Goal: Task Accomplishment & Management: Use online tool/utility

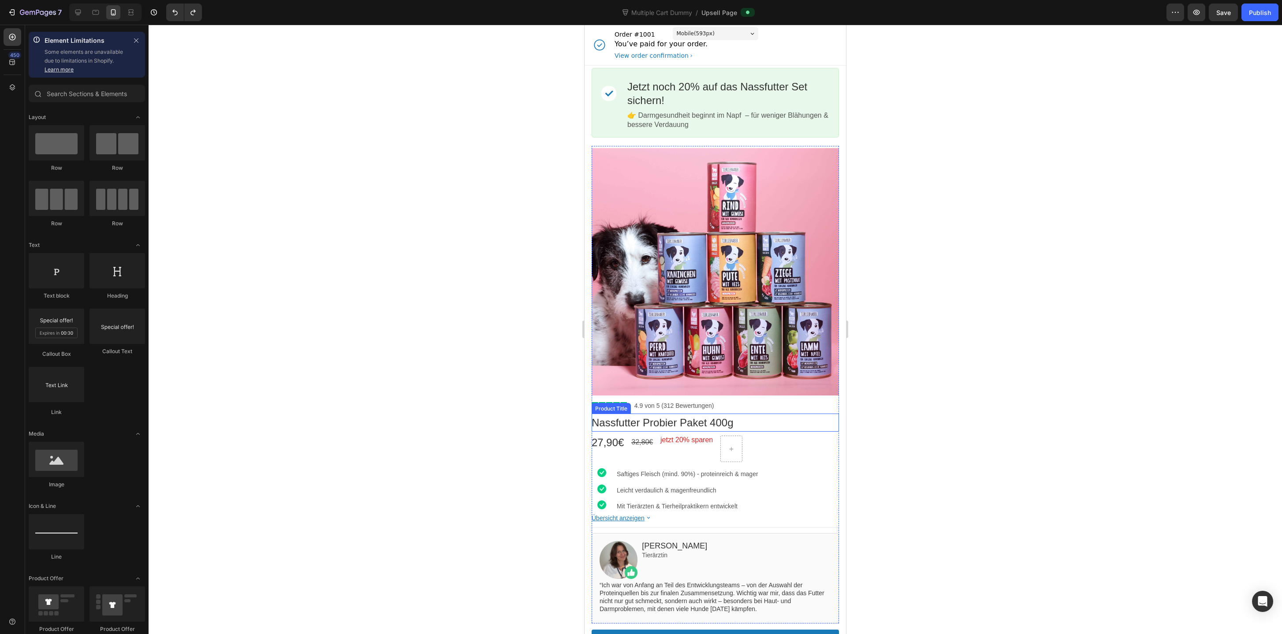
click at [780, 424] on div "Nassfutter Probier Paket 400g" at bounding box center [714, 423] width 247 height 14
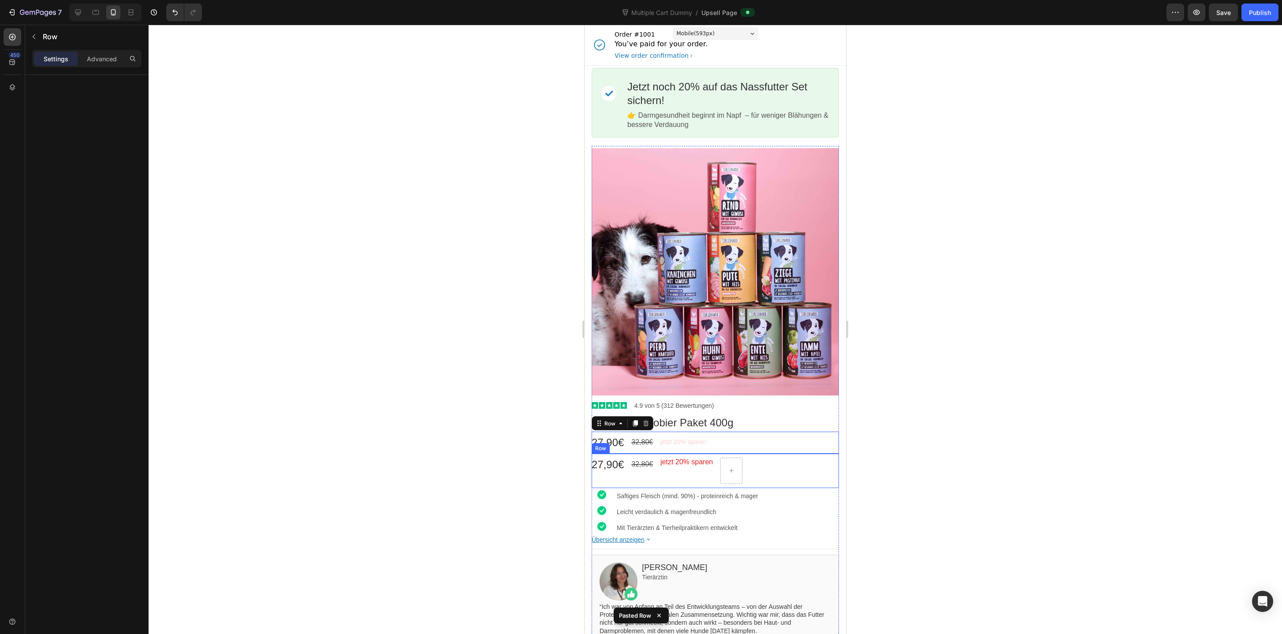
click at [791, 457] on div "27,90€ Price 32,80€ Price jetzt 20% sparen Text block Row" at bounding box center [714, 471] width 247 height 34
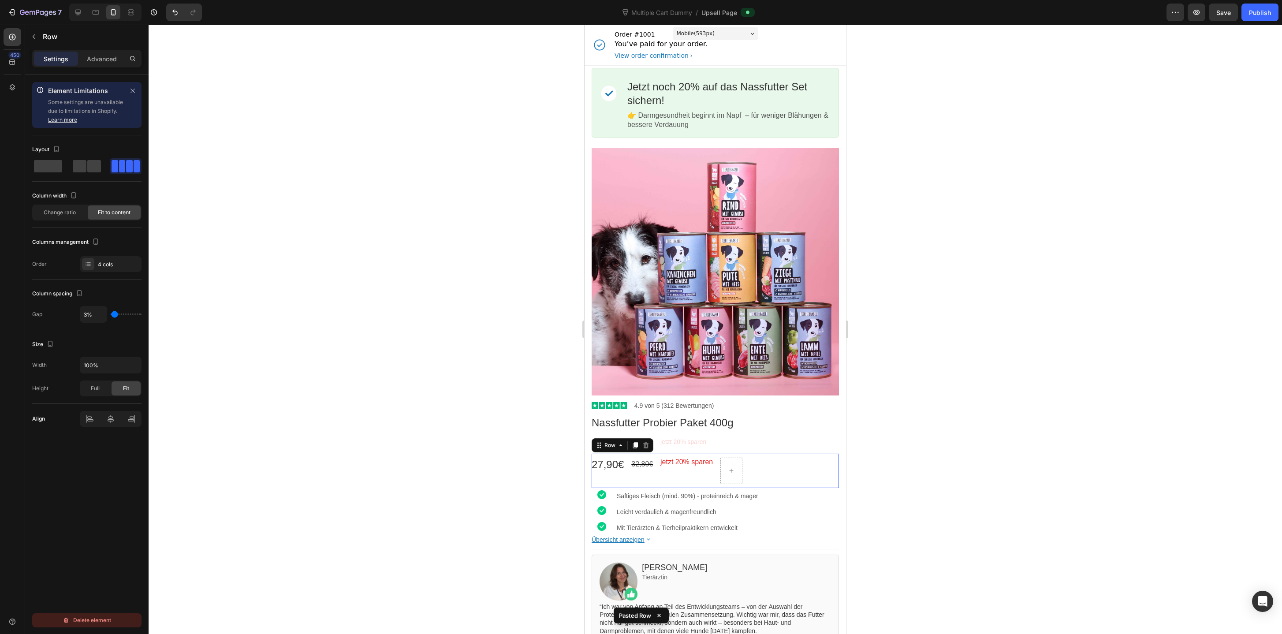
click at [108, 617] on div "Delete element" at bounding box center [87, 620] width 48 height 11
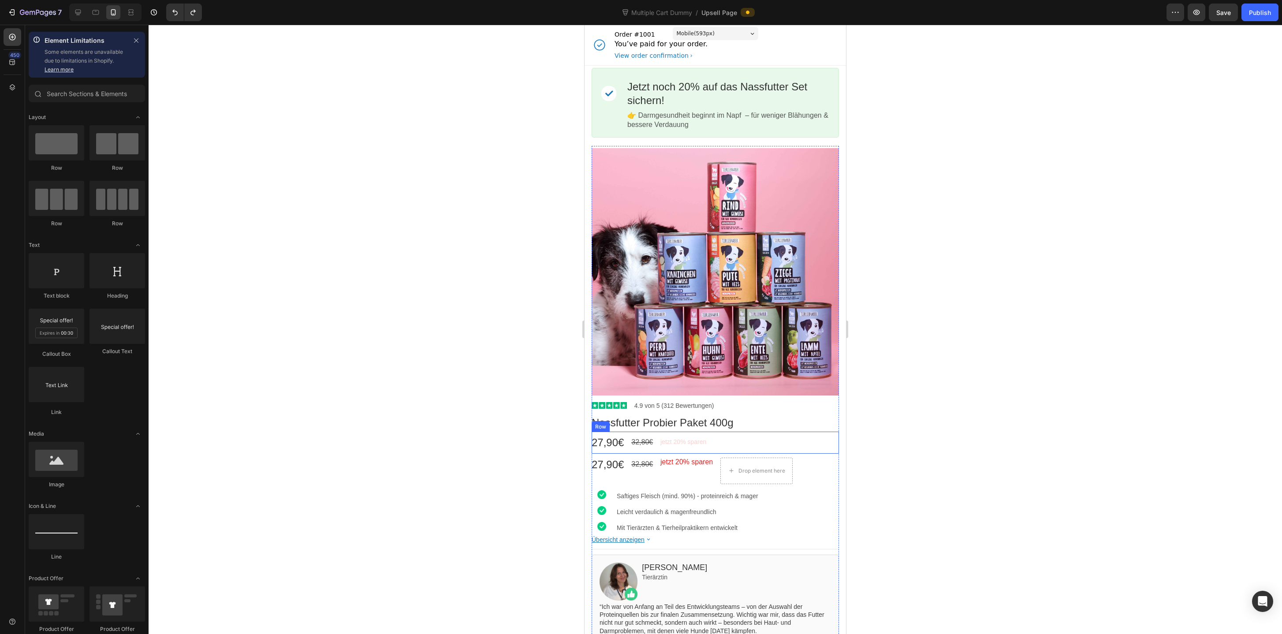
click at [768, 450] on div "27,90€ Price 32,80€ Price jetzt 20% sparen Discount Tag Row" at bounding box center [714, 443] width 247 height 22
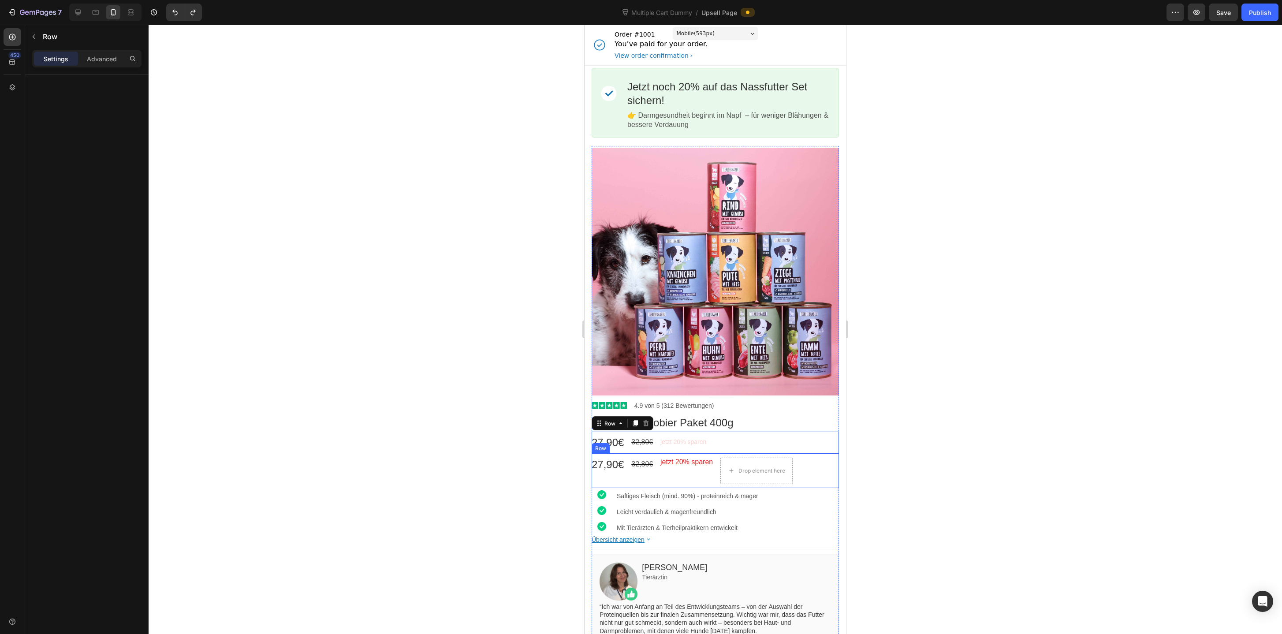
click at [818, 465] on div "27,90€ Price 32,80€ Price jetzt 20% sparen Text block Drop element here Row" at bounding box center [714, 471] width 247 height 34
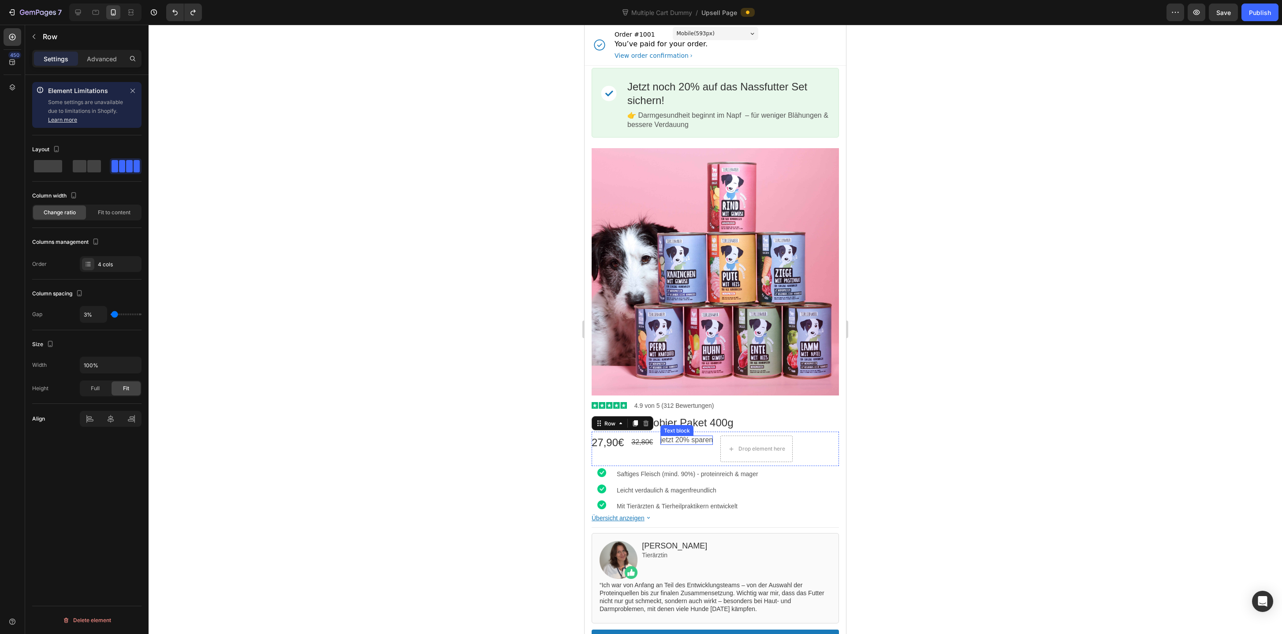
click at [696, 444] on p "jetzt 20% sparen" at bounding box center [686, 439] width 52 height 9
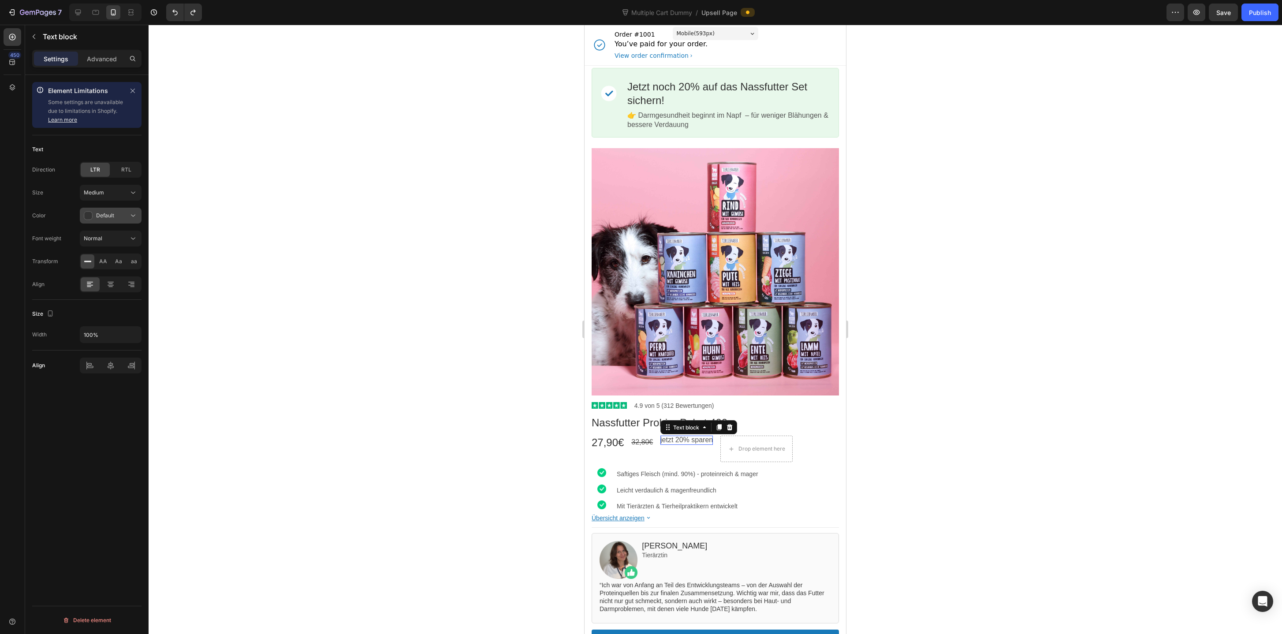
click at [100, 216] on span "Default" at bounding box center [105, 215] width 18 height 7
click at [105, 253] on p "Critical" at bounding box center [109, 253] width 50 height 9
click at [1022, 548] on div at bounding box center [715, 329] width 1133 height 609
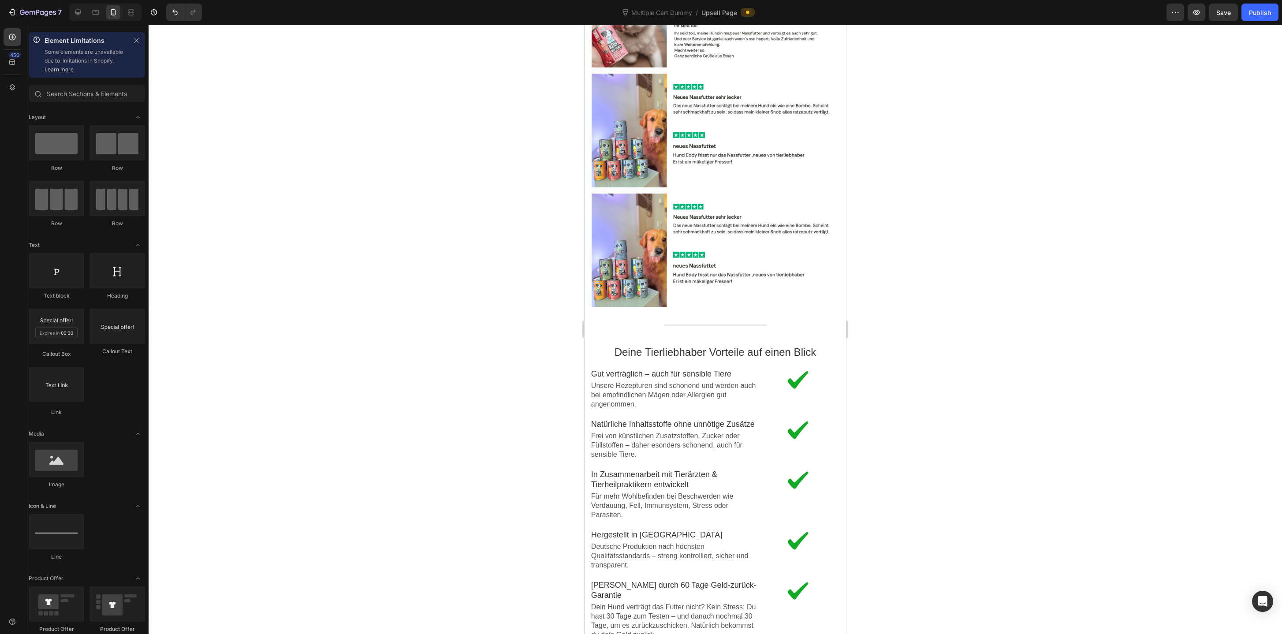
scroll to position [1329, 0]
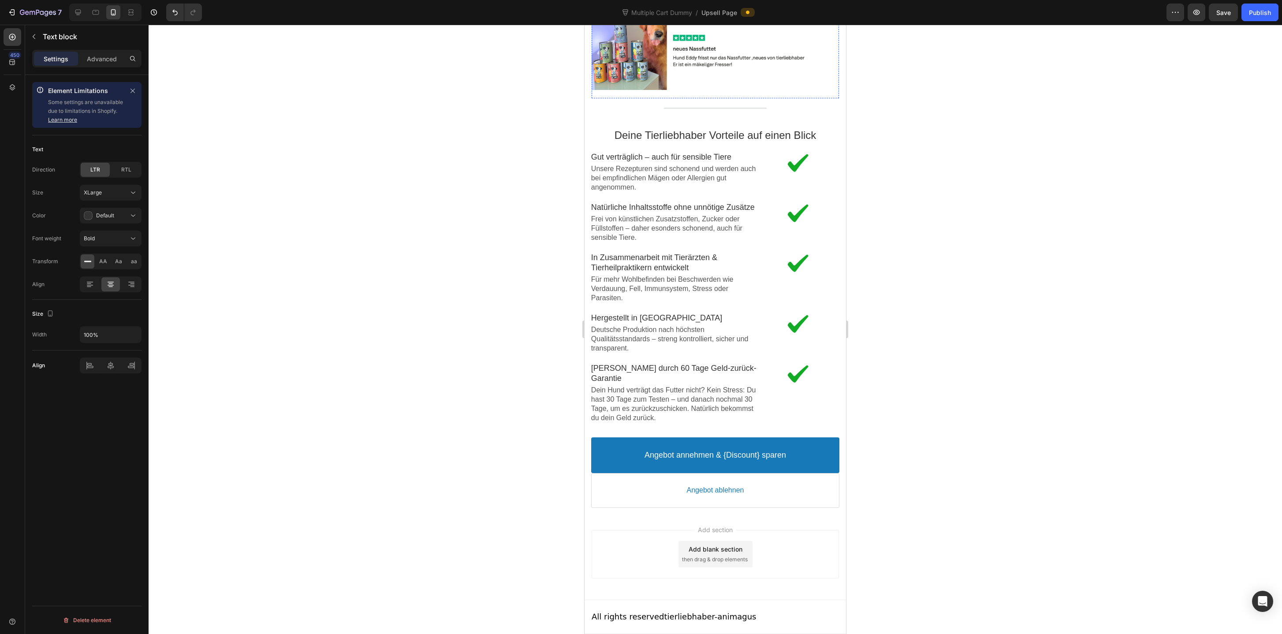
scroll to position [1841, 0]
click at [677, 242] on p "Frei von künstlichen Zusatzstoffen, Zucker oder Füllstoffen – daher esonders sc…" at bounding box center [674, 228] width 166 height 27
click at [654, 242] on p "Frei von künstlichen Zusatzstoffen, Zucker oder Füllstoffen – daher esonders sc…" at bounding box center [674, 228] width 166 height 27
click at [659, 291] on p "Für mehr Wohlbefinden bei Beschwerden wie Verdauung, Fell, Immunsystem, Stress …" at bounding box center [674, 288] width 166 height 27
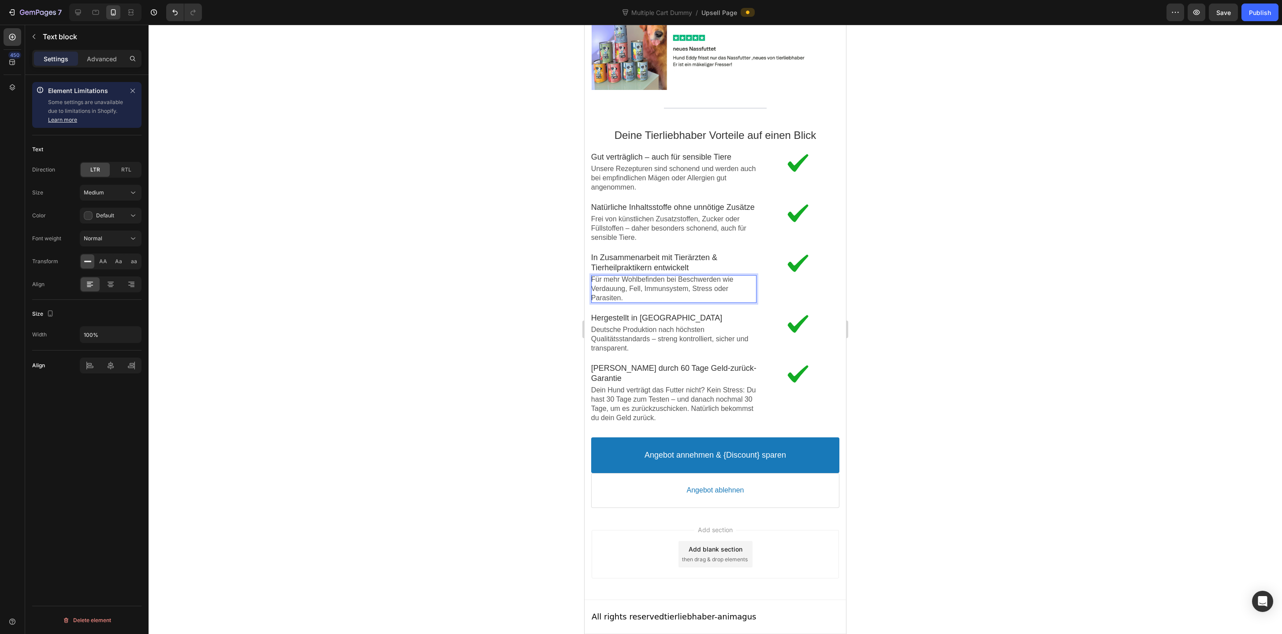
click at [630, 290] on p "Für mehr Wohlbefinden bei Beschwerden wie Verdauung, Fell, Immunsystem, Stress …" at bounding box center [674, 288] width 166 height 27
click at [626, 238] on p "Frei von künstlichen Zusatzstoffen, Zucker oder Füllstoffen – daher besonders s…" at bounding box center [674, 228] width 166 height 27
click at [653, 235] on p "Frei von künstlichen Zusatzstoffen, Zucker oder Füllstoffen – daher besonders s…" at bounding box center [674, 228] width 166 height 27
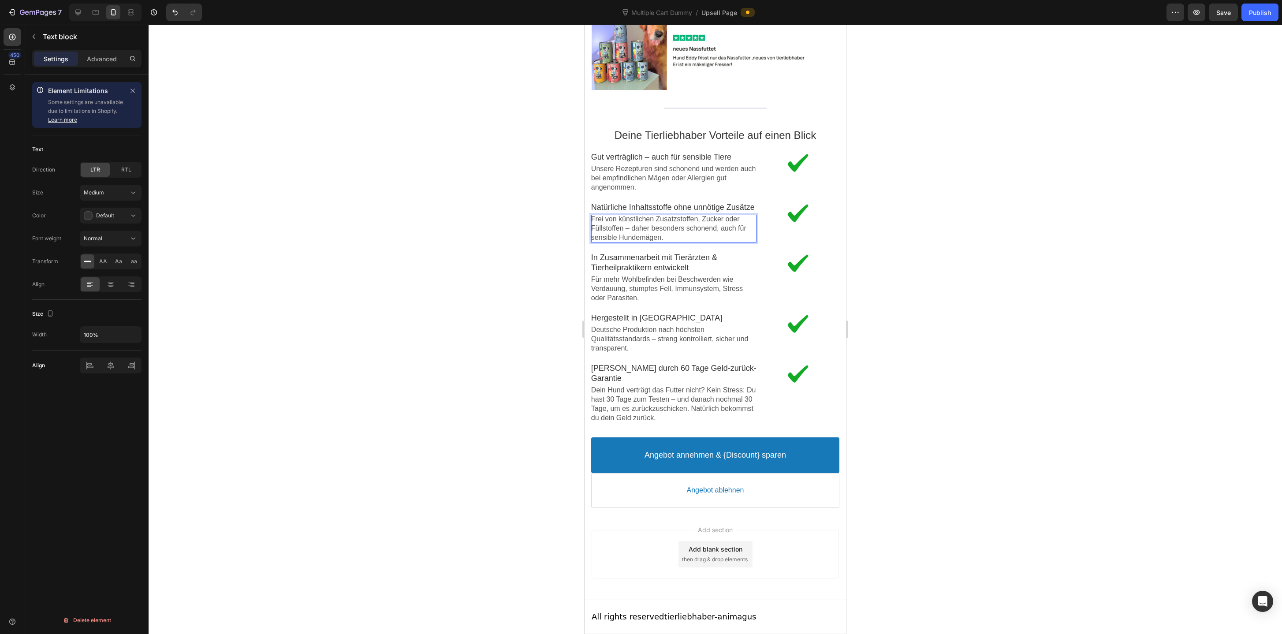
click at [661, 235] on p "Frei von künstlichen Zusatzstoffen, Zucker oder Füllstoffen – daher besonders s…" at bounding box center [674, 228] width 166 height 27
click at [690, 164] on p "Unsere Rezepturen sind schonend und werden auch bei empfindlichen Mägen oder Al…" at bounding box center [674, 177] width 166 height 27
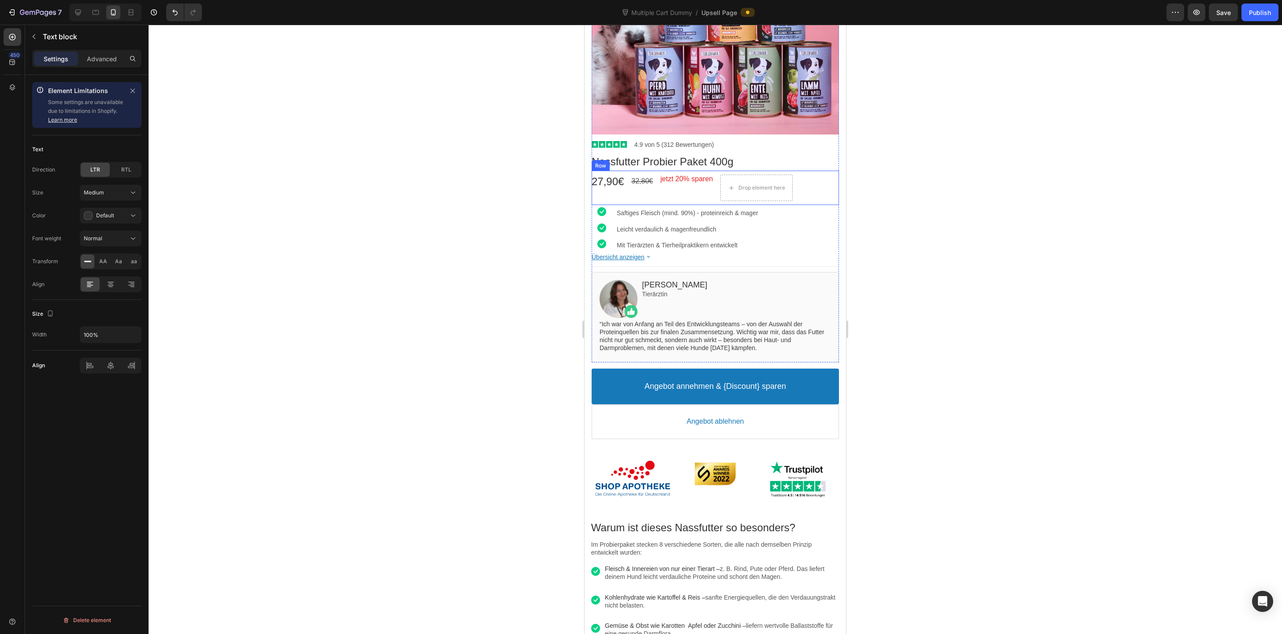
scroll to position [285, 0]
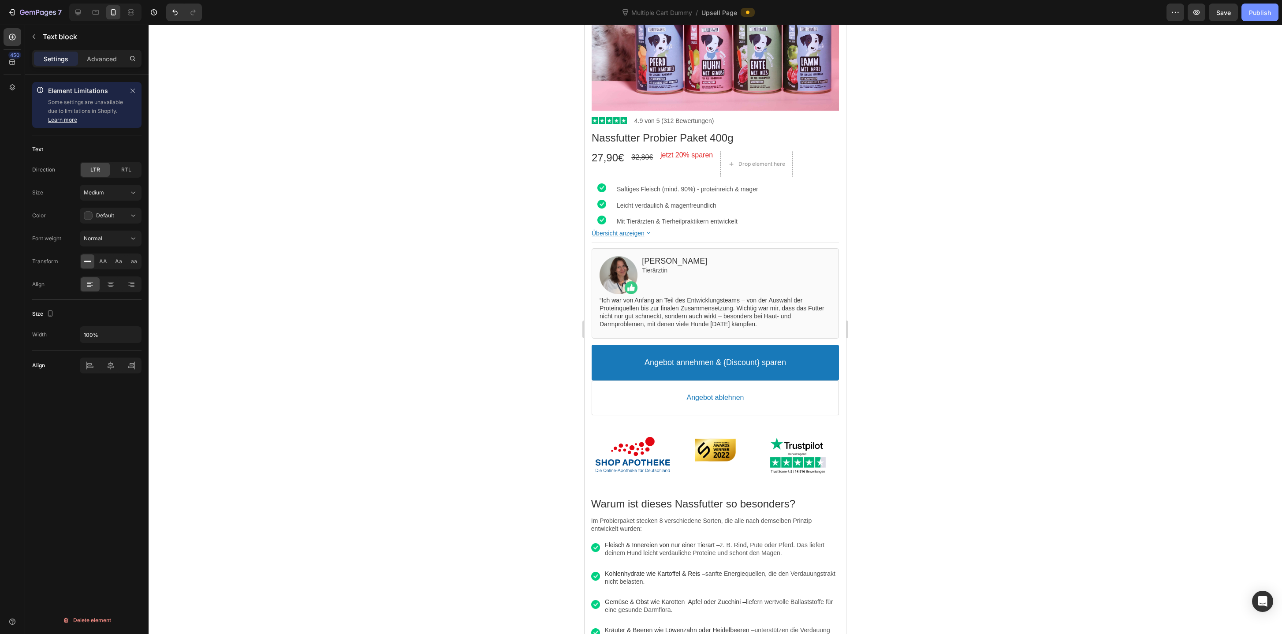
click at [1261, 13] on div "Publish" at bounding box center [1260, 12] width 22 height 9
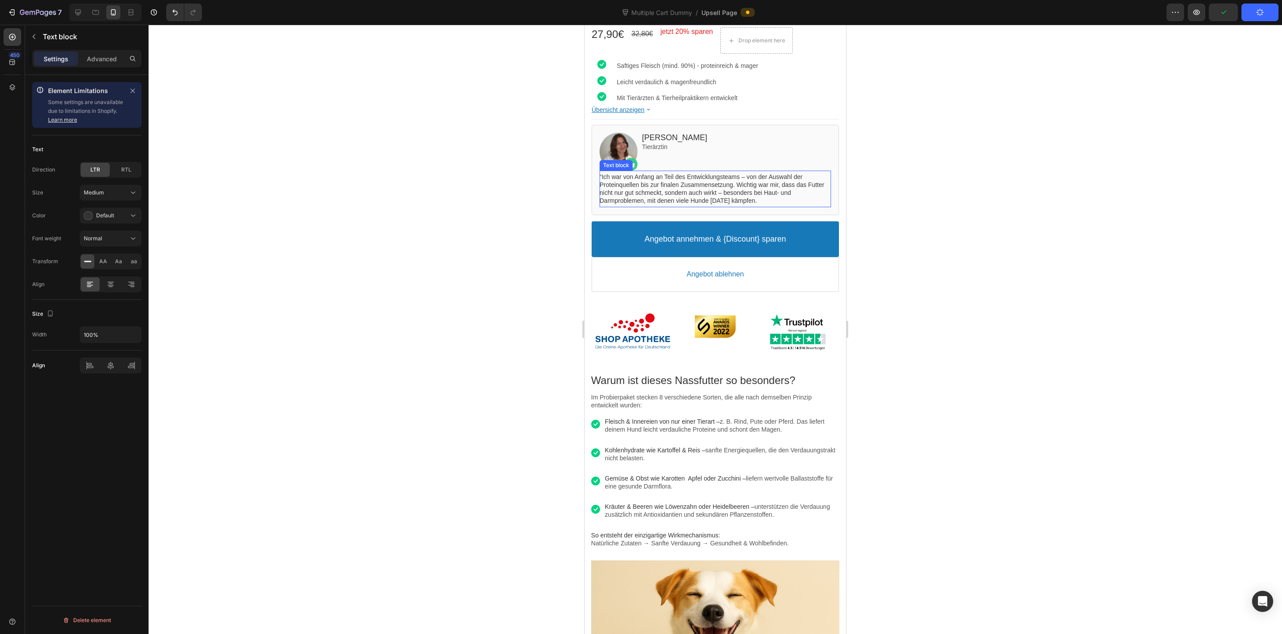
scroll to position [0, 0]
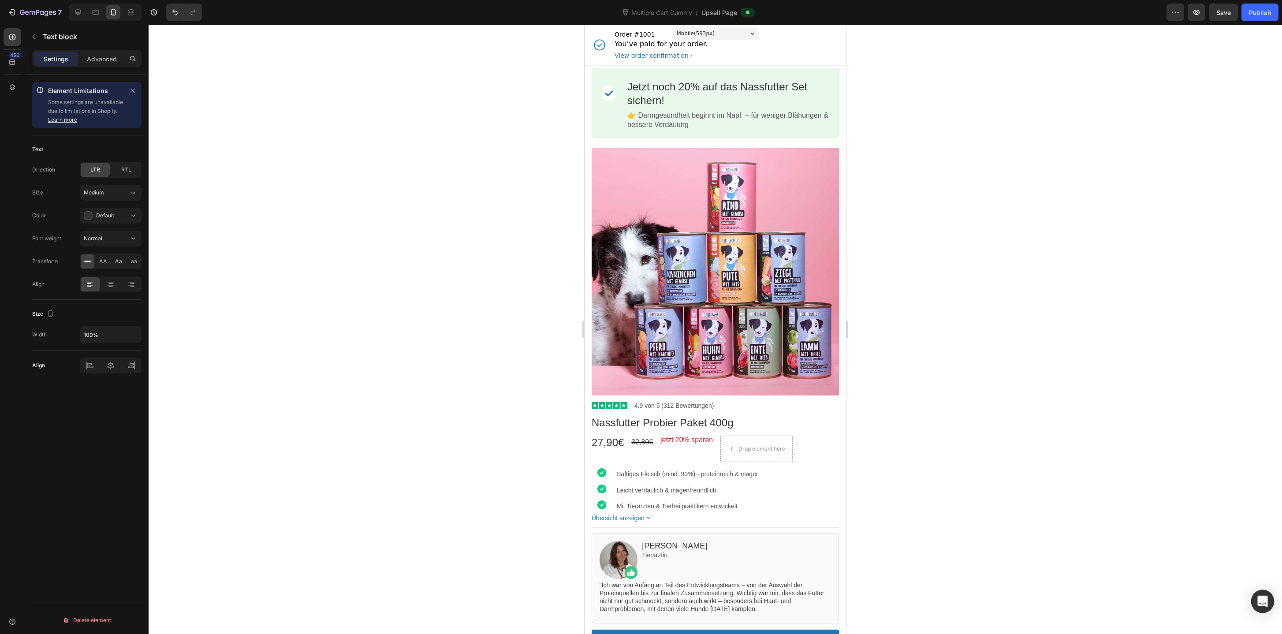
click at [1258, 596] on icon "Open Intercom Messenger" at bounding box center [1262, 600] width 10 height 11
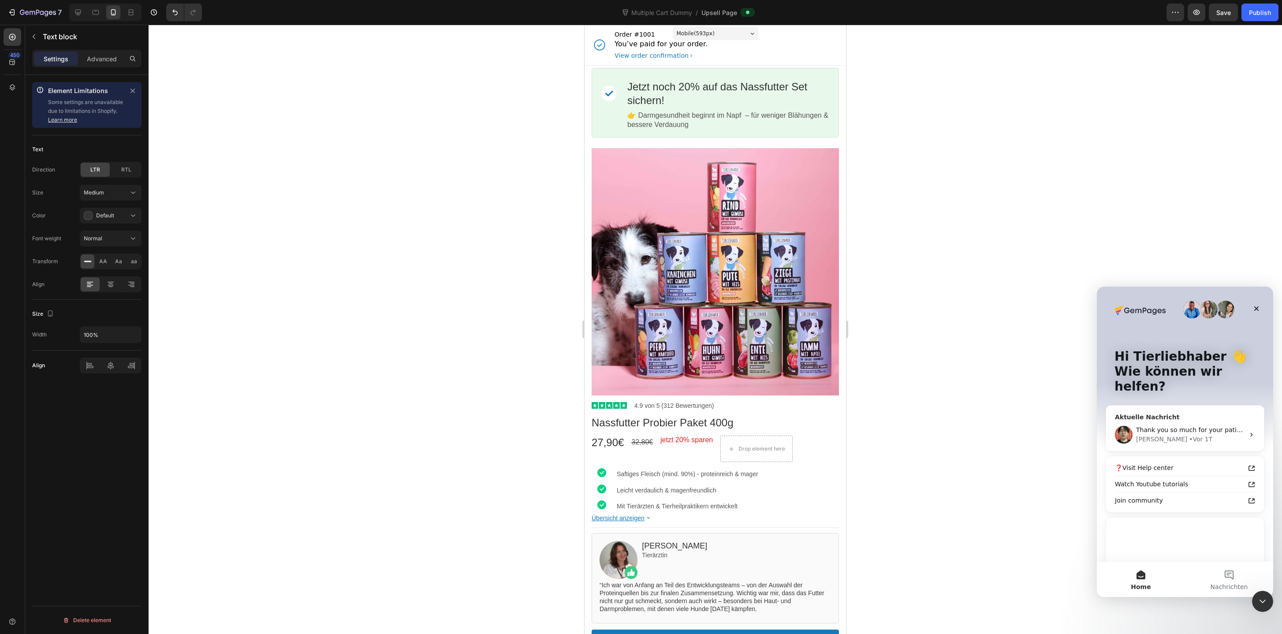
click at [1163, 426] on span "Thank you so much for your patience. I'll keep you updated. ❤️" at bounding box center [1233, 429] width 195 height 7
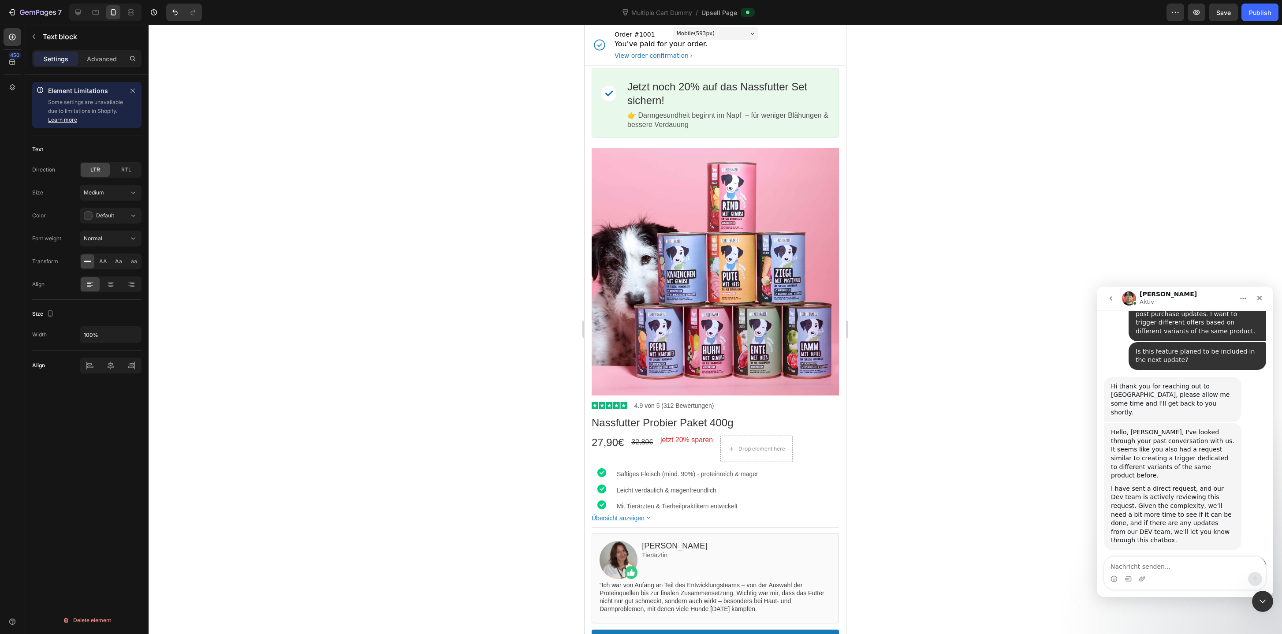
scroll to position [1992, 0]
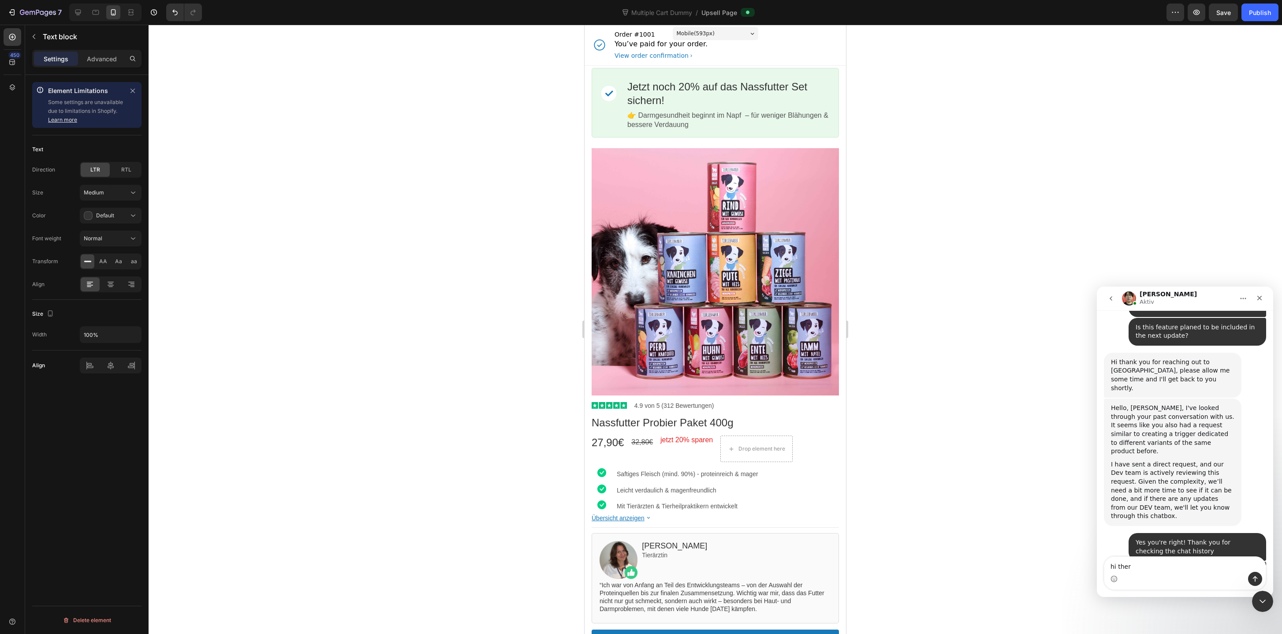
type textarea "hi there"
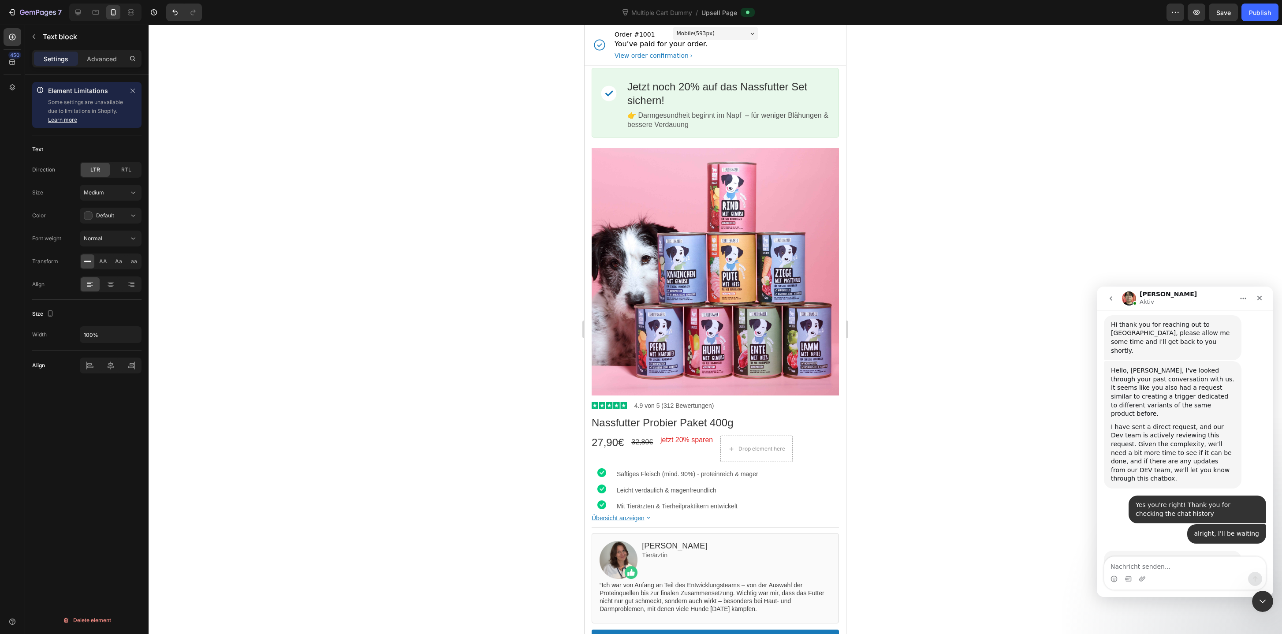
scroll to position [2031, 0]
click at [808, 67] on div "Image Jetzt noch 20% auf das Nassfutter Set sichern! Callout Text 👉 Darmgesundh…" at bounding box center [714, 103] width 247 height 74
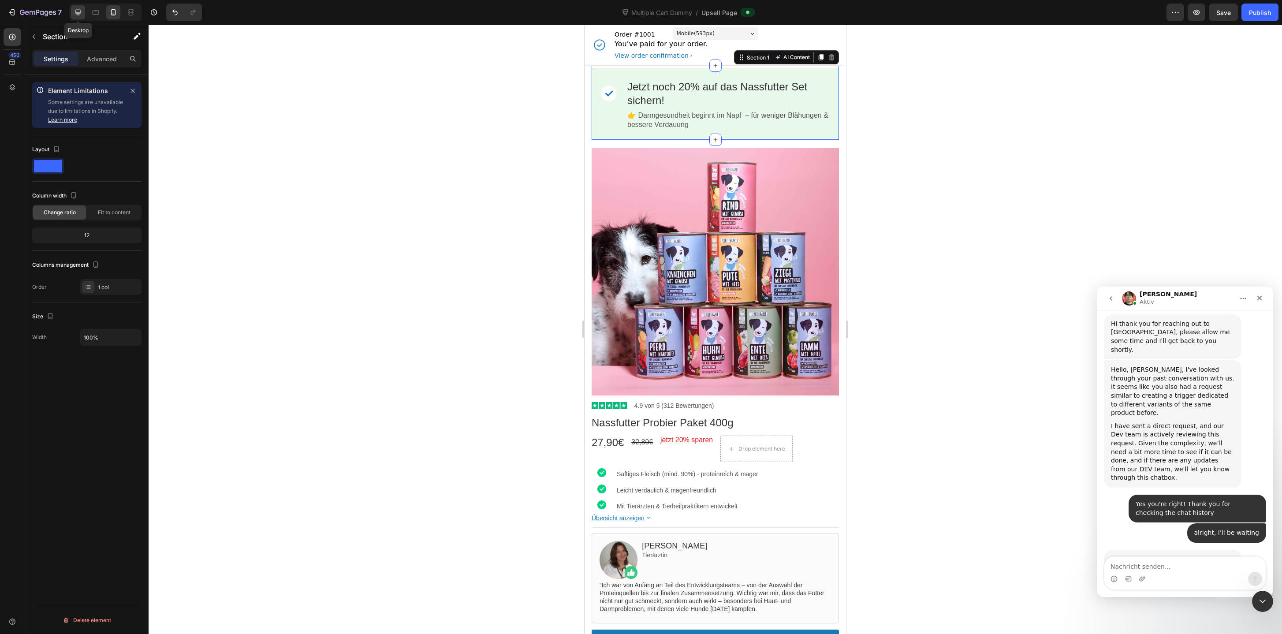
click at [79, 11] on icon at bounding box center [78, 12] width 9 height 9
type input "1000"
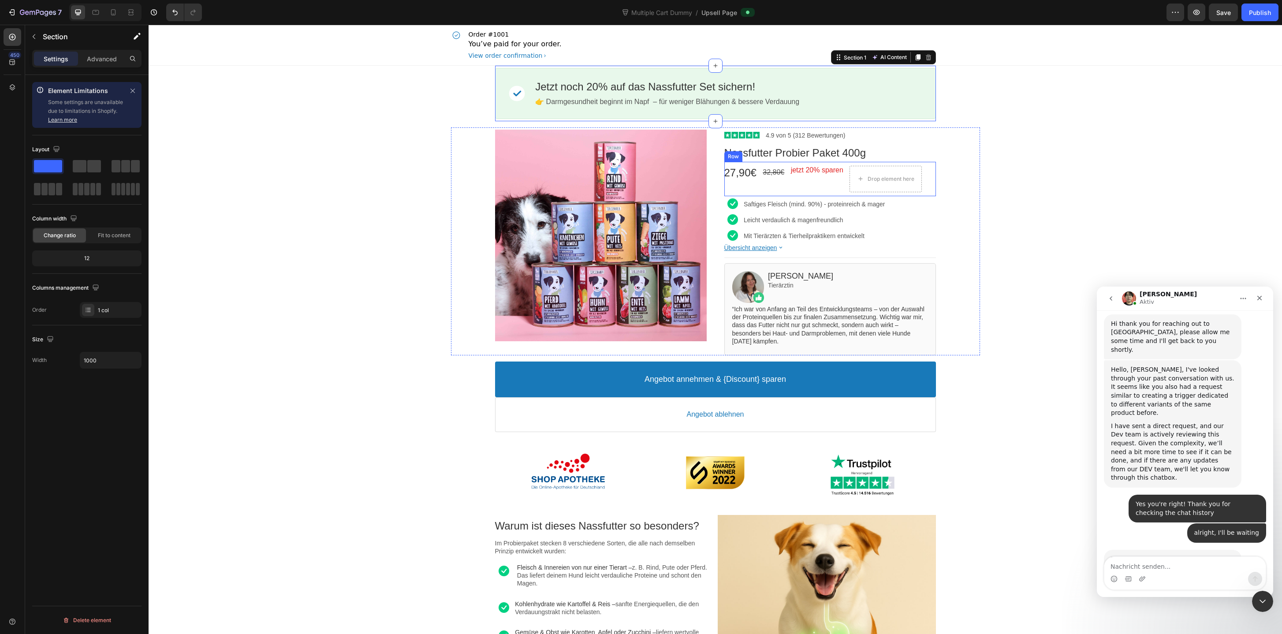
click at [848, 182] on div "27,90€ Price 32,80€ Price jetzt 20% sparen Text block Drop element here Row" at bounding box center [830, 179] width 212 height 34
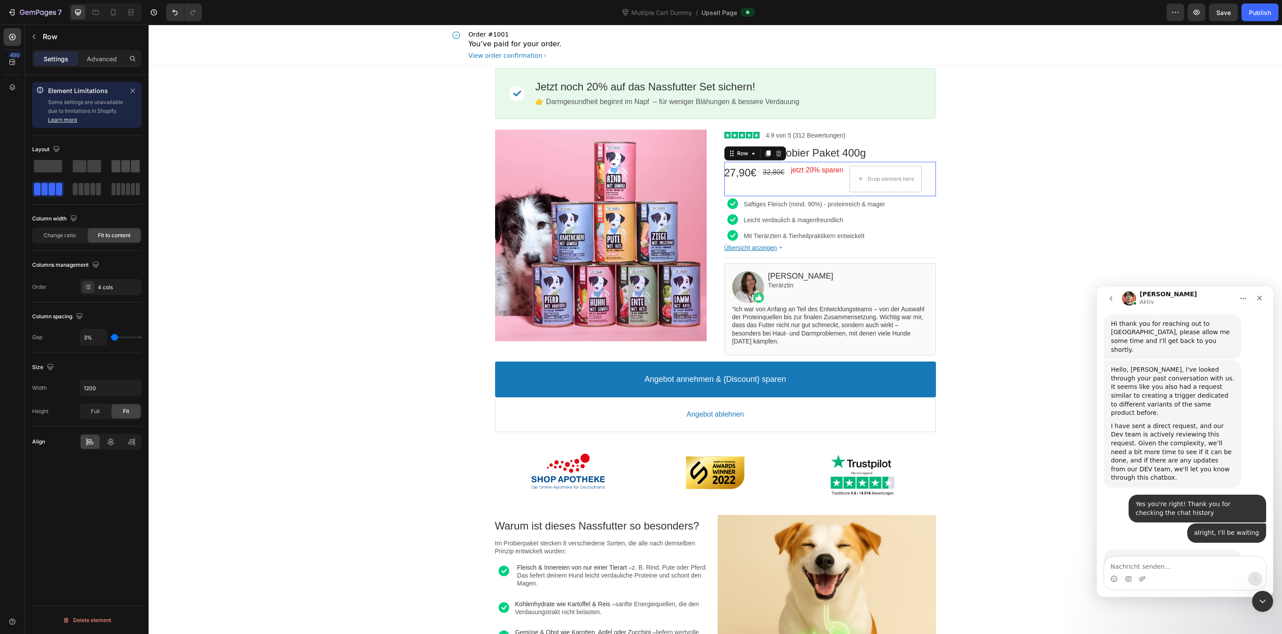
click at [128, 171] on span at bounding box center [125, 166] width 9 height 12
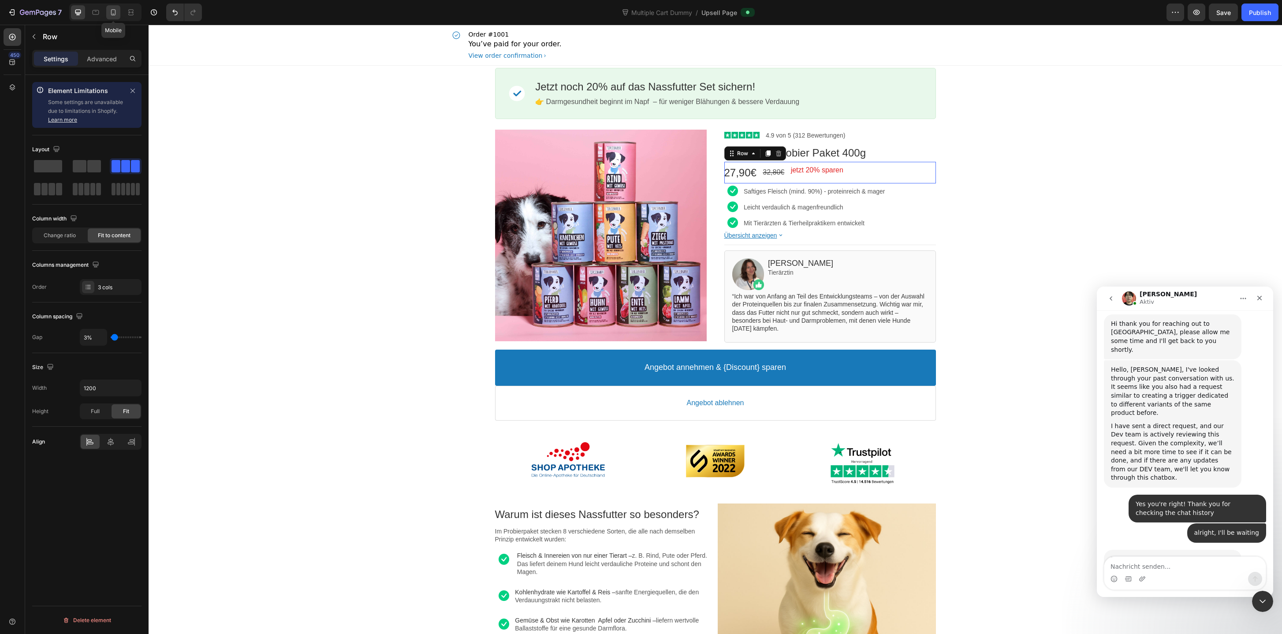
click at [117, 13] on icon at bounding box center [113, 12] width 9 height 9
type input "100%"
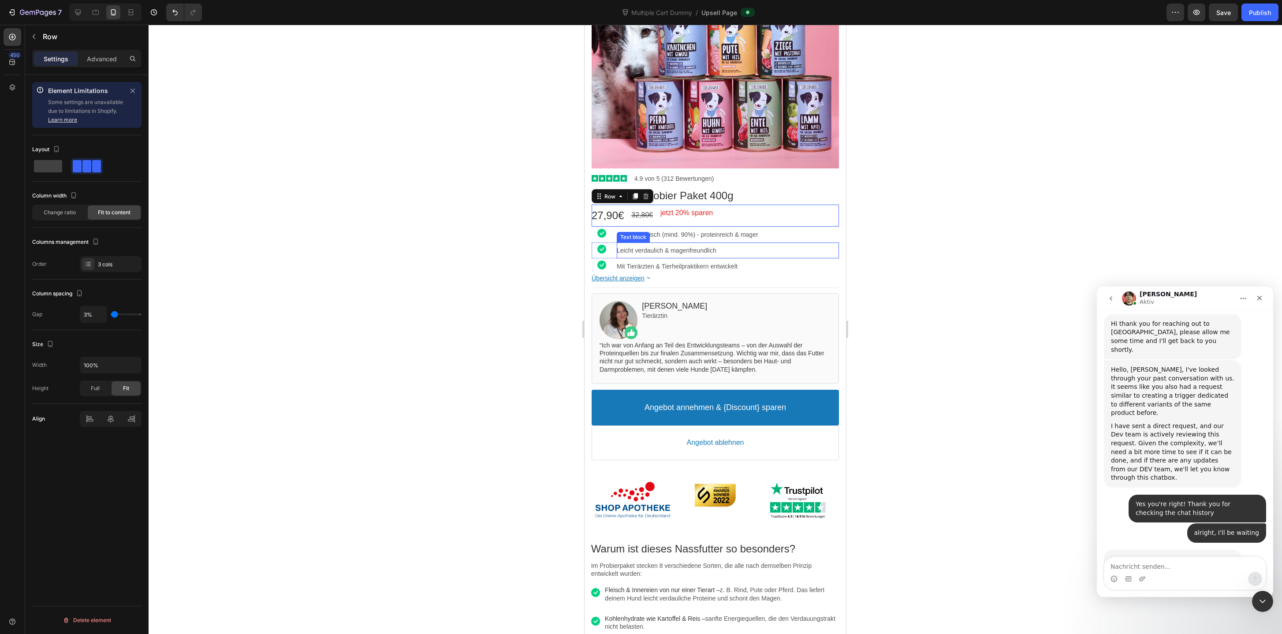
scroll to position [221, 0]
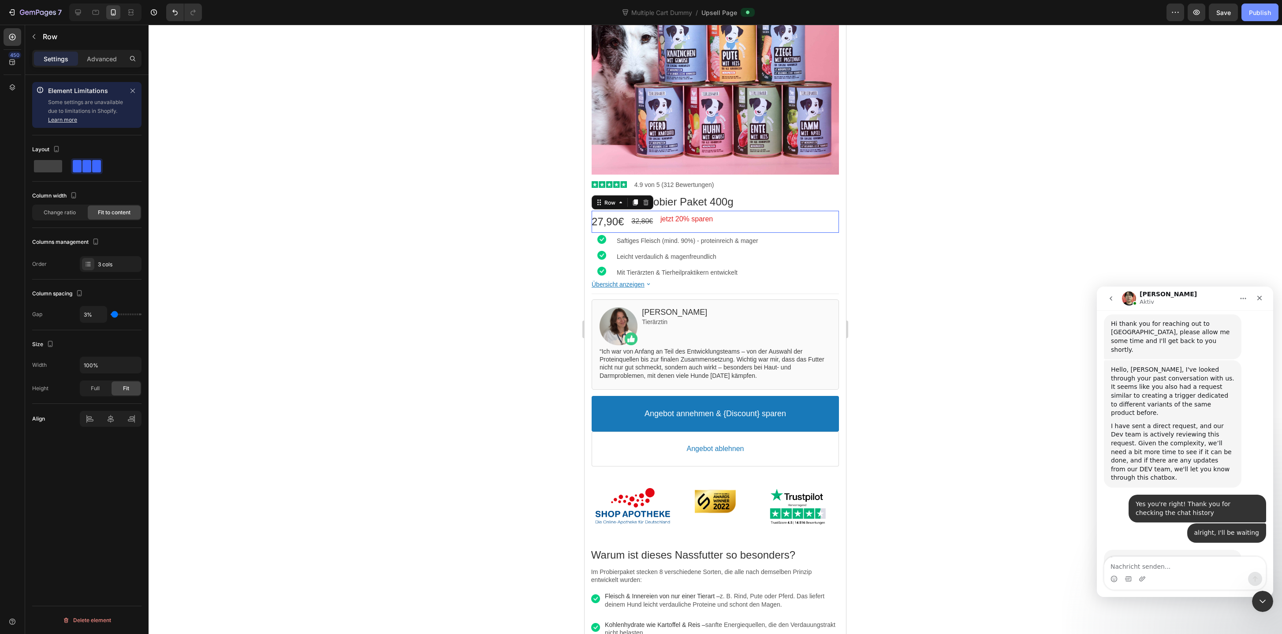
click at [1248, 18] on button "Publish" at bounding box center [1259, 13] width 37 height 18
click at [1152, 560] on textarea "Nachricht senden..." at bounding box center [1184, 564] width 161 height 15
type textarea "fixed the issue, thanks"
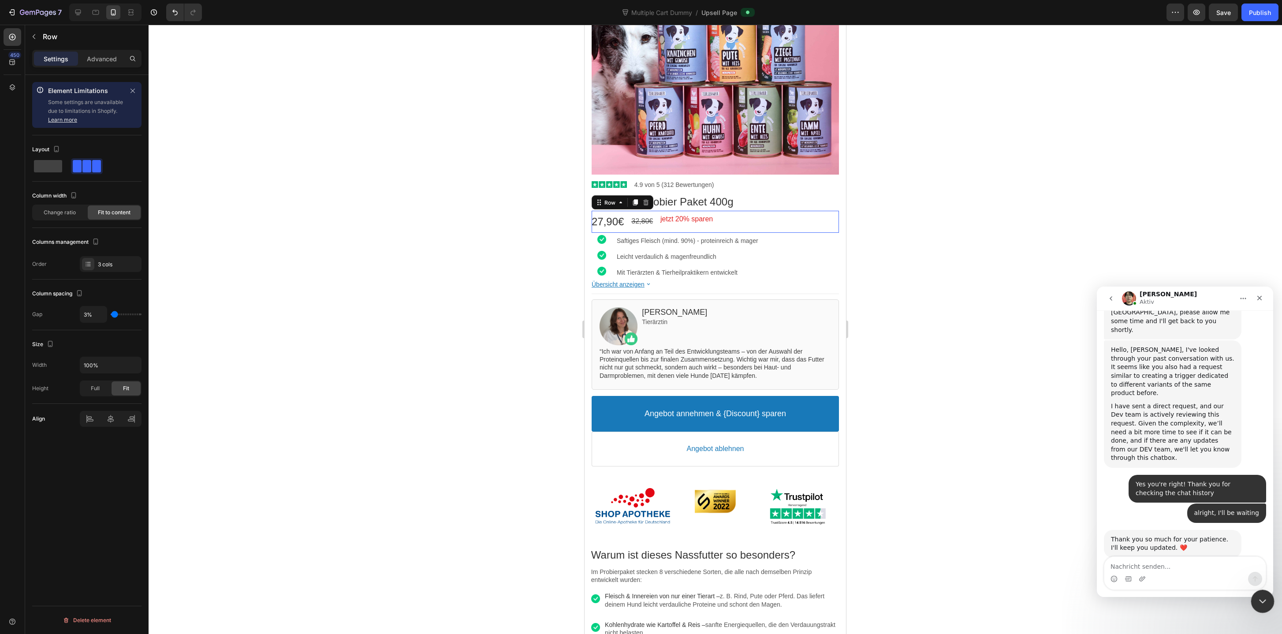
click at [1261, 599] on icon "Intercom-Nachrichtendienst schließen" at bounding box center [1261, 600] width 11 height 11
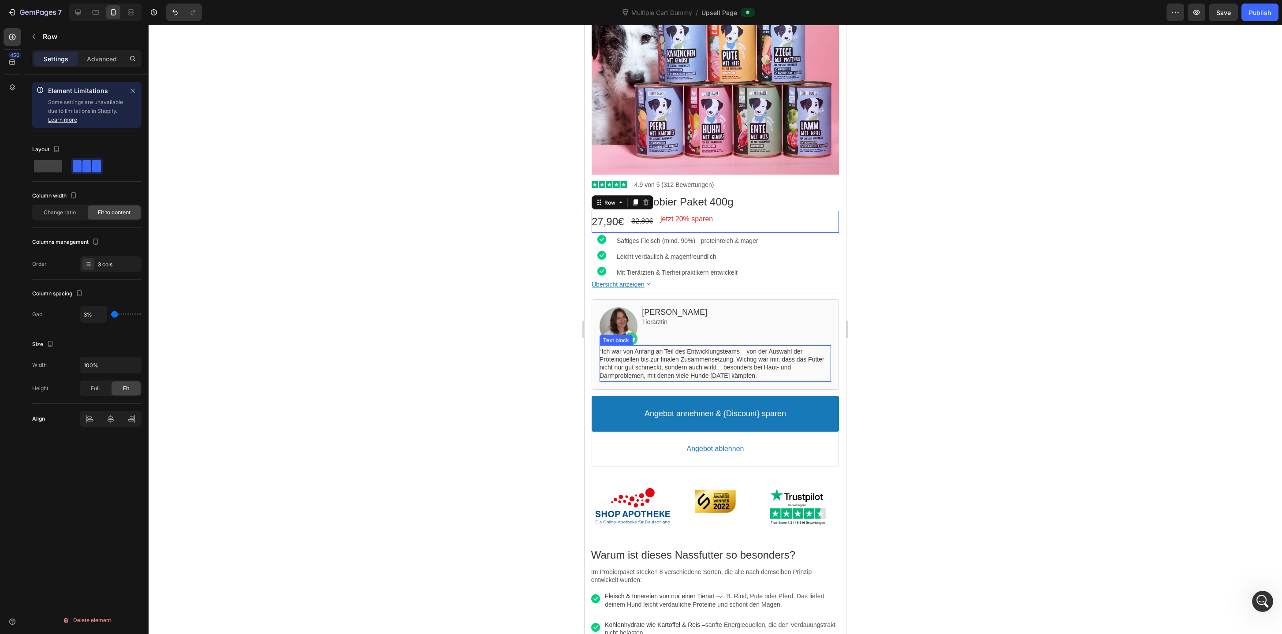
scroll to position [0, 0]
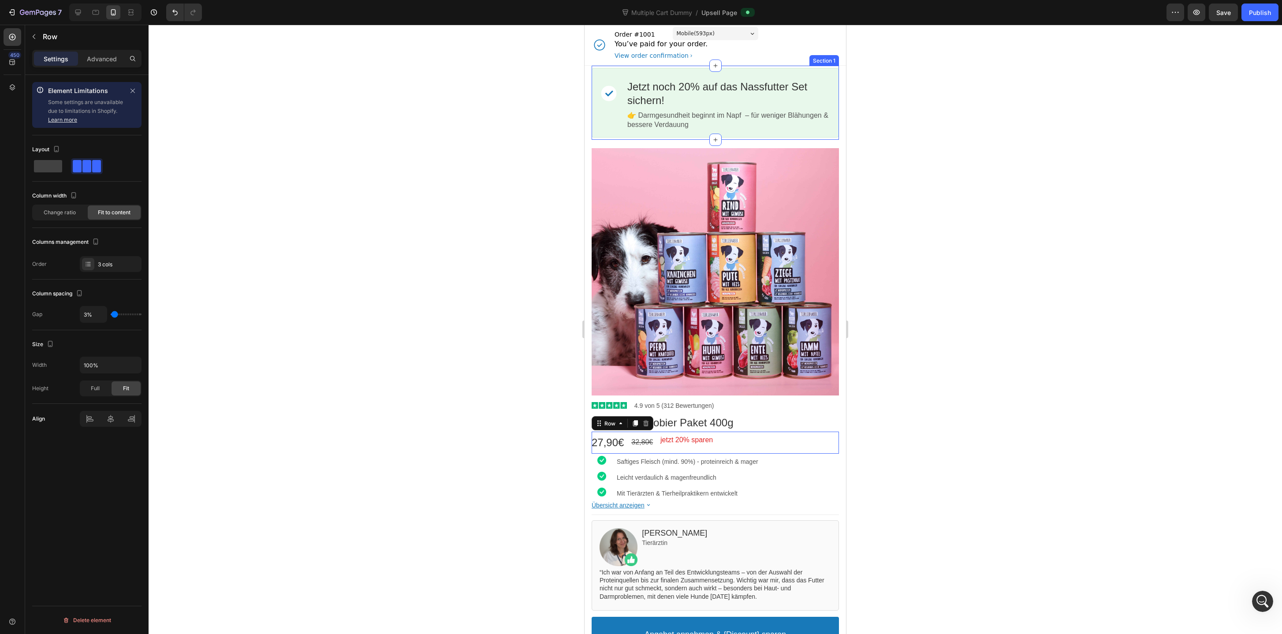
click at [696, 66] on div "Image Jetzt noch 20% auf das Nassfutter Set sichern! Callout Text 👉 Darmgesundh…" at bounding box center [714, 103] width 247 height 74
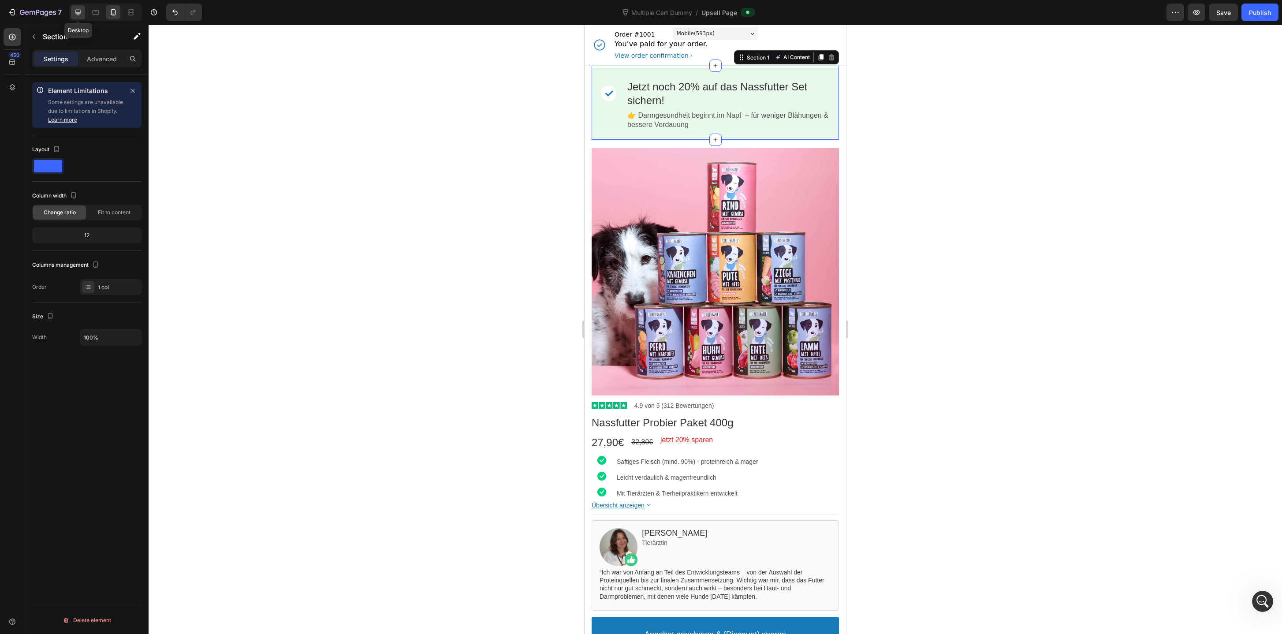
click at [78, 10] on icon at bounding box center [78, 12] width 9 height 9
type input "1000"
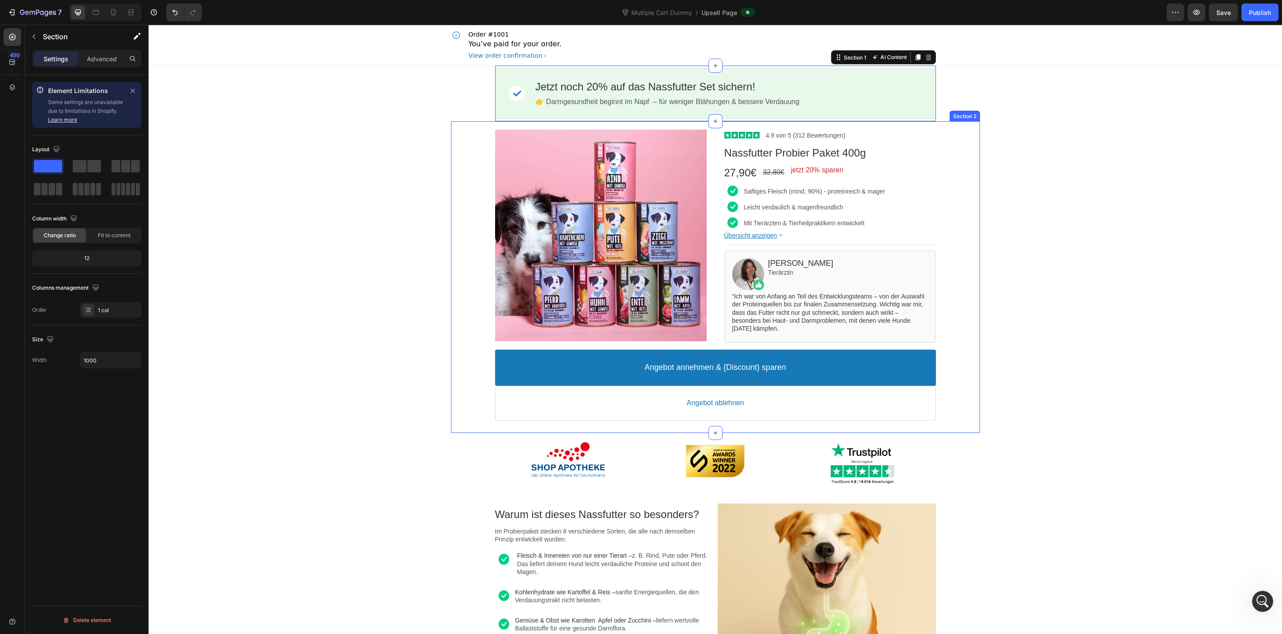
click at [590, 123] on div "Product Images Image 4.9 von 5 (312 Bewertungen) Text block Row Nassfutter Prob…" at bounding box center [715, 276] width 529 height 311
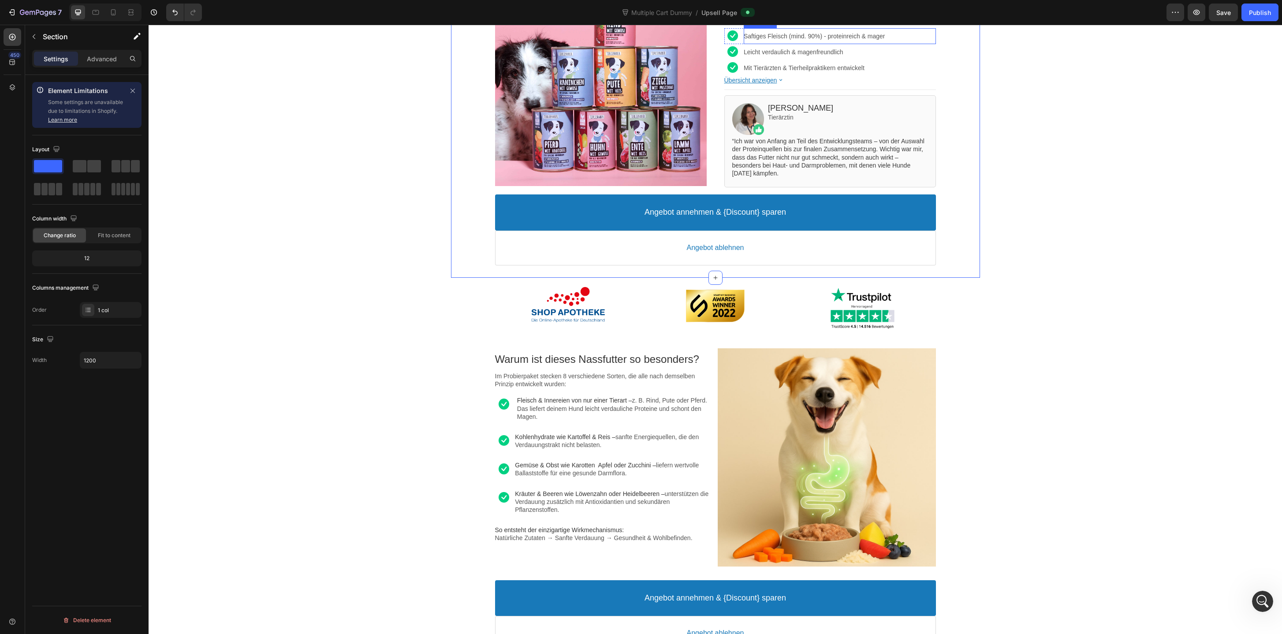
scroll to position [156, 0]
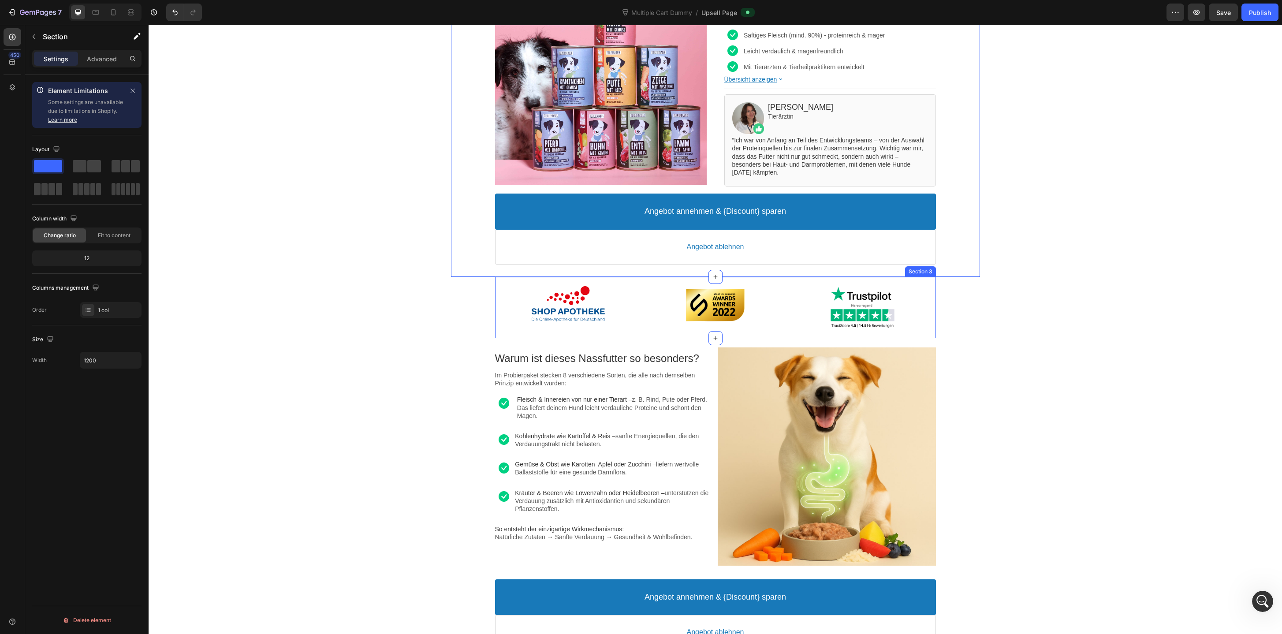
click at [514, 282] on div "Image Image Image Section 3" at bounding box center [715, 307] width 441 height 61
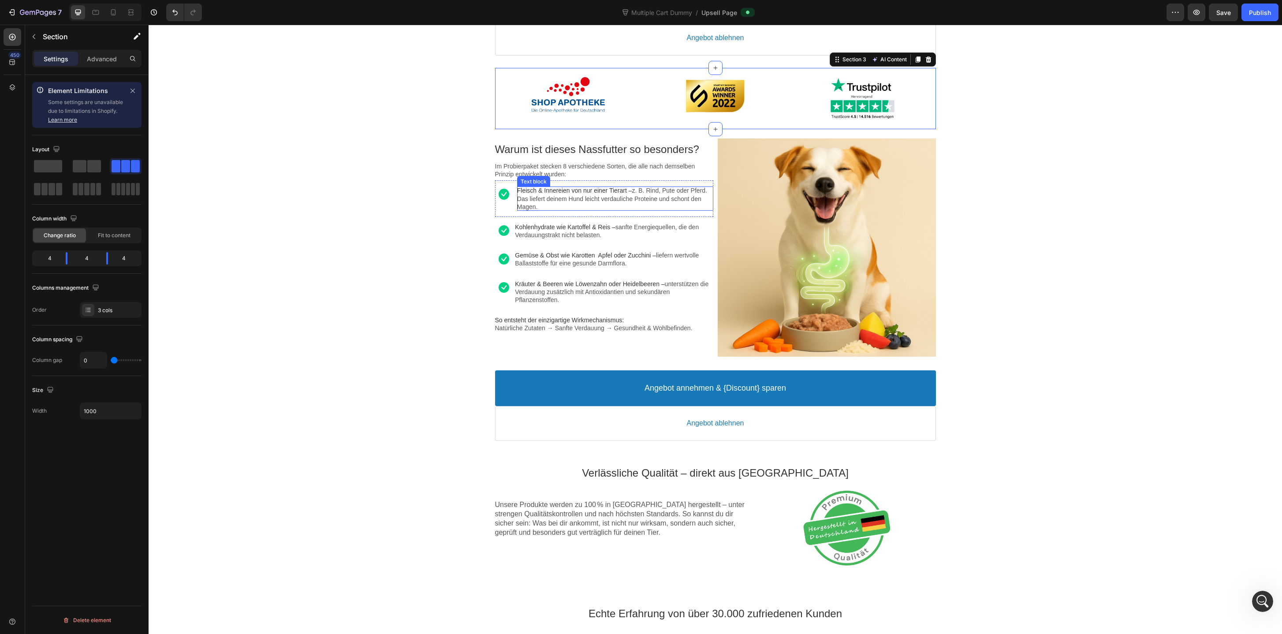
scroll to position [355, 0]
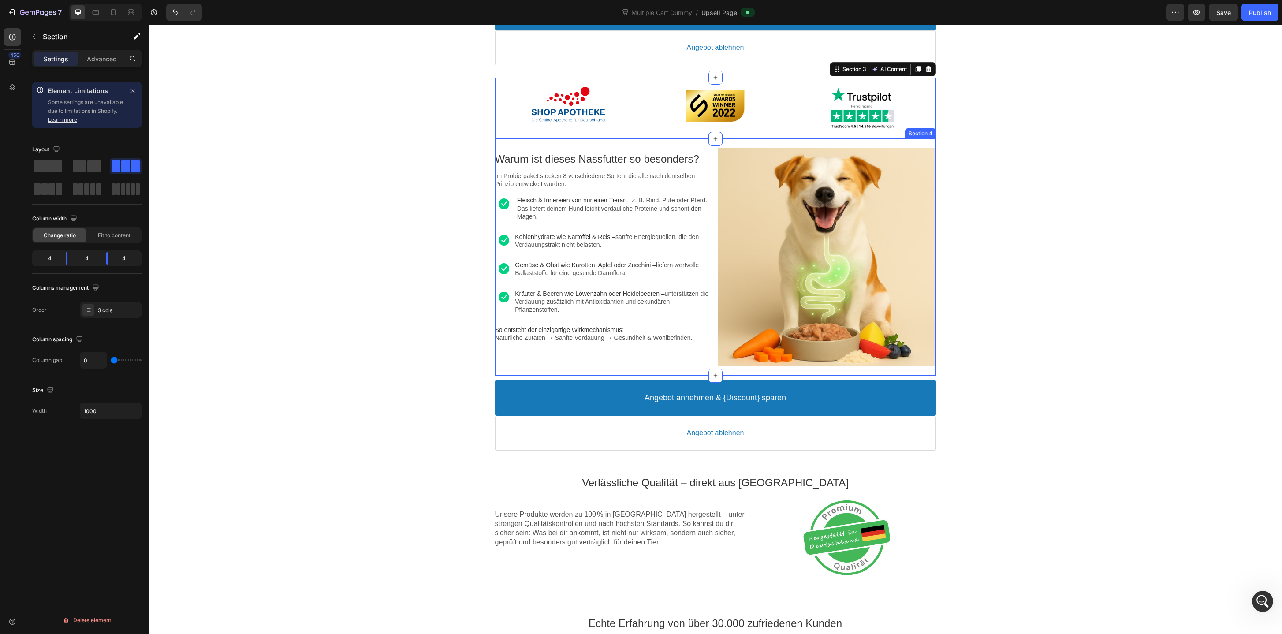
click at [639, 145] on div "Warum ist dieses Nassfutter so besonders? Text block Im Probierpaket stecken 8 …" at bounding box center [715, 257] width 441 height 237
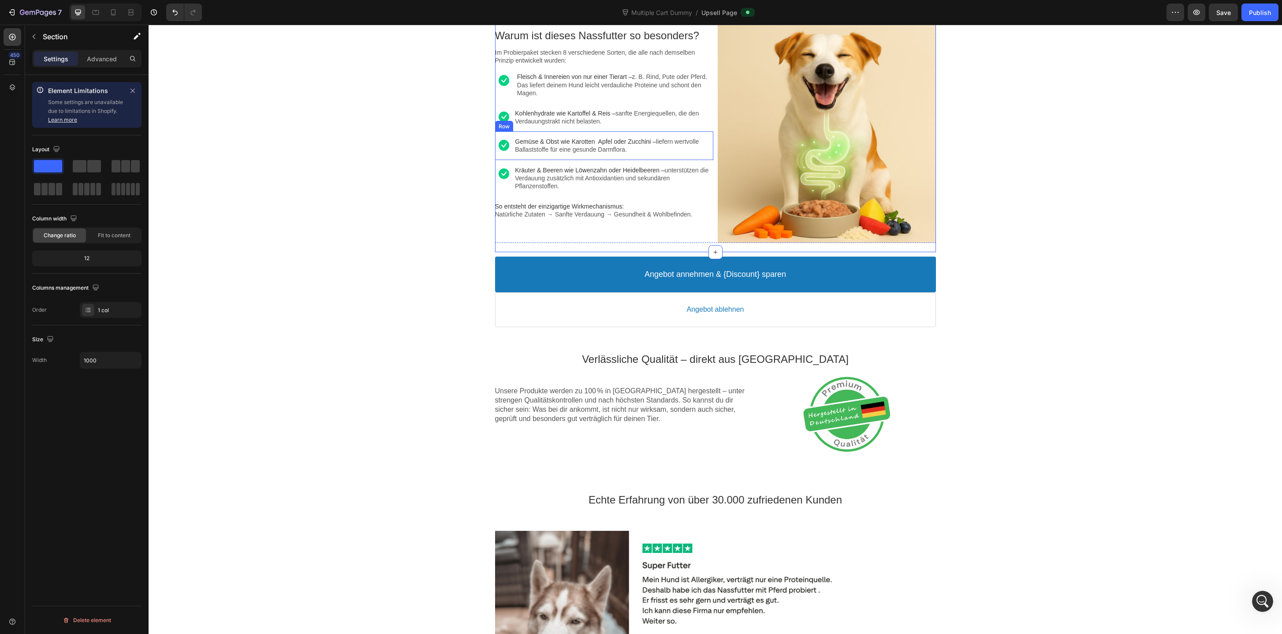
scroll to position [504, 0]
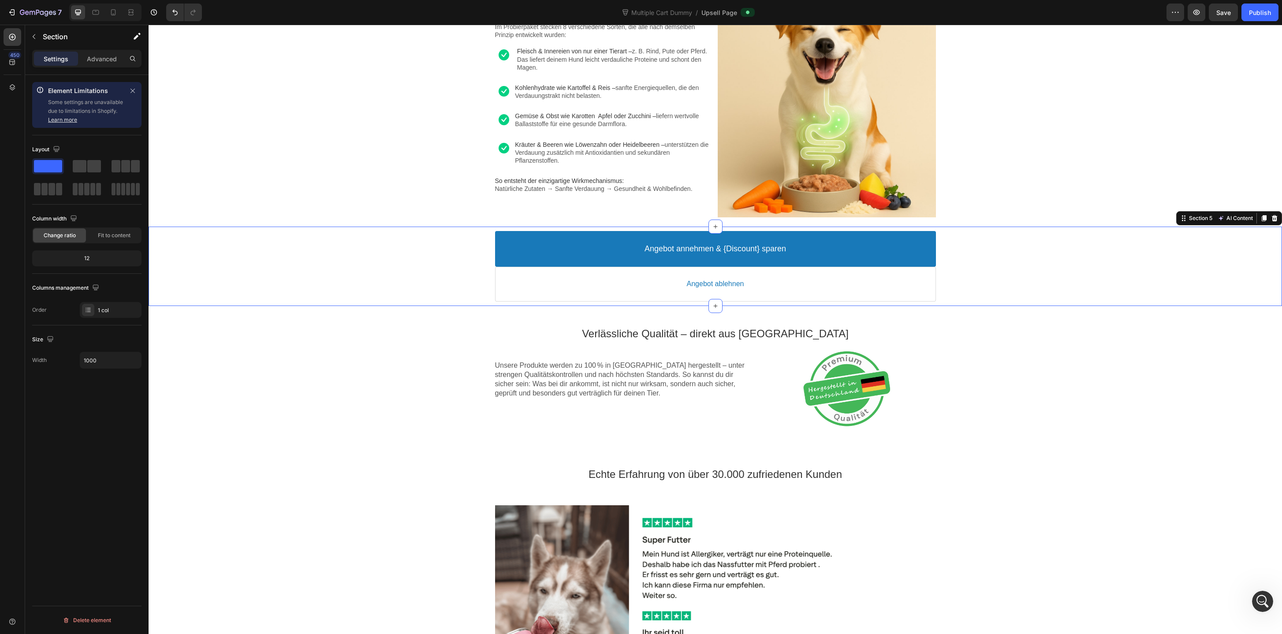
click at [533, 304] on div "Angebot annehmen & {Discount} sparen Accept Button Angebot ablehnen Decline But…" at bounding box center [715, 266] width 1133 height 79
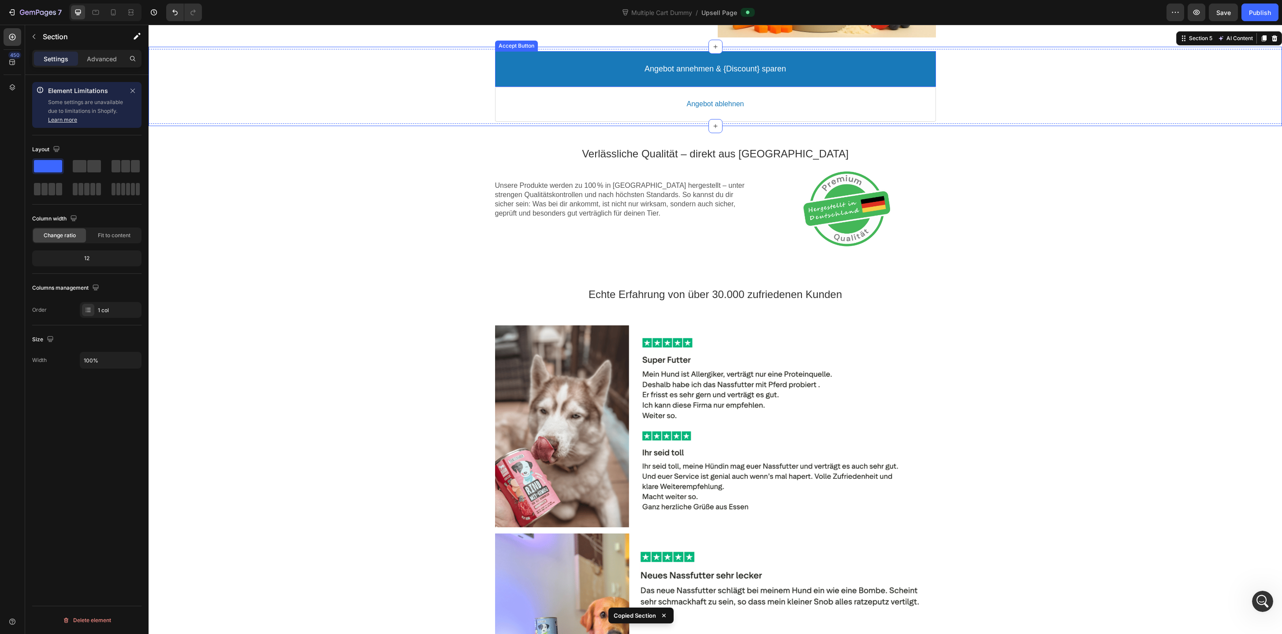
scroll to position [708, 0]
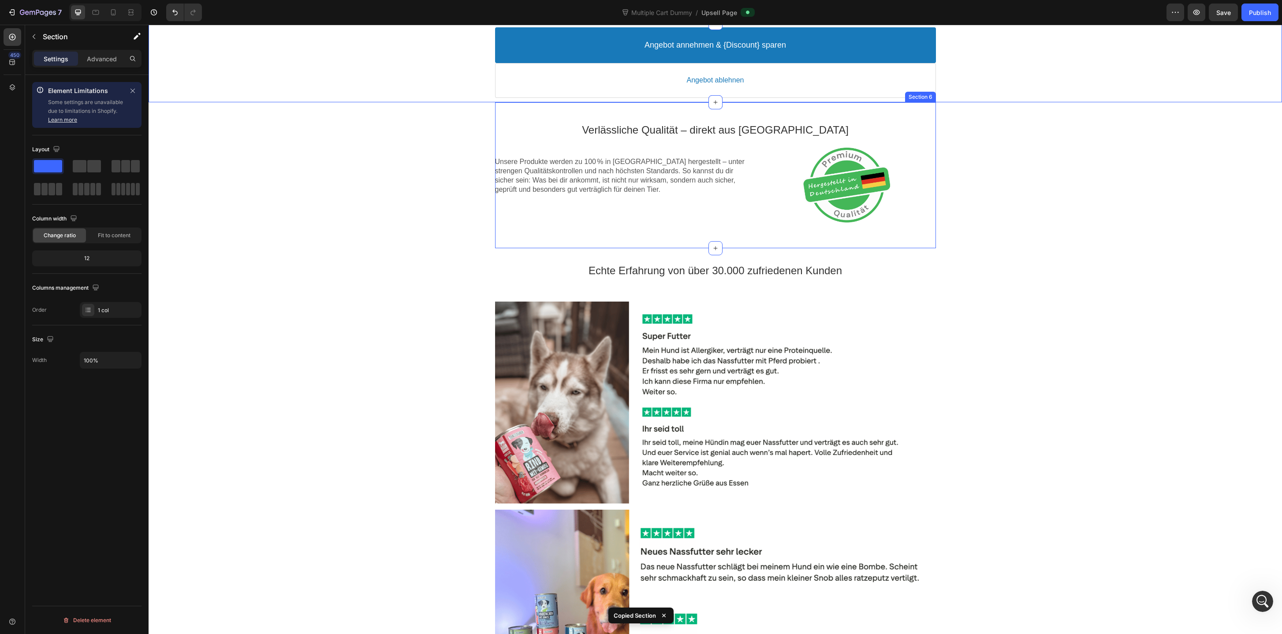
click at [562, 113] on div "Verlässliche Qualität – direkt aus Deutschland Text block Unsere Produkte werde…" at bounding box center [715, 175] width 441 height 146
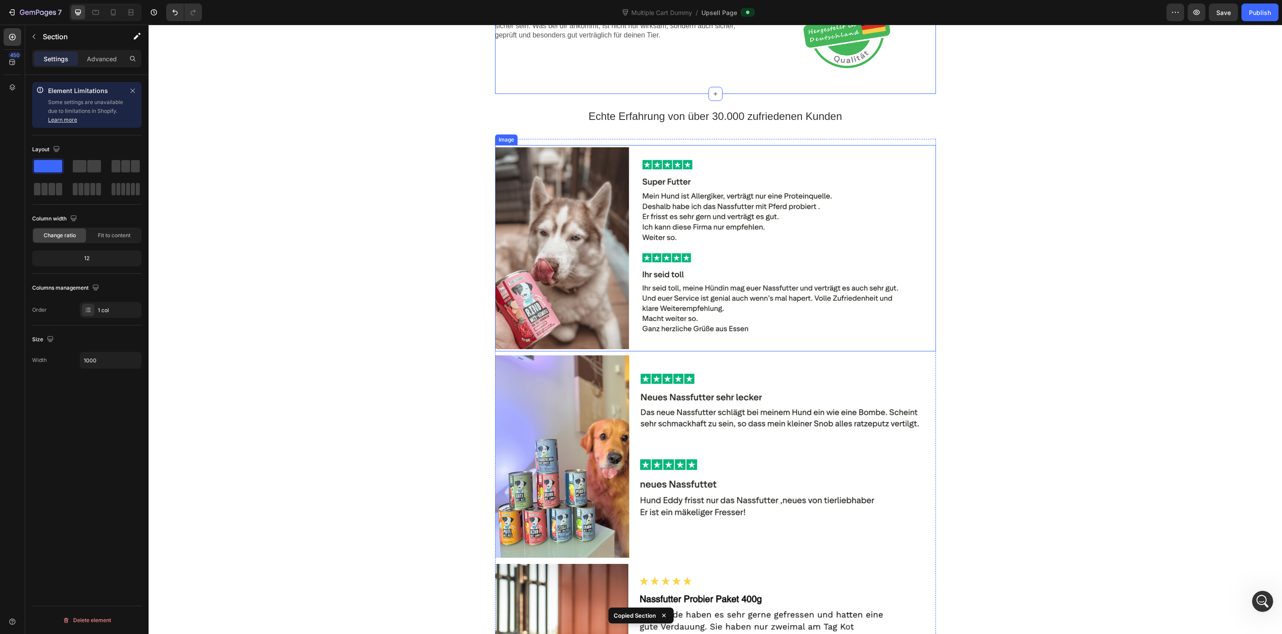
scroll to position [907, 0]
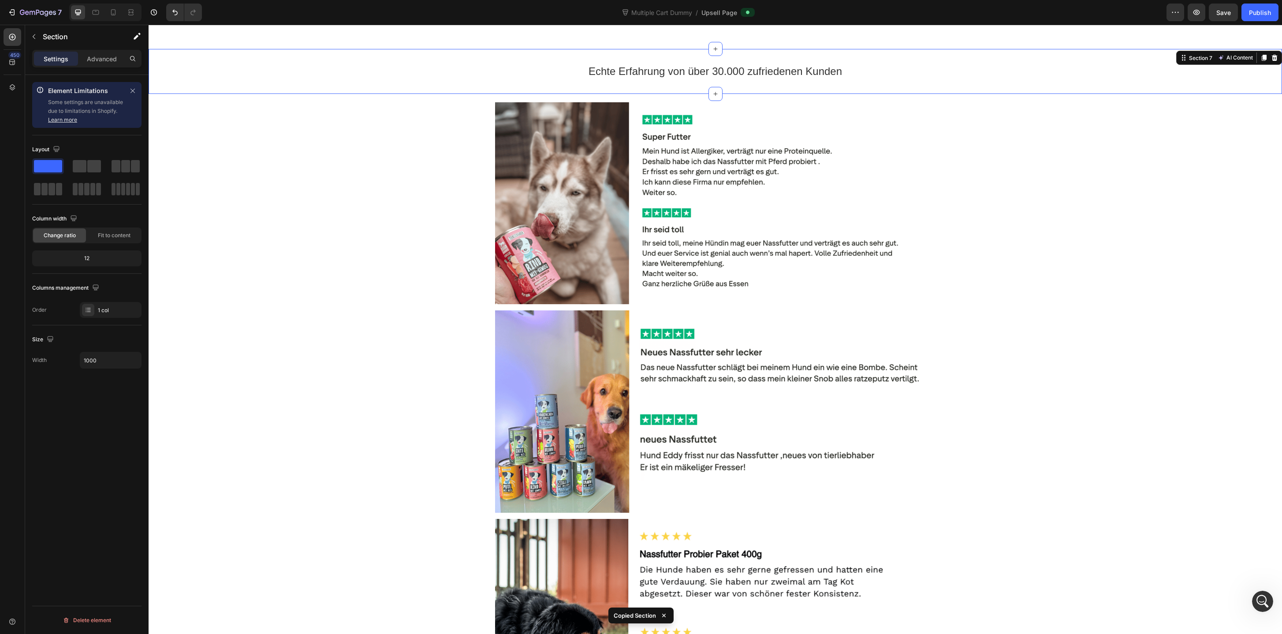
click at [572, 50] on div "Echte Erfahrung von über 30.000 zufriedenen Kunden Text block Section 7 AI Cont…" at bounding box center [715, 71] width 1133 height 45
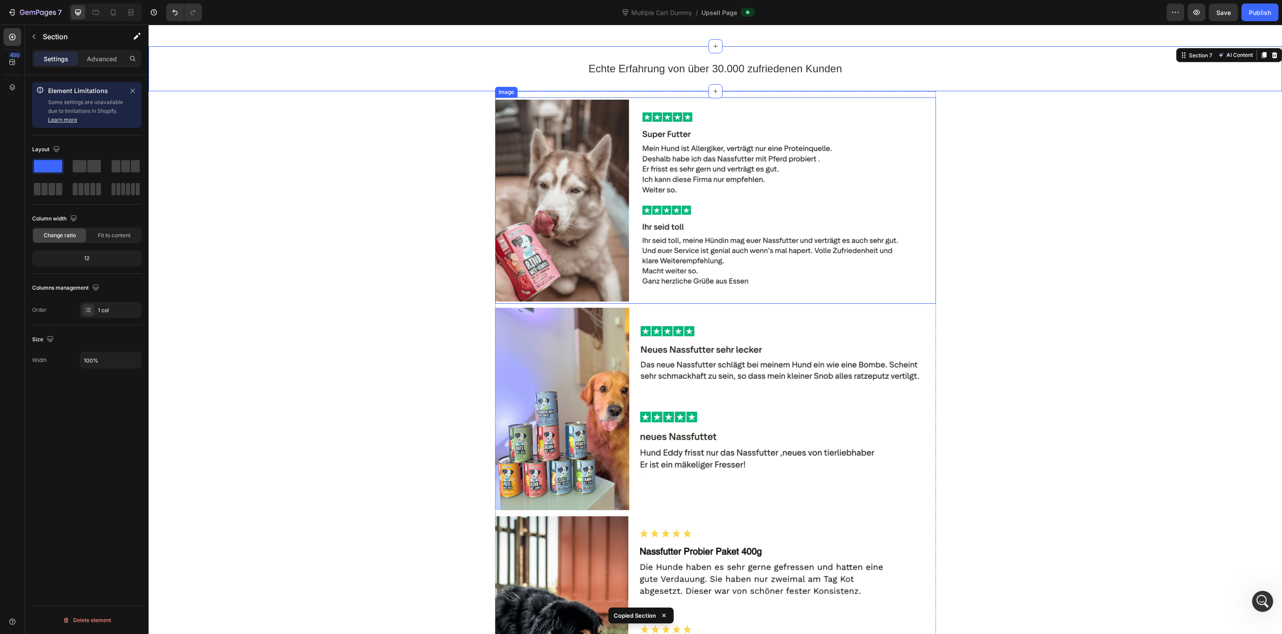
scroll to position [896, 0]
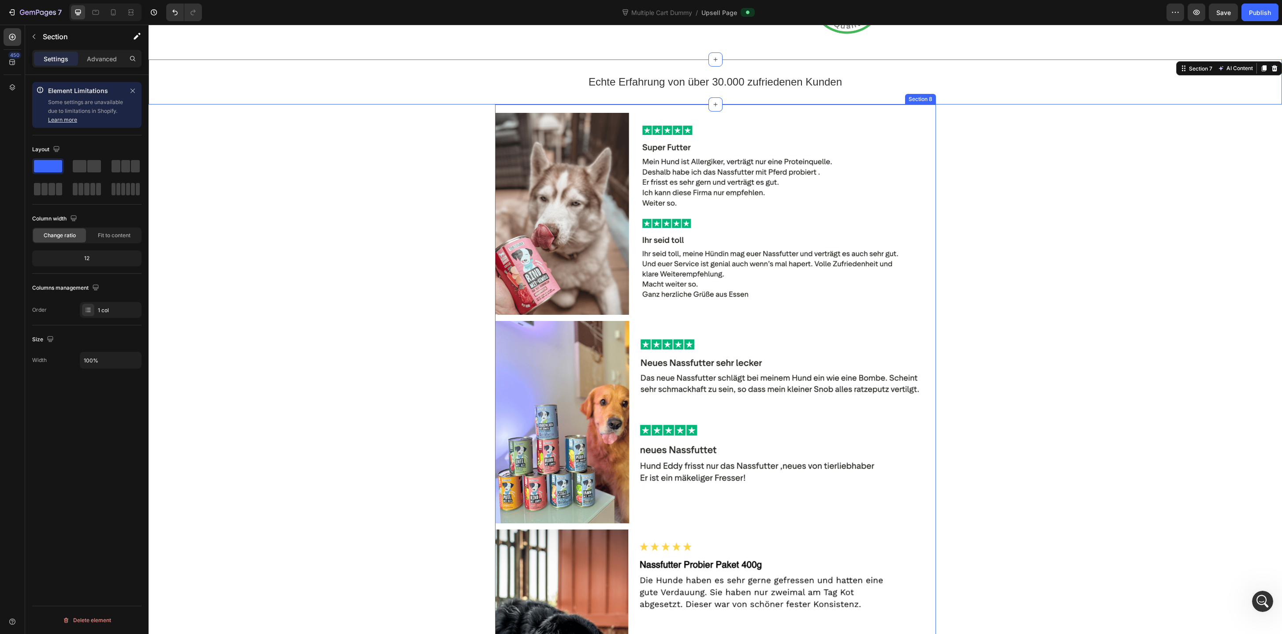
click at [556, 106] on div "Image Image Image Section 8" at bounding box center [715, 422] width 441 height 636
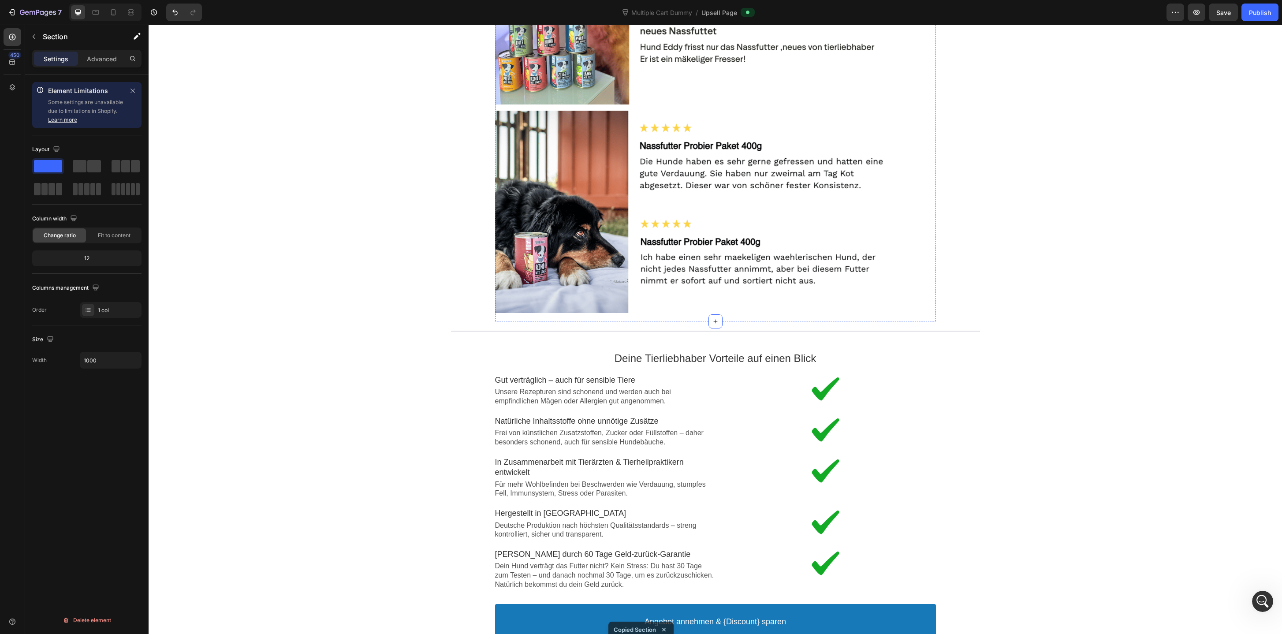
scroll to position [1482, 0]
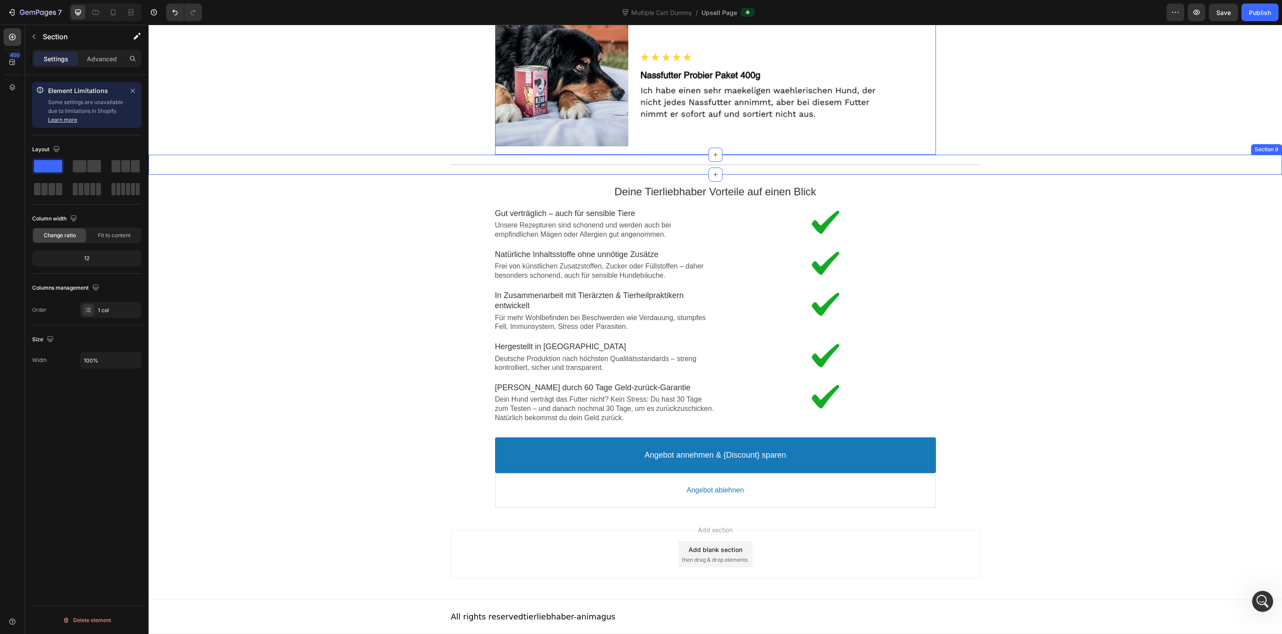
click at [533, 160] on div "Line Section 9" at bounding box center [715, 165] width 1133 height 20
click at [554, 177] on div "Deine Tierliebhaber Vorteile auf einen Blick Text block Image Gut verträglich –…" at bounding box center [715, 304] width 441 height 258
click at [505, 511] on div "Angebot annehmen & {Discount} sparen Accept Button Angebot ablehnen Decline But…" at bounding box center [715, 472] width 1133 height 79
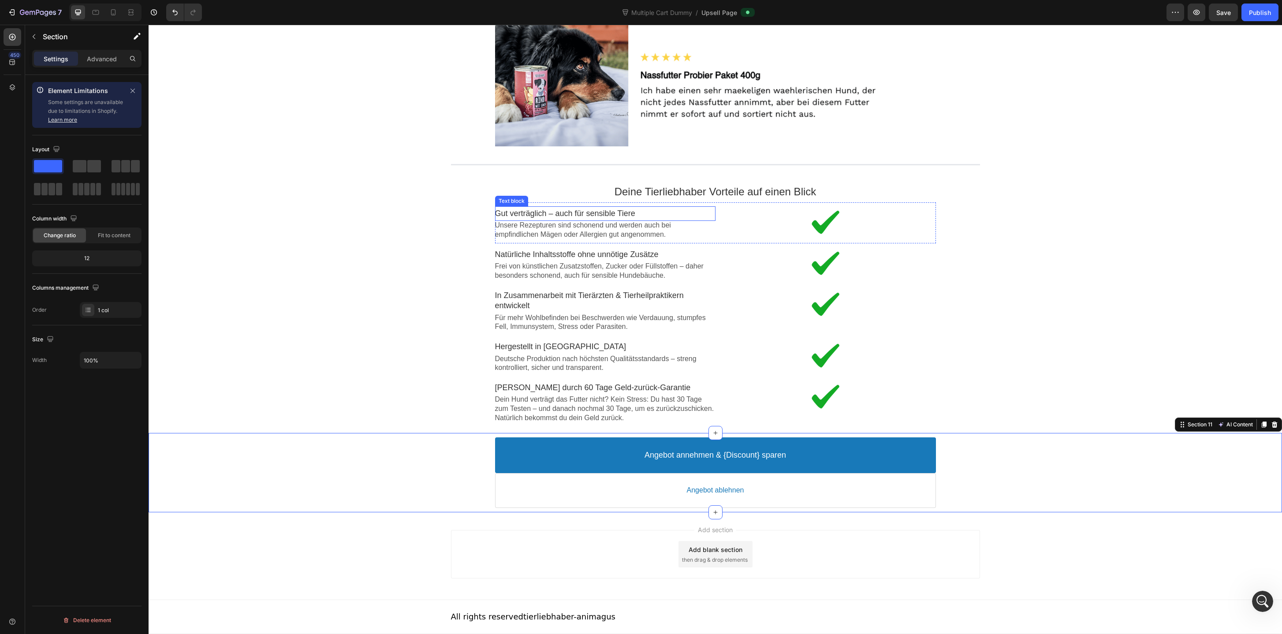
click at [627, 211] on p "Gut verträglich – auch für sensible Tiere" at bounding box center [605, 213] width 220 height 10
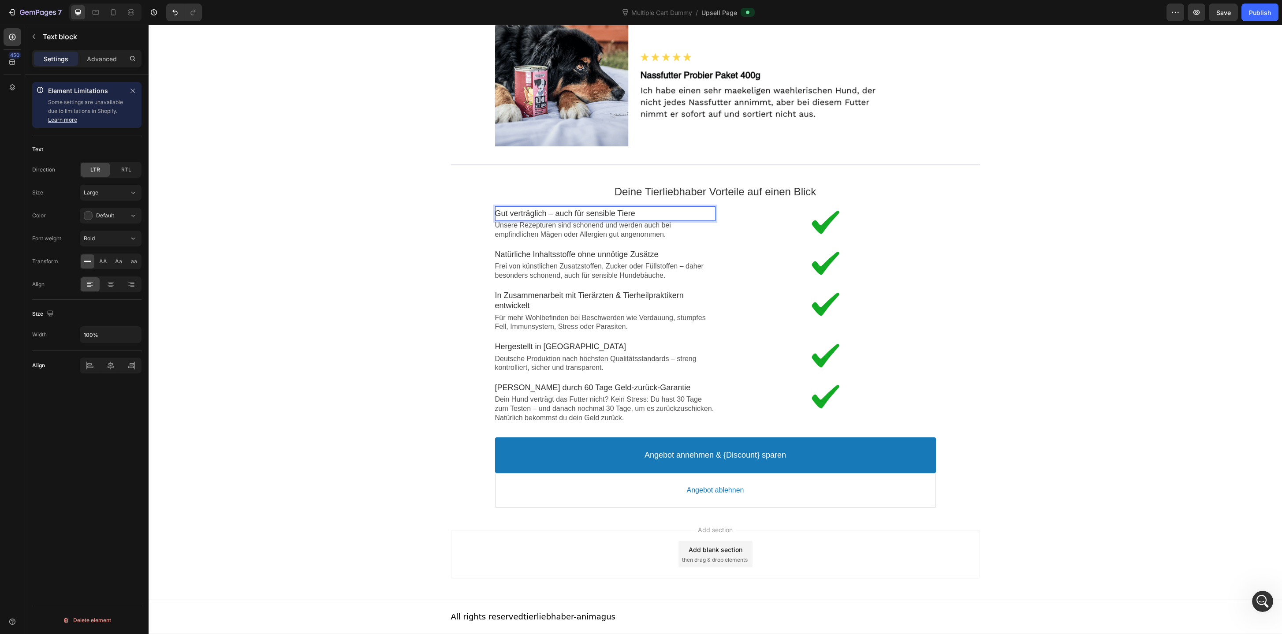
click at [627, 211] on p "Gut verträglich – auch für sensible Tiere" at bounding box center [605, 213] width 220 height 10
click at [682, 191] on p "Deine Tierliebhaber Vorteile auf einen Blick" at bounding box center [715, 192] width 441 height 14
click at [692, 194] on p "Deine Tierliebhaber Vorteile auf einen Blick" at bounding box center [715, 192] width 441 height 14
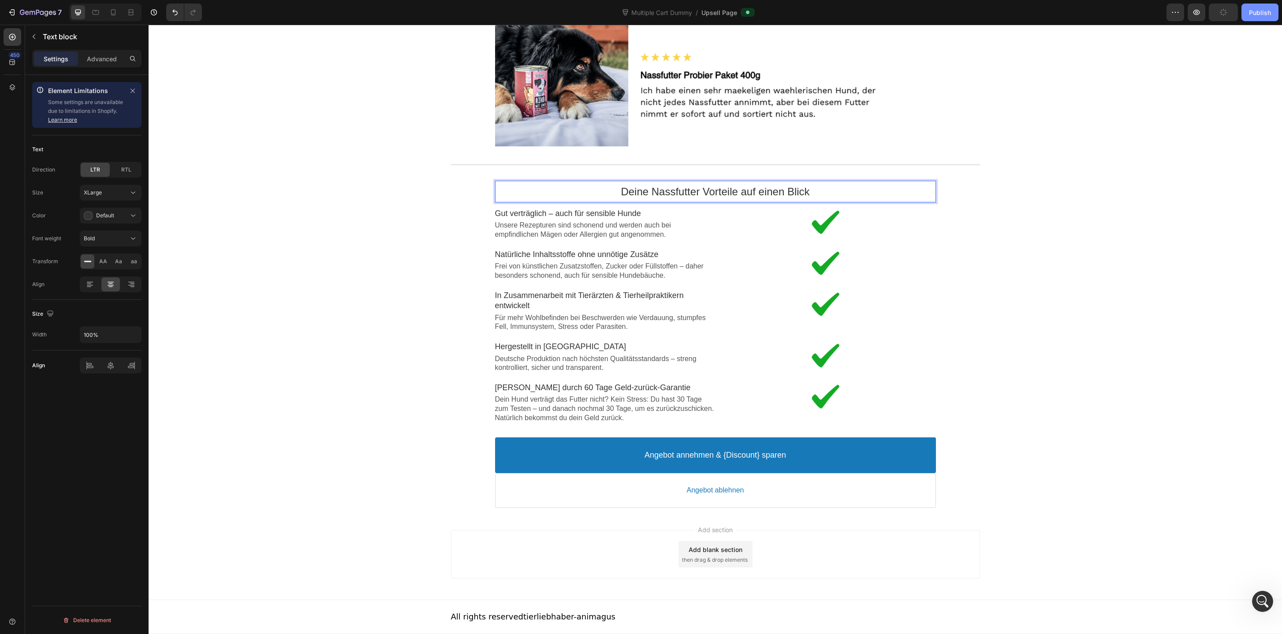
click at [1272, 10] on button "Publish" at bounding box center [1259, 13] width 37 height 18
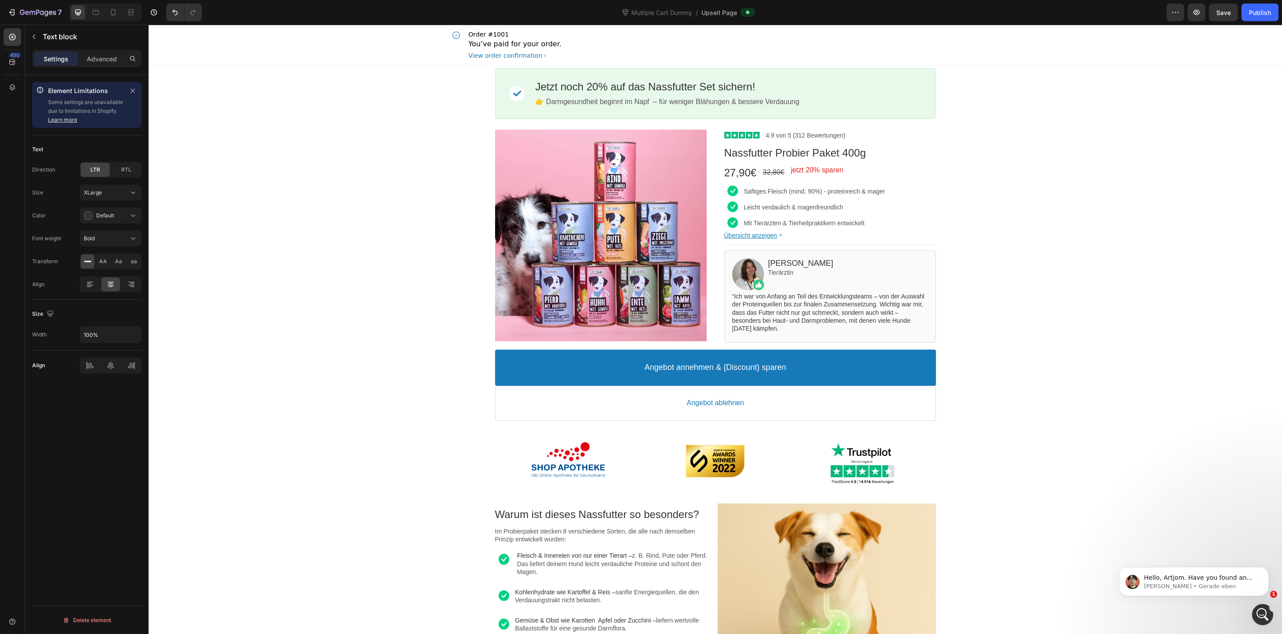
scroll to position [2116, 0]
click at [929, 67] on div "Image Jetzt noch 20% auf das Nassfutter Set sichern! Callout Text 👉 Darmgesundh…" at bounding box center [715, 94] width 441 height 56
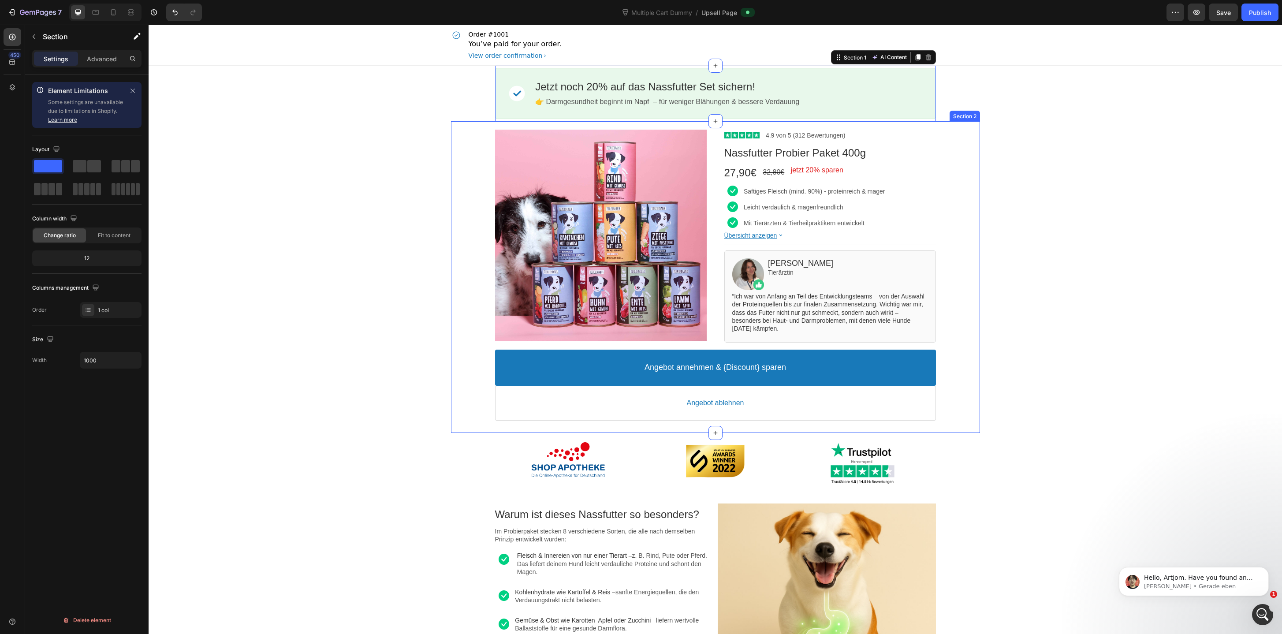
click at [581, 122] on div "Product Images Image 4.9 von 5 (312 Bewertungen) Text block Row Nassfutter Prob…" at bounding box center [715, 276] width 529 height 311
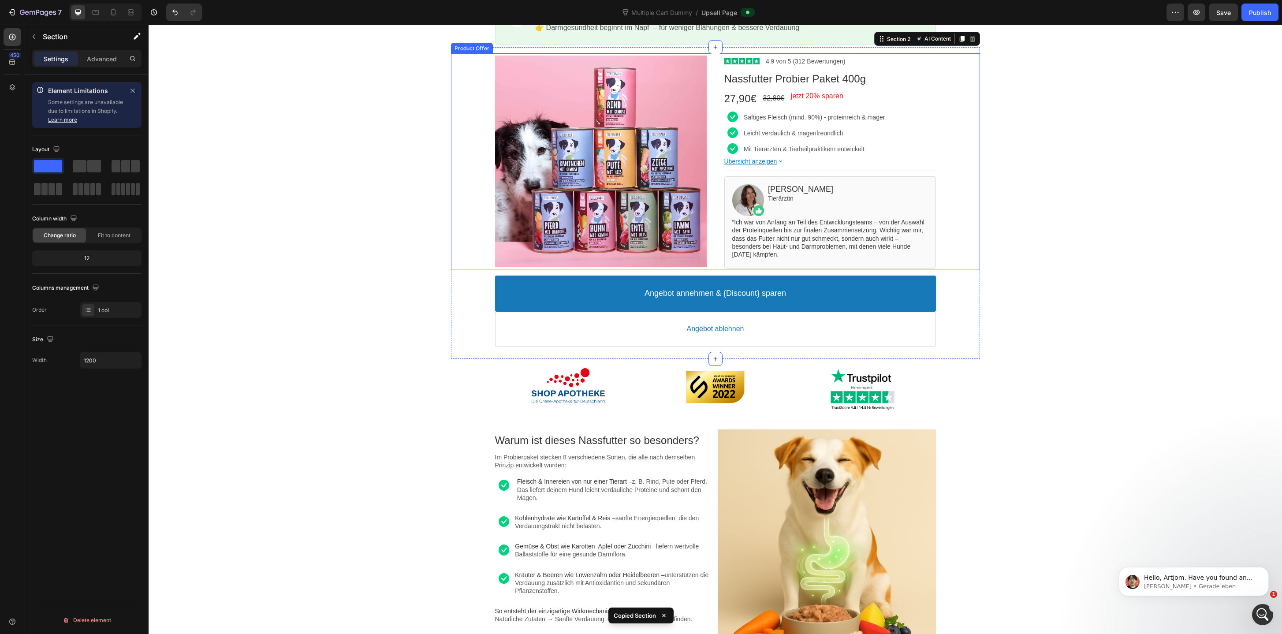
scroll to position [94, 0]
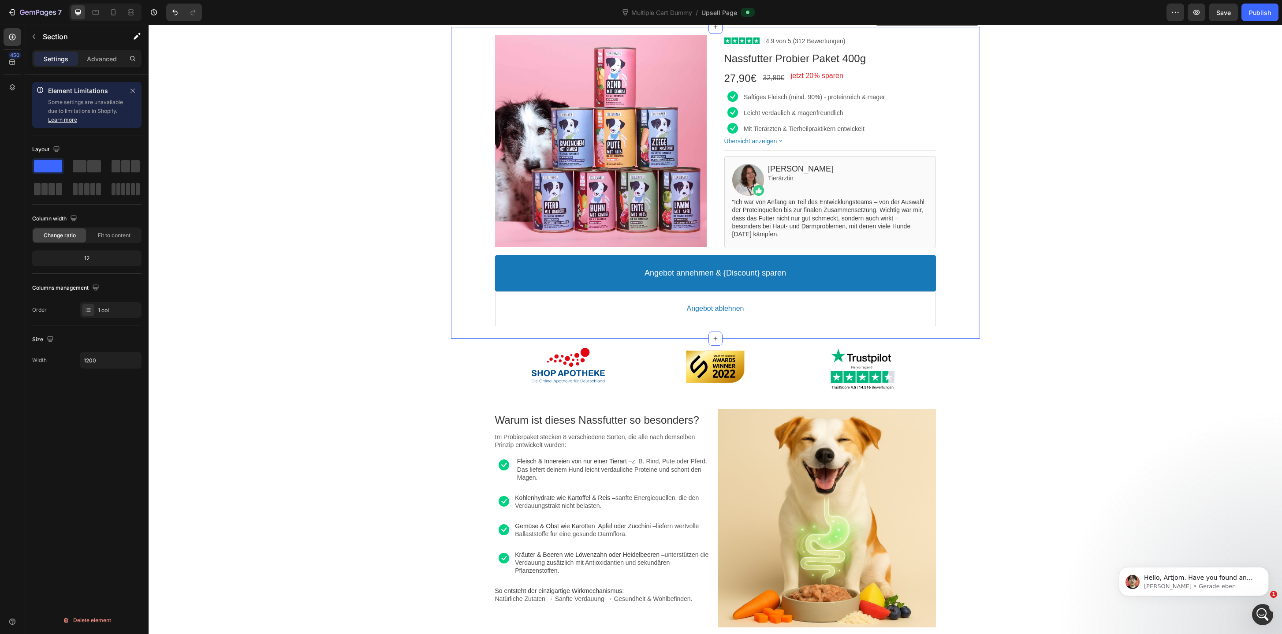
click at [469, 338] on div "Product Images Image 4.9 von 5 (312 Bewertungen) Text block Row Nassfutter Prob…" at bounding box center [715, 182] width 529 height 311
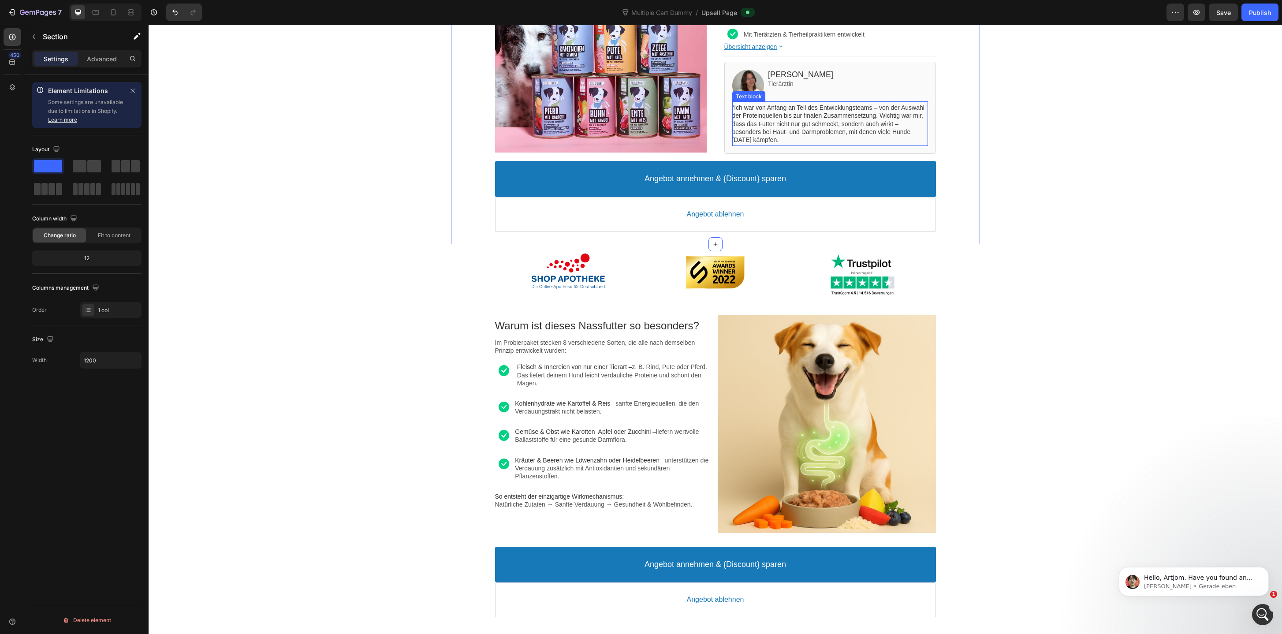
scroll to position [219, 0]
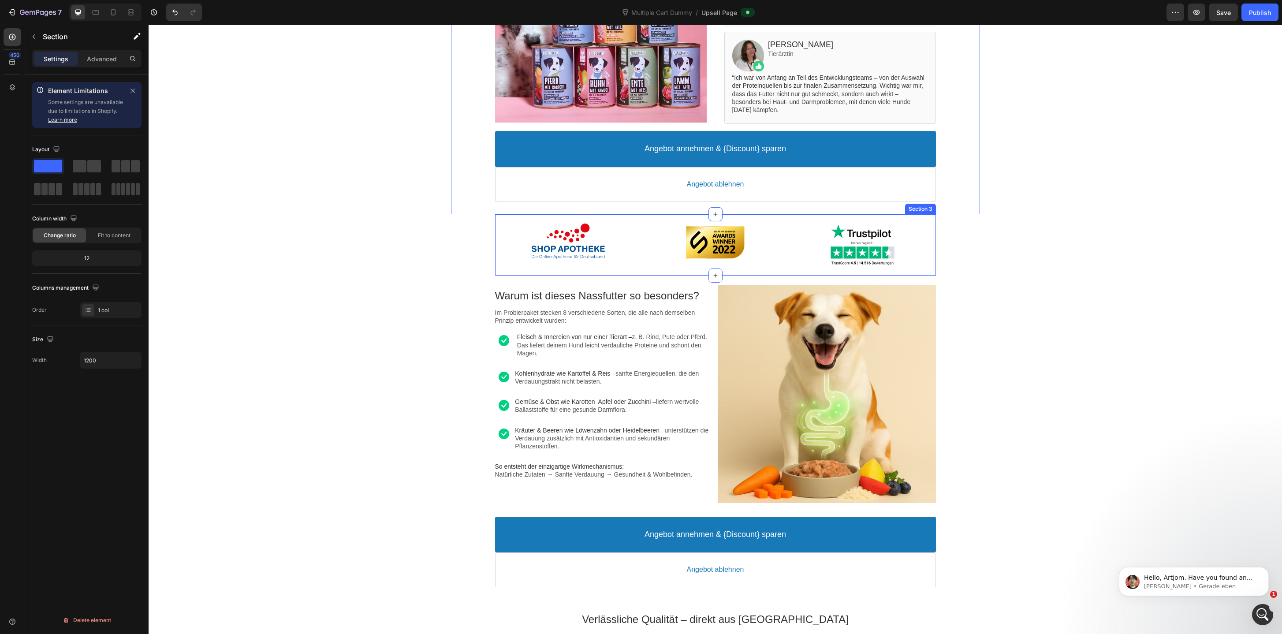
click at [532, 217] on div "Image Image Image Section 3" at bounding box center [715, 244] width 441 height 61
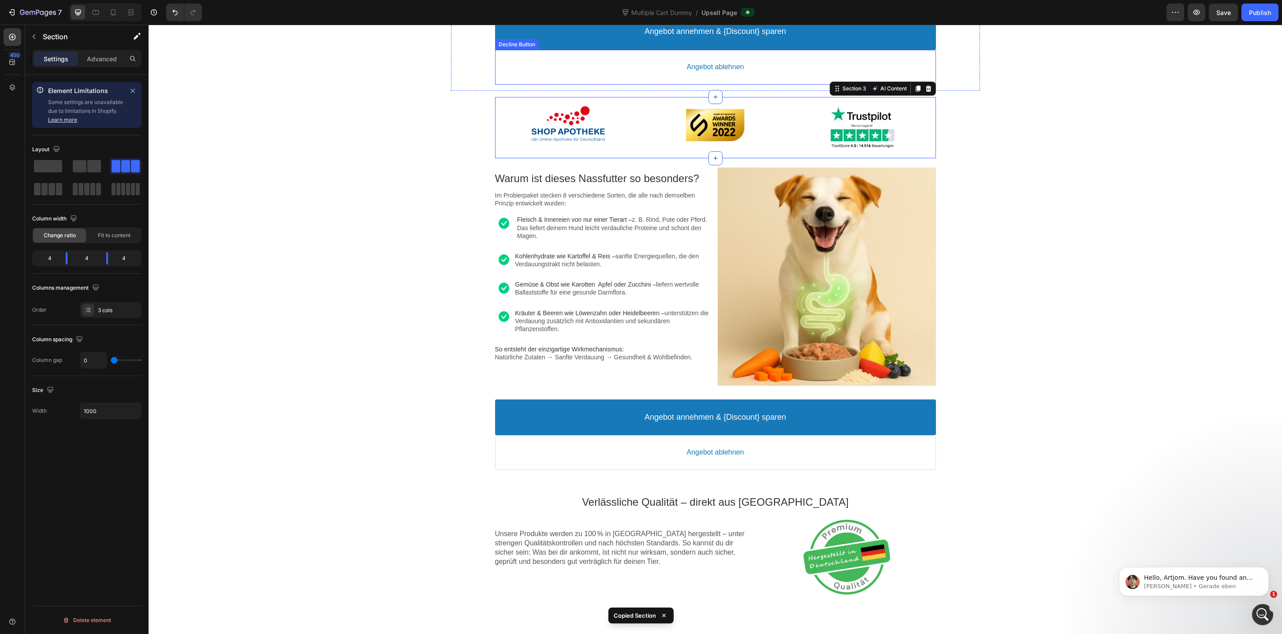
scroll to position [378, 0]
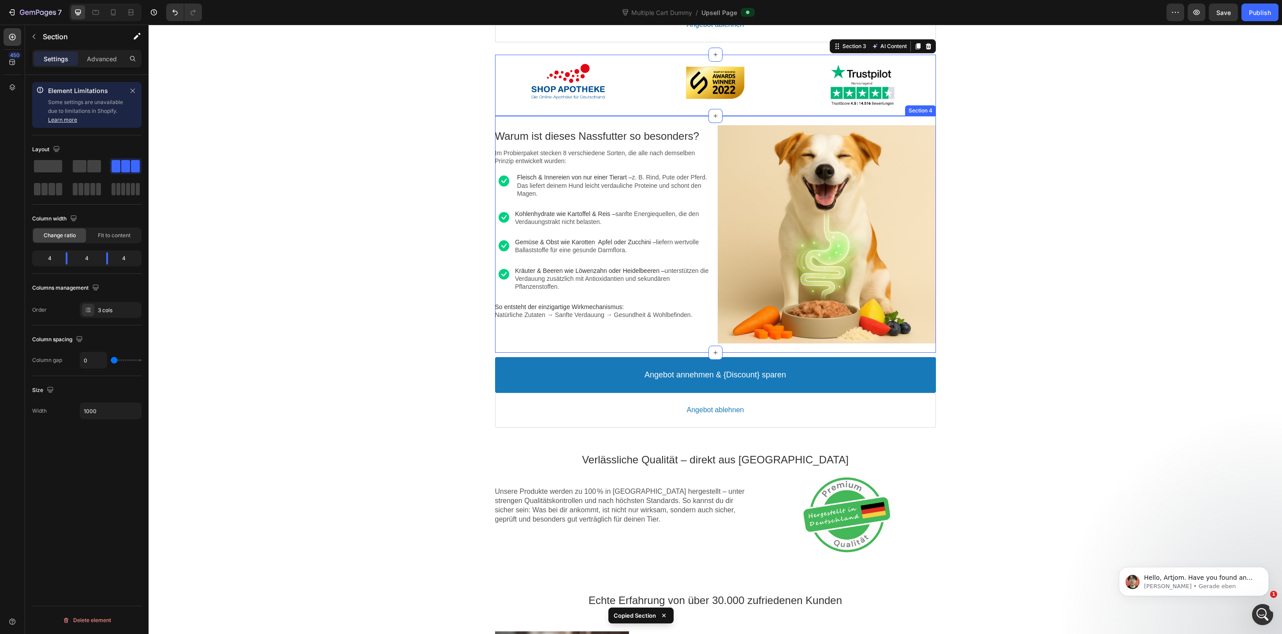
click at [608, 122] on div "Warum ist dieses Nassfutter so besonders? Text block Im Probierpaket stecken 8 …" at bounding box center [715, 234] width 441 height 237
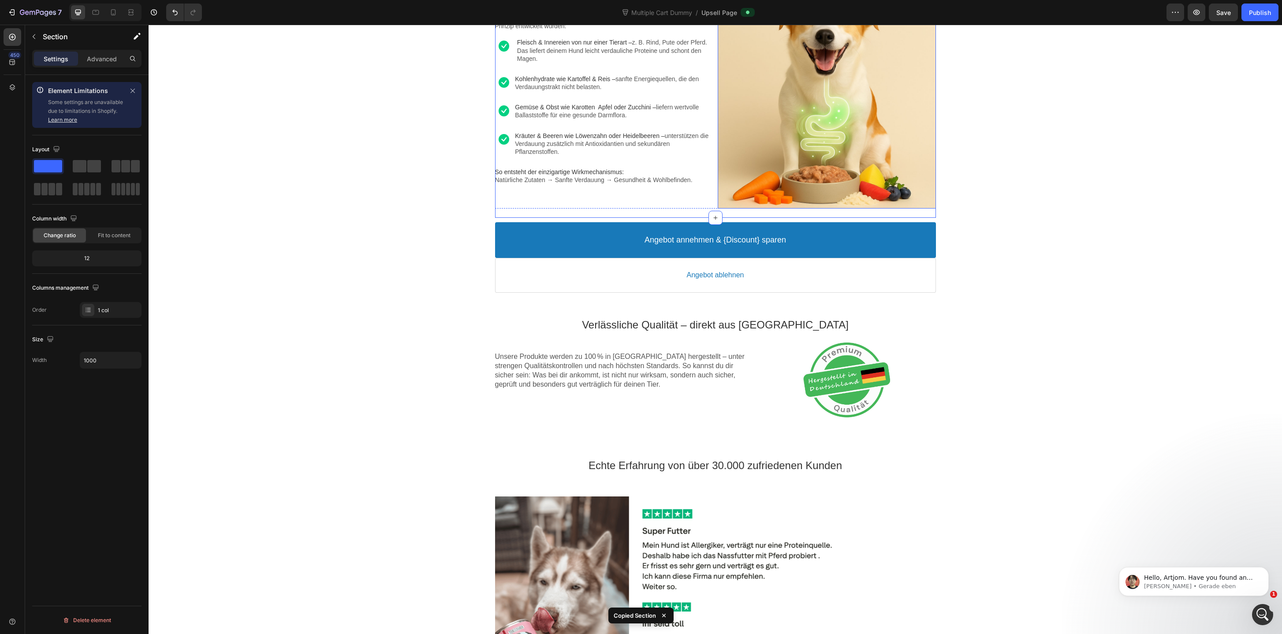
scroll to position [517, 0]
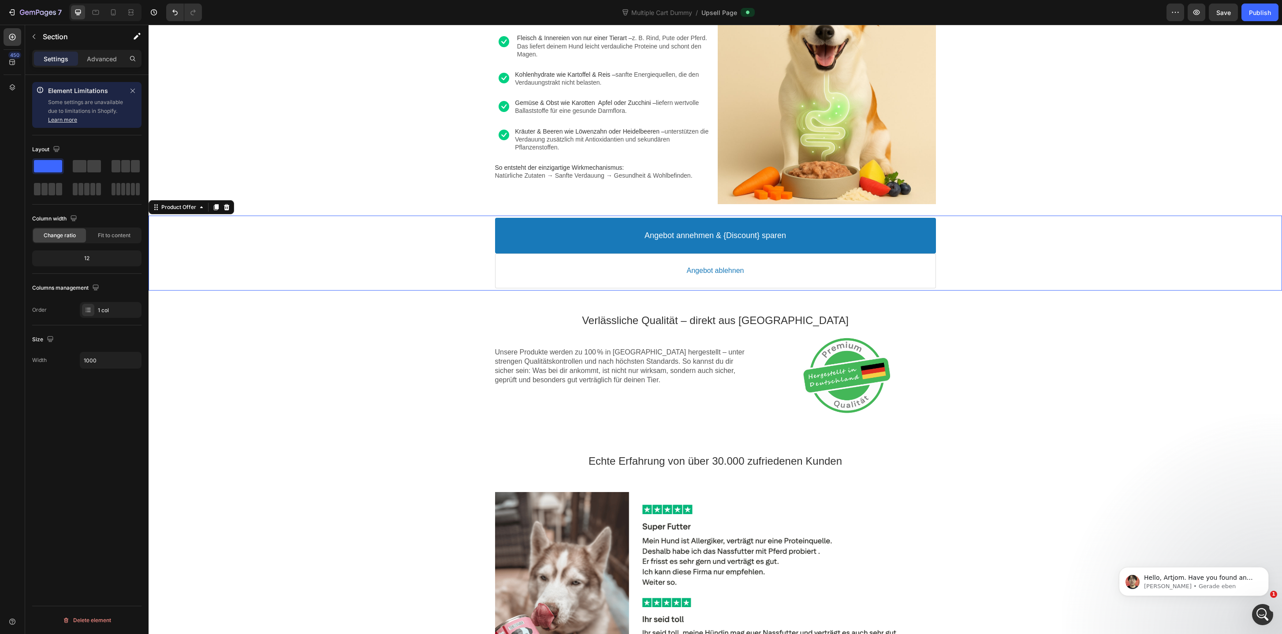
click at [492, 288] on div "Angebot annehmen & {Discount} sparen Accept Button Angebot ablehnen Decline But…" at bounding box center [715, 253] width 1133 height 75
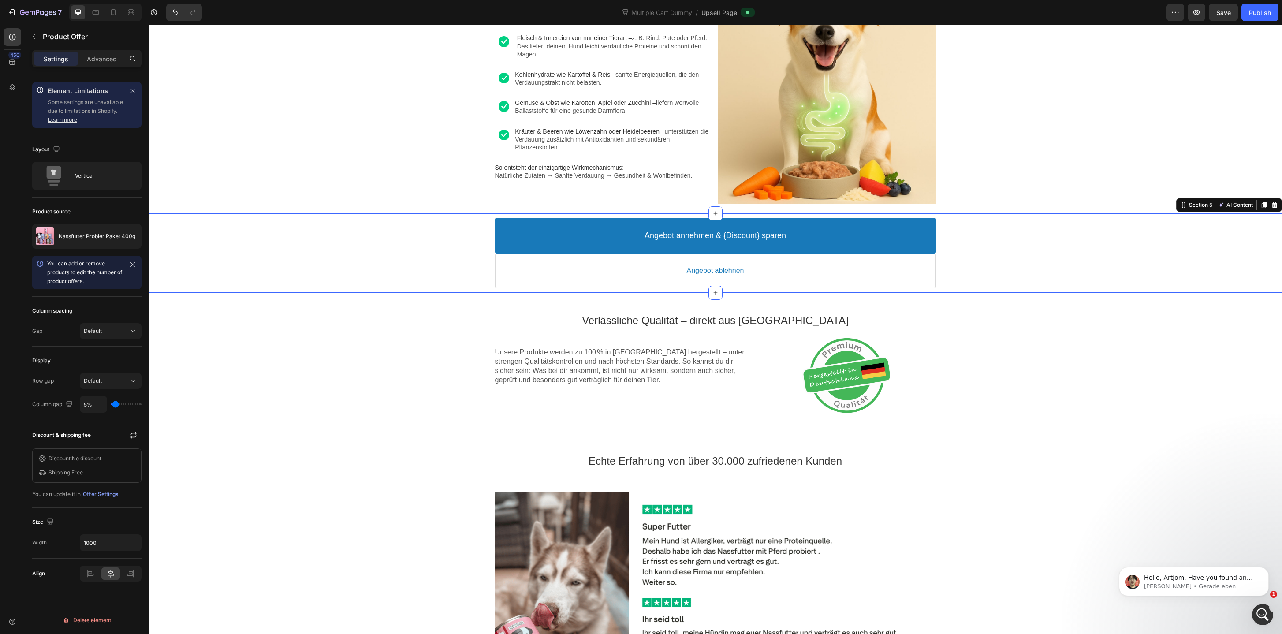
click at [492, 291] on div "Angebot annehmen & {Discount} sparen Accept Button Angebot ablehnen Decline But…" at bounding box center [715, 252] width 1133 height 79
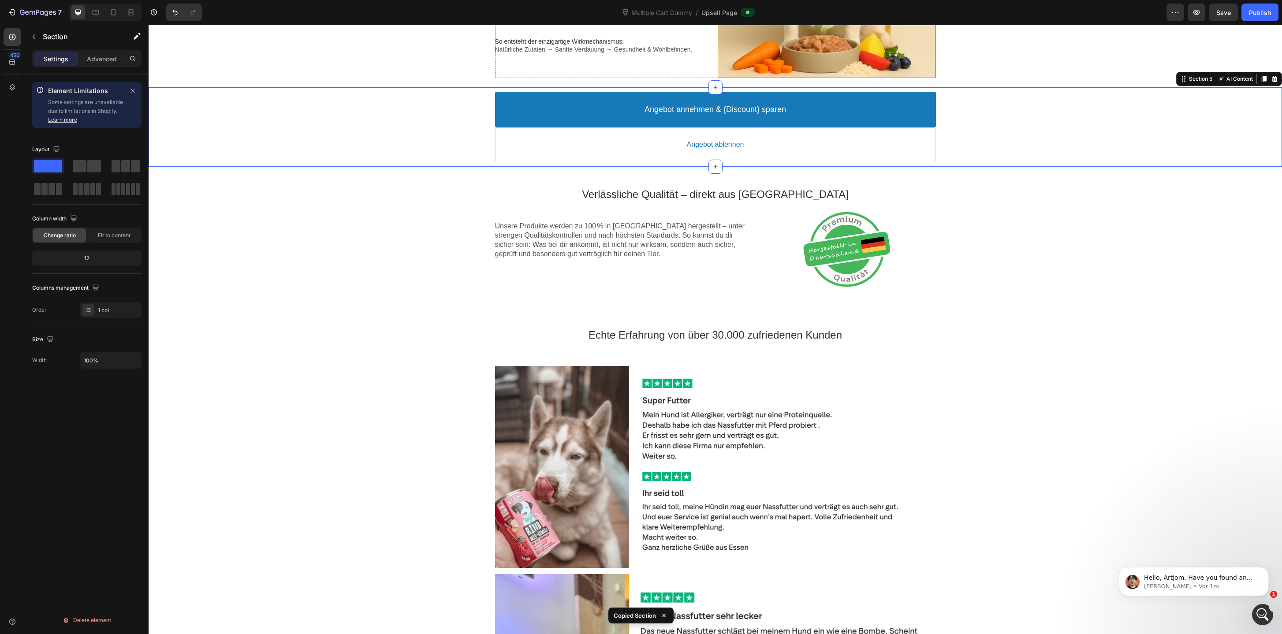
scroll to position [674, 0]
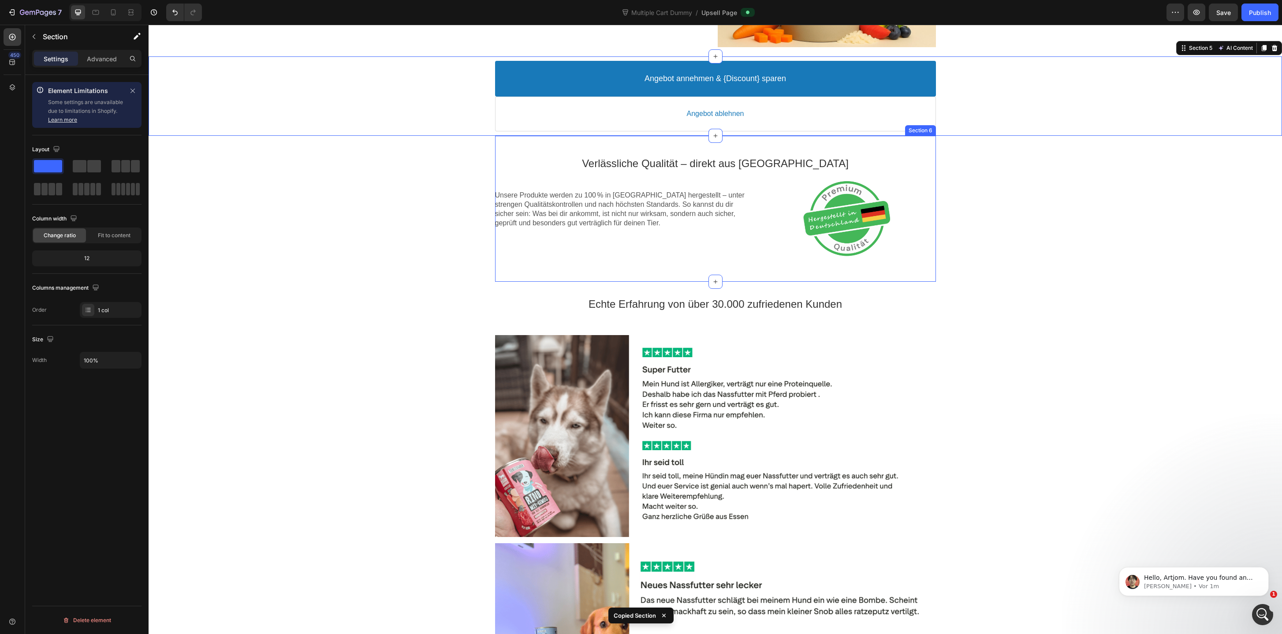
click at [617, 141] on div "Verlässliche Qualität – direkt aus Deutschland Text block Unsere Produkte werde…" at bounding box center [715, 209] width 441 height 146
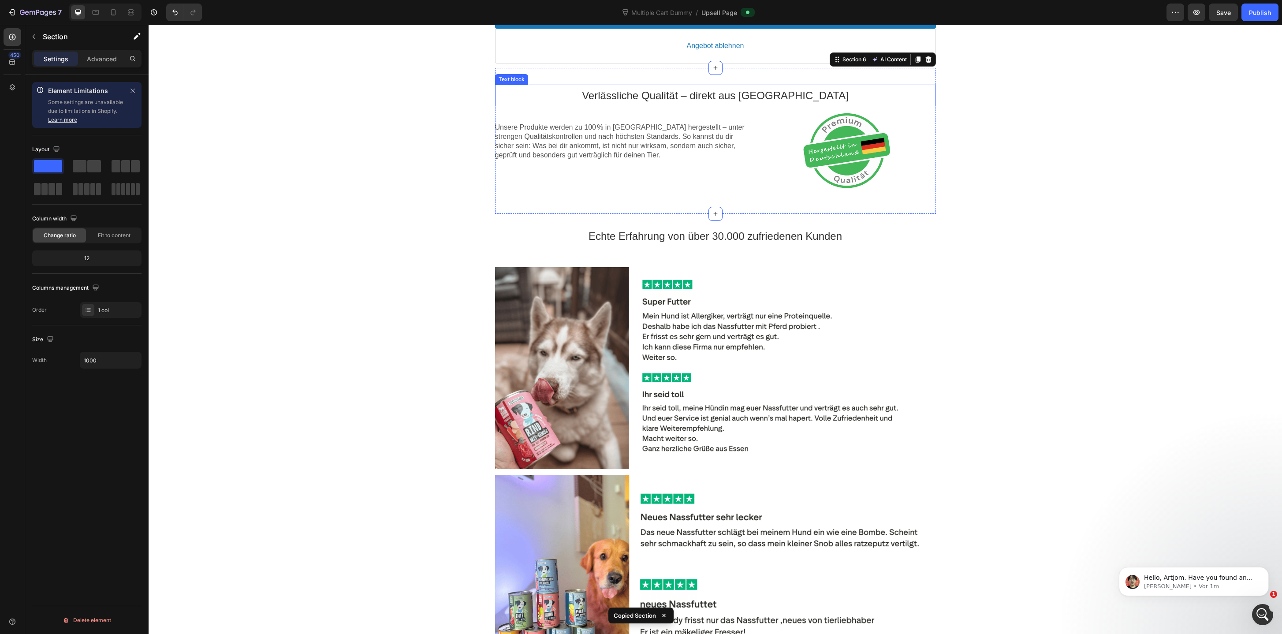
scroll to position [763, 0]
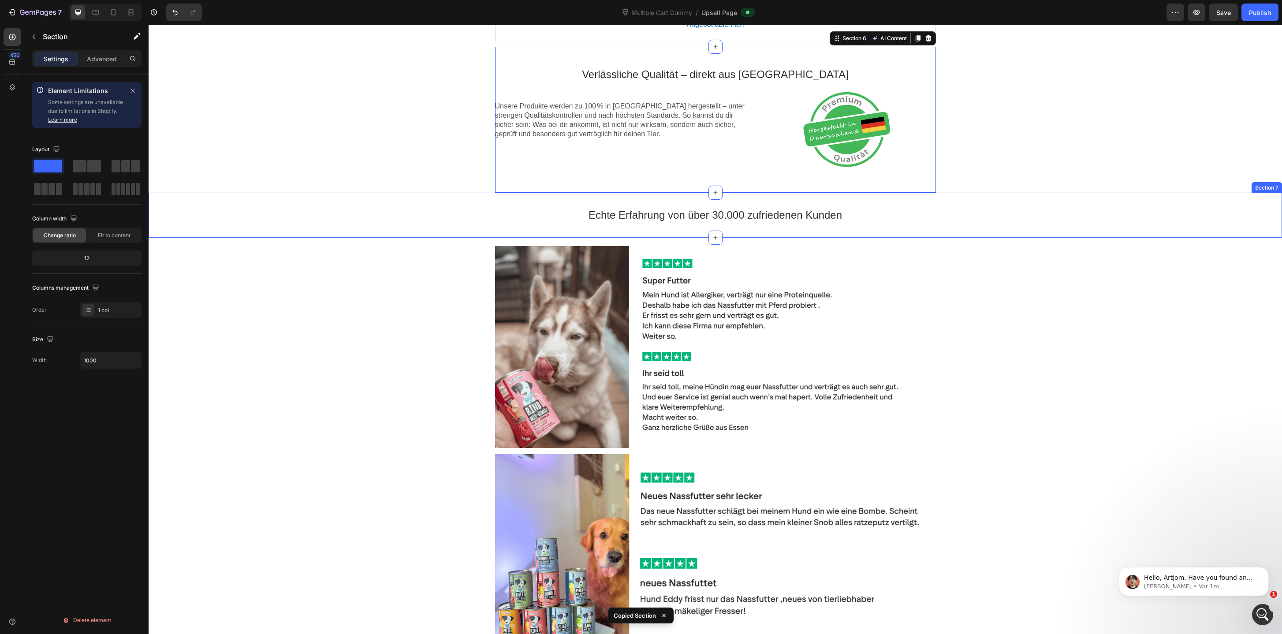
click at [620, 194] on div "Echte Erfahrung von über 30.000 zufriedenen Kunden Text block Section 7" at bounding box center [715, 215] width 1133 height 45
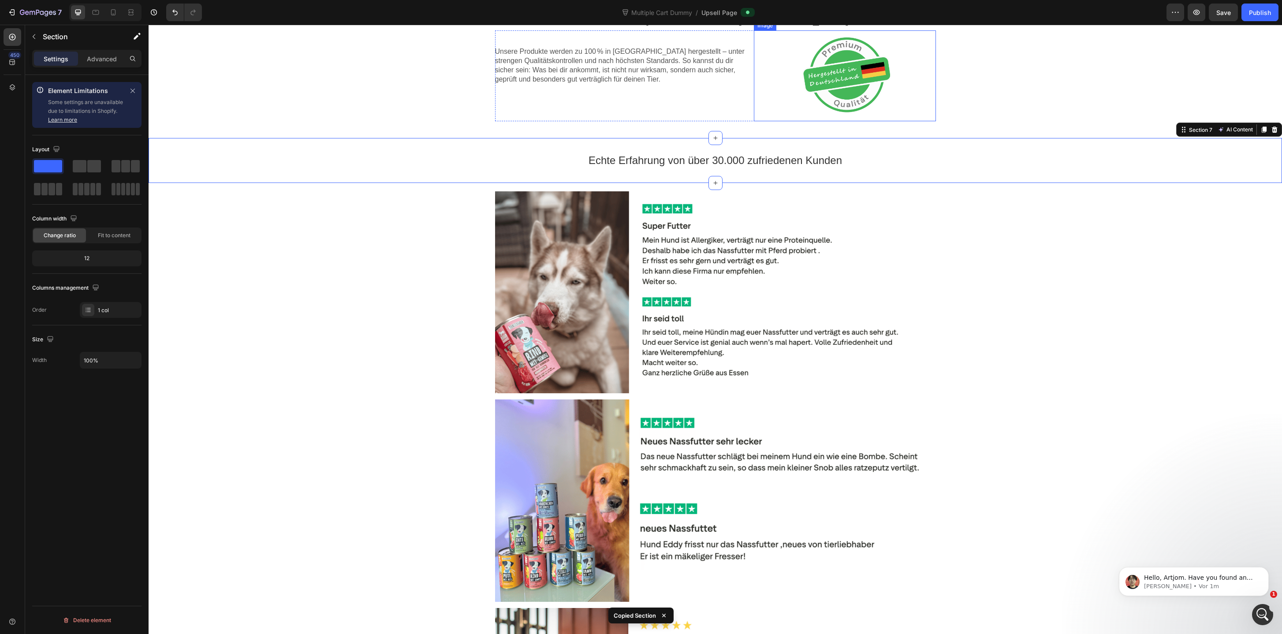
scroll to position [834, 0]
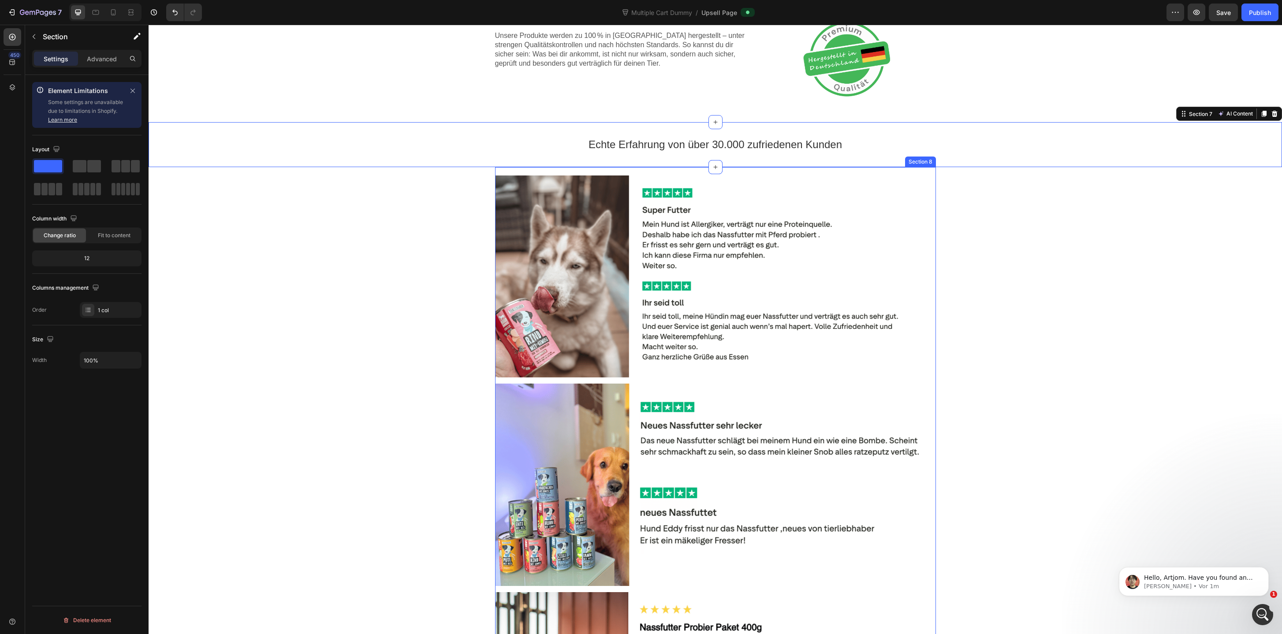
click at [572, 169] on div "Image Image Image Section 8" at bounding box center [715, 485] width 441 height 636
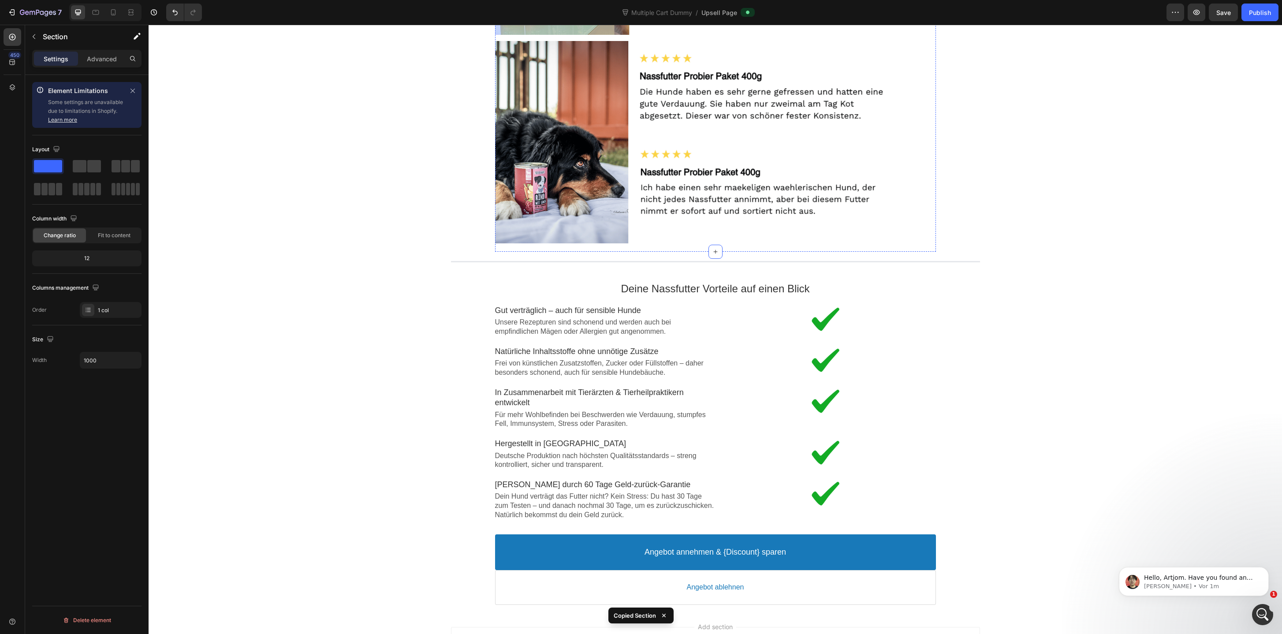
scroll to position [1388, 0]
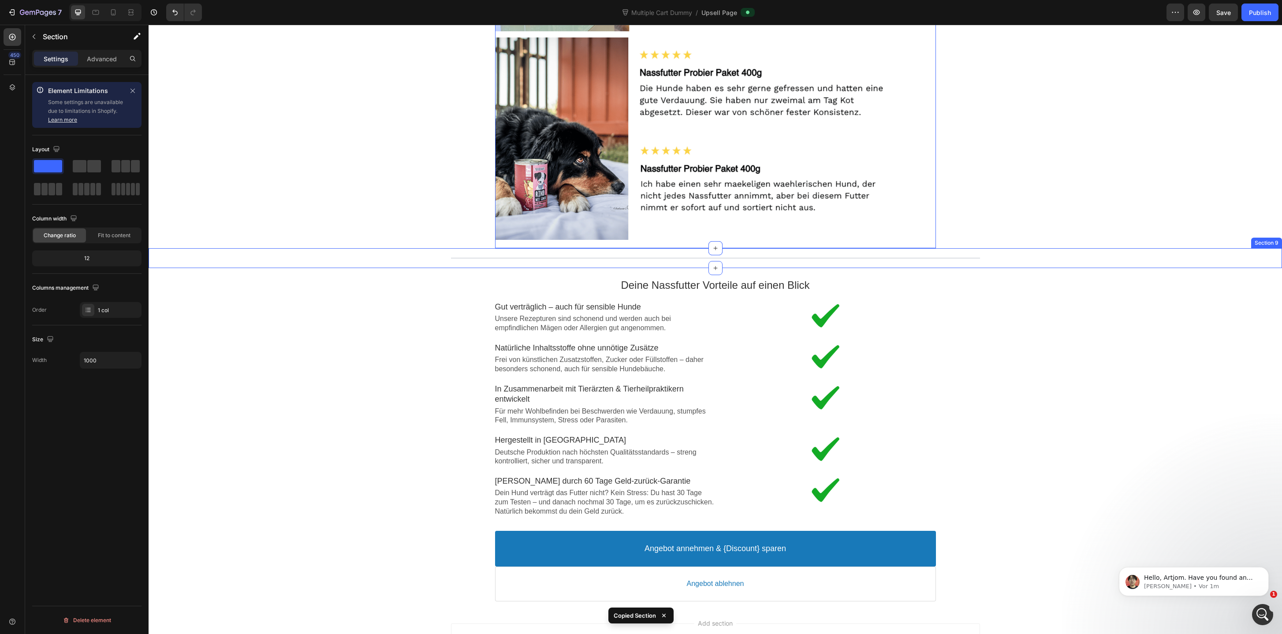
click at [623, 254] on div "Line Section 9" at bounding box center [715, 258] width 1133 height 20
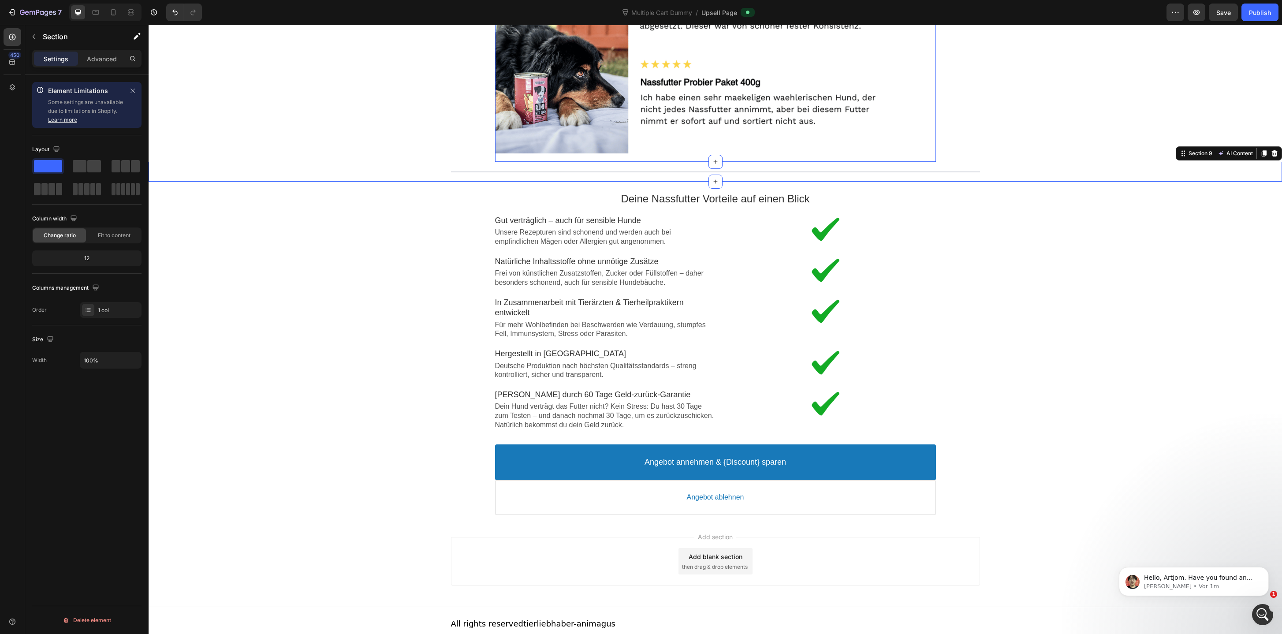
scroll to position [1482, 0]
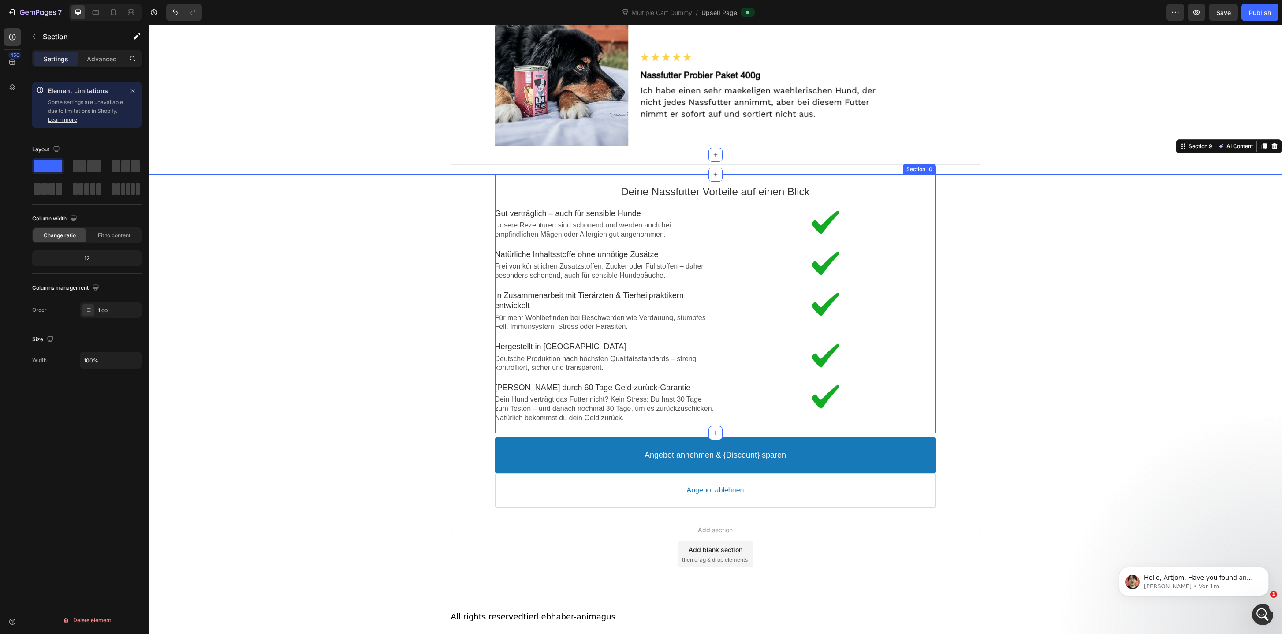
click at [591, 177] on div "Deine Nassfutter Vorteile auf einen Blick Text block Image Gut verträglich – au…" at bounding box center [715, 304] width 441 height 258
click at [475, 510] on div "Angebot annehmen & {Discount} sparen Accept Button Angebot ablehnen Decline But…" at bounding box center [715, 472] width 1133 height 79
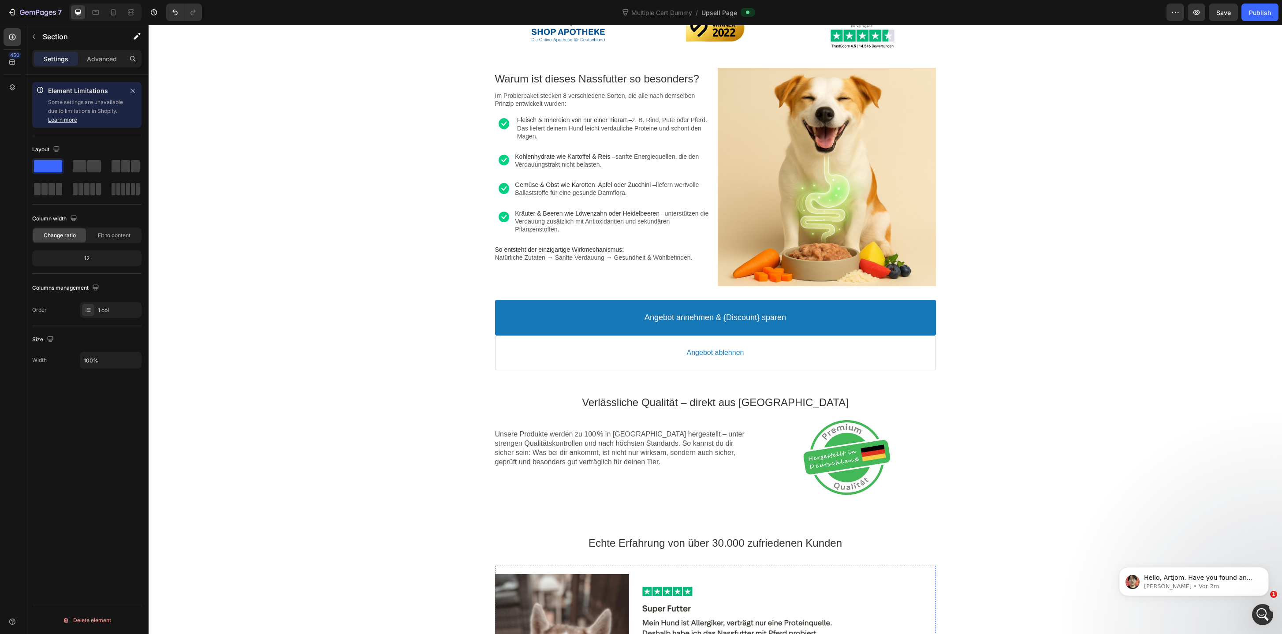
scroll to position [0, 0]
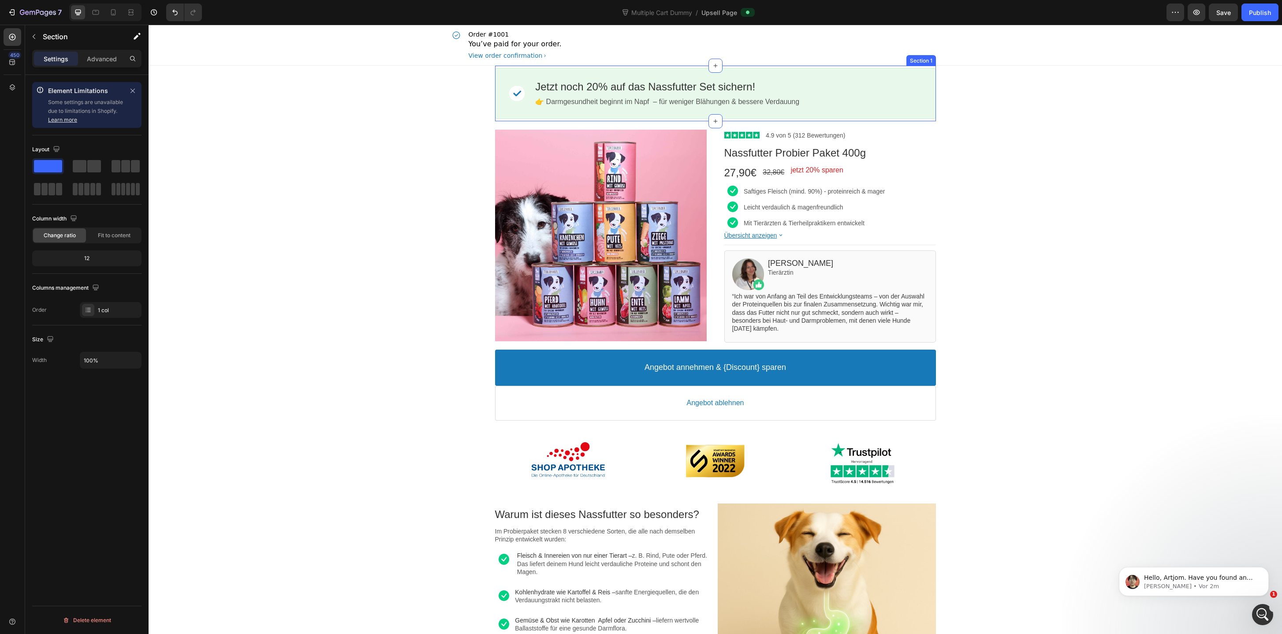
click at [785, 67] on div "Image Jetzt noch 20% auf das Nassfutter Set sichern! Callout Text 👉 Darmgesundh…" at bounding box center [715, 94] width 441 height 56
click at [532, 123] on div "Product Images Image 4.9 von 5 (312 Bewertungen) Text block Row Nassfutter Prob…" at bounding box center [715, 276] width 529 height 311
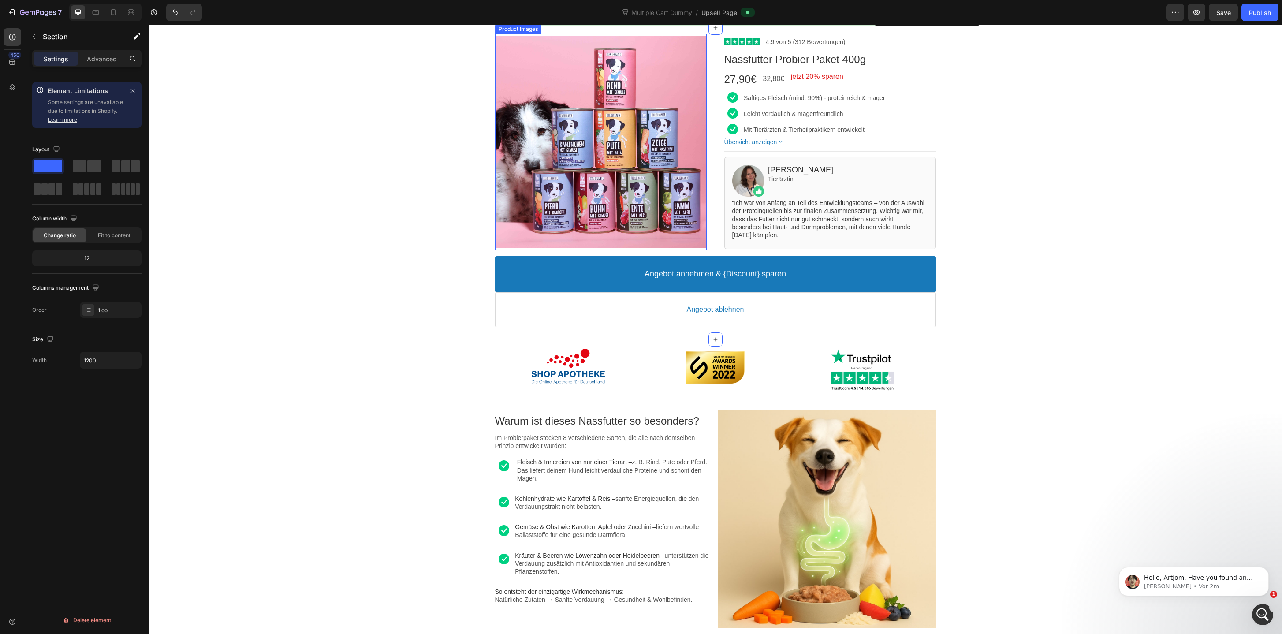
scroll to position [133, 0]
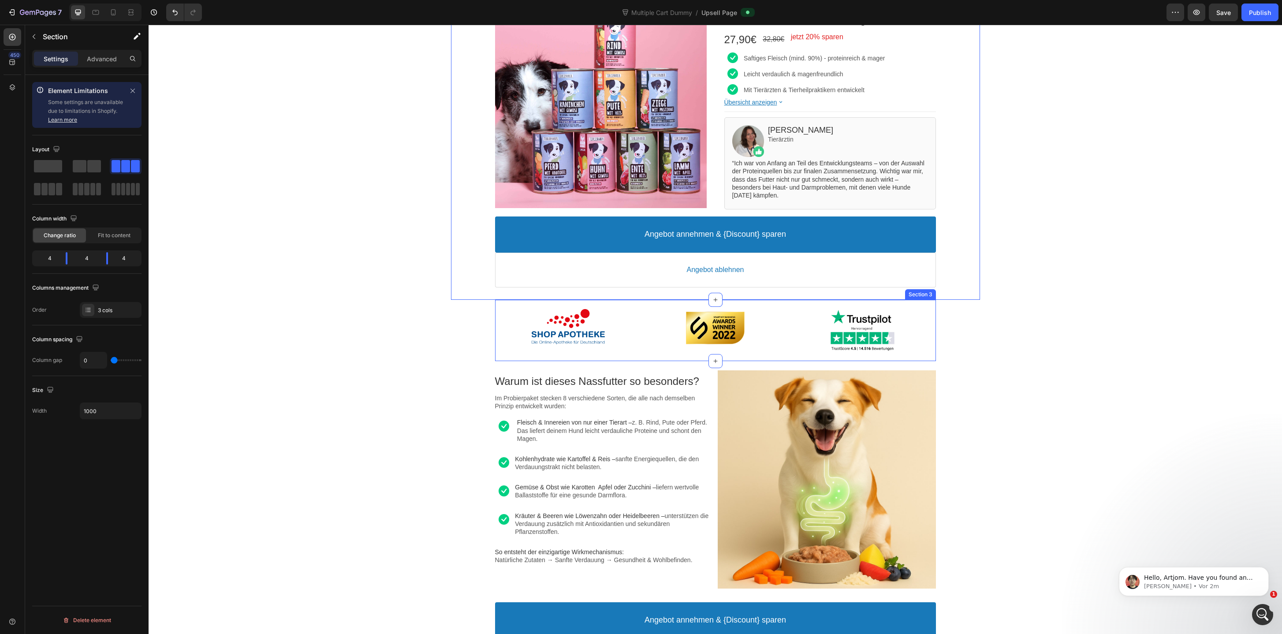
click at [531, 354] on div "Image Image Image Section 3" at bounding box center [715, 330] width 441 height 61
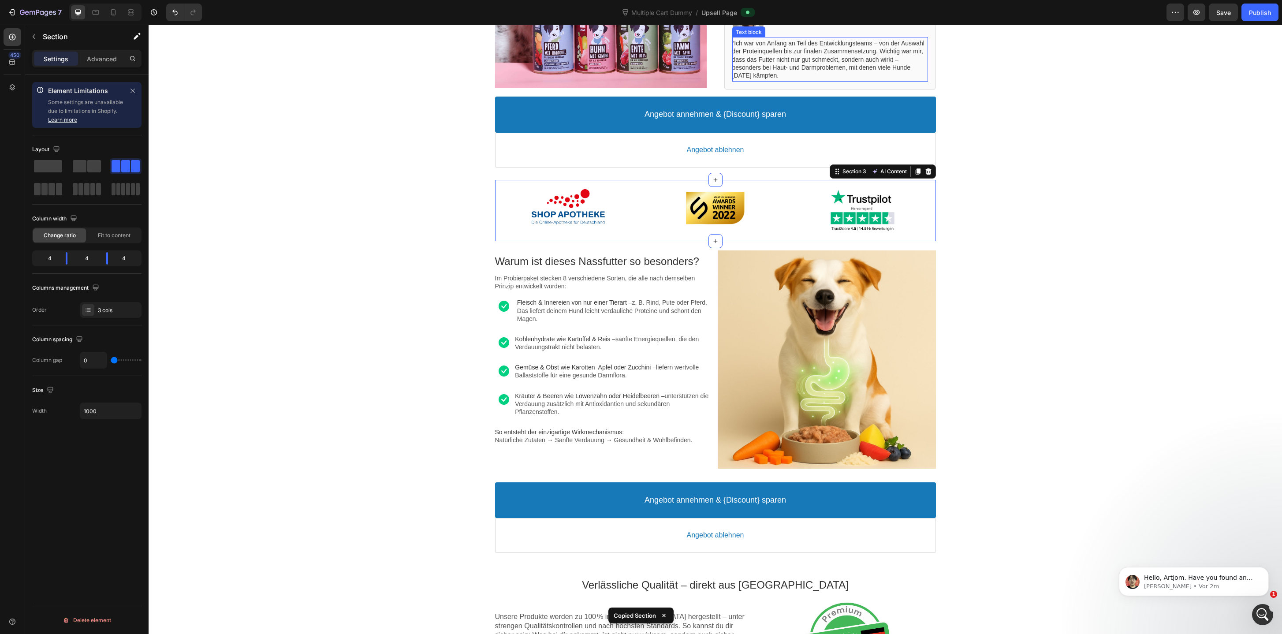
scroll to position [301, 0]
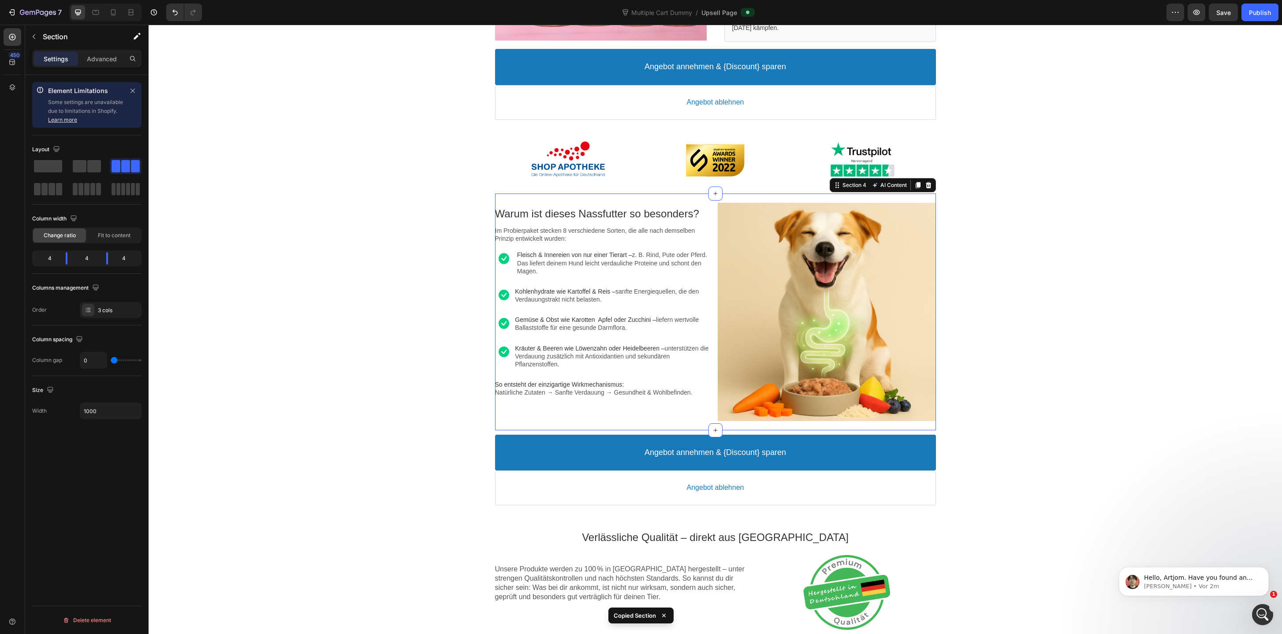
click at [626, 200] on div "Warum ist dieses Nassfutter so besonders? Text block Im Probierpaket stecken 8 …" at bounding box center [715, 311] width 441 height 237
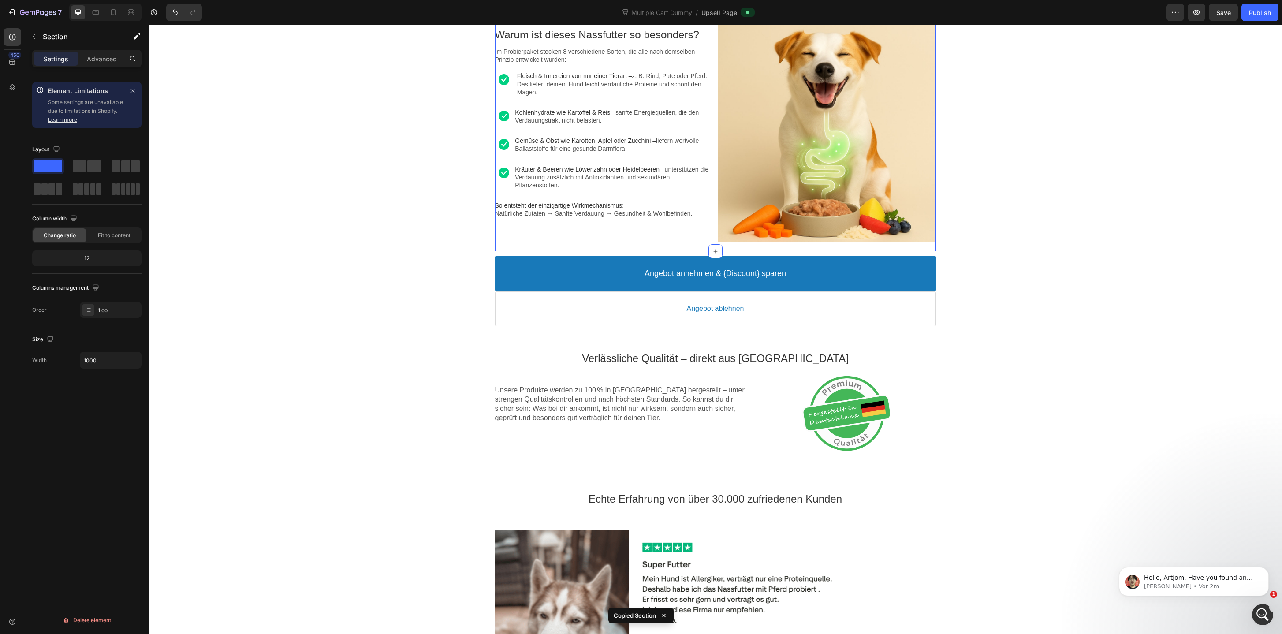
scroll to position [485, 0]
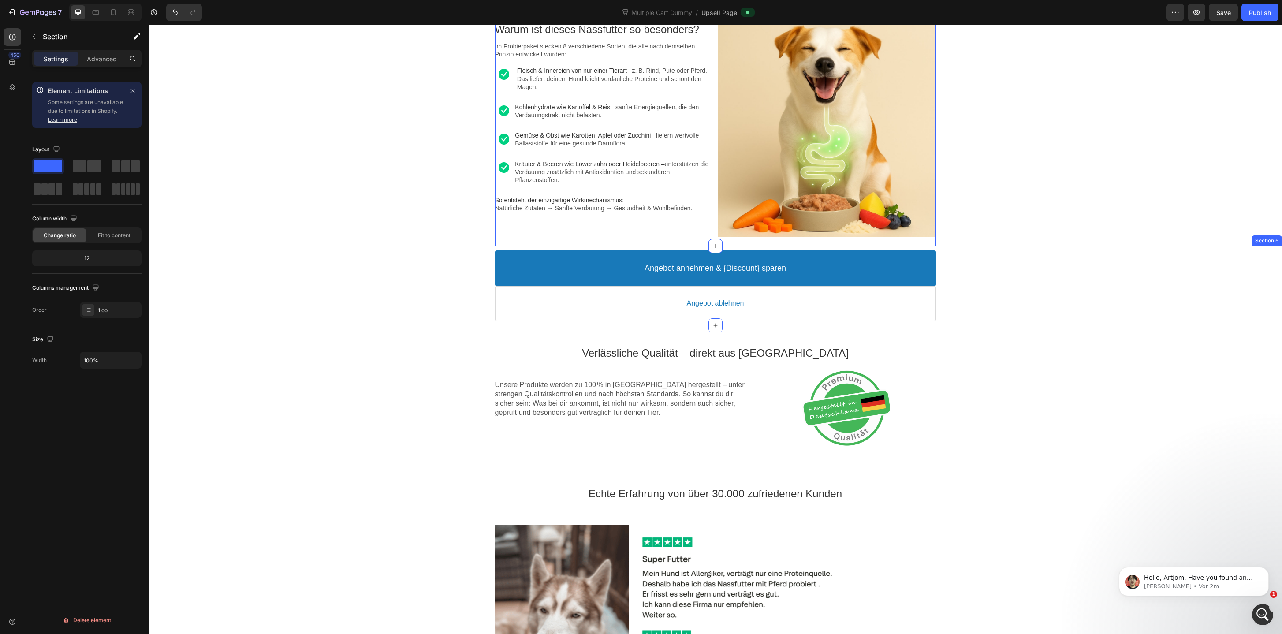
click at [569, 324] on div "Angebot annehmen & {Discount} sparen Accept Button Angebot ablehnen Decline But…" at bounding box center [715, 285] width 1133 height 79
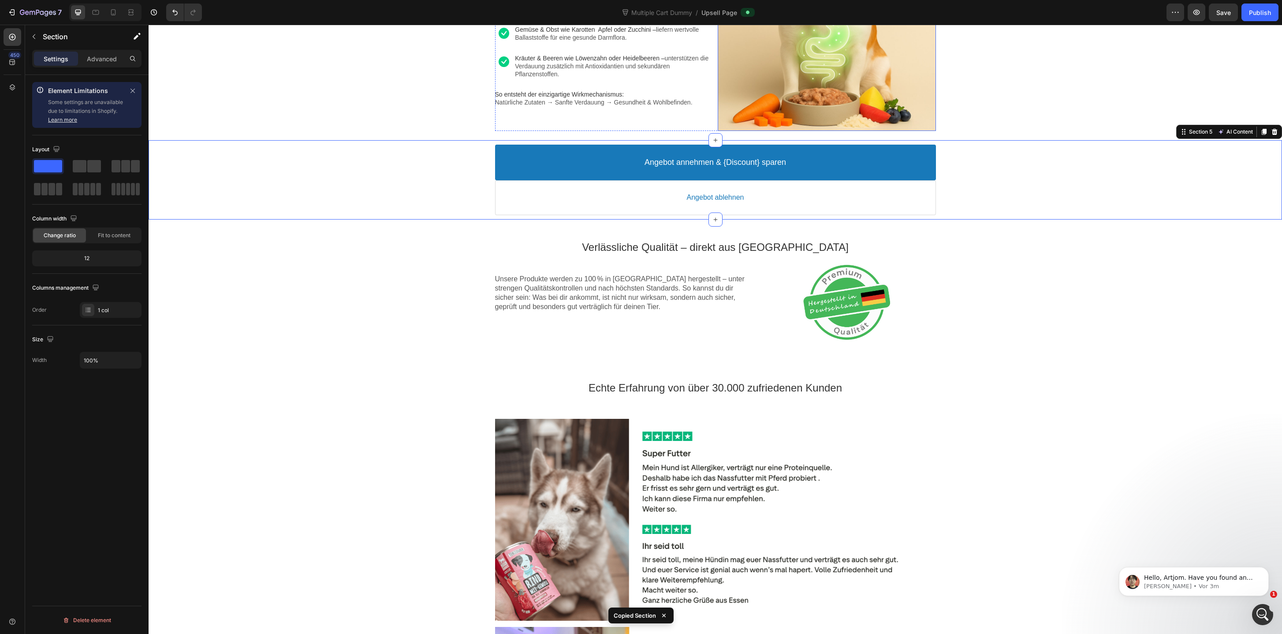
scroll to position [591, 0]
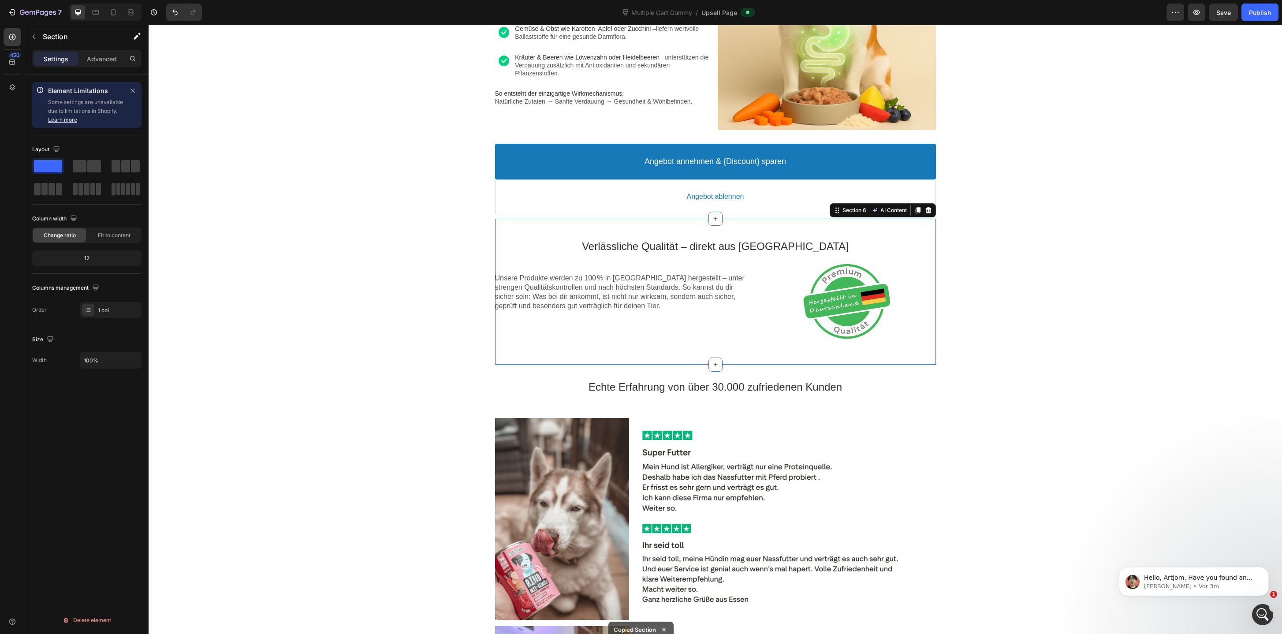
click at [626, 223] on div "Verlässliche Qualität – direkt aus Deutschland Text block Unsere Produkte werde…" at bounding box center [715, 292] width 441 height 146
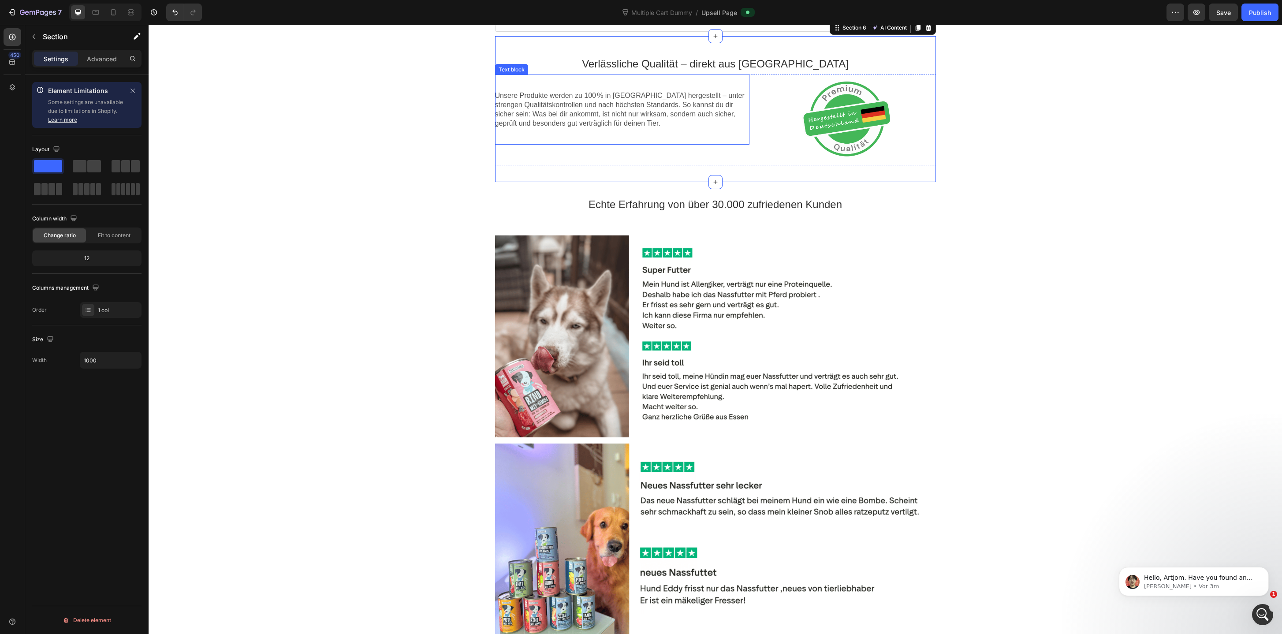
scroll to position [775, 0]
click at [632, 183] on div "Echte Erfahrung von über 30.000 zufriedenen Kunden Text block Section 7" at bounding box center [715, 203] width 1133 height 45
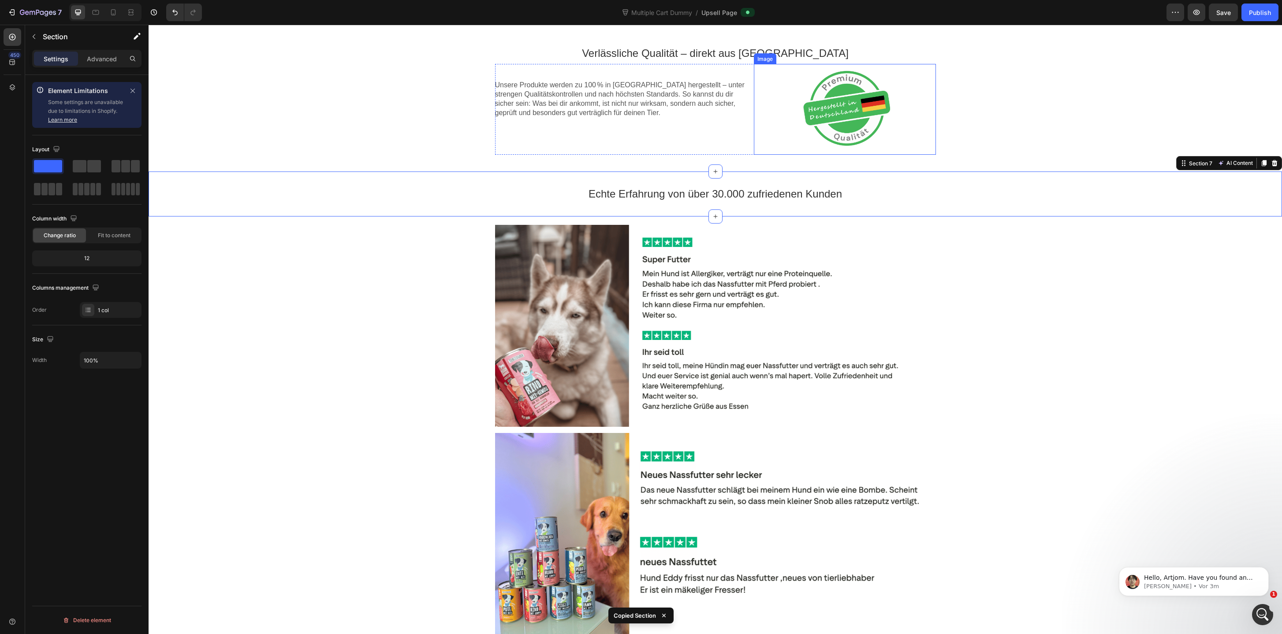
scroll to position [893, 0]
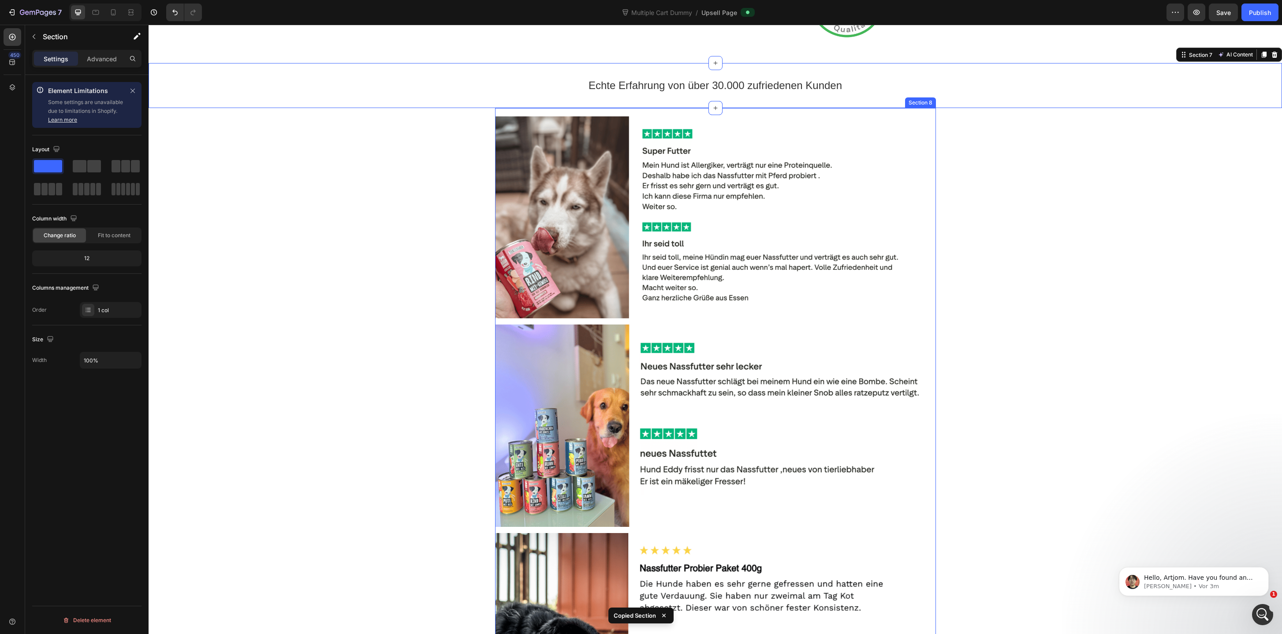
click at [589, 108] on div "Image Image Image Section 8" at bounding box center [715, 426] width 441 height 636
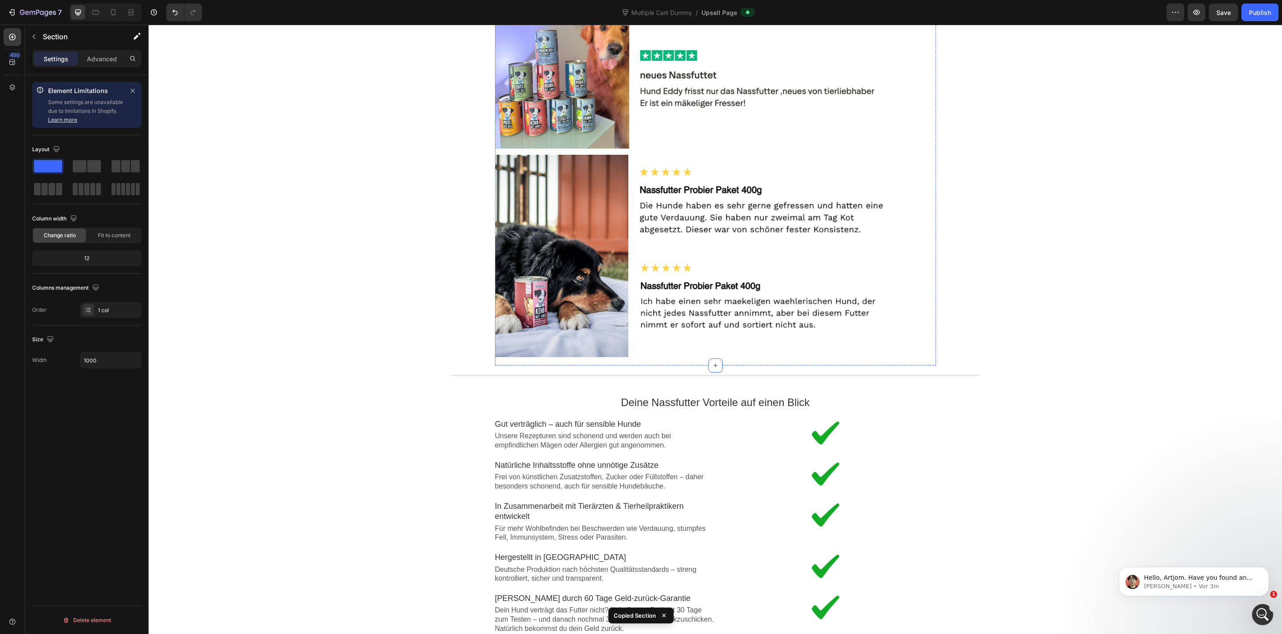
scroll to position [1482, 0]
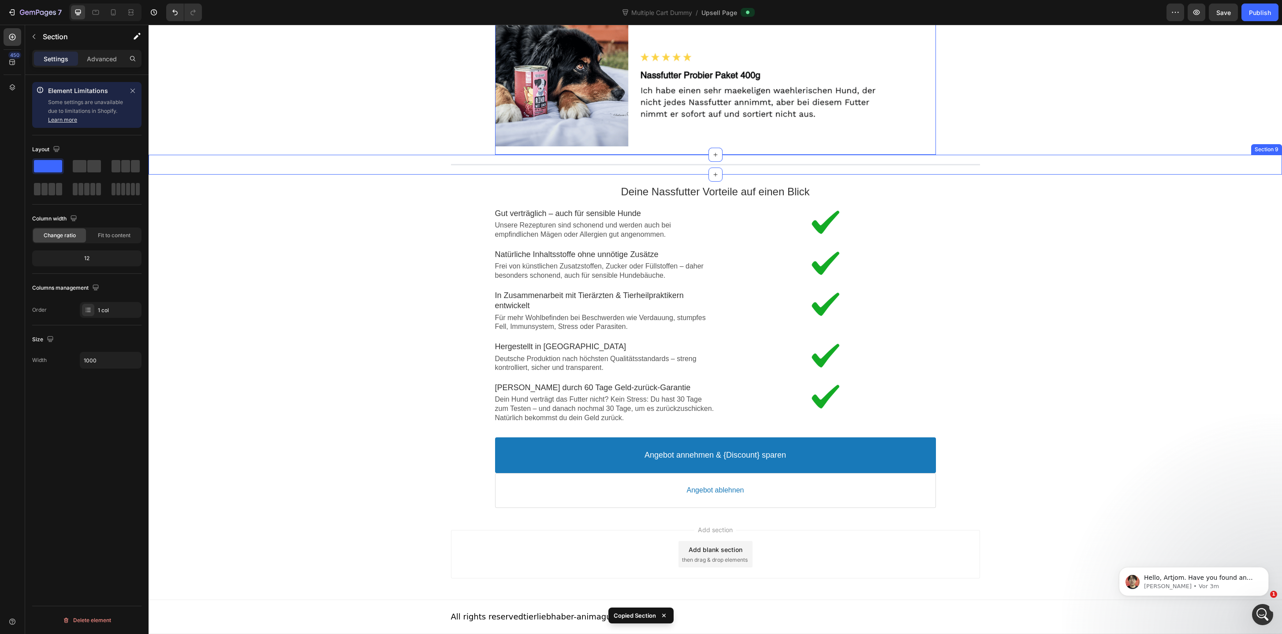
click at [669, 158] on div "Line Section 9" at bounding box center [715, 165] width 1133 height 20
click at [618, 179] on div "Deine Nassfutter Vorteile auf einen Blick Text block Image Gut verträglich – au…" at bounding box center [715, 304] width 441 height 258
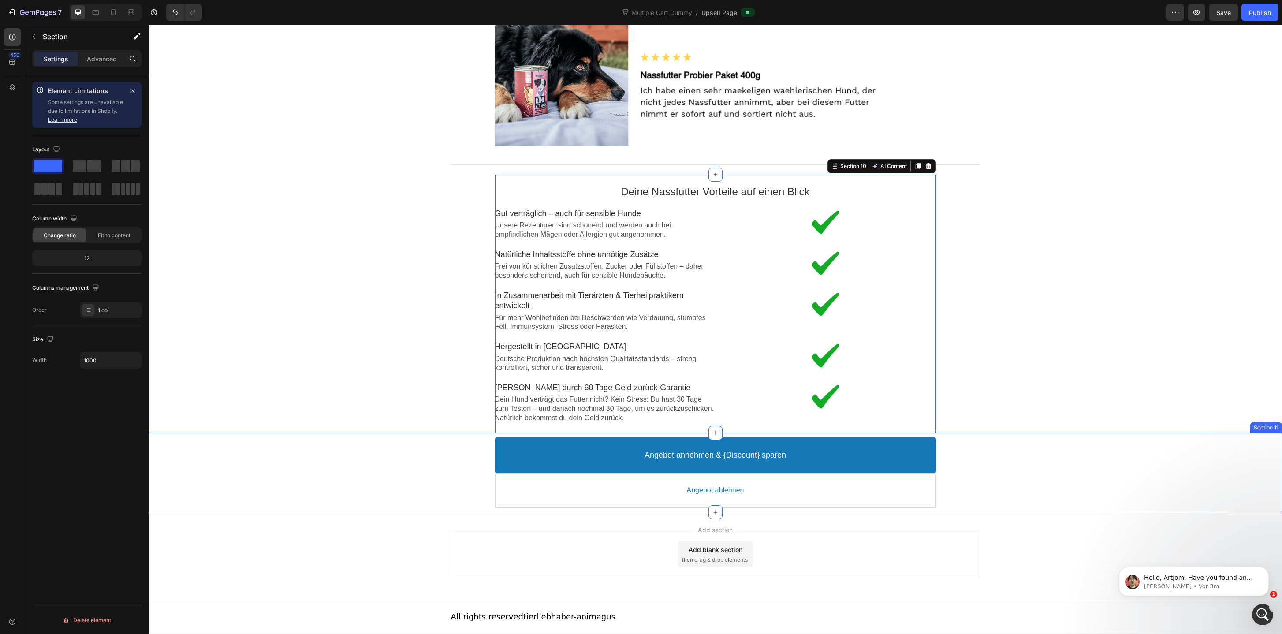
click at [493, 511] on div "Angebot annehmen & {Discount} sparen Accept Button Angebot ablehnen Decline But…" at bounding box center [715, 472] width 1133 height 79
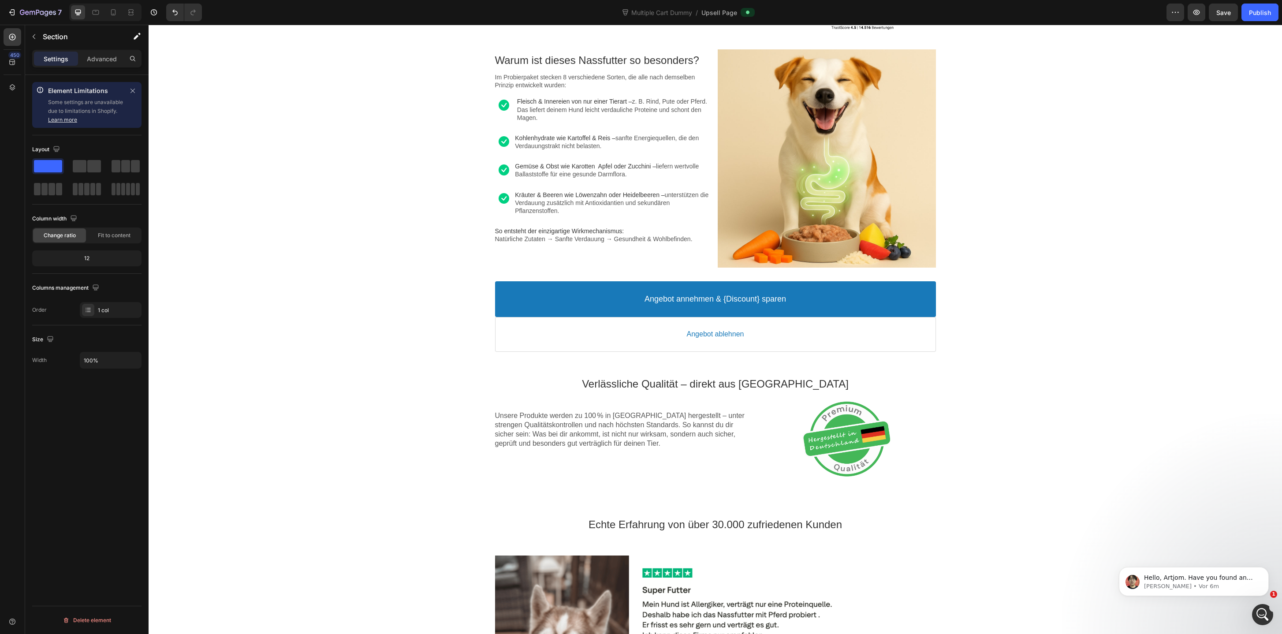
scroll to position [0, 0]
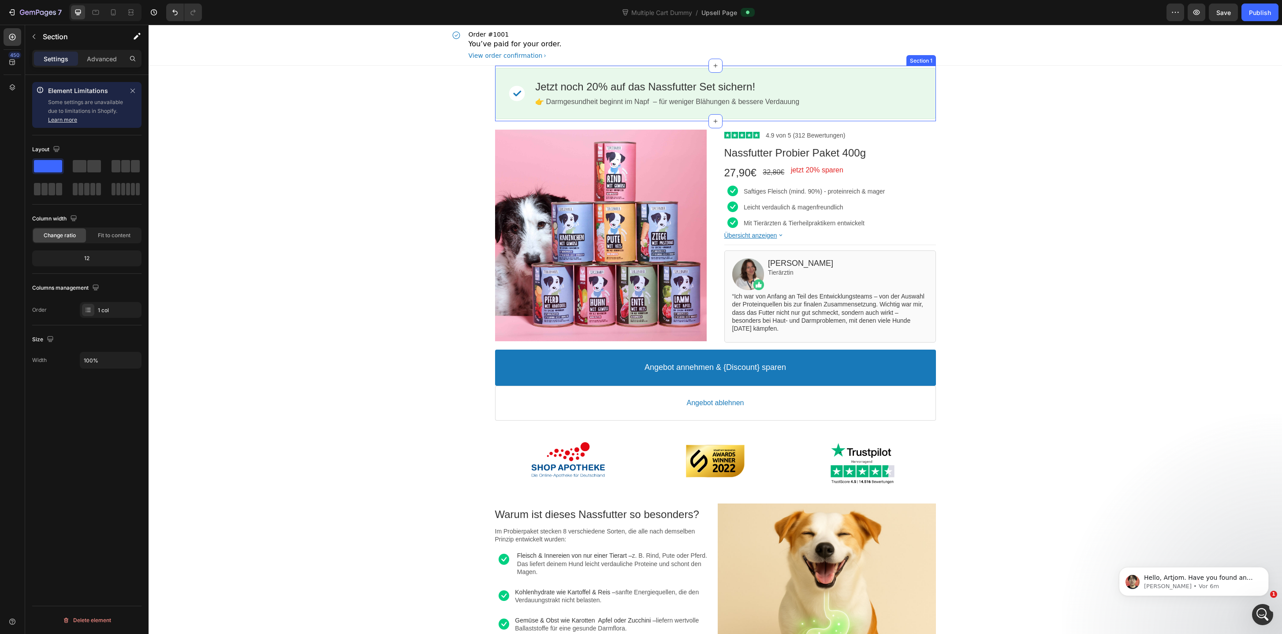
click at [737, 67] on div "Image Jetzt noch 20% auf das Nassfutter Set sichern! Callout Text 👉 Darmgesundh…" at bounding box center [715, 94] width 441 height 56
click at [577, 123] on div "Product Images Image 4.9 von 5 (312 Bewertungen) Text block Row Nassfutter Prob…" at bounding box center [715, 276] width 529 height 311
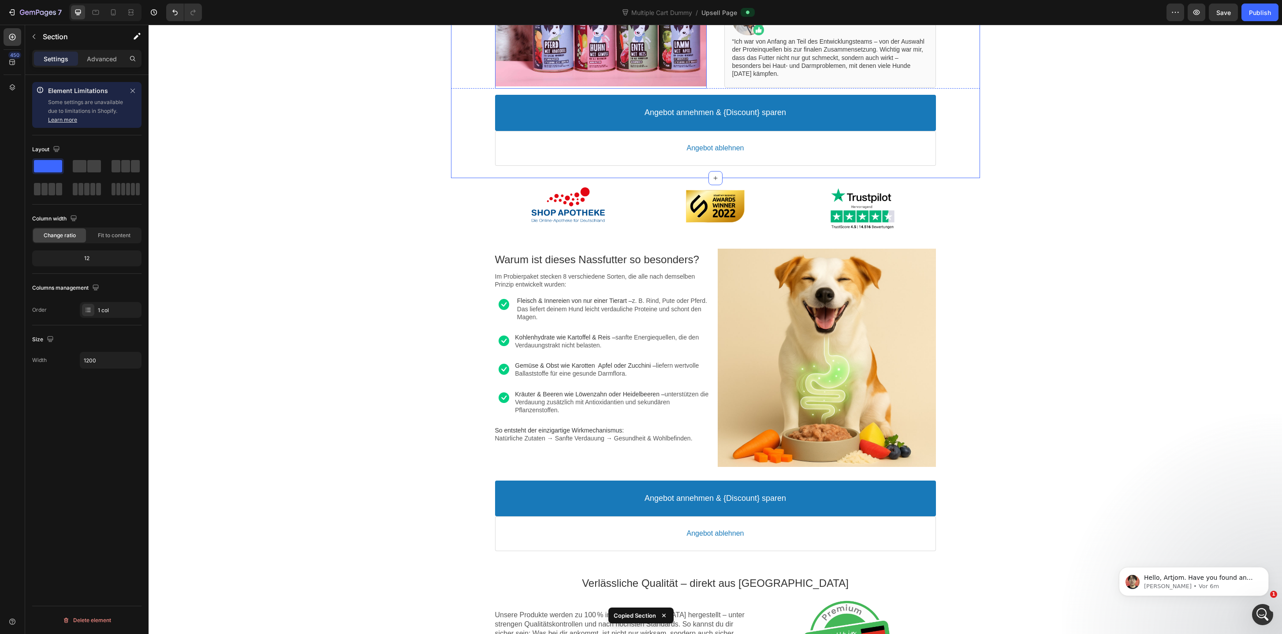
scroll to position [264, 0]
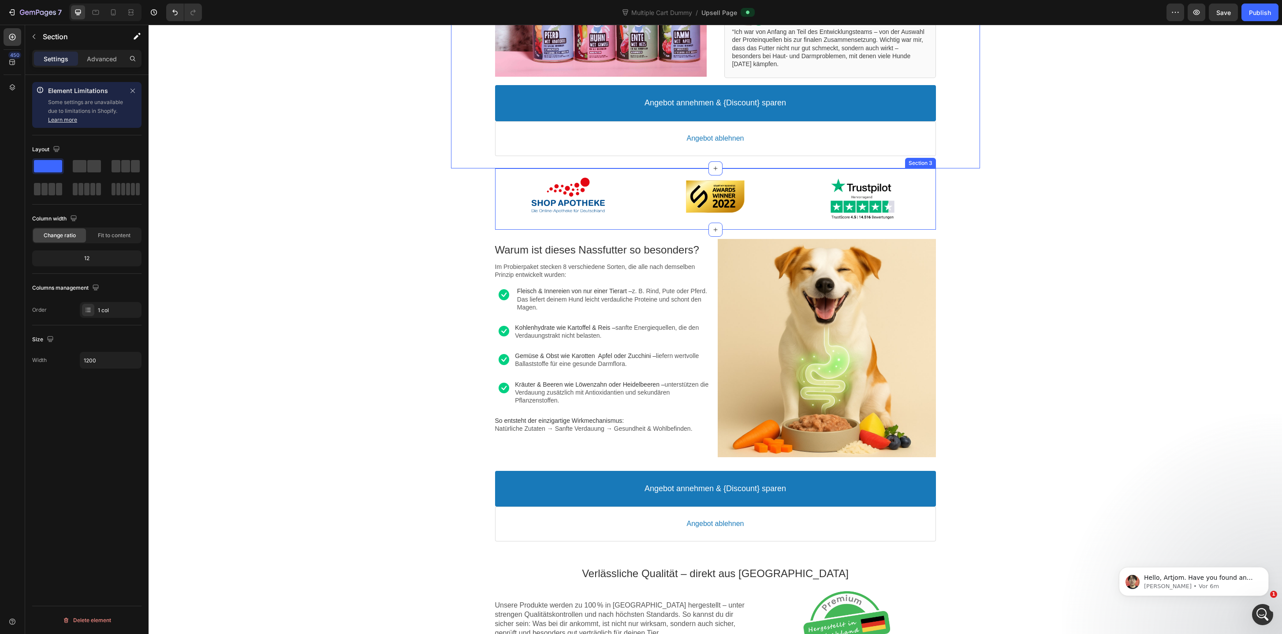
click at [510, 225] on div "Image Image Image Section 3" at bounding box center [715, 198] width 441 height 61
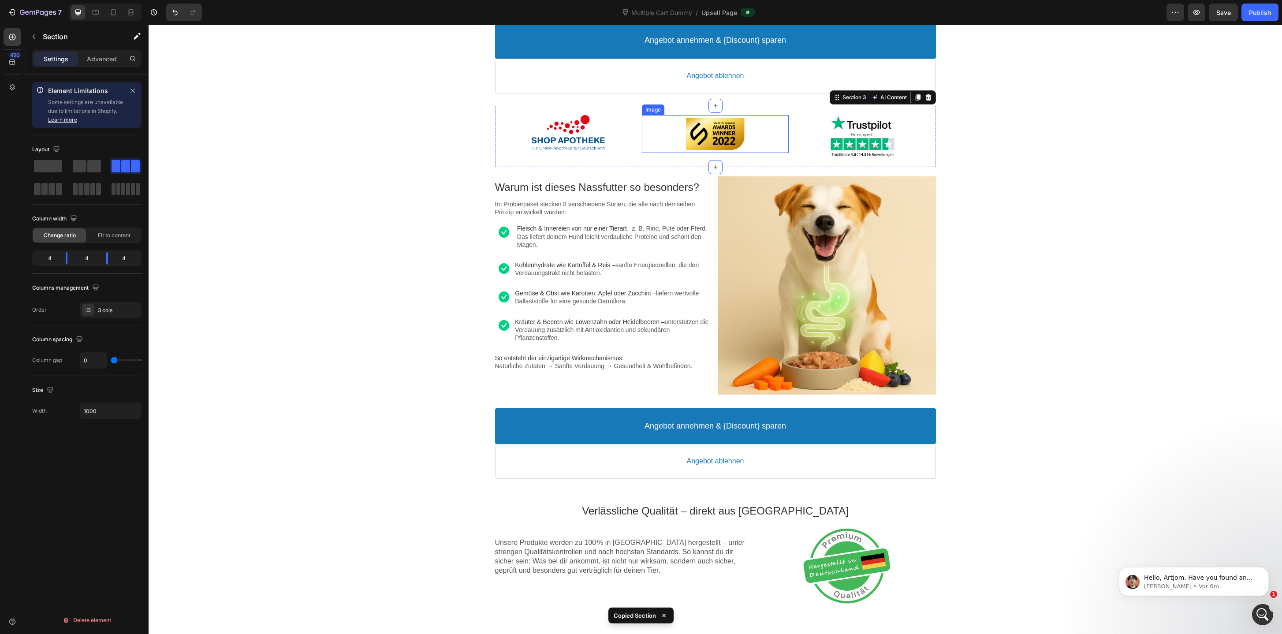
scroll to position [334, 0]
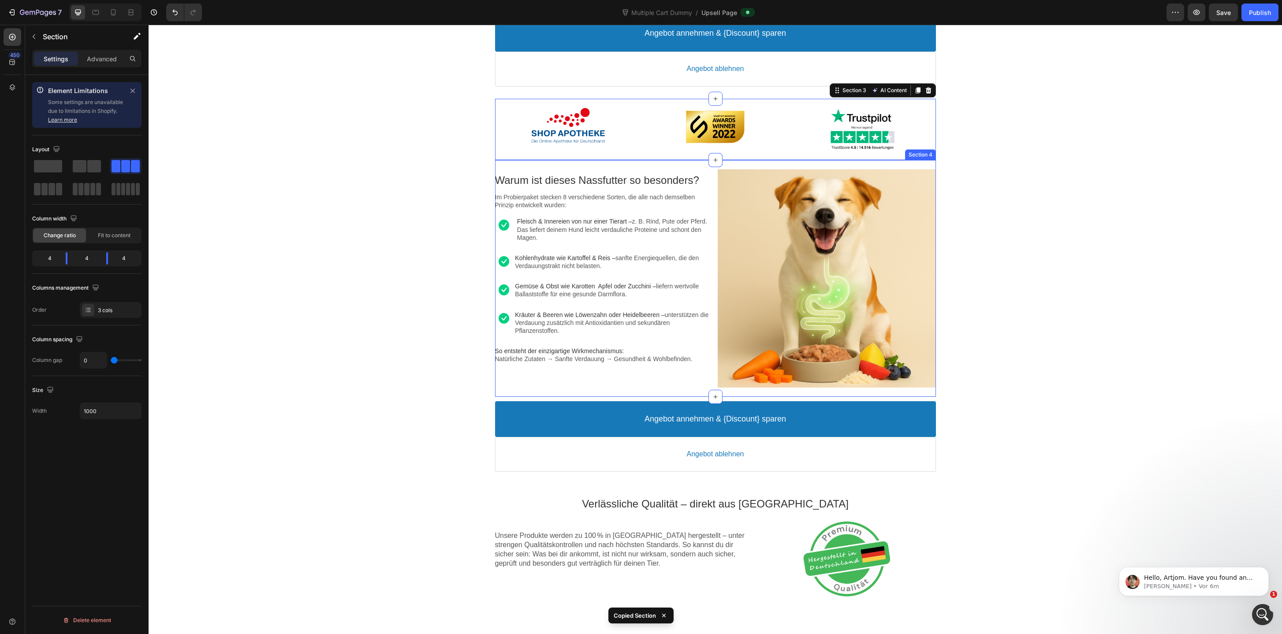
click at [638, 166] on div "Warum ist dieses Nassfutter so besonders? Text block Im Probierpaket stecken 8 …" at bounding box center [715, 278] width 441 height 237
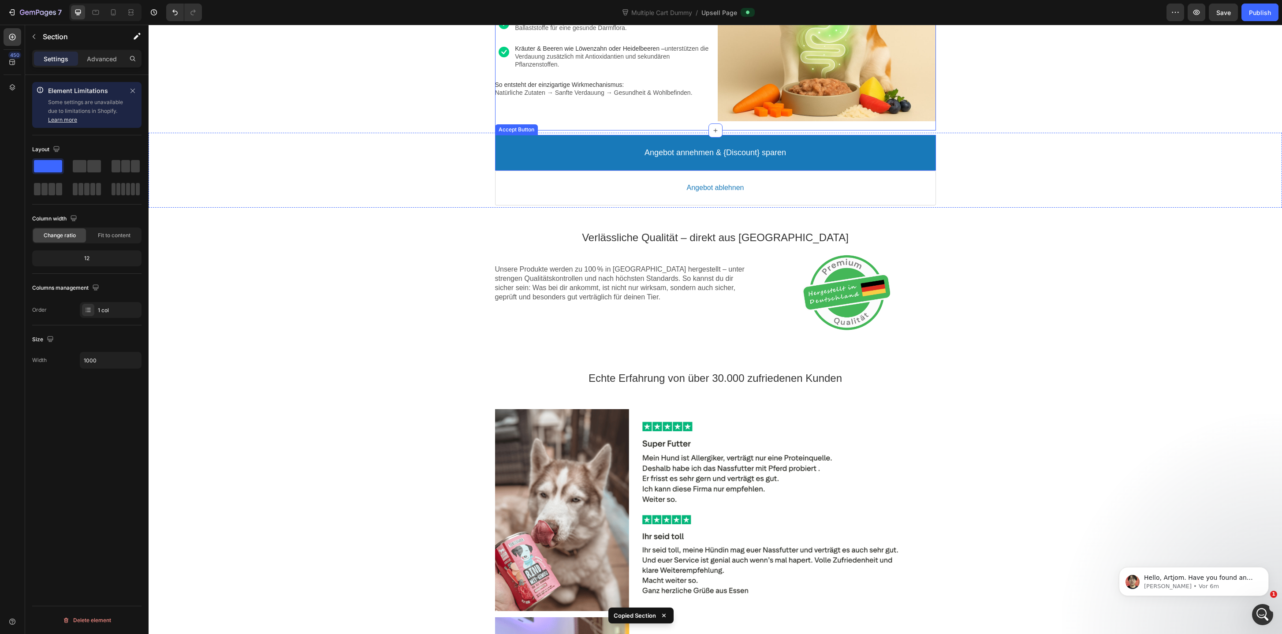
scroll to position [591, 0]
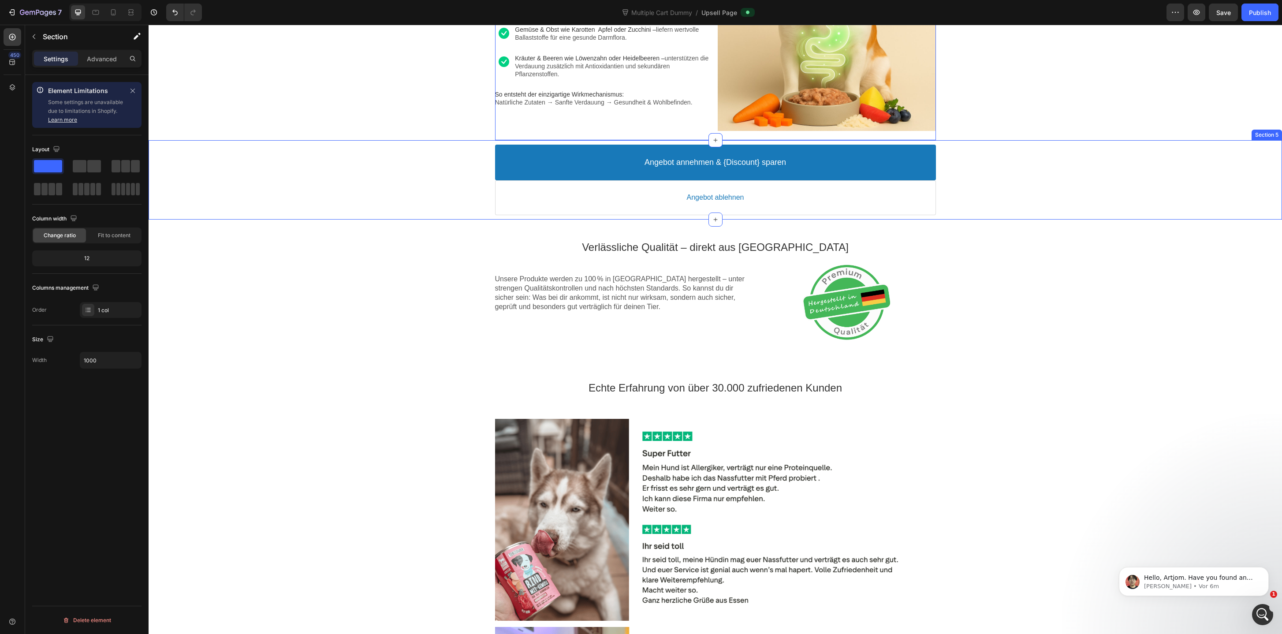
click at [483, 217] on div "Angebot annehmen & {Discount} sparen Accept Button Angebot ablehnen Decline But…" at bounding box center [715, 179] width 1133 height 79
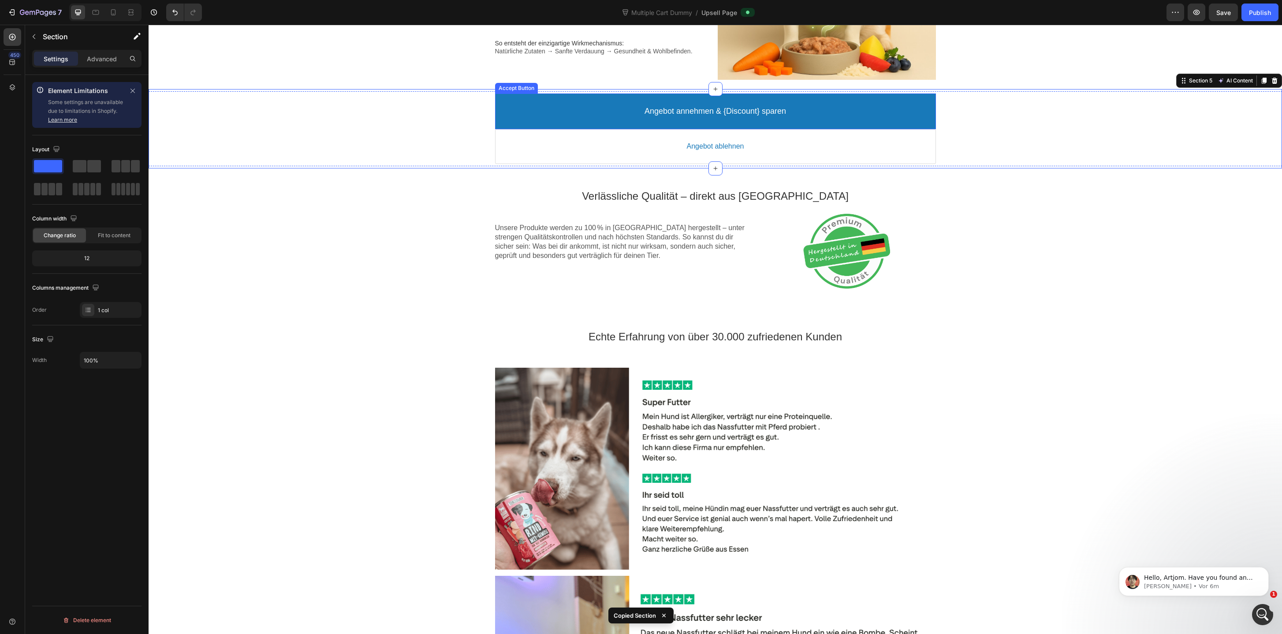
scroll to position [649, 0]
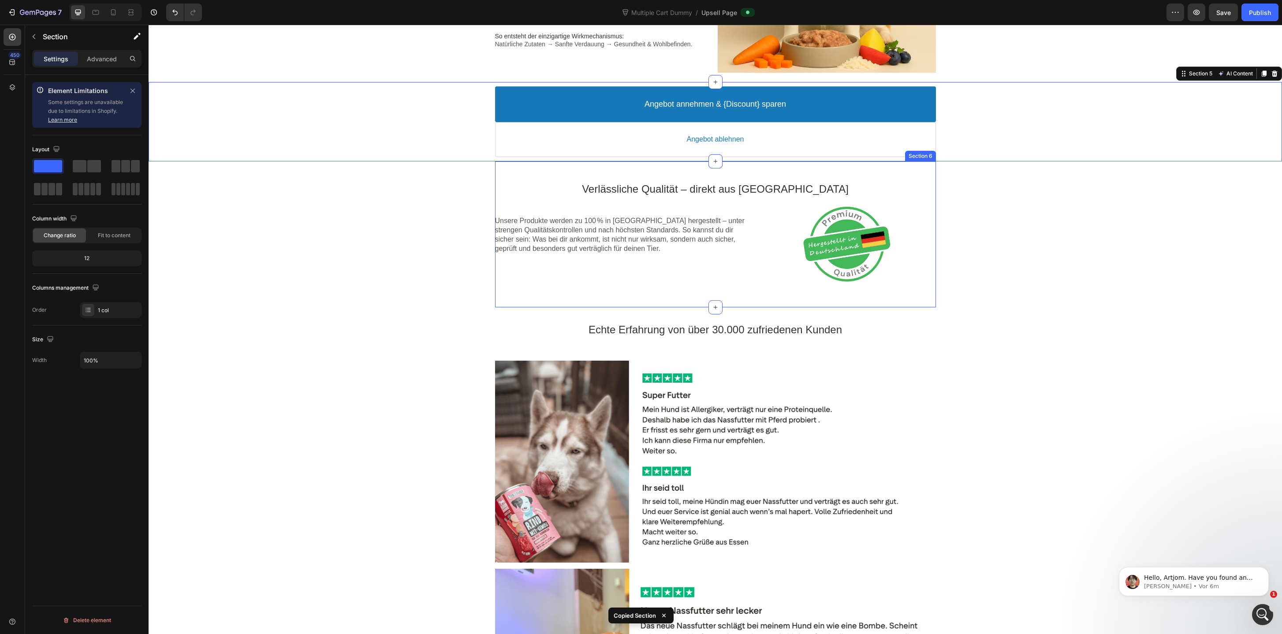
click at [632, 170] on div "Verlässliche Qualität – direkt aus Deutschland Text block Unsere Produkte werde…" at bounding box center [715, 234] width 441 height 146
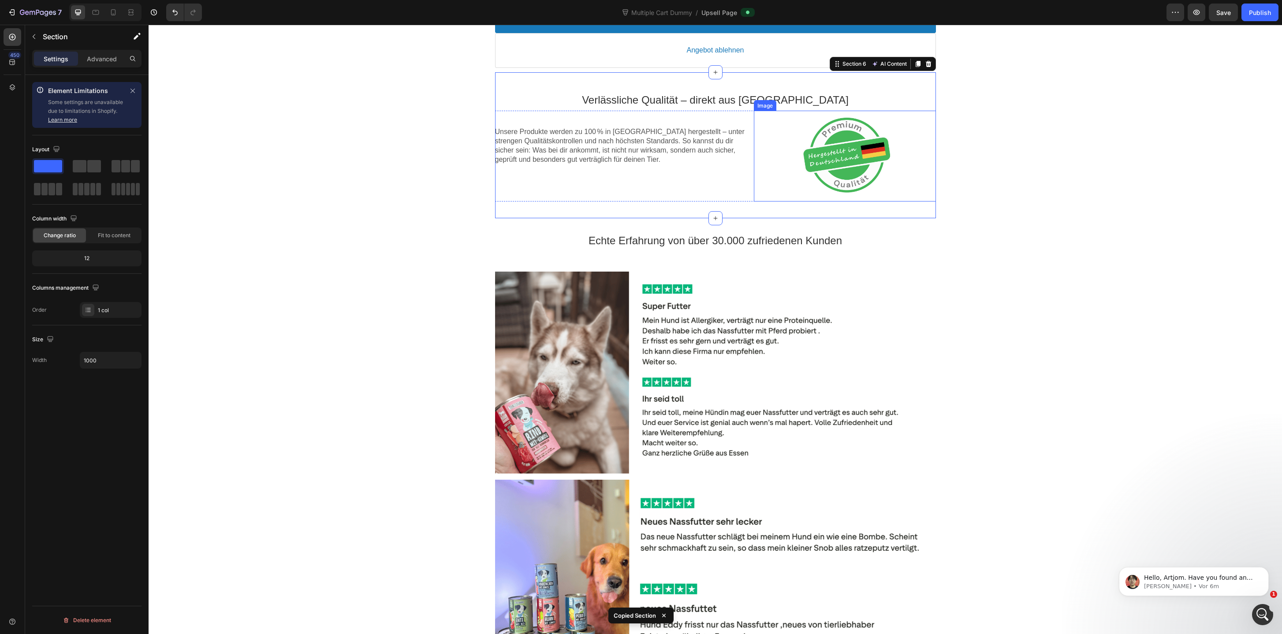
scroll to position [757, 0]
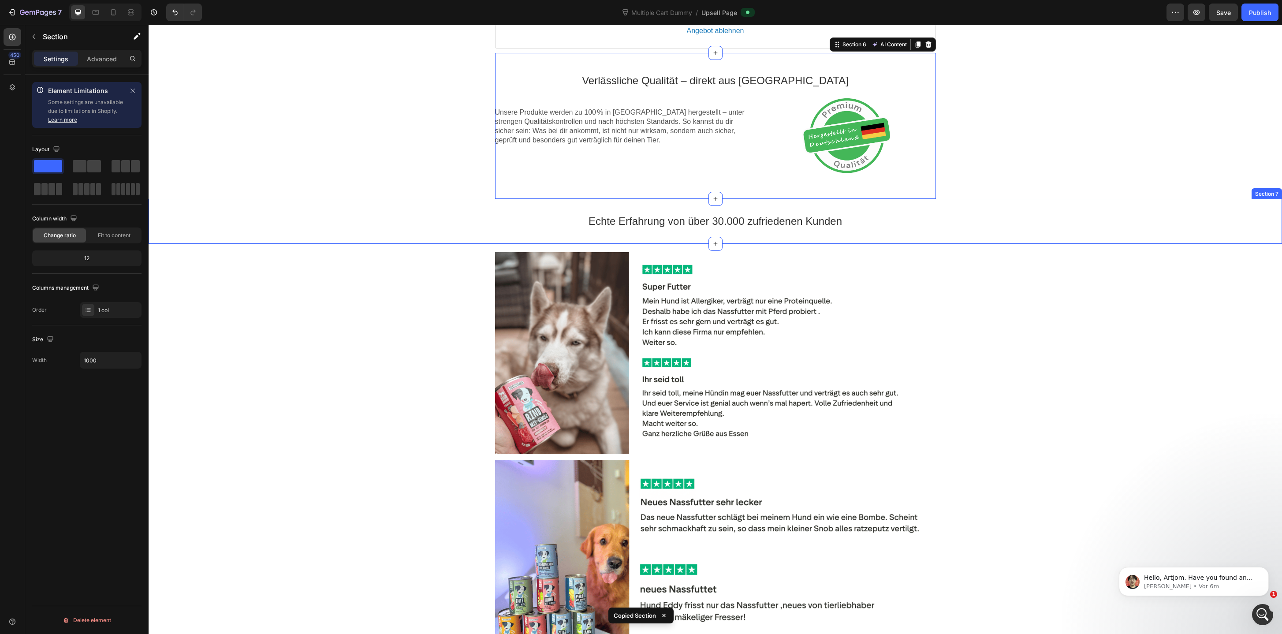
click at [614, 201] on div "Echte Erfahrung von über 30.000 zufriedenen Kunden Text block Section 7" at bounding box center [715, 221] width 1133 height 45
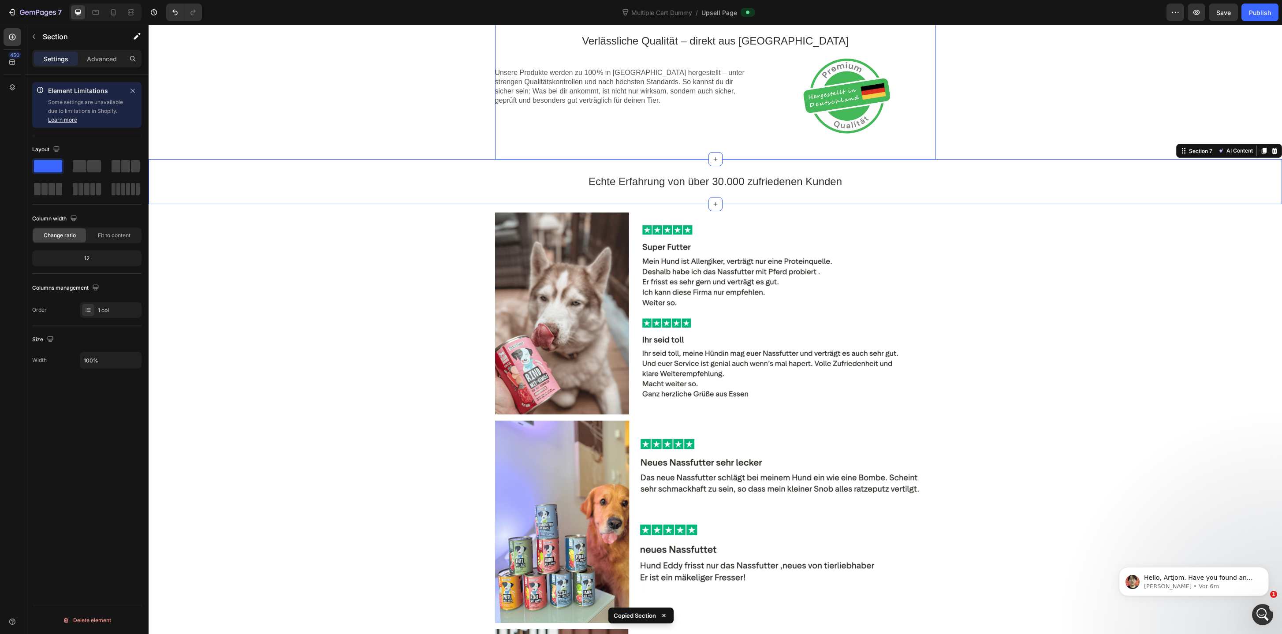
scroll to position [799, 0]
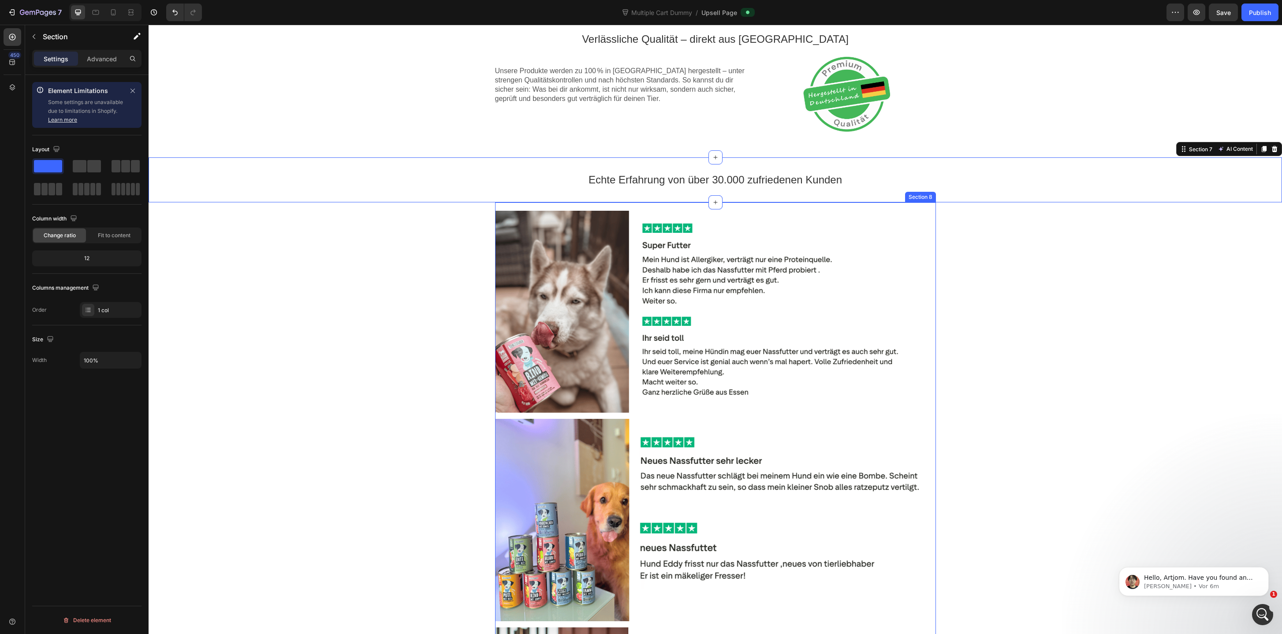
click at [624, 204] on div "Image Image Image Section 8" at bounding box center [715, 520] width 441 height 636
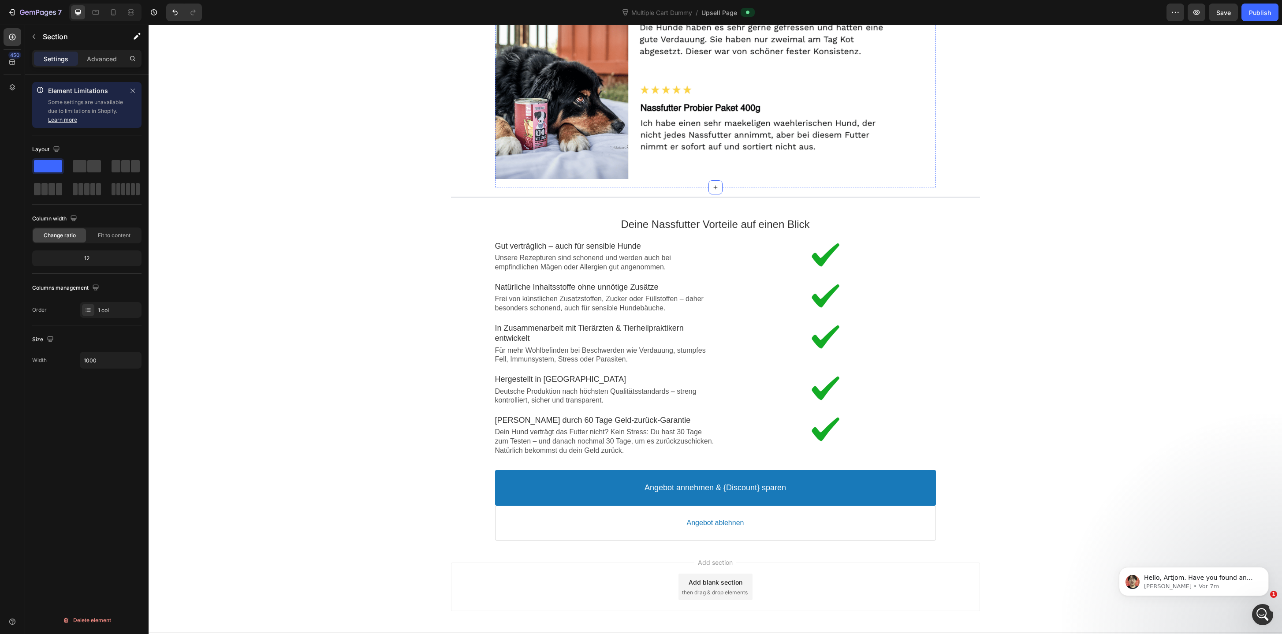
scroll to position [1482, 0]
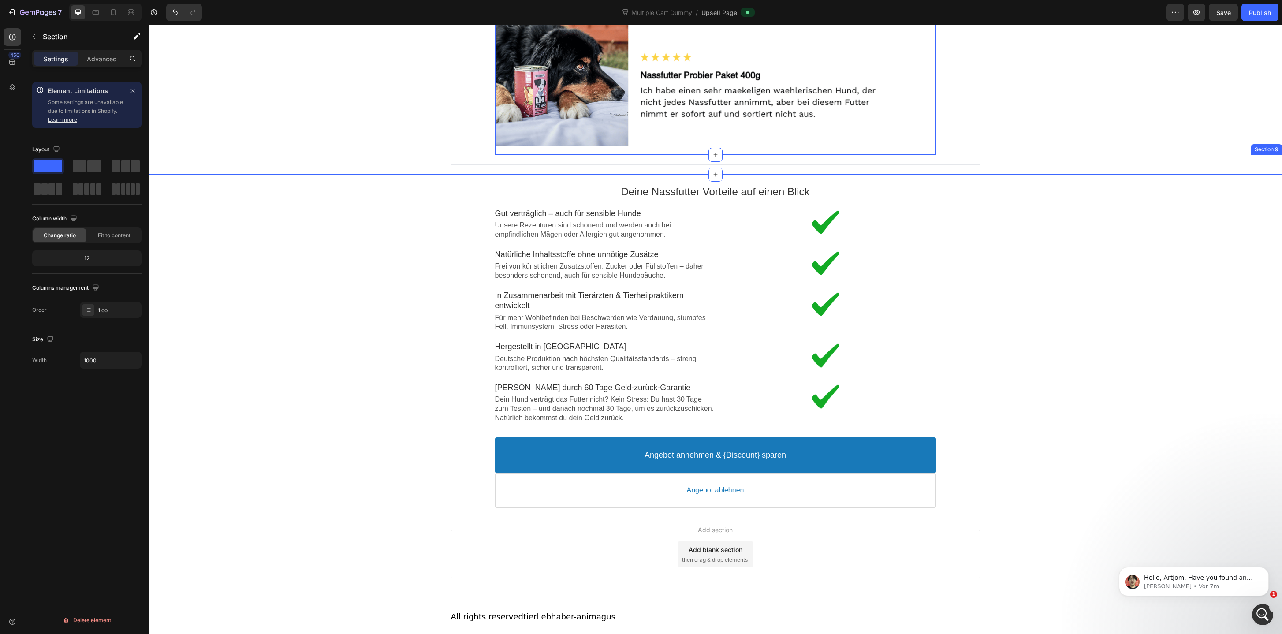
click at [999, 169] on div "Line Section 9" at bounding box center [715, 165] width 1133 height 20
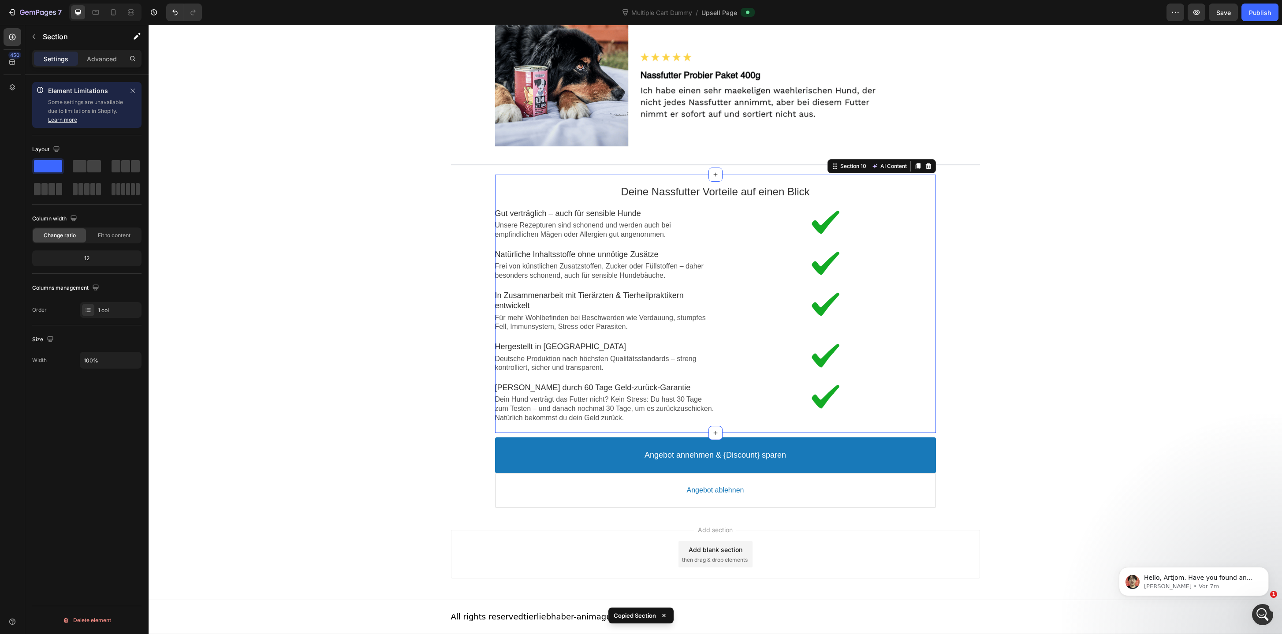
click at [933, 178] on div "Deine Nassfutter Vorteile auf einen Blick Text block Image Gut verträglich – au…" at bounding box center [715, 304] width 441 height 258
click at [483, 511] on div "Angebot annehmen & {Discount} sparen Accept Button Angebot ablehnen Decline But…" at bounding box center [715, 472] width 1133 height 79
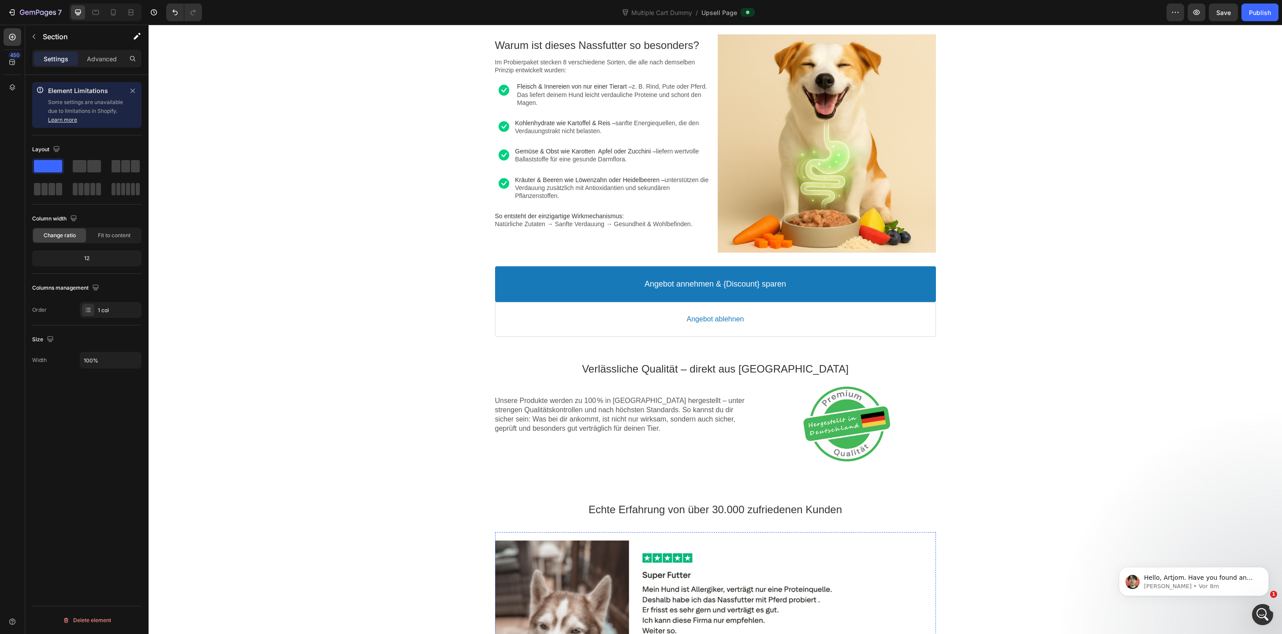
scroll to position [0, 0]
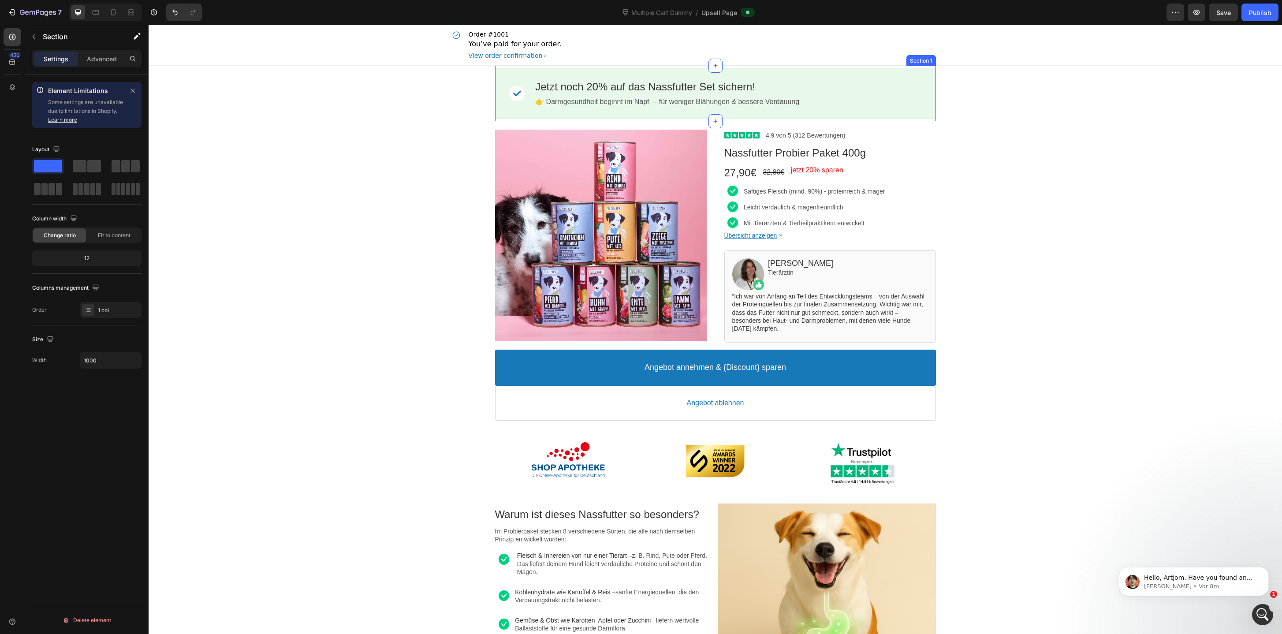
click at [584, 67] on div "Image Jetzt noch 20% auf das Nassfutter Set sichern! Callout Text 👉 Darmgesundh…" at bounding box center [715, 94] width 441 height 56
click at [660, 122] on div "Product Images Image 4.9 von 5 (312 Bewertungen) Text block Row Nassfutter Prob…" at bounding box center [715, 276] width 529 height 311
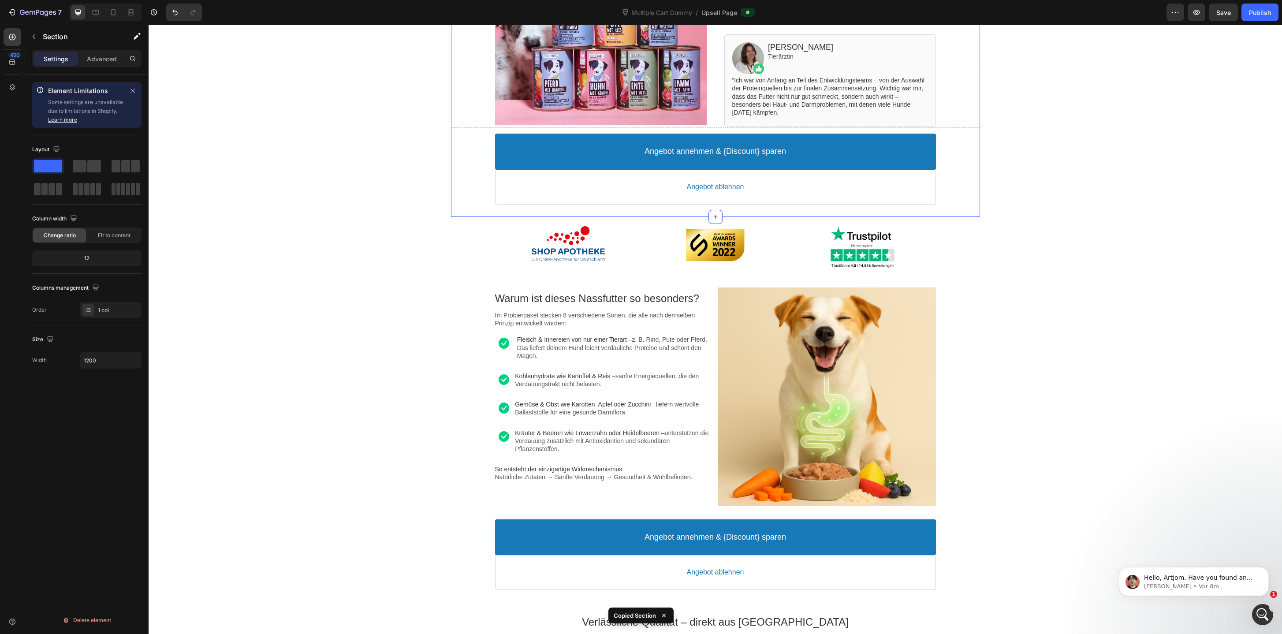
scroll to position [249, 0]
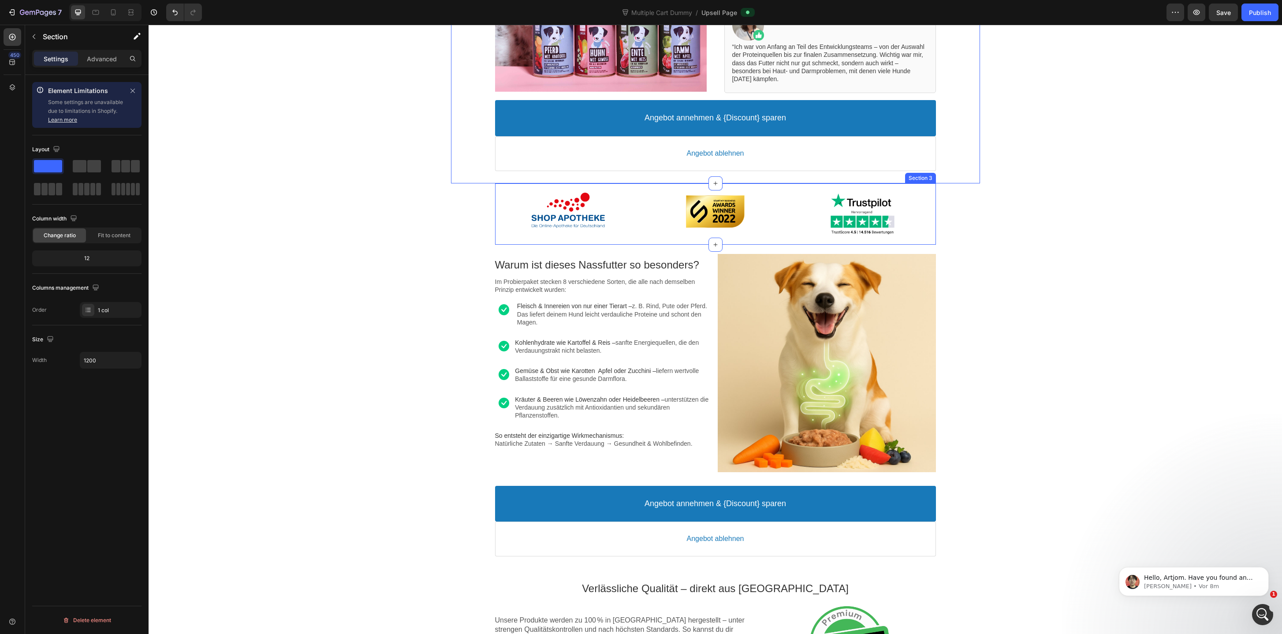
click at [517, 238] on div "Image Image Image Section 3" at bounding box center [715, 213] width 441 height 61
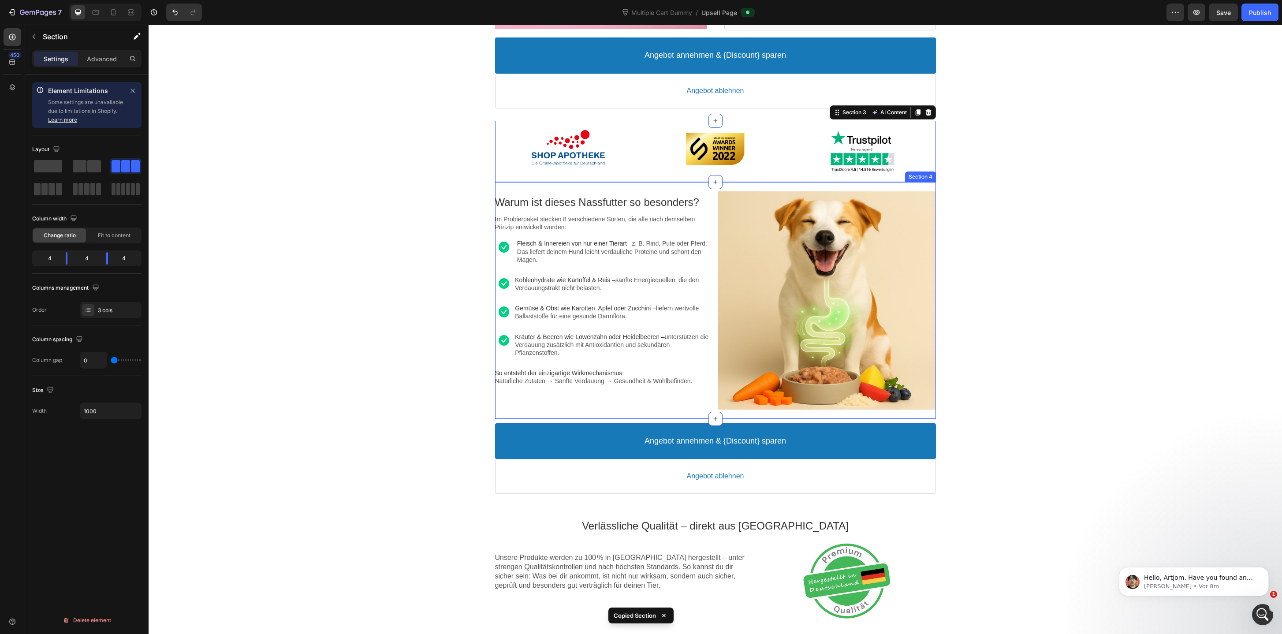
click at [574, 186] on div "Warum ist dieses Nassfutter so besonders? Text block Im Probierpaket stecken 8 …" at bounding box center [715, 300] width 441 height 237
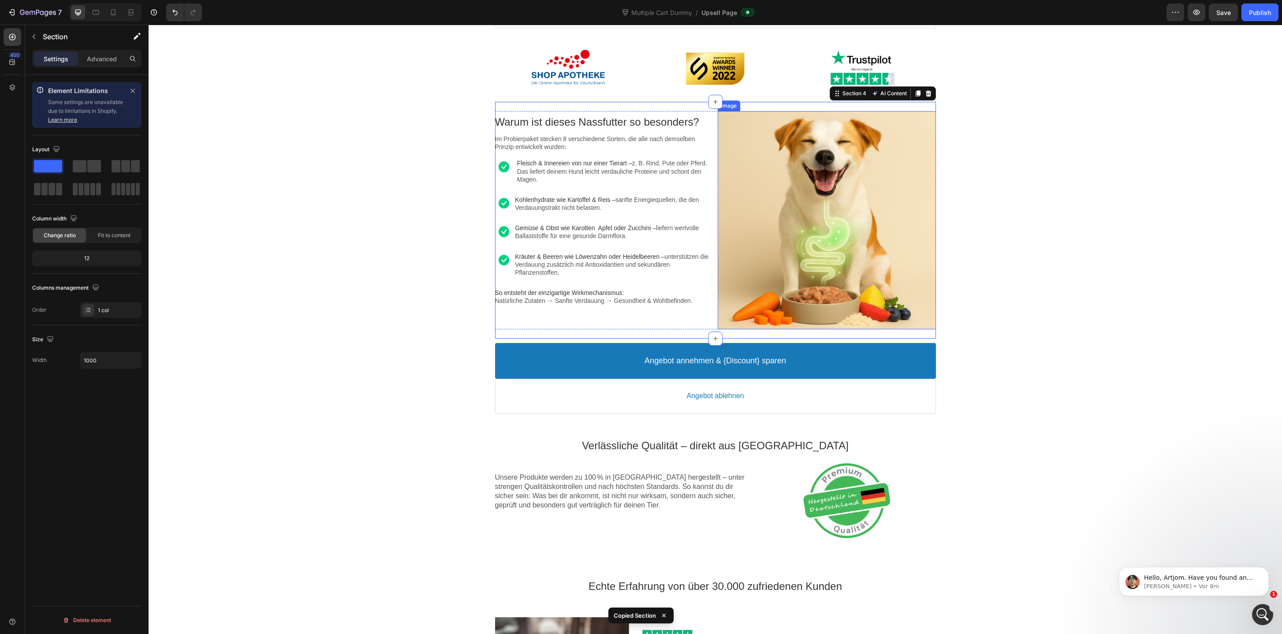
scroll to position [444, 0]
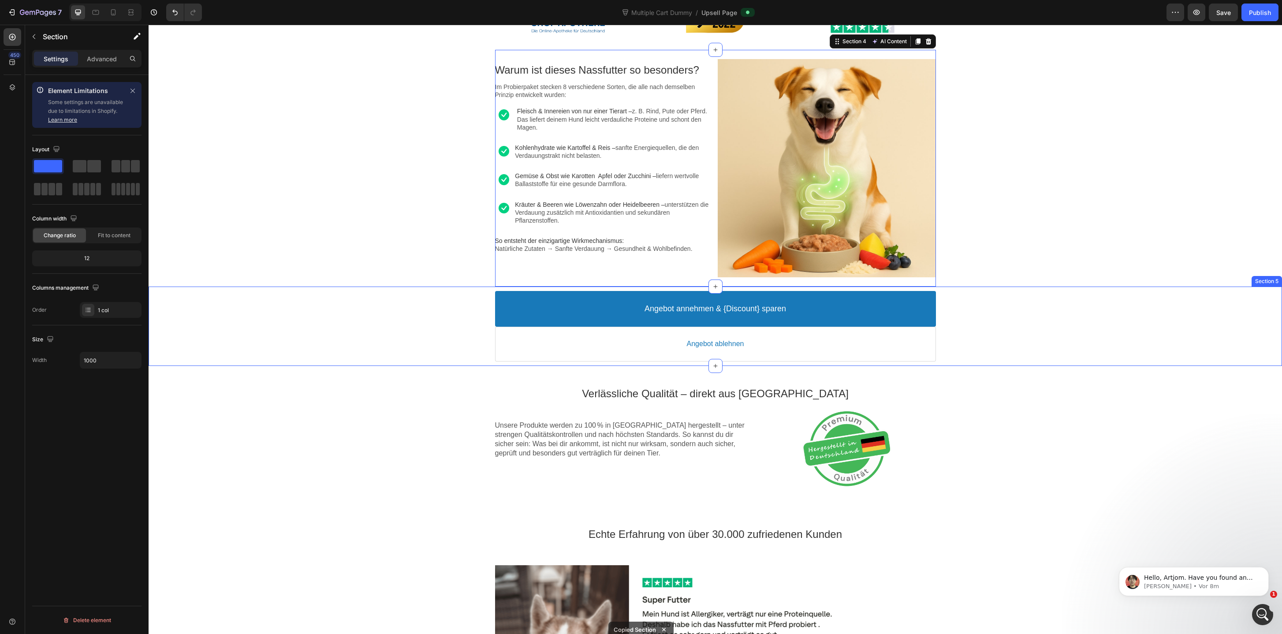
click at [485, 364] on div "Angebot annehmen & {Discount} sparen Accept Button Angebot ablehnen Decline But…" at bounding box center [715, 325] width 1133 height 79
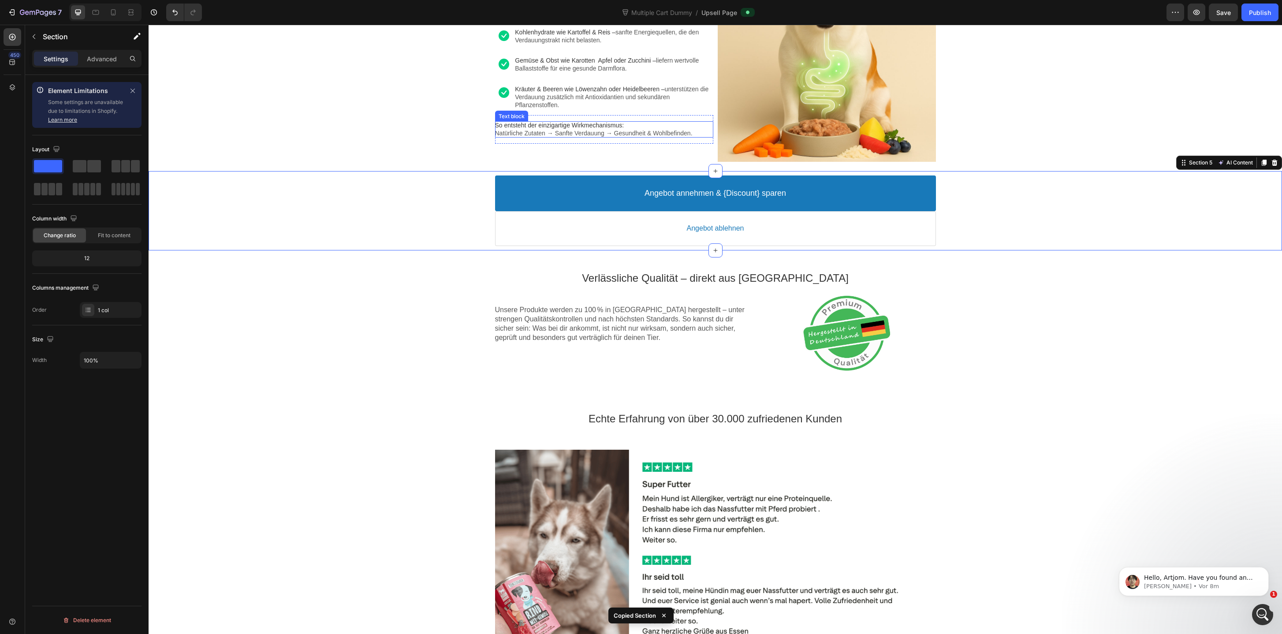
scroll to position [562, 0]
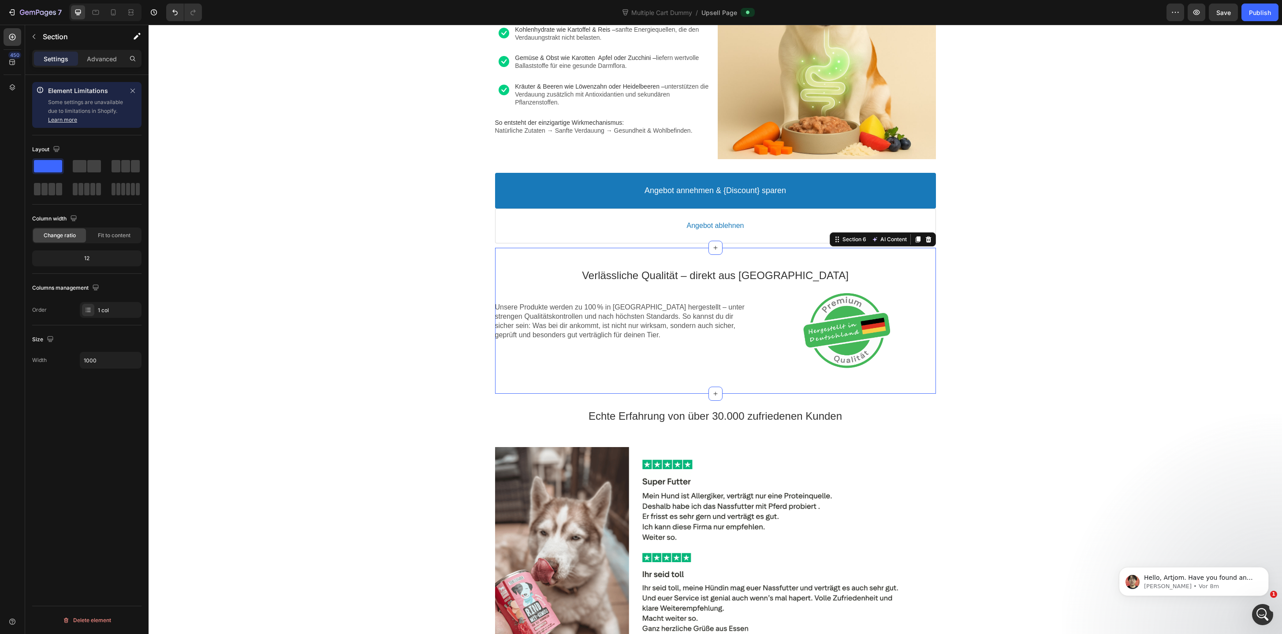
click at [639, 252] on div "Verlässliche Qualität – direkt aus Deutschland Text block Unsere Produkte werde…" at bounding box center [715, 321] width 441 height 146
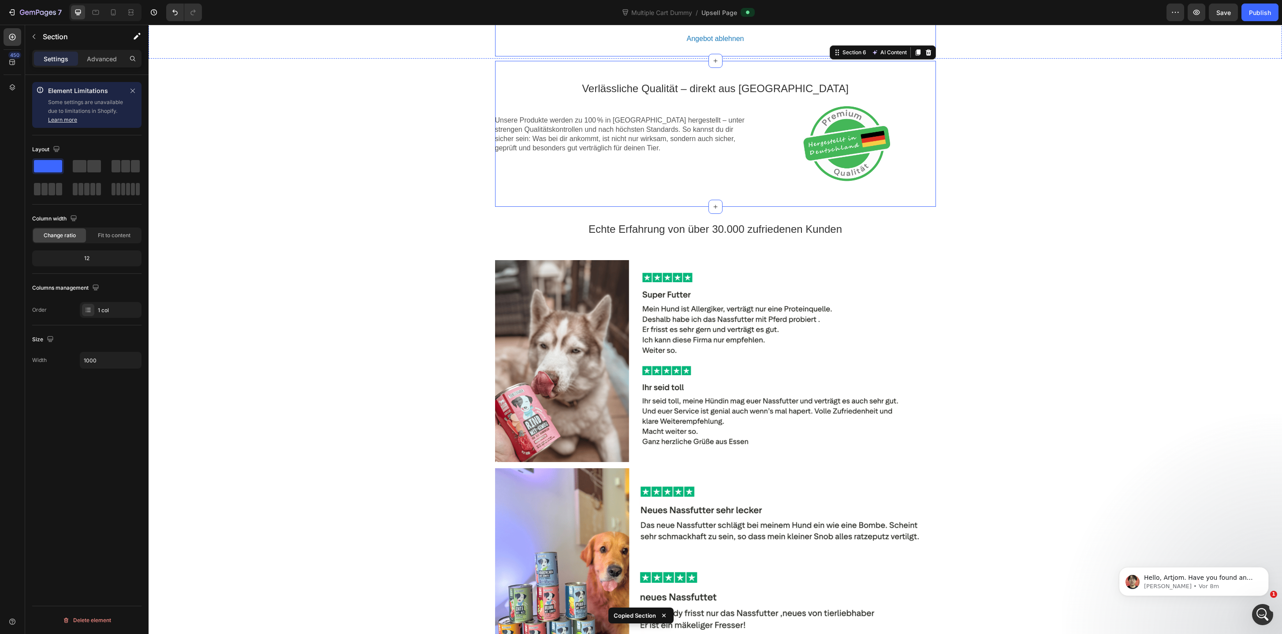
scroll to position [757, 0]
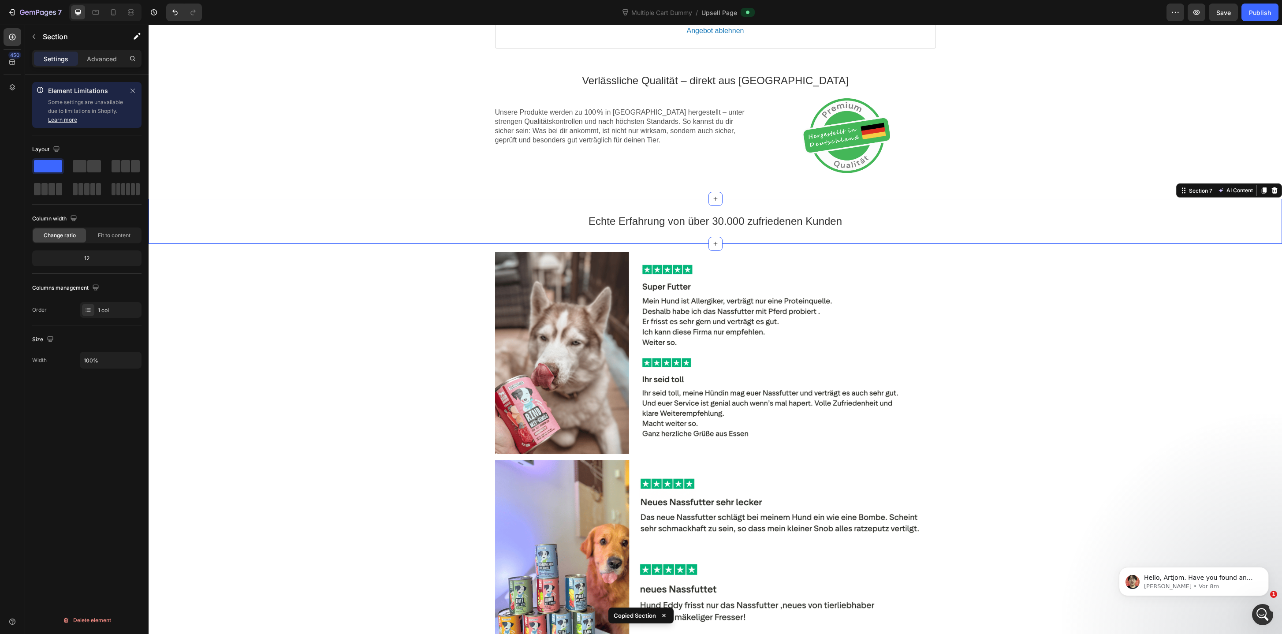
click at [626, 199] on div "Echte Erfahrung von über 30.000 zufriedenen Kunden Text block Section 7 AI Cont…" at bounding box center [715, 221] width 1133 height 45
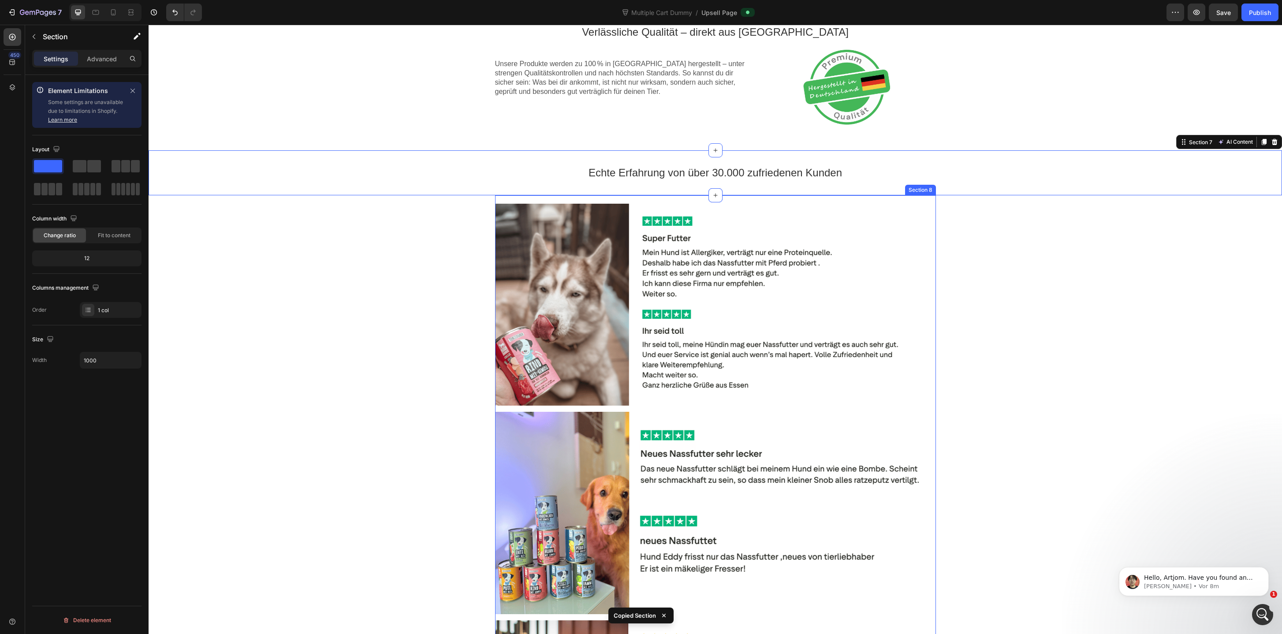
click at [806, 197] on div "Image Image Image Section 8" at bounding box center [715, 513] width 441 height 636
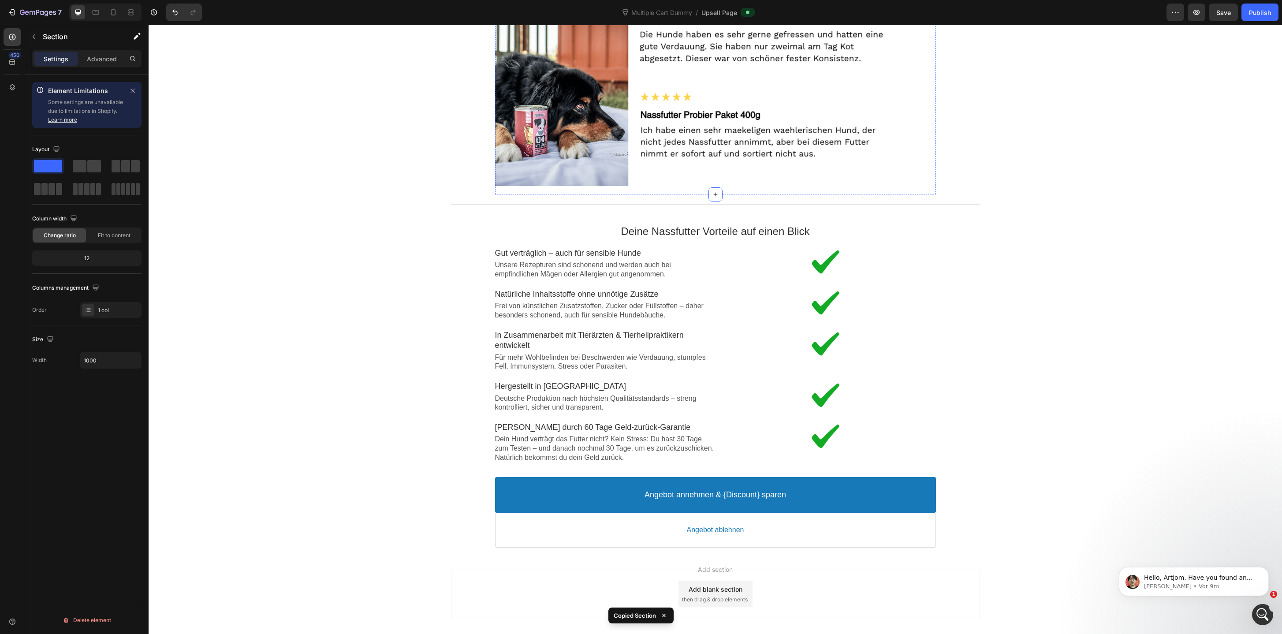
scroll to position [1447, 0]
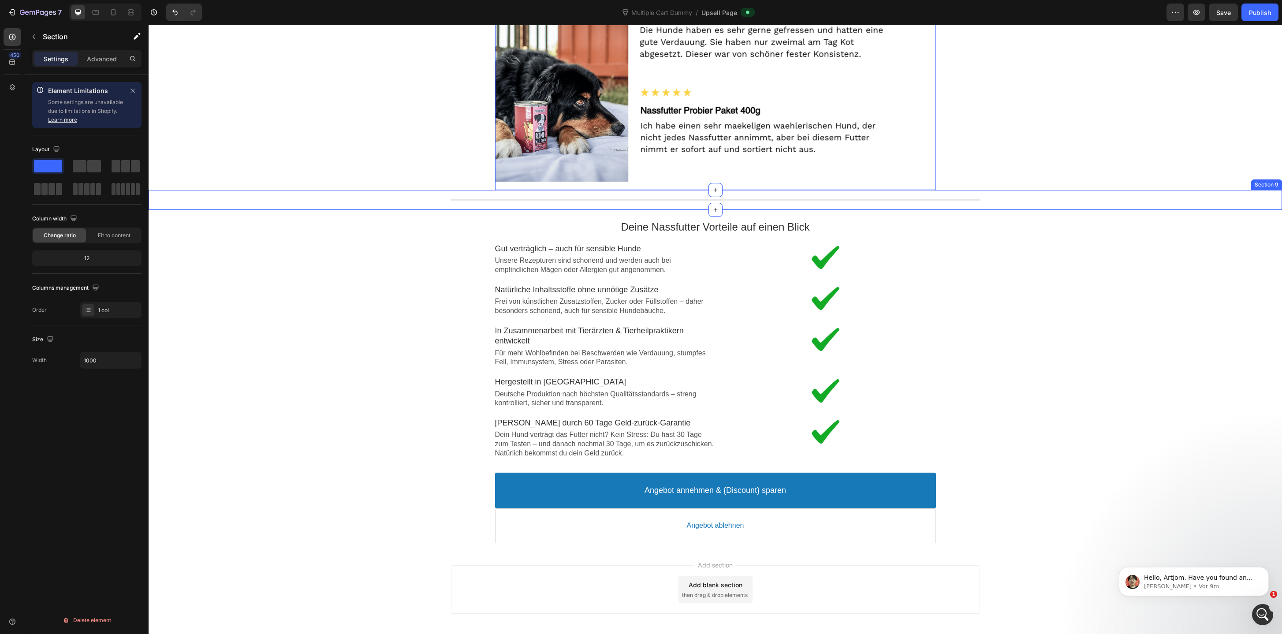
click at [846, 208] on div "Line Section 9" at bounding box center [715, 200] width 1133 height 20
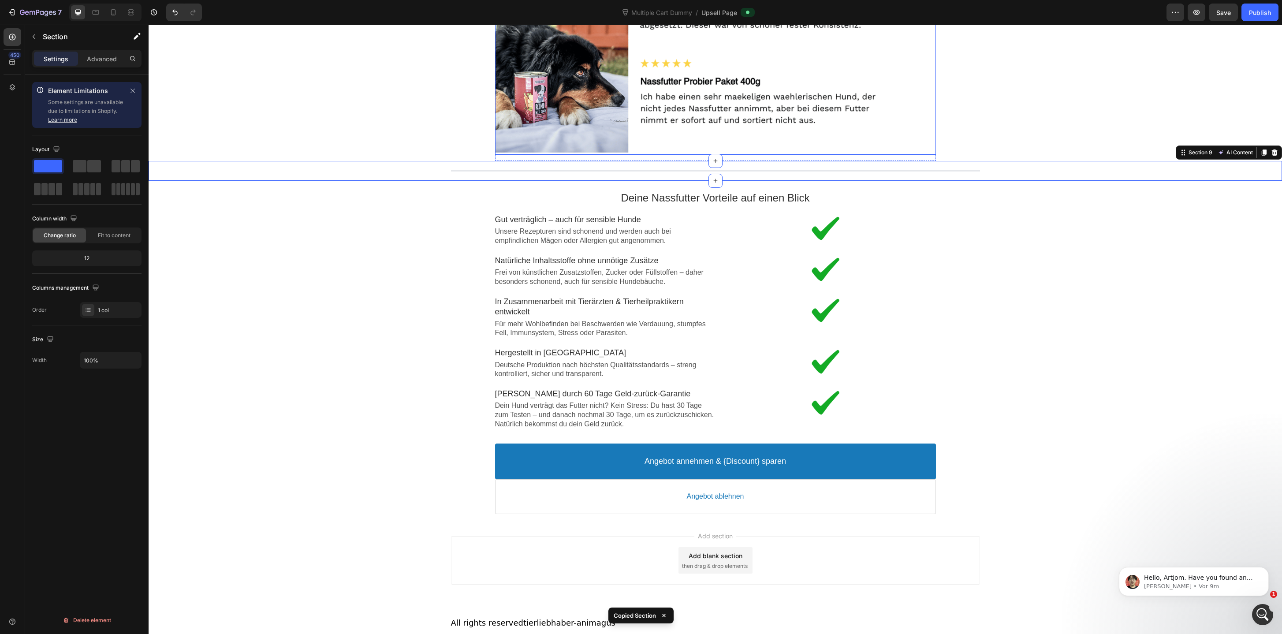
scroll to position [1482, 0]
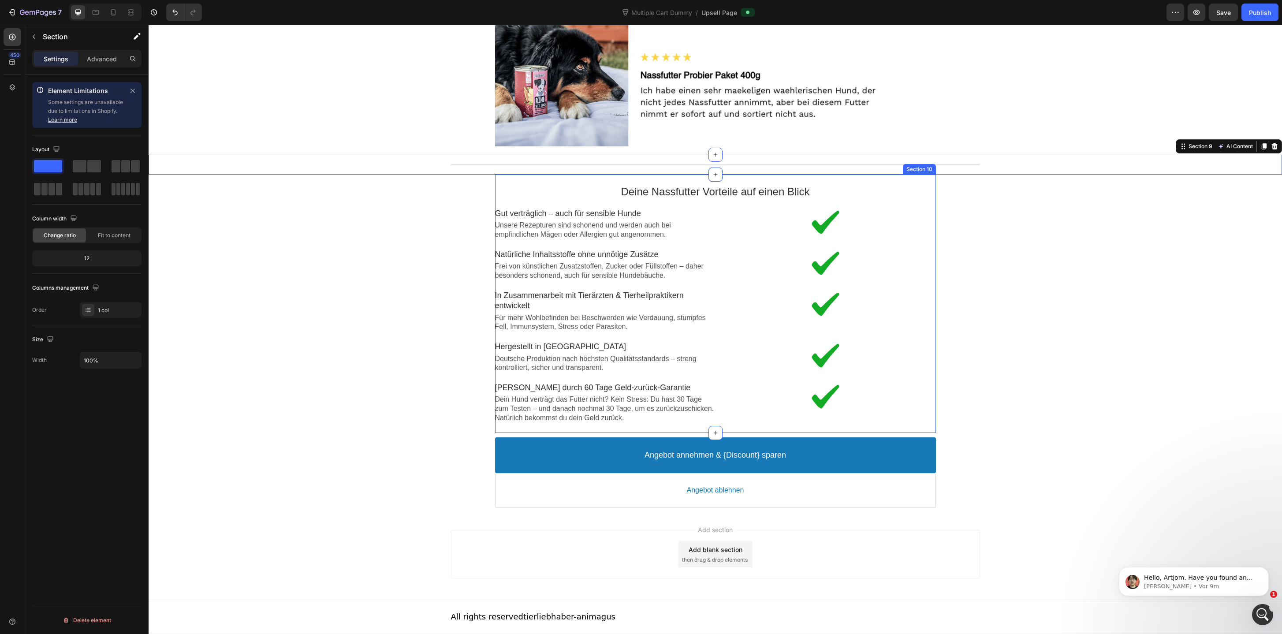
click at [930, 179] on div "Deine Nassfutter Vorteile auf einen Blick Text block Image Gut verträglich – au…" at bounding box center [715, 304] width 441 height 258
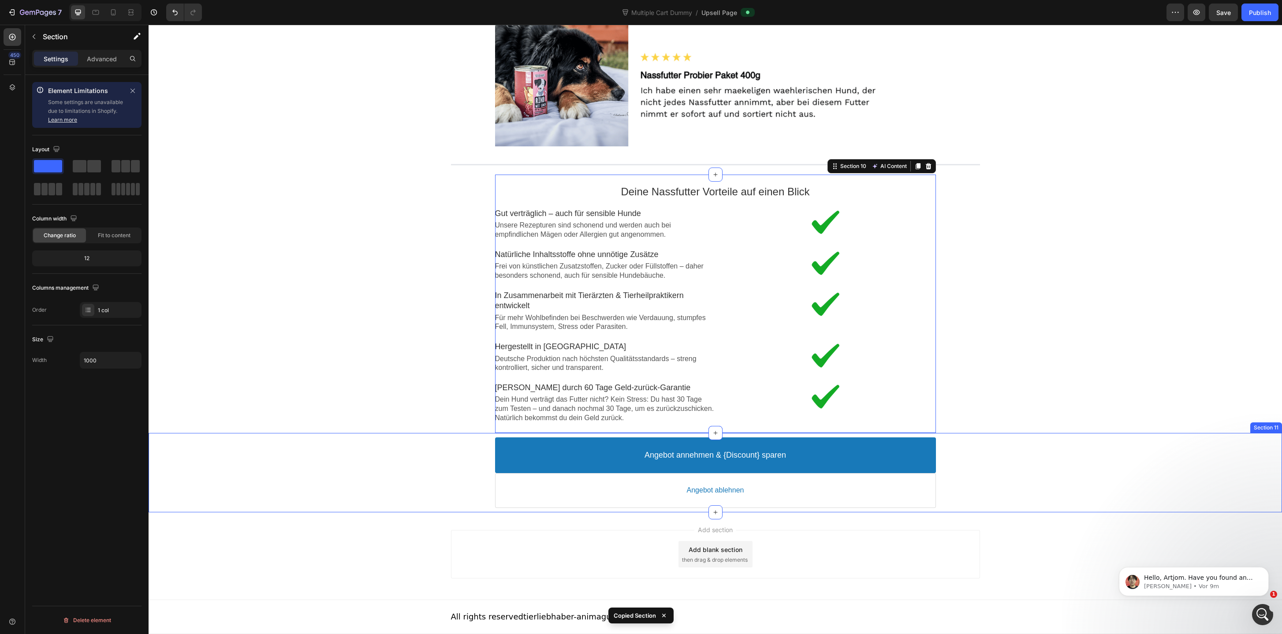
click at [930, 511] on div "Angebot annehmen & {Discount} sparen Accept Button Angebot ablehnen Decline But…" at bounding box center [715, 472] width 1133 height 79
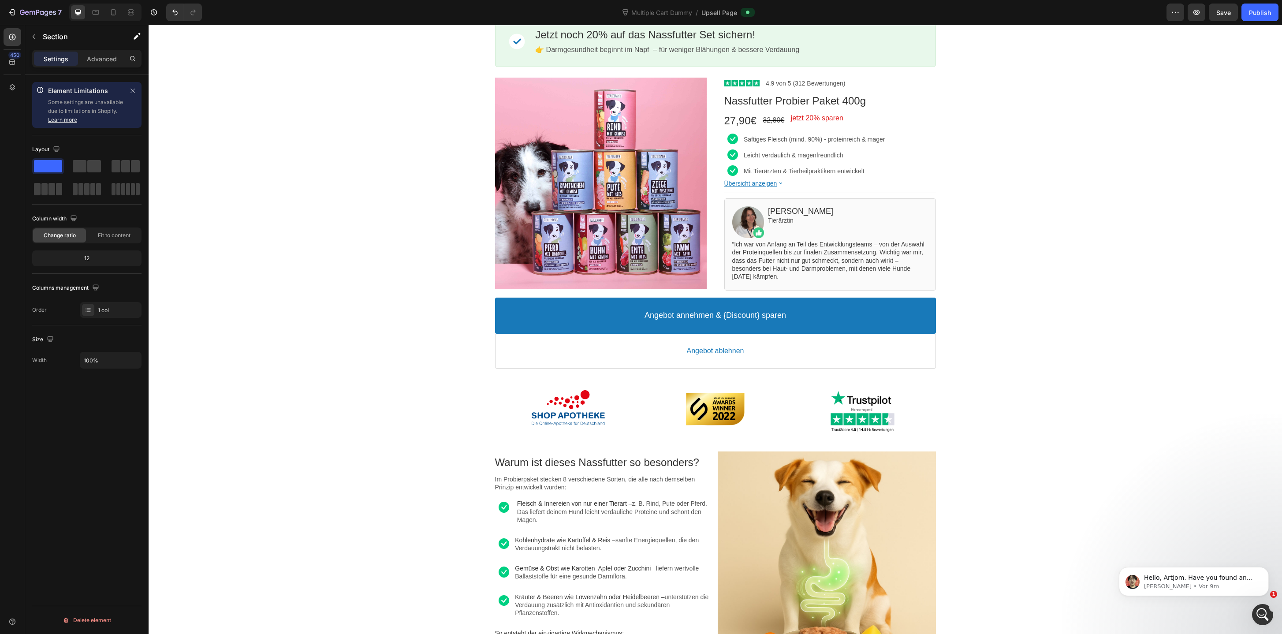
scroll to position [0, 0]
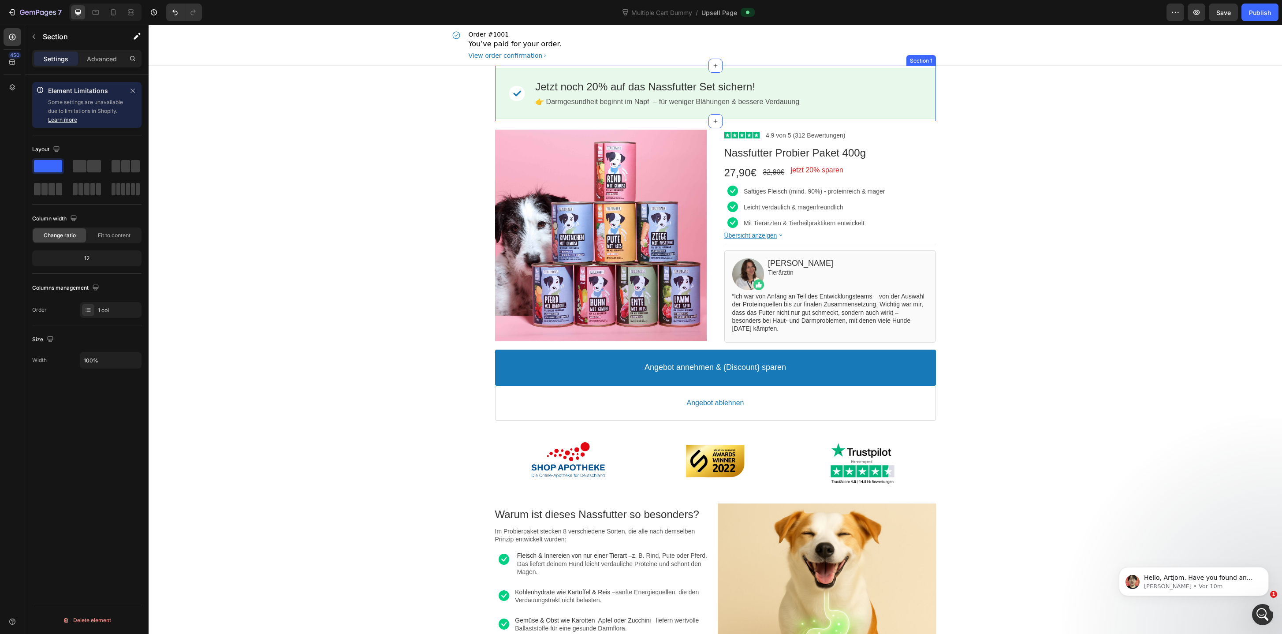
click at [556, 67] on div "Image Jetzt noch 20% auf das Nassfutter Set sichern! Callout Text 👉 Darmgesundh…" at bounding box center [715, 94] width 441 height 56
click at [525, 123] on div "Product Images Image 4.9 von 5 (312 Bewertungen) Text block Row Nassfutter Prob…" at bounding box center [715, 276] width 529 height 311
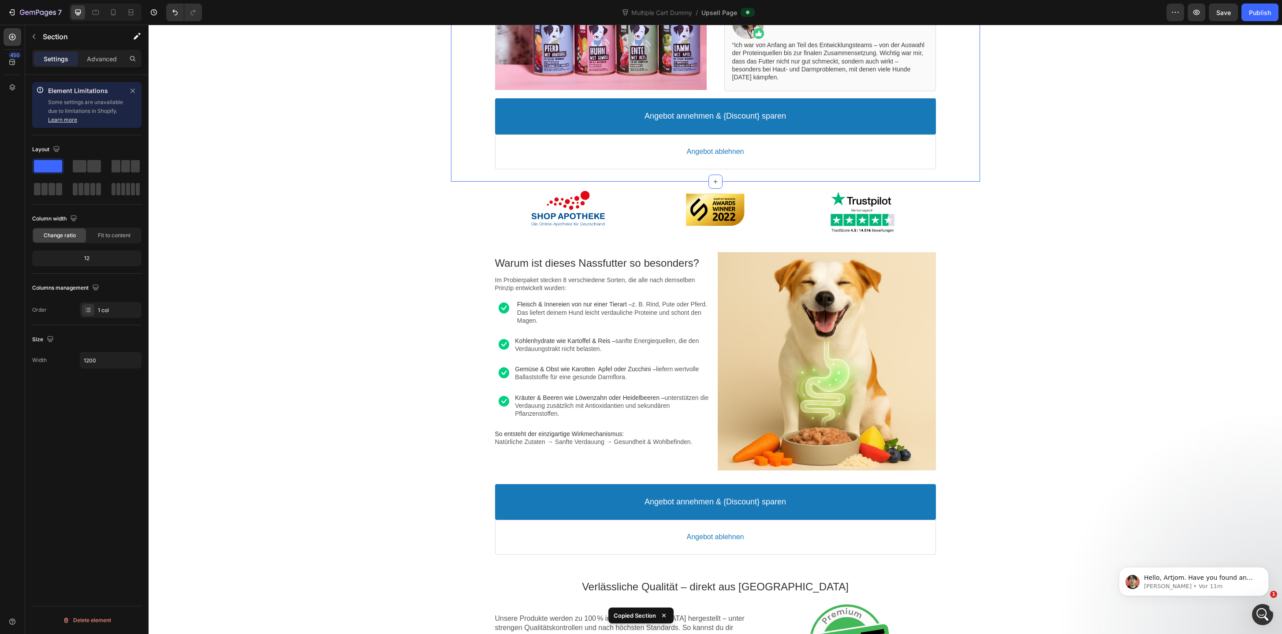
scroll to position [360, 0]
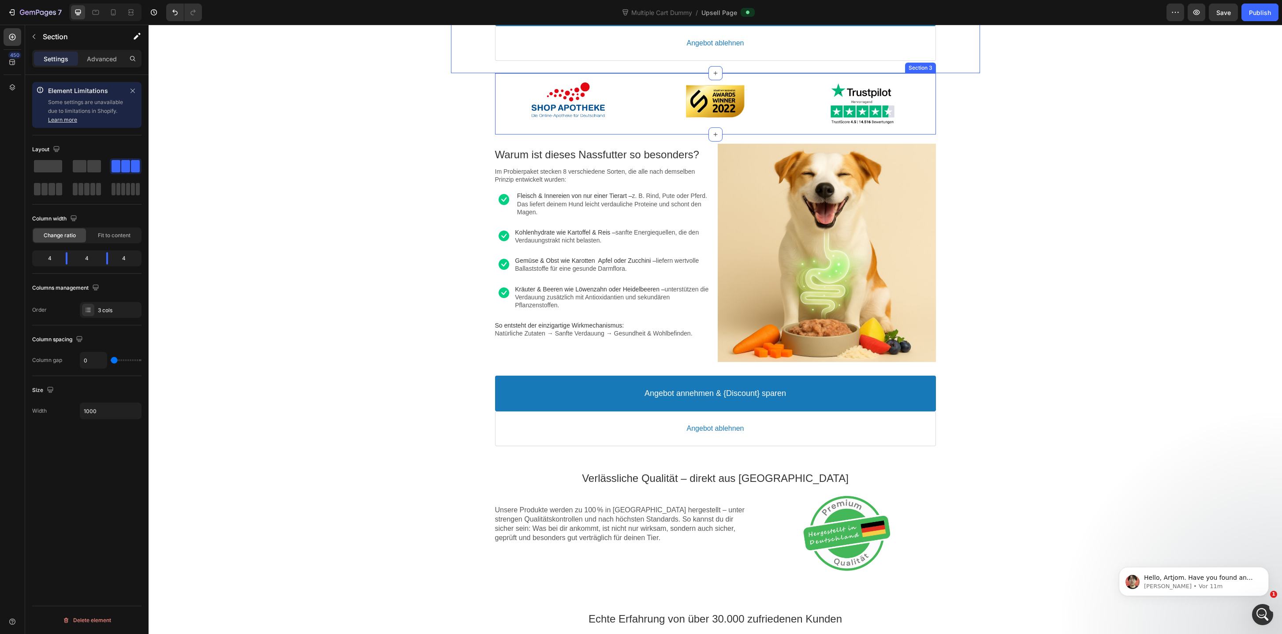
click at [543, 130] on div "Image Image Image Section 3" at bounding box center [715, 103] width 441 height 61
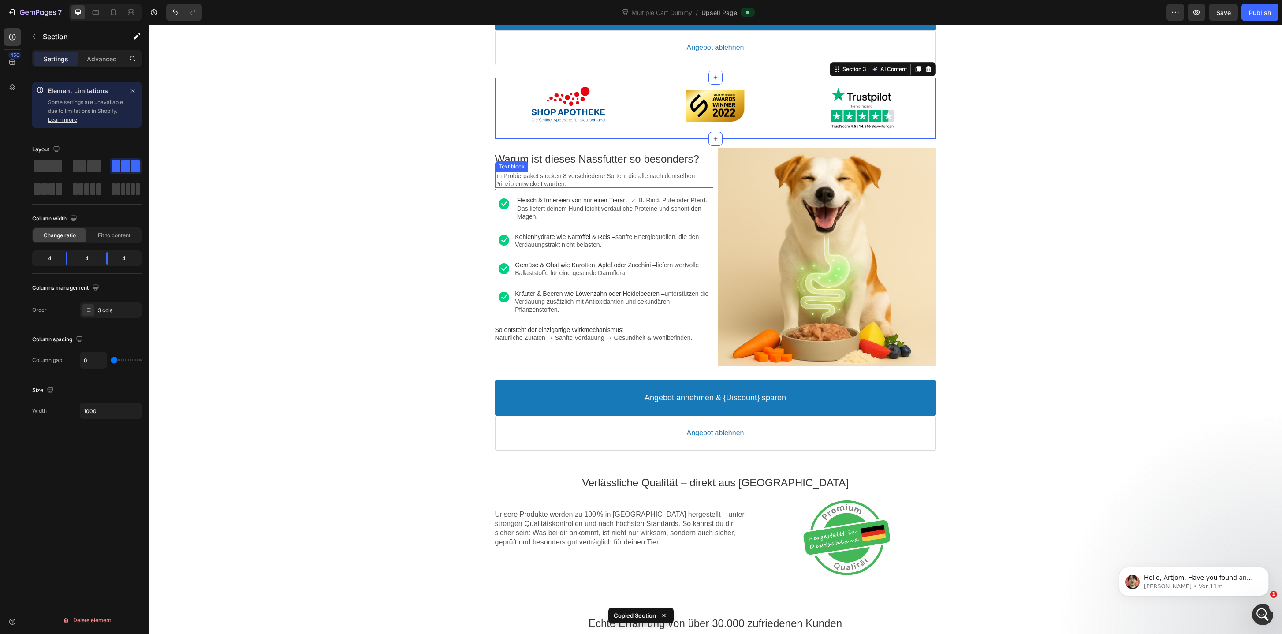
scroll to position [341, 0]
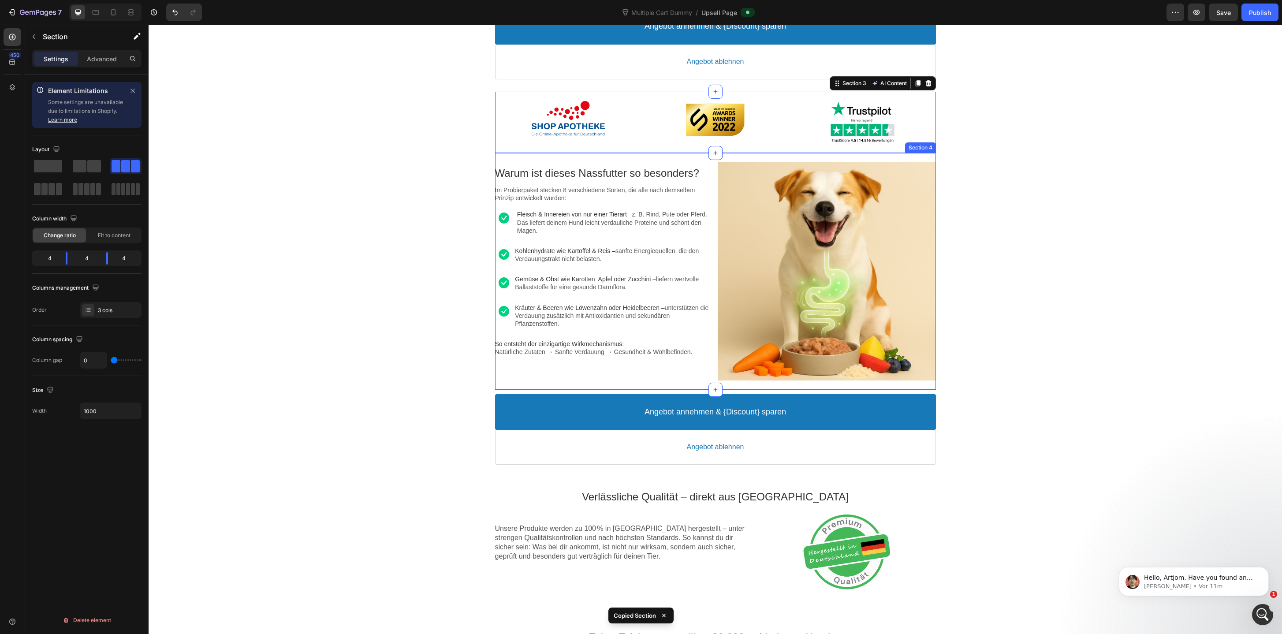
click at [625, 158] on div "Warum ist dieses Nassfutter so besonders? Text block Im Probierpaket stecken 8 …" at bounding box center [715, 271] width 441 height 237
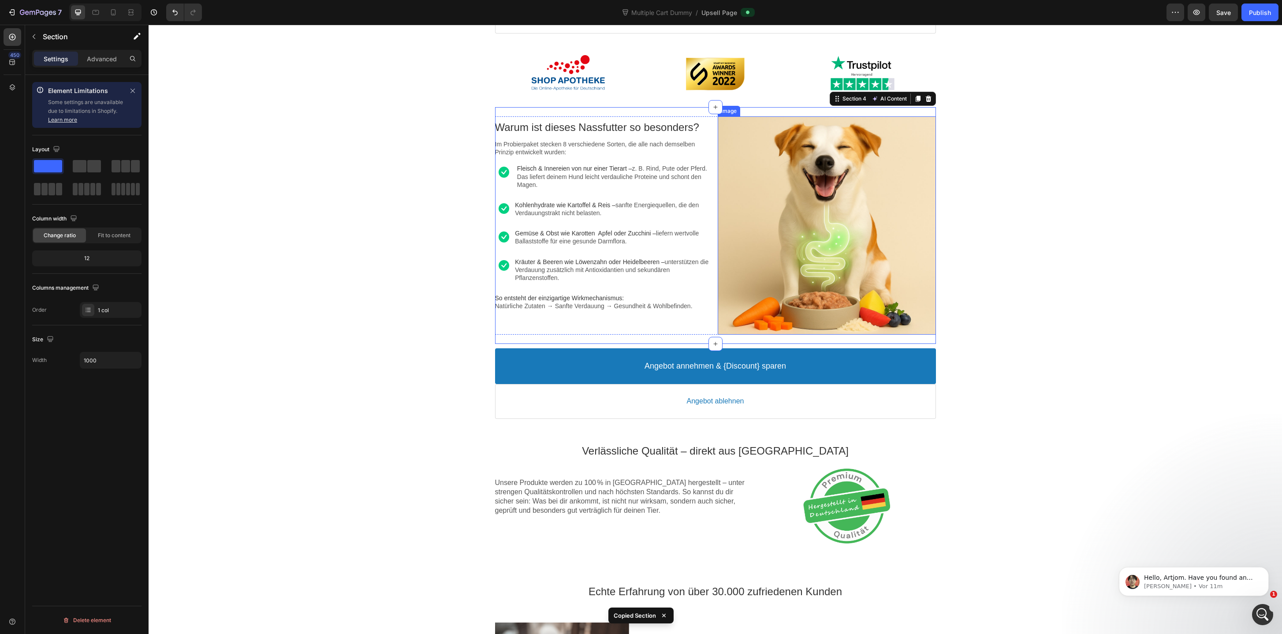
scroll to position [406, 0]
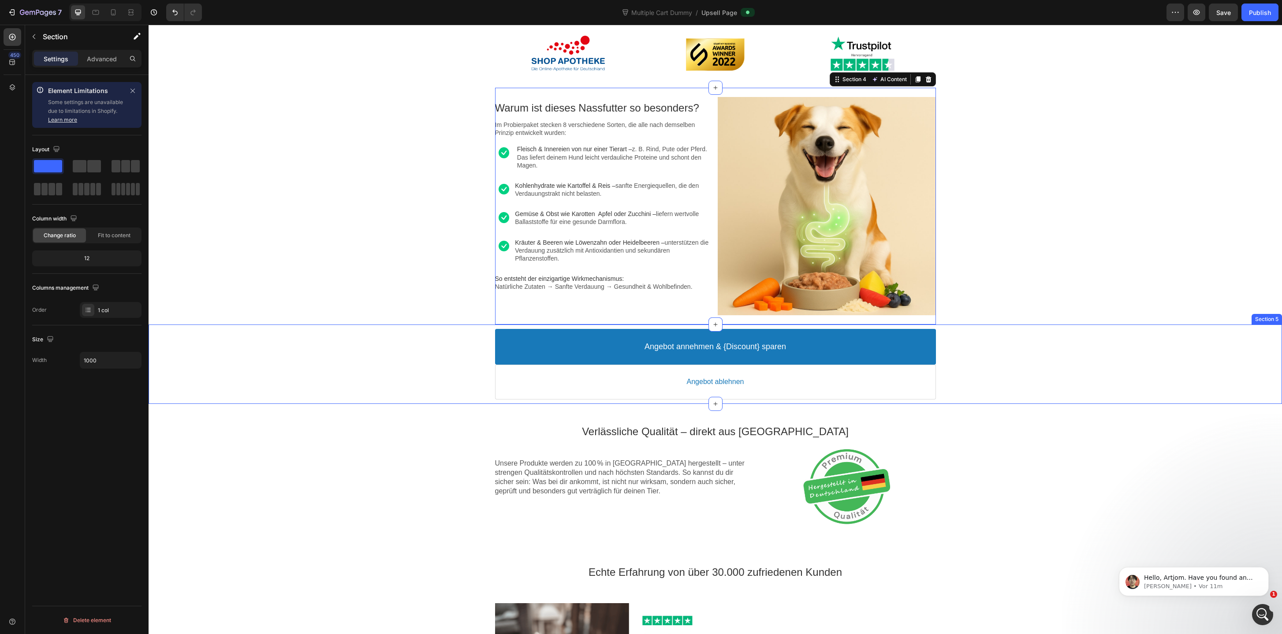
click at [435, 402] on div "Angebot annehmen & {Discount} sparen Accept Button Angebot ablehnen Decline But…" at bounding box center [715, 363] width 1133 height 79
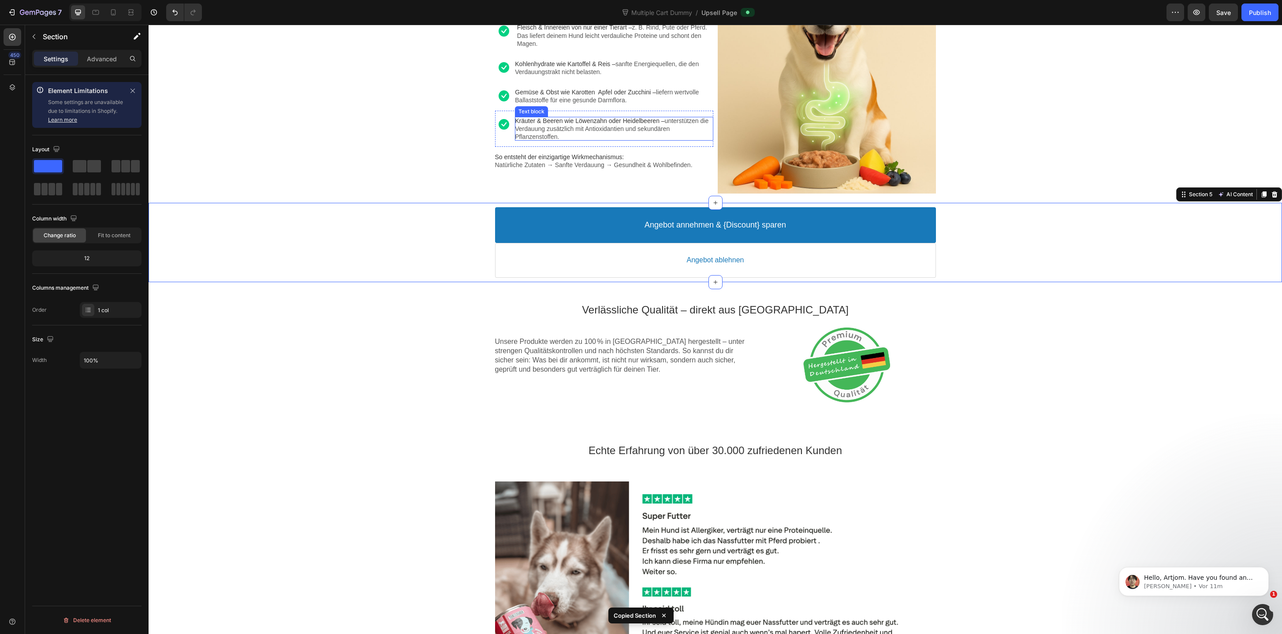
scroll to position [584, 0]
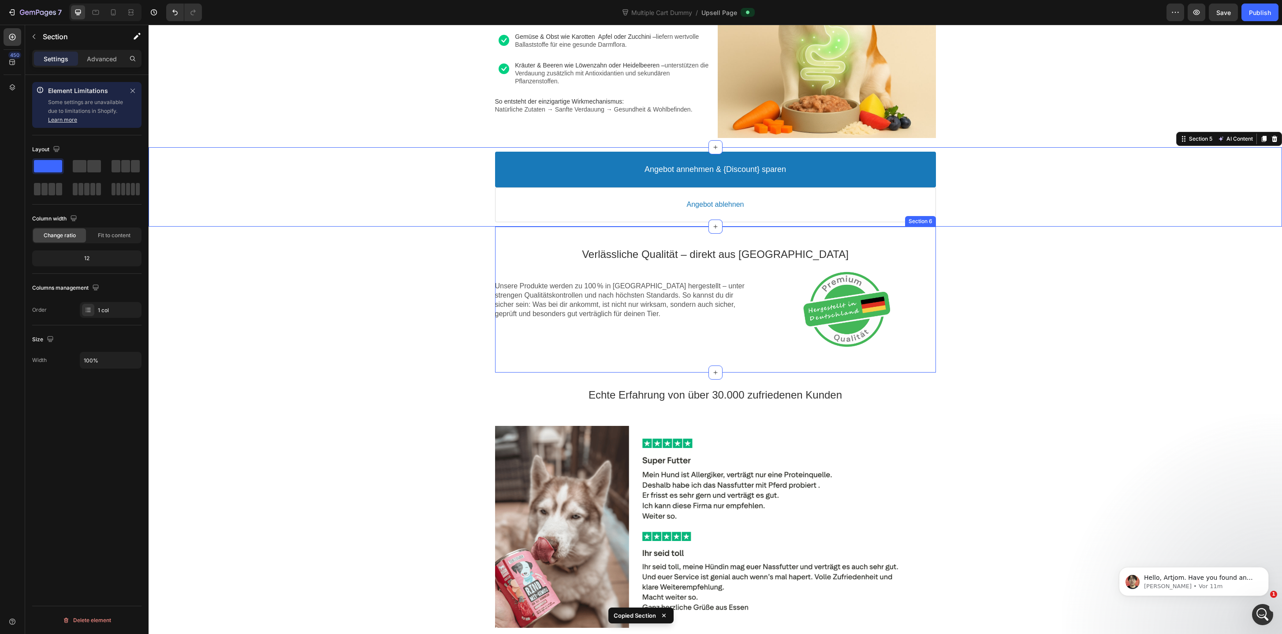
click at [625, 230] on div "Verlässliche Qualität – direkt aus Deutschland Text block Unsere Produkte werde…" at bounding box center [715, 300] width 441 height 146
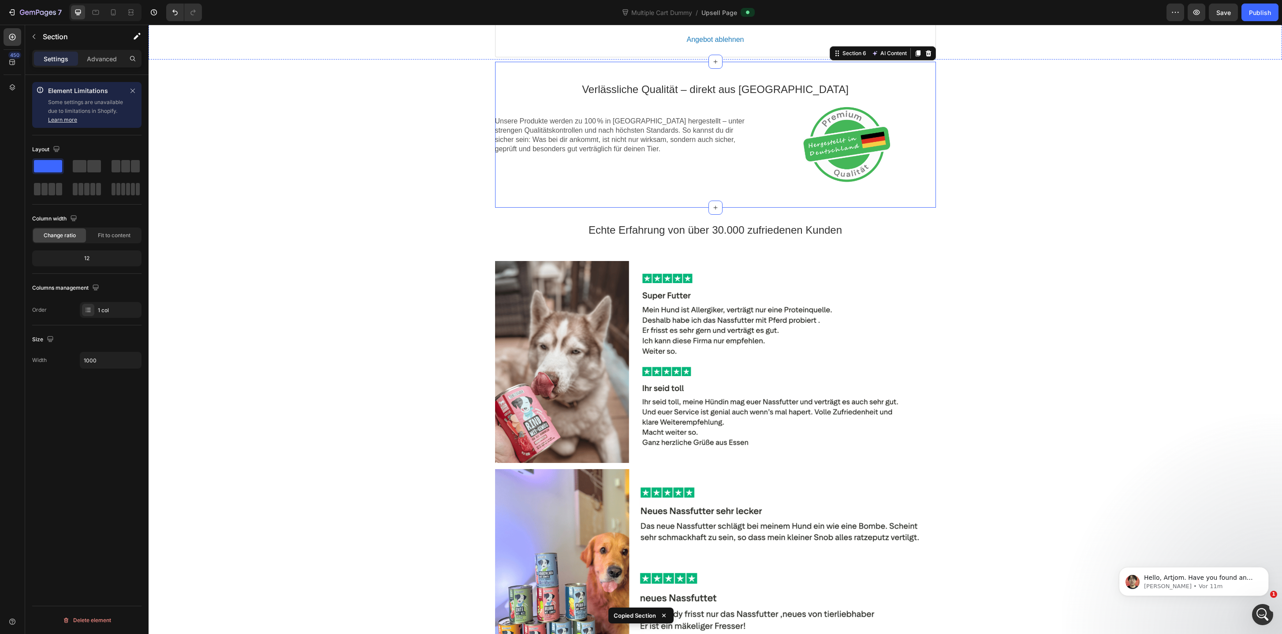
scroll to position [837, 0]
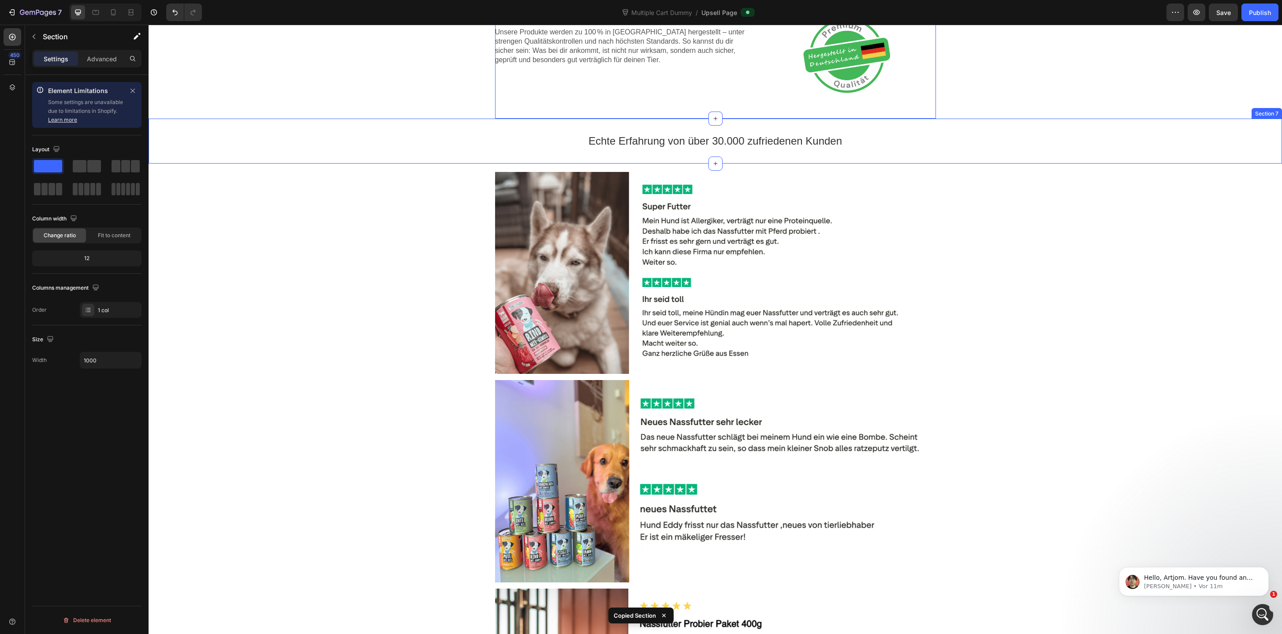
click at [625, 121] on div "Echte Erfahrung von über 30.000 zufriedenen Kunden Text block Section 7" at bounding box center [715, 141] width 1133 height 45
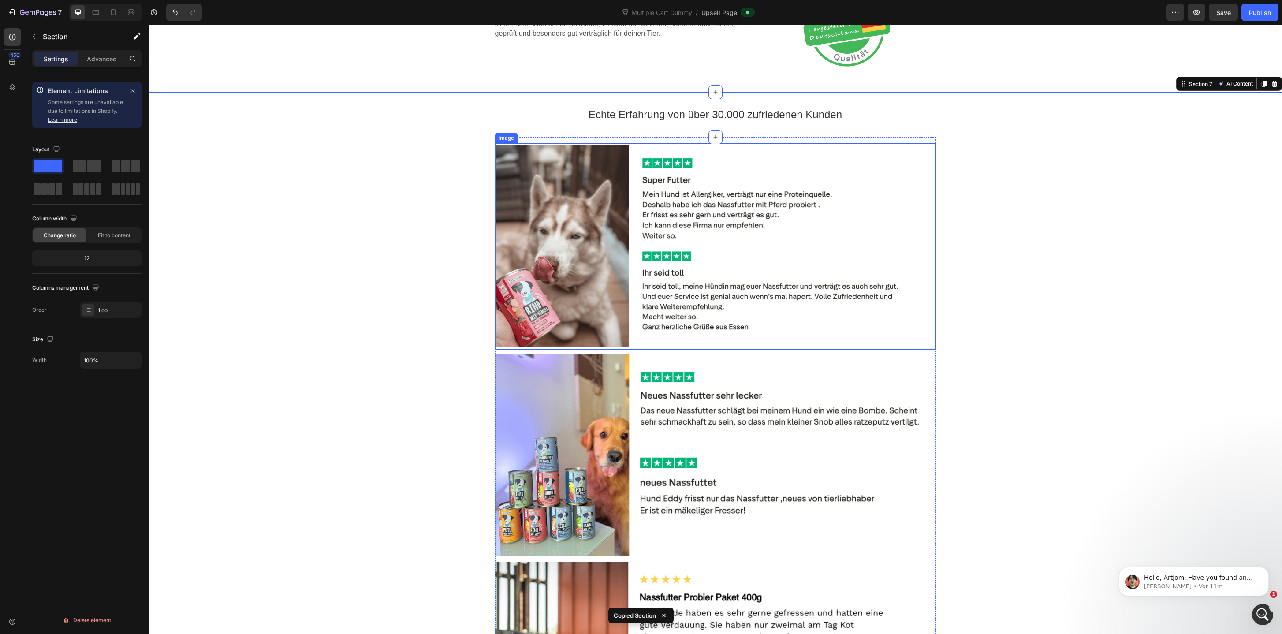
scroll to position [867, 0]
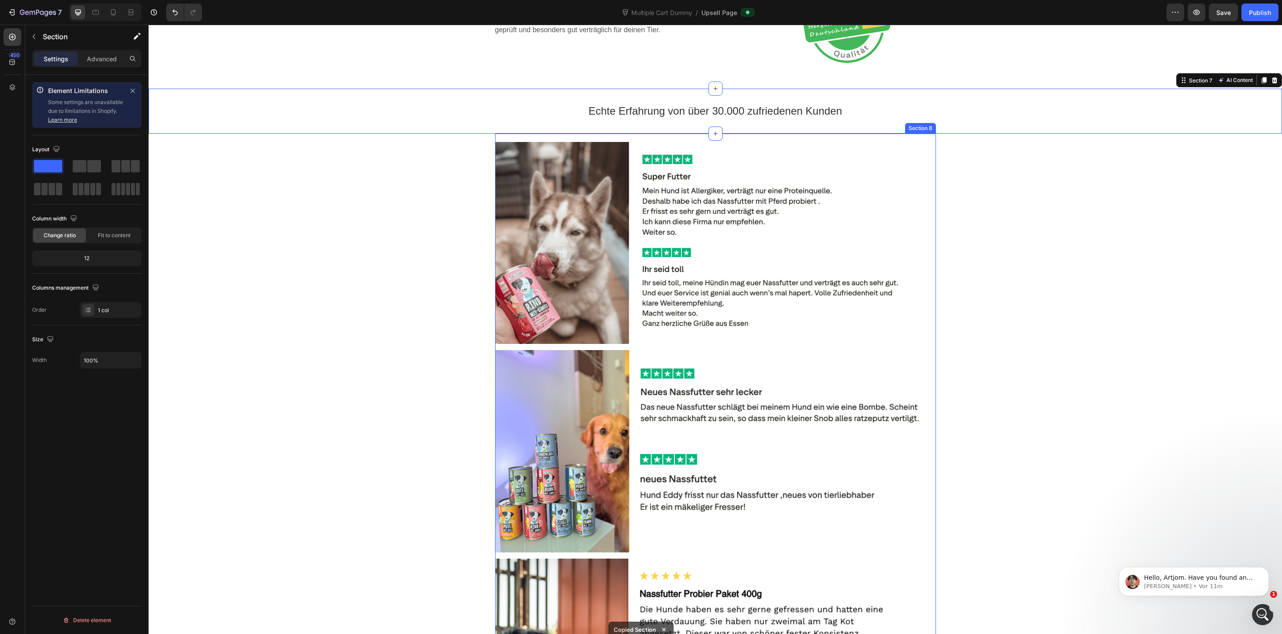
click at [538, 135] on div "Image Image Image Section 8" at bounding box center [715, 452] width 441 height 636
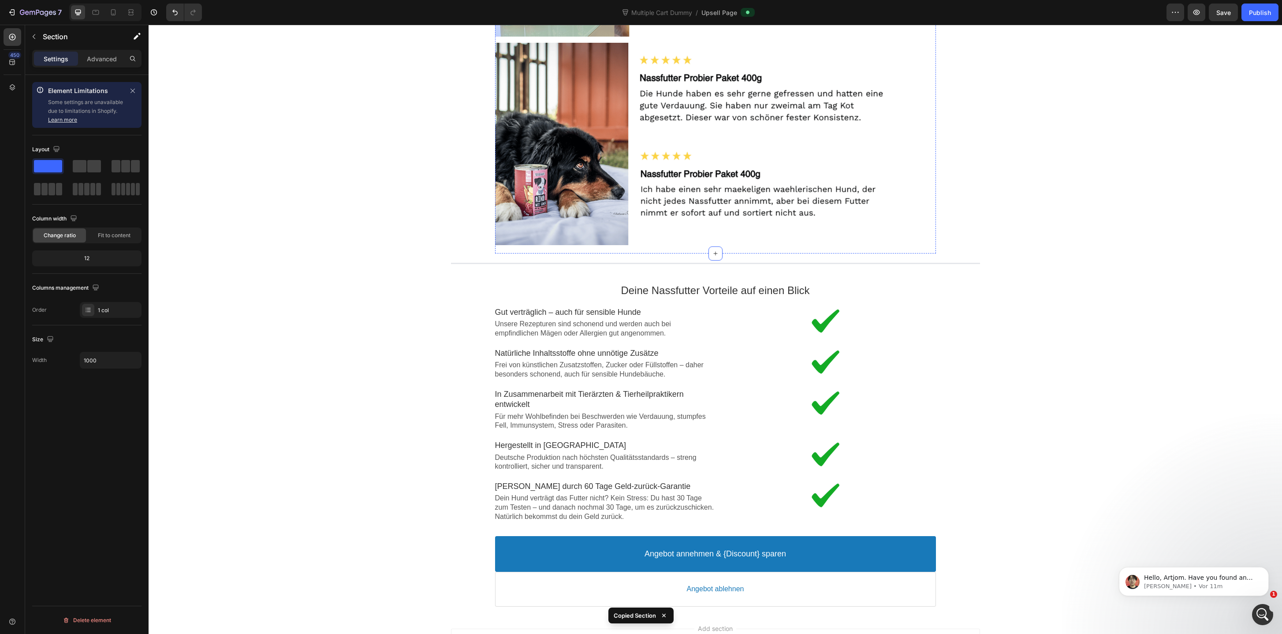
scroll to position [1387, 0]
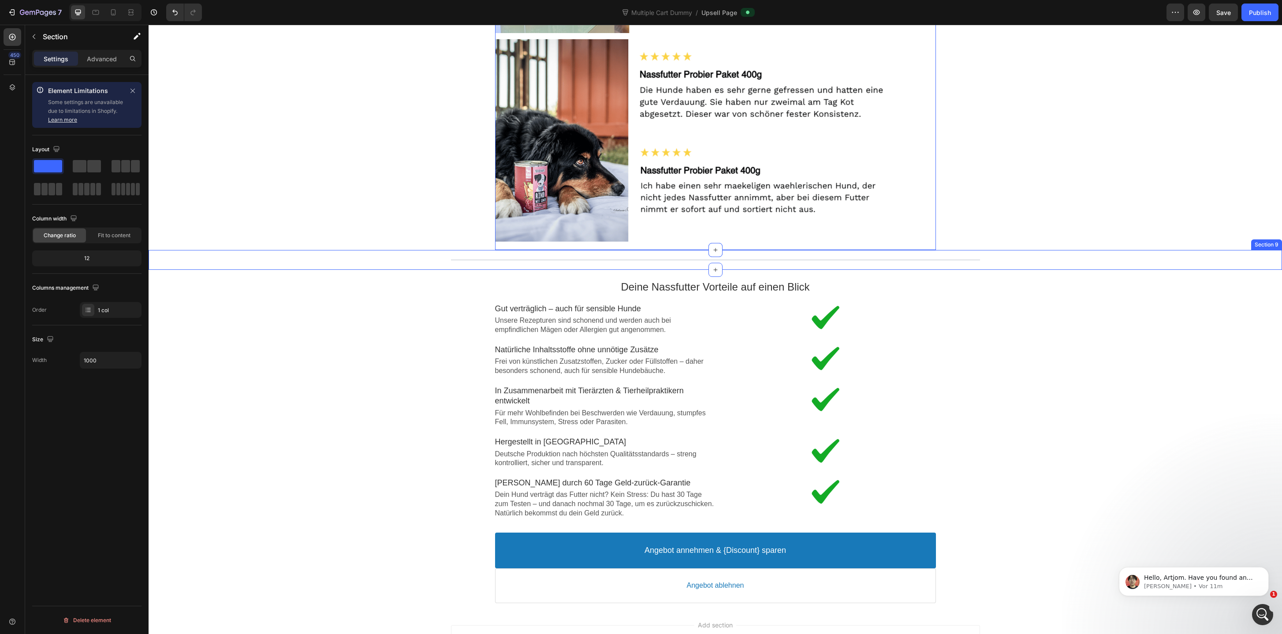
click at [572, 266] on div "Line Section 9" at bounding box center [715, 260] width 1133 height 20
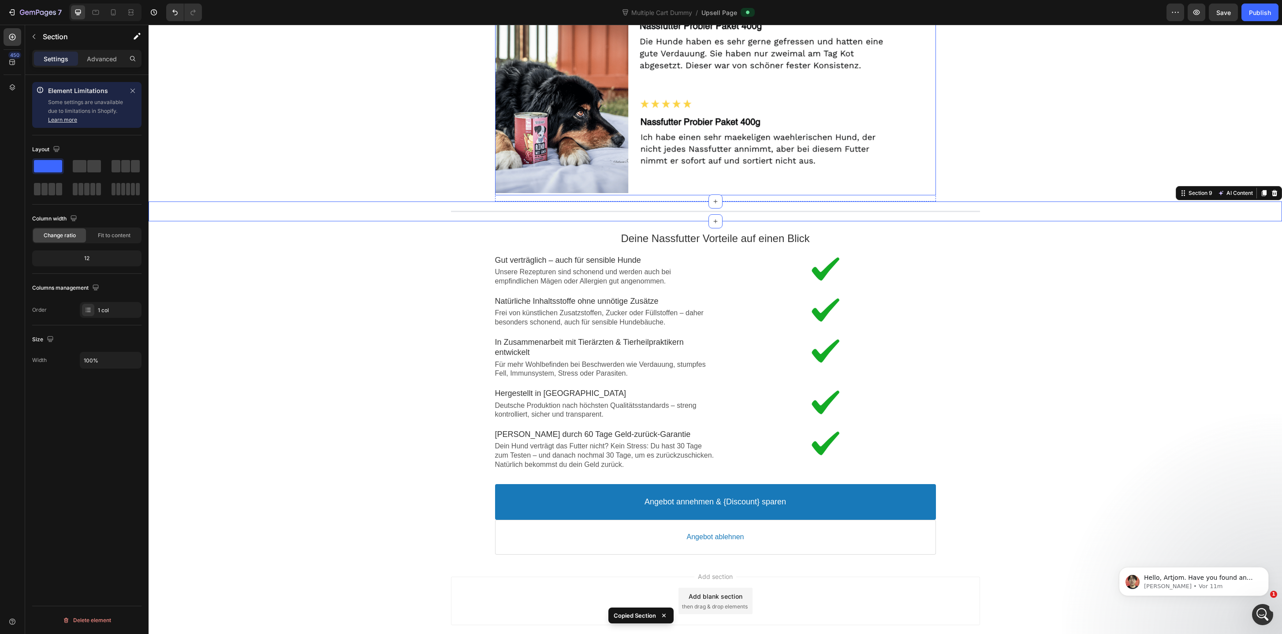
scroll to position [1482, 0]
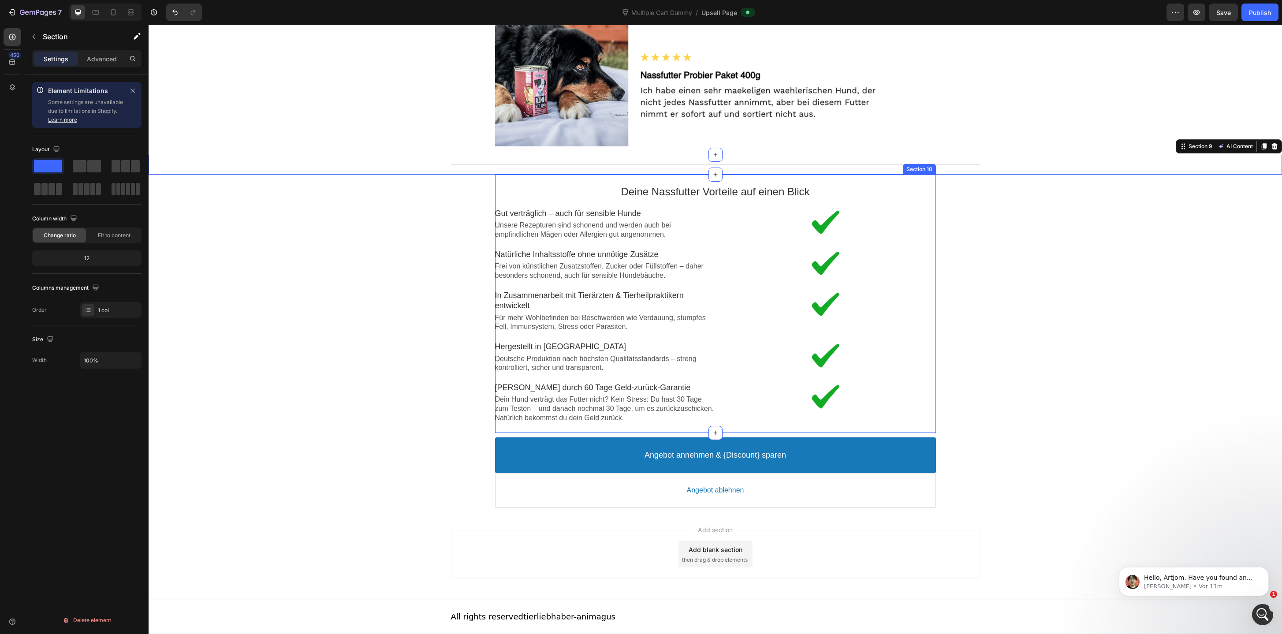
click at [621, 180] on div "Deine Nassfutter Vorteile auf einen Blick Text block Image Gut verträglich – au…" at bounding box center [715, 304] width 441 height 258
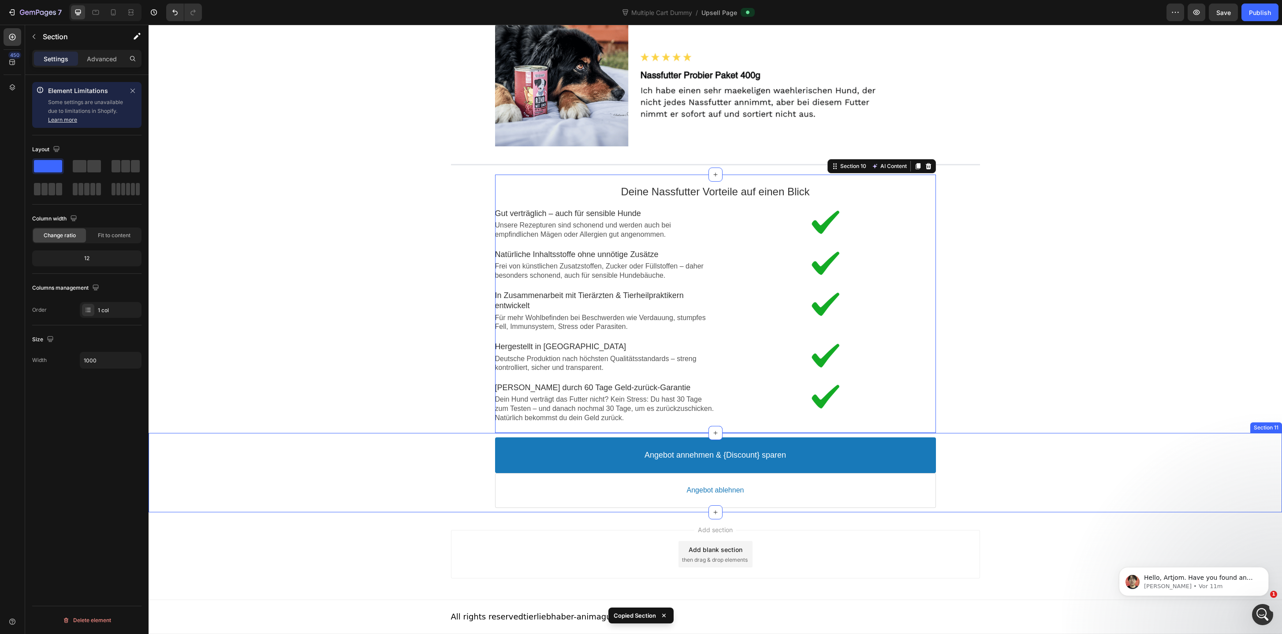
click at [565, 510] on div "Angebot annehmen & {Discount} sparen Accept Button Angebot ablehnen Decline But…" at bounding box center [715, 472] width 1133 height 79
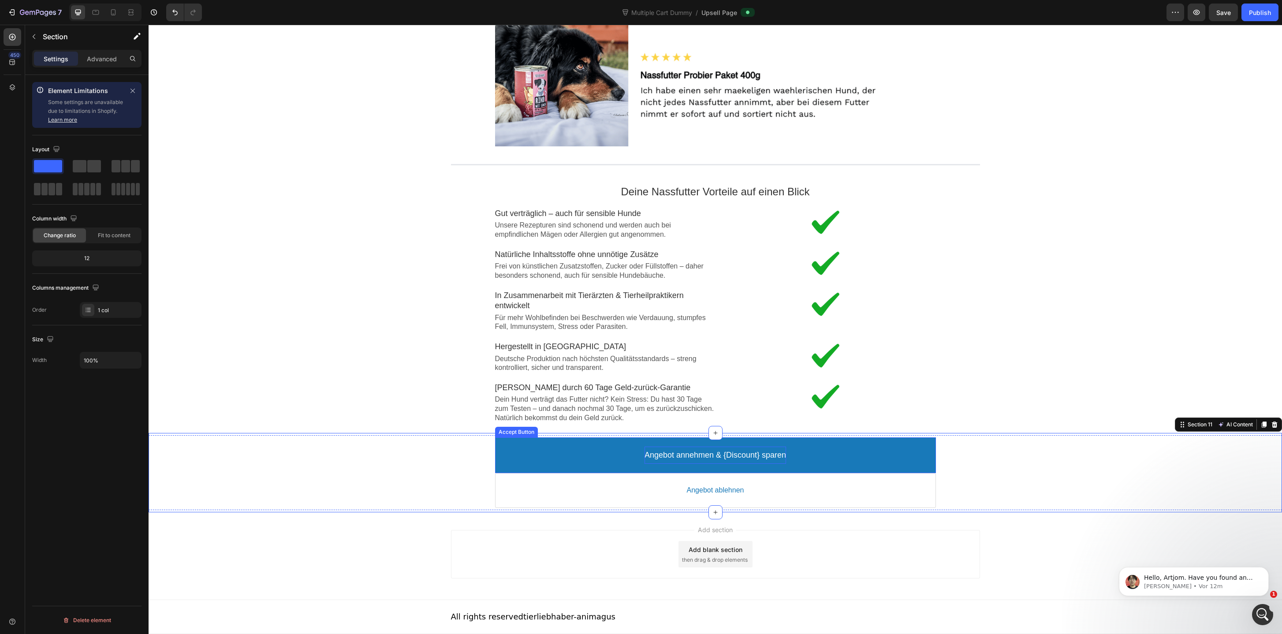
click at [743, 452] on p "Angebot annehmen & {Discount} sparen" at bounding box center [714, 455] width 141 height 10
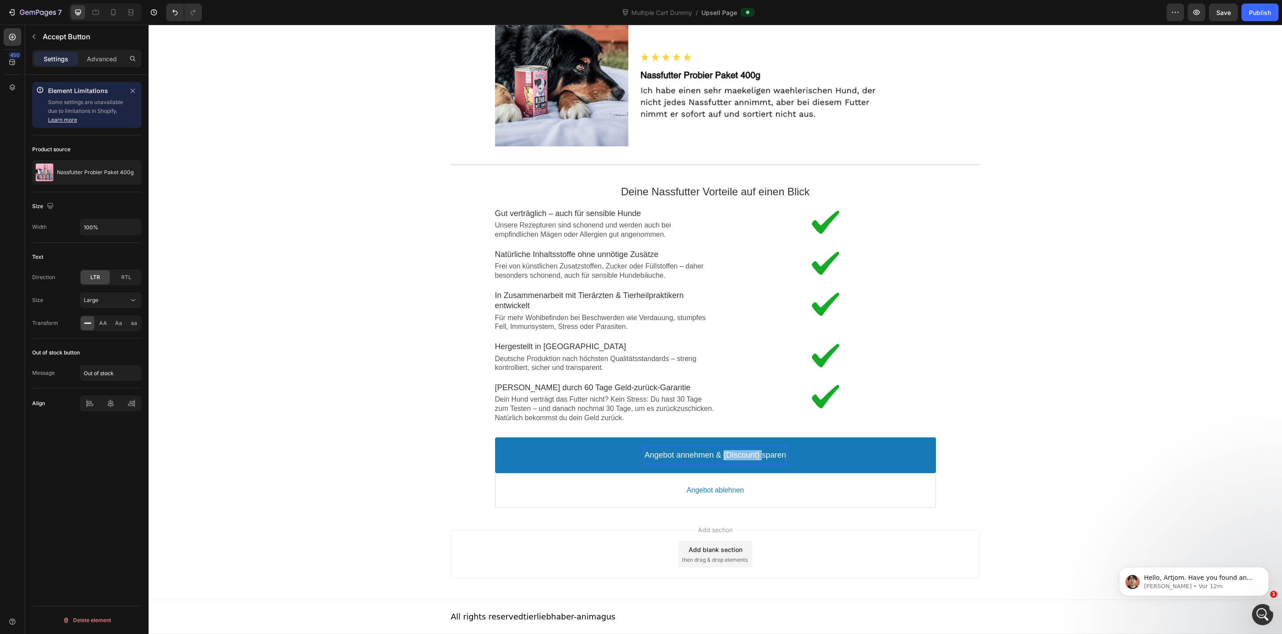
drag, startPoint x: 763, startPoint y: 456, endPoint x: 724, endPoint y: 458, distance: 39.7
click at [724, 458] on p "Angebot annehmen & {Discount} sparen" at bounding box center [714, 455] width 141 height 10
click at [495, 437] on button "Angebot annehmen & 20% sparen" at bounding box center [715, 455] width 441 height 36
click at [993, 511] on div "Angebot annehmen & 20% sparen Accept Button Angebot ablehnen Decline Button Pro…" at bounding box center [715, 472] width 1133 height 79
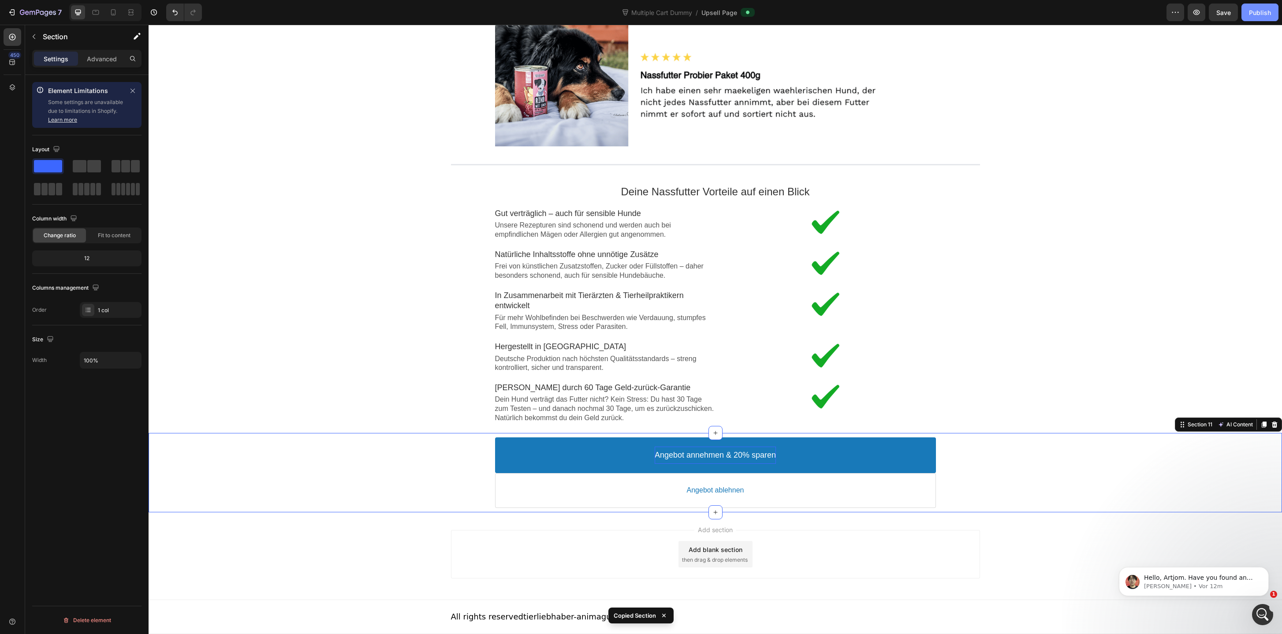
click at [1267, 18] on button "Publish" at bounding box center [1259, 13] width 37 height 18
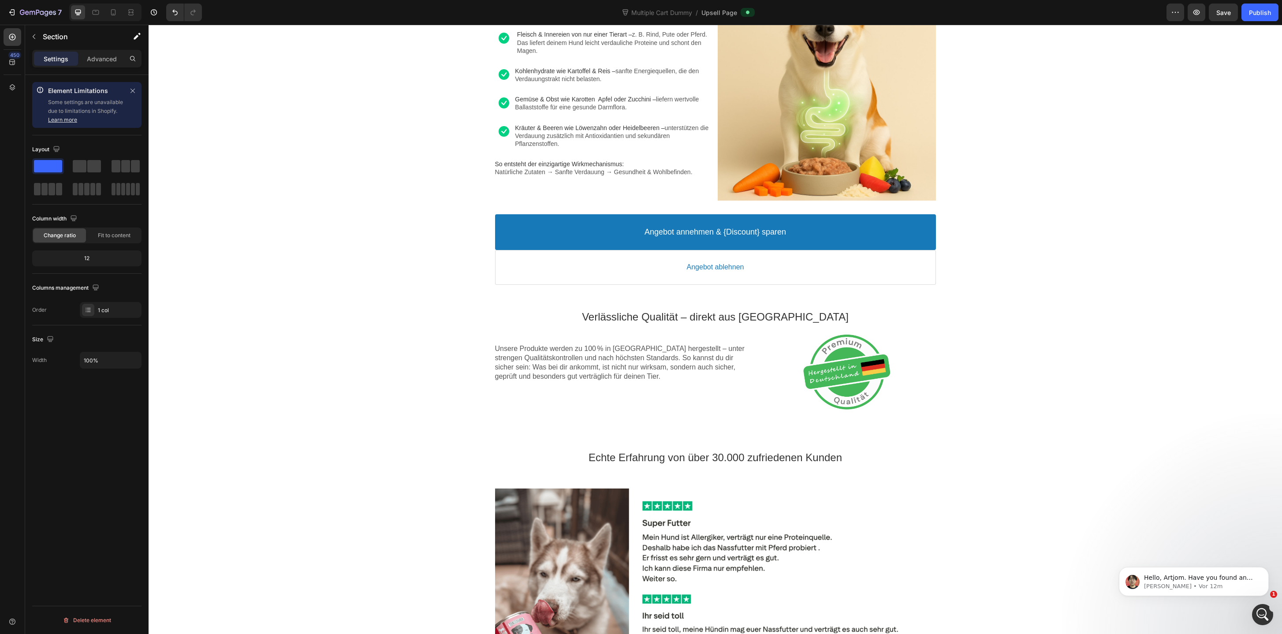
scroll to position [0, 0]
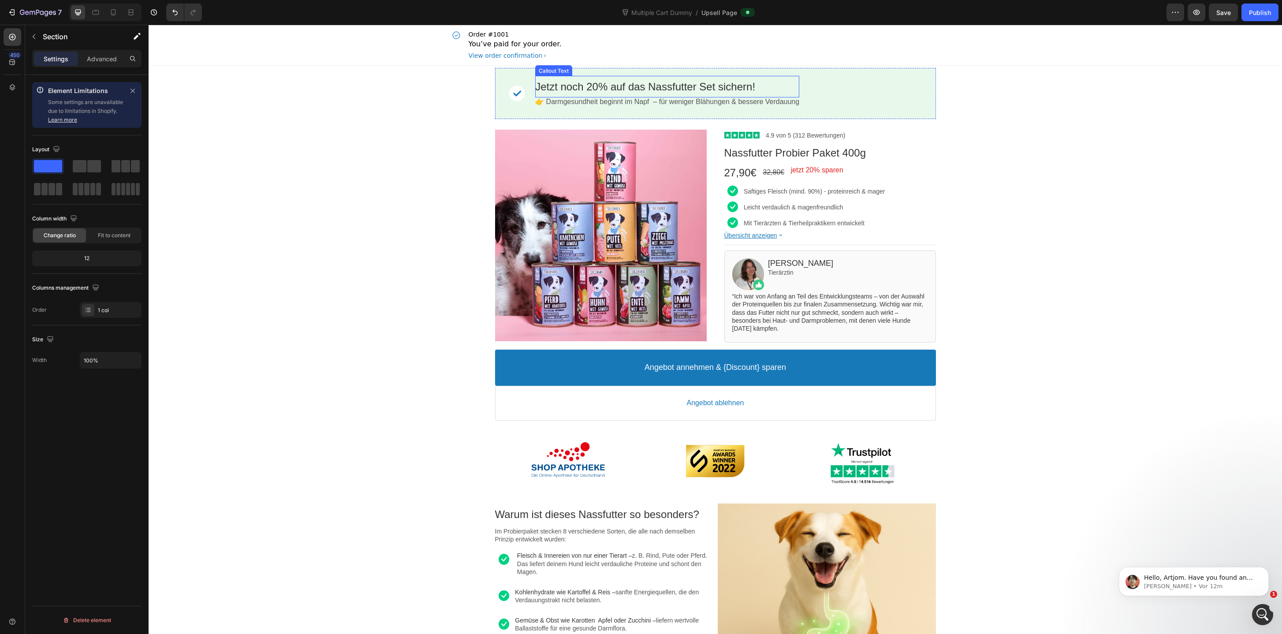
click at [722, 85] on bdo "Jetzt noch 20% auf das Nassfutter Set sichern!" at bounding box center [645, 87] width 220 height 12
click at [701, 85] on bdo "Jetzt noch 20% auf das Nassfutter Set sichern!" at bounding box center [645, 87] width 220 height 12
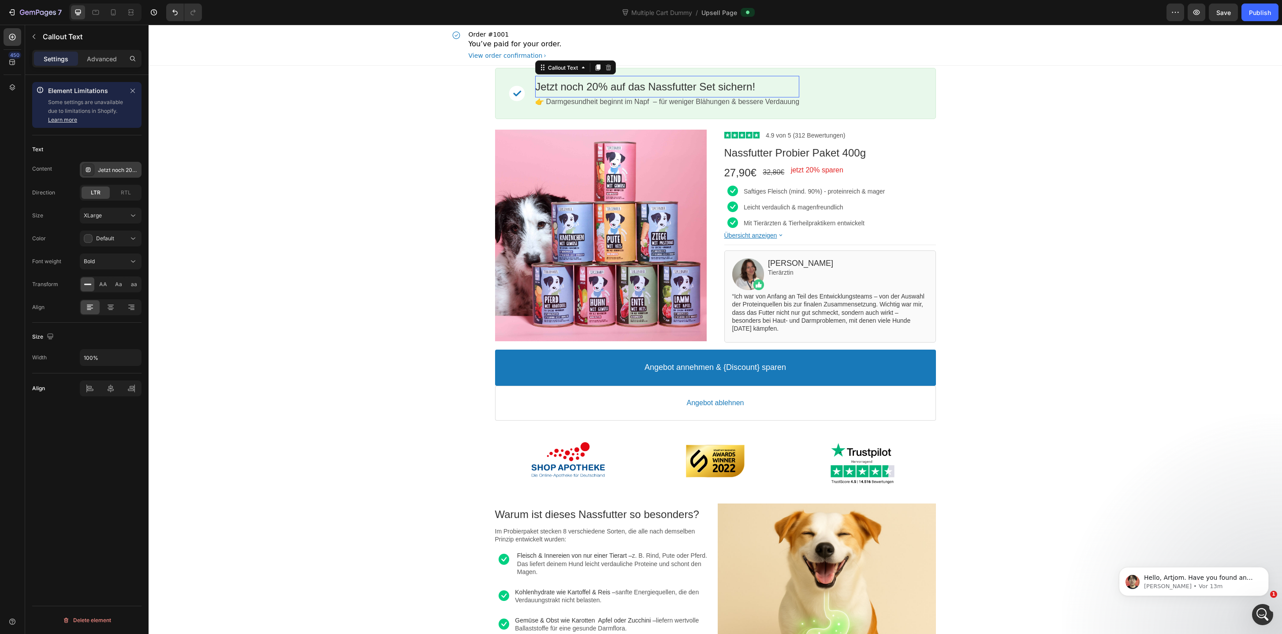
click at [109, 171] on div "Jetzt noch 20% auf das Nassfutter Set sichern!" at bounding box center [118, 170] width 41 height 8
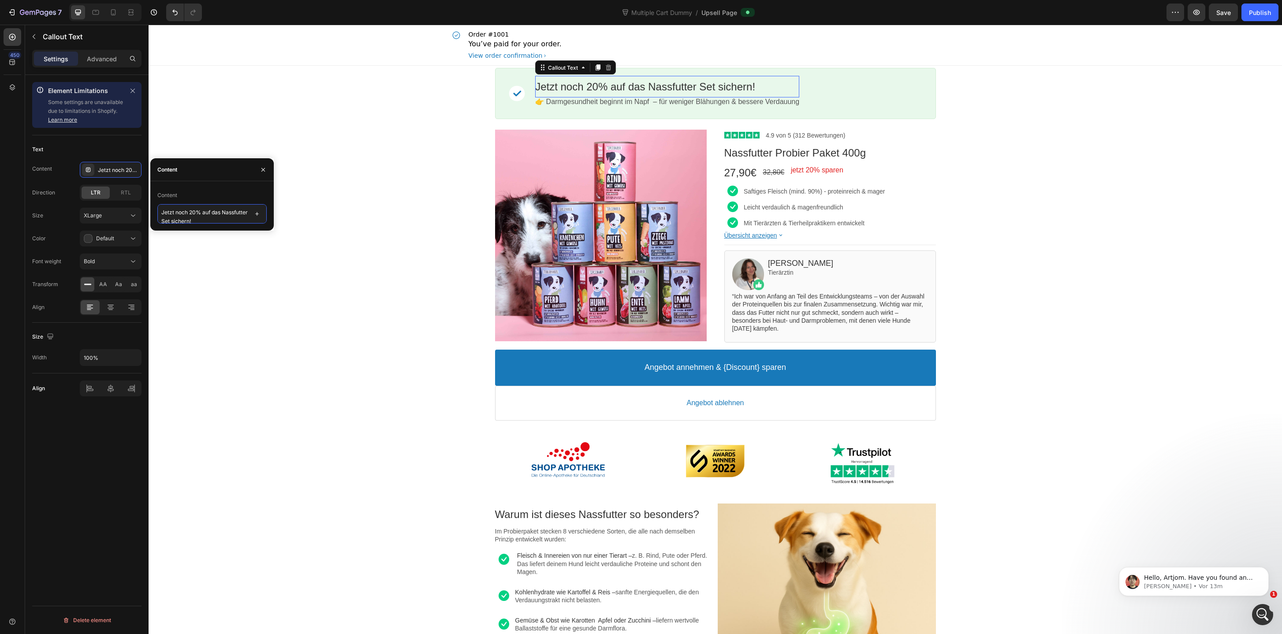
click at [190, 217] on textarea "Jetzt noch 20% auf das Nassfutter Set sichern!" at bounding box center [211, 213] width 109 height 19
type textarea "Jetzt noch 20% auf das Nassfutter-Set sichern!"
click at [1263, 11] on div "Publish" at bounding box center [1260, 12] width 22 height 9
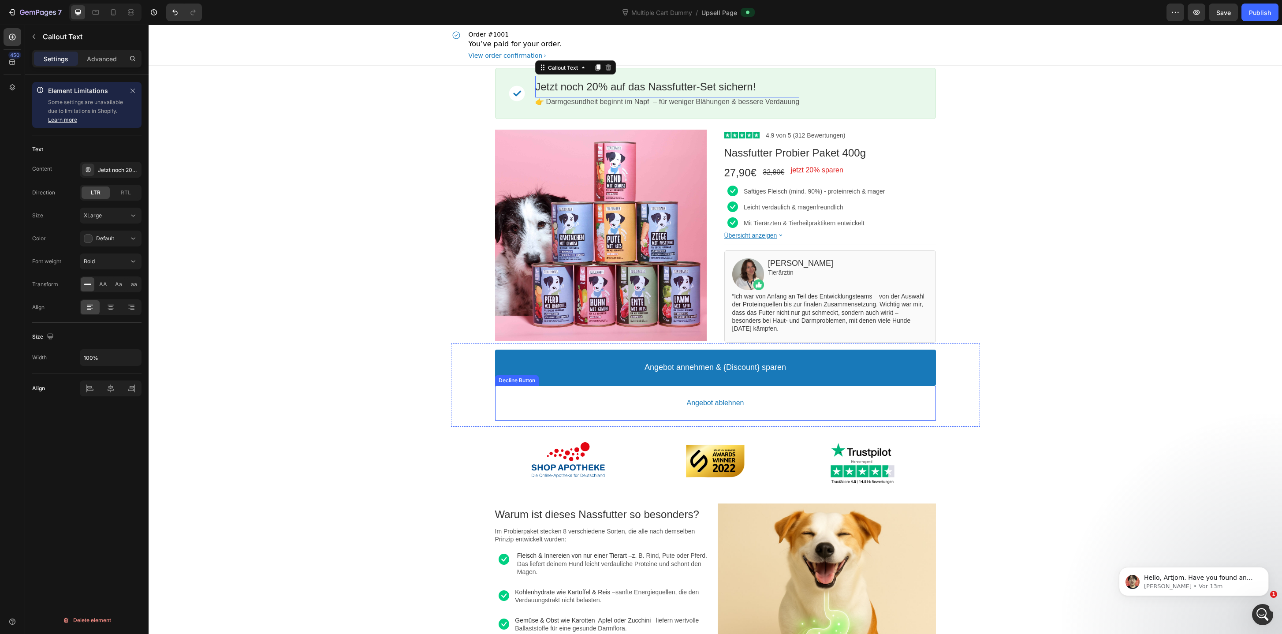
scroll to position [14, 0]
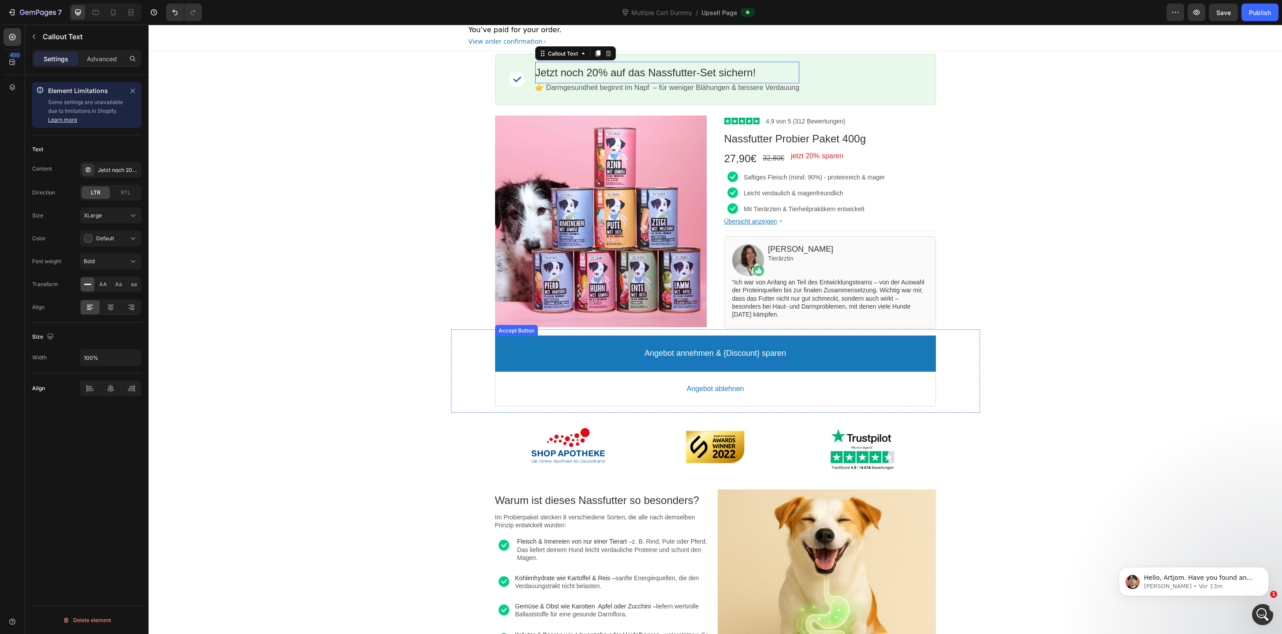
click at [733, 348] on div "Angebot annehmen & {Discount} sparen" at bounding box center [714, 353] width 141 height 17
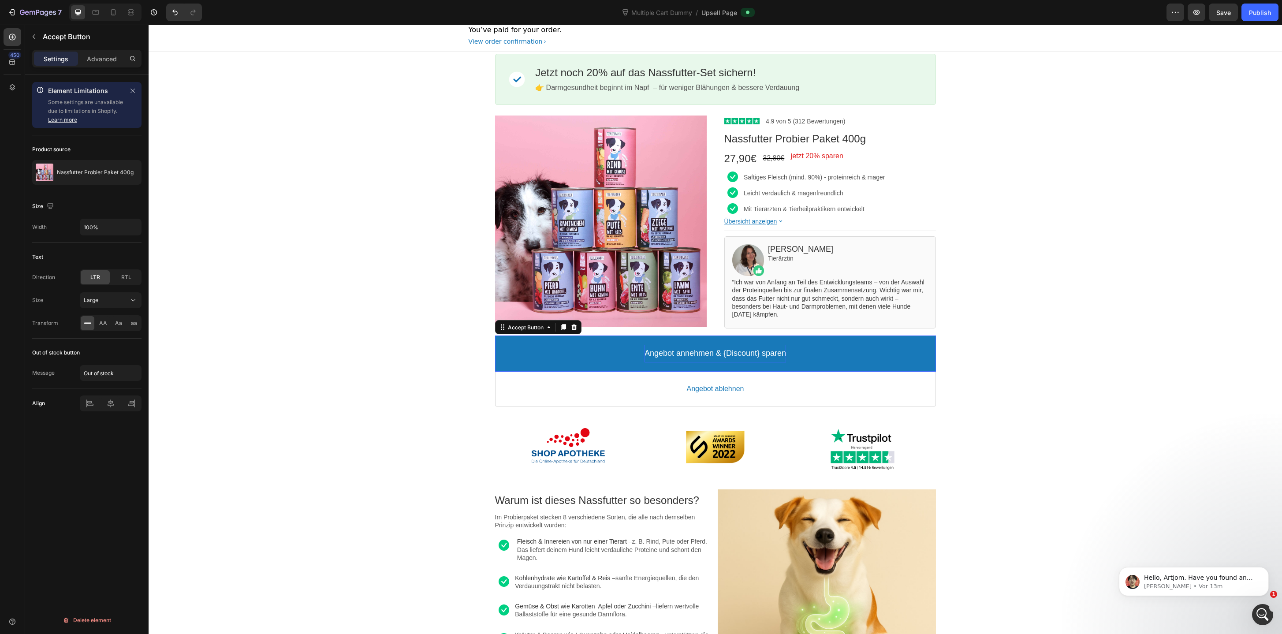
click at [733, 348] on div "Angebot annehmen & {Discount} sparen" at bounding box center [714, 353] width 141 height 17
click at [746, 353] on p "Angebot annehmen & {Discount} sparen" at bounding box center [714, 353] width 141 height 10
click at [762, 353] on p "Angebot annehmen & {Discount} sparen" at bounding box center [714, 353] width 141 height 10
drag, startPoint x: 762, startPoint y: 353, endPoint x: 734, endPoint y: 353, distance: 27.8
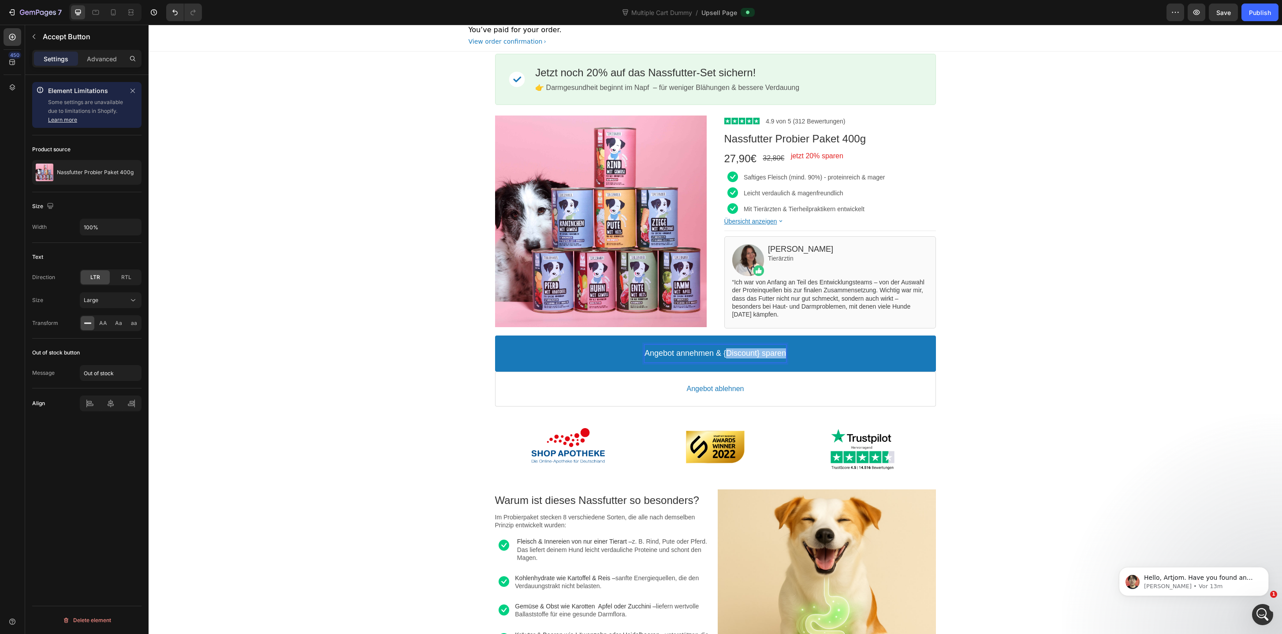
click at [734, 353] on p "Angebot annehmen & {Discount} sparen" at bounding box center [714, 353] width 141 height 10
click at [761, 350] on p "Angebot annehmen & {Discount} sparen" at bounding box center [714, 353] width 141 height 10
click at [495, 335] on button "Angebot annehmen & 20% sparen" at bounding box center [715, 353] width 441 height 36
click at [744, 354] on p "Angebot annehmen & 20% sparen" at bounding box center [715, 353] width 121 height 10
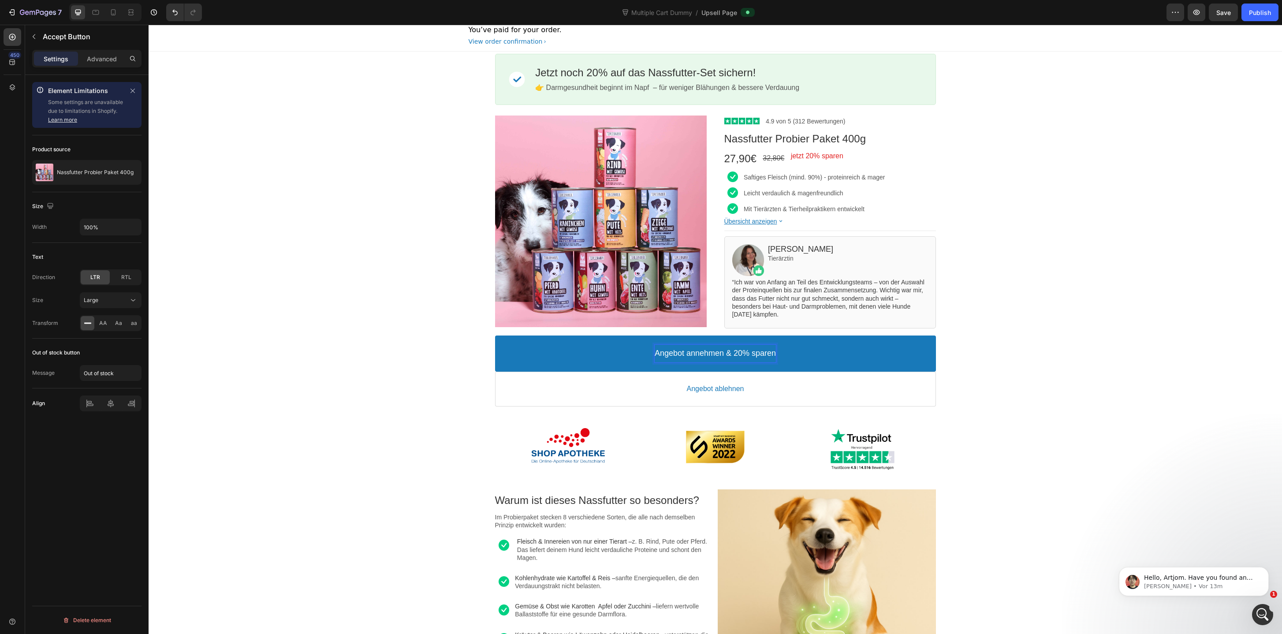
click at [744, 354] on p "Angebot annehmen & 20% sparen" at bounding box center [715, 353] width 121 height 10
copy p "Angebot annehmen & 20% sparen"
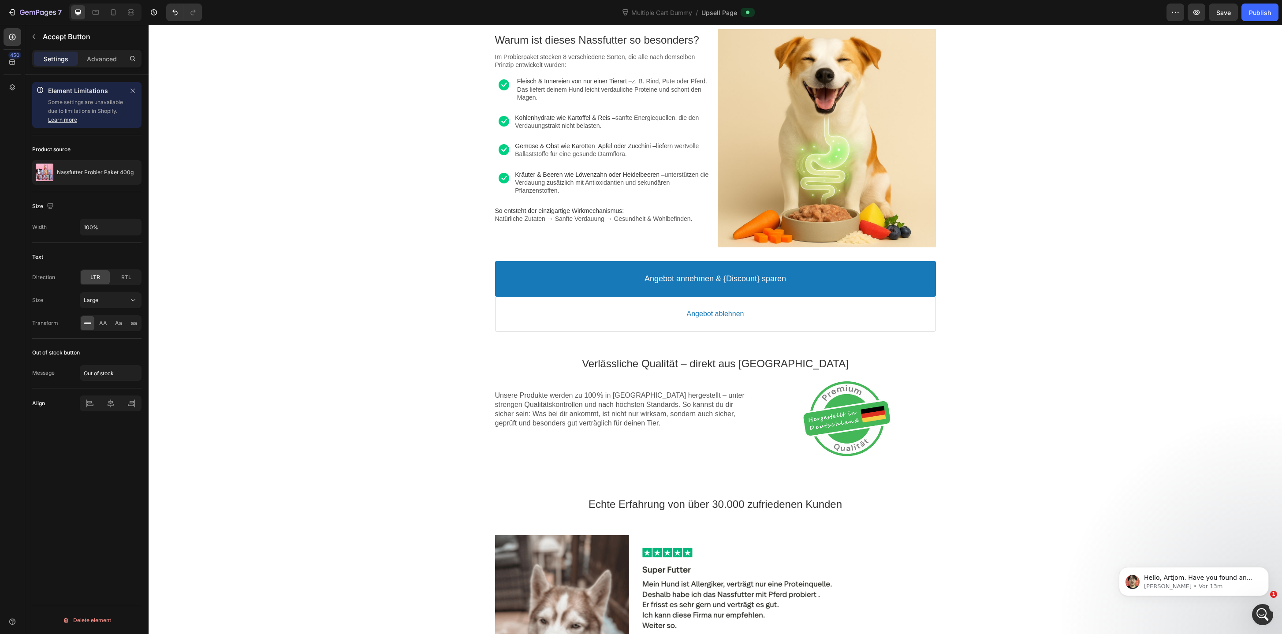
scroll to position [532, 0]
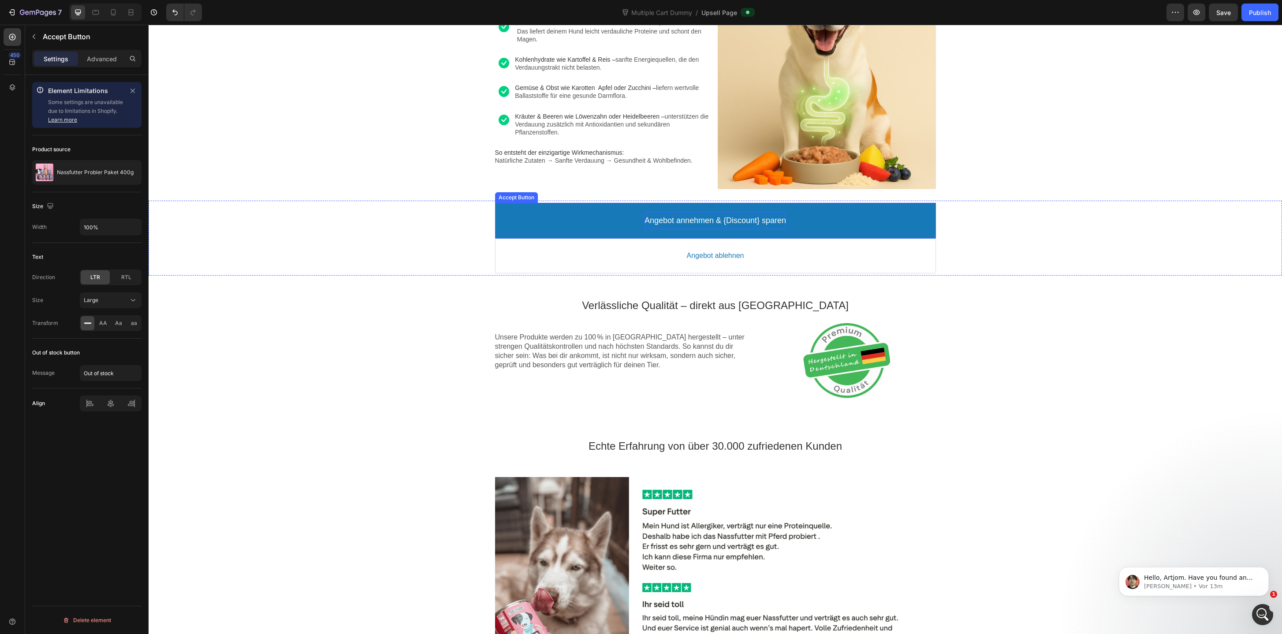
click at [713, 216] on p "Angebot annehmen & {Discount} sparen" at bounding box center [714, 221] width 141 height 10
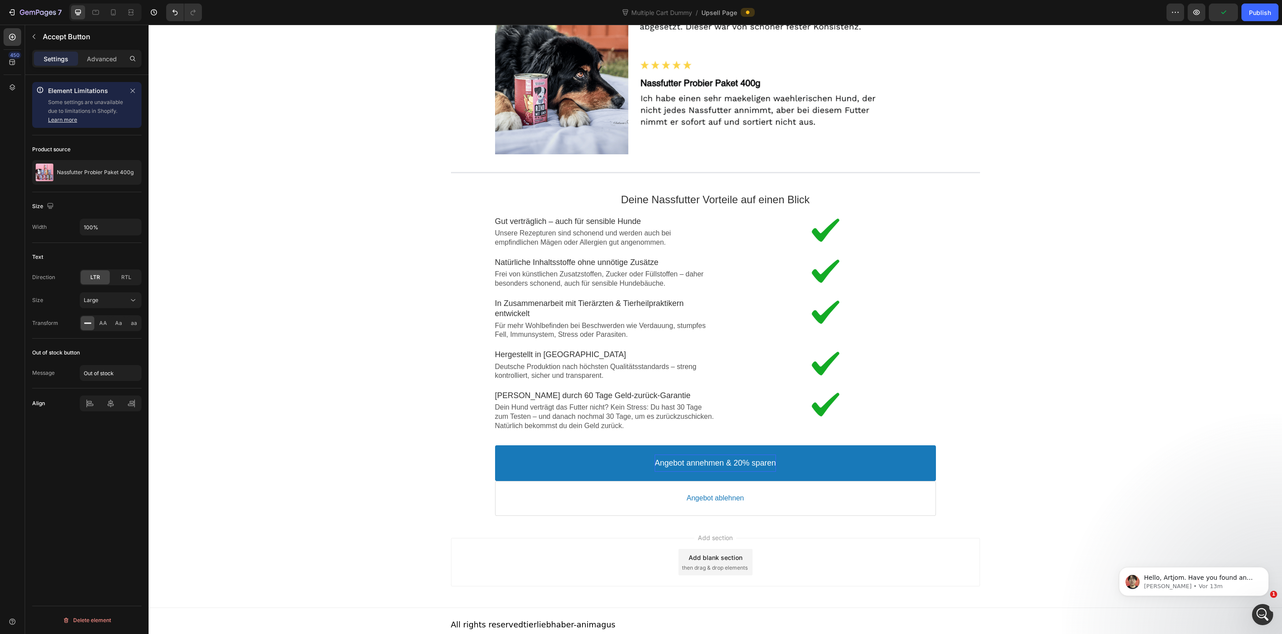
scroll to position [1481, 0]
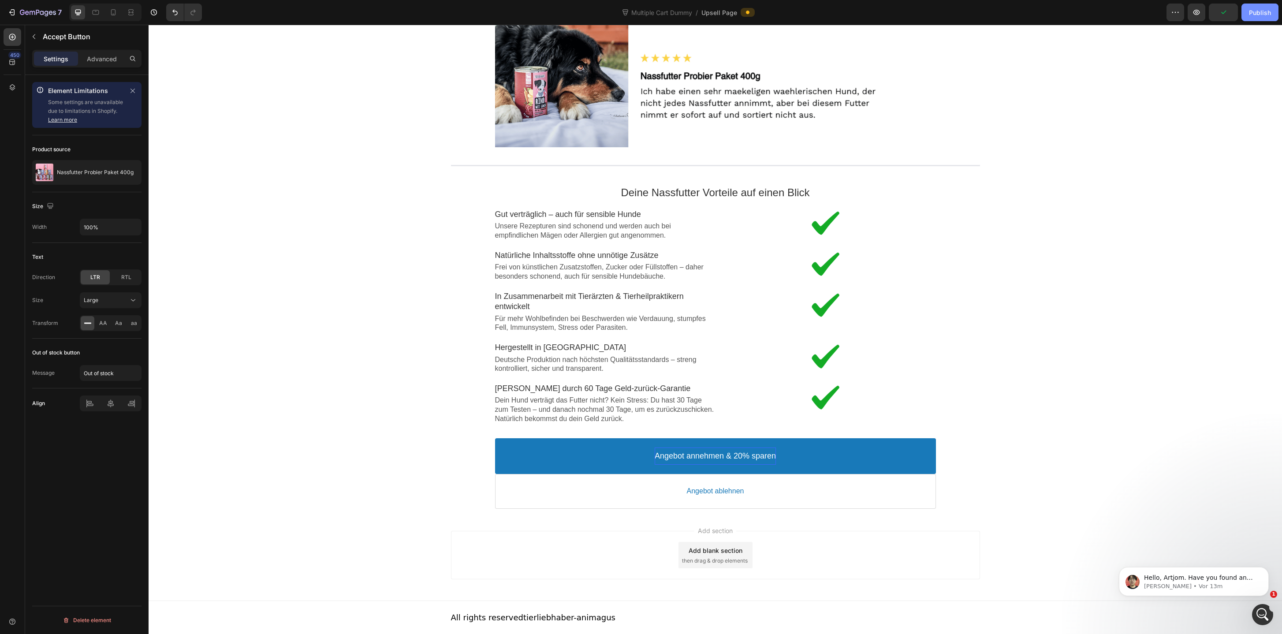
click at [1259, 11] on div "Publish" at bounding box center [1260, 12] width 22 height 9
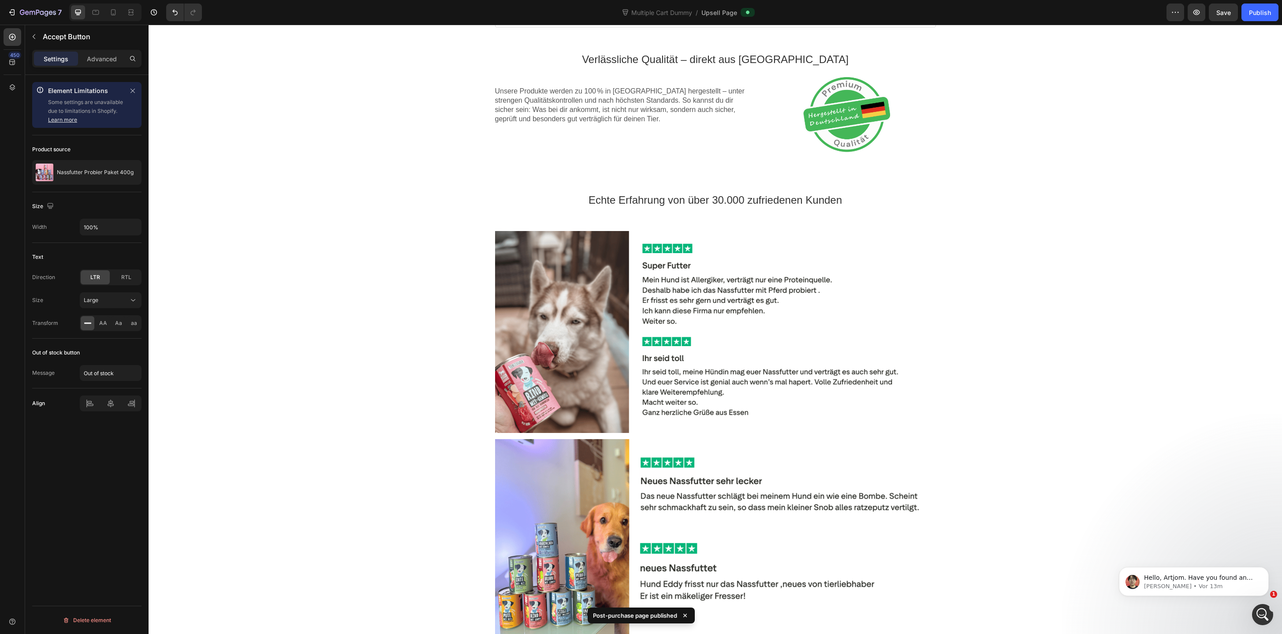
scroll to position [0, 0]
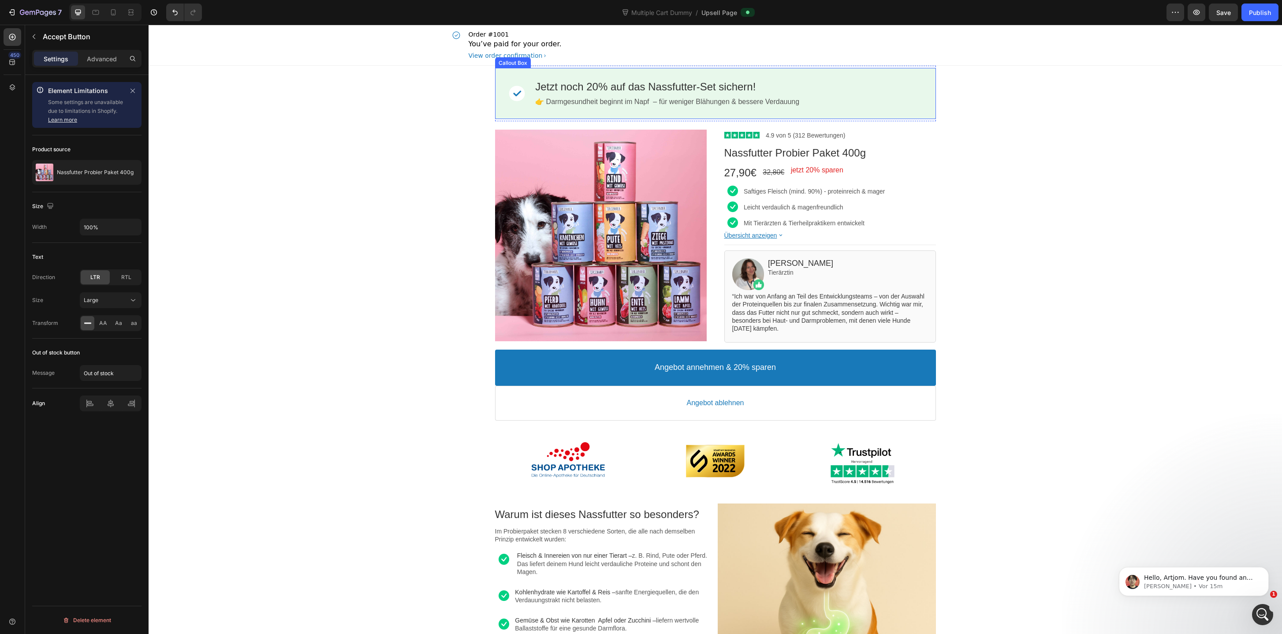
click at [516, 71] on div "Image Jetzt noch 20% auf das Nassfutter-Set sichern! Callout Text 👉 Darmgesundh…" at bounding box center [715, 93] width 441 height 51
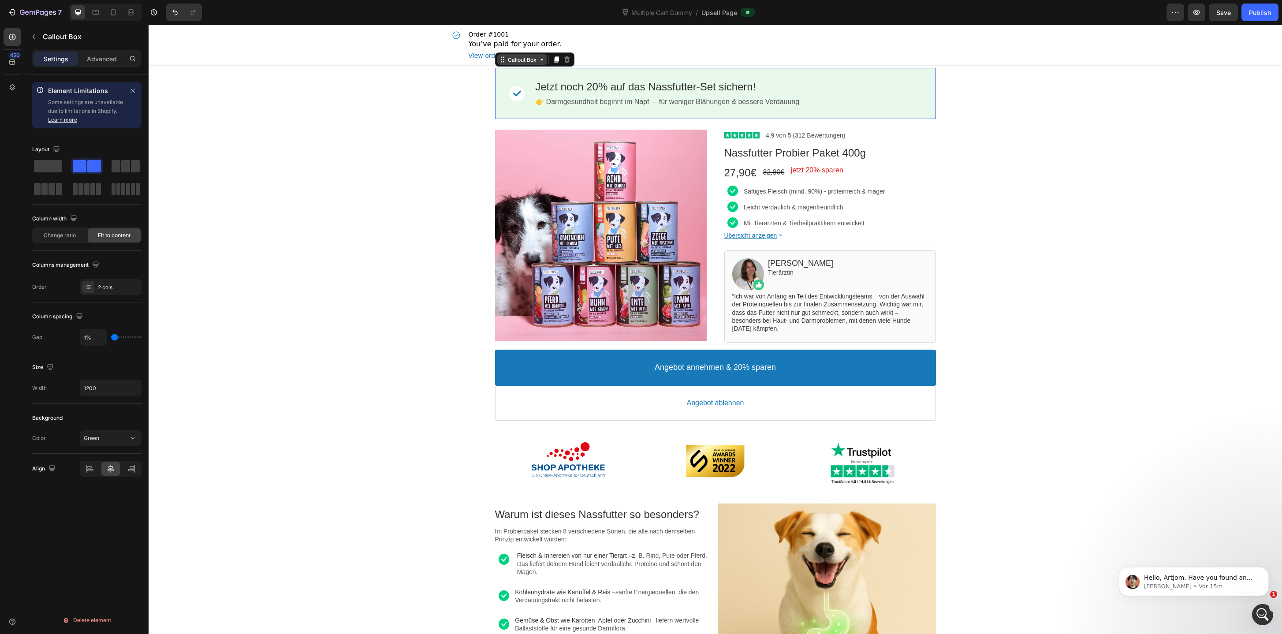
click at [517, 61] on div "Callout Box" at bounding box center [522, 59] width 32 height 7
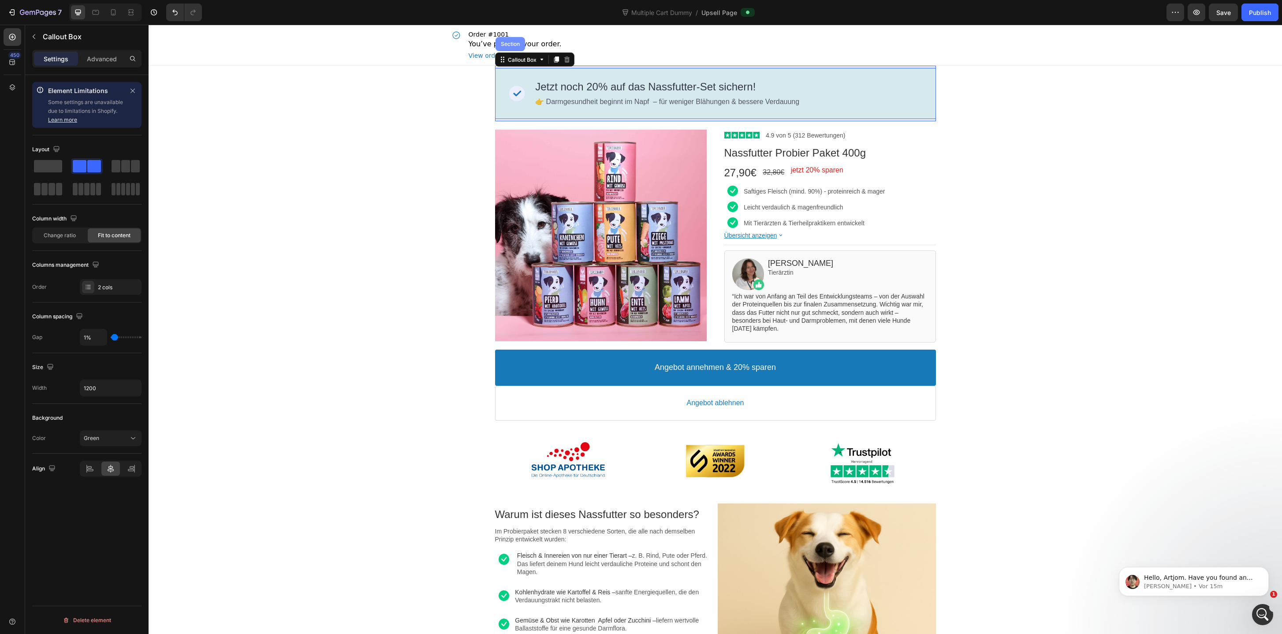
click at [517, 46] on div "Section" at bounding box center [510, 43] width 22 height 5
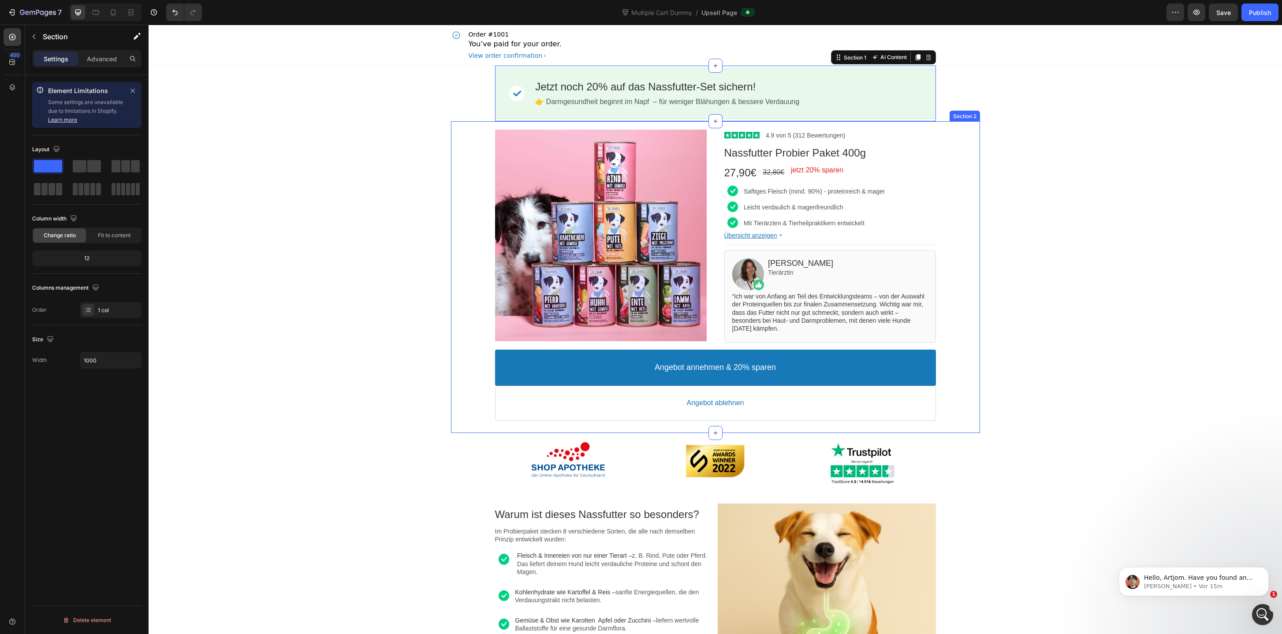
click at [540, 126] on div "Product Images Image 4.9 von 5 (312 Bewertungen) Text block Row Nassfutter Prob…" at bounding box center [715, 276] width 529 height 311
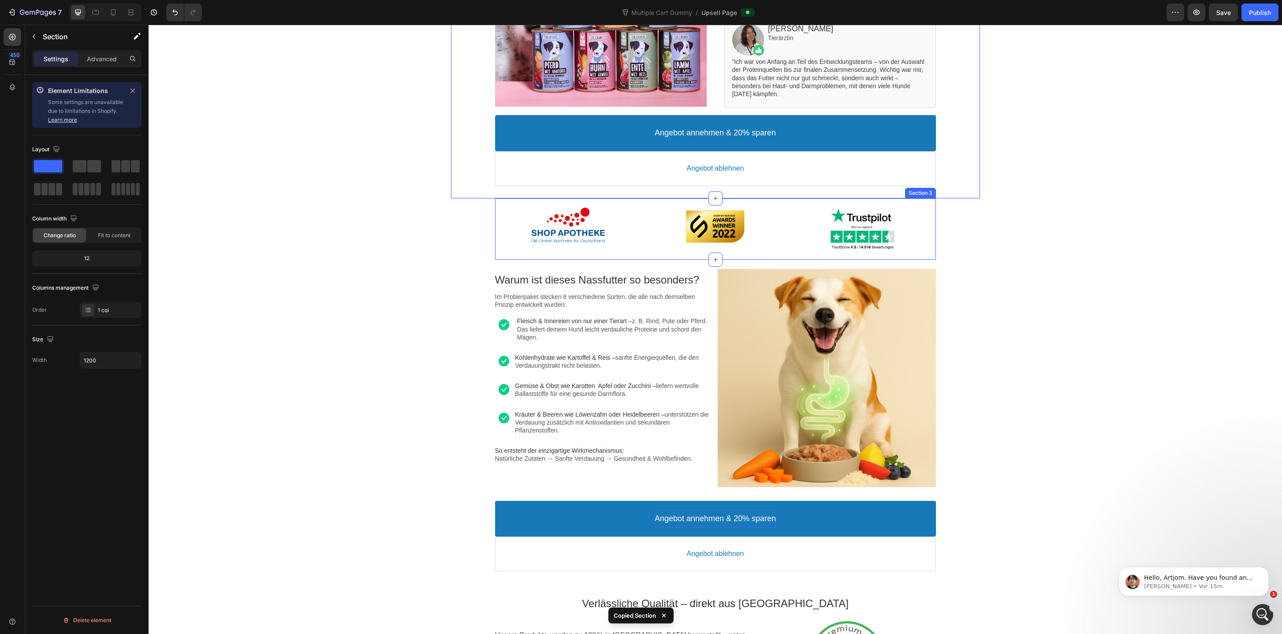
scroll to position [236, 0]
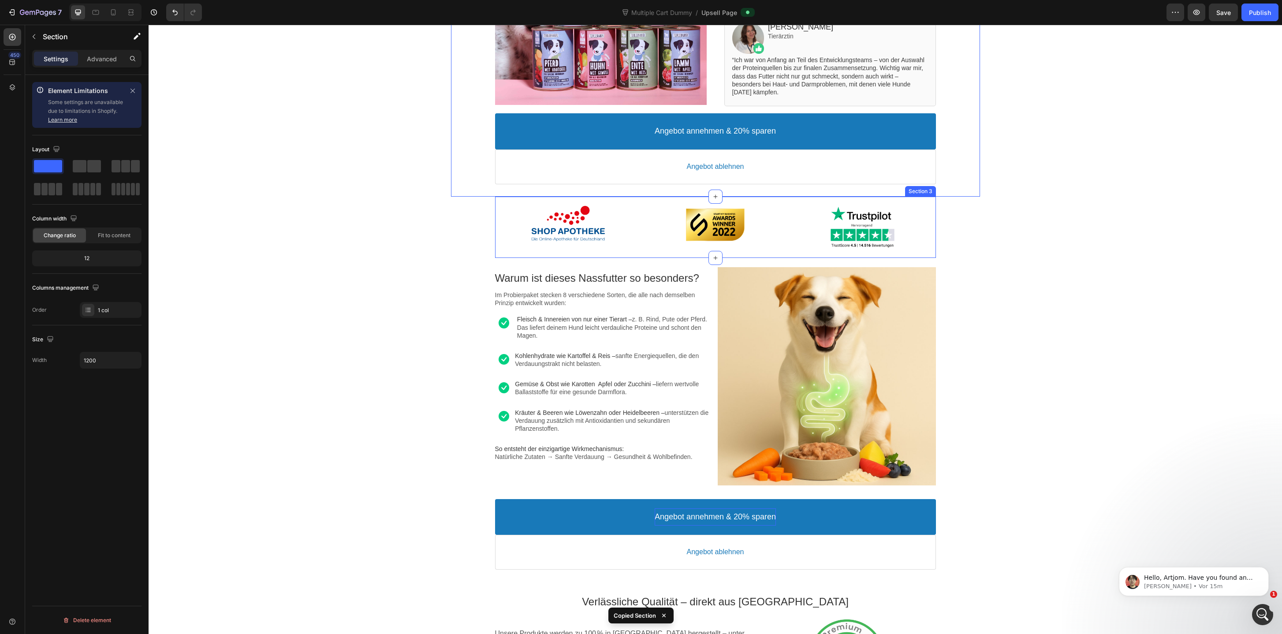
click at [620, 243] on div "Image" at bounding box center [568, 227] width 147 height 43
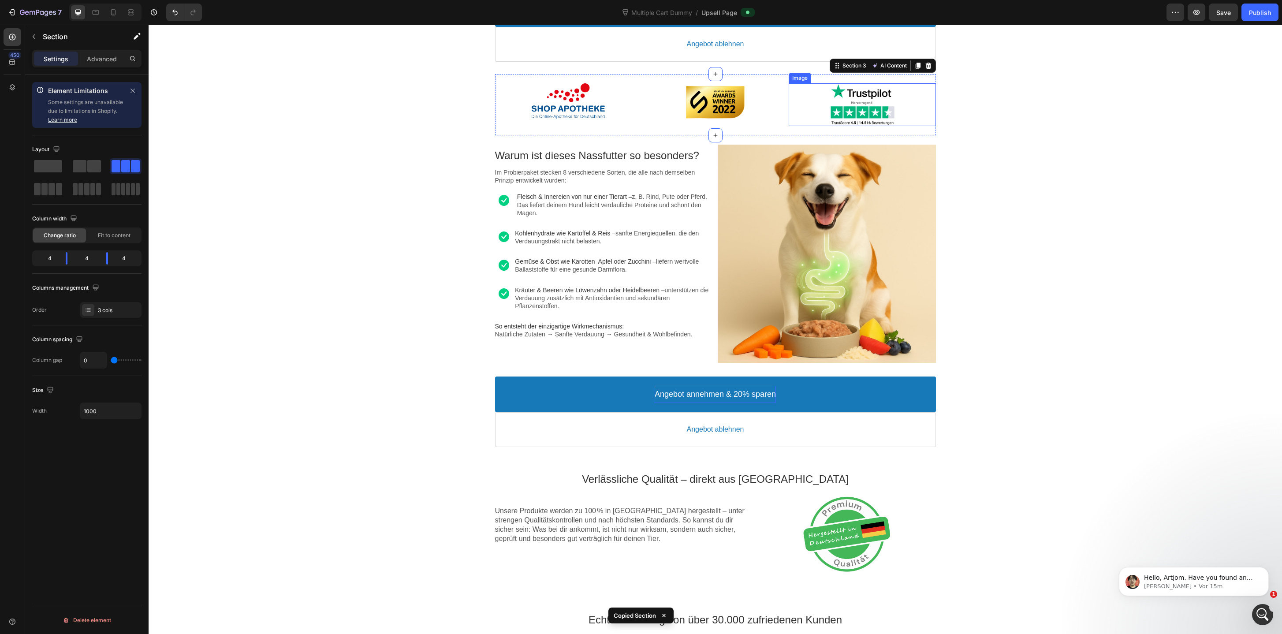
scroll to position [396, 0]
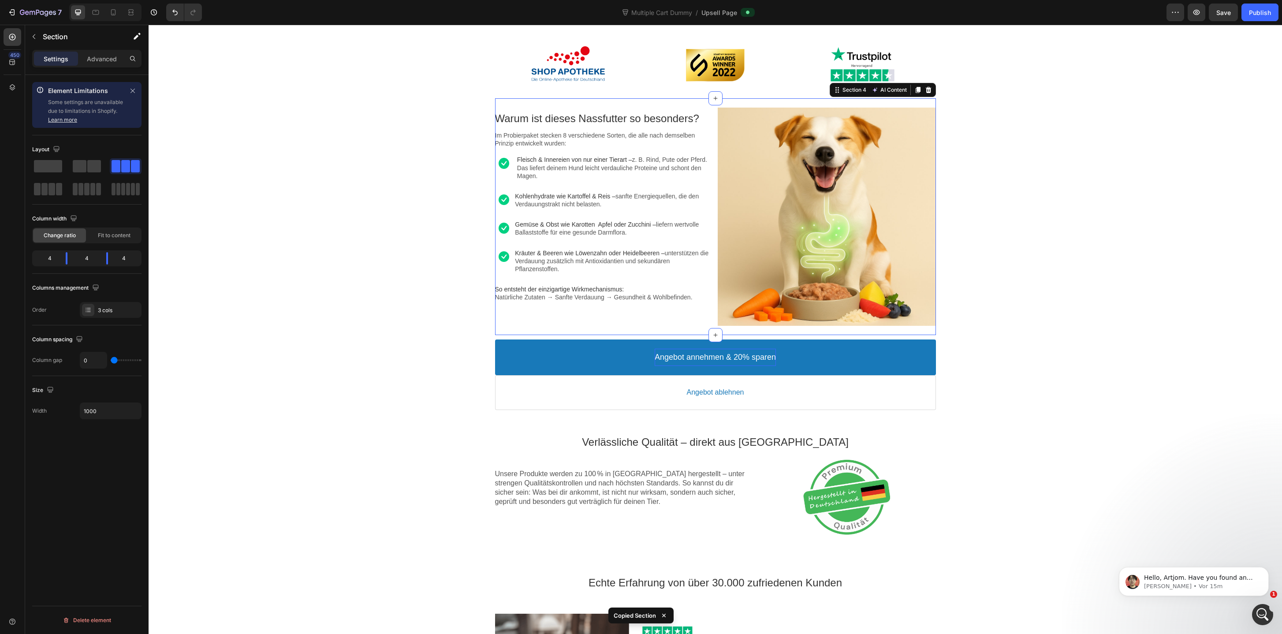
click at [662, 105] on div "Warum ist dieses Nassfutter so besonders? Text block Im Probierpaket stecken 8 …" at bounding box center [715, 216] width 441 height 237
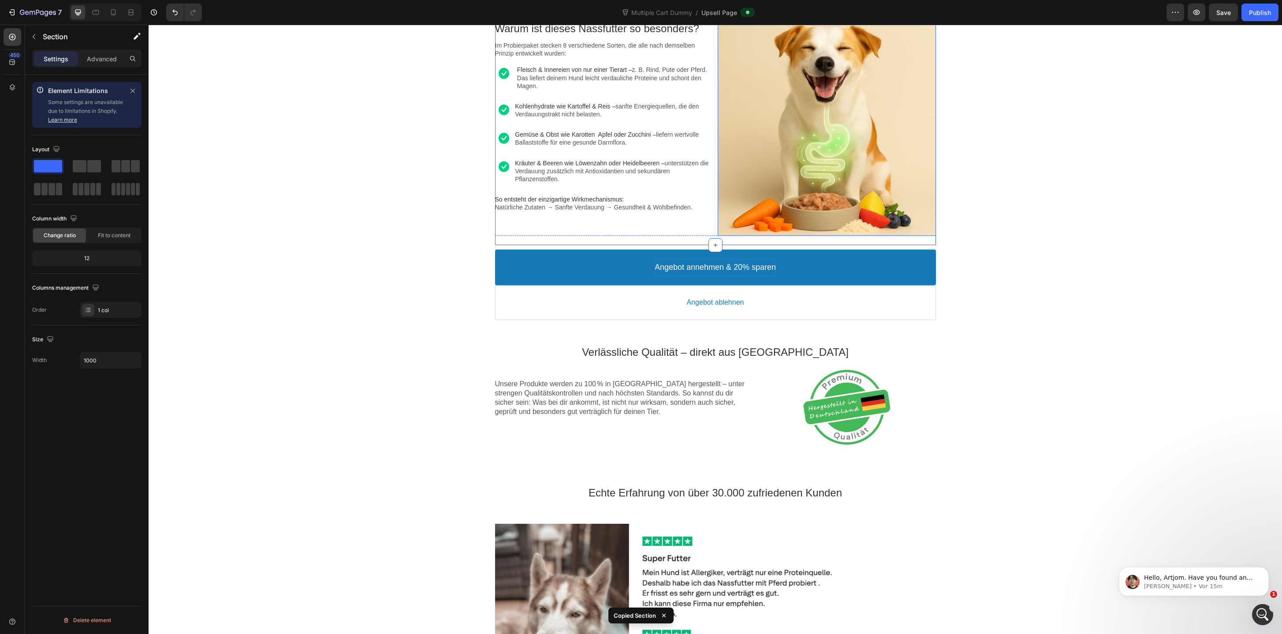
scroll to position [525, 0]
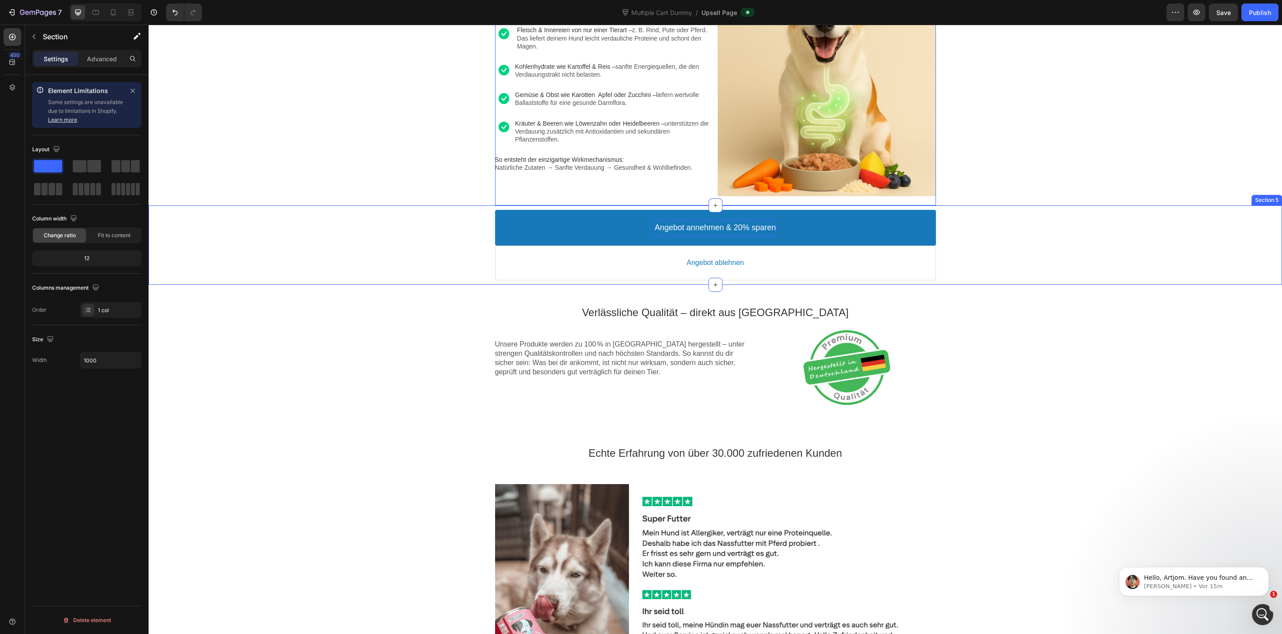
click at [451, 283] on div "Angebot annehmen & 20% sparen Accept Button Angebot ablehnen Decline Button Pro…" at bounding box center [715, 244] width 1133 height 79
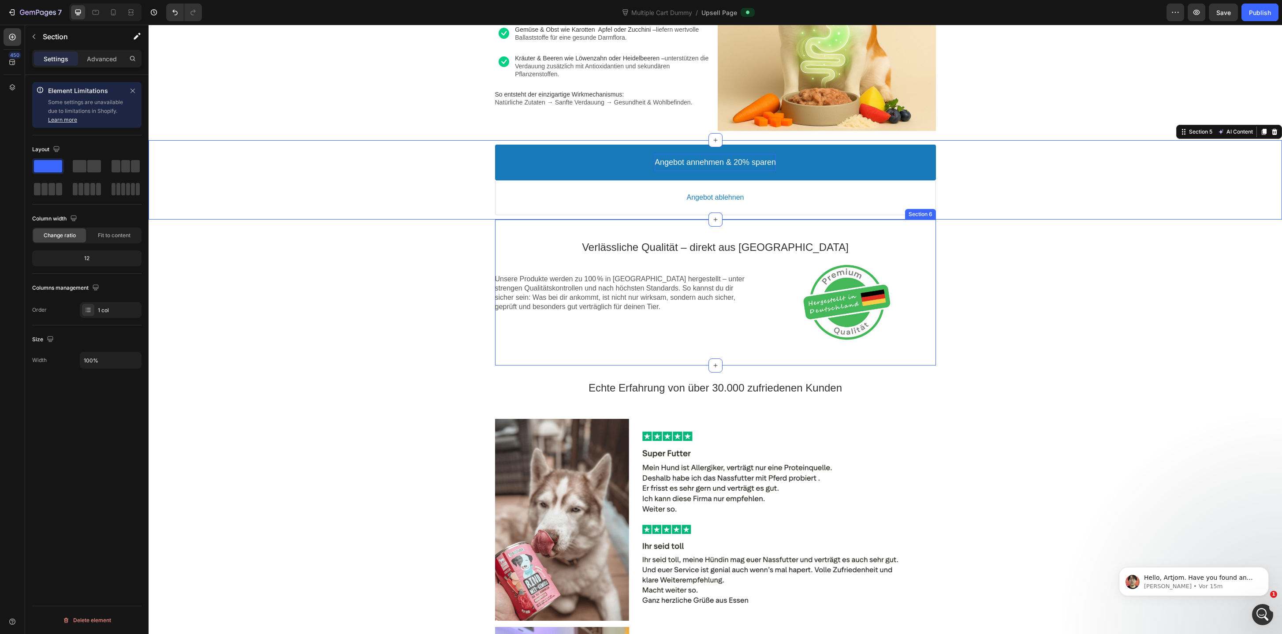
scroll to position [621, 0]
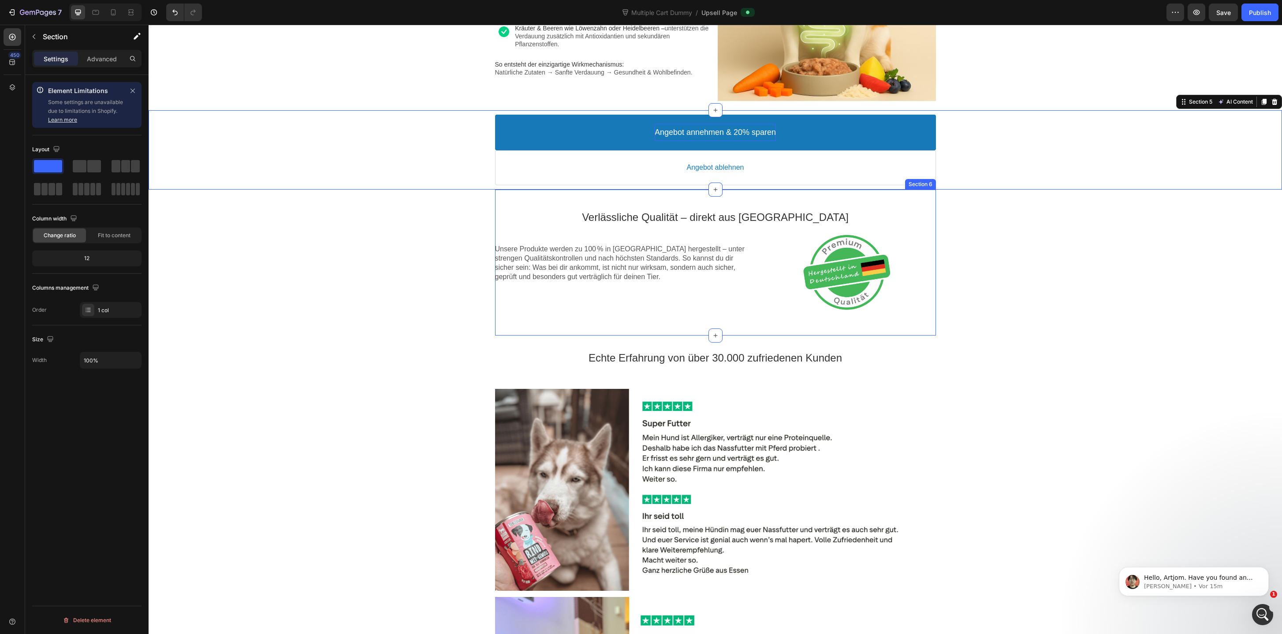
click at [605, 199] on div "Verlässliche Qualität – direkt aus Deutschland Text block Unsere Produkte werde…" at bounding box center [715, 263] width 441 height 146
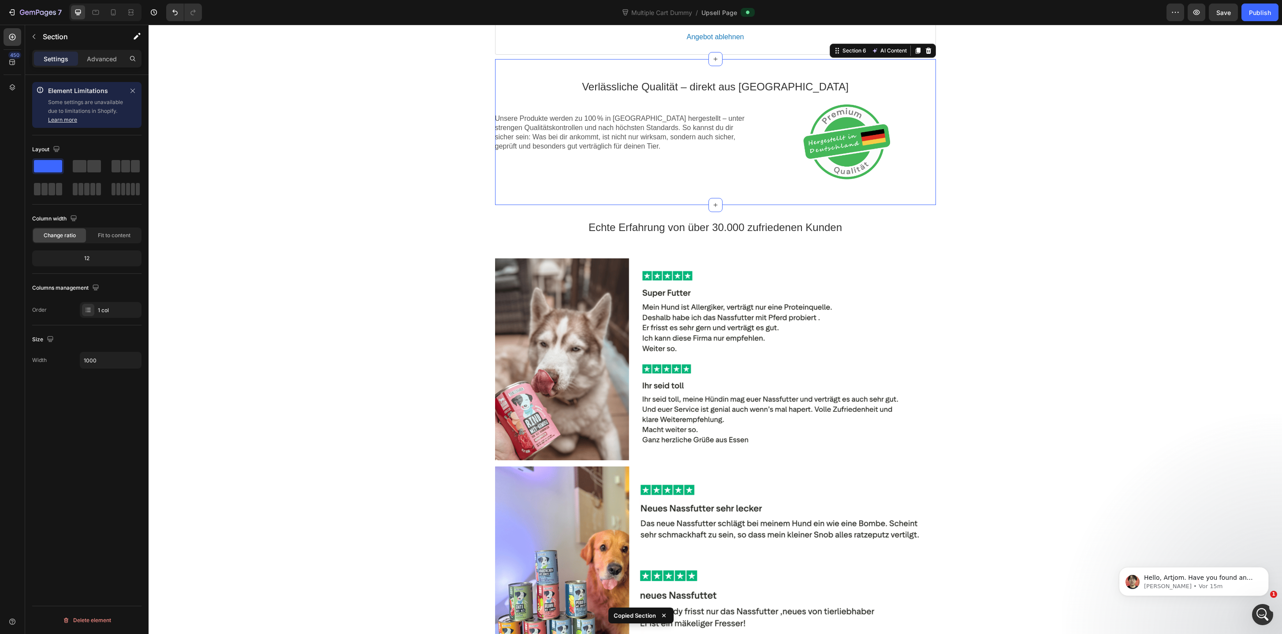
scroll to position [803, 0]
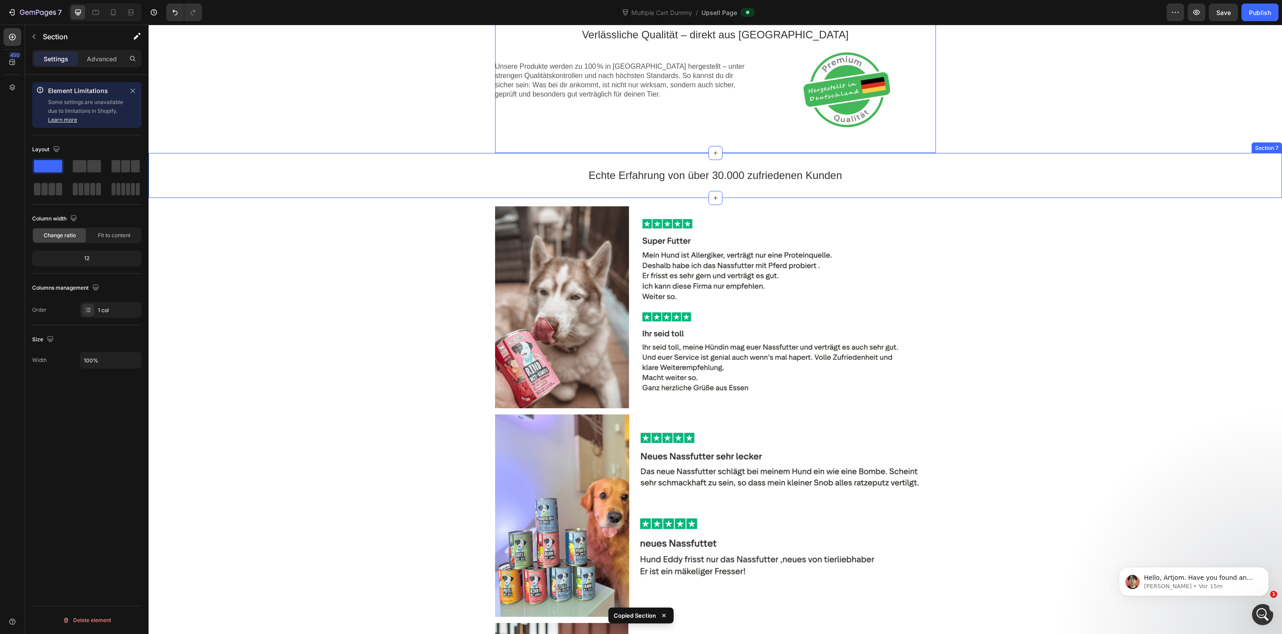
click at [597, 158] on div "Echte Erfahrung von über 30.000 zufriedenen Kunden Text block Section 7" at bounding box center [715, 175] width 1133 height 45
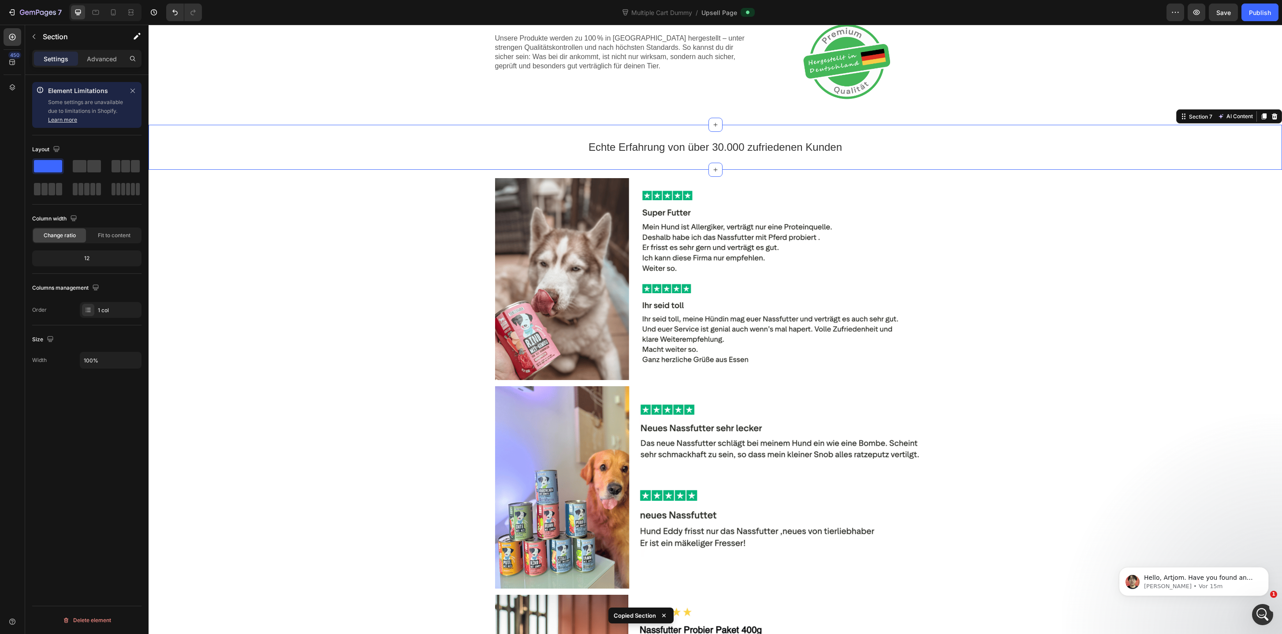
scroll to position [835, 0]
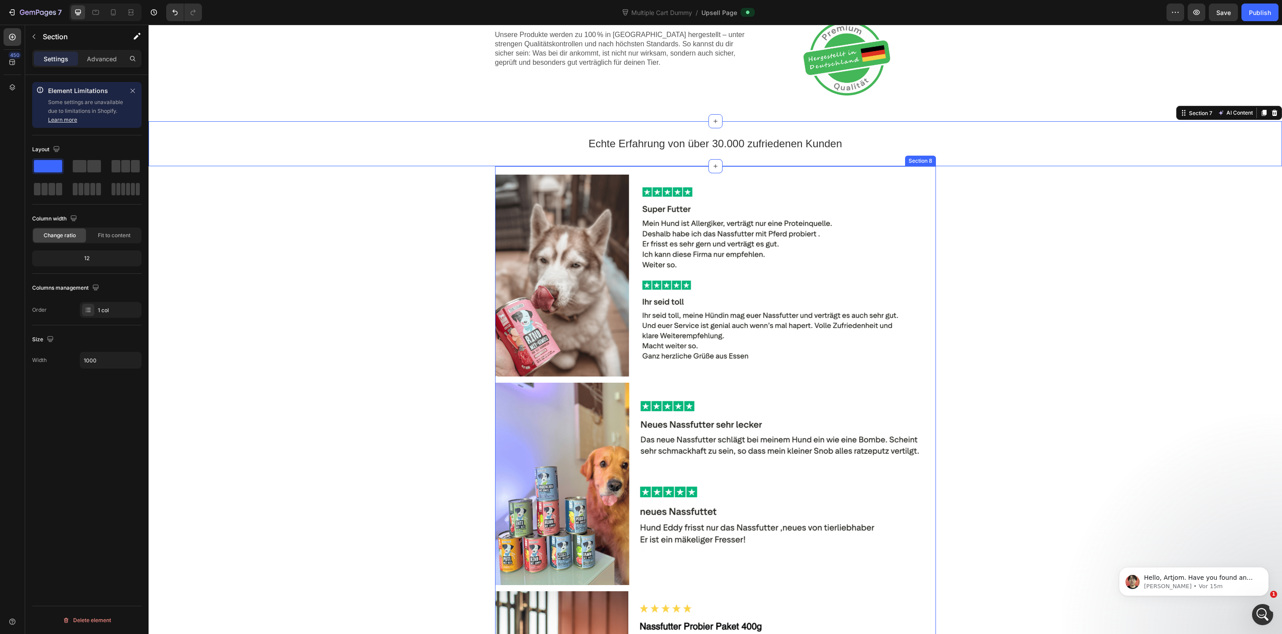
click at [640, 167] on div "Image Image Image Section 8" at bounding box center [715, 484] width 441 height 636
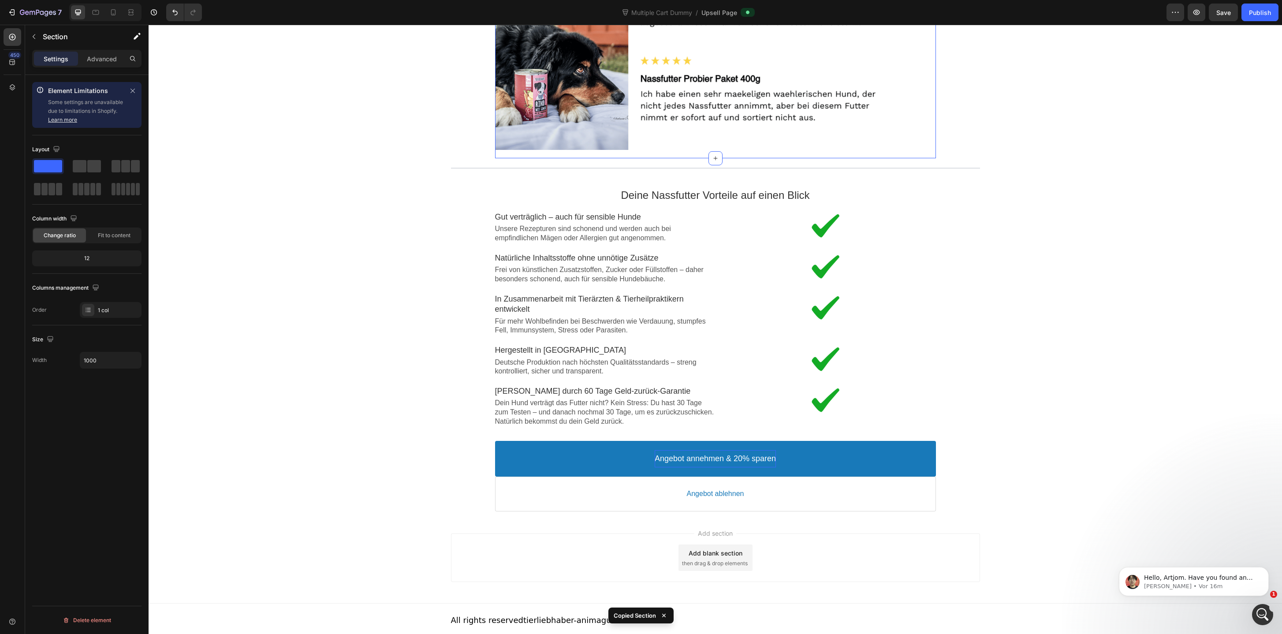
scroll to position [1482, 0]
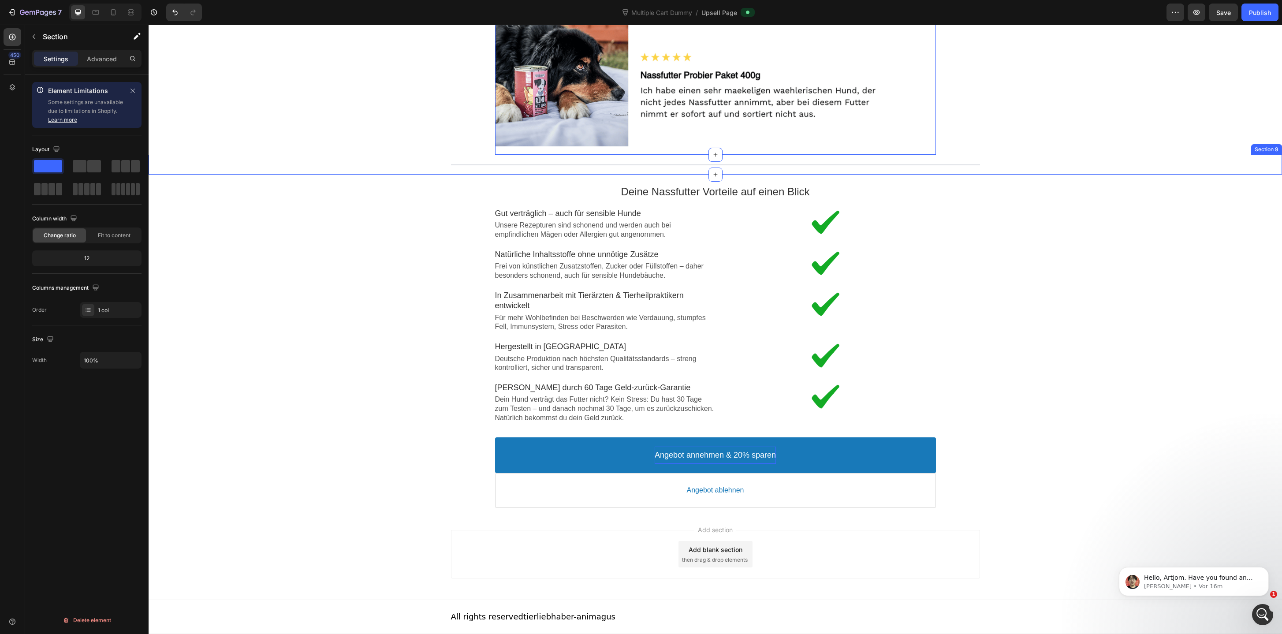
click at [675, 172] on div "Line Section 9" at bounding box center [715, 165] width 1133 height 20
click at [613, 178] on div "Deine Nassfutter Vorteile auf einen Blick Text block Image Gut verträglich – au…" at bounding box center [715, 304] width 441 height 258
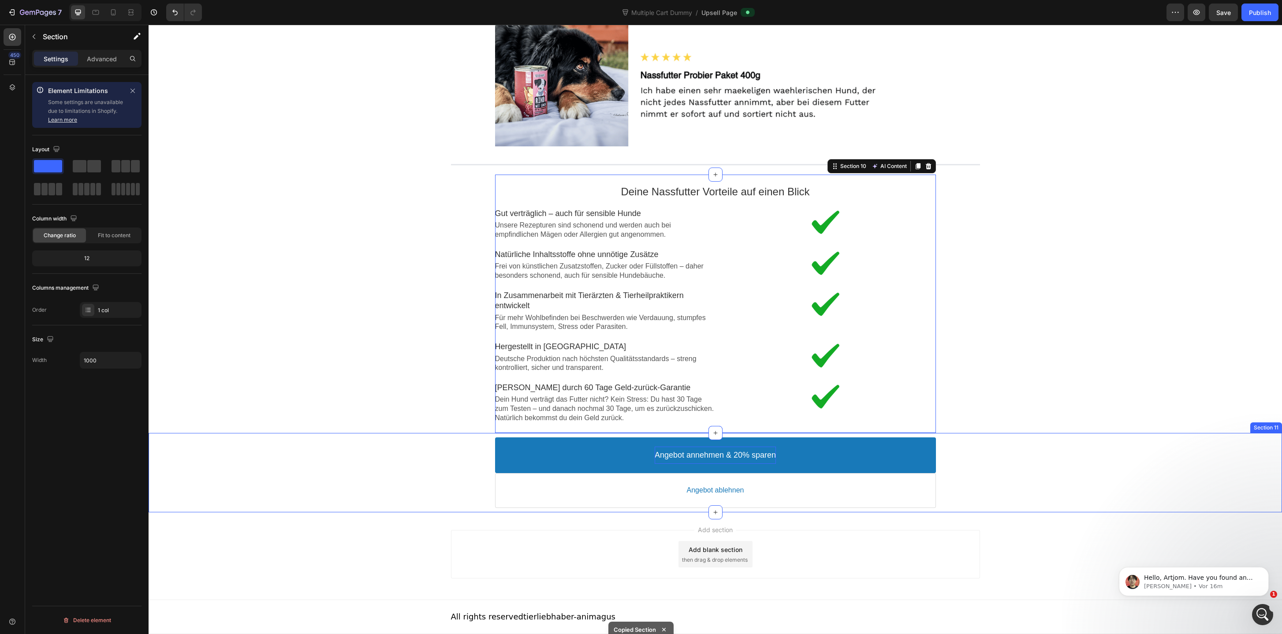
click at [510, 510] on div "Angebot annehmen & 20% sparen Accept Button Angebot ablehnen Decline Button Pro…" at bounding box center [715, 472] width 1133 height 75
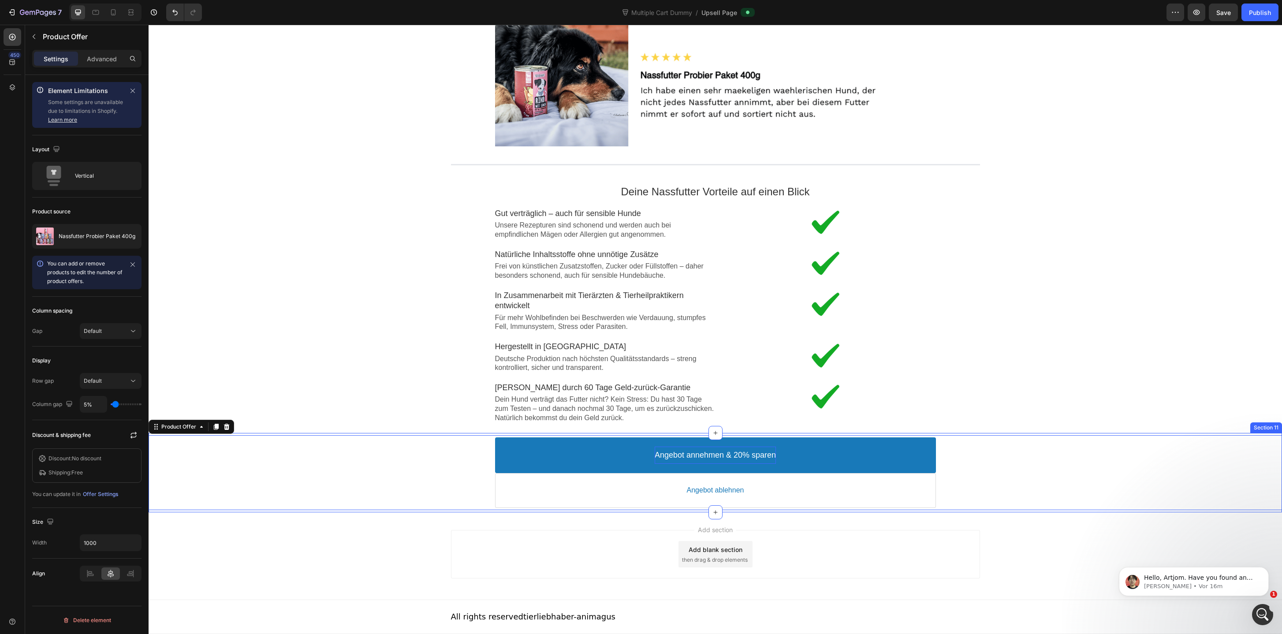
click at [510, 511] on div "Angebot annehmen & 20% sparen Accept Button Angebot ablehnen Decline Button Pro…" at bounding box center [715, 472] width 1133 height 79
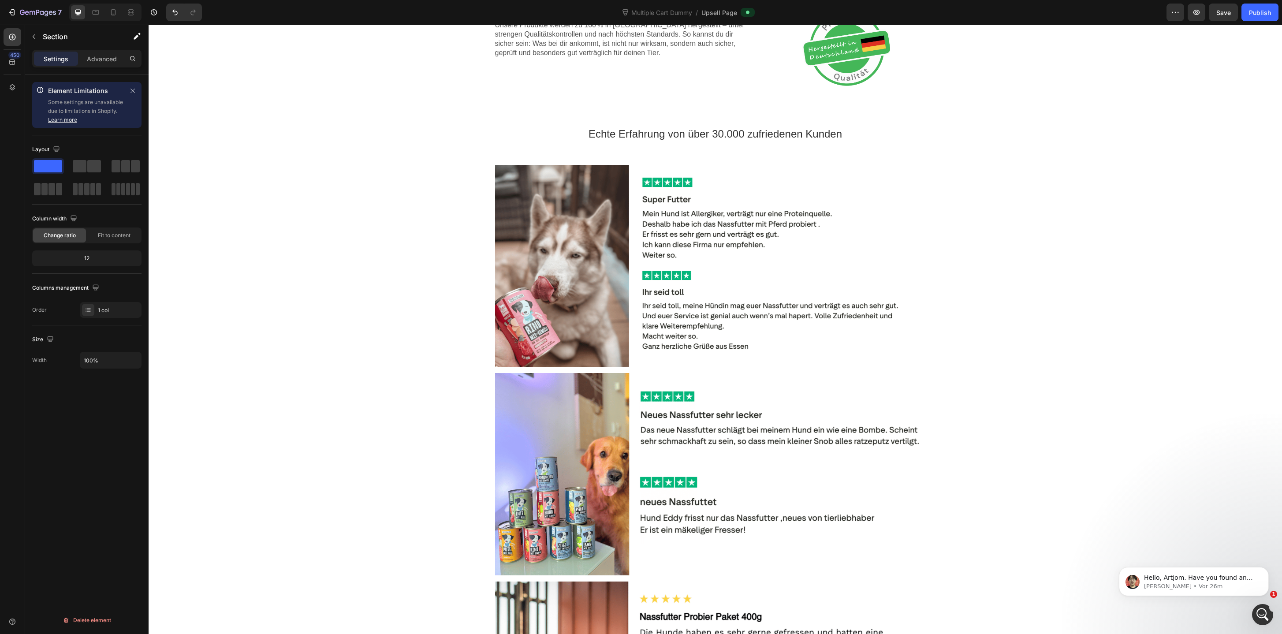
scroll to position [0, 0]
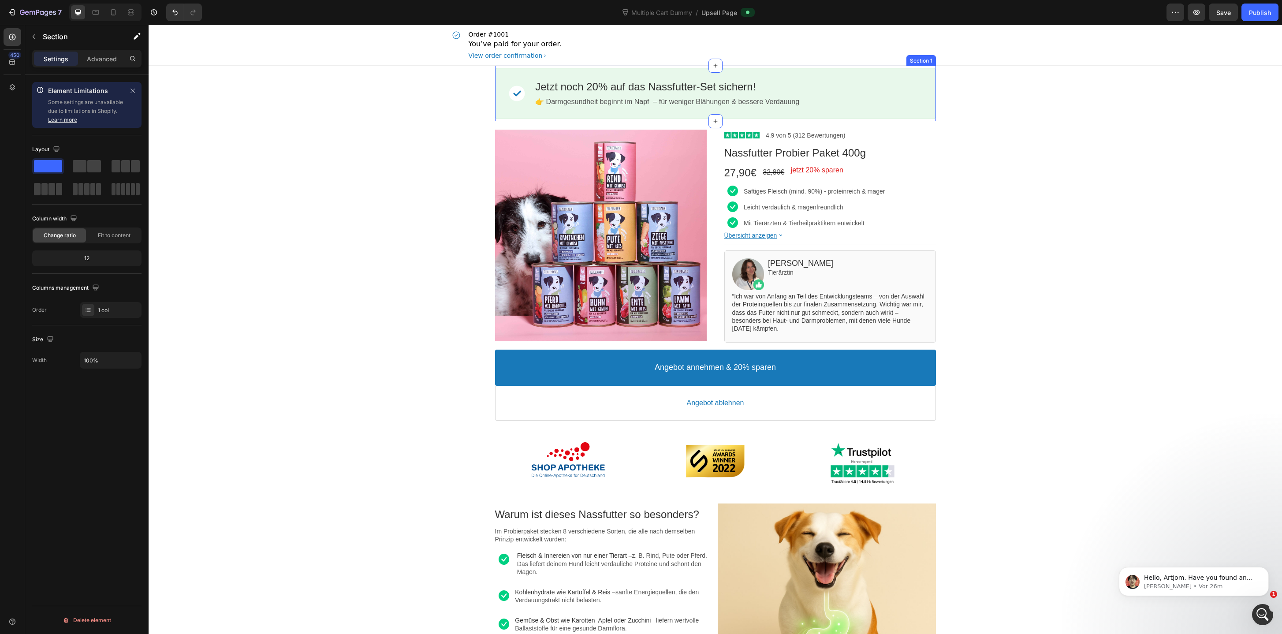
click at [540, 66] on div "Image Jetzt noch 20% auf das Nassfutter-Set sichern! Callout Text 👉 Darmgesundh…" at bounding box center [715, 94] width 441 height 56
click at [562, 122] on div "Product Images Image 4.9 von 5 (312 Bewertungen) Text block Row Nassfutter Prob…" at bounding box center [715, 276] width 529 height 311
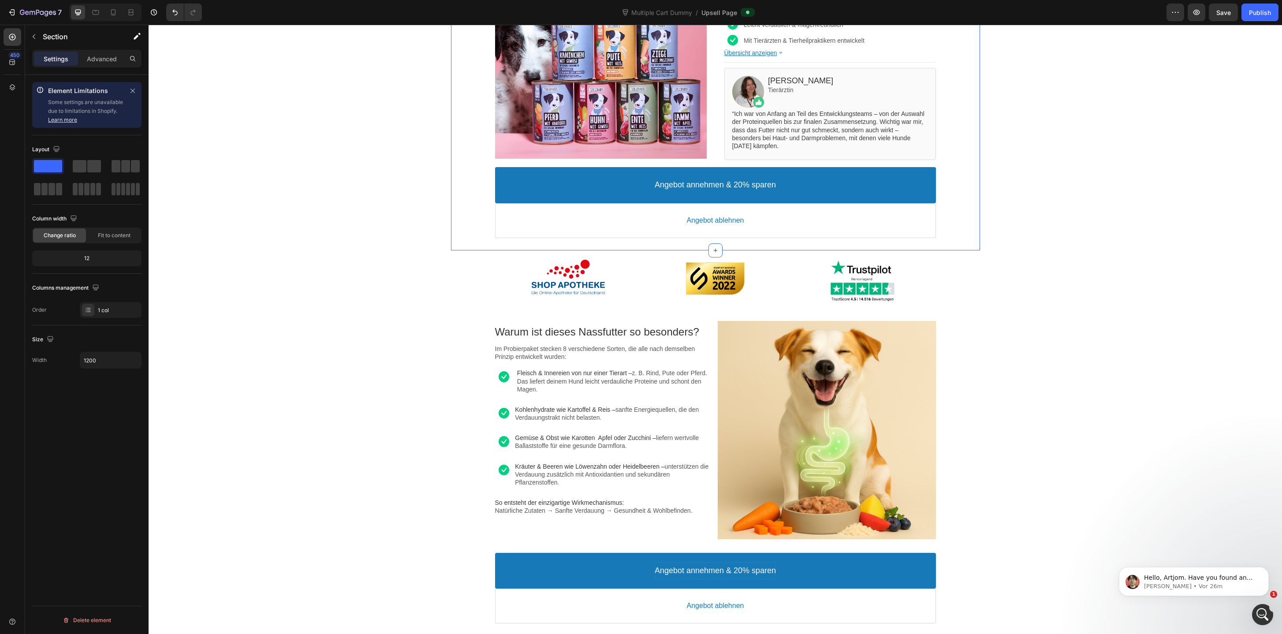
scroll to position [196, 0]
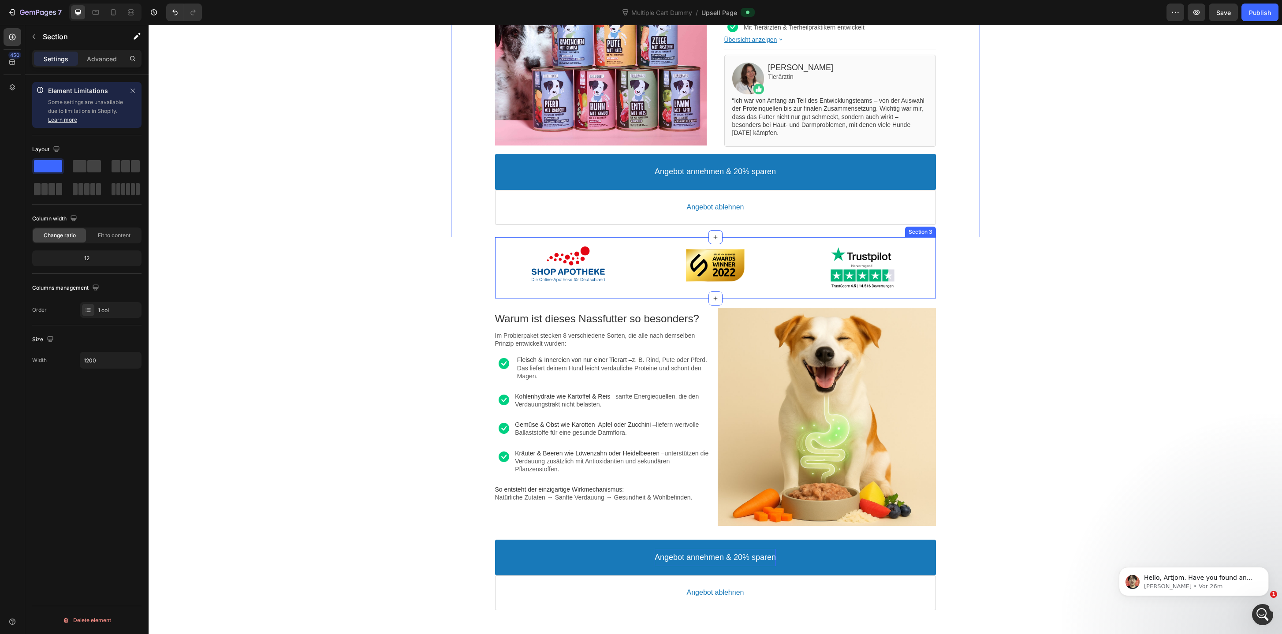
click at [504, 239] on div "Image Image Image Section 3" at bounding box center [715, 267] width 441 height 61
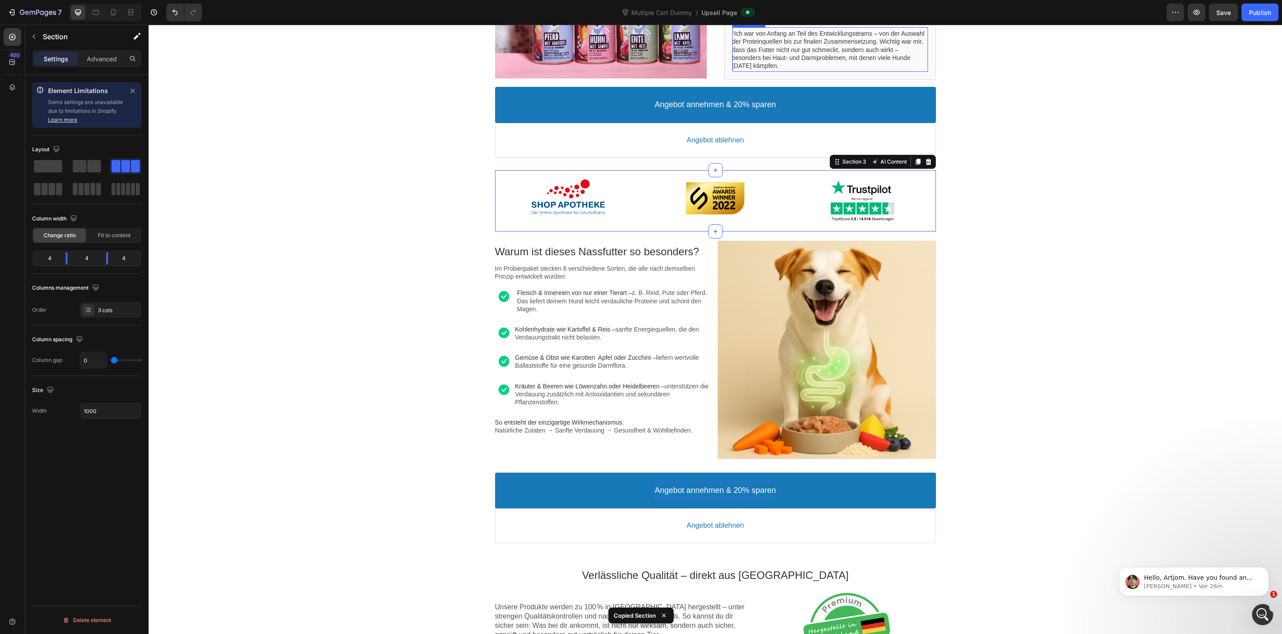
scroll to position [273, 0]
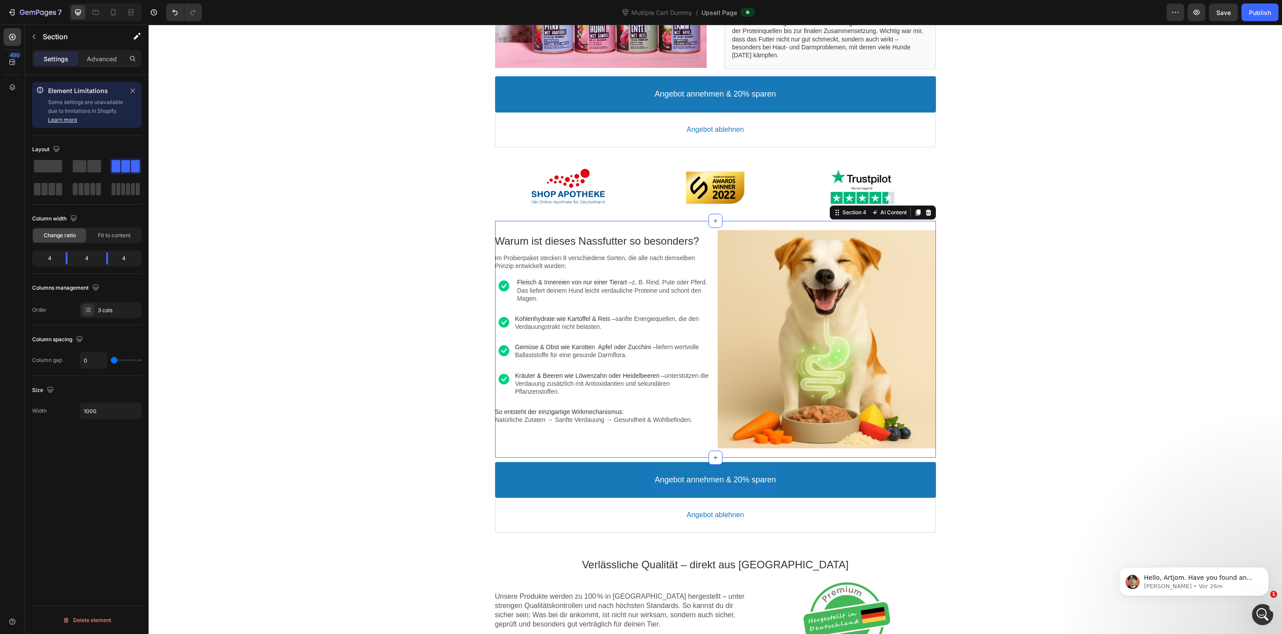
click at [547, 222] on div "Warum ist dieses Nassfutter so besonders? Text block Im Probierpaket stecken 8 …" at bounding box center [715, 339] width 441 height 237
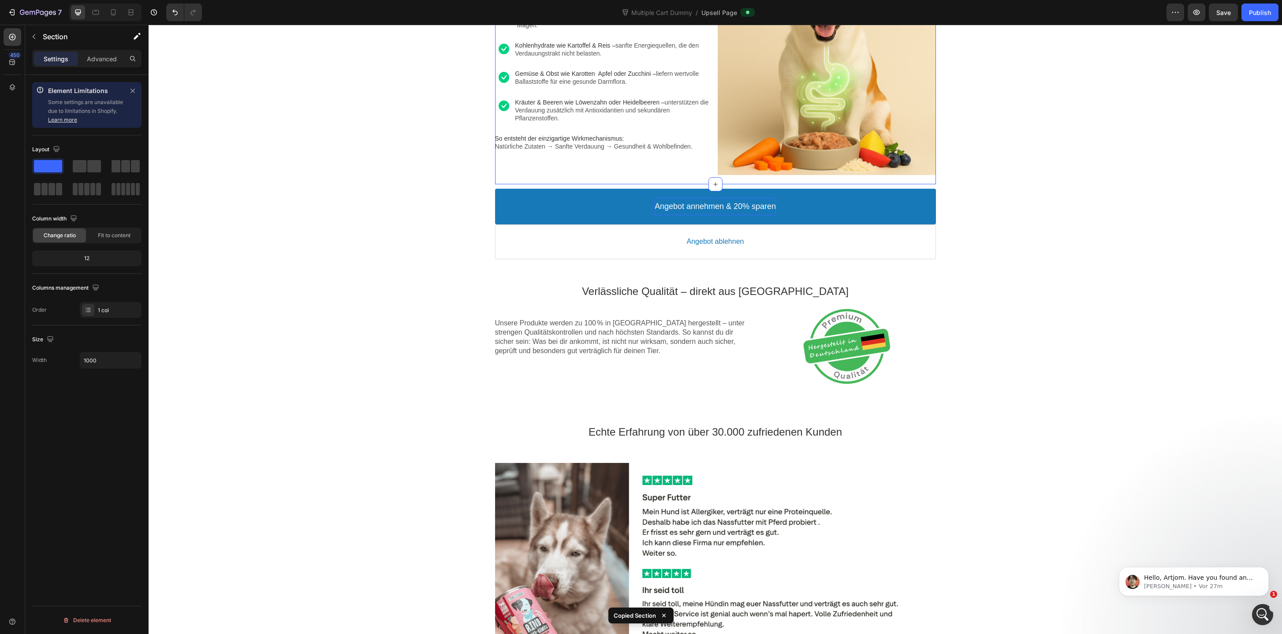
scroll to position [587, 0]
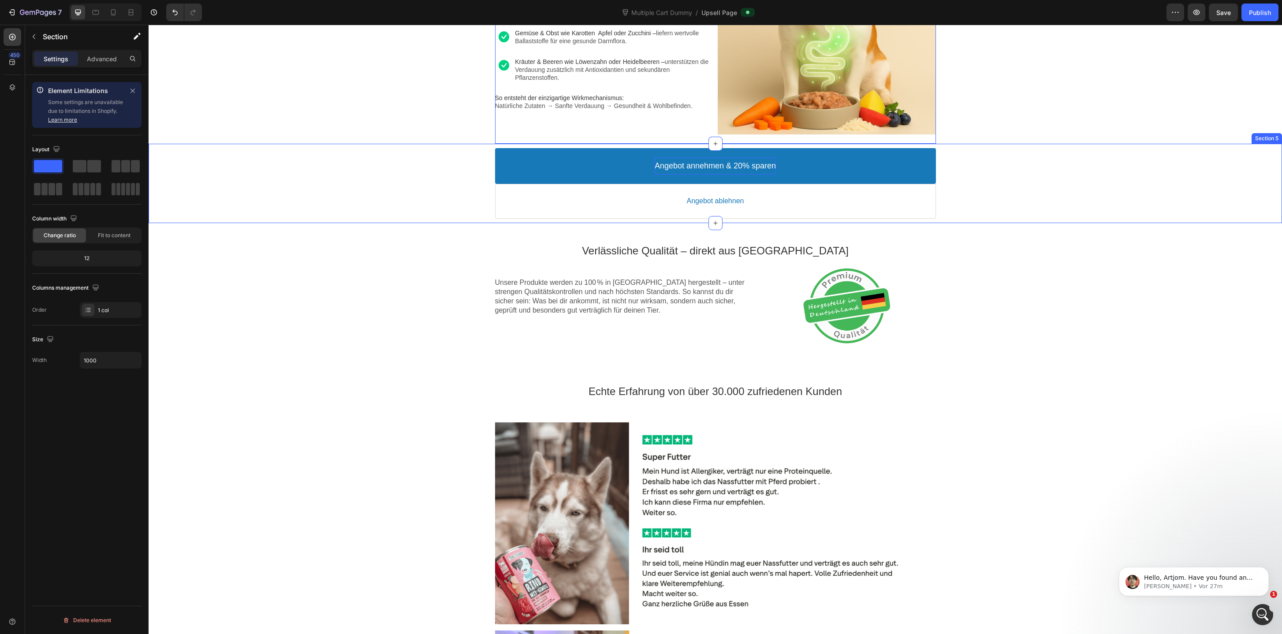
click at [440, 221] on div "Angebot annehmen & 20% sparen Accept Button Angebot ablehnen Decline Button Pro…" at bounding box center [715, 183] width 1133 height 79
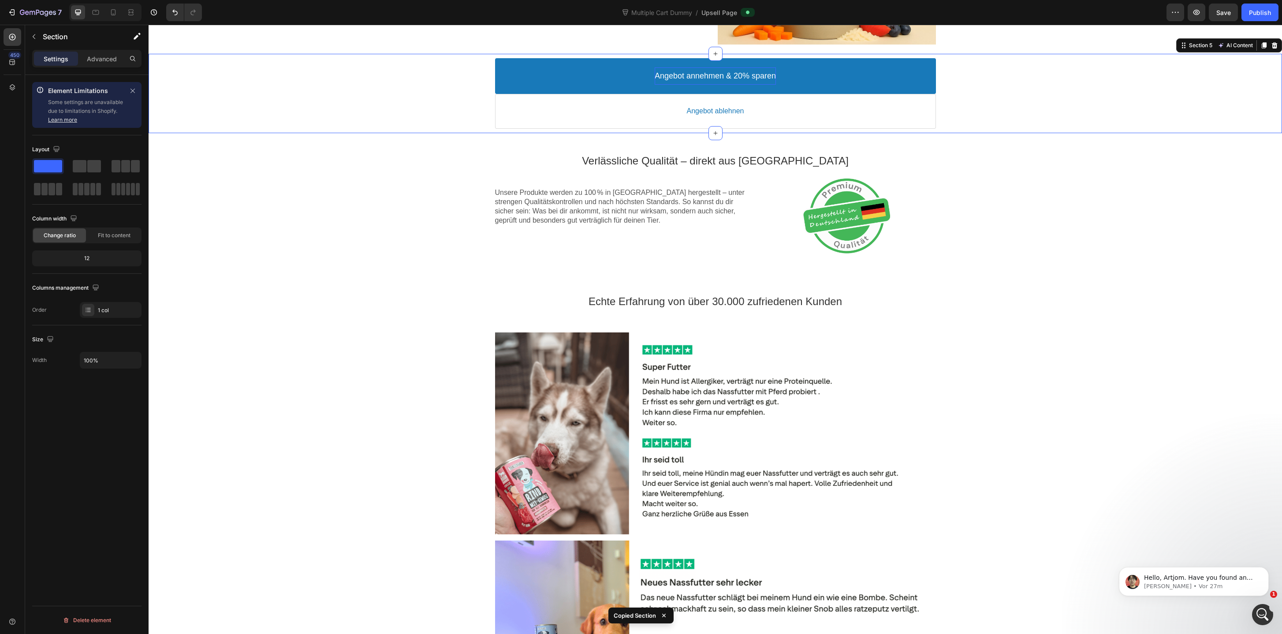
scroll to position [720, 0]
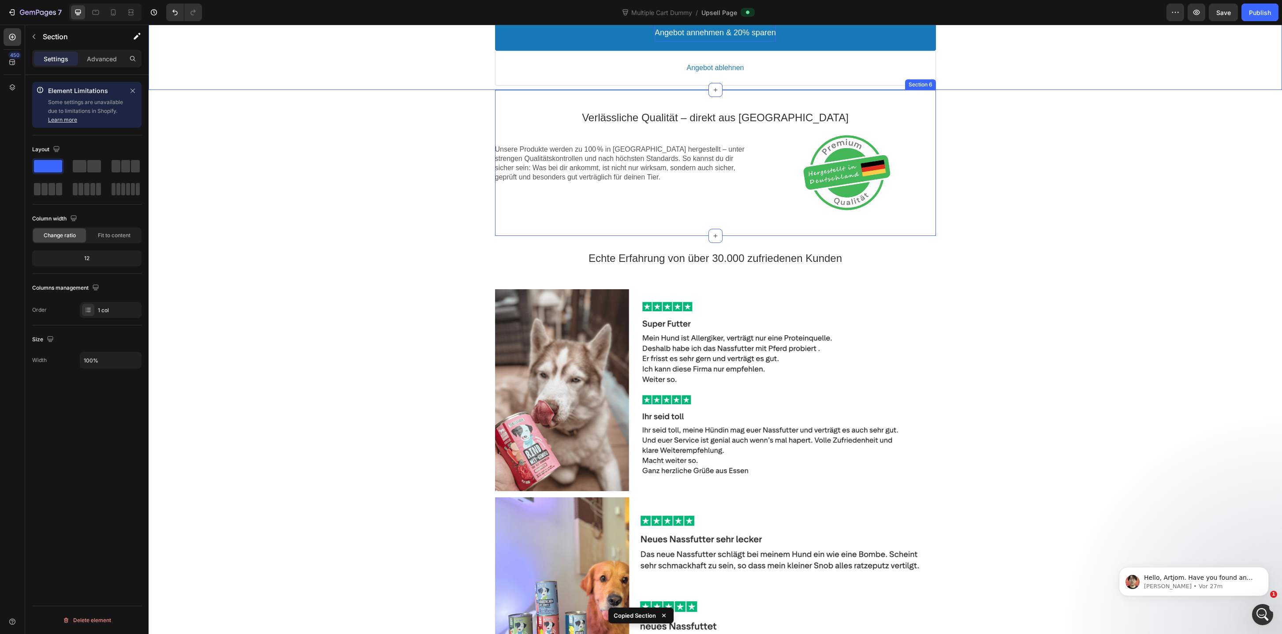
click at [582, 92] on div "Verlässliche Qualität – direkt aus Deutschland Text block Unsere Produkte werde…" at bounding box center [715, 163] width 441 height 146
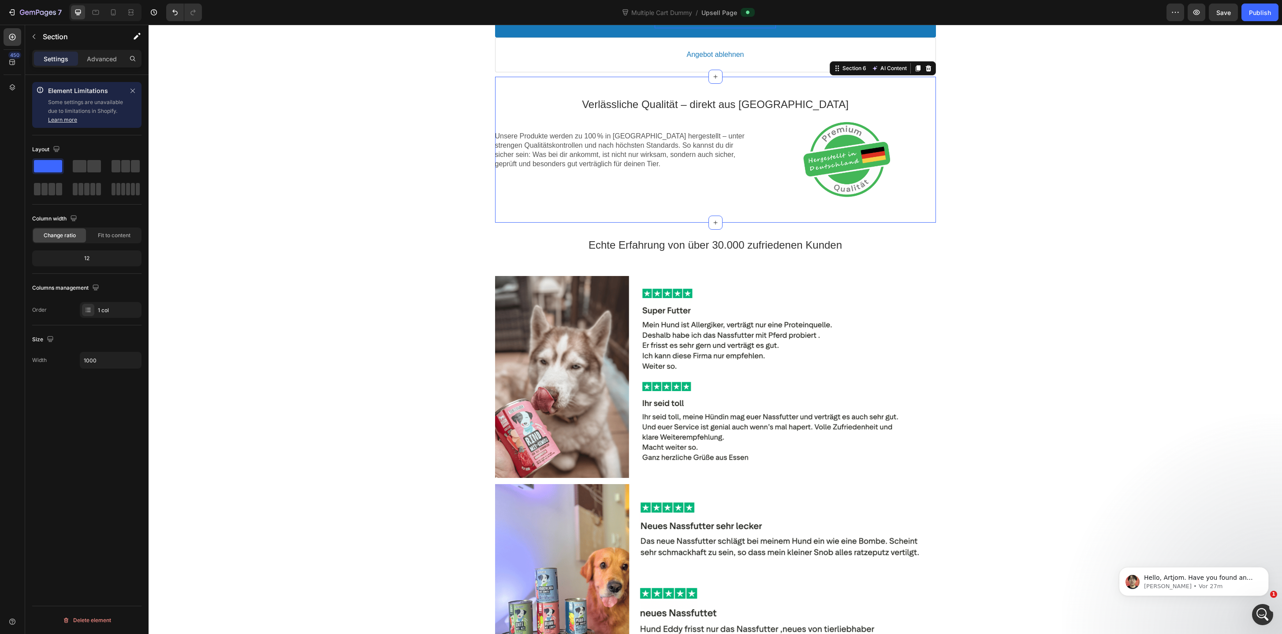
scroll to position [733, 0]
click at [513, 219] on div "Verlässliche Qualität – direkt aus Deutschland Text block Unsere Produkte werde…" at bounding box center [715, 151] width 441 height 146
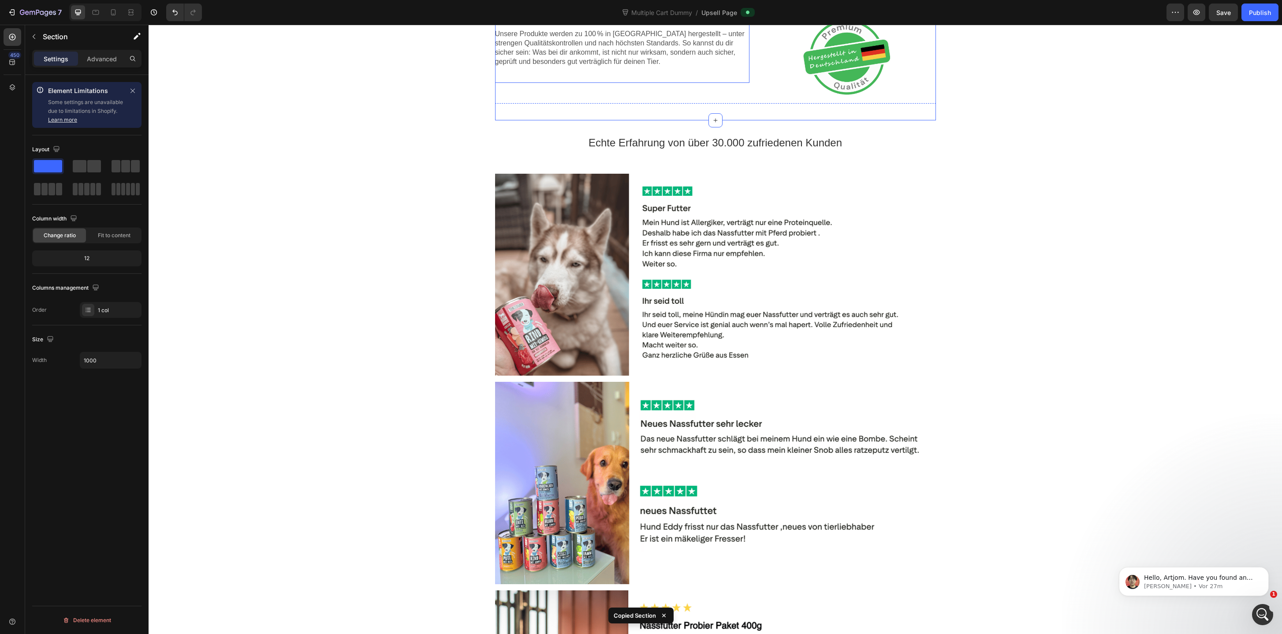
scroll to position [861, 0]
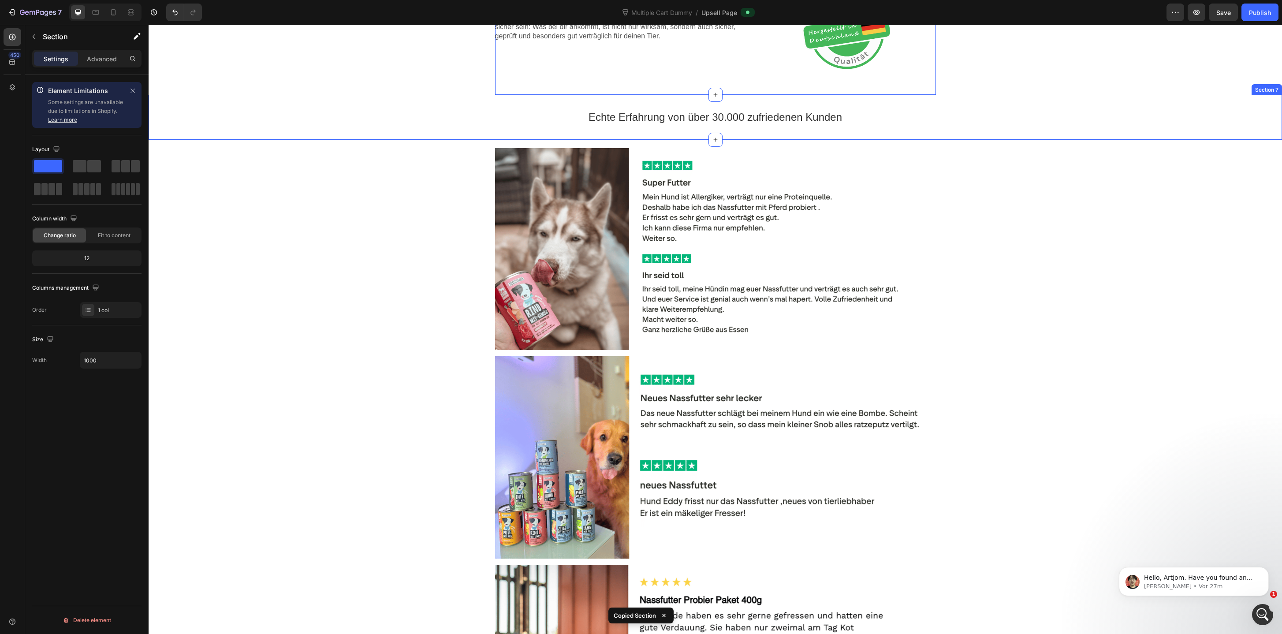
click at [589, 97] on div "Echte Erfahrung von über 30.000 zufriedenen Kunden Text block Section 7" at bounding box center [715, 117] width 1133 height 45
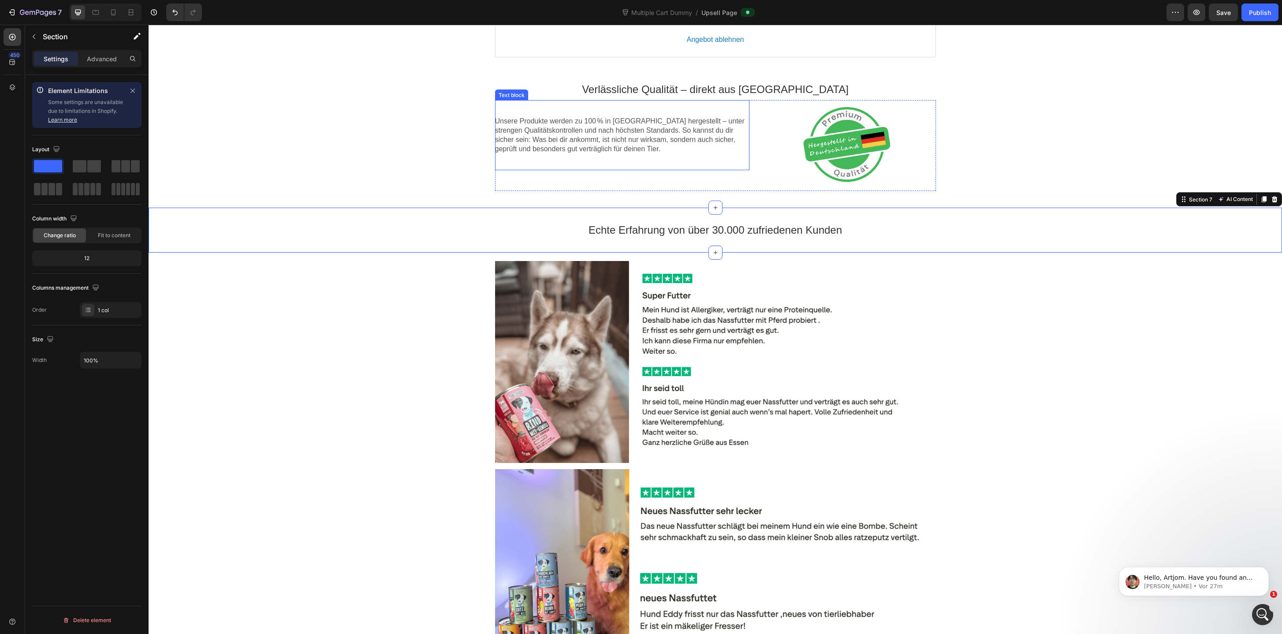
scroll to position [815, 0]
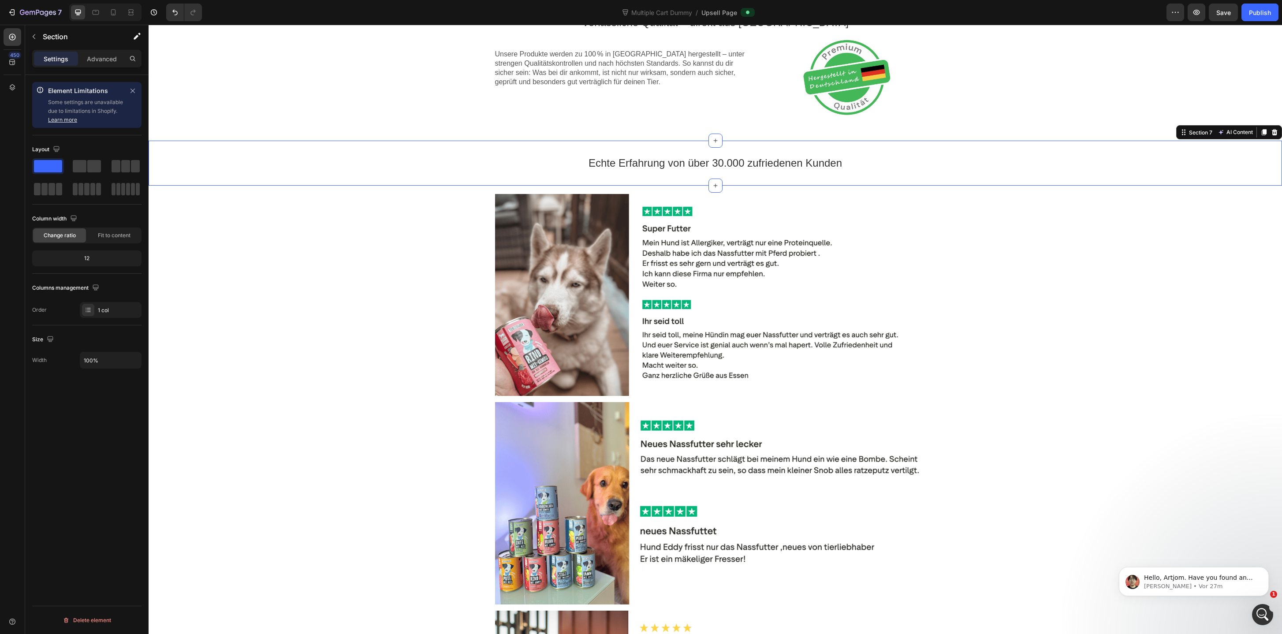
click at [575, 141] on div "Echte Erfahrung von über 30.000 zufriedenen Kunden Text block Section 7 AI Cont…" at bounding box center [715, 163] width 1133 height 45
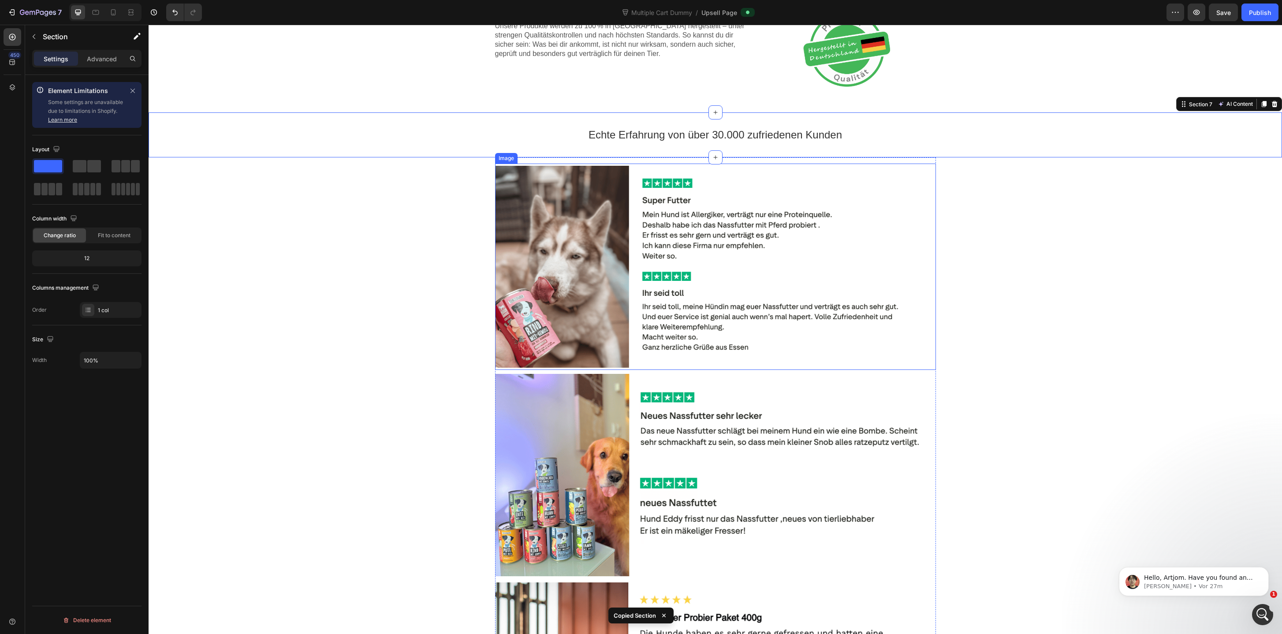
scroll to position [856, 0]
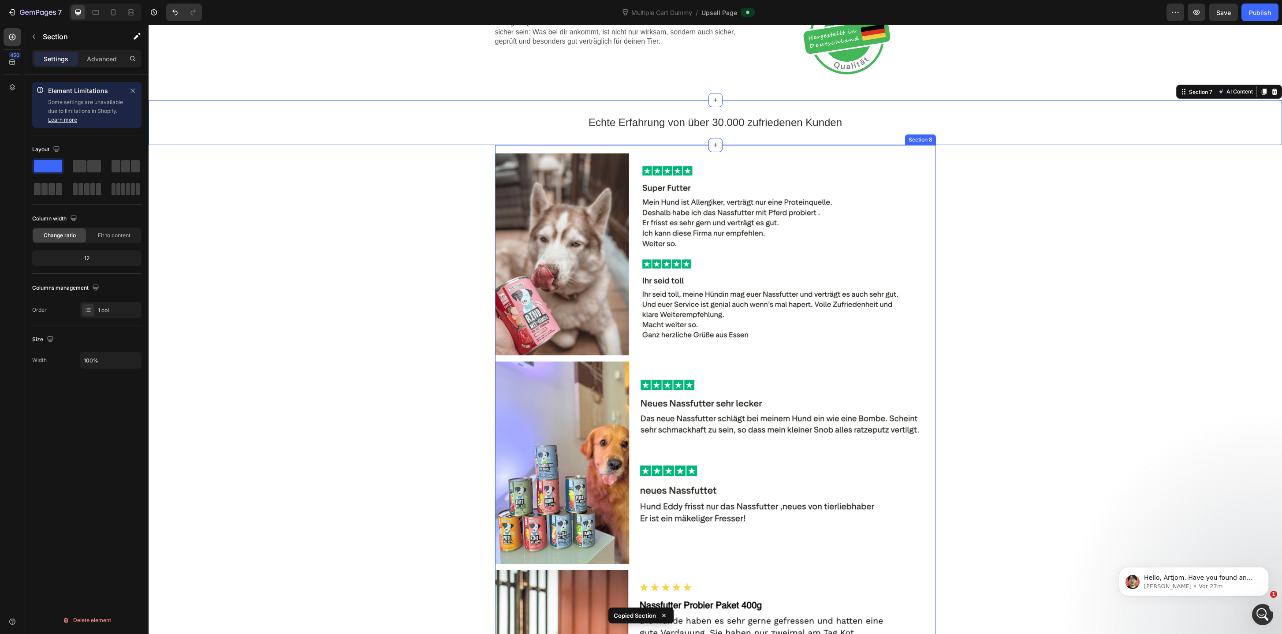
click at [521, 146] on div "Image Image Image Section 8" at bounding box center [715, 463] width 441 height 636
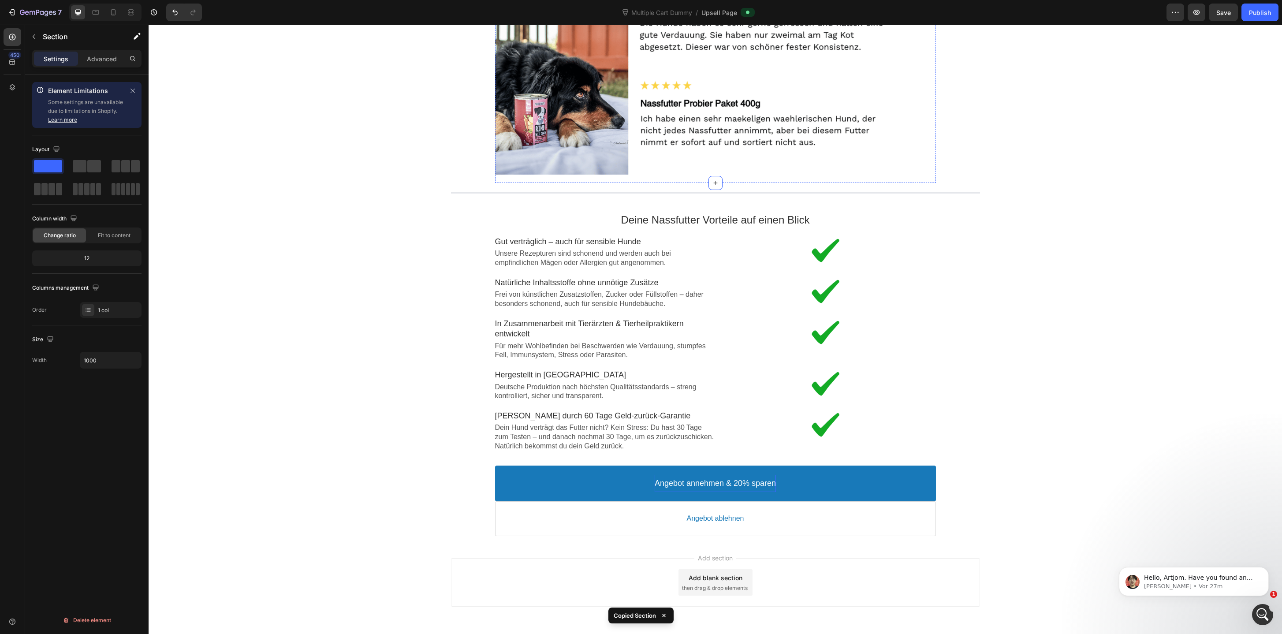
scroll to position [1459, 0]
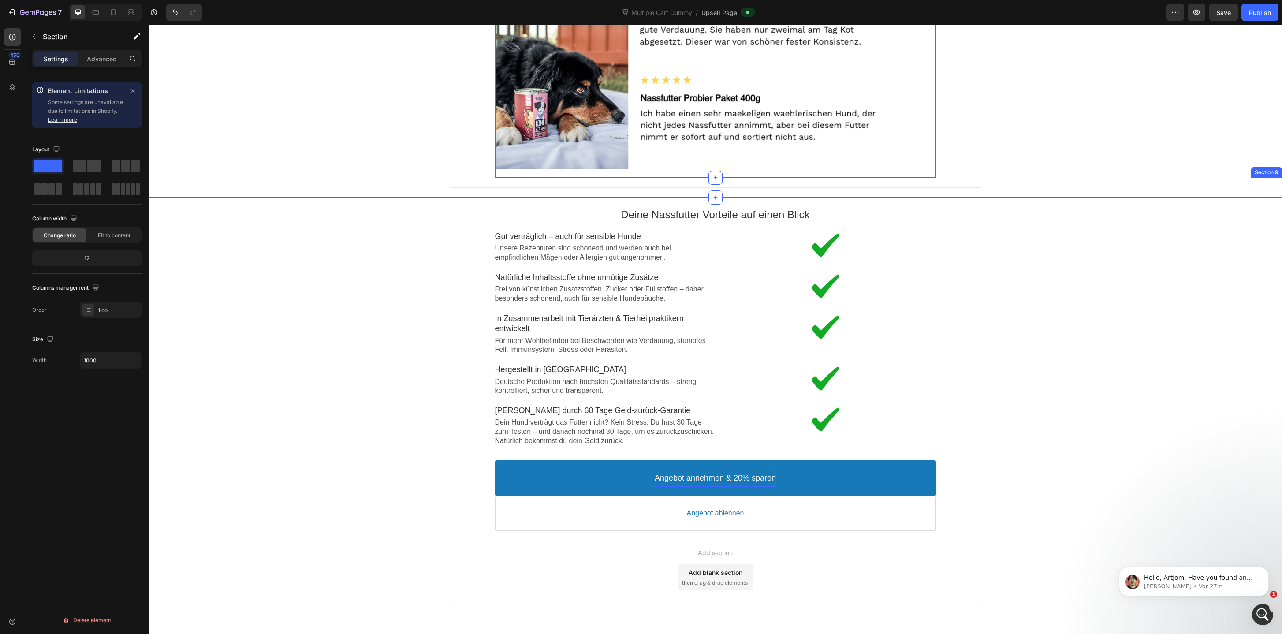
click at [962, 180] on div "Line Section 9" at bounding box center [715, 188] width 1133 height 20
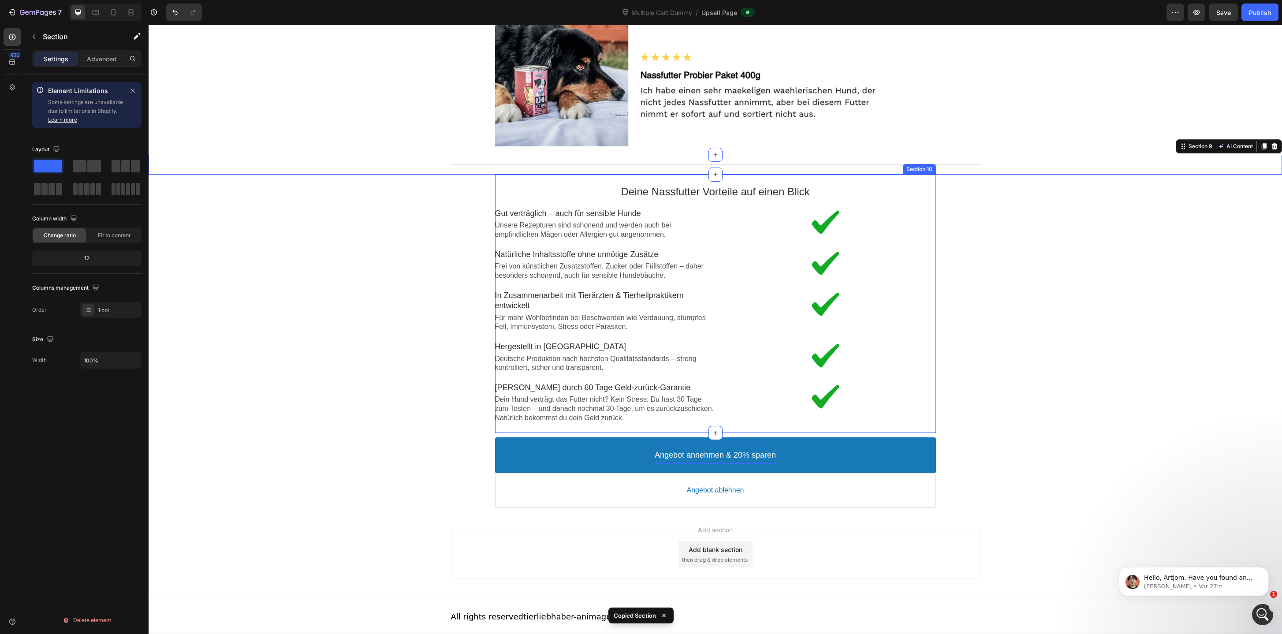
click at [919, 179] on div "Deine Nassfutter Vorteile auf einen Blick Text block Image Gut verträglich – au…" at bounding box center [715, 304] width 441 height 258
click at [946, 511] on div "Angebot annehmen & 20% sparen Accept Button Angebot ablehnen Decline Button Pro…" at bounding box center [715, 472] width 1133 height 79
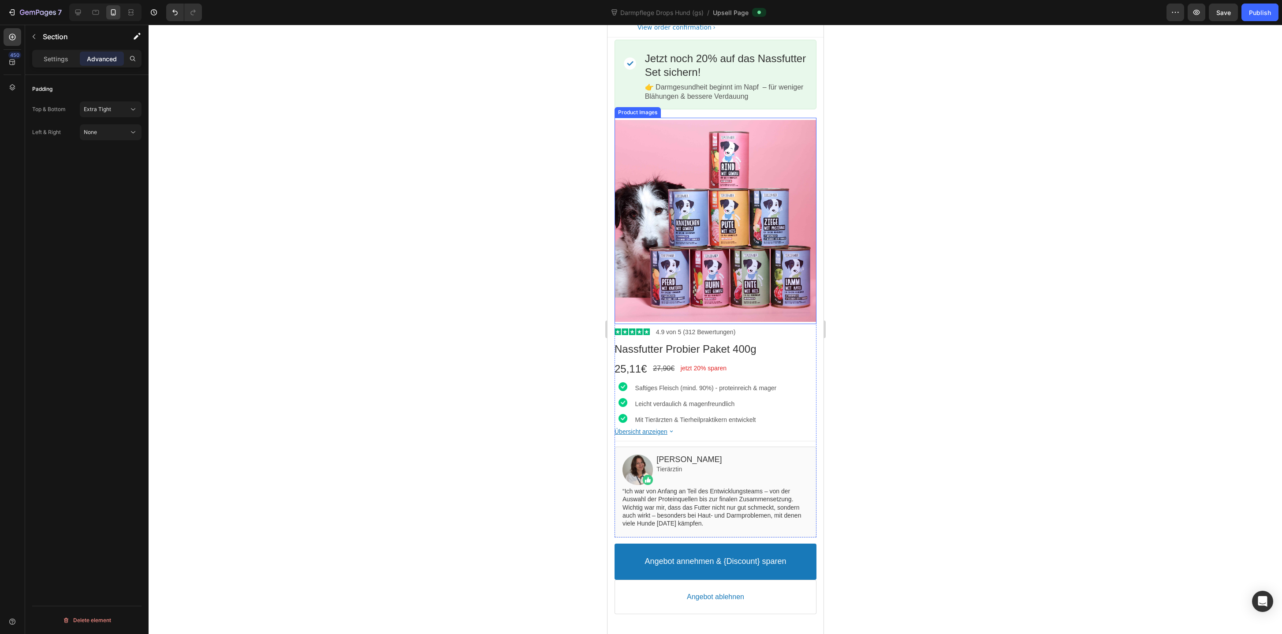
scroll to position [32, 0]
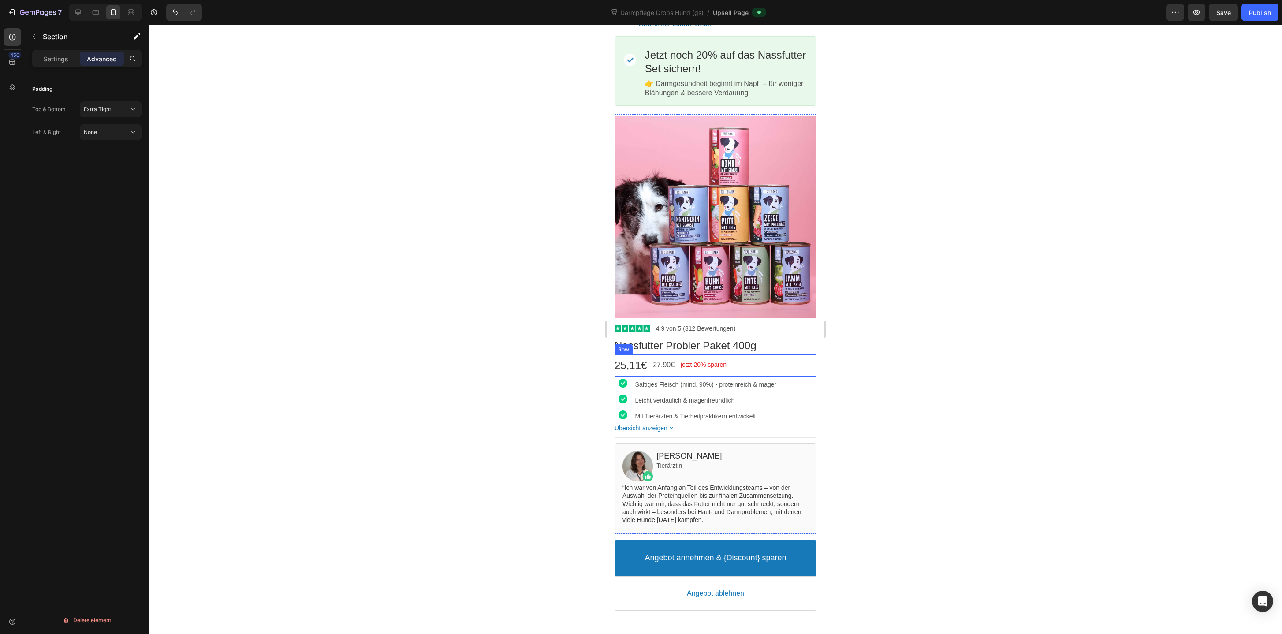
click at [746, 360] on div "25,11€ Price 27,90€ Price jetzt 20% sparen Discount Tag Row" at bounding box center [715, 365] width 202 height 22
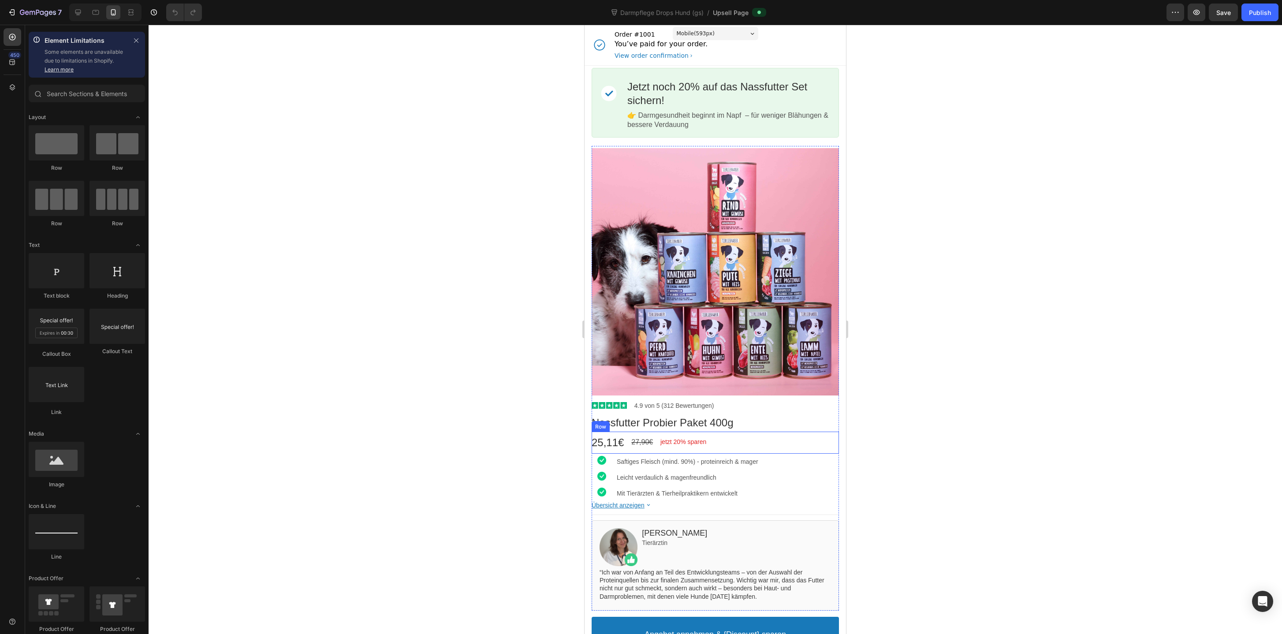
click at [738, 439] on div "25,11€ Price 27,90€ Price jetzt 20% sparen Discount Tag Row" at bounding box center [714, 443] width 247 height 22
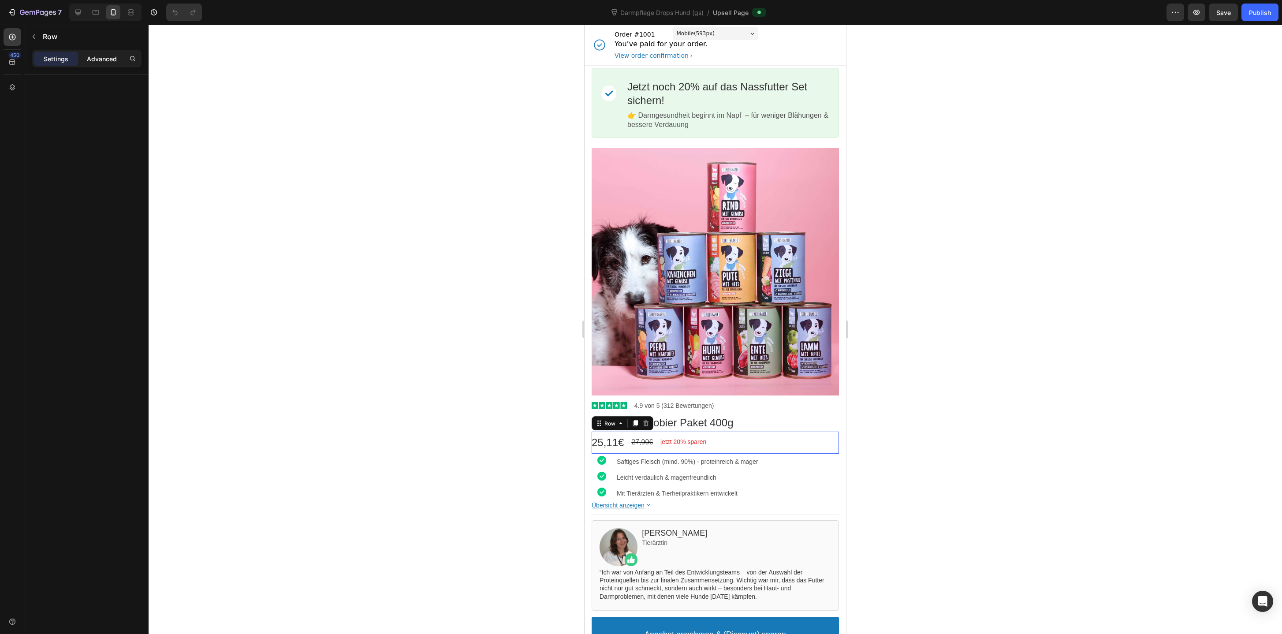
click at [96, 55] on p "Advanced" at bounding box center [102, 58] width 30 height 9
click at [58, 55] on p "Settings" at bounding box center [56, 58] width 25 height 9
click at [75, 11] on icon at bounding box center [78, 13] width 6 height 6
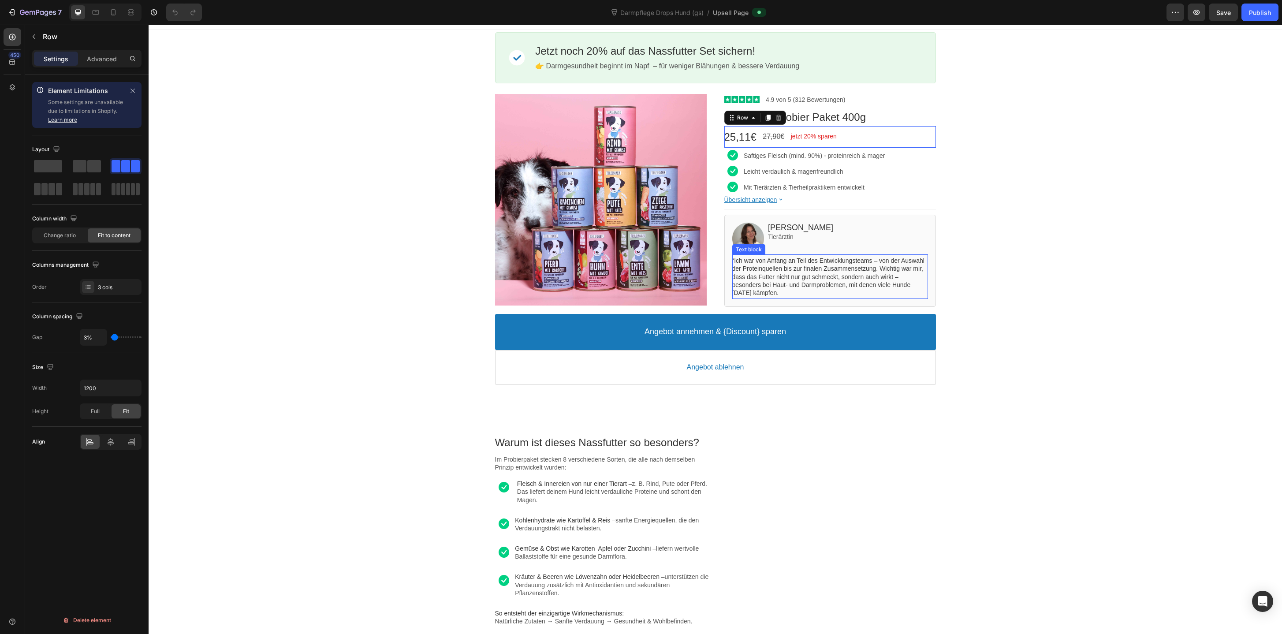
scroll to position [17, 0]
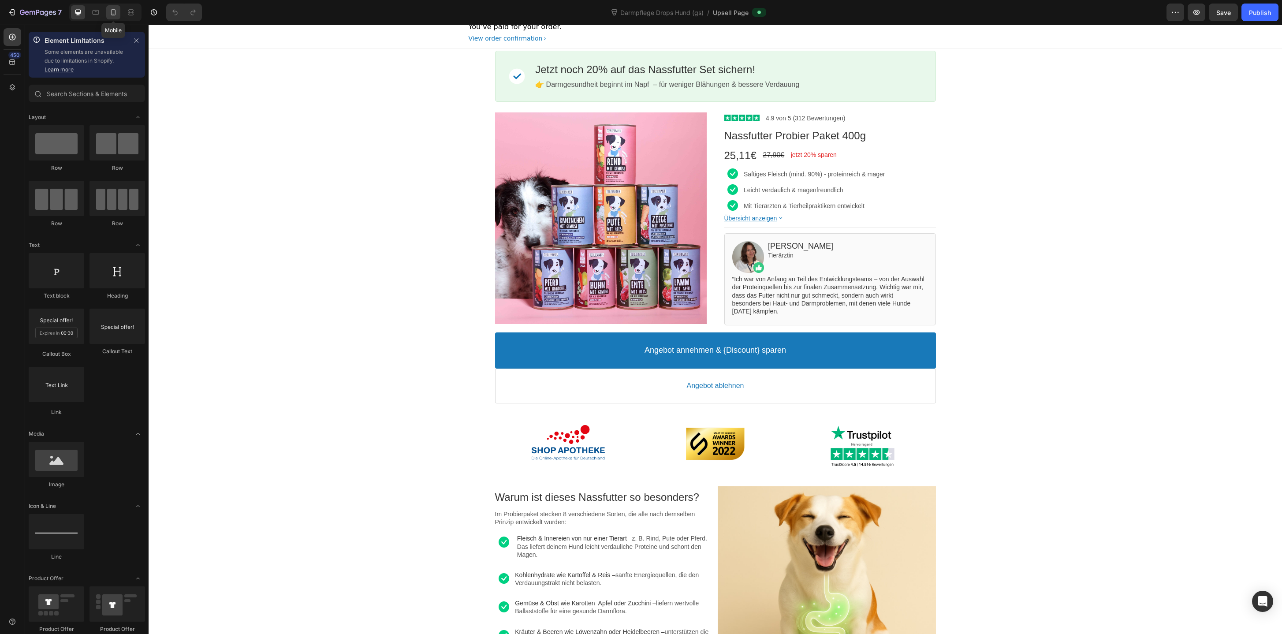
click at [114, 10] on icon at bounding box center [113, 12] width 9 height 9
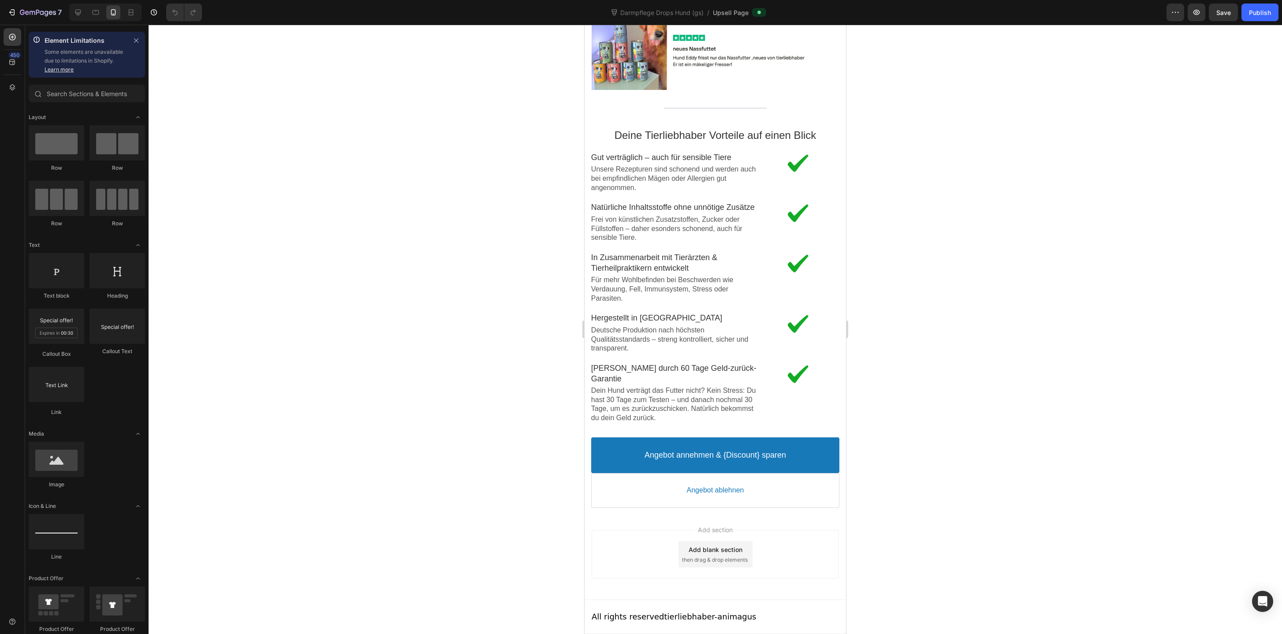
scroll to position [1875, 0]
click at [655, 225] on p "Frei von künstlichen Zusatzstoffen, Zucker oder Füllstoffen – daher esonders sc…" at bounding box center [674, 228] width 166 height 27
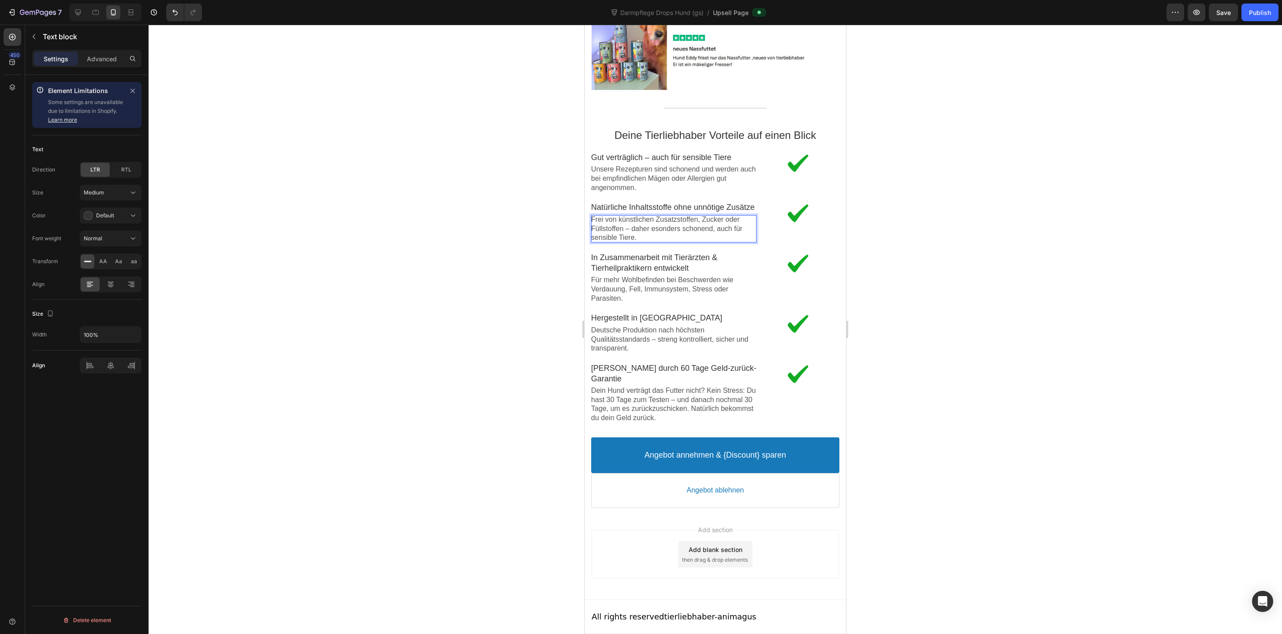
click at [653, 233] on p "Frei von künstlichen Zusatzstoffen, Zucker oder Füllstoffen – daher esonders sc…" at bounding box center [674, 228] width 166 height 27
click at [655, 226] on p "Frei von künstlichen Zusatzstoffen, Zucker oder Füllstoffen – daher esonders sc…" at bounding box center [674, 228] width 166 height 27
click at [629, 241] on p "Frei von künstlichen Zusatzstoffen, Zucker oder Füllstoffen – daher besonders s…" at bounding box center [674, 228] width 166 height 27
click at [655, 295] on p "Für mehr Wohlbefinden bei Beschwerden wie Verdauung, Fell, Immunsystem, Stress …" at bounding box center [674, 288] width 166 height 27
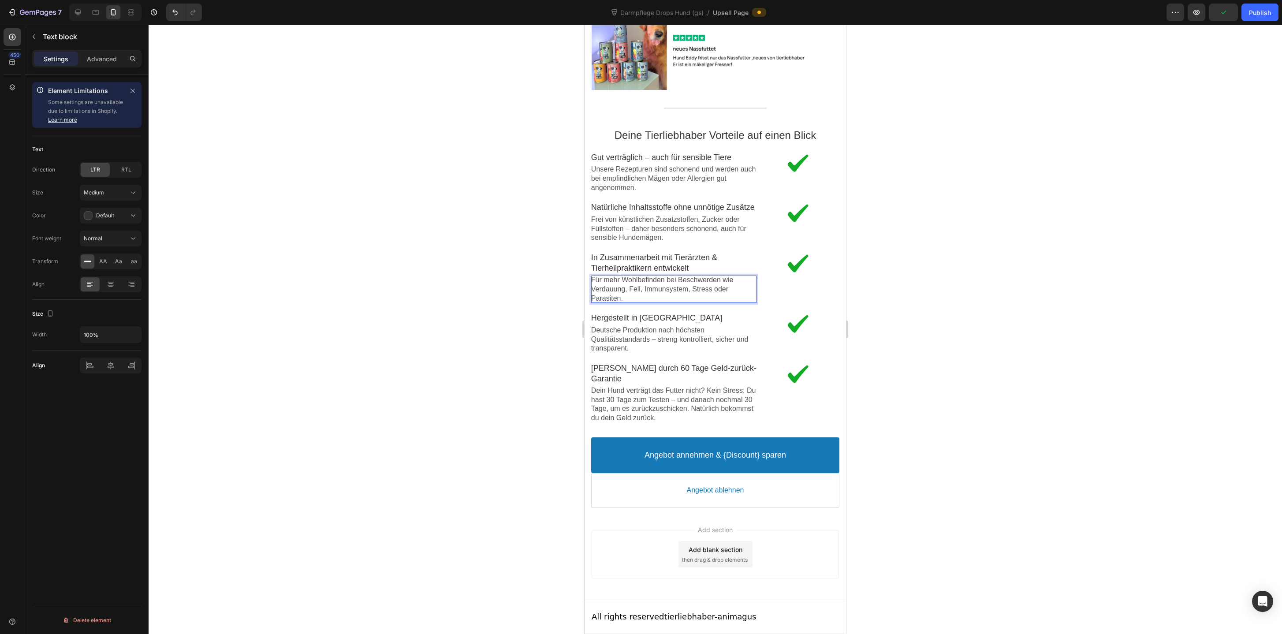
click at [632, 289] on p "Für mehr Wohlbefinden bei Beschwerden wie Verdauung, Fell, Immunsystem, Stress …" at bounding box center [674, 288] width 166 height 27
click at [629, 289] on p "Für mehr Wohlbefinden bei Beschwerden wie Verdauung, Fell, Immunsystem, Stress …" at bounding box center [674, 288] width 166 height 27
click at [943, 332] on div at bounding box center [715, 329] width 1133 height 609
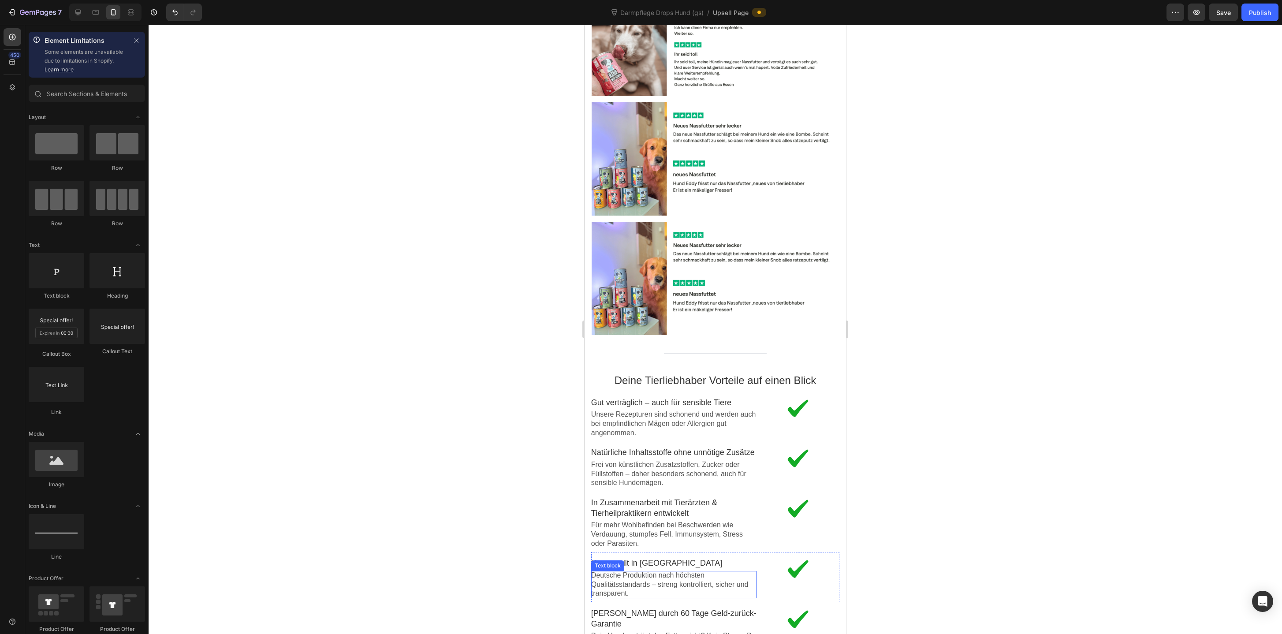
scroll to position [1478, 0]
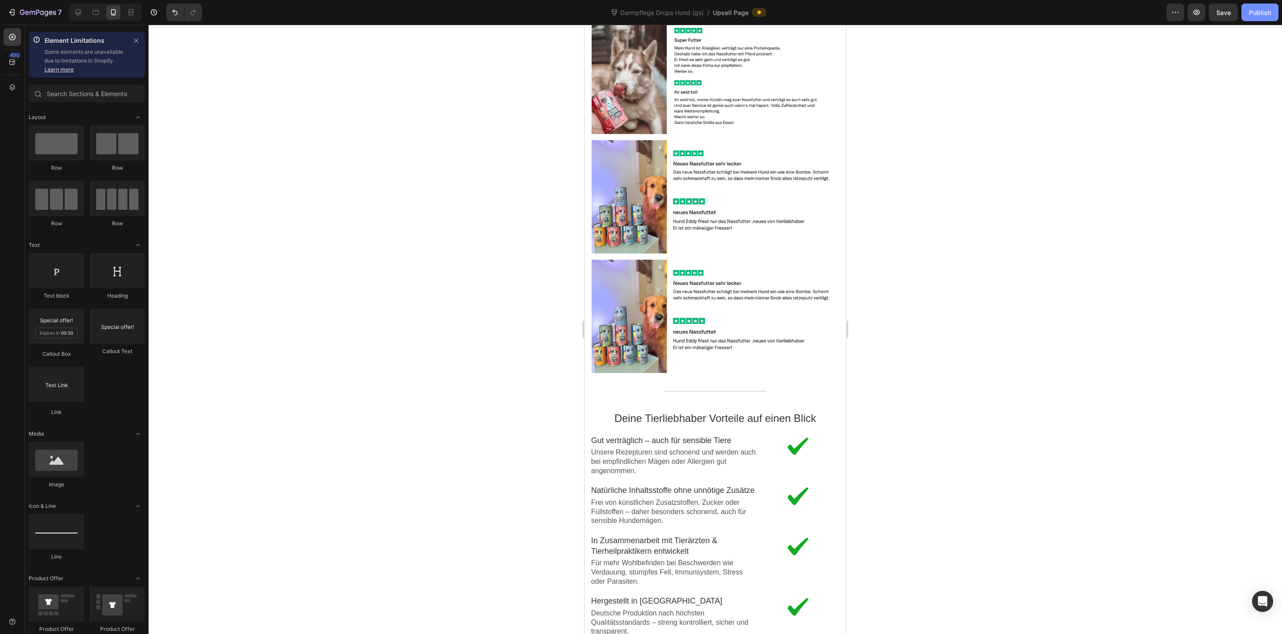
click at [1248, 13] on button "Publish" at bounding box center [1259, 13] width 37 height 18
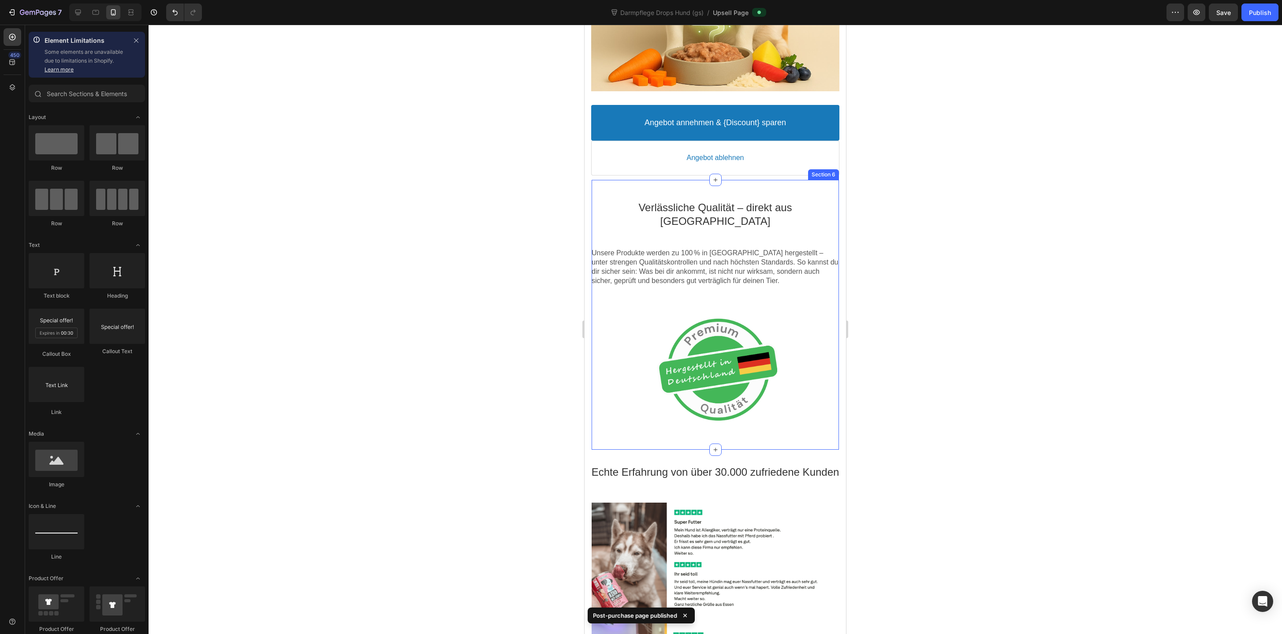
scroll to position [1160, 0]
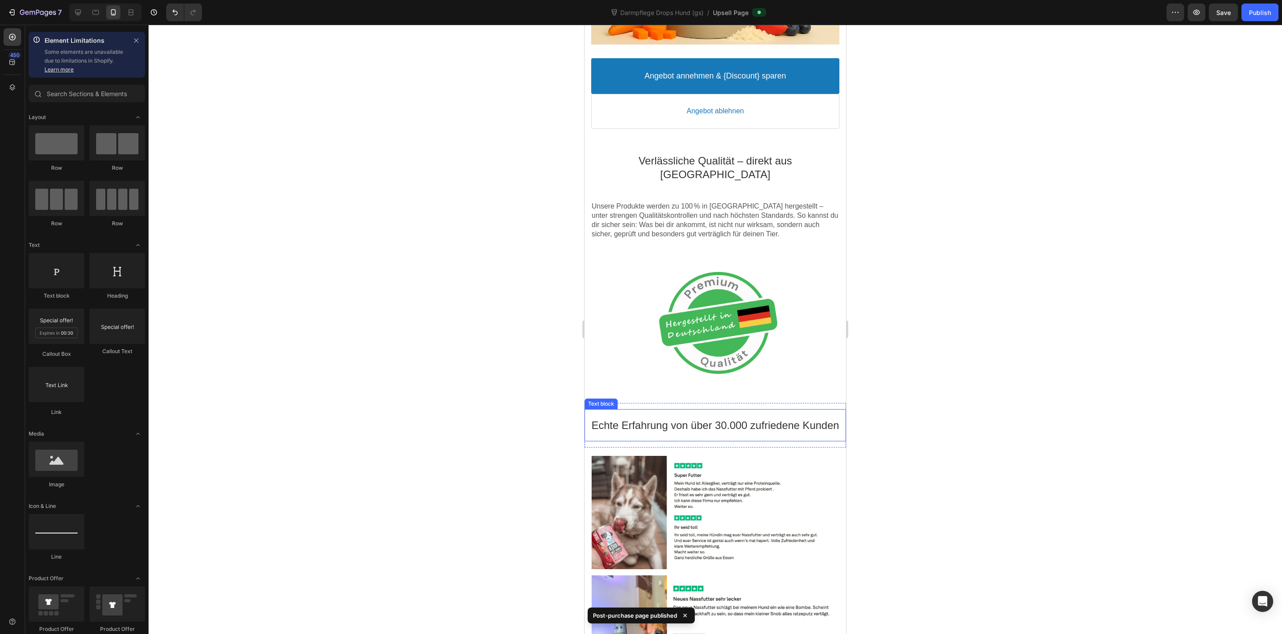
click at [784, 418] on p "Echte Erfahrung von über 30.000 zufriedene Kunden" at bounding box center [714, 425] width 261 height 14
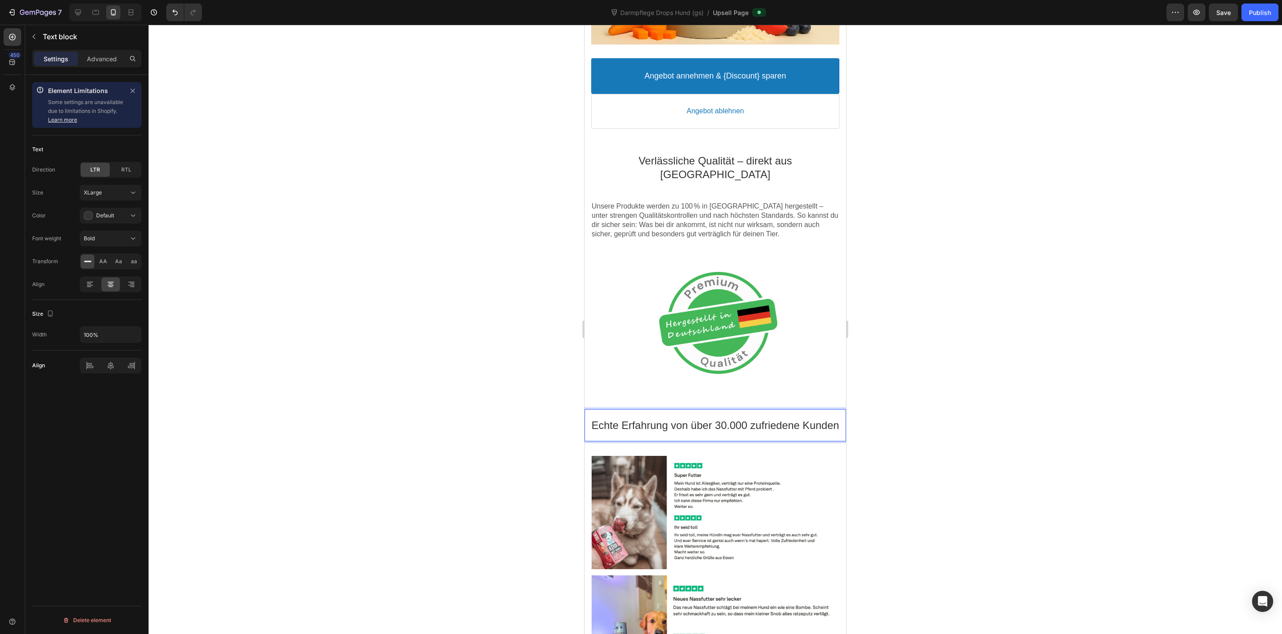
click at [798, 418] on p "Echte Erfahrung von über 30.000 zufriedene Kunden" at bounding box center [714, 425] width 261 height 14
click at [1251, 7] on button "Publish" at bounding box center [1259, 13] width 37 height 18
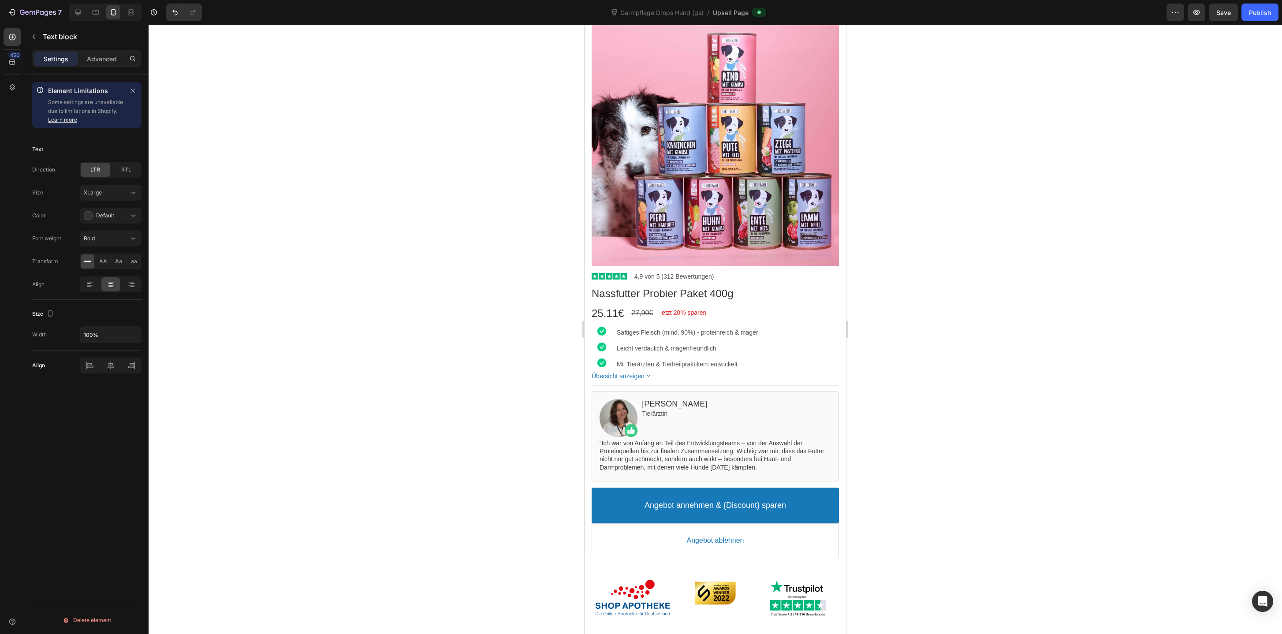
scroll to position [0, 0]
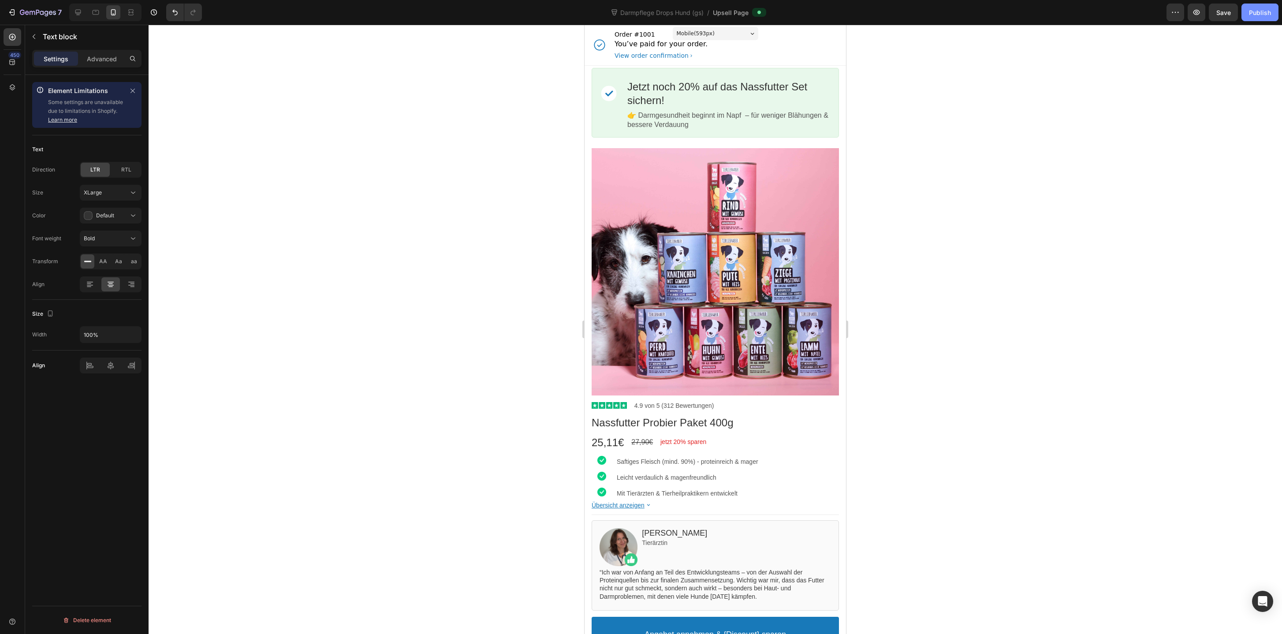
click at [1264, 9] on div "Publish" at bounding box center [1260, 12] width 22 height 9
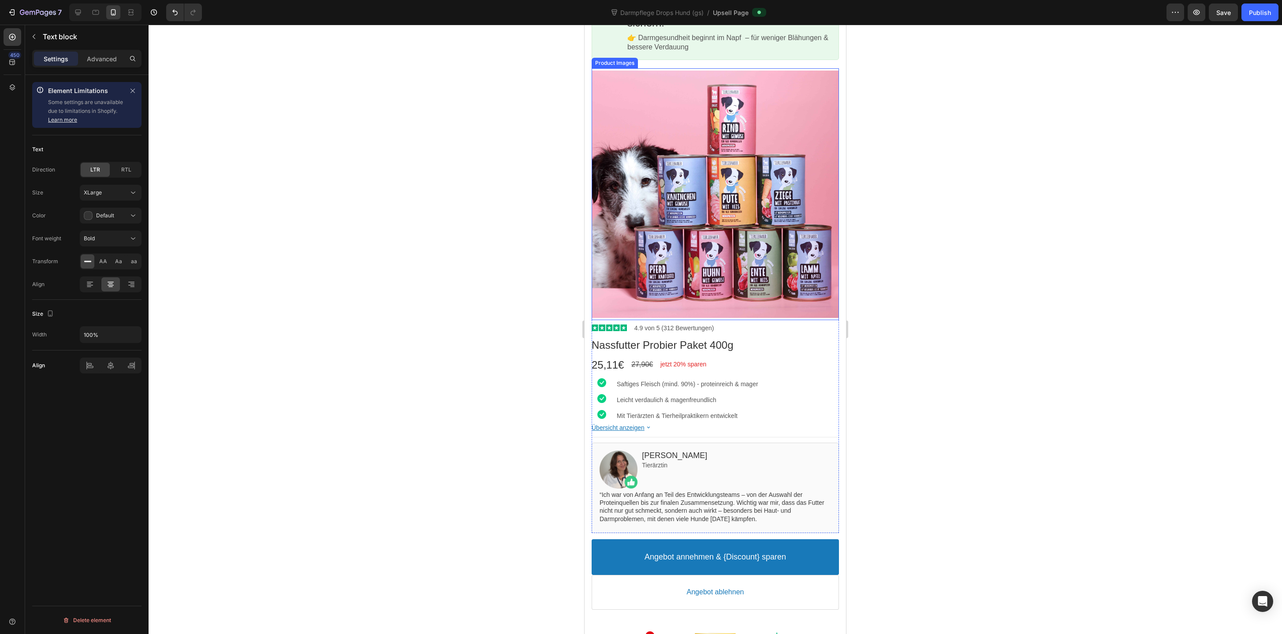
scroll to position [80, 0]
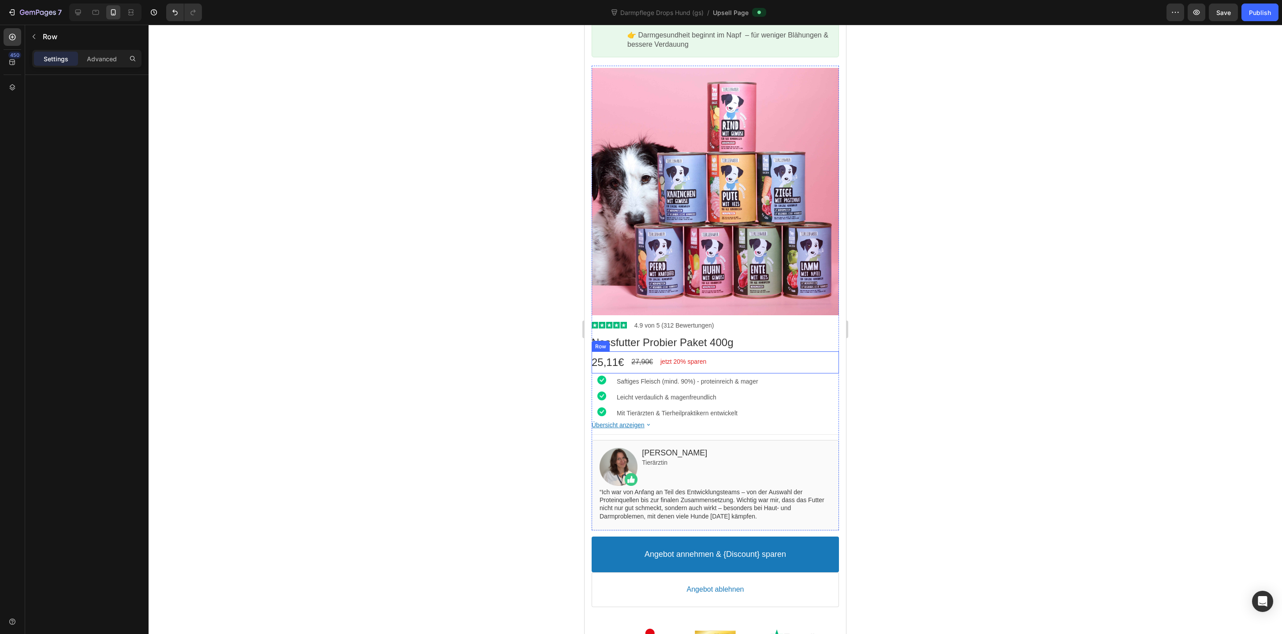
click at [743, 367] on div "25,11€ Price 27,90€ Price jetzt 20% sparen Discount Tag Row" at bounding box center [714, 362] width 247 height 22
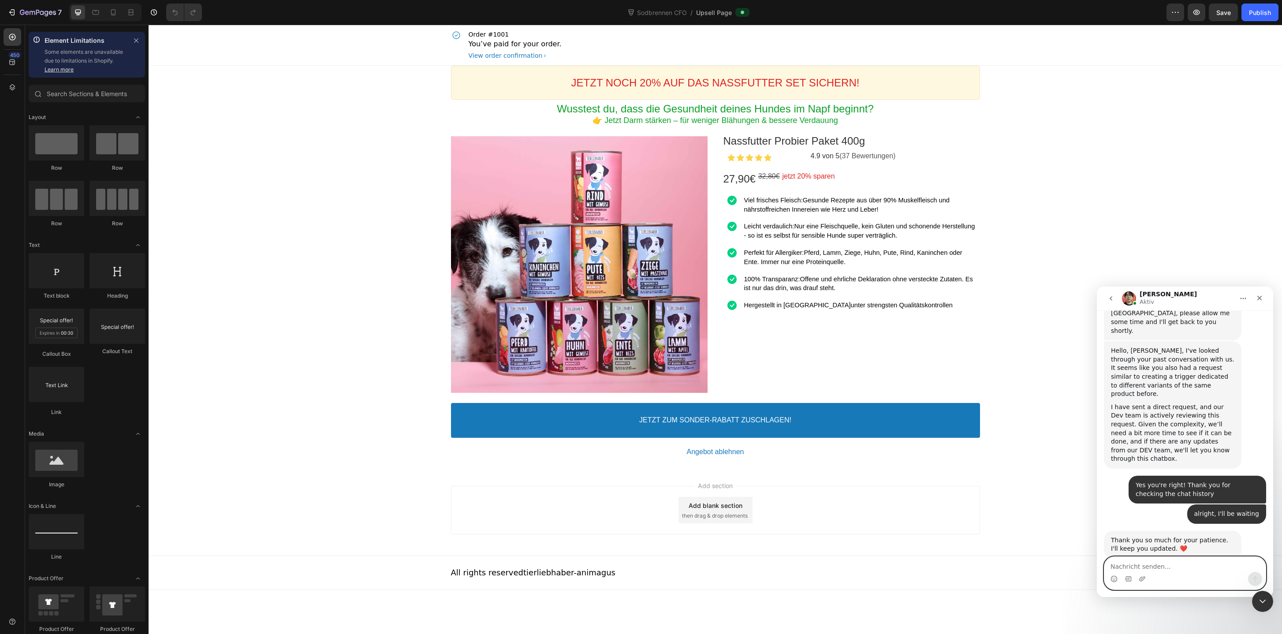
scroll to position [2050, 0]
click at [506, 69] on div "JETZT NOCH 20% AUF DAS NASSFUTTER SET SICHERN! Callout Text" at bounding box center [715, 83] width 529 height 34
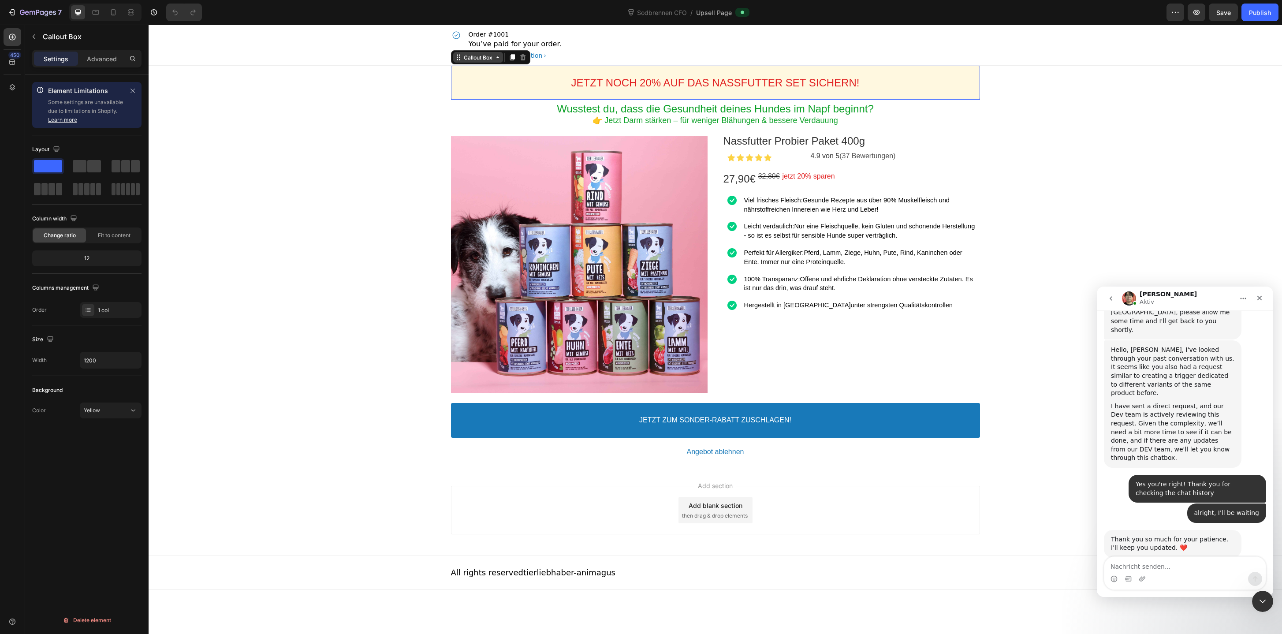
click at [484, 55] on div "Callout Box" at bounding box center [478, 57] width 32 height 7
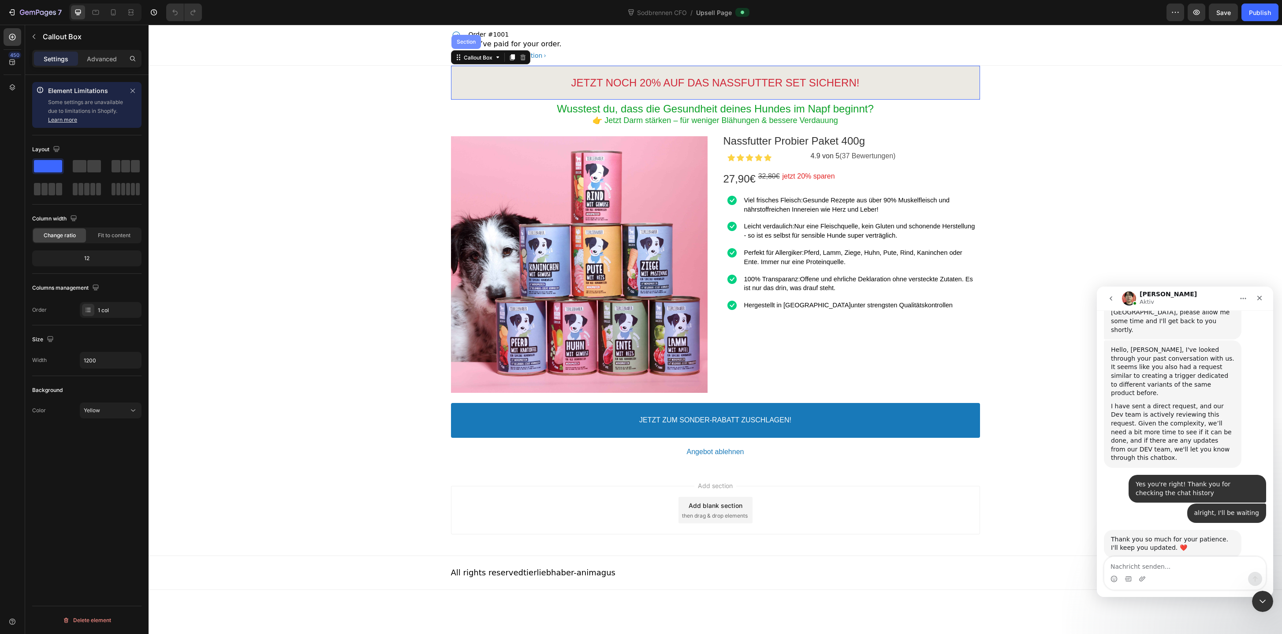
click at [474, 46] on div "Section" at bounding box center [466, 42] width 30 height 14
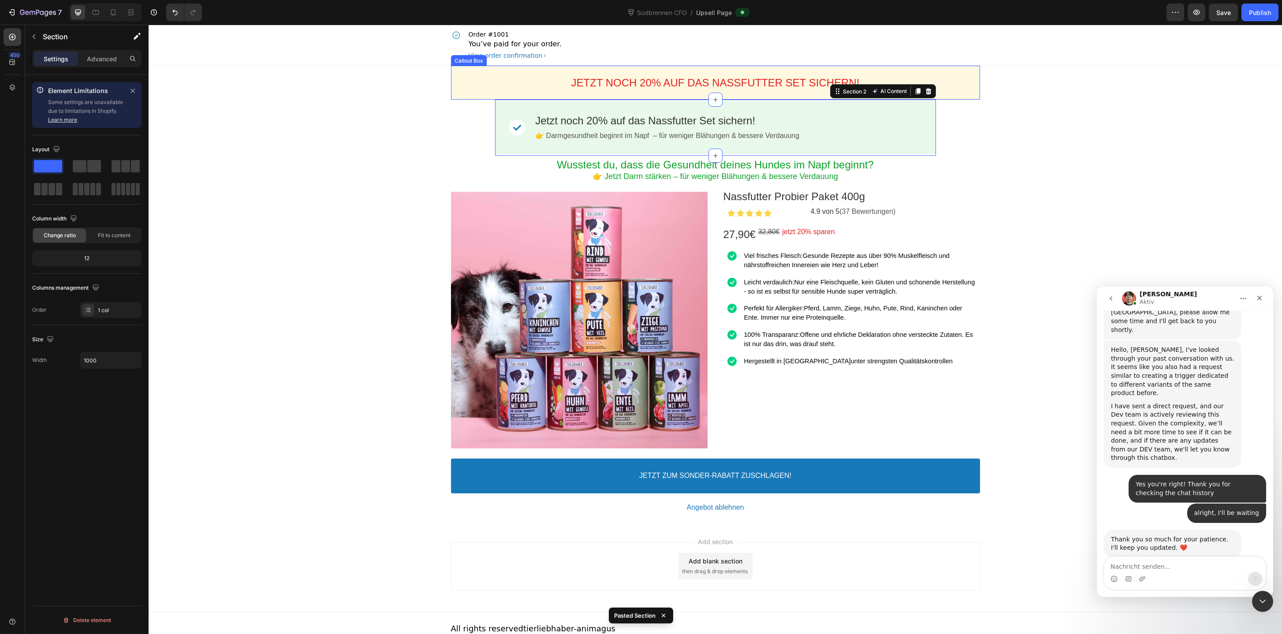
click at [479, 95] on div "JETZT NOCH 20% AUF DAS NASSFUTTER SET SICHERN! Callout Text" at bounding box center [715, 83] width 529 height 34
click at [473, 60] on div "Callout Box" at bounding box center [478, 57] width 32 height 7
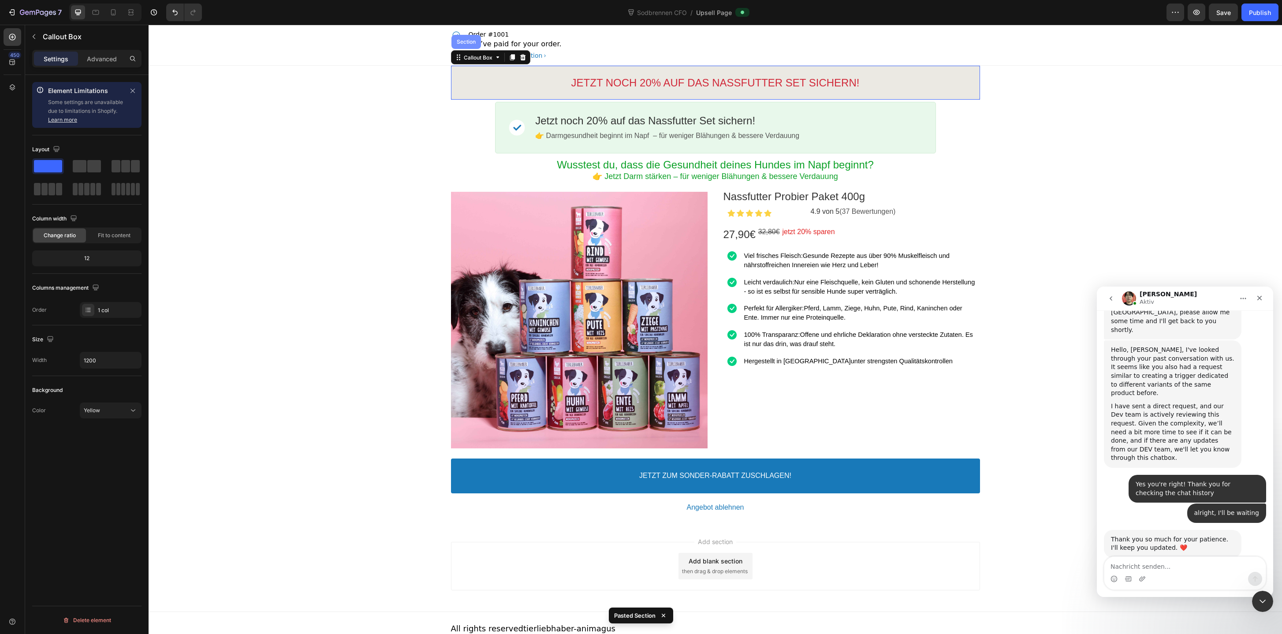
click at [470, 46] on div "Section" at bounding box center [466, 42] width 30 height 14
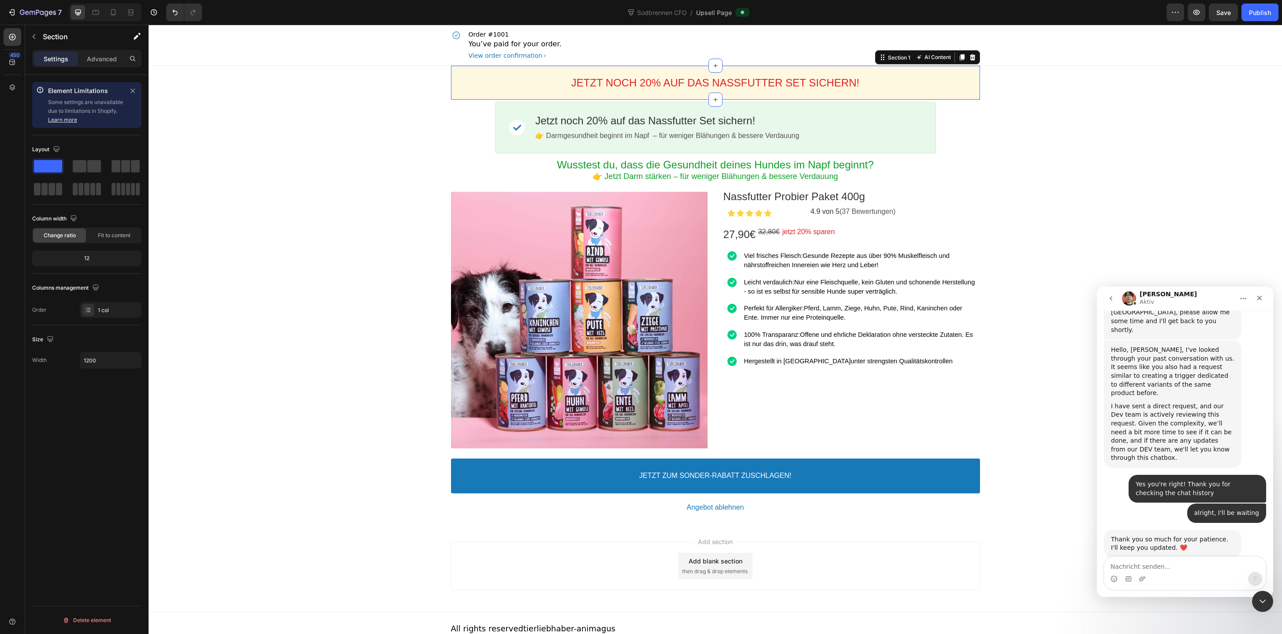
click at [474, 135] on div "JETZT NOCH 20% AUF DAS NASSFUTTER SET SICHERN! Callout Text Callout Box Section…" at bounding box center [715, 295] width 1133 height 458
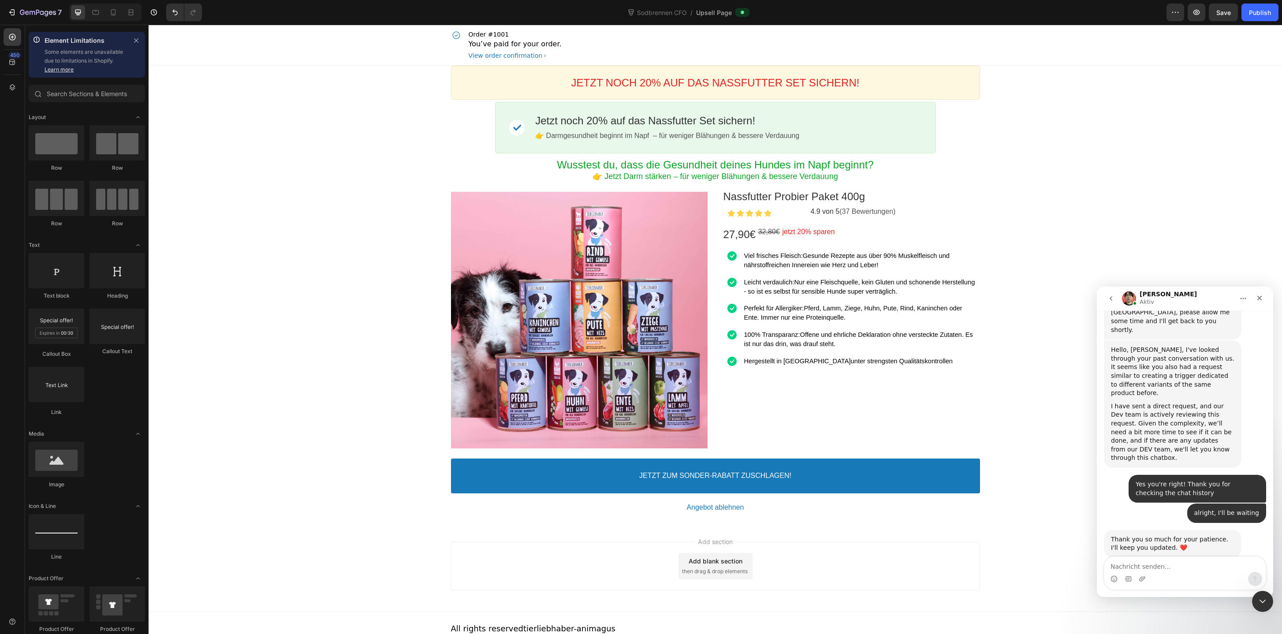
click at [480, 145] on div "JETZT NOCH 20% AUF DAS NASSFUTTER SET SICHERN! Callout Text Callout Box Section…" at bounding box center [715, 295] width 1133 height 458
click at [487, 99] on div "JETZT NOCH 20% AUF DAS NASSFUTTER SET SICHERN! Callout Text" at bounding box center [715, 83] width 529 height 34
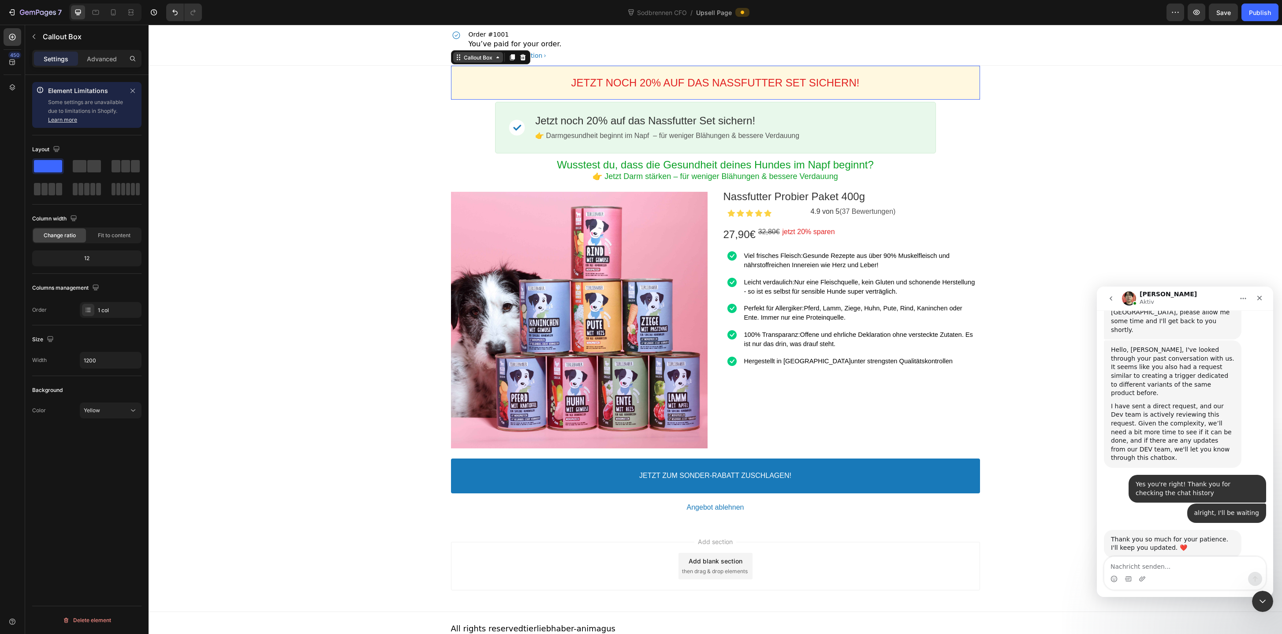
click at [482, 58] on div "Callout Box" at bounding box center [478, 57] width 32 height 7
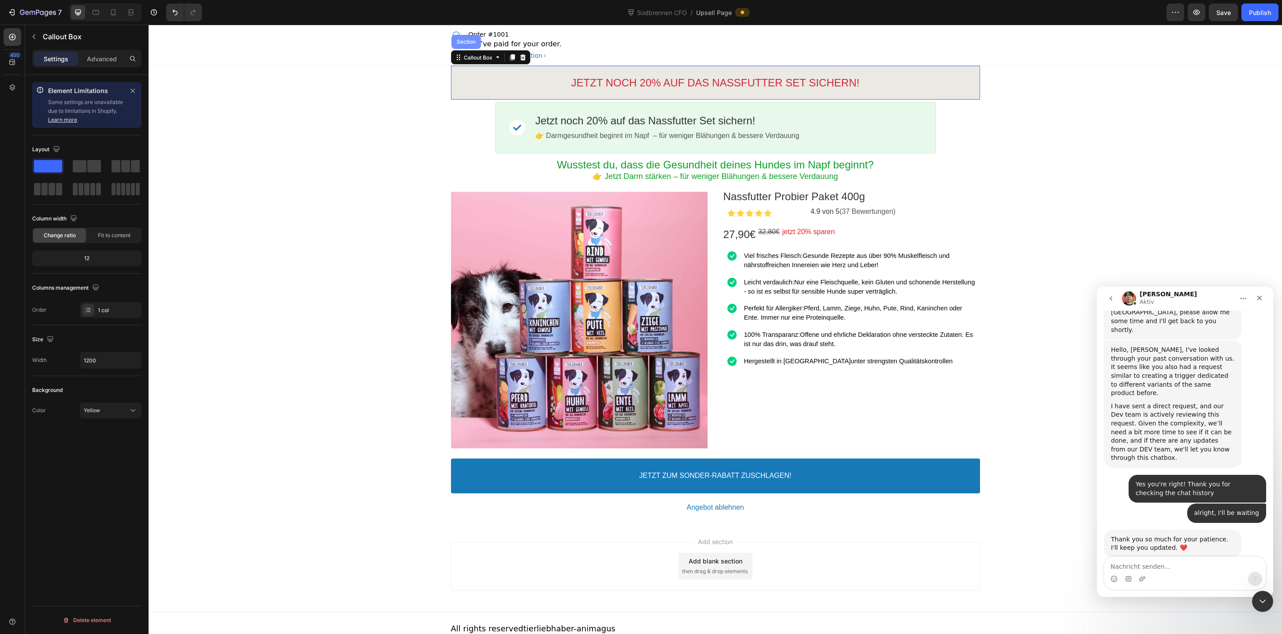
click at [474, 48] on div "Section" at bounding box center [466, 42] width 30 height 14
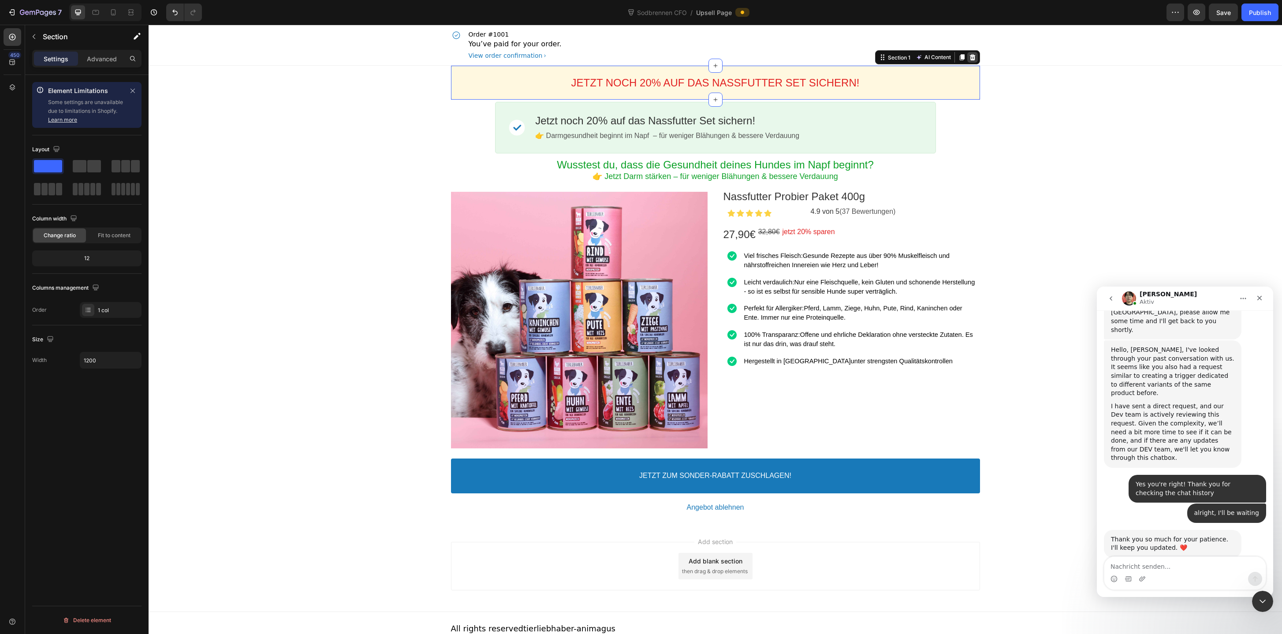
click at [971, 58] on icon at bounding box center [972, 57] width 6 height 6
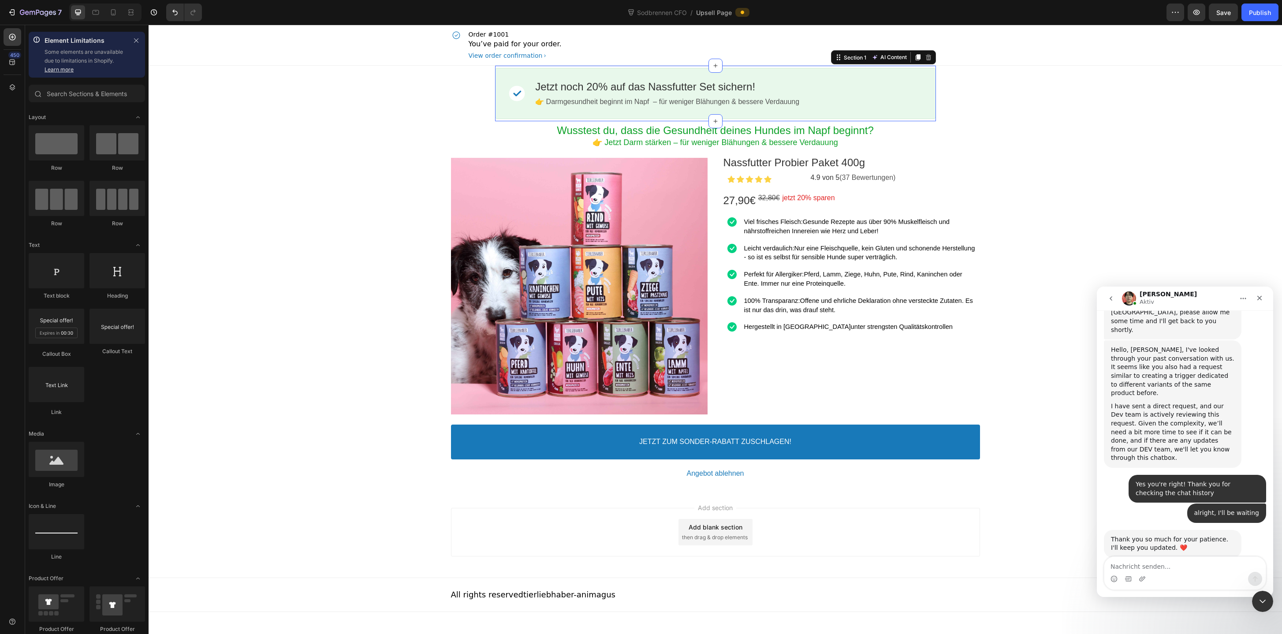
click at [928, 119] on div "Image Jetzt noch 20% auf das Nassfutter Set sichern! Callout Text 👉 Darmgesundh…" at bounding box center [715, 94] width 441 height 56
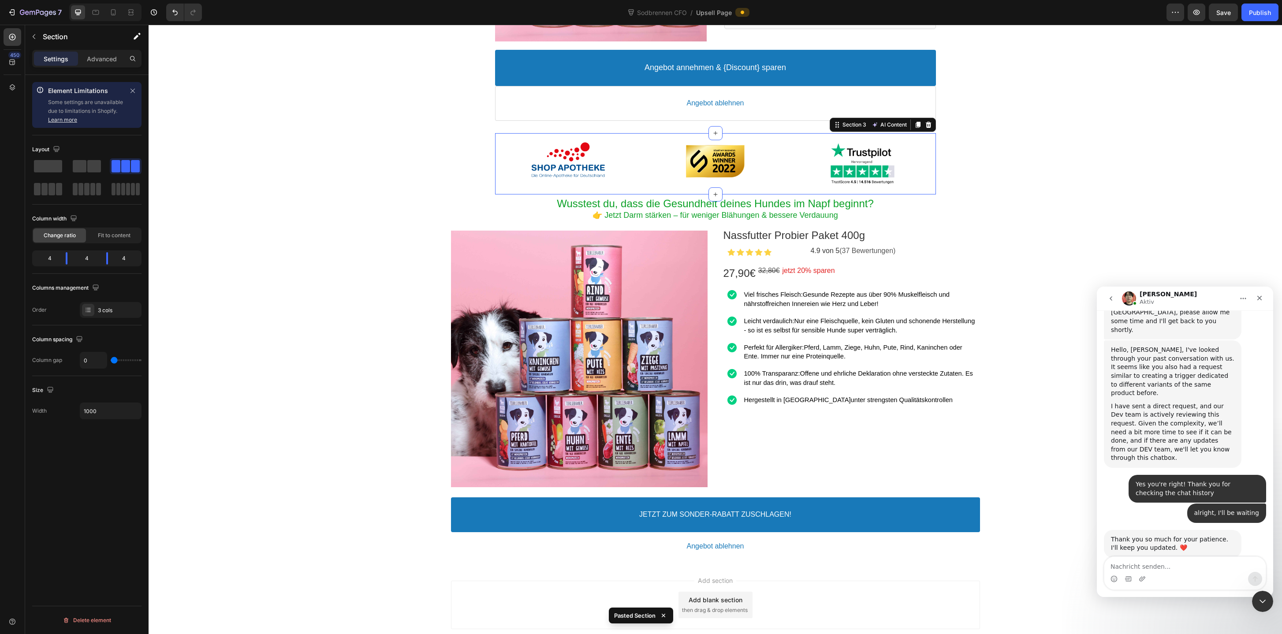
scroll to position [315, 0]
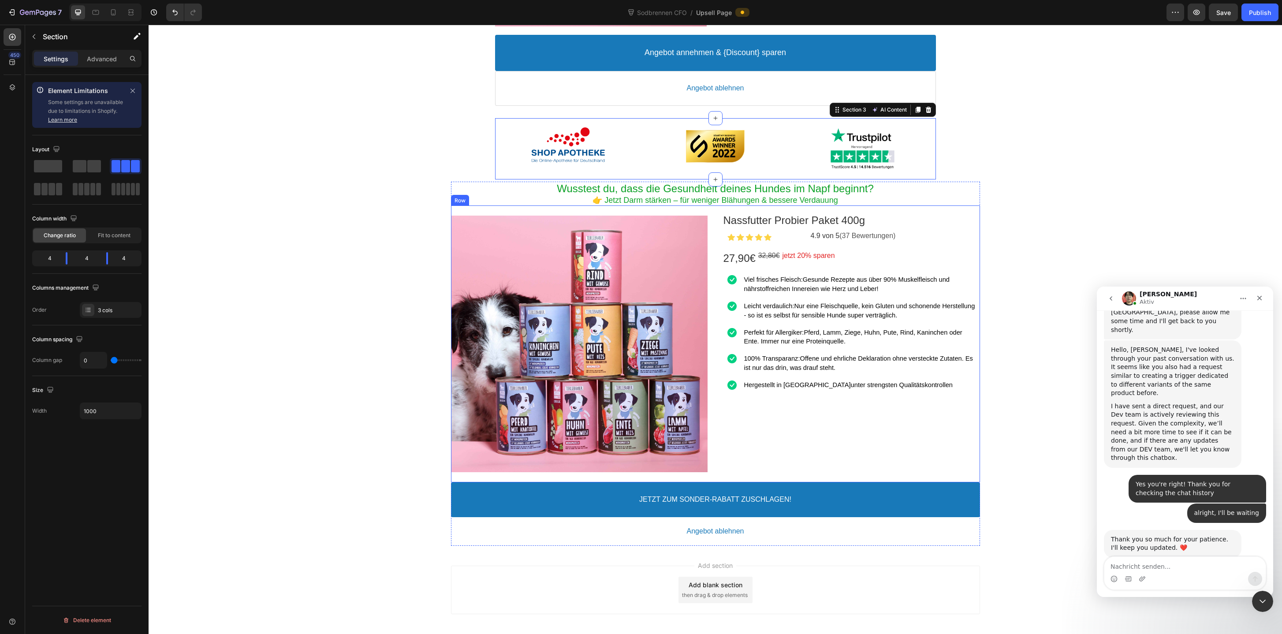
click at [453, 208] on div "Product Images Nassfutter Probier Paket 400g Product Title Image 4.9 von 5 (37 …" at bounding box center [715, 343] width 529 height 277
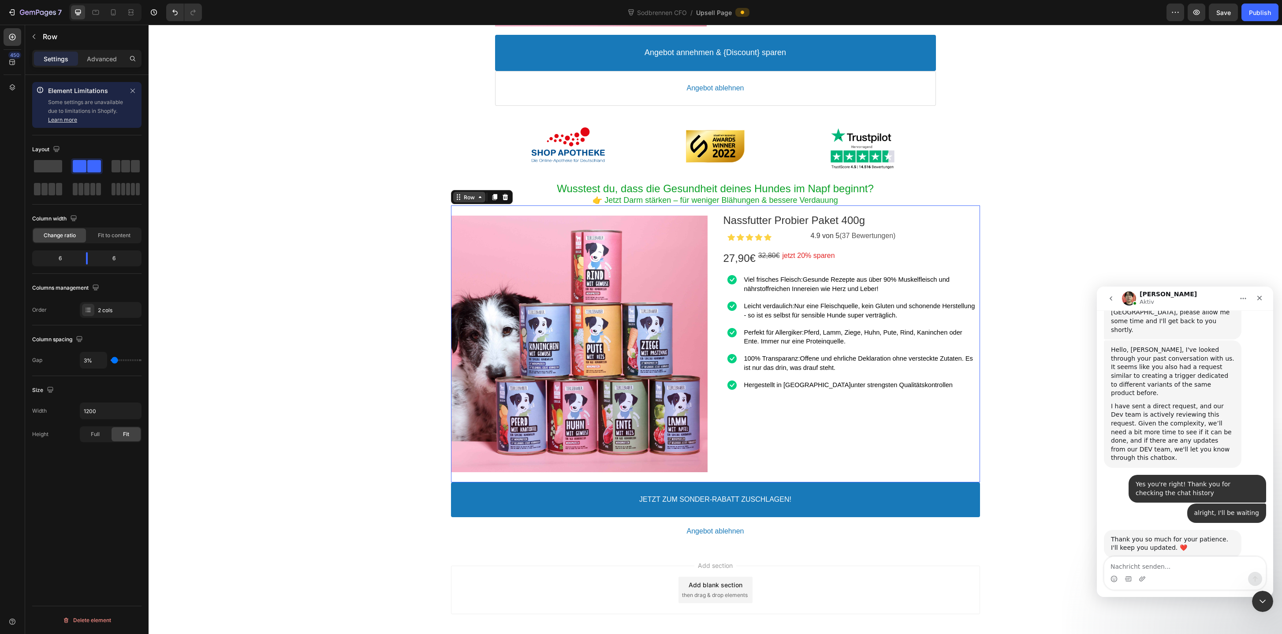
click at [458, 198] on icon at bounding box center [458, 196] width 7 height 7
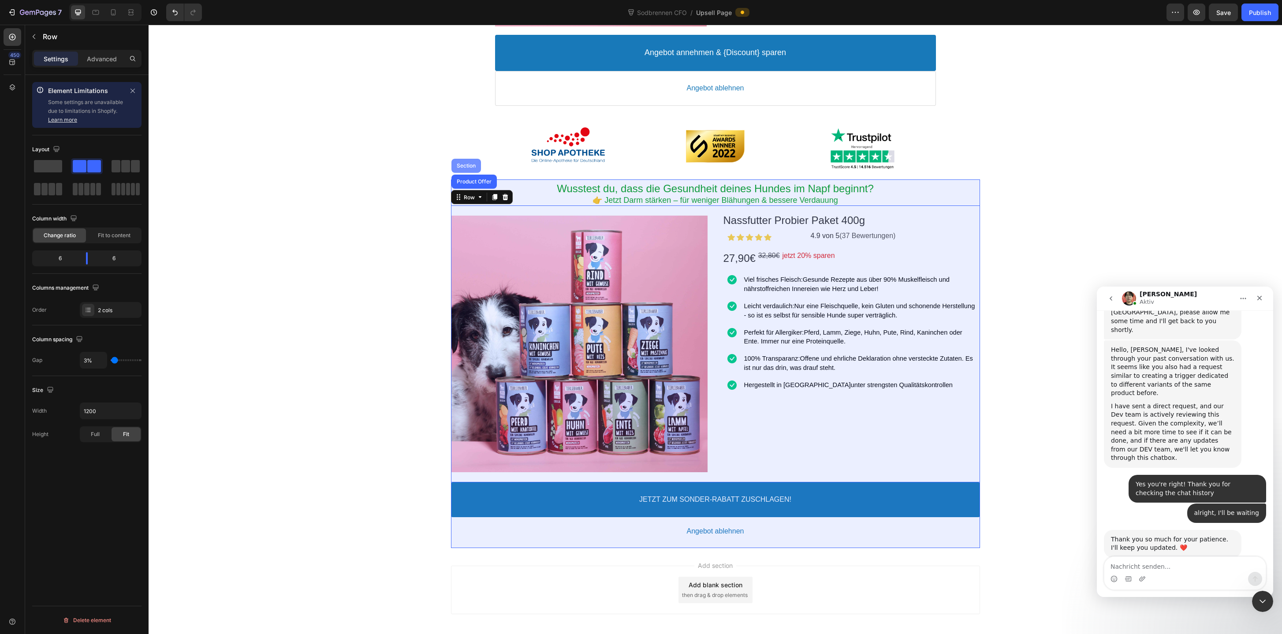
click at [459, 164] on div "Section" at bounding box center [466, 165] width 22 height 5
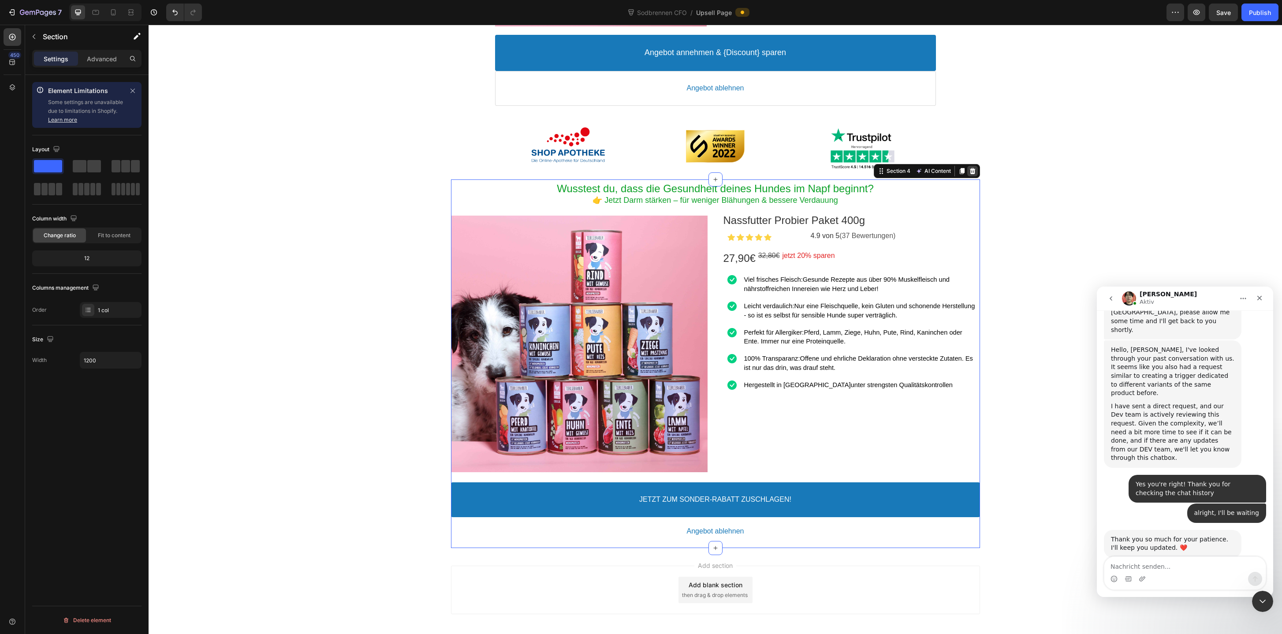
click at [973, 173] on icon at bounding box center [972, 171] width 6 height 6
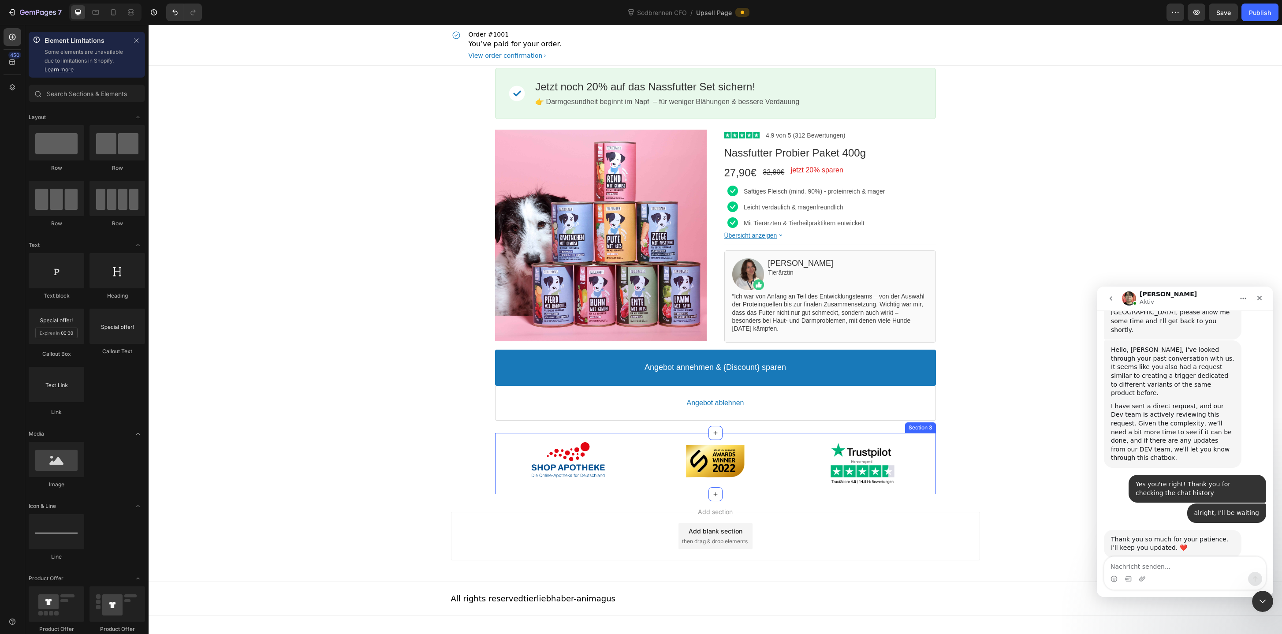
click at [535, 492] on div "Image Image Image Section 3" at bounding box center [715, 463] width 441 height 61
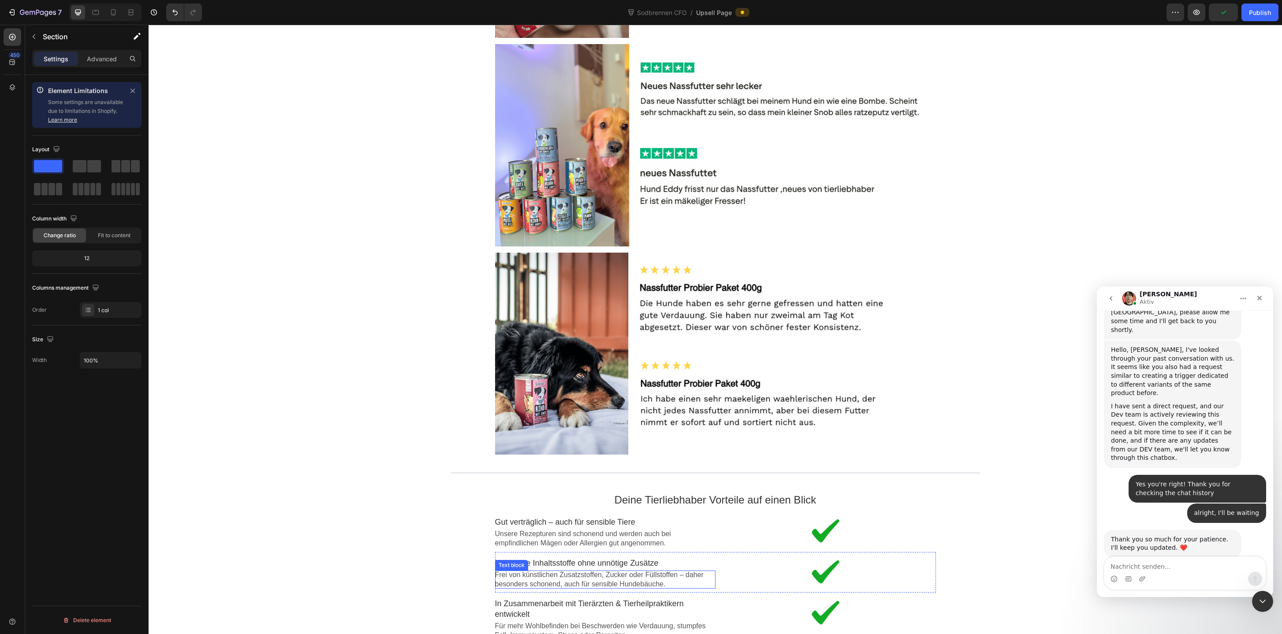
scroll to position [1482, 0]
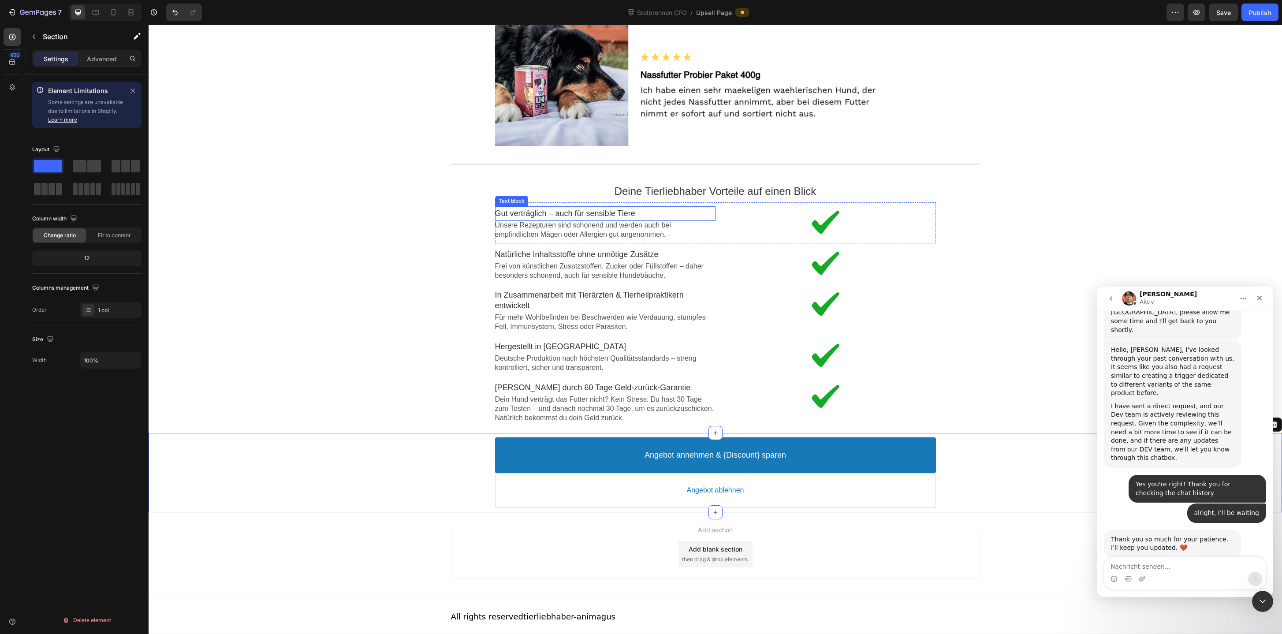
click at [628, 212] on p "Gut verträglich – auch für sensible Tiere" at bounding box center [605, 213] width 220 height 10
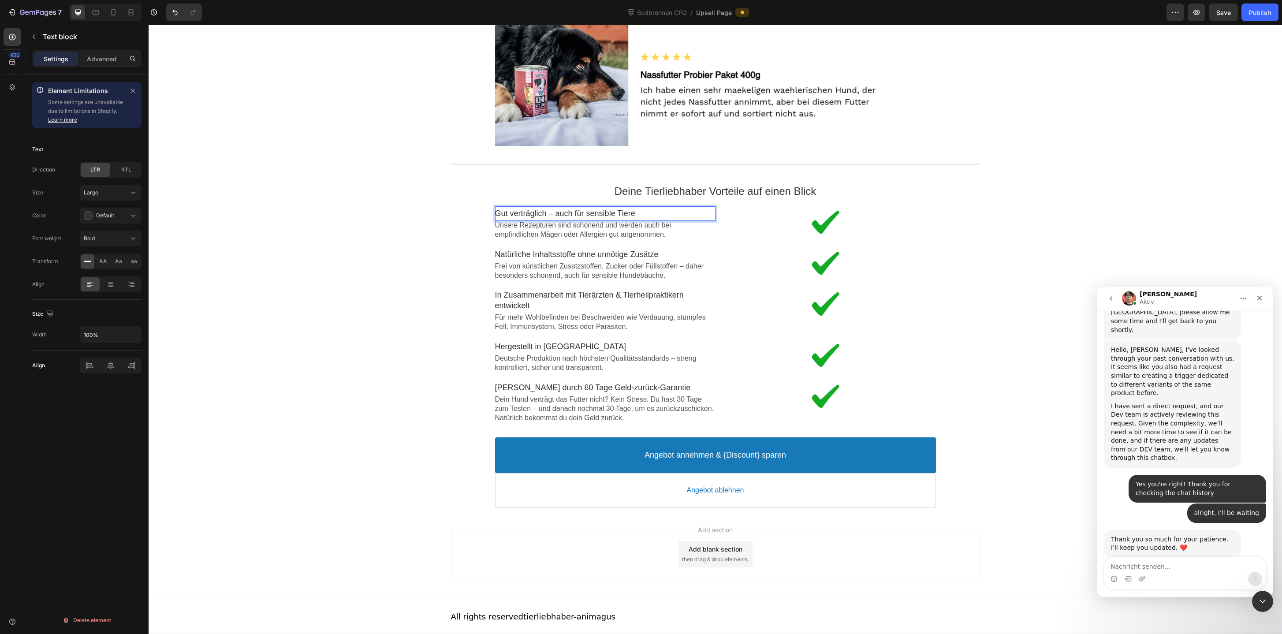
click at [628, 212] on p "Gut verträglich – auch für sensible Tiere" at bounding box center [605, 213] width 220 height 10
click at [673, 195] on p "Deine Tierliebhaber Vorteile auf einen Blick" at bounding box center [715, 191] width 441 height 14
click at [681, 186] on p "Deine Tierliebhaber Vorteile auf einen Blick" at bounding box center [715, 191] width 441 height 14
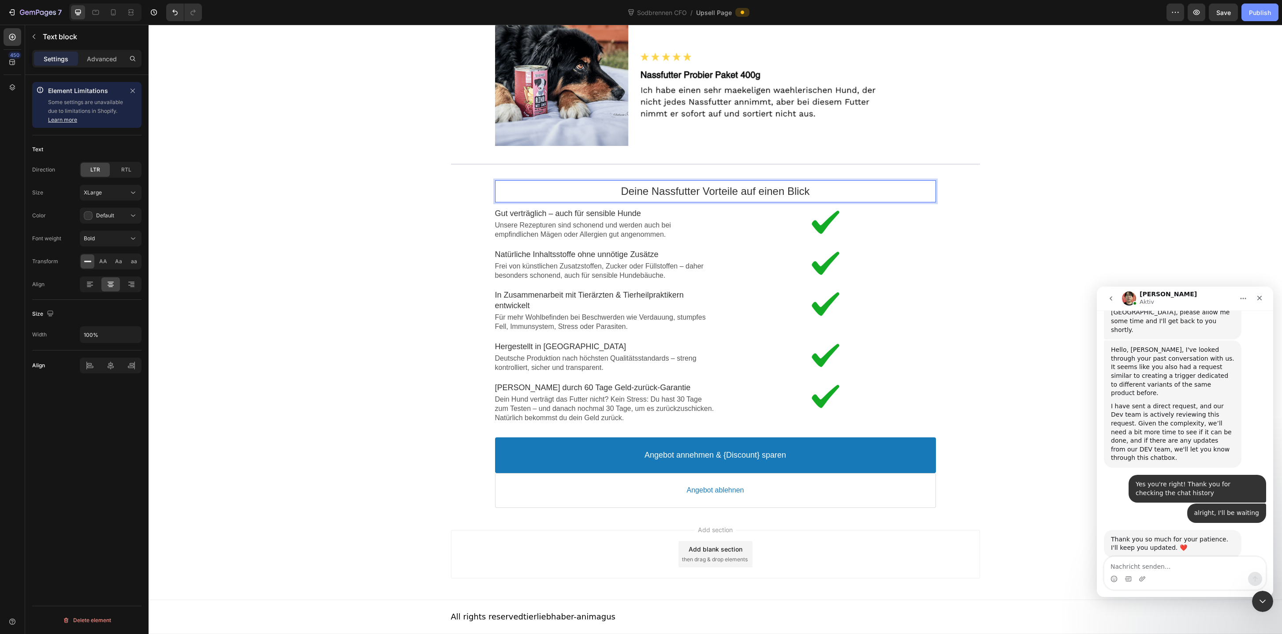
click at [1262, 16] on div "Publish" at bounding box center [1260, 12] width 22 height 9
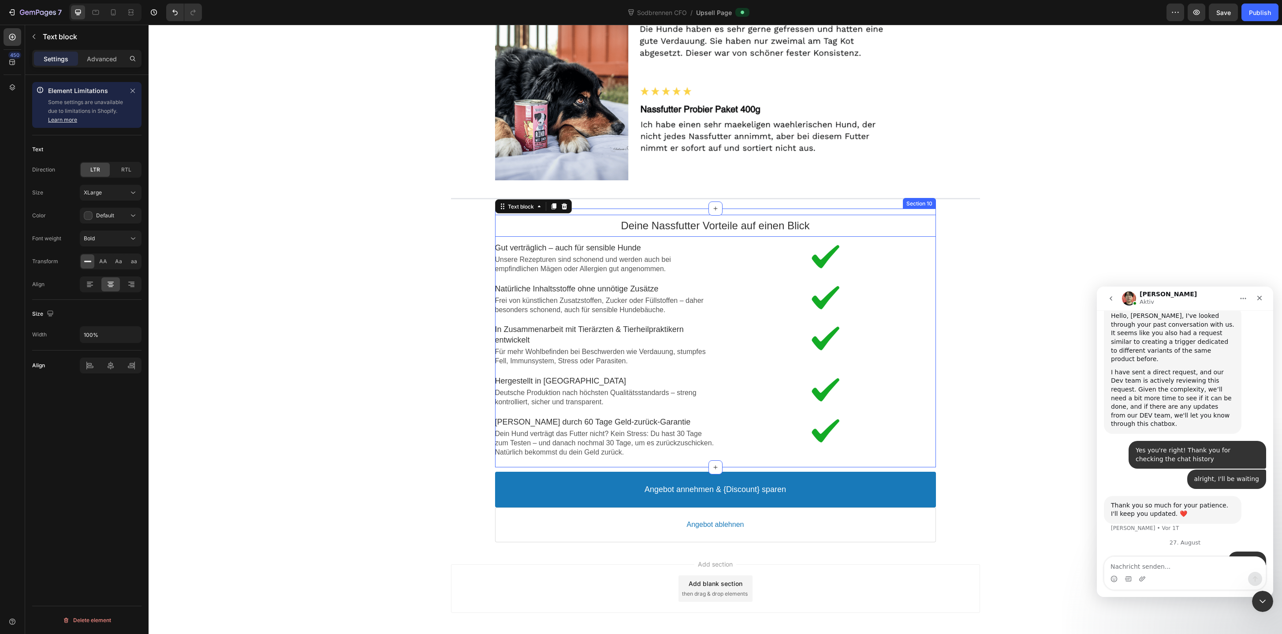
scroll to position [0, 0]
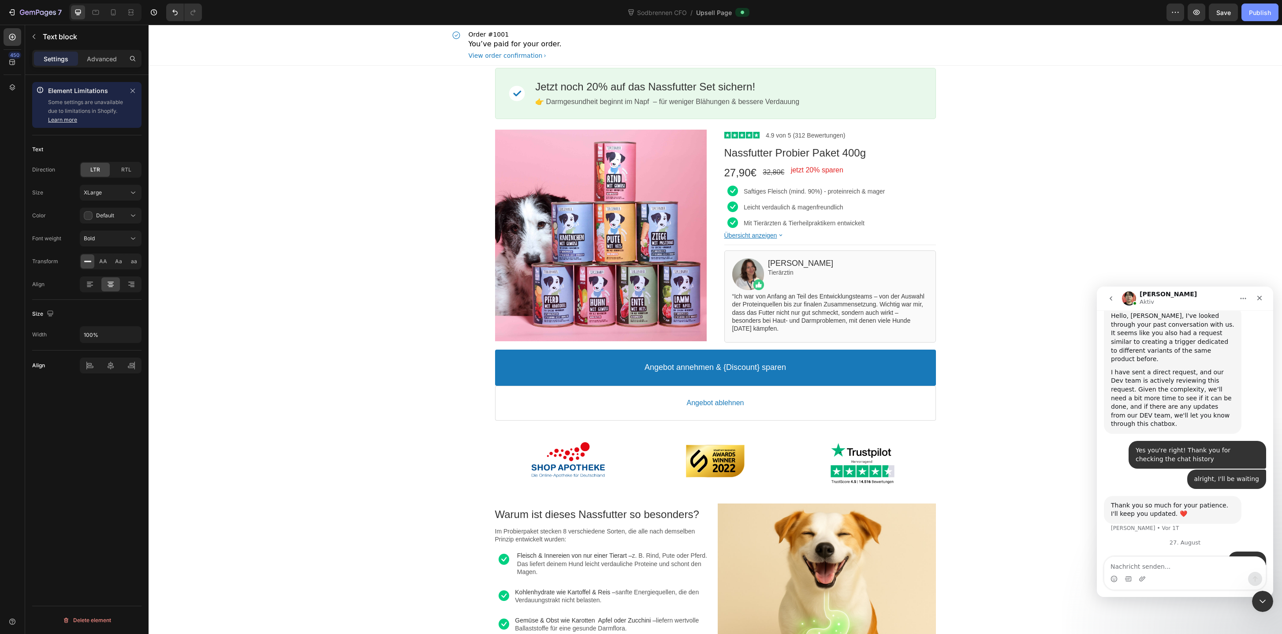
click at [1266, 13] on div "Publish" at bounding box center [1260, 12] width 22 height 9
click at [39, 14] on icon "button" at bounding box center [38, 12] width 36 height 7
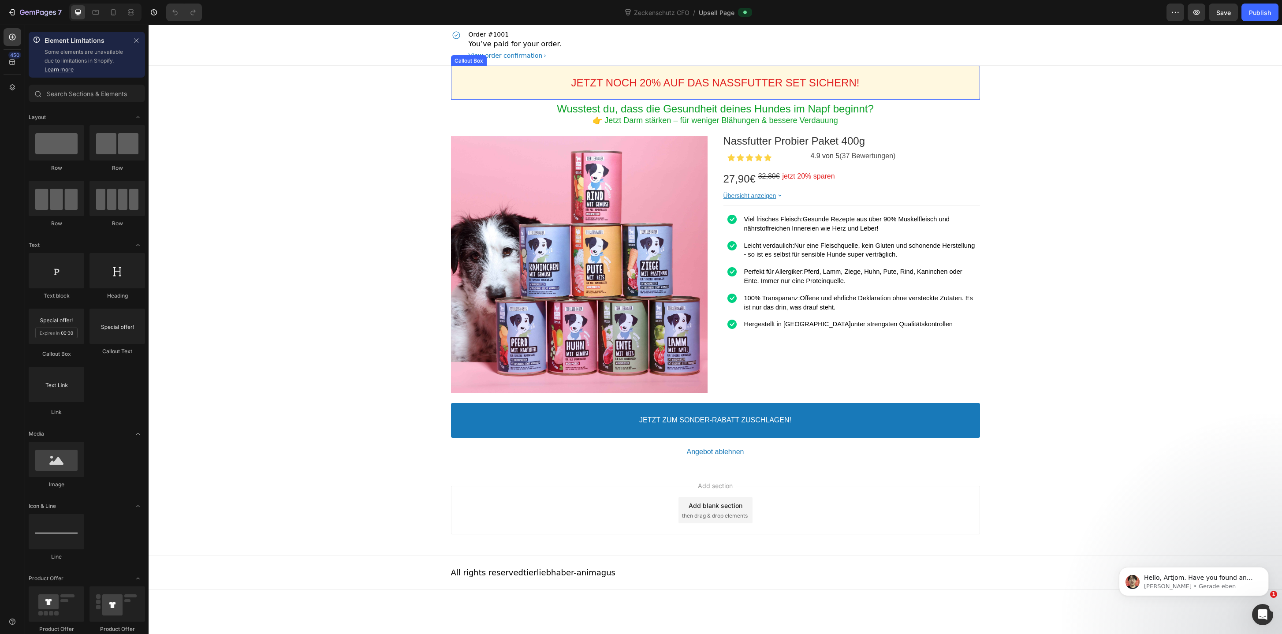
click at [504, 95] on div "JETZT NOCH 20% AUF DAS NASSFUTTER SET SICHERN! Callout Text" at bounding box center [715, 83] width 529 height 34
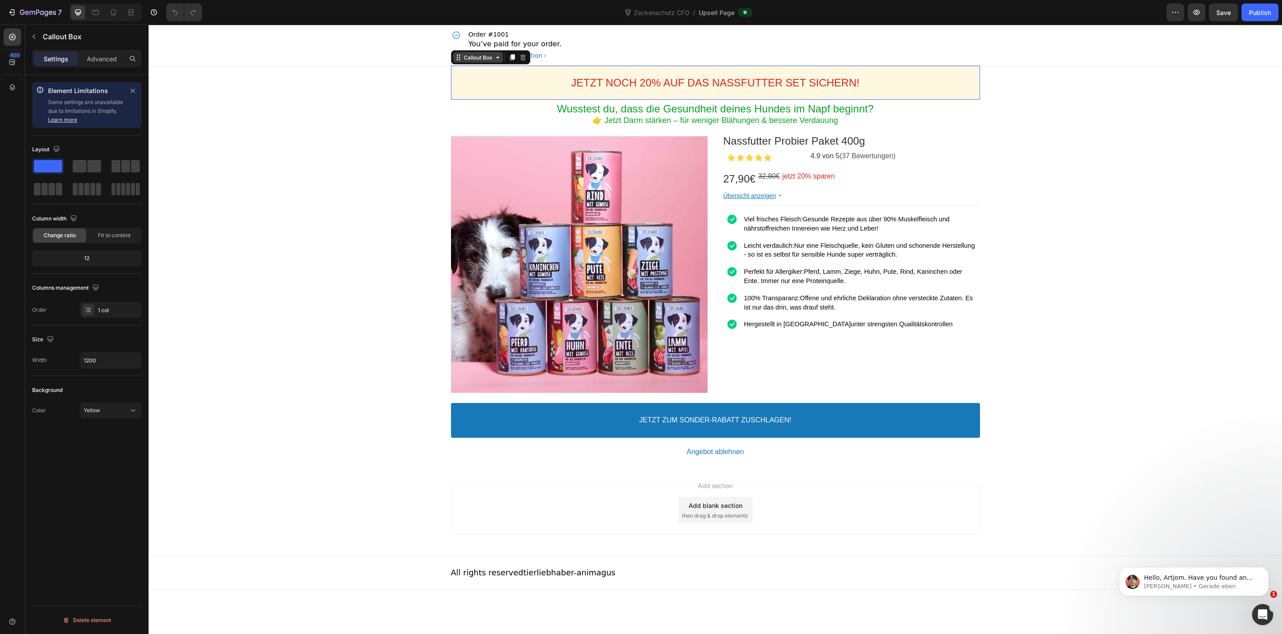
click at [485, 59] on div "Callout Box" at bounding box center [478, 57] width 32 height 7
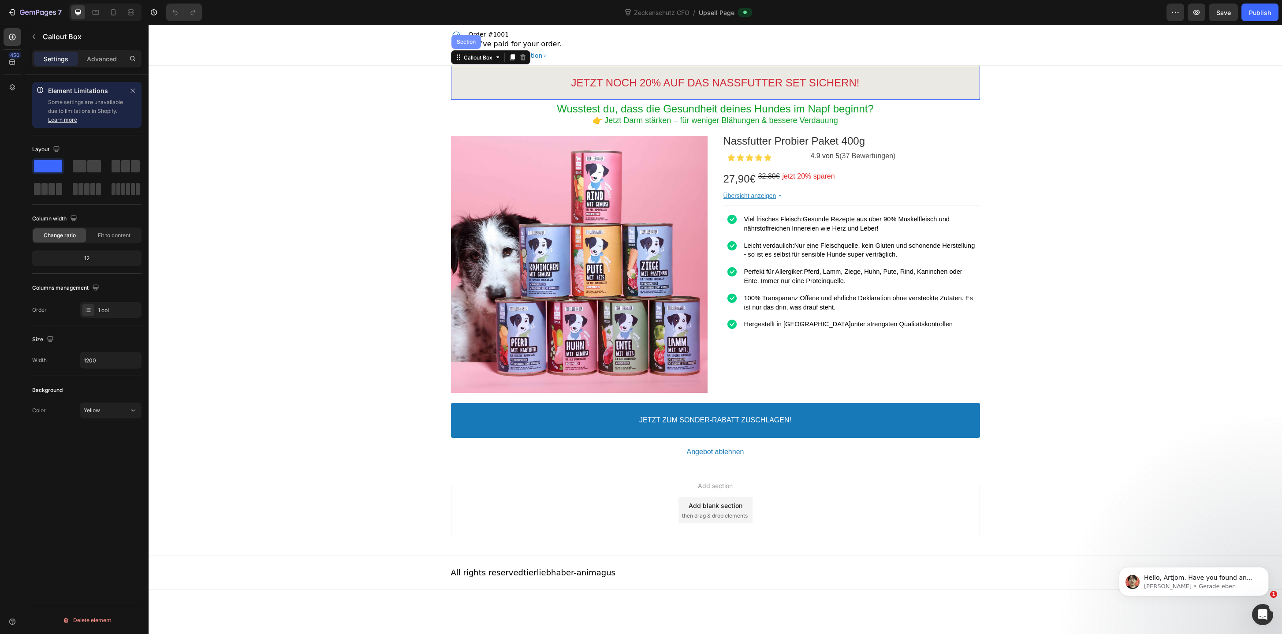
click at [474, 45] on div "Section" at bounding box center [466, 42] width 30 height 14
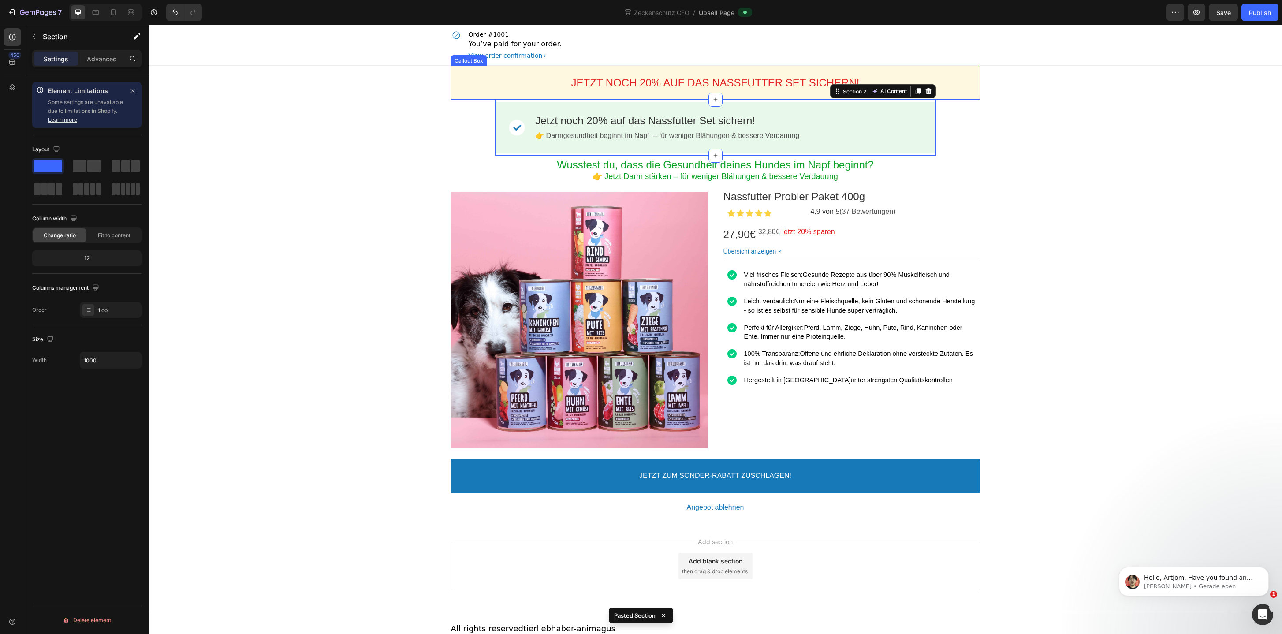
click at [468, 97] on div "JETZT NOCH 20% AUF DAS NASSFUTTER SET SICHERN! Callout Text" at bounding box center [715, 83] width 529 height 34
click at [469, 61] on div "Callout Box" at bounding box center [478, 57] width 50 height 11
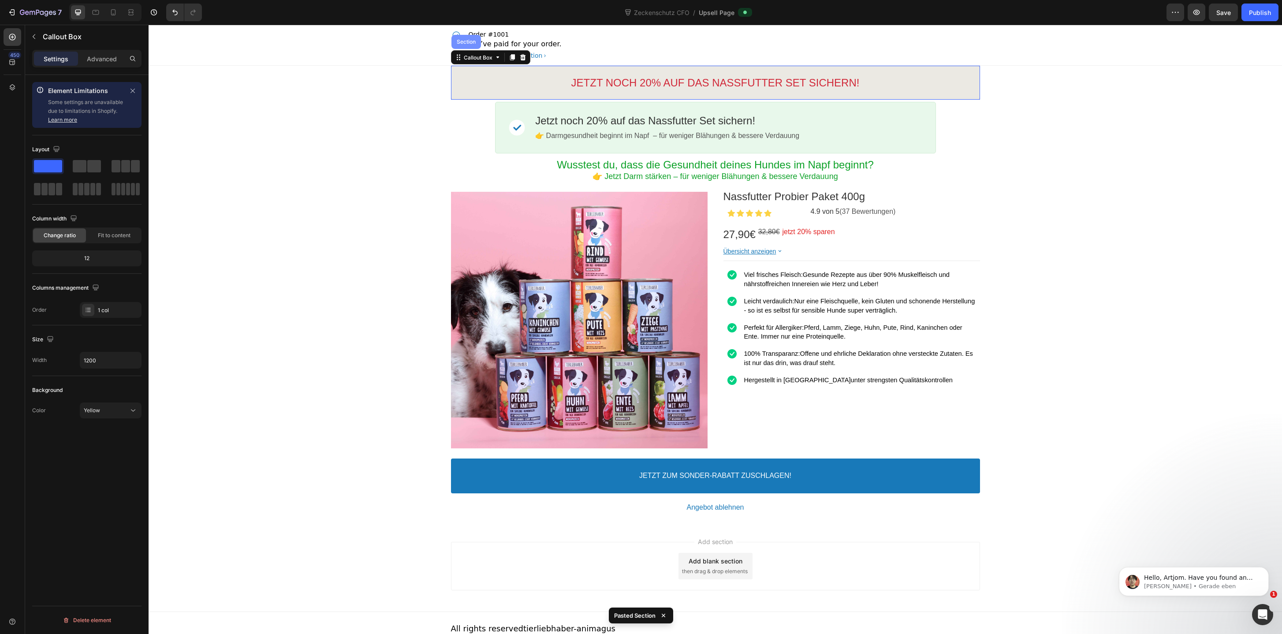
click at [469, 49] on div "Section" at bounding box center [466, 42] width 30 height 14
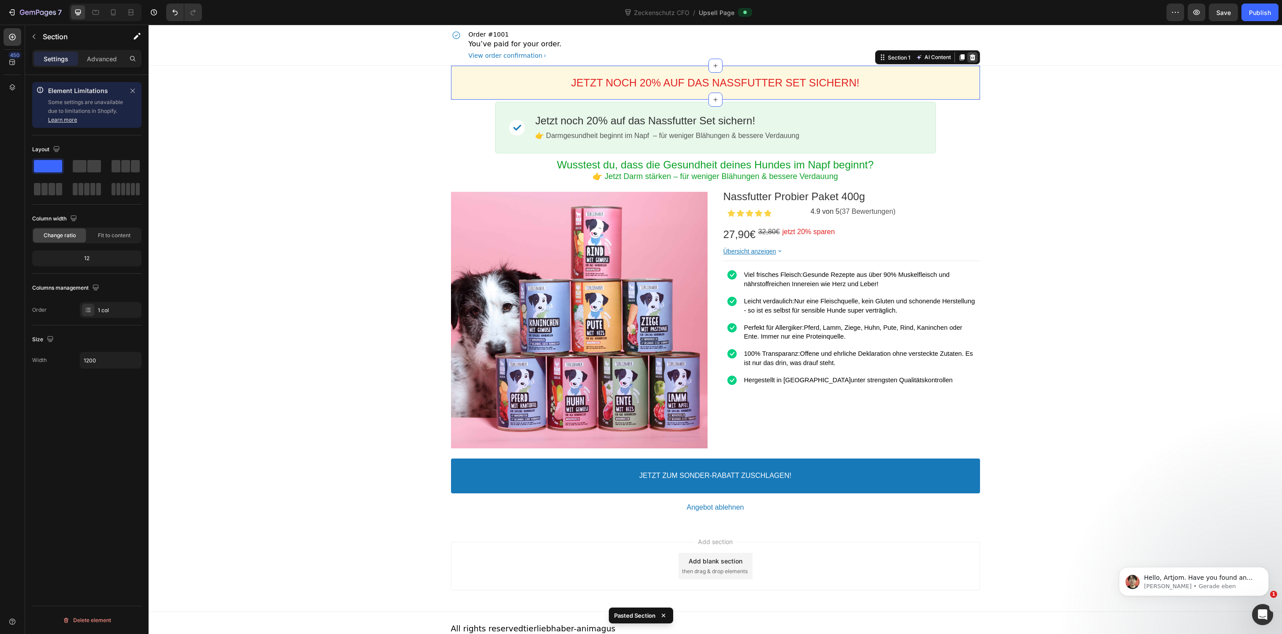
click at [972, 60] on icon at bounding box center [972, 57] width 6 height 6
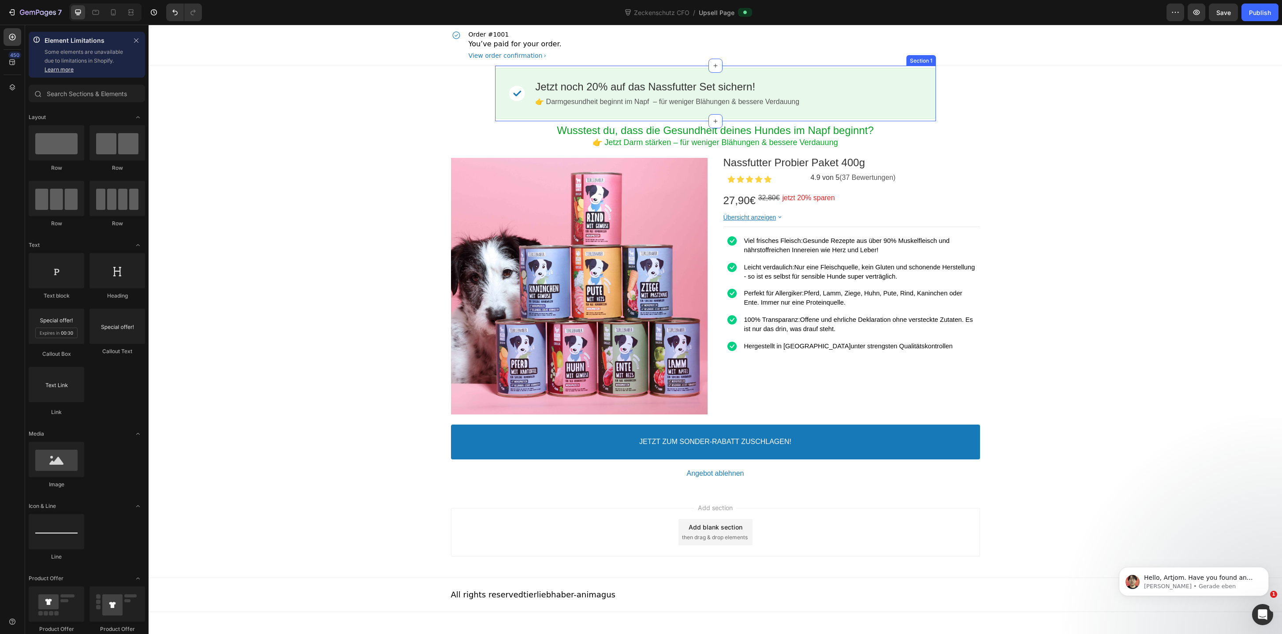
click at [569, 120] on div "Image Jetzt noch 20% auf das Nassfutter Set sichern! Callout Text 👉 Darmgesundh…" at bounding box center [715, 94] width 441 height 56
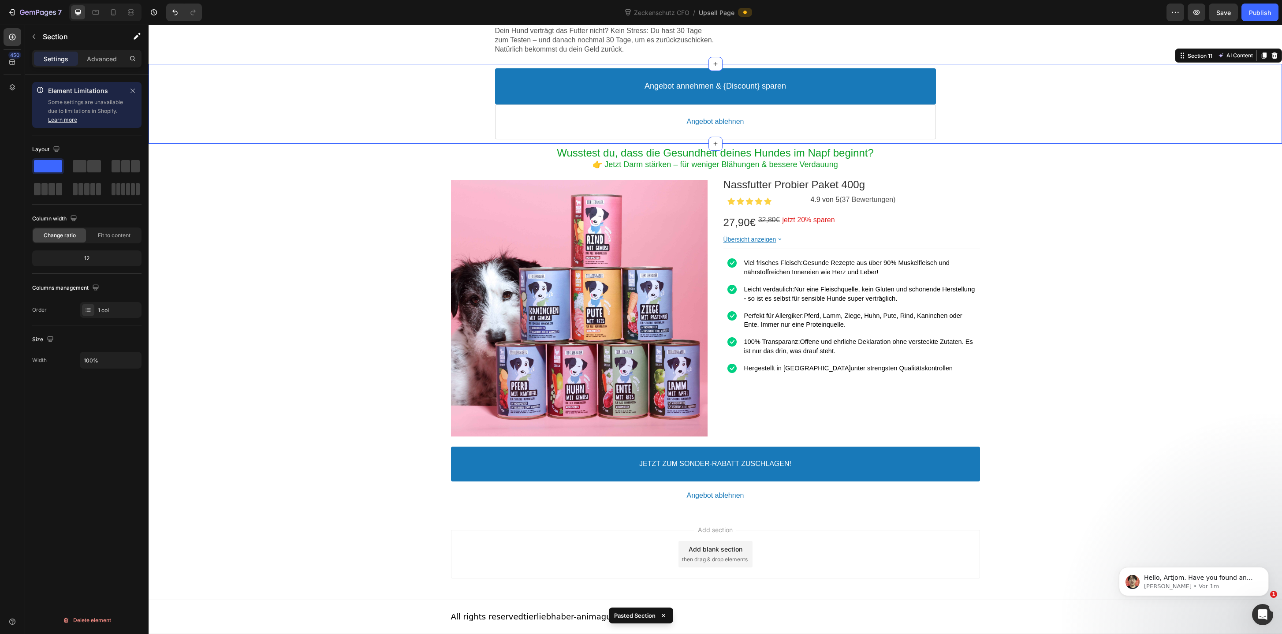
scroll to position [1730, 0]
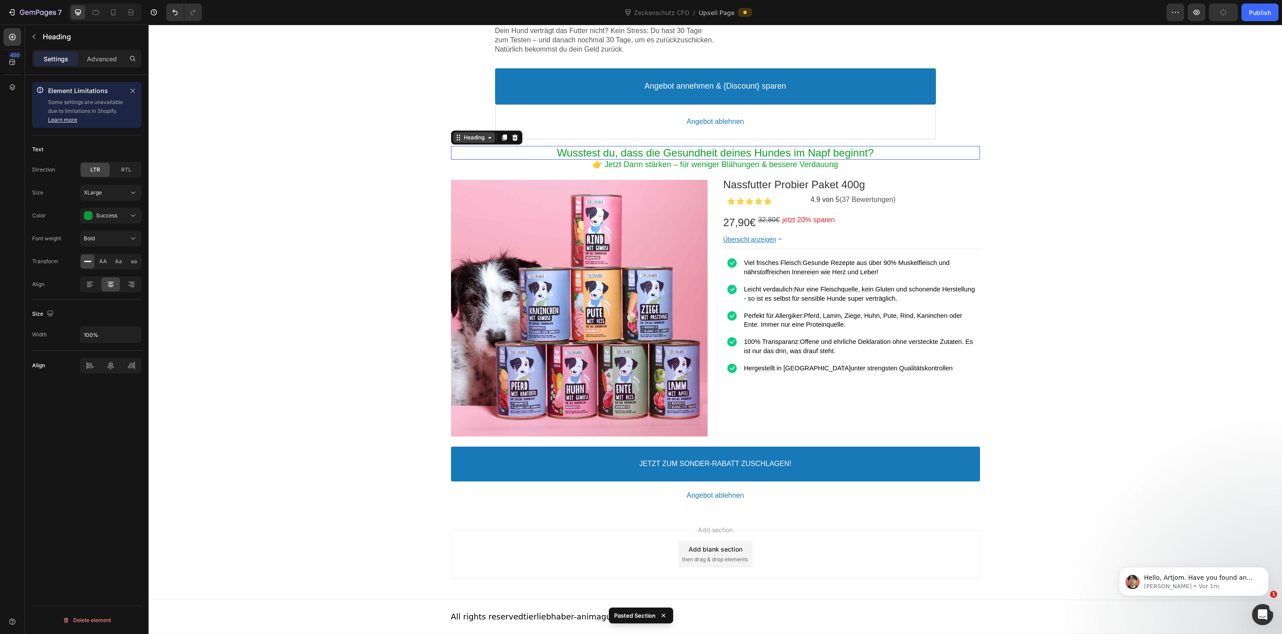
click at [463, 145] on div "Heading" at bounding box center [486, 137] width 71 height 14
click at [465, 141] on div "Heading" at bounding box center [474, 137] width 24 height 7
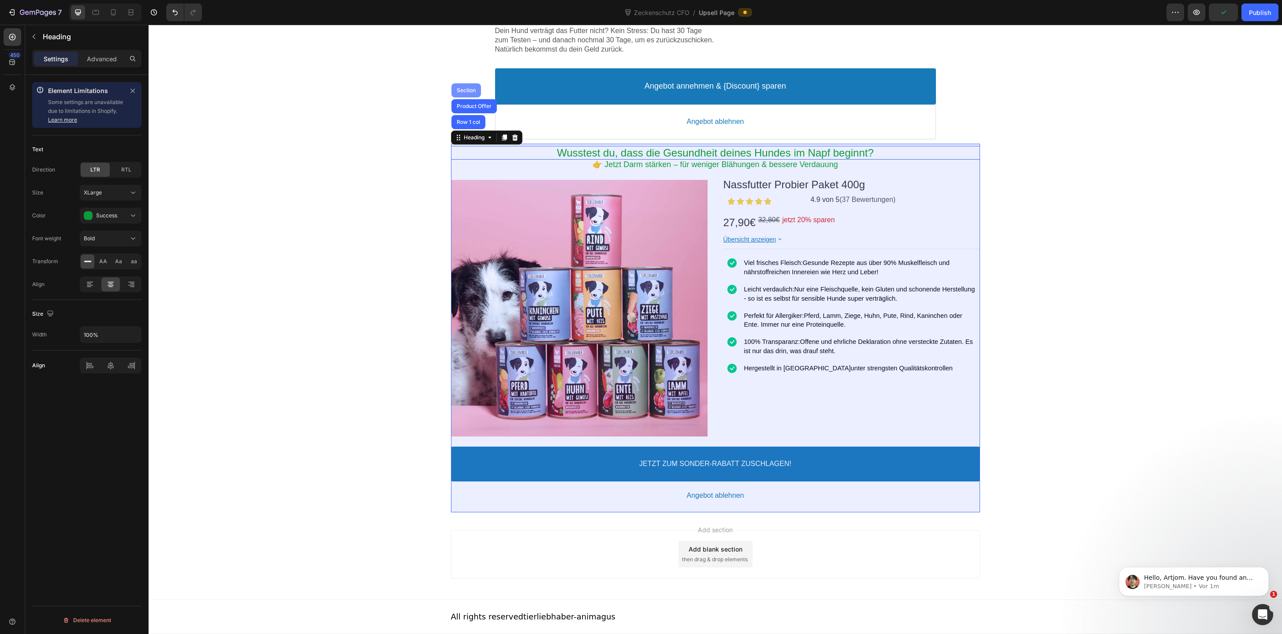
click at [469, 93] on div "Section" at bounding box center [466, 90] width 22 height 5
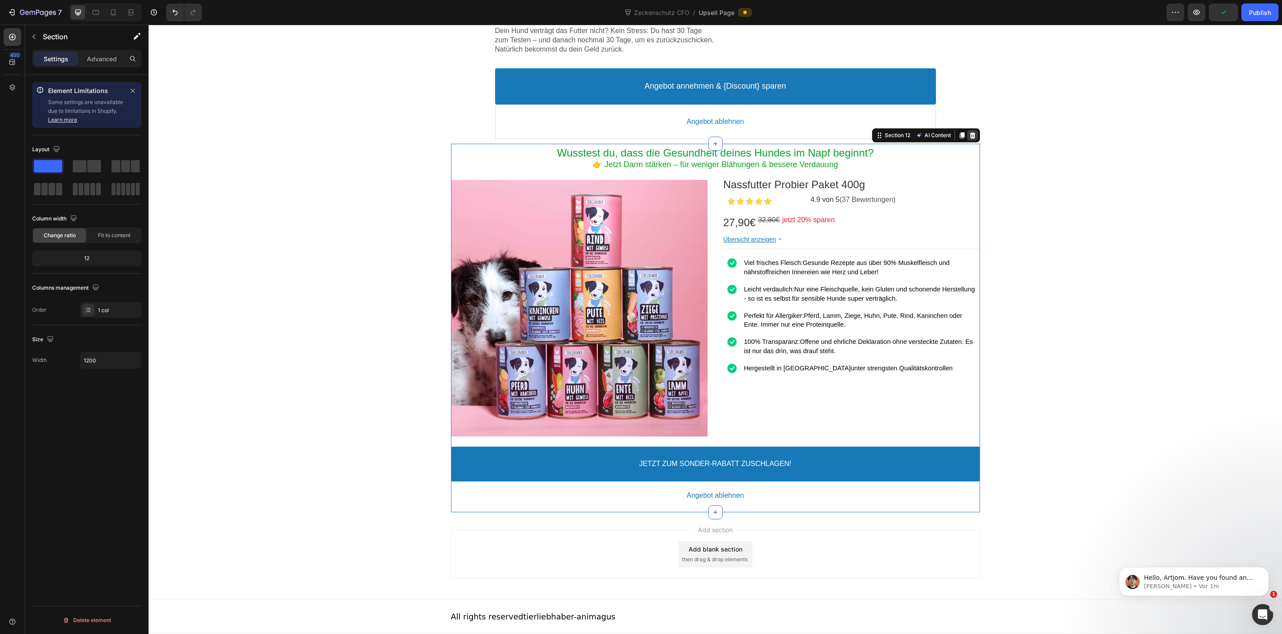
click at [973, 138] on icon at bounding box center [972, 135] width 6 height 6
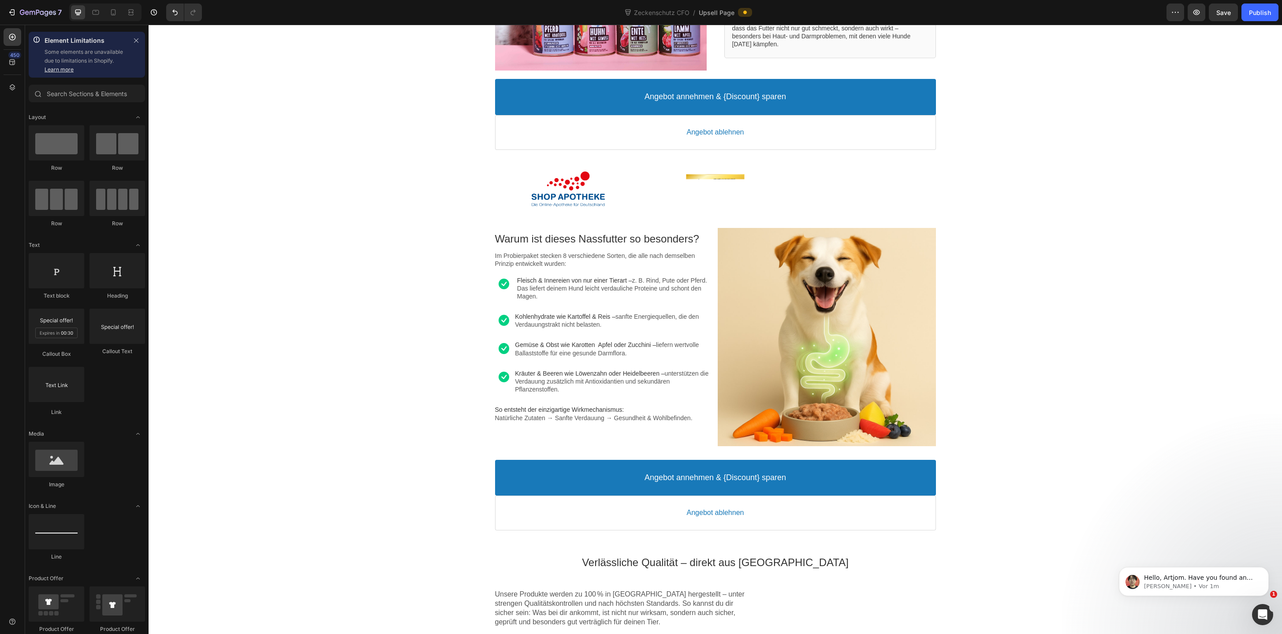
scroll to position [0, 0]
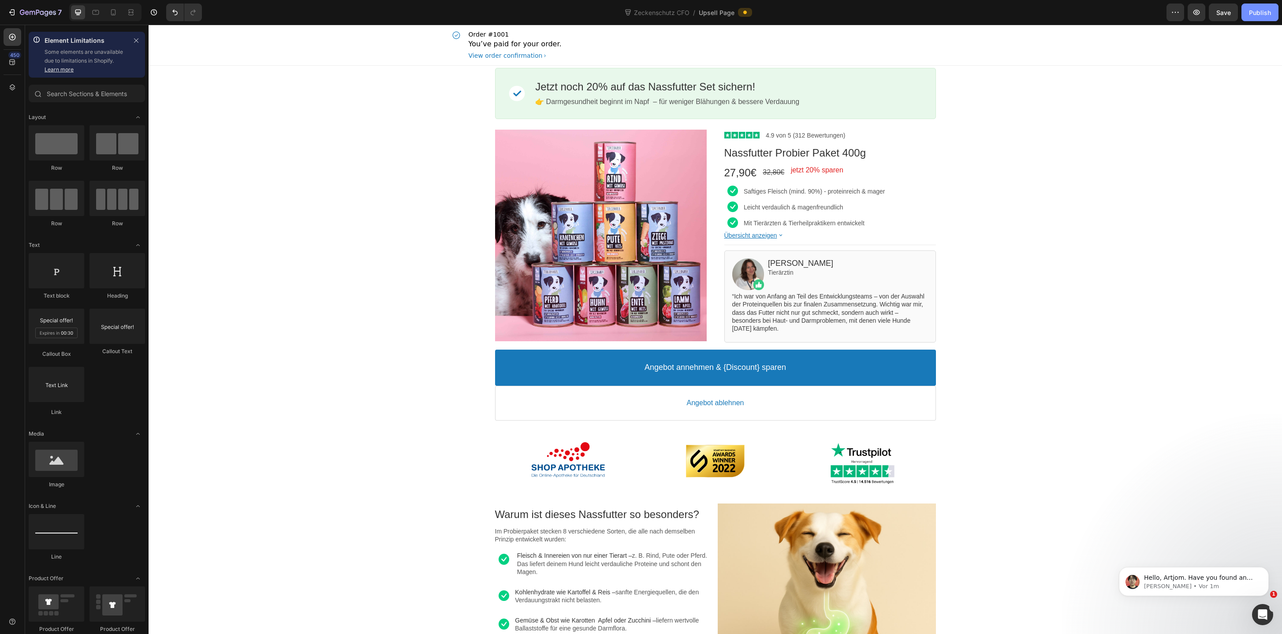
click at [1258, 14] on div "Publish" at bounding box center [1260, 12] width 22 height 9
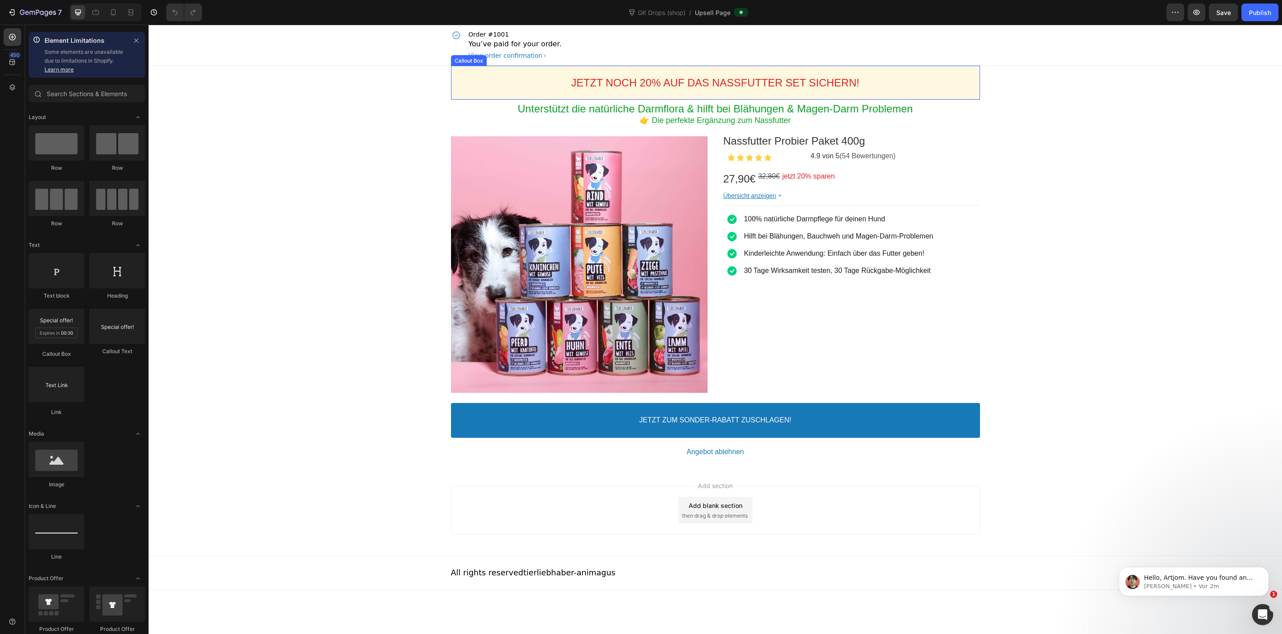
click at [458, 90] on div "JETZT NOCH 20% AUF DAS NASSFUTTER SET SICHERN! Callout Text" at bounding box center [715, 83] width 529 height 34
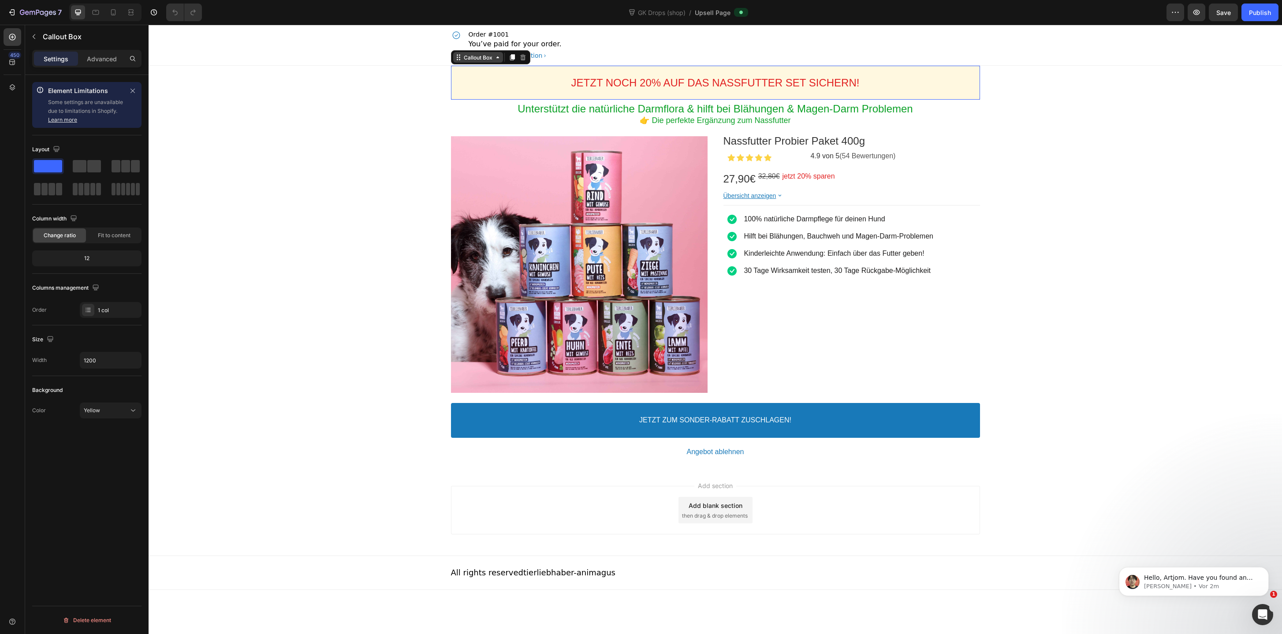
click at [469, 60] on div "Callout Box" at bounding box center [478, 57] width 32 height 7
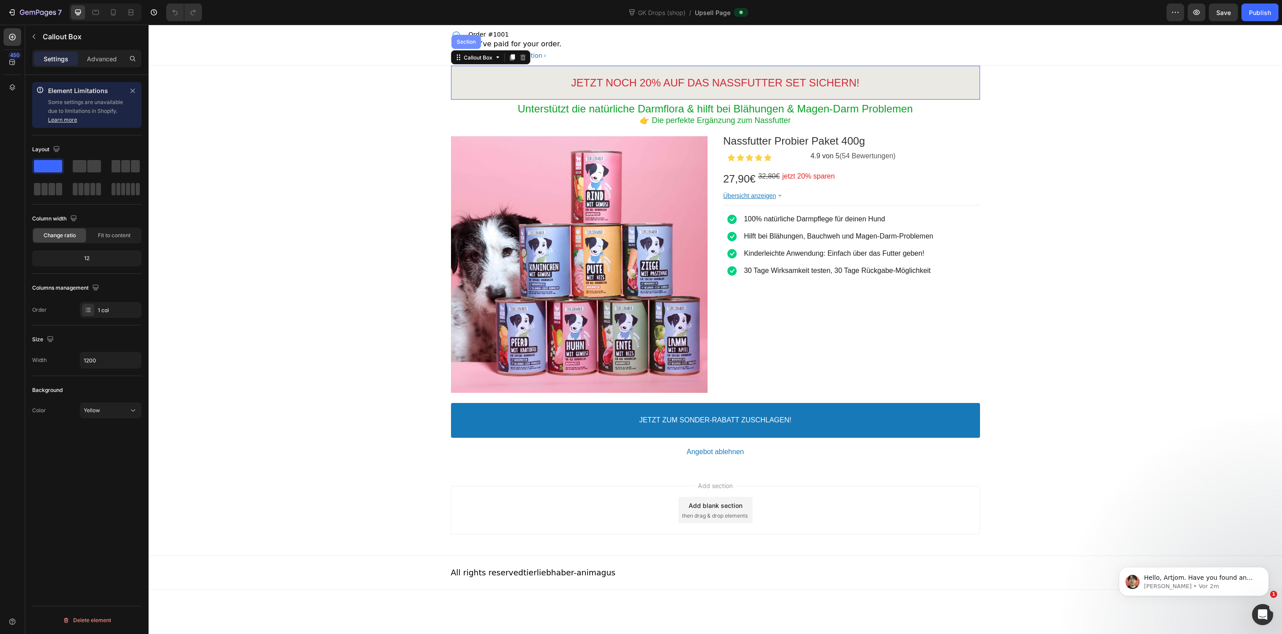
click at [469, 42] on div "Section" at bounding box center [466, 41] width 22 height 5
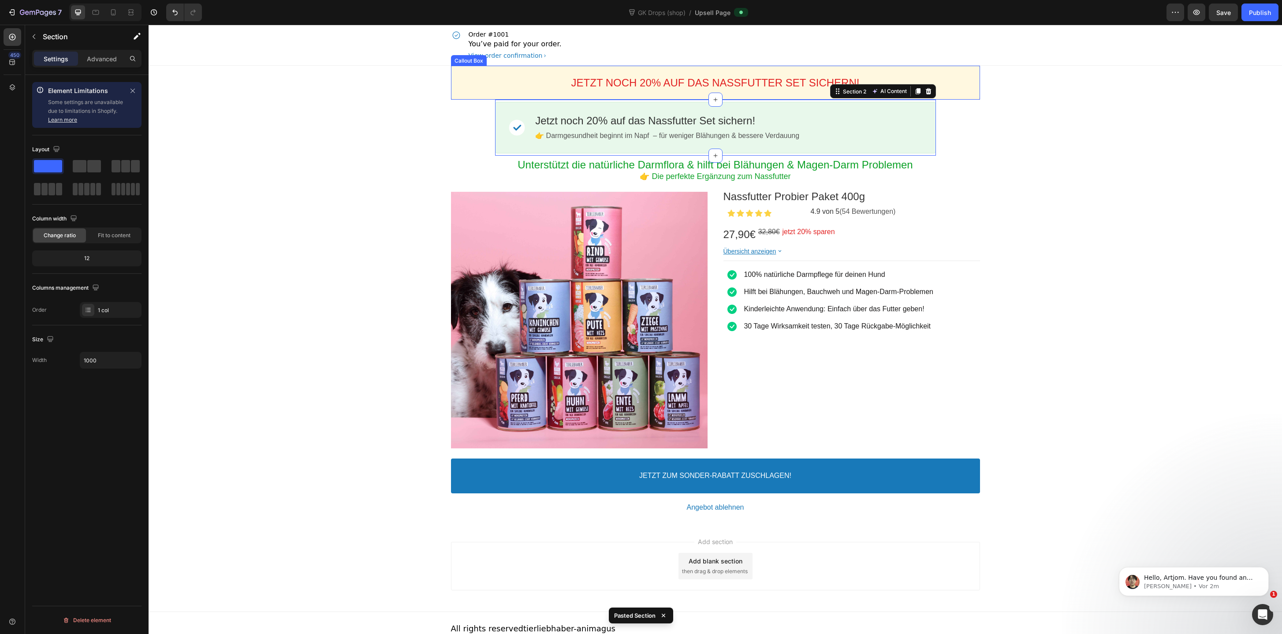
click at [469, 97] on div "JETZT NOCH 20% AUF DAS NASSFUTTER SET SICHERN! Callout Text" at bounding box center [715, 83] width 529 height 34
click at [473, 62] on div "Callout Box" at bounding box center [490, 57] width 79 height 14
click at [473, 55] on div "Callout Box" at bounding box center [478, 57] width 32 height 7
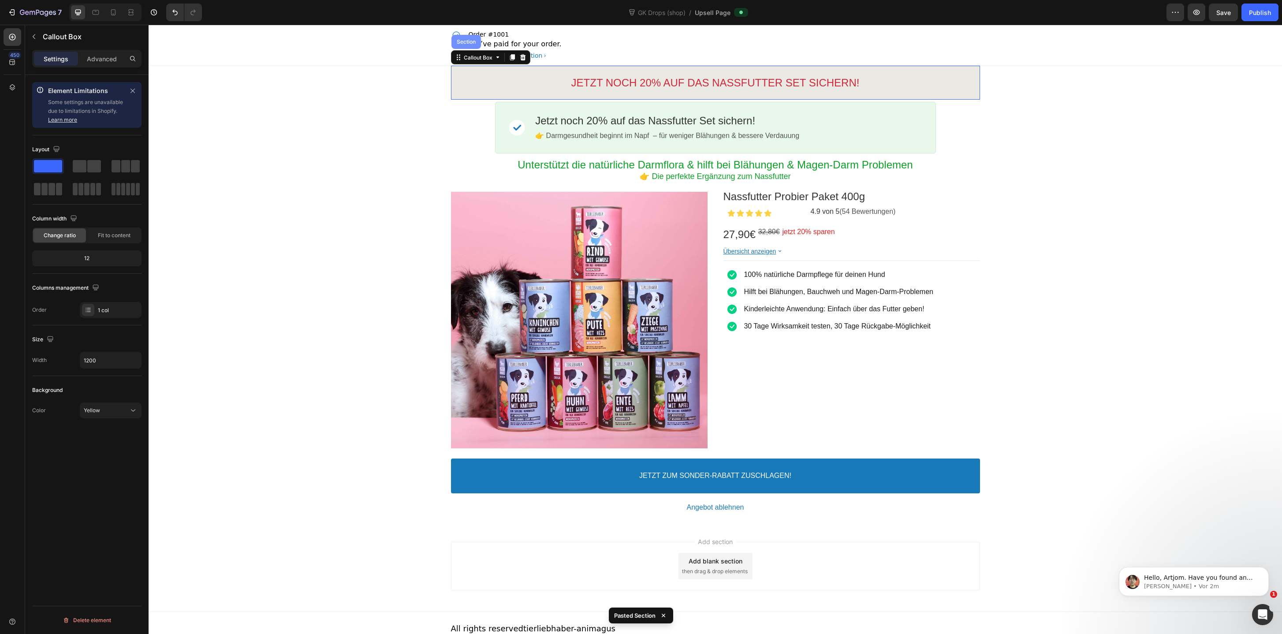
click at [472, 46] on div "Section" at bounding box center [466, 42] width 30 height 14
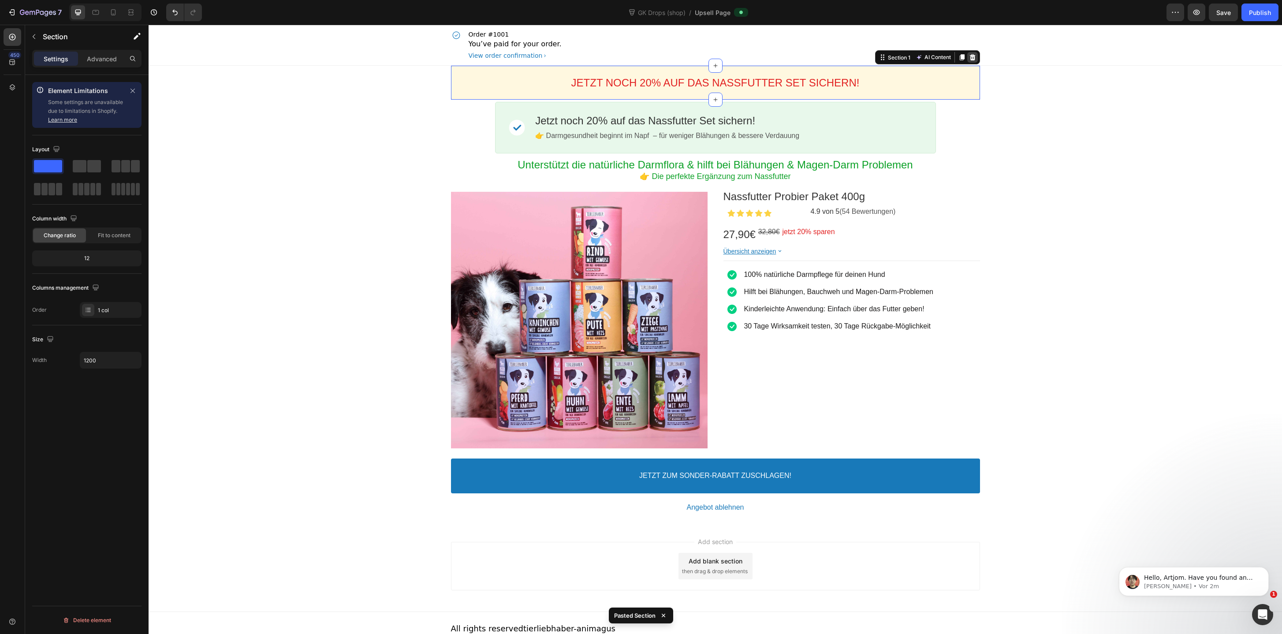
click at [977, 56] on div at bounding box center [972, 57] width 11 height 11
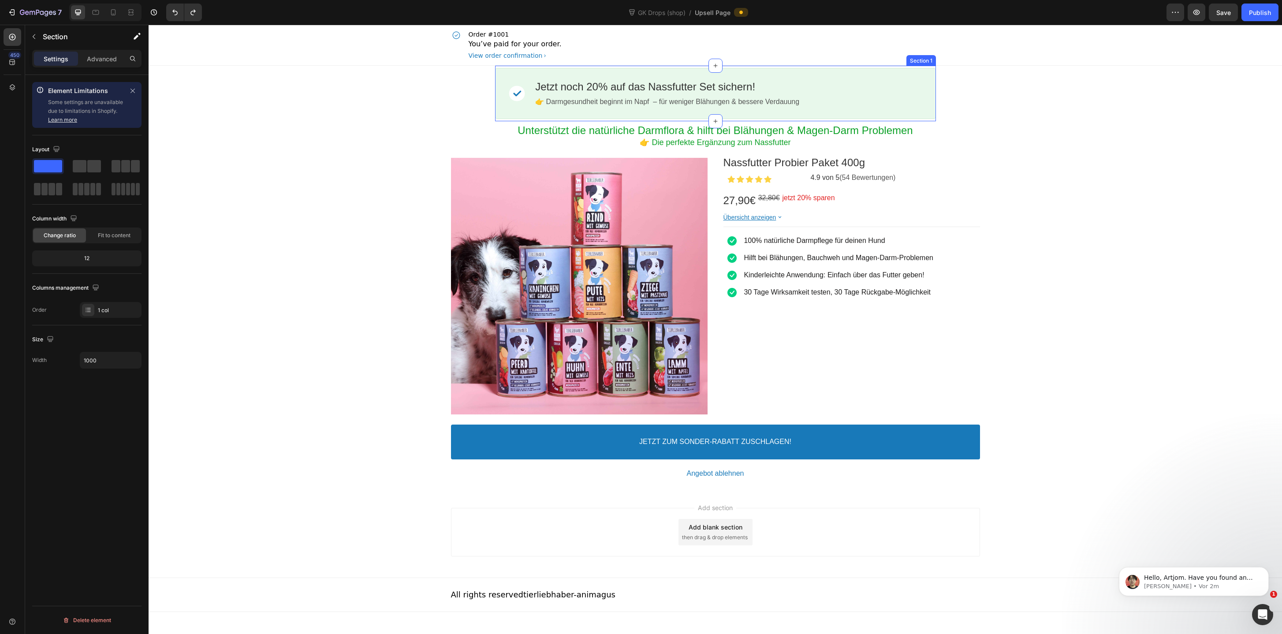
click at [504, 120] on div "Image Jetzt noch 20% auf das Nassfutter Set sichern! Callout Text 👉 Darmgesundh…" at bounding box center [715, 94] width 441 height 56
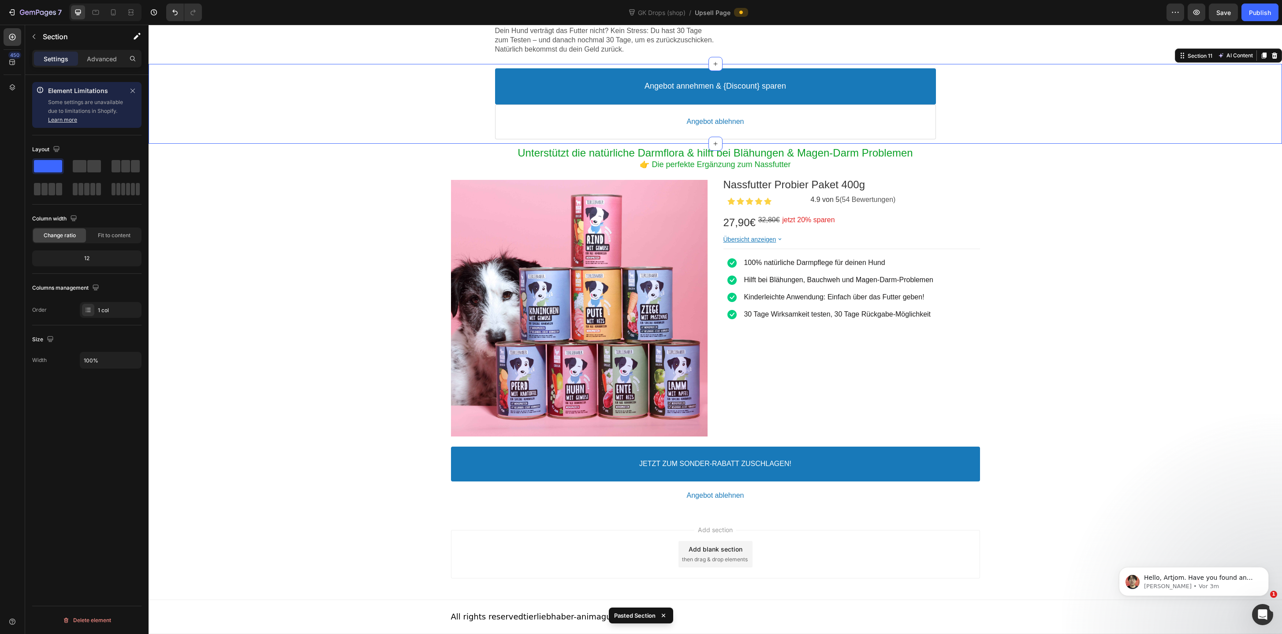
scroll to position [1850, 0]
click at [590, 511] on div "Unterstützt die natürliche Darmflora & hilft bei Blähungen & Magen-Darm Problem…" at bounding box center [715, 328] width 529 height 368
click at [974, 135] on icon at bounding box center [972, 135] width 7 height 7
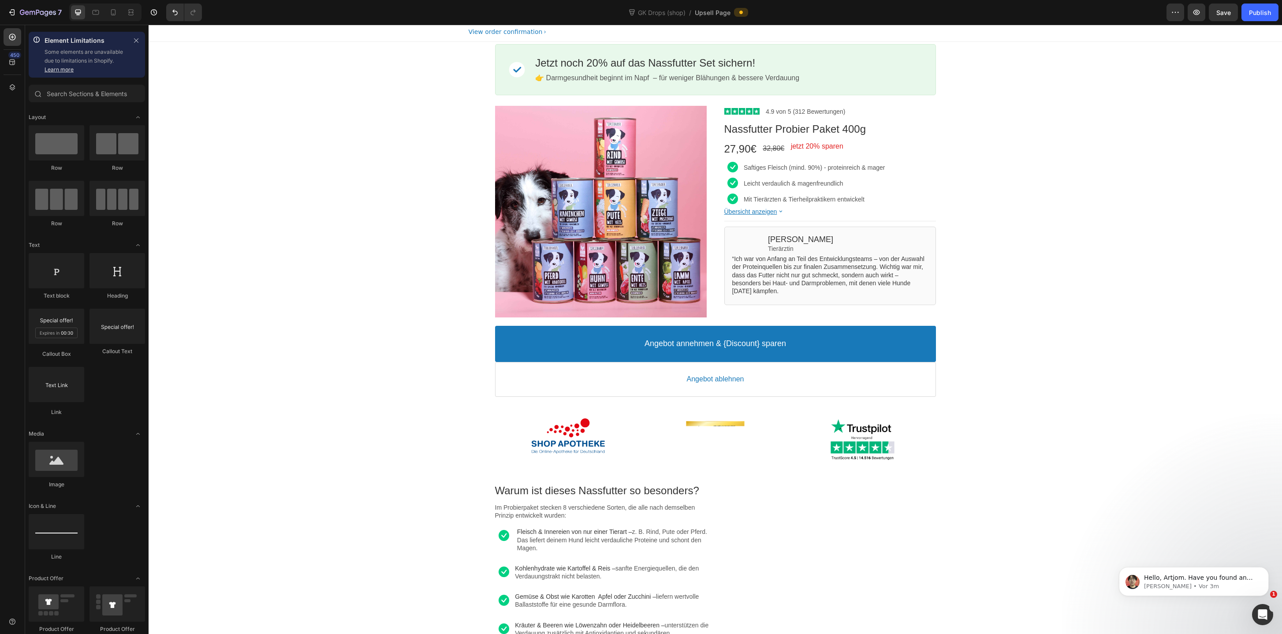
scroll to position [0, 0]
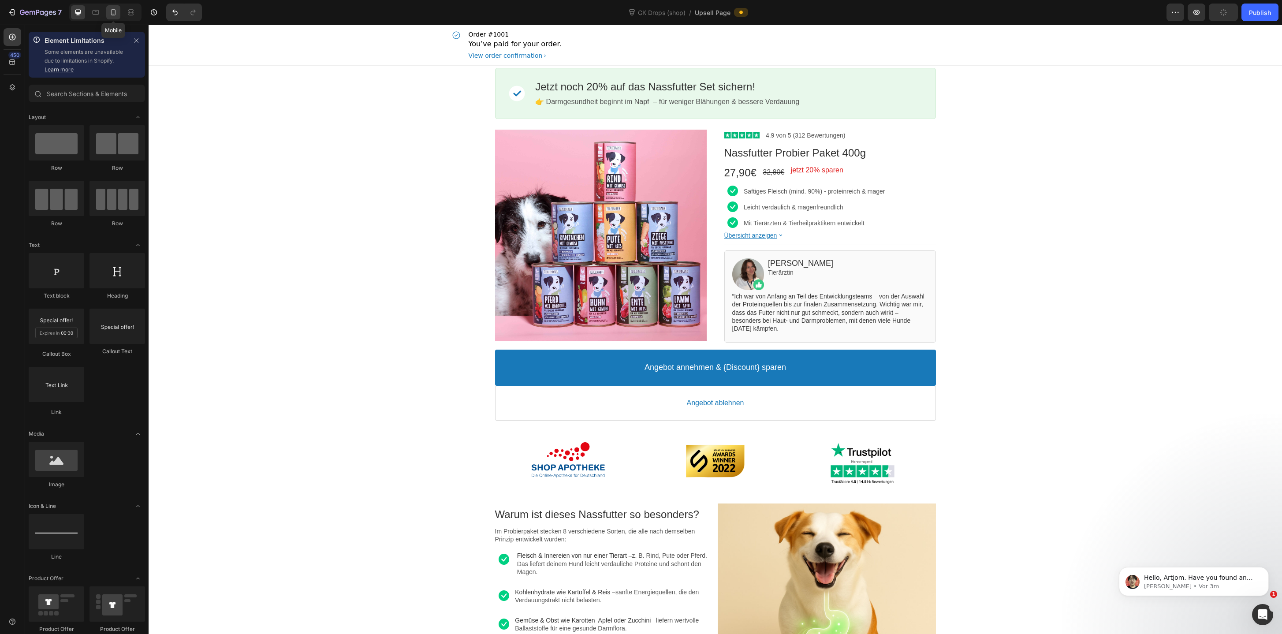
click at [117, 17] on div at bounding box center [113, 12] width 14 height 14
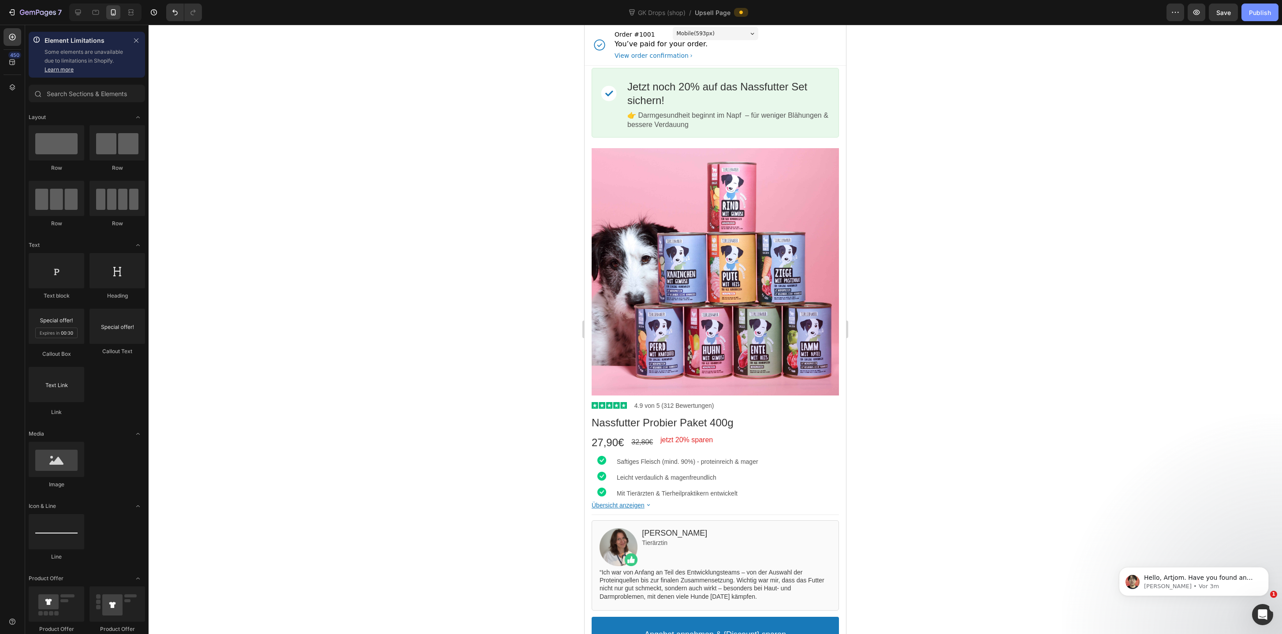
click at [1263, 16] on div "Publish" at bounding box center [1260, 12] width 22 height 9
click at [33, 9] on icon "button" at bounding box center [38, 12] width 36 height 7
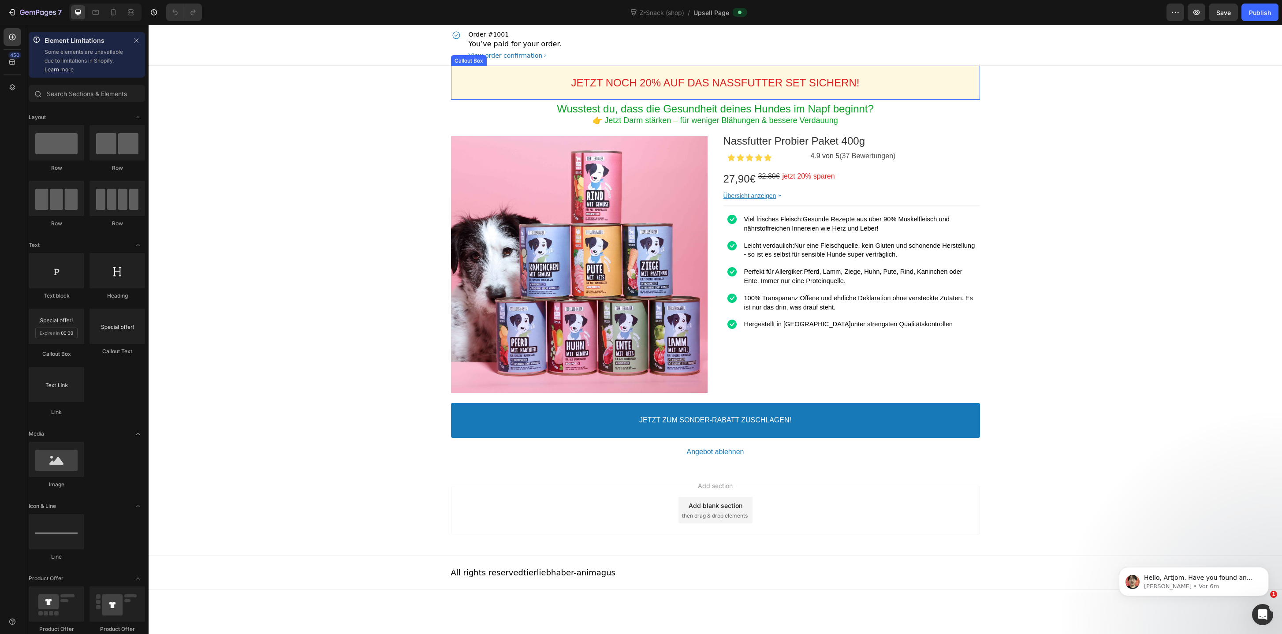
click at [454, 95] on div "JETZT NOCH 20% AUF DAS NASSFUTTER SET SICHERN! Callout Text" at bounding box center [715, 83] width 529 height 34
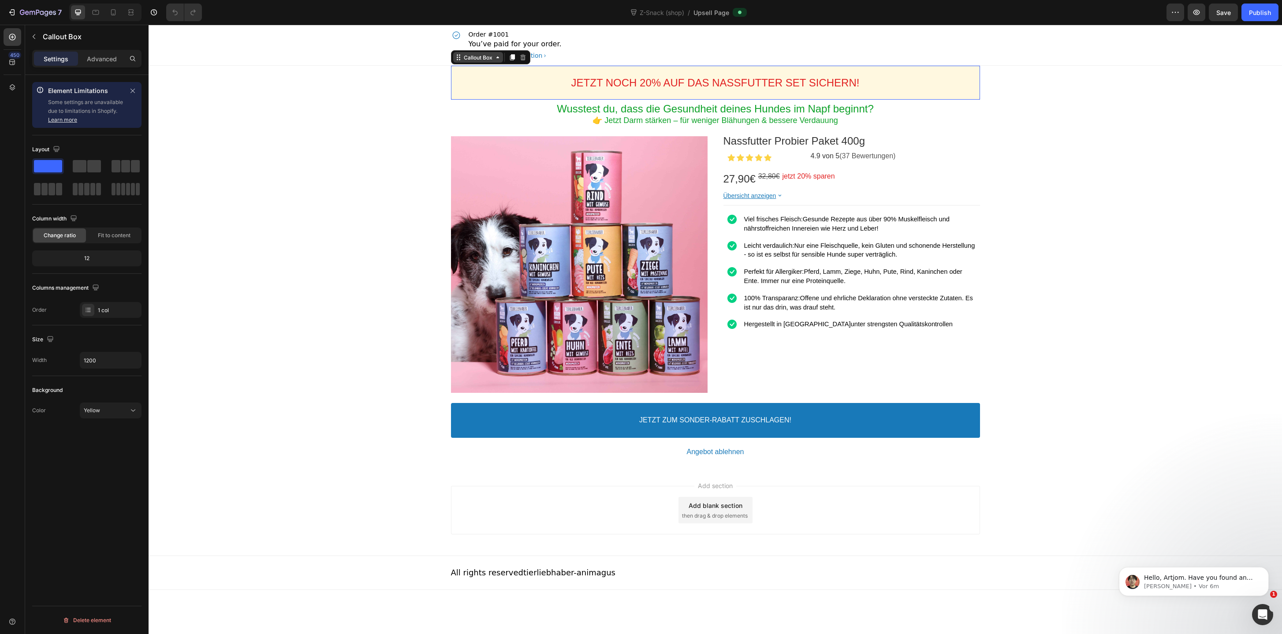
click at [471, 59] on div "Callout Box" at bounding box center [478, 57] width 32 height 7
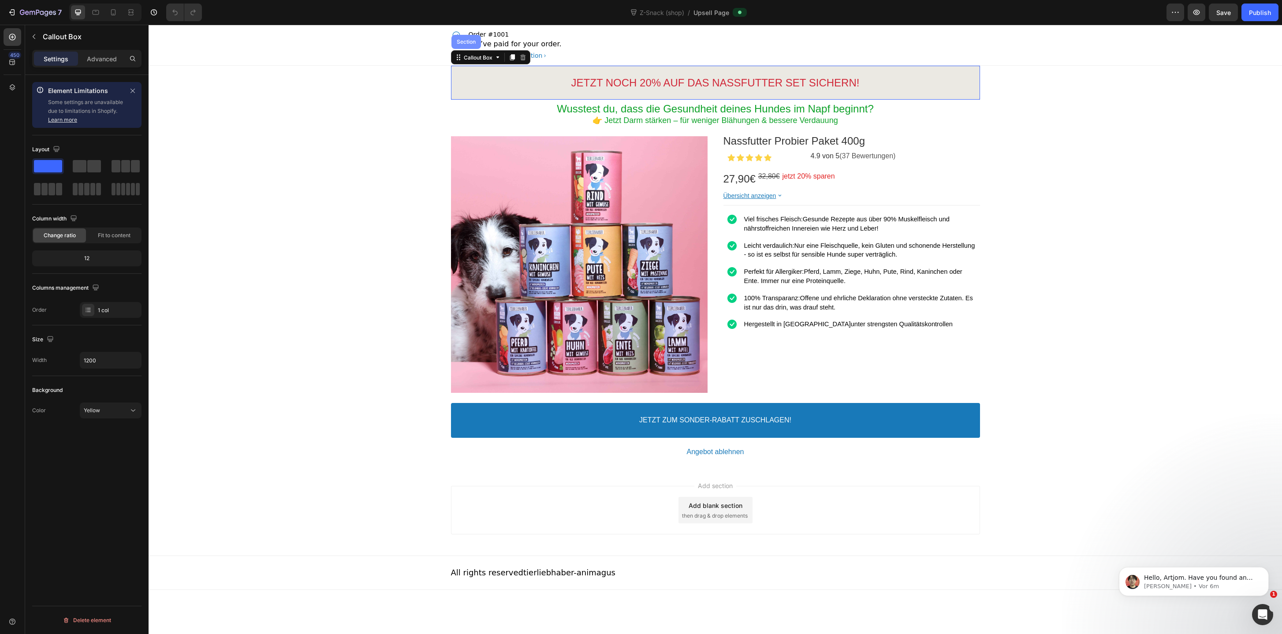
click at [470, 44] on div "Section" at bounding box center [466, 41] width 22 height 5
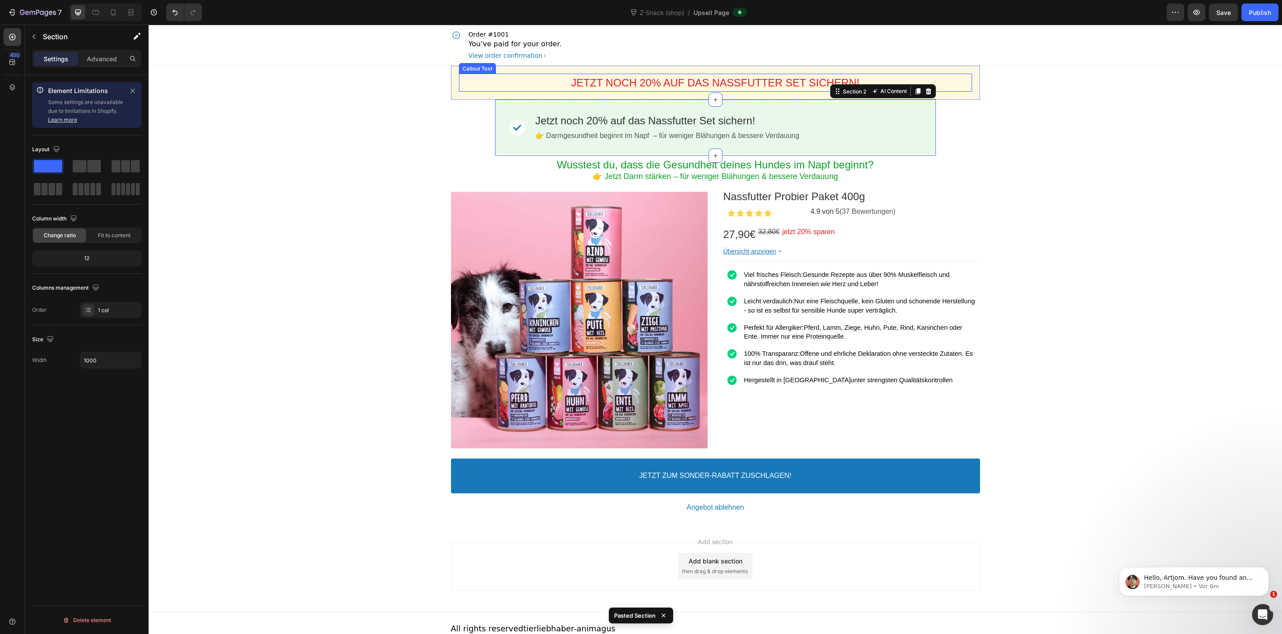
click at [475, 89] on div "JETZT NOCH 20% AUF DAS NASSFUTTER SET SICHERN!" at bounding box center [715, 83] width 513 height 14
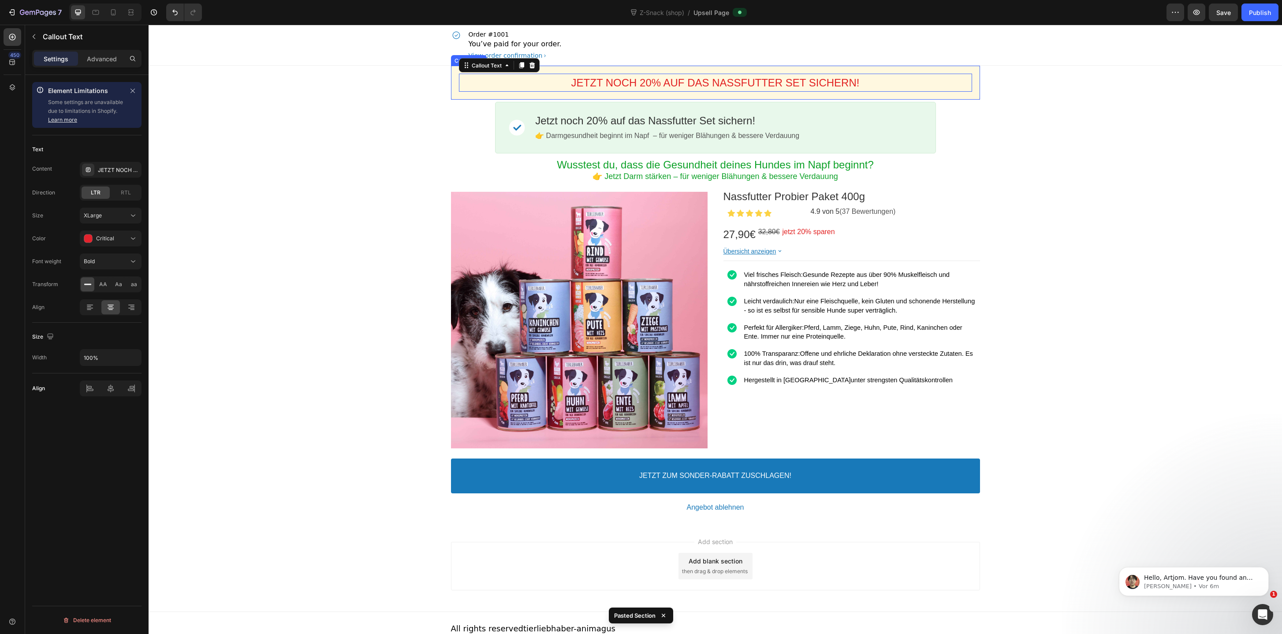
click at [476, 98] on div "JETZT NOCH 20% AUF DAS NASSFUTTER SET SICHERN! Callout Text" at bounding box center [715, 83] width 529 height 34
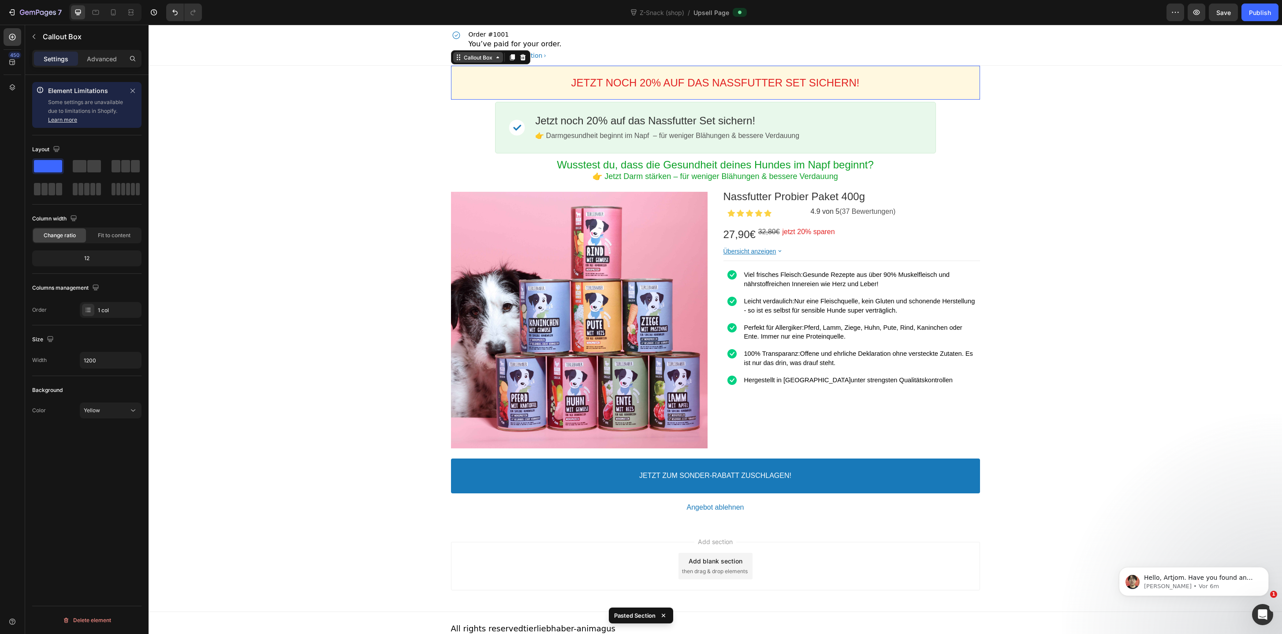
click at [476, 62] on div "Callout Box" at bounding box center [478, 57] width 50 height 11
click at [471, 48] on div "Section" at bounding box center [466, 42] width 30 height 14
click at [971, 61] on div at bounding box center [972, 57] width 11 height 11
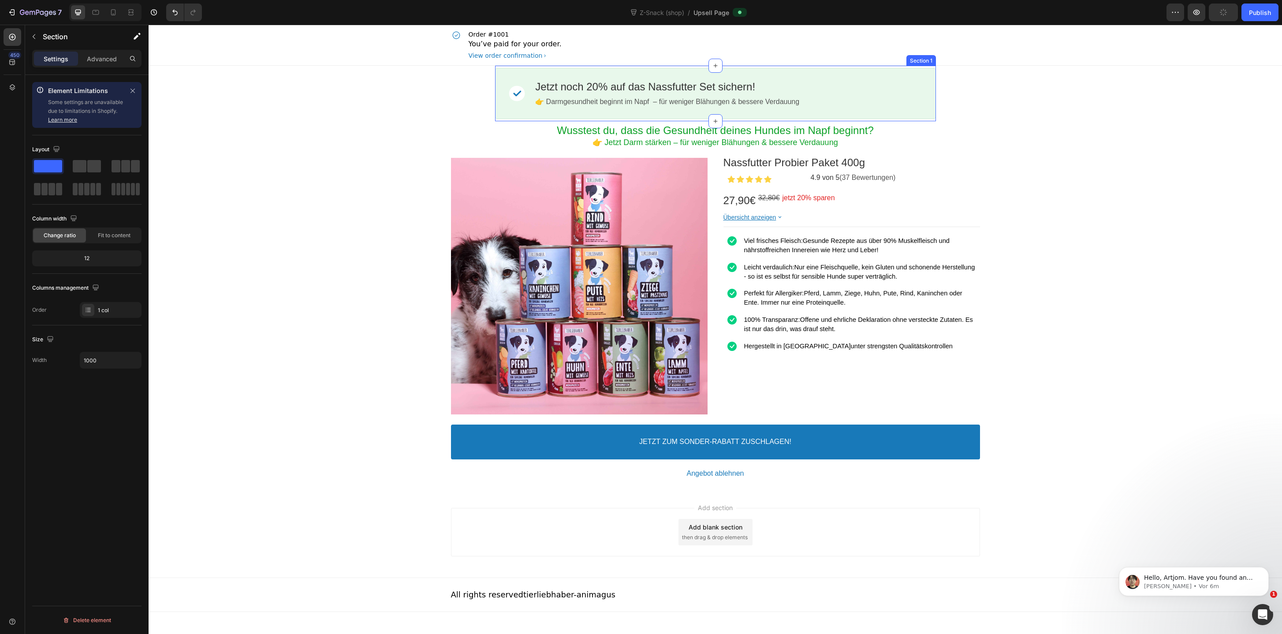
click at [525, 121] on div "Image Jetzt noch 20% auf das Nassfutter Set sichern! Callout Text 👉 Darmgesundh…" at bounding box center [715, 94] width 441 height 56
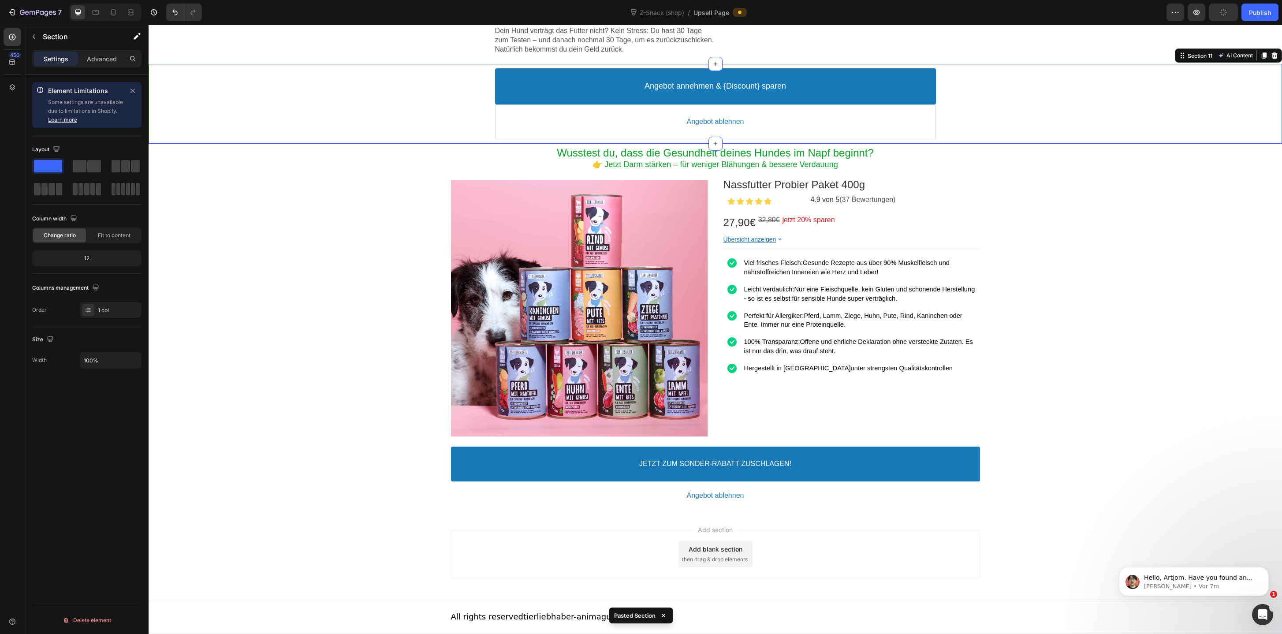
scroll to position [1850, 0]
click at [455, 510] on div "Wusstest du, dass die Gesundheit deines Hundes im Napf beginnt? Heading 👉 Jetzt…" at bounding box center [715, 328] width 529 height 368
click at [974, 137] on icon at bounding box center [972, 135] width 6 height 6
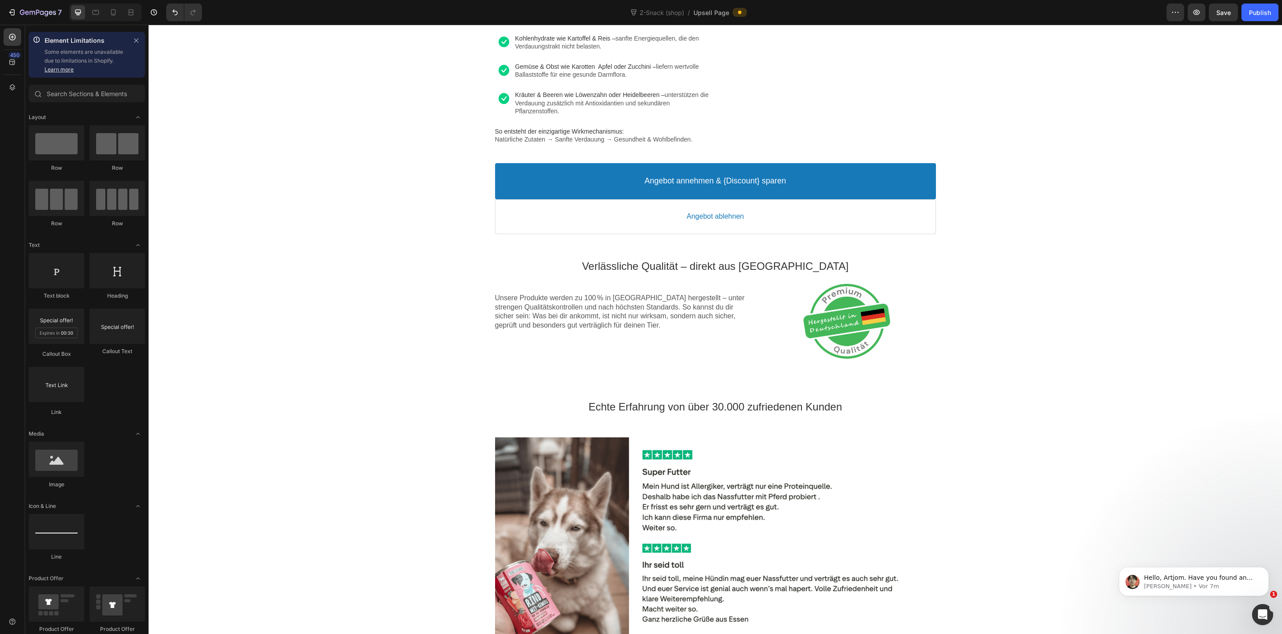
scroll to position [0, 0]
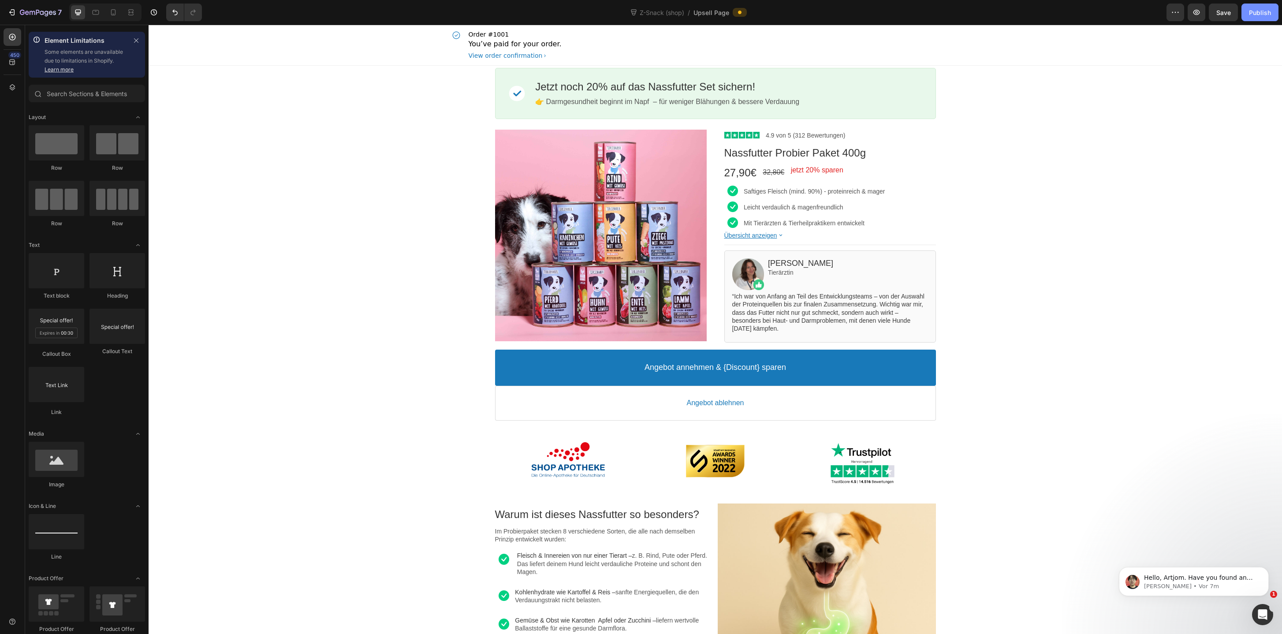
click at [1256, 17] on button "Publish" at bounding box center [1259, 13] width 37 height 18
click at [111, 12] on icon at bounding box center [113, 12] width 9 height 9
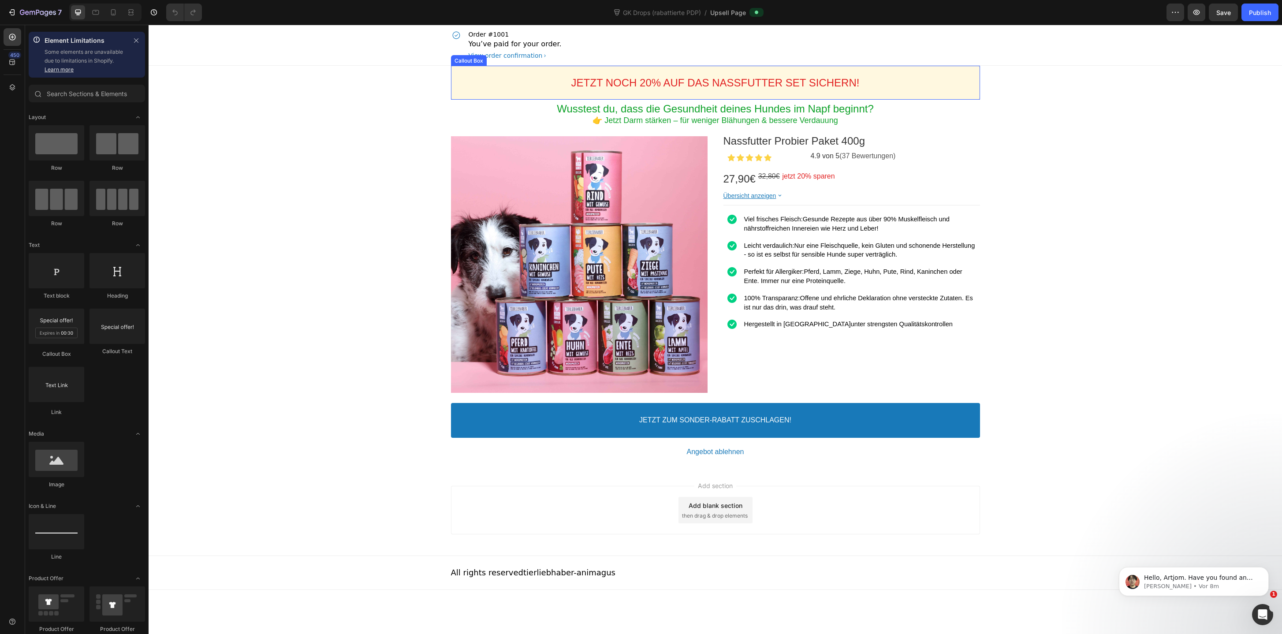
click at [492, 66] on div "JETZT NOCH 20% AUF DAS NASSFUTTER SET SICHERN! Callout Text" at bounding box center [715, 83] width 529 height 34
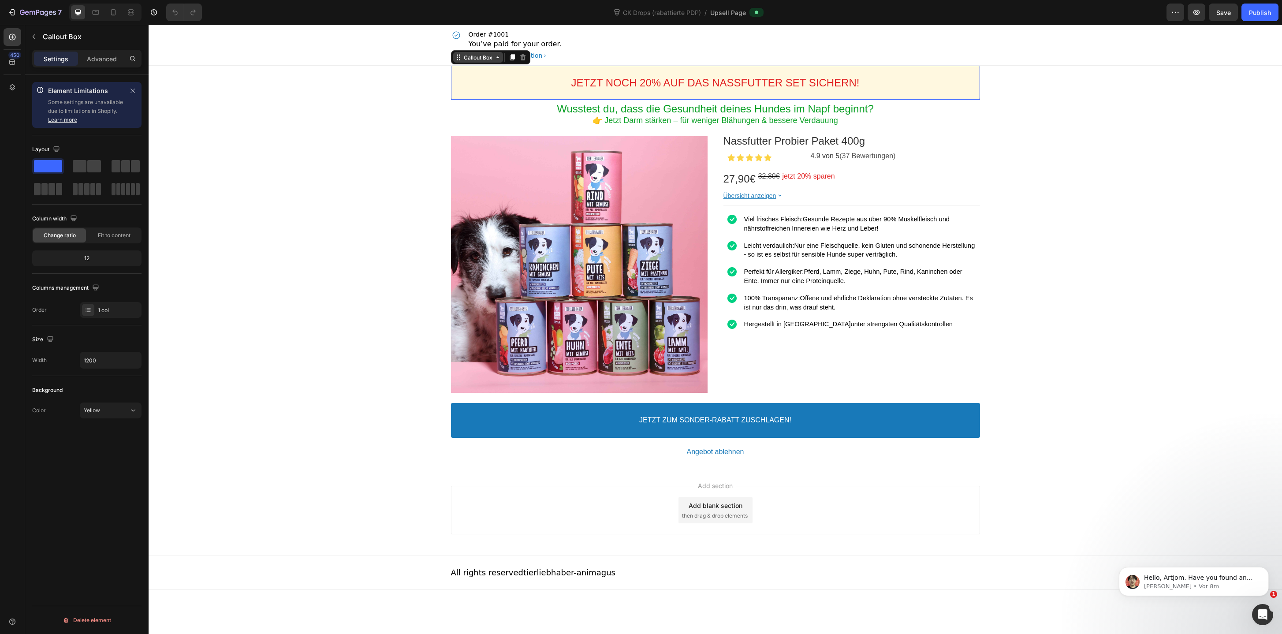
click at [487, 58] on div "Callout Box" at bounding box center [478, 57] width 32 height 7
click at [480, 48] on p "You’ve paid for your order." at bounding box center [515, 44] width 93 height 11
click at [474, 67] on div "JETZT NOCH 20% AUF DAS NASSFUTTER SET SICHERN! Callout Text" at bounding box center [715, 83] width 529 height 34
click at [473, 61] on div "Callout Box" at bounding box center [478, 57] width 50 height 11
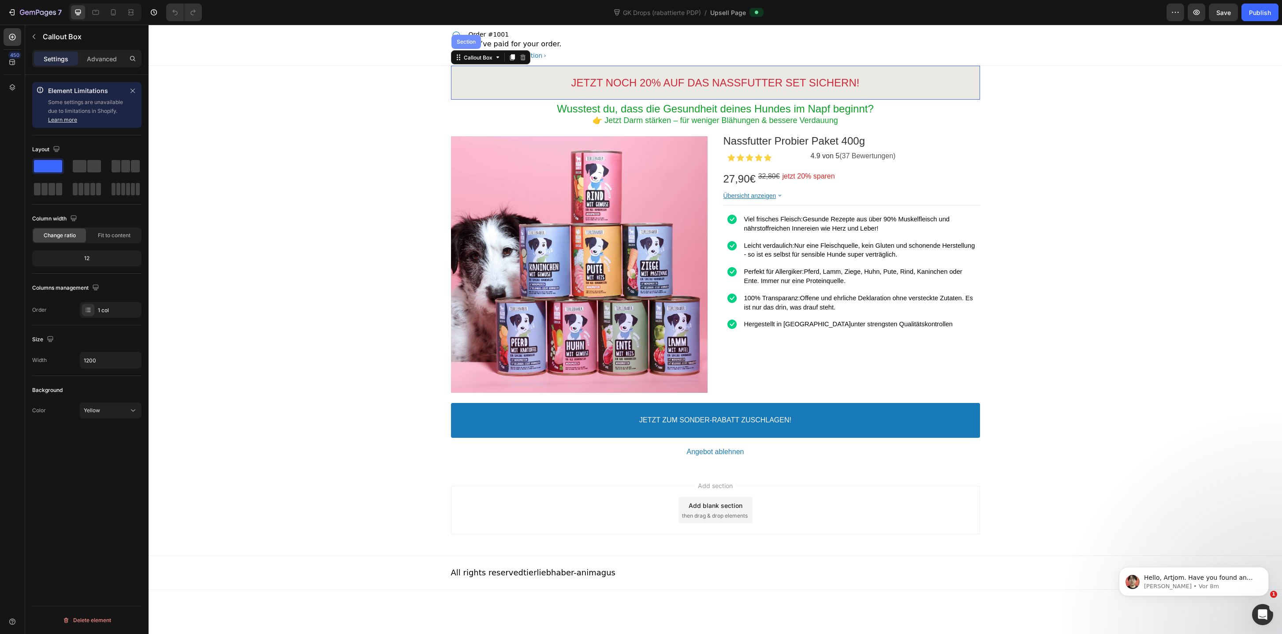
click at [470, 44] on div "Section" at bounding box center [466, 41] width 22 height 5
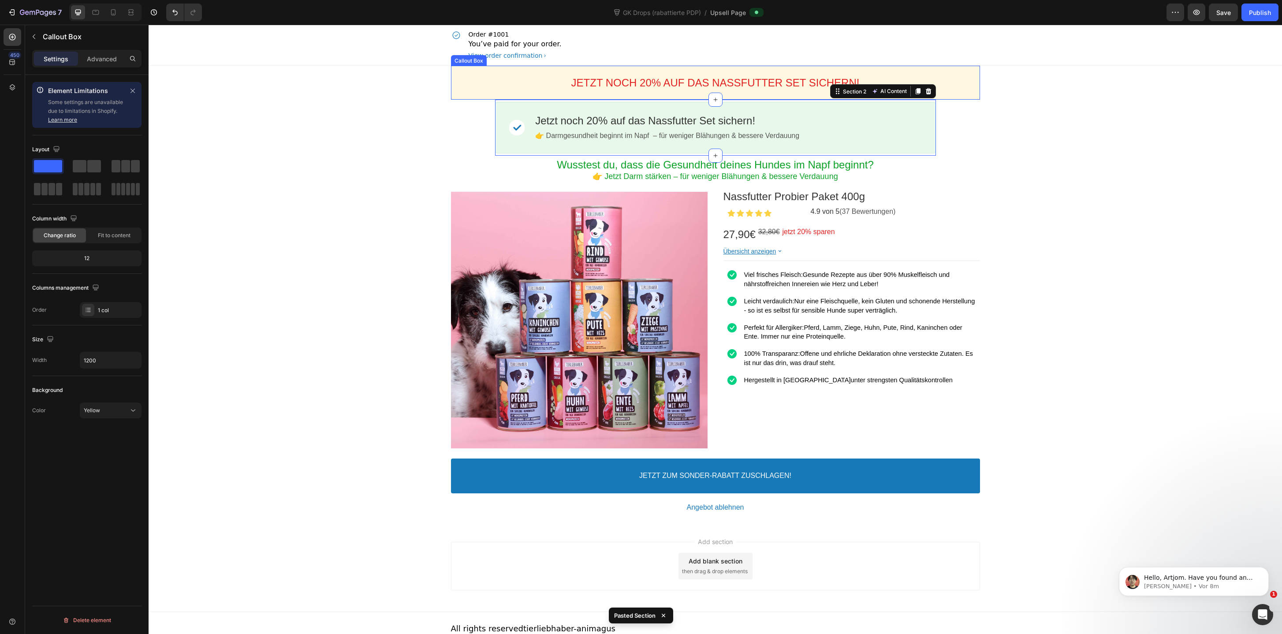
click at [532, 94] on div "JETZT NOCH 20% AUF DAS NASSFUTTER SET SICHERN! Callout Text" at bounding box center [715, 83] width 529 height 34
click at [484, 57] on div "Callout Box" at bounding box center [478, 57] width 32 height 7
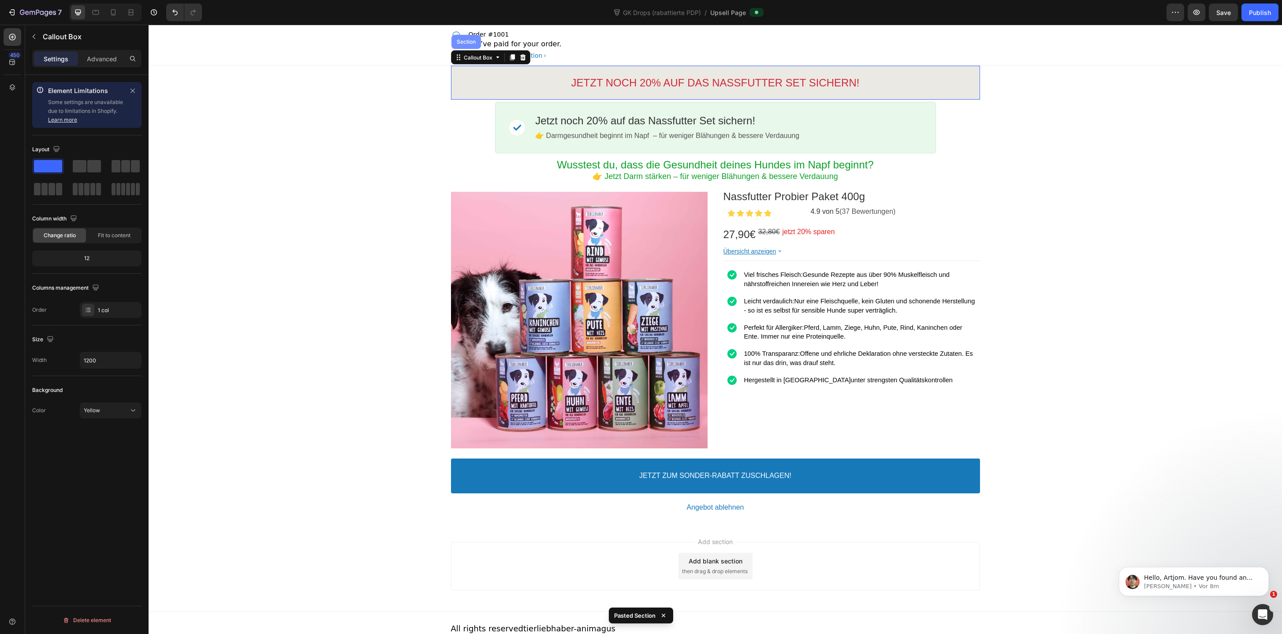
click at [471, 46] on div "Section" at bounding box center [466, 42] width 30 height 14
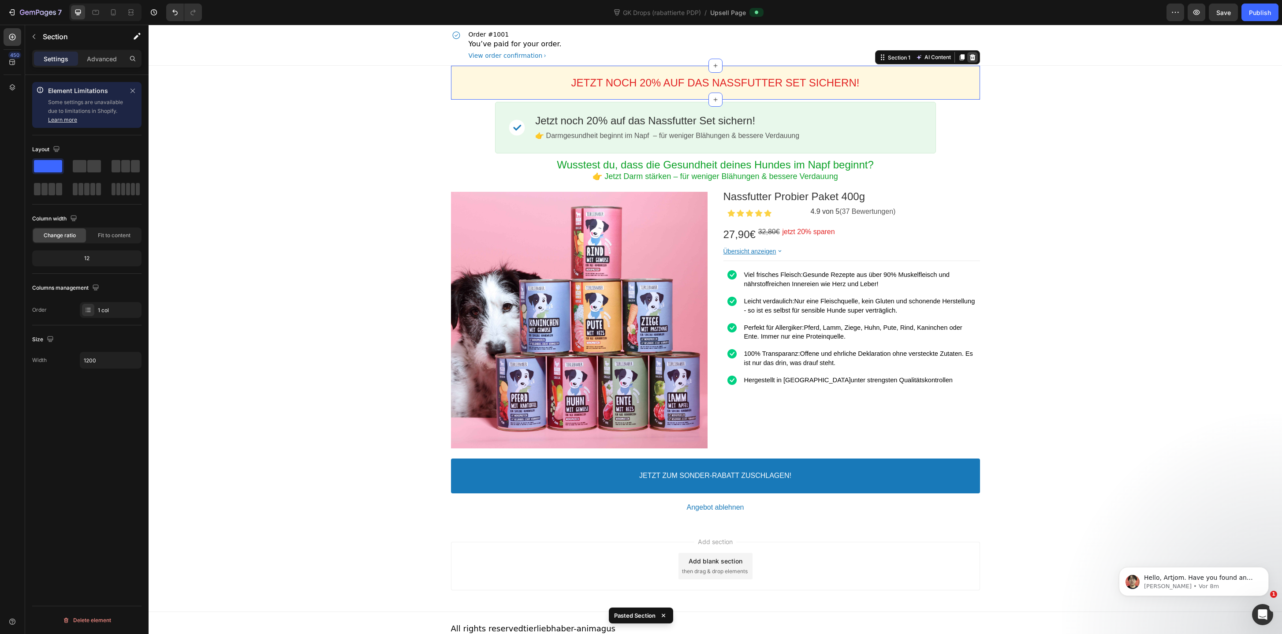
click at [972, 57] on icon at bounding box center [972, 57] width 6 height 6
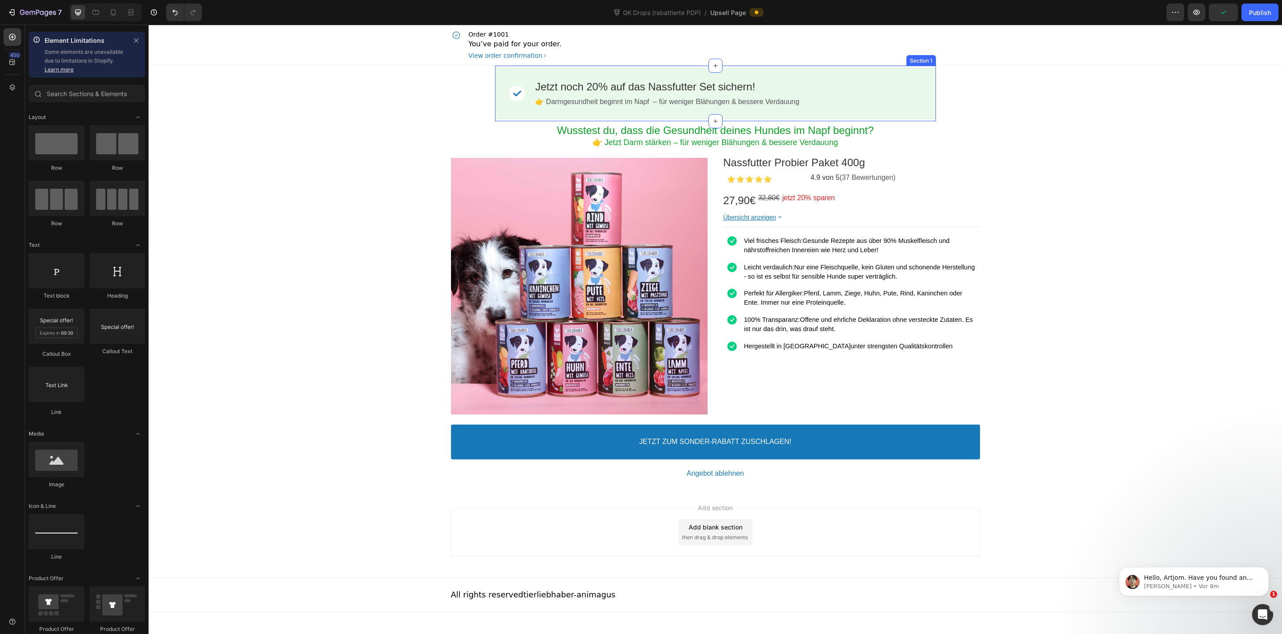
click at [930, 119] on div "Image Jetzt noch 20% auf das Nassfutter Set sichern! Callout Text 👉 Darmgesundh…" at bounding box center [715, 94] width 441 height 56
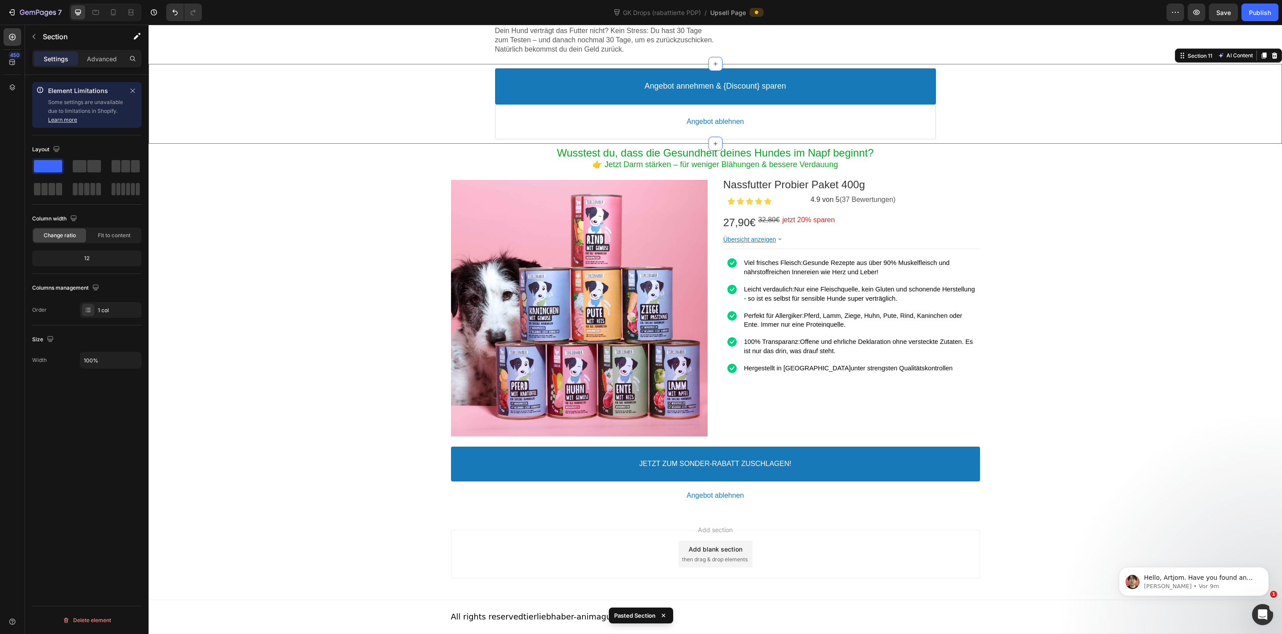
scroll to position [1750, 0]
click at [965, 246] on div "Wusstest du, dass die Gesundheit deines Hundes im Napf beginnt? Heading 👉 Jetzt…" at bounding box center [715, 328] width 529 height 368
click at [976, 141] on div at bounding box center [972, 135] width 11 height 11
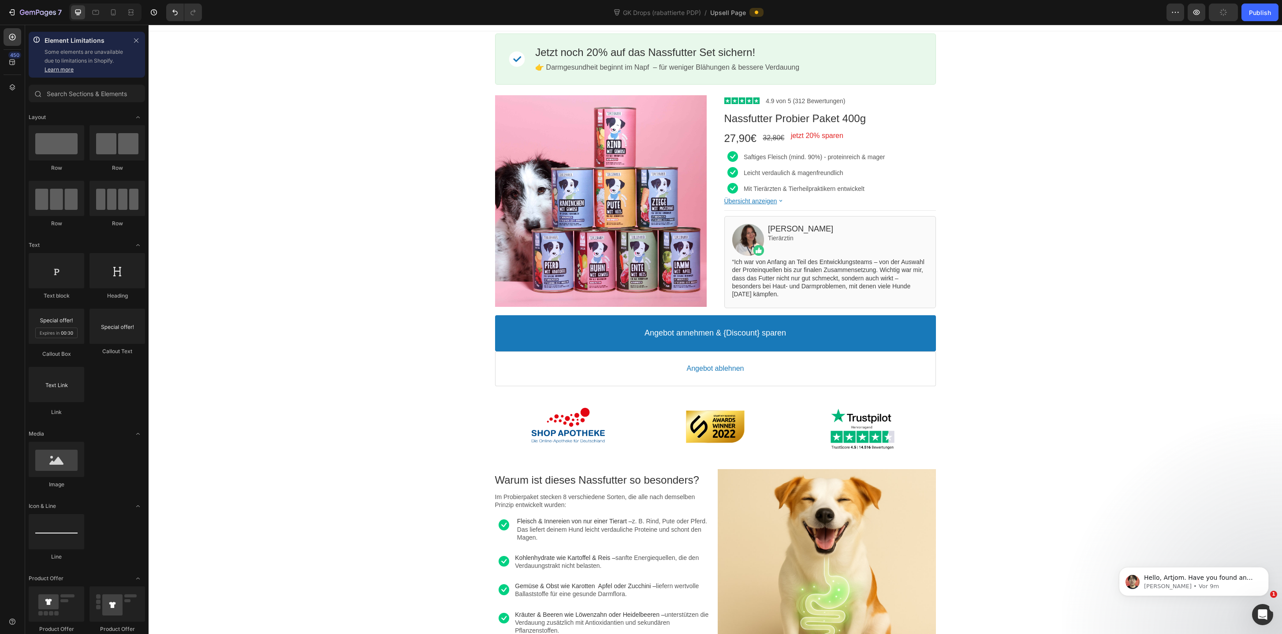
scroll to position [0, 0]
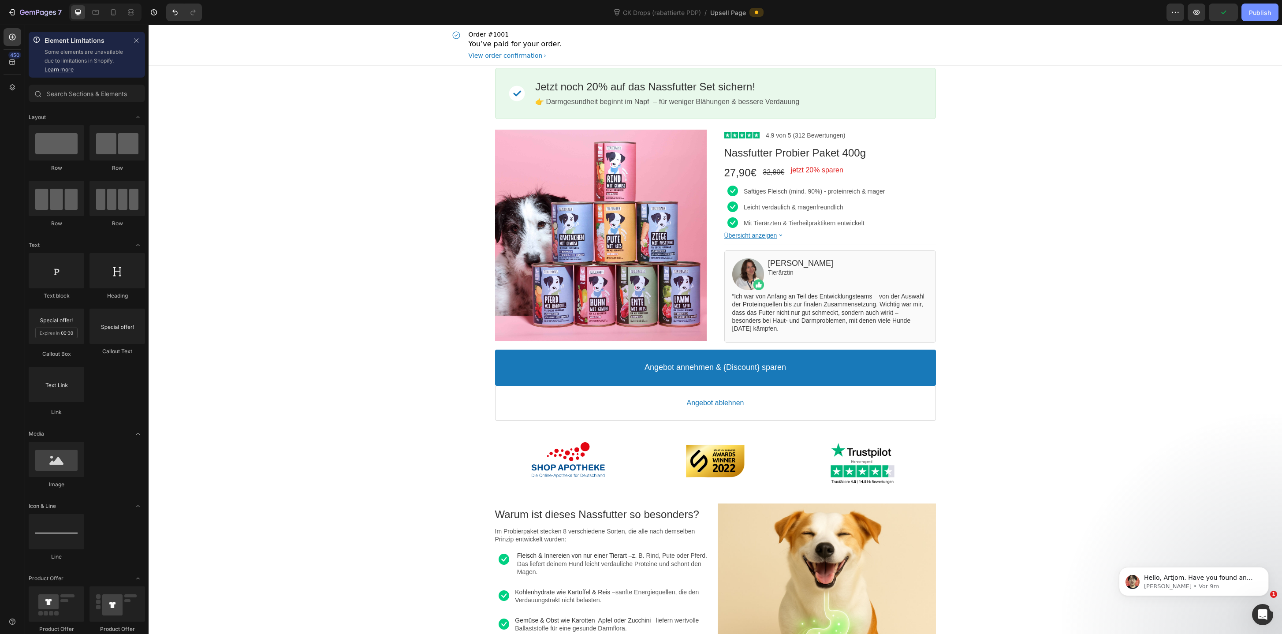
click at [1259, 19] on button "Publish" at bounding box center [1259, 13] width 37 height 18
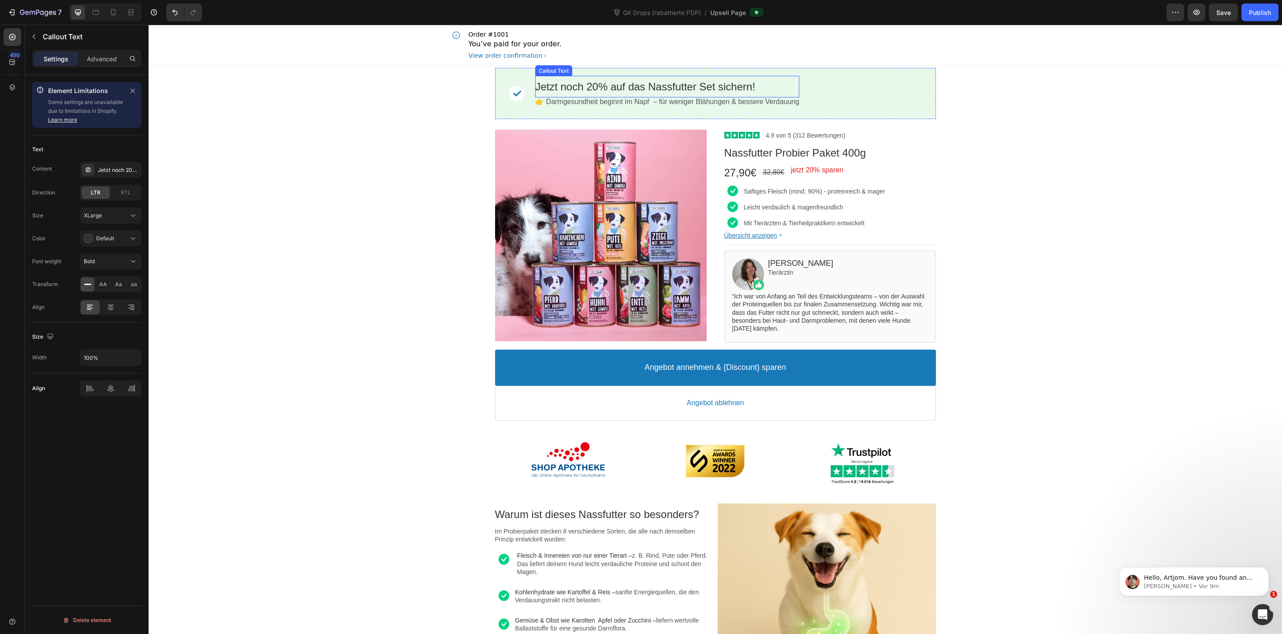
click at [699, 87] on bdo "Jetzt noch 20% auf das Nassfutter Set sichern!" at bounding box center [645, 87] width 220 height 12
click at [702, 89] on bdo "Jetzt noch 20% auf das Nassfutter Set sichern!" at bounding box center [645, 87] width 220 height 12
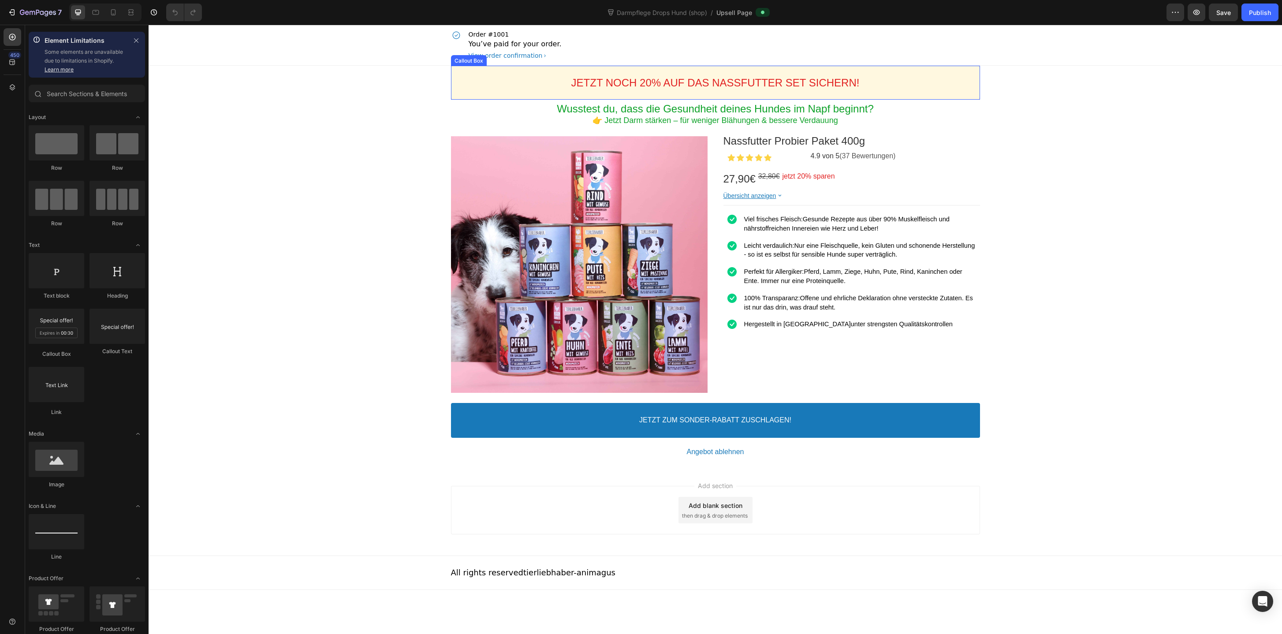
click at [905, 68] on div "JETZT NOCH 20% AUF DAS NASSFUTTER SET SICHERN! Callout Text" at bounding box center [715, 83] width 529 height 34
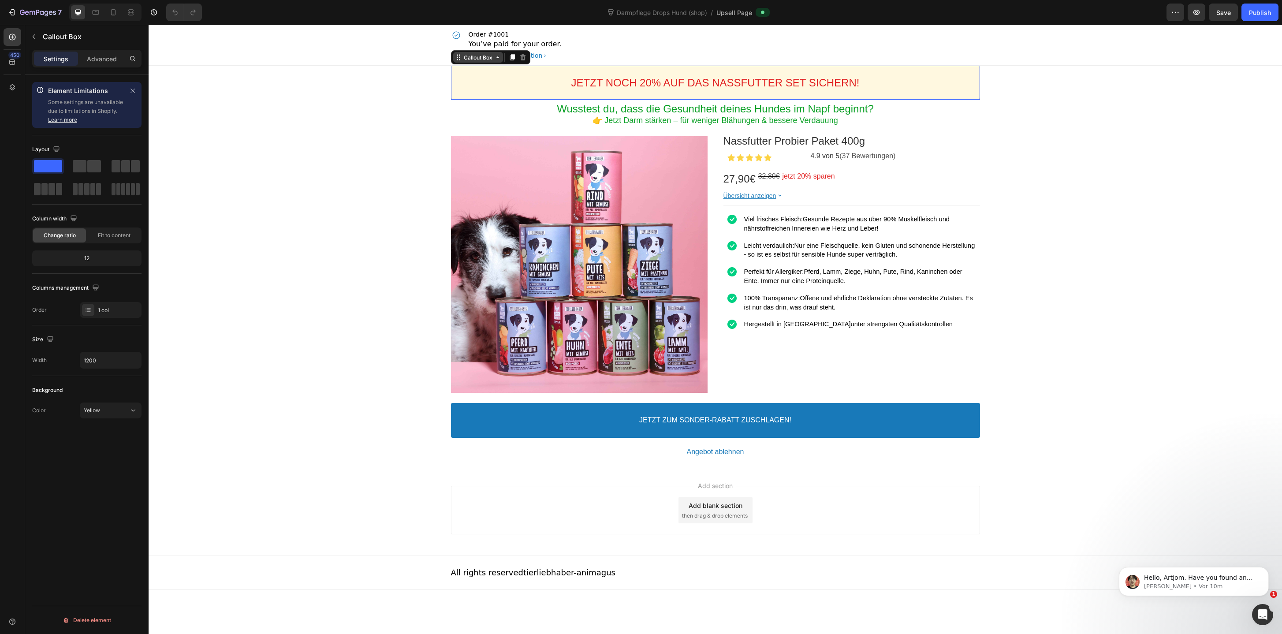
click at [473, 55] on div "Callout Box" at bounding box center [478, 57] width 32 height 7
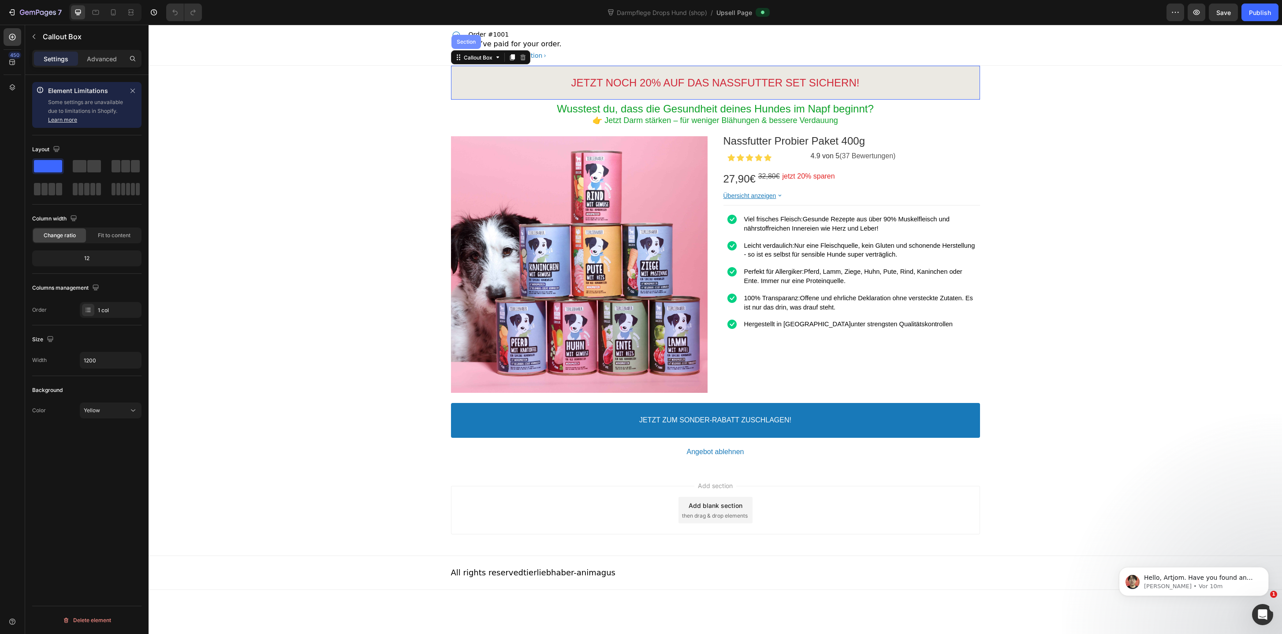
click at [472, 43] on div "Section" at bounding box center [466, 41] width 22 height 5
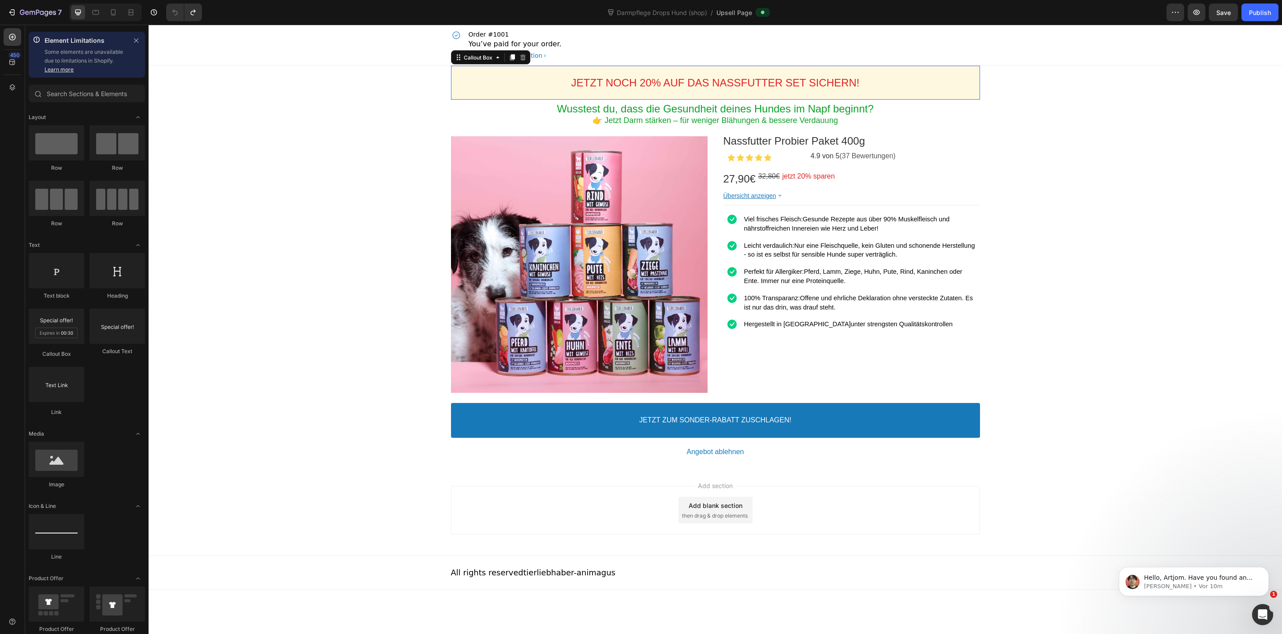
click at [486, 97] on div "JETZT NOCH 20% AUF DAS NASSFUTTER SET SICHERN! Callout Text" at bounding box center [715, 83] width 529 height 34
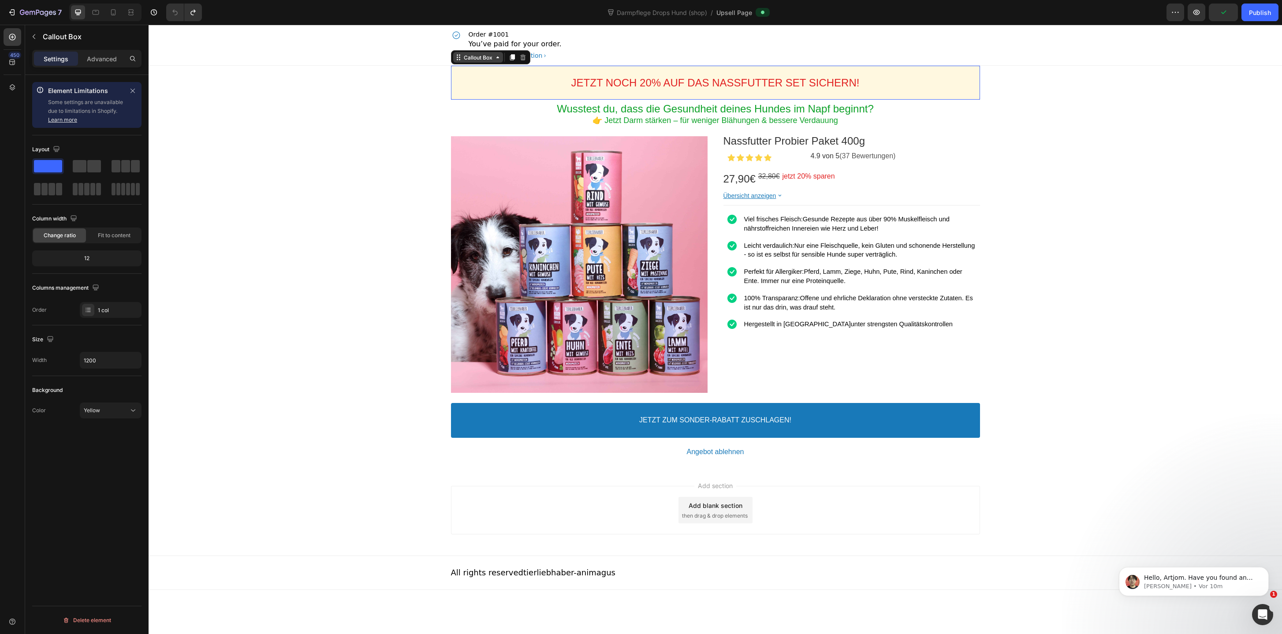
click at [473, 61] on div "Callout Box" at bounding box center [478, 57] width 50 height 11
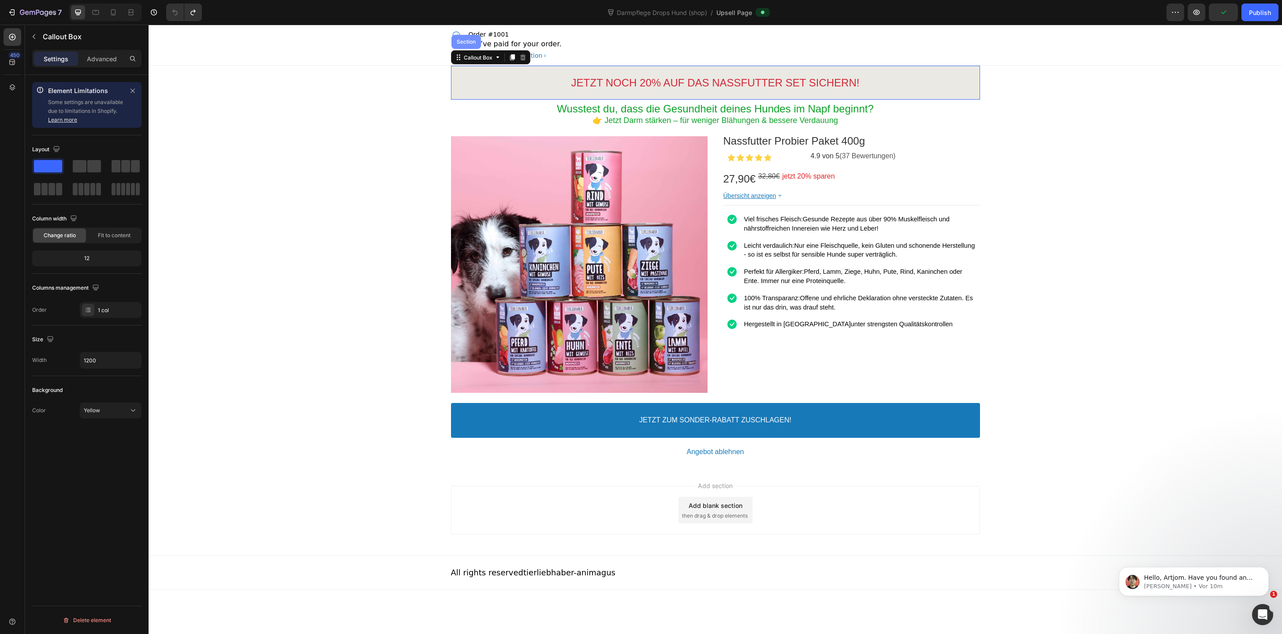
click at [473, 45] on div "Section" at bounding box center [466, 42] width 30 height 14
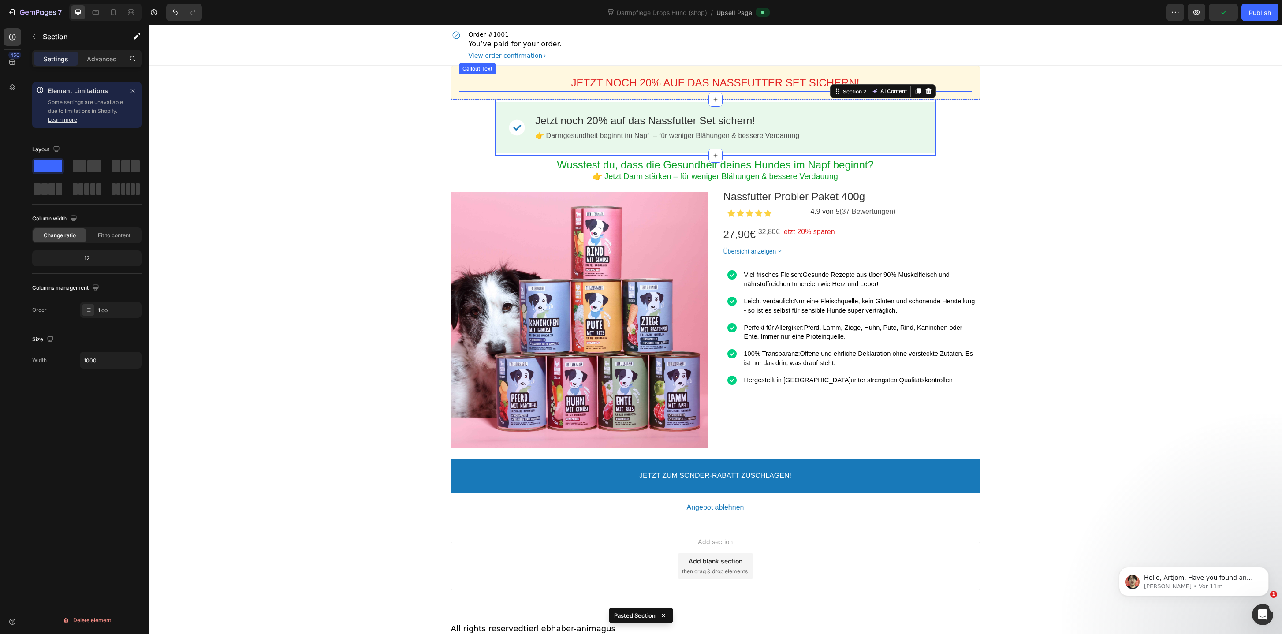
click at [491, 85] on div "JETZT NOCH 20% AUF DAS NASSFUTTER SET SICHERN!" at bounding box center [715, 83] width 513 height 14
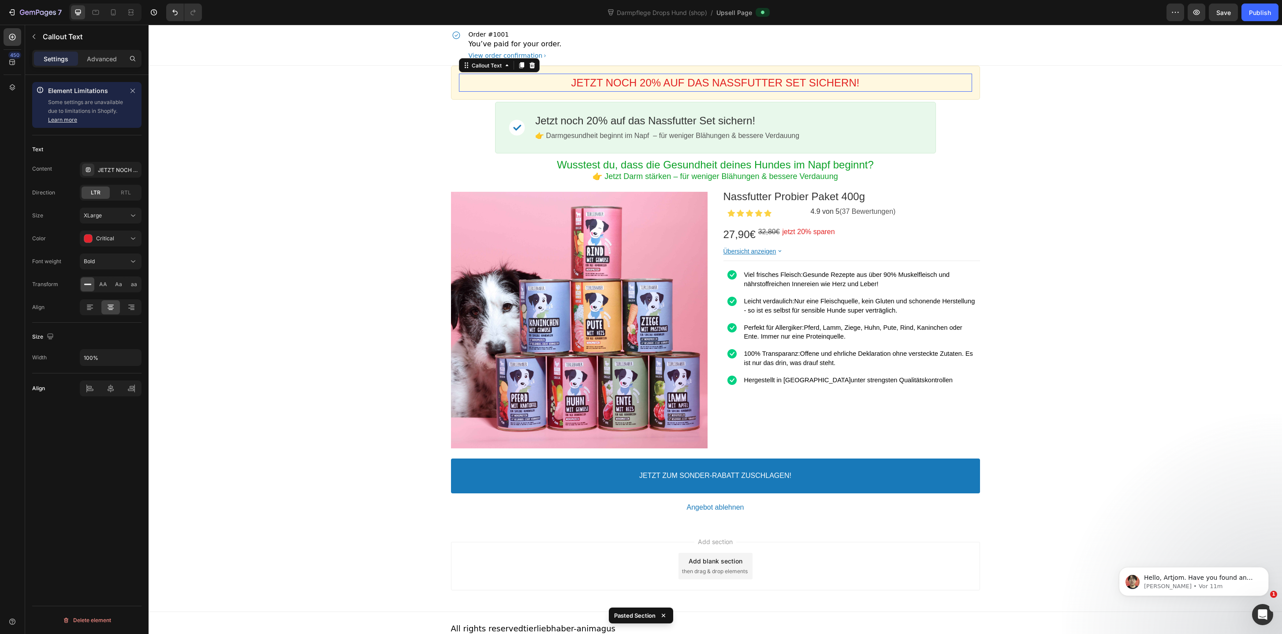
click at [491, 59] on div "Callout Text" at bounding box center [499, 65] width 81 height 14
click at [490, 62] on div "Callout Text" at bounding box center [486, 65] width 33 height 7
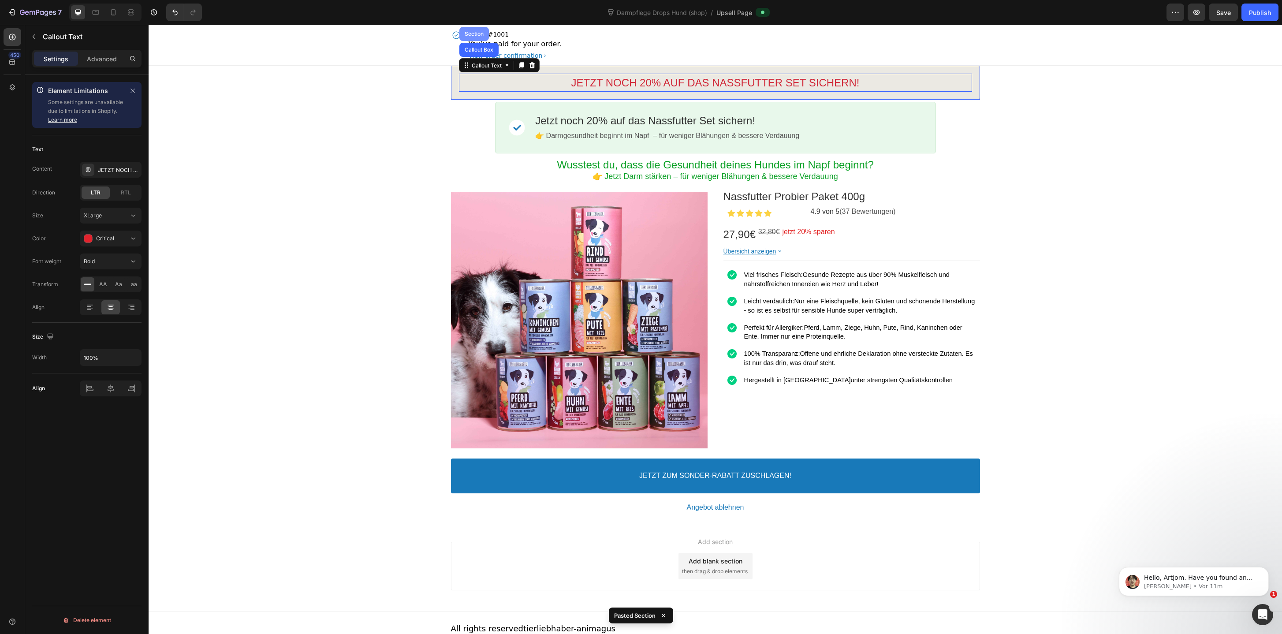
click at [479, 31] on div "Section" at bounding box center [474, 33] width 22 height 5
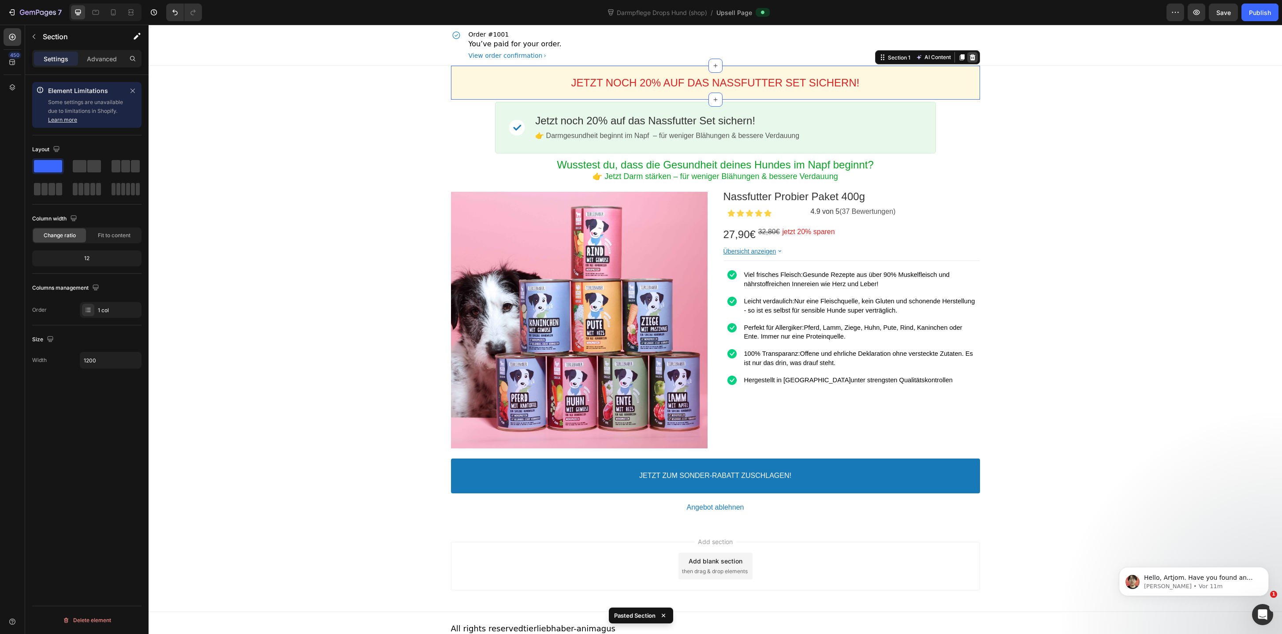
click at [972, 57] on icon at bounding box center [972, 57] width 6 height 6
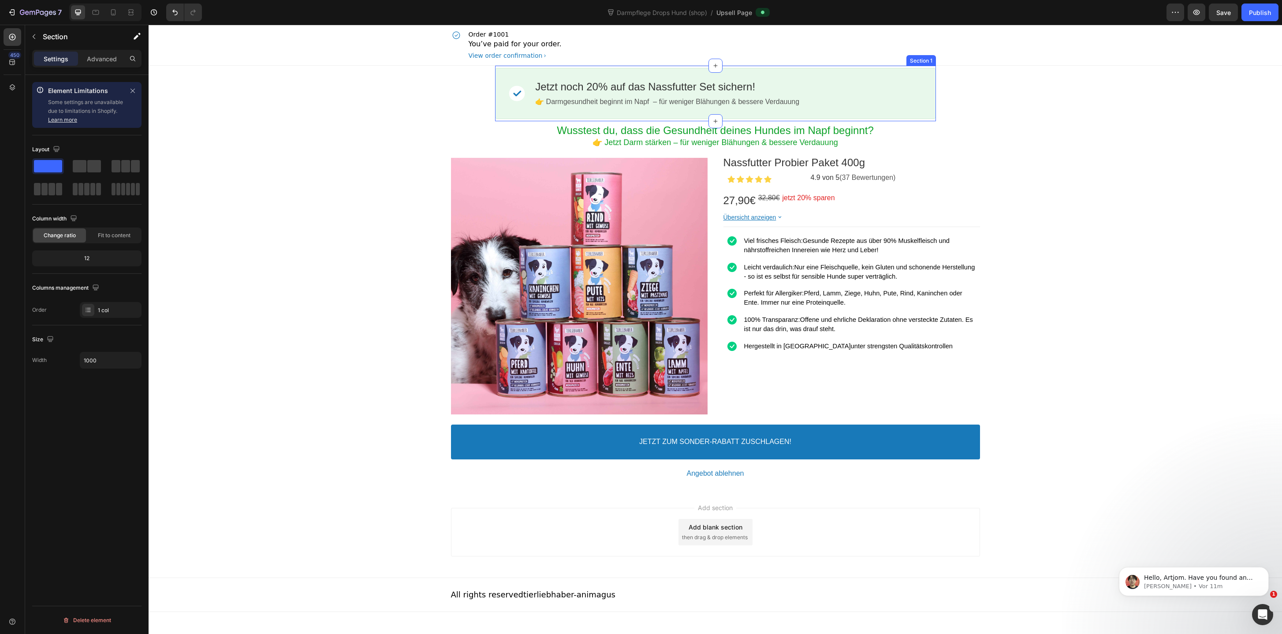
click at [557, 121] on div "Image Jetzt noch 20% auf das Nassfutter Set sichern! Callout Text 👉 Darmgesundh…" at bounding box center [715, 94] width 441 height 56
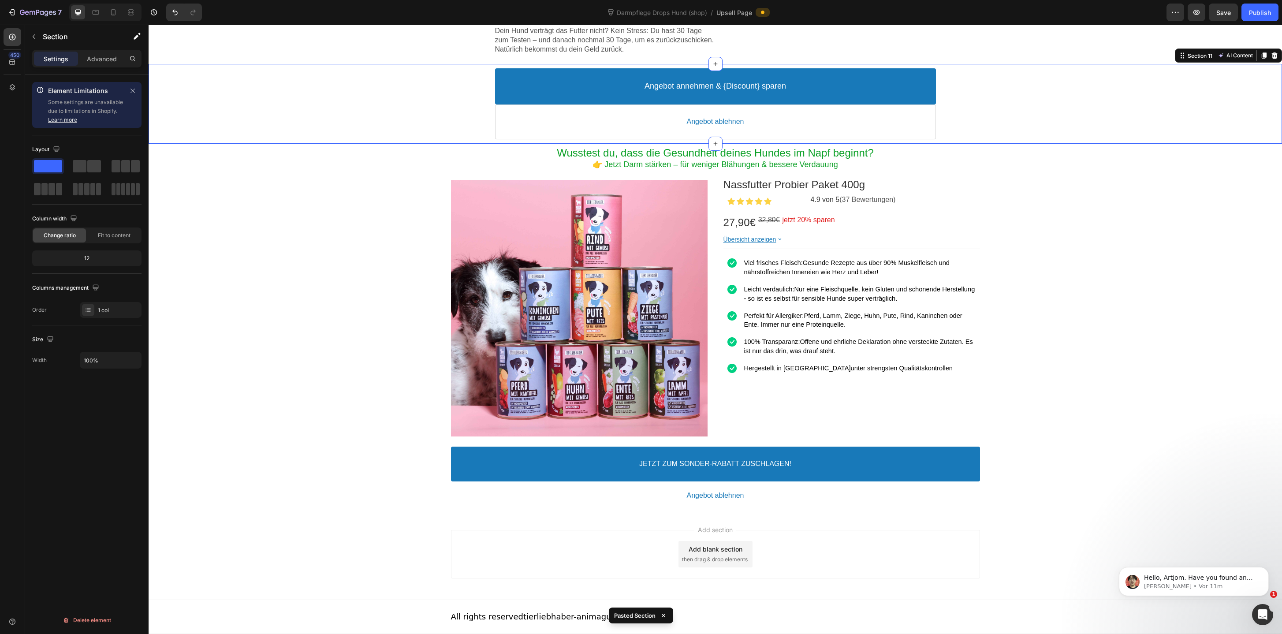
scroll to position [1850, 0]
click at [502, 144] on div "Wusstest du, dass die Gesundheit deines Hundes im Napf beginnt? Heading 👉 Jetzt…" at bounding box center [715, 328] width 529 height 368
click at [974, 132] on icon at bounding box center [972, 135] width 7 height 7
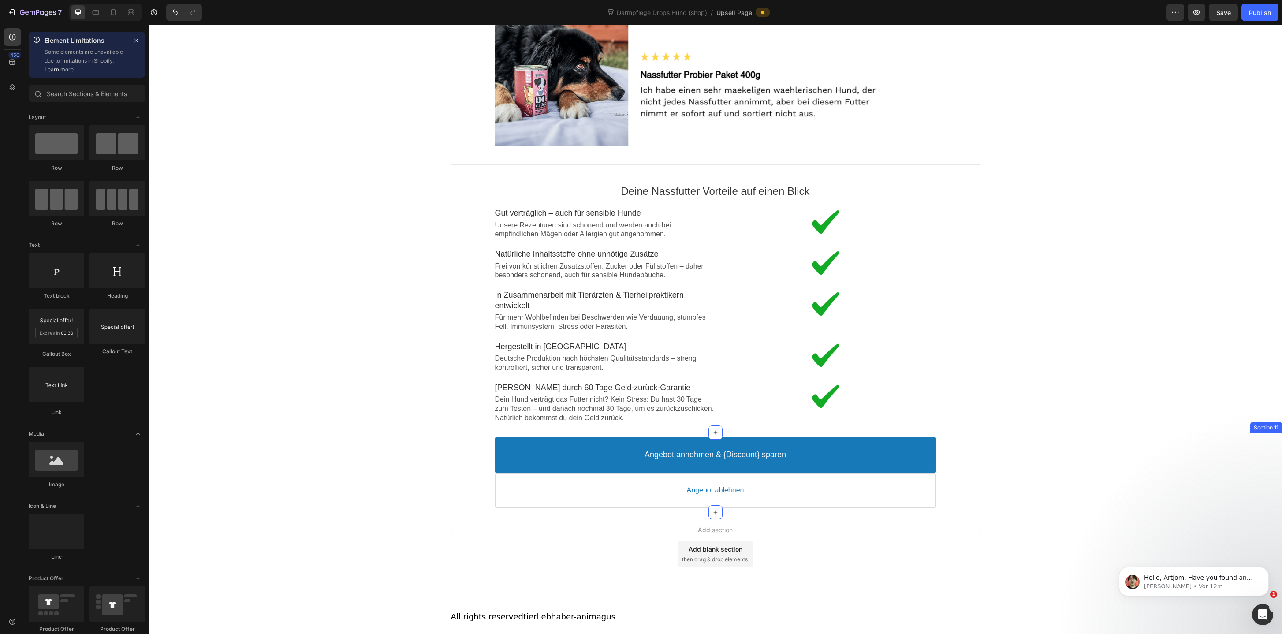
click at [467, 510] on div "Angebot annehmen & {Discount} sparen Accept Button Angebot ablehnen Decline But…" at bounding box center [715, 471] width 1133 height 79
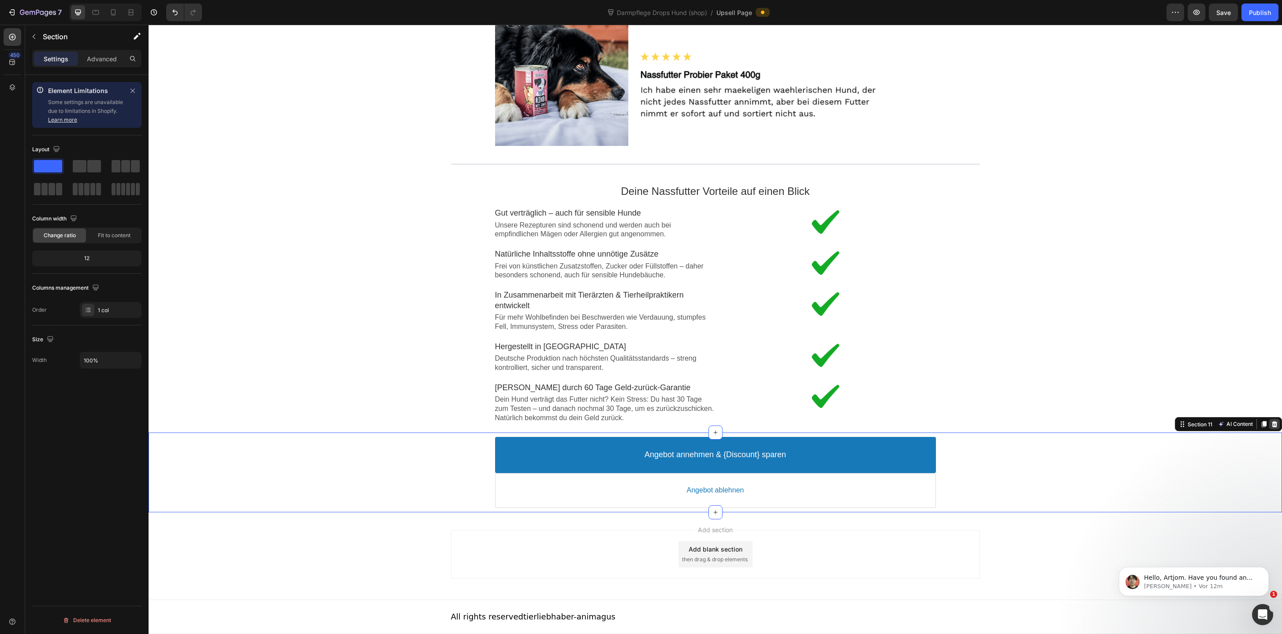
click at [1274, 425] on icon at bounding box center [1275, 424] width 6 height 6
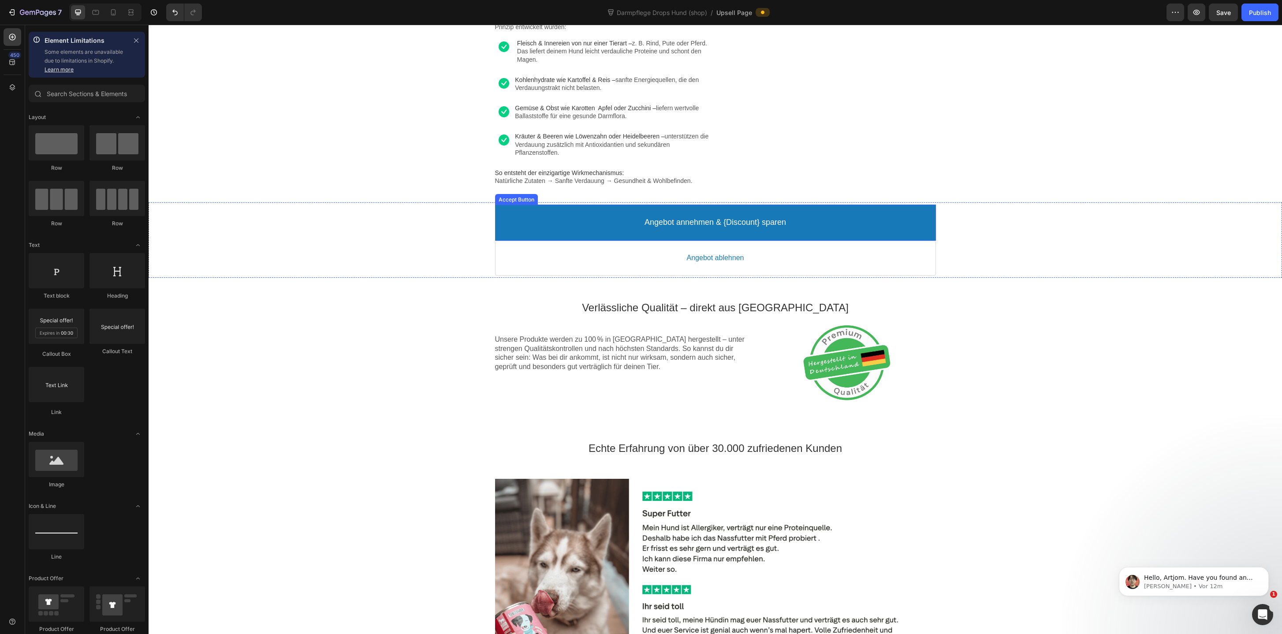
scroll to position [1402, 0]
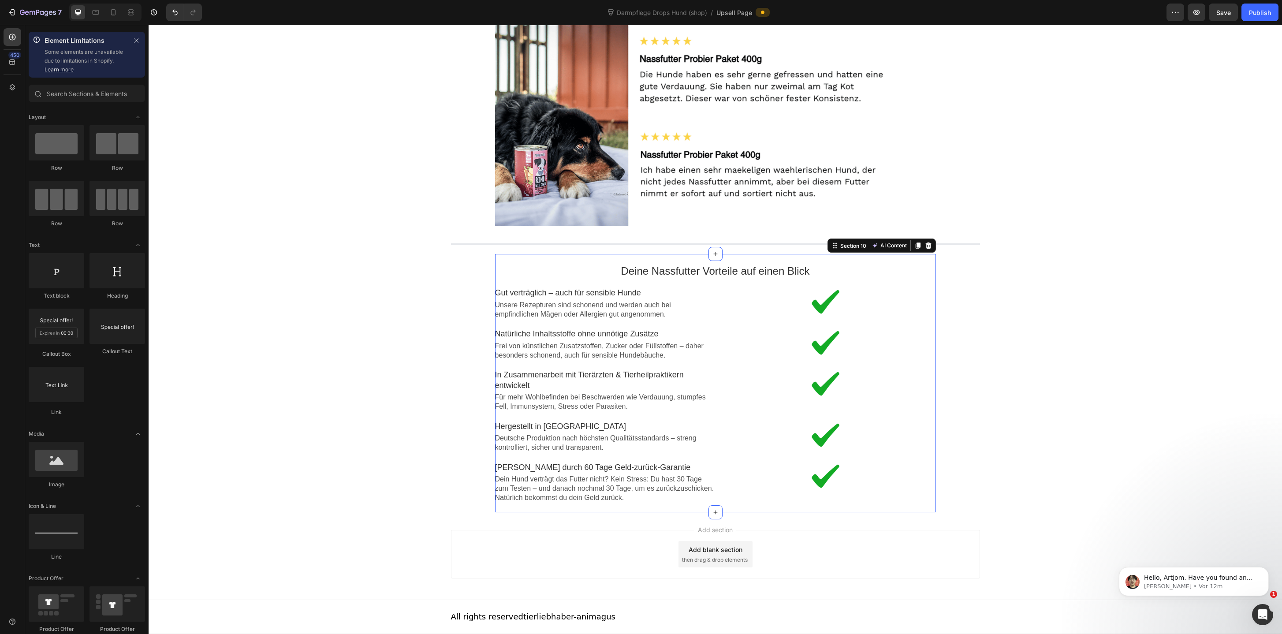
click at [522, 507] on div "Deine Nassfutter Vorteile auf einen Blick Text block Image Gut verträglich – au…" at bounding box center [715, 383] width 441 height 258
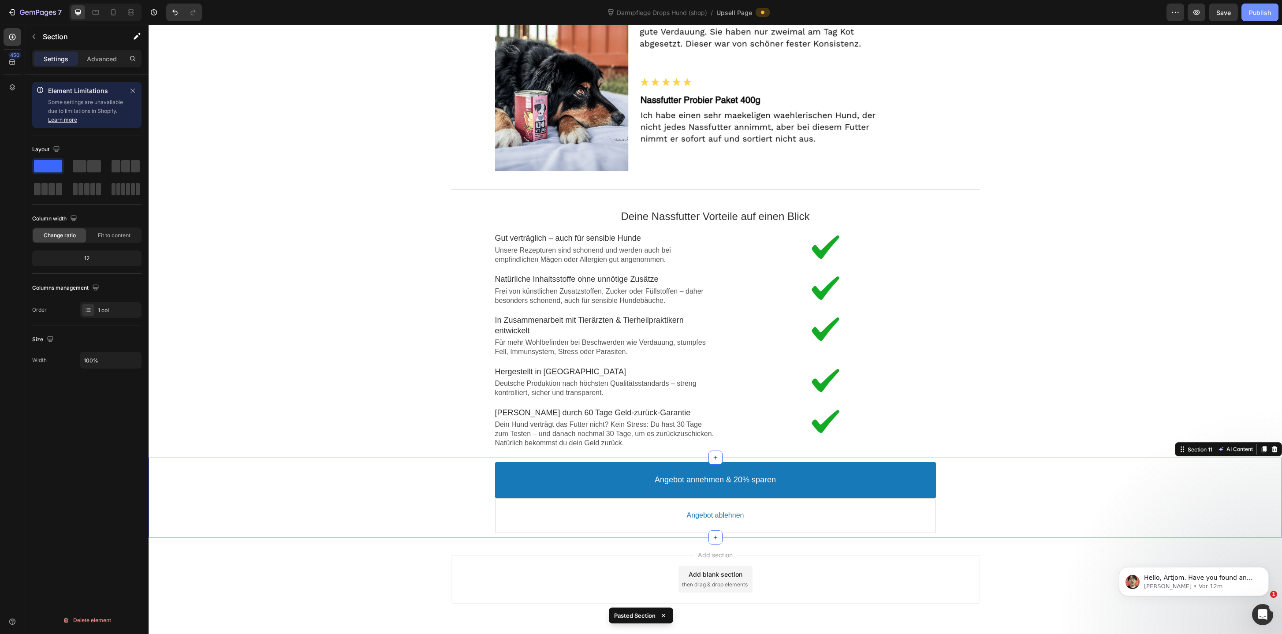
click at [1257, 15] on div "Publish" at bounding box center [1260, 12] width 22 height 9
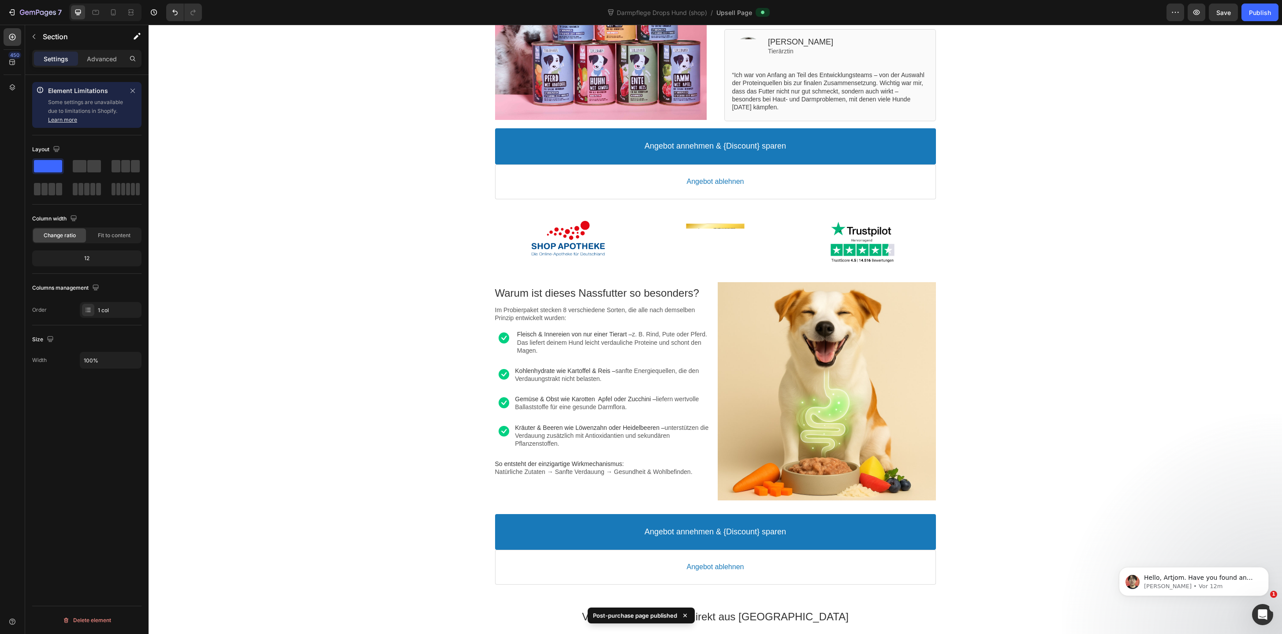
scroll to position [0, 0]
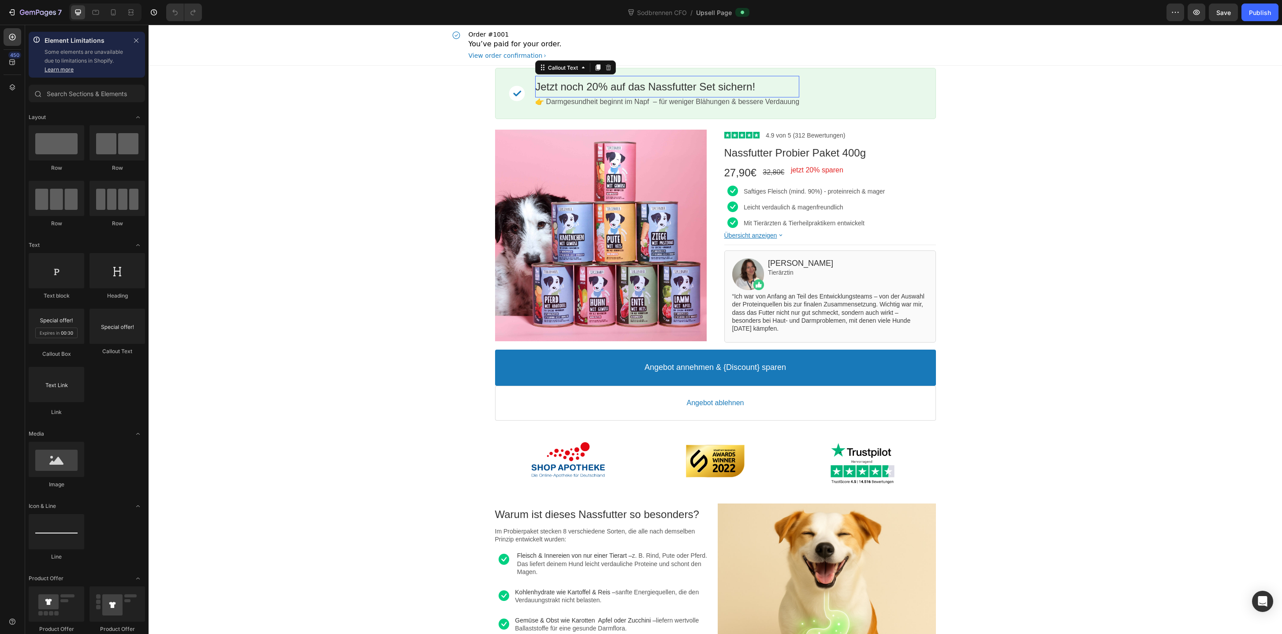
click at [684, 85] on bdo "Jetzt noch 20% auf das Nassfutter Set sichern!" at bounding box center [645, 87] width 220 height 12
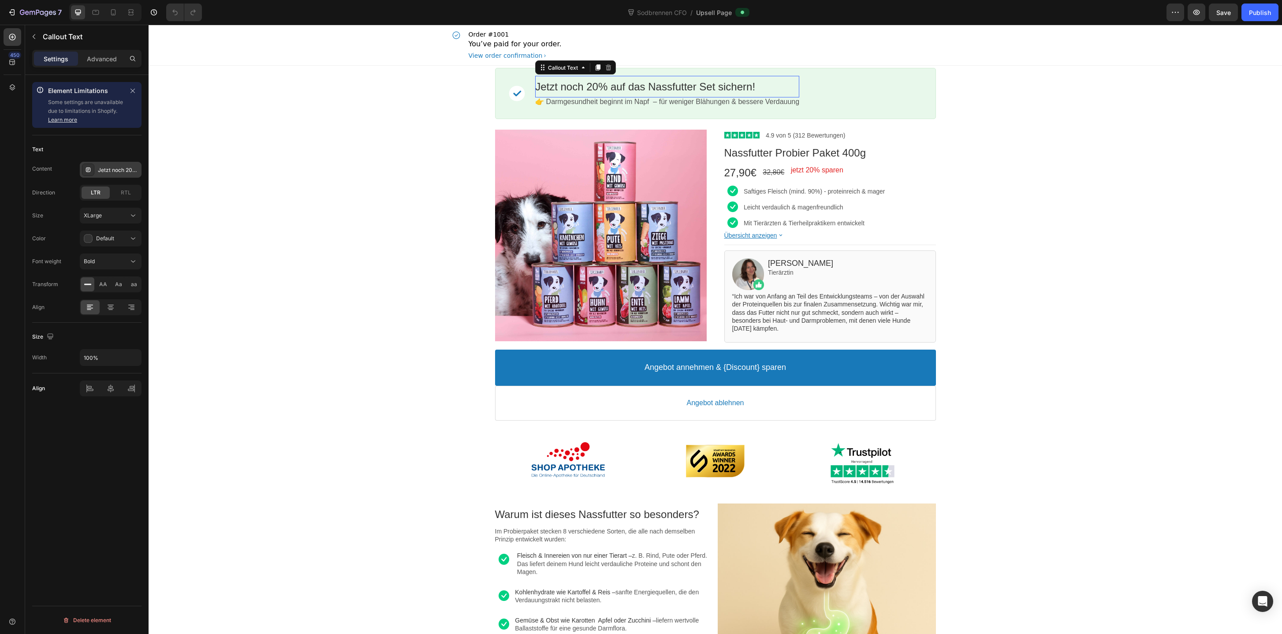
click at [112, 167] on div "Jetzt noch 20% auf das Nassfutter Set sichern!" at bounding box center [118, 170] width 41 height 8
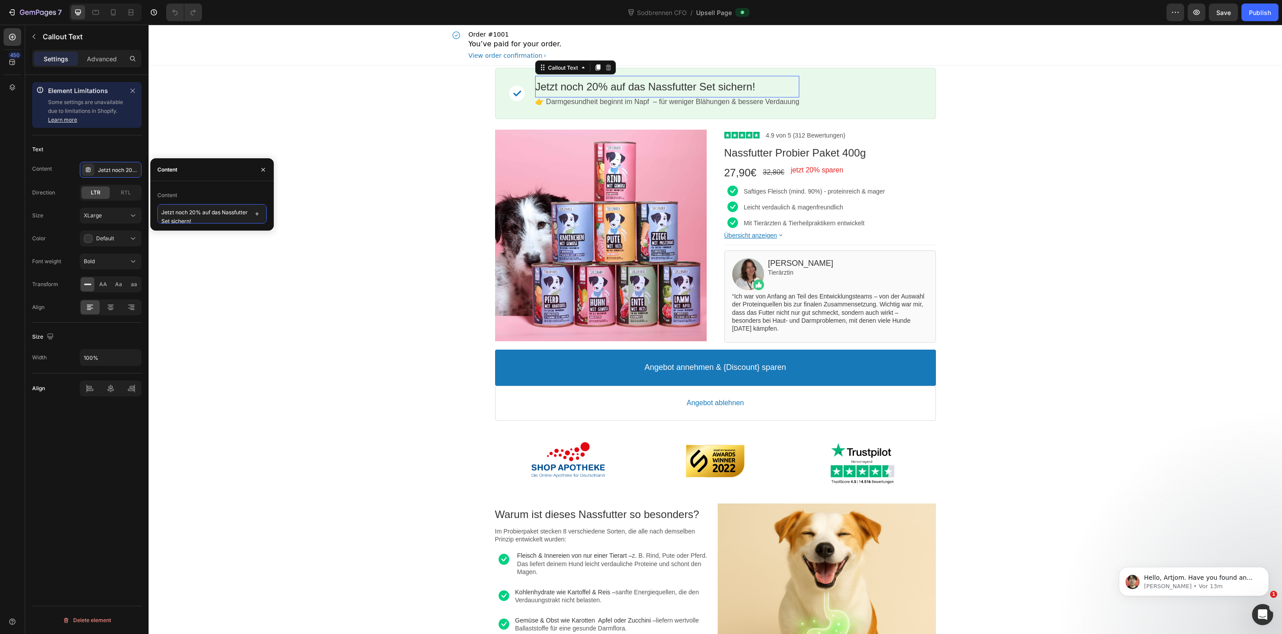
click at [191, 218] on textarea "Jetzt noch 20% auf das Nassfutter Set sichern!" at bounding box center [211, 213] width 109 height 19
type textarea "Jetzt noch 20% auf das Nassfutter-Set sichern!"
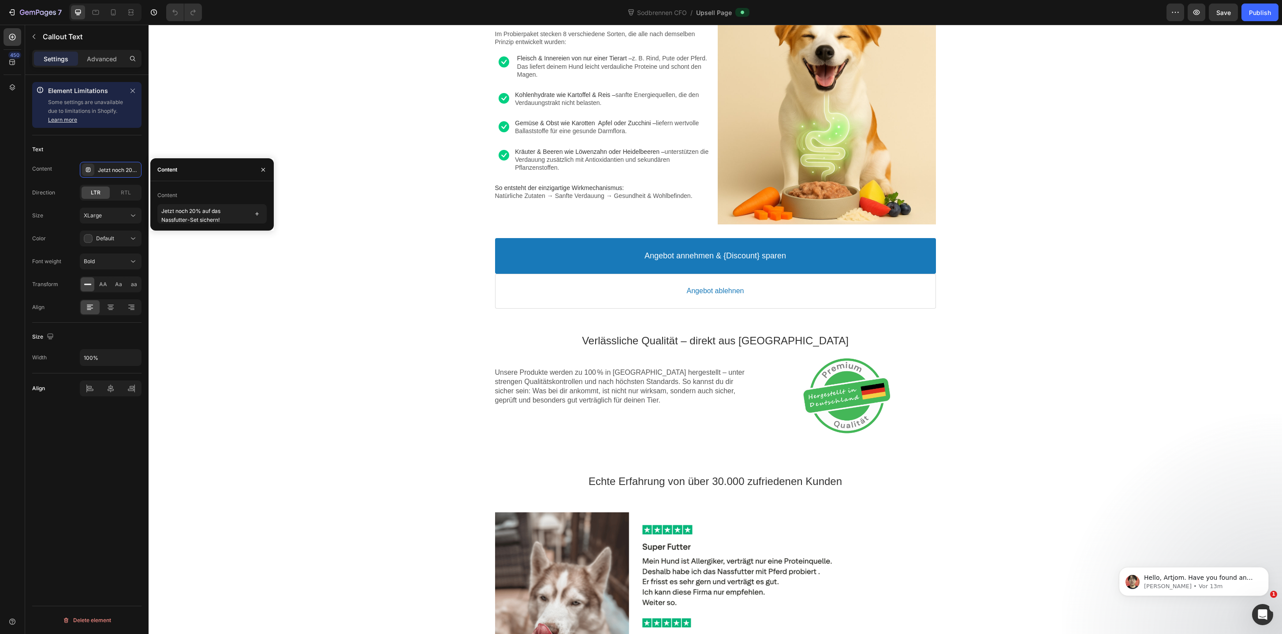
click at [455, 411] on div "Image Jetzt noch 20% auf das Nassfutter-Set sichern! Callout Text This element …" at bounding box center [715, 532] width 1133 height 1928
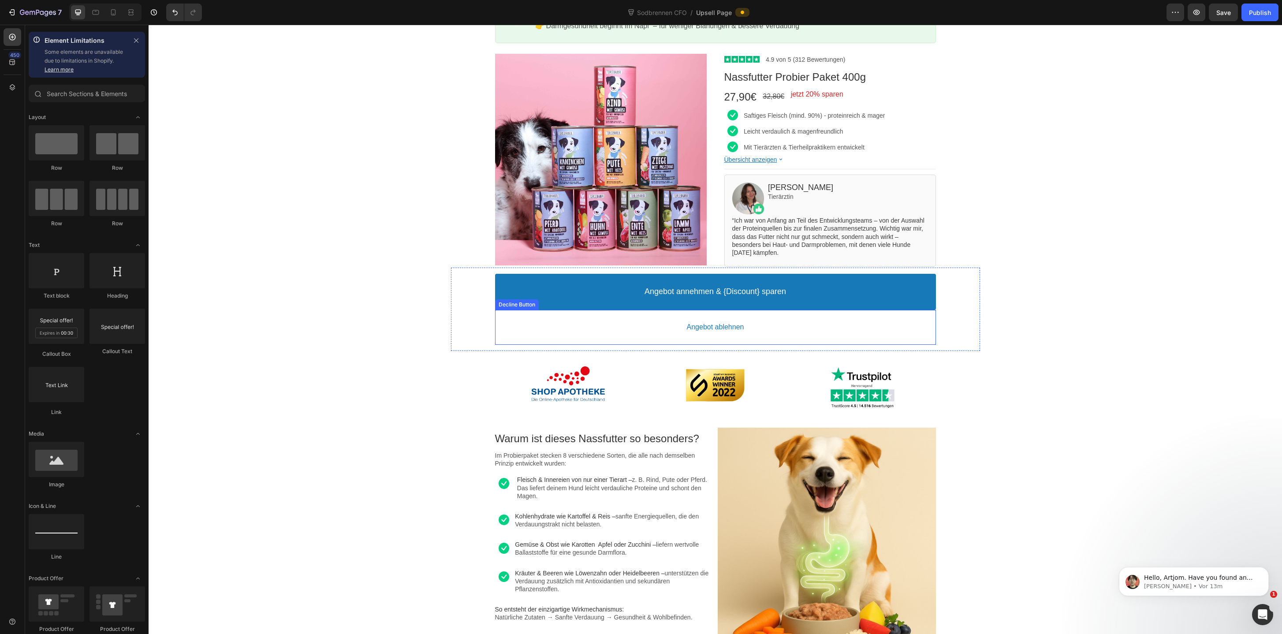
scroll to position [71, 0]
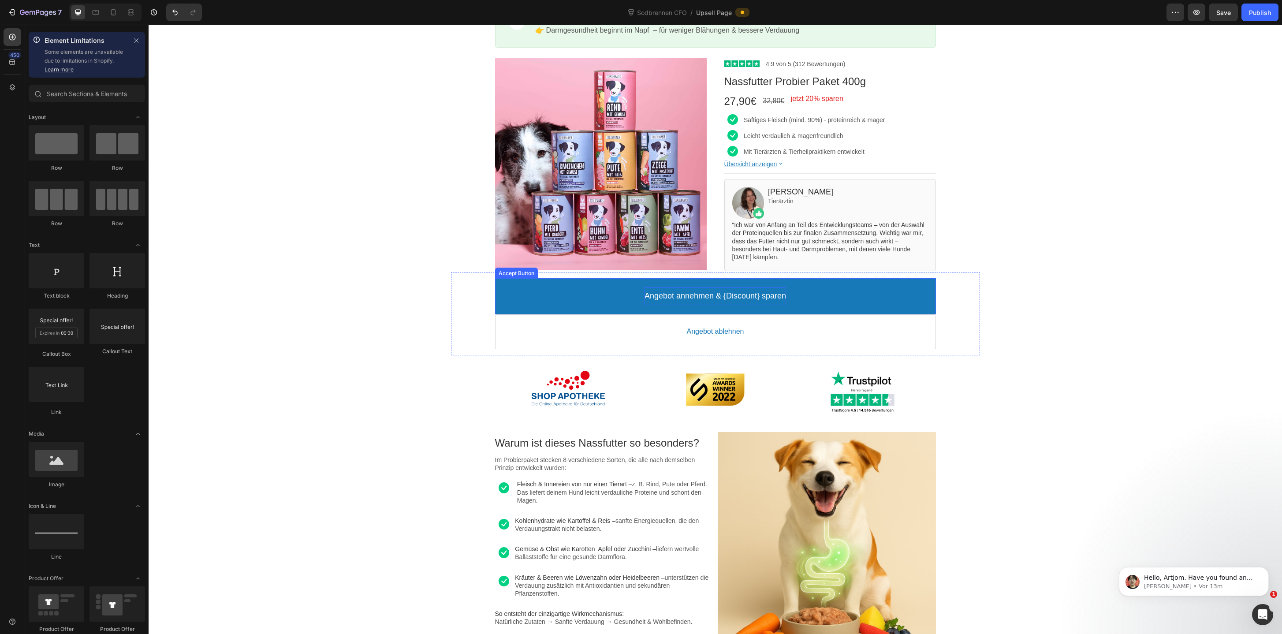
click at [701, 300] on p "Angebot annehmen & {Discount} sparen" at bounding box center [714, 296] width 141 height 10
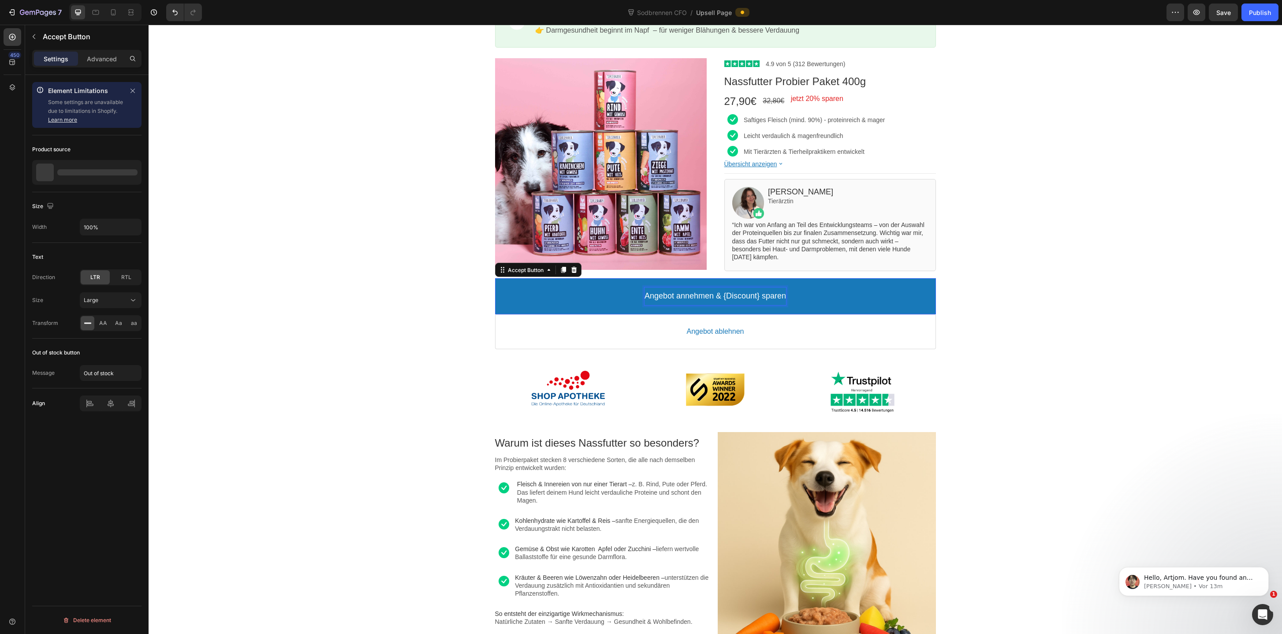
click at [701, 300] on p "Angebot annehmen & {Discount} sparen" at bounding box center [714, 296] width 141 height 10
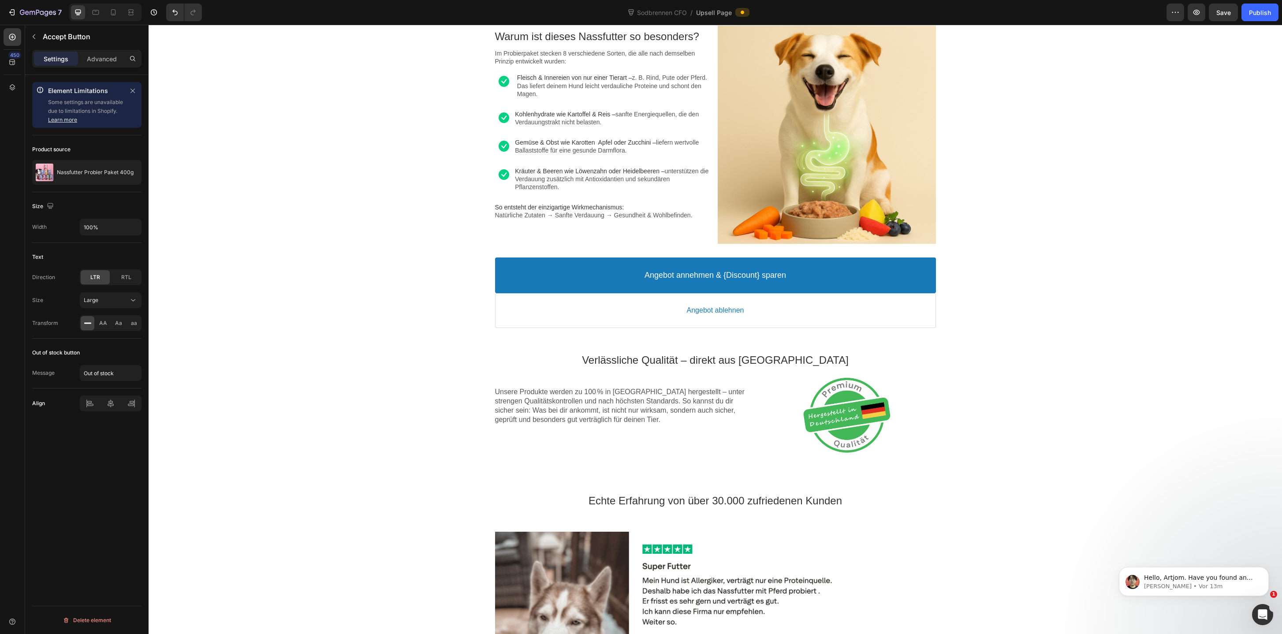
scroll to position [491, 0]
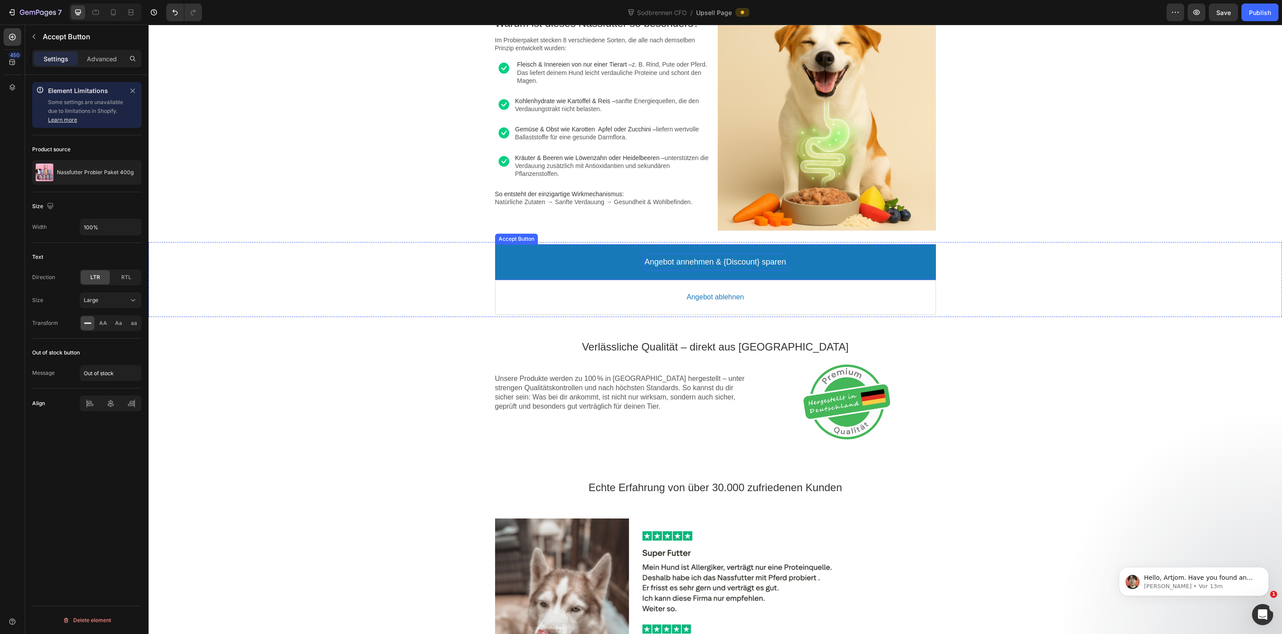
click at [719, 262] on p "Angebot annehmen & {Discount} sparen" at bounding box center [714, 262] width 141 height 10
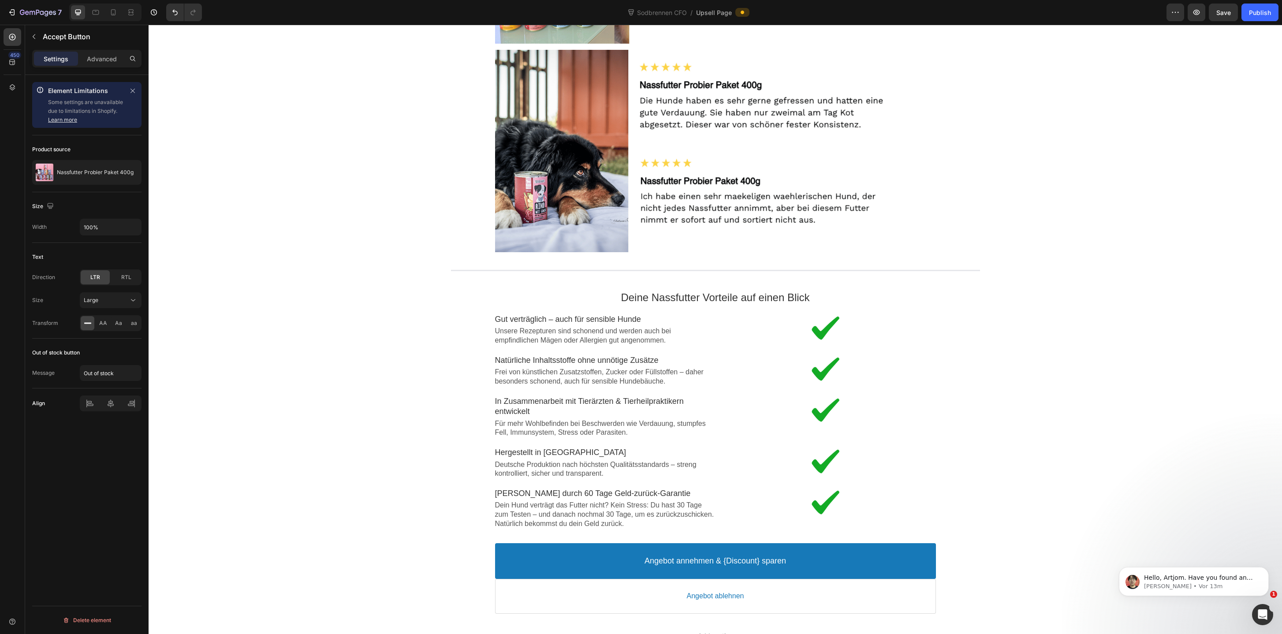
scroll to position [1482, 0]
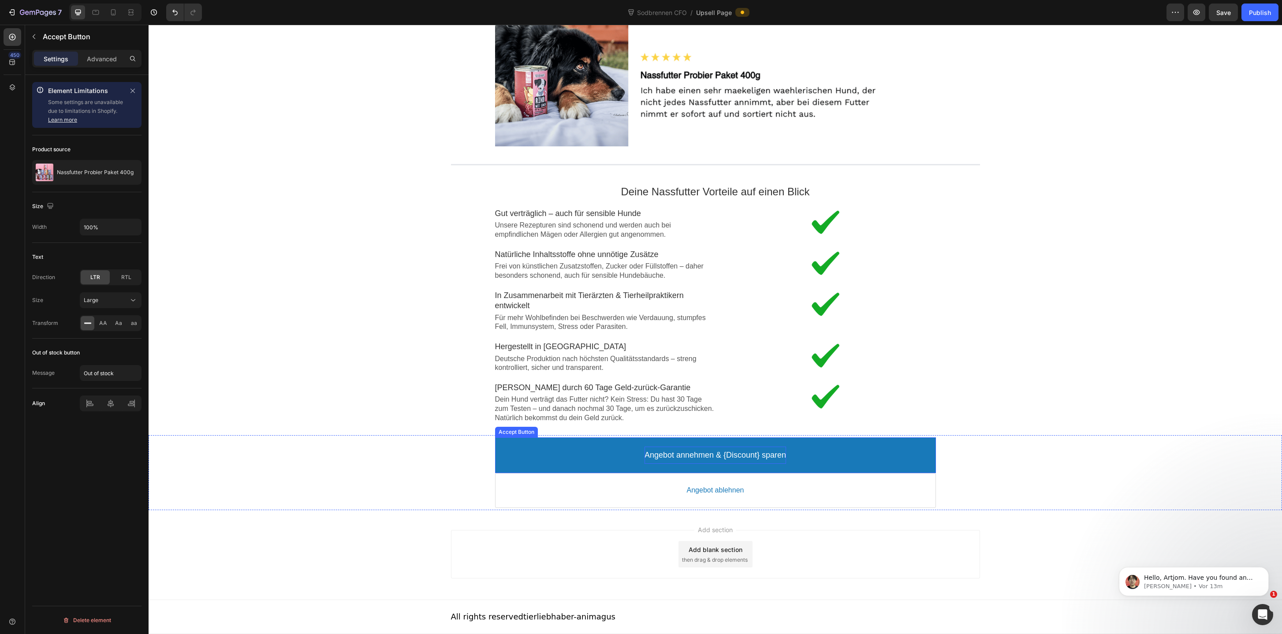
click at [725, 458] on p "Angebot annehmen & {Discount} sparen" at bounding box center [714, 455] width 141 height 10
click at [1265, 10] on div "Publish" at bounding box center [1260, 12] width 22 height 9
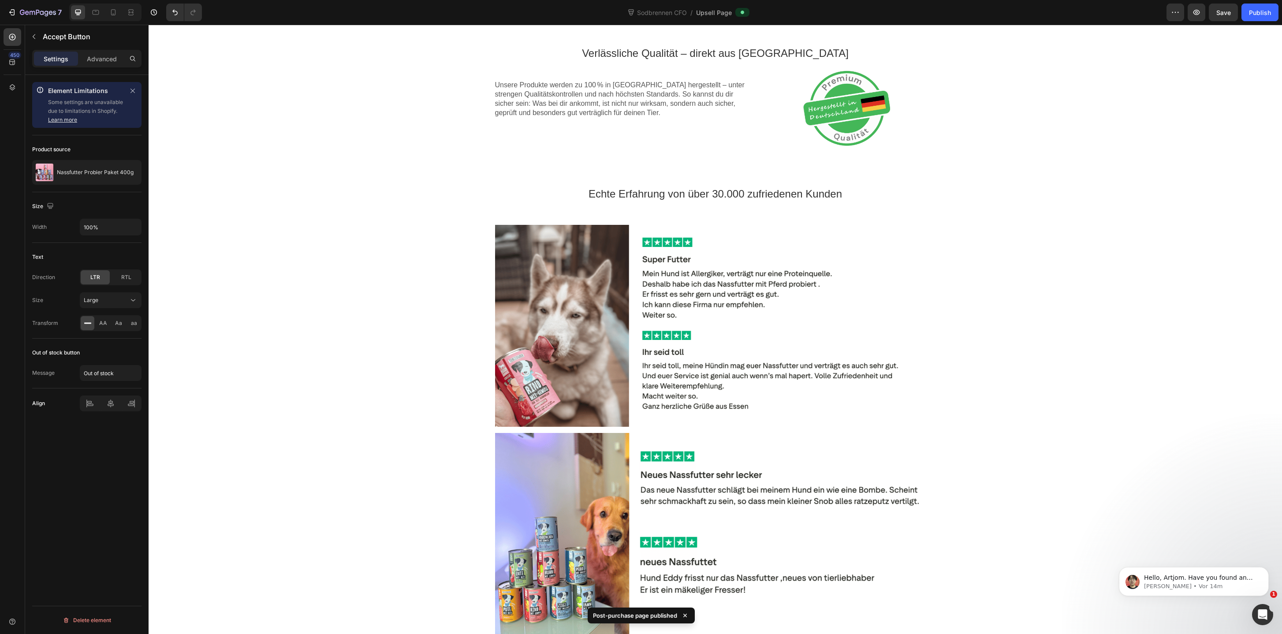
scroll to position [0, 0]
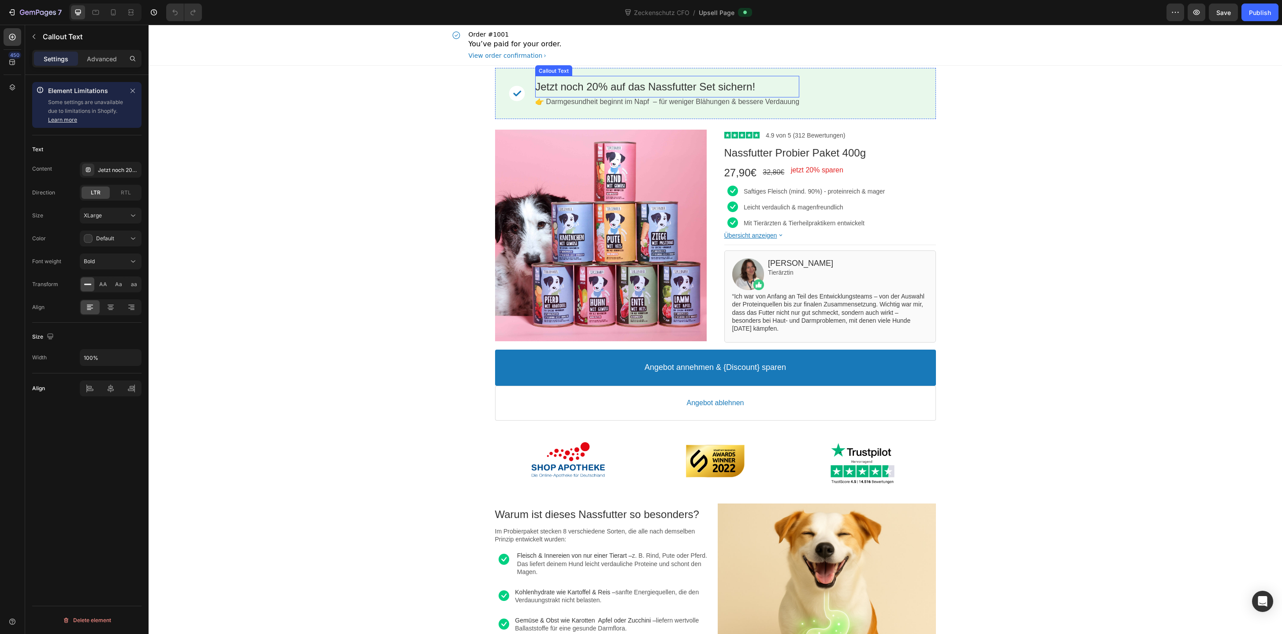
click at [696, 81] on bdo "Jetzt noch 20% auf das Nassfutter Set sichern!" at bounding box center [645, 87] width 220 height 12
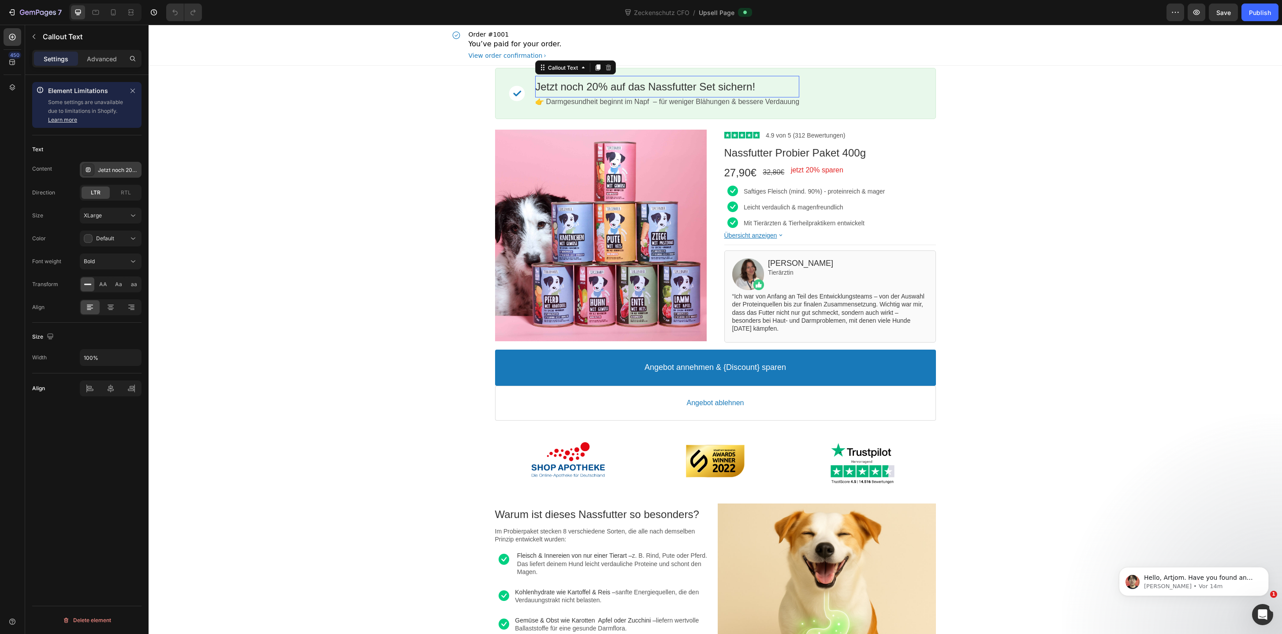
click at [110, 171] on div "Jetzt noch 20% auf das Nassfutter Set sichern!" at bounding box center [118, 170] width 41 height 8
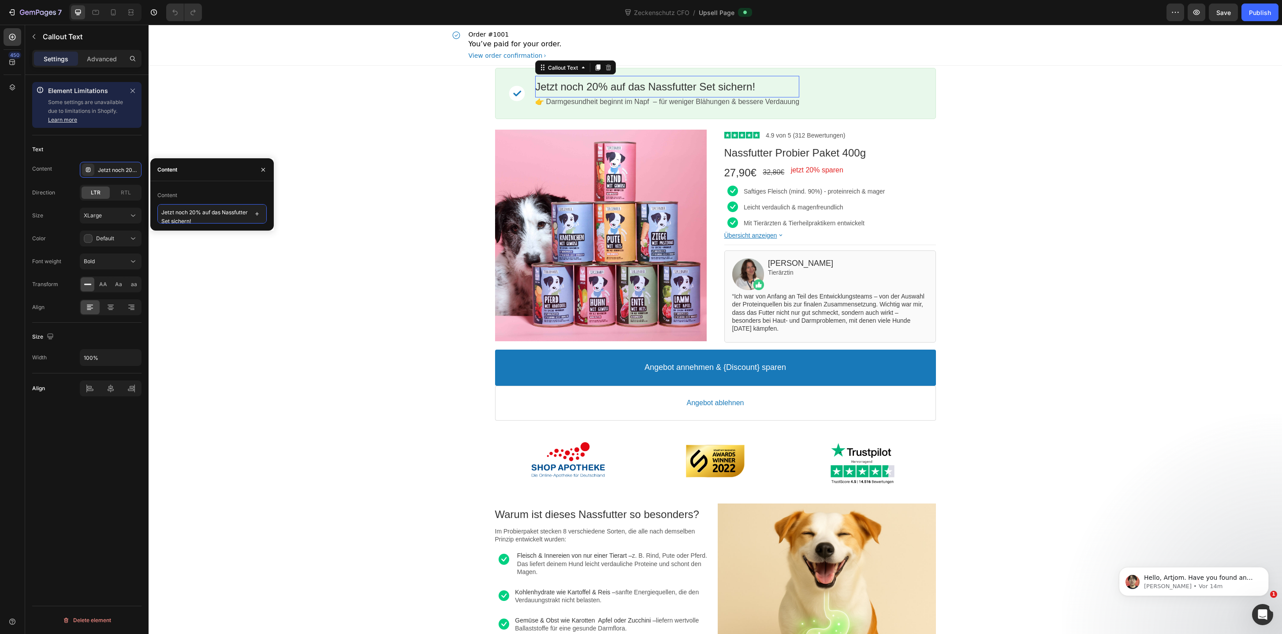
click at [201, 218] on textarea "Jetzt noch 20% auf das Nassfutter Set sichern!" at bounding box center [211, 213] width 109 height 19
type textarea "Jetzt noch 20% auf das Nassfutter-Set sichern!"
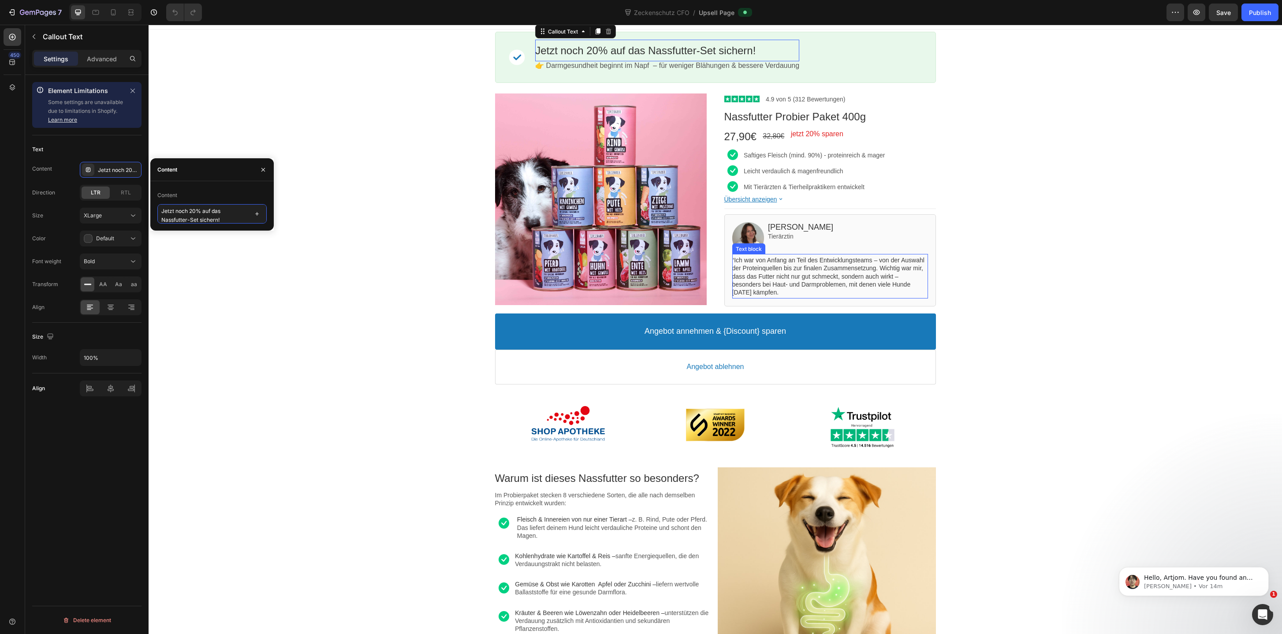
scroll to position [47, 0]
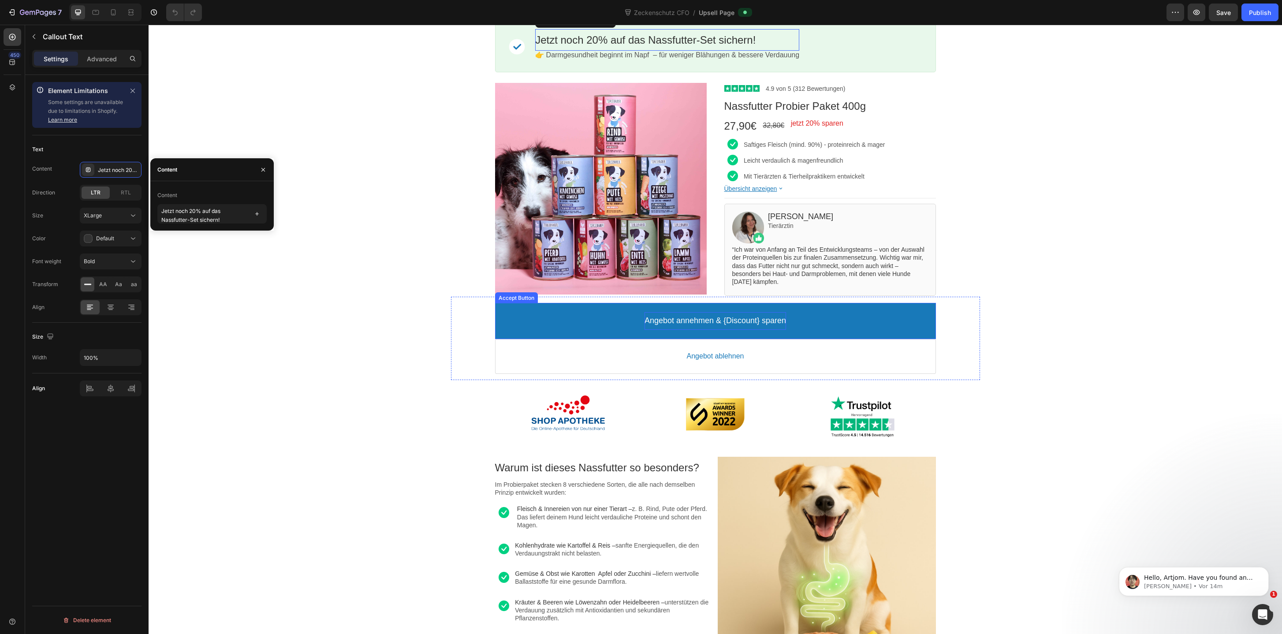
click at [751, 324] on p "Angebot annehmen & {Discount} sparen" at bounding box center [714, 321] width 141 height 10
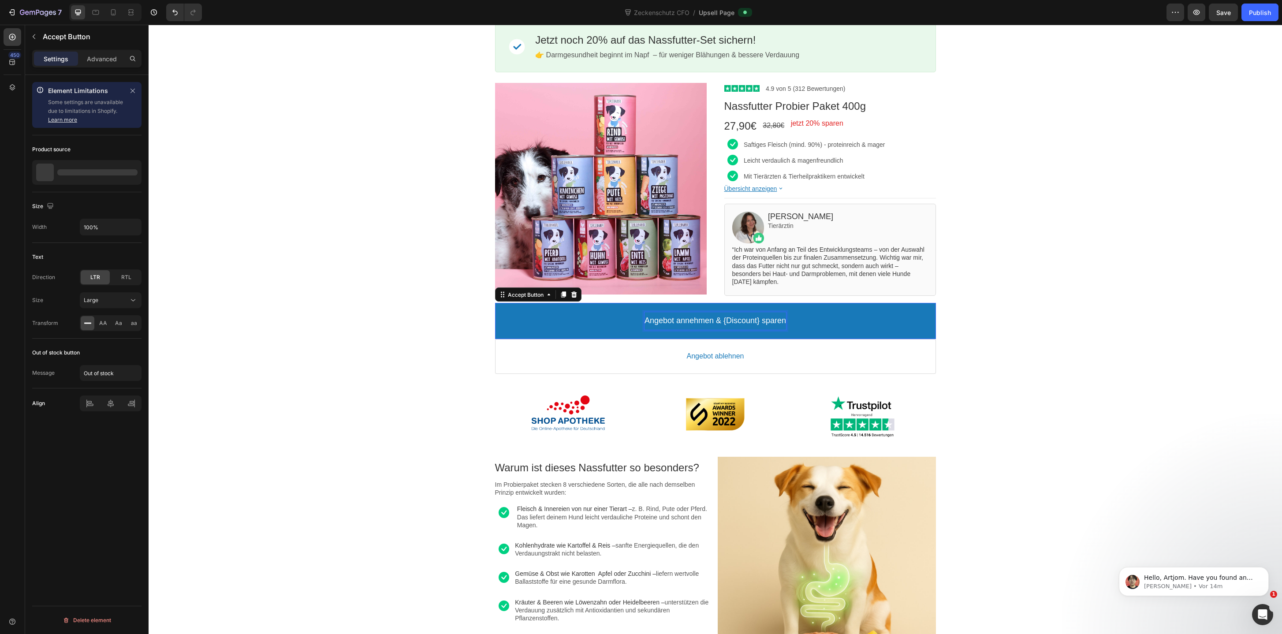
click at [751, 324] on p "Angebot annehmen & {Discount} sparen" at bounding box center [714, 321] width 141 height 10
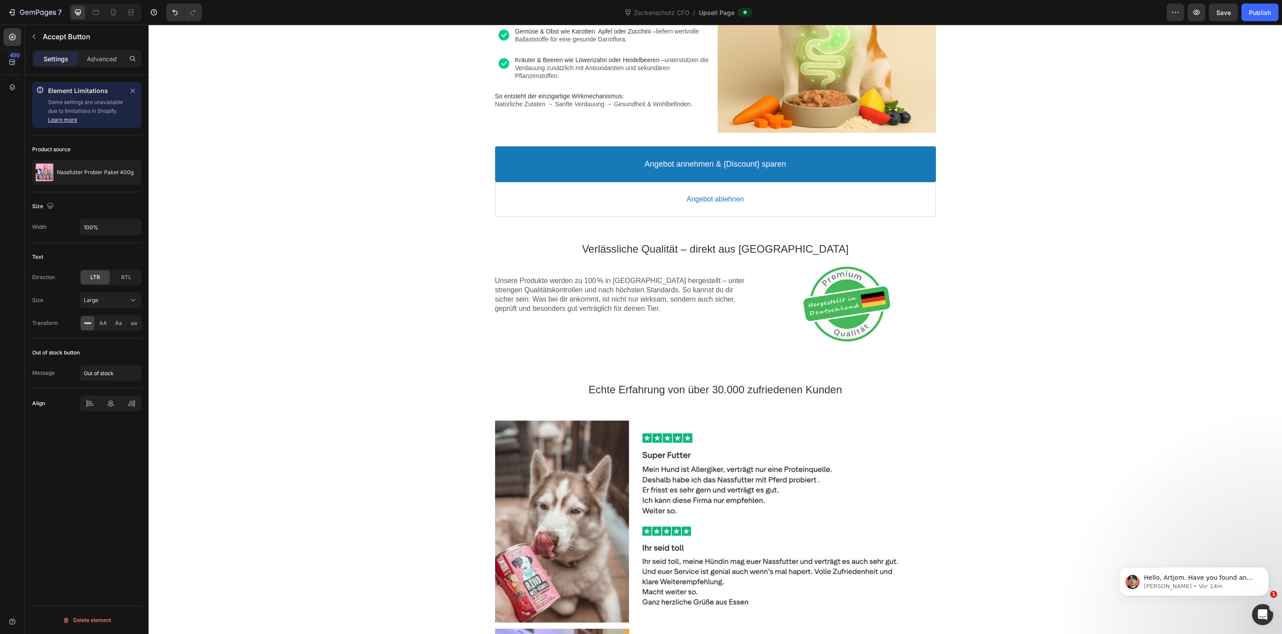
scroll to position [604, 0]
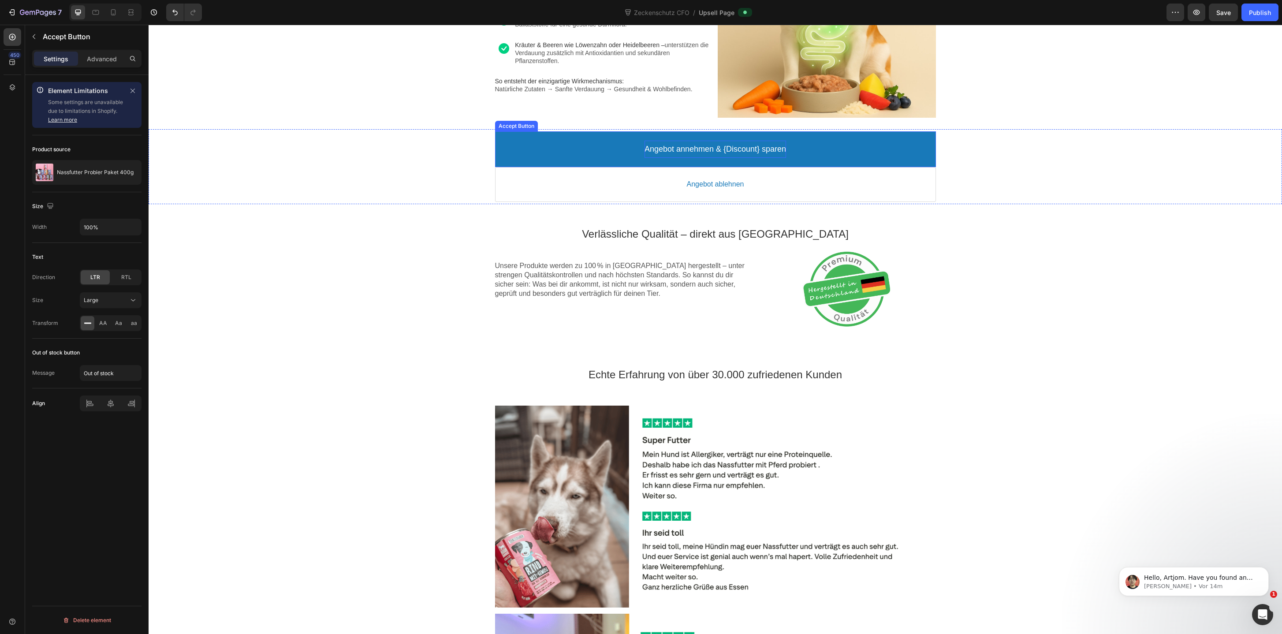
click at [702, 152] on p "Angebot annehmen & {Discount} sparen" at bounding box center [714, 149] width 141 height 10
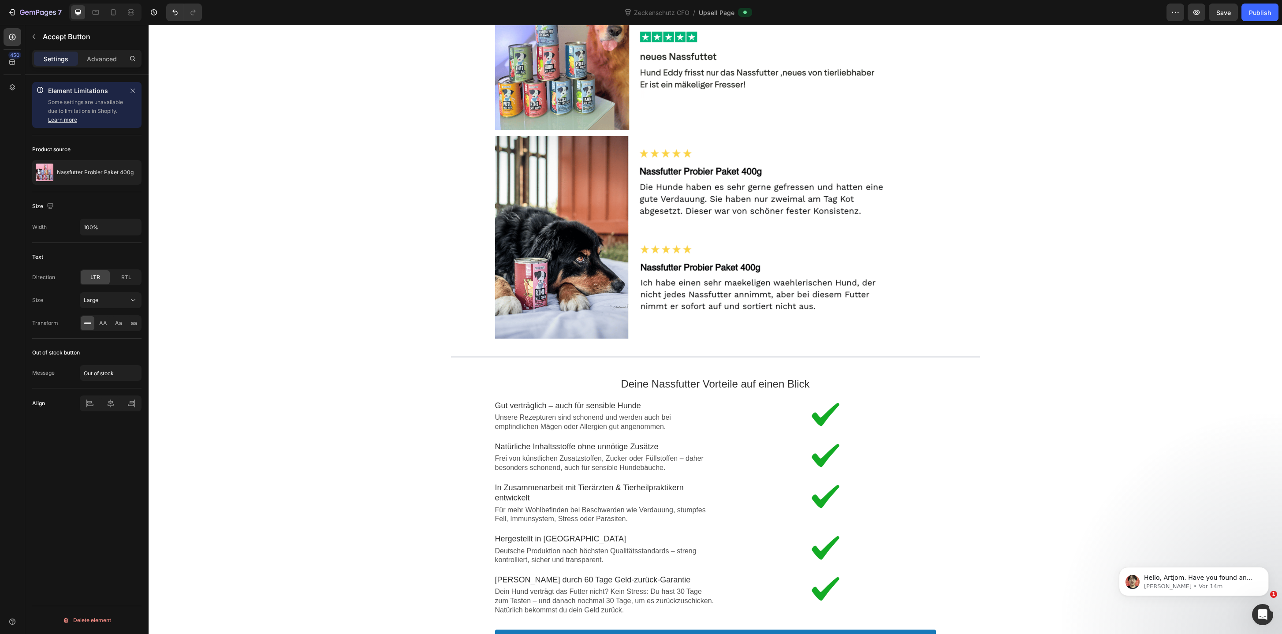
scroll to position [1482, 0]
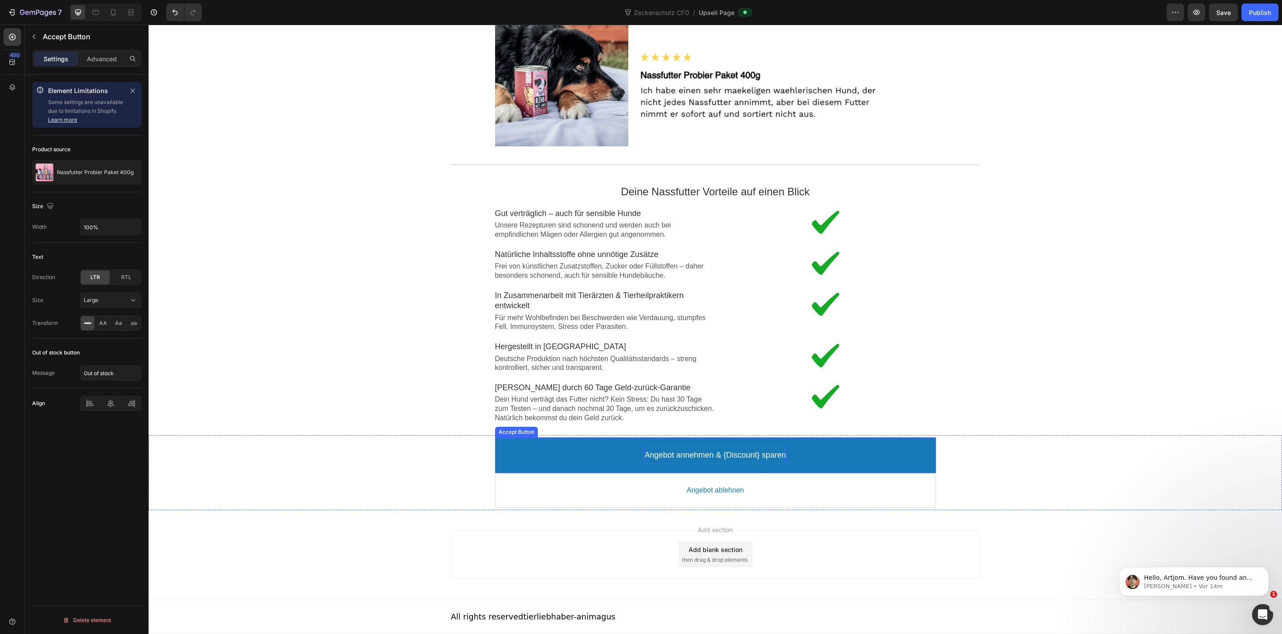
click at [722, 455] on p "Angebot annehmen & {Discount} sparen" at bounding box center [714, 455] width 141 height 10
click at [1249, 12] on div "Publish" at bounding box center [1260, 12] width 22 height 9
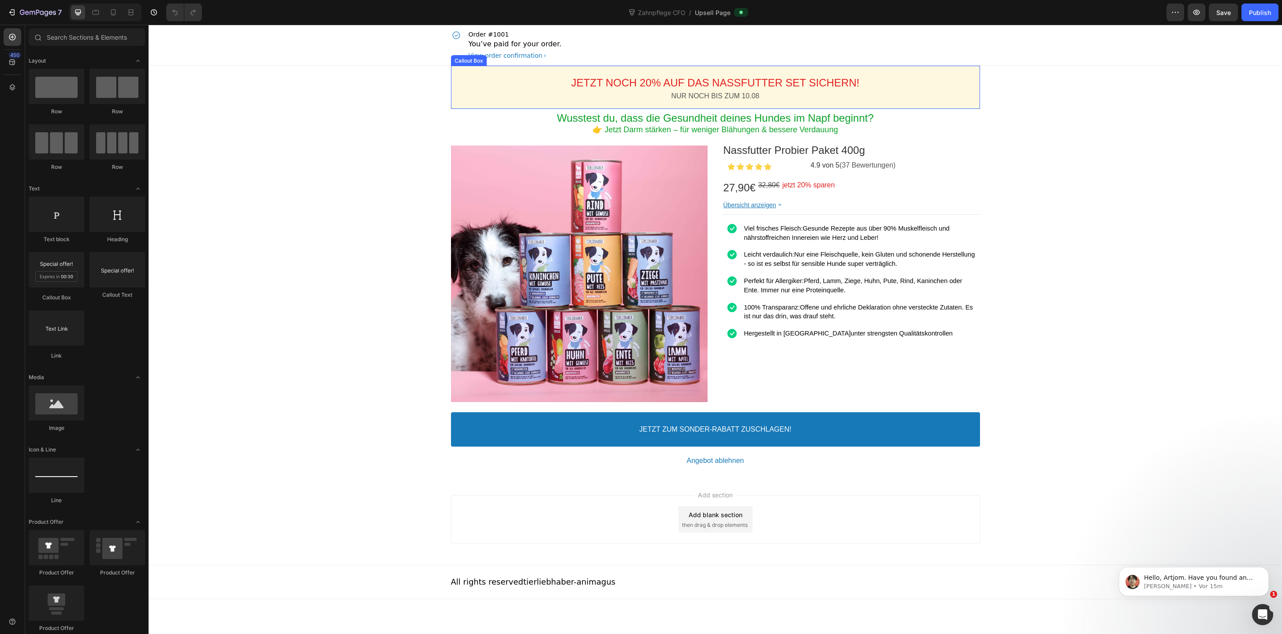
click at [533, 105] on div "JETZT NOCH 20% AUF DAS NASSFUTTER SET SICHERN! Callout Text NUR NOCH BIS ZUM 10…" at bounding box center [715, 87] width 529 height 43
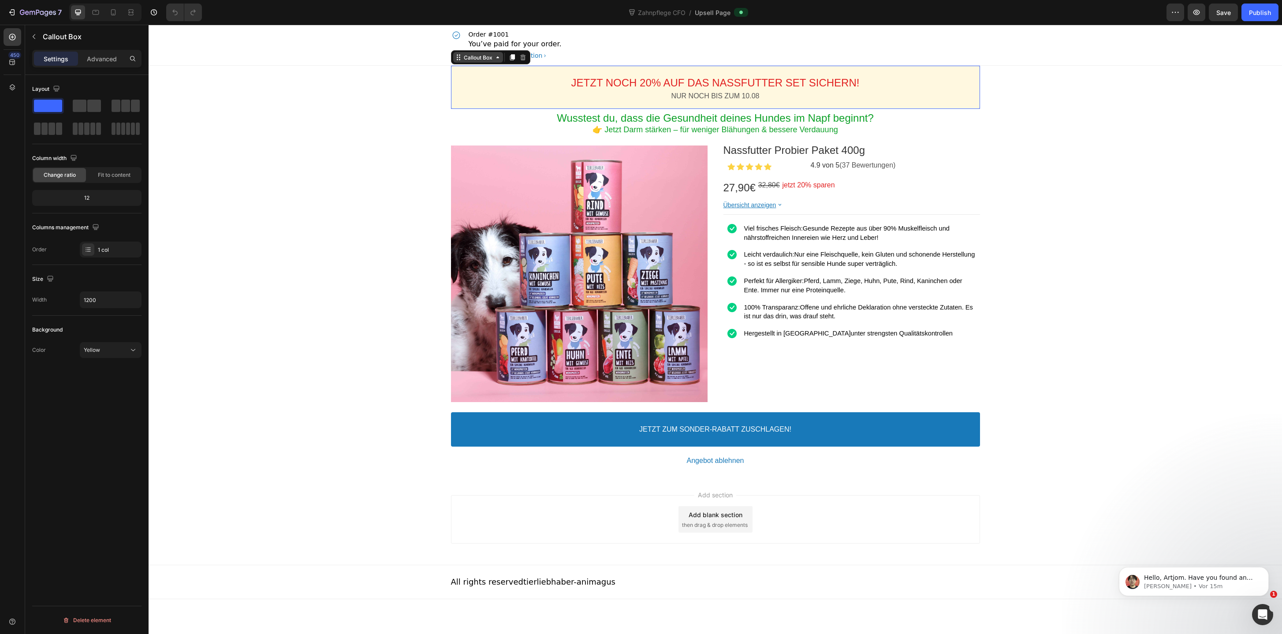
click at [490, 55] on div "Callout Box" at bounding box center [478, 57] width 32 height 7
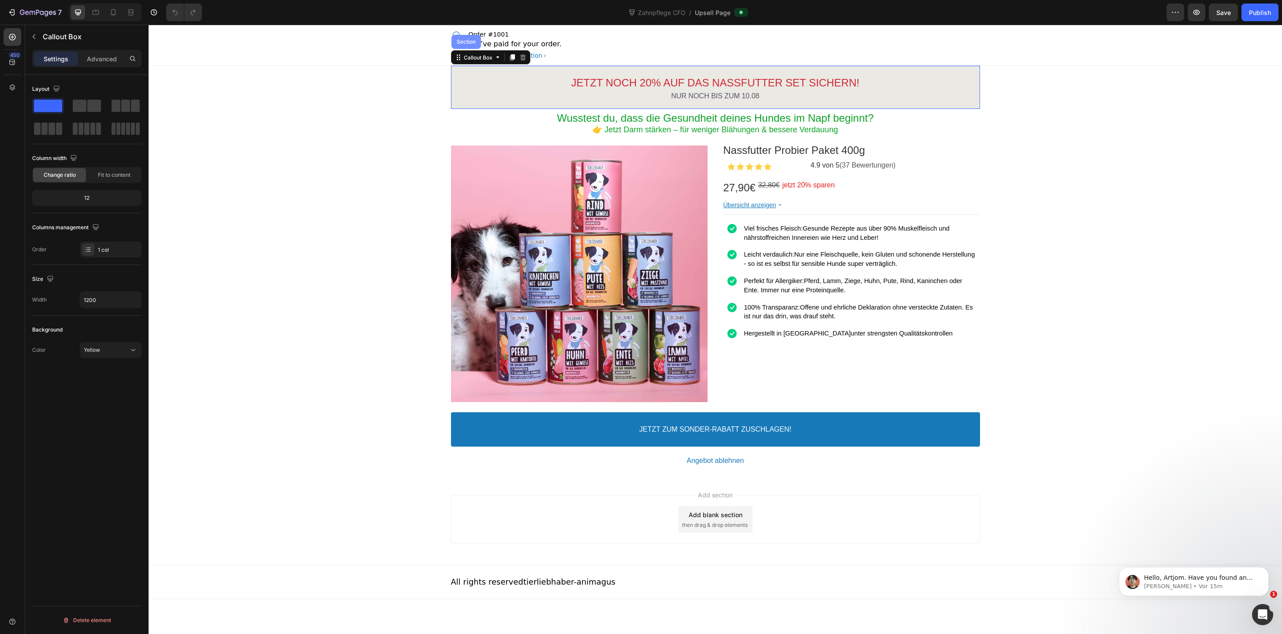
click at [470, 41] on div "Section" at bounding box center [466, 41] width 22 height 5
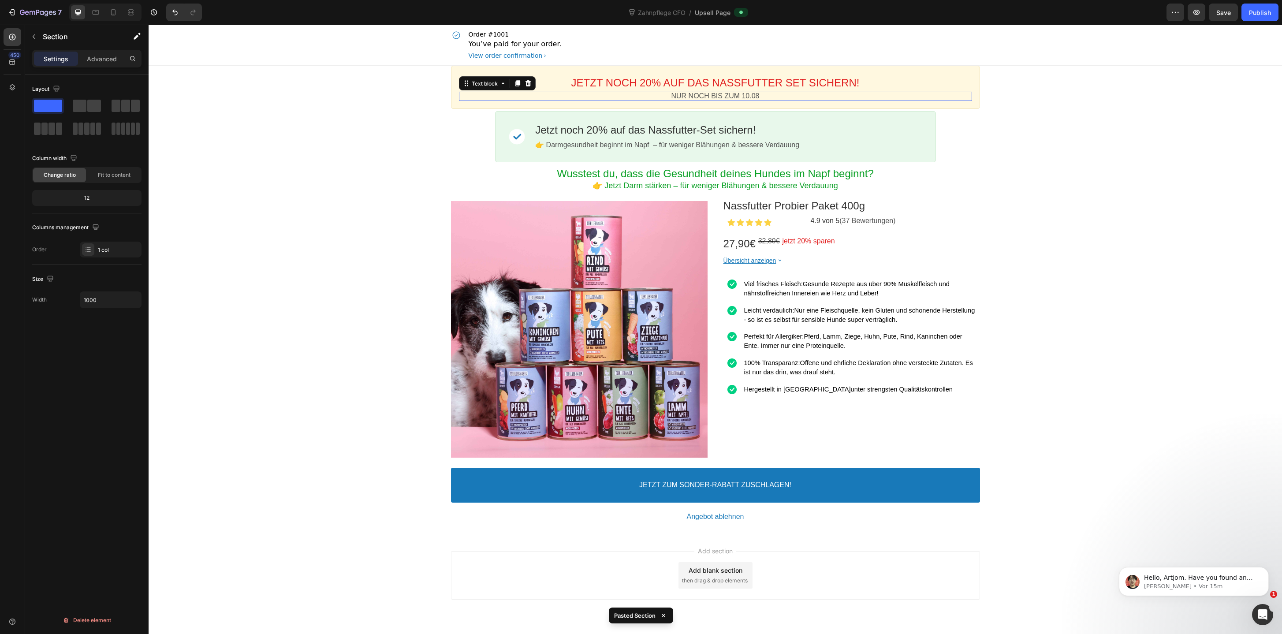
click at [478, 93] on p "NUR NOCH BIS ZUM 10.08" at bounding box center [715, 96] width 513 height 9
click at [478, 84] on div "Text block" at bounding box center [485, 83] width 30 height 7
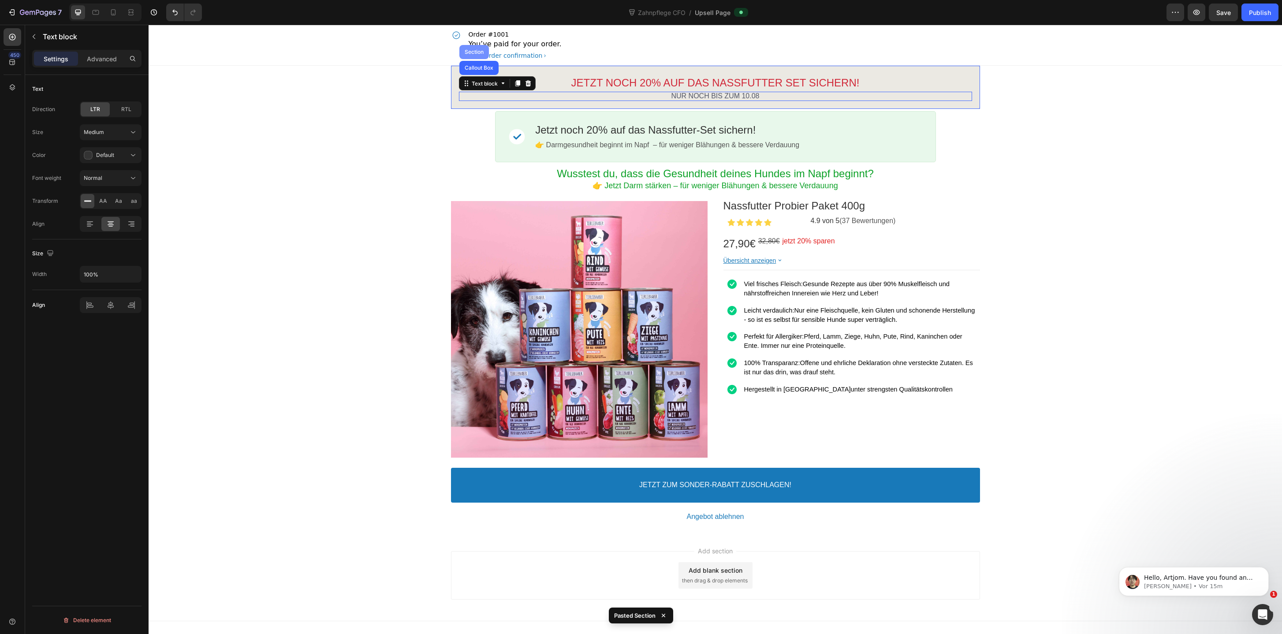
click at [478, 52] on div "Section" at bounding box center [474, 51] width 22 height 5
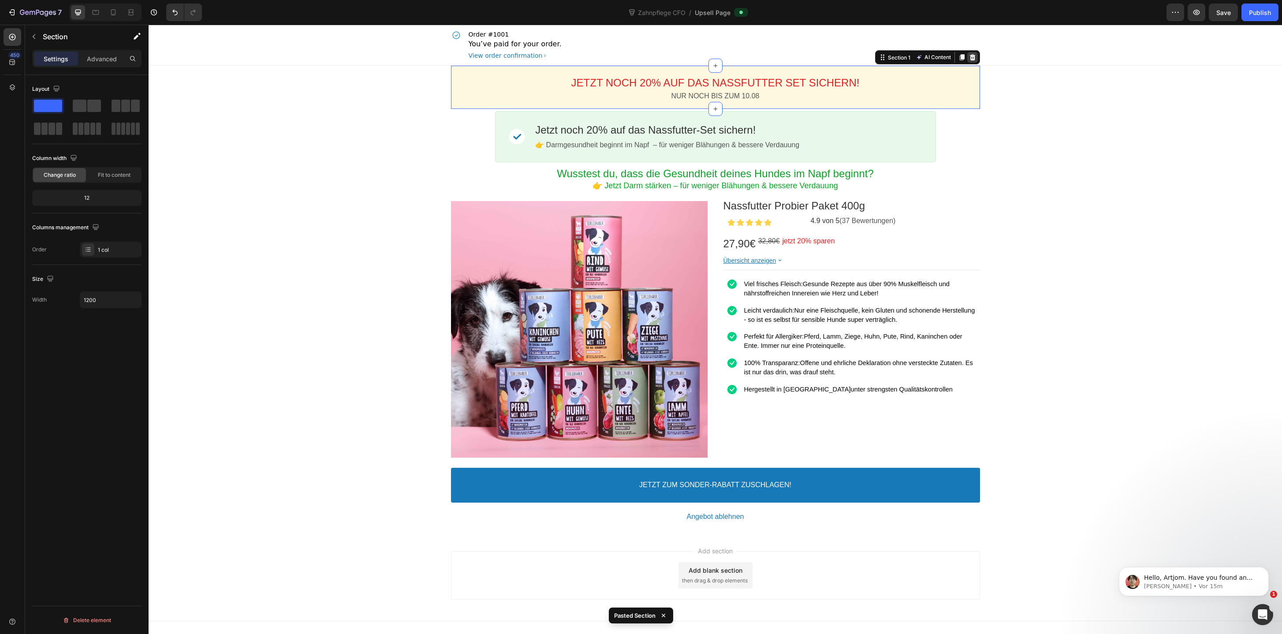
click at [975, 58] on icon at bounding box center [972, 57] width 7 height 7
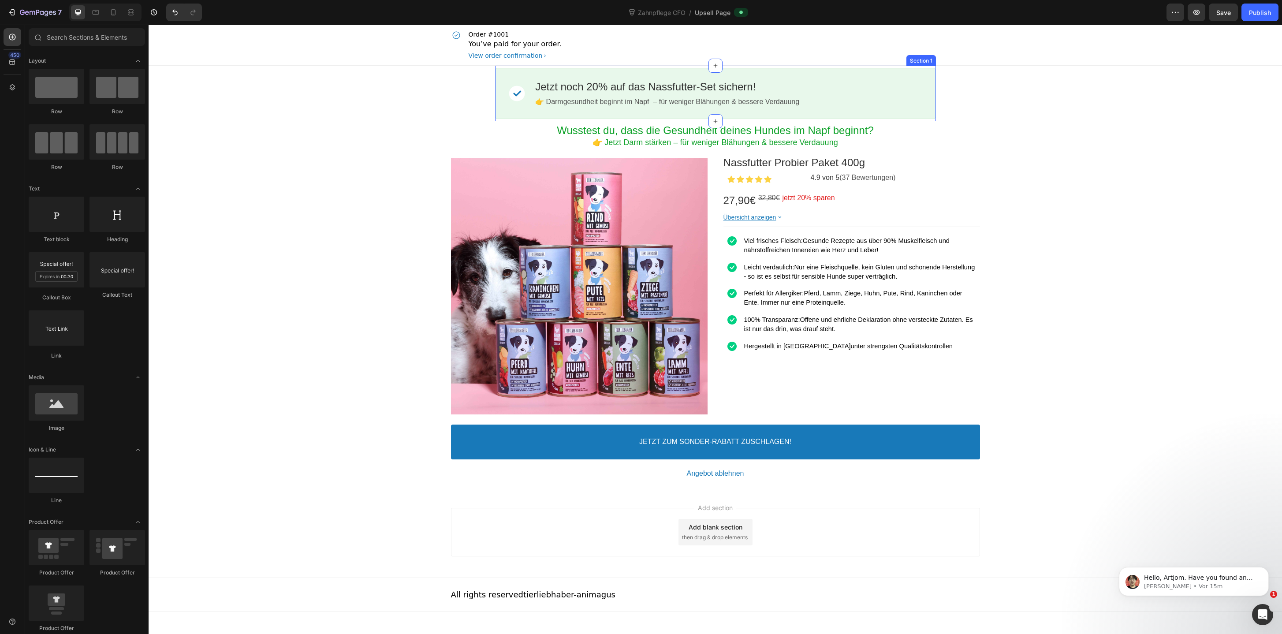
click at [674, 119] on div "Image Jetzt noch 20% auf das Nassfutter-Set sichern! Callout Text 👉 Darmgesundh…" at bounding box center [715, 94] width 441 height 56
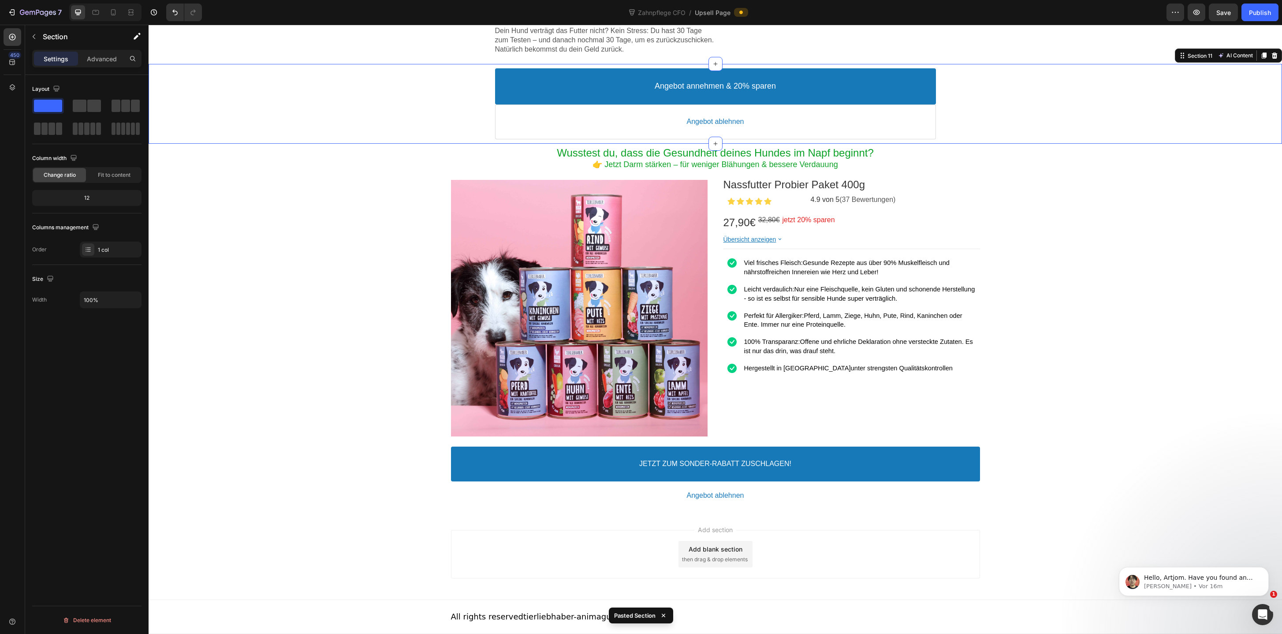
scroll to position [1850, 0]
click at [485, 168] on p "👉 Jetzt Darm stärken – für weniger Blähungen & bessere Verdauung" at bounding box center [715, 165] width 529 height 10
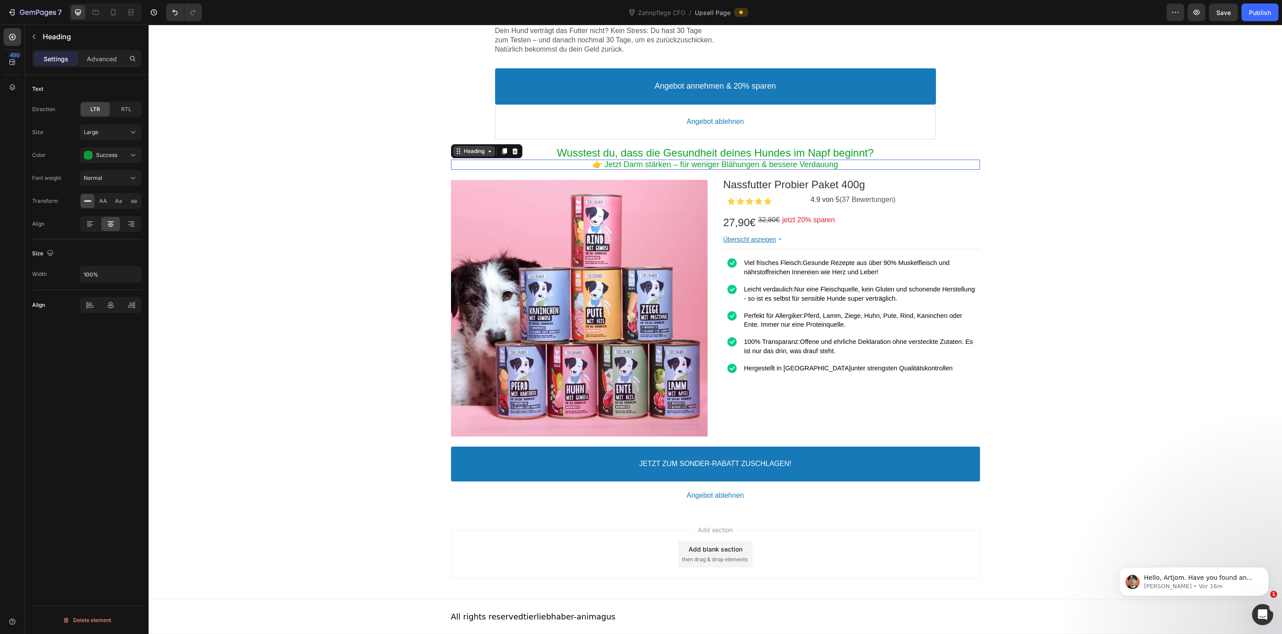
click at [477, 154] on div "Heading" at bounding box center [474, 151] width 24 height 7
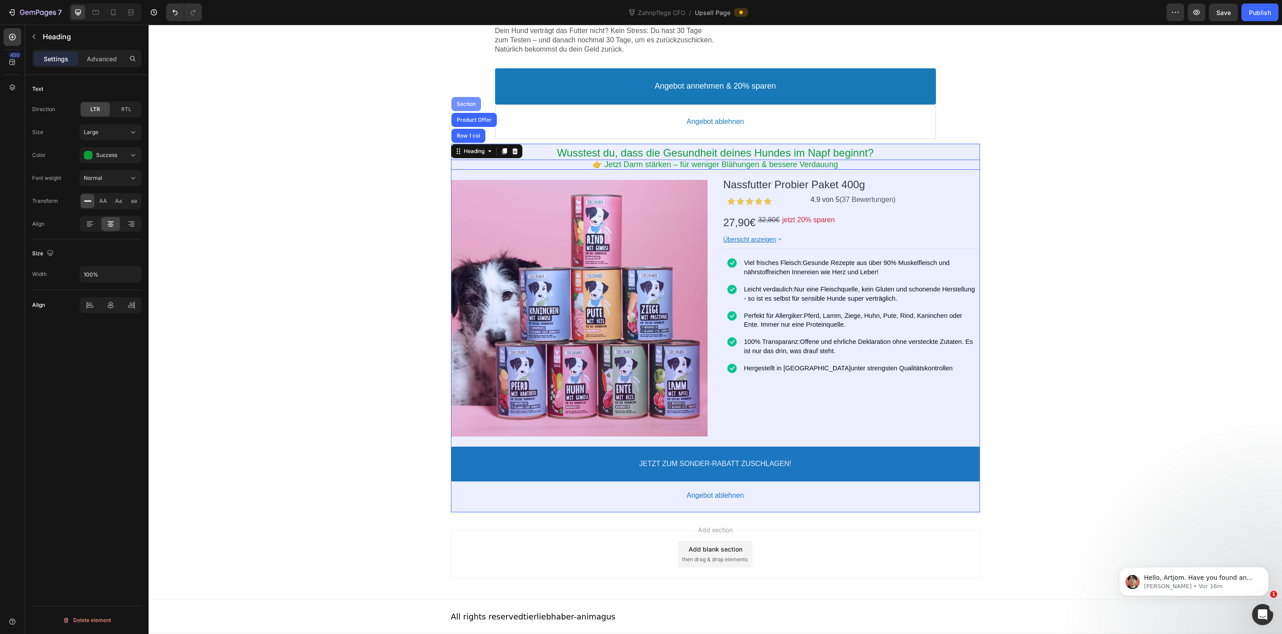
click at [470, 107] on div "Section" at bounding box center [466, 104] width 30 height 14
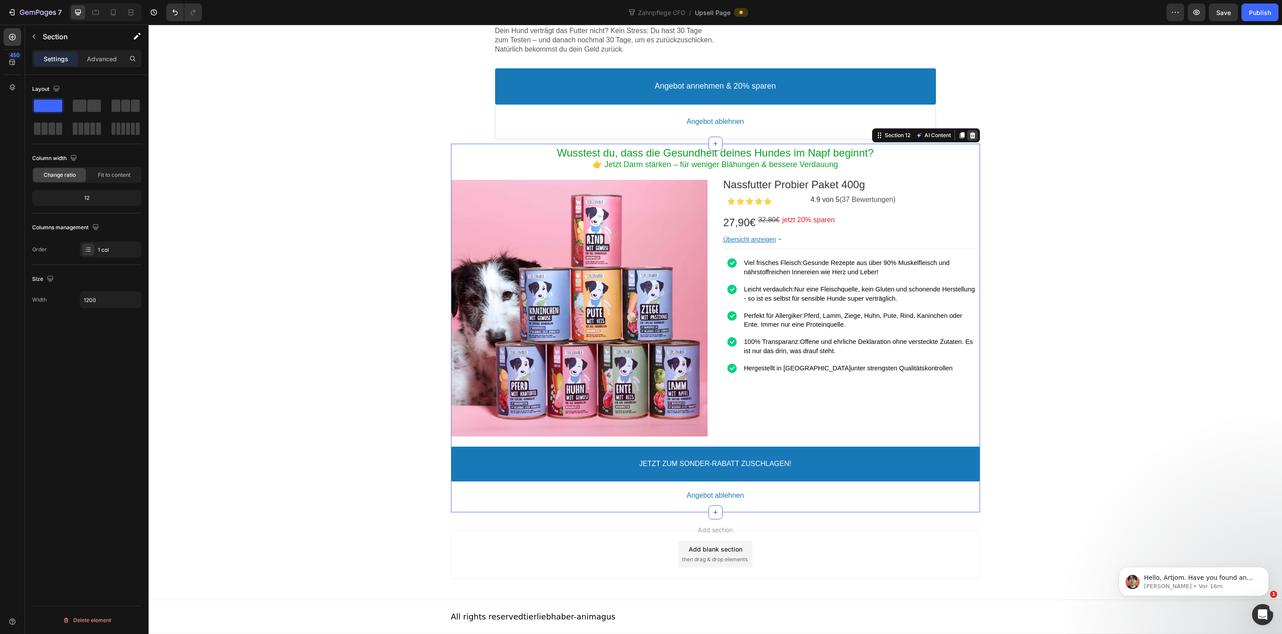
click at [973, 139] on div at bounding box center [972, 135] width 11 height 11
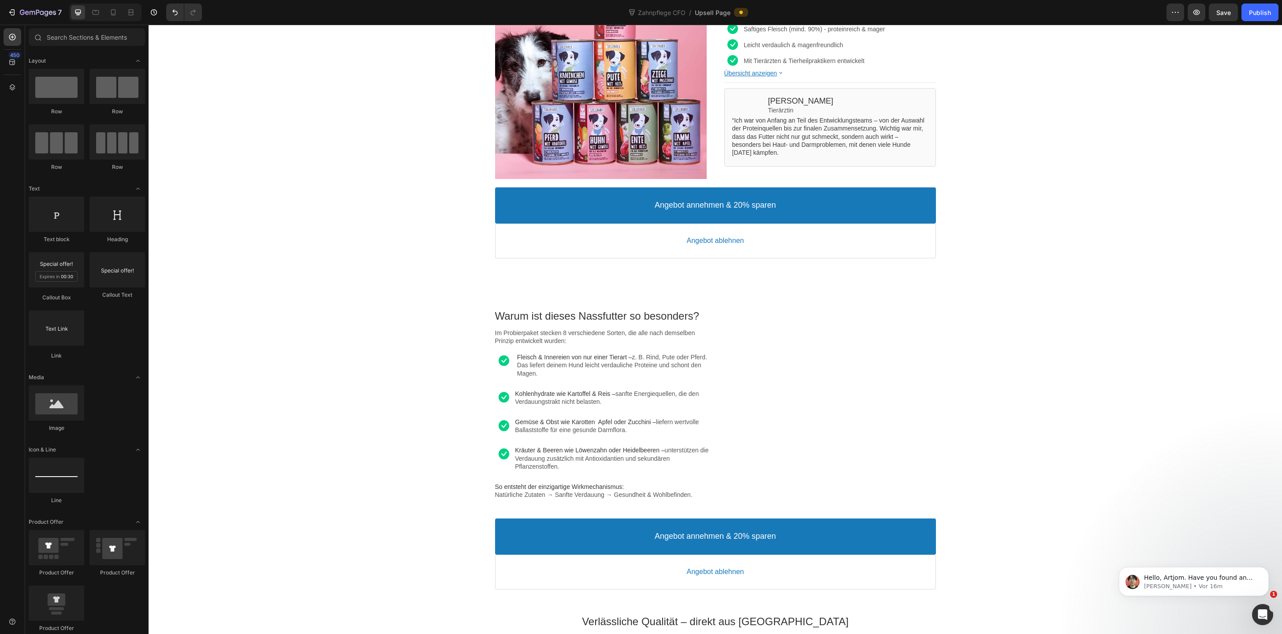
scroll to position [0, 0]
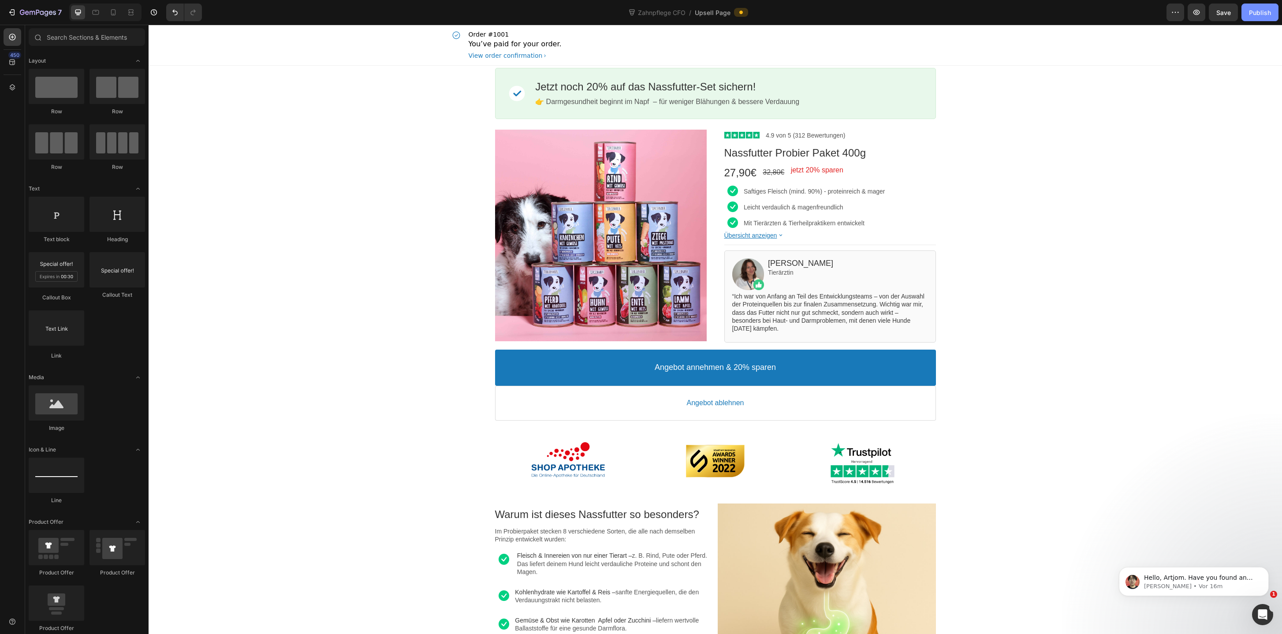
click at [1263, 12] on div "Publish" at bounding box center [1260, 12] width 22 height 9
click at [731, 374] on div "Angebot annehmen & 20% sparen" at bounding box center [715, 367] width 121 height 17
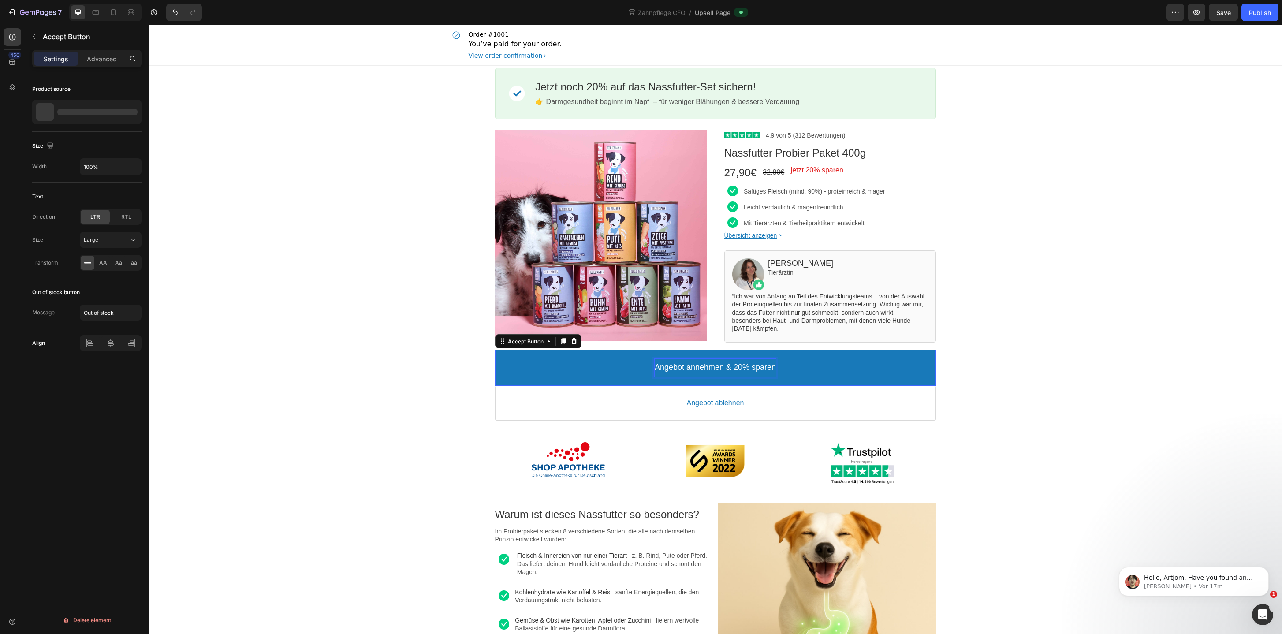
click at [740, 366] on p "Angebot annehmen & 20% sparen" at bounding box center [715, 367] width 121 height 10
copy p "Angebot annehmen & 20% sparen"
click at [571, 67] on div "Image Jetzt noch 20% auf das Nassfutter-Set sichern! Callout Text 👉 Darmgesundh…" at bounding box center [715, 94] width 441 height 56
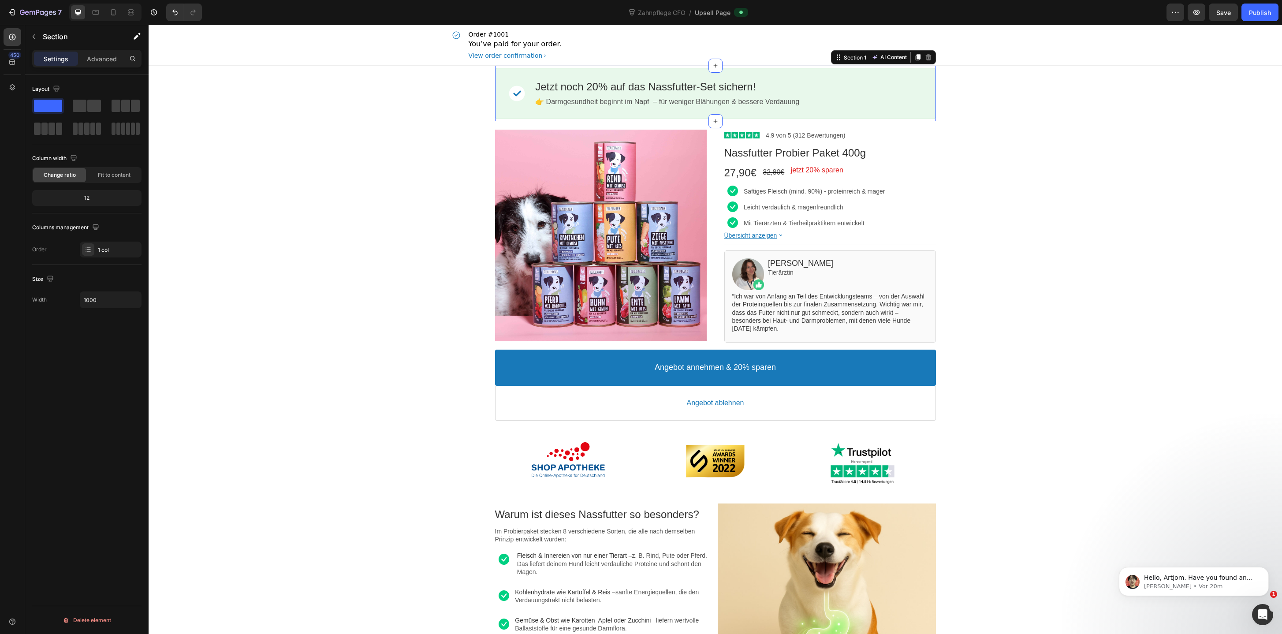
copy p "Angebot annehmen & 20% sparen"
click at [584, 121] on div "Product Images Image 4.9 von 5 (312 Bewertungen) Text block Row Nassfutter Prob…" at bounding box center [715, 276] width 529 height 311
copy p "Angebot annehmen & 20% sparen"
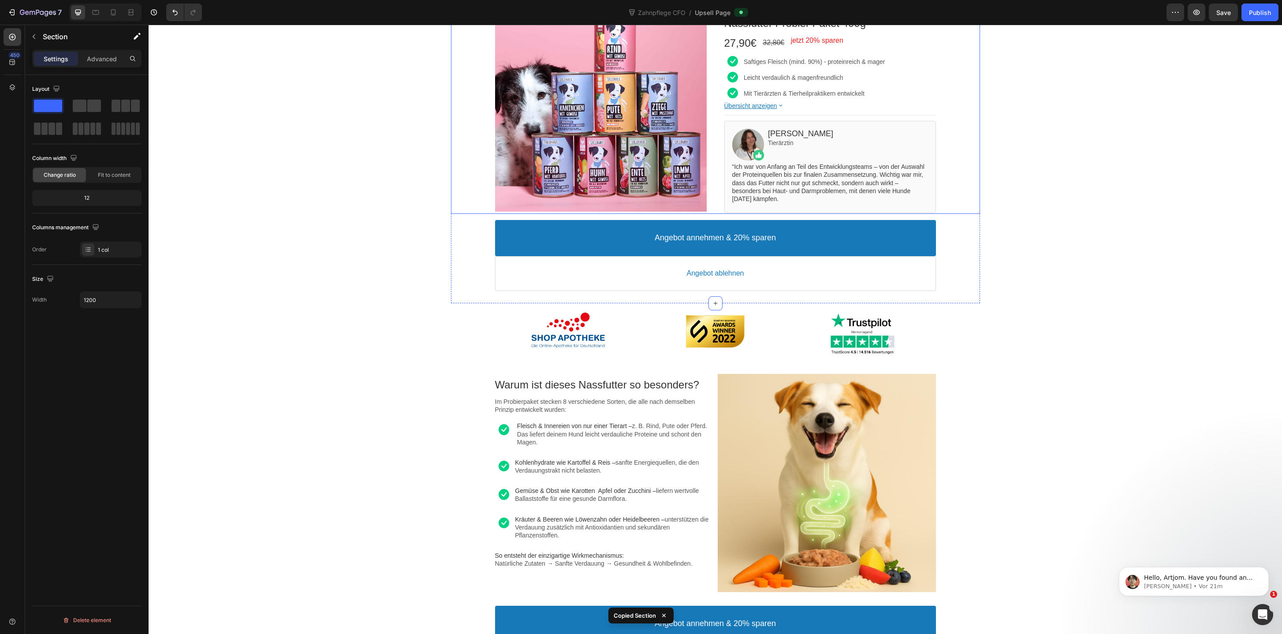
scroll to position [196, 0]
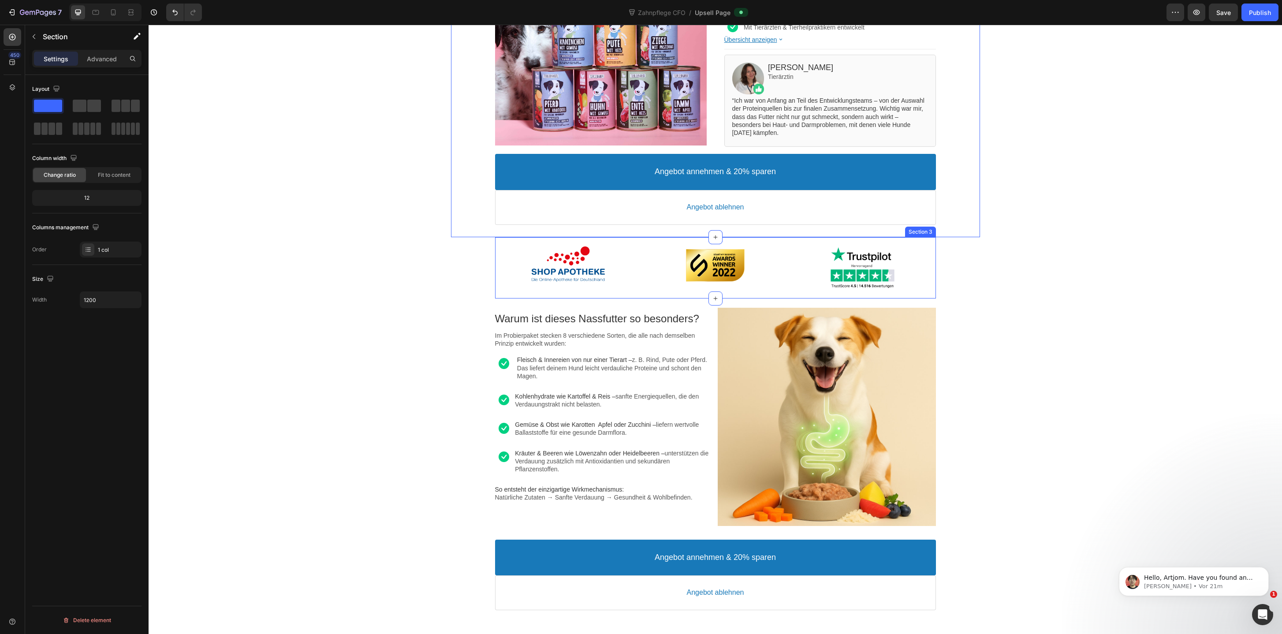
click at [651, 242] on div "Image Image Image Section 3" at bounding box center [715, 267] width 441 height 61
copy p "Angebot annehmen & 20% sparen"
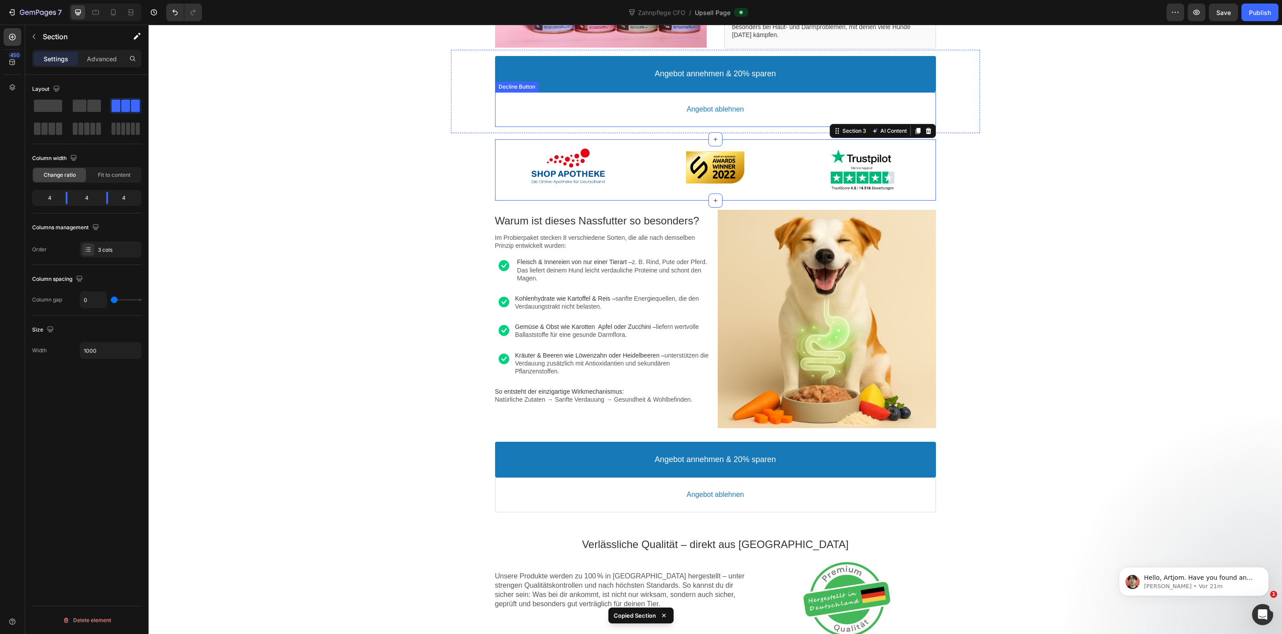
scroll to position [301, 0]
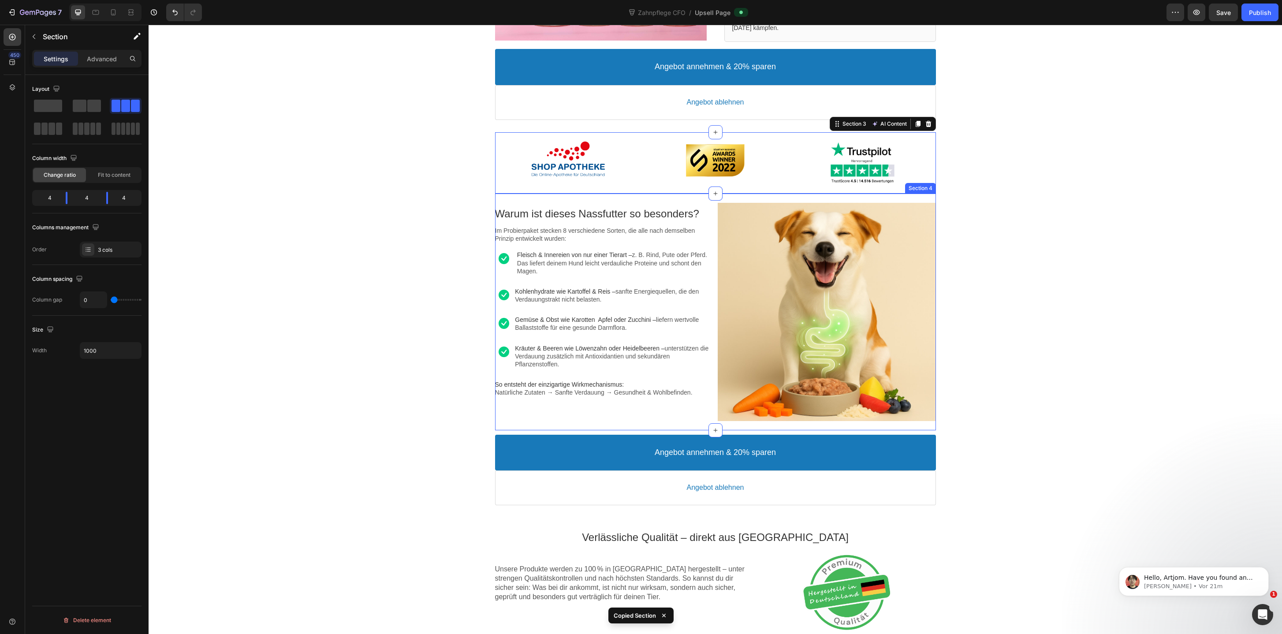
click at [652, 200] on div "Warum ist dieses Nassfutter so besonders? Text block Im Probierpaket stecken 8 …" at bounding box center [715, 311] width 441 height 237
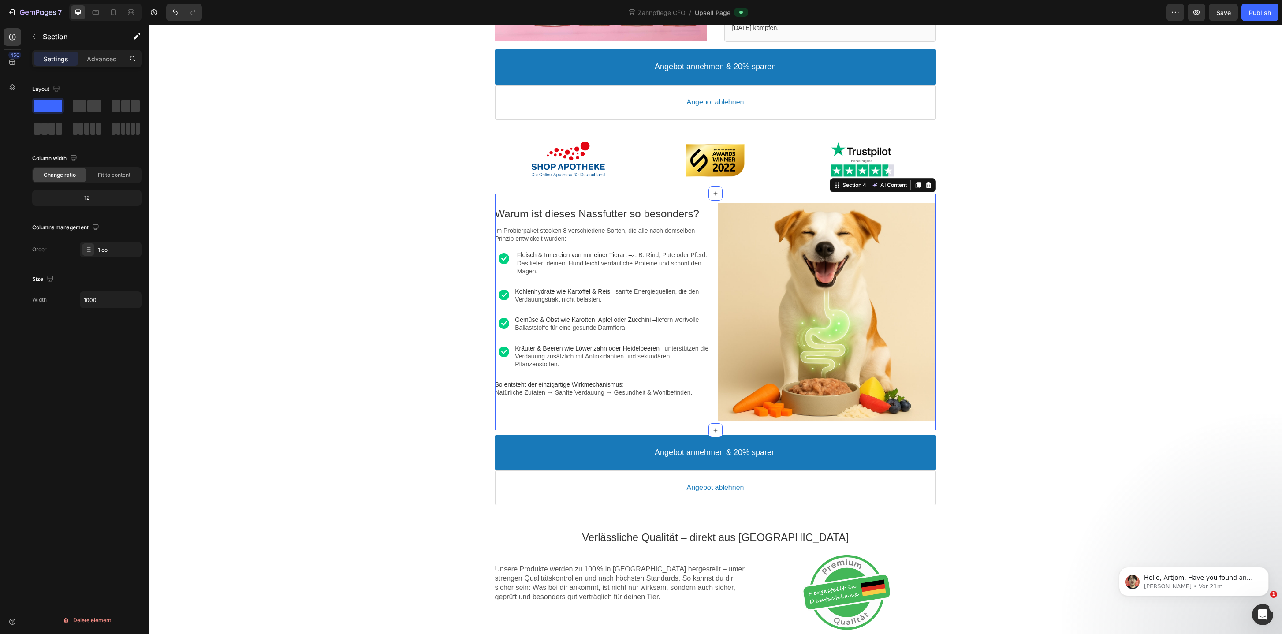
copy p "Angebot annehmen & 20% sparen"
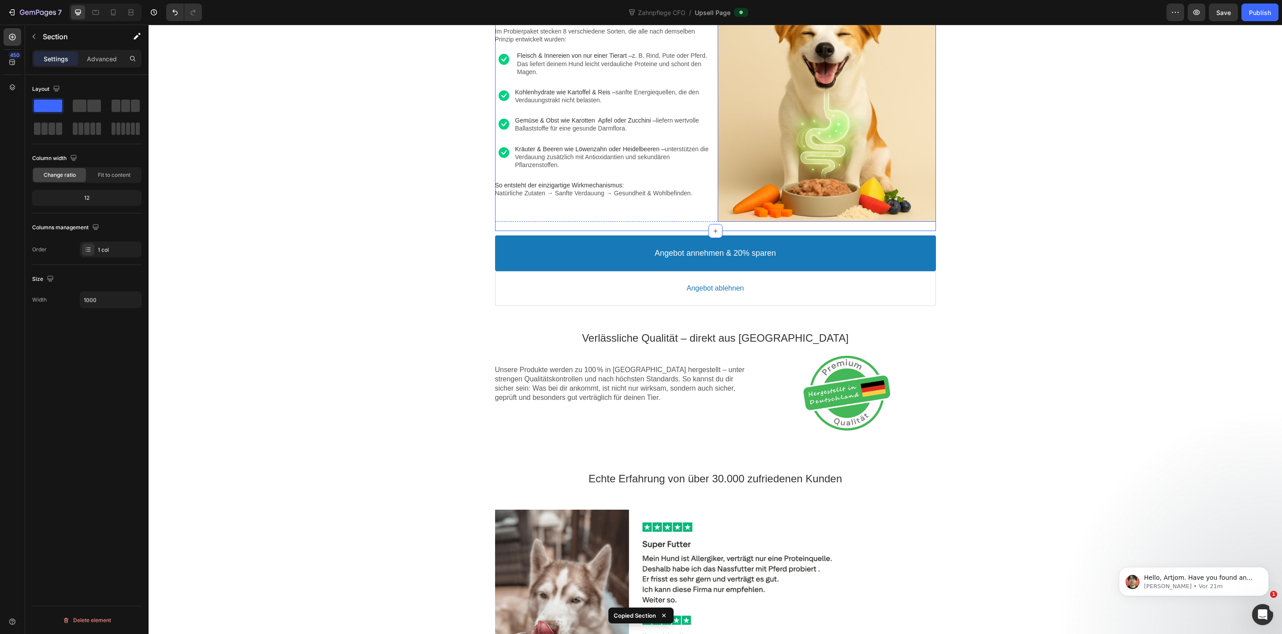
scroll to position [508, 0]
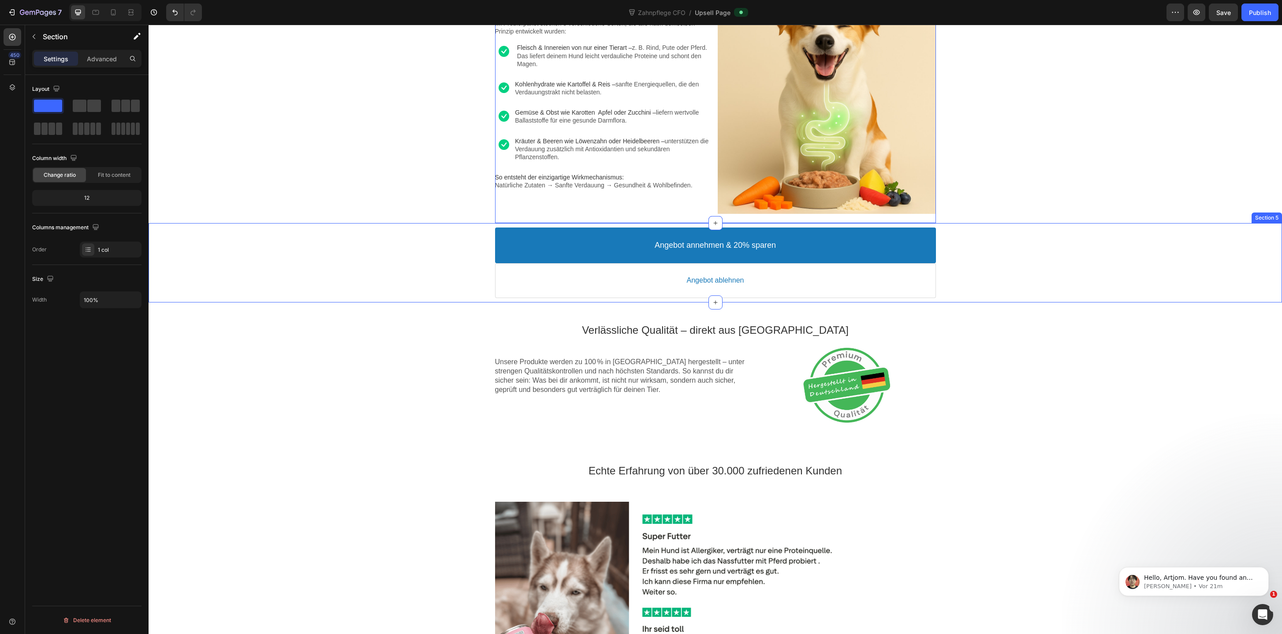
click at [475, 300] on div "Angebot annehmen & 20% sparen Accept Button Angebot ablehnen Decline Button Pro…" at bounding box center [715, 262] width 1133 height 79
copy p "Angebot annehmen & 20% sparen"
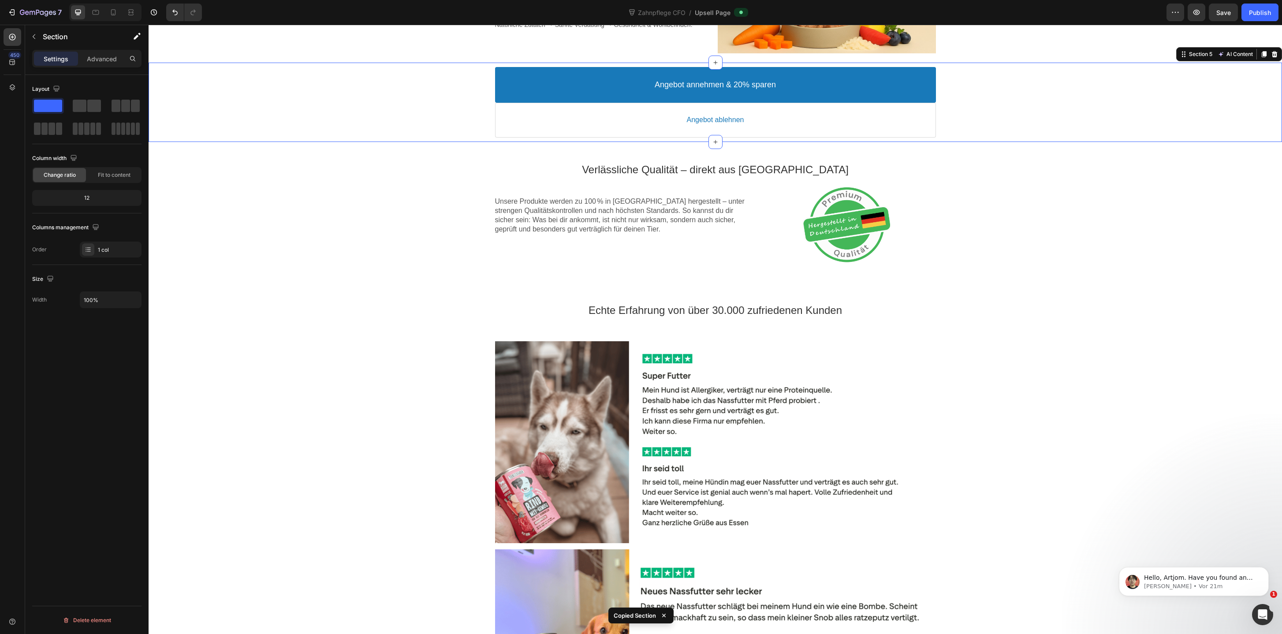
scroll to position [718, 0]
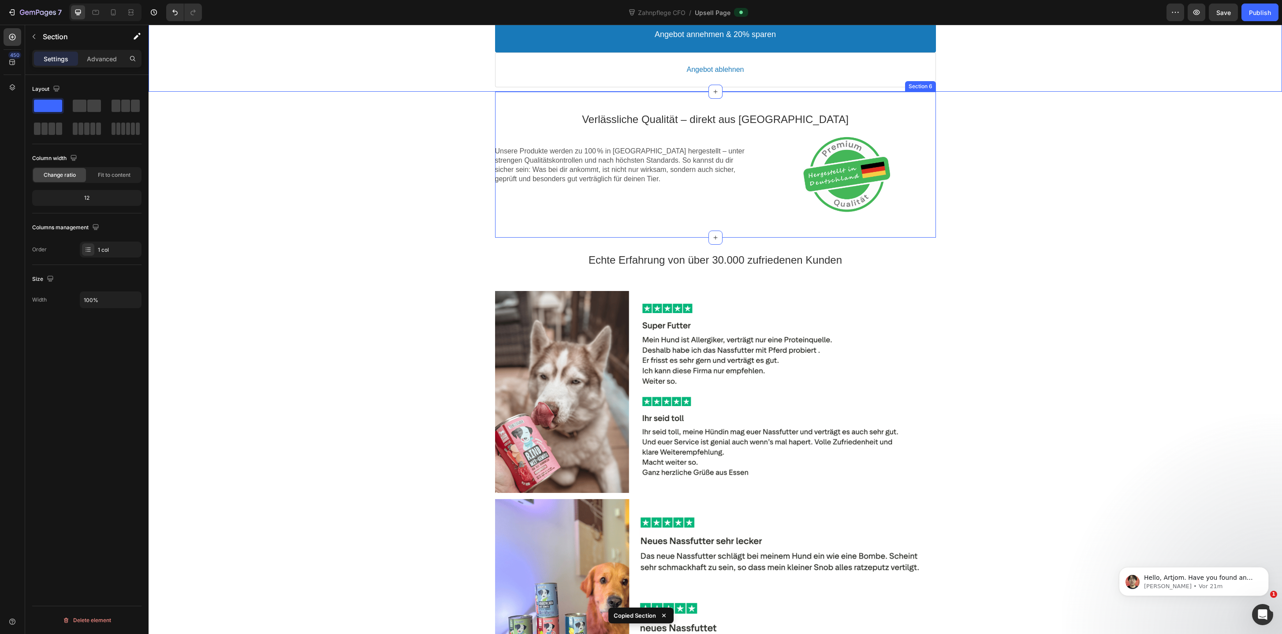
click at [580, 98] on div "Verlässliche Qualität – direkt aus Deutschland Text block Unsere Produkte werde…" at bounding box center [715, 165] width 441 height 146
copy p "Angebot annehmen & 20% sparen"
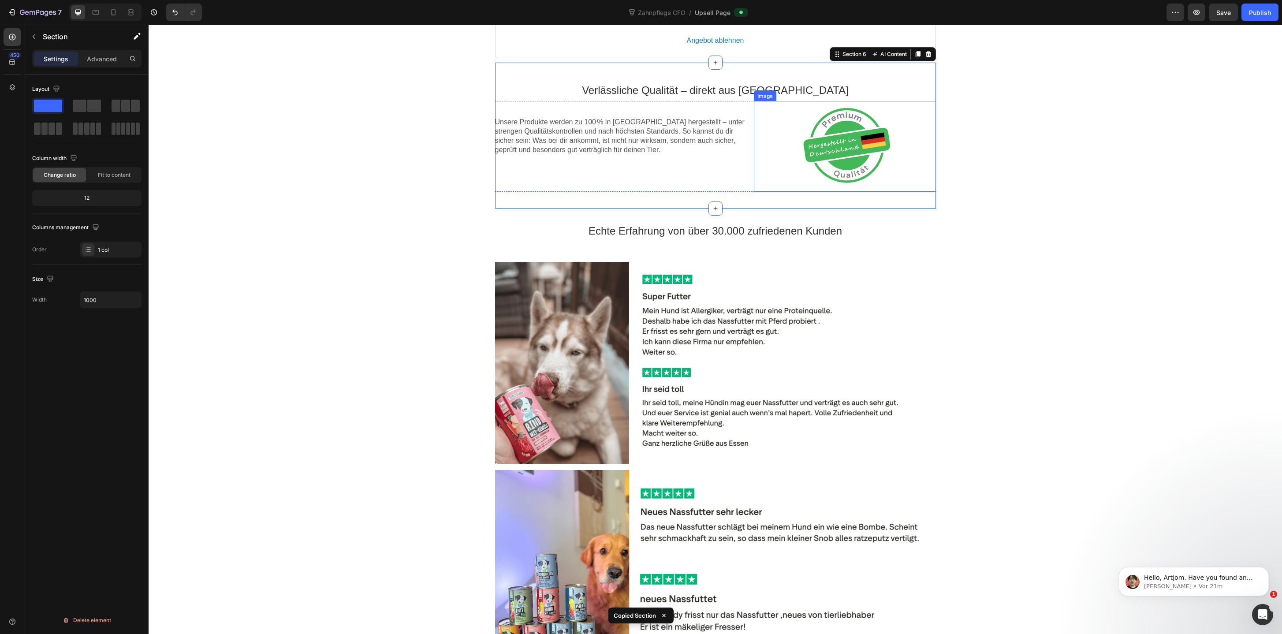
scroll to position [748, 0]
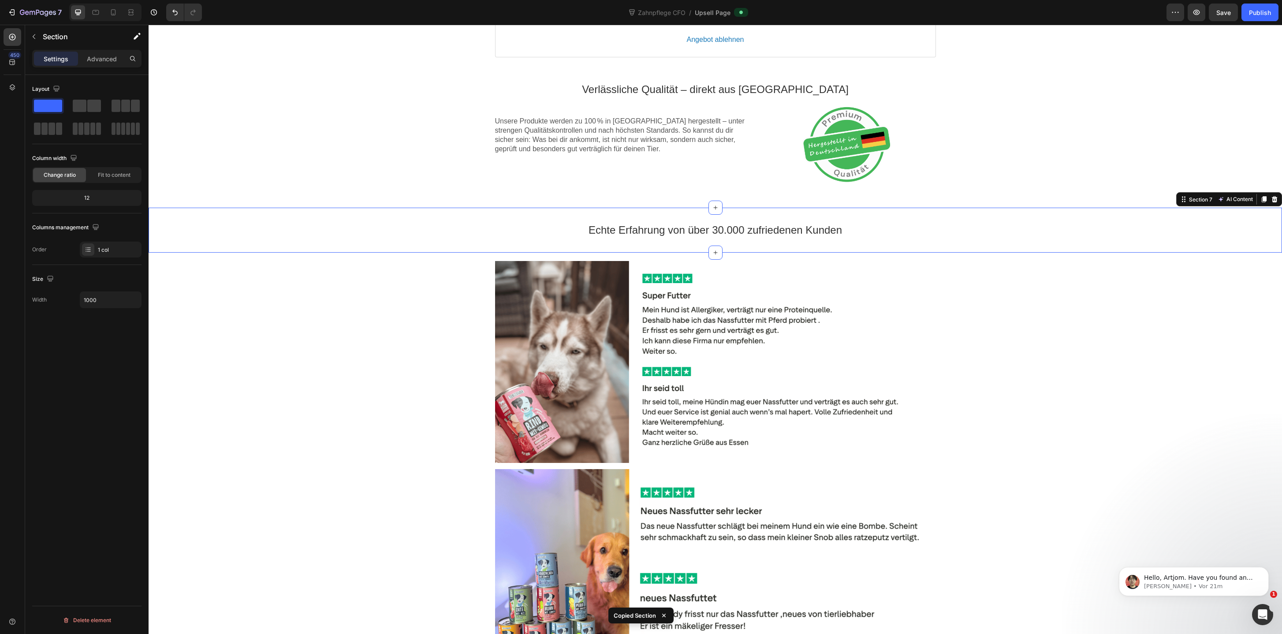
click at [620, 213] on div "Echte Erfahrung von über 30.000 zufriedenen Kunden Text block Section 7 AI Cont…" at bounding box center [715, 230] width 1133 height 45
copy p "Angebot annehmen & 20% sparen"
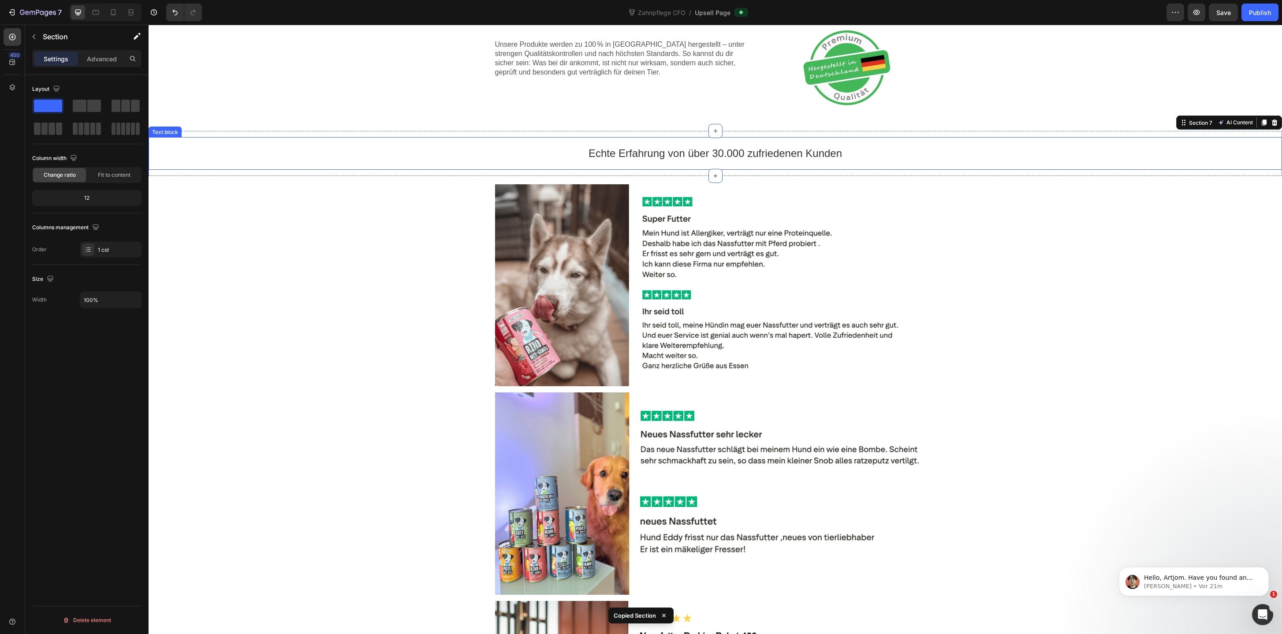
scroll to position [840, 0]
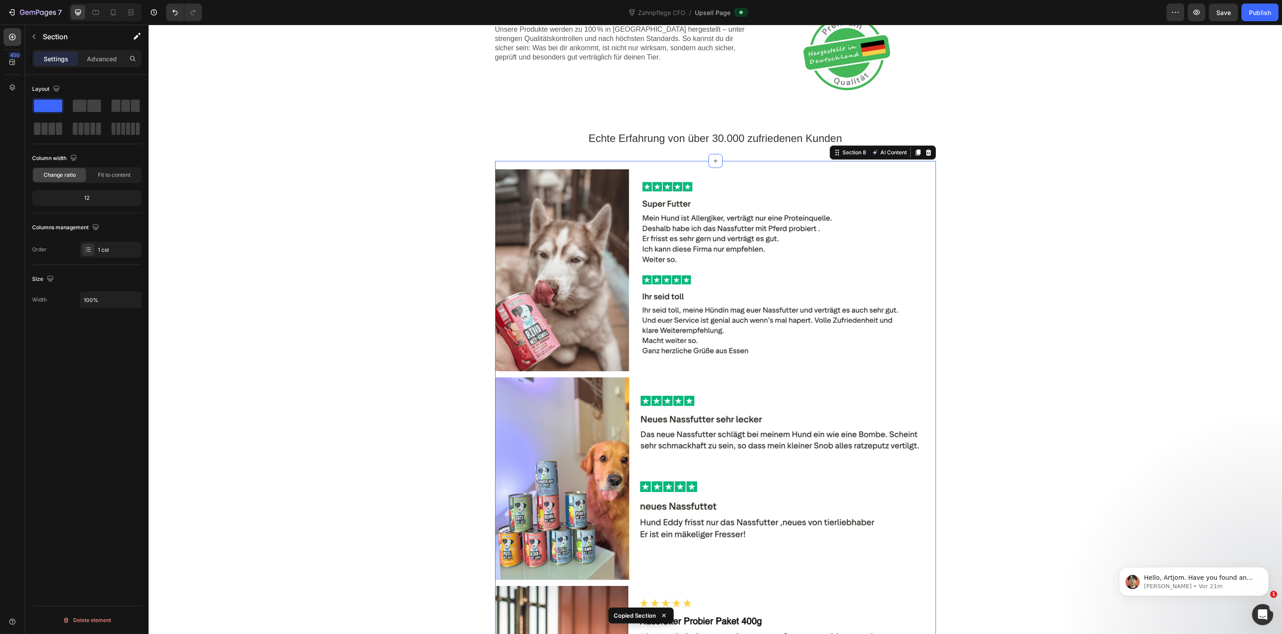
click at [644, 165] on div "Image Image Image Section 8 AI Content Write with GemAI You've reached / rewrit…" at bounding box center [715, 479] width 441 height 636
copy p "Angebot annehmen & 20% sparen"
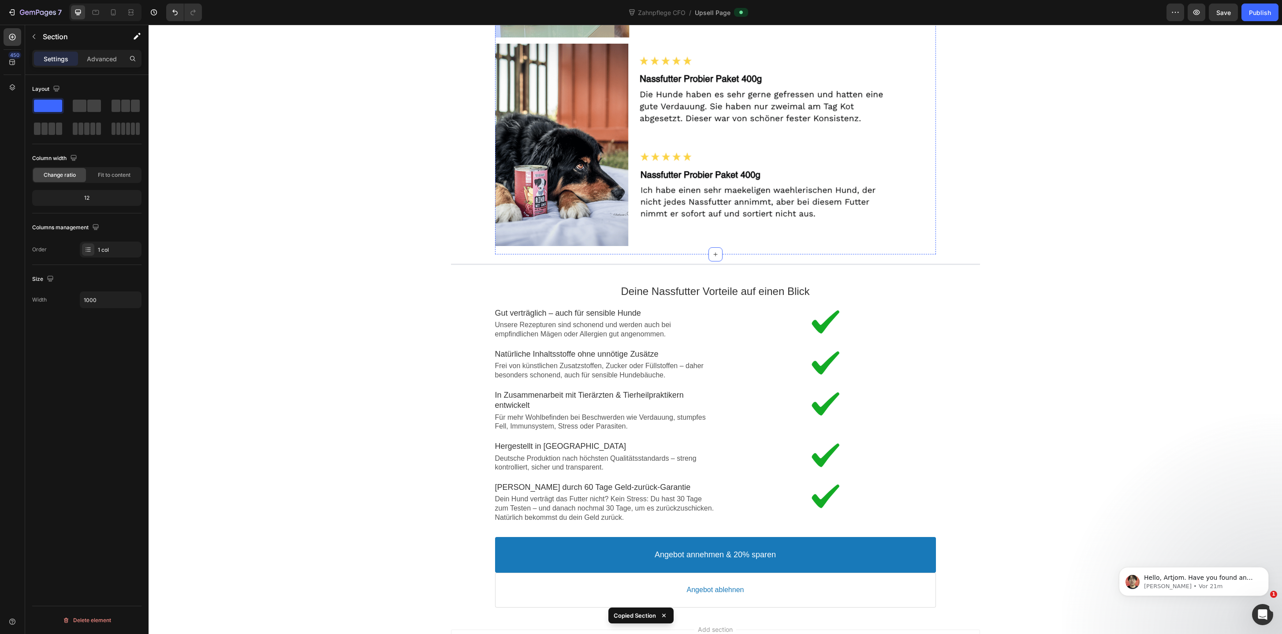
scroll to position [1398, 0]
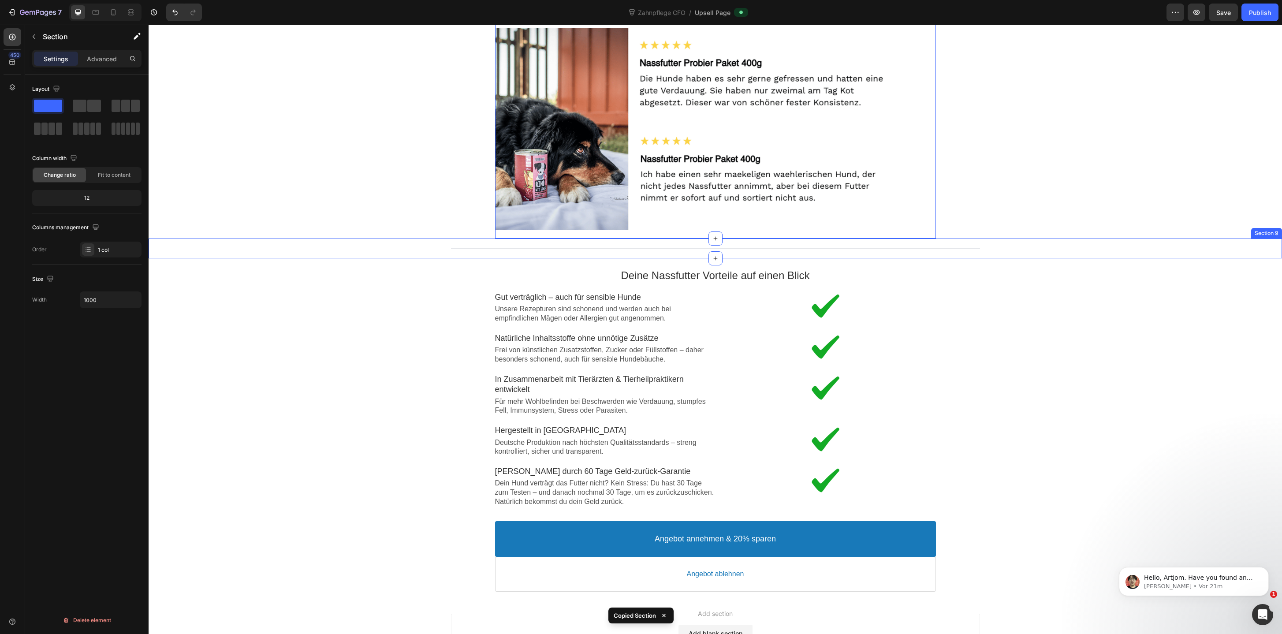
click at [626, 244] on div "Line Section 9" at bounding box center [715, 248] width 1133 height 20
copy p "Angebot annehmen & 20% sparen"
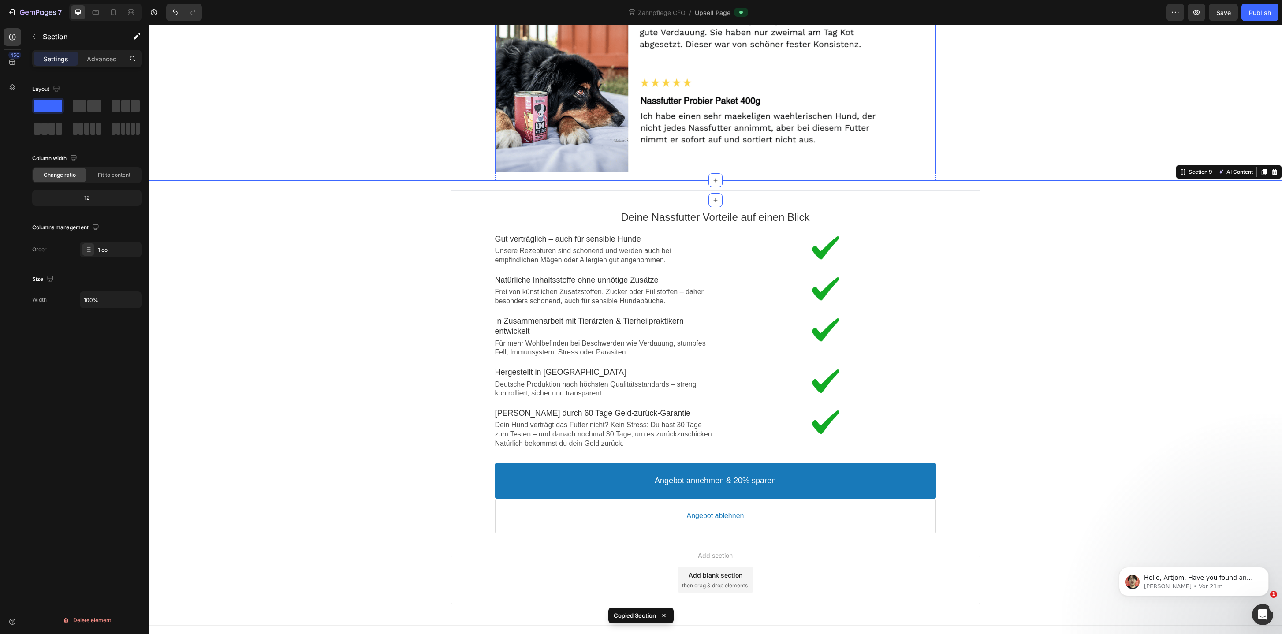
scroll to position [1482, 0]
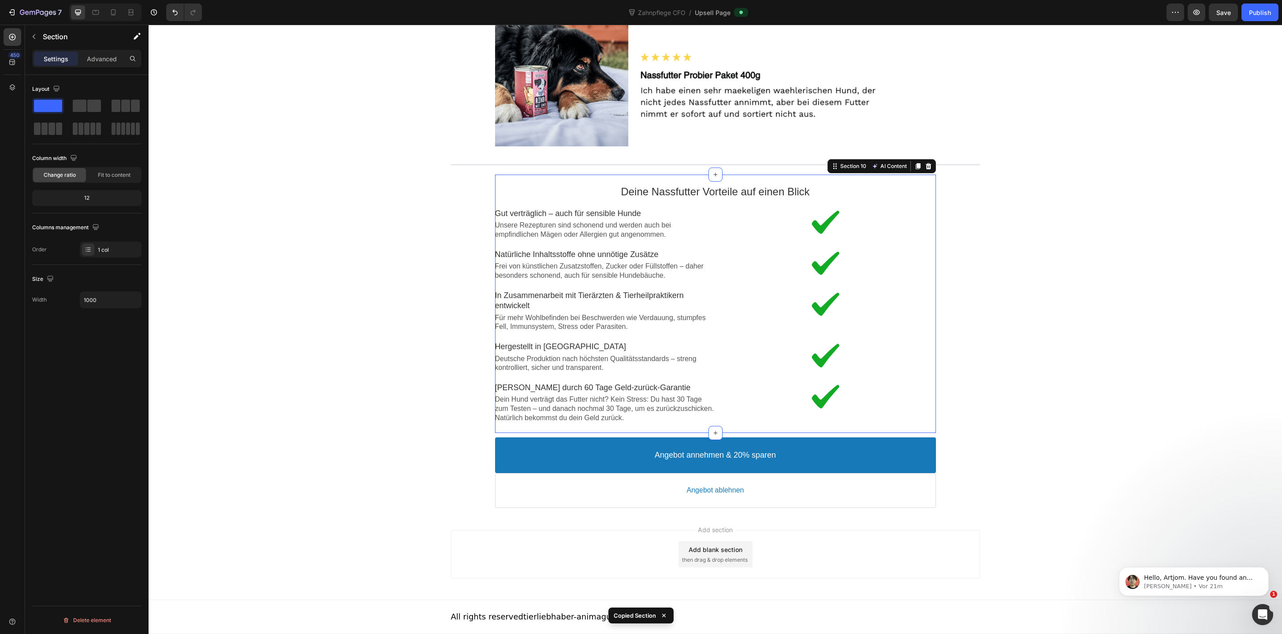
click at [619, 178] on div "Deine Nassfutter Vorteile auf einen Blick Text block Image Gut verträglich – au…" at bounding box center [715, 304] width 441 height 258
click at [483, 510] on div "Angebot annehmen & 20% sparen Accept Button Angebot ablehnen Decline Button Pro…" at bounding box center [715, 472] width 1133 height 79
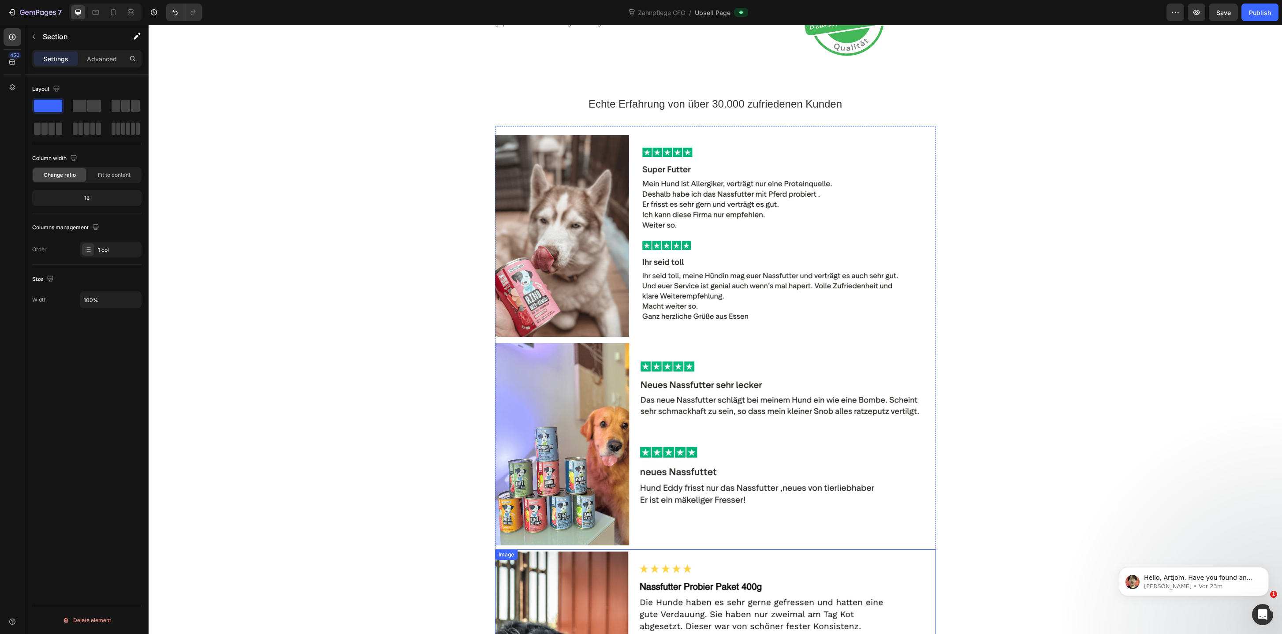
scroll to position [0, 0]
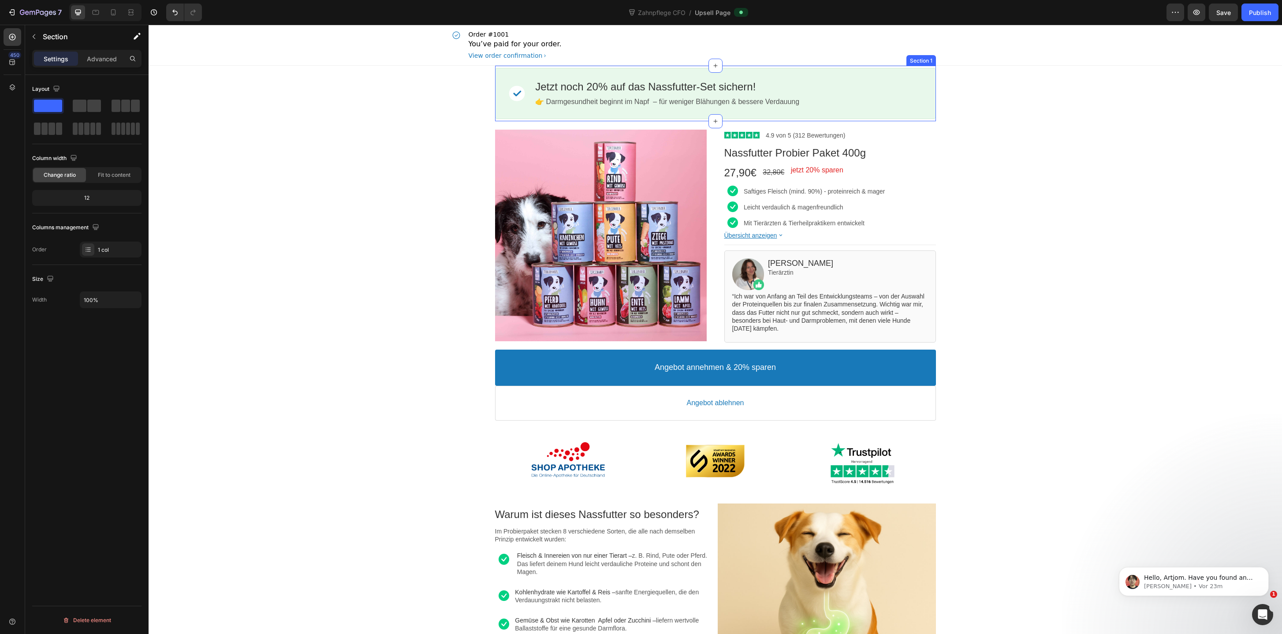
click at [592, 66] on div "Image Jetzt noch 20% auf das Nassfutter-Set sichern! Callout Text 👉 Darmgesundh…" at bounding box center [715, 94] width 441 height 56
click at [537, 124] on div "Product Images Image 4.9 von 5 (312 Bewertungen) Text block Row Nassfutter Prob…" at bounding box center [715, 276] width 529 height 311
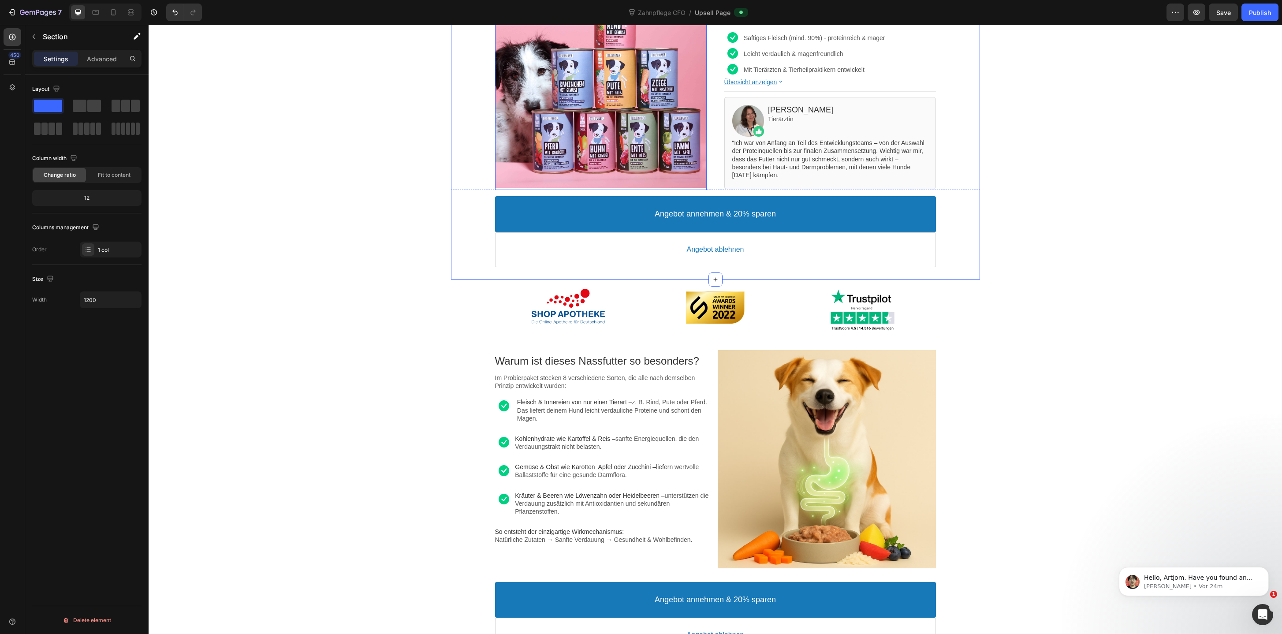
scroll to position [236, 0]
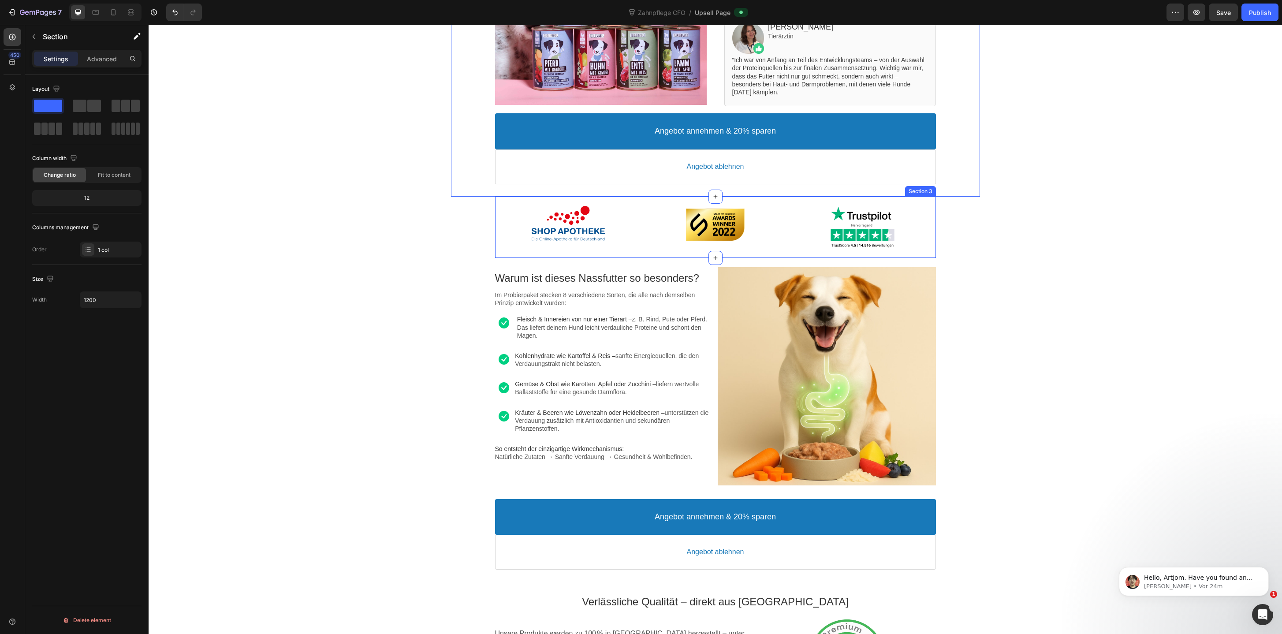
click at [506, 249] on div "Image Image Image Section 3" at bounding box center [715, 227] width 441 height 61
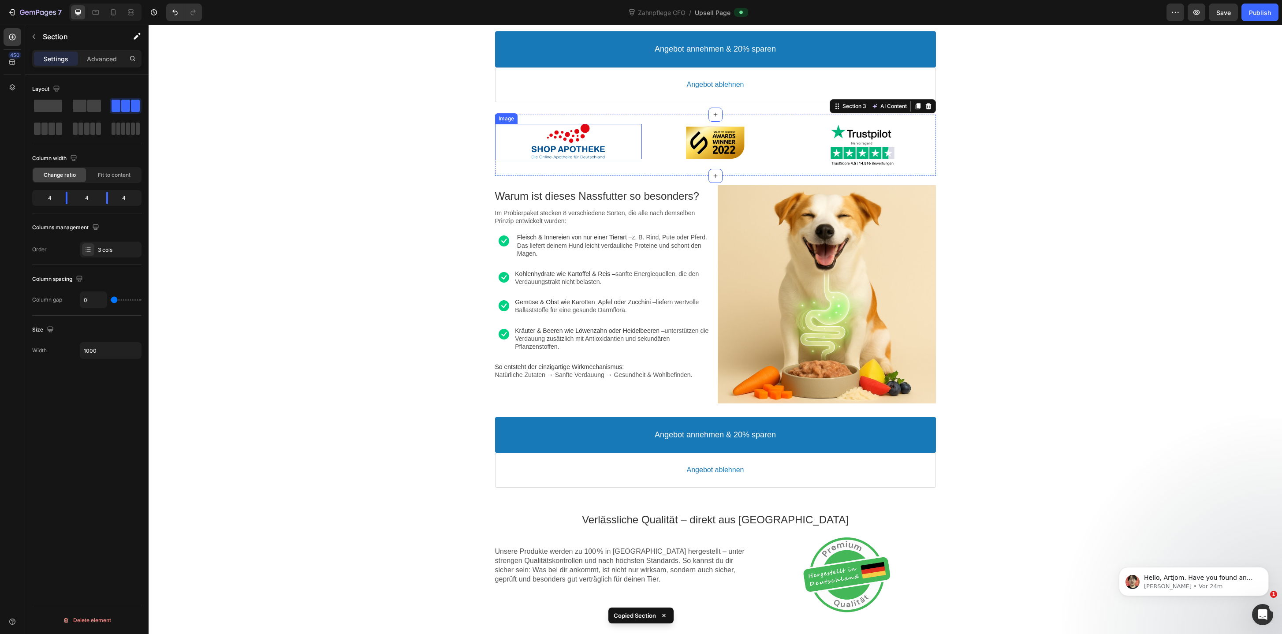
scroll to position [325, 0]
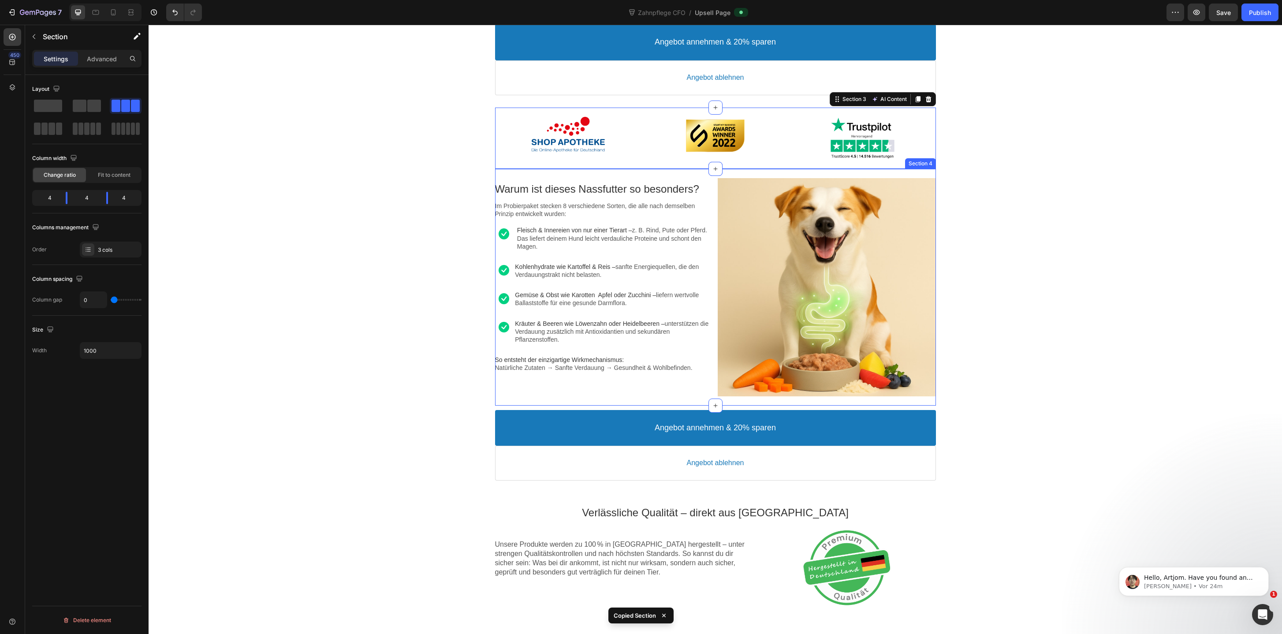
click at [630, 174] on div "Warum ist dieses Nassfutter so besonders? Text block Im Probierpaket stecken 8 …" at bounding box center [715, 287] width 441 height 237
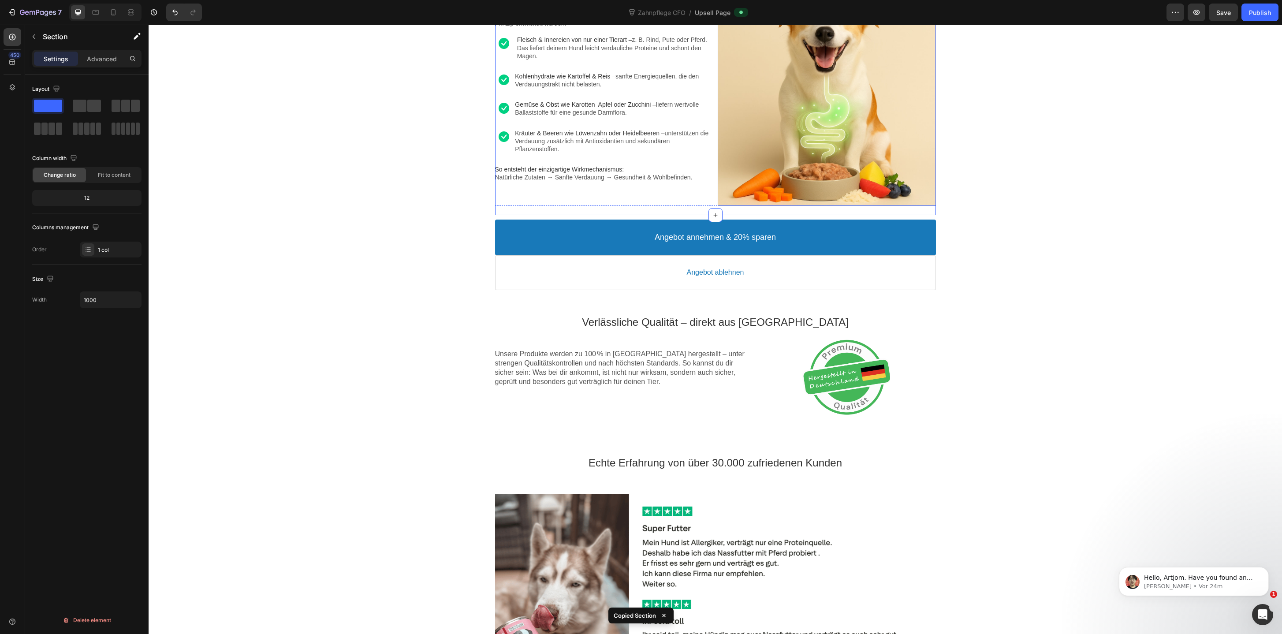
scroll to position [512, 0]
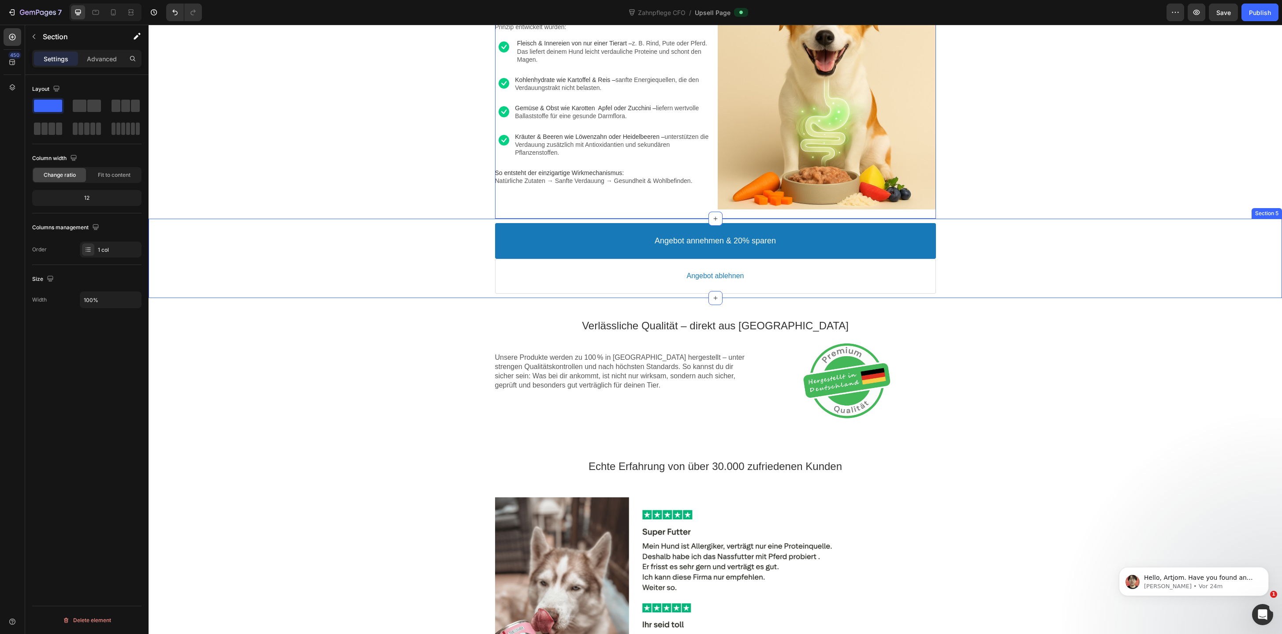
click at [451, 296] on div "Angebot annehmen & 20% sparen Accept Button Angebot ablehnen Decline Button Pro…" at bounding box center [715, 258] width 1133 height 79
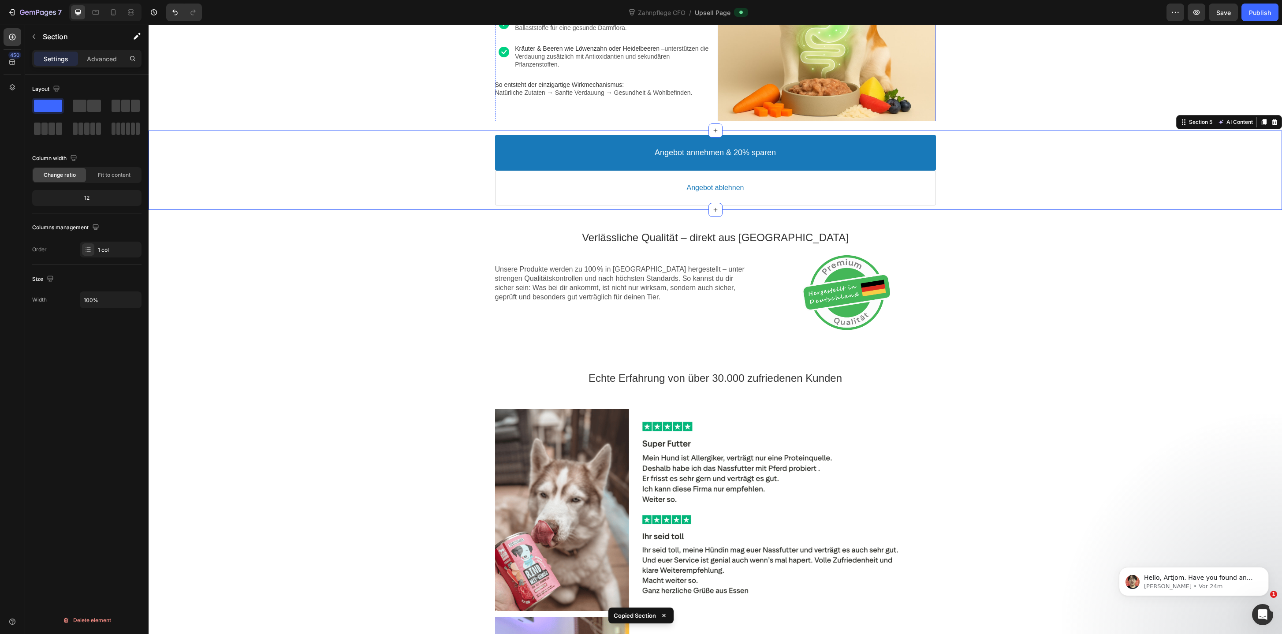
scroll to position [622, 0]
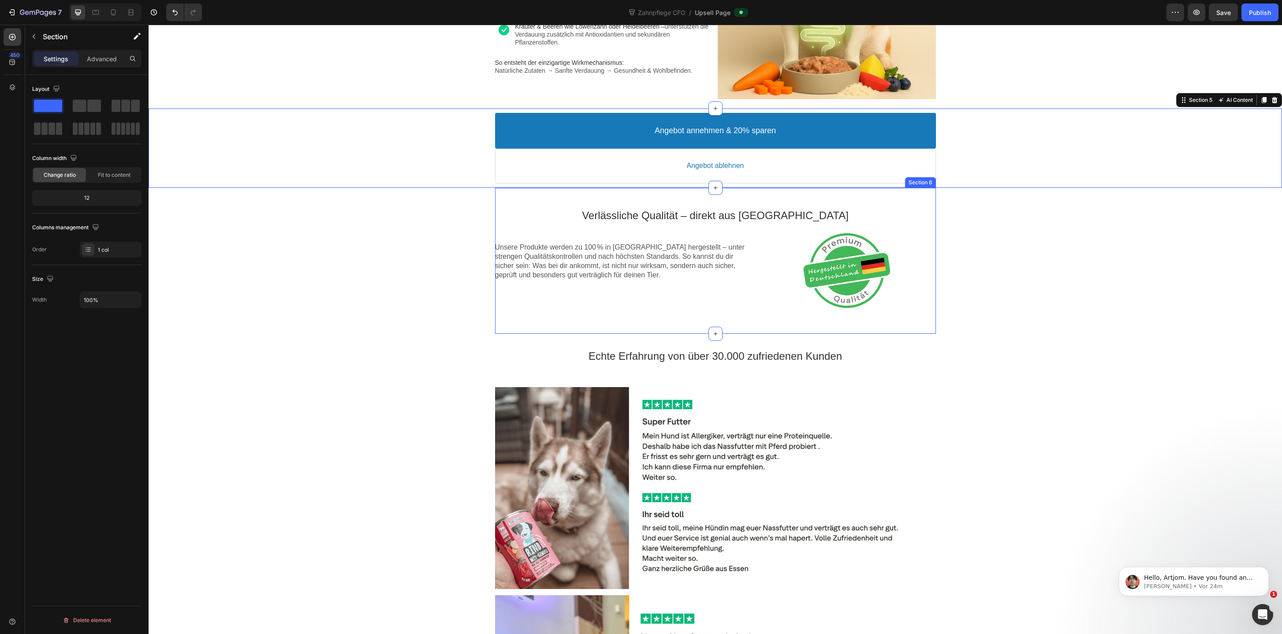
click at [592, 189] on div "Verlässliche Qualität – direkt aus Deutschland Text block Unsere Produkte werde…" at bounding box center [715, 261] width 441 height 146
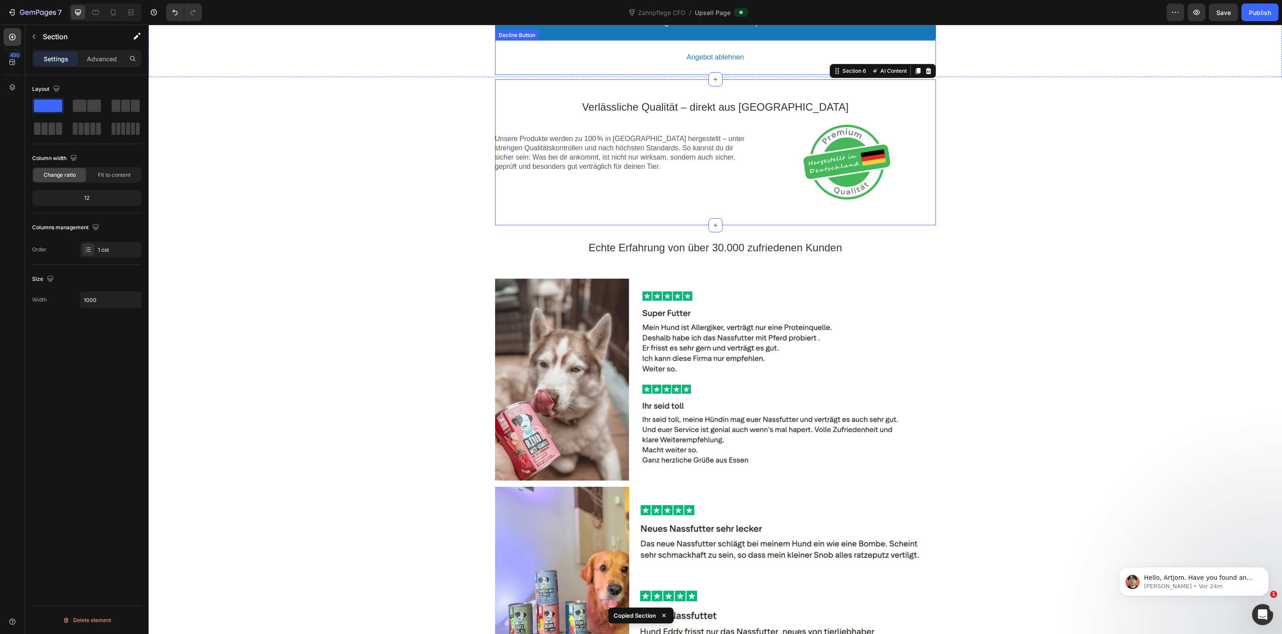
scroll to position [788, 0]
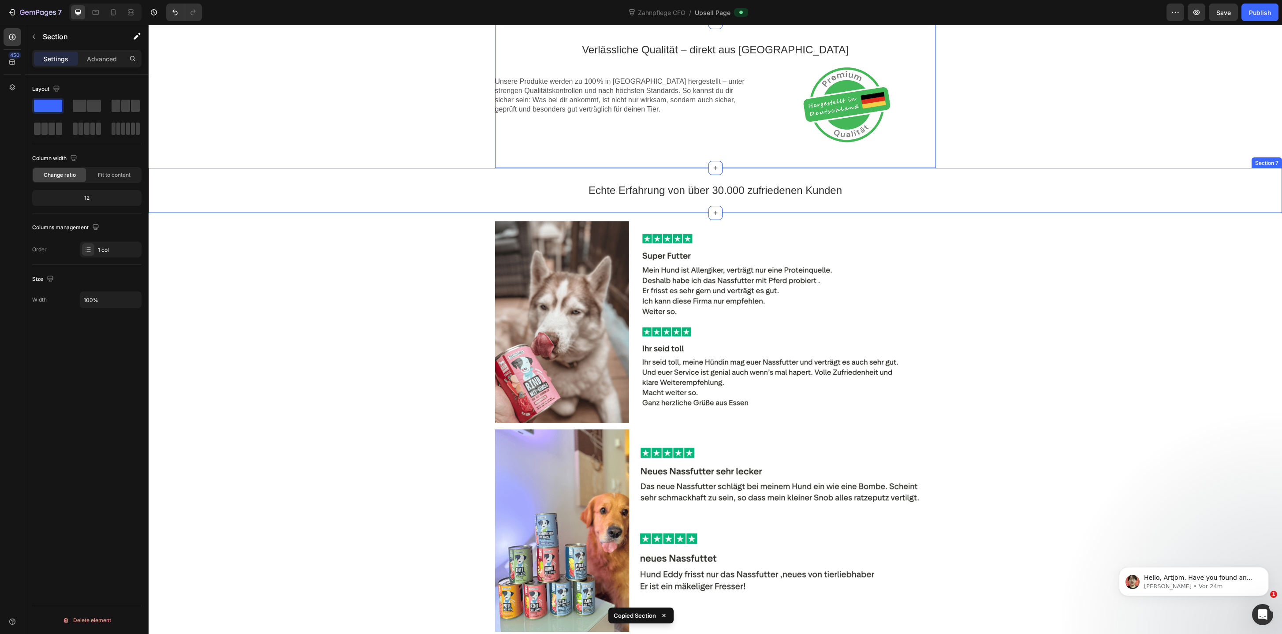
click at [640, 168] on div "Echte Erfahrung von über 30.000 zufriedenen Kunden Text block Section 7" at bounding box center [715, 190] width 1133 height 45
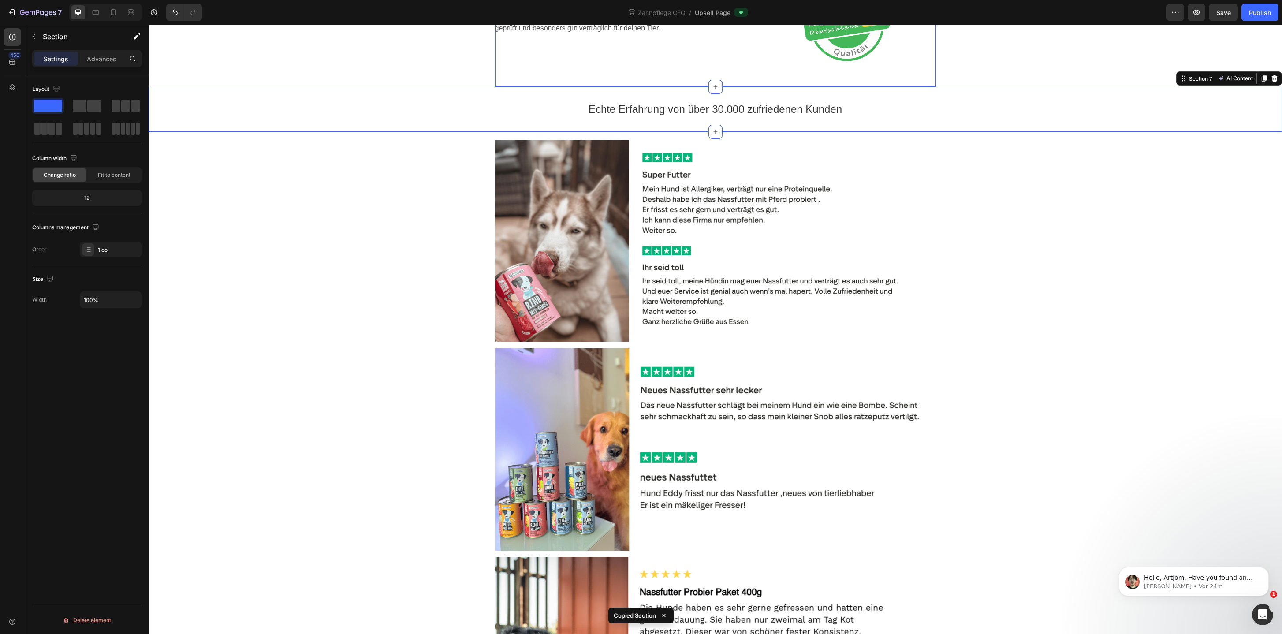
scroll to position [875, 0]
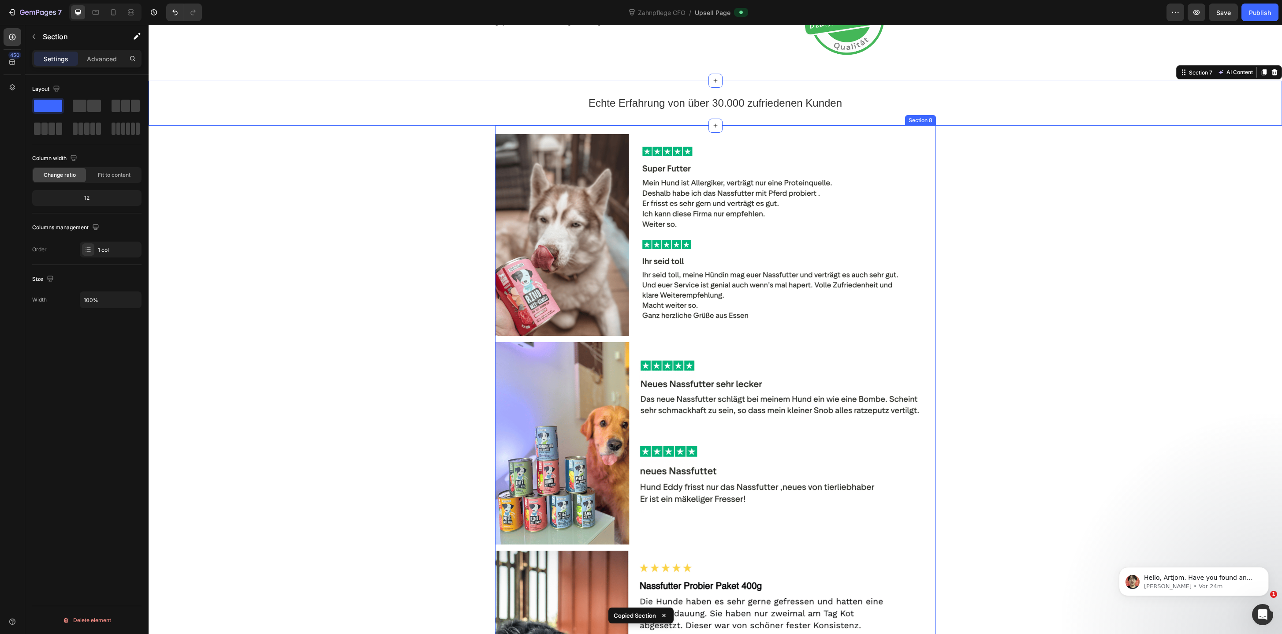
click at [655, 130] on div "Image Image Image Section 8" at bounding box center [715, 444] width 441 height 636
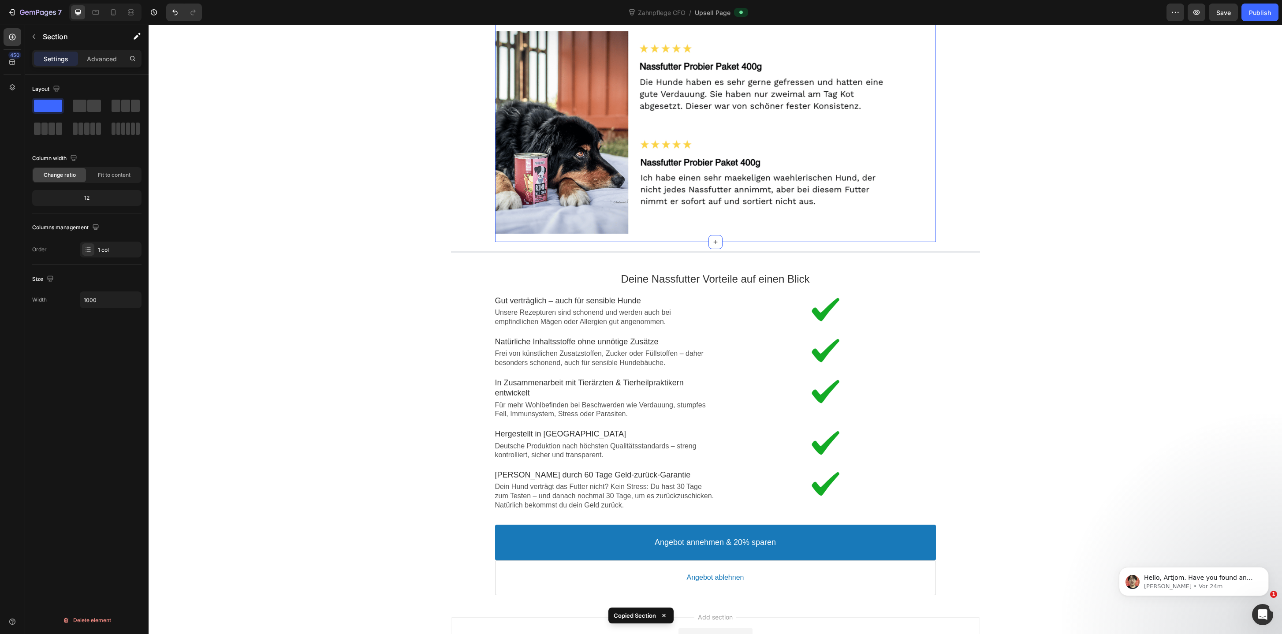
scroll to position [1482, 0]
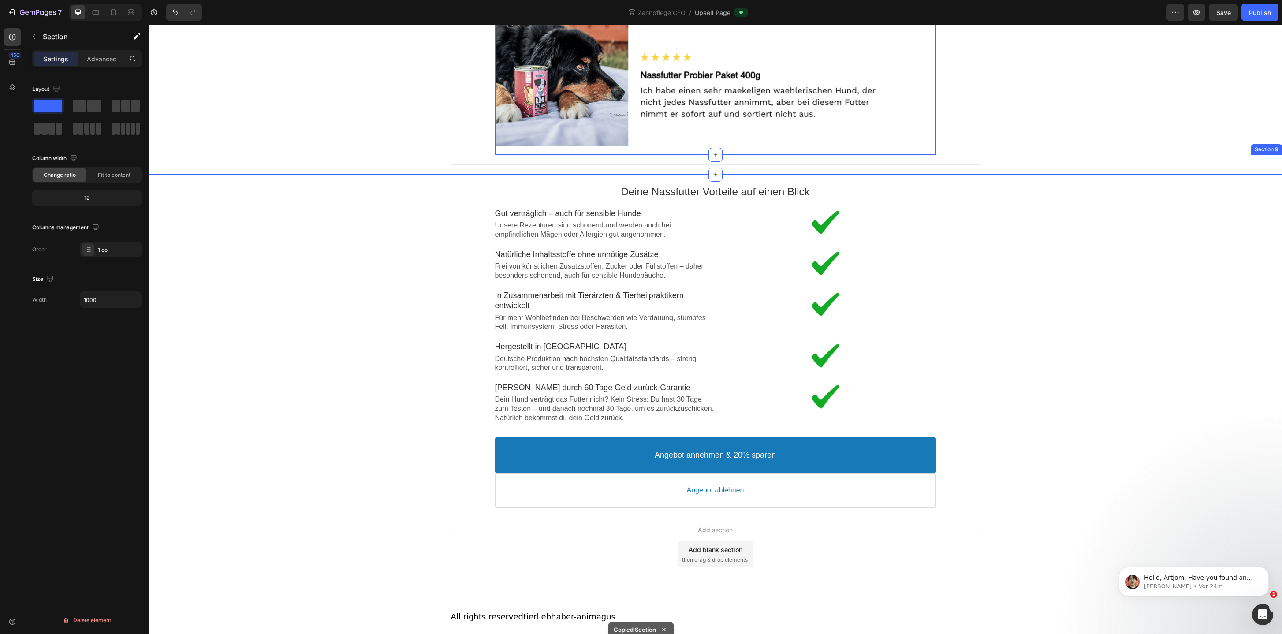
click at [675, 155] on div "Line Section 9" at bounding box center [715, 165] width 1133 height 20
click at [662, 177] on div "Deine Nassfutter Vorteile auf einen Blick Text block Image Gut verträglich – au…" at bounding box center [715, 304] width 441 height 258
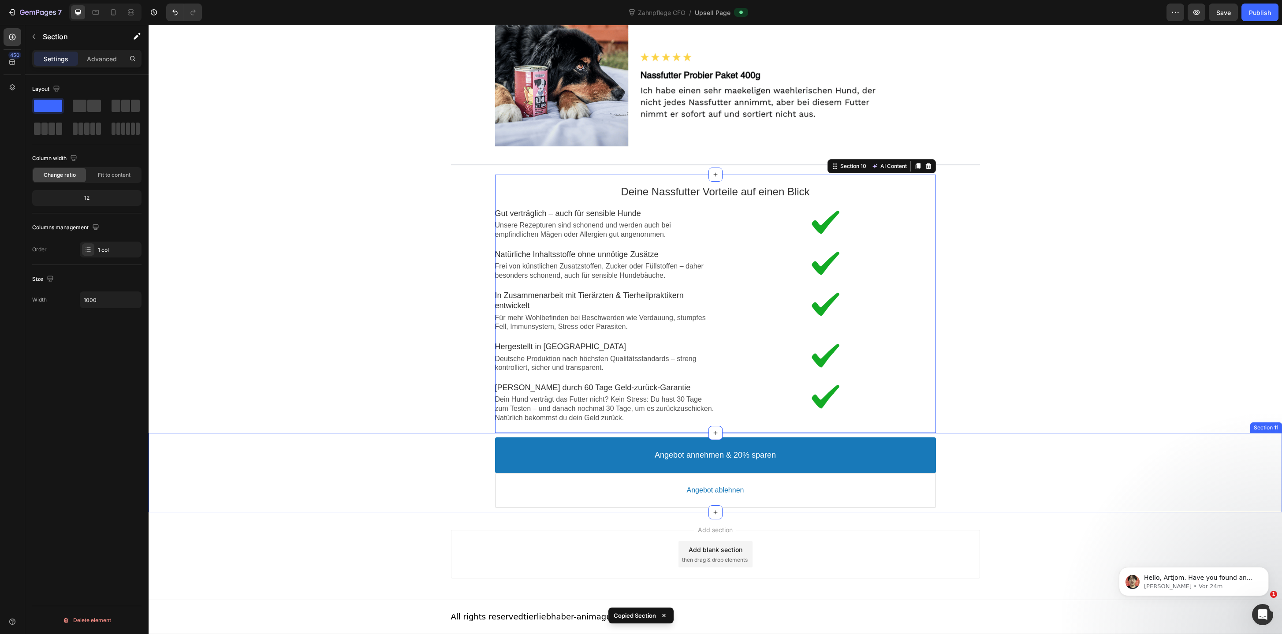
click at [483, 510] on div "Angebot annehmen & 20% sparen Accept Button Angebot ablehnen Decline Button Pro…" at bounding box center [715, 472] width 1133 height 79
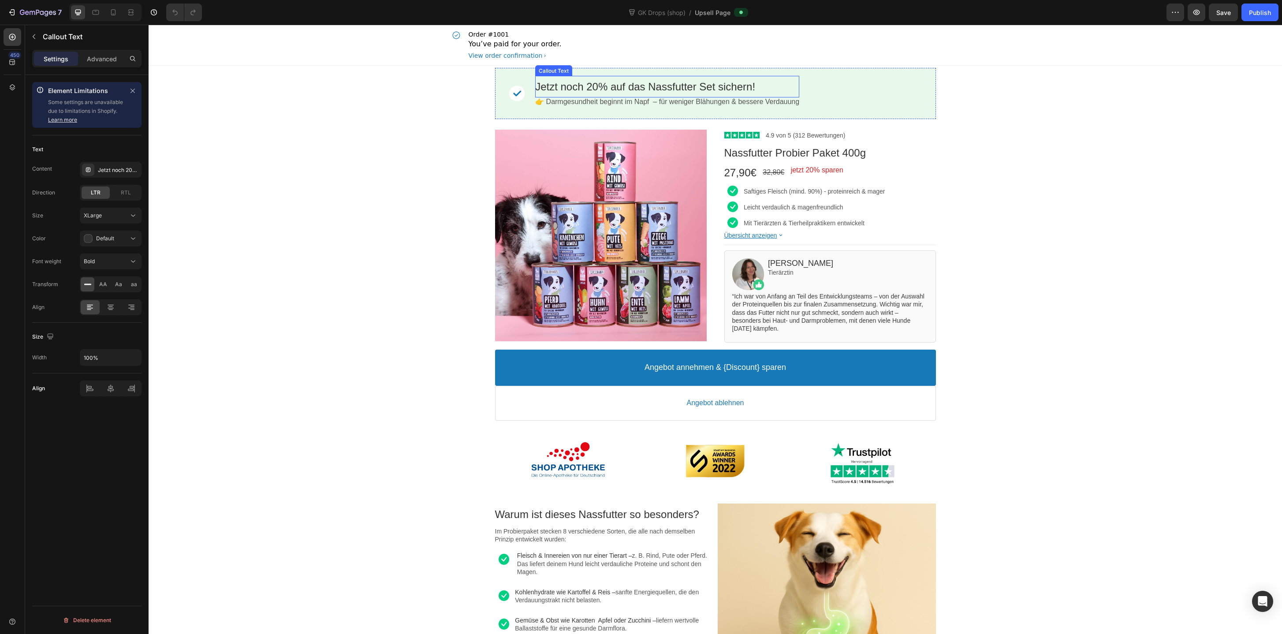
click at [696, 89] on bdo "Jetzt noch 20% auf das Nassfutter Set sichern!" at bounding box center [645, 87] width 220 height 12
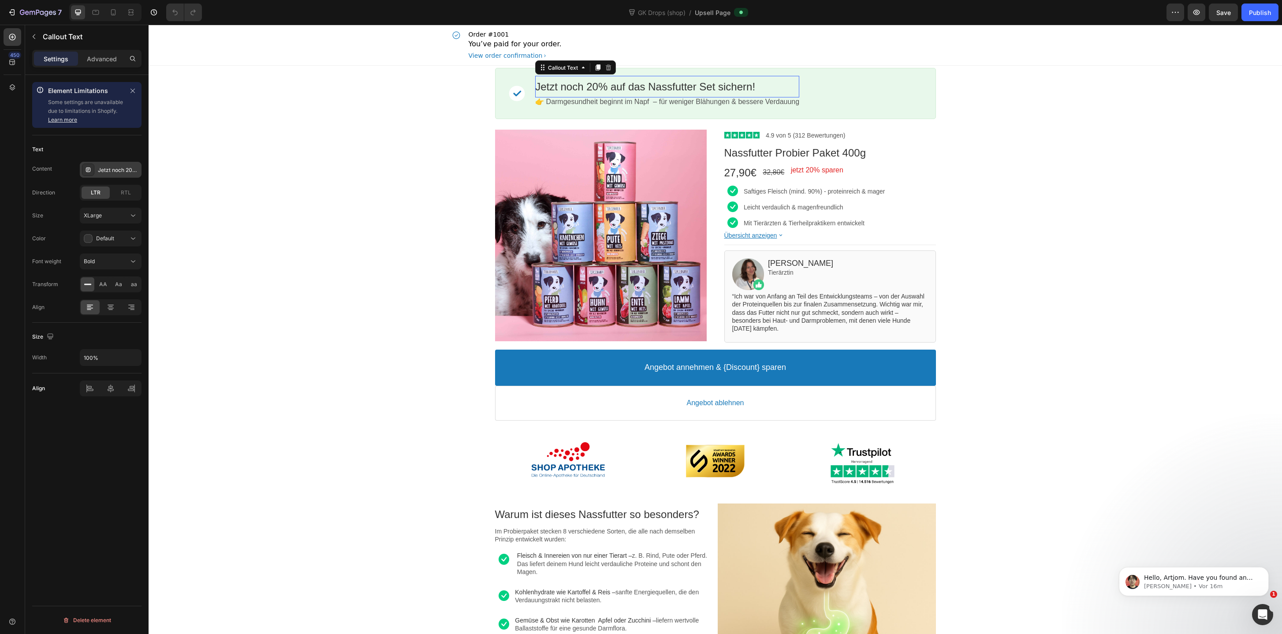
click at [109, 164] on div "Jetzt noch 20% auf das Nassfutter Set sichern!" at bounding box center [111, 170] width 62 height 16
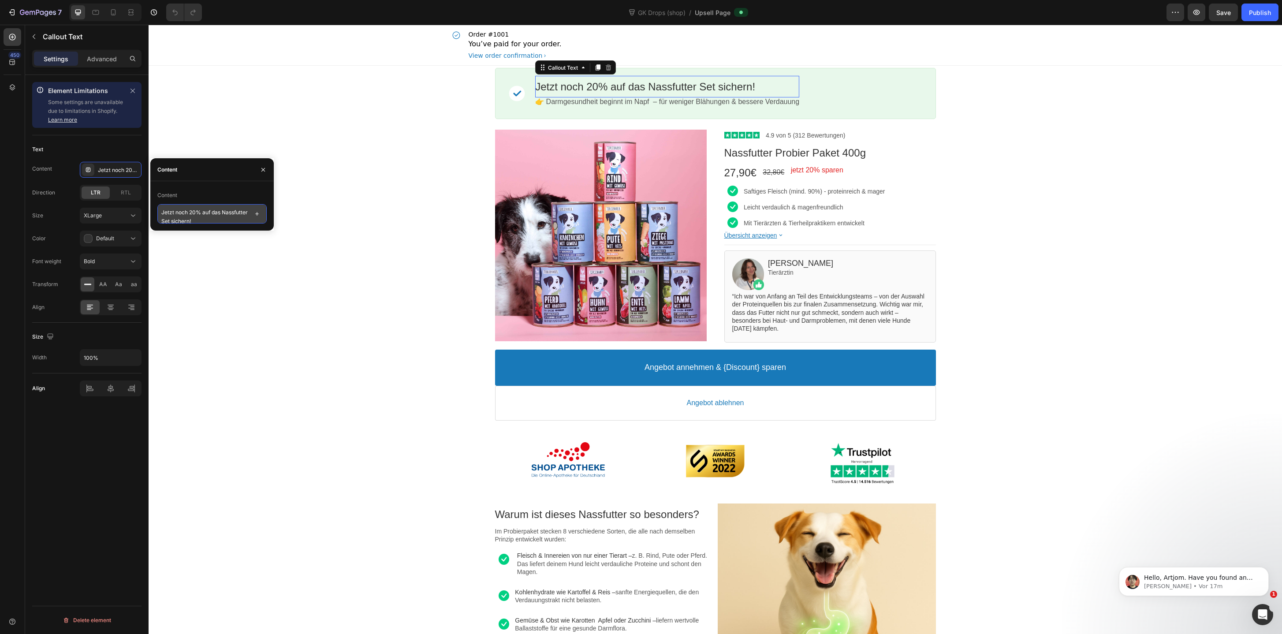
click at [190, 221] on textarea "Jetzt noch 20% auf das Nassfutter Set sichern!" at bounding box center [211, 213] width 109 height 19
type textarea "Jetzt noch 20% auf das Nassfutter-Set sichern!"
click at [773, 368] on p "Angebot annehmen & {Discount} sparen" at bounding box center [714, 367] width 141 height 10
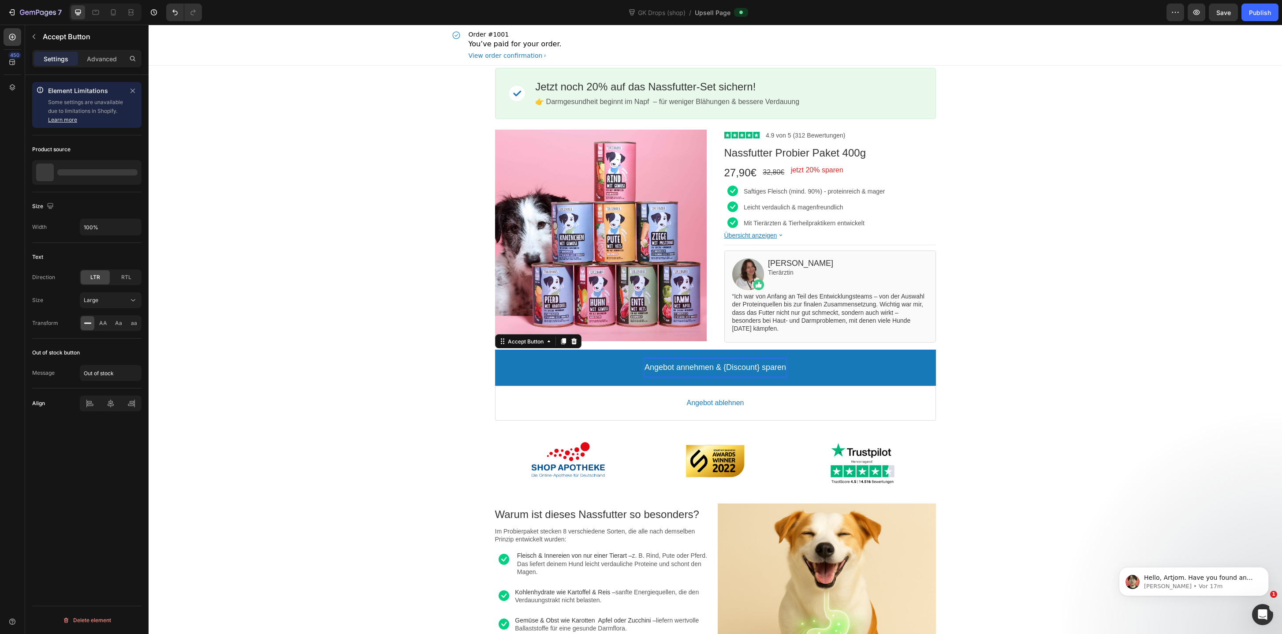
click at [773, 368] on p "Angebot annehmen & {Discount} sparen" at bounding box center [714, 367] width 141 height 10
click at [710, 365] on p "Angebot annehmen & {Discount} sparen" at bounding box center [714, 367] width 141 height 10
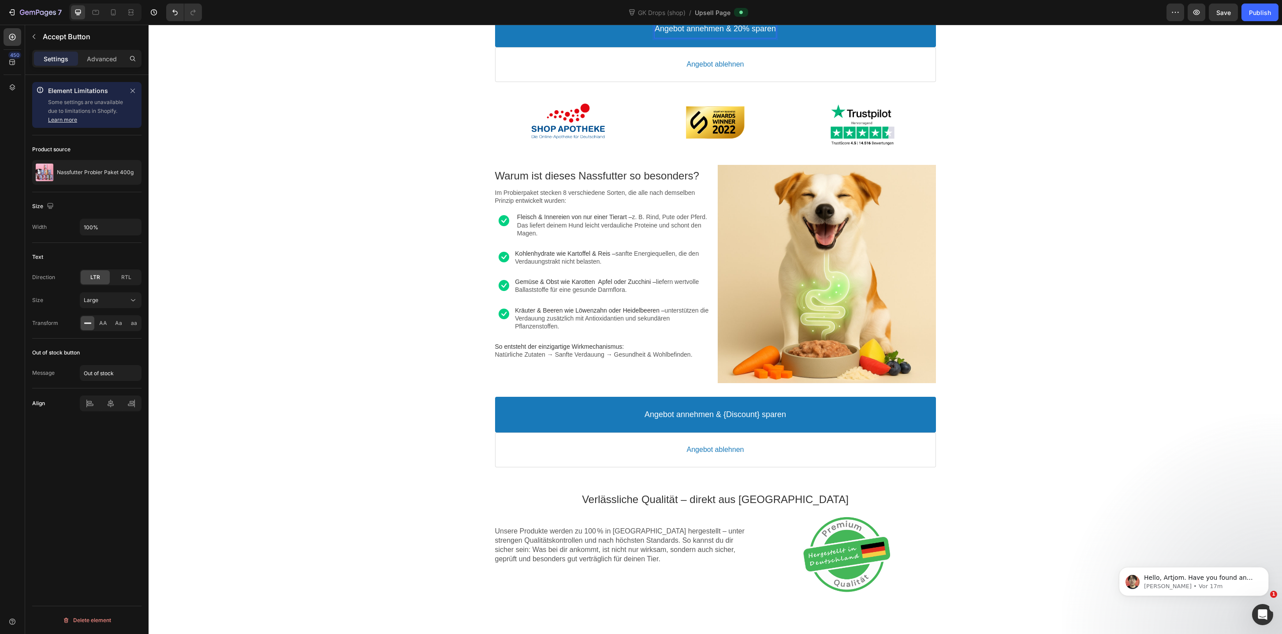
scroll to position [600, 0]
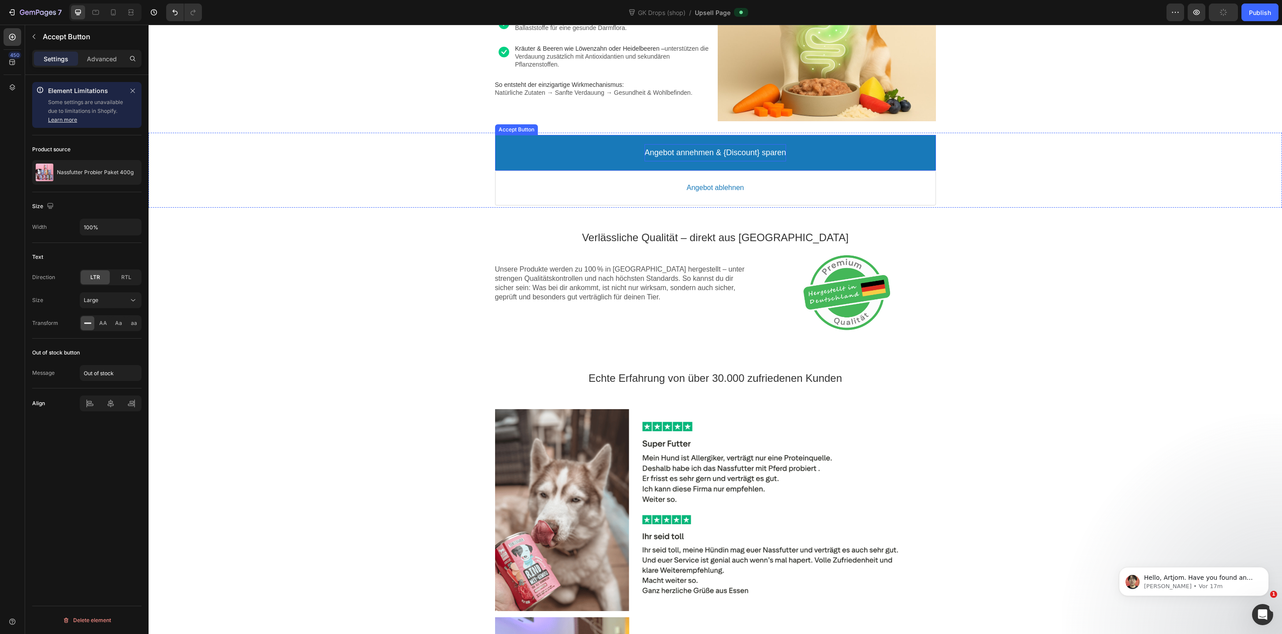
click at [737, 152] on p "Angebot annehmen & {Discount} sparen" at bounding box center [714, 153] width 141 height 10
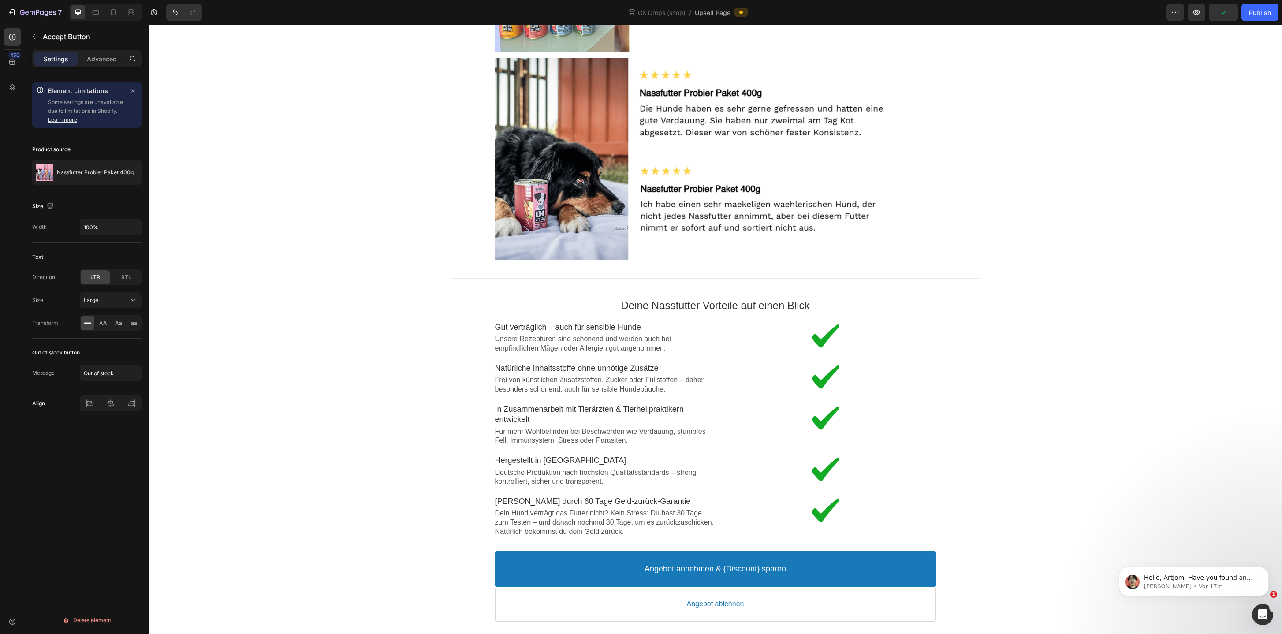
scroll to position [1482, 0]
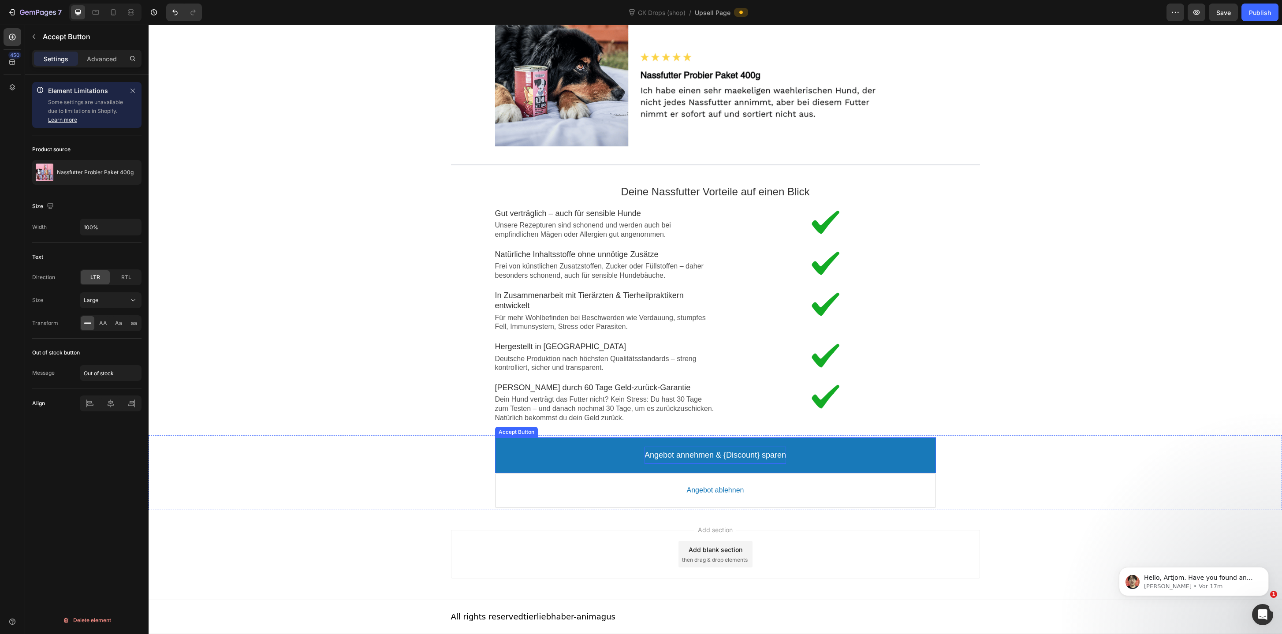
click at [729, 461] on div "Angebot annehmen & {Discount} sparen" at bounding box center [714, 454] width 141 height 17
click at [1251, 11] on div "Publish" at bounding box center [1260, 12] width 22 height 9
click at [1268, 13] on div "Publish" at bounding box center [1260, 12] width 22 height 9
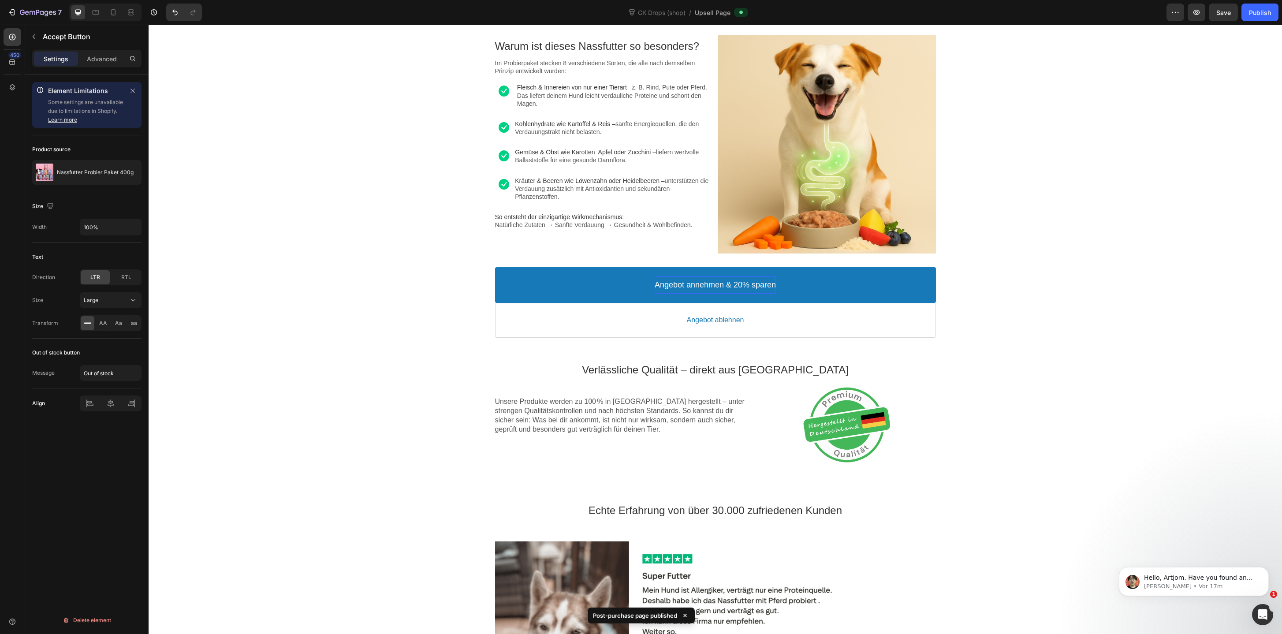
scroll to position [0, 0]
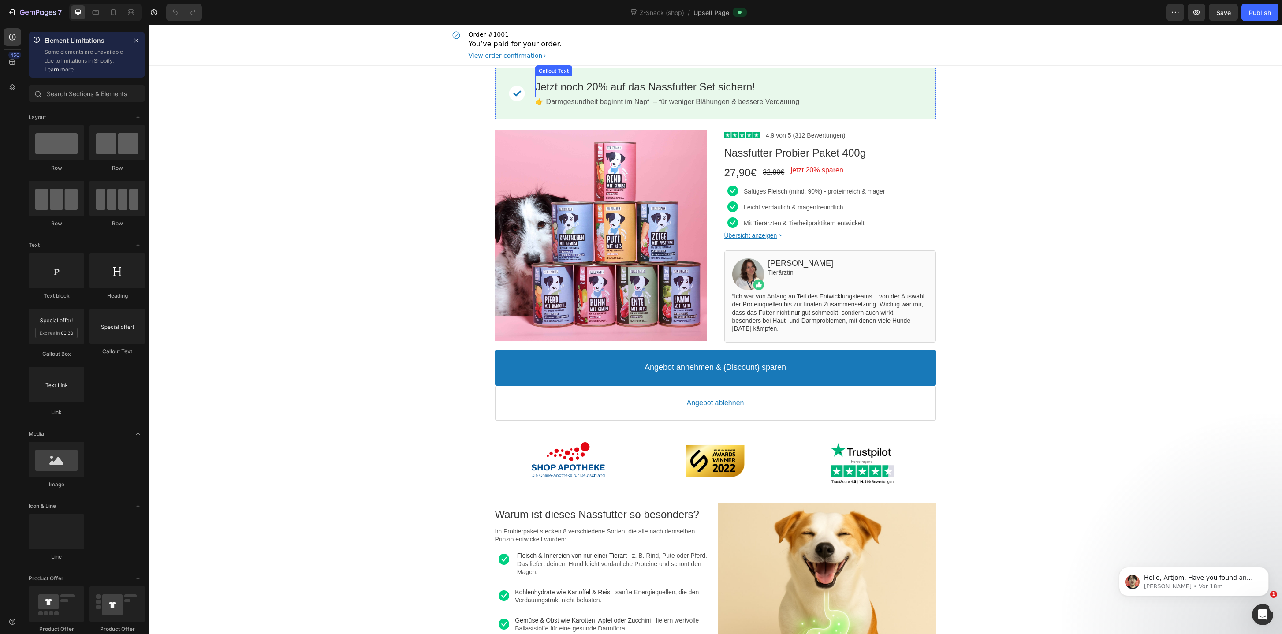
click at [700, 86] on bdo "Jetzt noch 20% auf das Nassfutter Set sichern!" at bounding box center [645, 87] width 220 height 12
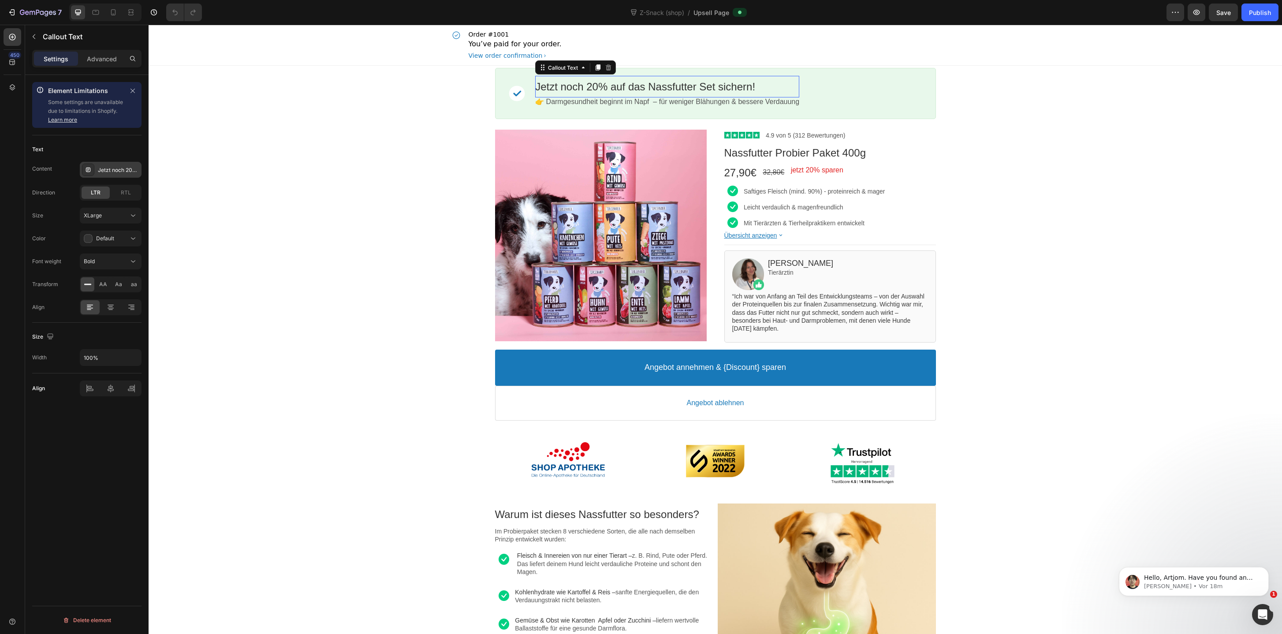
click at [113, 169] on div "Jetzt noch 20% auf das Nassfutter Set sichern!" at bounding box center [118, 170] width 41 height 8
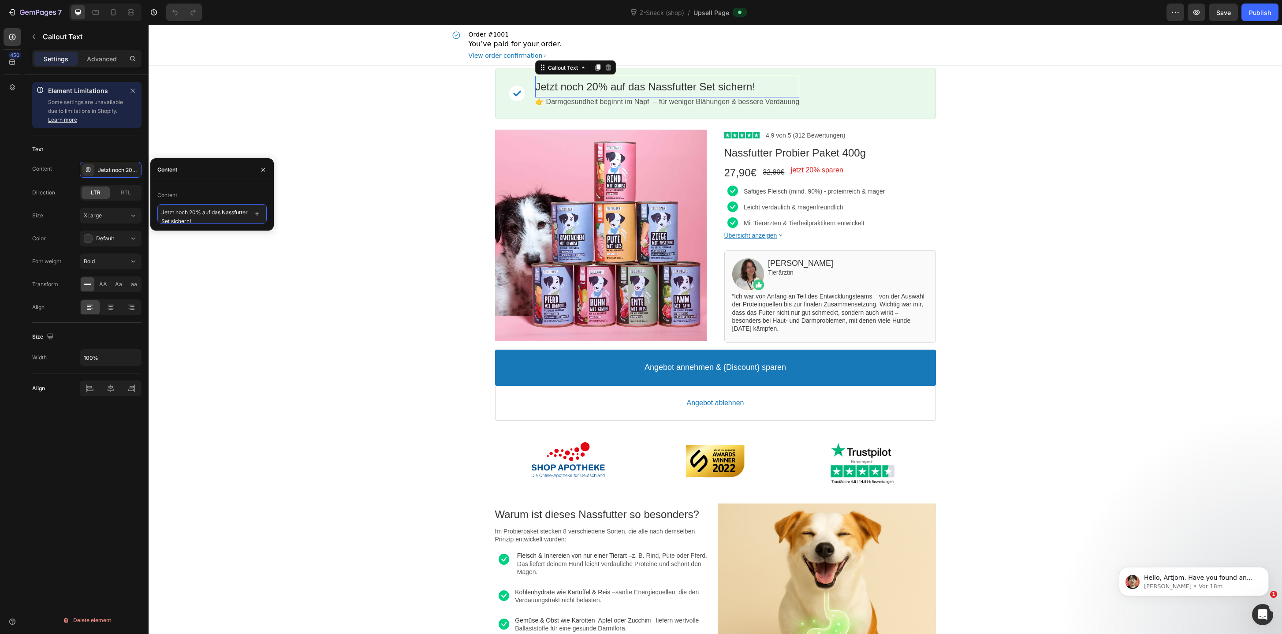
click at [191, 218] on textarea "Jetzt noch 20% auf das Nassfutter Set sichern!" at bounding box center [211, 213] width 109 height 19
type textarea "Jetzt noch 20% auf das Nassfutter-Set sichern!"
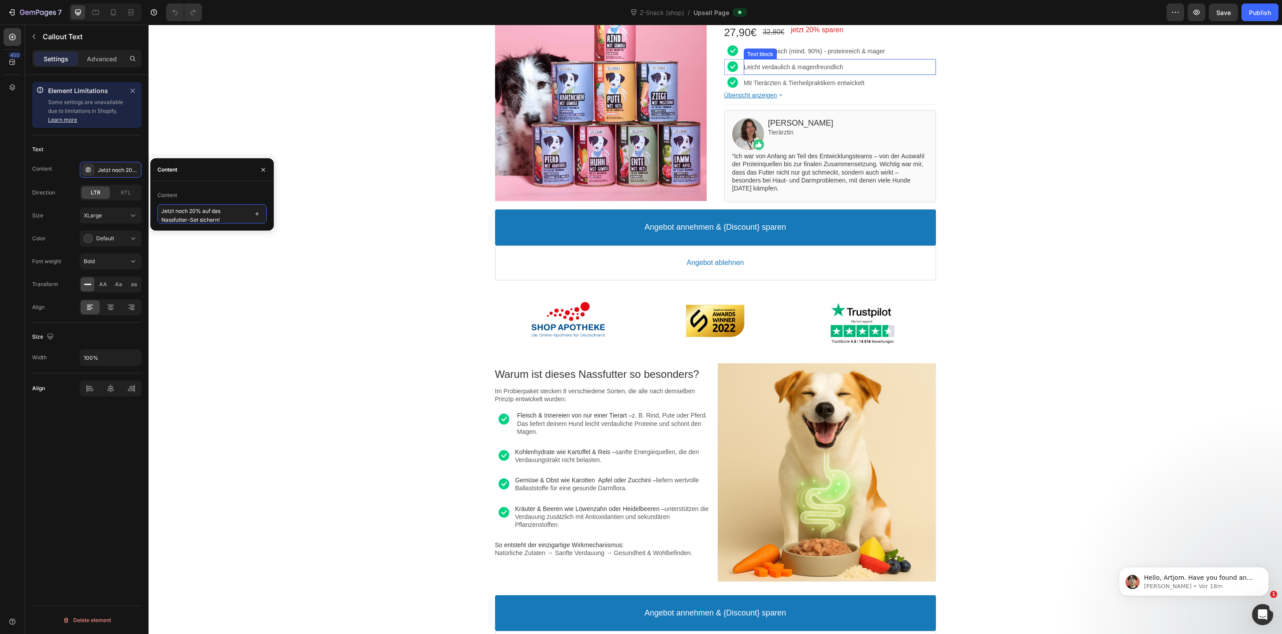
scroll to position [233, 0]
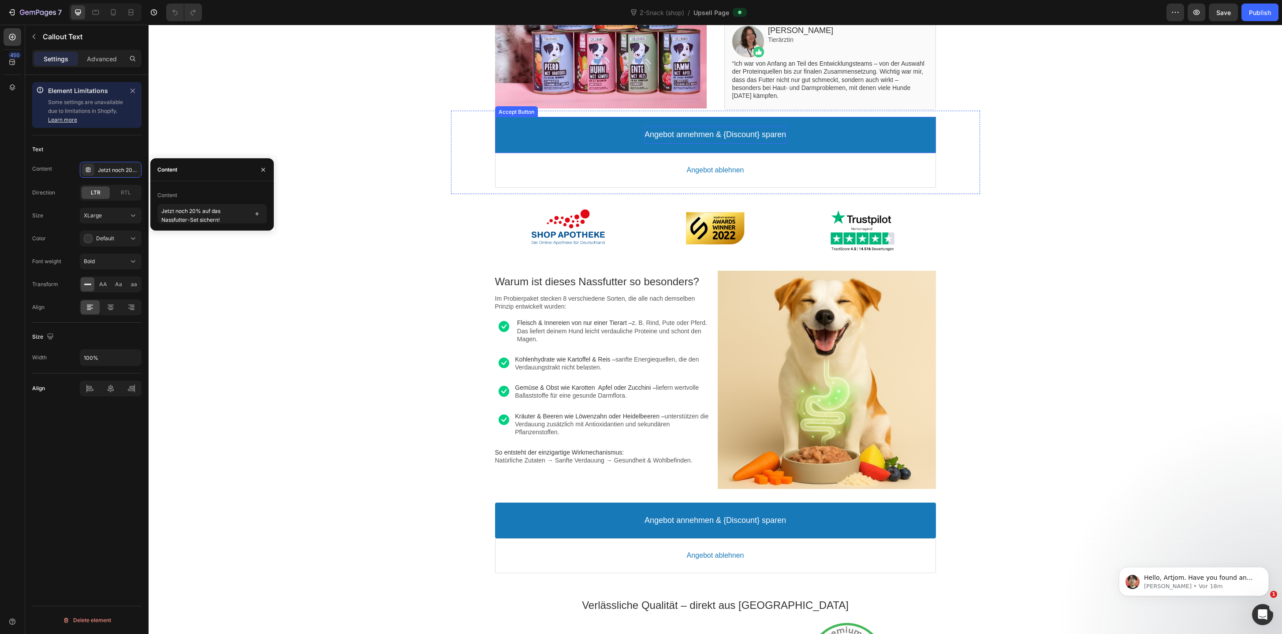
click at [756, 131] on p "Angebot annehmen & {Discount} sparen" at bounding box center [714, 135] width 141 height 10
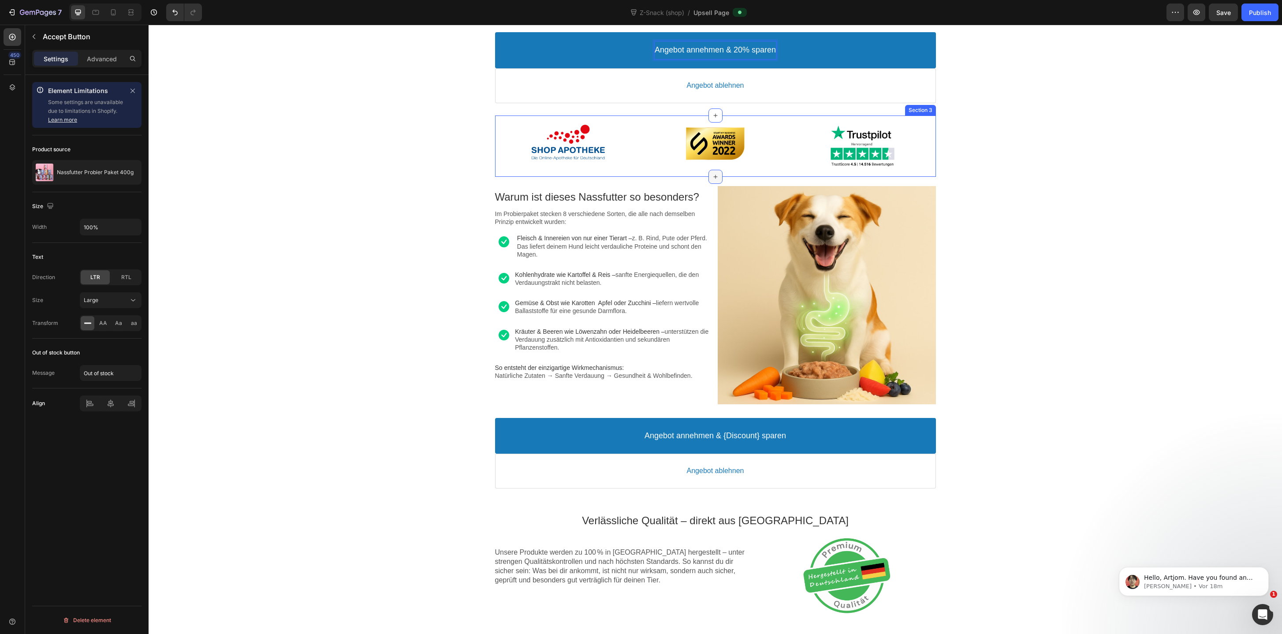
scroll to position [520, 0]
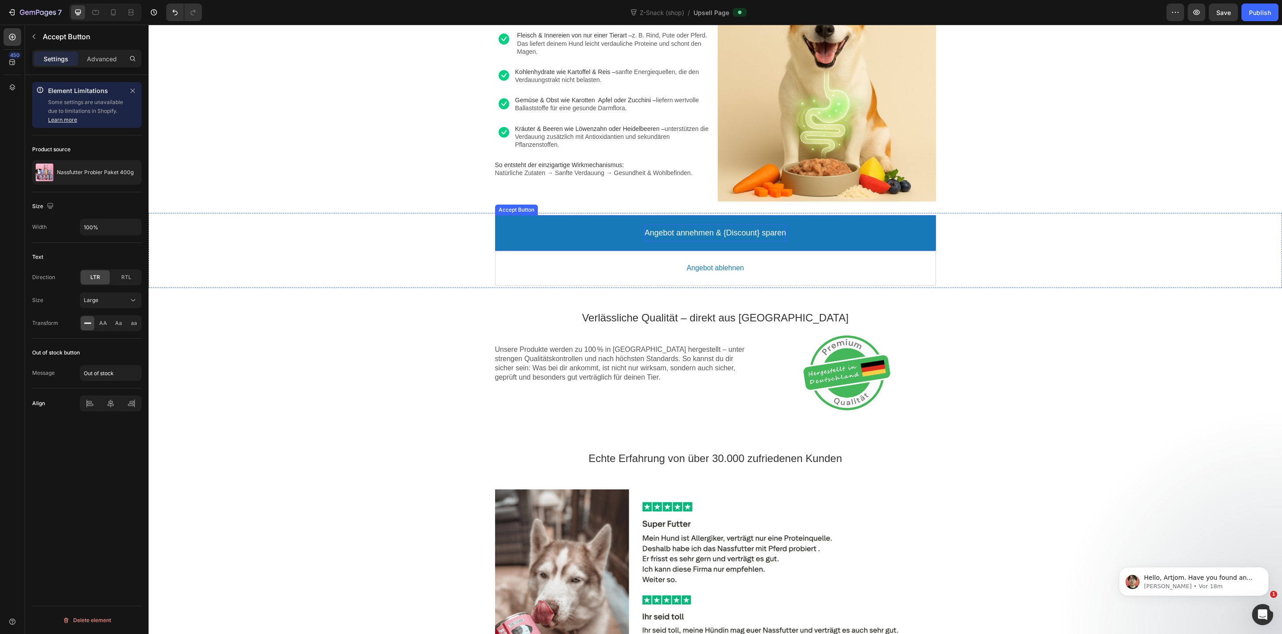
click at [729, 234] on p "Angebot annehmen & {Discount} sparen" at bounding box center [714, 233] width 141 height 10
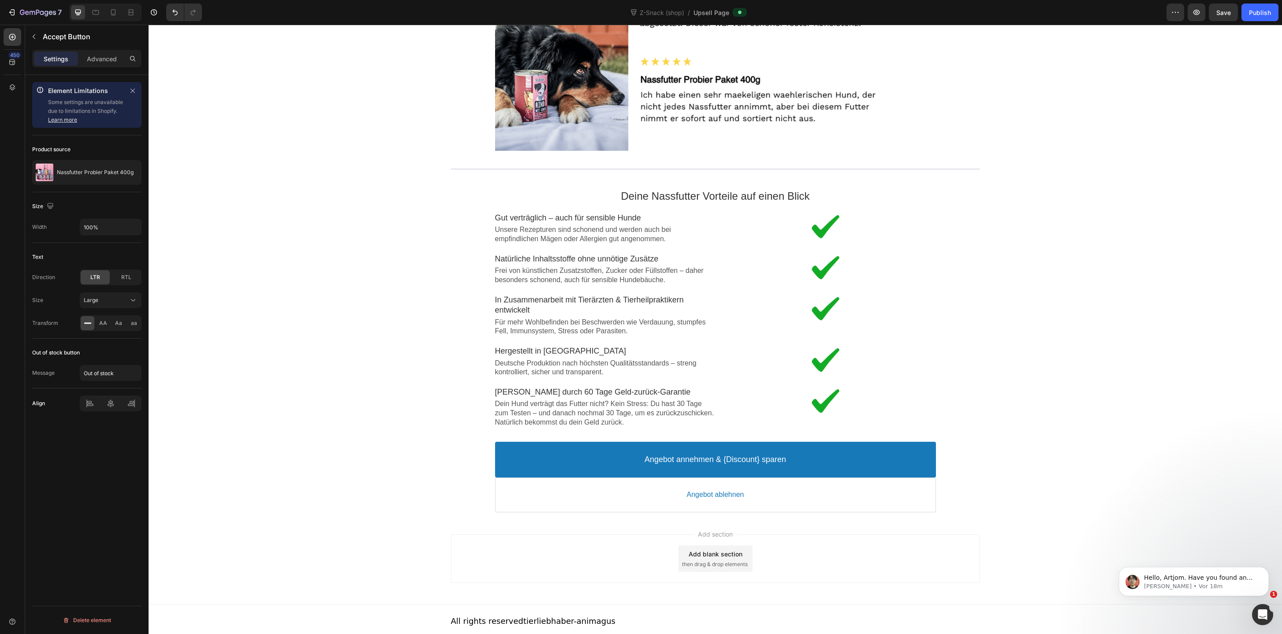
scroll to position [1482, 0]
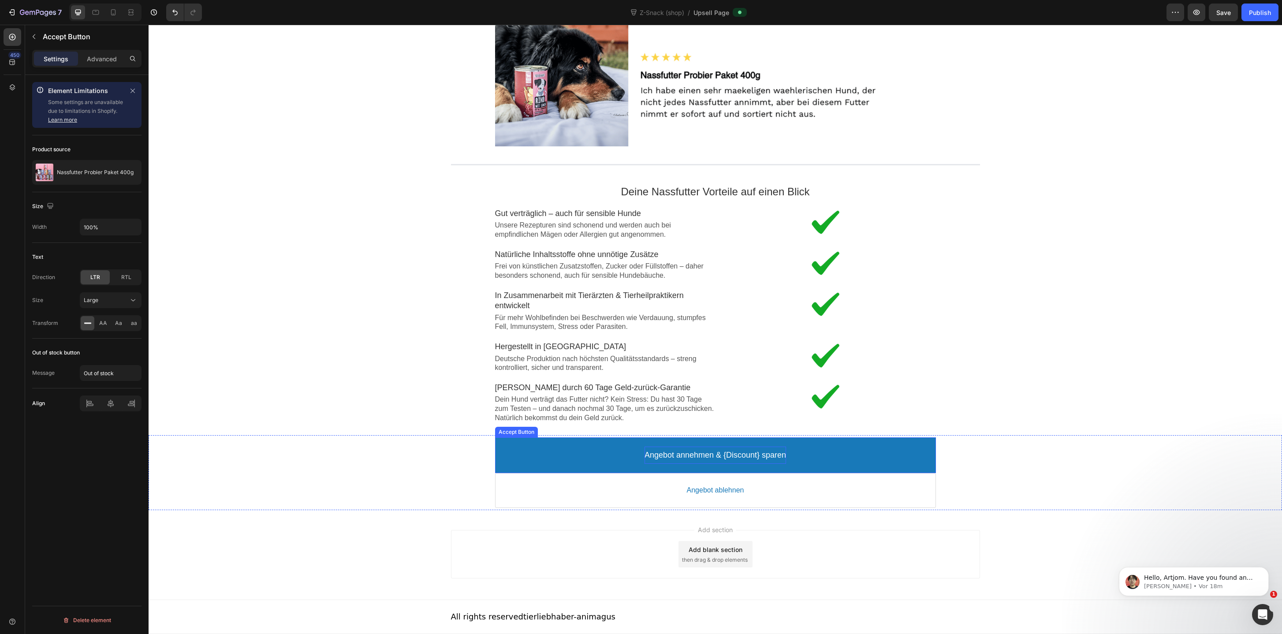
click at [743, 459] on p "Angebot annehmen & {Discount} sparen" at bounding box center [714, 455] width 141 height 10
click at [1252, 11] on div "Publish" at bounding box center [1260, 12] width 22 height 9
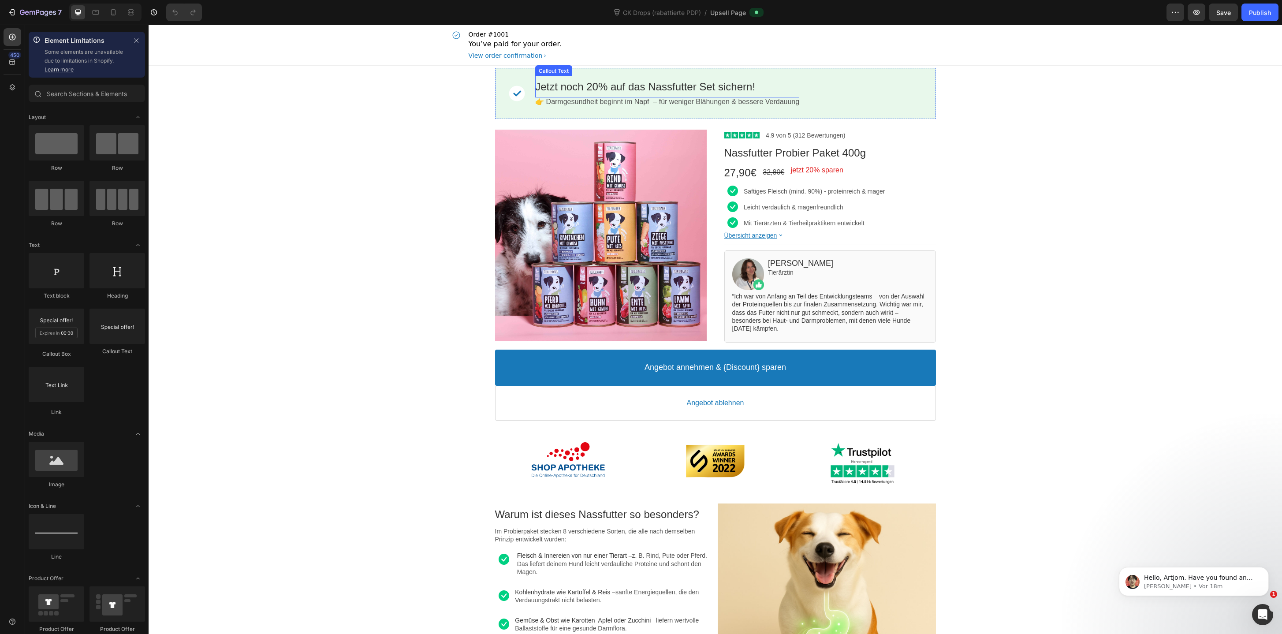
click at [695, 87] on bdo "Jetzt noch 20% auf das Nassfutter Set sichern!" at bounding box center [645, 87] width 220 height 12
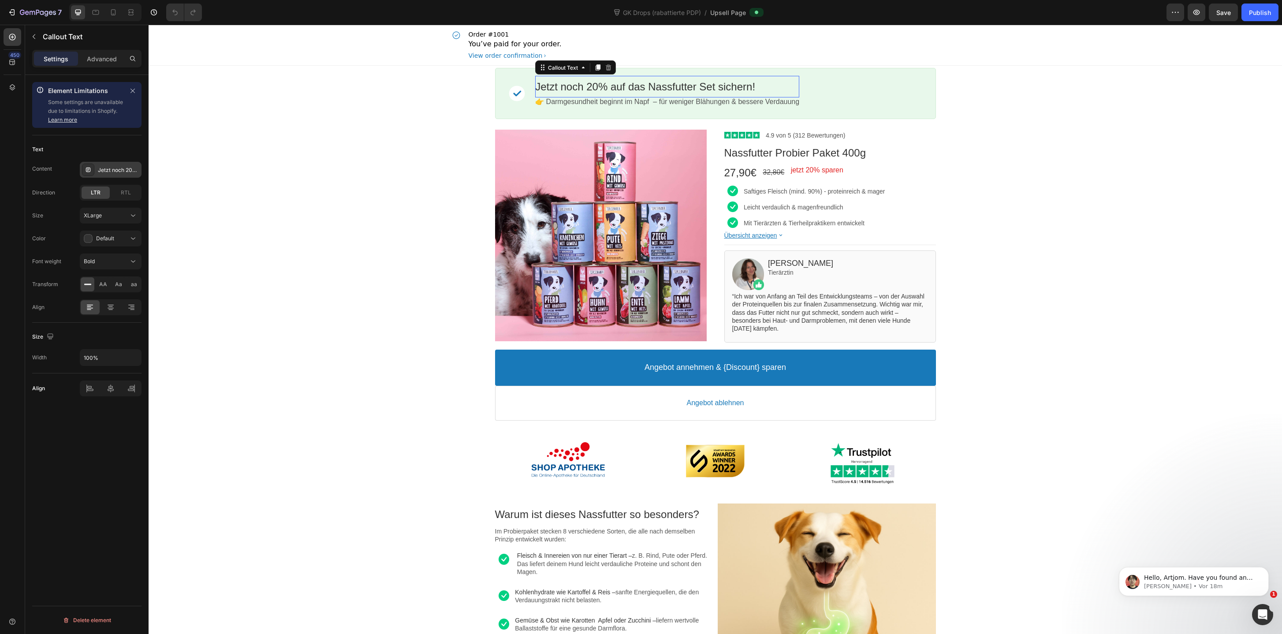
click at [117, 177] on div "Jetzt noch 20% auf das Nassfutter Set sichern!" at bounding box center [111, 170] width 62 height 16
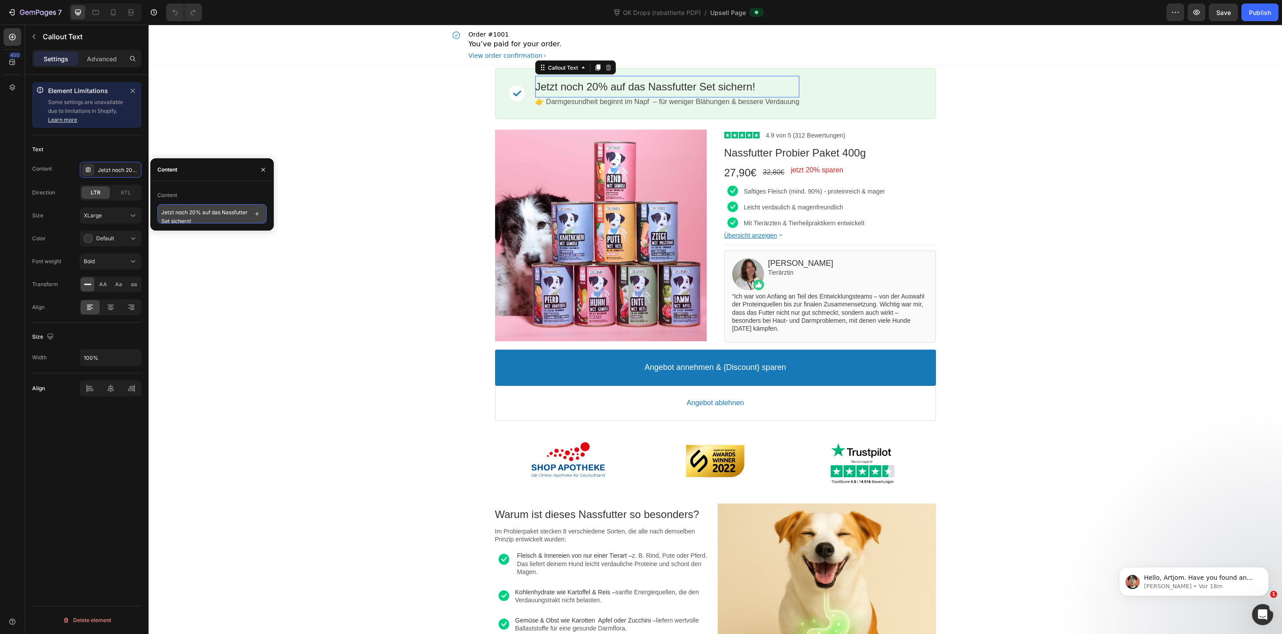
click at [189, 218] on textarea "Jetzt noch 20% auf das Nassfutter Set sichern!" at bounding box center [211, 213] width 109 height 19
type textarea "Jetzt noch 20% auf das Nassfutter-Set sichern!"
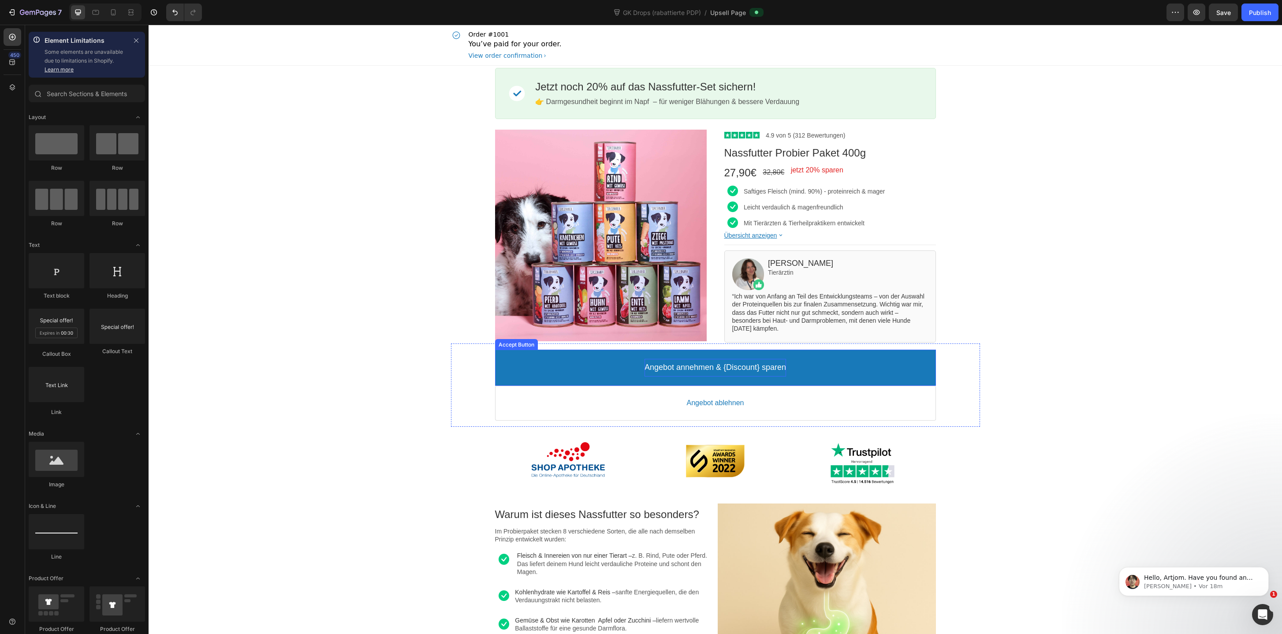
click at [726, 363] on p "Angebot annehmen & {Discount} sparen" at bounding box center [714, 367] width 141 height 10
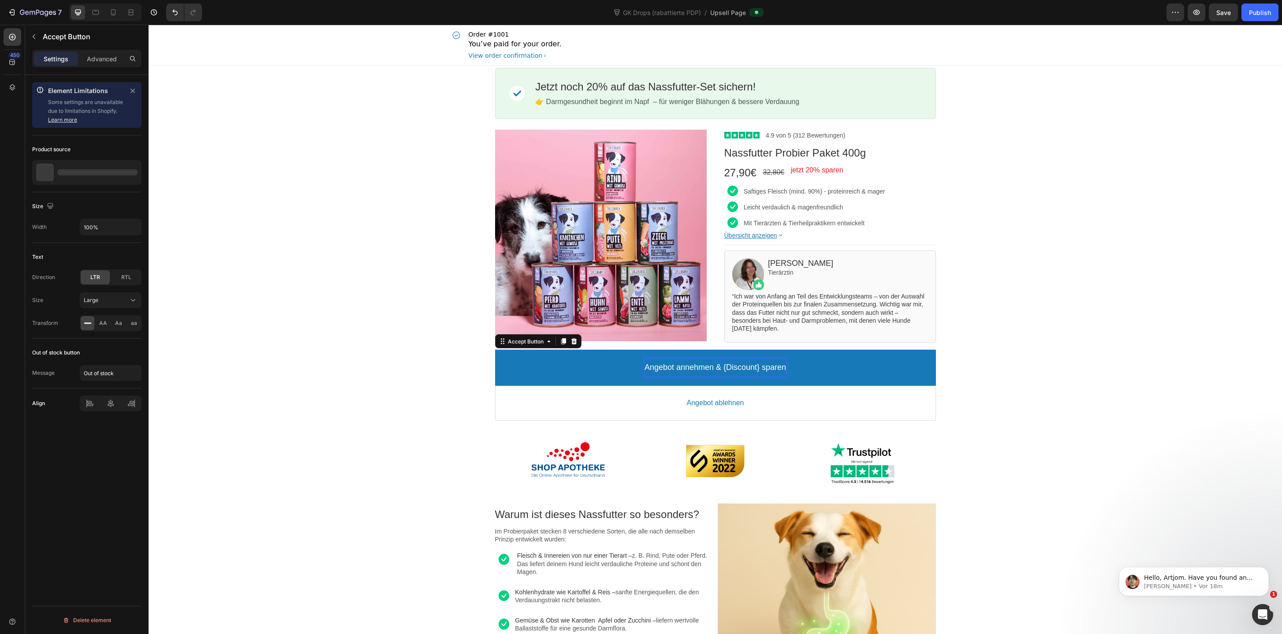
click at [726, 363] on p "Angebot annehmen & {Discount} sparen" at bounding box center [714, 367] width 141 height 10
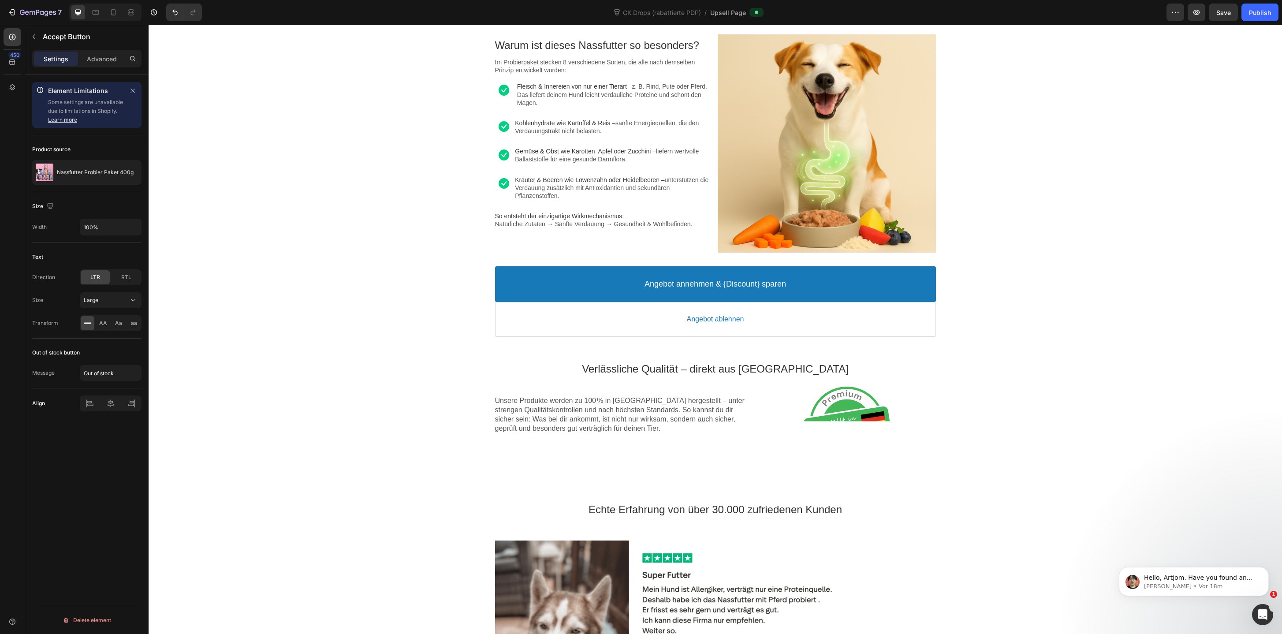
scroll to position [475, 0]
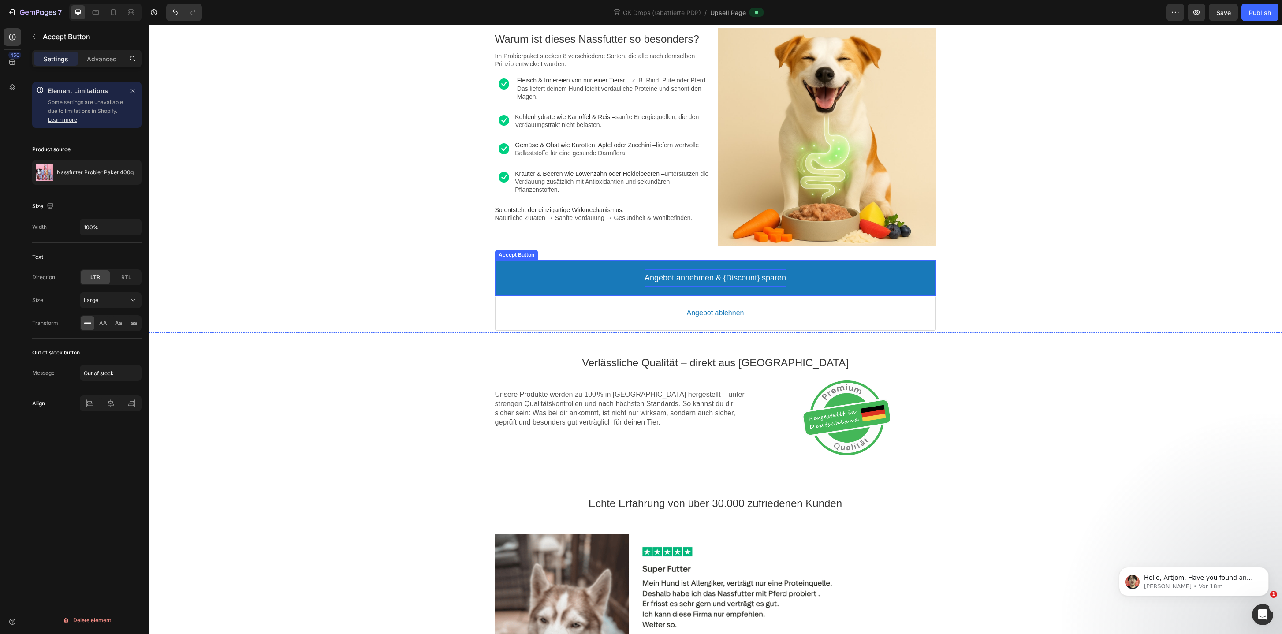
click at [723, 280] on p "Angebot annehmen & {Discount} sparen" at bounding box center [714, 278] width 141 height 10
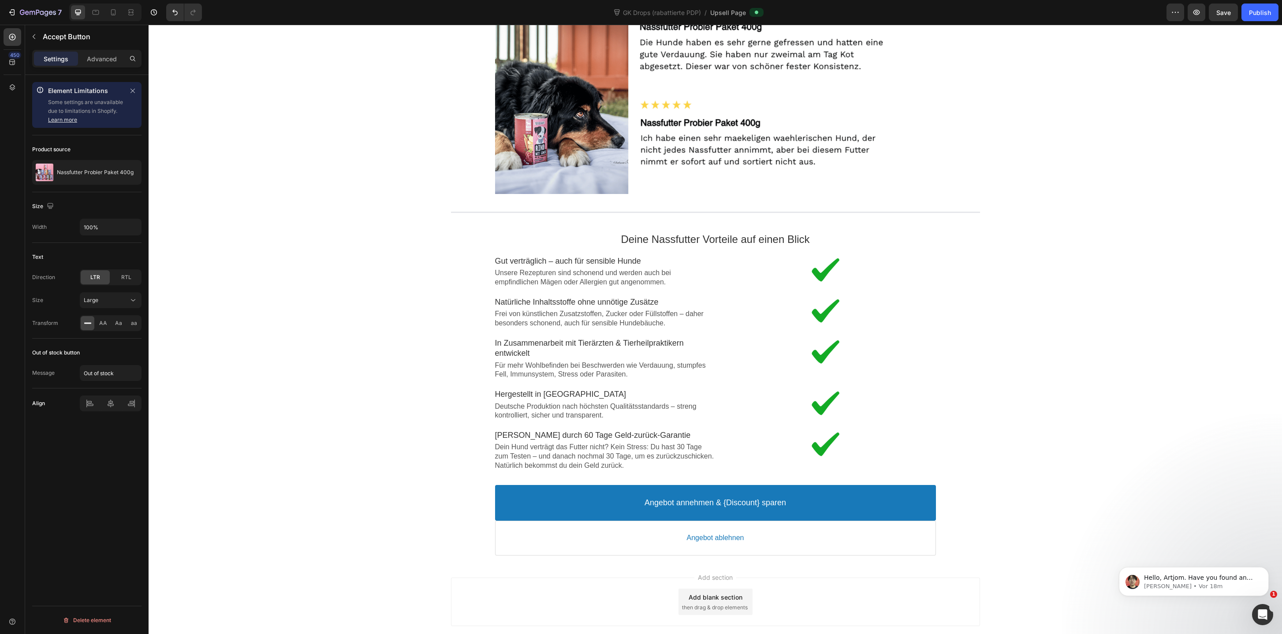
scroll to position [1462, 0]
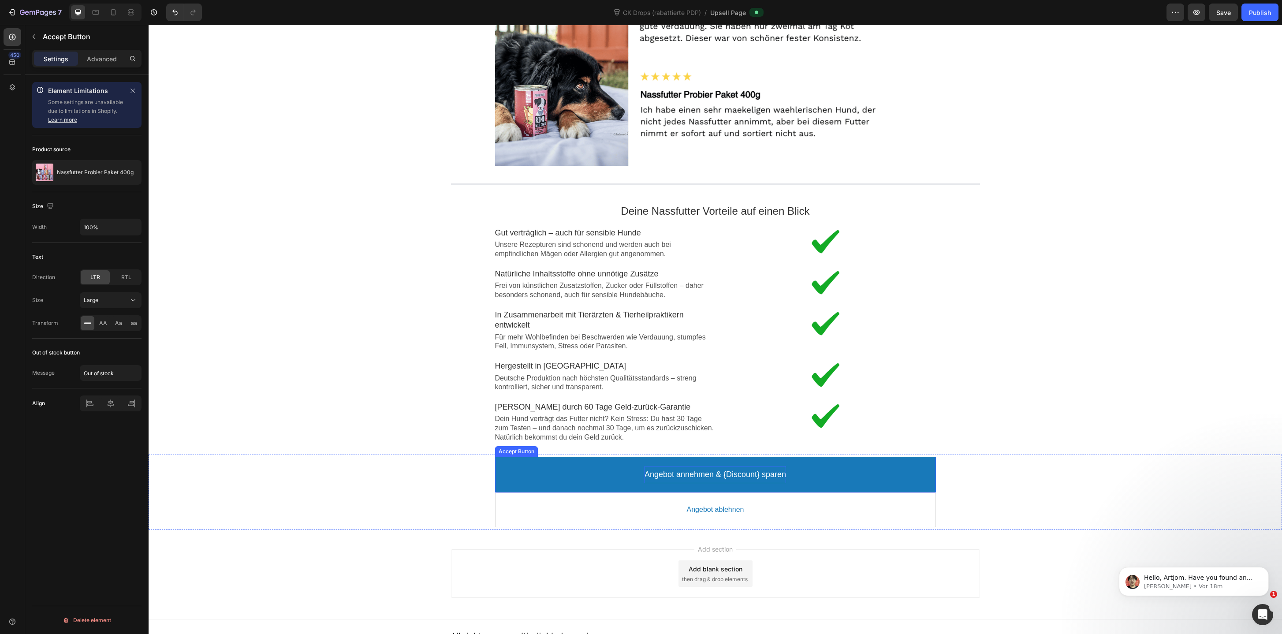
click at [722, 473] on p "Angebot annehmen & {Discount} sparen" at bounding box center [714, 474] width 141 height 10
click at [1260, 11] on div "Publish" at bounding box center [1260, 12] width 22 height 9
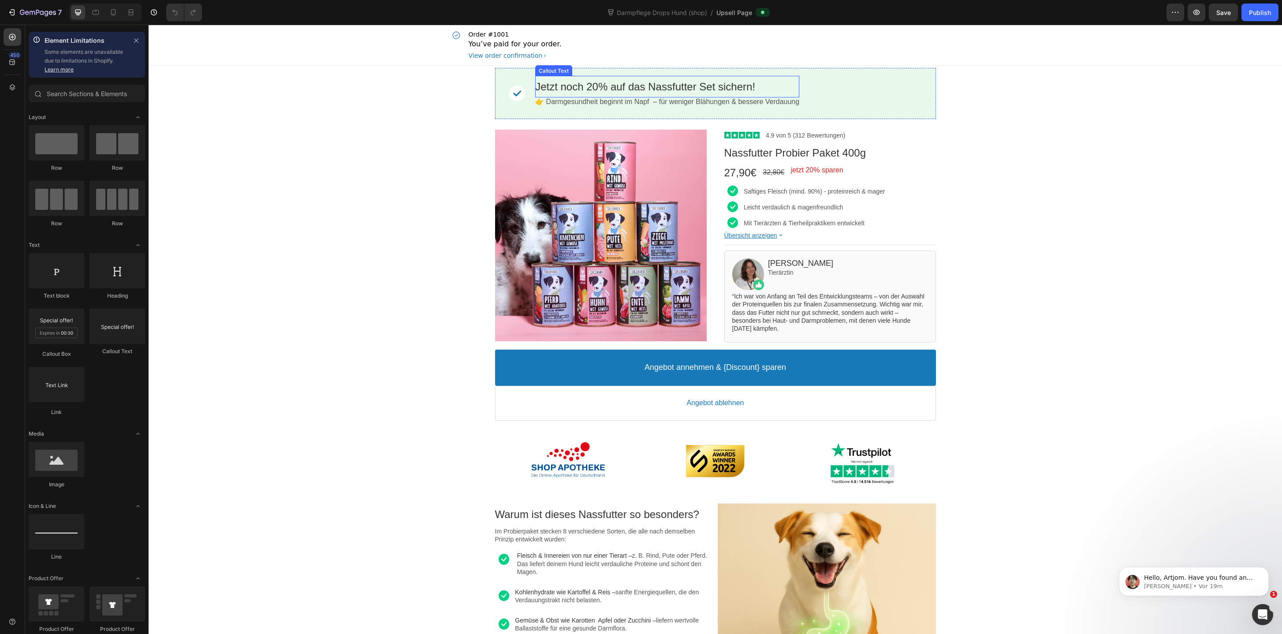
click at [705, 88] on bdo "Jetzt noch 20% auf das Nassfutter Set sichern!" at bounding box center [645, 87] width 220 height 12
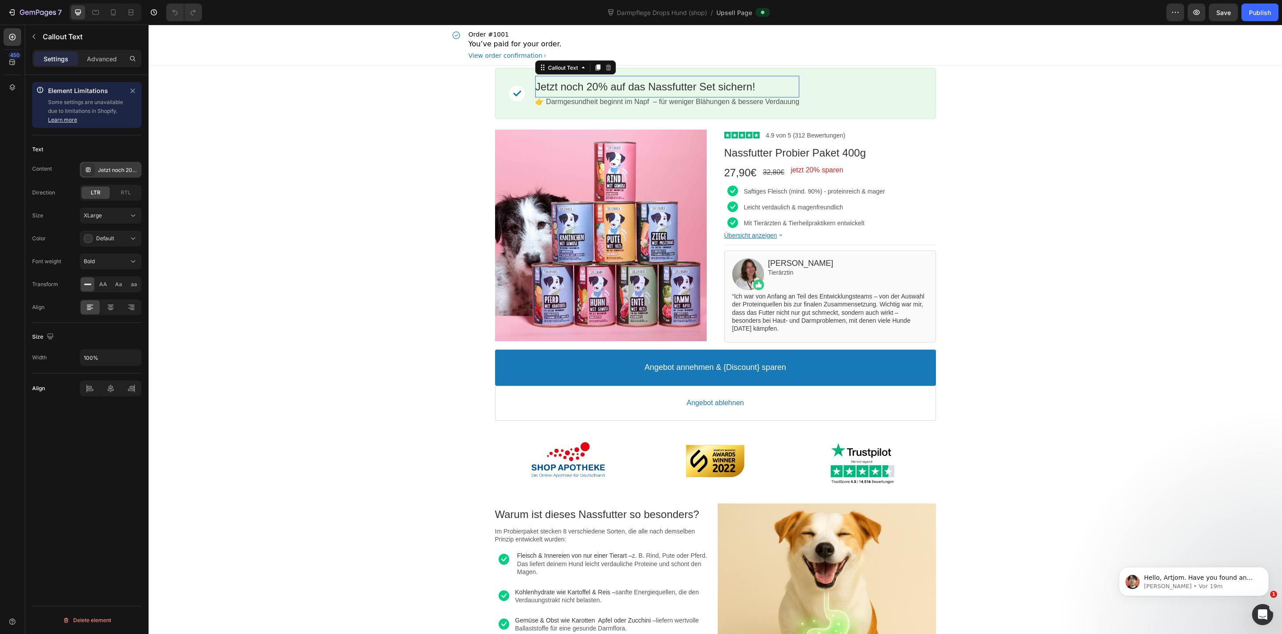
click at [110, 165] on div "Jetzt noch 20% auf das Nassfutter Set sichern!" at bounding box center [111, 170] width 62 height 16
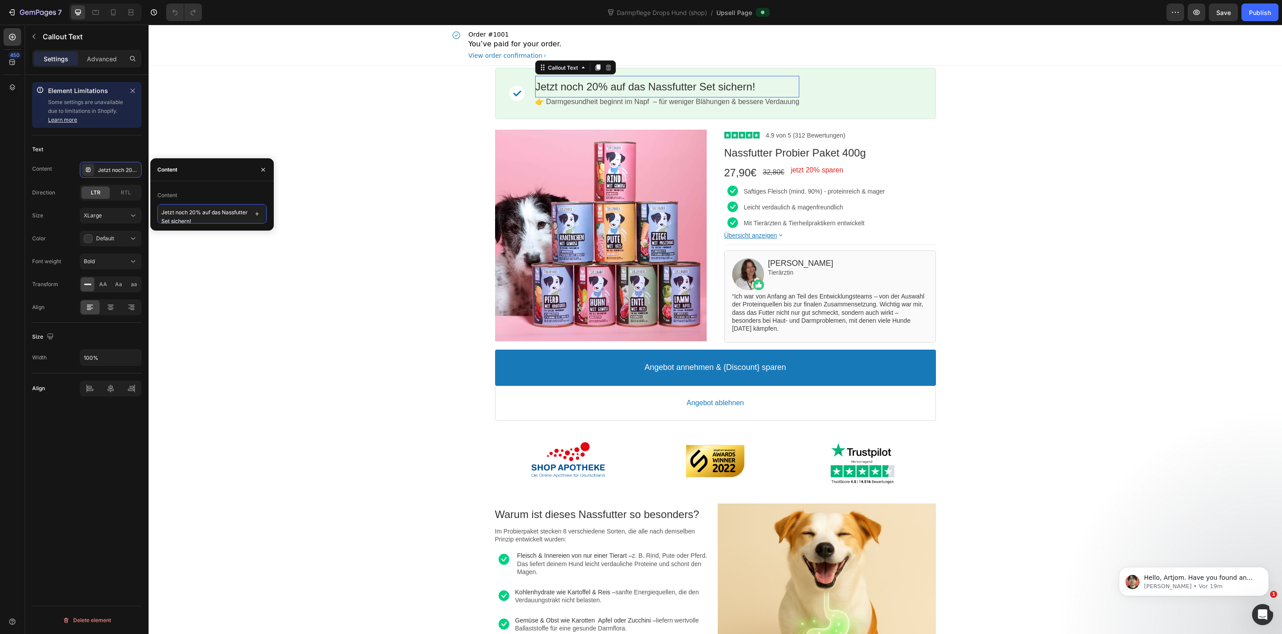
click at [191, 218] on textarea "Jetzt noch 20% auf das Nassfutter Set sichern!" at bounding box center [211, 213] width 109 height 19
type textarea "Jetzt noch 20% auf das Nassfutter-Set sichern!"
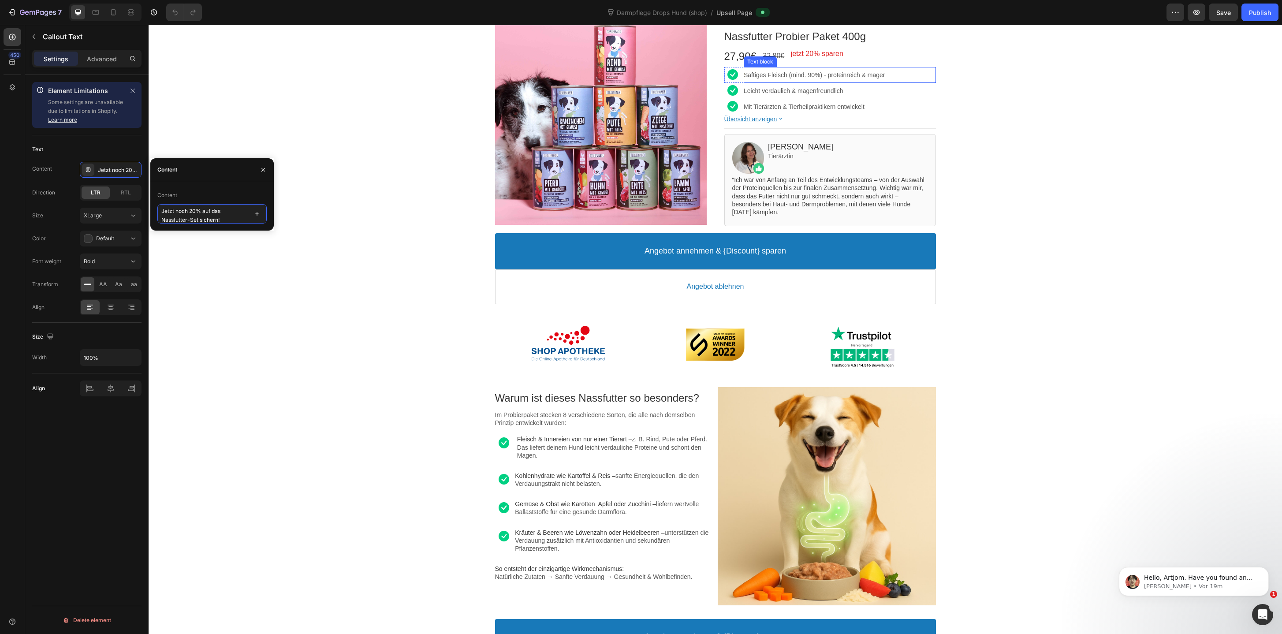
scroll to position [132, 0]
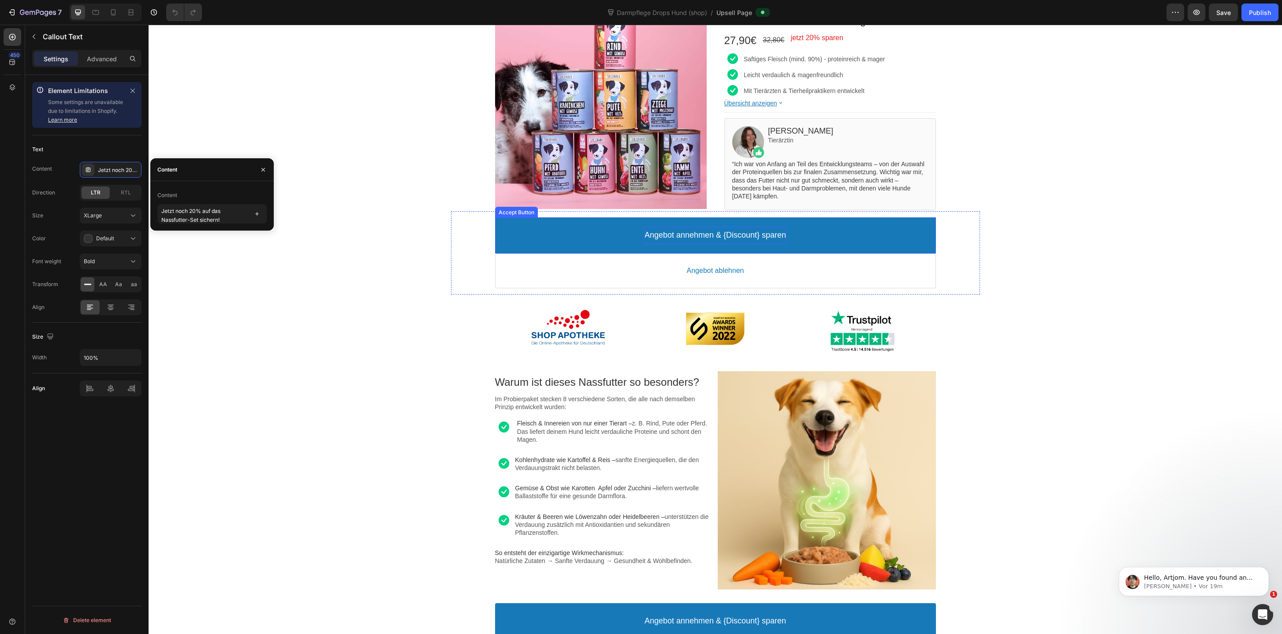
click at [754, 237] on p "Angebot annehmen & {Discount} sparen" at bounding box center [714, 235] width 141 height 10
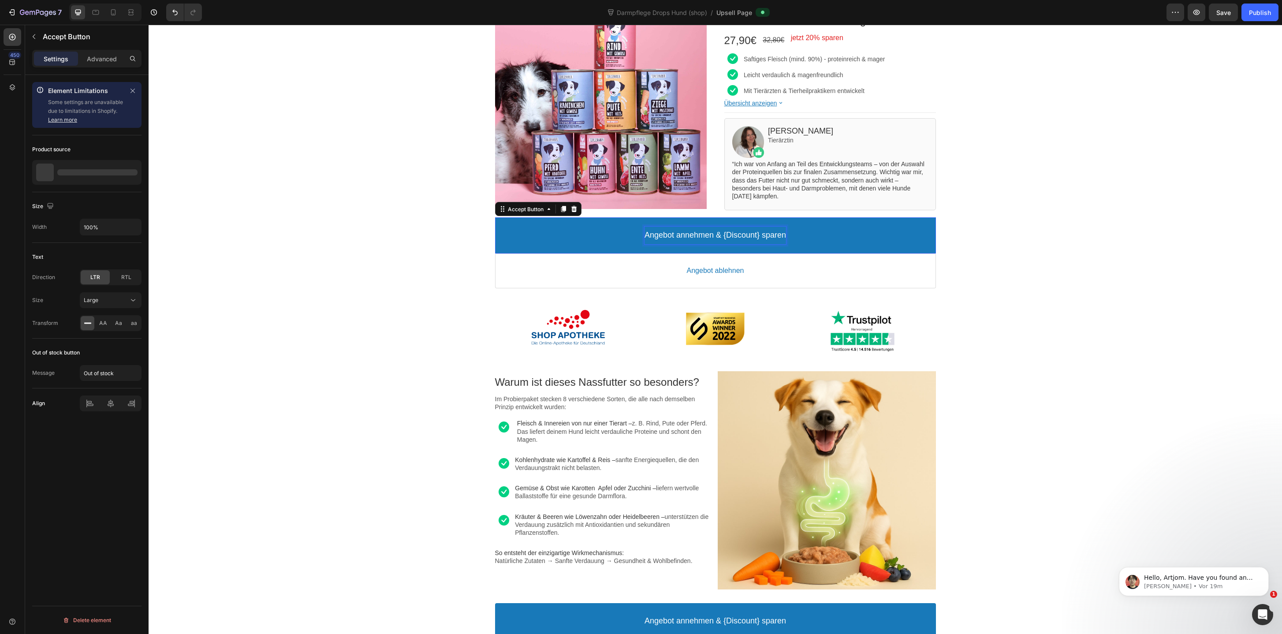
click at [754, 237] on p "Angebot annehmen & {Discount} sparen" at bounding box center [714, 235] width 141 height 10
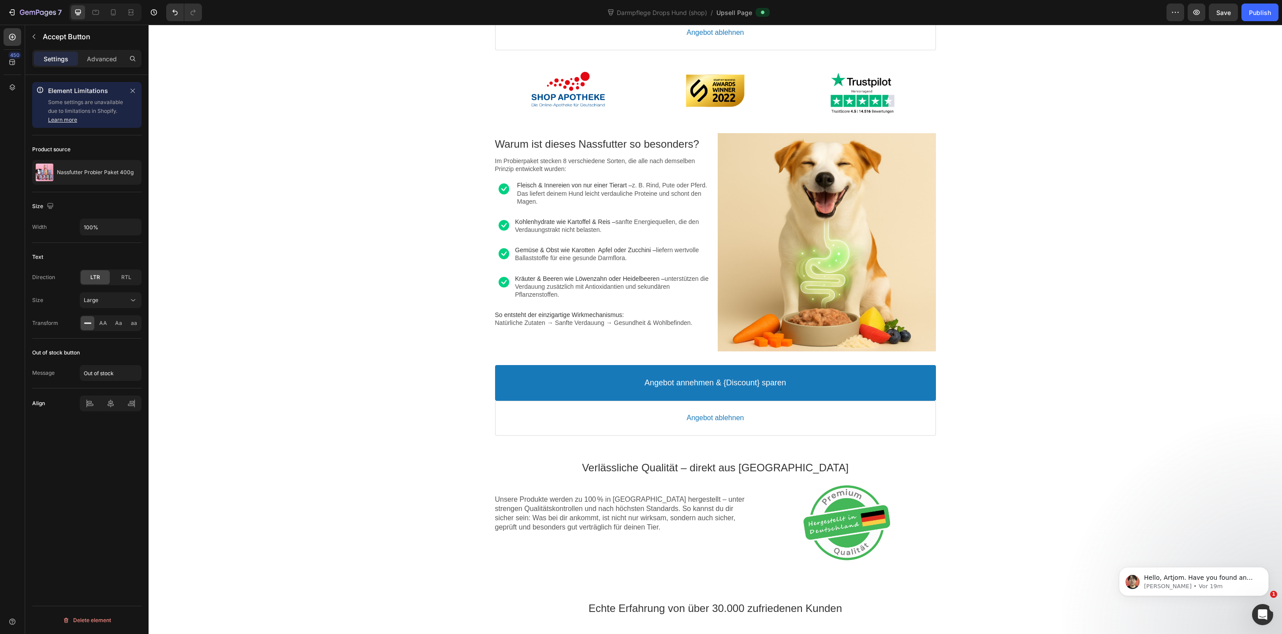
scroll to position [487, 0]
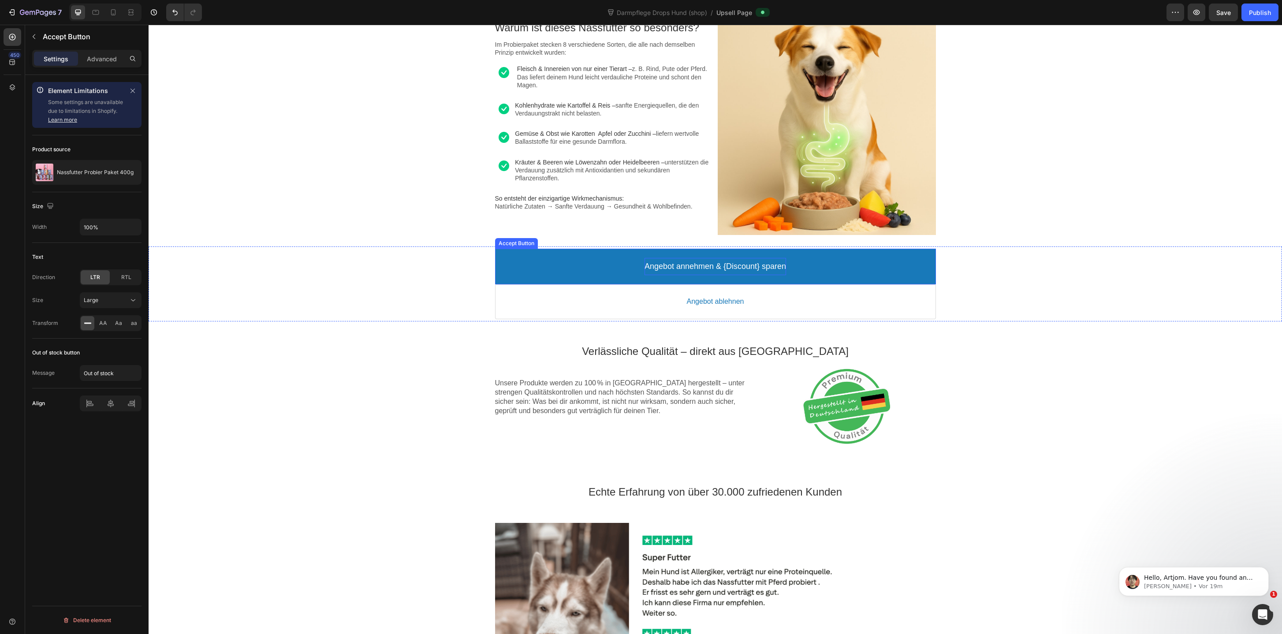
click at [748, 261] on p "Angebot annehmen & {Discount} sparen" at bounding box center [714, 266] width 141 height 10
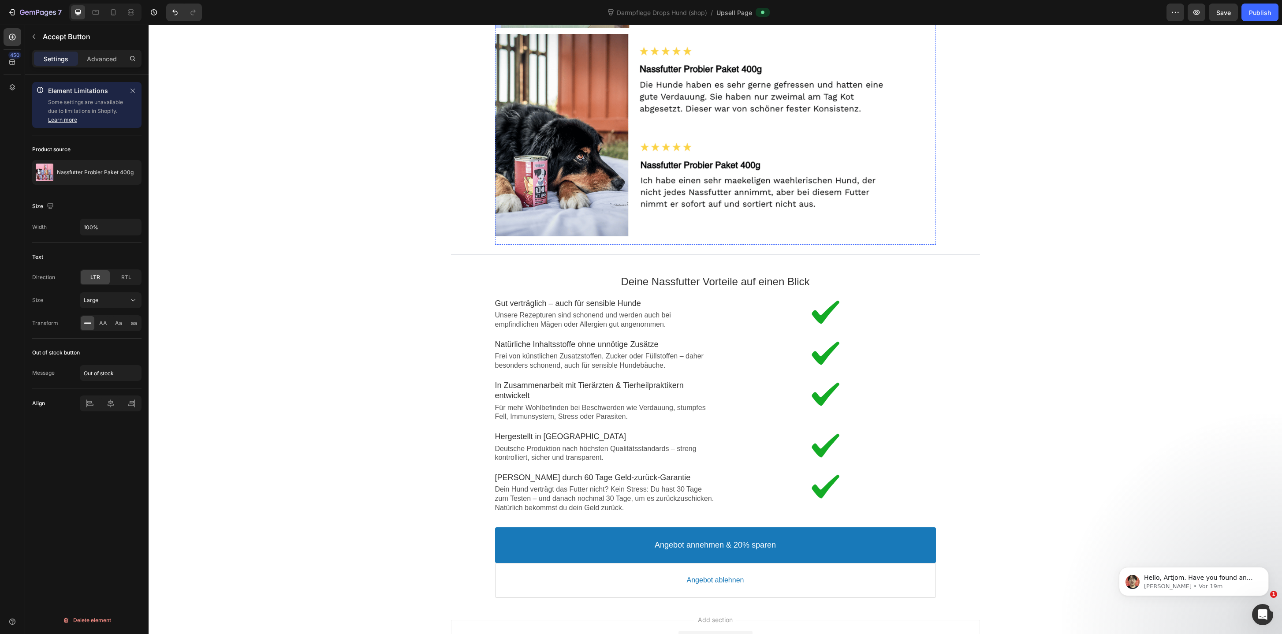
scroll to position [1482, 0]
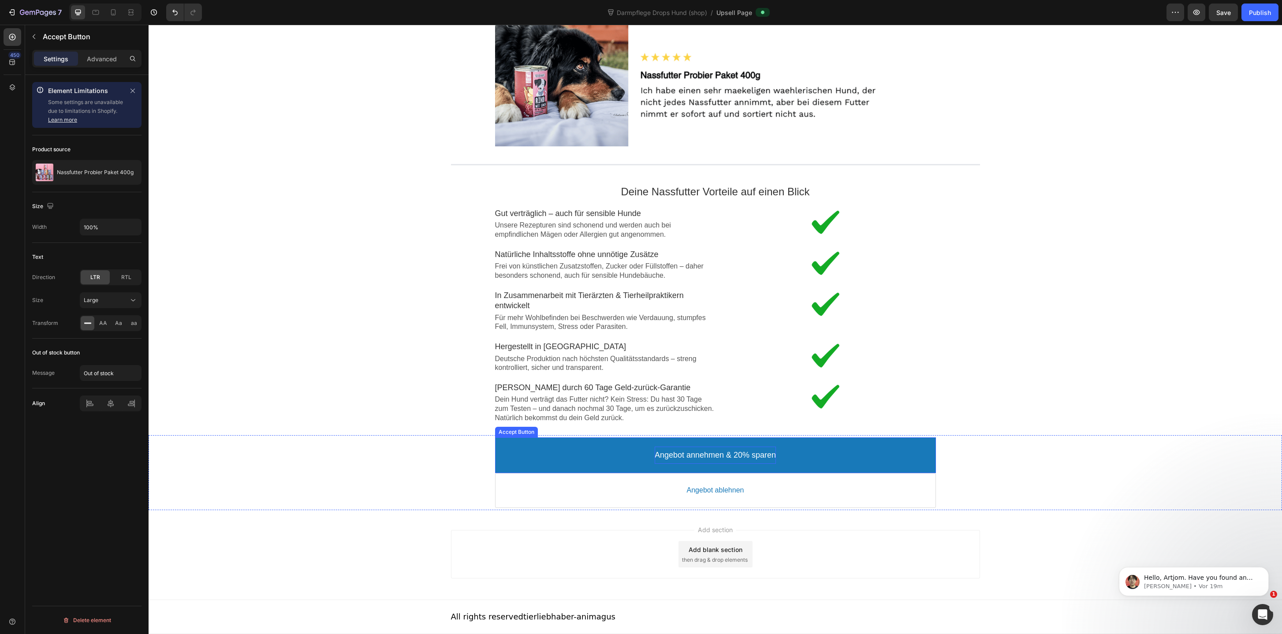
click at [728, 454] on p "Angebot annehmen & 20% sparen" at bounding box center [715, 455] width 121 height 10
click at [1260, 12] on div "Publish" at bounding box center [1260, 12] width 22 height 9
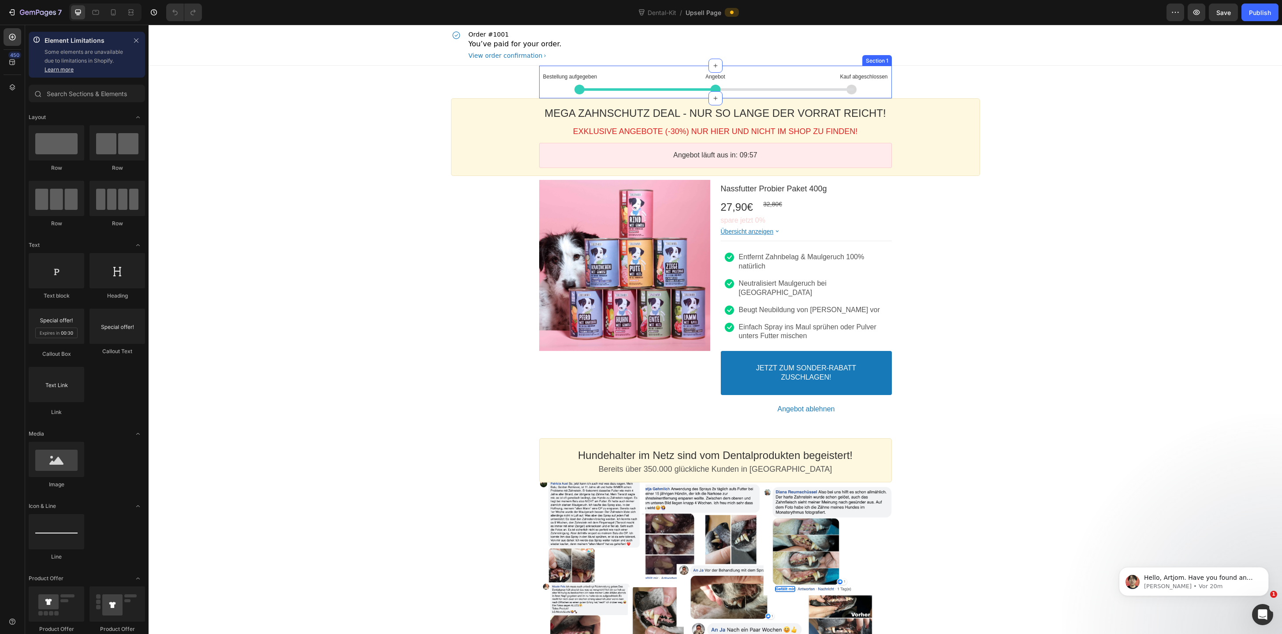
click at [645, 67] on div "Bestellung aufgegeben Text block Angebot Text block Kauf abgeschlossen Text blo…" at bounding box center [715, 82] width 353 height 33
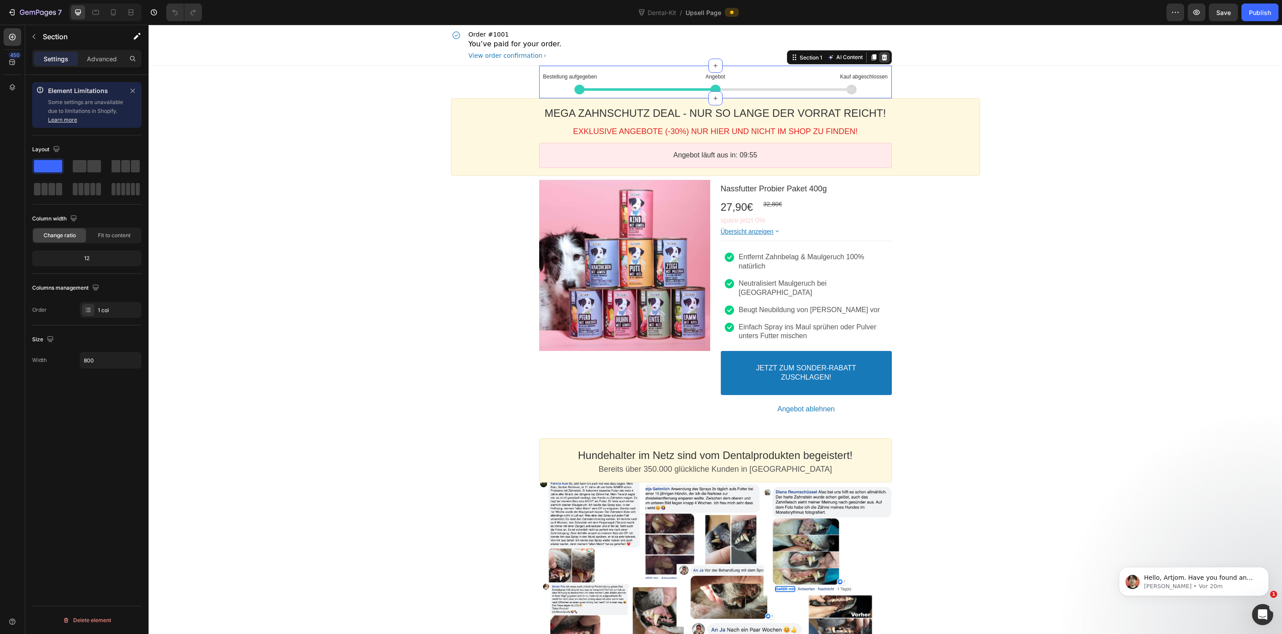
click at [885, 56] on icon at bounding box center [884, 57] width 7 height 7
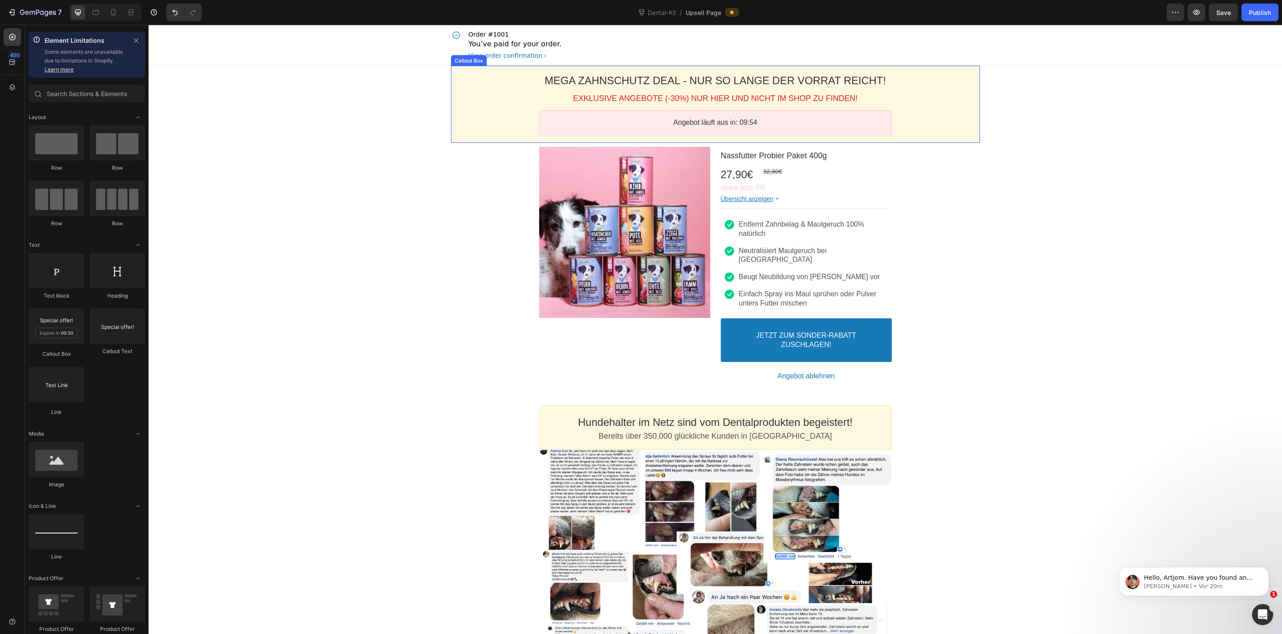
click at [884, 66] on div "MEGA ZAHNSCHUTZ DEAL - NUR SO LANGE DER VORRAT REICHT! Heading EXKLUSIVE ANGEBO…" at bounding box center [715, 104] width 529 height 77
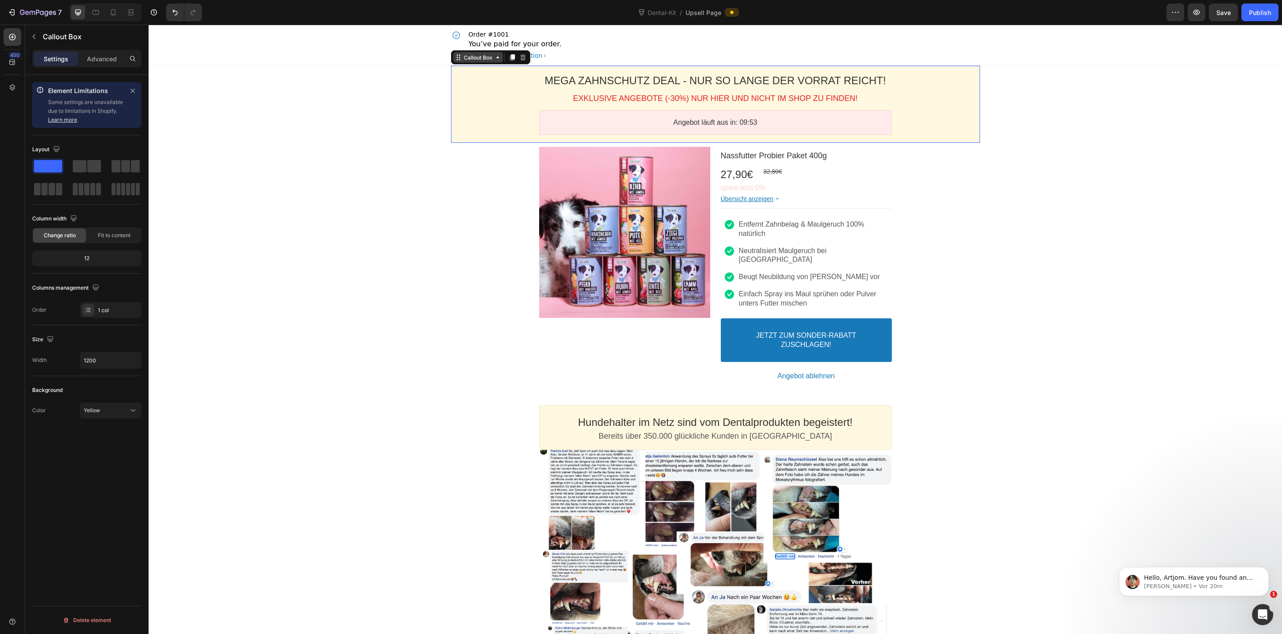
click at [465, 58] on div "Callout Box" at bounding box center [478, 57] width 32 height 7
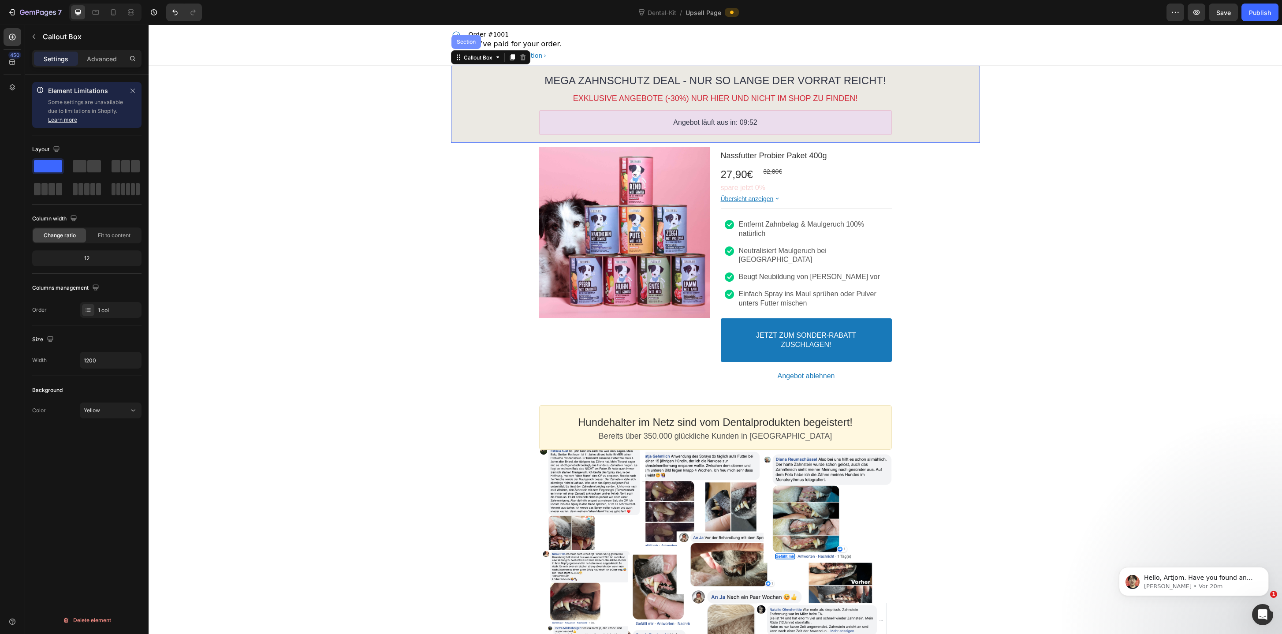
click at [465, 44] on div "Section" at bounding box center [466, 41] width 22 height 5
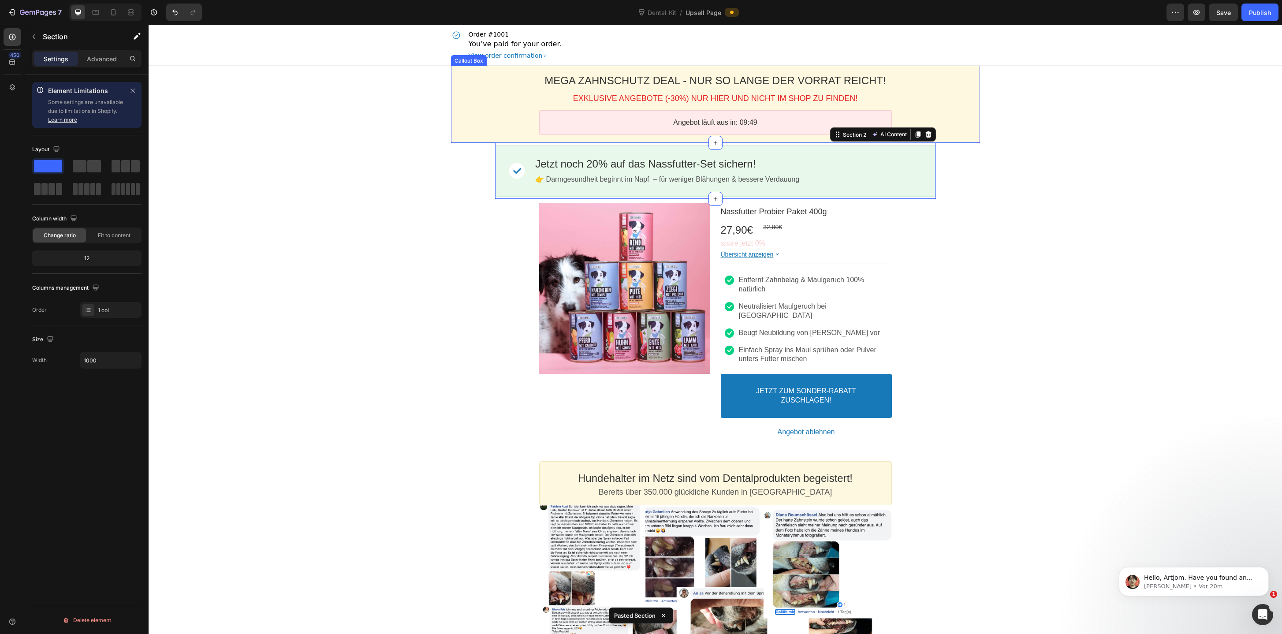
click at [476, 140] on div "MEGA ZAHNSCHUTZ DEAL - NUR SO LANGE DER VORRAT REICHT! Heading EXKLUSIVE ANGEBO…" at bounding box center [715, 104] width 529 height 77
click at [479, 54] on div "Callout Box" at bounding box center [478, 57] width 32 height 7
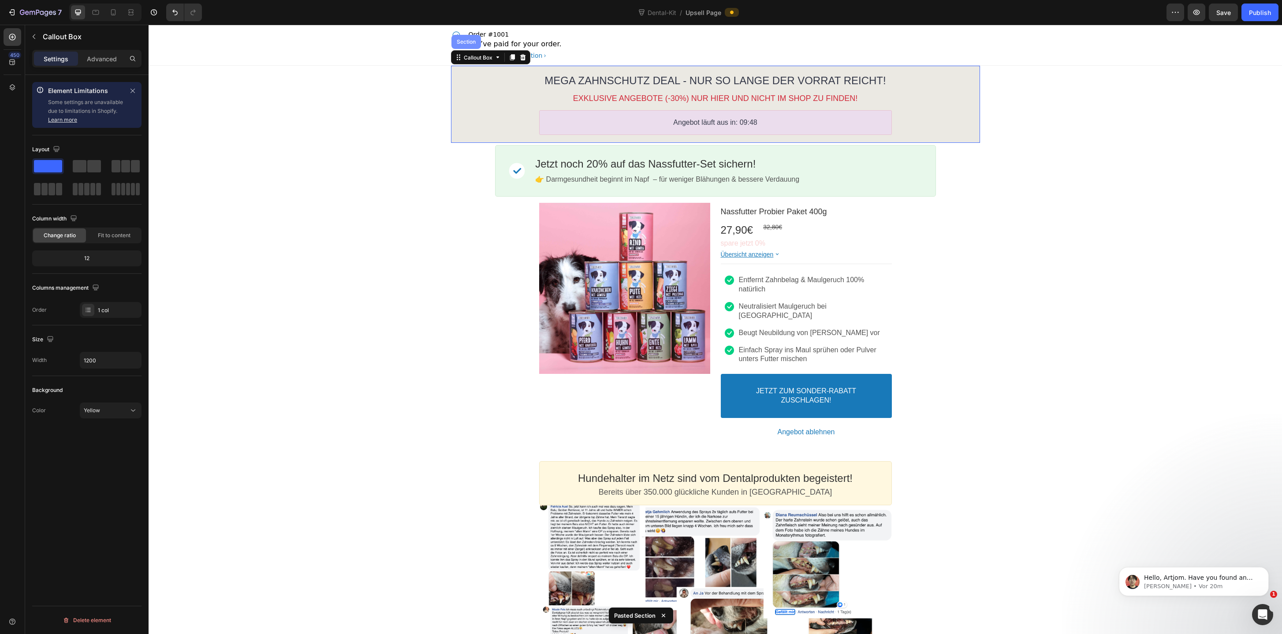
click at [474, 45] on div "Section" at bounding box center [466, 42] width 30 height 14
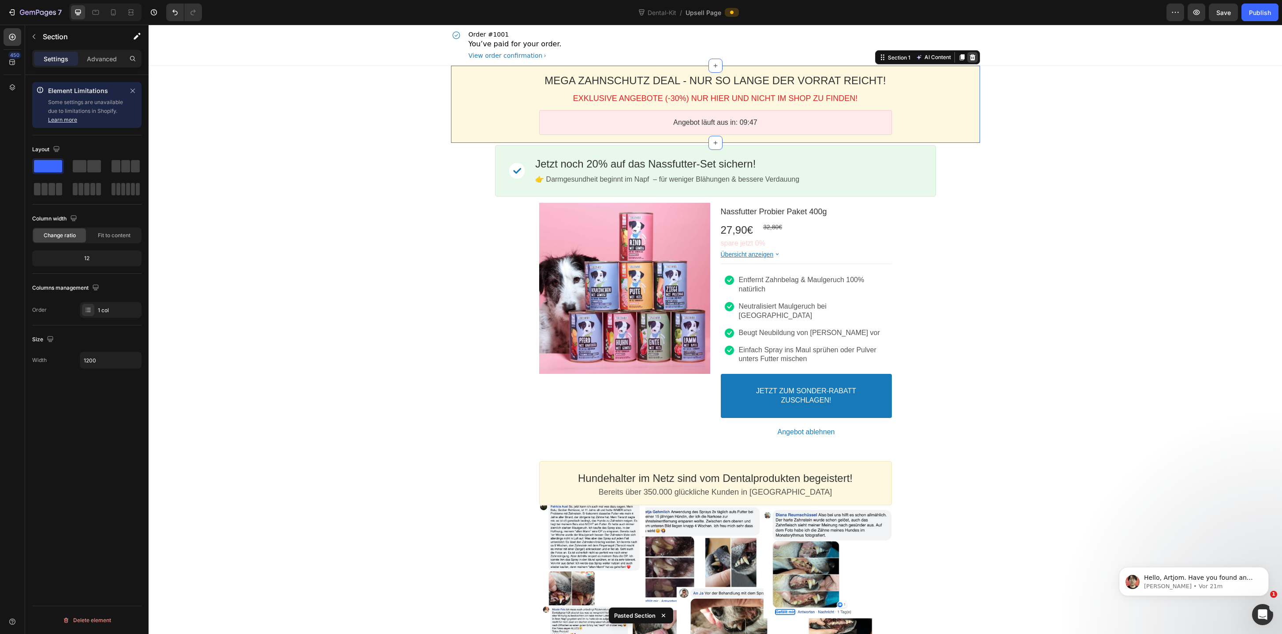
click at [976, 53] on div at bounding box center [972, 57] width 11 height 11
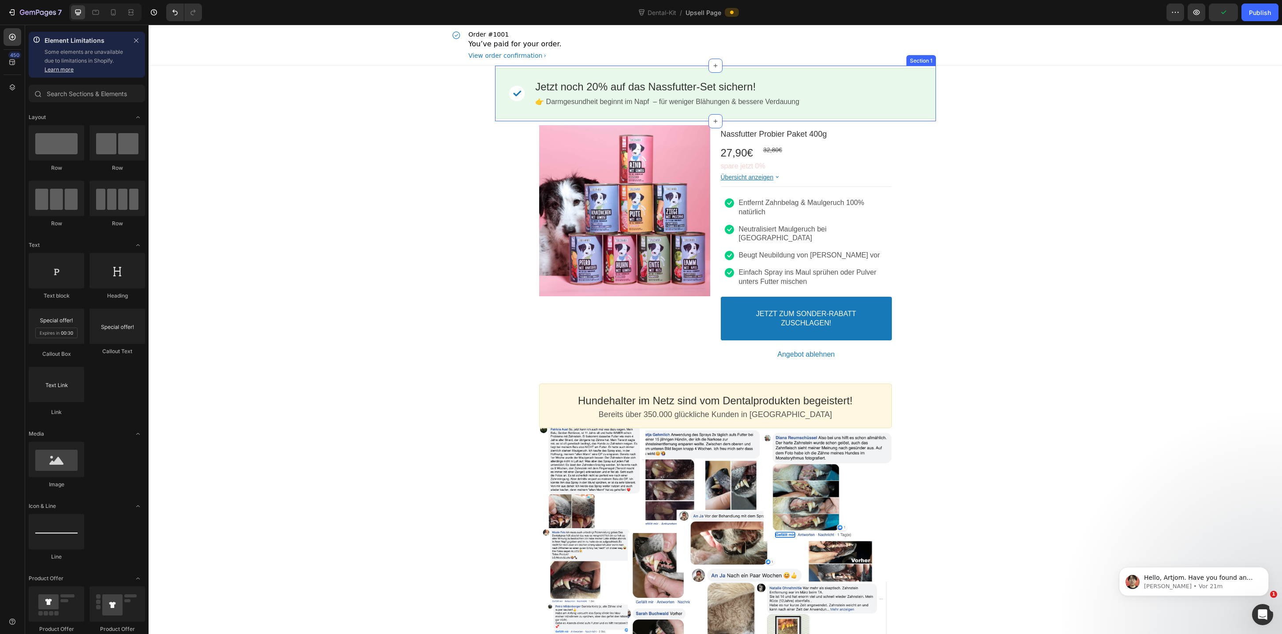
click at [590, 119] on div "Image Jetzt noch 20% auf das Nassfutter-Set sichern! Callout Text 👉 Darmgesundh…" at bounding box center [715, 94] width 441 height 56
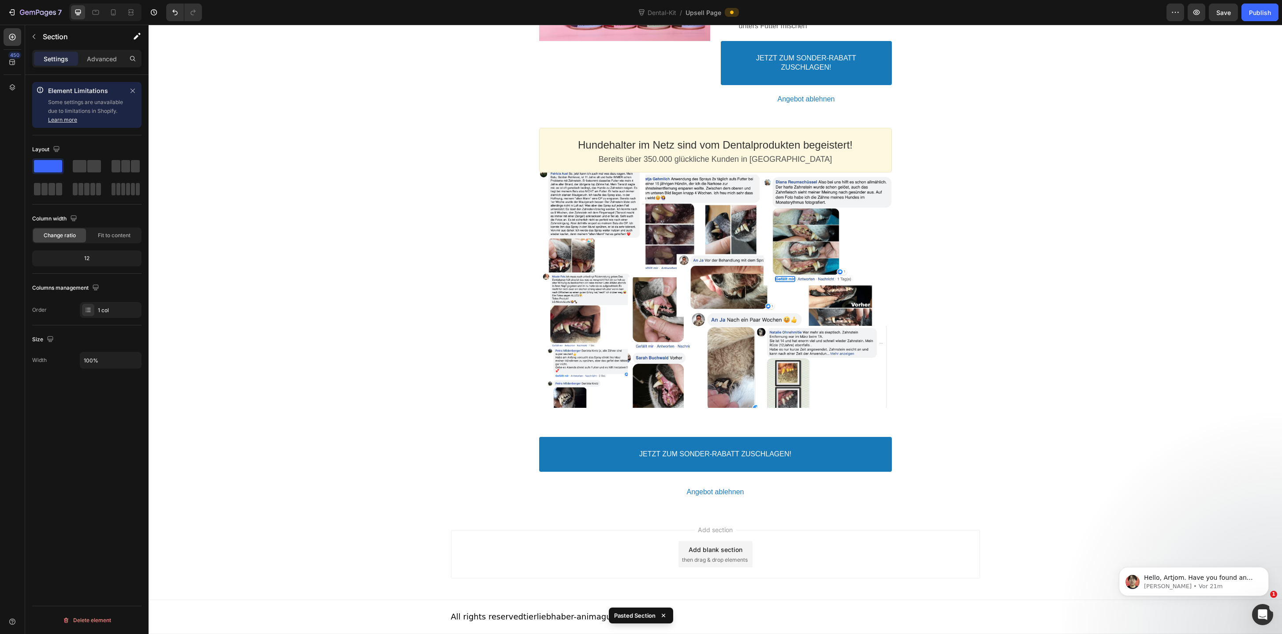
scroll to position [1809, 0]
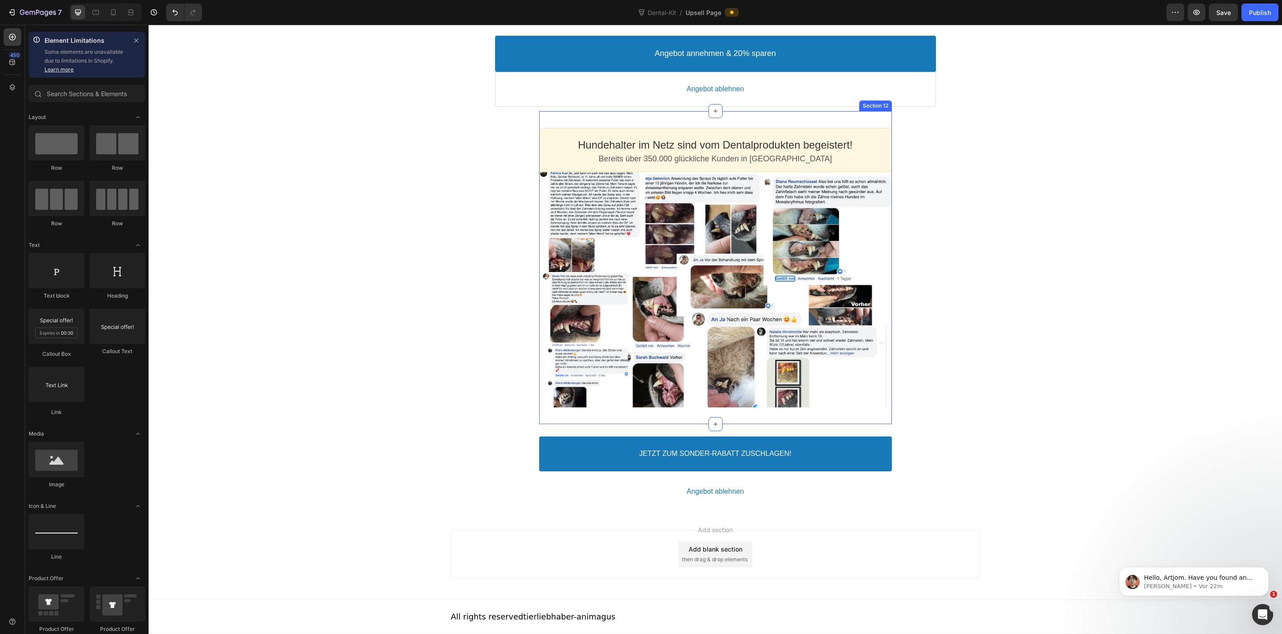
click at [857, 191] on div "Hundehalter im Netz sind vom Dentalprodukten begeistert! Heading Bereits über 3…" at bounding box center [715, 267] width 353 height 313
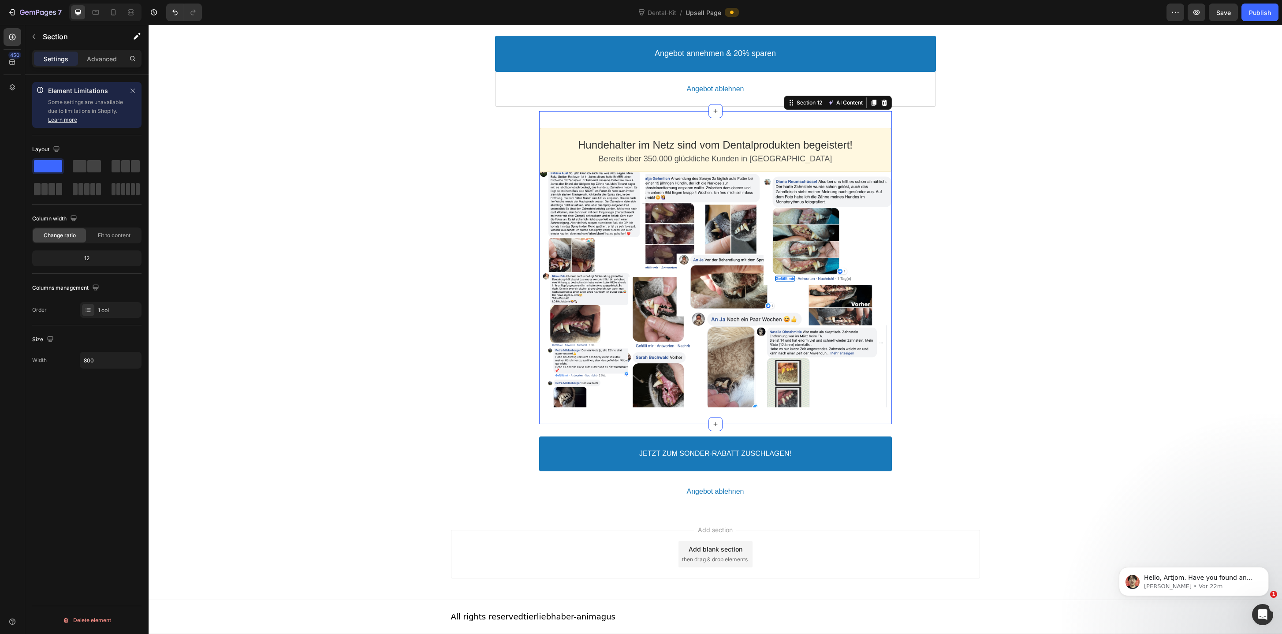
click at [891, 110] on div "Section 12 AI Content Write with GemAI You've reached / rewrites of your AI gen…" at bounding box center [838, 103] width 108 height 14
click at [885, 106] on icon at bounding box center [884, 103] width 6 height 6
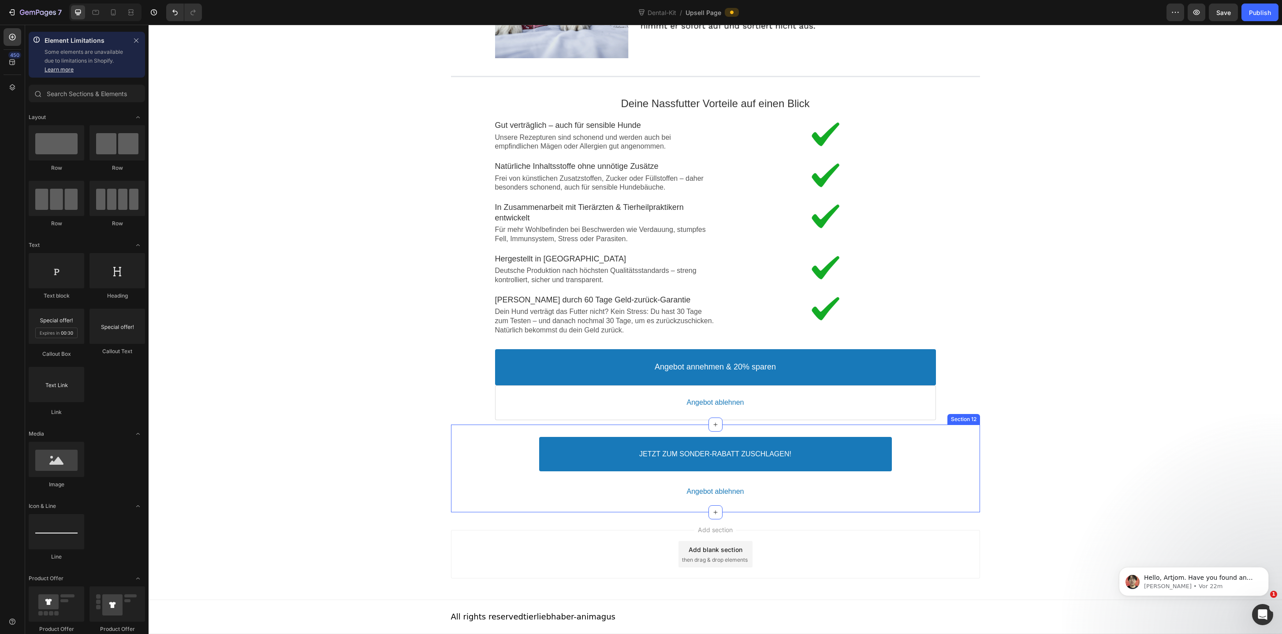
click at [920, 506] on div "JETZT ZUM SONDER-RABATT ZUSCHLAGEN! Accept Button Angebot ablehnen Decline Butt…" at bounding box center [715, 468] width 529 height 88
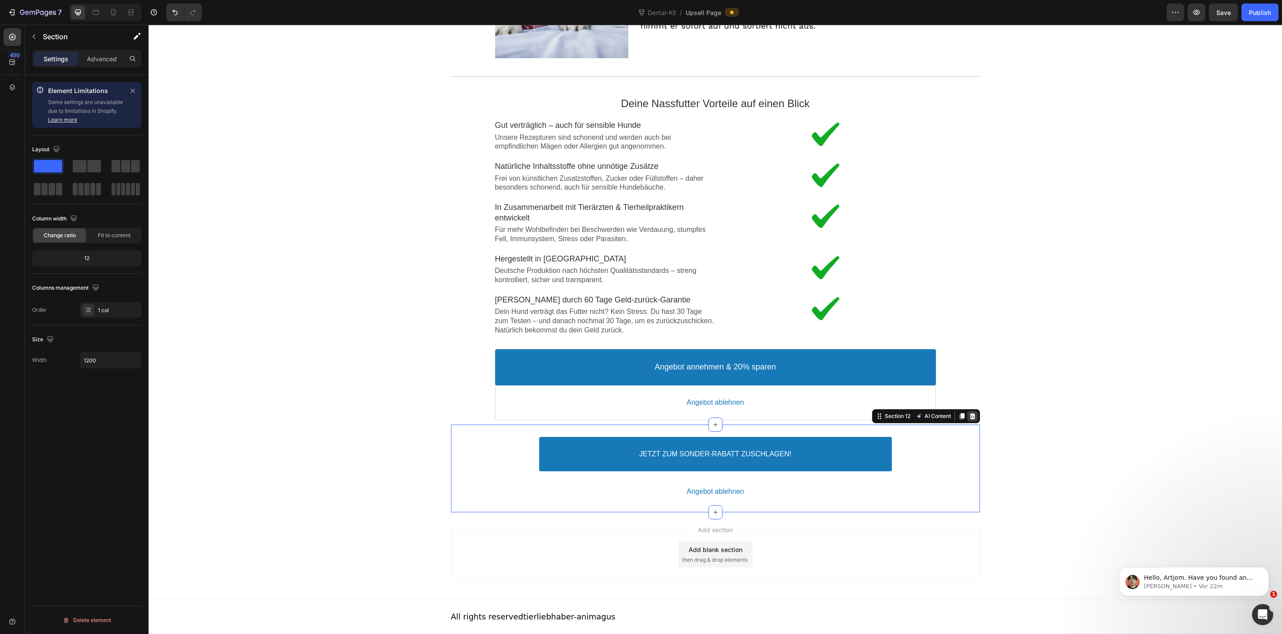
click at [974, 413] on icon at bounding box center [972, 416] width 6 height 6
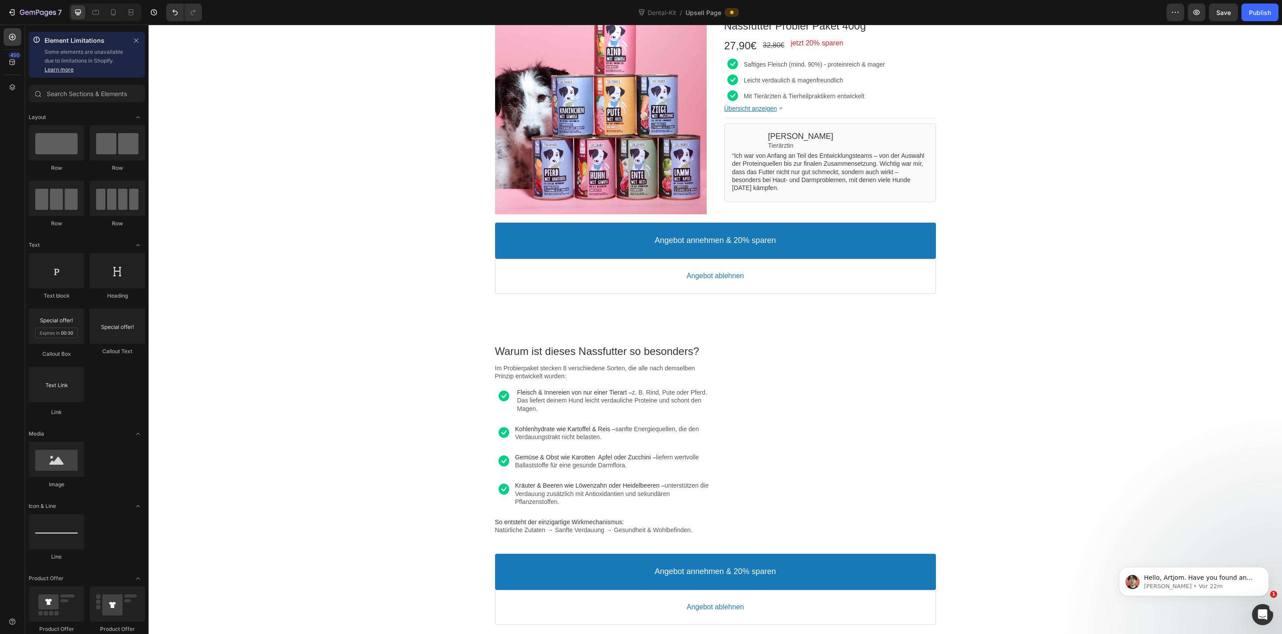
scroll to position [0, 0]
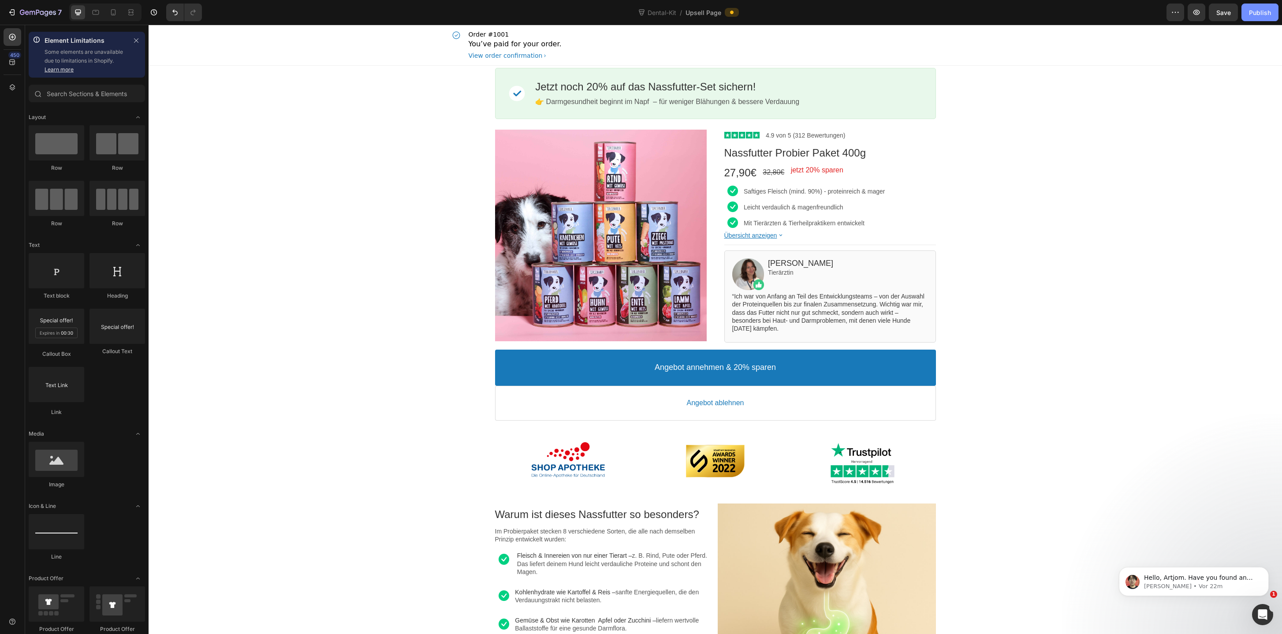
click at [1262, 16] on div "Publish" at bounding box center [1260, 12] width 22 height 9
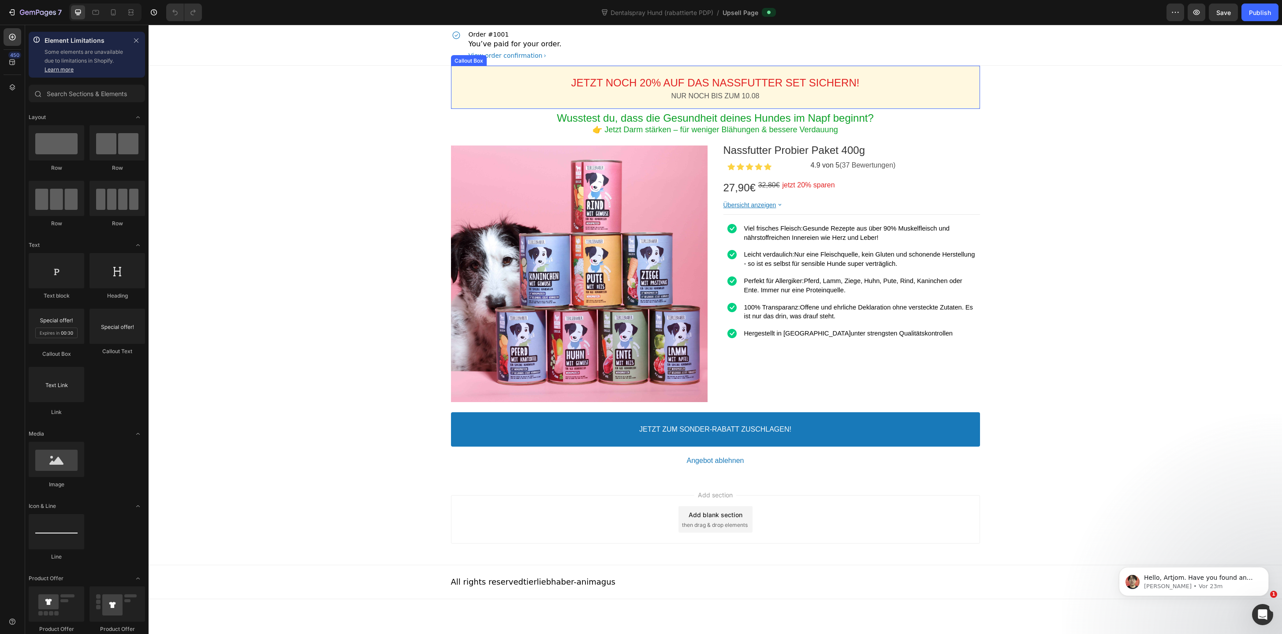
click at [666, 66] on div "JETZT NOCH 20% AUF DAS NASSFUTTER SET SICHERN! Callout Text NUR NOCH BIS ZUM 10…" at bounding box center [715, 87] width 529 height 43
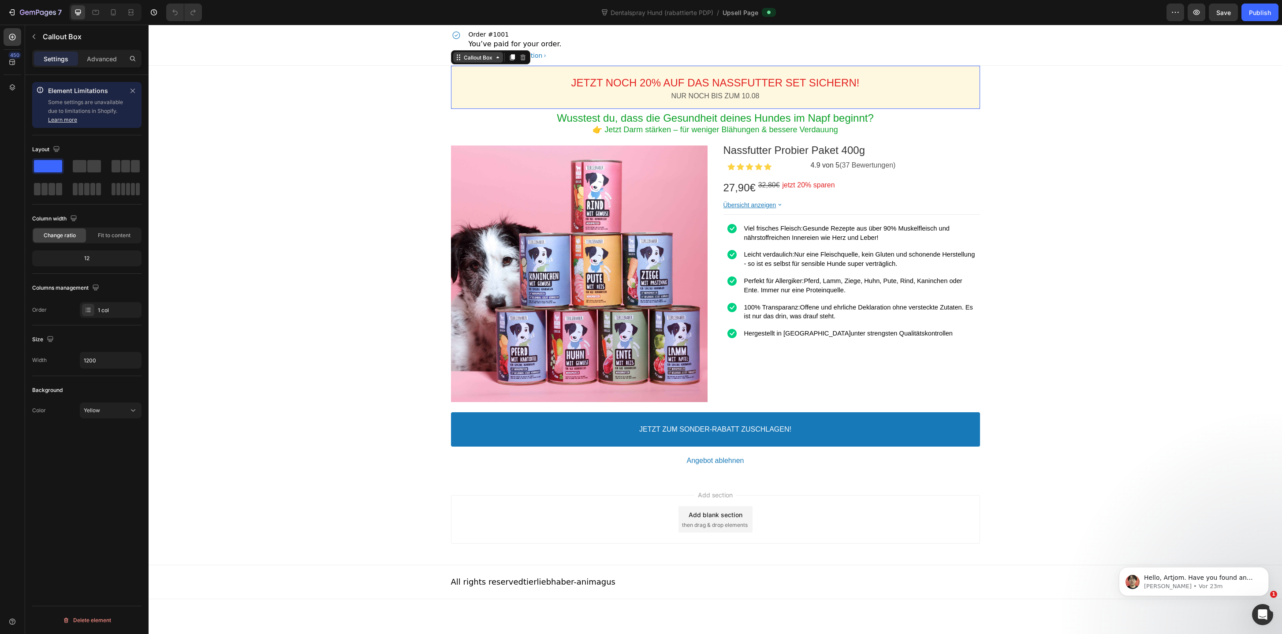
click at [477, 59] on div "Callout Box" at bounding box center [478, 57] width 32 height 7
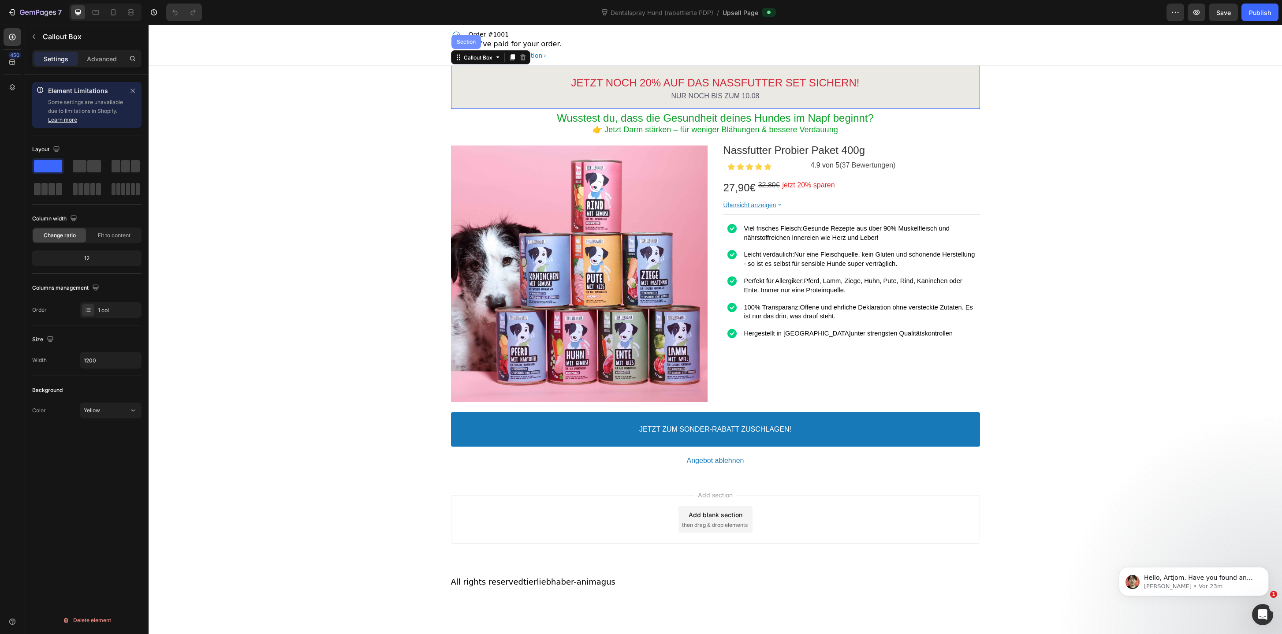
click at [472, 44] on div "Section" at bounding box center [466, 41] width 22 height 5
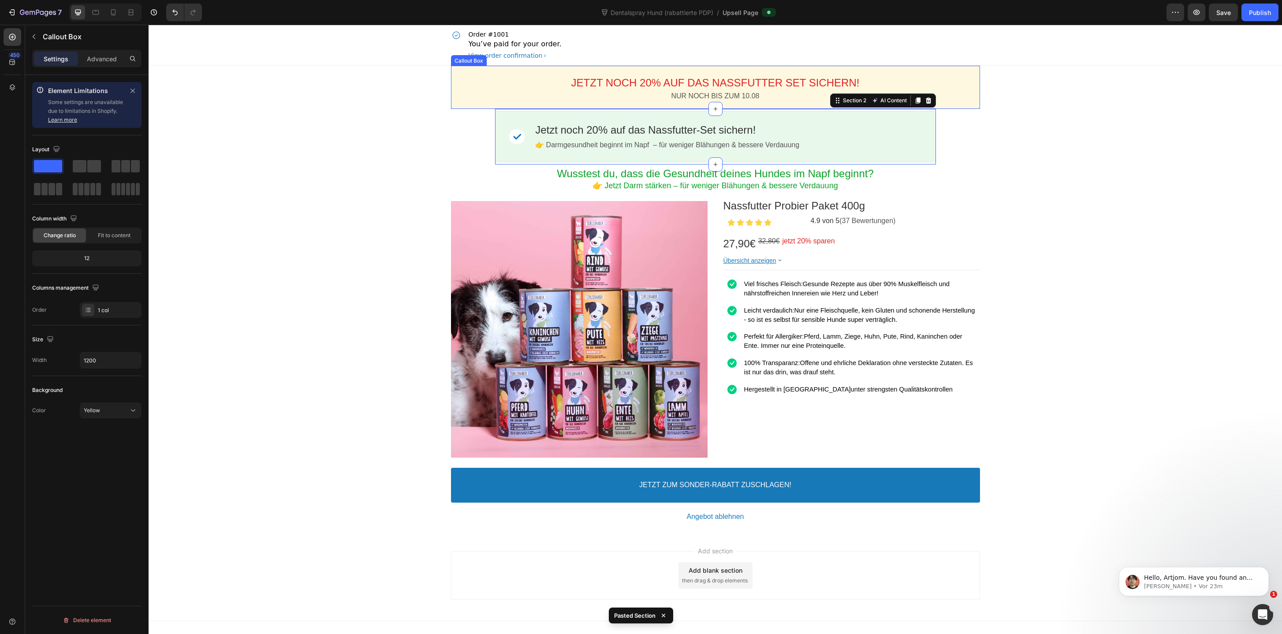
click at [465, 105] on div "JETZT NOCH 20% AUF DAS NASSFUTTER SET SICHERN! Callout Text NUR NOCH BIS ZUM 10…" at bounding box center [715, 87] width 529 height 43
click at [471, 63] on div "Callout Box" at bounding box center [490, 57] width 79 height 14
click at [471, 61] on div "Callout Box" at bounding box center [478, 57] width 50 height 11
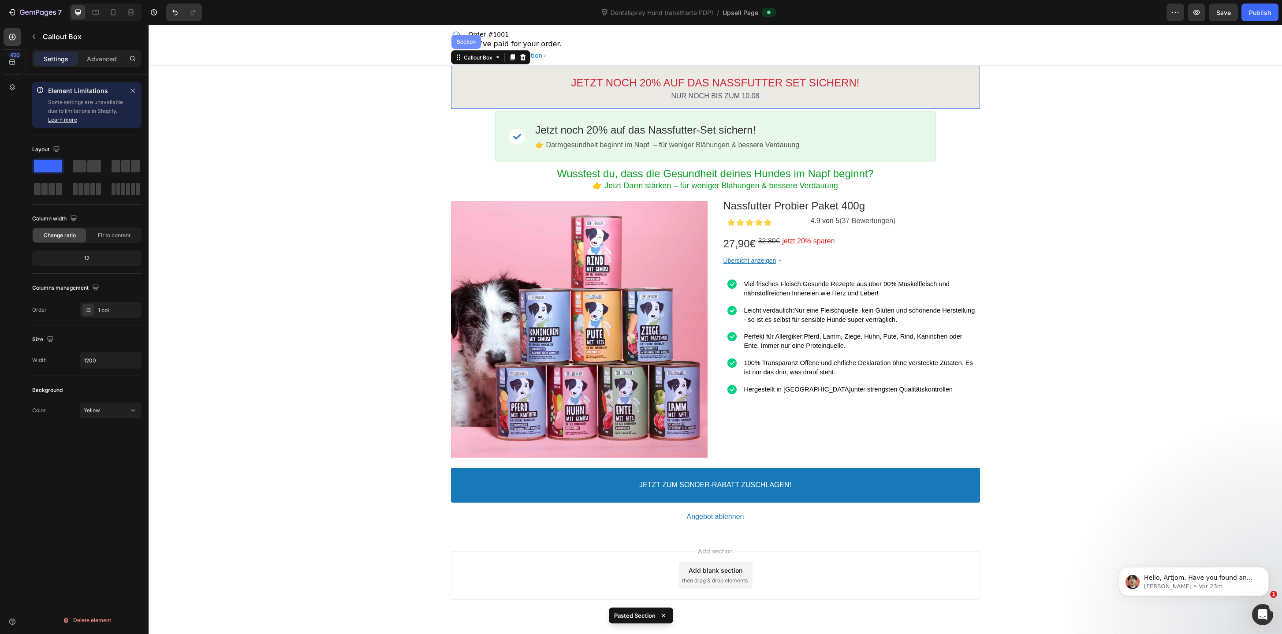
click at [471, 45] on div "Section" at bounding box center [466, 42] width 30 height 14
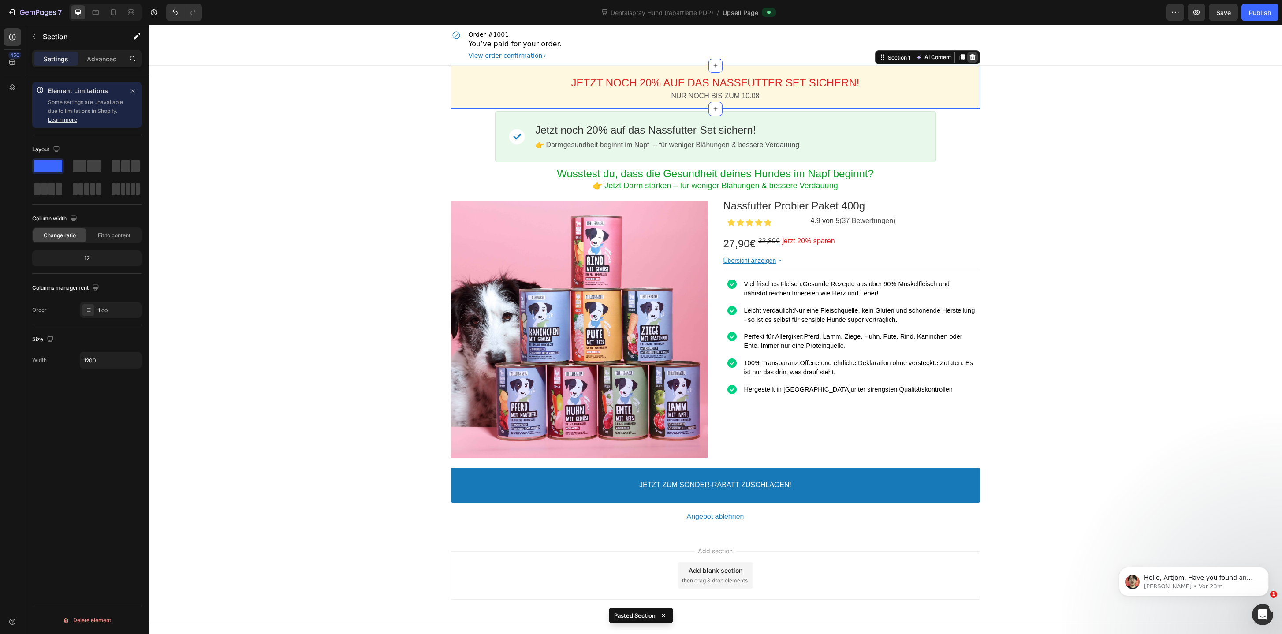
click at [972, 56] on icon at bounding box center [972, 57] width 6 height 6
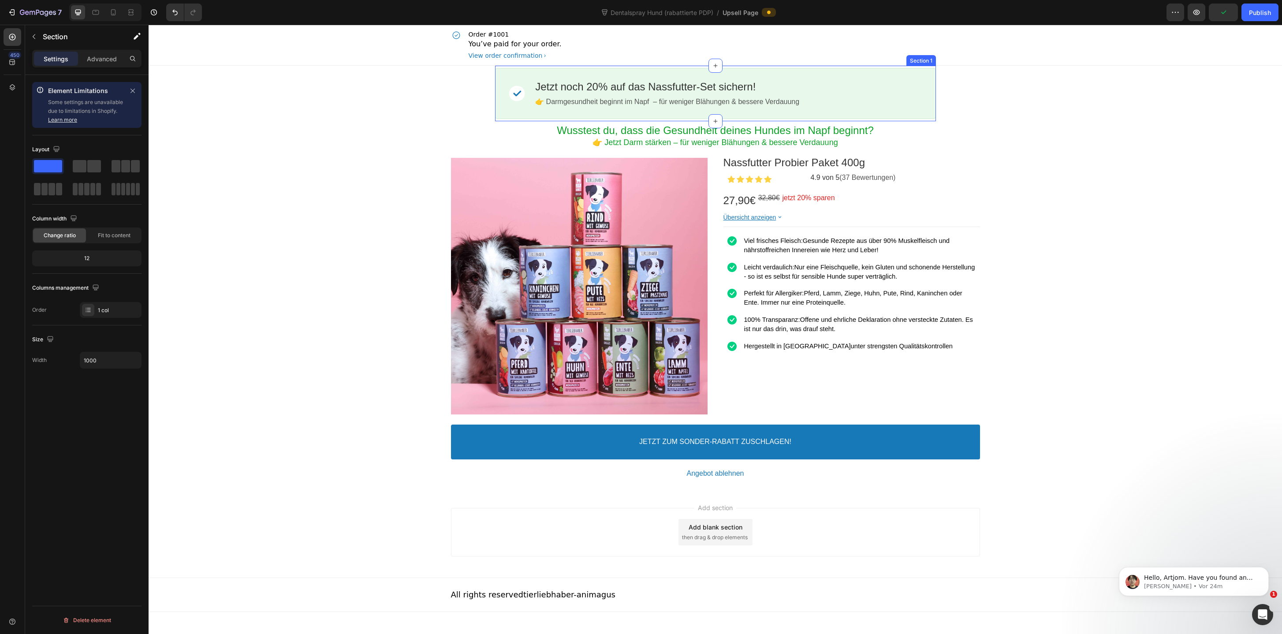
click at [536, 119] on div "Image Jetzt noch 20% auf das Nassfutter-Set sichern! Callout Text 👉 Darmgesundh…" at bounding box center [715, 94] width 441 height 56
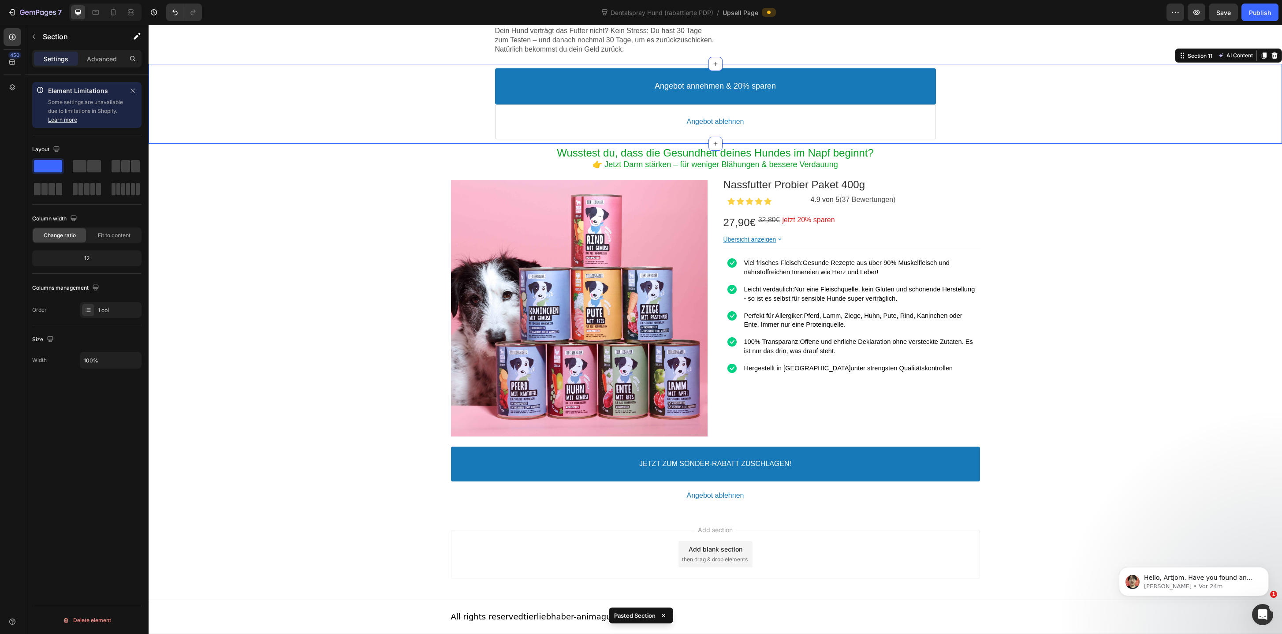
scroll to position [1850, 0]
click at [522, 144] on div "Wusstest du, dass die Gesundheit deines Hundes im Napf beginnt? Heading 👉 Jetzt…" at bounding box center [715, 328] width 529 height 368
click at [975, 136] on icon at bounding box center [972, 135] width 7 height 7
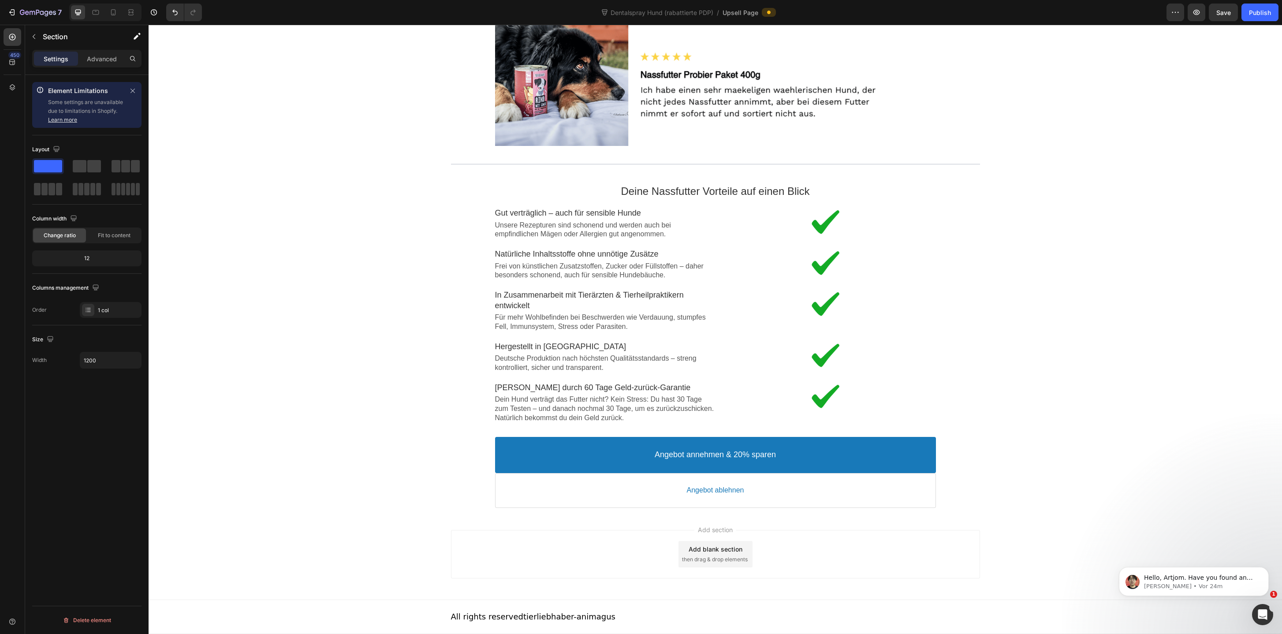
scroll to position [1482, 0]
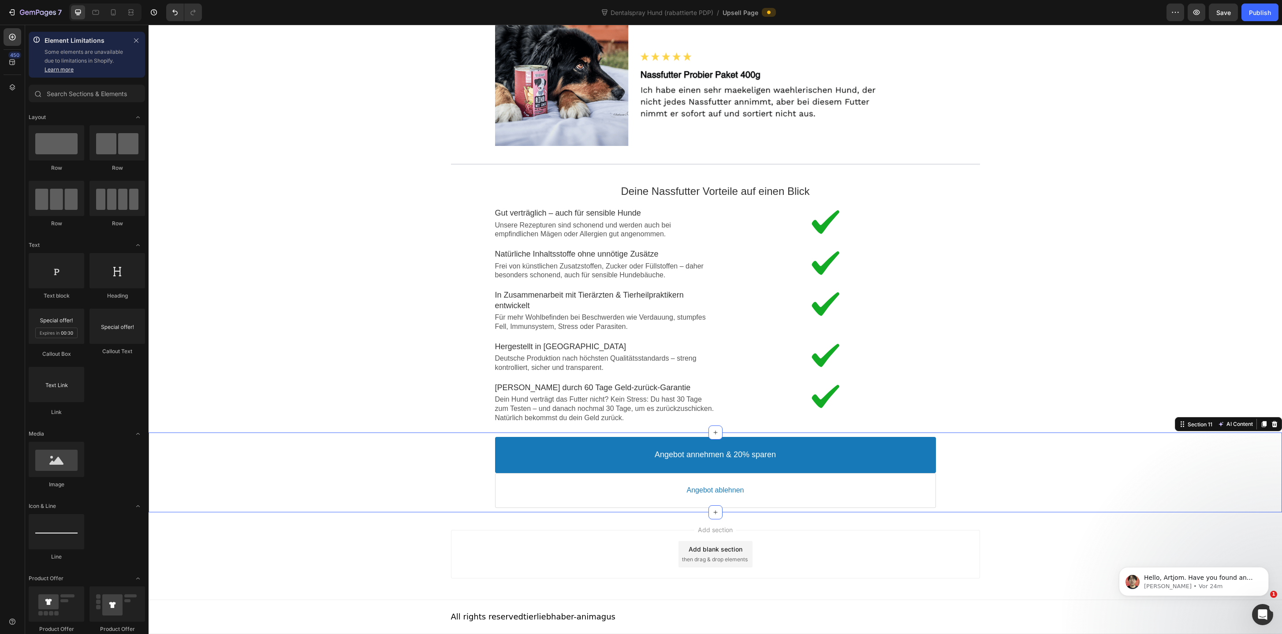
click at [449, 511] on div "Angebot annehmen & 20% sparen Accept Button Angebot ablehnen Decline Button Pro…" at bounding box center [715, 471] width 1133 height 79
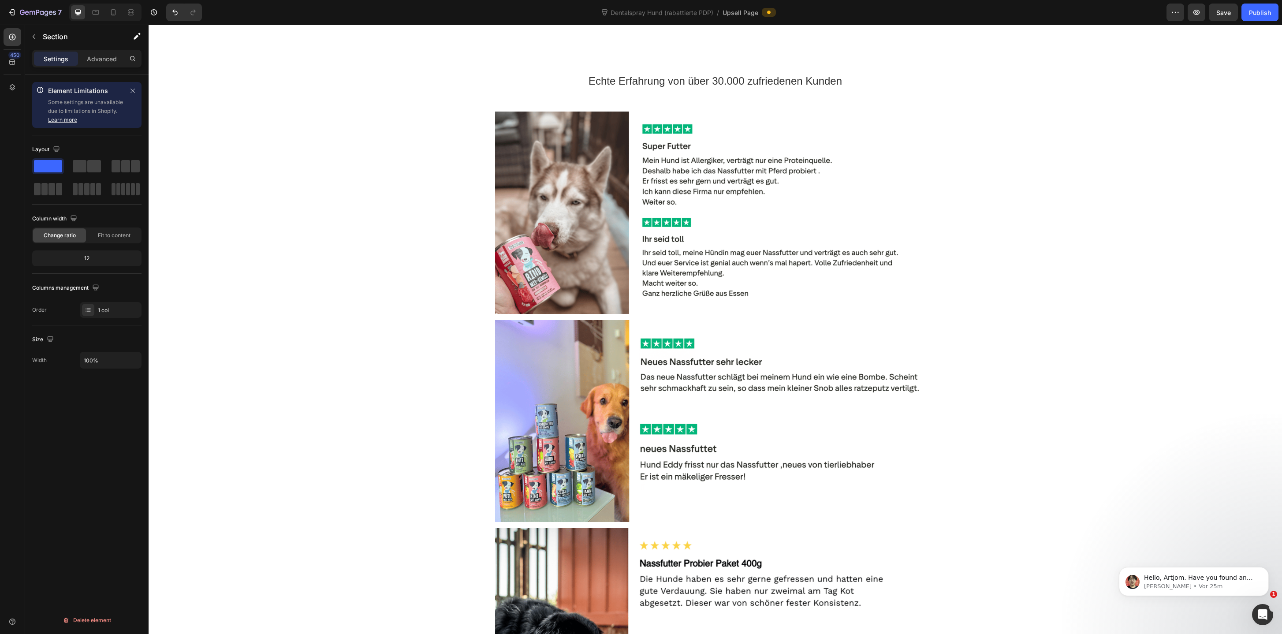
scroll to position [0, 0]
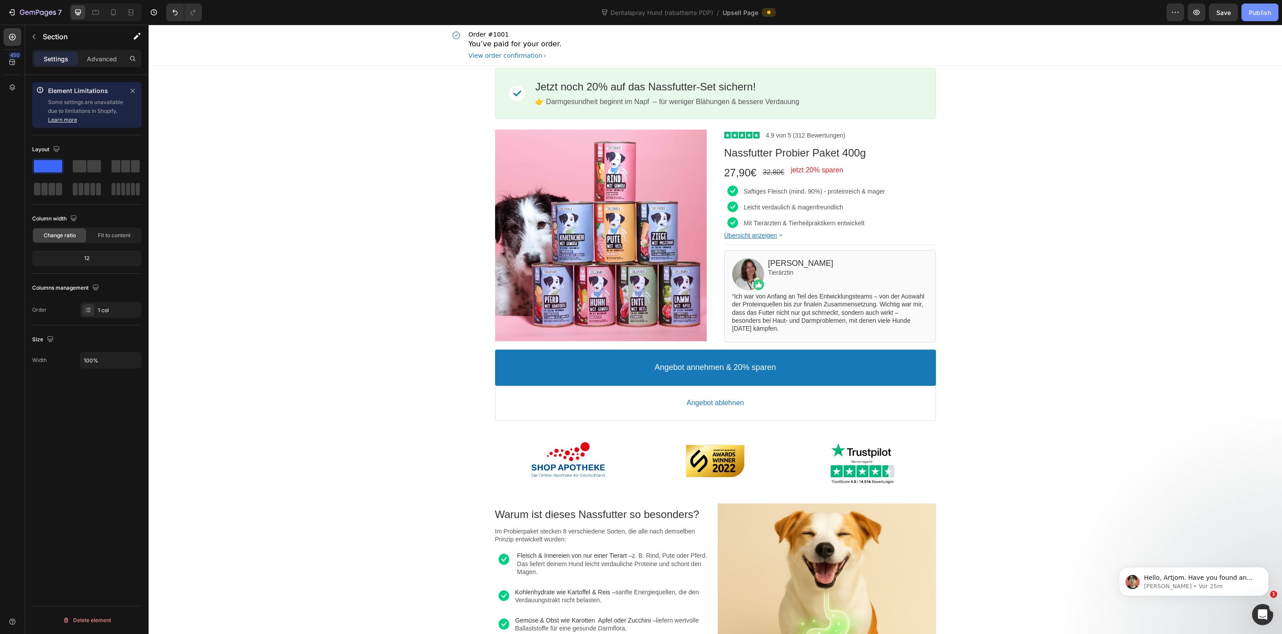
click at [1252, 6] on button "Publish" at bounding box center [1259, 13] width 37 height 18
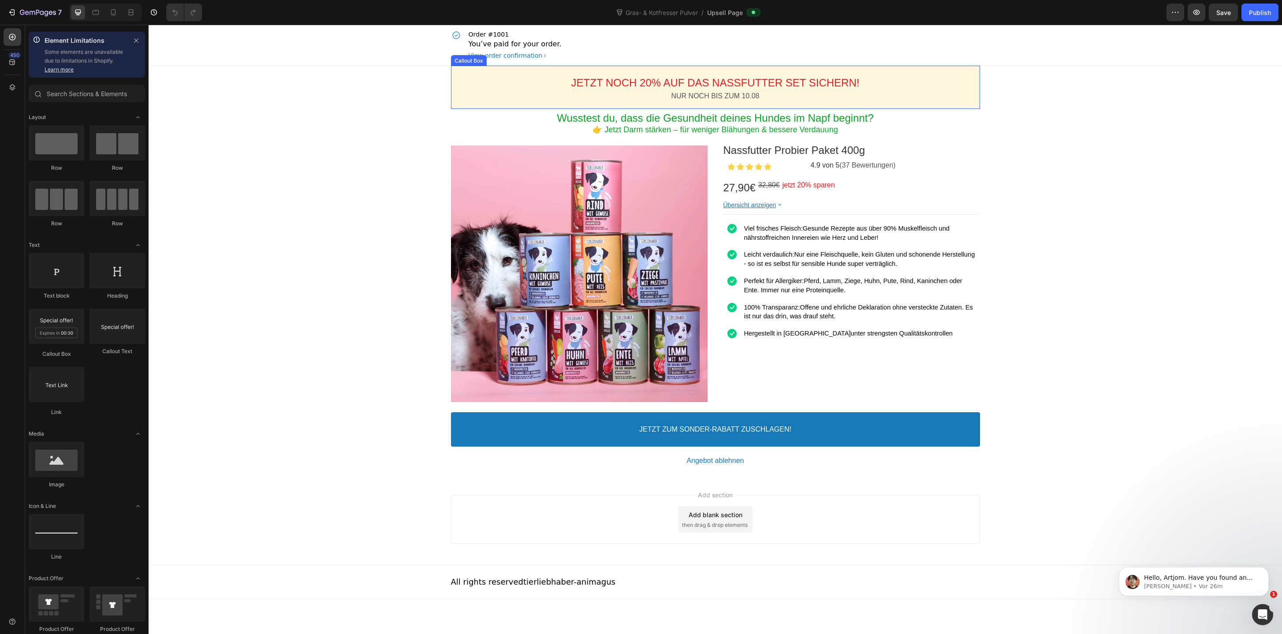
click at [553, 67] on div "JETZT NOCH 20% AUF DAS NASSFUTTER SET SICHERN! Callout Text NUR NOCH BIS ZUM 10…" at bounding box center [715, 87] width 529 height 43
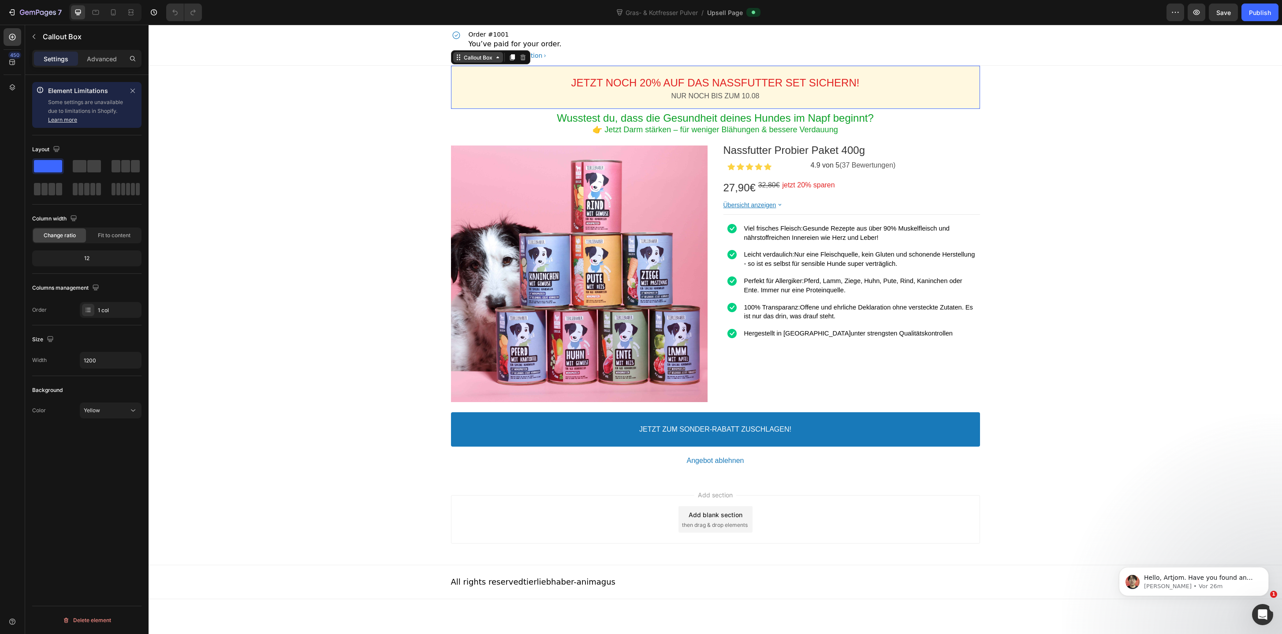
click at [490, 57] on div "Callout Box" at bounding box center [478, 57] width 32 height 7
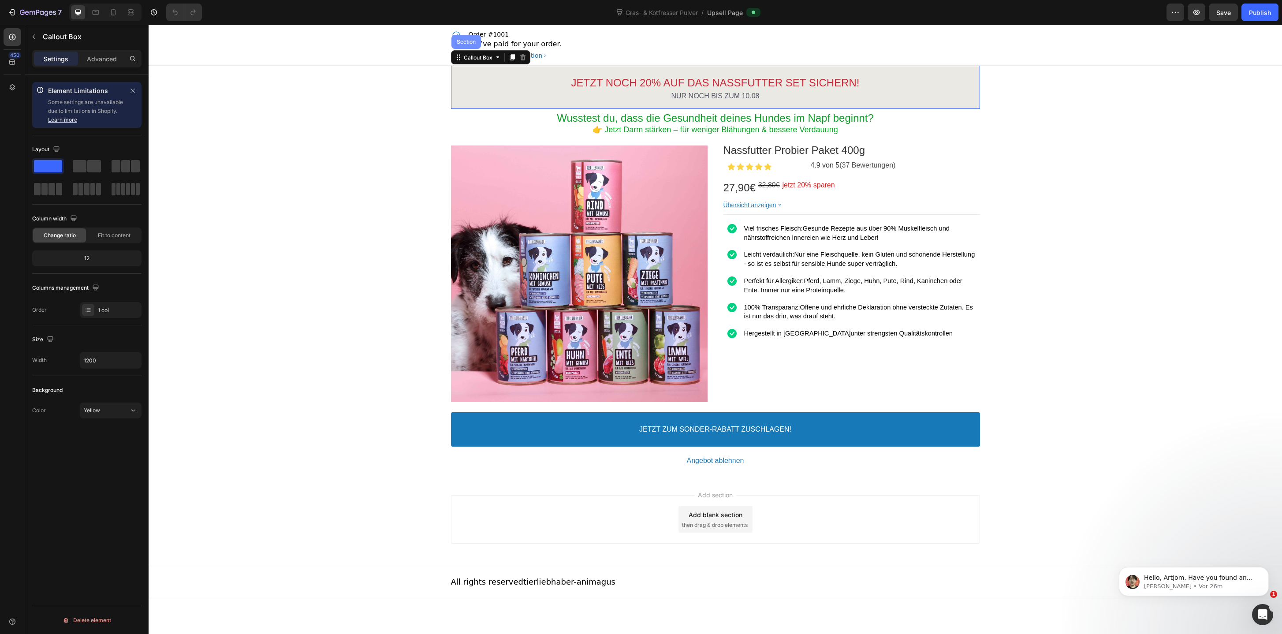
click at [473, 47] on div "Section" at bounding box center [466, 42] width 30 height 14
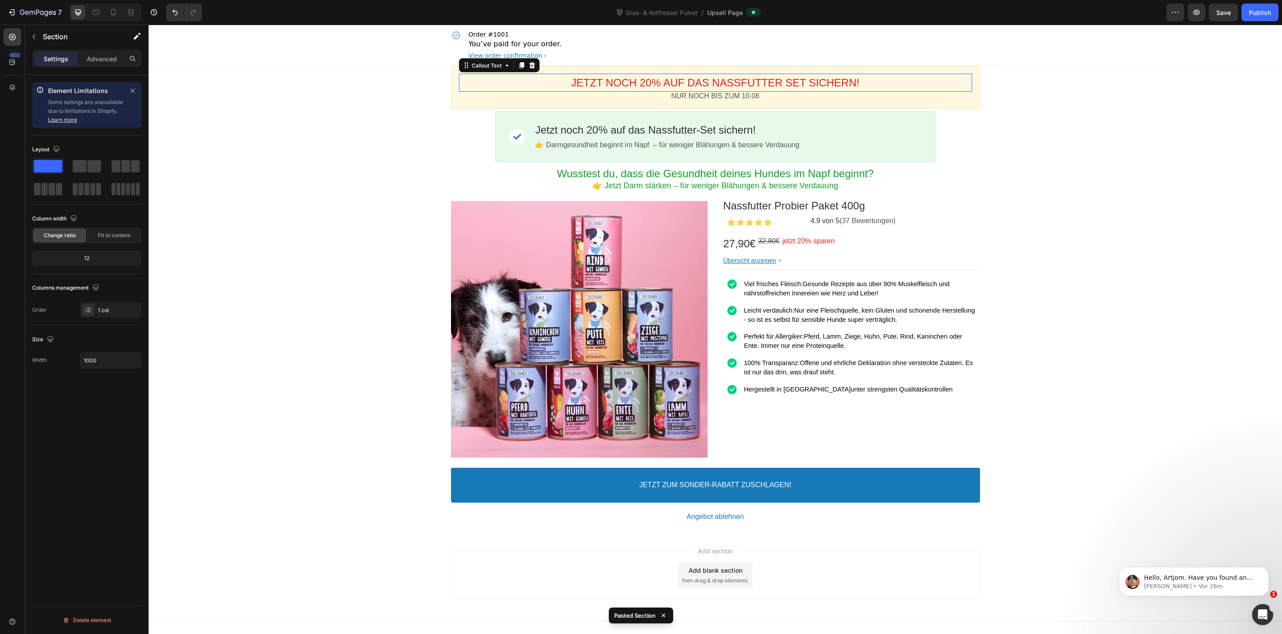
click at [471, 77] on div "JETZT NOCH 20% AUF DAS NASSFUTTER SET SICHERN!" at bounding box center [715, 83] width 513 height 14
click at [478, 66] on div "Callout Text" at bounding box center [486, 65] width 33 height 7
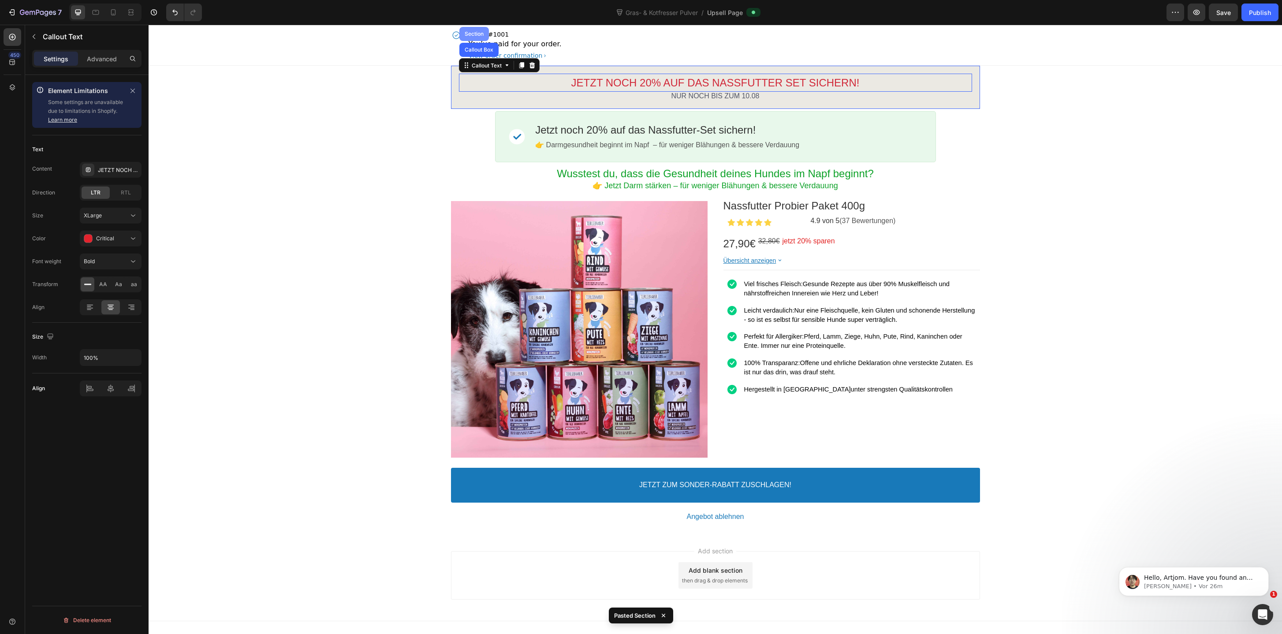
click at [474, 33] on div "Section" at bounding box center [474, 33] width 22 height 5
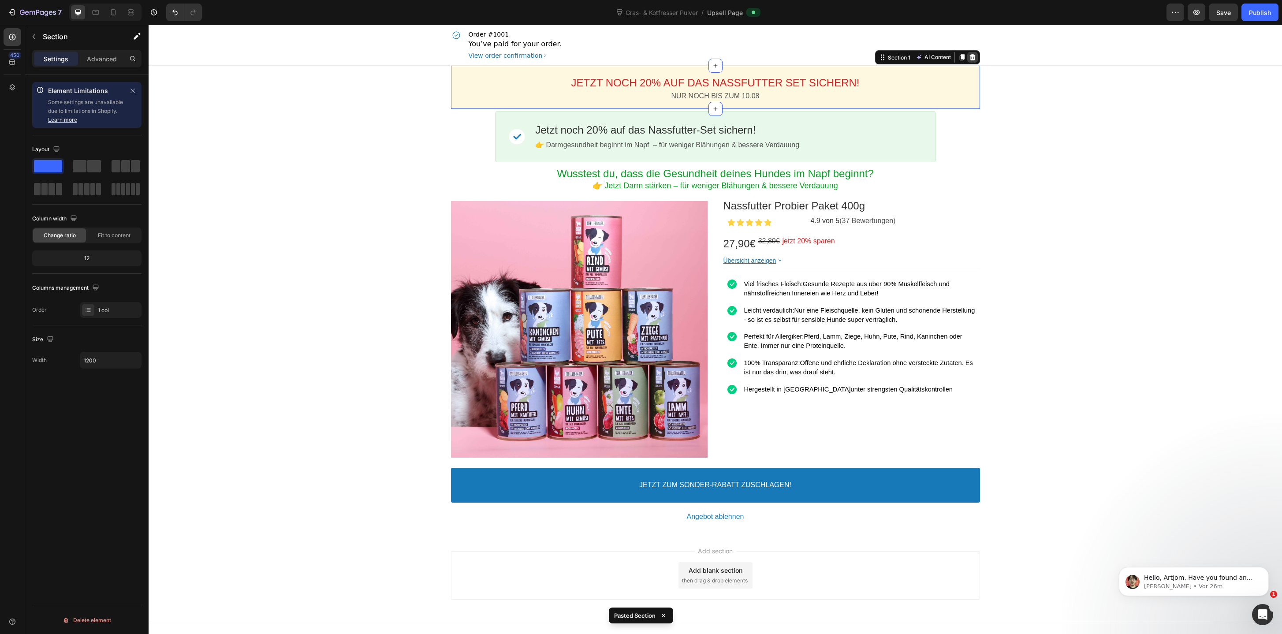
click at [972, 58] on icon at bounding box center [972, 57] width 6 height 6
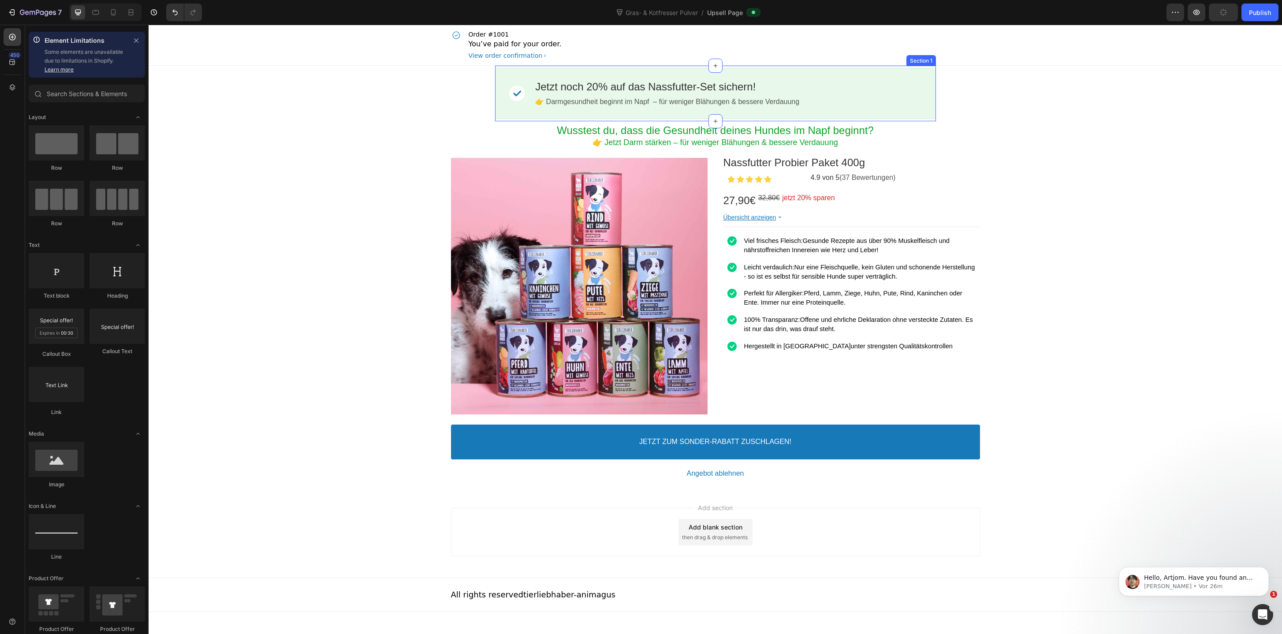
click at [540, 120] on div "Image Jetzt noch 20% auf das Nassfutter-Set sichern! Callout Text 👉 Darmgesundh…" at bounding box center [715, 94] width 441 height 56
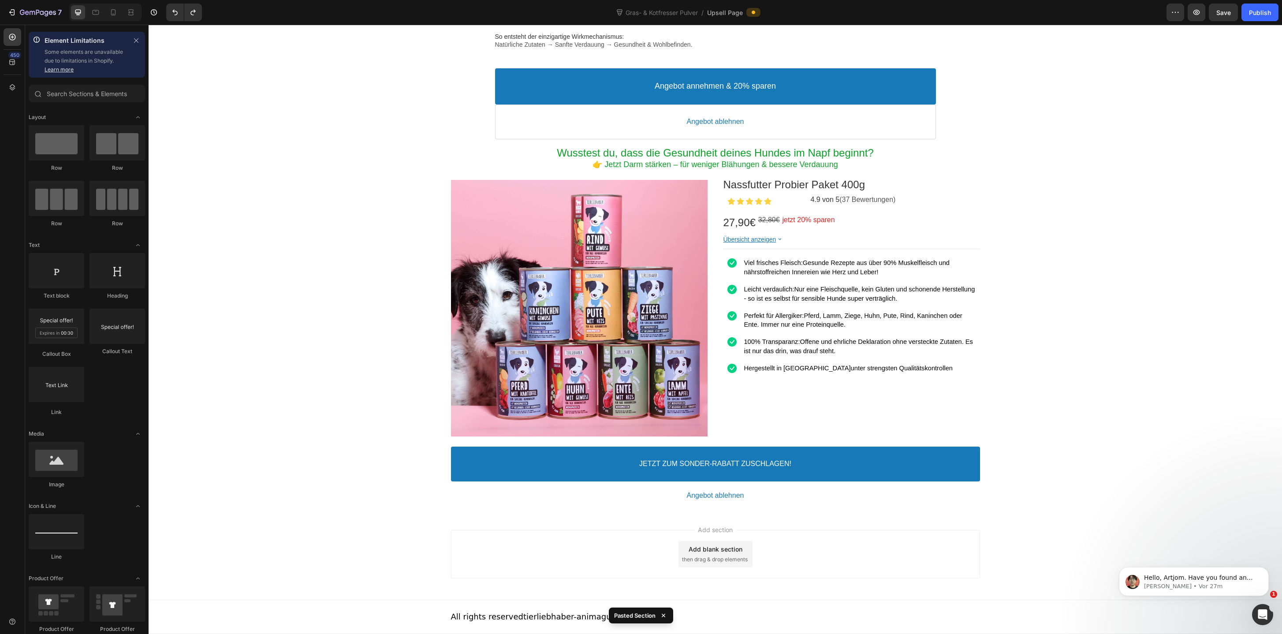
scroll to position [666, 0]
click at [477, 141] on div "Angebot annehmen & 20% sparen Accept Button Angebot ablehnen Decline Button Pro…" at bounding box center [715, 103] width 1133 height 79
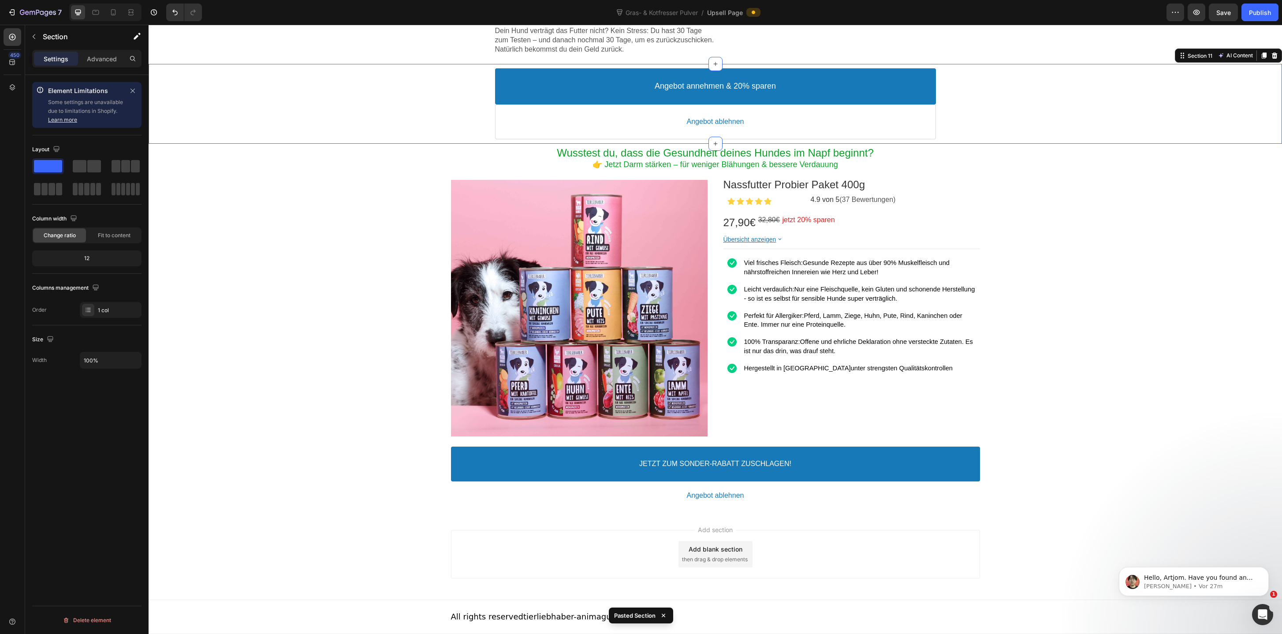
scroll to position [1799, 0]
click at [959, 196] on div "Wusstest du, dass die Gesundheit deines Hundes im Napf beginnt? Heading 👉 Jetzt…" at bounding box center [715, 328] width 529 height 368
click at [972, 141] on div at bounding box center [972, 135] width 11 height 11
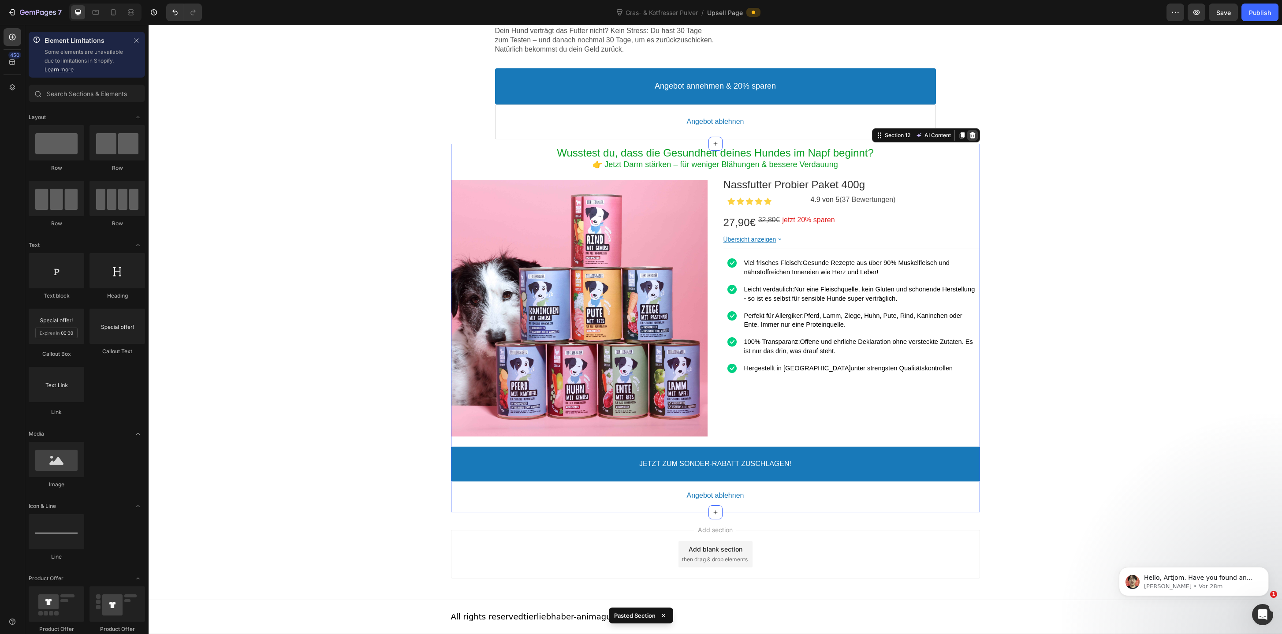
scroll to position [1482, 0]
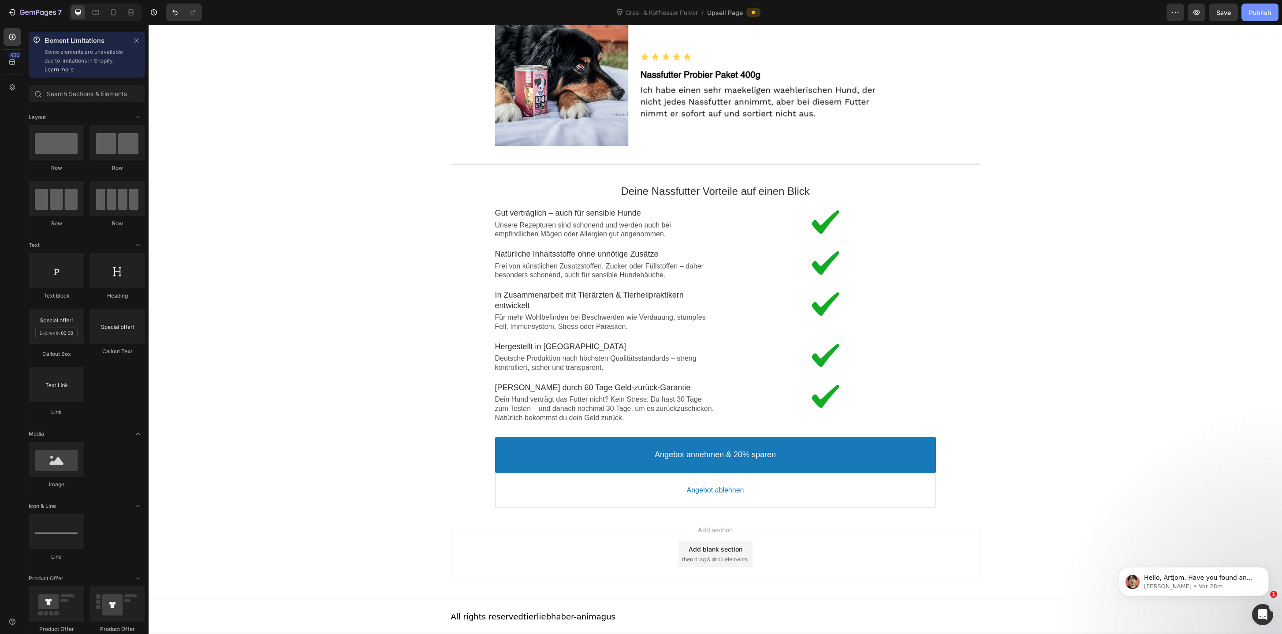
click at [1253, 16] on div "Publish" at bounding box center [1260, 12] width 22 height 9
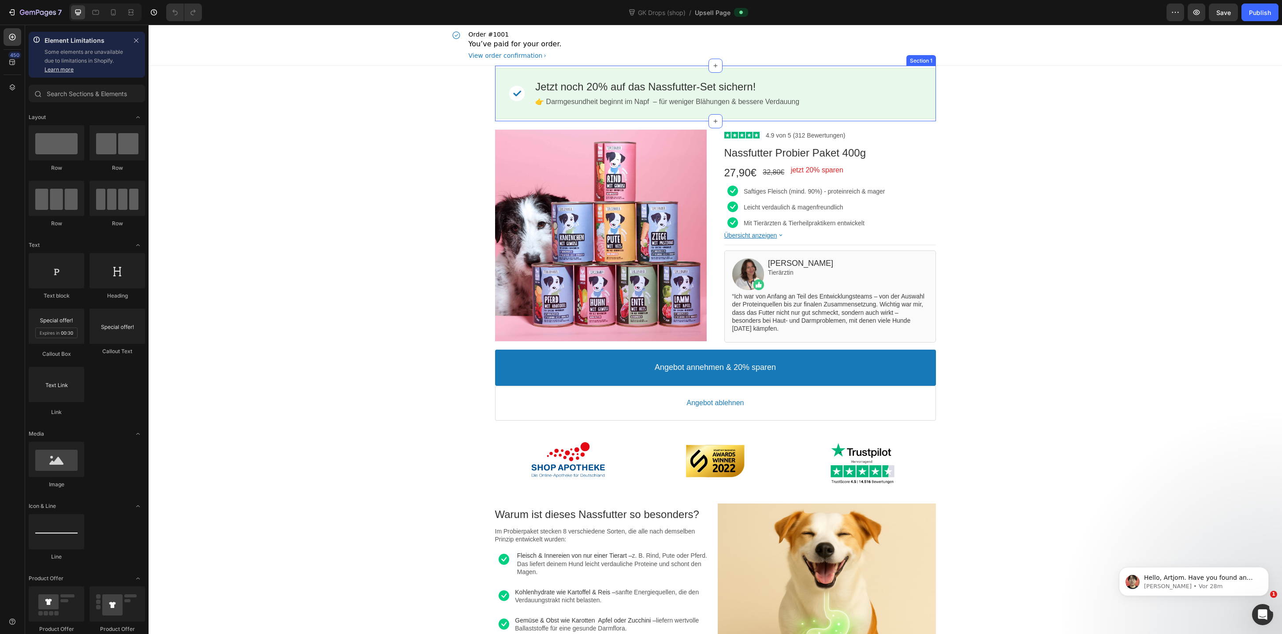
click at [933, 66] on div "Image Jetzt noch 20% auf das Nassfutter-Set sichern! Callout Text 👉 Darmgesundh…" at bounding box center [715, 94] width 441 height 56
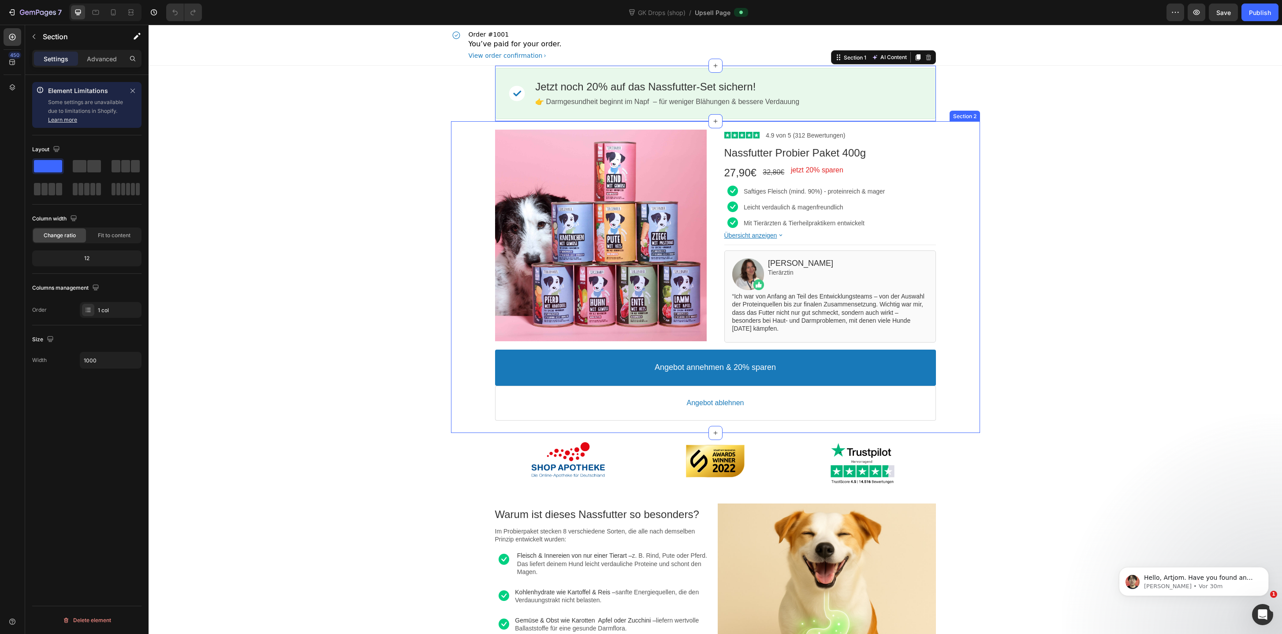
click at [939, 123] on div "Product Images Image 4.9 von 5 (312 Bewertungen) Text block Row Nassfutter Prob…" at bounding box center [715, 276] width 529 height 311
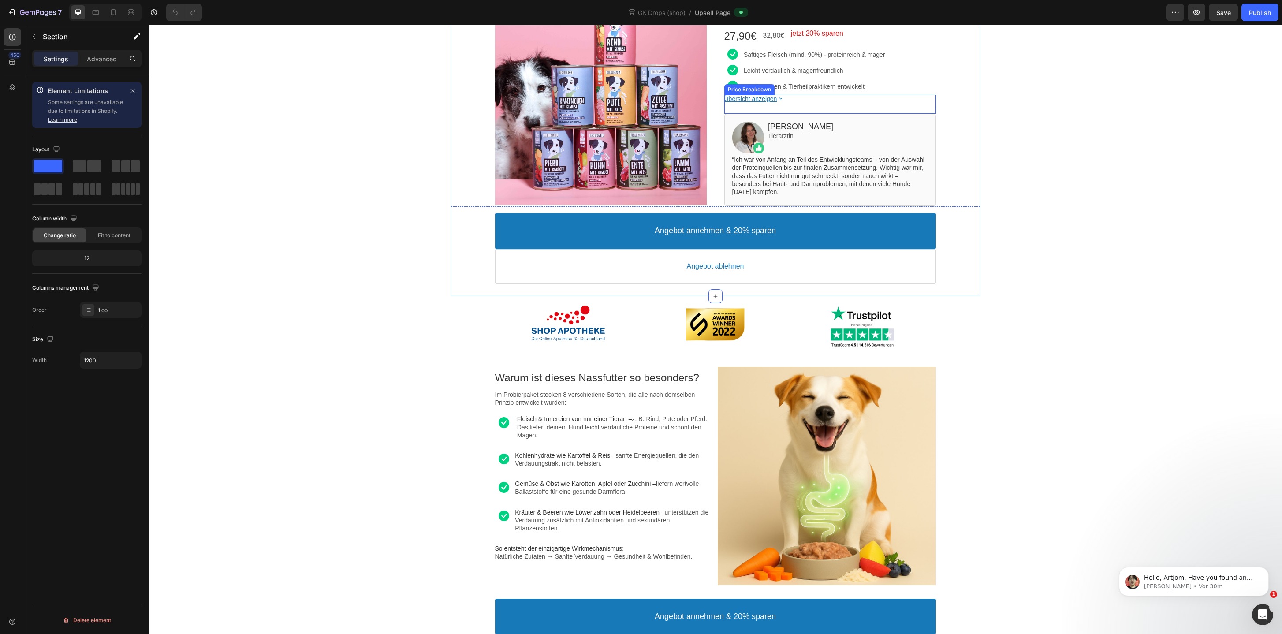
scroll to position [308, 0]
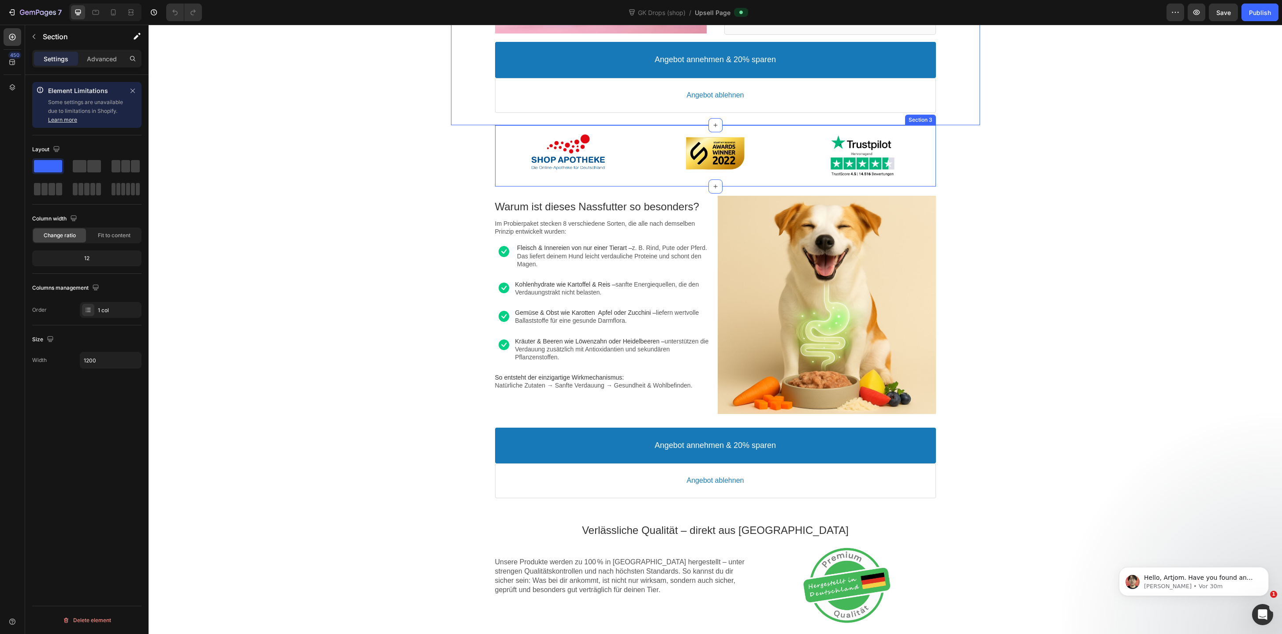
click at [931, 128] on div "Image Image Image Section 3" at bounding box center [715, 155] width 441 height 61
click at [579, 193] on div "Warum ist dieses Nassfutter so besonders? Text block Im Probierpaket stecken 8 …" at bounding box center [715, 304] width 441 height 237
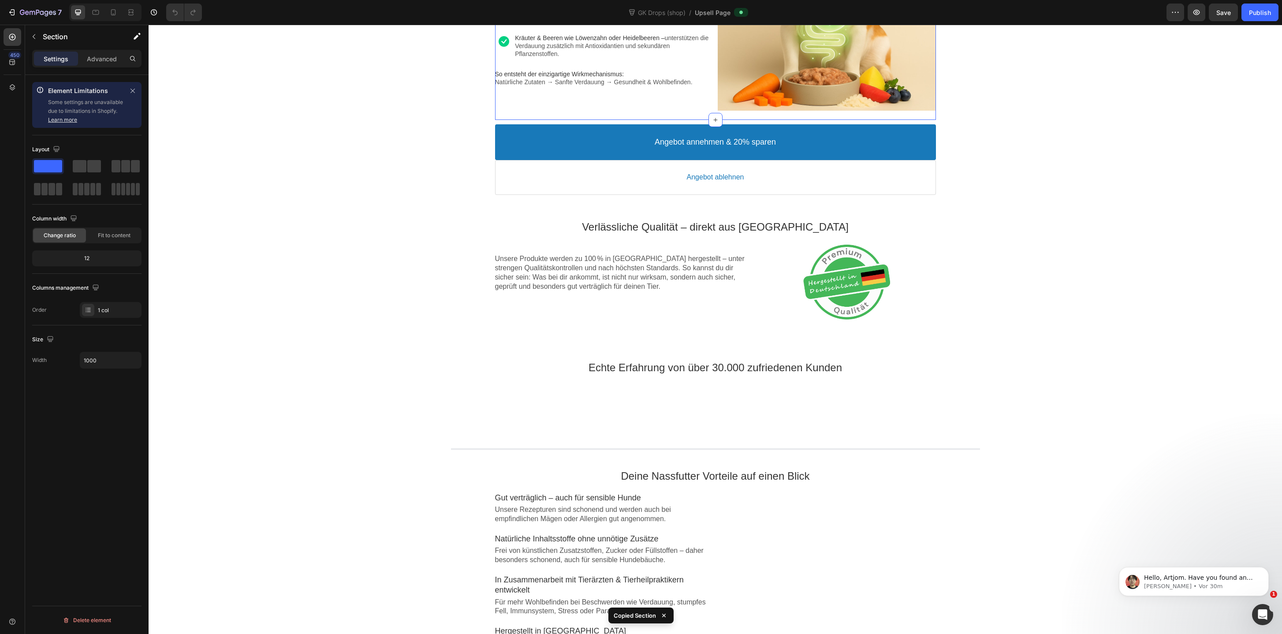
scroll to position [644, 0]
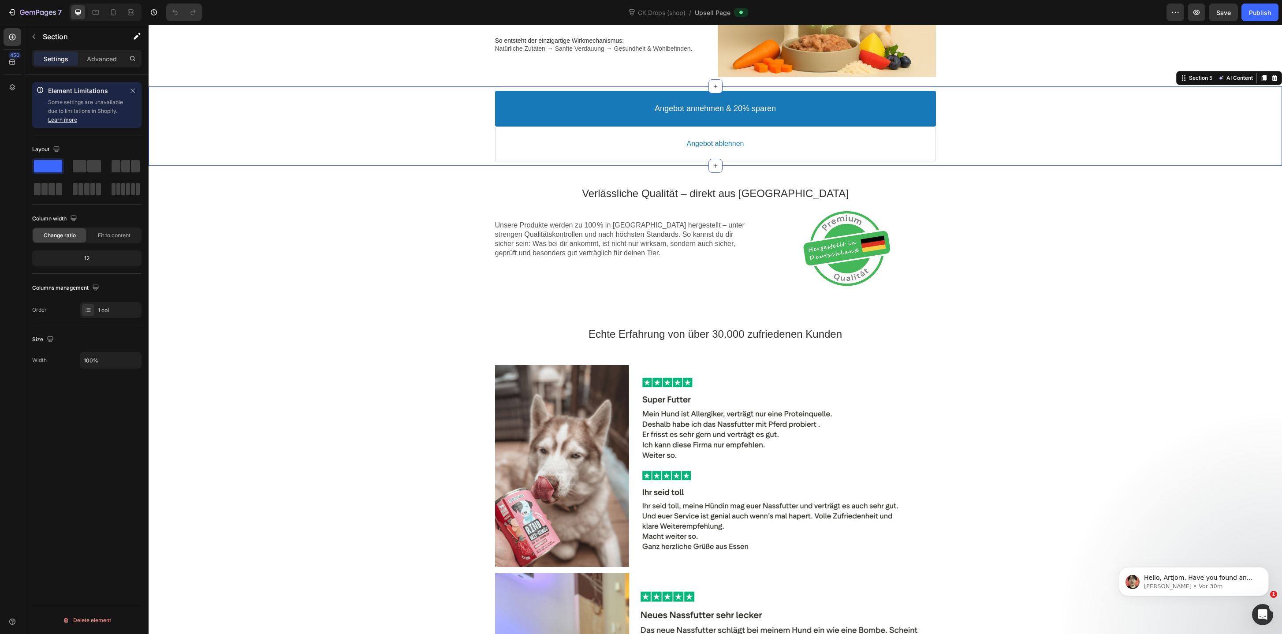
click at [1007, 164] on div "Angebot annehmen & 20% sparen Accept Button Angebot ablehnen Decline Button Pro…" at bounding box center [715, 125] width 1133 height 79
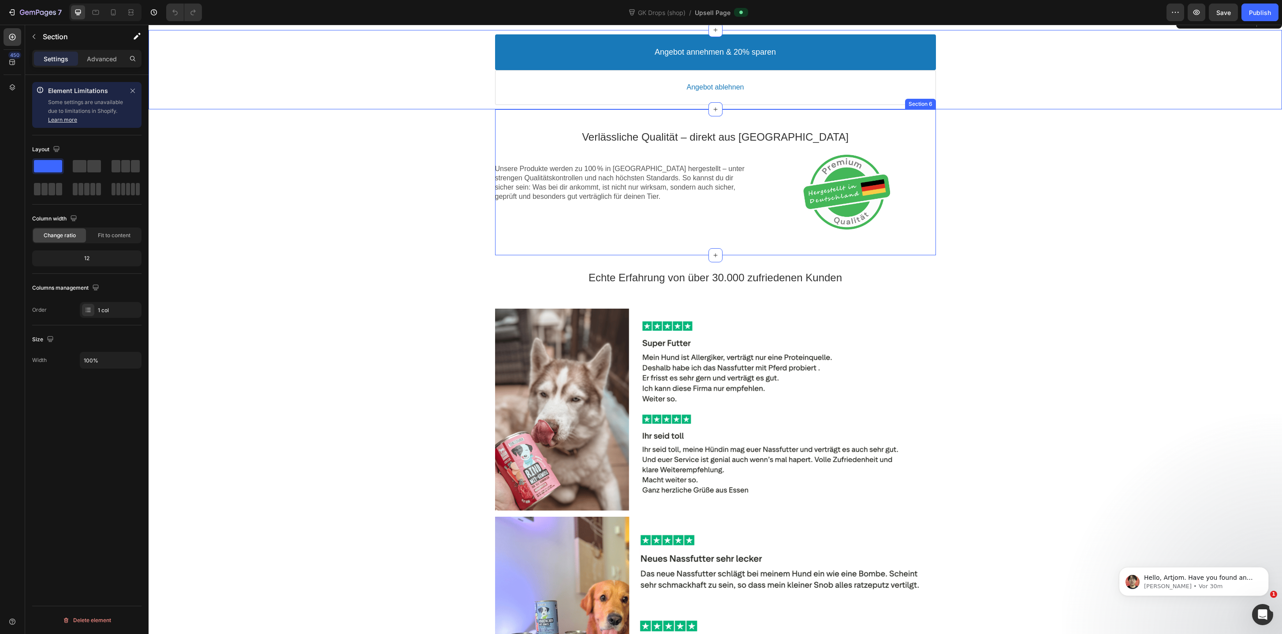
scroll to position [702, 0]
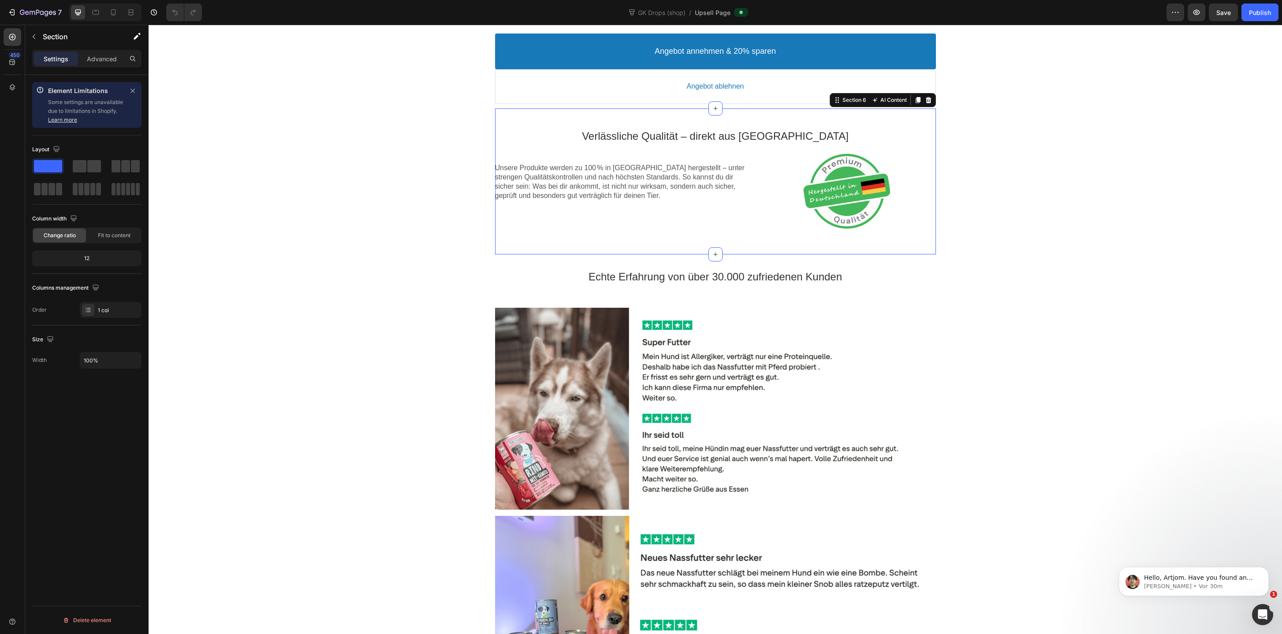
click at [918, 118] on div "Verlässliche Qualität – direkt aus Deutschland Text block Unsere Produkte werde…" at bounding box center [715, 181] width 441 height 146
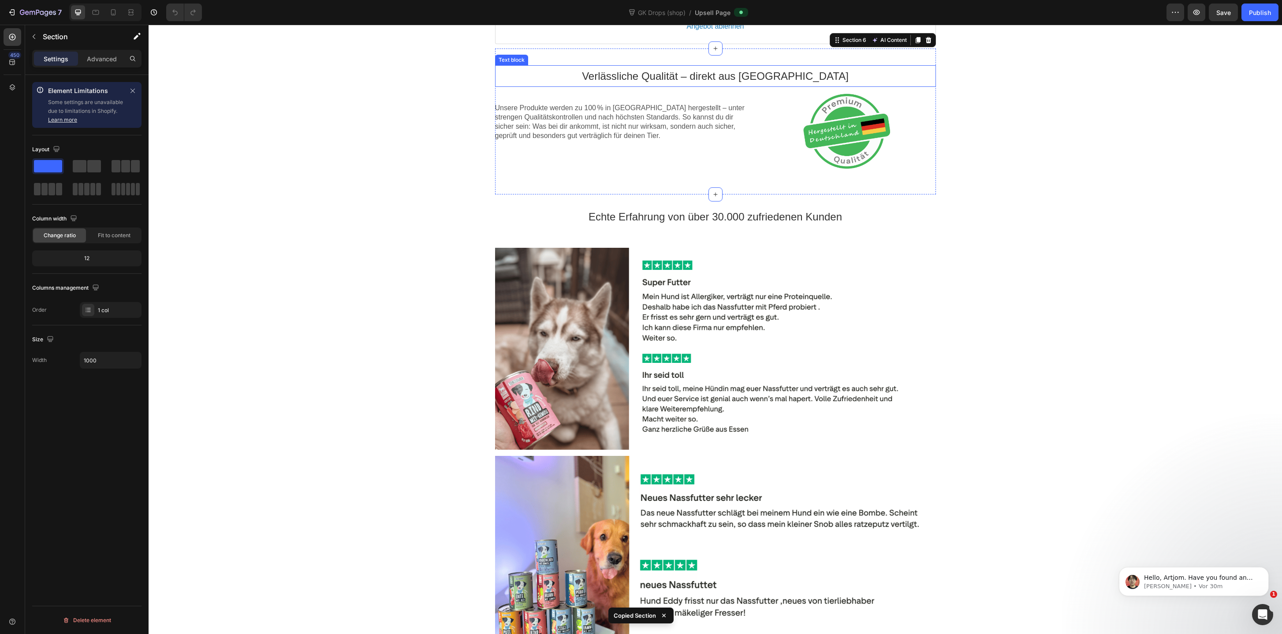
scroll to position [763, 0]
click at [930, 194] on div "Echte Erfahrung von über 30.000 zufriedenen Kunden Text block Section 7" at bounding box center [715, 215] width 1133 height 45
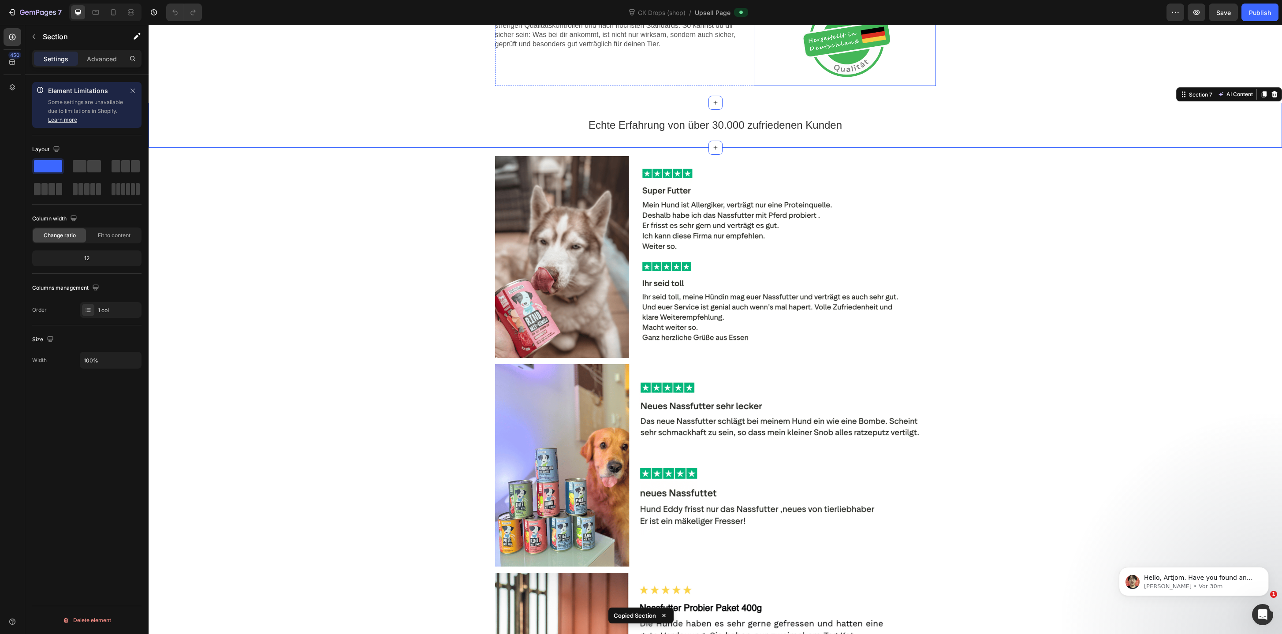
scroll to position [855, 0]
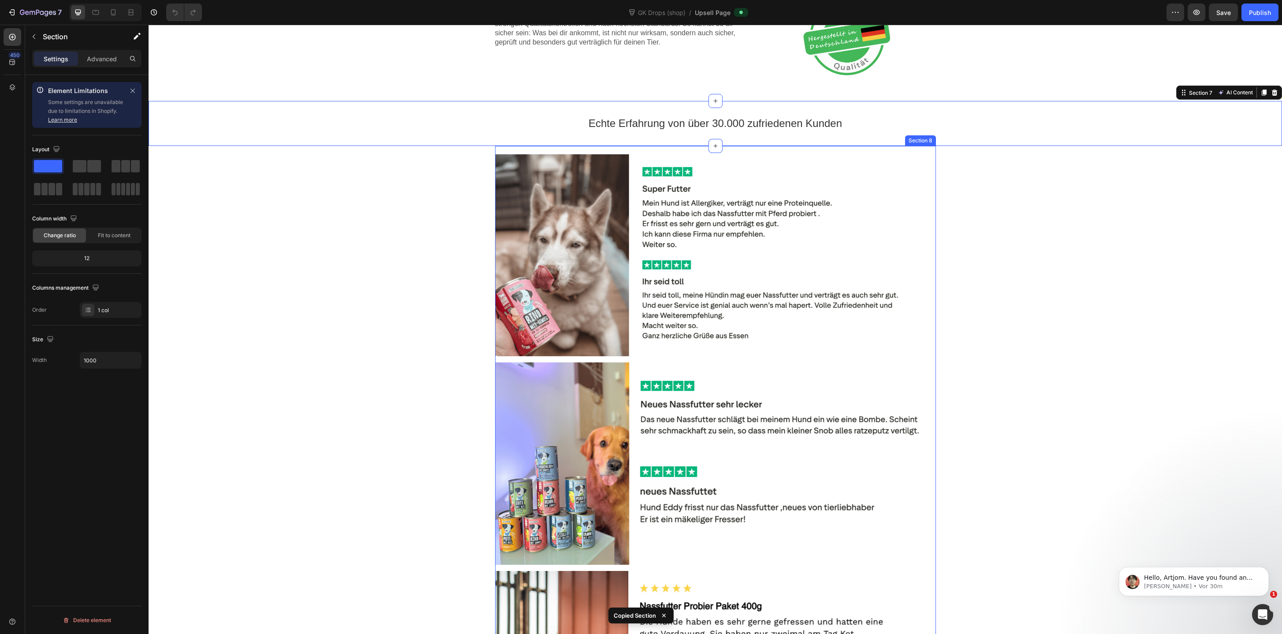
click at [904, 148] on div "Image Image Image Section 8" at bounding box center [715, 464] width 441 height 636
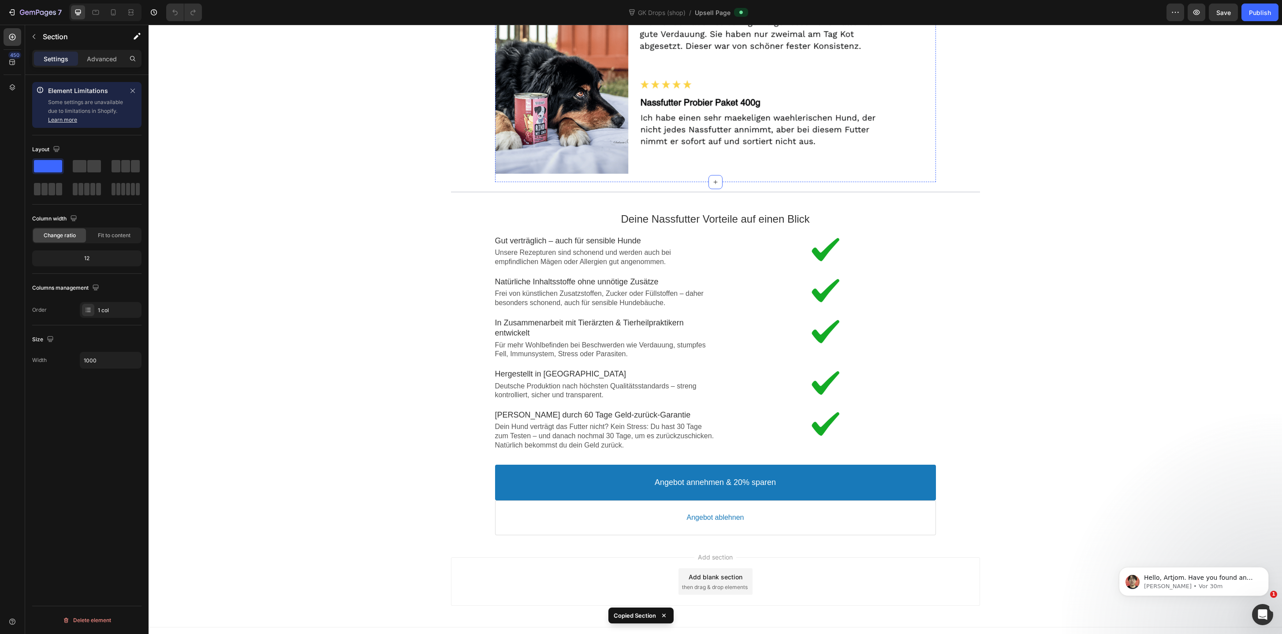
scroll to position [1482, 0]
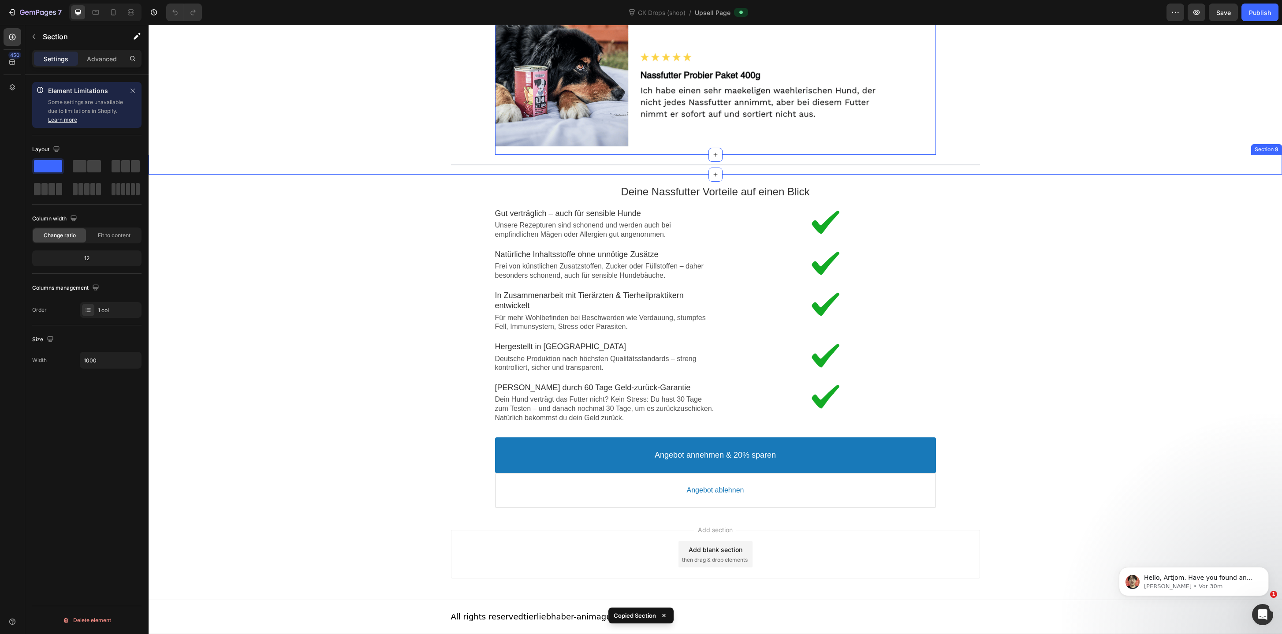
click at [946, 174] on div "Line Section 9" at bounding box center [715, 165] width 1133 height 20
click at [922, 178] on div "Deine Nassfutter Vorteile auf einen Blick Text block Image Gut verträglich – au…" at bounding box center [715, 304] width 441 height 258
click at [930, 510] on div "Angebot annehmen & 20% sparen Accept Button Angebot ablehnen Decline Button Pro…" at bounding box center [715, 472] width 1133 height 79
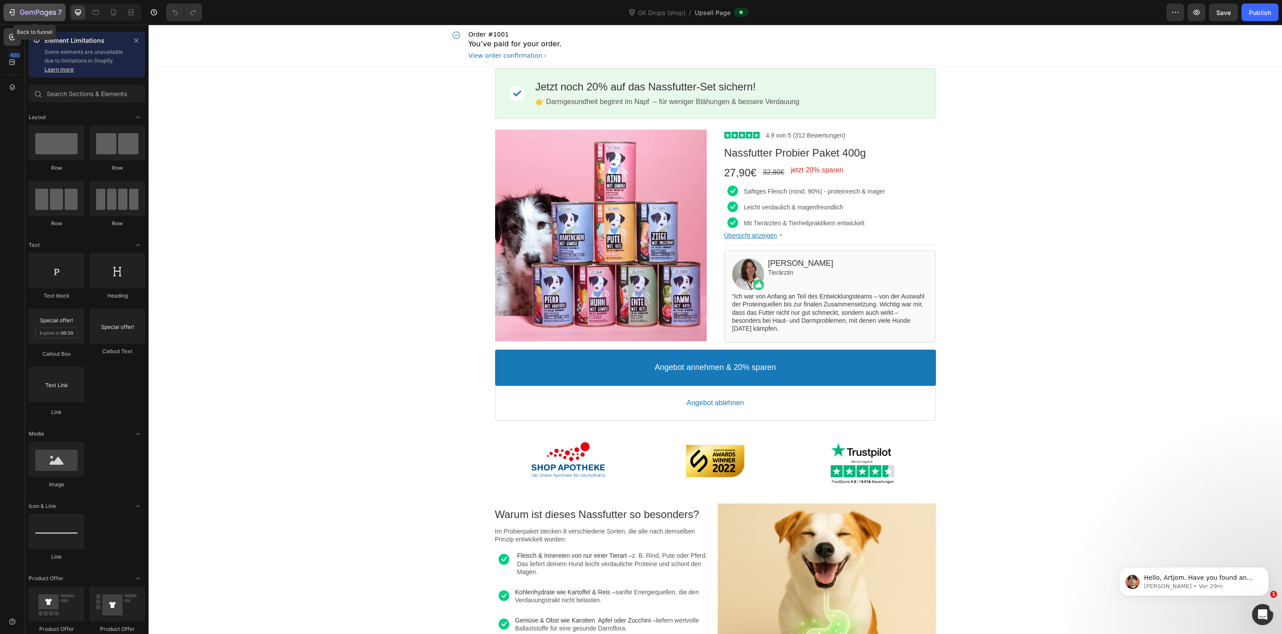
click at [35, 17] on div "7" at bounding box center [41, 12] width 42 height 11
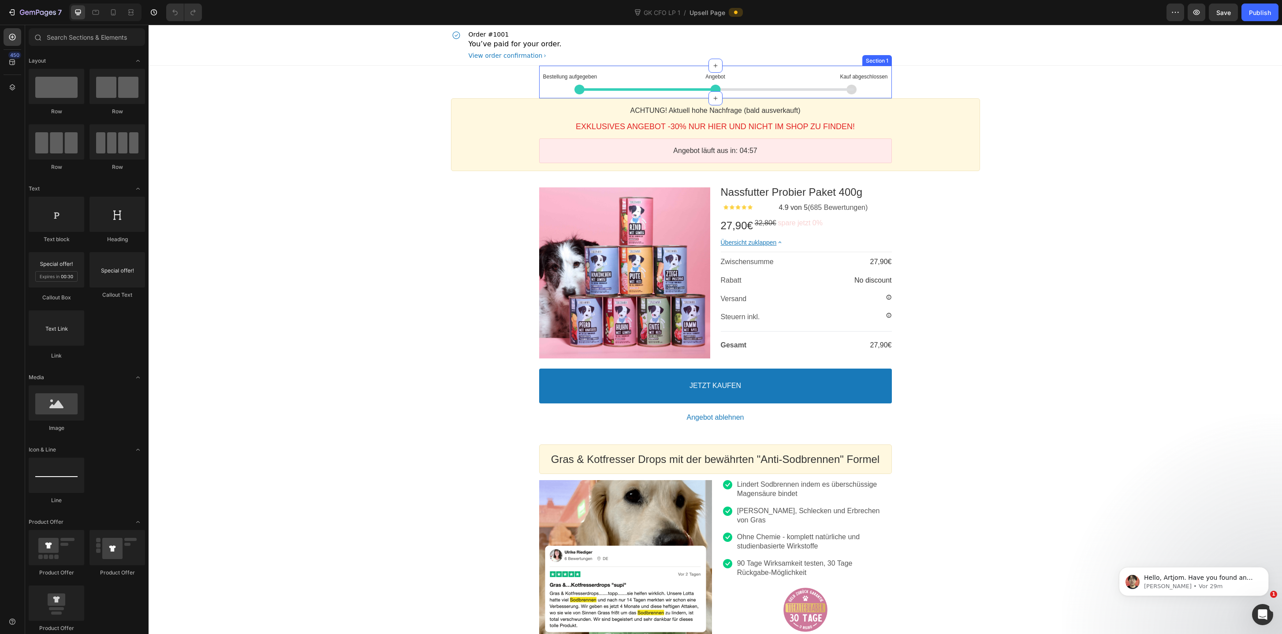
click at [891, 66] on section "Bestellung aufgegeben Text block Angebot Text block Kauf abgeschlossen Text blo…" at bounding box center [715, 82] width 367 height 33
click at [885, 66] on div "Bestellung aufgegeben Text block Angebot Text block Kauf abgeschlossen Text blo…" at bounding box center [715, 82] width 353 height 33
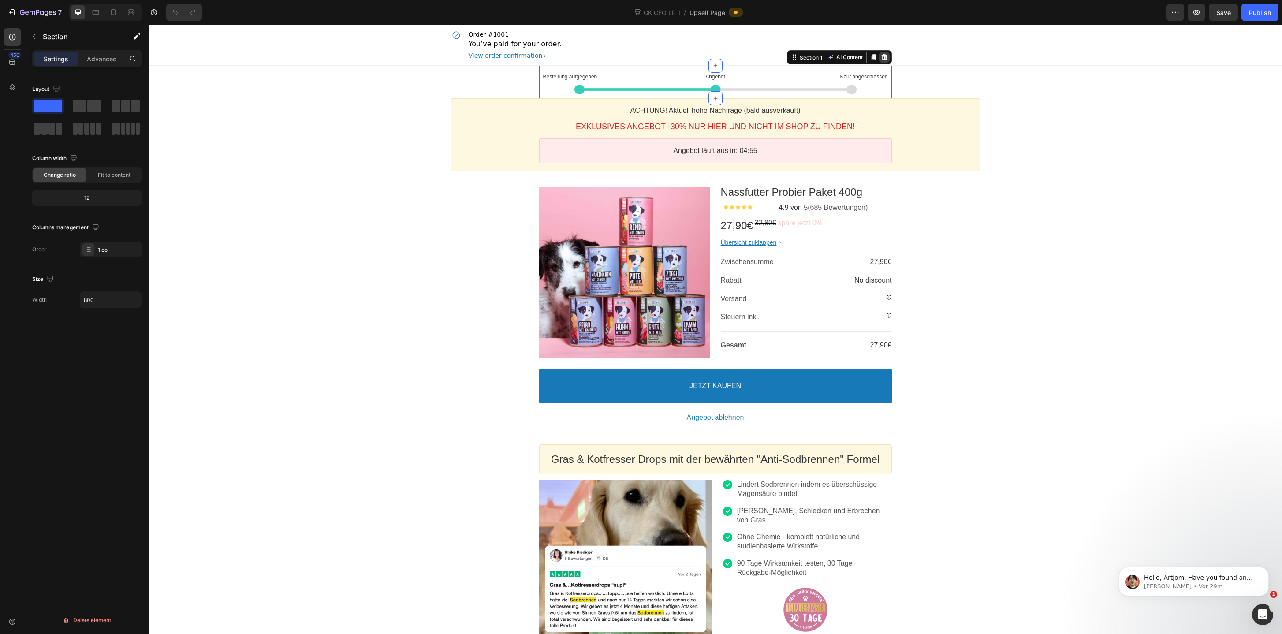
click at [885, 59] on icon at bounding box center [884, 57] width 7 height 7
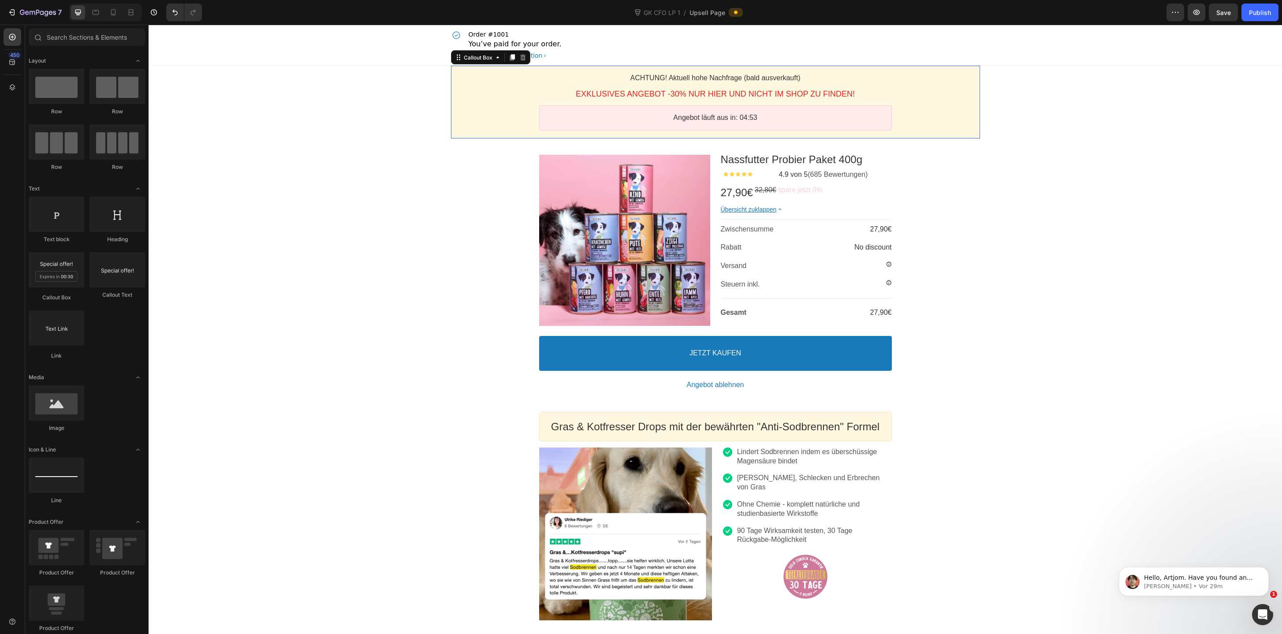
click at [937, 68] on div "ACHTUNG! Aktuell hohe Nachfrage (bald ausverkauft) Callout Text EXKLUSIVES ANGE…" at bounding box center [715, 102] width 529 height 73
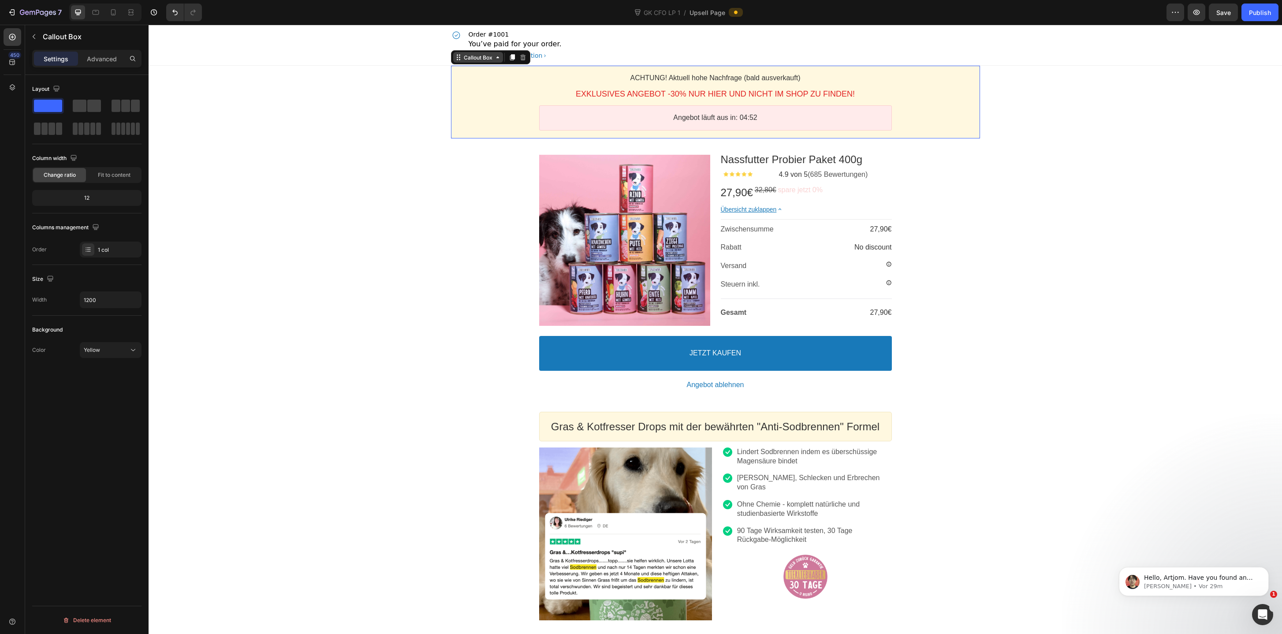
click at [479, 61] on div "Callout Box" at bounding box center [478, 57] width 50 height 11
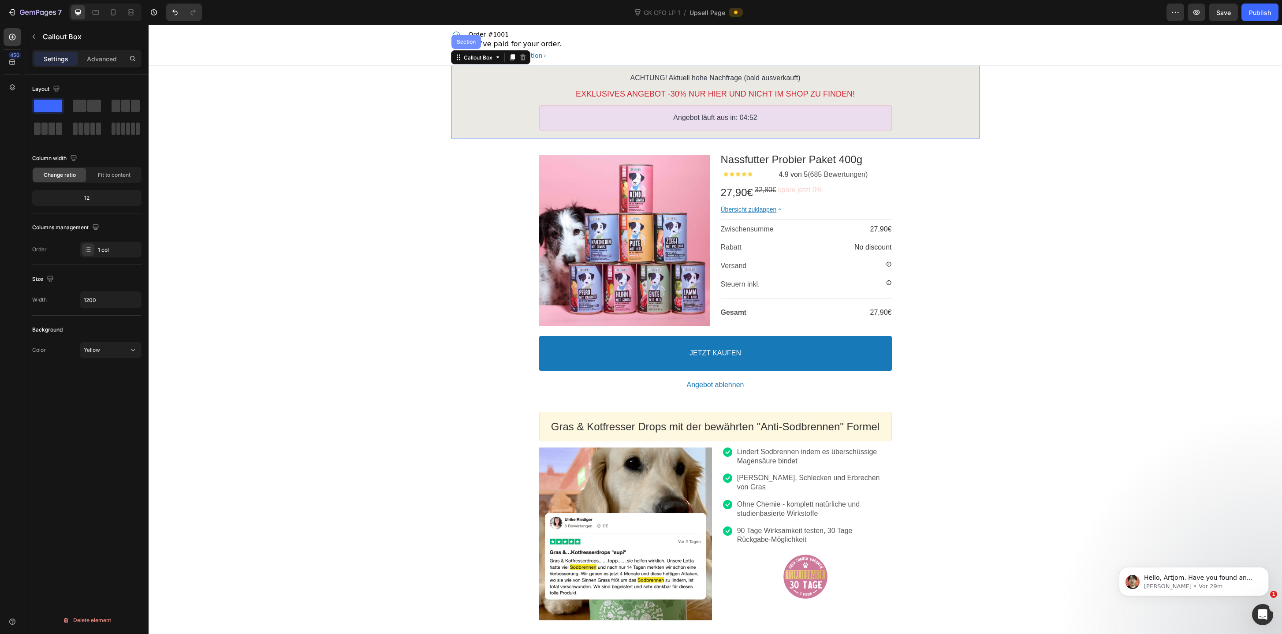
click at [469, 46] on div "Section" at bounding box center [466, 42] width 30 height 14
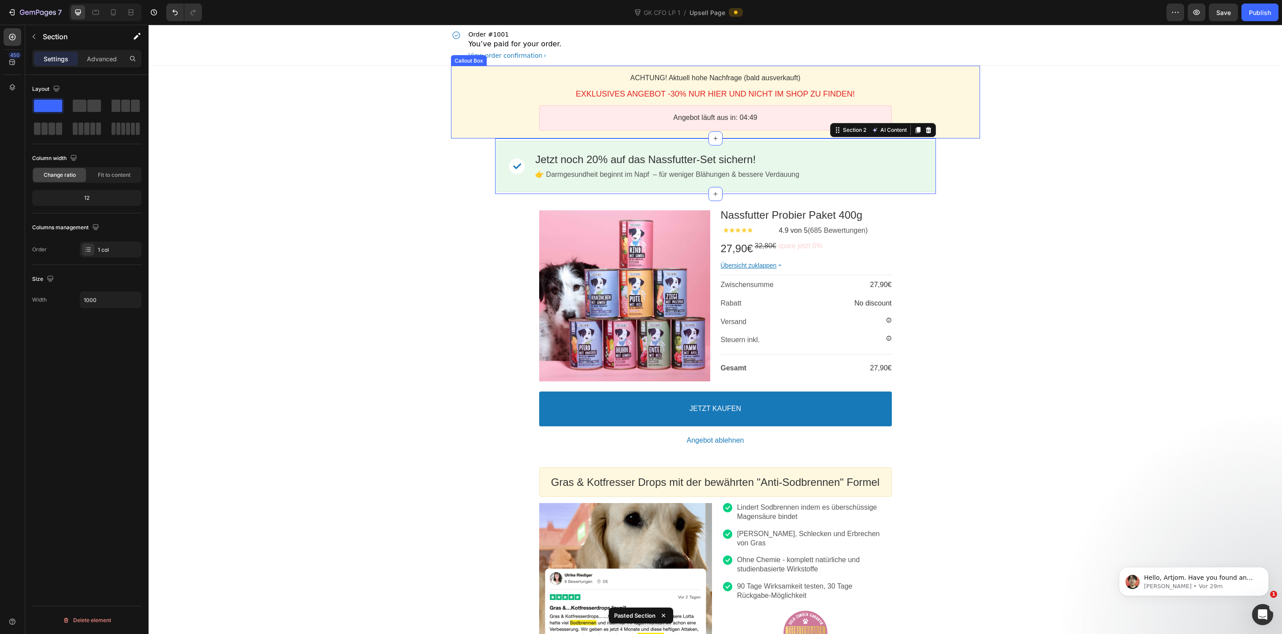
click at [462, 137] on div "ACHTUNG! Aktuell hohe Nachfrage (bald ausverkauft) Callout Text EXKLUSIVES ANGE…" at bounding box center [715, 102] width 529 height 73
click at [470, 55] on div "Callout Box" at bounding box center [478, 57] width 32 height 7
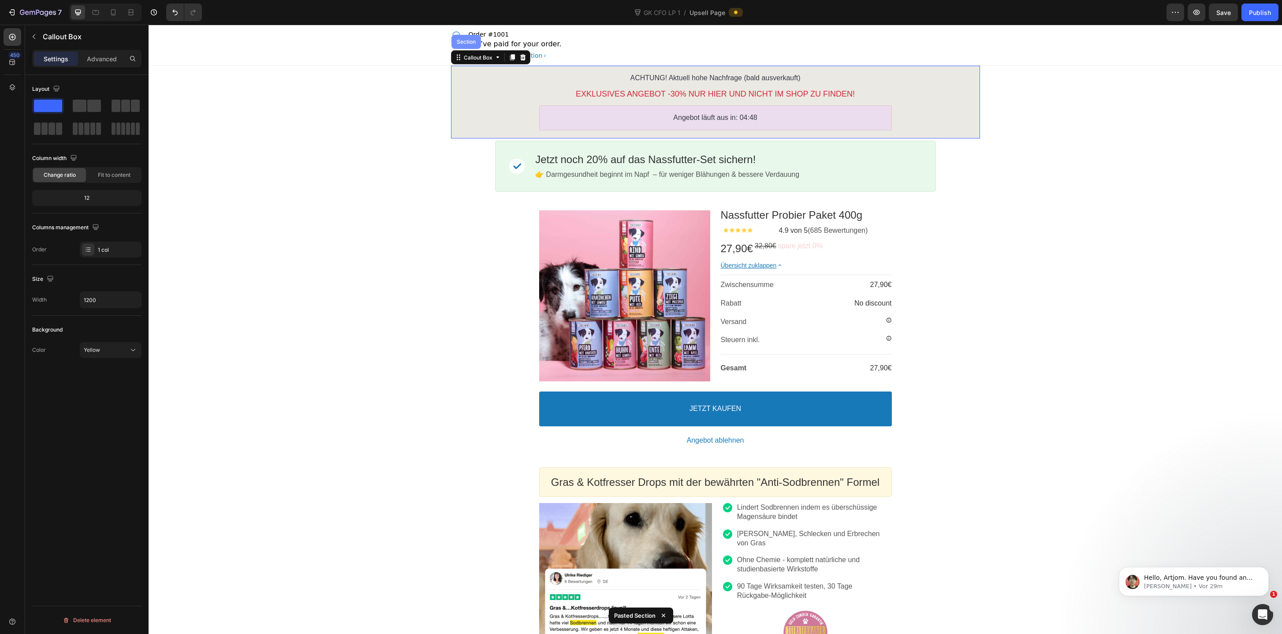
click at [470, 49] on div "Section" at bounding box center [466, 42] width 30 height 14
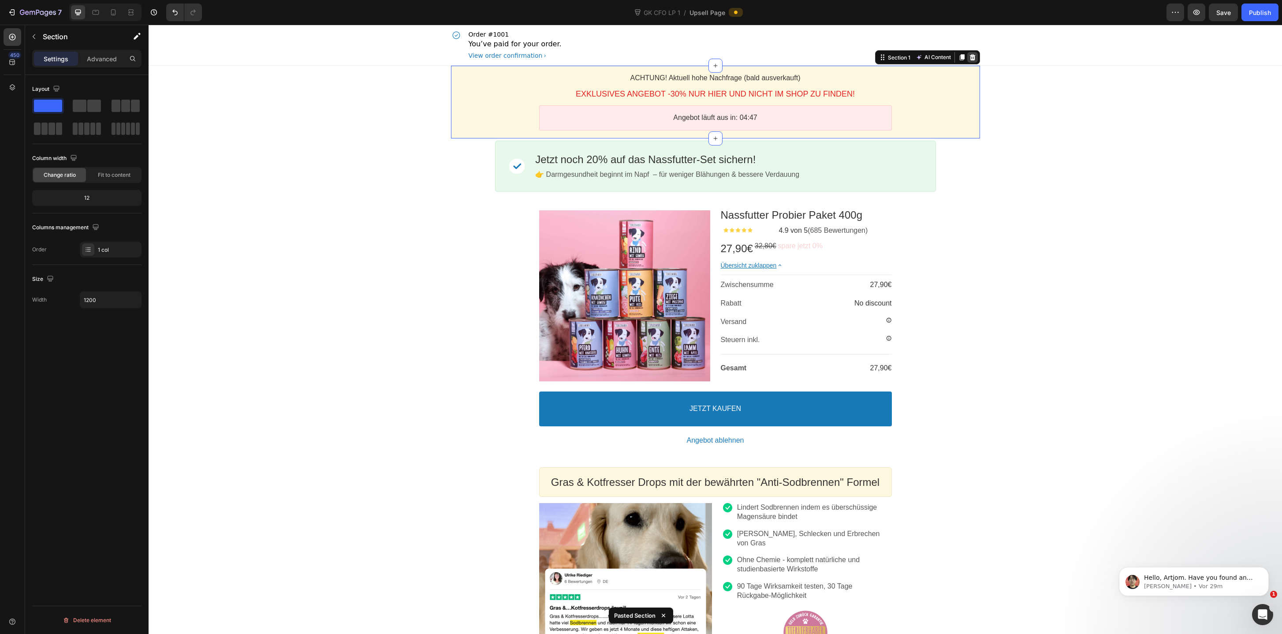
click at [973, 57] on icon at bounding box center [972, 57] width 7 height 7
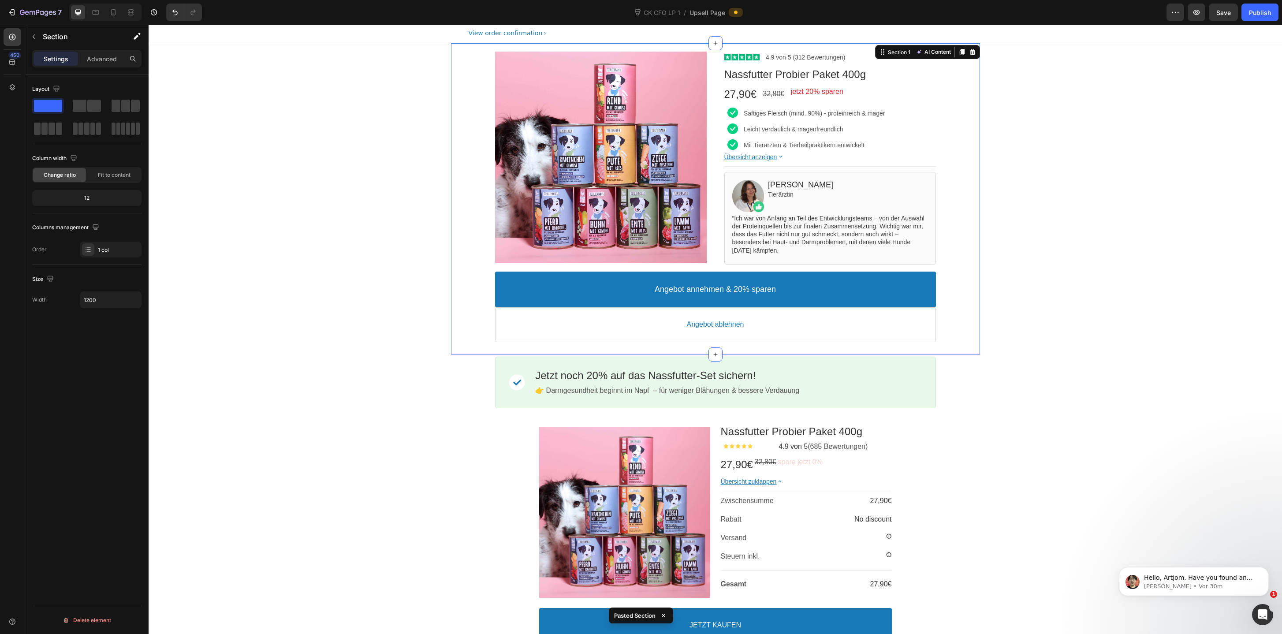
scroll to position [17, 0]
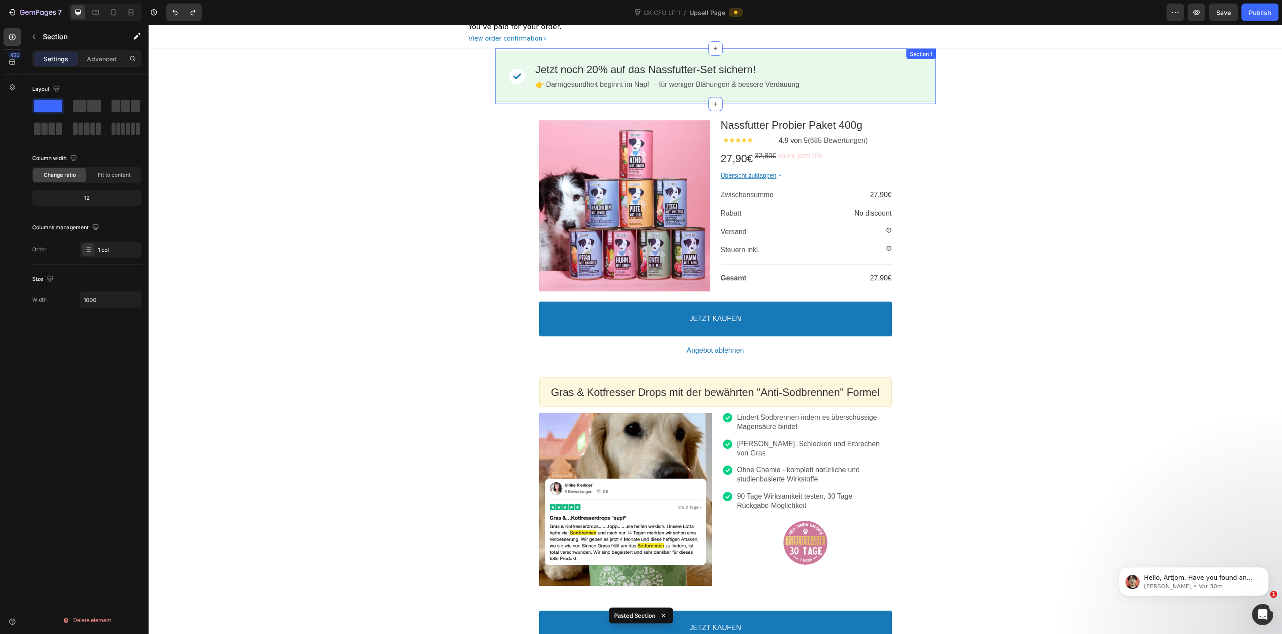
click at [915, 103] on div "Image Jetzt noch 20% auf das Nassfutter-Set sichern! Callout Text 👉 Darmgesundh…" at bounding box center [715, 76] width 441 height 56
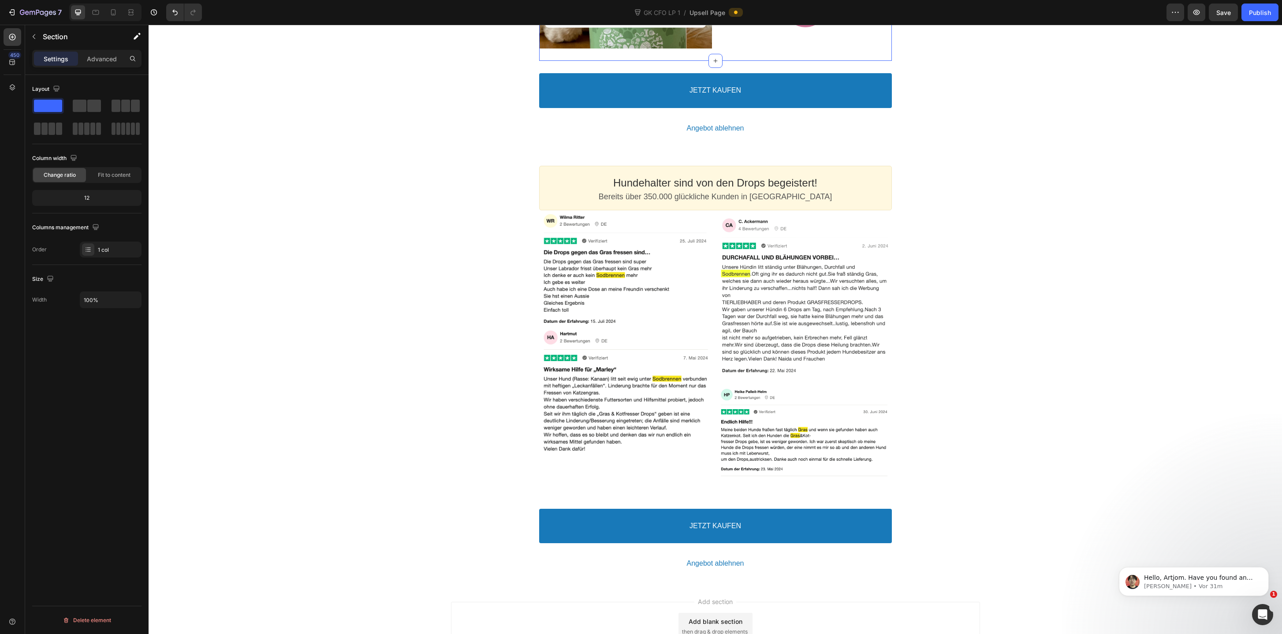
scroll to position [1754, 0]
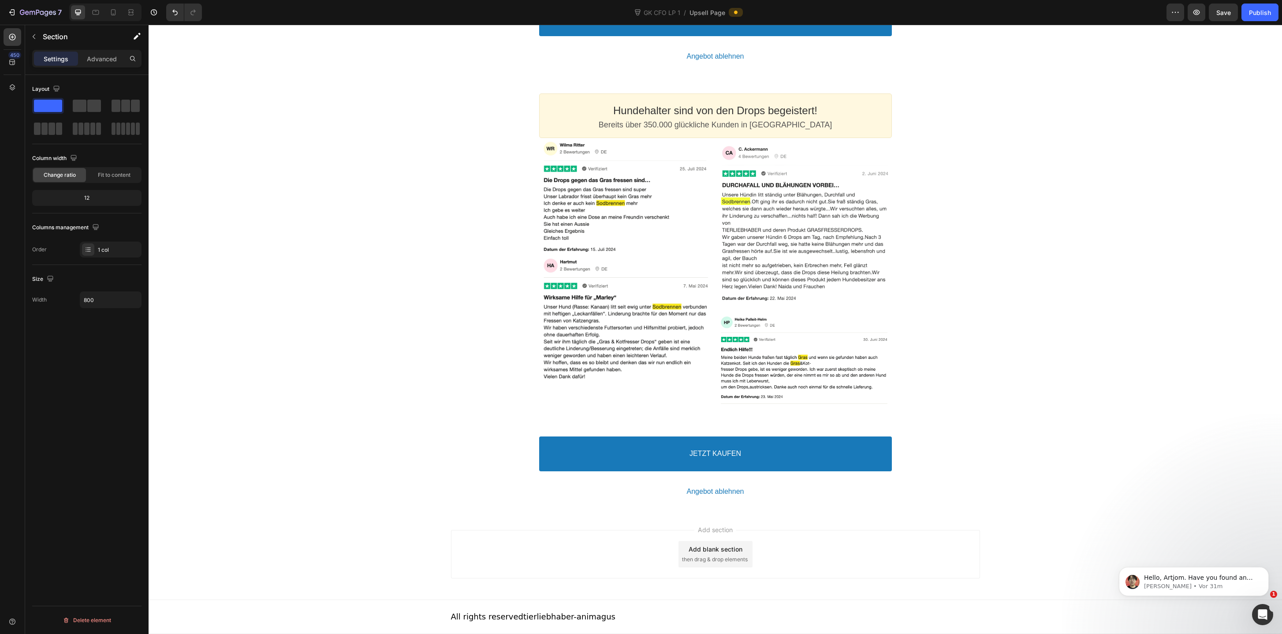
click at [888, 78] on div "JETZT KAUFEN Accept Button Angebot ablehnen Decline Button Product Offer Sectio…" at bounding box center [715, 33] width 529 height 88
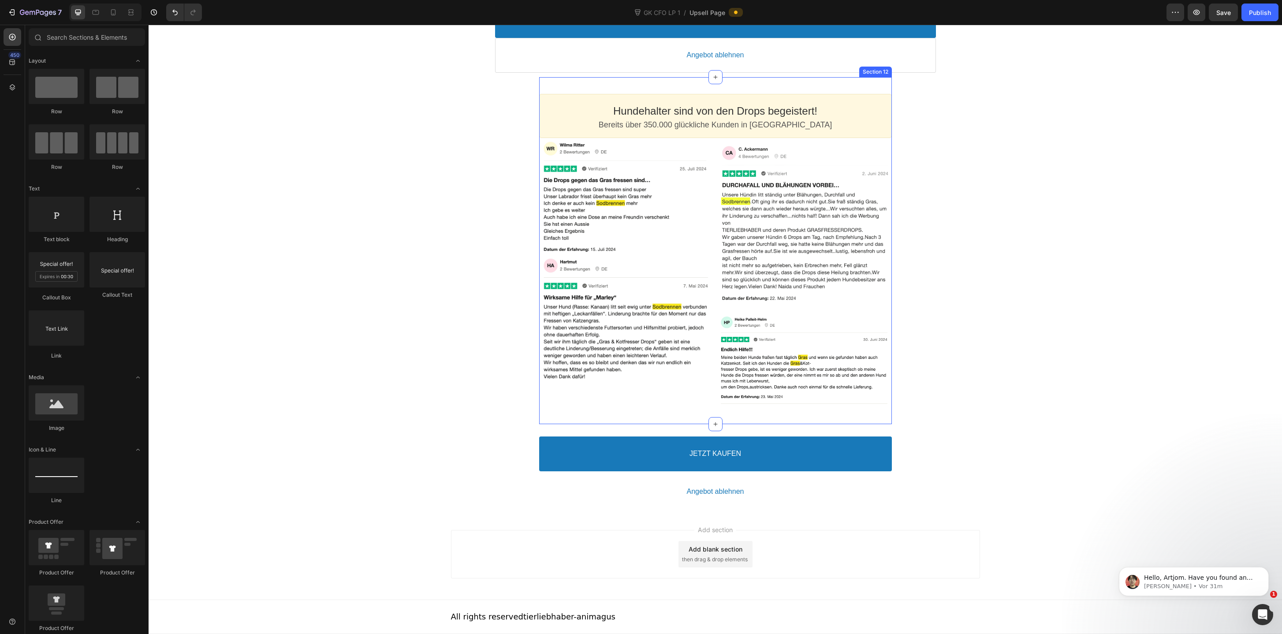
click at [888, 242] on div "Hundehalter sind von den Drops begeistert! Heading Bereits über 350.000 glückli…" at bounding box center [715, 250] width 353 height 347
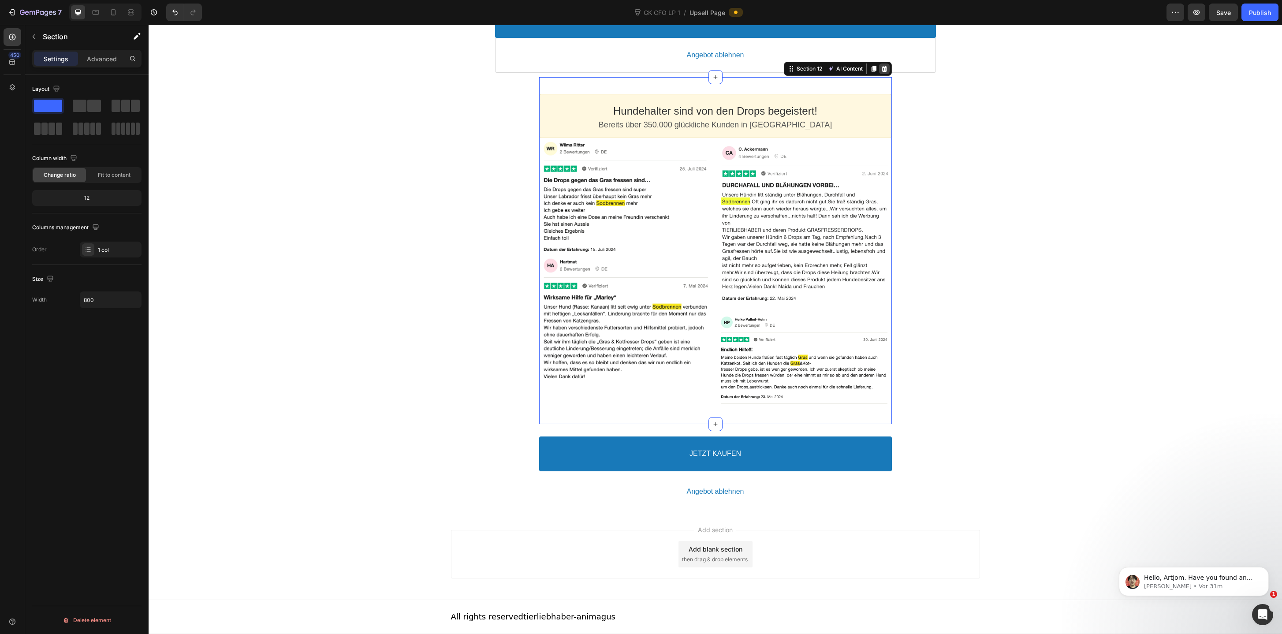
click at [885, 72] on icon at bounding box center [884, 69] width 6 height 6
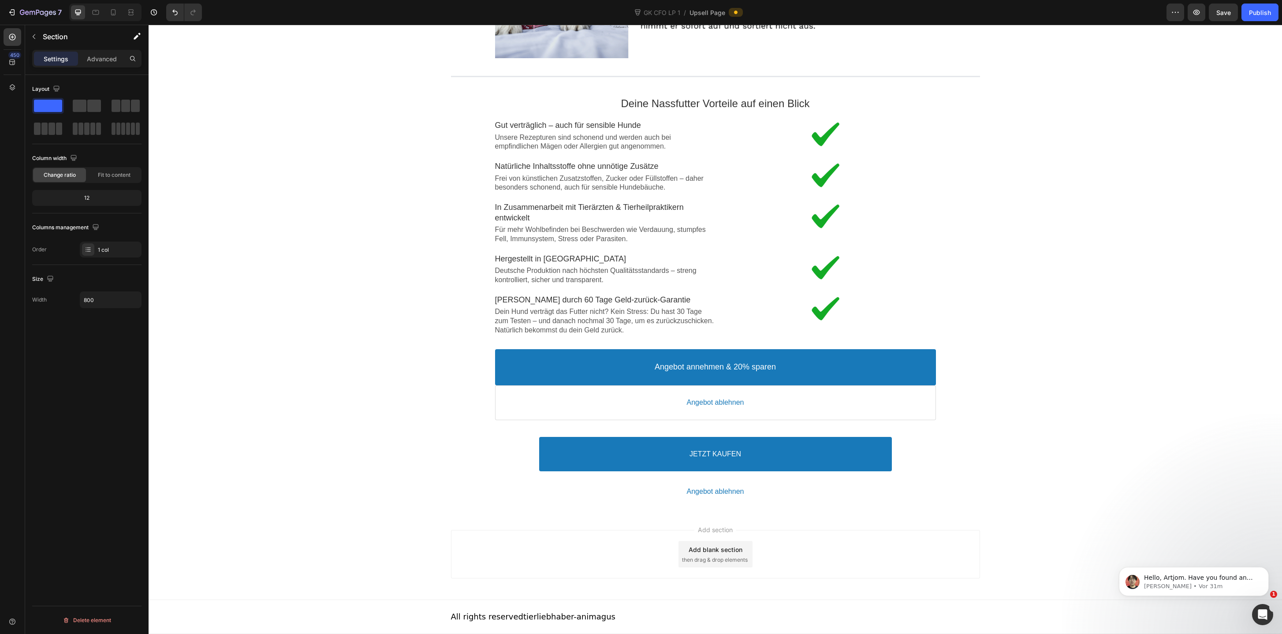
scroll to position [1570, 0]
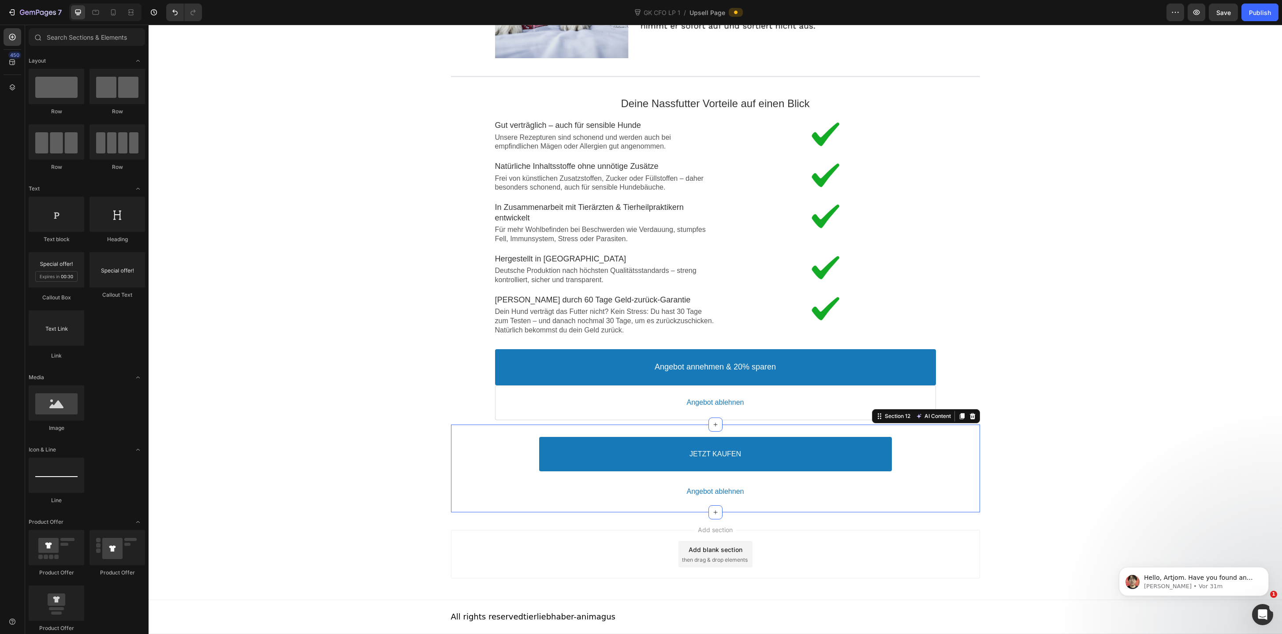
click at [908, 424] on div "JETZT KAUFEN Accept Button Angebot ablehnen Decline Button Product Offer Sectio…" at bounding box center [715, 468] width 529 height 88
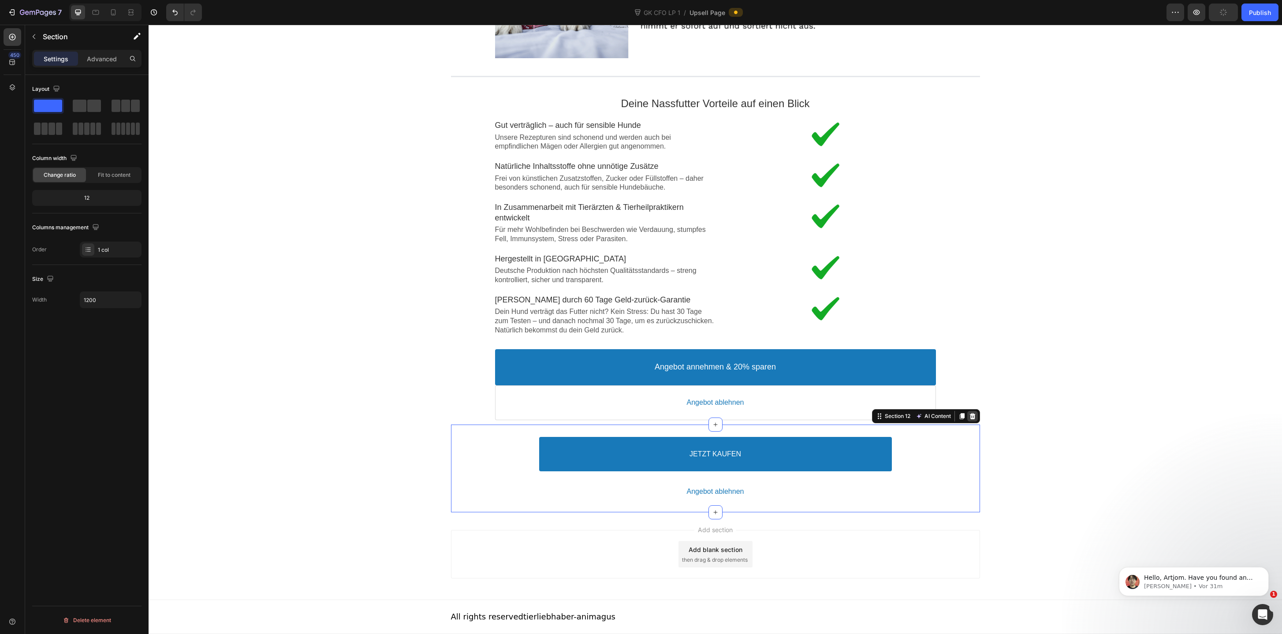
click at [975, 415] on icon at bounding box center [972, 416] width 7 height 7
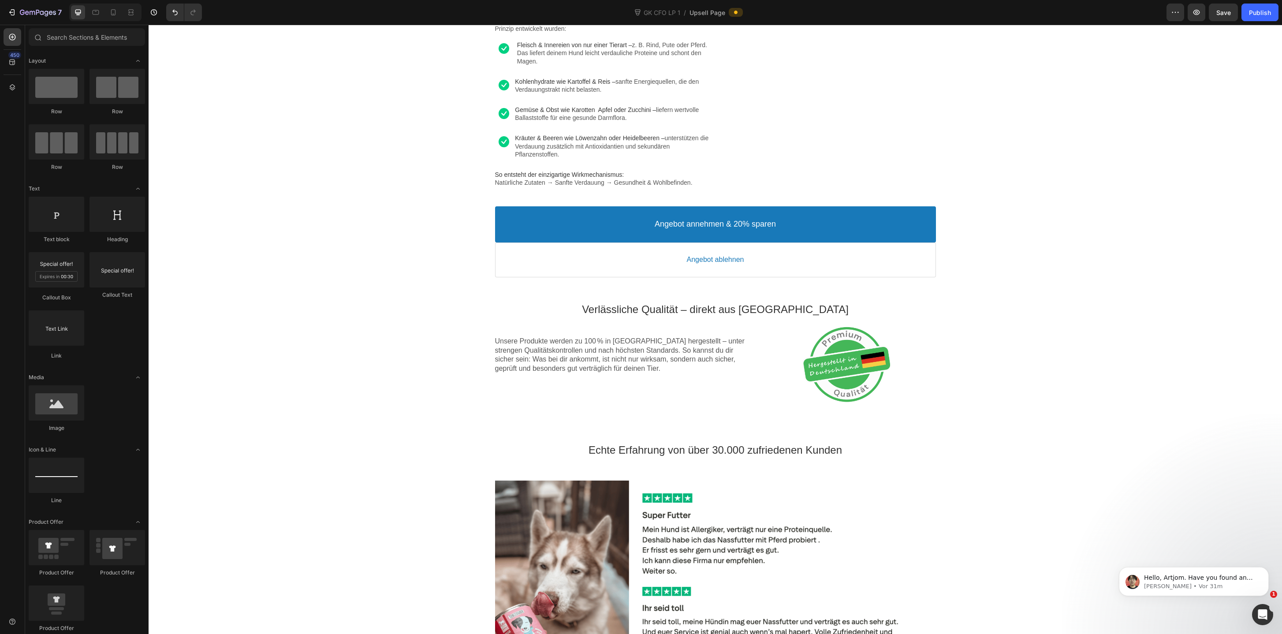
scroll to position [0, 0]
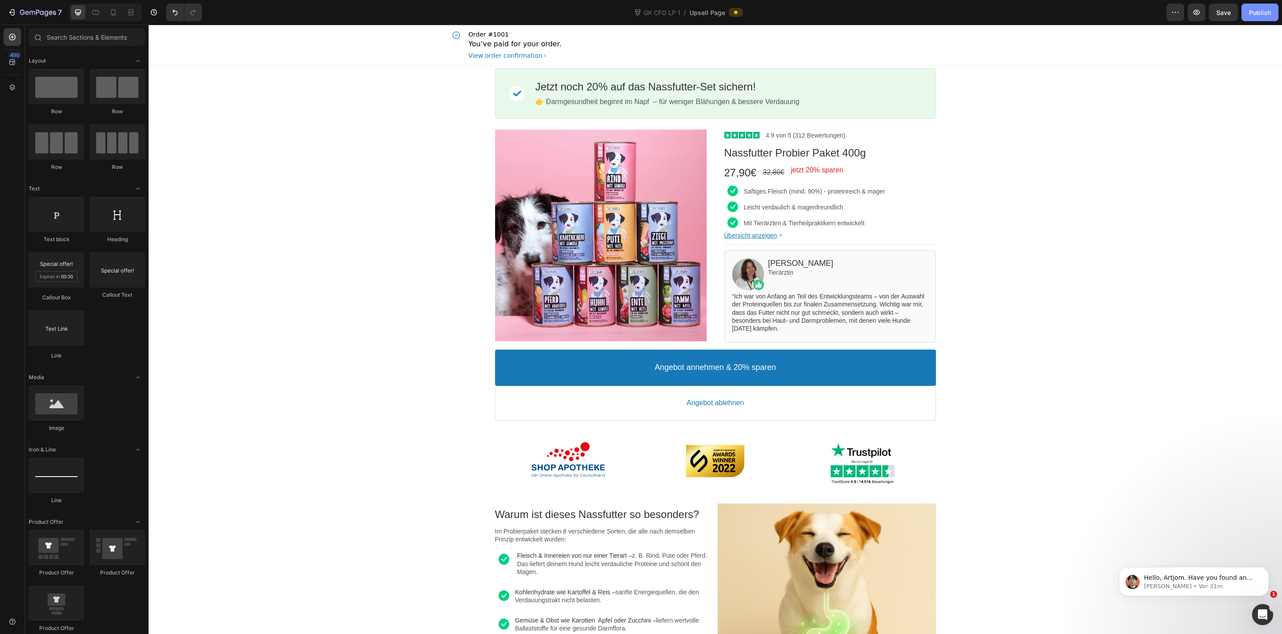
click at [1257, 12] on div "Publish" at bounding box center [1260, 12] width 22 height 9
click at [1194, 15] on icon "button" at bounding box center [1196, 12] width 9 height 9
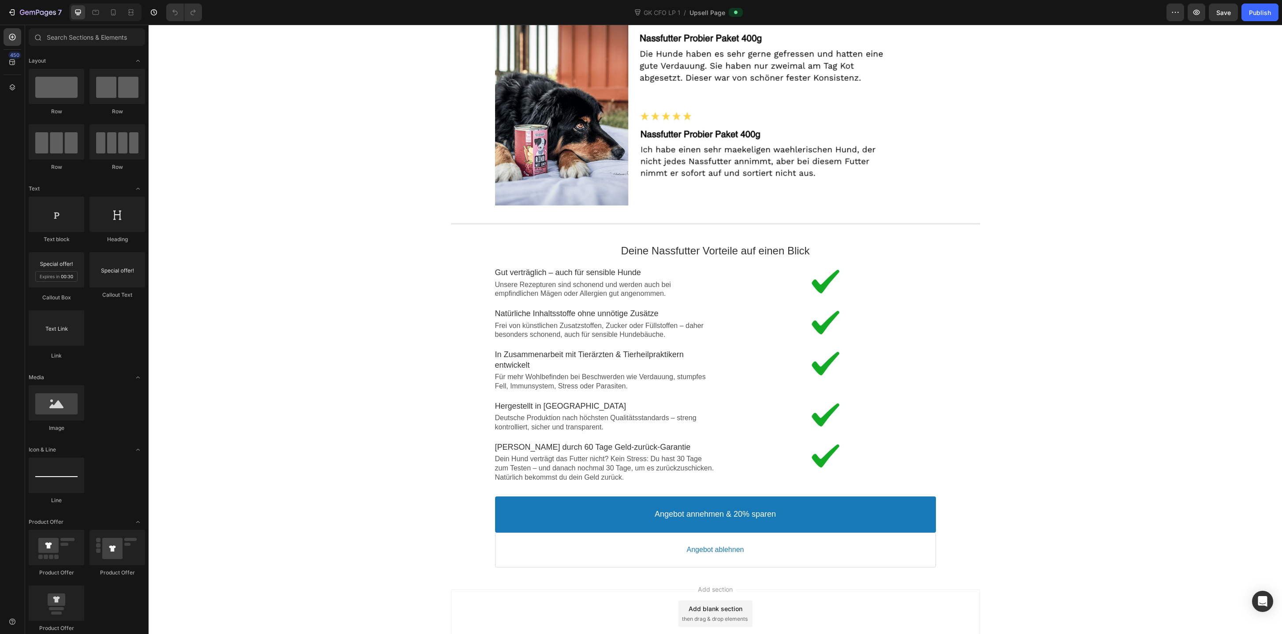
scroll to position [1482, 0]
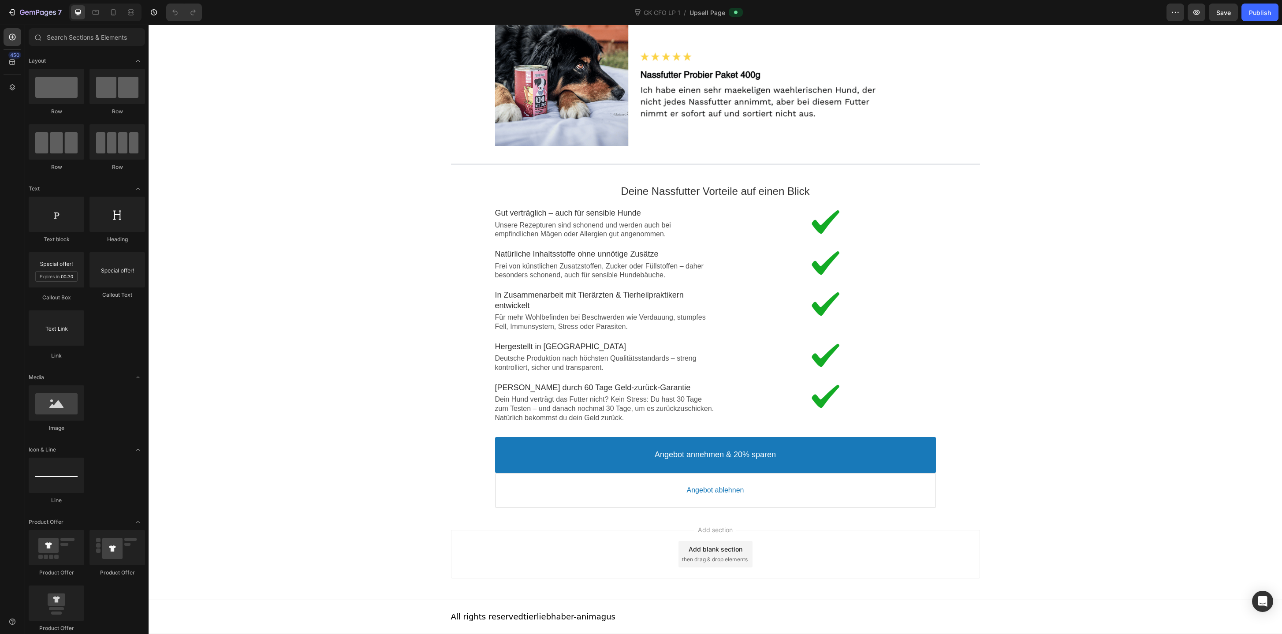
click at [112, 21] on div at bounding box center [105, 13] width 72 height 18
click at [113, 19] on div at bounding box center [113, 12] width 14 height 14
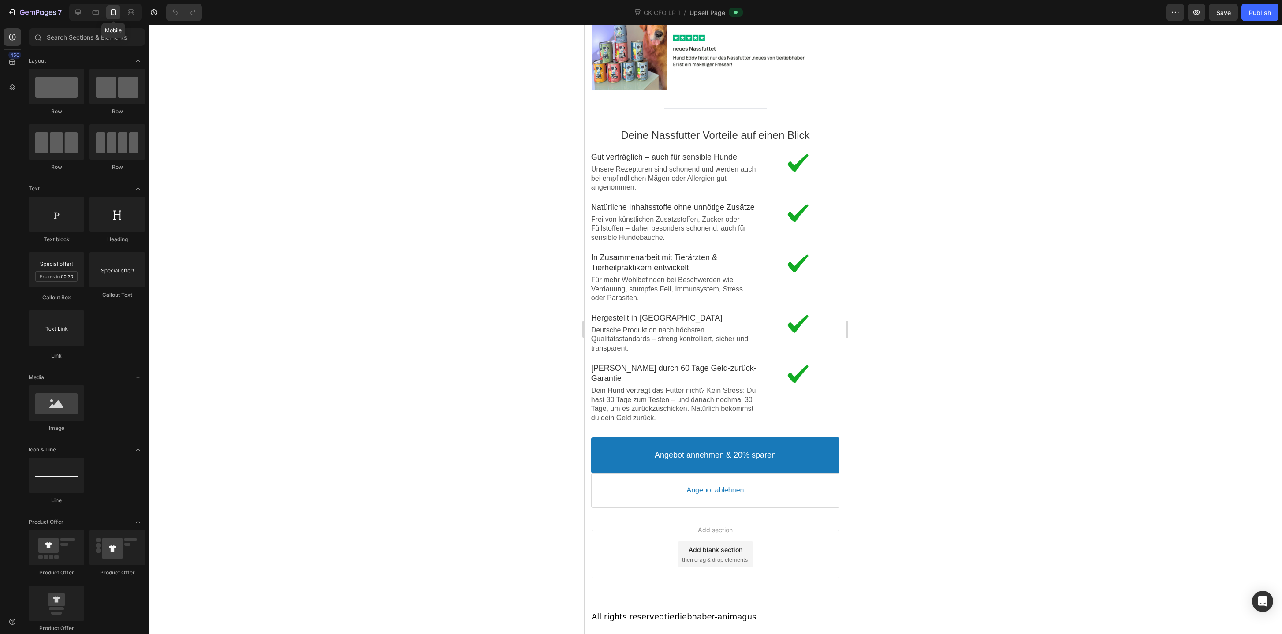
scroll to position [1875, 0]
click at [759, 181] on div "Image" at bounding box center [797, 171] width 83 height 42
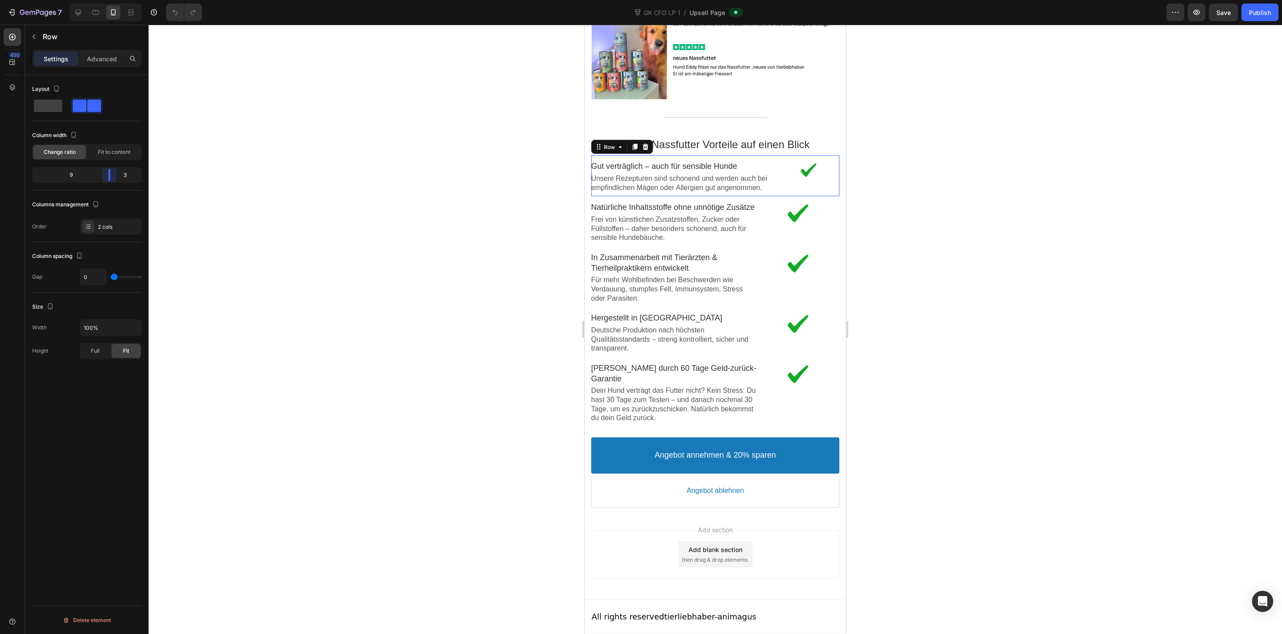
scroll to position [1865, 0]
drag, startPoint x: 107, startPoint y: 175, endPoint x: 112, endPoint y: 175, distance: 5.7
click at [112, 0] on body "7 Version history GK CFO LP 1 / Upsell Page Preview Save Publish 450 Hero Secti…" at bounding box center [641, 0] width 1282 height 0
click at [775, 227] on div "Image" at bounding box center [797, 221] width 83 height 42
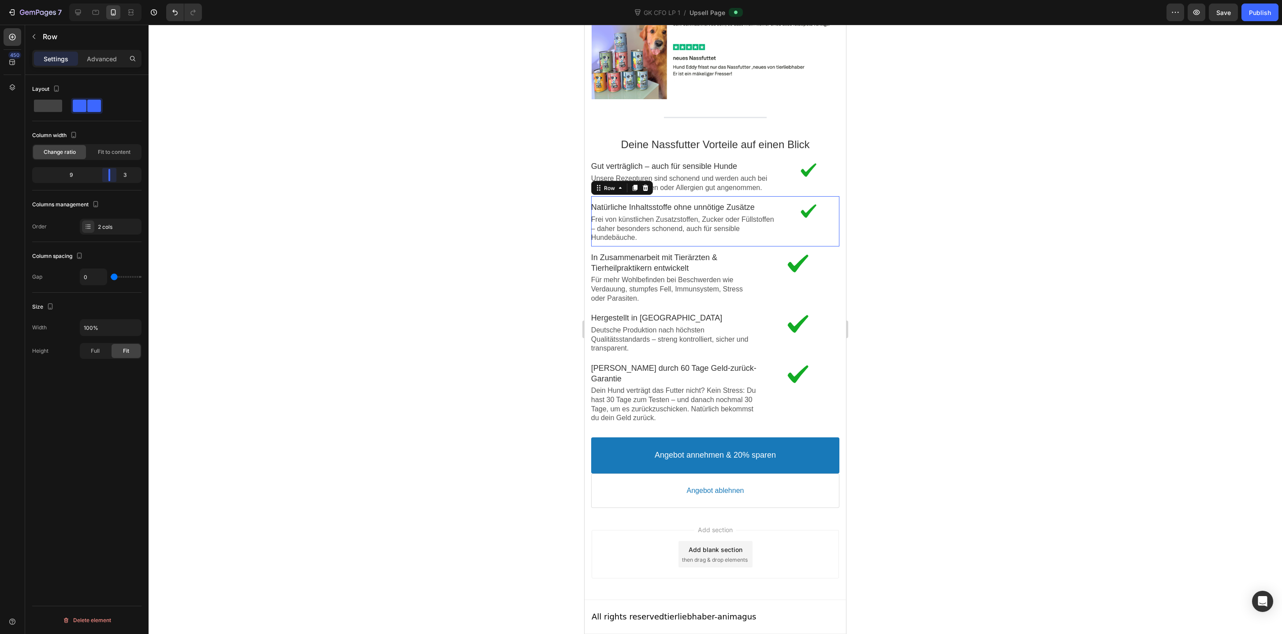
drag, startPoint x: 104, startPoint y: 175, endPoint x: 113, endPoint y: 175, distance: 8.8
click at [113, 0] on body "7 Version history GK CFO LP 1 / Upsell Page Preview Save Publish 450 Hero Secti…" at bounding box center [641, 0] width 1282 height 0
click at [768, 297] on div "Image" at bounding box center [797, 276] width 83 height 52
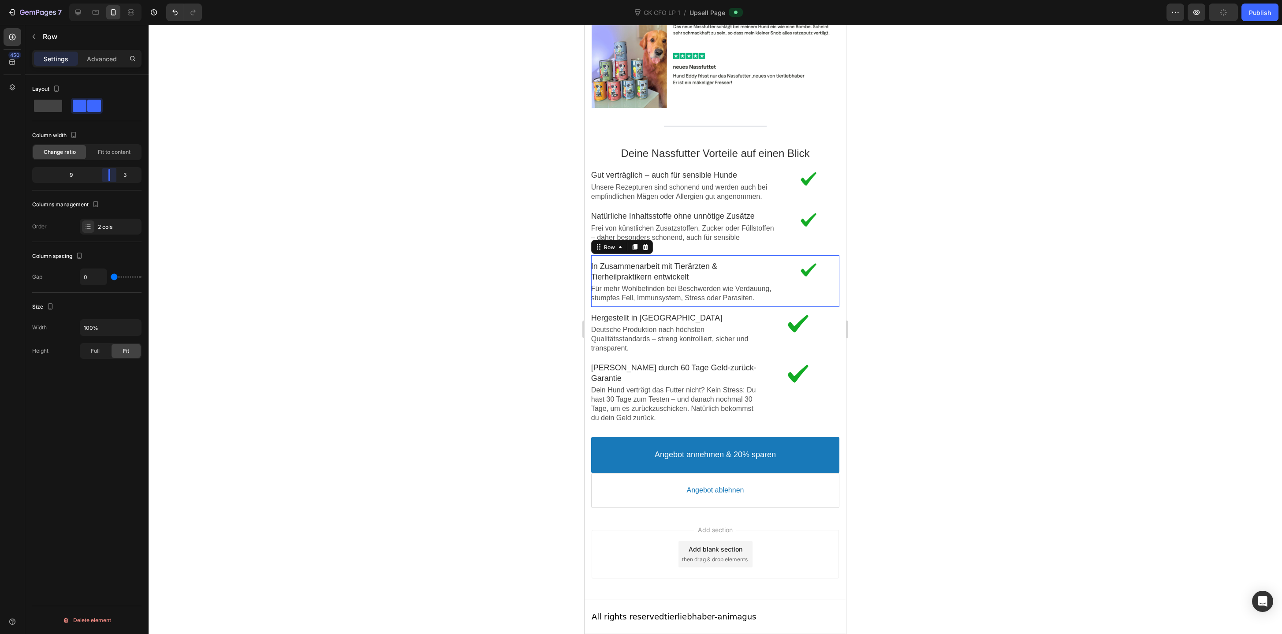
drag, startPoint x: 99, startPoint y: 173, endPoint x: 114, endPoint y: 174, distance: 15.0
click at [114, 0] on body "7 Version history GK CFO LP 1 / Upsell Page Preview Publish 450 Hero Section Pr…" at bounding box center [641, 0] width 1282 height 0
click at [768, 348] on div "Image" at bounding box center [797, 332] width 83 height 42
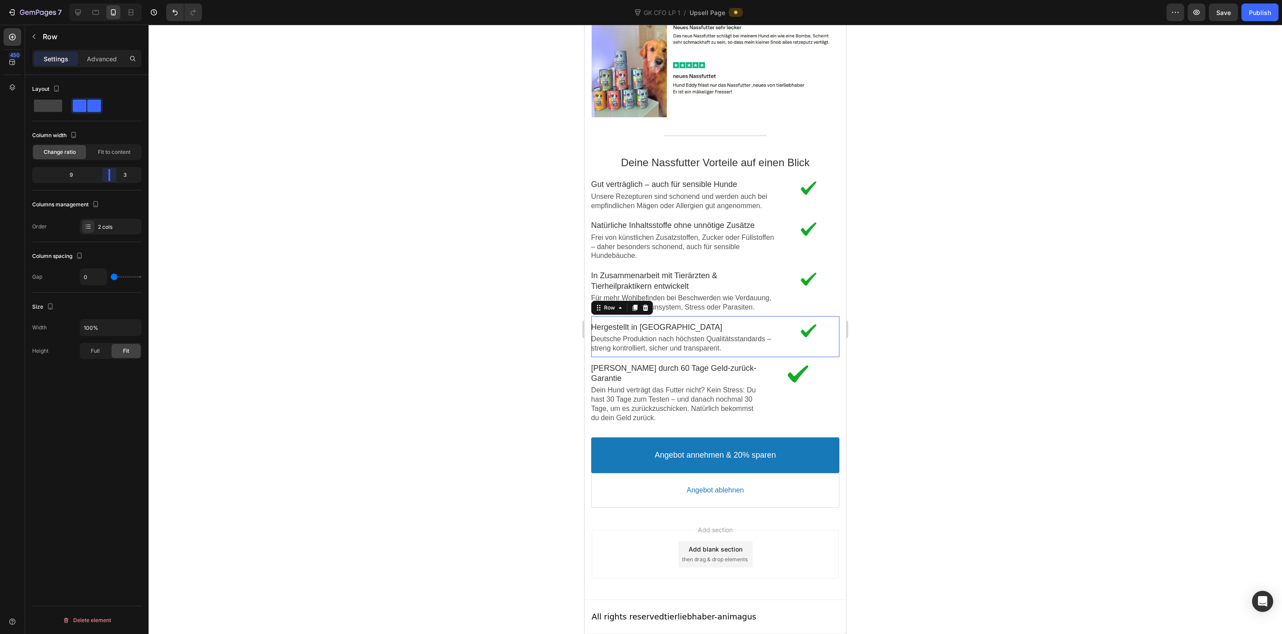
drag, startPoint x: 100, startPoint y: 174, endPoint x: 113, endPoint y: 178, distance: 14.1
click at [113, 0] on body "7 Version history GK CFO LP 1 / Upsell Page Preview Save Publish 450 Hero Secti…" at bounding box center [641, 0] width 1282 height 0
click at [782, 407] on div "Image" at bounding box center [797, 392] width 83 height 62
drag, startPoint x: 102, startPoint y: 180, endPoint x: 115, endPoint y: 186, distance: 13.8
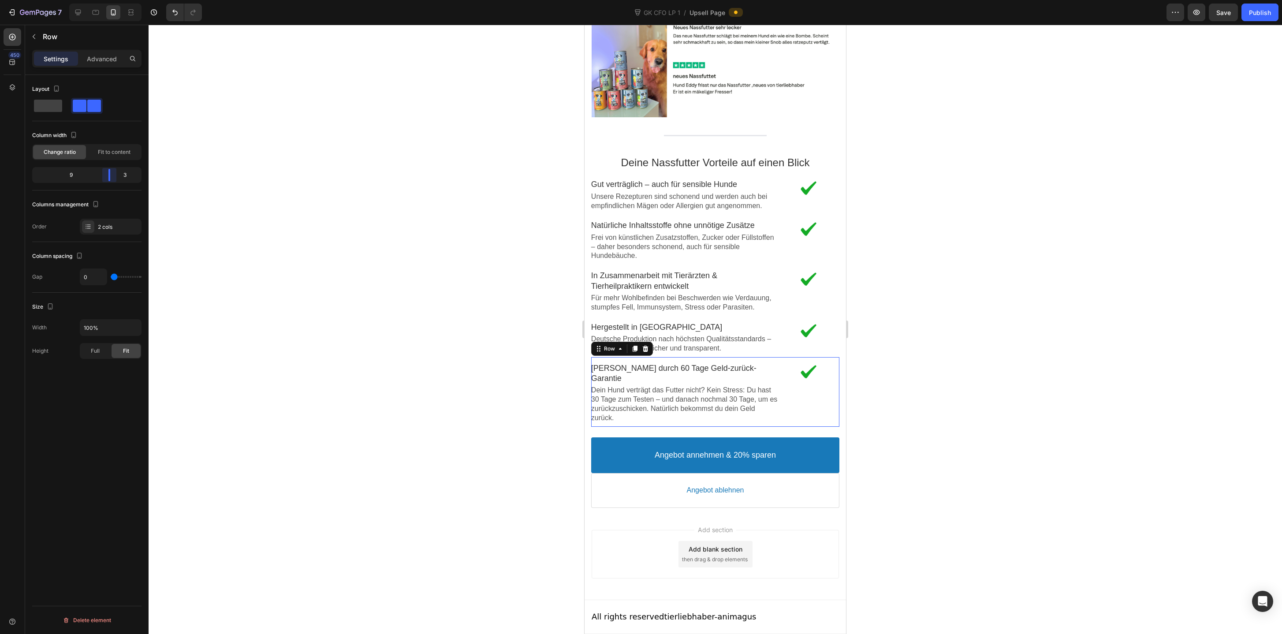
click at [115, 0] on body "7 Version history GK CFO LP 1 / Upsell Page Preview Save Publish 450 Hero Secti…" at bounding box center [641, 0] width 1282 height 0
click at [937, 331] on div at bounding box center [715, 329] width 1133 height 609
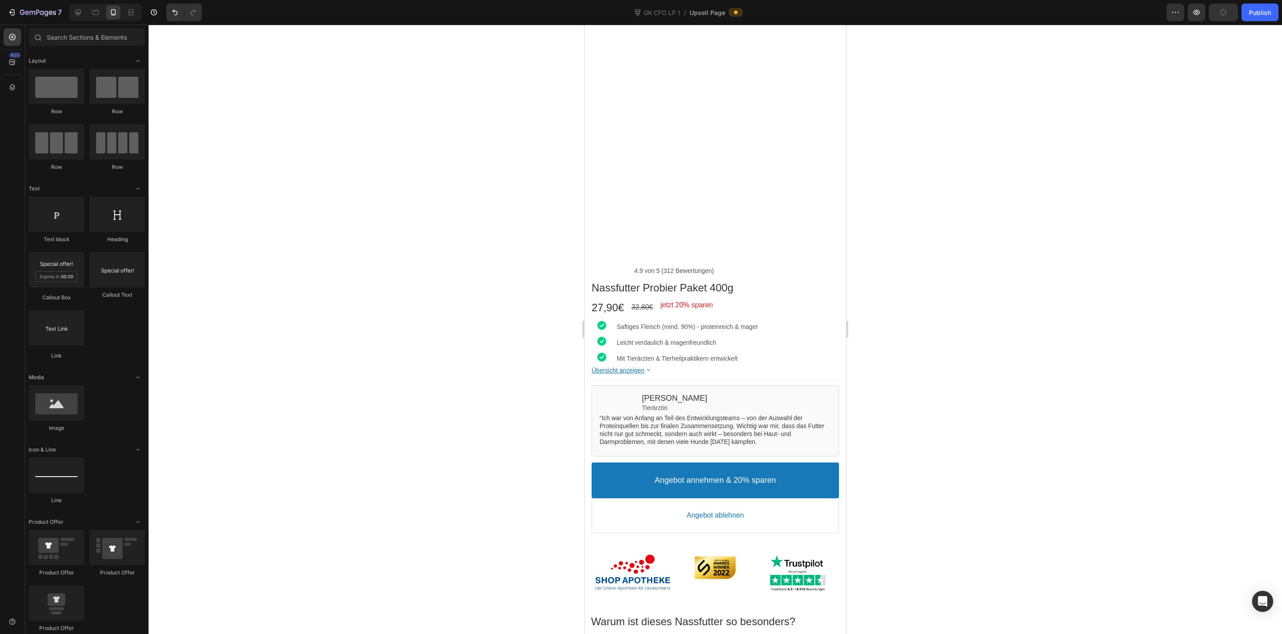
scroll to position [0, 0]
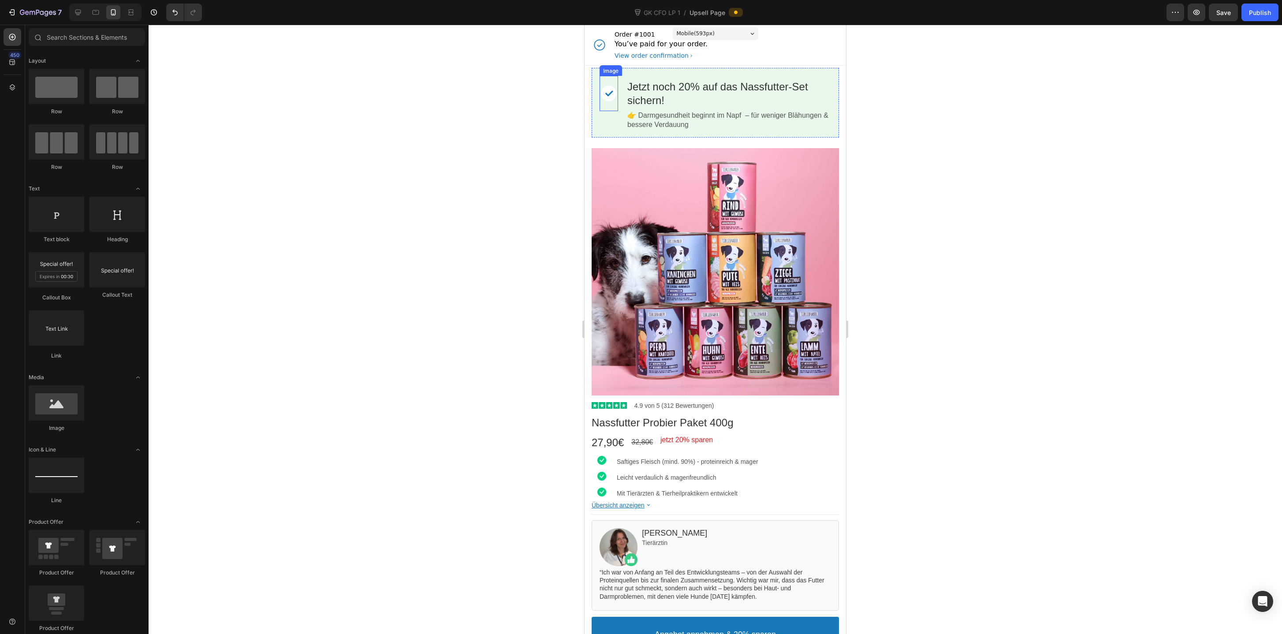
click at [607, 97] on div at bounding box center [608, 93] width 19 height 17
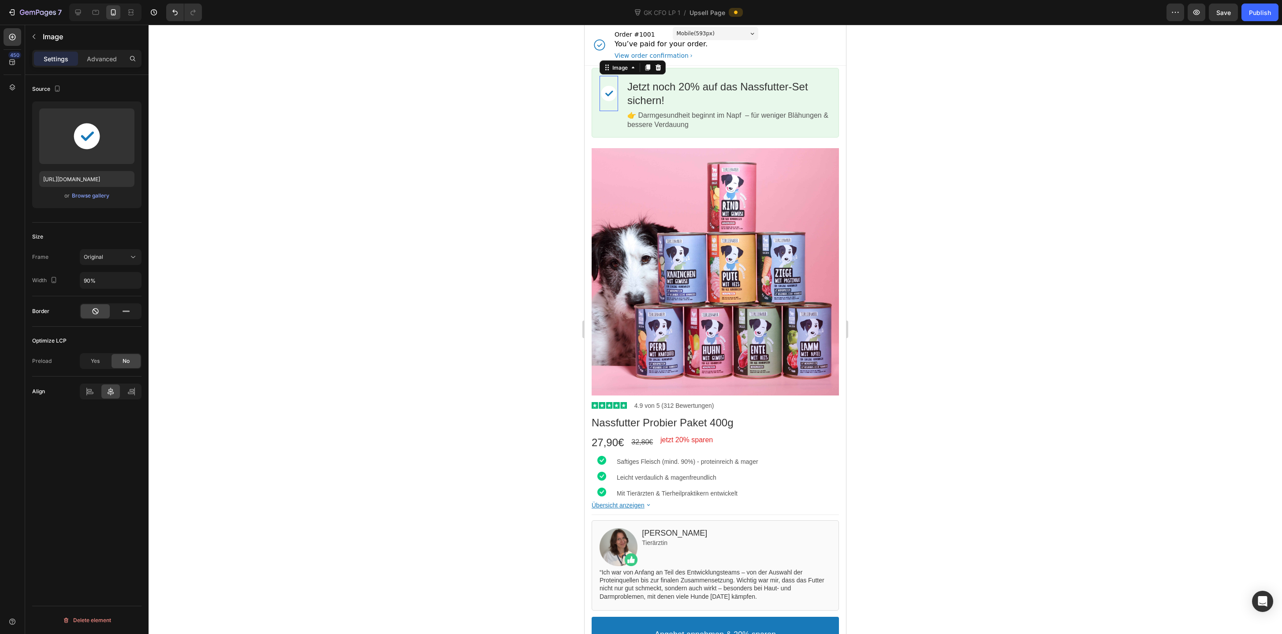
click at [100, 66] on div "Settings Advanced" at bounding box center [86, 59] width 109 height 18
click at [106, 59] on p "Advanced" at bounding box center [102, 58] width 30 height 9
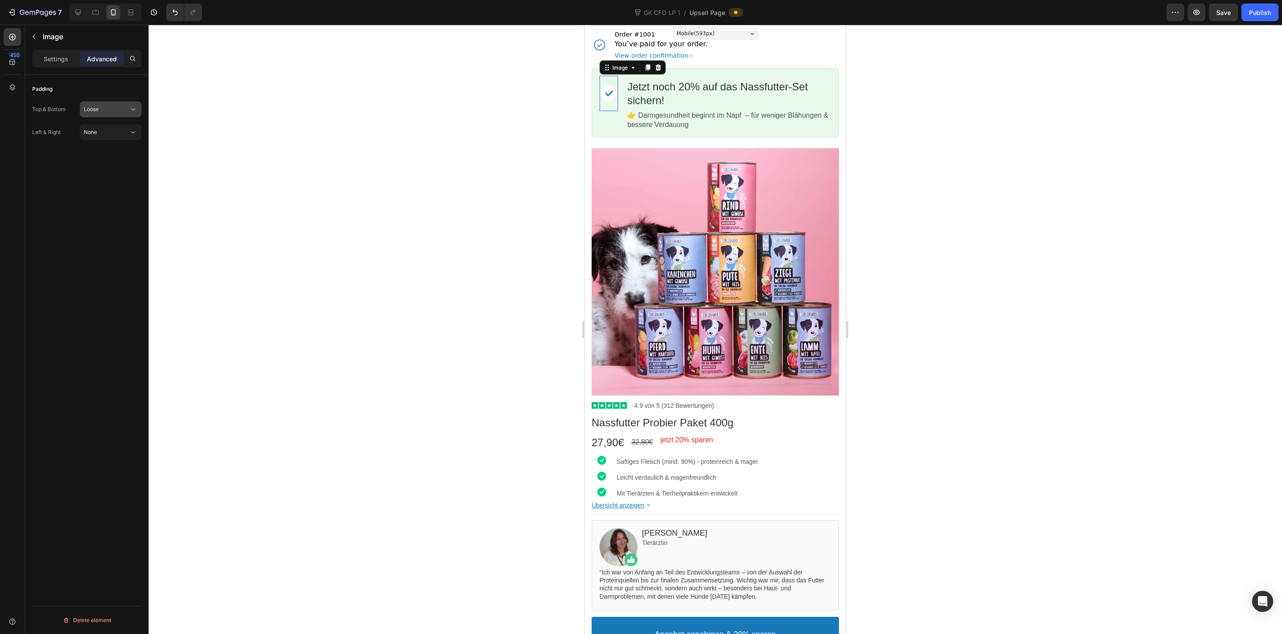
click at [116, 108] on div "Loose" at bounding box center [106, 109] width 45 height 8
click at [126, 177] on span "14px" at bounding box center [128, 181] width 12 height 8
click at [100, 108] on div "Base" at bounding box center [106, 109] width 45 height 8
click at [115, 158] on div "Tight 9px" at bounding box center [102, 164] width 72 height 17
click at [104, 107] on div "Tight" at bounding box center [106, 109] width 45 height 8
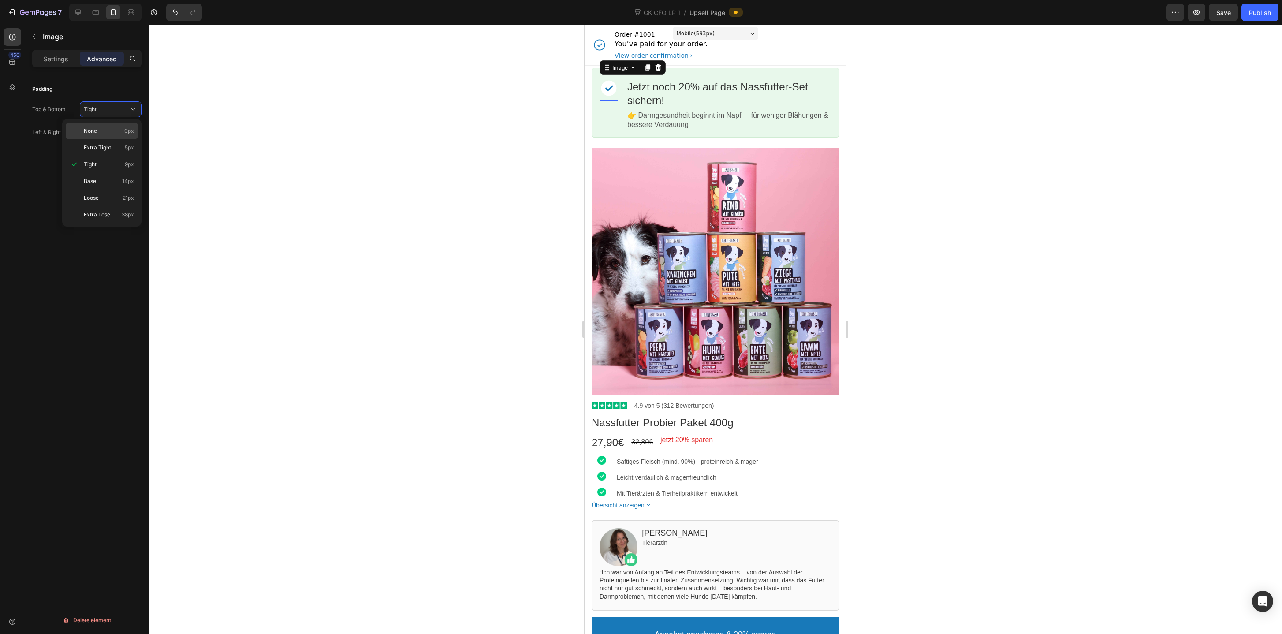
click at [108, 139] on div "None 0px" at bounding box center [102, 147] width 72 height 17
click at [678, 84] on bdo "Jetzt noch 20% auf das Nassfutter-Set sichern!" at bounding box center [717, 94] width 181 height 26
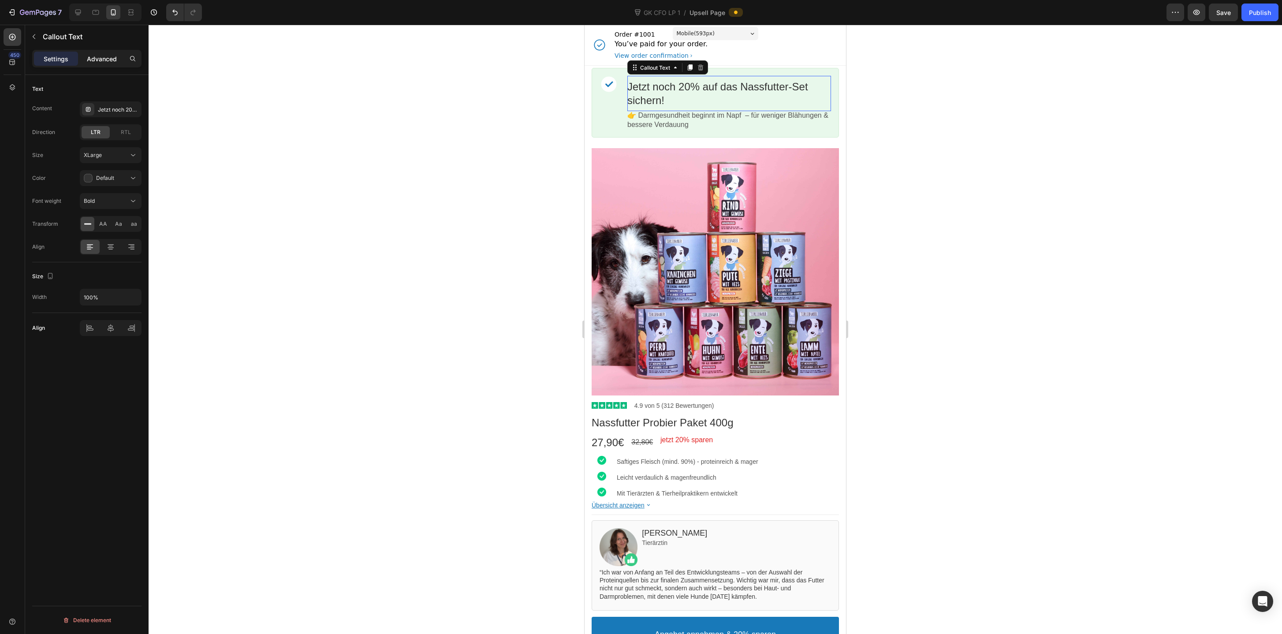
click at [101, 60] on p "Advanced" at bounding box center [102, 58] width 30 height 9
click at [116, 105] on div "Tight" at bounding box center [106, 109] width 45 height 8
click at [115, 152] on div "Extra Tight 5px" at bounding box center [102, 147] width 72 height 17
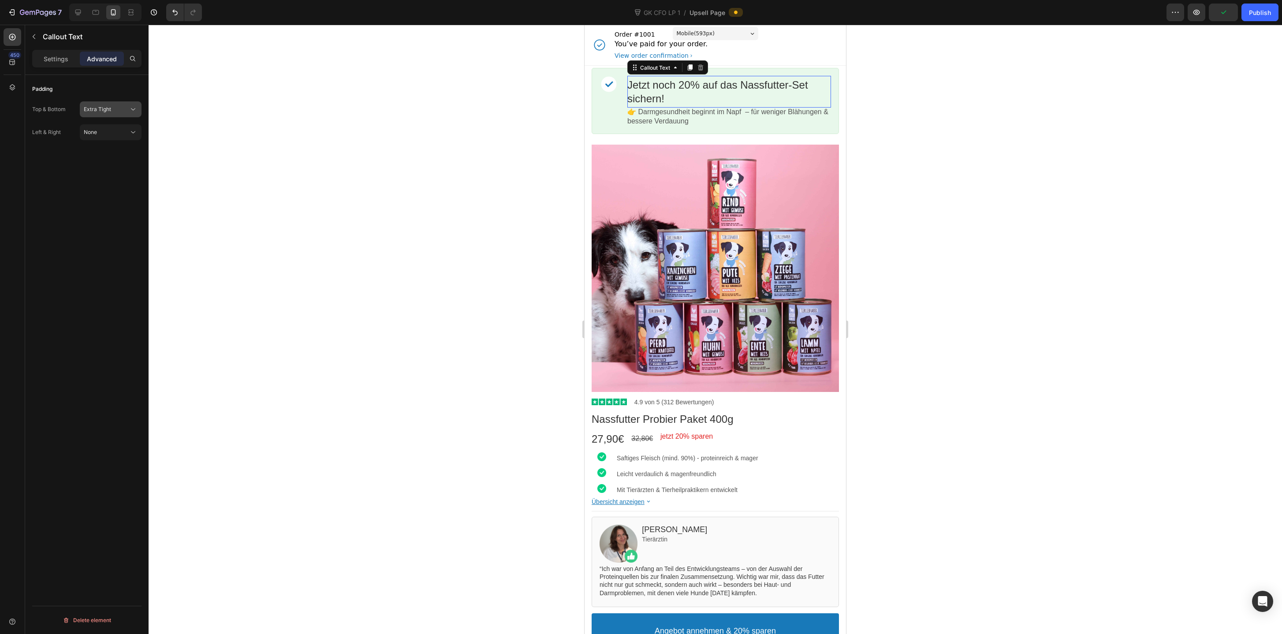
click at [103, 112] on span "Extra Tight" at bounding box center [97, 109] width 27 height 8
click at [107, 123] on div "None 0px" at bounding box center [102, 131] width 72 height 17
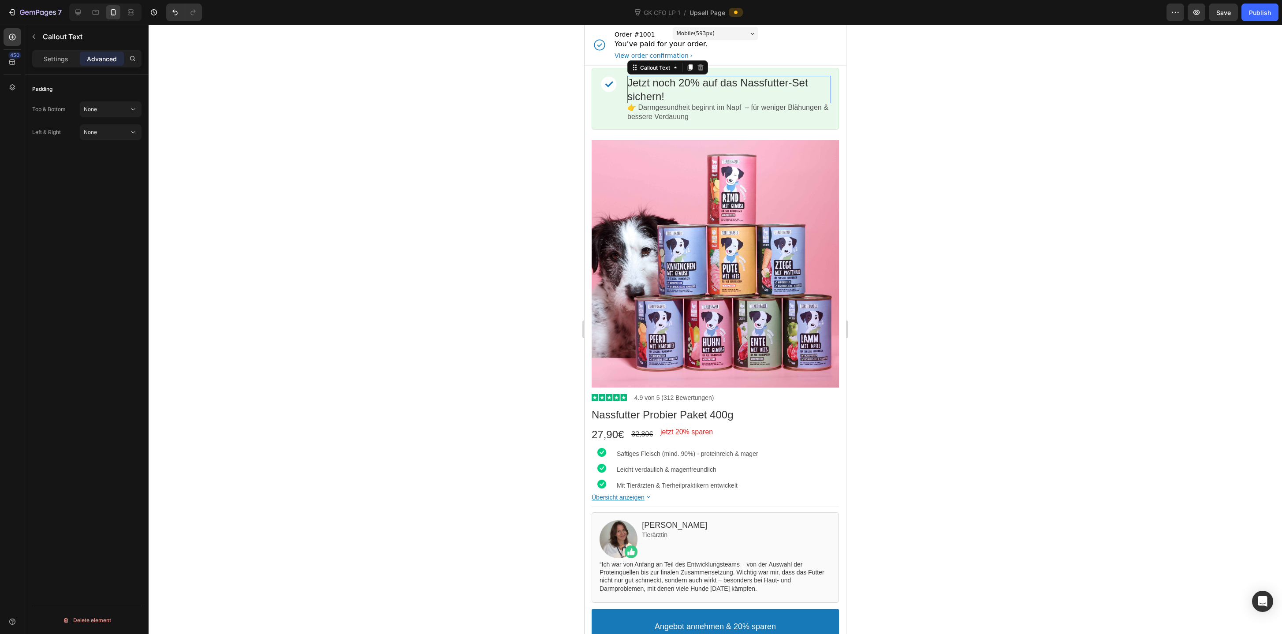
click at [956, 111] on div at bounding box center [715, 329] width 1133 height 609
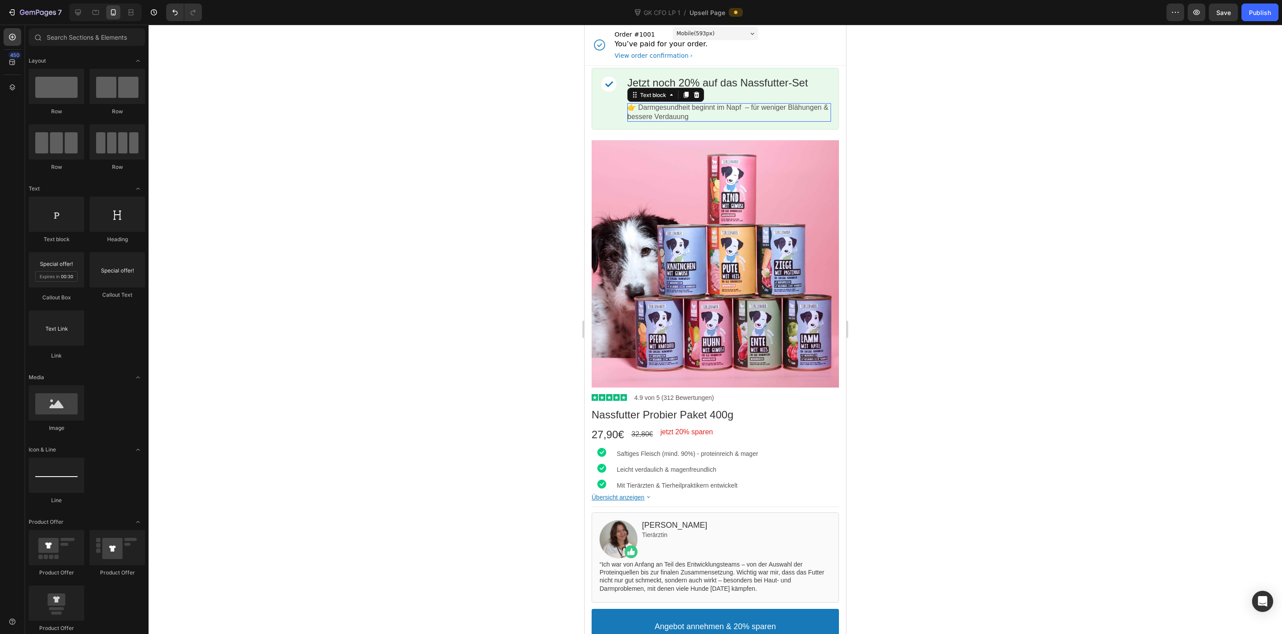
click at [636, 106] on p "👉 Darmgesundheit beginnt im Napf – für weniger Blähungen & bessere Verdauung" at bounding box center [729, 112] width 204 height 19
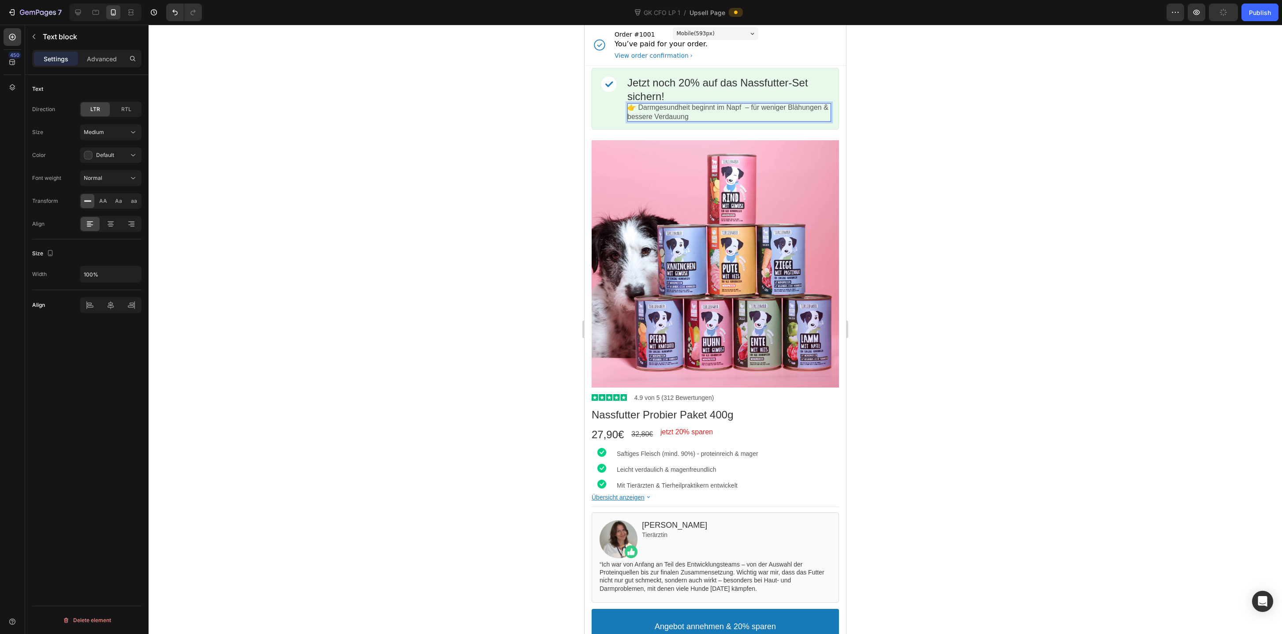
click at [636, 106] on p "👉 Darmgesundheit beginnt im Napf – für weniger Blähungen & bessere Verdauung" at bounding box center [729, 112] width 204 height 19
click at [907, 143] on div at bounding box center [715, 329] width 1133 height 609
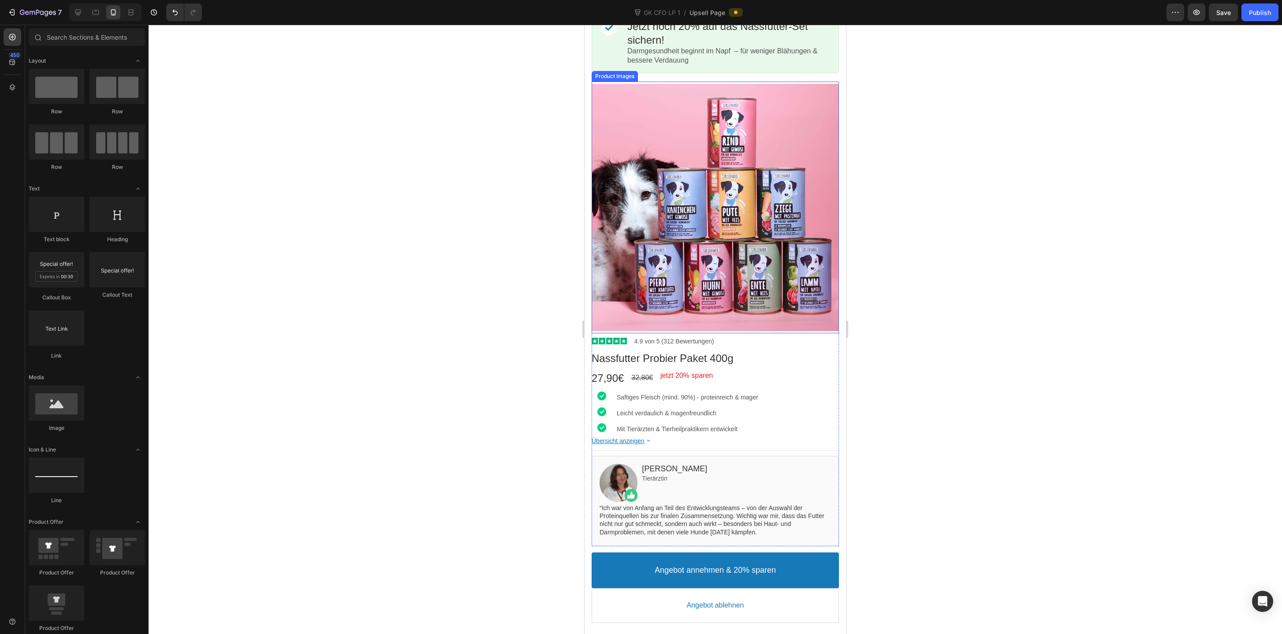
scroll to position [70, 0]
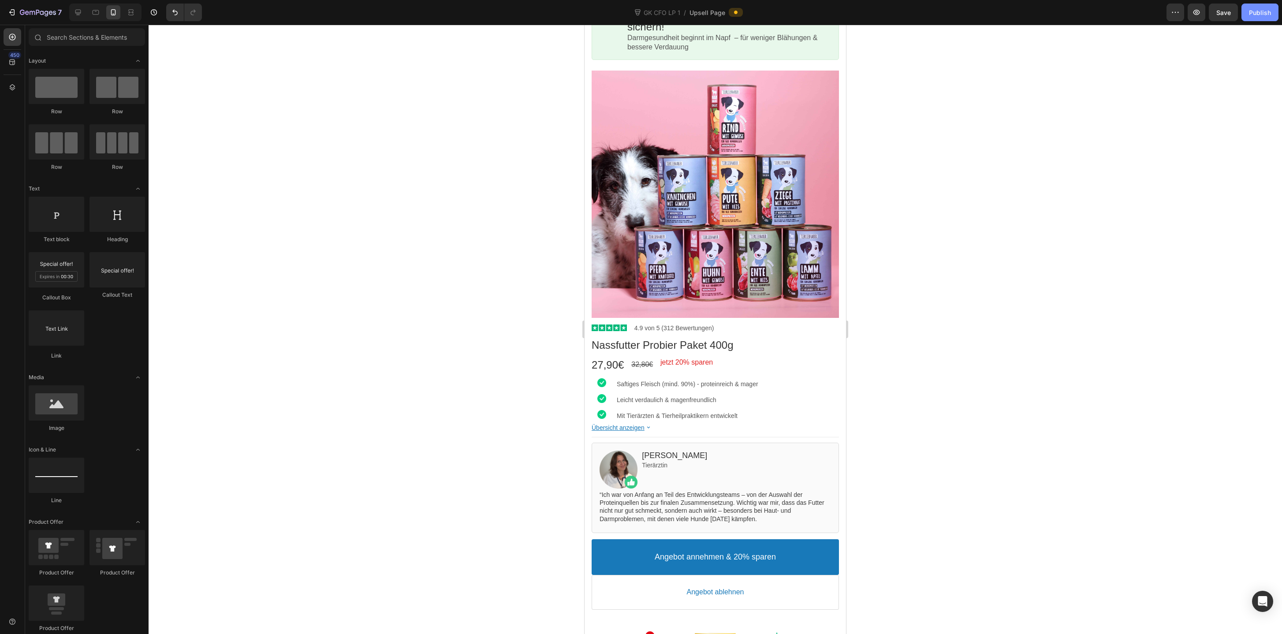
click at [1259, 12] on div "Publish" at bounding box center [1260, 12] width 22 height 9
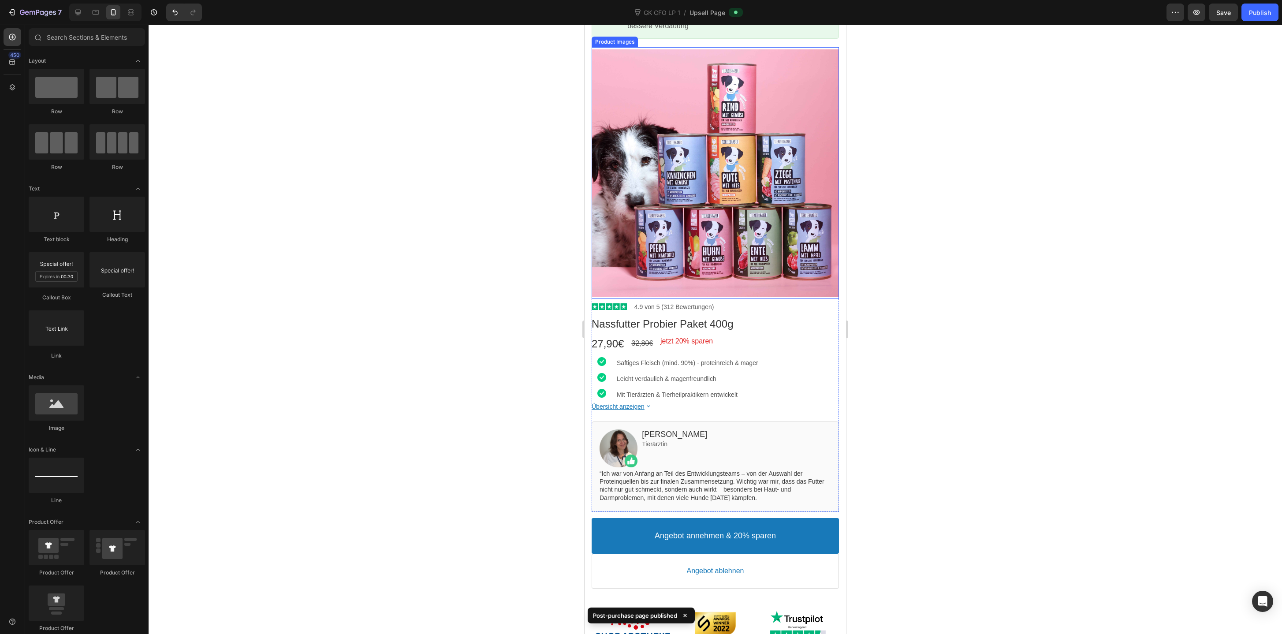
scroll to position [0, 0]
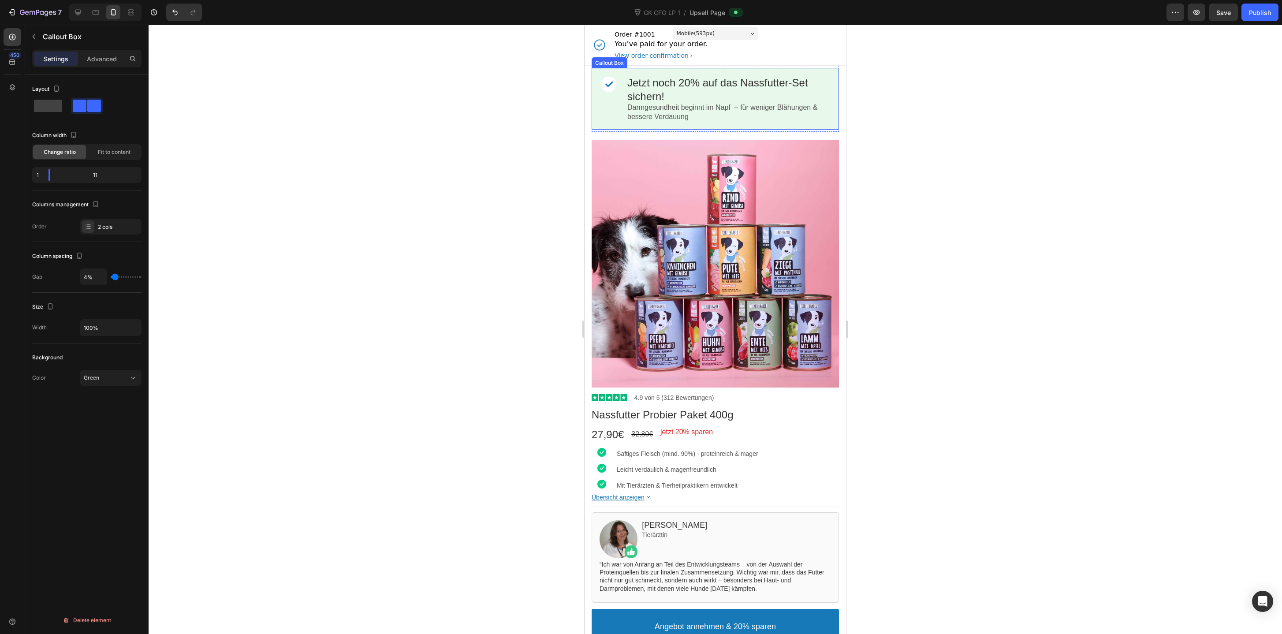
click at [611, 95] on div "Image" at bounding box center [608, 99] width 19 height 46
click at [607, 88] on div at bounding box center [608, 84] width 19 height 17
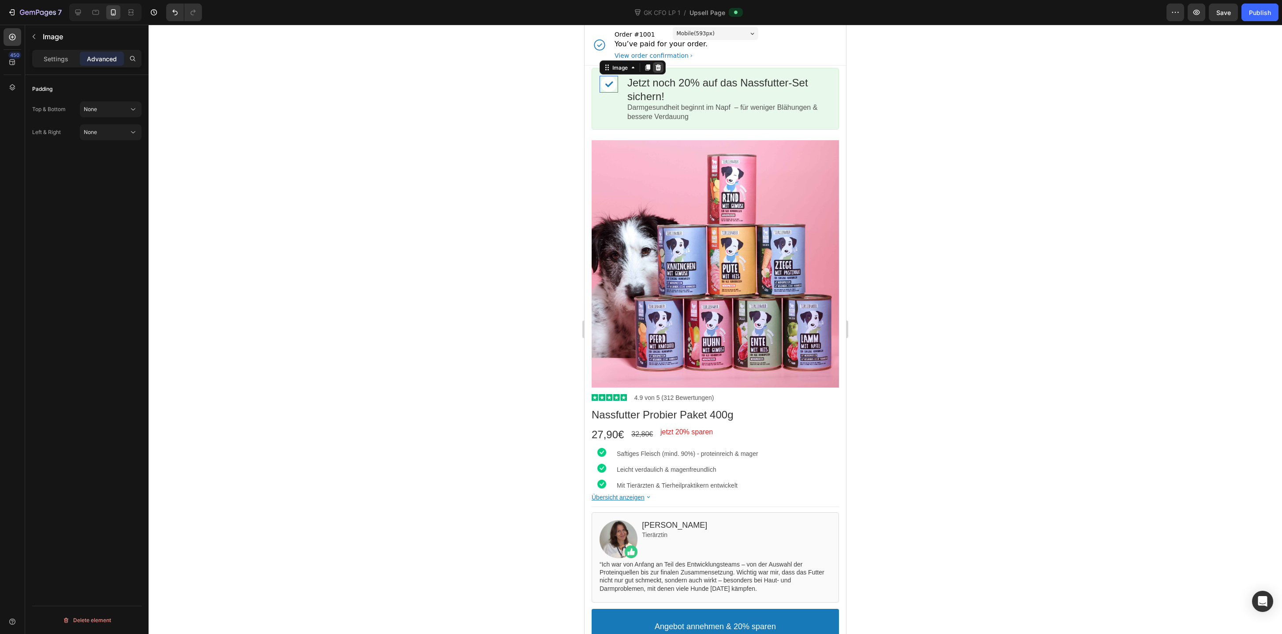
click at [658, 69] on icon at bounding box center [658, 67] width 6 height 6
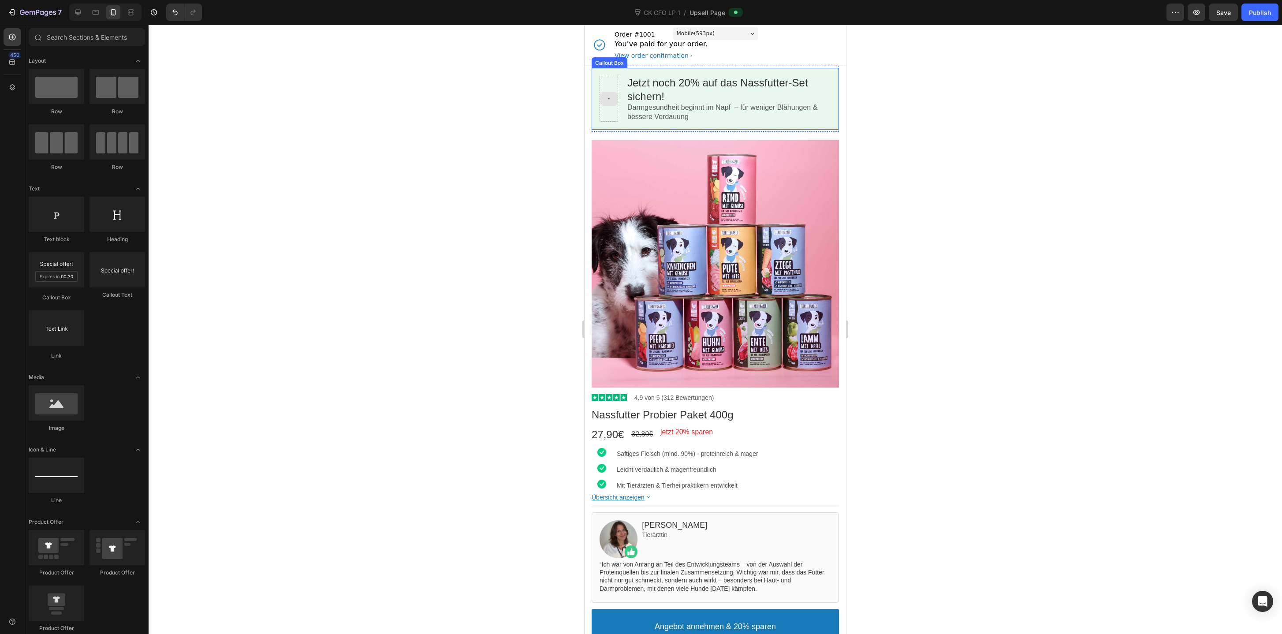
click at [617, 115] on div at bounding box center [608, 99] width 19 height 46
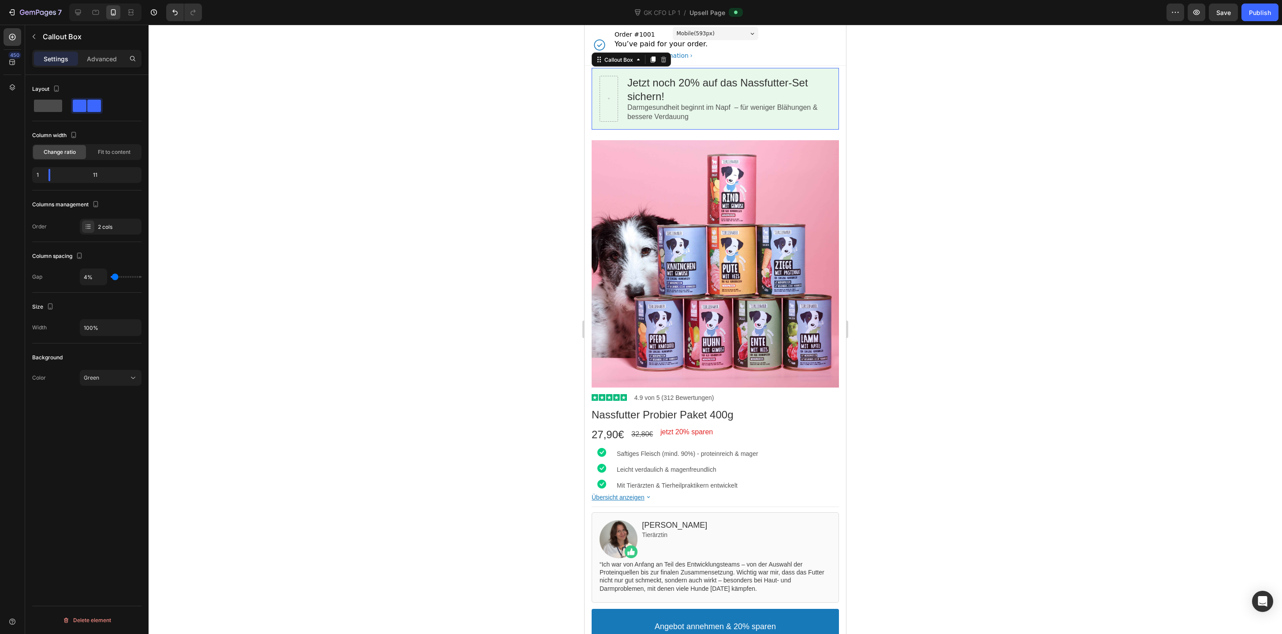
click at [50, 105] on span at bounding box center [48, 106] width 28 height 12
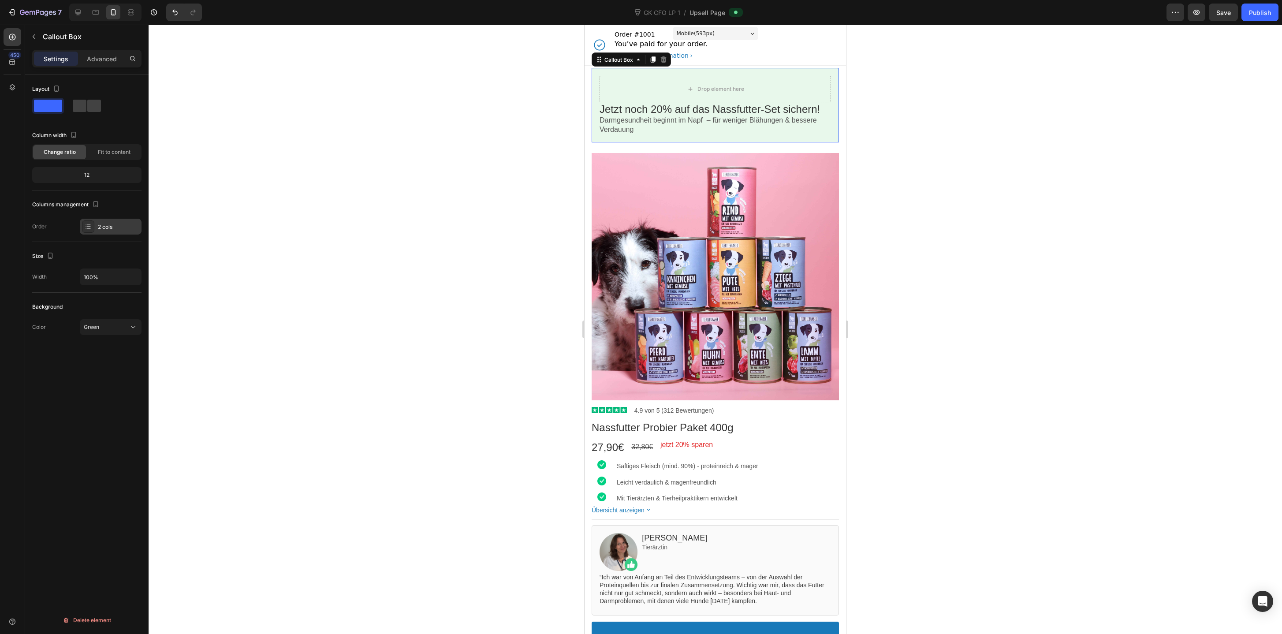
click at [106, 219] on div "2 cols" at bounding box center [111, 227] width 62 height 16
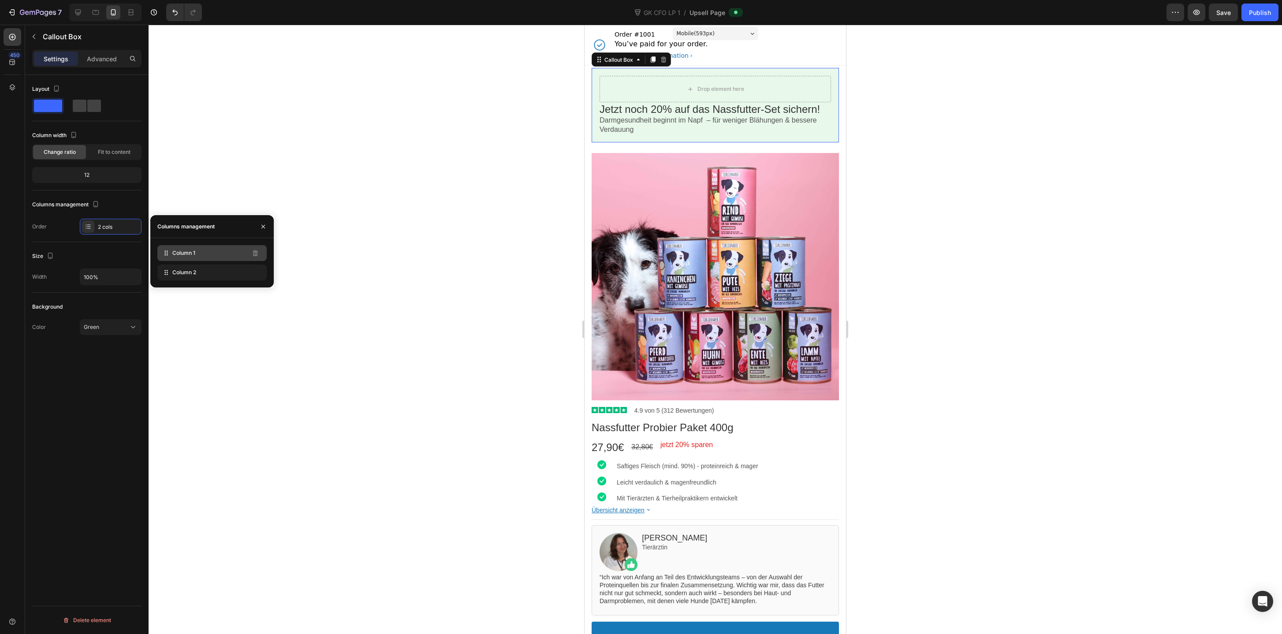
click at [241, 257] on div "Column 1" at bounding box center [211, 253] width 109 height 16
click at [634, 86] on div "Drop element here" at bounding box center [714, 89] width 231 height 26
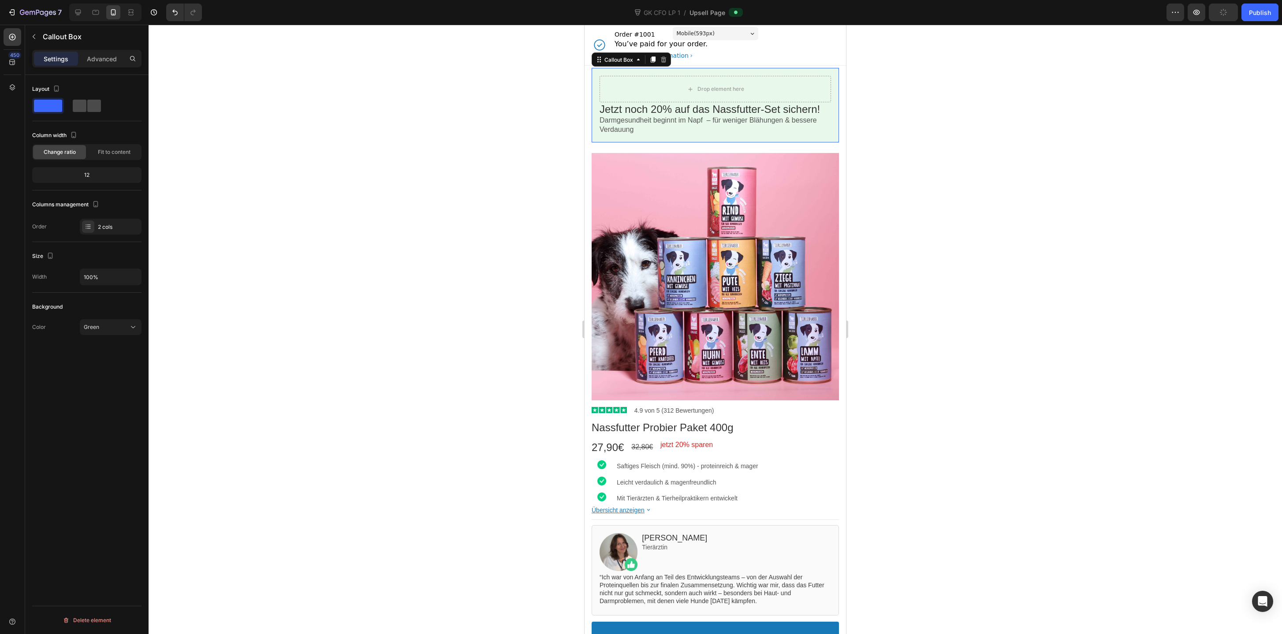
click at [87, 106] on span at bounding box center [94, 106] width 14 height 12
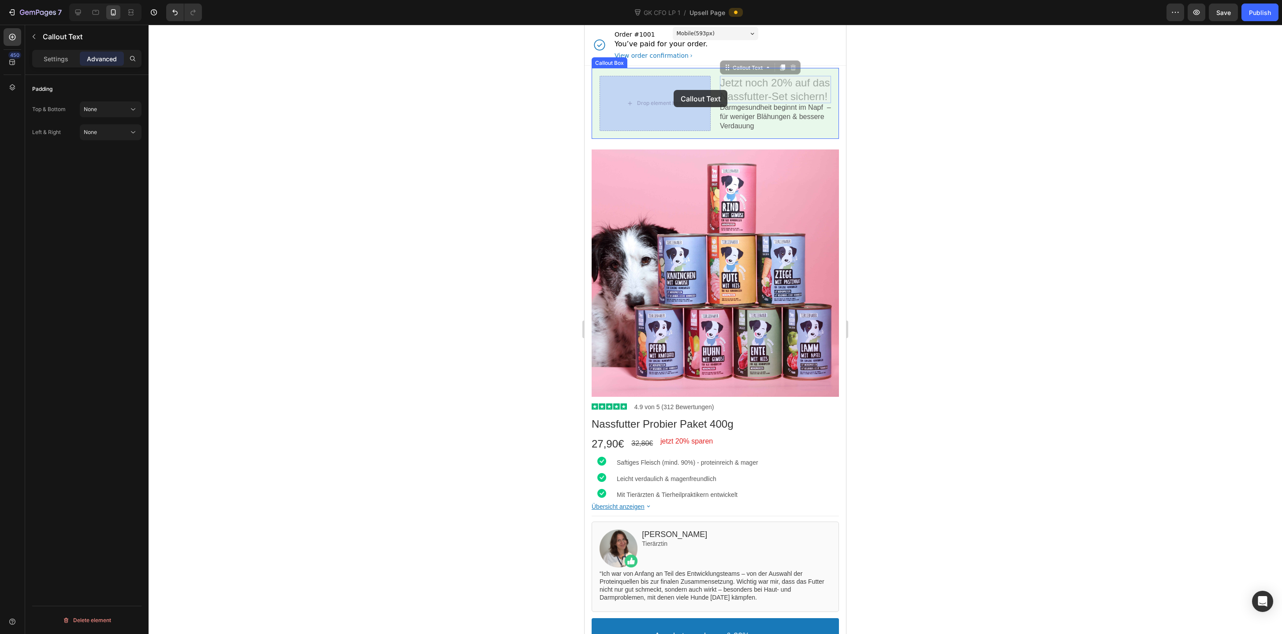
drag, startPoint x: 774, startPoint y: 90, endPoint x: 673, endPoint y: 90, distance: 100.5
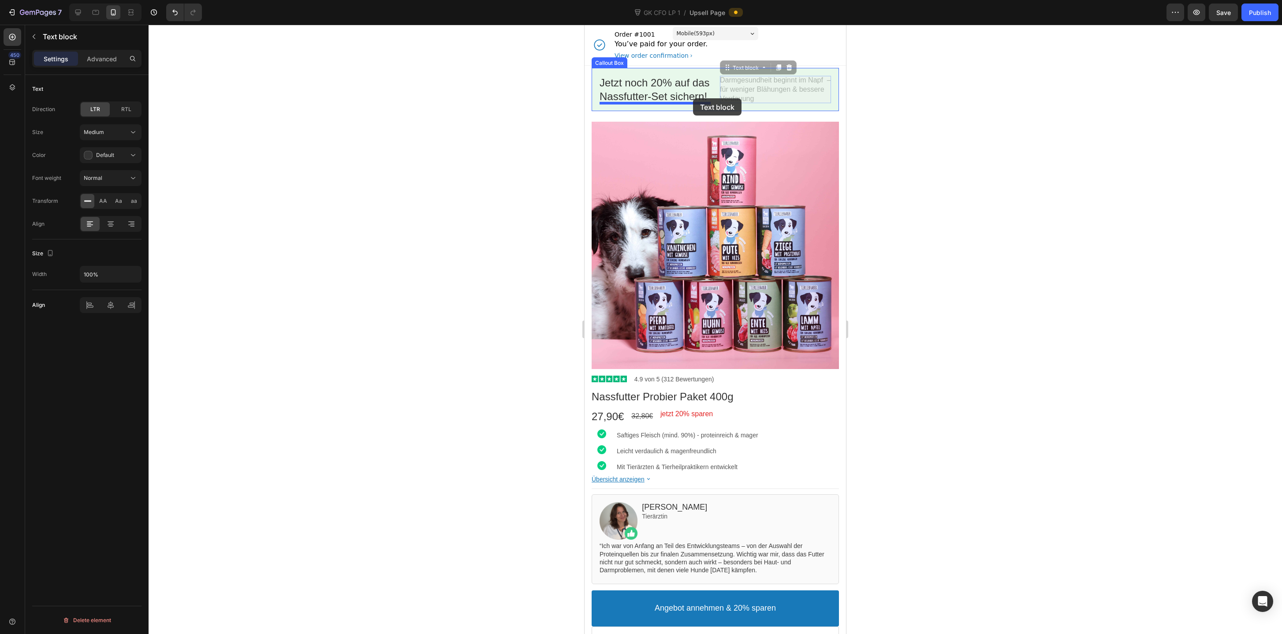
drag, startPoint x: 748, startPoint y: 85, endPoint x: 693, endPoint y: 98, distance: 57.2
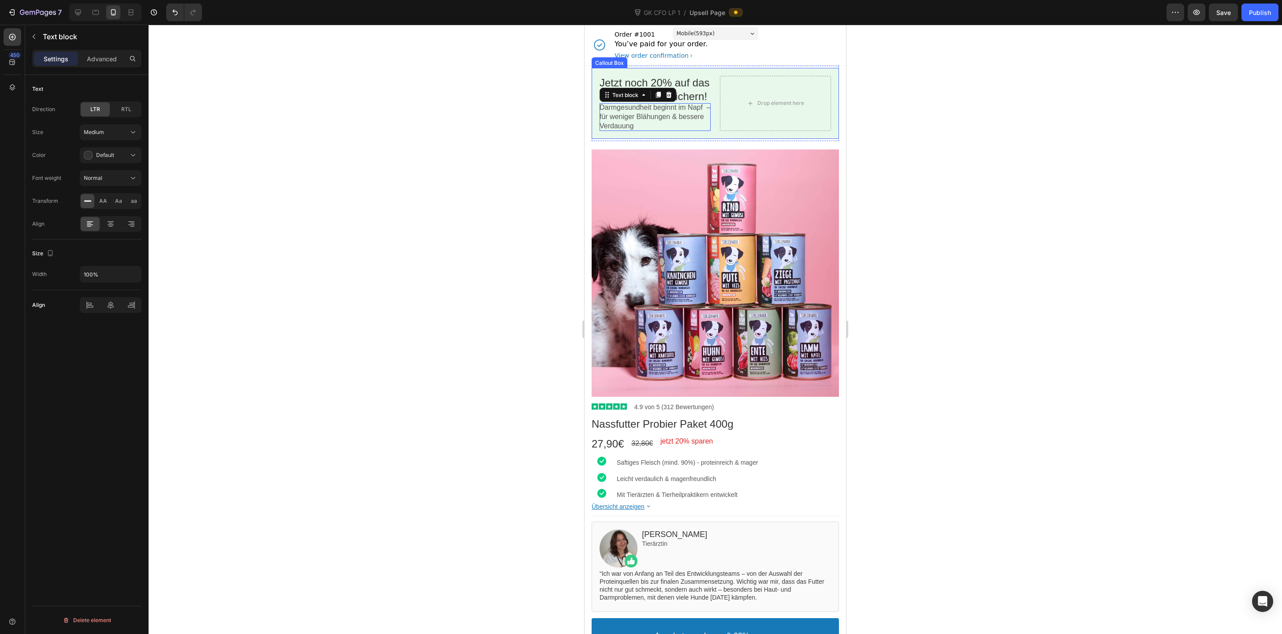
click at [779, 98] on div "Drop element here" at bounding box center [775, 103] width 71 height 14
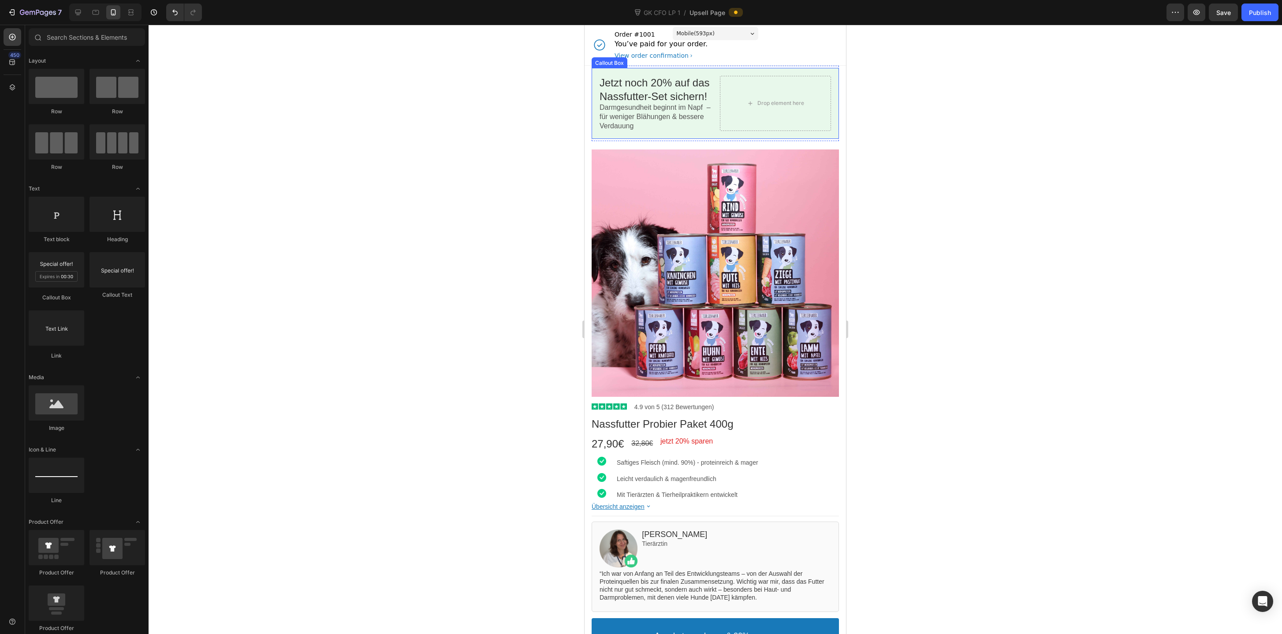
click at [711, 130] on div "Jetzt noch 20% auf das Nassfutter-Set sichern! Callout Text Darmgesundheit begi…" at bounding box center [714, 103] width 231 height 55
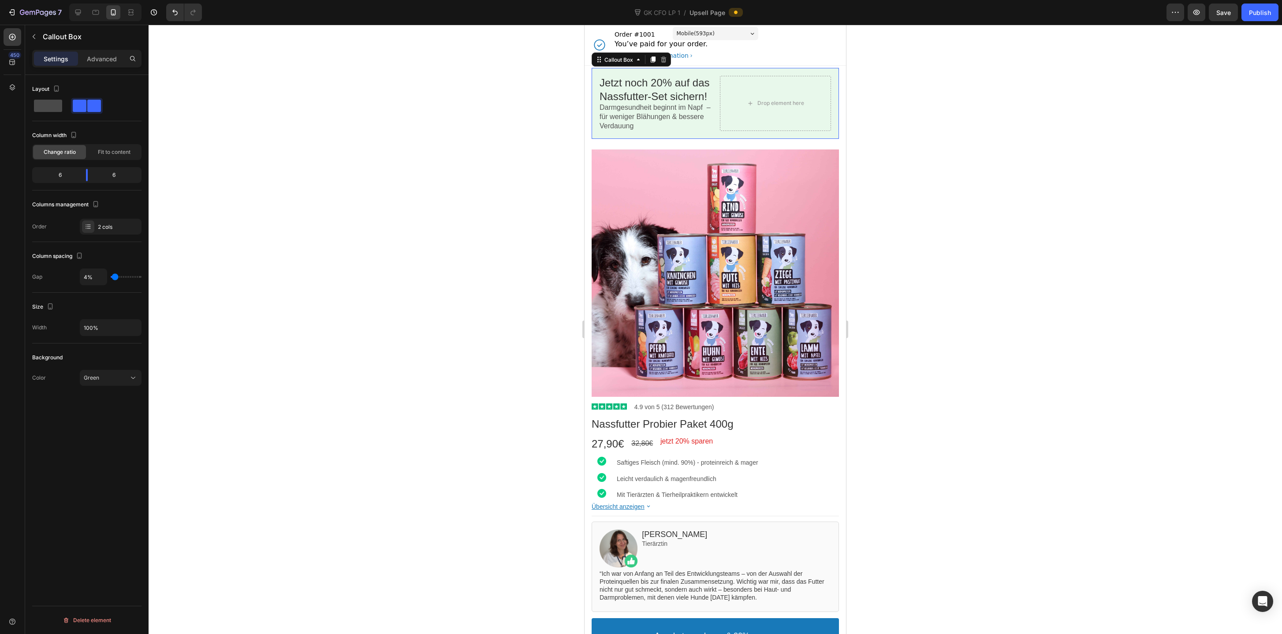
click at [51, 110] on span at bounding box center [48, 106] width 28 height 12
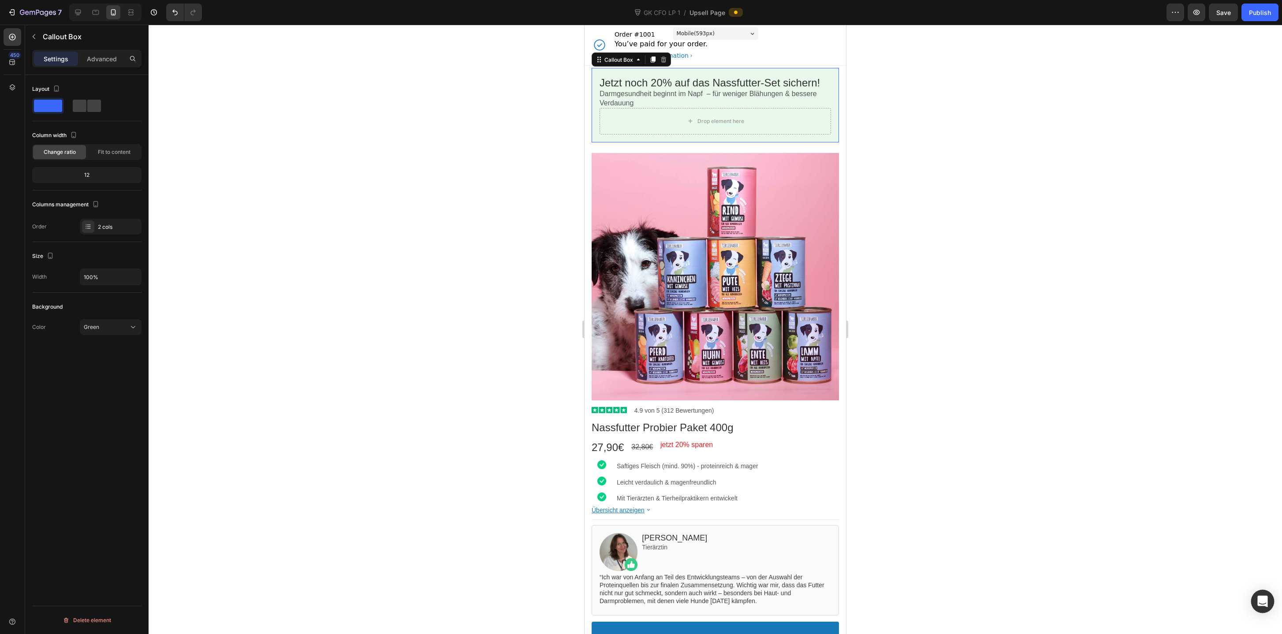
click at [1265, 602] on icon "Open Intercom Messenger" at bounding box center [1262, 600] width 10 height 11
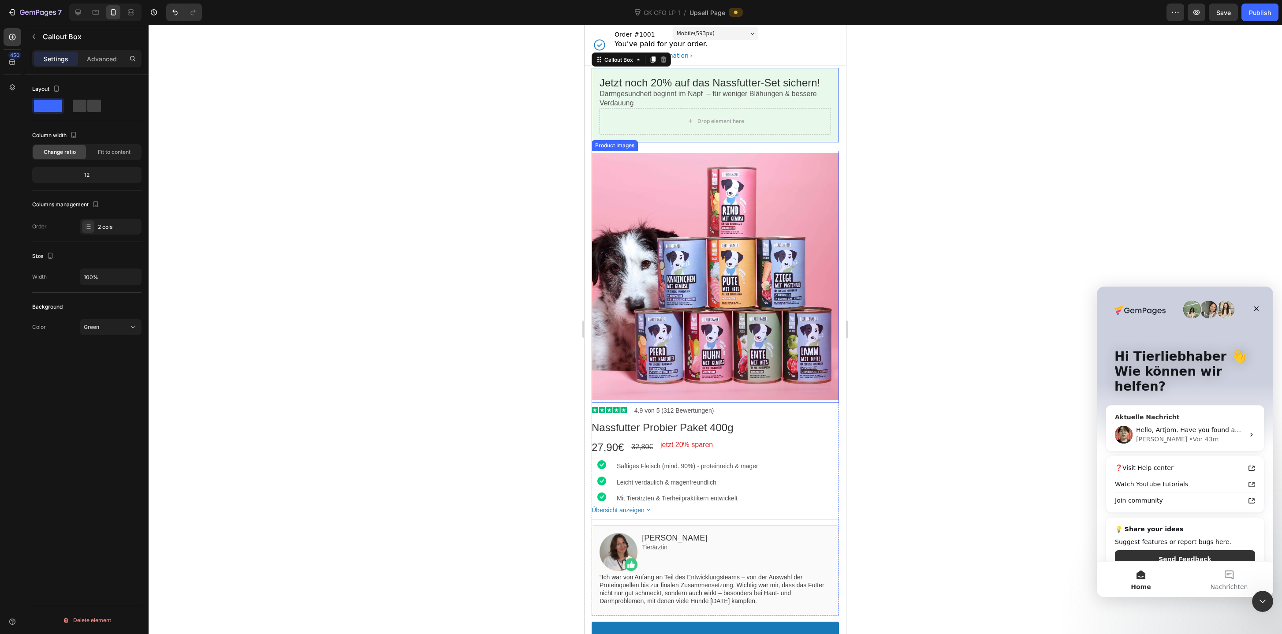
click at [1129, 405] on div "Aktuelle Nachricht Hello, Artjom. Have you found an alternative to create trigg…" at bounding box center [1184, 428] width 159 height 46
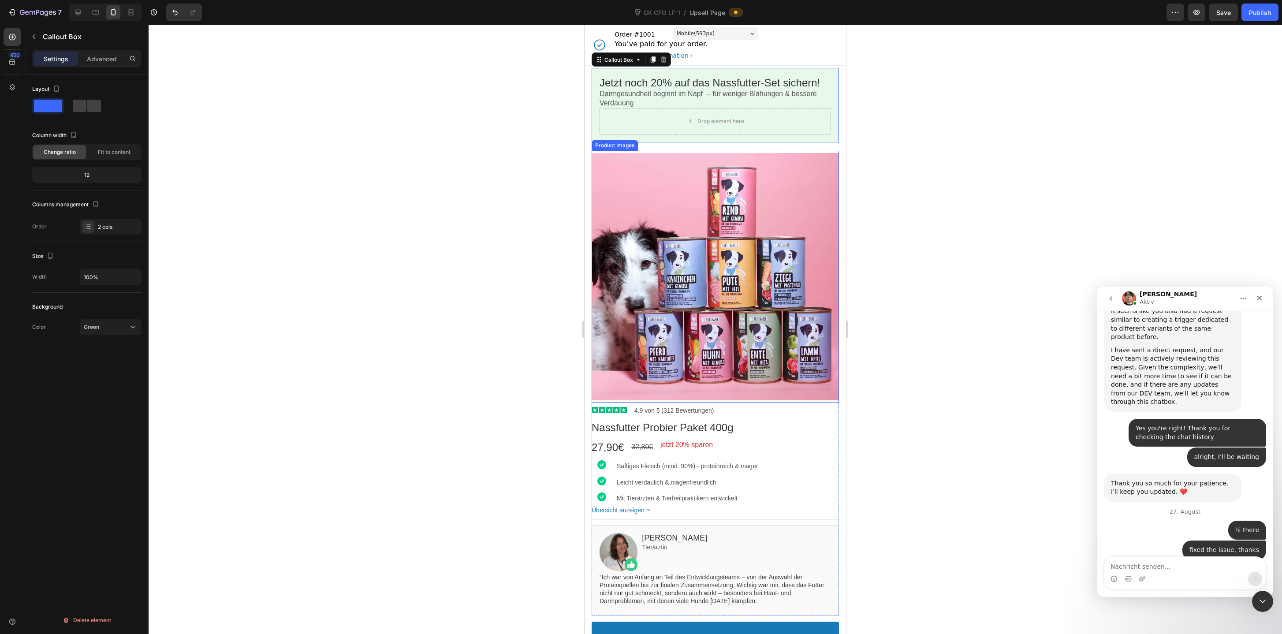
scroll to position [2116, 0]
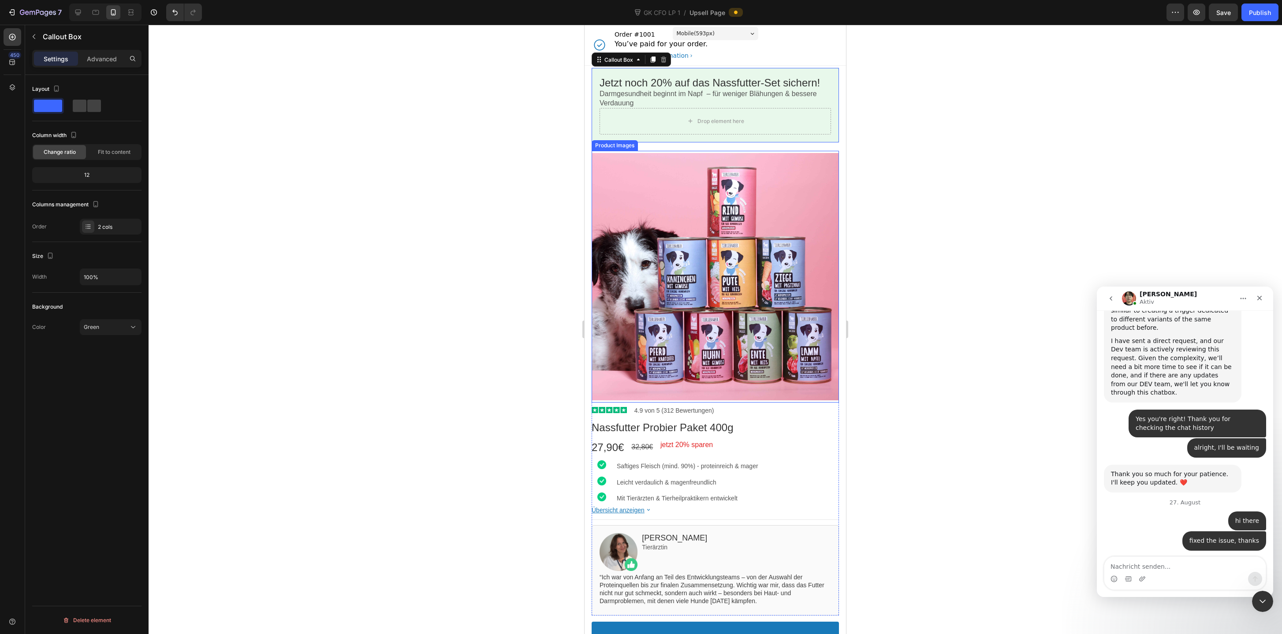
click at [1133, 562] on textarea "Nachricht senden..." at bounding box center [1184, 564] width 161 height 15
type textarea "can you help me with another problem"
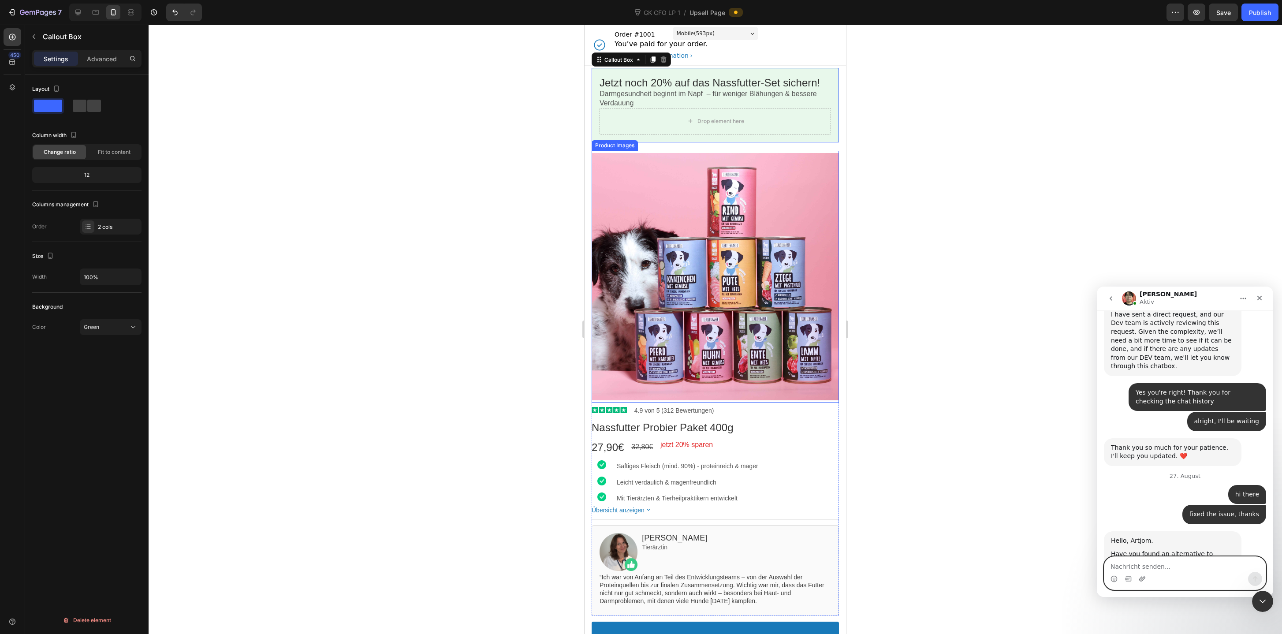
click at [1139, 576] on icon "Anhang hochladen" at bounding box center [1141, 578] width 7 height 7
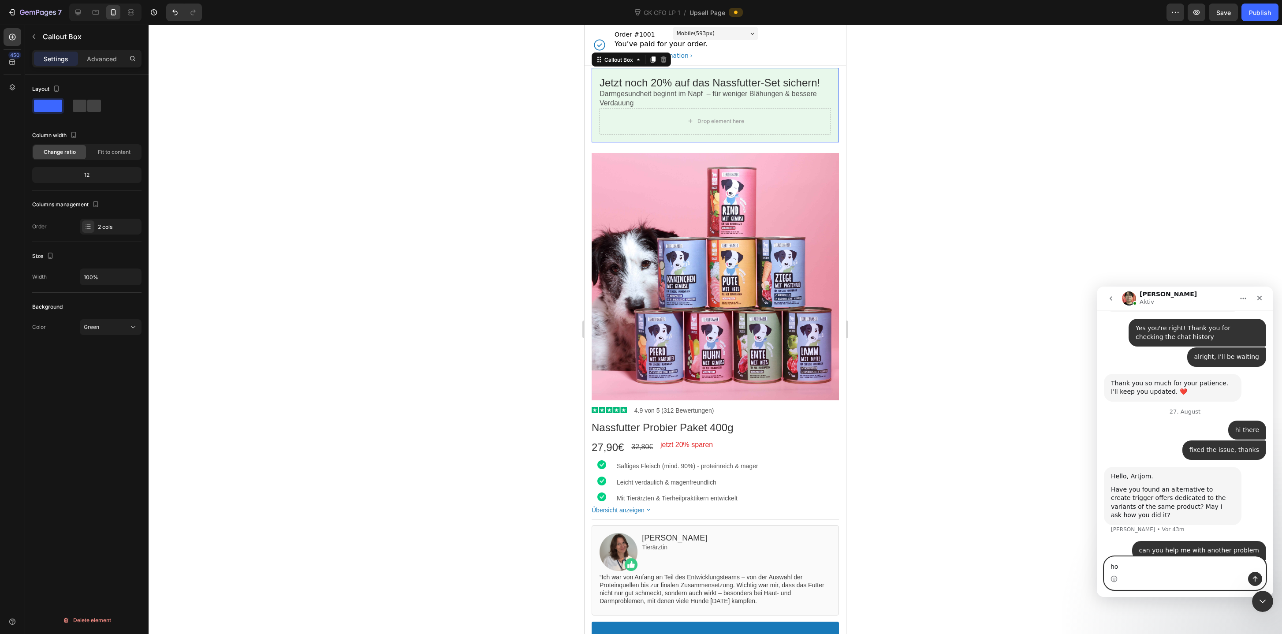
type textarea "h"
type textarea "I cant delete this empty box somehow"
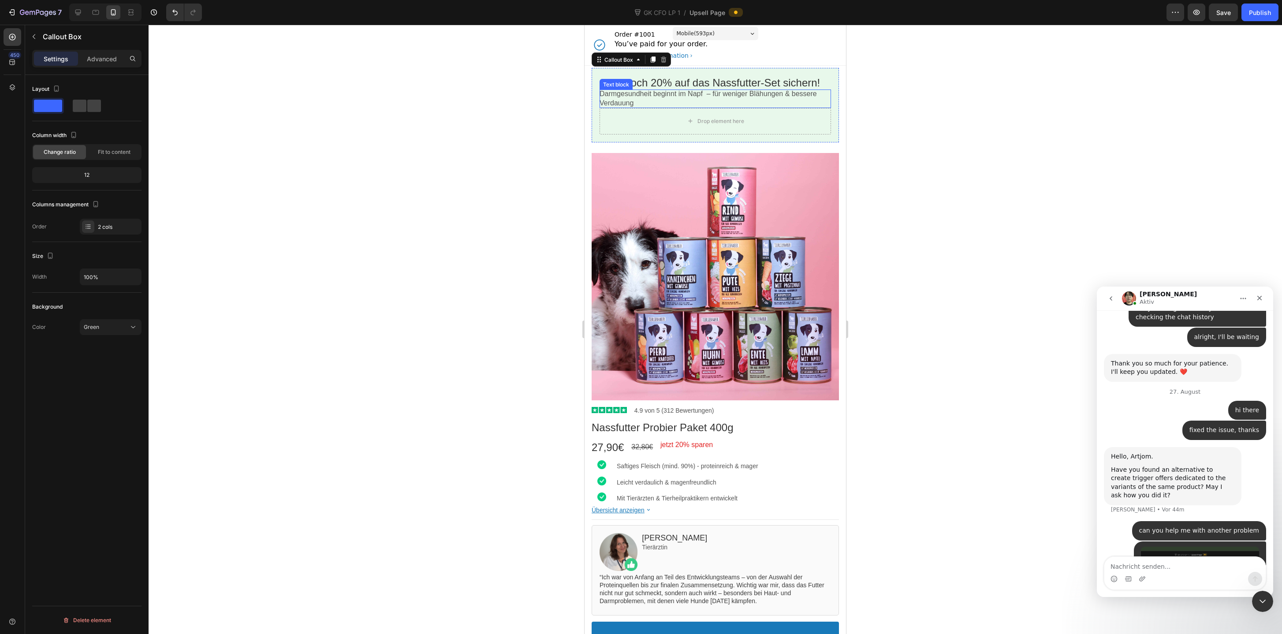
click at [640, 101] on p "Darmgesundheit beginnt im Napf – für weniger Blähungen & bessere Verdauung" at bounding box center [714, 98] width 231 height 19
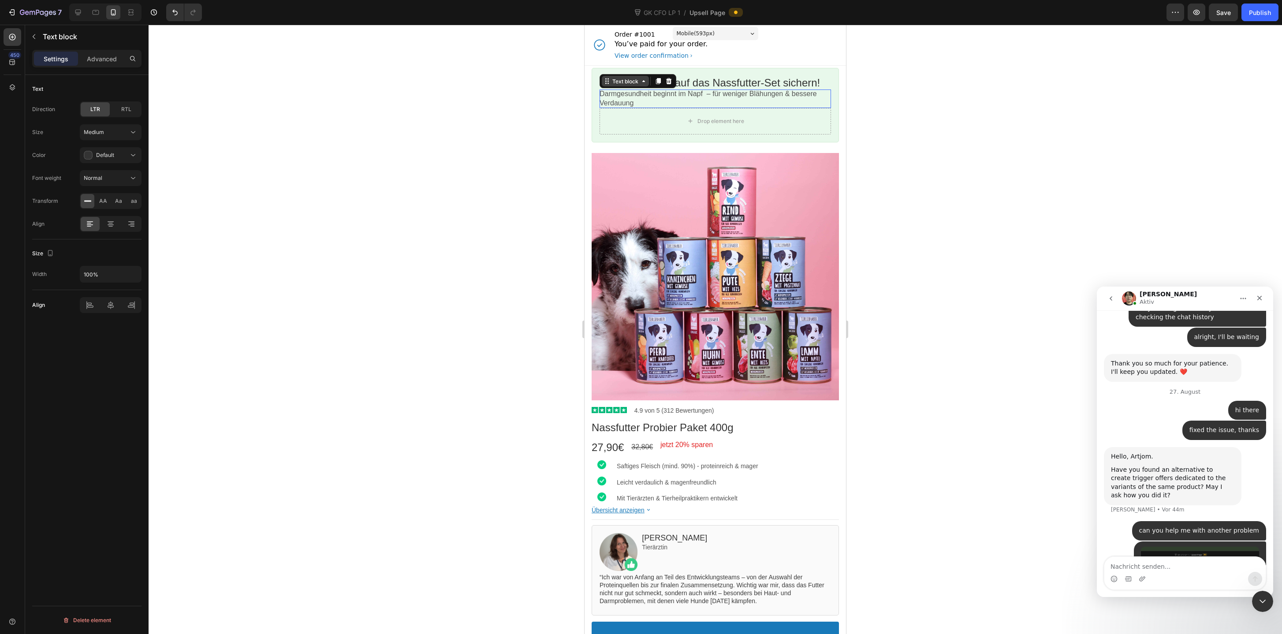
click at [625, 81] on div "Text block" at bounding box center [625, 81] width 30 height 7
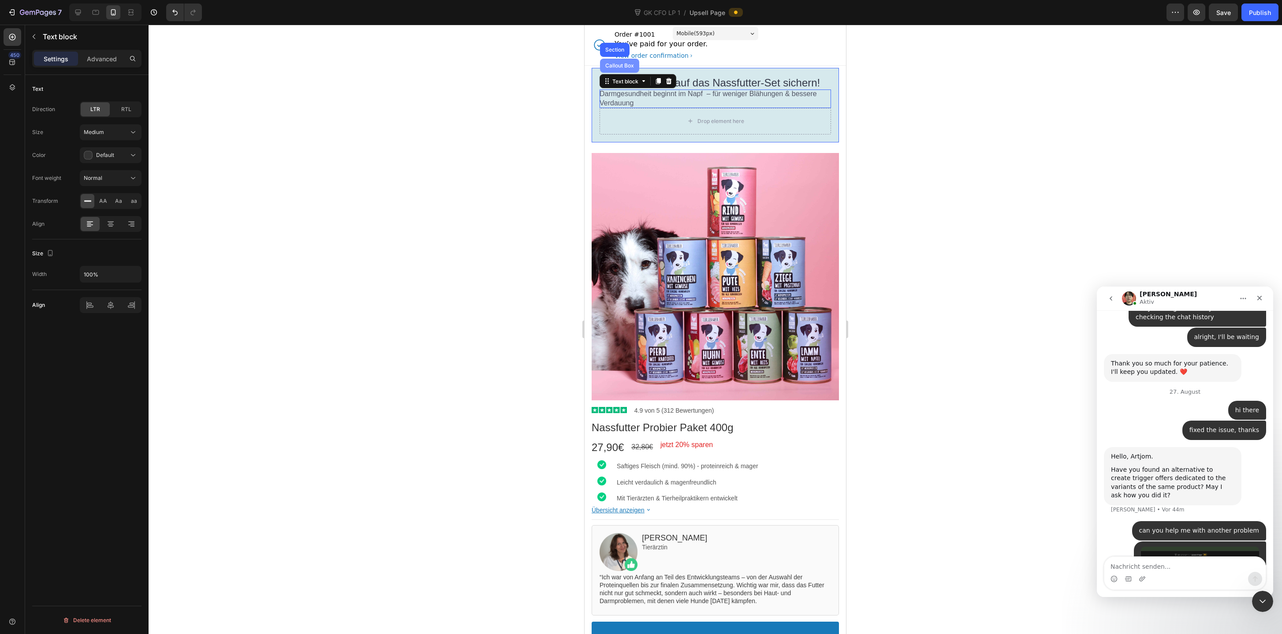
click at [623, 72] on div "Callout Box" at bounding box center [619, 66] width 39 height 14
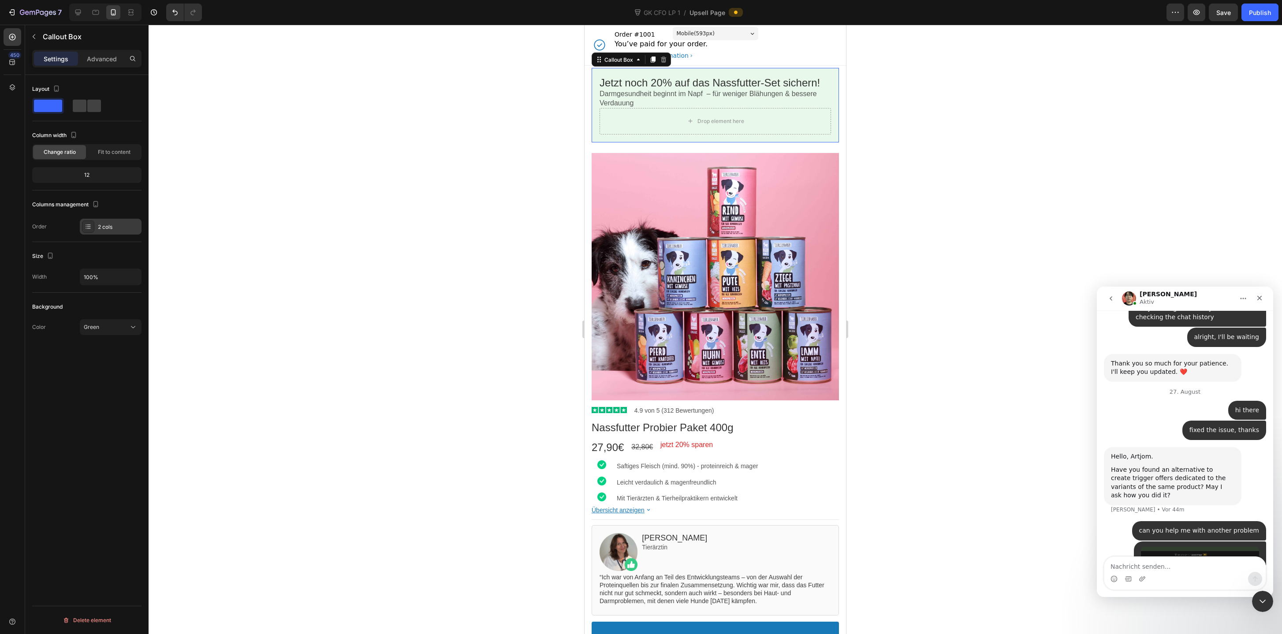
click at [110, 220] on div "2 cols" at bounding box center [111, 227] width 62 height 16
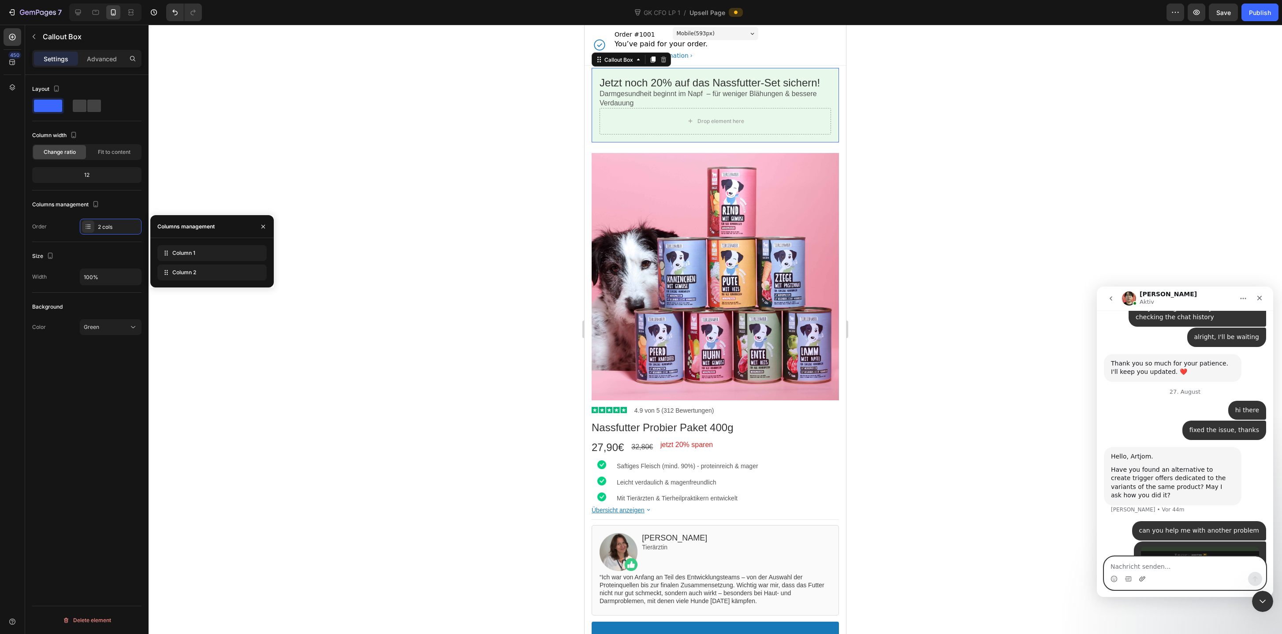
click at [1143, 576] on icon "Anhang hochladen" at bounding box center [1141, 578] width 7 height 7
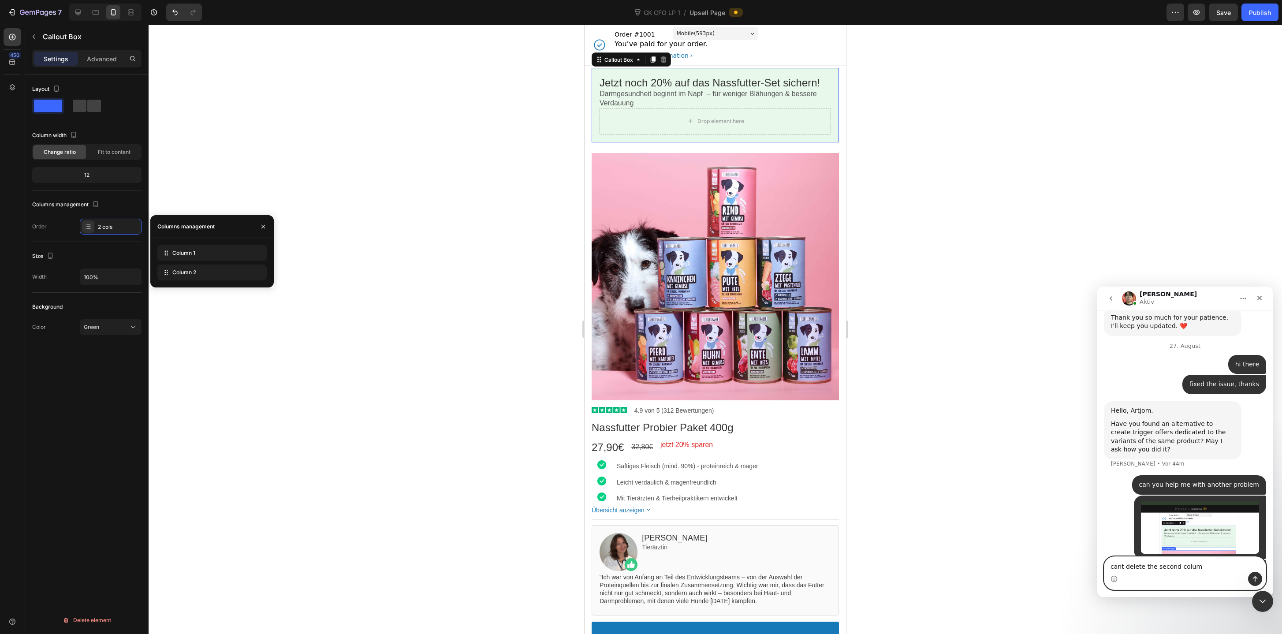
type textarea "cant delete the second column"
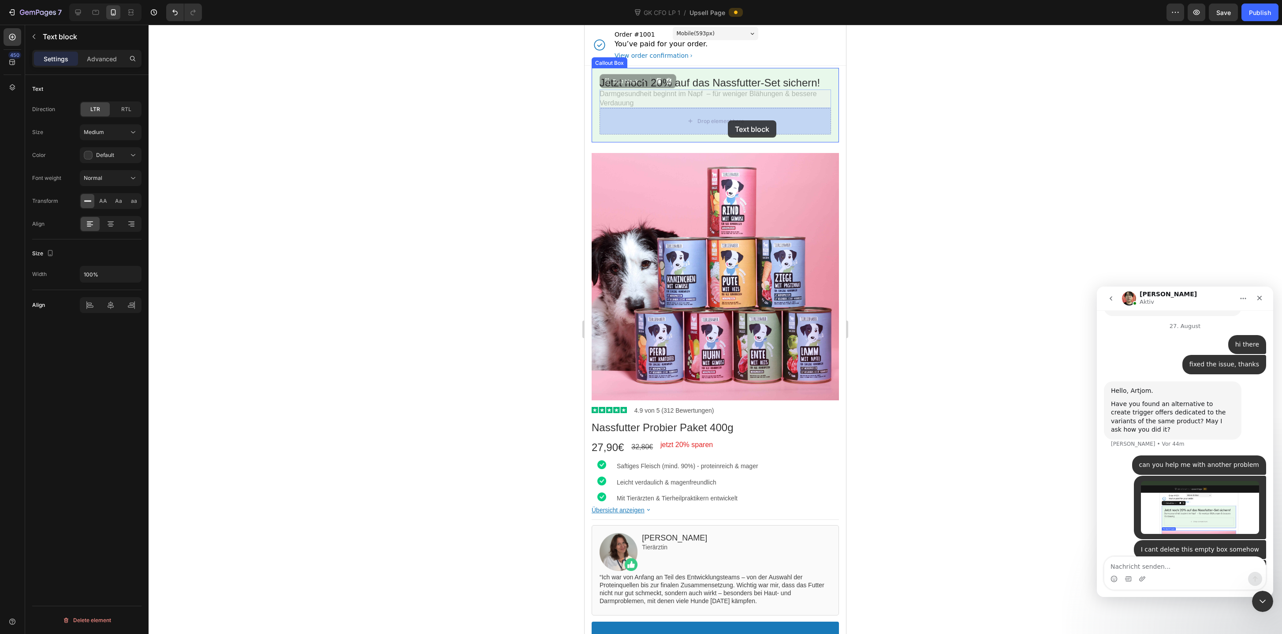
drag, startPoint x: 728, startPoint y: 104, endPoint x: 728, endPoint y: 120, distance: 16.7
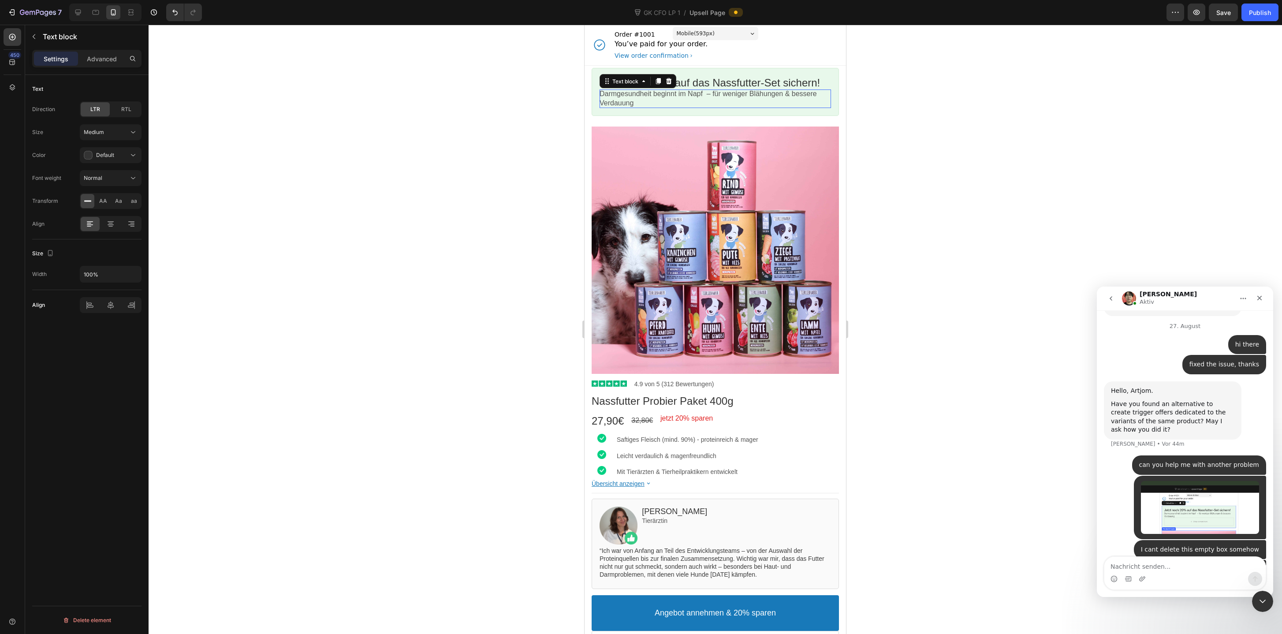
click at [947, 200] on div at bounding box center [715, 329] width 1133 height 609
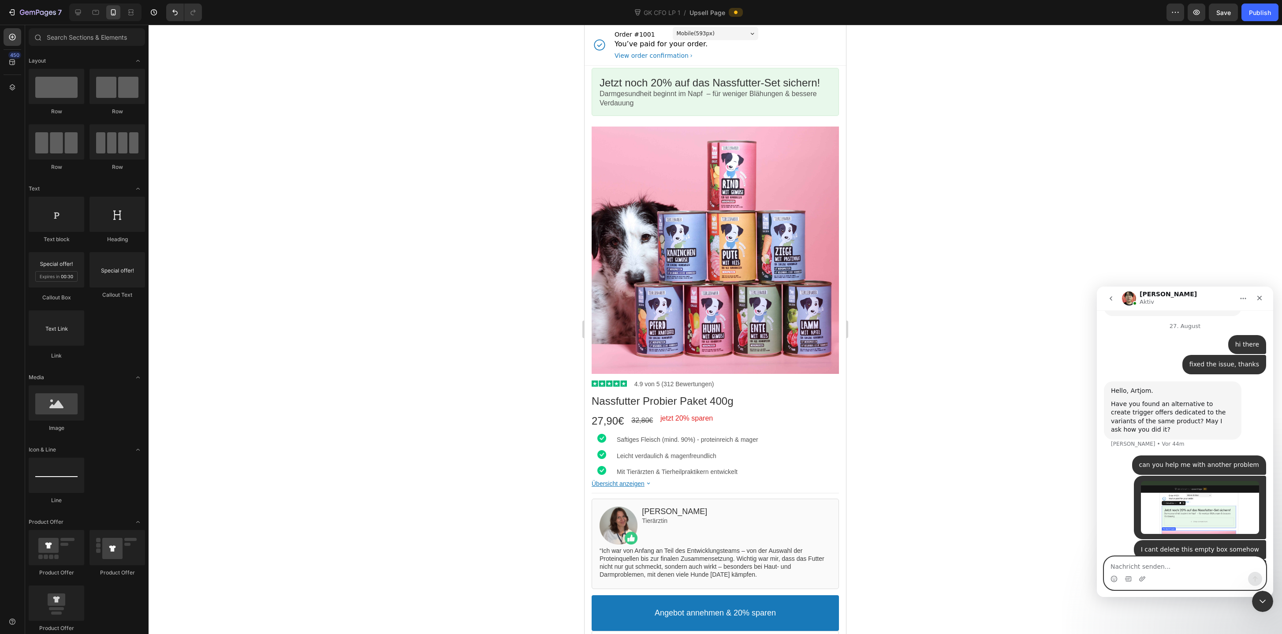
click at [1175, 566] on textarea "Nachricht senden..." at bounding box center [1184, 564] width 161 height 15
type textarea "oh ok"
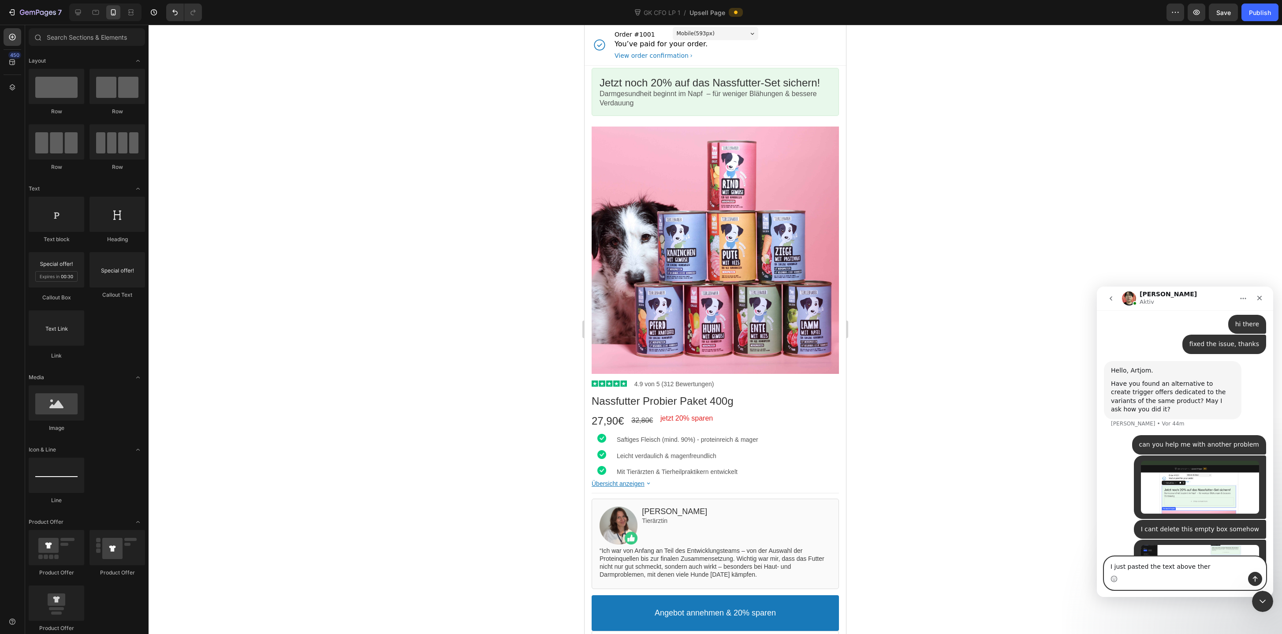
type textarea "I just pasted the text above there"
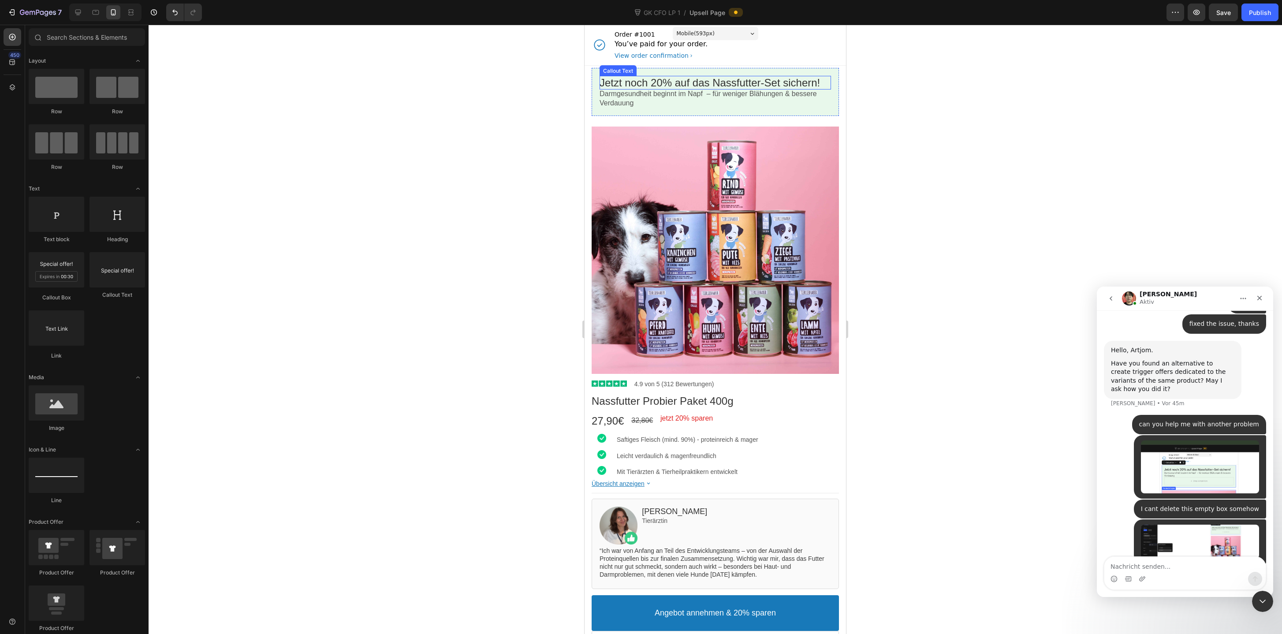
click at [768, 87] on bdo "Jetzt noch 20% auf das Nassfutter-Set sichern!" at bounding box center [709, 83] width 220 height 12
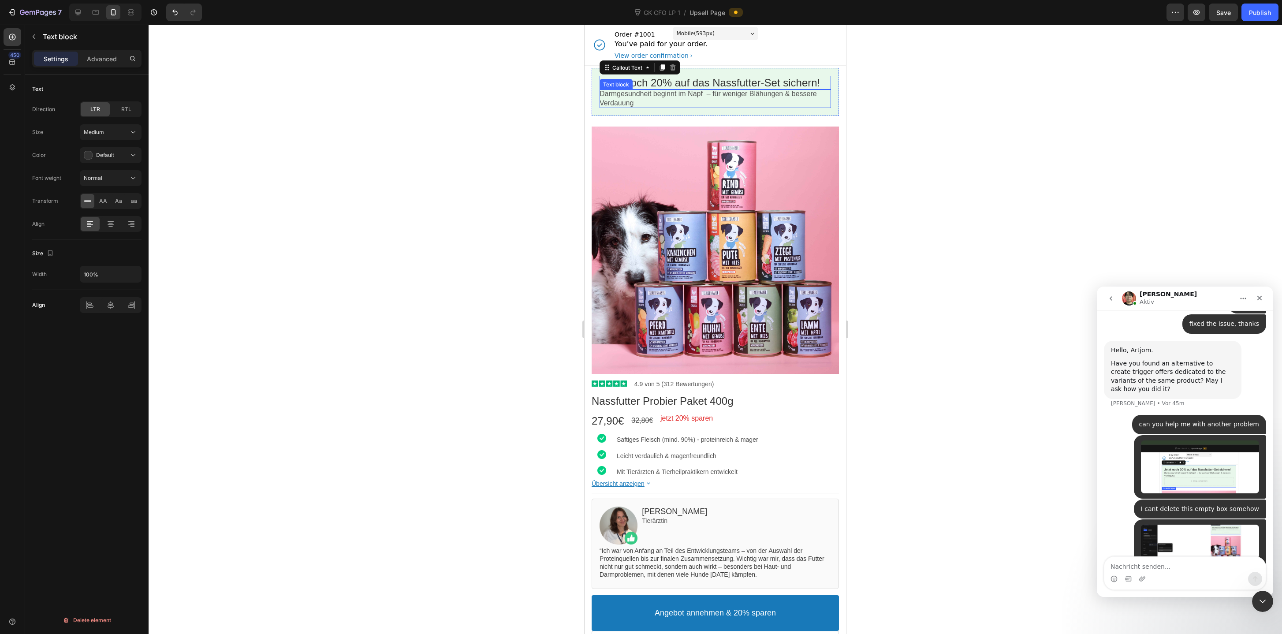
click at [611, 98] on p "Darmgesundheit beginnt im Napf – für weniger Blähungen & bessere Verdauung" at bounding box center [714, 98] width 231 height 19
click at [571, 103] on div at bounding box center [715, 329] width 1133 height 609
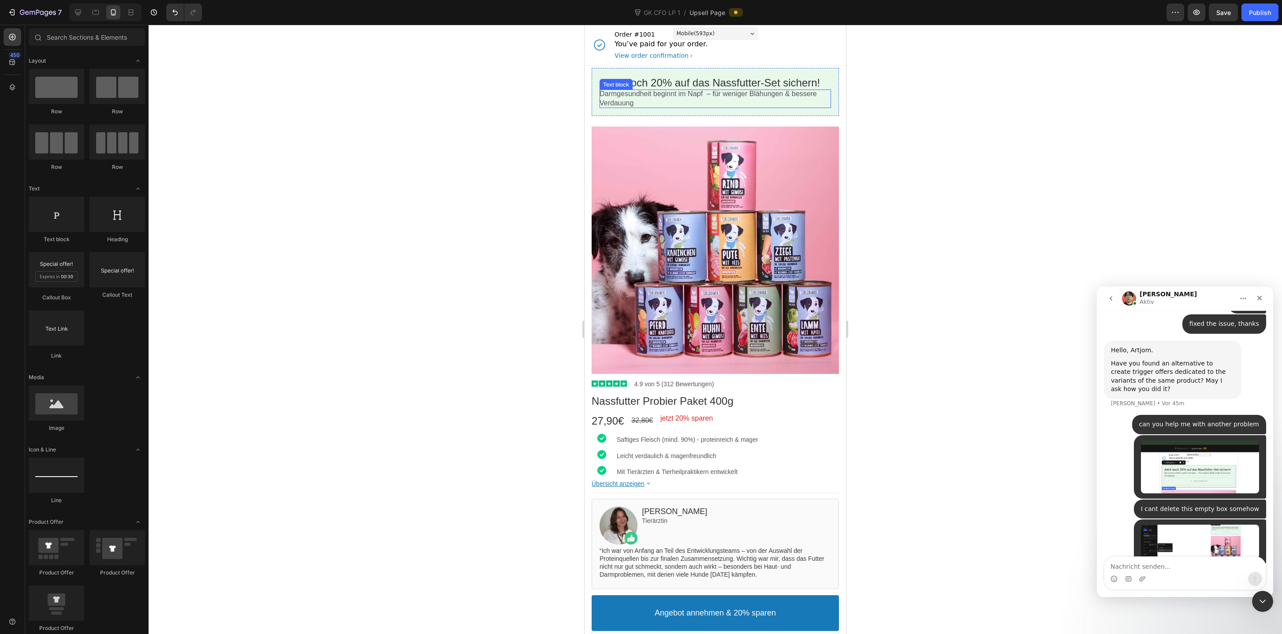
click at [603, 93] on p "Darmgesundheit beginnt im Napf – für weniger Blähungen & bessere Verdauung" at bounding box center [714, 98] width 231 height 19
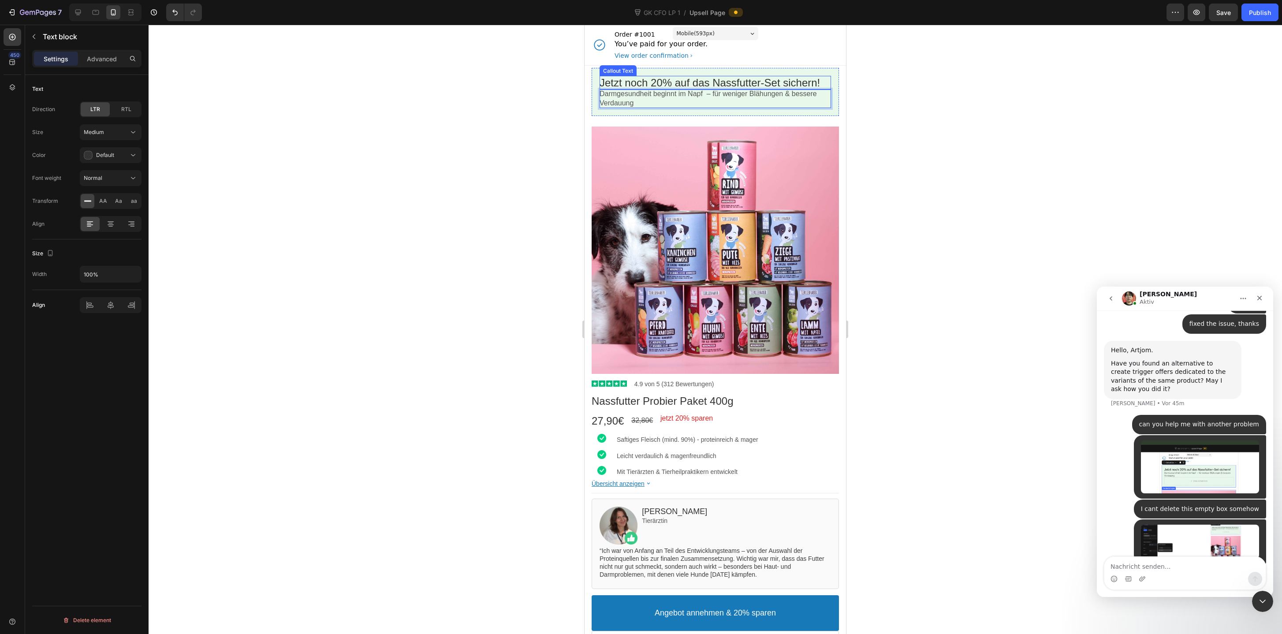
click at [602, 86] on bdo "Jetzt noch 20% auf das Nassfutter-Set sichern!" at bounding box center [709, 83] width 220 height 12
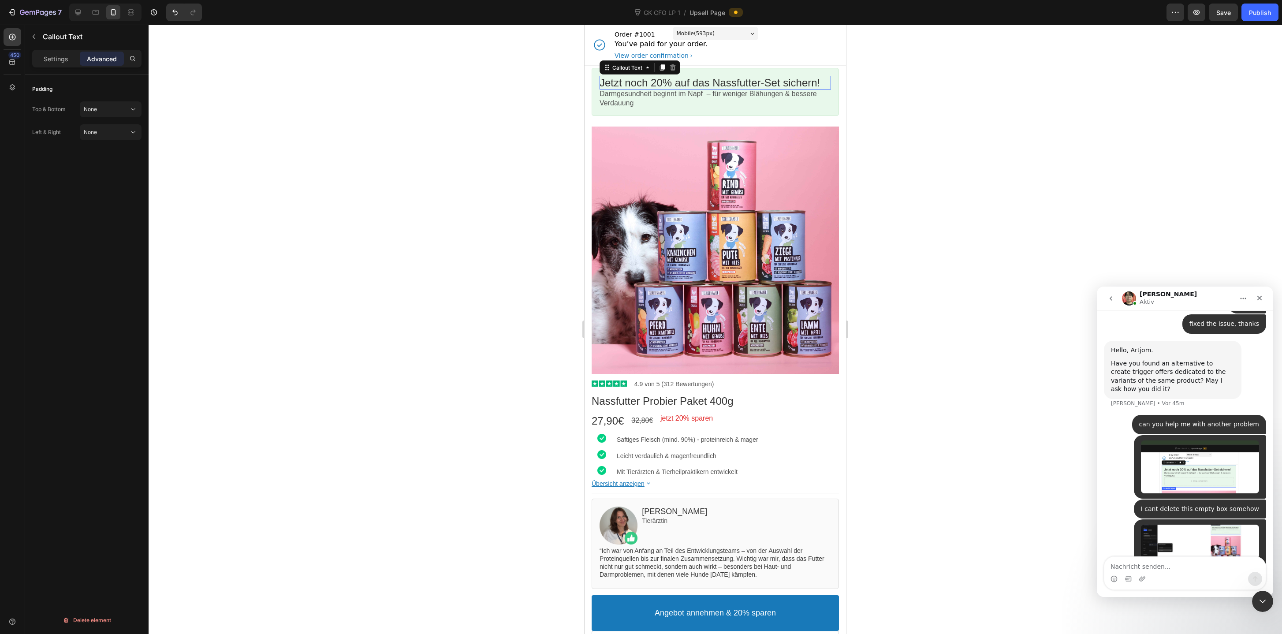
click at [601, 80] on bdo "Jetzt noch 20% auf das Nassfutter-Set sichern!" at bounding box center [709, 83] width 220 height 12
click at [603, 81] on bdo "Jetzt noch 20% auf das Nassfutter-Set sichern!" at bounding box center [709, 83] width 220 height 12
click at [606, 81] on bdo "Jetzt noch 20% auf das Nassfutter-Set sichern!" at bounding box center [709, 83] width 220 height 12
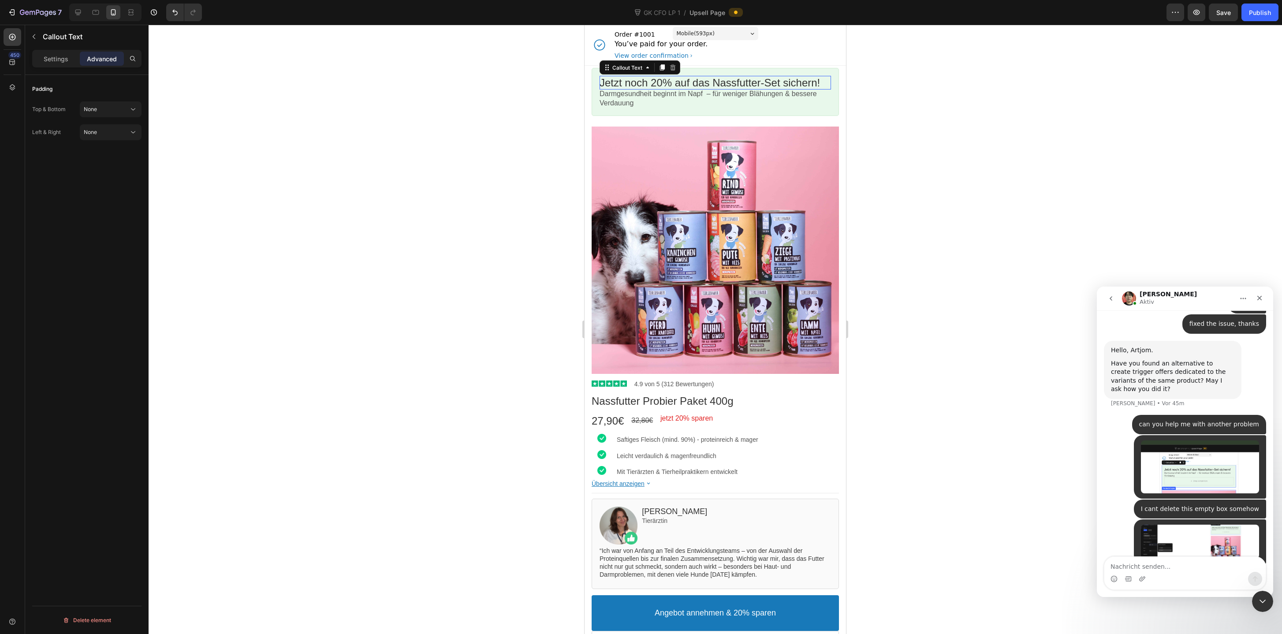
click at [606, 81] on bdo "Jetzt noch 20% auf das Nassfutter-Set sichern!" at bounding box center [709, 83] width 220 height 12
click at [603, 103] on p "Darmgesundheit beginnt im Napf – für weniger Blähungen & bessere Verdauung" at bounding box center [714, 98] width 231 height 19
click at [930, 164] on div at bounding box center [715, 329] width 1133 height 609
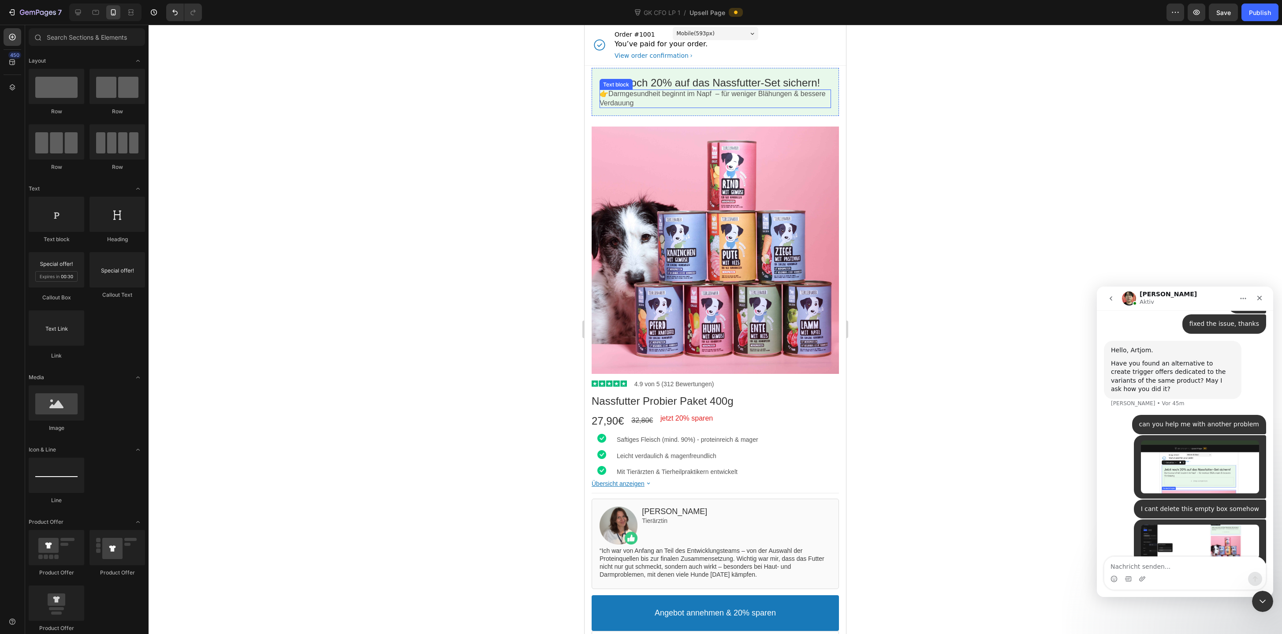
click at [610, 94] on p "👉Darmgesundheit beginnt im Napf – für weniger Blähungen & bessere Verdauung" at bounding box center [714, 98] width 231 height 19
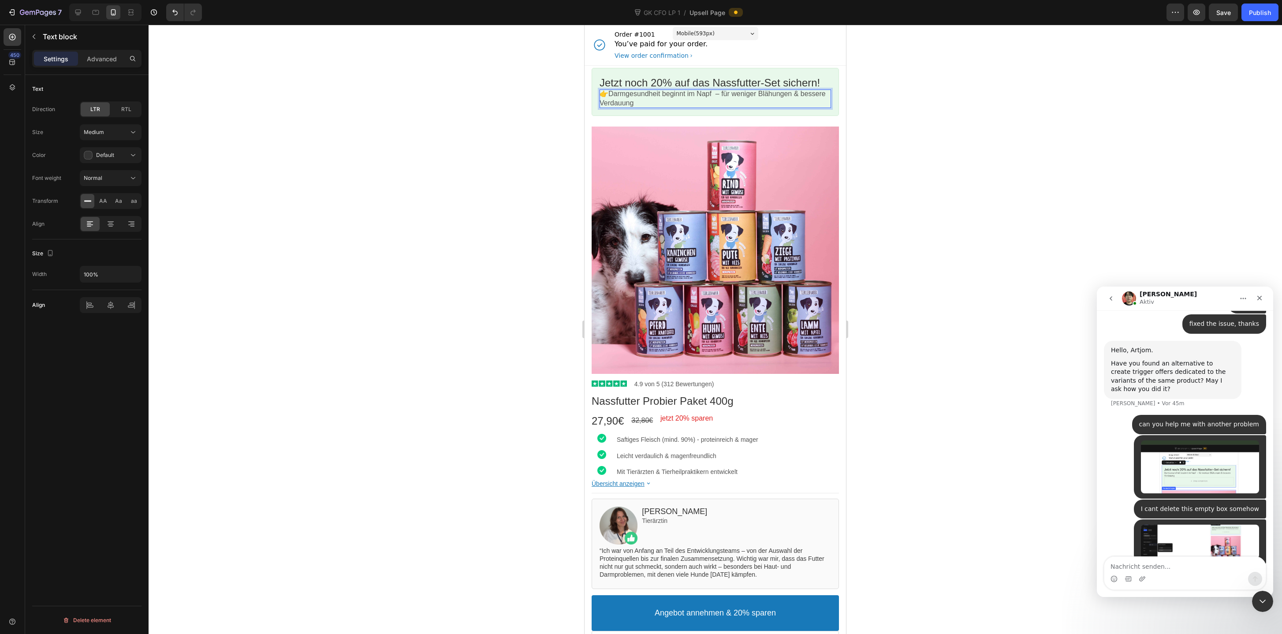
click at [610, 94] on p "👉Darmgesundheit beginnt im Napf – für weniger Blähungen & bessere Verdauung" at bounding box center [714, 98] width 231 height 19
click at [1254, 17] on div "Publish" at bounding box center [1260, 12] width 22 height 9
click at [1196, 13] on icon "button" at bounding box center [1196, 12] width 9 height 9
click at [734, 67] on div "Jetzt noch 20% auf das Nassfutter-Set sichern! Callout Text 👉 Darmgesundheit be…" at bounding box center [714, 92] width 247 height 52
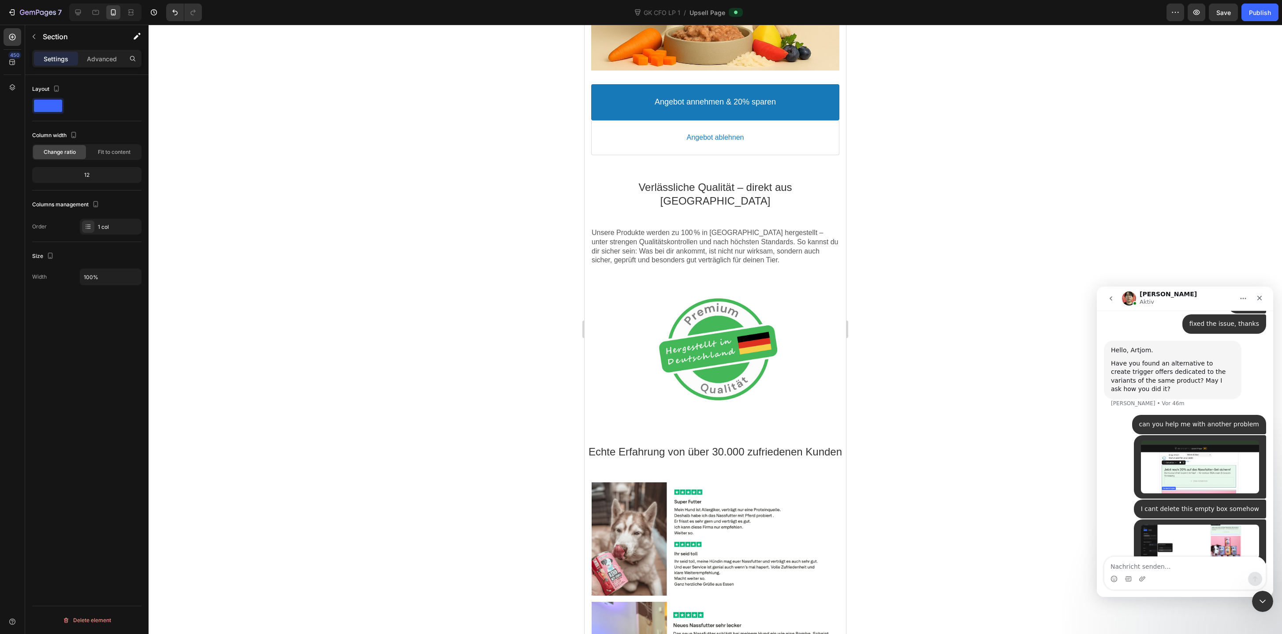
scroll to position [1805, 0]
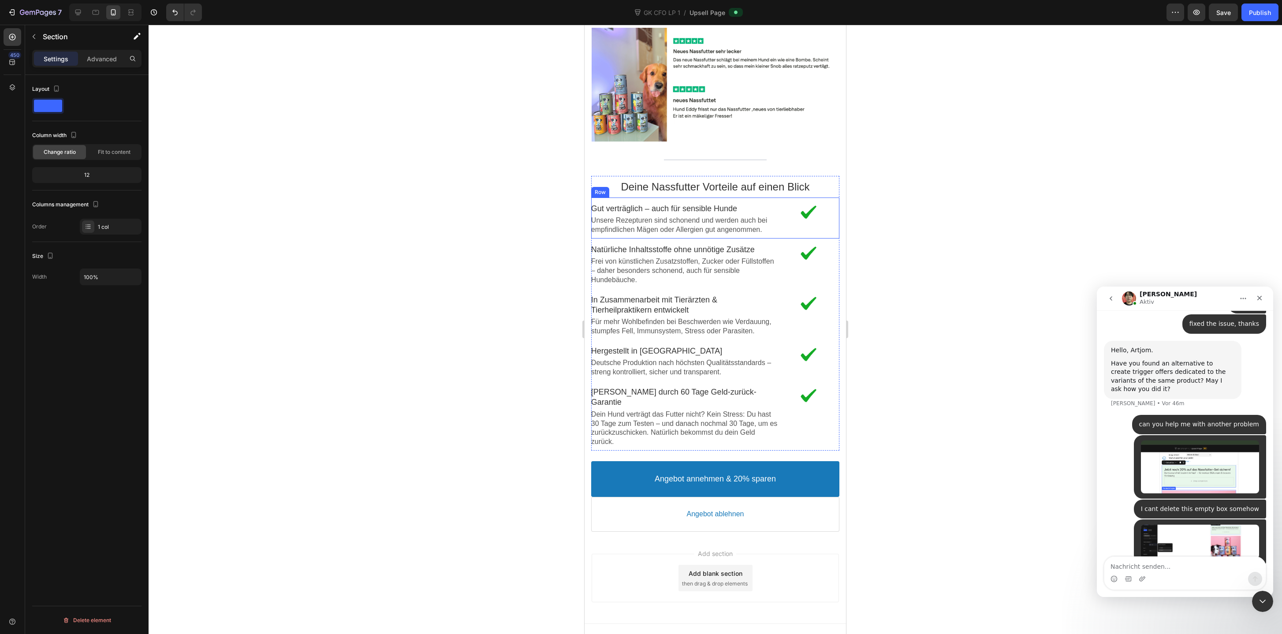
click at [661, 223] on div "Image Gut verträglich – auch für sensible Hunde Text block Unsere Rezepturen si…" at bounding box center [715, 217] width 248 height 41
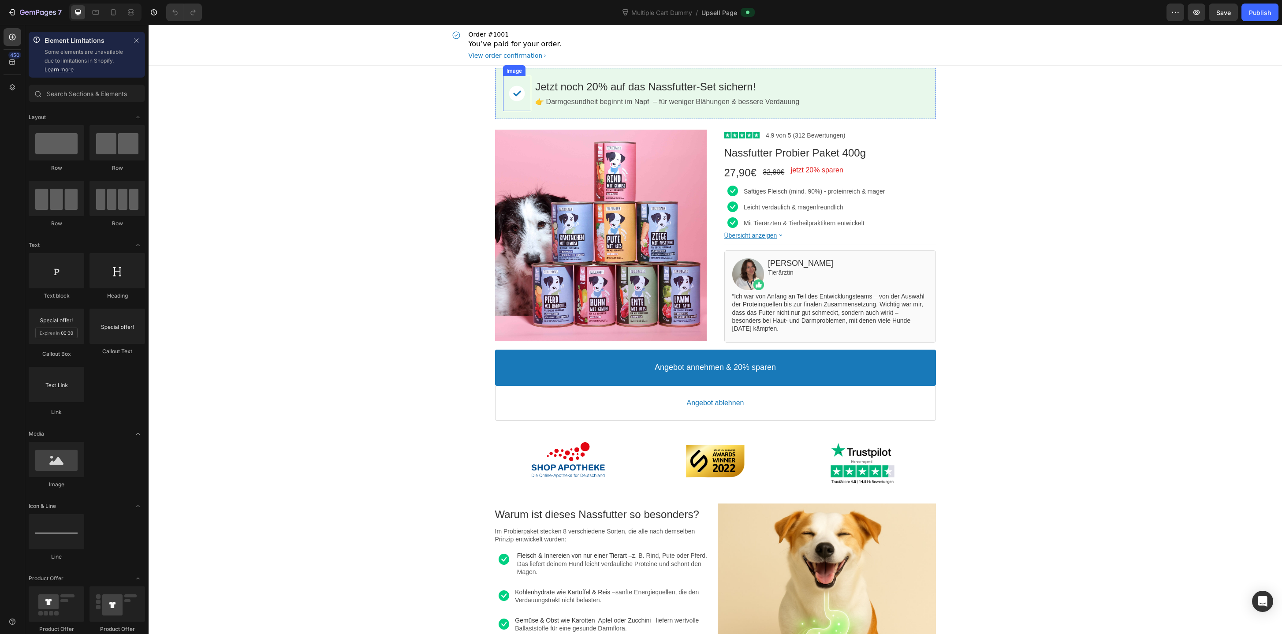
click at [520, 84] on div "Image" at bounding box center [517, 93] width 28 height 35
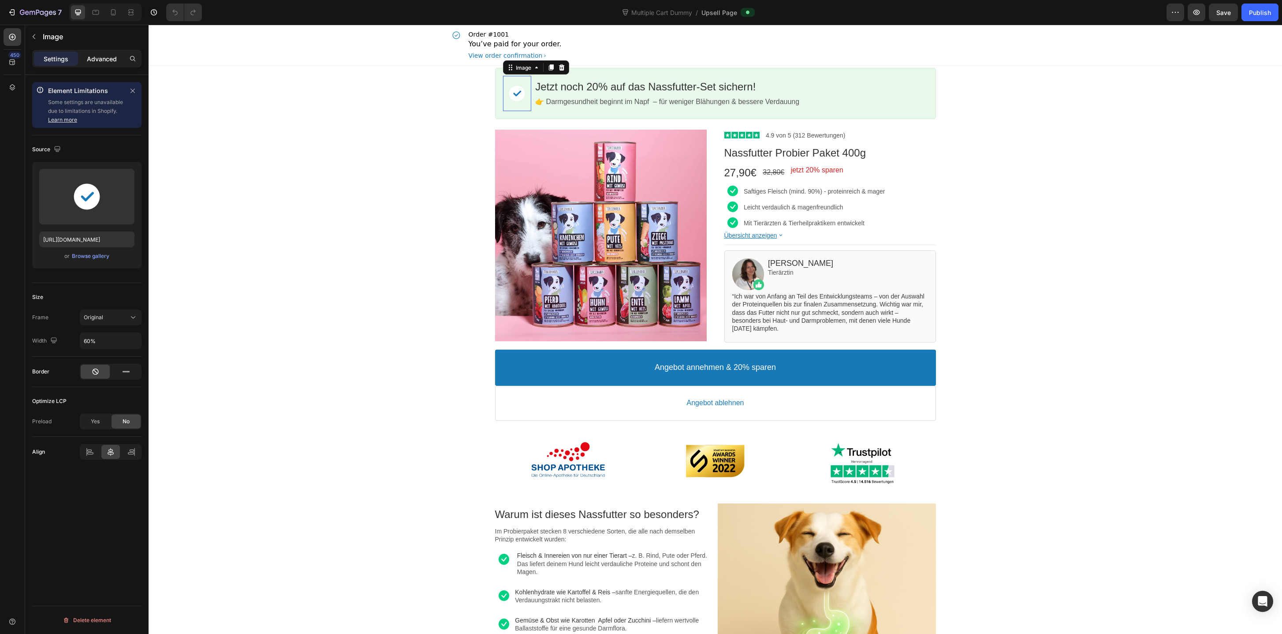
click at [99, 61] on p "Advanced" at bounding box center [102, 58] width 30 height 9
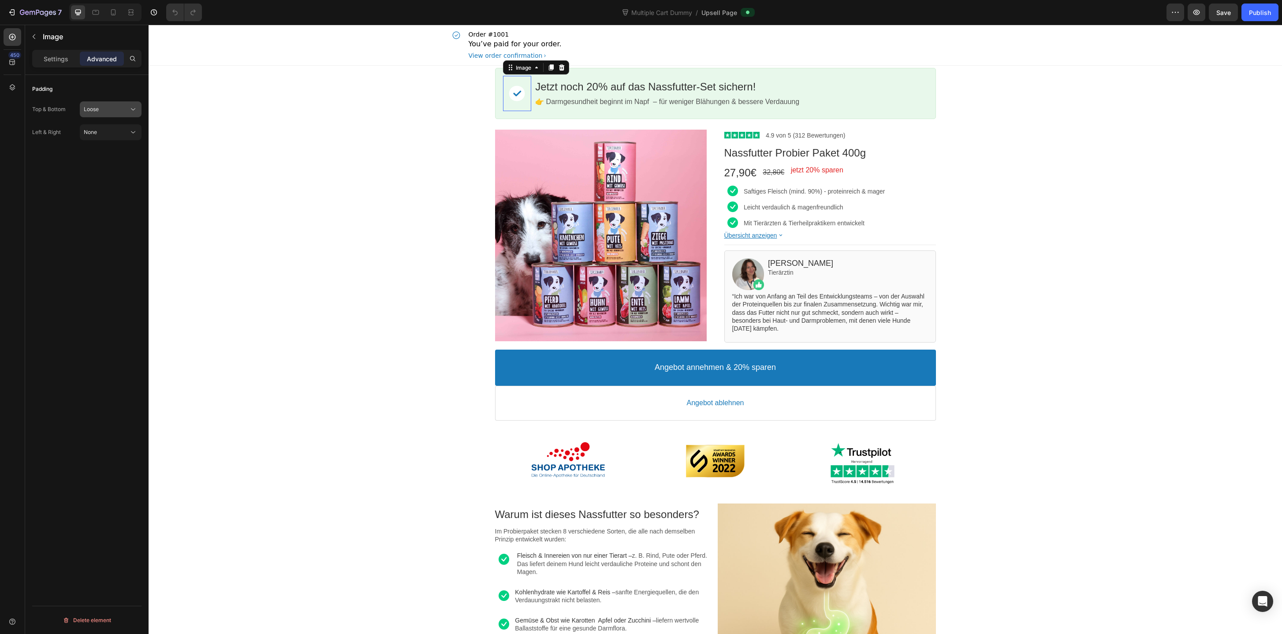
click at [108, 105] on div "Loose" at bounding box center [106, 109] width 45 height 8
click at [109, 128] on p "None 0px" at bounding box center [109, 131] width 50 height 8
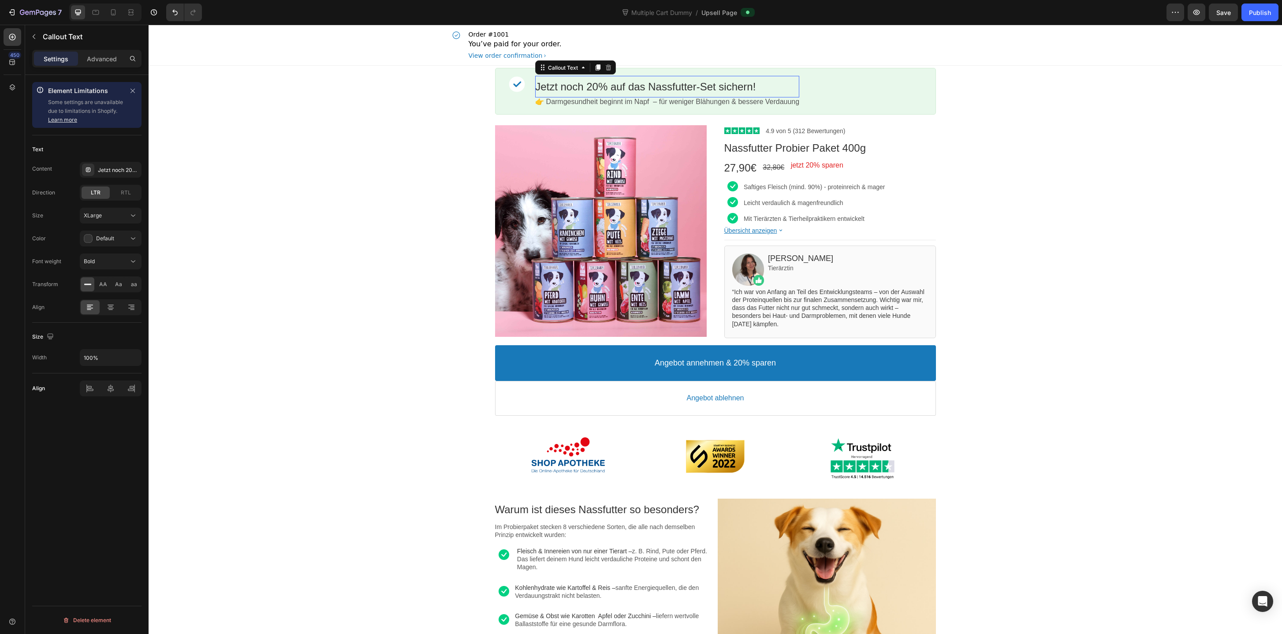
click at [708, 78] on div "Jetzt noch 20% auf das Nassfutter-Set sichern! Callout Text This element is req…" at bounding box center [667, 87] width 264 height 22
click at [105, 62] on p "Advanced" at bounding box center [102, 58] width 30 height 9
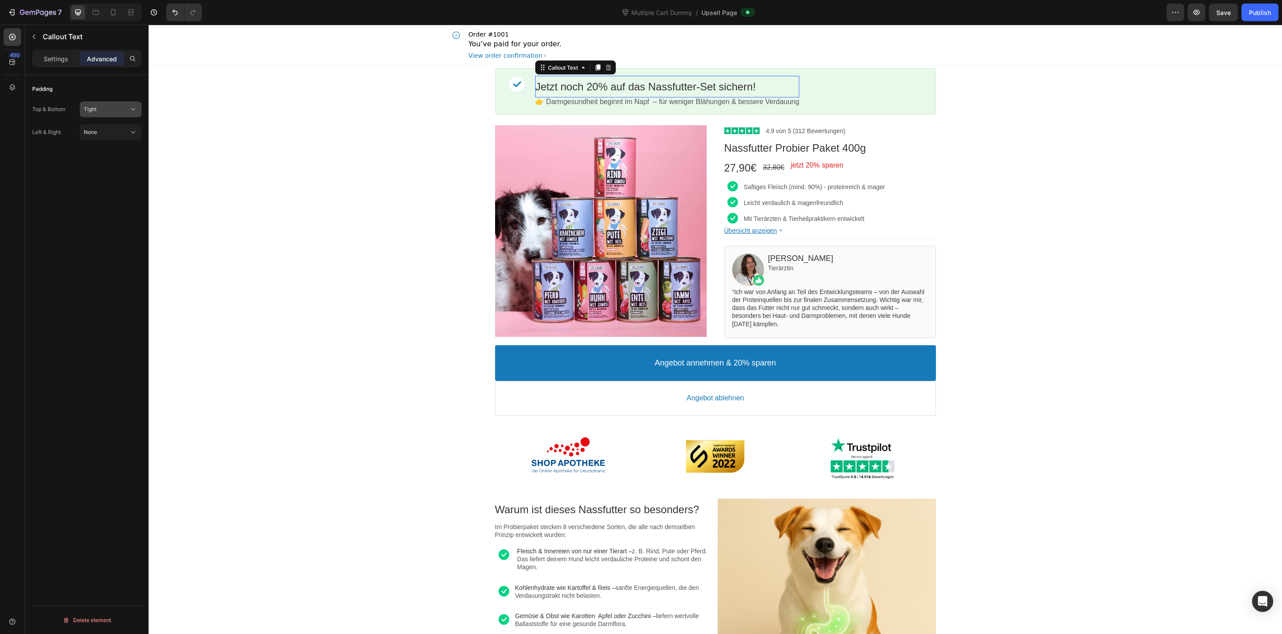
click at [105, 108] on div "Tight" at bounding box center [106, 109] width 45 height 8
click at [105, 139] on div "None 0px" at bounding box center [102, 147] width 72 height 17
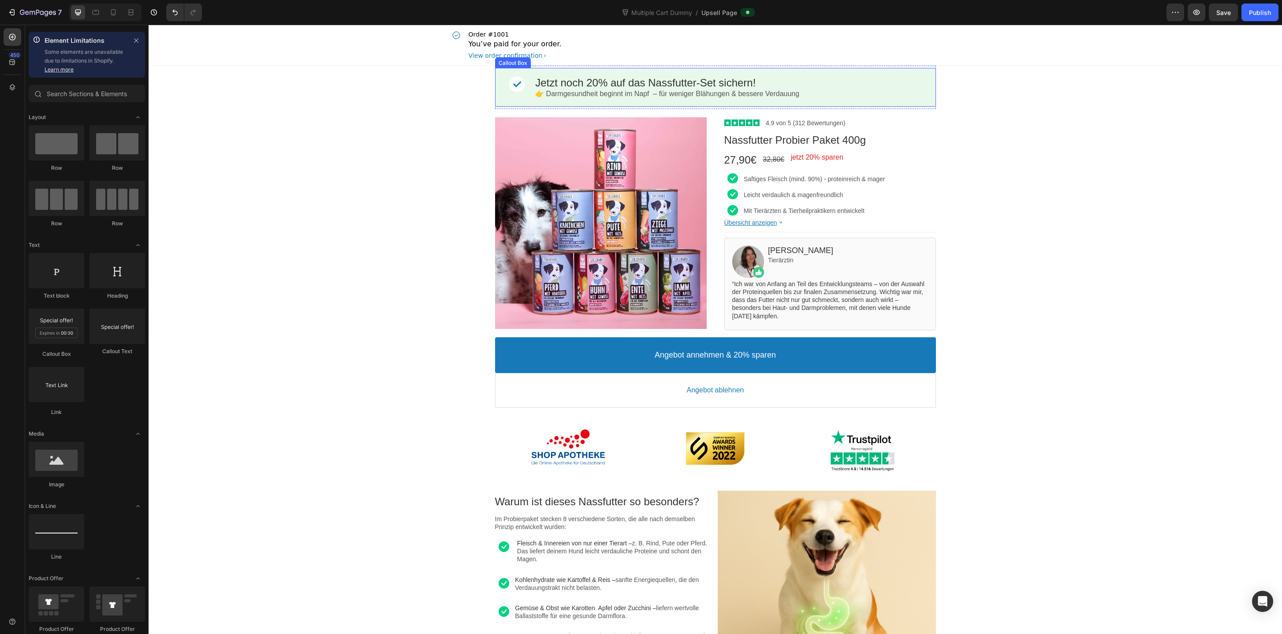
click at [549, 93] on p "👉 Darmgesundheit beginnt im Napf – für weniger Blähungen & bessere Verdauung" at bounding box center [667, 93] width 264 height 9
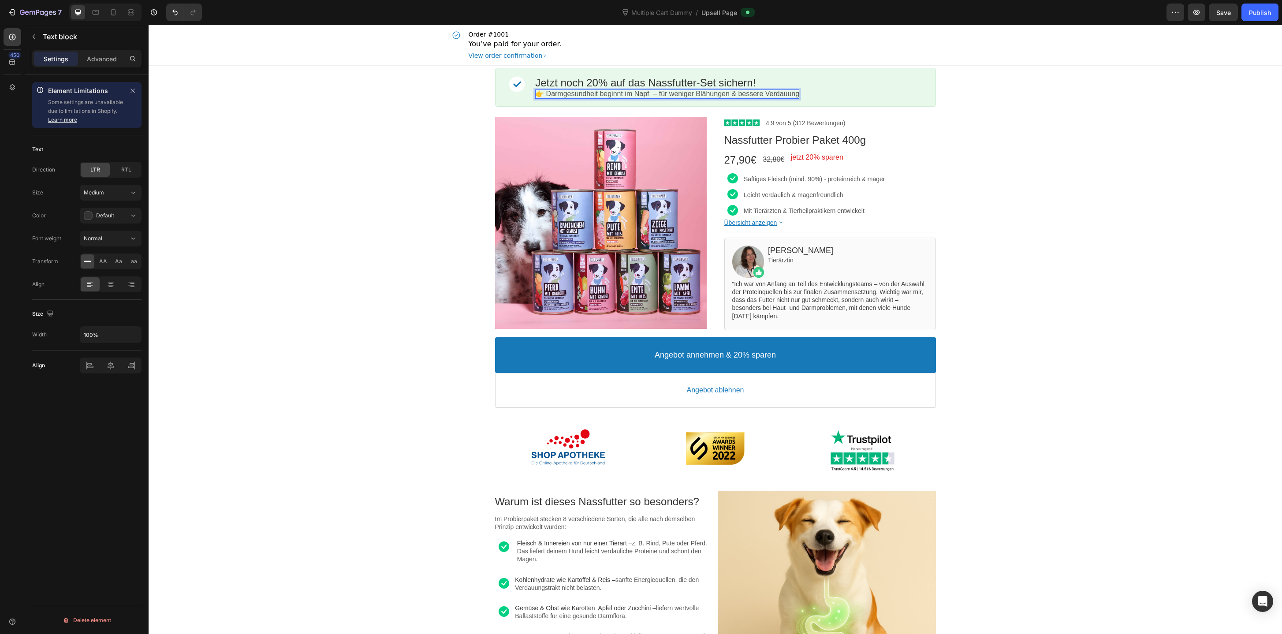
click at [547, 93] on p "👉 Darmgesundheit beginnt im Napf – für weniger Blähungen & bessere Verdauung" at bounding box center [667, 93] width 264 height 9
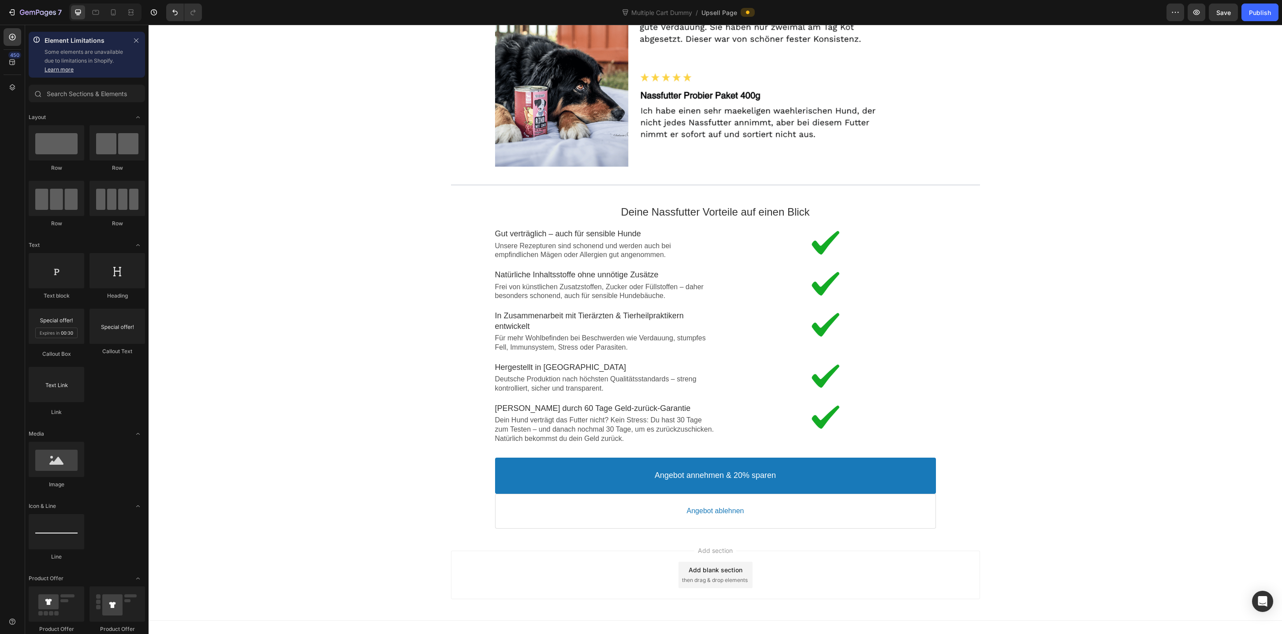
scroll to position [1469, 0]
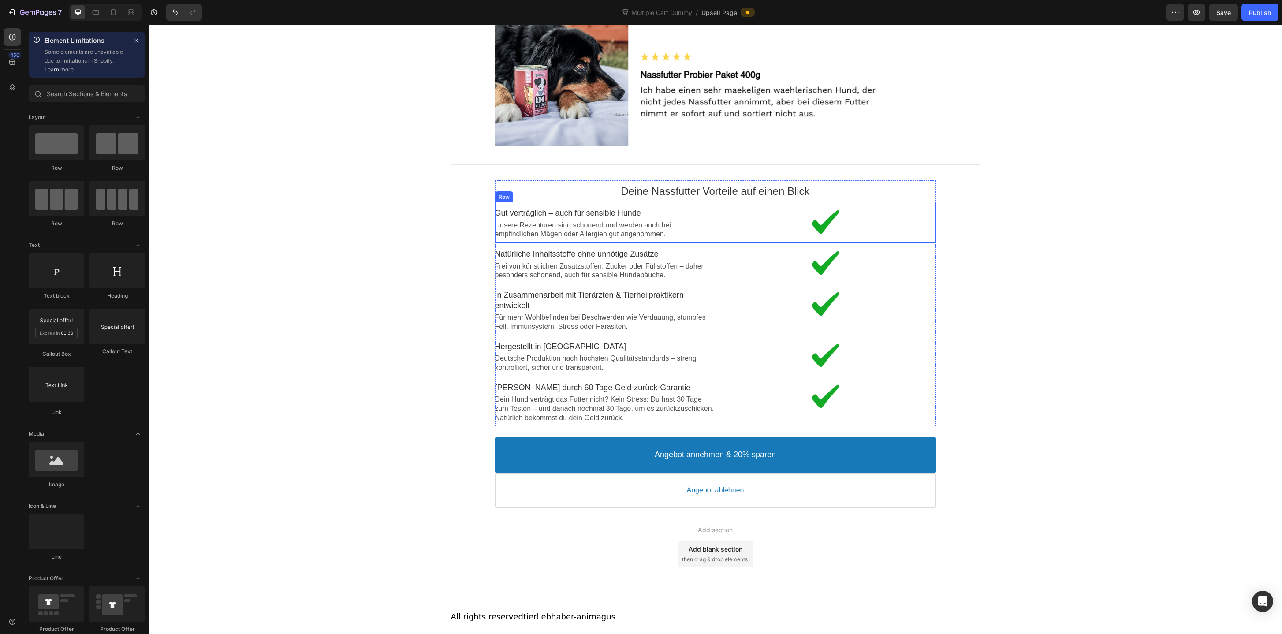
click at [706, 241] on div "Image Gut verträglich – auch für sensible Hunde Text block Unsere Rezepturen si…" at bounding box center [715, 222] width 441 height 41
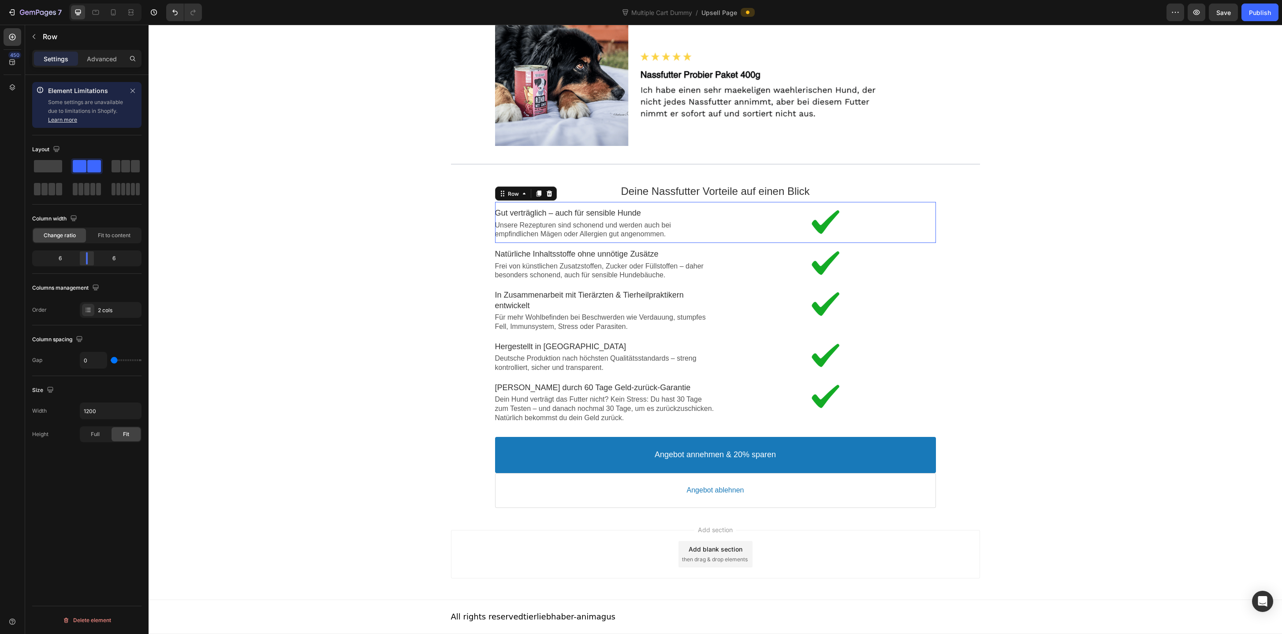
drag, startPoint x: 86, startPoint y: 256, endPoint x: 91, endPoint y: 256, distance: 5.3
click at [91, 0] on body "7 Version history Multiple Cart Dummy / Upsell Page Preview Save Publish 450 El…" at bounding box center [641, 0] width 1282 height 0
click at [109, 11] on icon at bounding box center [113, 12] width 9 height 9
type input "100%"
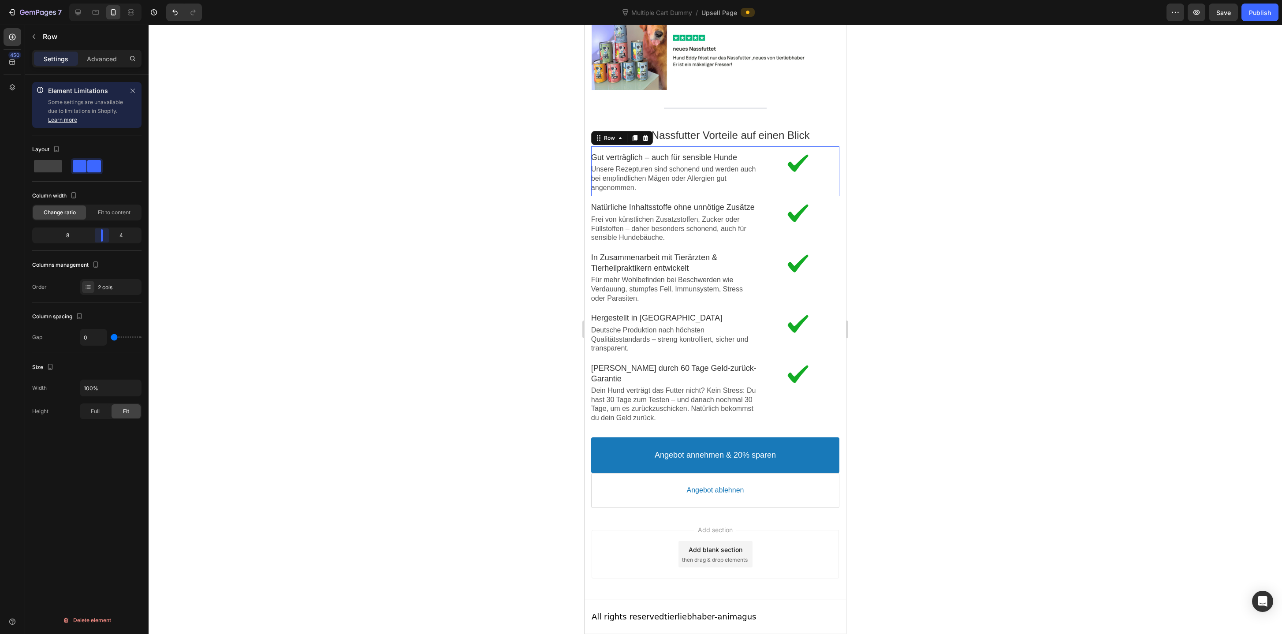
scroll to position [1857, 0]
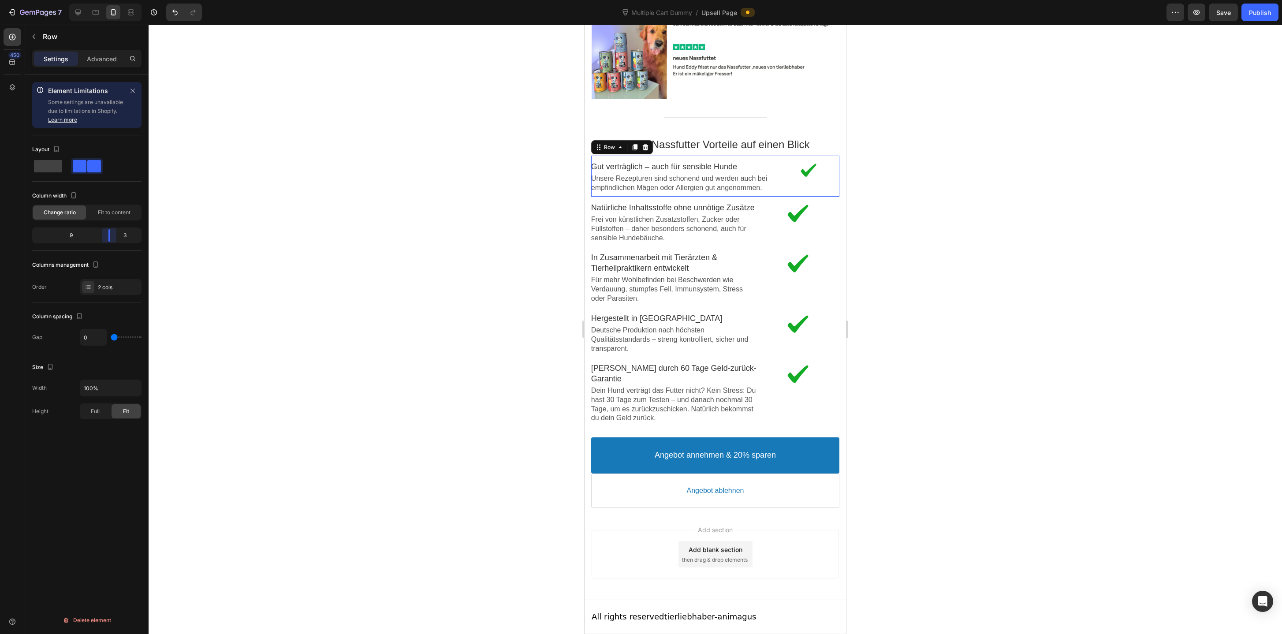
drag, startPoint x: 100, startPoint y: 236, endPoint x: 115, endPoint y: 236, distance: 15.0
click at [115, 0] on body "7 Version history Multiple Cart Dummy / Upsell Page Preview Save Publish 450 El…" at bounding box center [641, 0] width 1282 height 0
click at [759, 244] on div "Image Natürliche Inhaltsstoffe ohne unnötige Zusätze Text block Frei von künstl…" at bounding box center [715, 222] width 248 height 50
drag, startPoint x: 102, startPoint y: 236, endPoint x: 114, endPoint y: 237, distance: 11.5
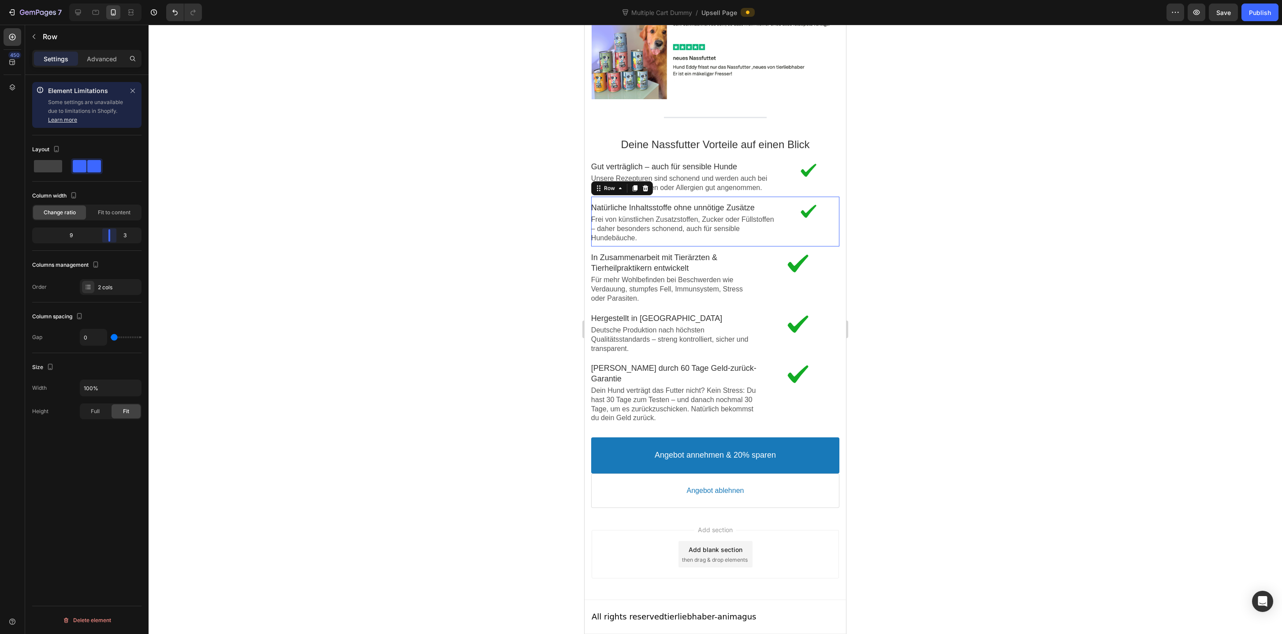
click at [114, 0] on body "7 Version history Multiple Cart Dummy / Upsell Page Preview Save Publish 450 El…" at bounding box center [641, 0] width 1282 height 0
click at [764, 300] on div "Image" at bounding box center [797, 276] width 83 height 52
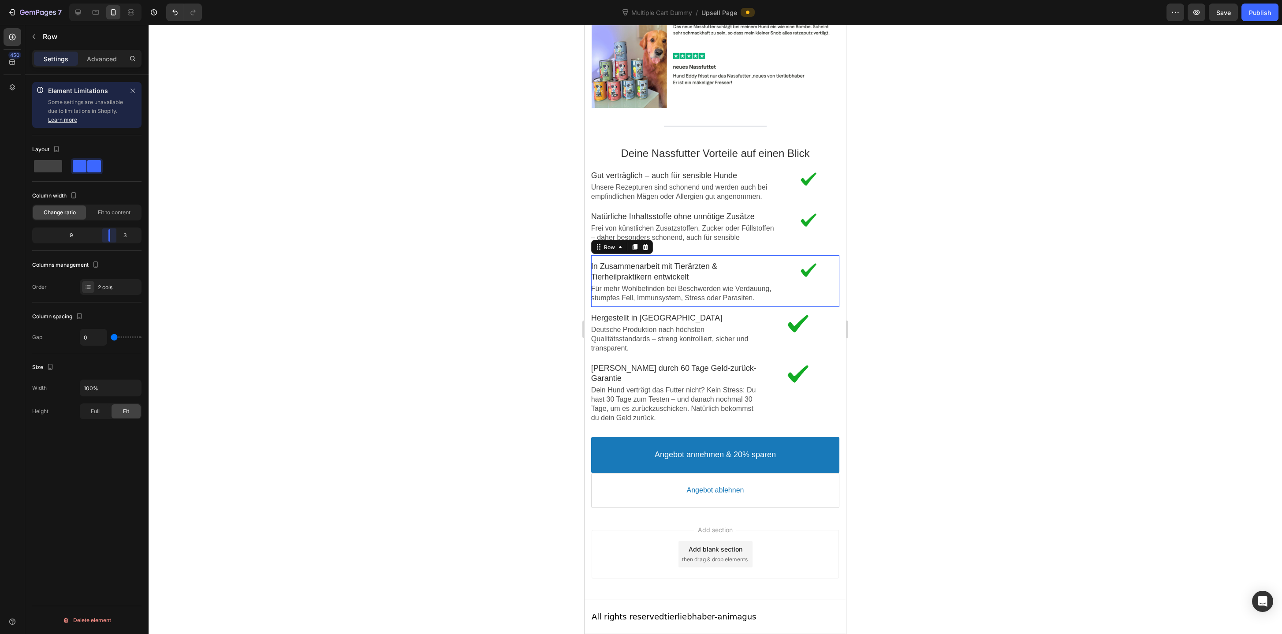
scroll to position [1838, 0]
drag, startPoint x: 104, startPoint y: 232, endPoint x: 112, endPoint y: 232, distance: 7.9
click at [112, 0] on body "7 Version history Multiple Cart Dummy / Upsell Page Preview Save Publish 450 El…" at bounding box center [641, 0] width 1282 height 0
click at [757, 354] on div "Image Hergestellt in [GEOGRAPHIC_DATA] Text block Deutsche Produktion nach höch…" at bounding box center [715, 332] width 248 height 50
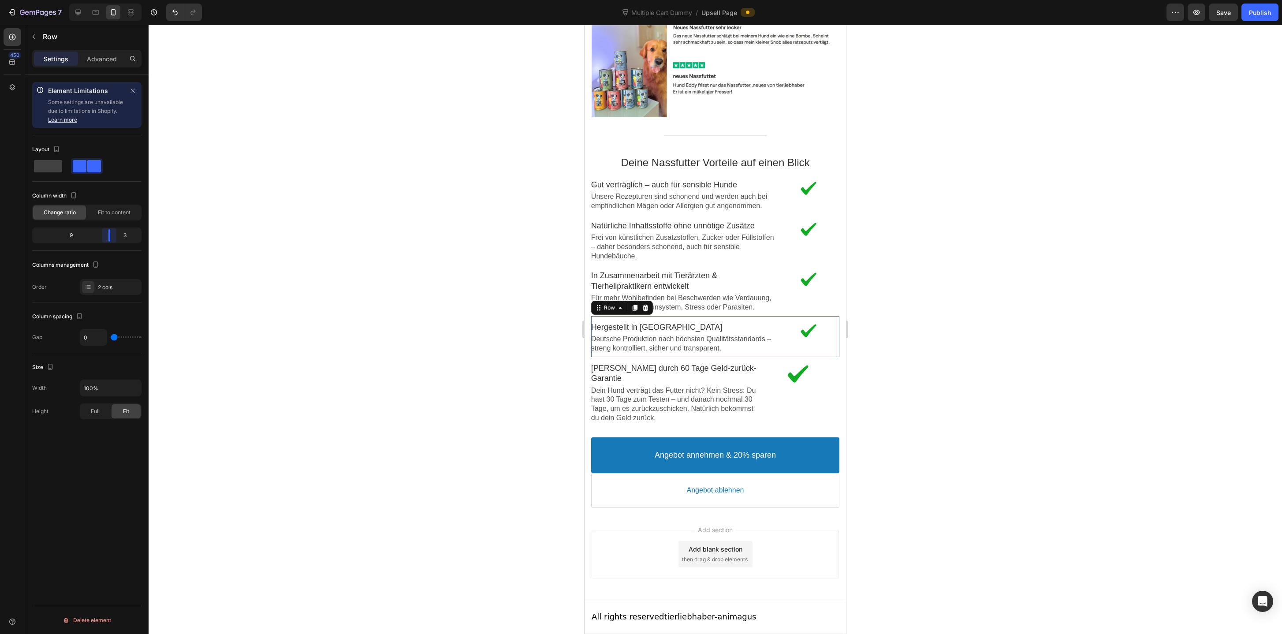
scroll to position [1829, 0]
drag, startPoint x: 104, startPoint y: 234, endPoint x: 112, endPoint y: 234, distance: 7.5
click at [112, 0] on body "7 Version history Multiple Cart Dummy / Upsell Page Preview Save Publish 450 El…" at bounding box center [641, 0] width 1282 height 0
click at [760, 422] on div "Image" at bounding box center [797, 392] width 83 height 62
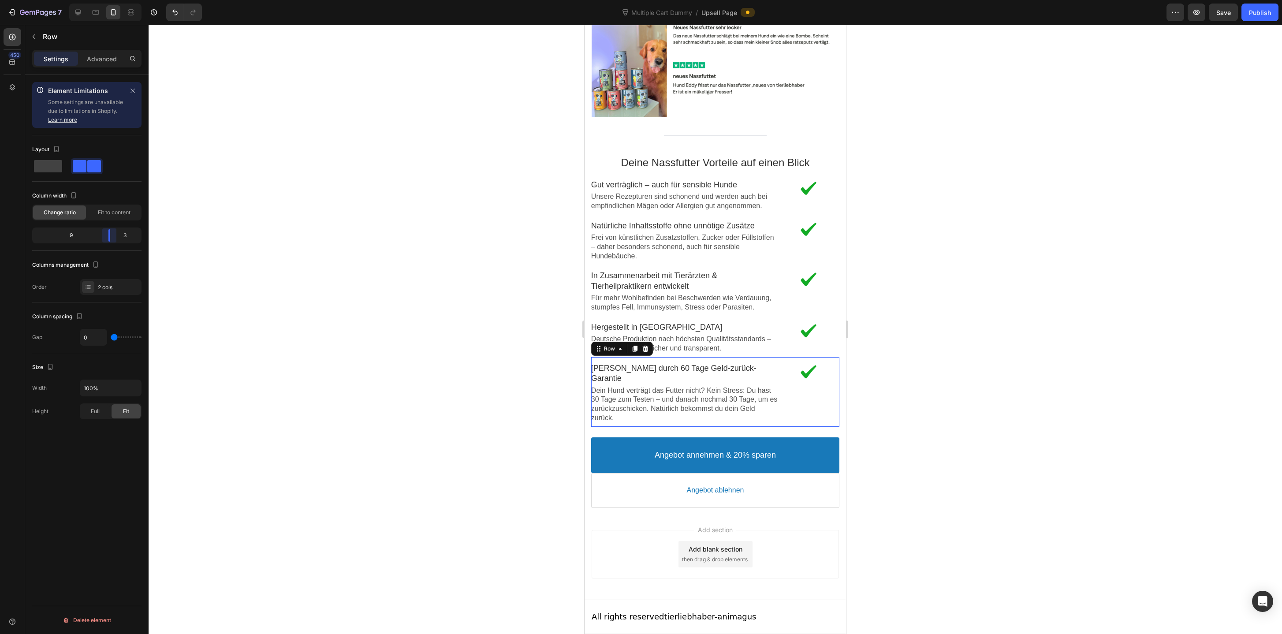
drag, startPoint x: 105, startPoint y: 233, endPoint x: 113, endPoint y: 233, distance: 7.5
click at [113, 0] on body "7 Version history Multiple Cart Dummy / Upsell Page Preview Save Publish 450 El…" at bounding box center [641, 0] width 1282 height 0
click at [866, 329] on div at bounding box center [715, 329] width 1133 height 609
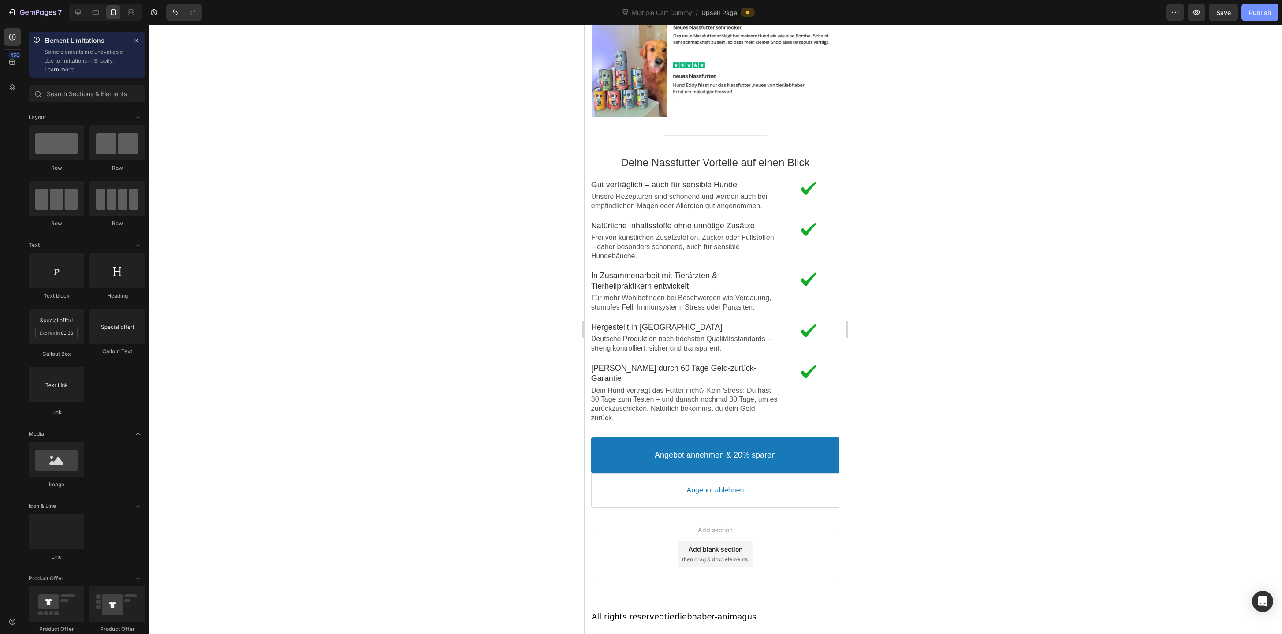
click at [1261, 17] on div "Publish" at bounding box center [1260, 12] width 22 height 9
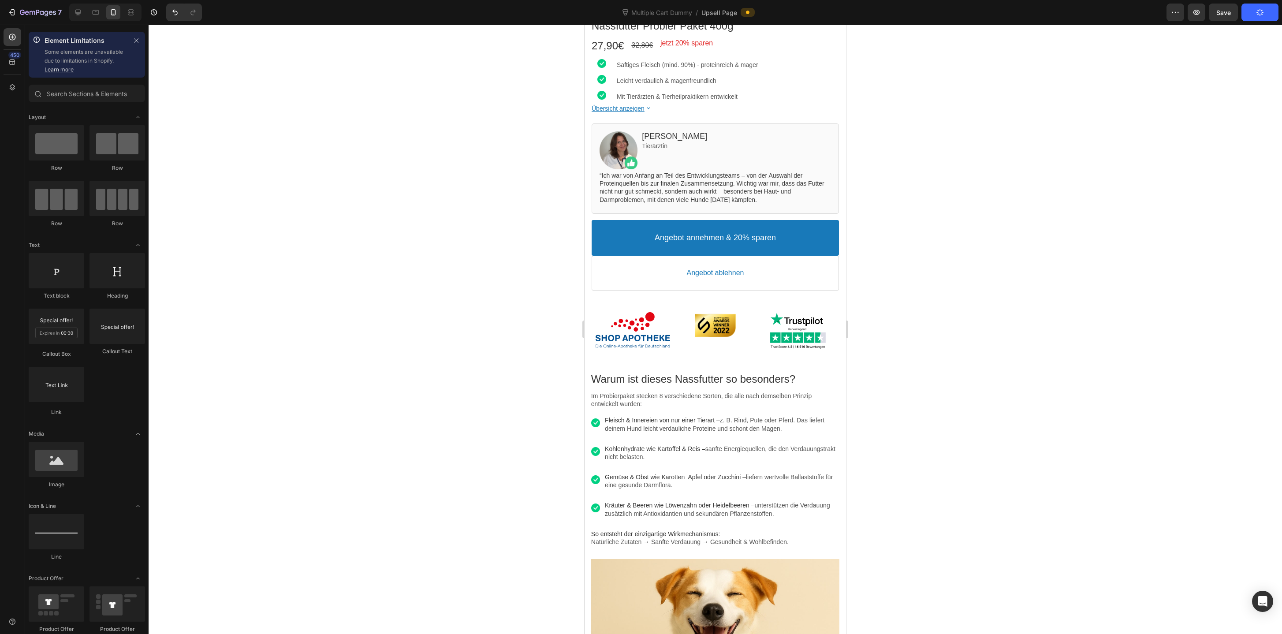
scroll to position [0, 0]
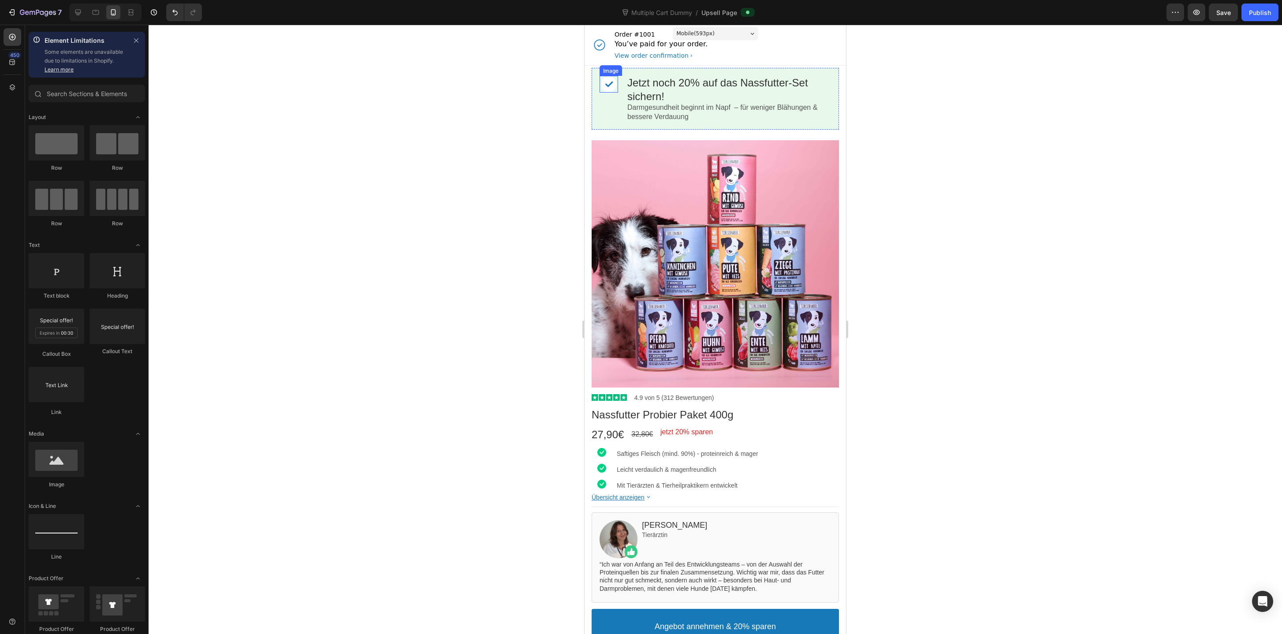
click at [602, 85] on div at bounding box center [608, 84] width 19 height 17
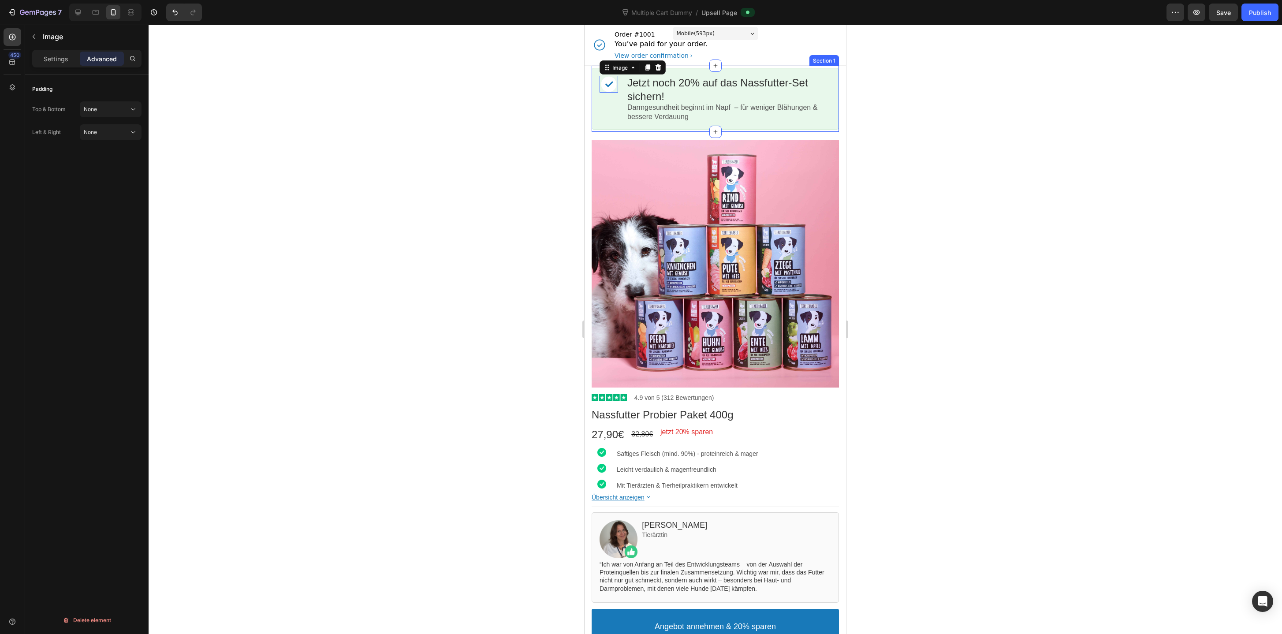
click at [755, 66] on div "Image Jetzt noch 20% auf das Nassfutter-Set sichern! Callout Text Darmgesundhei…" at bounding box center [714, 99] width 247 height 66
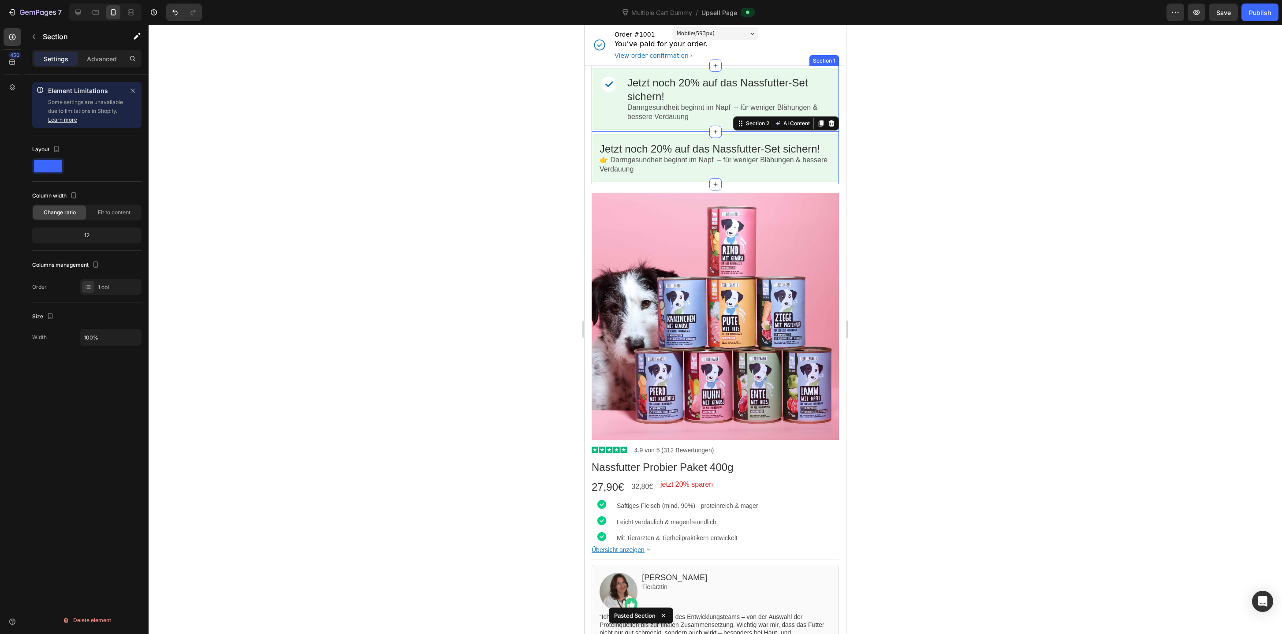
click at [755, 66] on div "Image Jetzt noch 20% auf das Nassfutter-Set sichern! Callout Text Darmgesundhei…" at bounding box center [714, 99] width 247 height 66
click at [831, 58] on icon at bounding box center [832, 57] width 6 height 6
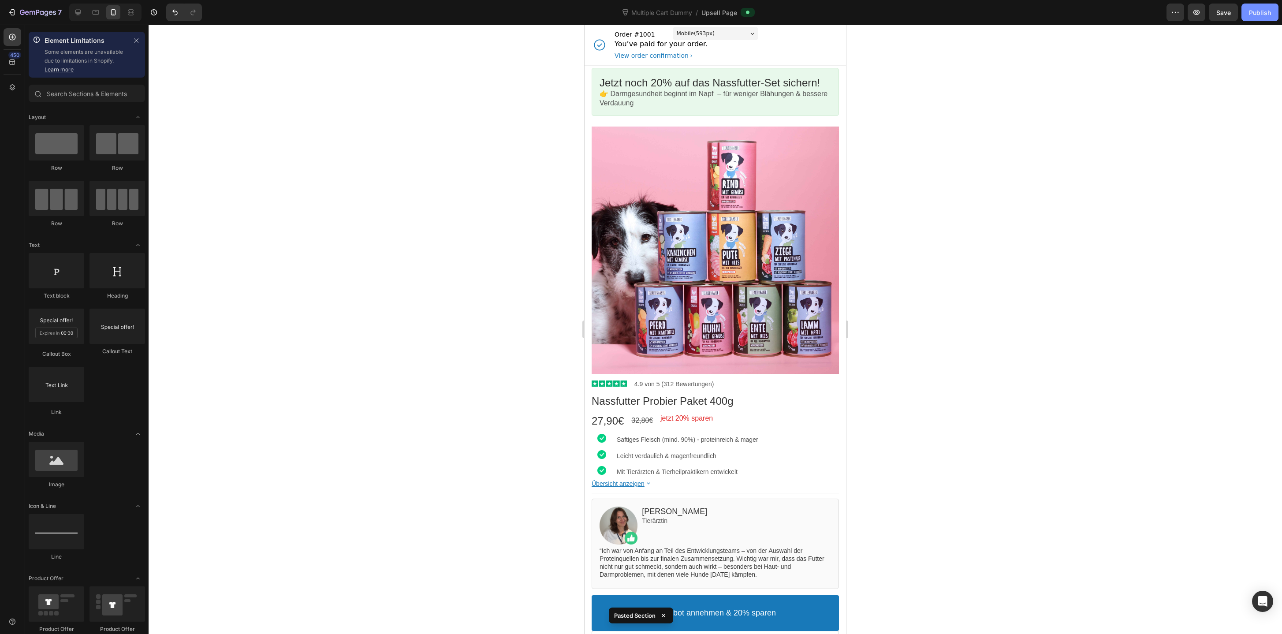
click at [1270, 15] on div "Publish" at bounding box center [1260, 12] width 22 height 9
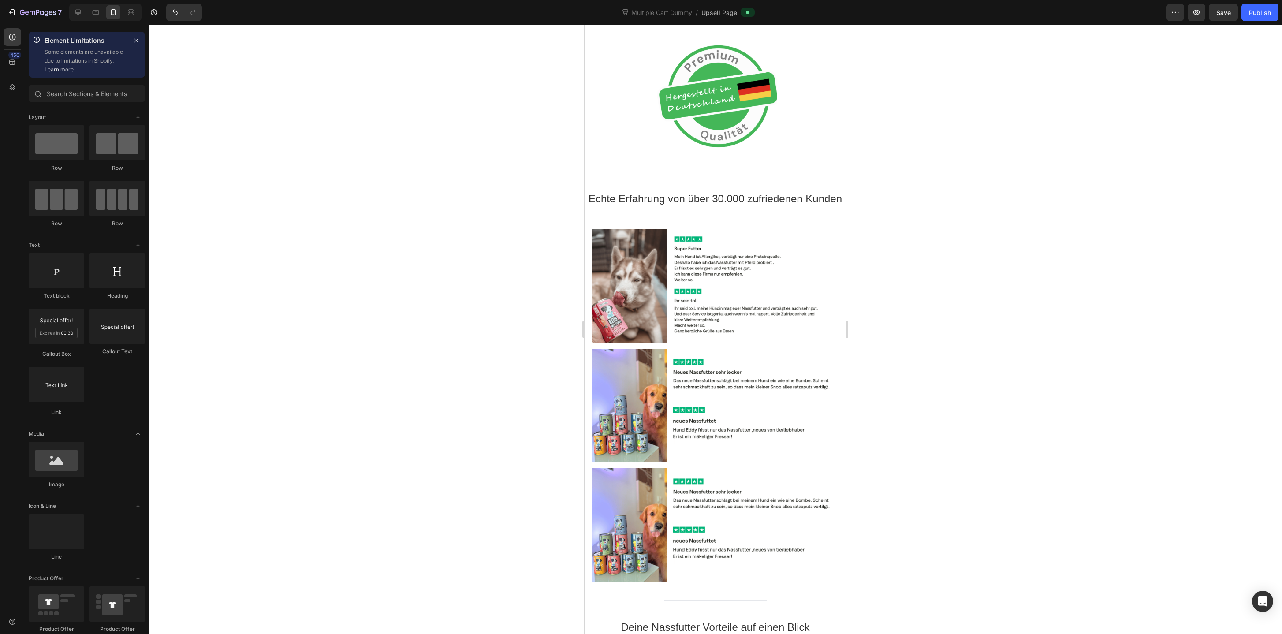
scroll to position [1805, 0]
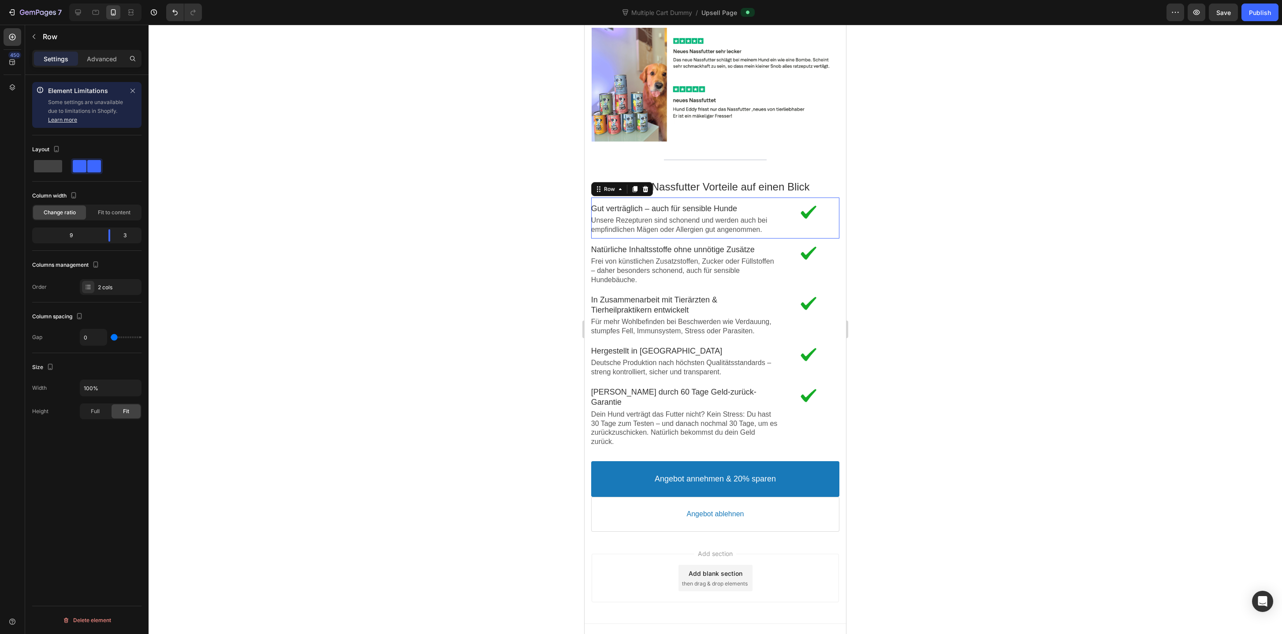
click at [772, 197] on div "Image Gut verträglich – auch für sensible Hunde Text block Unsere Rezepturen si…" at bounding box center [715, 217] width 248 height 41
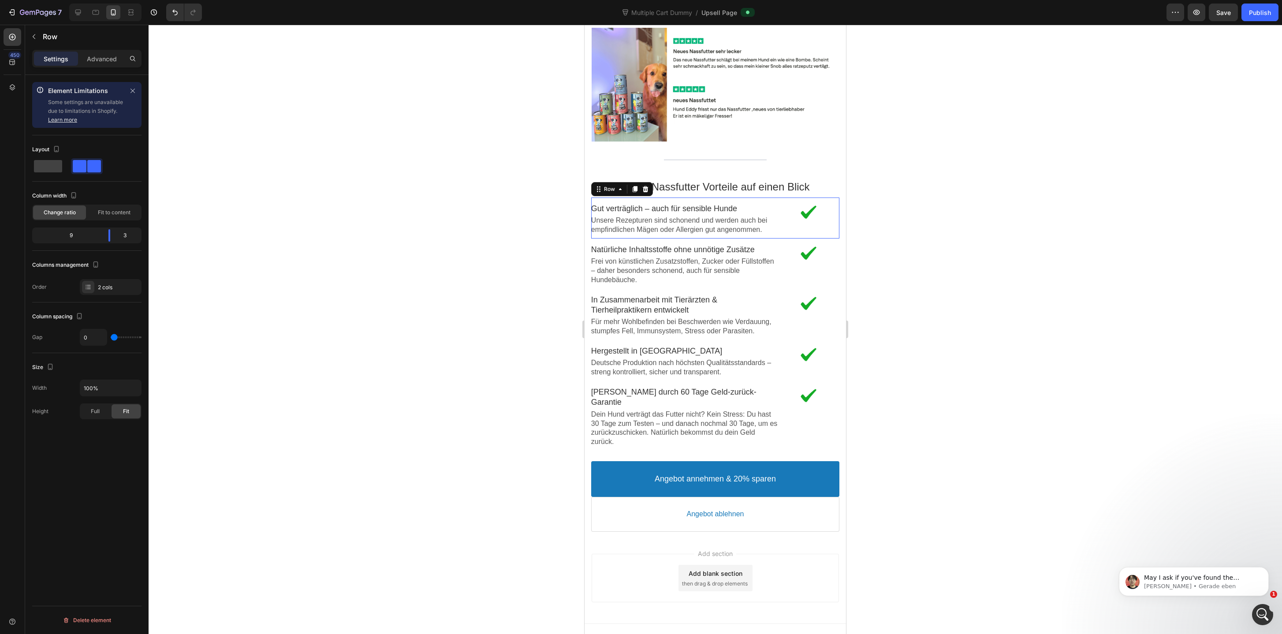
scroll to position [0, 0]
click at [1199, 8] on icon "button" at bounding box center [1196, 12] width 9 height 9
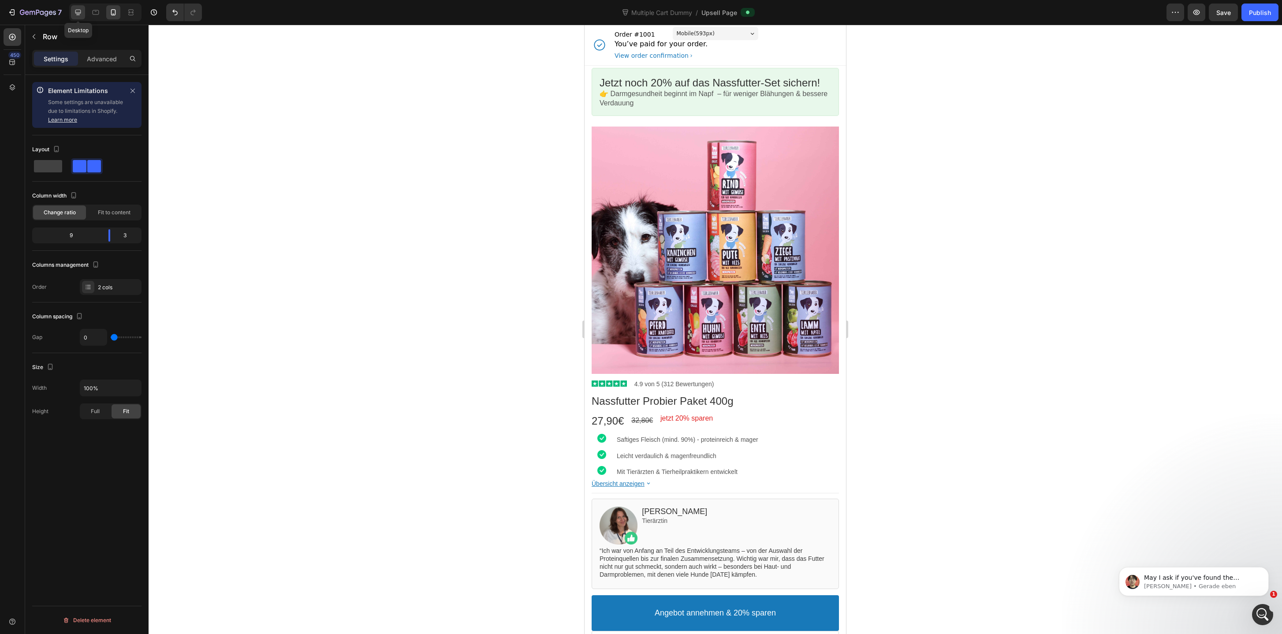
click at [71, 11] on div at bounding box center [78, 12] width 14 height 14
type input "1200"
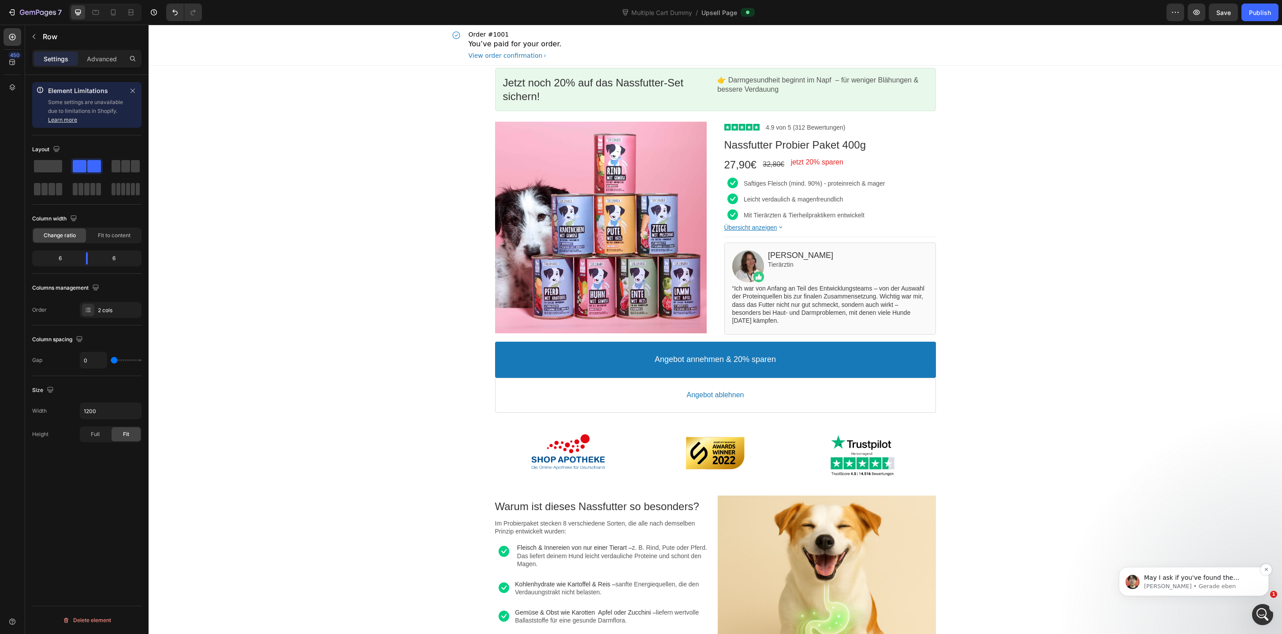
click at [1162, 576] on p "May I ask if you've found the solution to delete the column?" at bounding box center [1201, 577] width 114 height 9
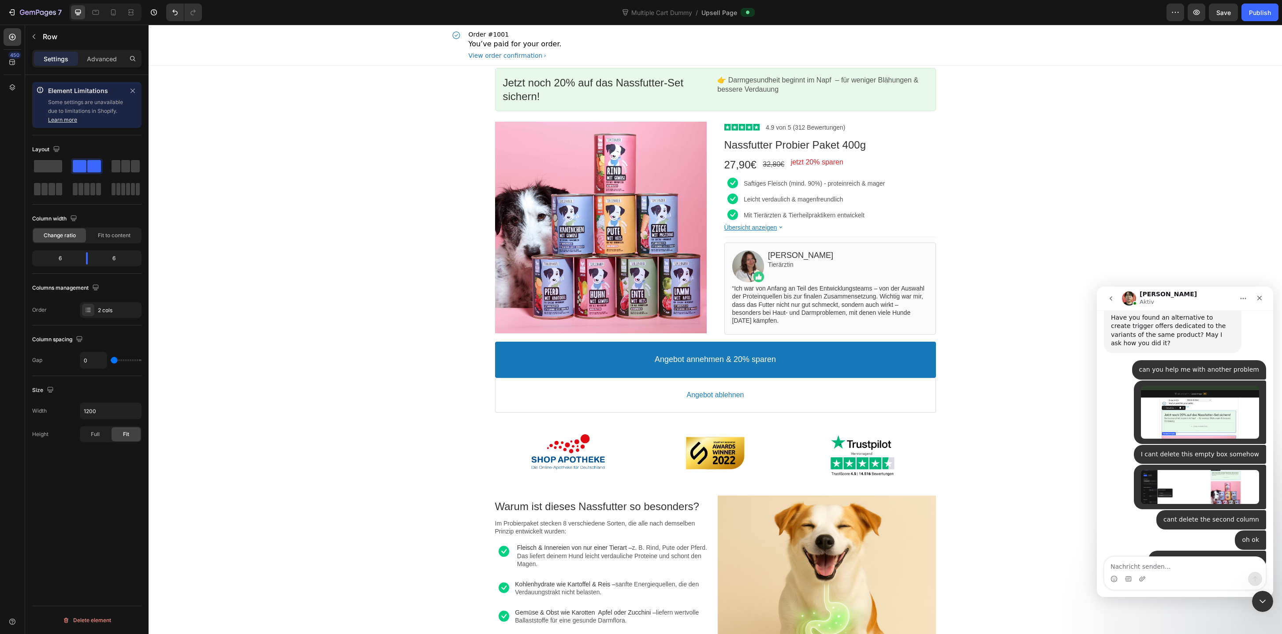
scroll to position [2382, 0]
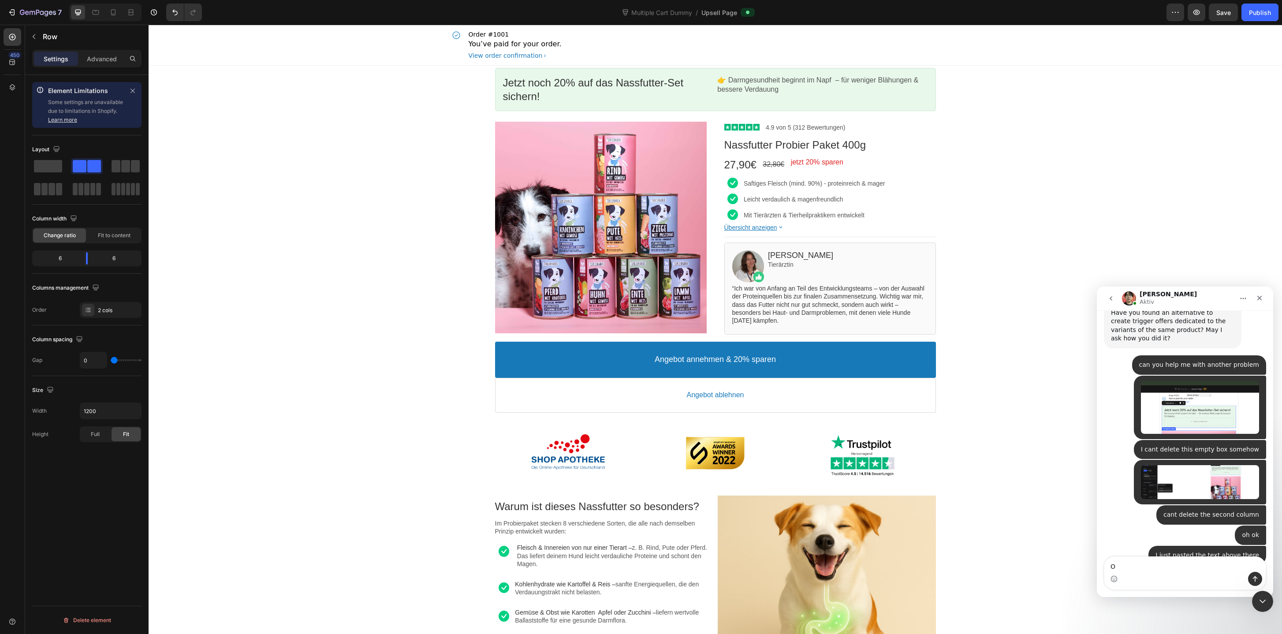
type textarea "Oh"
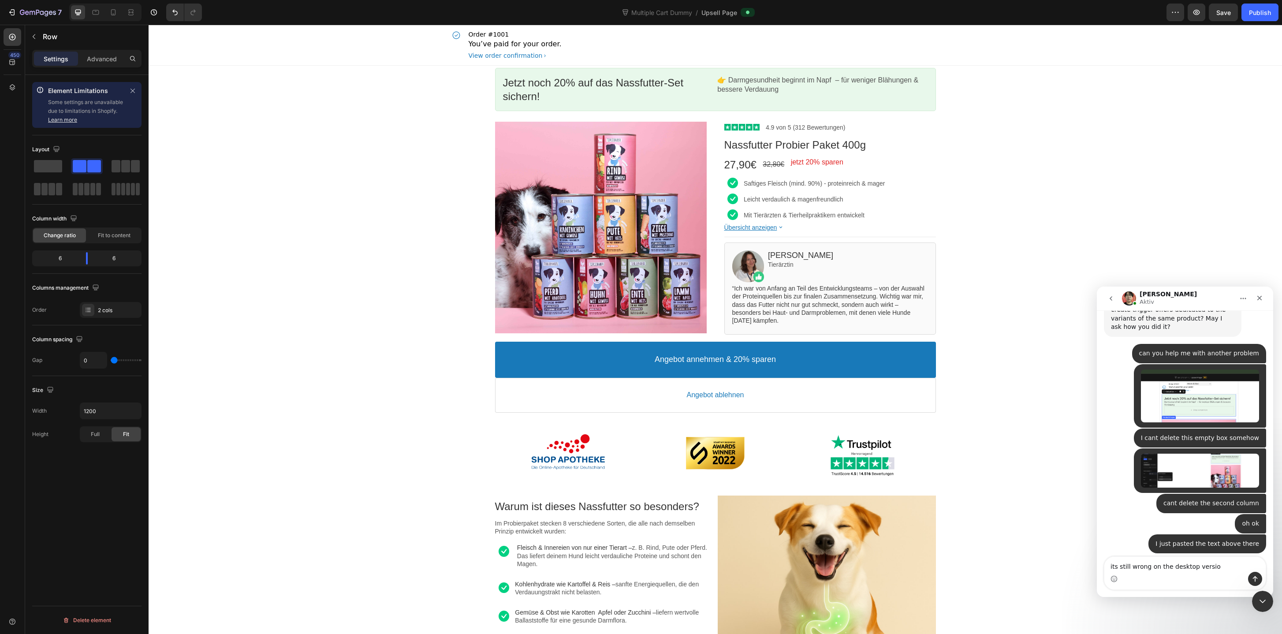
type textarea "its still wrong on the desktop version"
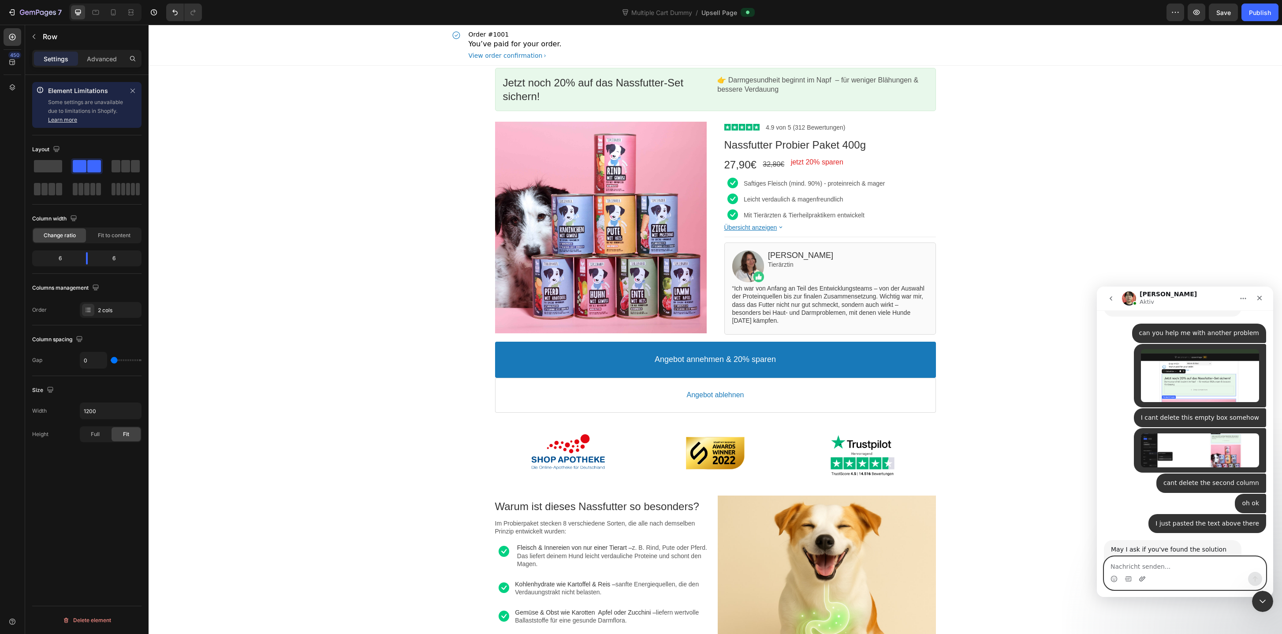
click at [1145, 576] on icon "Anhang hochladen" at bounding box center [1141, 578] width 7 height 7
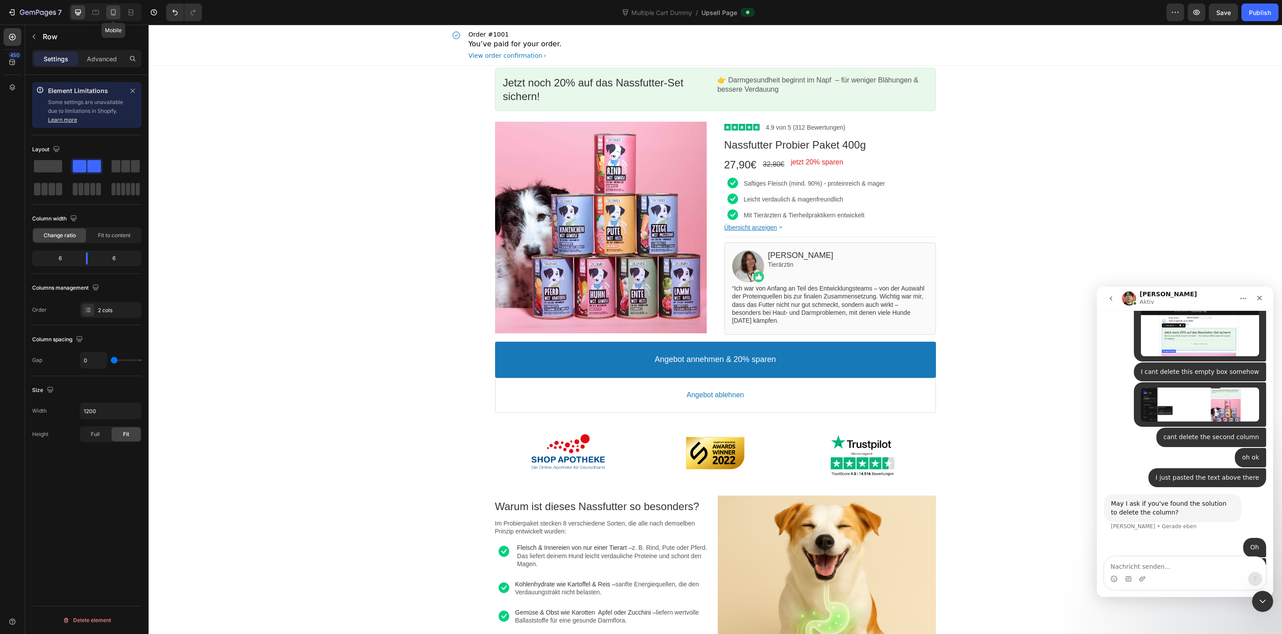
click at [117, 11] on icon at bounding box center [113, 12] width 9 height 9
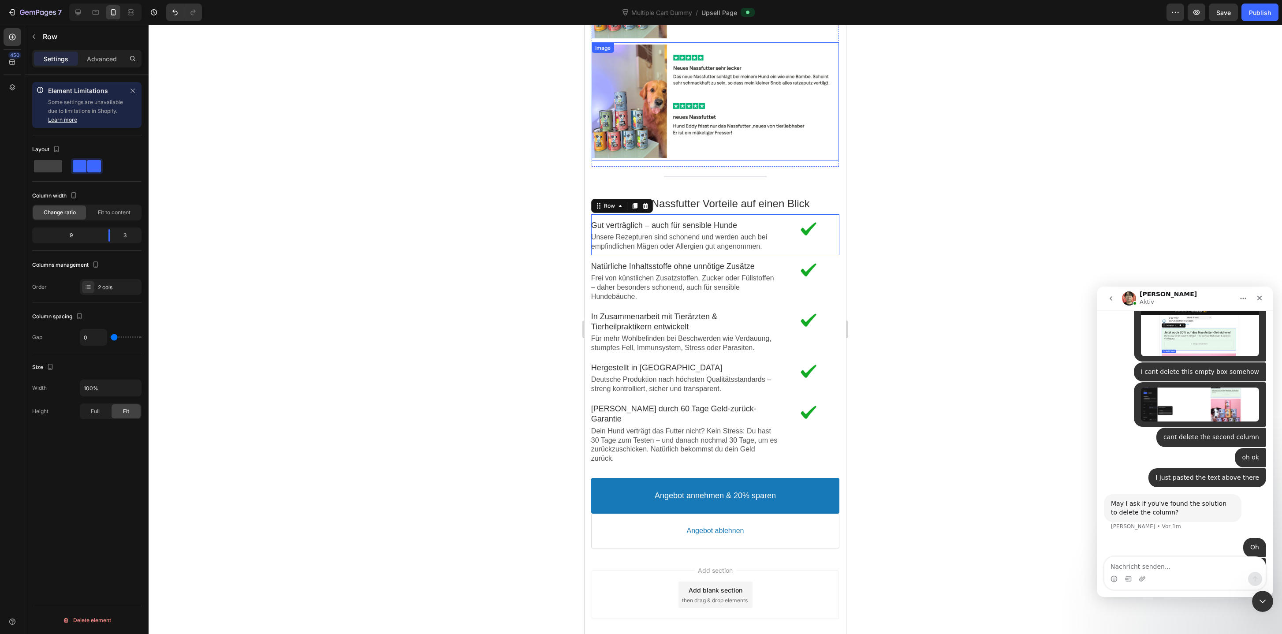
scroll to position [1805, 0]
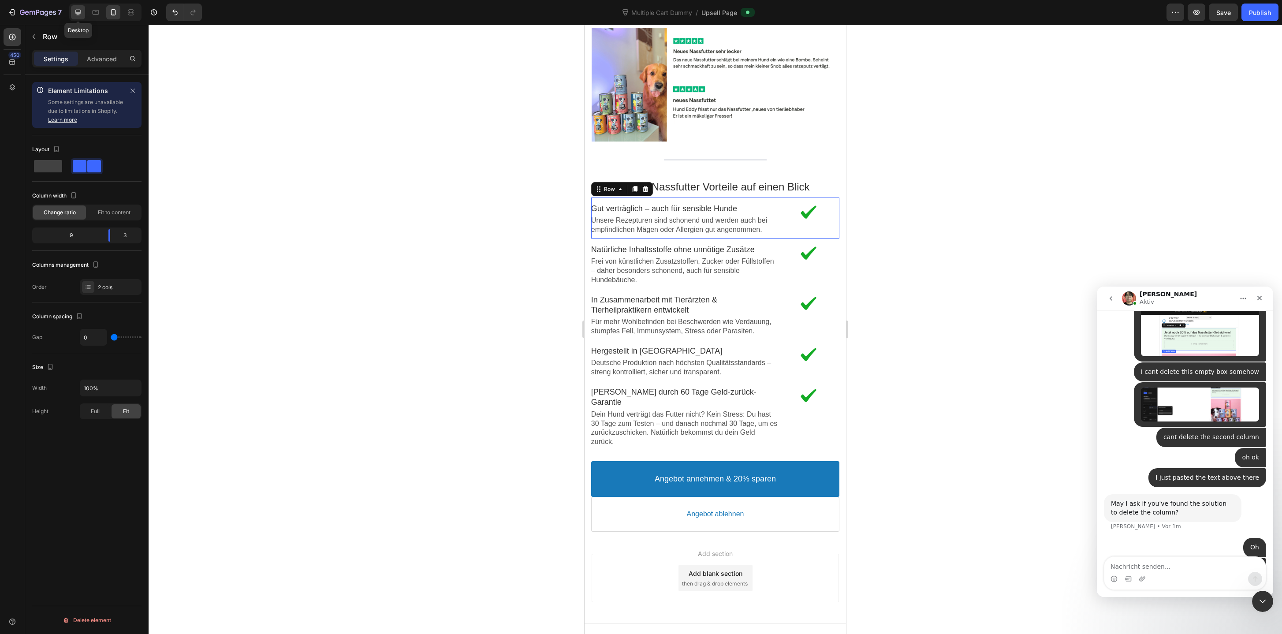
click at [79, 12] on icon at bounding box center [78, 12] width 9 height 9
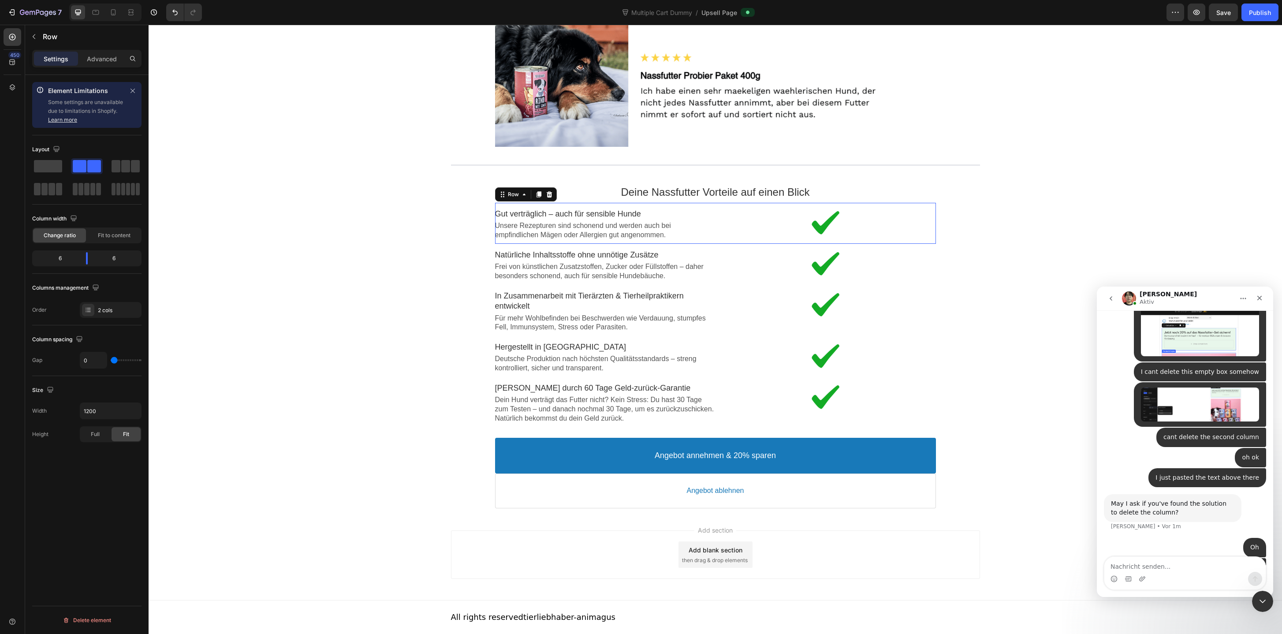
scroll to position [1474, 0]
click at [111, 12] on icon at bounding box center [113, 12] width 5 height 6
type input "100%"
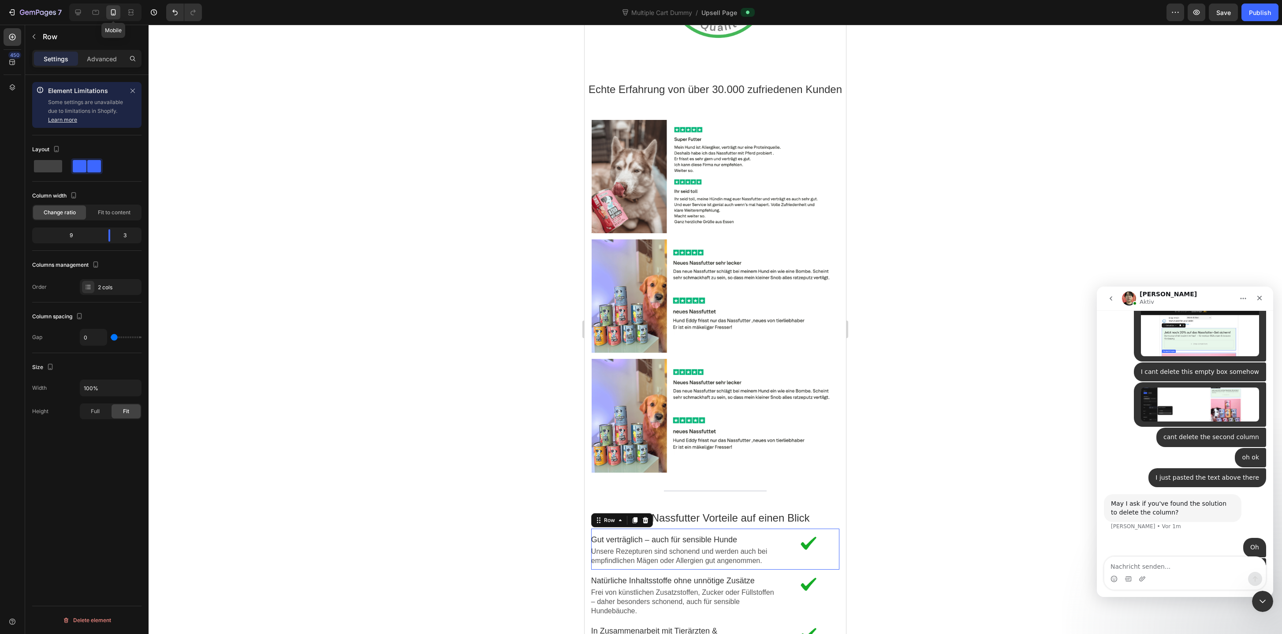
scroll to position [1805, 0]
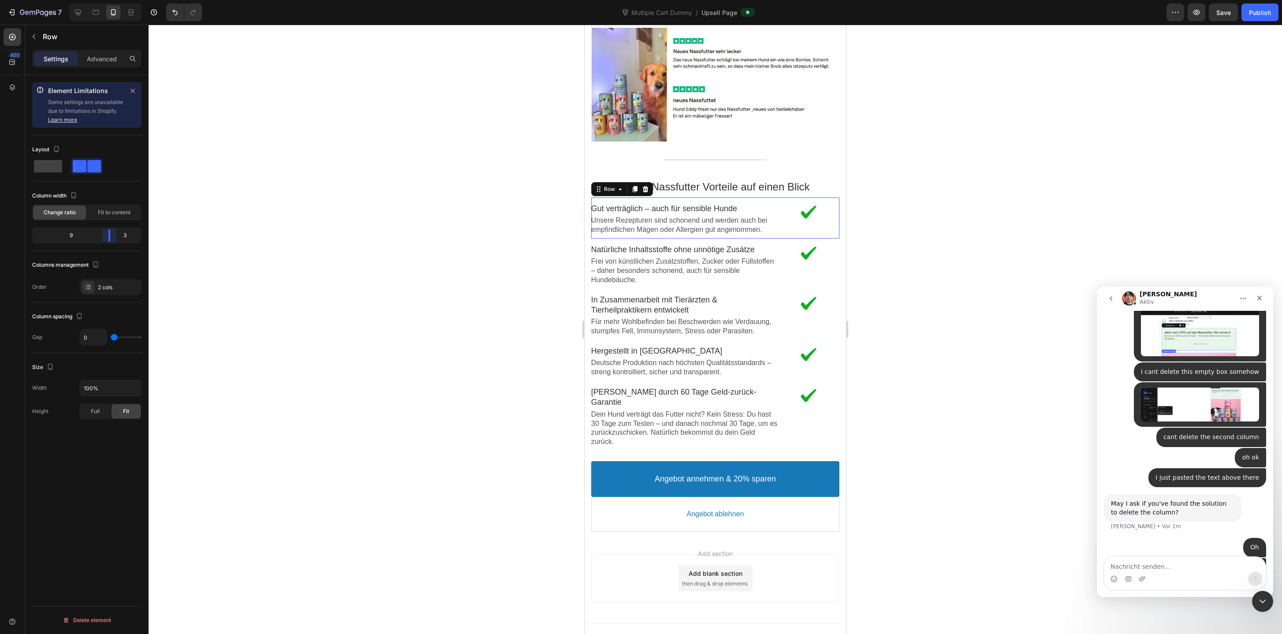
drag, startPoint x: 111, startPoint y: 236, endPoint x: 117, endPoint y: 235, distance: 6.2
click at [117, 0] on body "7 Version history Multiple Cart Dummy / Upsell Page Preview Save Publish 450 El…" at bounding box center [641, 0] width 1282 height 0
click at [616, 216] on p "Unsere Rezepturen sind schonend und werden auch bei empfindlichen Mägen oder Al…" at bounding box center [684, 225] width 186 height 19
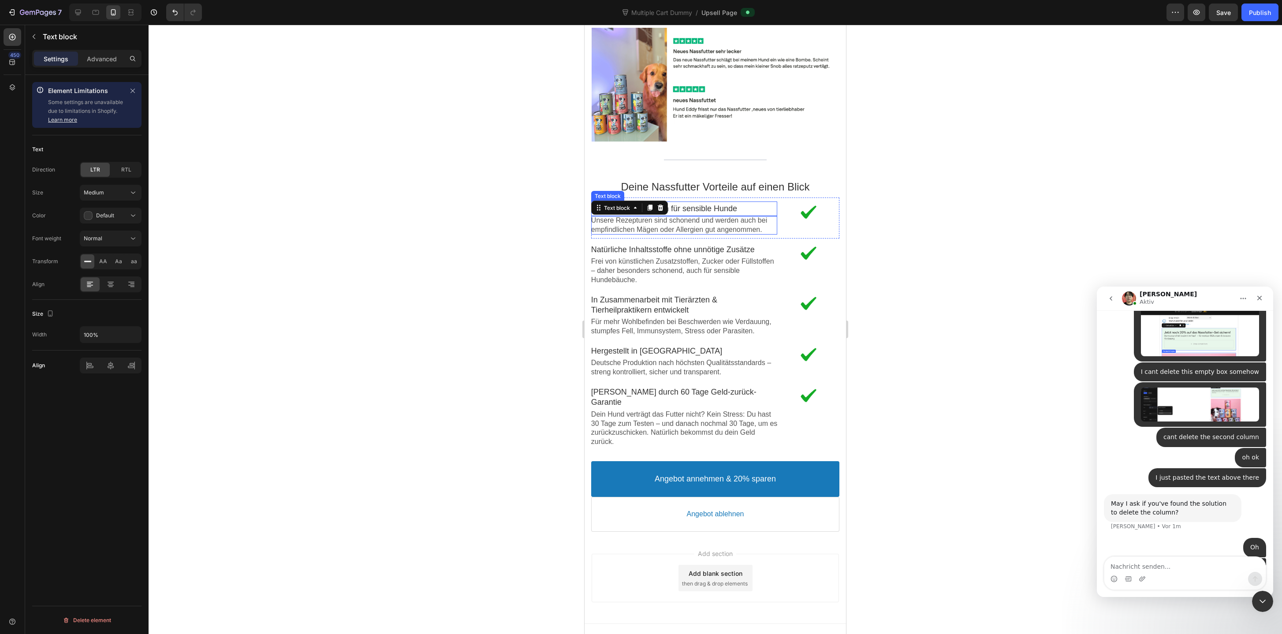
click at [698, 204] on p "Gut verträglich – auch für sensible Hunde" at bounding box center [684, 209] width 186 height 10
click at [122, 195] on div "Large" at bounding box center [106, 193] width 45 height 8
click at [118, 241] on div "Medium 16px" at bounding box center [102, 247] width 72 height 17
click at [692, 216] on p "Unsere Rezepturen sind schonend und werden auch bei empfindlichen Mägen oder Al…" at bounding box center [684, 225] width 186 height 19
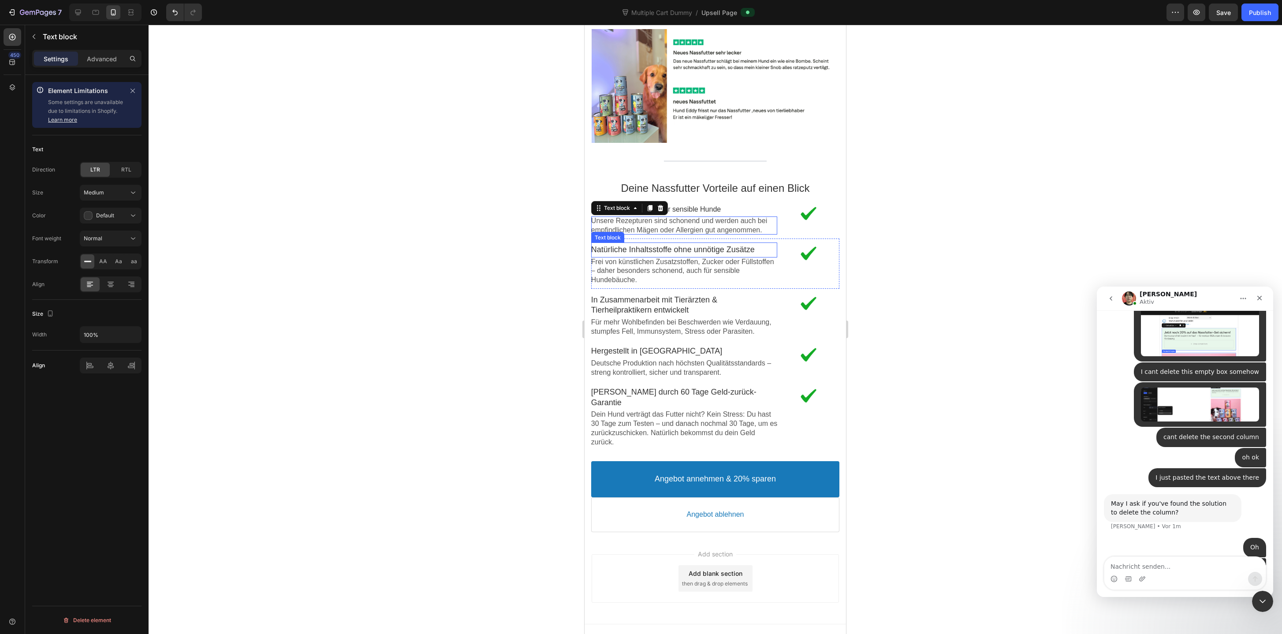
click at [706, 245] on p "Natürliche Inhaltsstoffe ohne unnötige Zusätze" at bounding box center [684, 250] width 186 height 10
click at [109, 187] on button "Large" at bounding box center [111, 193] width 62 height 16
click at [109, 243] on div "Medium 16px" at bounding box center [102, 247] width 72 height 17
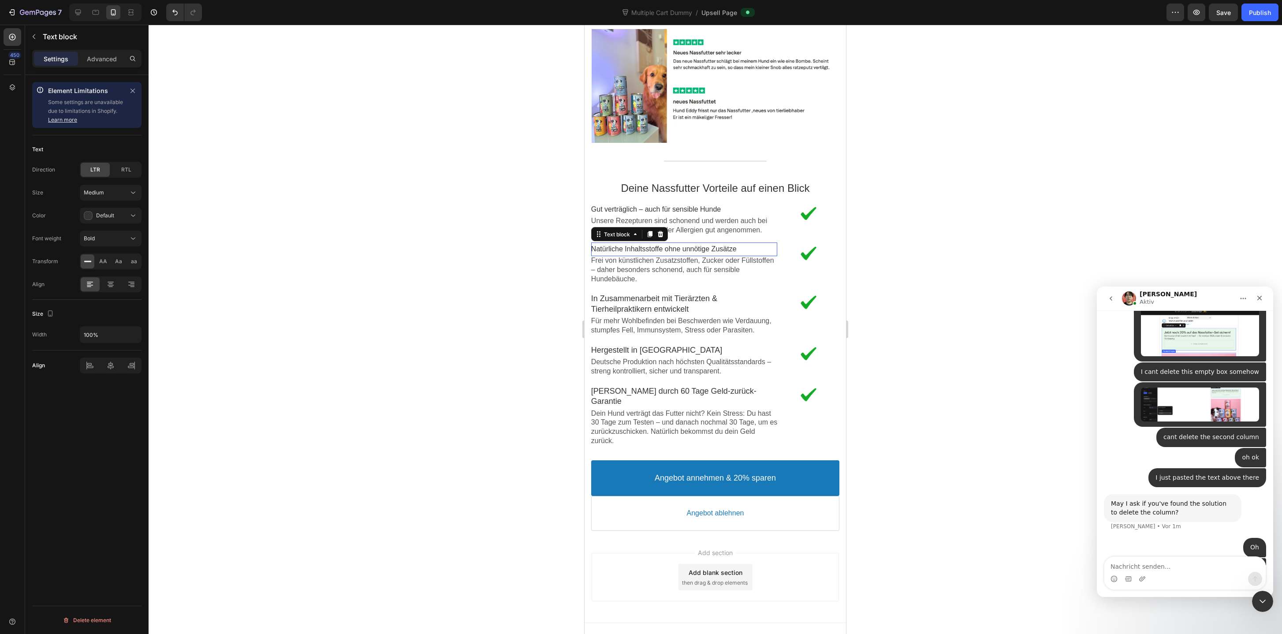
scroll to position [1802, 0]
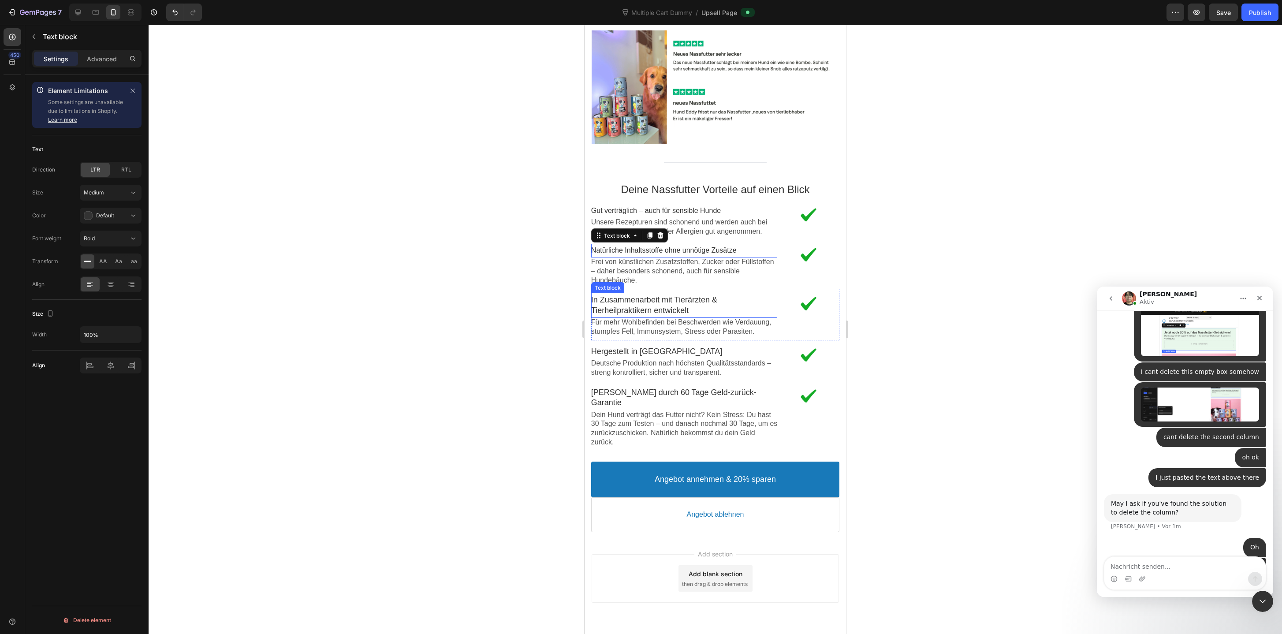
click at [707, 295] on p "In Zusammenarbeit mit Tierärzten & Tierheilpraktikern entwickelt" at bounding box center [684, 305] width 186 height 21
click at [118, 192] on div "Large" at bounding box center [106, 193] width 45 height 8
click at [113, 247] on p "Medium 16px" at bounding box center [109, 248] width 50 height 8
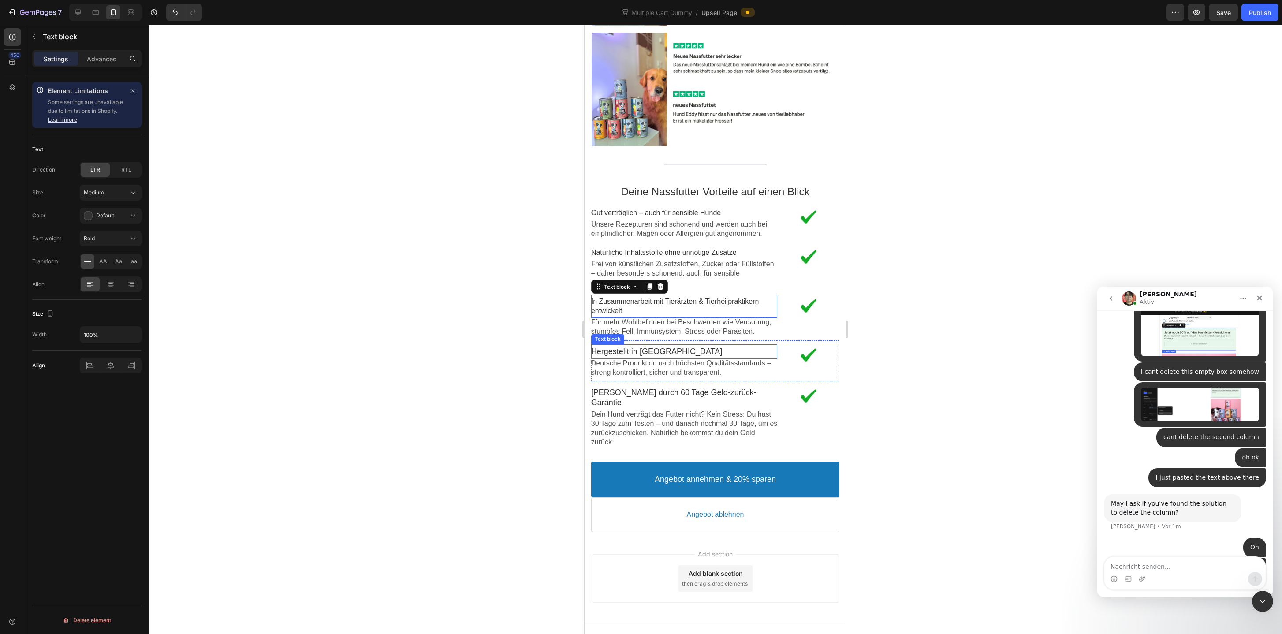
click at [673, 346] on p "Hergestellt in [GEOGRAPHIC_DATA]" at bounding box center [684, 351] width 186 height 10
click at [116, 197] on button "Large" at bounding box center [111, 193] width 62 height 16
click at [110, 253] on div "Medium 16px" at bounding box center [102, 247] width 72 height 17
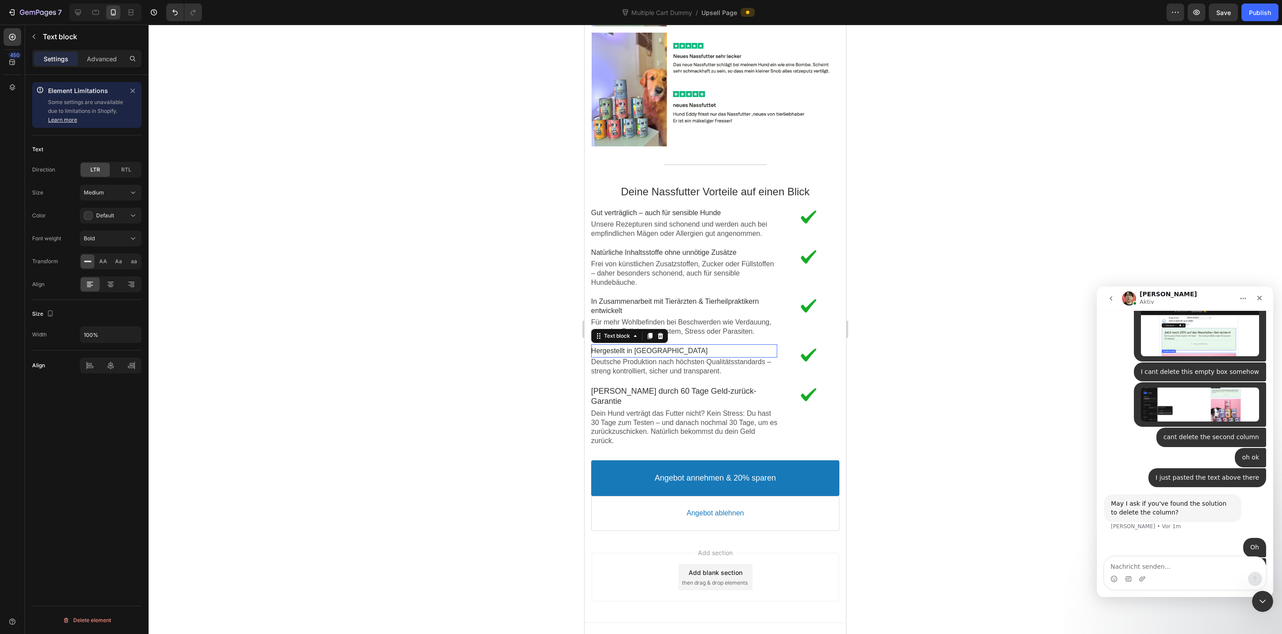
scroll to position [1799, 0]
click at [728, 387] on p "[PERSON_NAME] durch 60 Tage Geld-zurück-Garantie" at bounding box center [684, 397] width 186 height 21
click at [123, 193] on div "Large" at bounding box center [106, 193] width 45 height 8
click at [109, 250] on p "Medium 16px" at bounding box center [109, 248] width 50 height 8
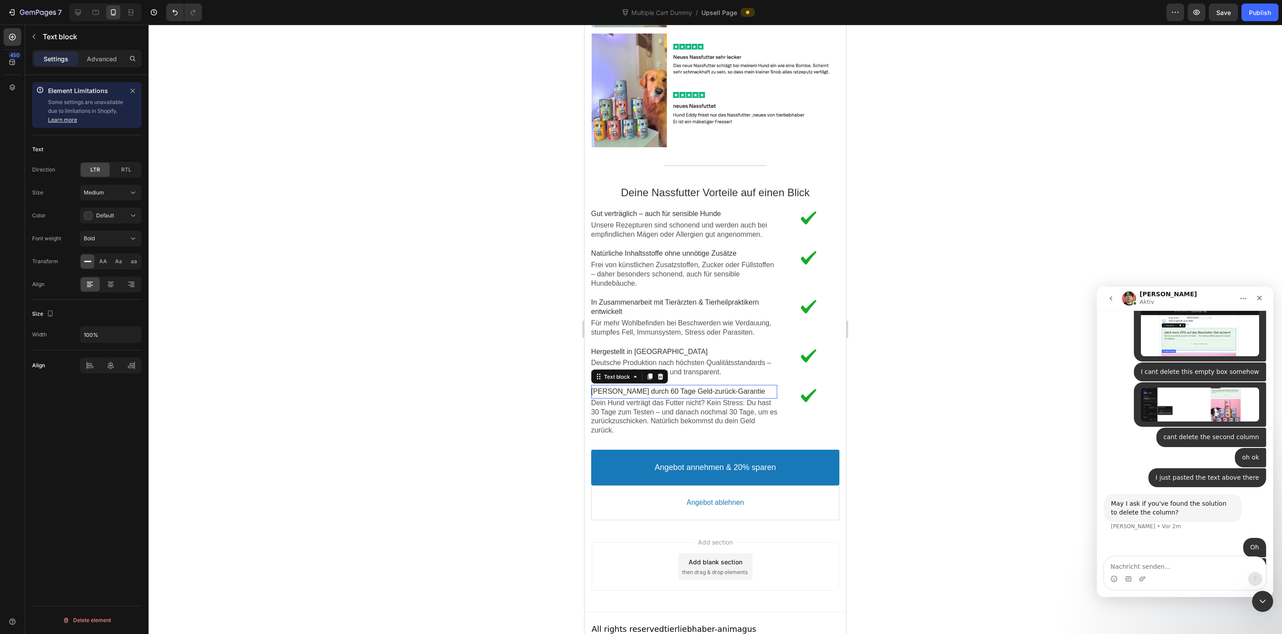
scroll to position [1798, 0]
click at [658, 412] on p "Dein Hund verträgt das Futter nicht? Kein Stress: Du hast 30 Tage zum Testen – …" at bounding box center [684, 418] width 186 height 37
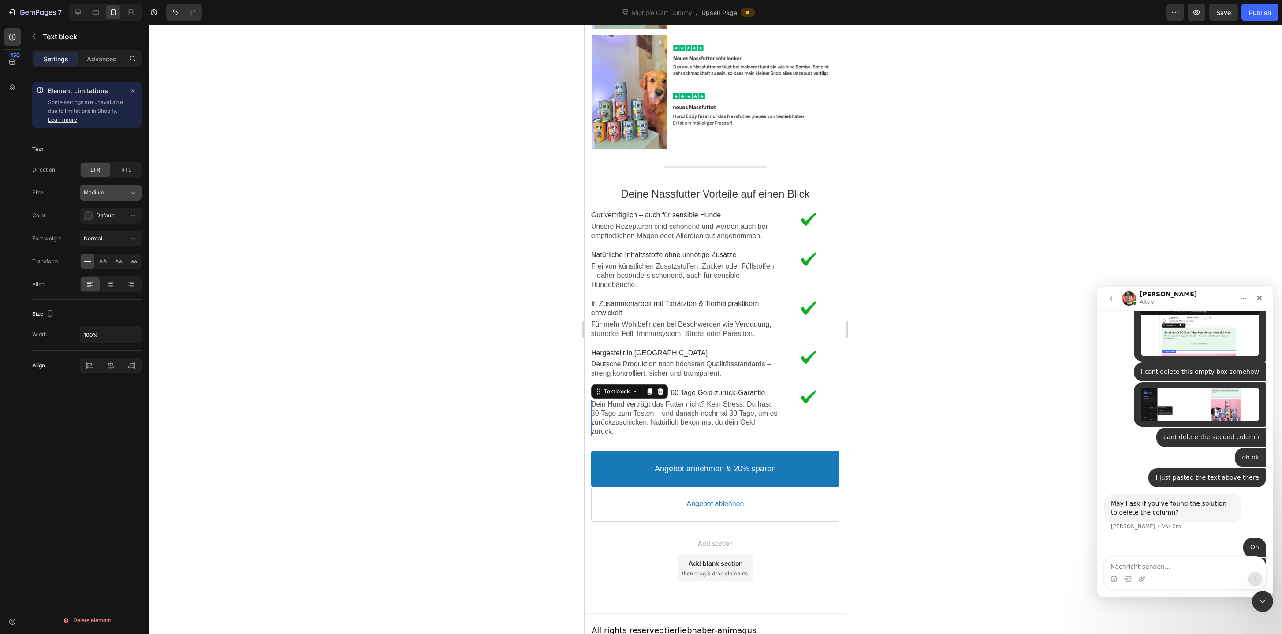
click at [117, 193] on div "Medium" at bounding box center [106, 193] width 45 height 8
click at [105, 232] on p "Small 14px" at bounding box center [109, 231] width 50 height 8
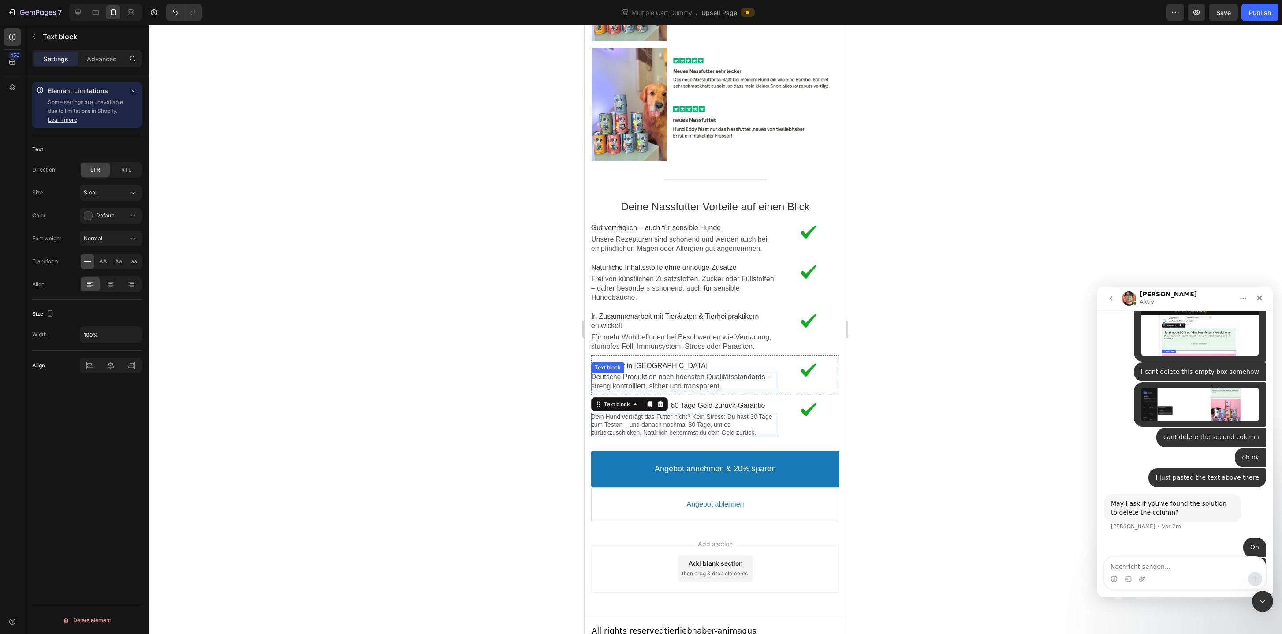
click at [681, 372] on p "Deutsche Produktion nach höchsten Qualitätsstandards – streng kontrolliert, sic…" at bounding box center [684, 381] width 186 height 19
click at [116, 196] on div "Medium" at bounding box center [106, 193] width 45 height 8
click at [108, 256] on div "Medium 16px" at bounding box center [102, 264] width 72 height 17
click at [115, 197] on div "Medium" at bounding box center [111, 192] width 54 height 9
click at [110, 226] on div "Small 14px" at bounding box center [102, 231] width 72 height 17
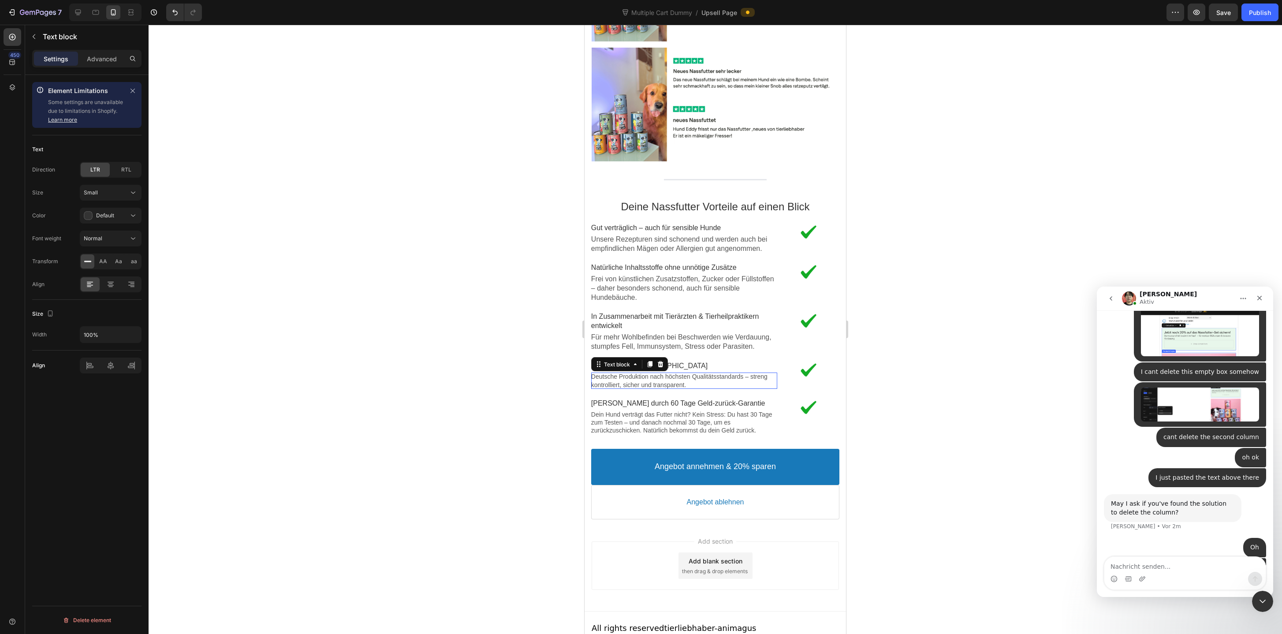
scroll to position [1783, 0]
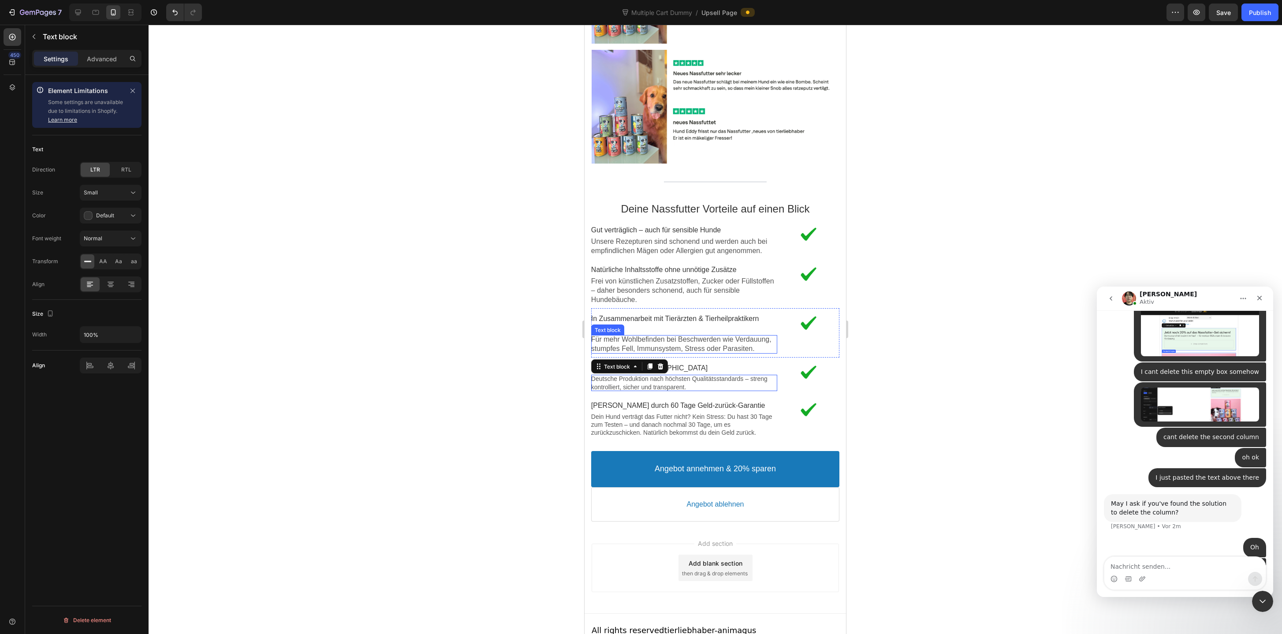
click at [688, 335] on p "Für mehr Wohlbefinden bei Beschwerden wie Verdauung, stumpfes Fell, Immunsystem…" at bounding box center [684, 344] width 186 height 19
click at [107, 188] on div "Medium" at bounding box center [111, 192] width 54 height 9
click at [105, 226] on div "Small 14px" at bounding box center [102, 231] width 72 height 17
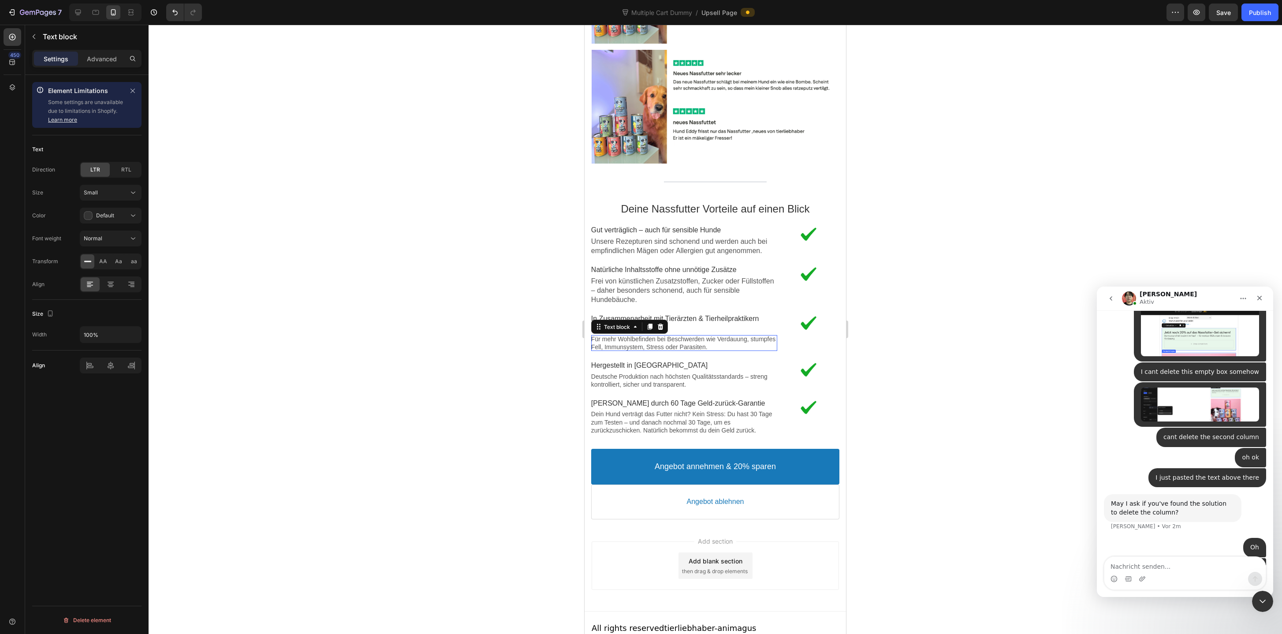
scroll to position [1781, 0]
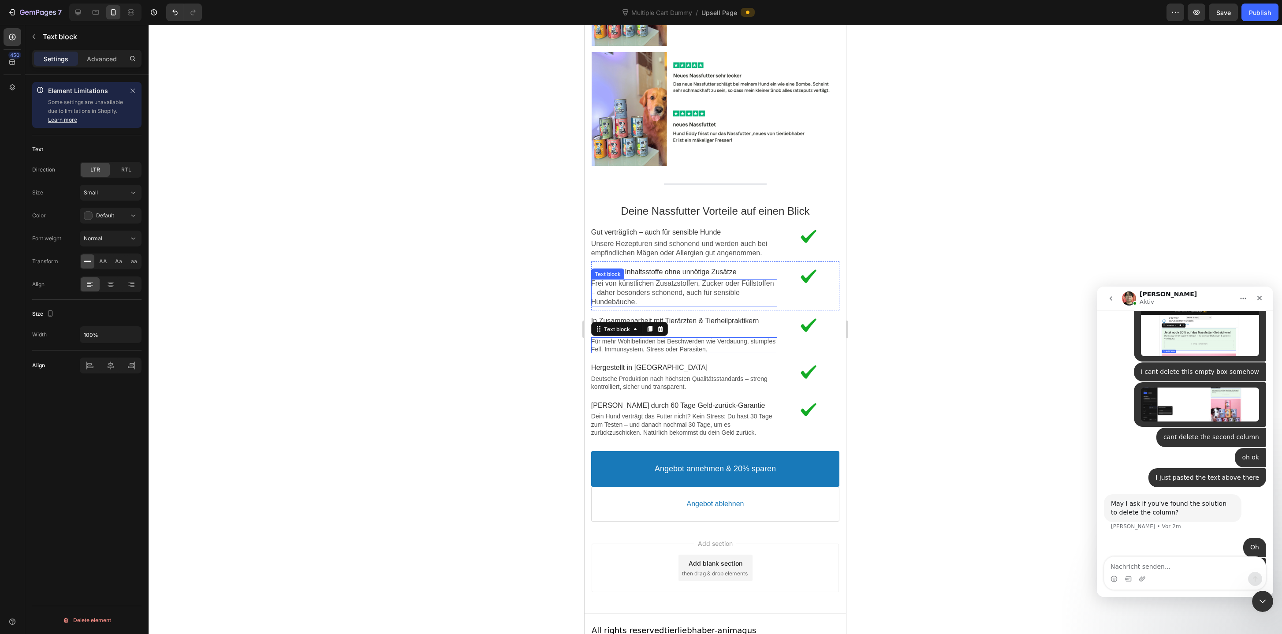
click at [654, 279] on p "Frei von künstlichen Zusatzstoffen, Zucker oder Füllstoffen – daher besonders s…" at bounding box center [684, 292] width 186 height 27
click at [109, 192] on div "Medium" at bounding box center [106, 193] width 45 height 8
click at [108, 225] on div "Small 14px" at bounding box center [102, 231] width 72 height 17
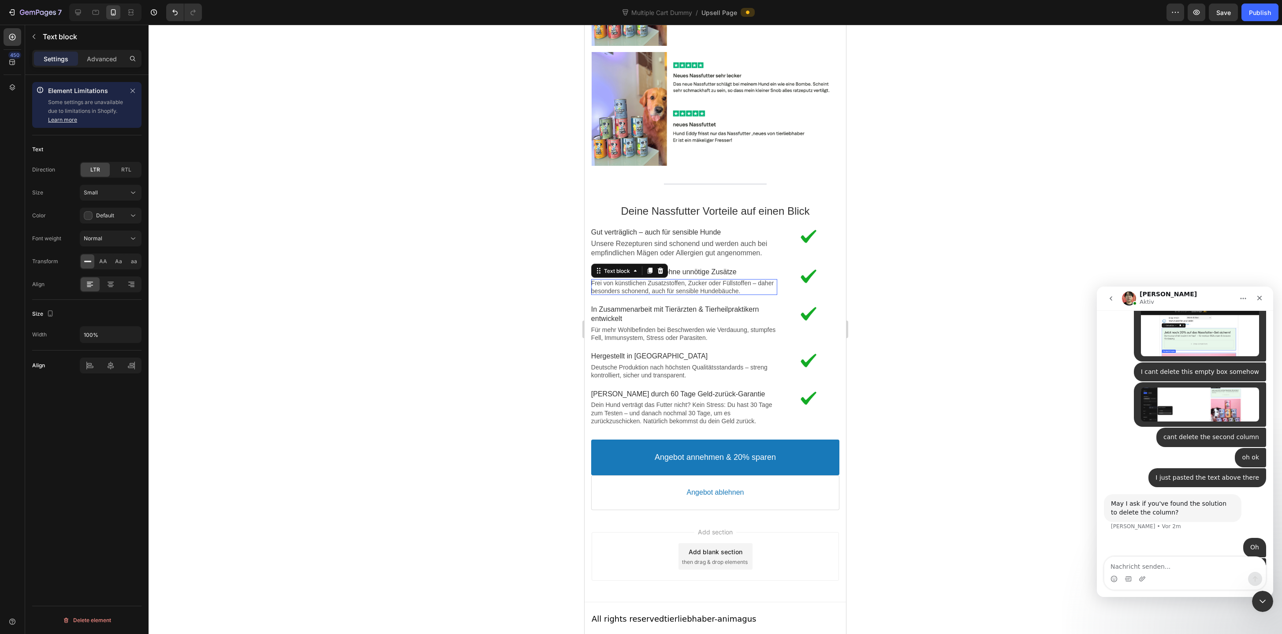
scroll to position [1769, 0]
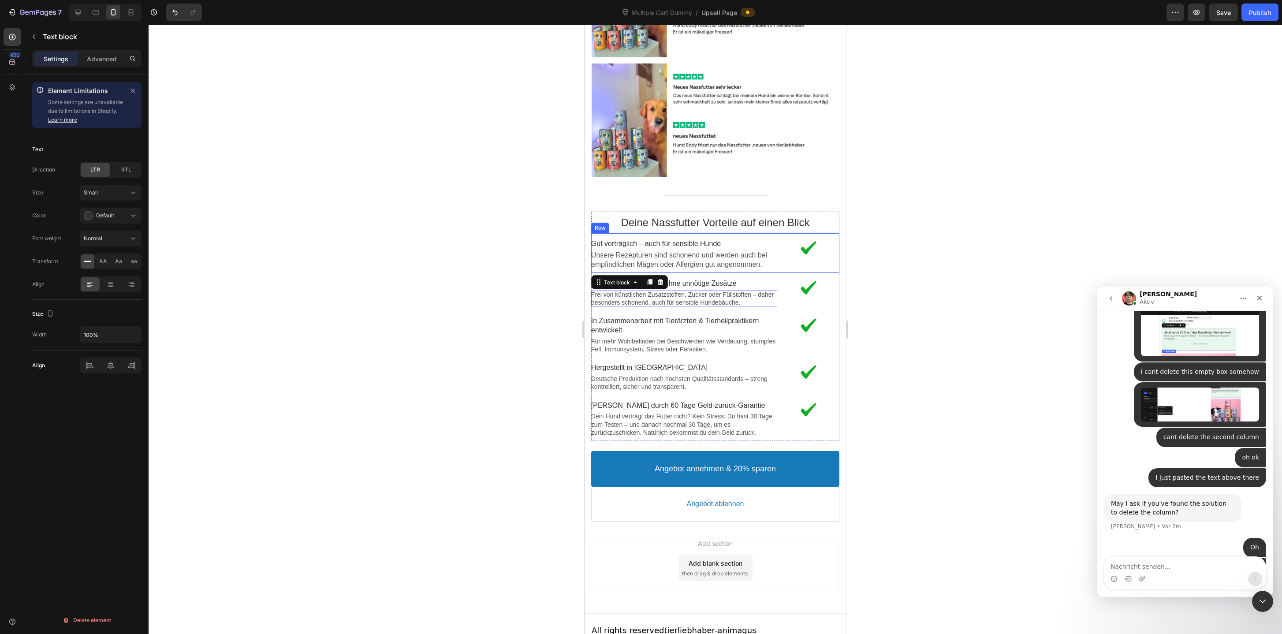
click at [710, 256] on div "Image Gut verträglich – auch für sensible Hunde Text block Unsere Rezepturen si…" at bounding box center [715, 253] width 248 height 40
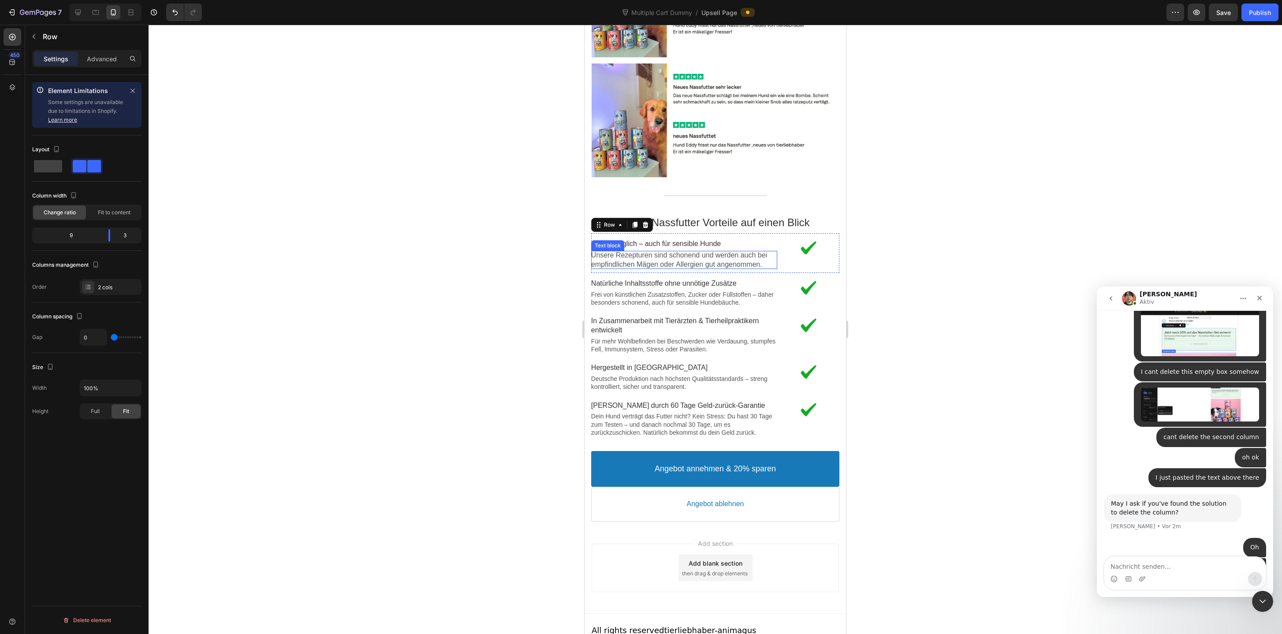
click at [714, 251] on p "Unsere Rezepturen sind schonend und werden auch bei empfindlichen Mägen oder Al…" at bounding box center [684, 260] width 186 height 19
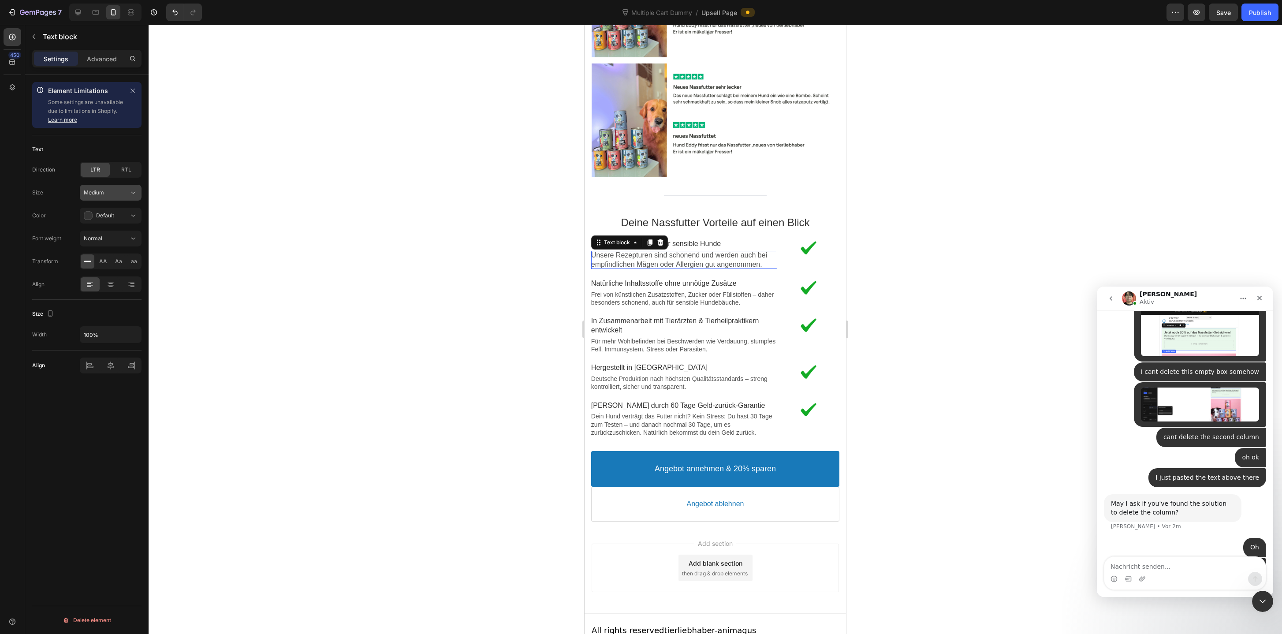
click at [124, 196] on div "Medium" at bounding box center [106, 193] width 45 height 8
click at [119, 231] on p "Small 14px" at bounding box center [109, 231] width 50 height 8
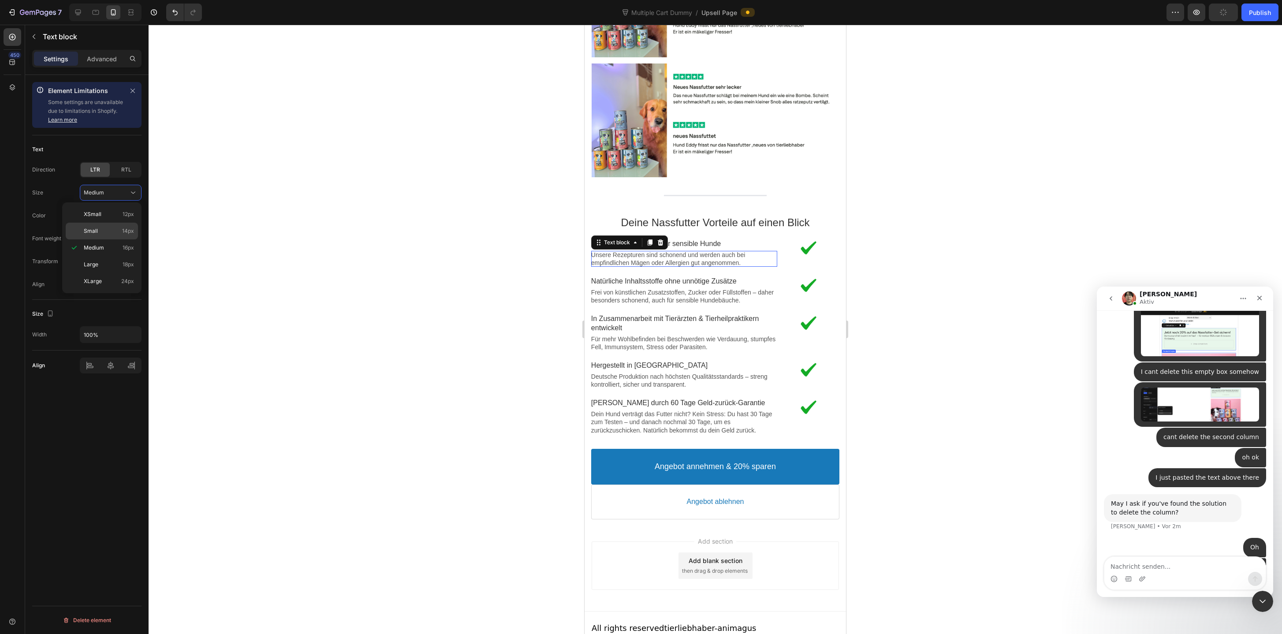
scroll to position [1767, 0]
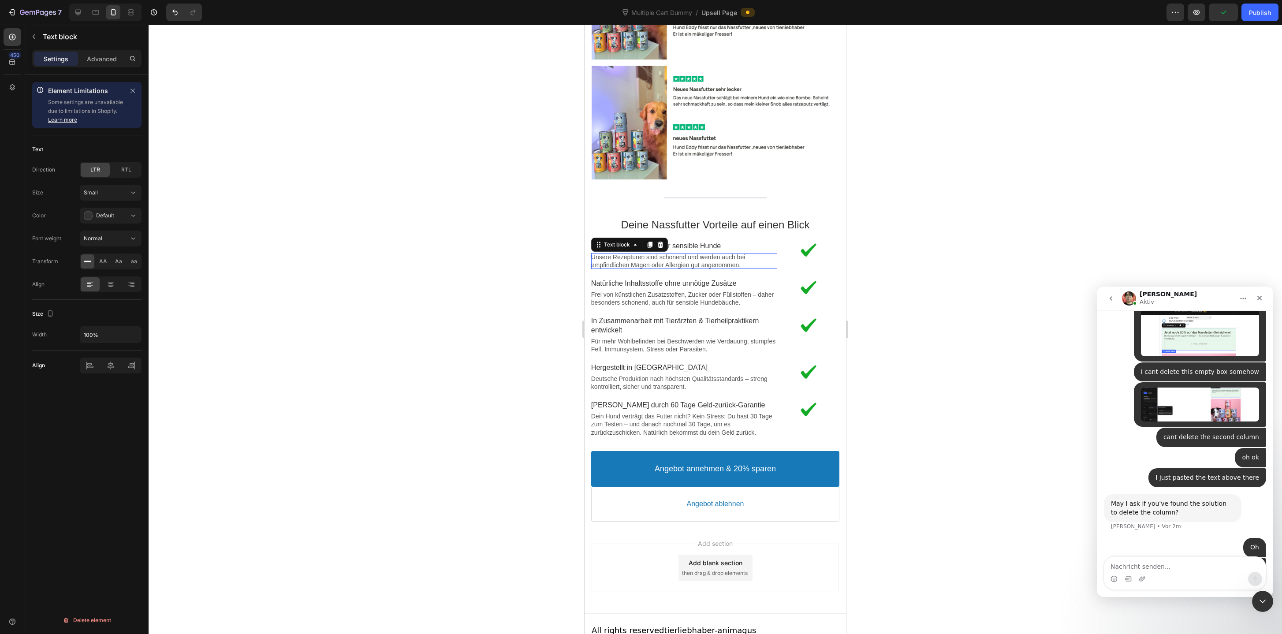
click at [454, 301] on div at bounding box center [715, 329] width 1133 height 609
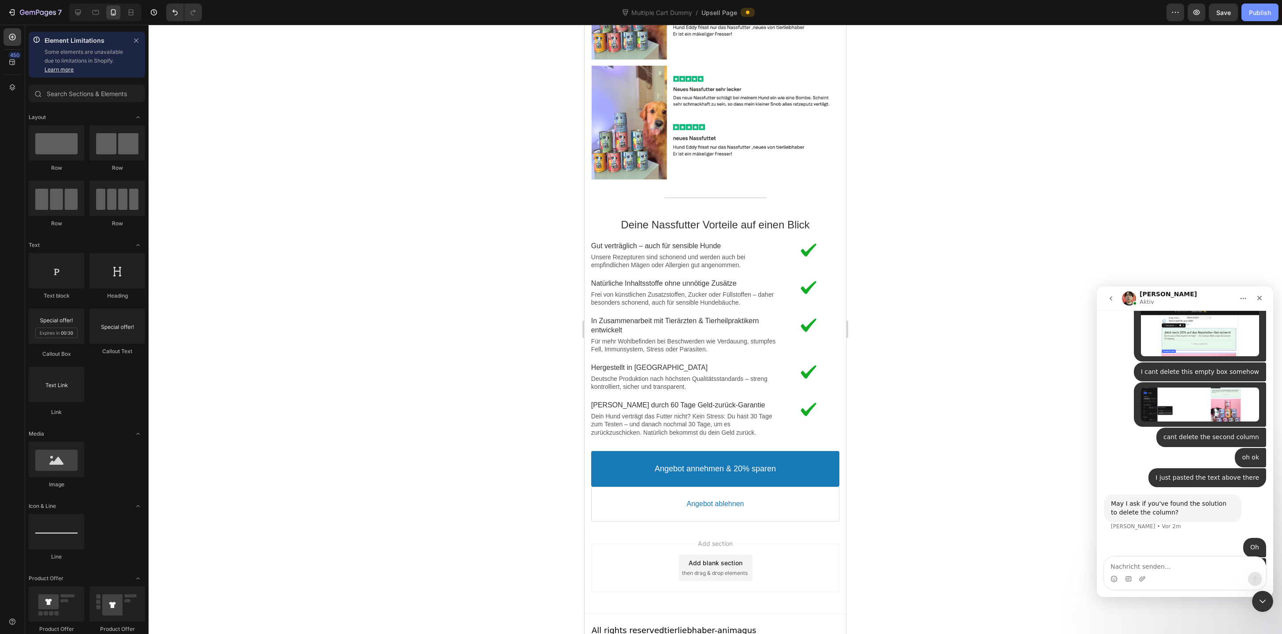
click at [1260, 18] on button "Publish" at bounding box center [1259, 13] width 37 height 18
click at [1131, 562] on textarea "Nachricht senden..." at bounding box center [1184, 564] width 161 height 15
type textarea "can you help me here?"
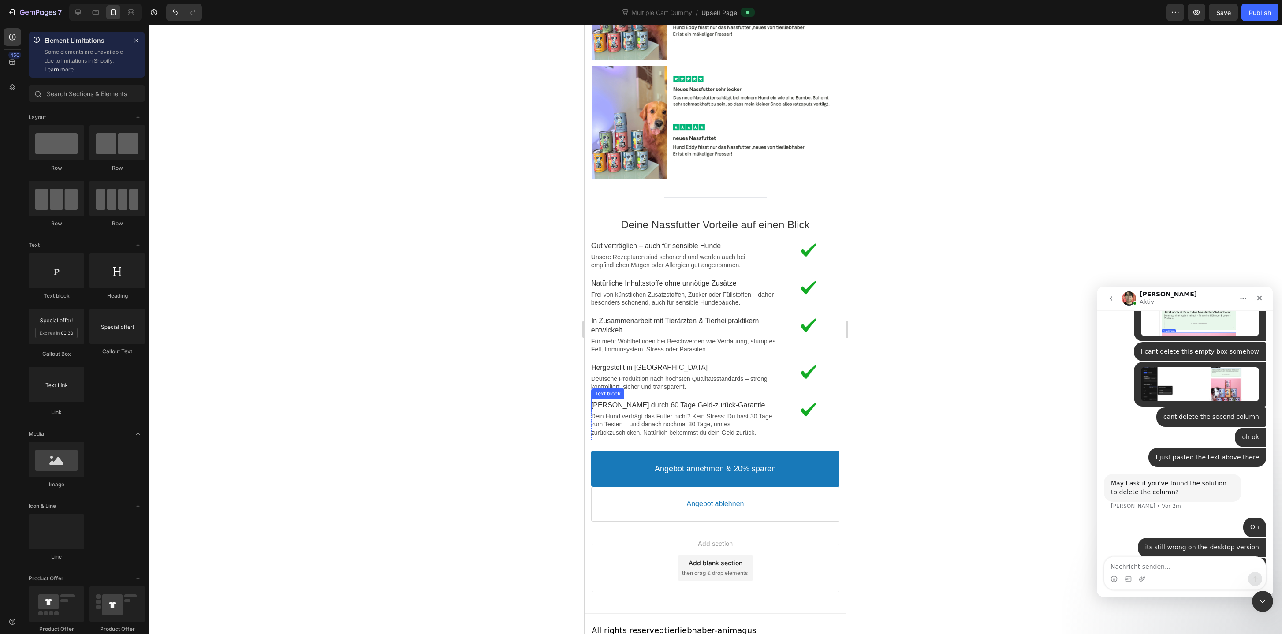
click at [700, 401] on p "[PERSON_NAME] durch 60 Tage Geld-zurück-Garantie" at bounding box center [684, 405] width 186 height 9
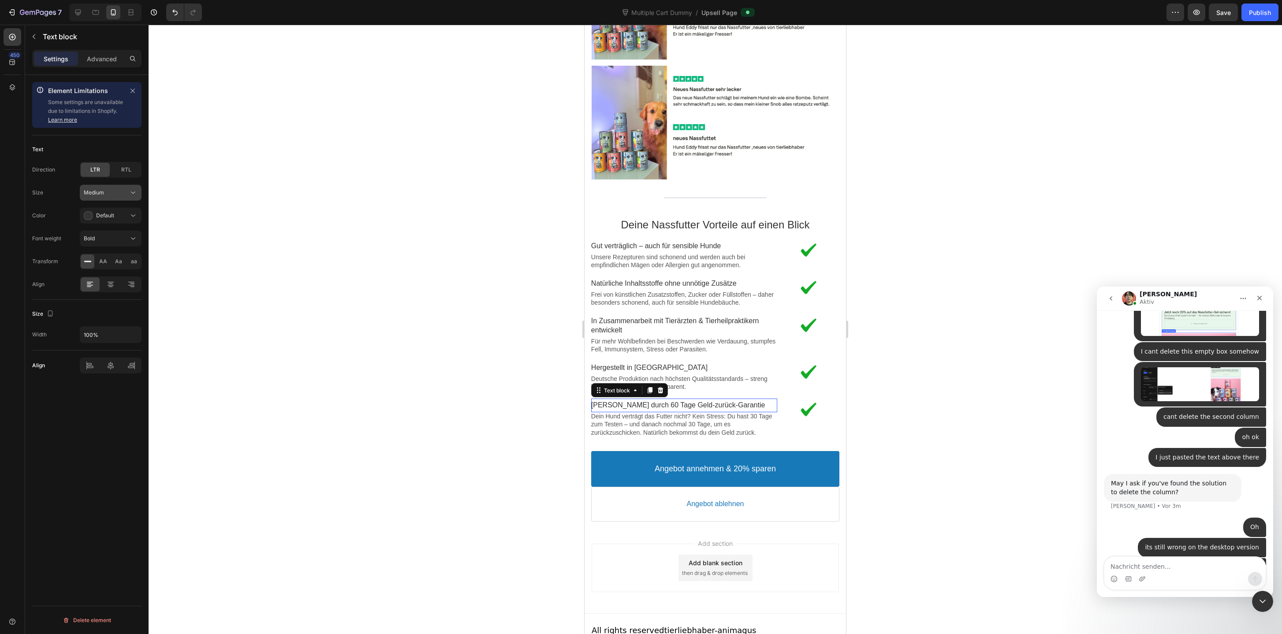
click at [115, 196] on div "Medium" at bounding box center [106, 193] width 45 height 8
click at [109, 234] on p "Small 14px" at bounding box center [109, 231] width 50 height 8
click at [684, 365] on p "Hergestellt in [GEOGRAPHIC_DATA]" at bounding box center [684, 369] width 186 height 9
click at [102, 201] on div "Size Medium Color Default Font weight Bold Transform AA Aa aa" at bounding box center [86, 227] width 109 height 85
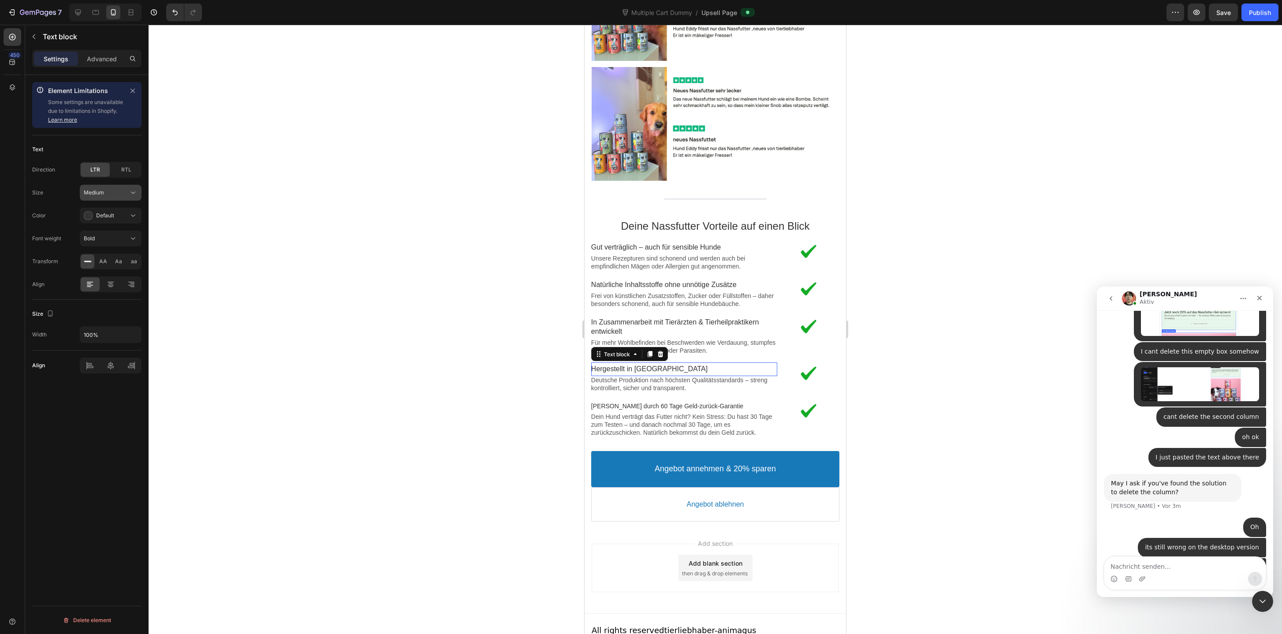
click at [112, 198] on button "Medium" at bounding box center [111, 193] width 62 height 16
click at [117, 233] on p "Small 14px" at bounding box center [109, 231] width 50 height 8
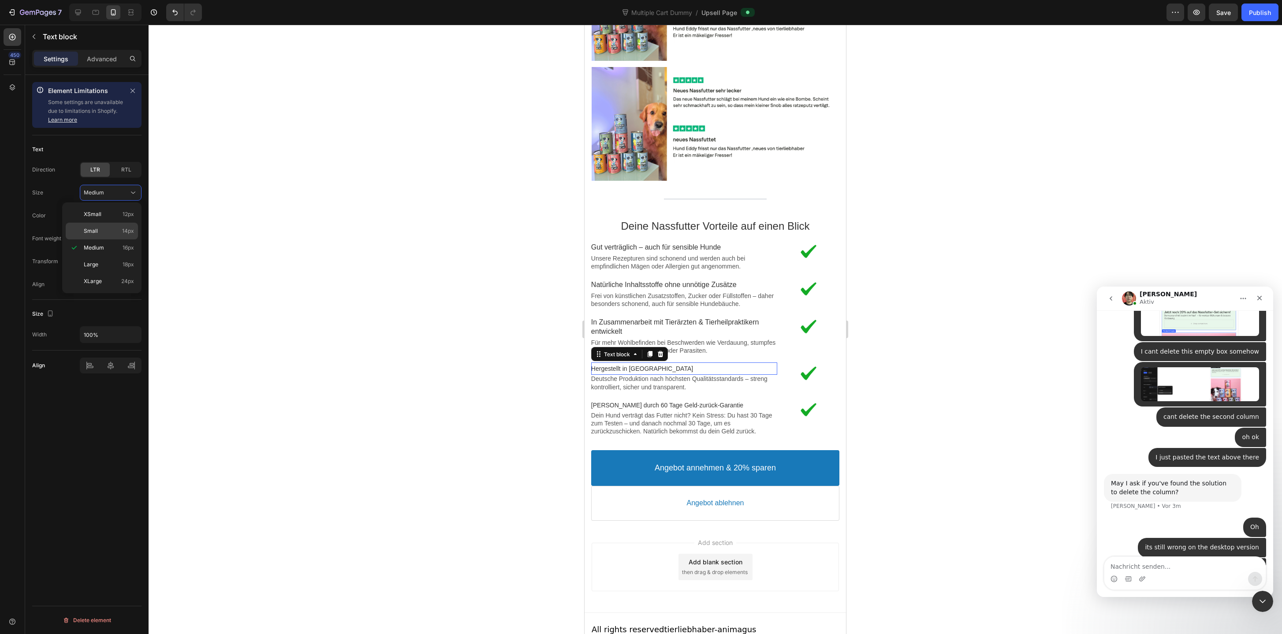
scroll to position [1765, 0]
click at [676, 319] on p "In Zusammenarbeit mit Tierärzten & Tierheilpraktikern entwickelt" at bounding box center [684, 328] width 186 height 19
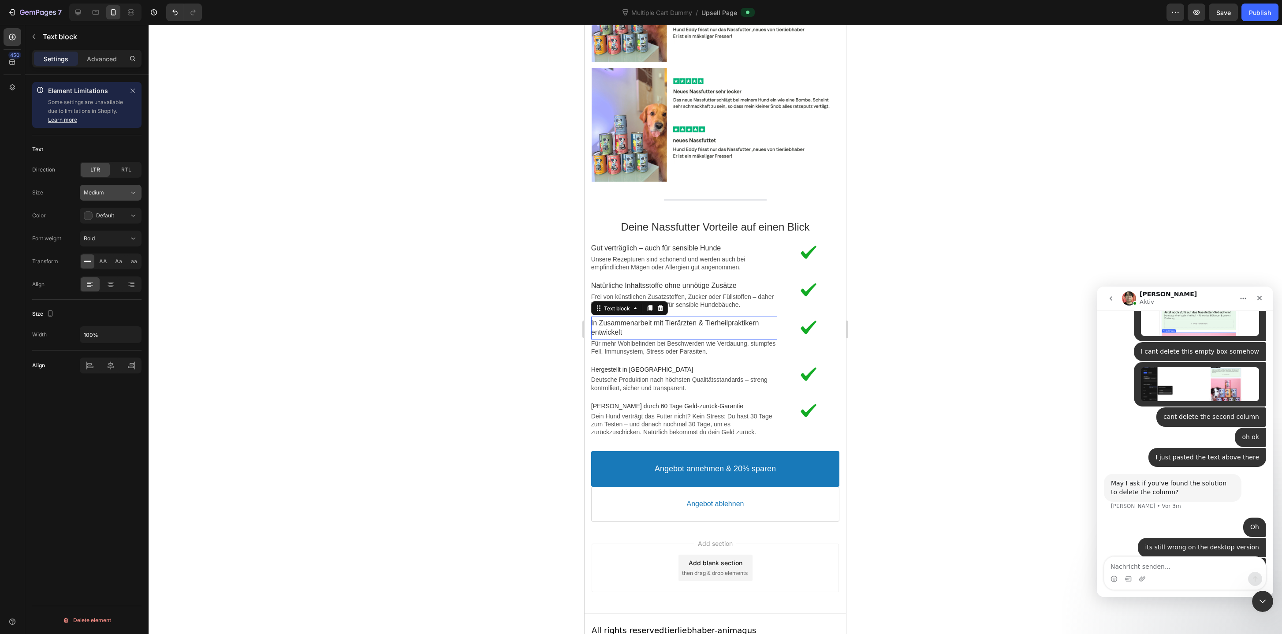
click at [127, 191] on div "Medium" at bounding box center [106, 193] width 45 height 8
click at [117, 227] on p "Small 14px" at bounding box center [109, 231] width 50 height 8
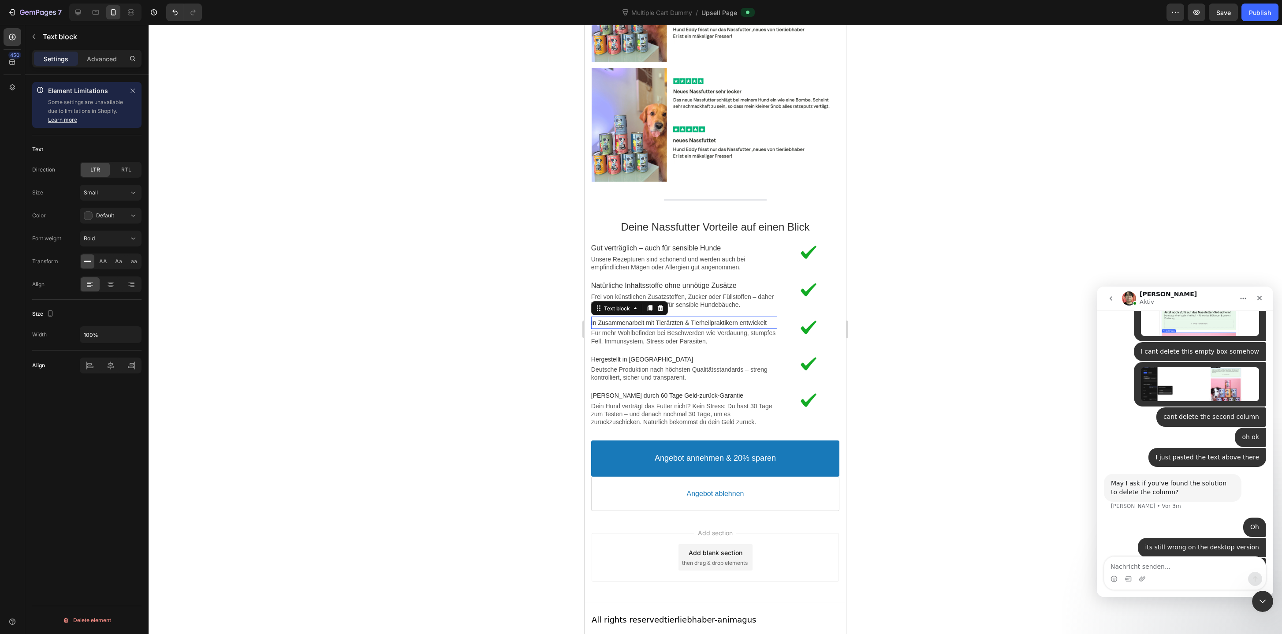
scroll to position [1762, 0]
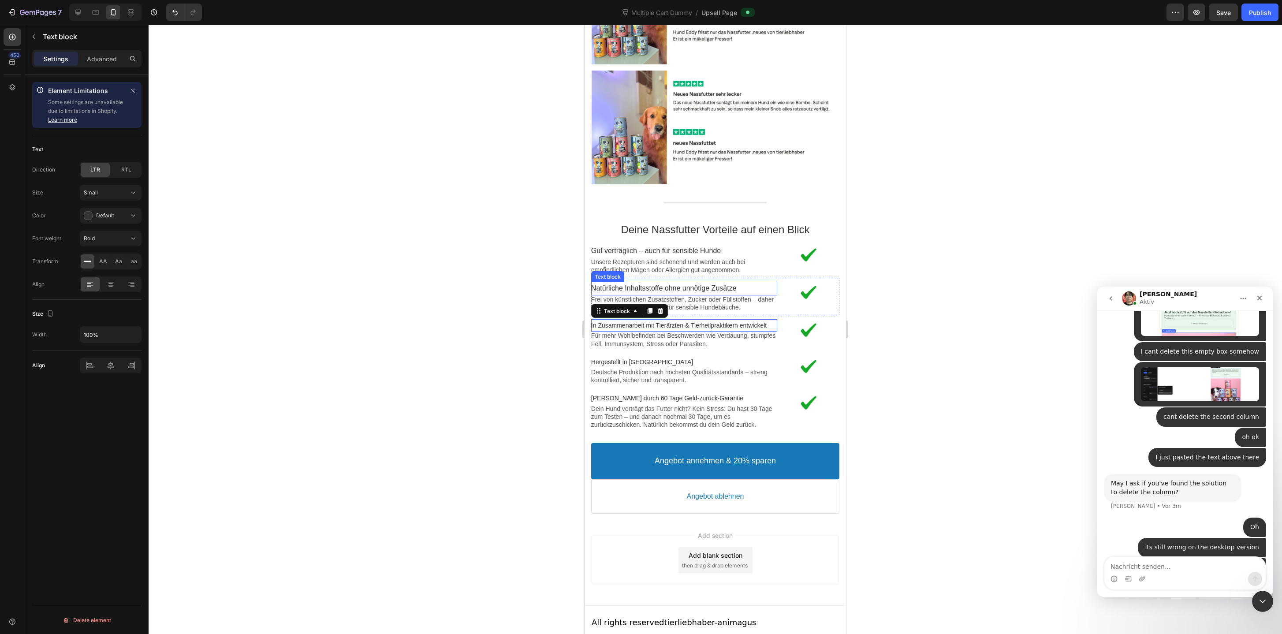
click at [727, 284] on p "Natürliche Inhaltsstoffe ohne unnötige Zusätze" at bounding box center [684, 288] width 186 height 9
click at [121, 196] on div "Medium" at bounding box center [106, 193] width 45 height 8
click at [120, 225] on div "Small 14px" at bounding box center [102, 231] width 72 height 17
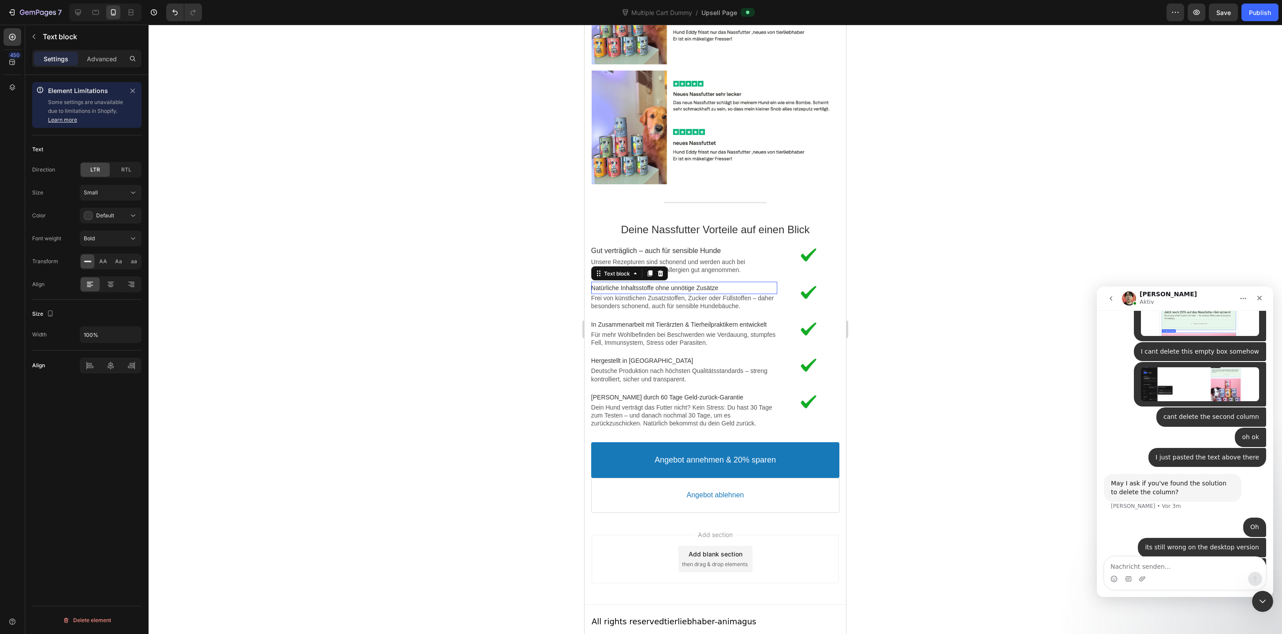
scroll to position [1761, 0]
click at [722, 247] on p "Gut verträglich – auch für sensible Hunde" at bounding box center [684, 251] width 186 height 9
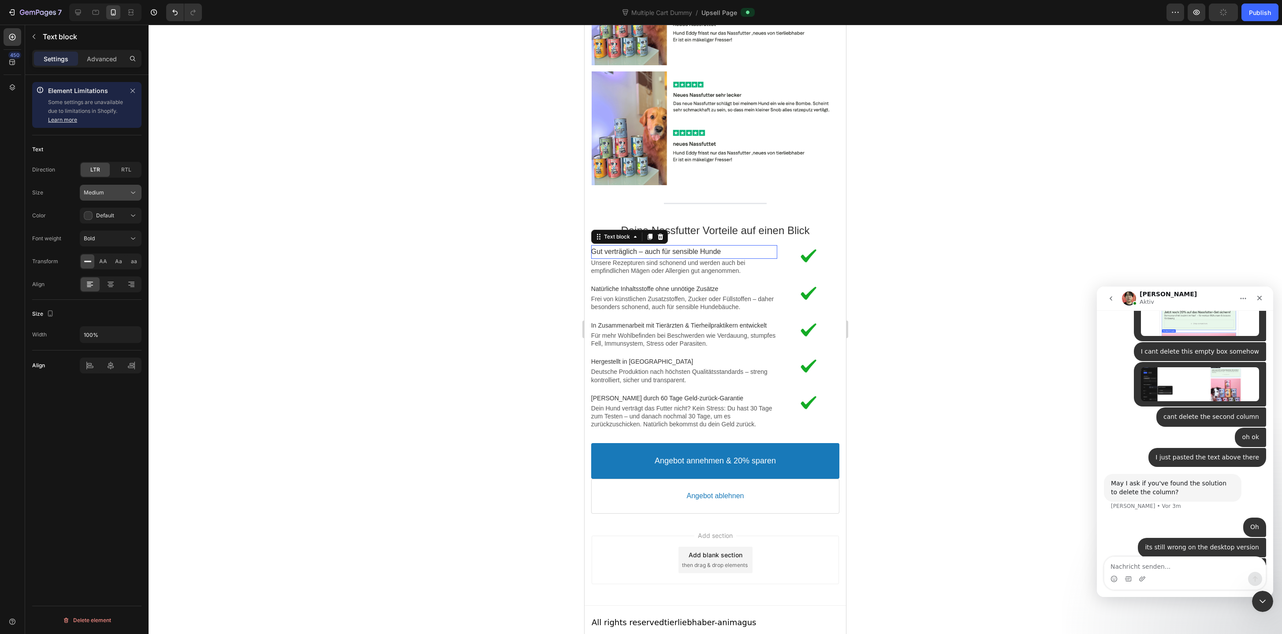
click at [109, 197] on button "Medium" at bounding box center [111, 193] width 62 height 16
click at [110, 229] on p "Small 14px" at bounding box center [109, 231] width 50 height 8
click at [381, 292] on div at bounding box center [715, 329] width 1133 height 609
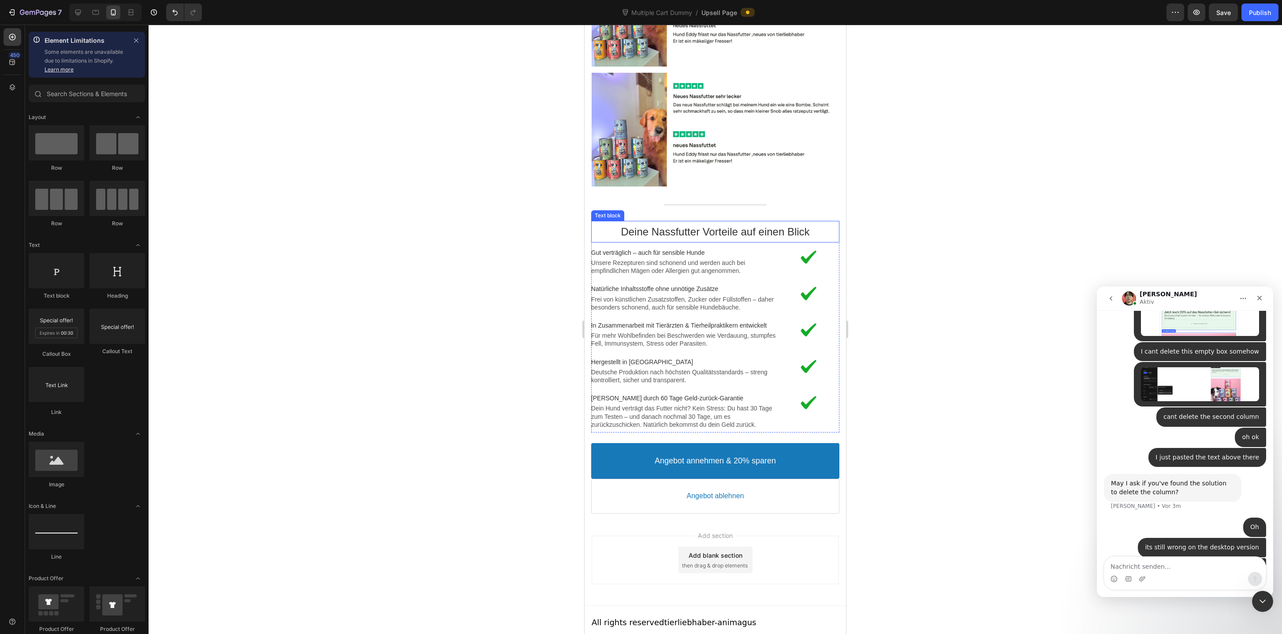
click at [702, 225] on p "Deine Nassfutter Vorteile auf einen Blick" at bounding box center [715, 232] width 248 height 14
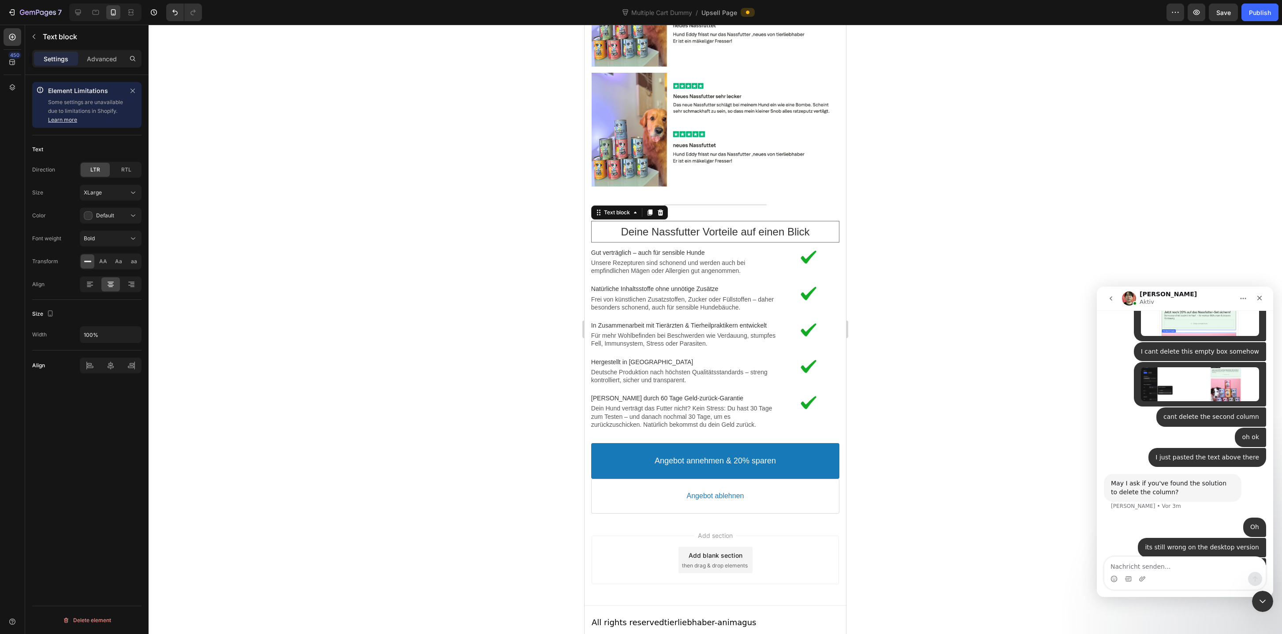
click at [115, 201] on div "Size XLarge Color Default Font weight Bold Transform AA Aa aa" at bounding box center [86, 227] width 109 height 85
click at [121, 192] on div "XLarge" at bounding box center [106, 193] width 45 height 8
click at [114, 263] on p "Large 18px" at bounding box center [109, 264] width 50 height 8
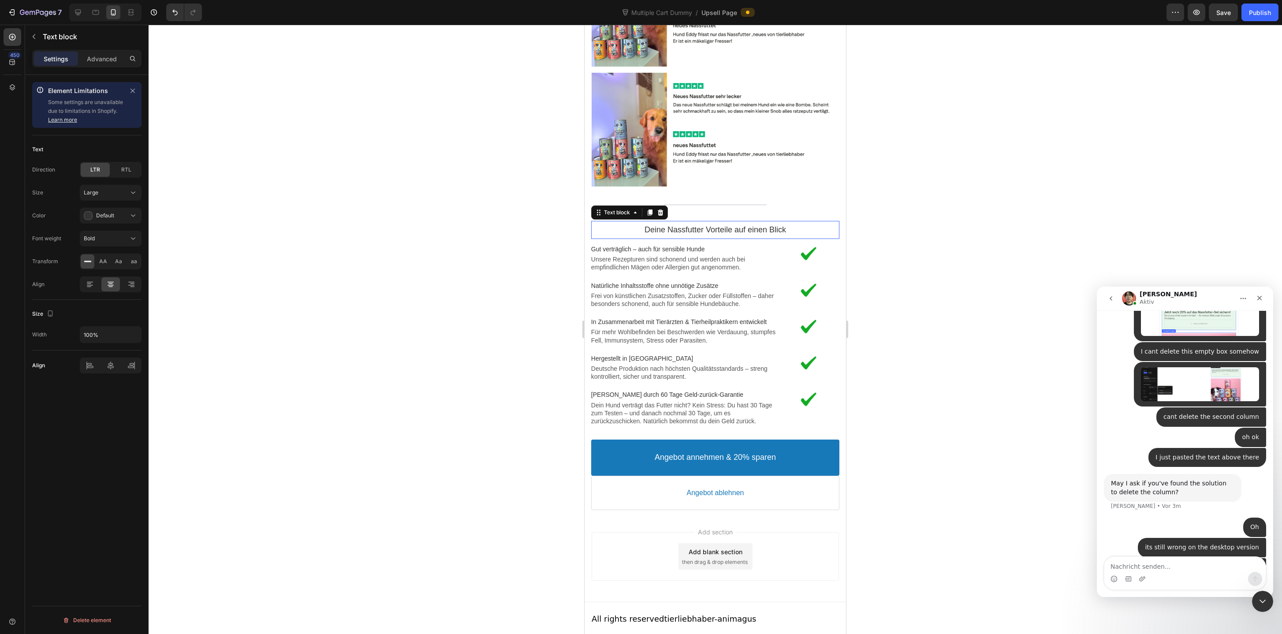
scroll to position [1756, 0]
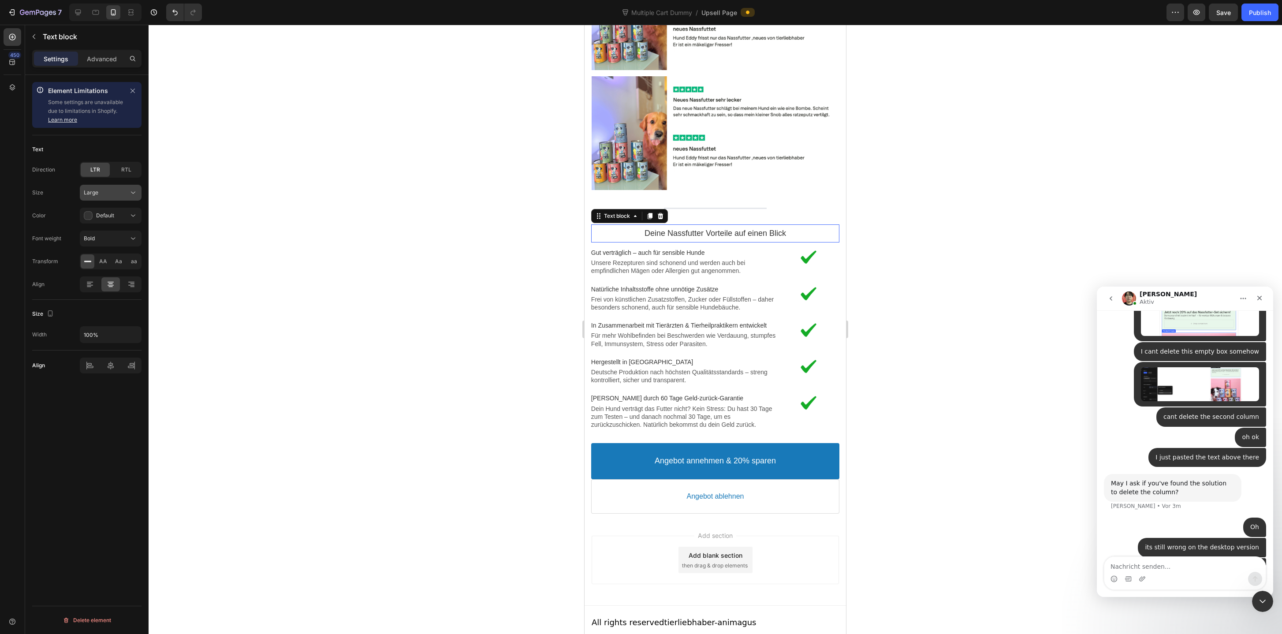
click at [119, 193] on div "Large" at bounding box center [106, 193] width 45 height 8
click at [108, 277] on p "XLarge 24px" at bounding box center [109, 281] width 50 height 8
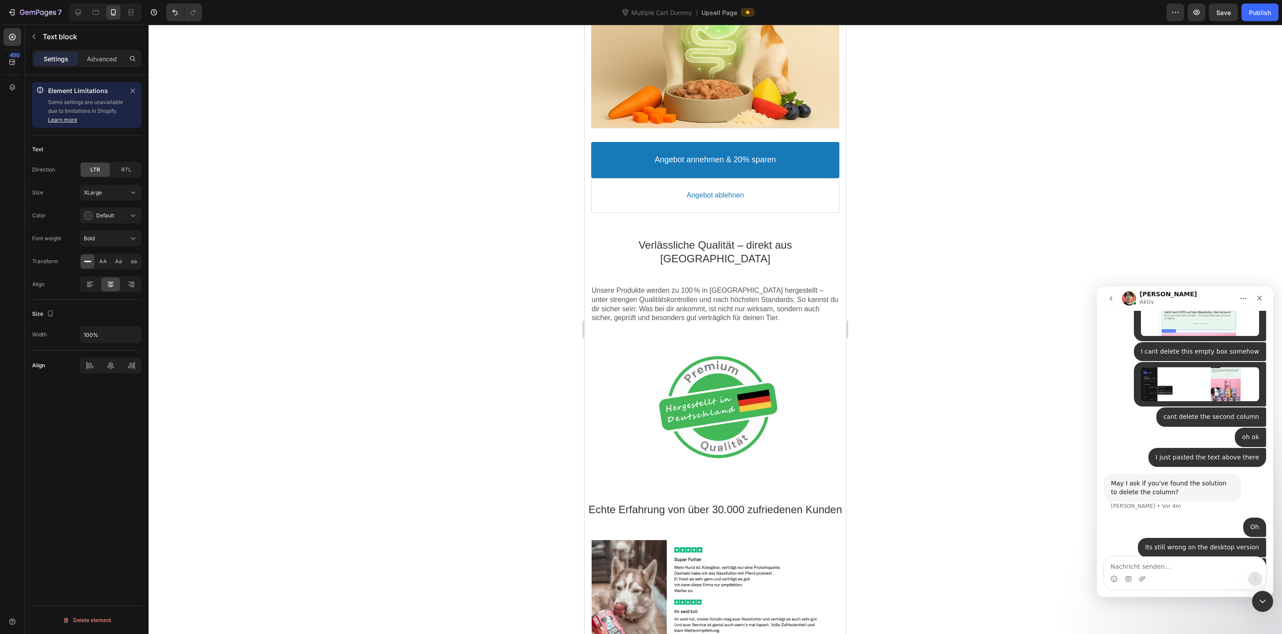
scroll to position [750, 0]
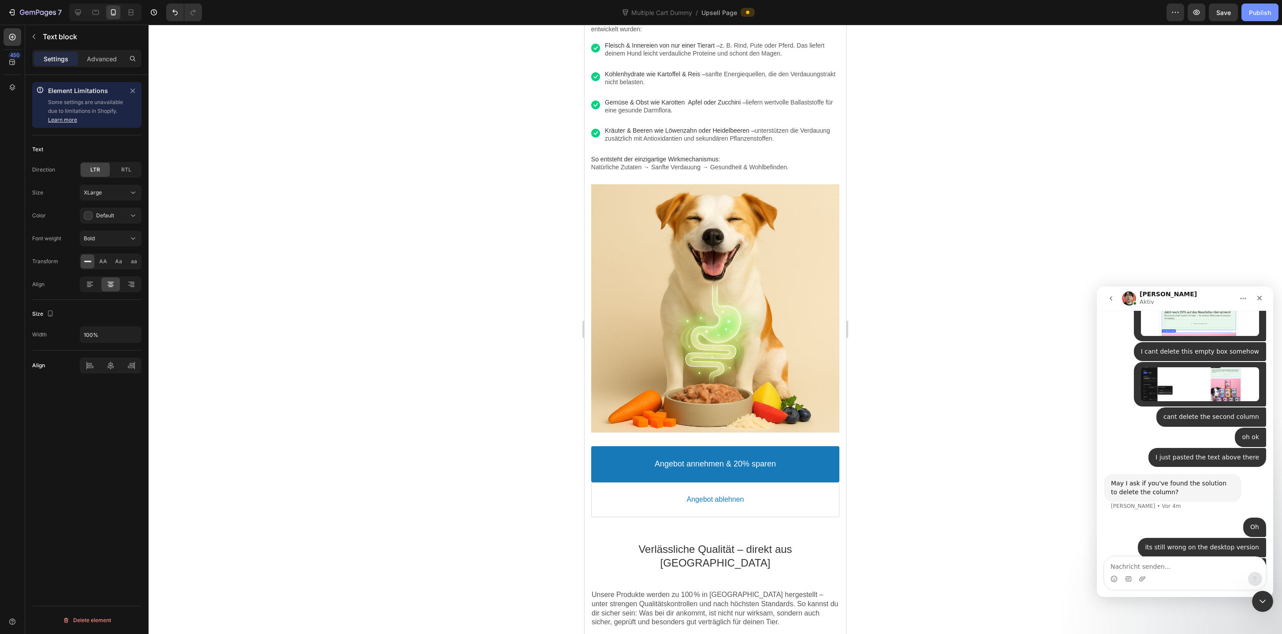
click at [1260, 15] on div "Publish" at bounding box center [1260, 12] width 22 height 9
click at [1241, 4] on button "Publish" at bounding box center [1259, 13] width 37 height 18
click at [1170, 568] on textarea "Nachricht senden..." at bounding box center [1184, 564] width 161 height 15
type textarea "?"
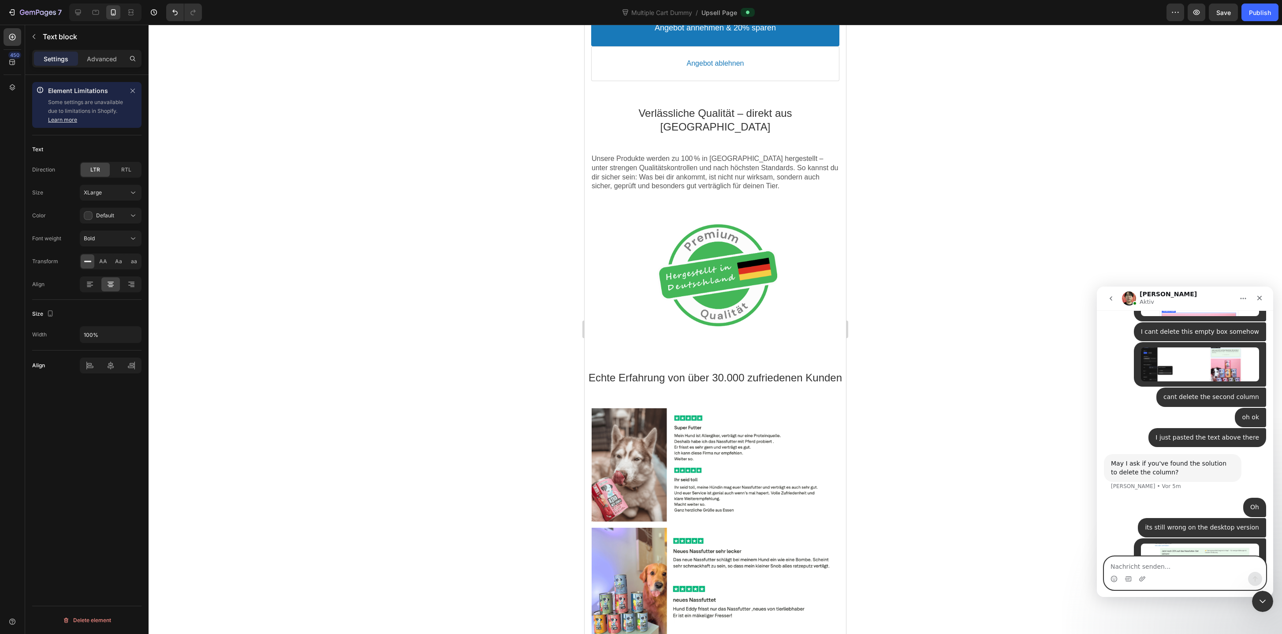
scroll to position [1187, 0]
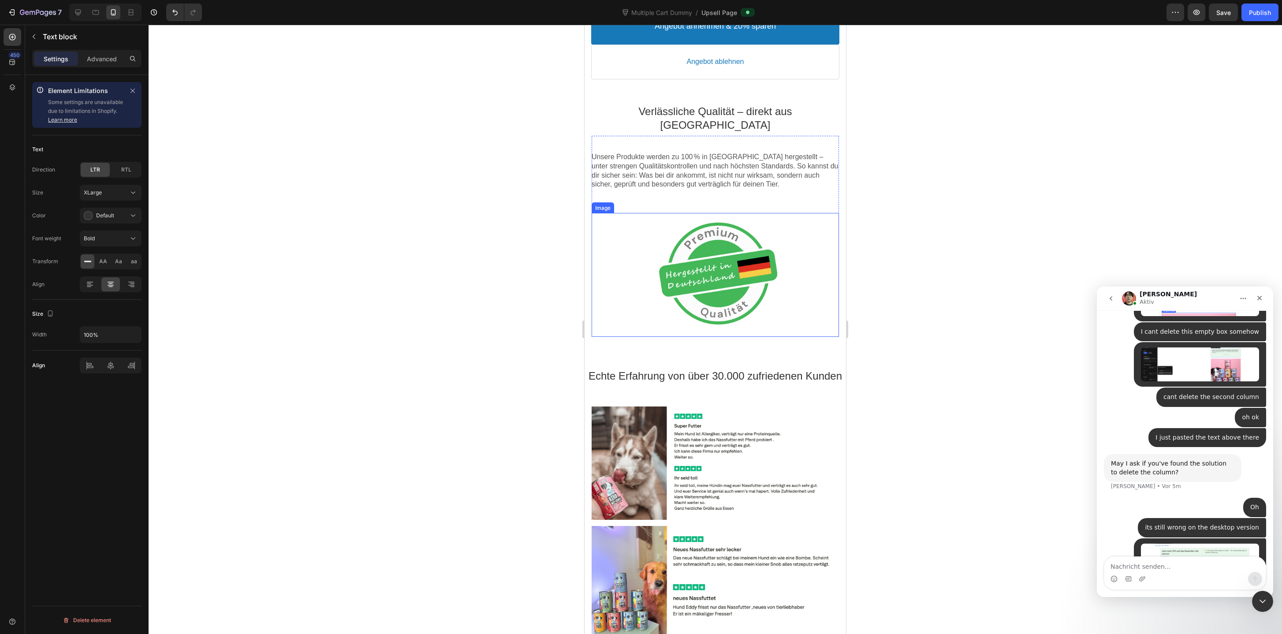
click at [722, 232] on div at bounding box center [714, 275] width 247 height 124
click at [708, 183] on div "Unsere Produkte werden zu 100 % in Deutschland hergestellt – unter strengen Qua…" at bounding box center [714, 171] width 247 height 70
click at [709, 193] on div "Unsere Produkte werden zu 100 % in Deutschland hergestellt – unter strengen Qua…" at bounding box center [714, 236] width 247 height 201
click at [719, 267] on div at bounding box center [714, 275] width 247 height 124
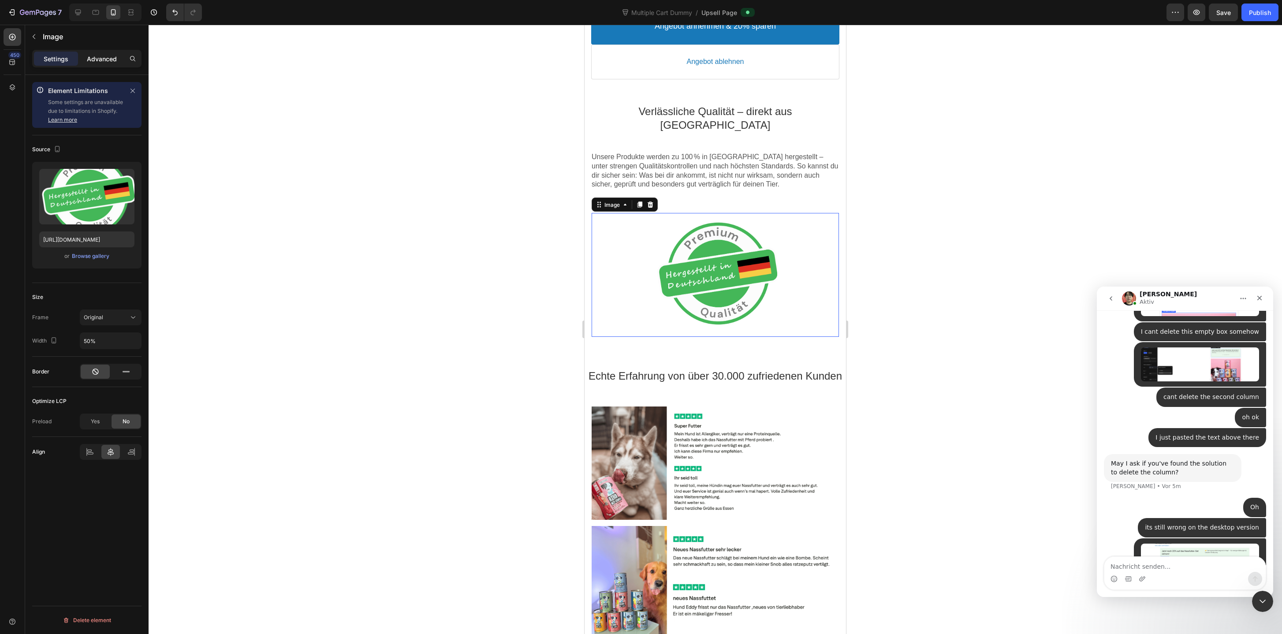
click at [98, 63] on p "Advanced" at bounding box center [102, 58] width 30 height 9
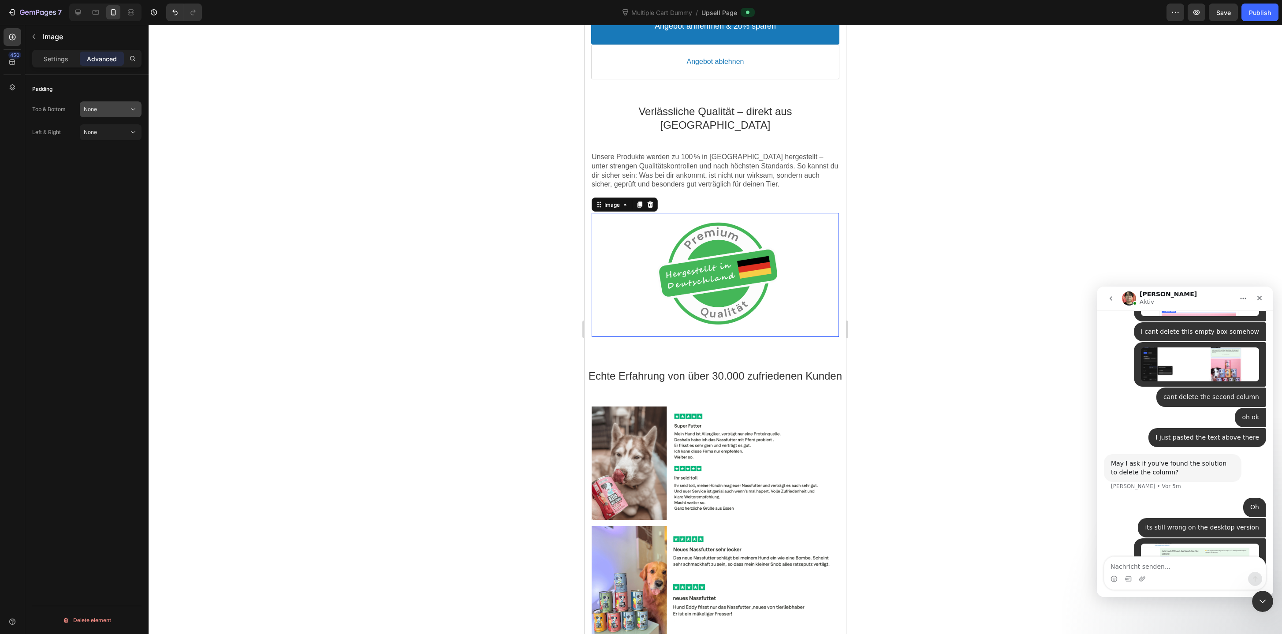
click at [98, 106] on div "None" at bounding box center [106, 109] width 45 height 8
click at [754, 156] on p "Unsere Produkte werden zu 100 % in [GEOGRAPHIC_DATA] hergestellt – unter streng…" at bounding box center [714, 171] width 247 height 37
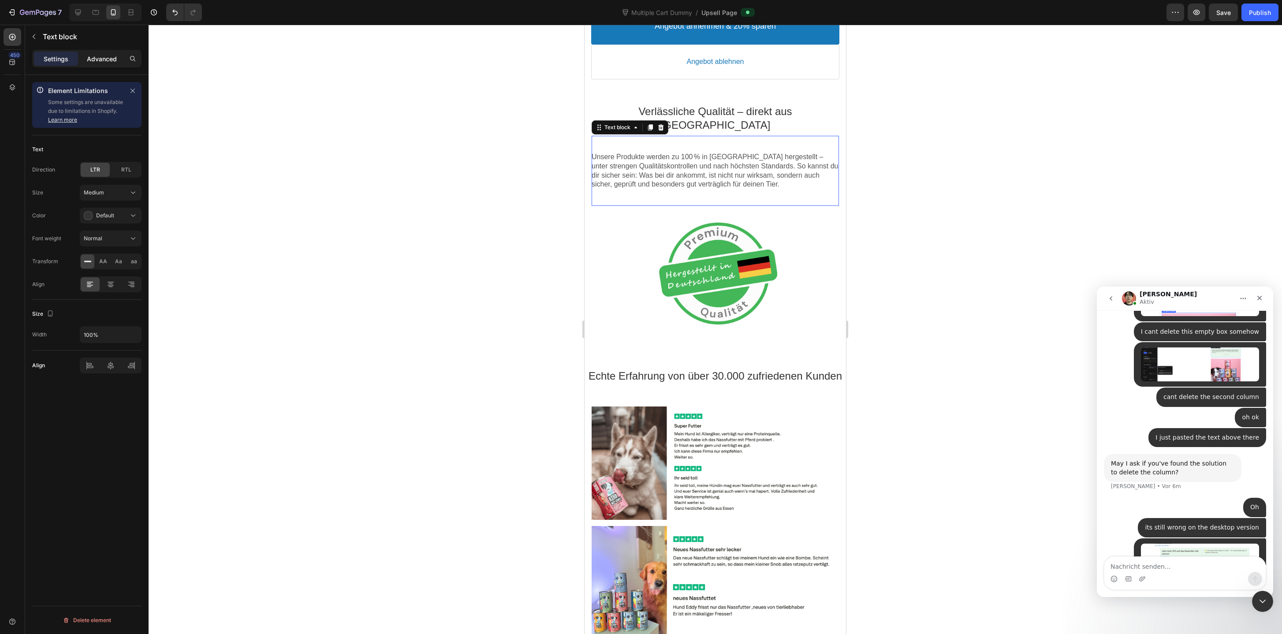
click at [106, 60] on p "Advanced" at bounding box center [102, 58] width 30 height 9
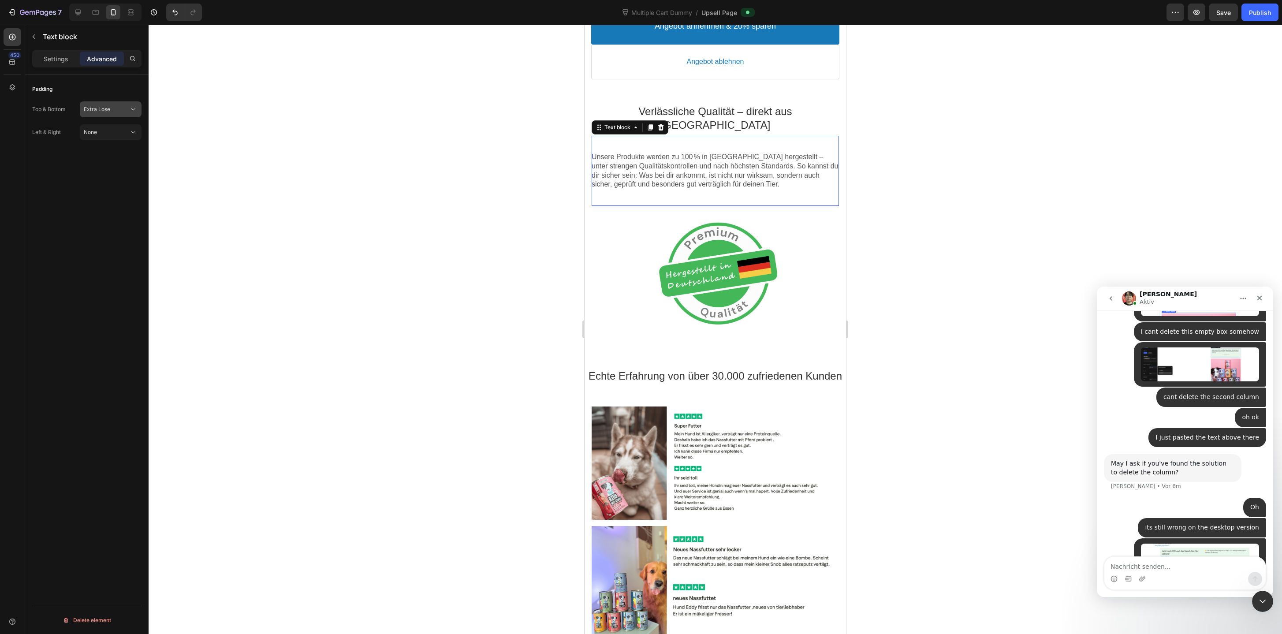
click at [106, 104] on button "Extra Lose" at bounding box center [111, 109] width 62 height 16
click at [104, 173] on div "Tight 9px" at bounding box center [102, 181] width 72 height 17
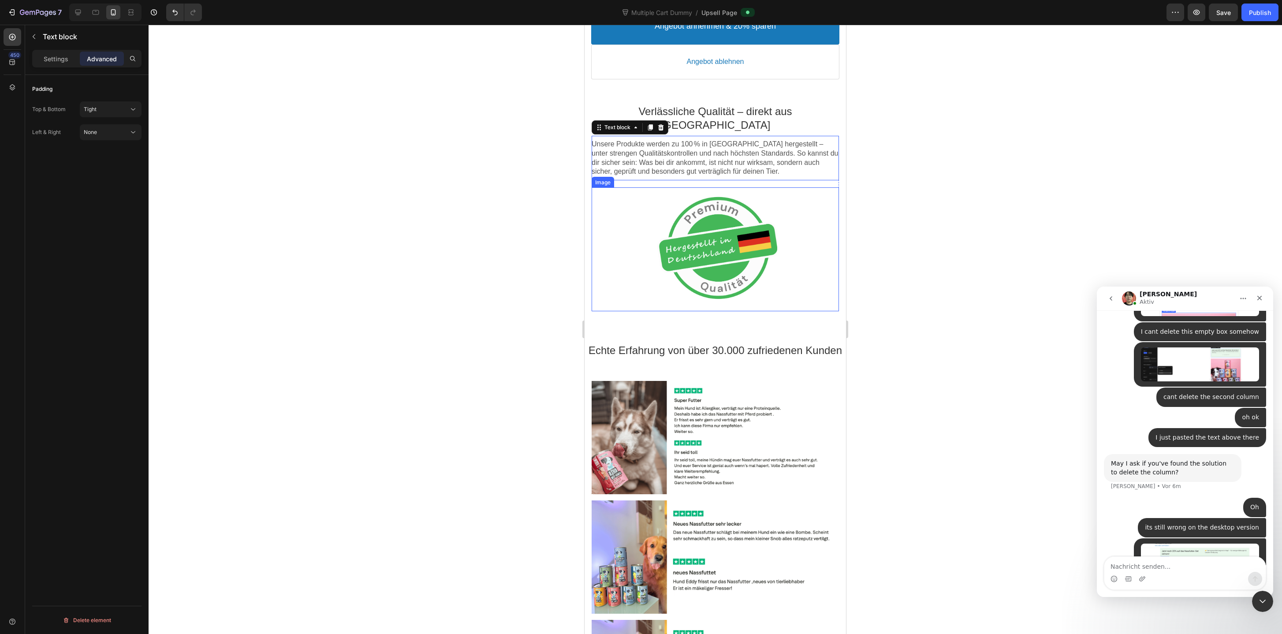
click at [688, 244] on div at bounding box center [714, 249] width 247 height 124
click at [666, 307] on div "Verlässliche Qualität – direkt aus Deutschland Text block Unsere Produkte werde…" at bounding box center [714, 206] width 247 height 244
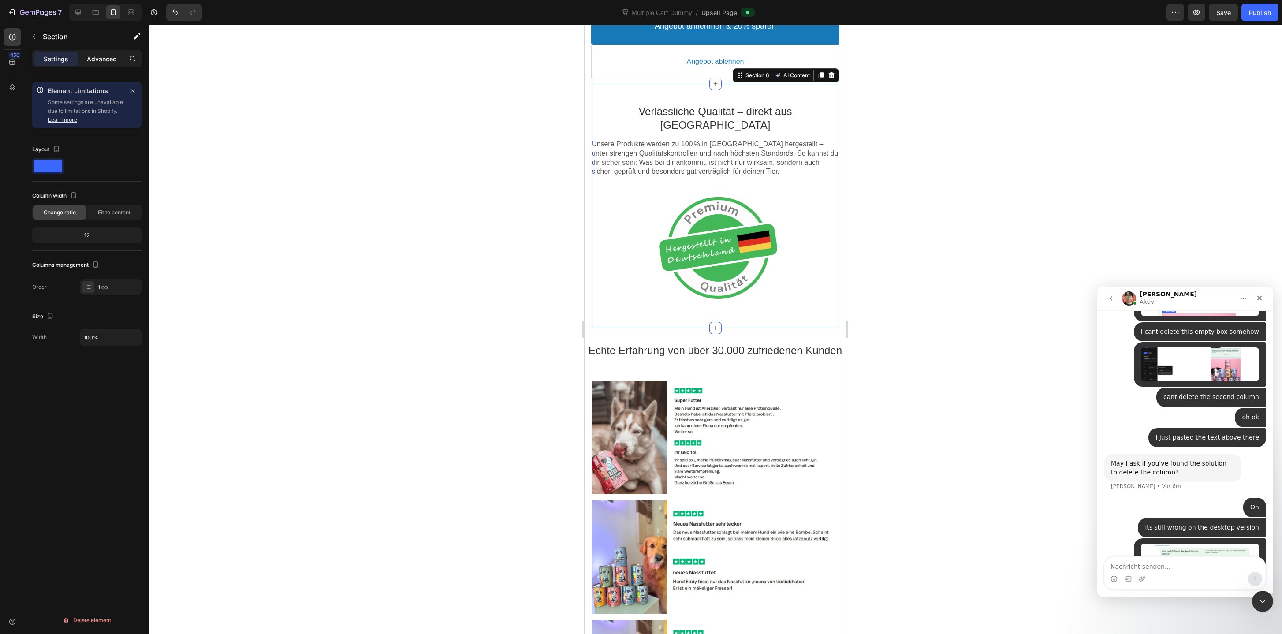
click at [97, 62] on p "Advanced" at bounding box center [102, 58] width 30 height 9
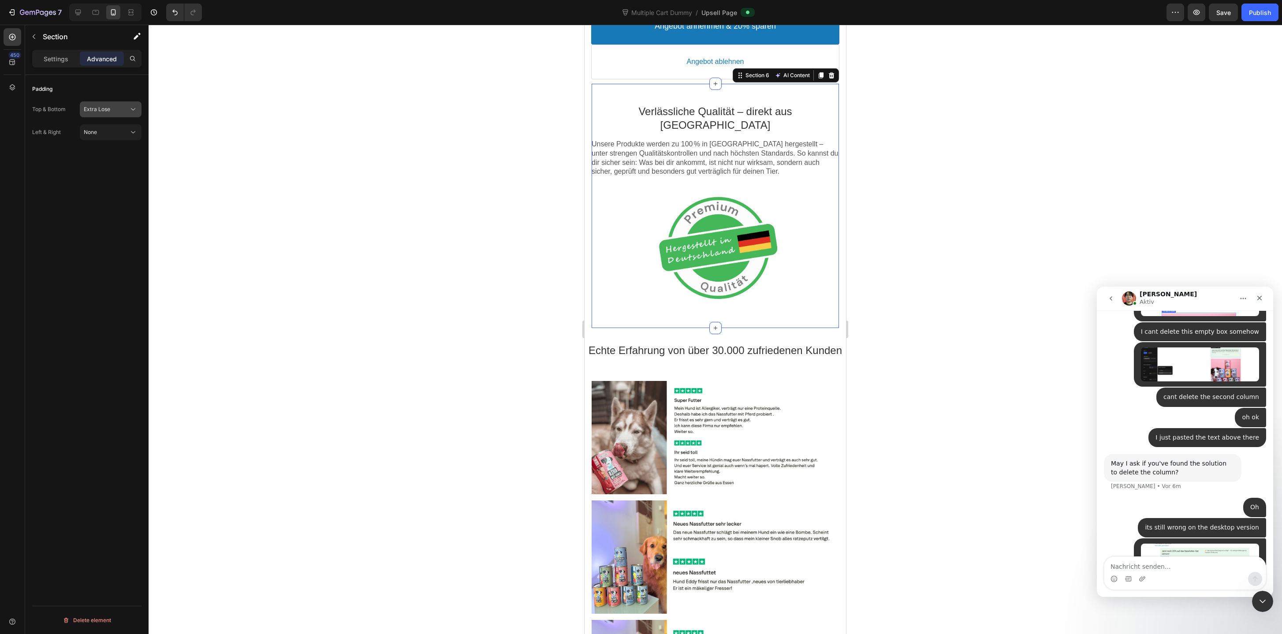
click at [101, 106] on span "Extra Lose" at bounding box center [97, 109] width 26 height 7
click at [102, 190] on div "Base 14px" at bounding box center [102, 198] width 72 height 17
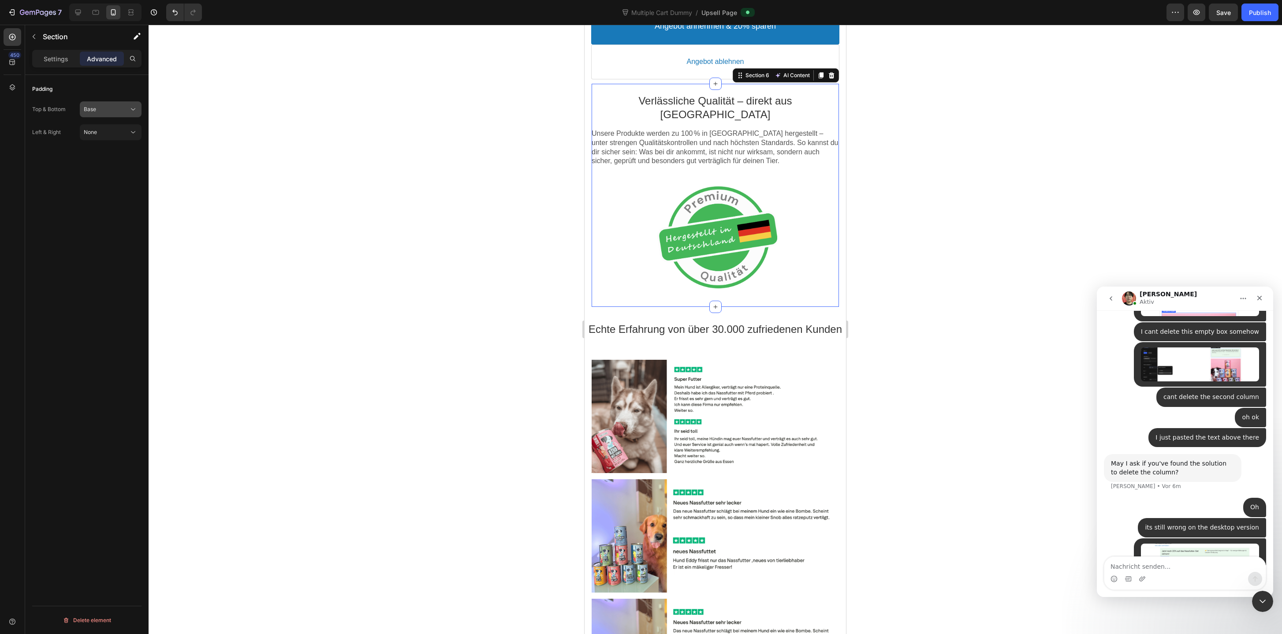
click at [104, 108] on div "Base" at bounding box center [106, 109] width 45 height 8
click at [104, 166] on p "Tight 9px" at bounding box center [109, 164] width 50 height 8
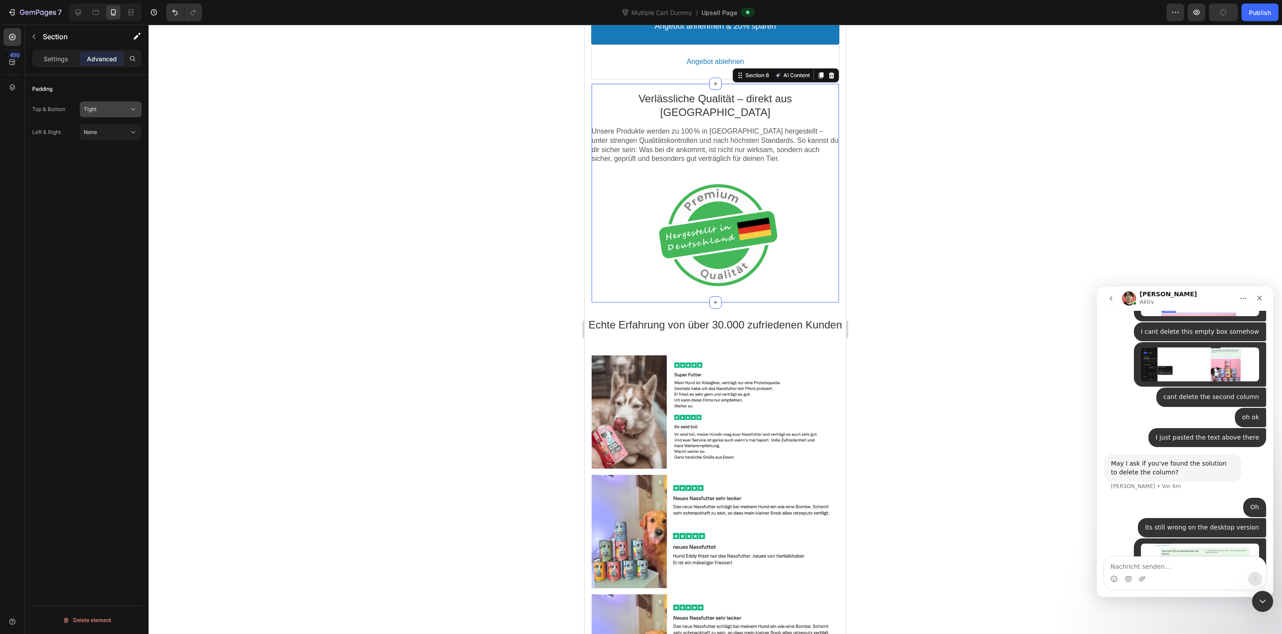
click at [109, 107] on div "Tight" at bounding box center [106, 109] width 45 height 8
click at [107, 143] on div "Extra Tight 5px" at bounding box center [102, 147] width 72 height 17
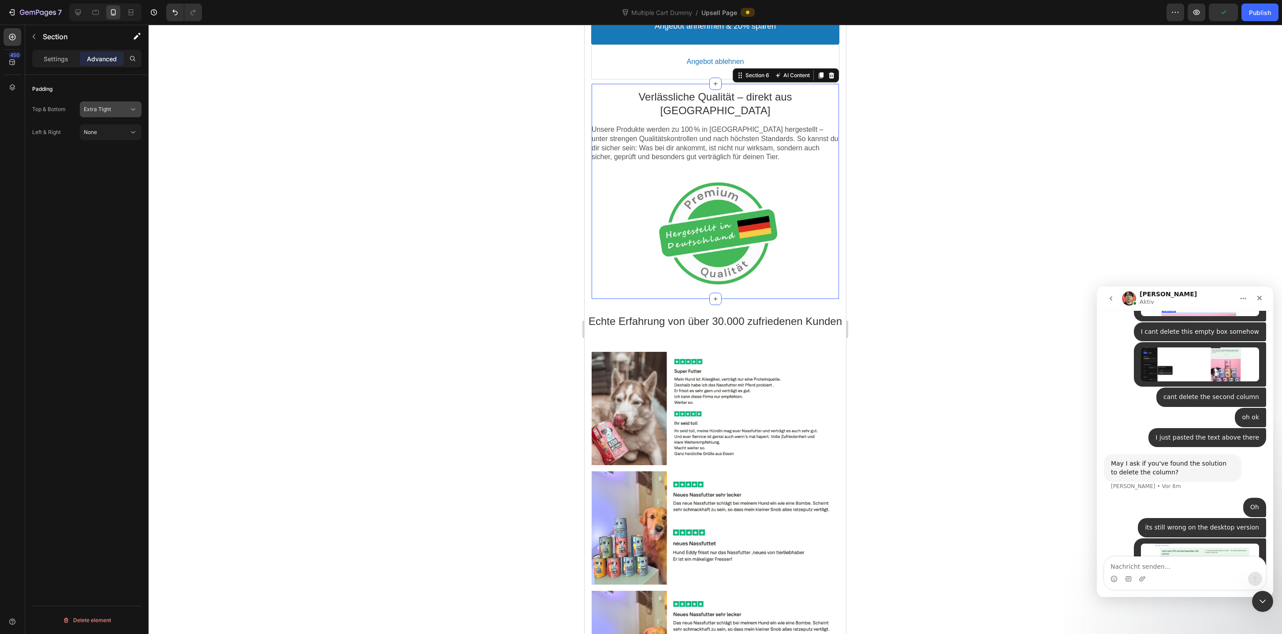
click at [111, 106] on span "Extra Tight" at bounding box center [97, 109] width 27 height 7
click at [110, 126] on div "None 0px" at bounding box center [102, 131] width 72 height 17
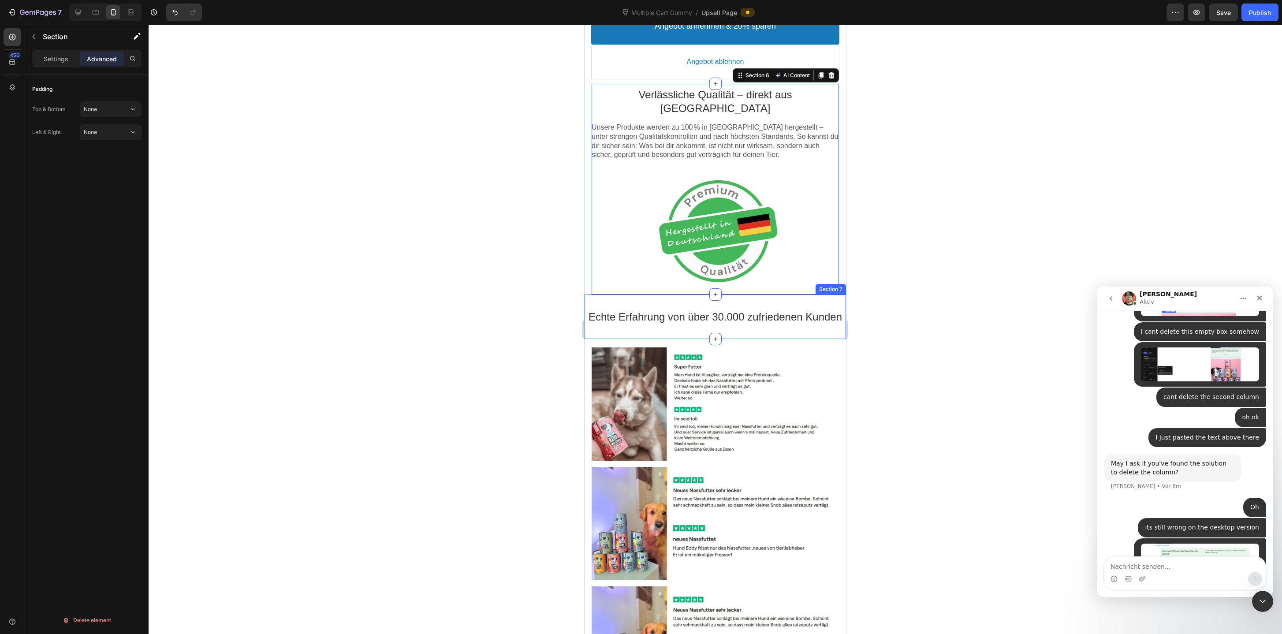
click at [651, 294] on div "Echte Erfahrung von über 30.000 zufriedenen Kunden Text block Section 7" at bounding box center [714, 316] width 261 height 45
click at [110, 100] on div "Padding Top & Bottom Base Left & Right None" at bounding box center [86, 111] width 109 height 72
click at [110, 104] on button "Base" at bounding box center [111, 109] width 62 height 16
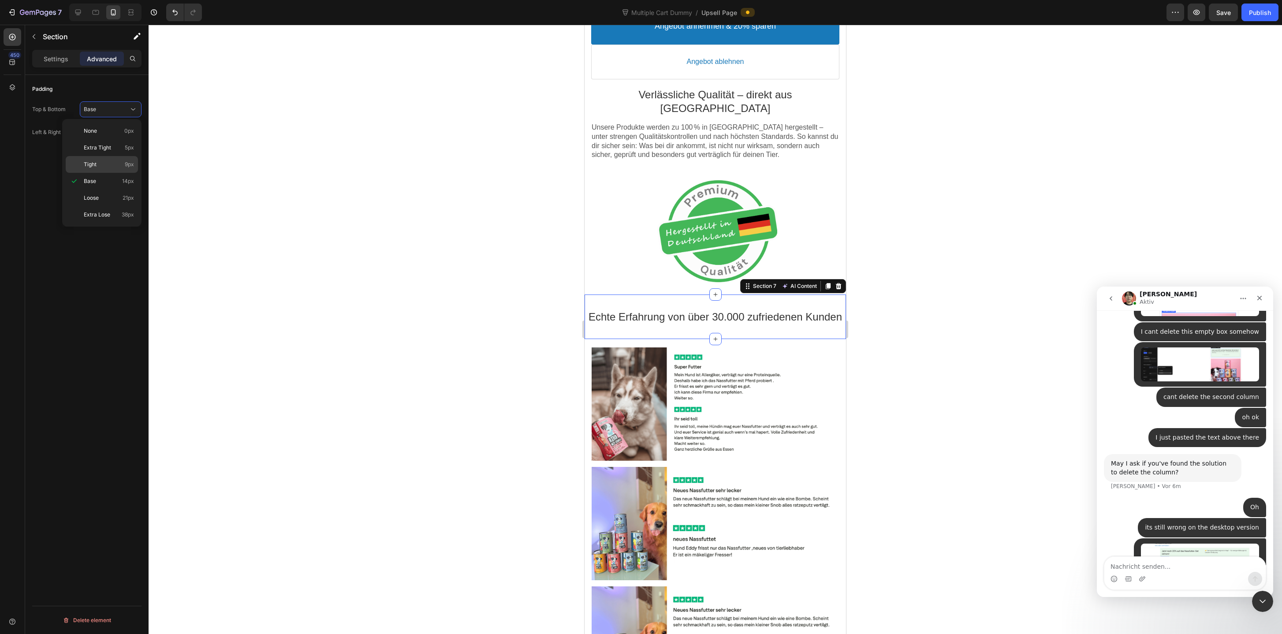
click at [108, 159] on div "Tight 9px" at bounding box center [102, 164] width 72 height 17
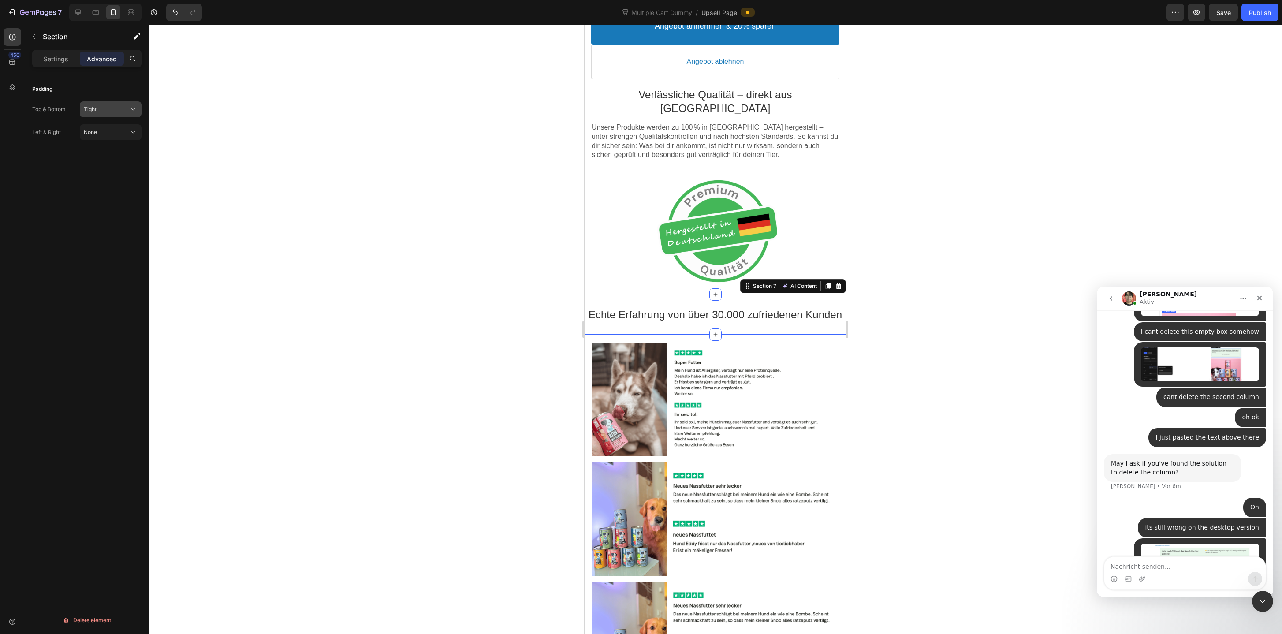
click at [113, 105] on div "Tight" at bounding box center [111, 109] width 54 height 9
click at [102, 149] on span "Extra Tight" at bounding box center [97, 148] width 27 height 8
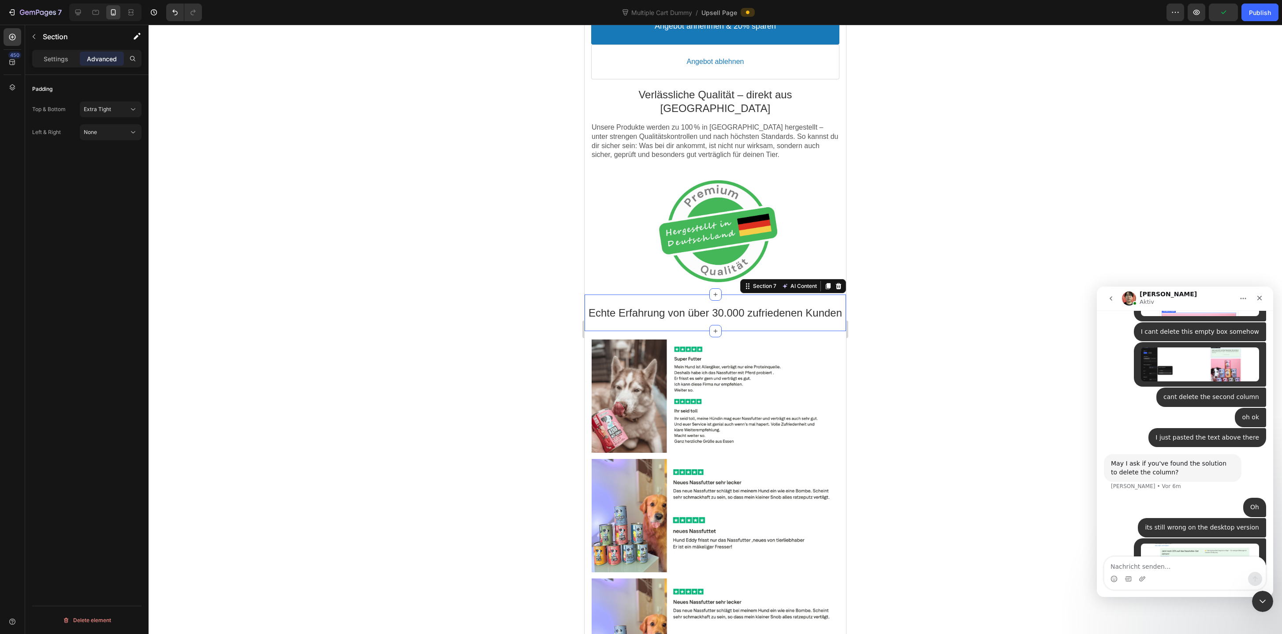
click at [1000, 201] on div at bounding box center [715, 329] width 1133 height 609
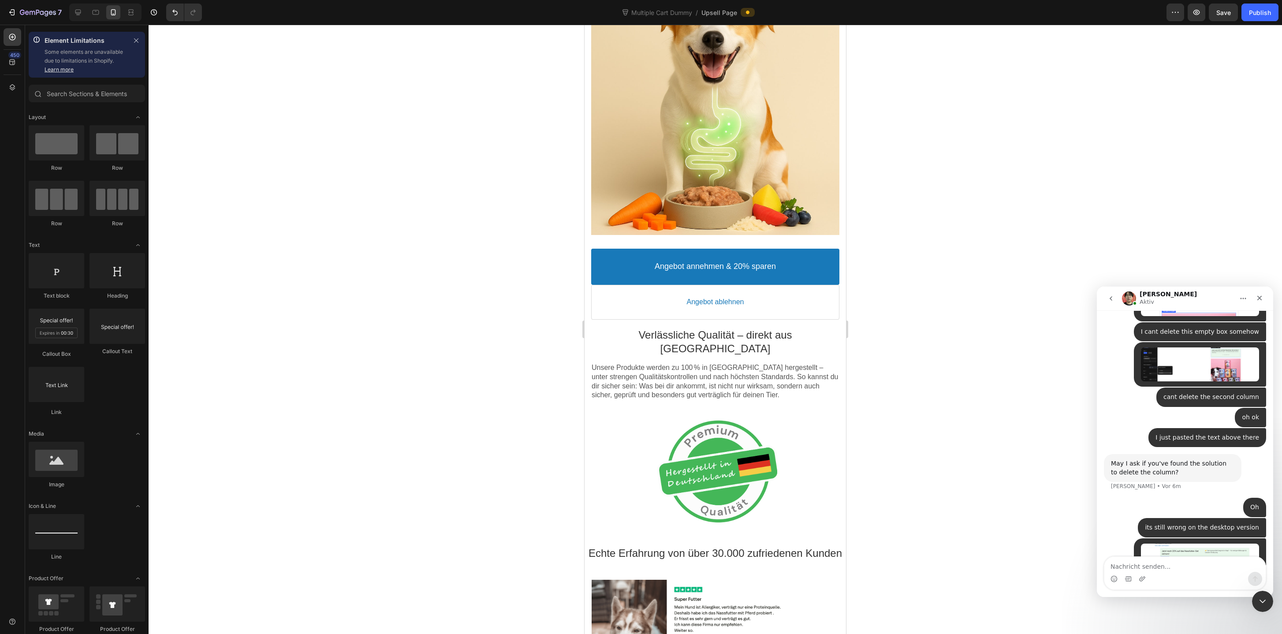
scroll to position [0, 0]
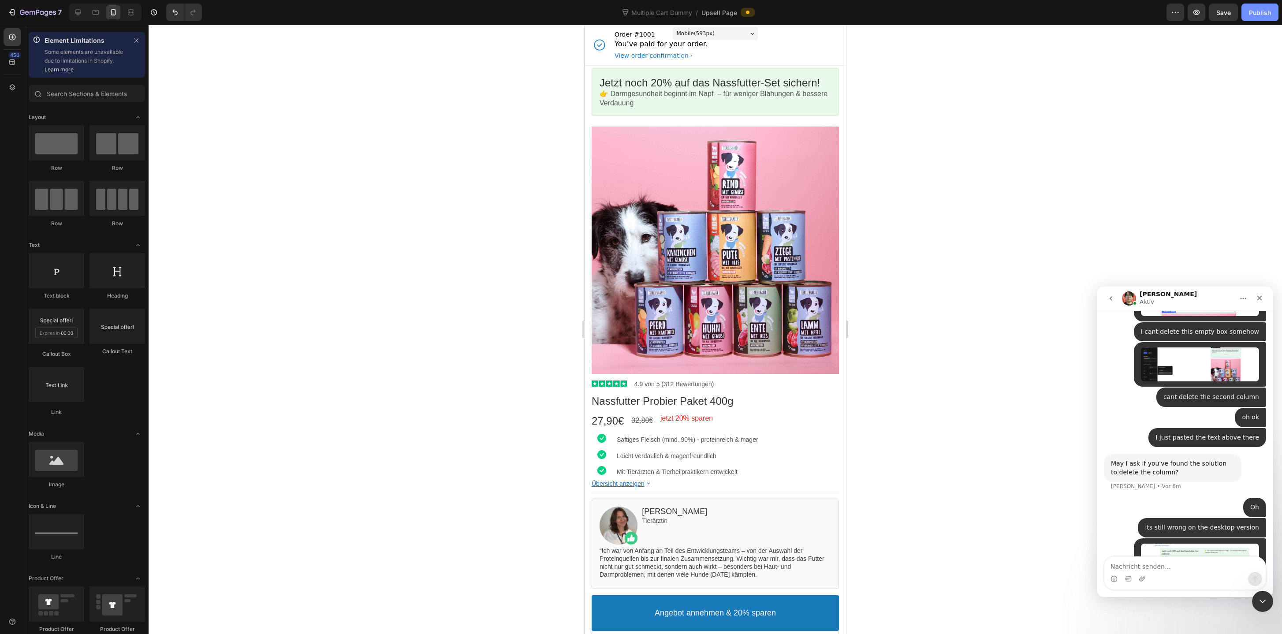
click at [1260, 19] on button "Publish" at bounding box center [1259, 13] width 37 height 18
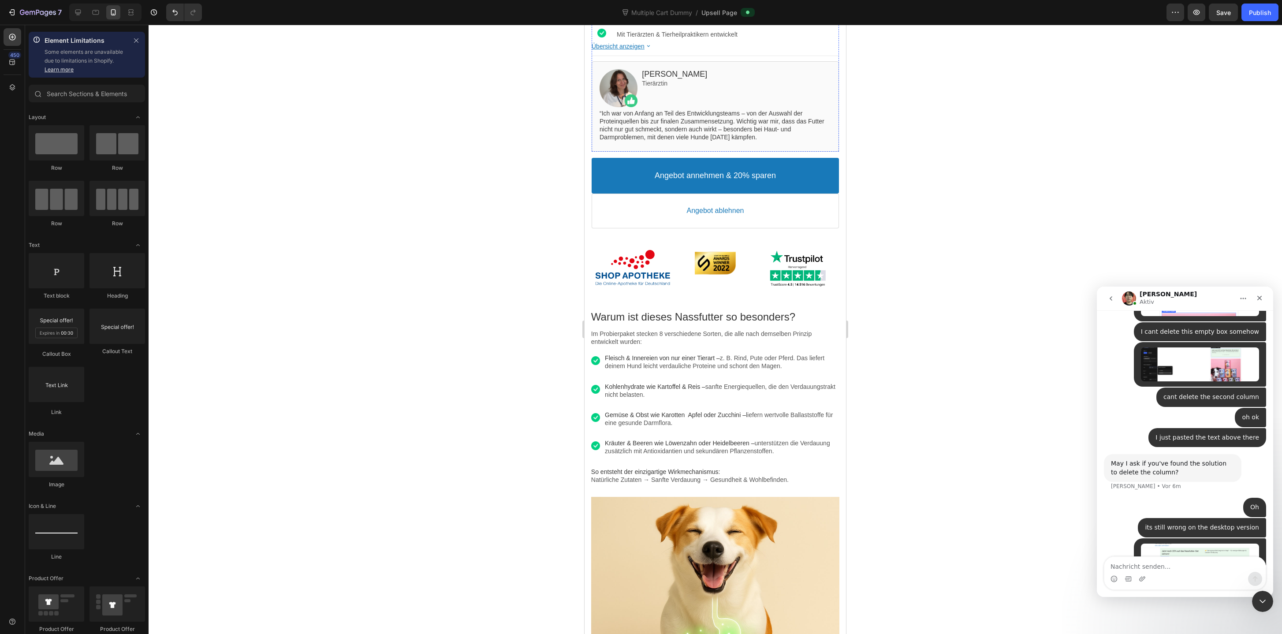
scroll to position [438, 0]
click at [593, 291] on div "Image Image Image Section 3" at bounding box center [714, 268] width 247 height 56
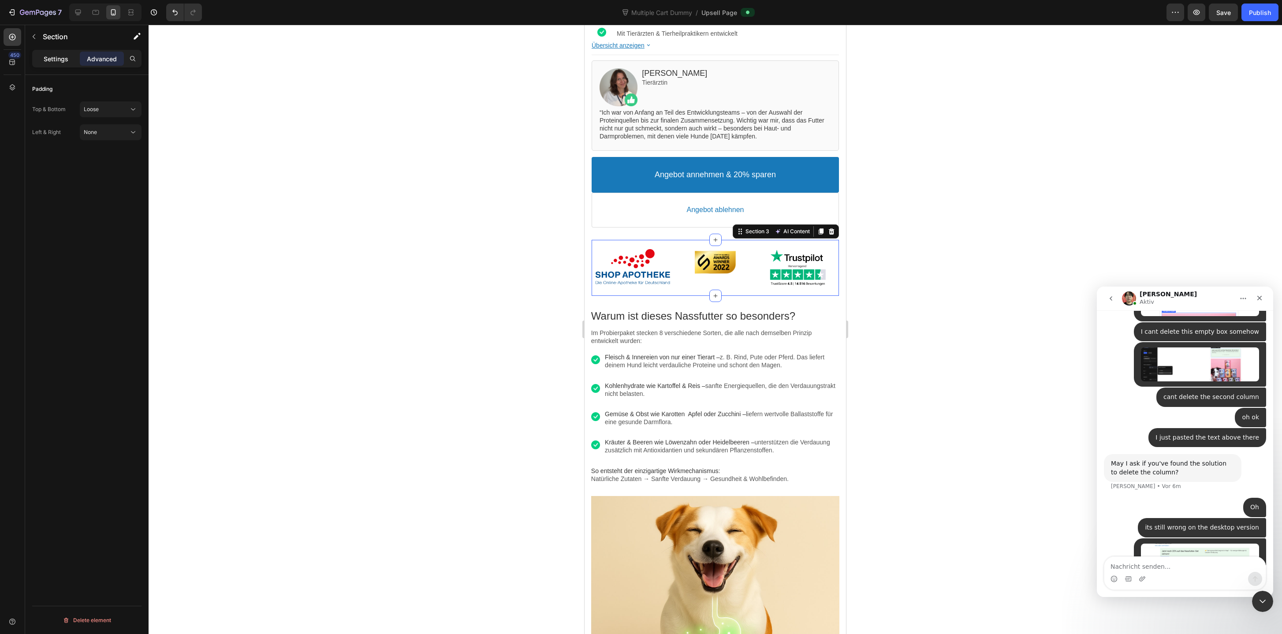
click at [65, 63] on p "Settings" at bounding box center [56, 58] width 25 height 9
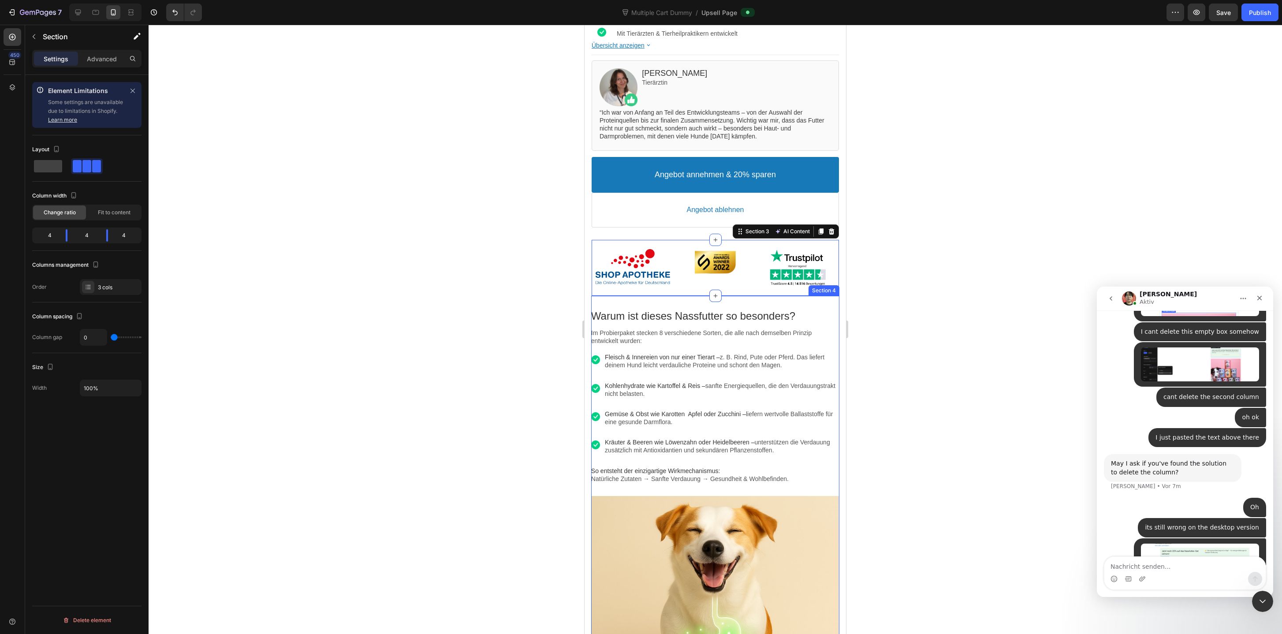
click at [653, 303] on div "Warum ist dieses Nassfutter so besonders? Text block Im Probierpaket stecken 8 …" at bounding box center [715, 525] width 248 height 458
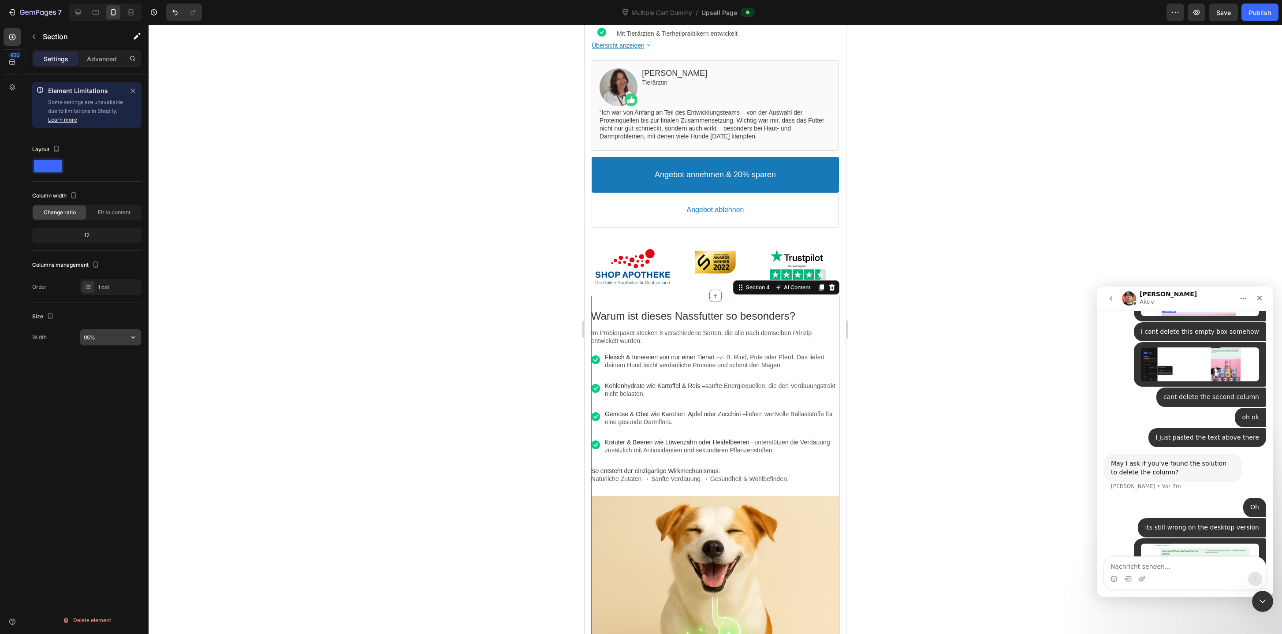
click at [88, 340] on input "95%" at bounding box center [110, 337] width 61 height 16
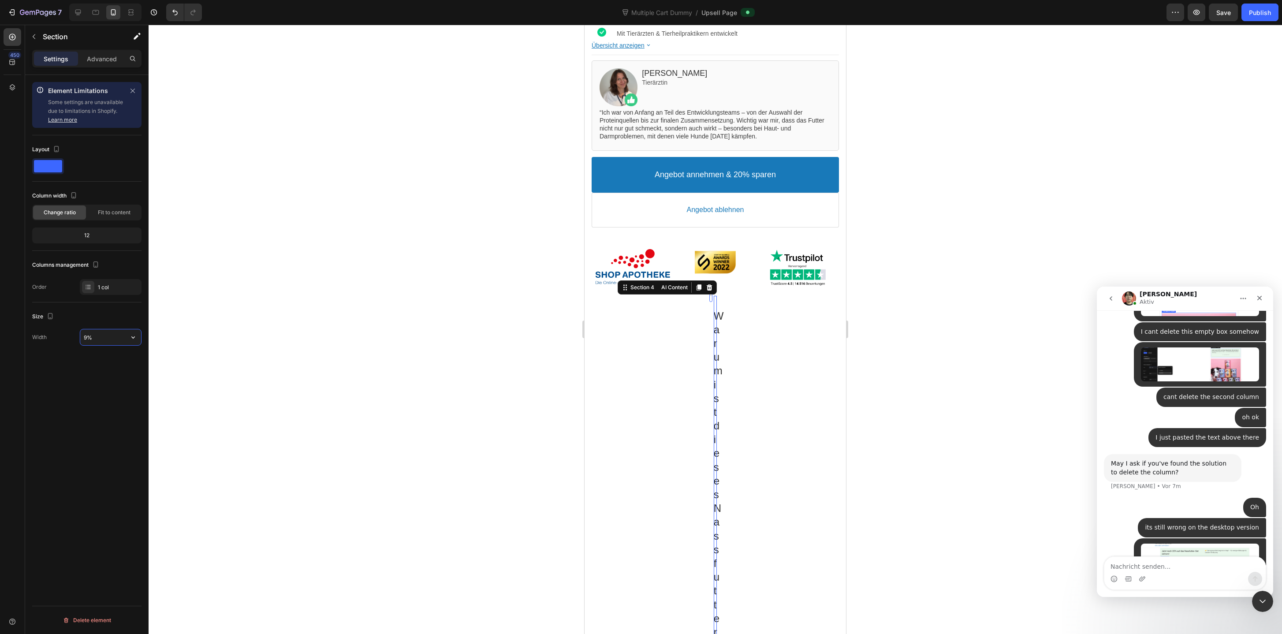
type input "94%"
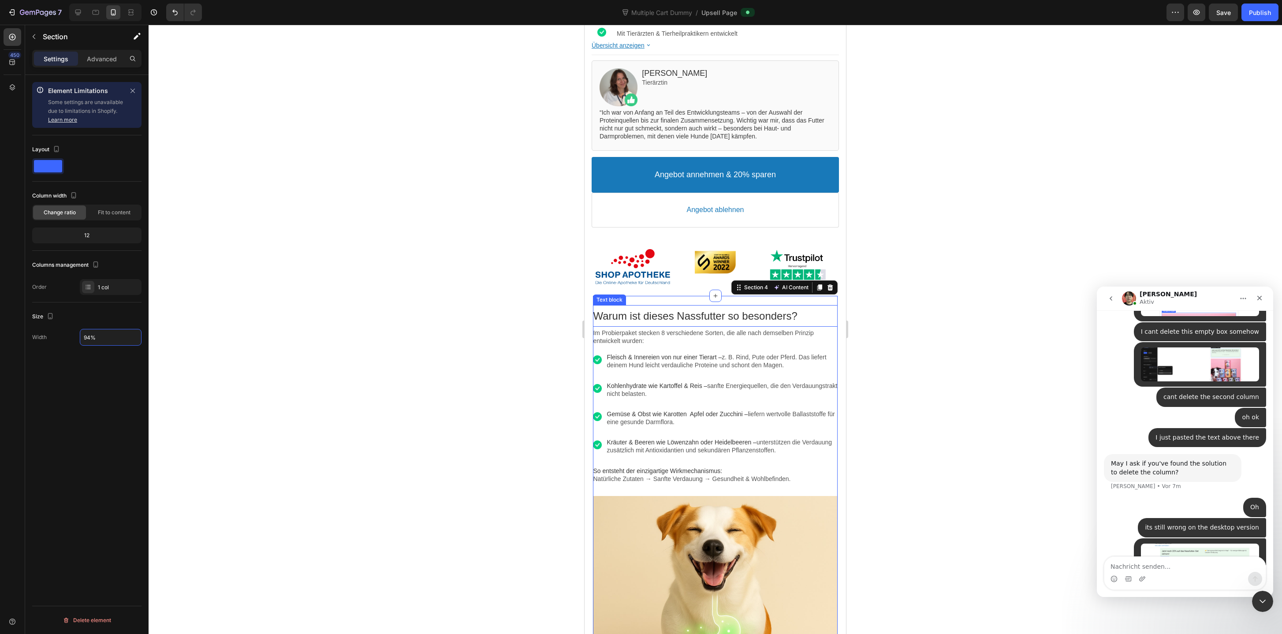
click at [933, 336] on div at bounding box center [715, 329] width 1133 height 609
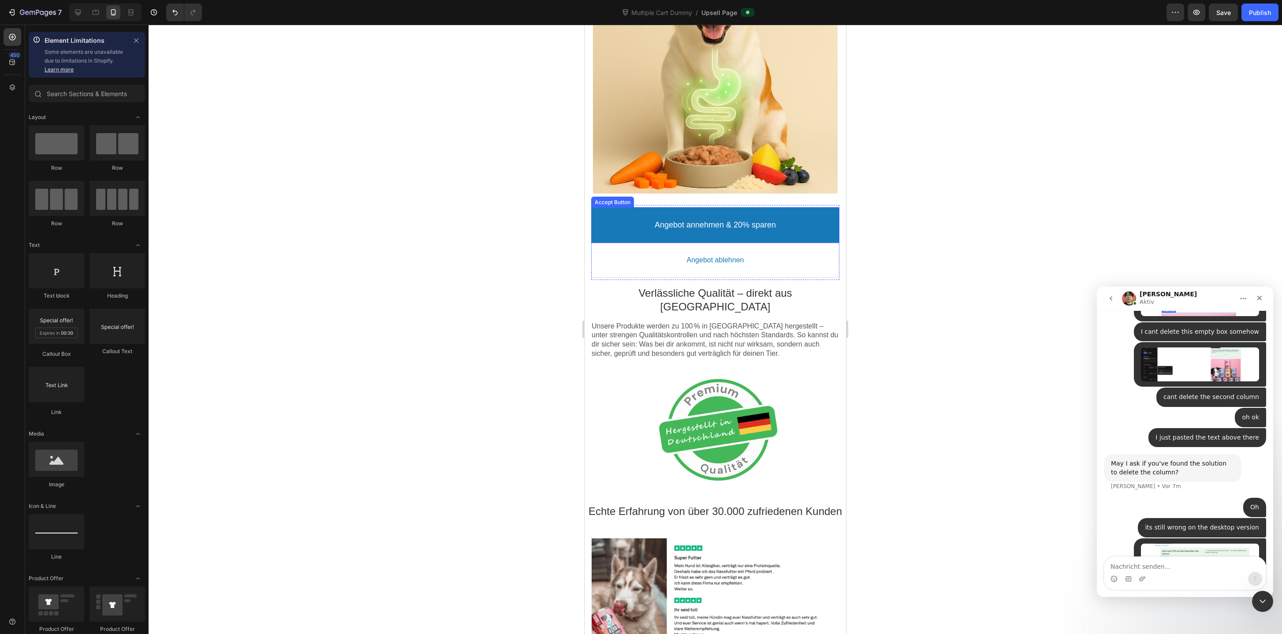
scroll to position [992, 0]
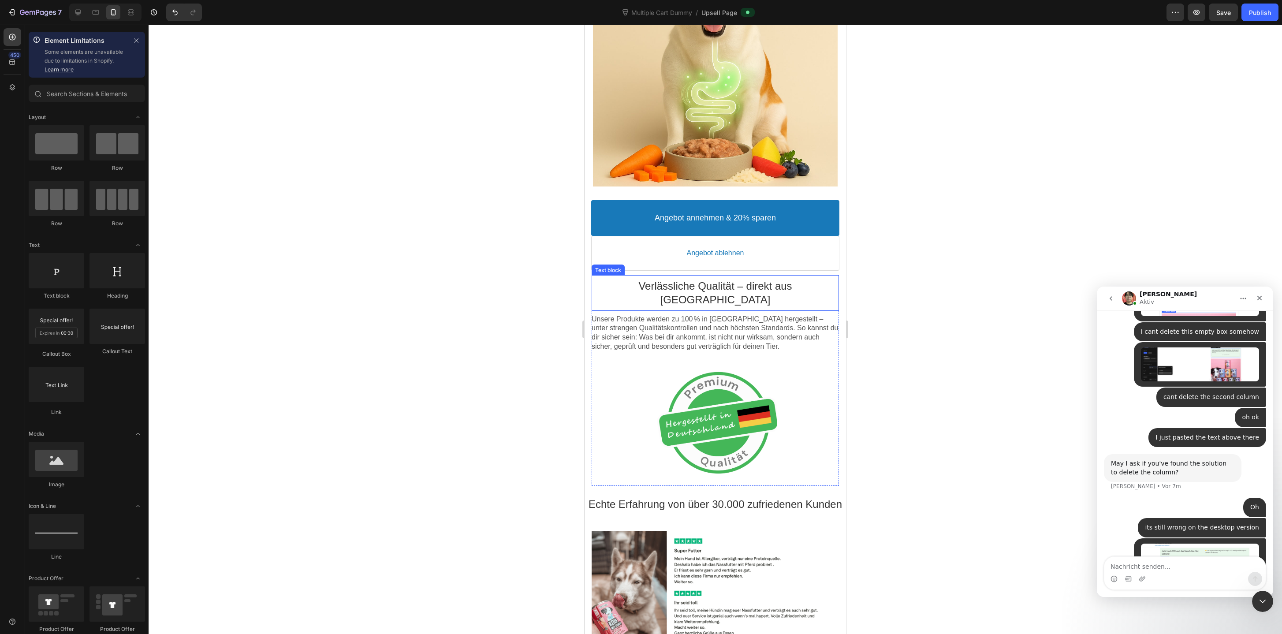
click at [658, 276] on div "Verlässliche Qualität – direkt aus Deutschland Text block" at bounding box center [714, 292] width 247 height 35
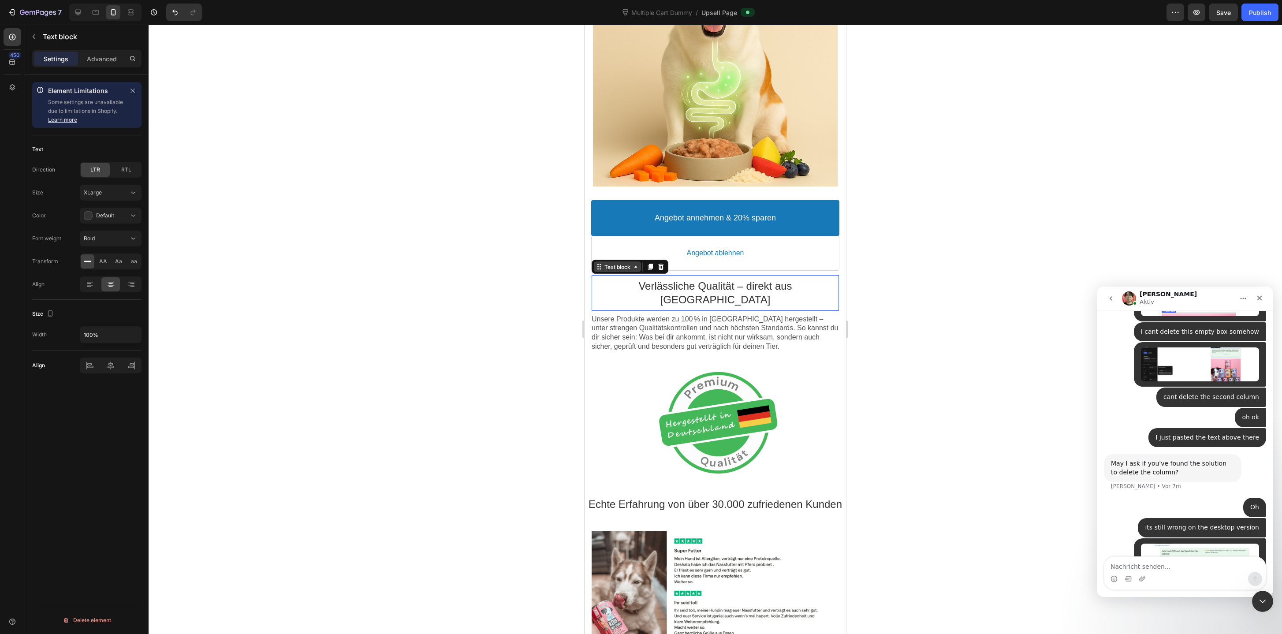
click at [624, 265] on div "Text block" at bounding box center [618, 267] width 30 height 7
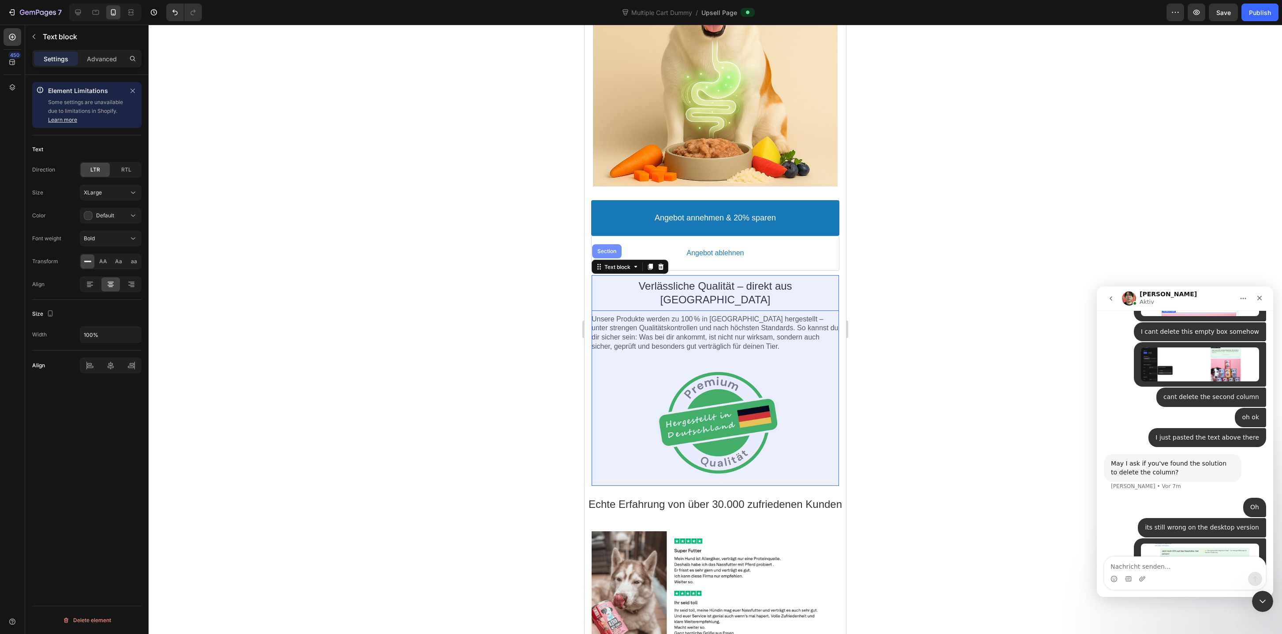
click at [613, 253] on div "Section" at bounding box center [606, 251] width 22 height 5
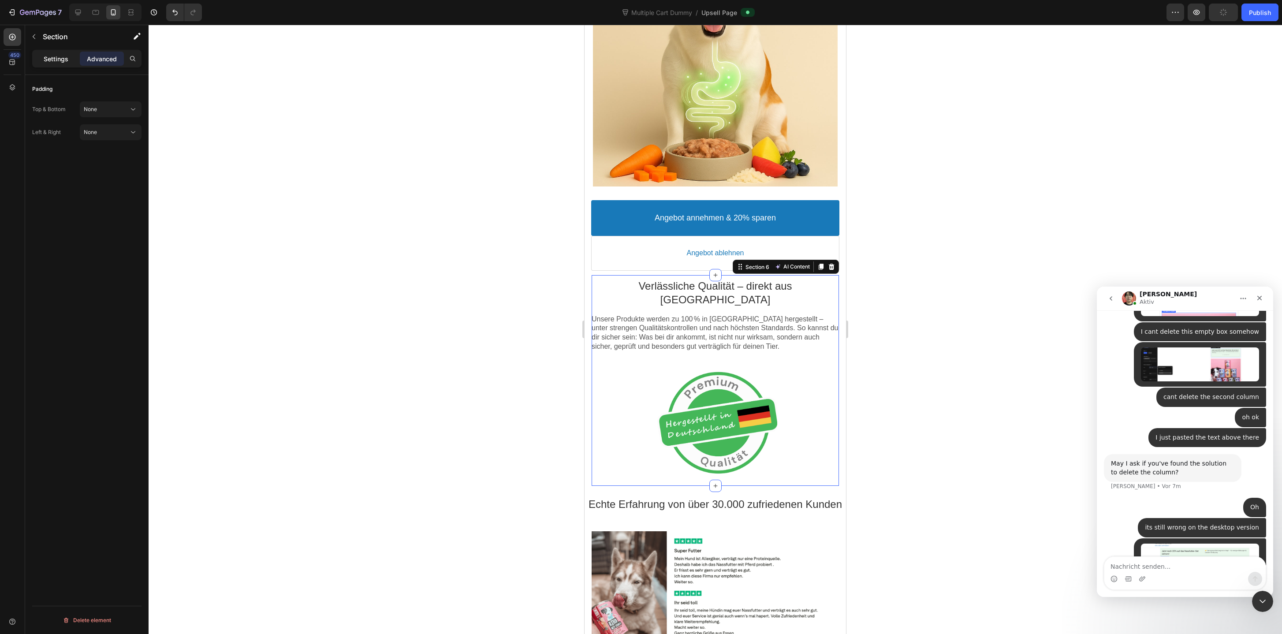
click at [58, 64] on div "Settings" at bounding box center [56, 59] width 44 height 14
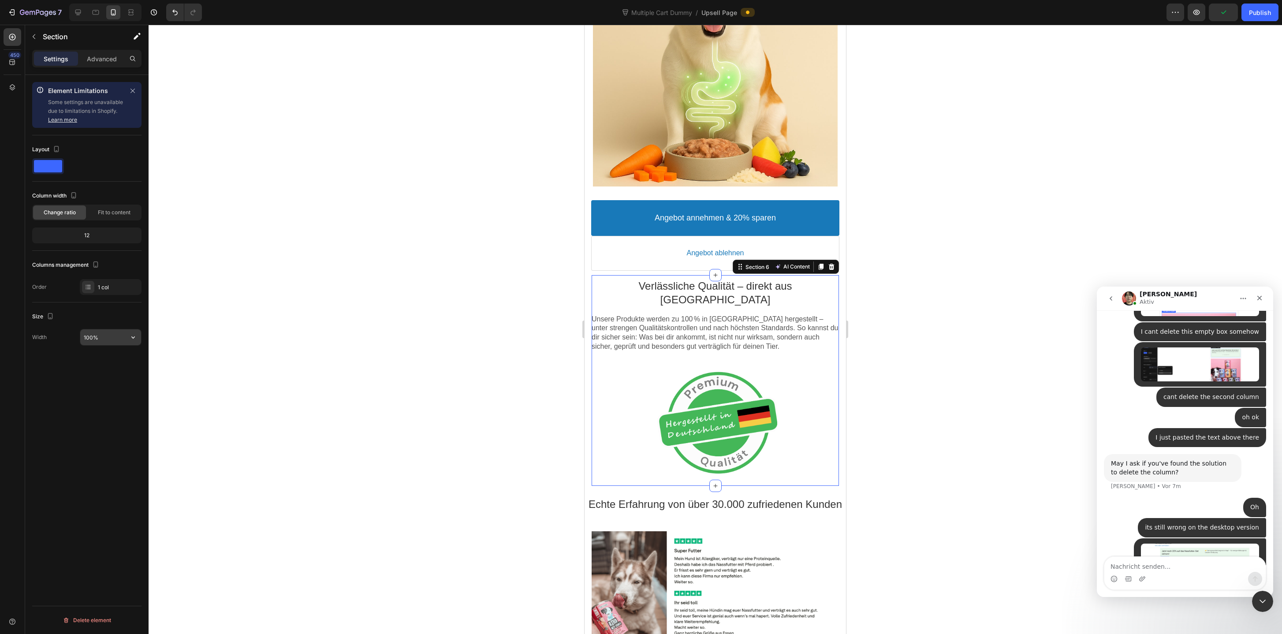
click at [84, 335] on input "100%" at bounding box center [110, 337] width 61 height 16
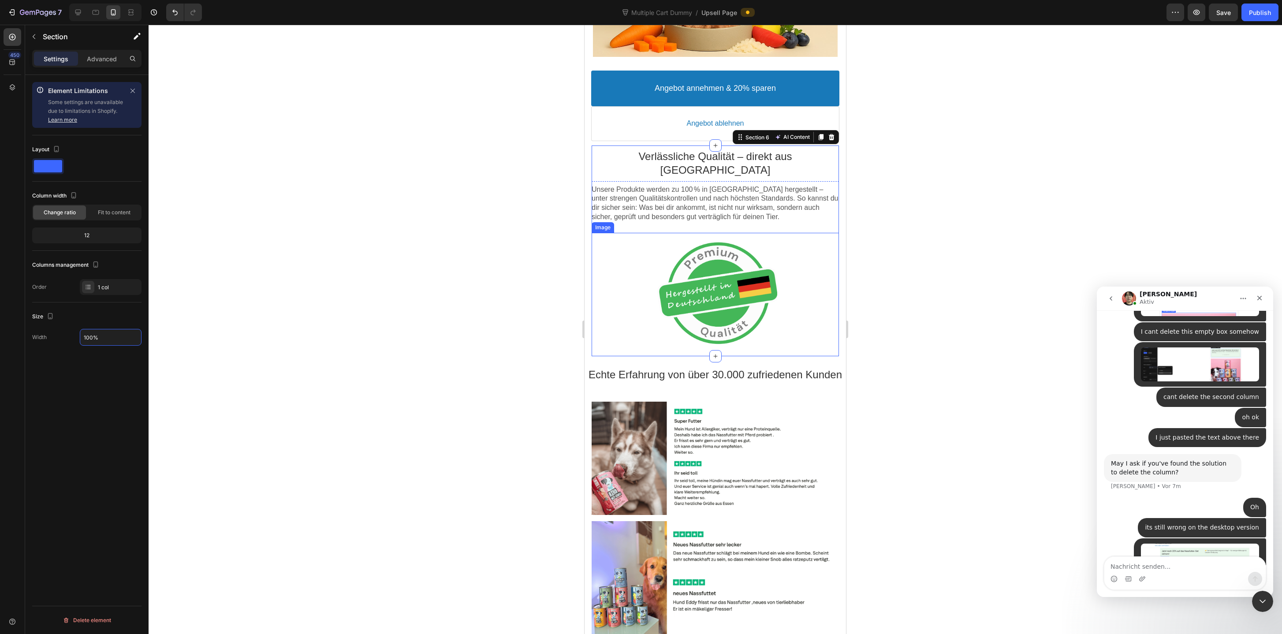
scroll to position [1122, 0]
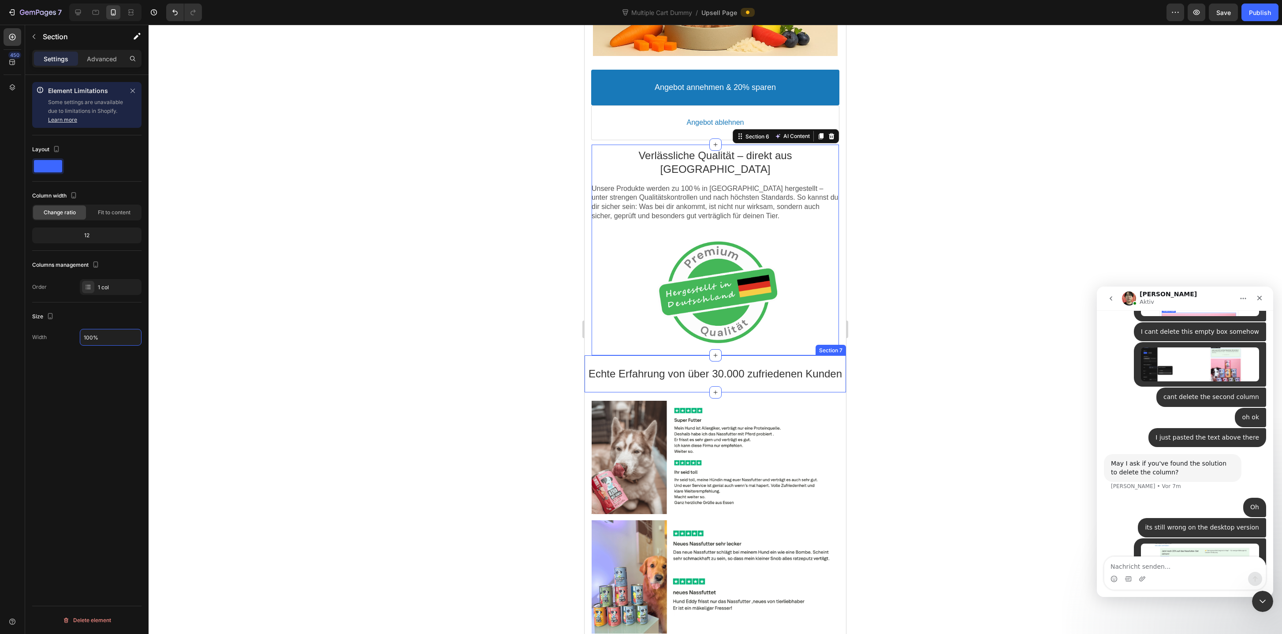
click at [635, 355] on div "Echte Erfahrung von über 30.000 zufriedenen Kunden Text block Section 7" at bounding box center [714, 373] width 261 height 37
click at [92, 334] on input "100%" at bounding box center [110, 337] width 61 height 16
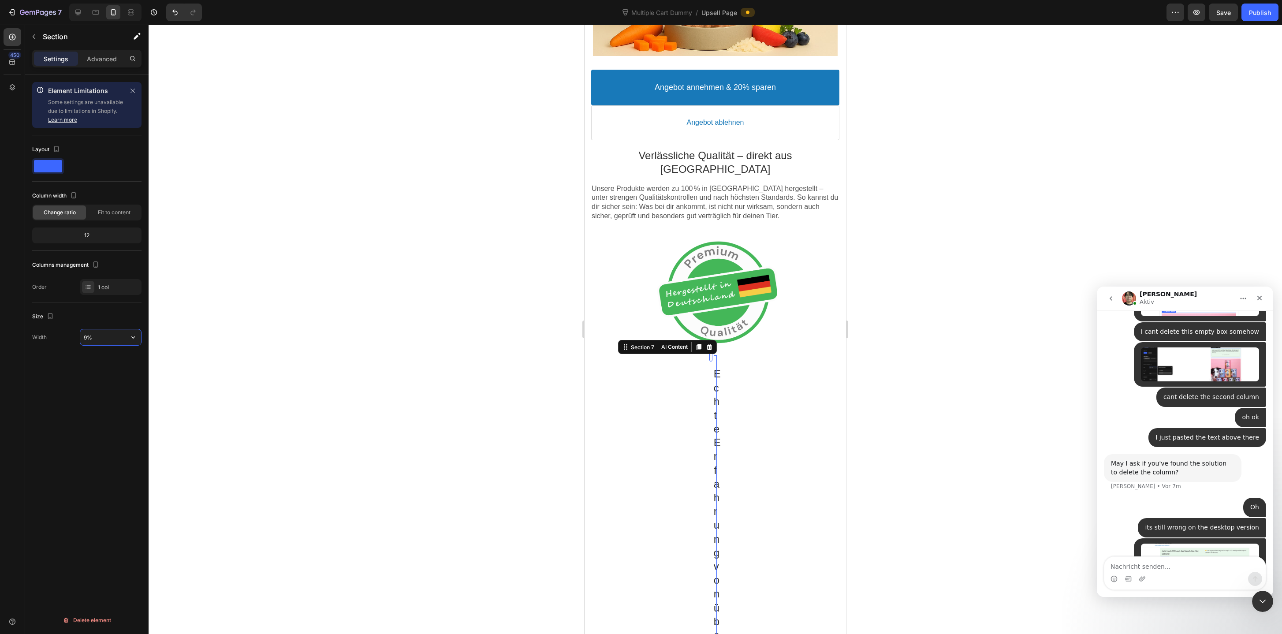
type input "94%"
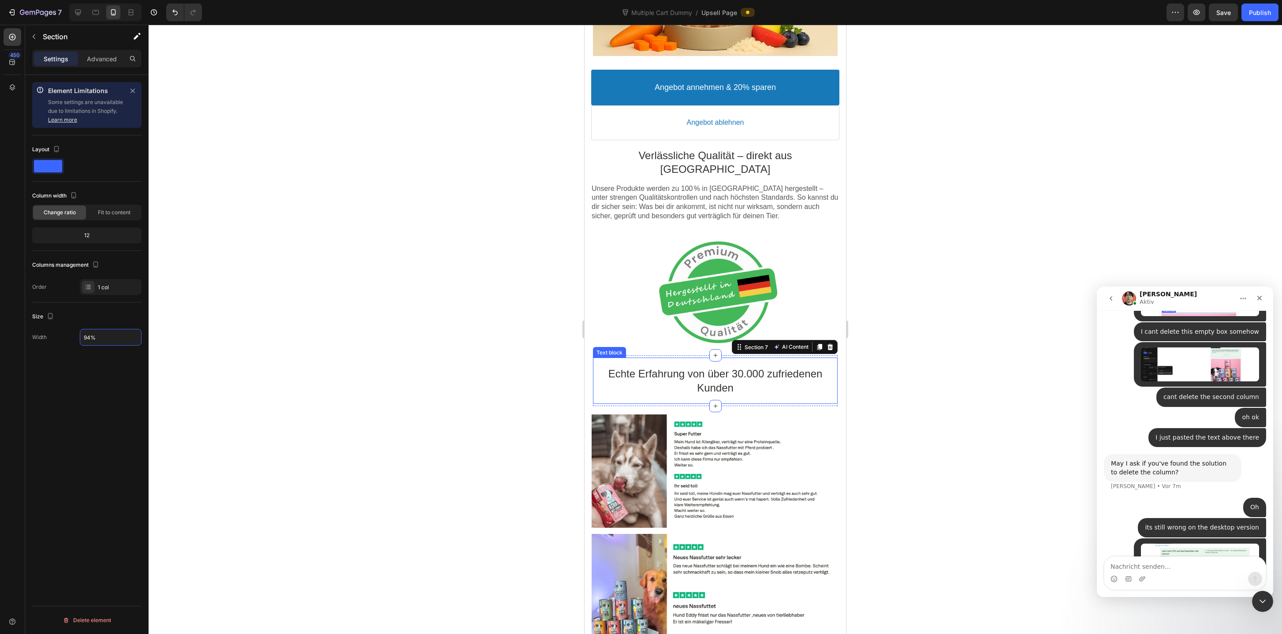
click at [624, 367] on p "Echte Erfahrung von über 30.000 zufriedenen Kunden" at bounding box center [715, 380] width 244 height 27
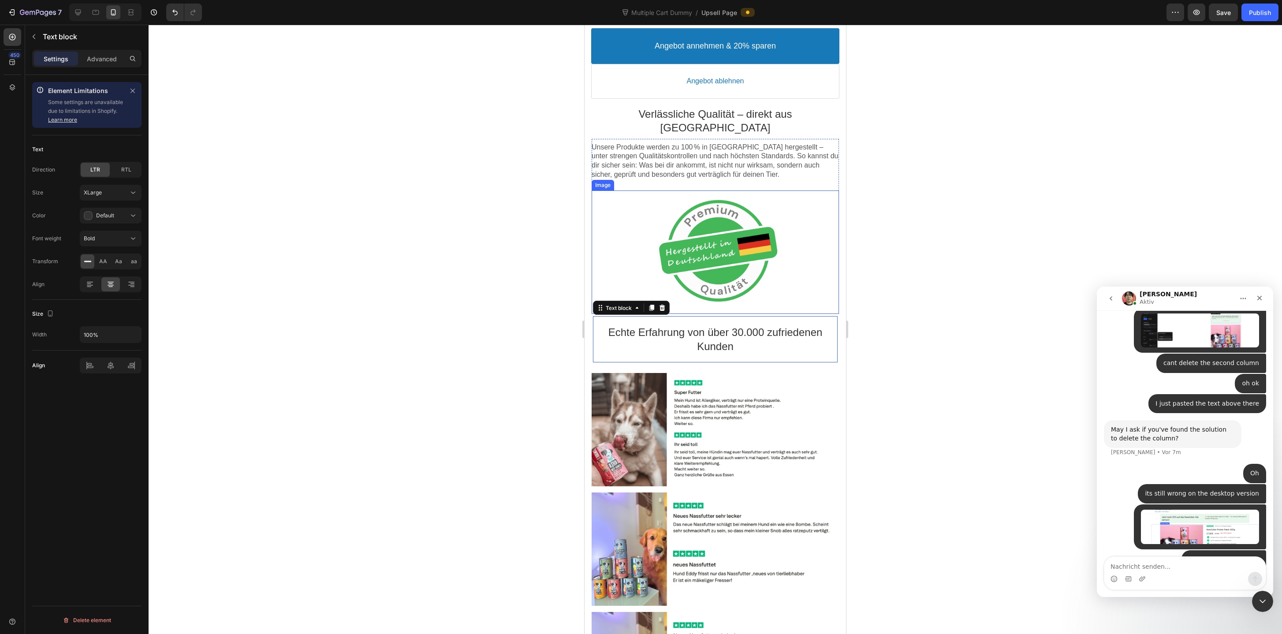
scroll to position [1164, 0]
click at [652, 113] on p "Verlässliche Qualität – direkt aus [GEOGRAPHIC_DATA]" at bounding box center [714, 119] width 247 height 27
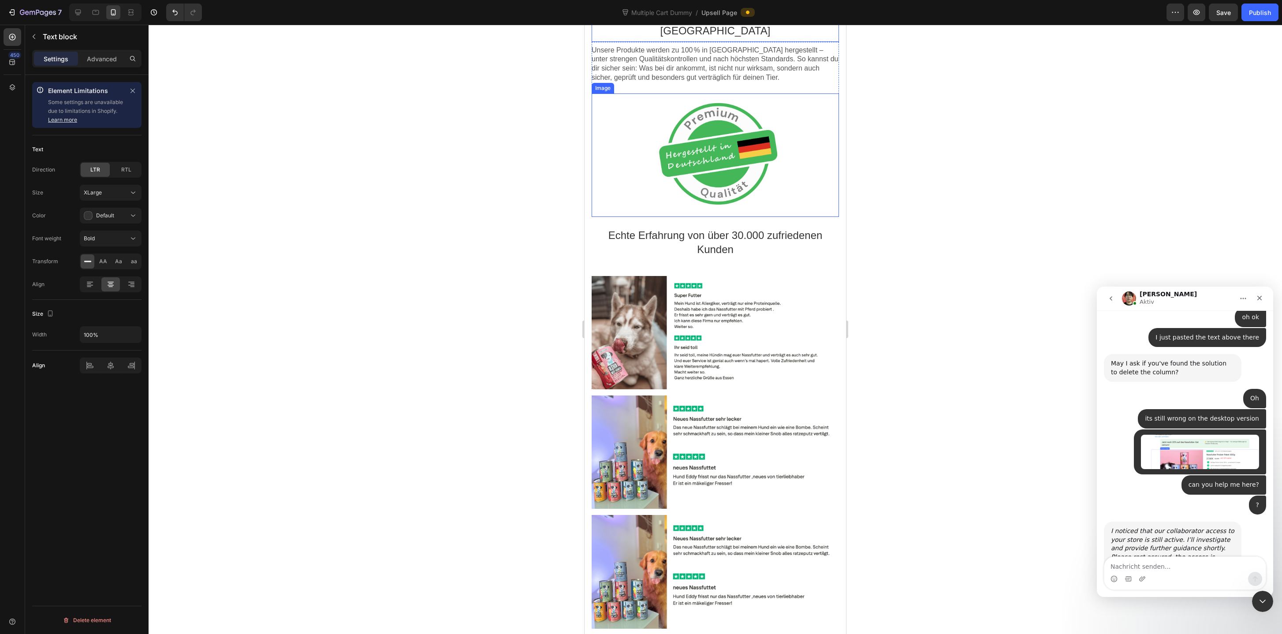
scroll to position [1295, 0]
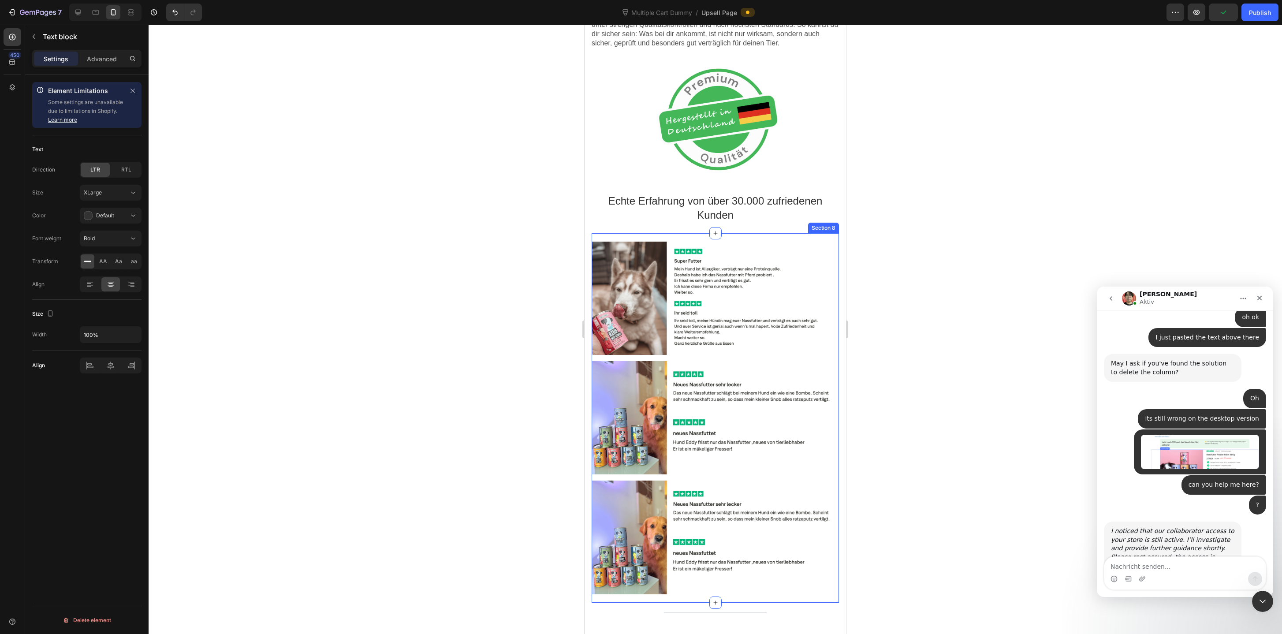
click at [676, 233] on div "Image Image Image Section 8" at bounding box center [714, 417] width 247 height 369
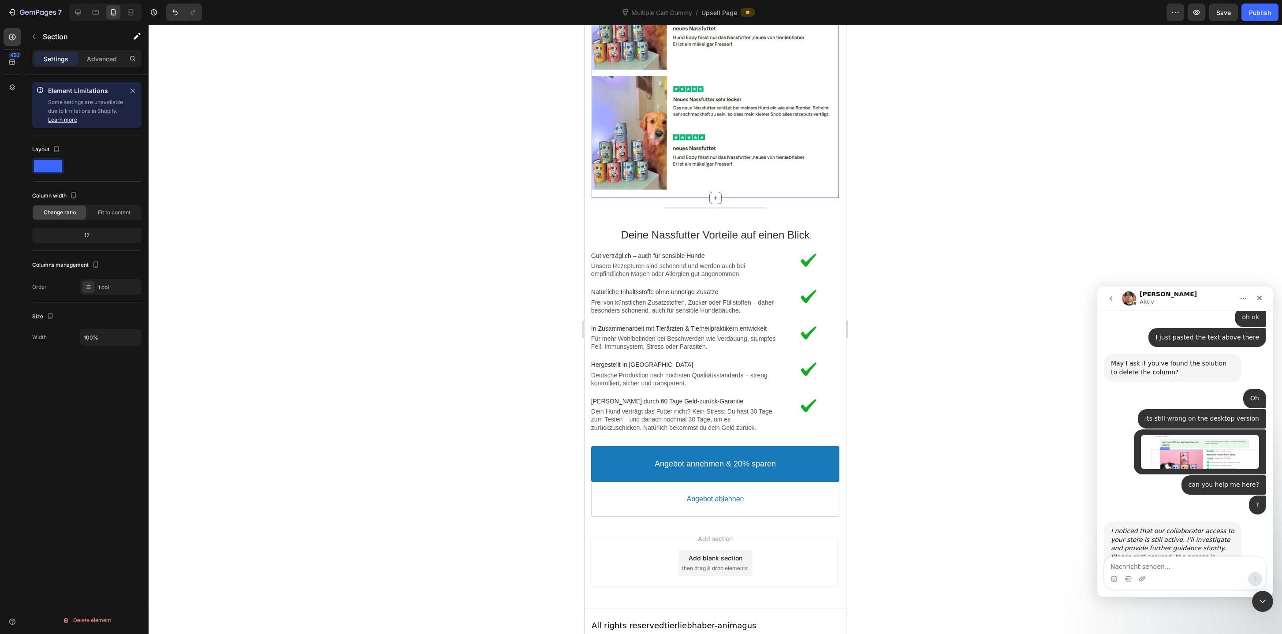
scroll to position [1703, 0]
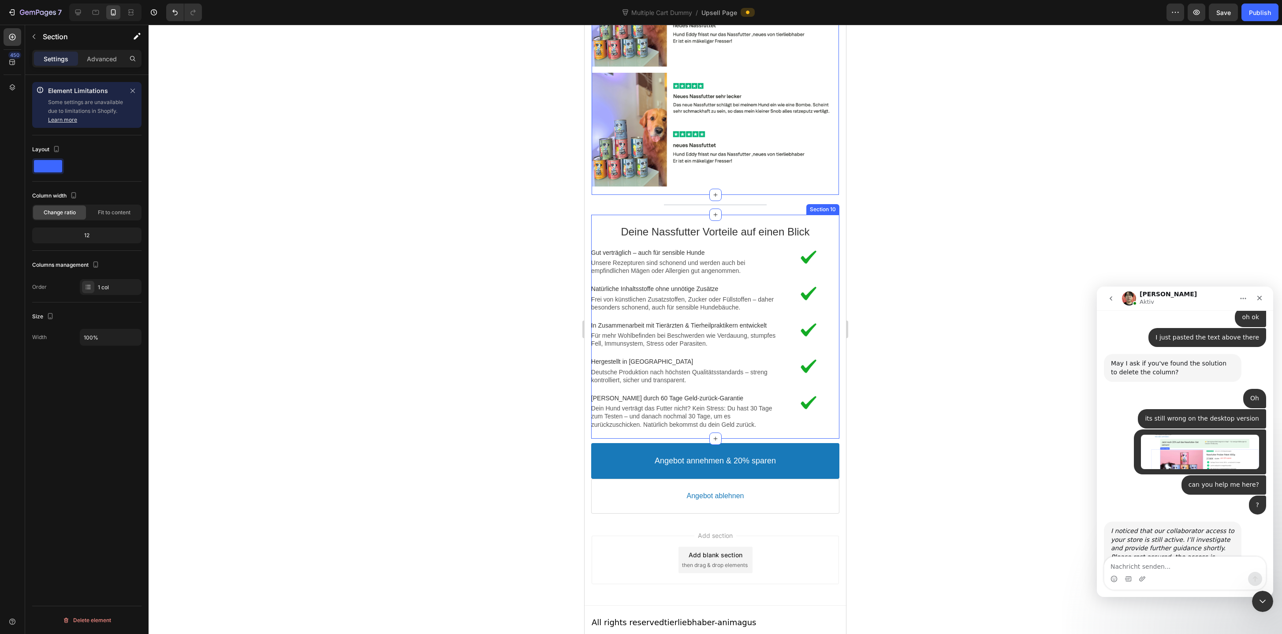
click at [674, 215] on div "Deine Nassfutter Vorteile auf einen Blick Text block Image Gut verträglich – au…" at bounding box center [715, 327] width 248 height 224
click at [85, 336] on input "95%" at bounding box center [110, 337] width 61 height 16
type input "94%"
click at [1253, 11] on div "Publish" at bounding box center [1260, 12] width 22 height 9
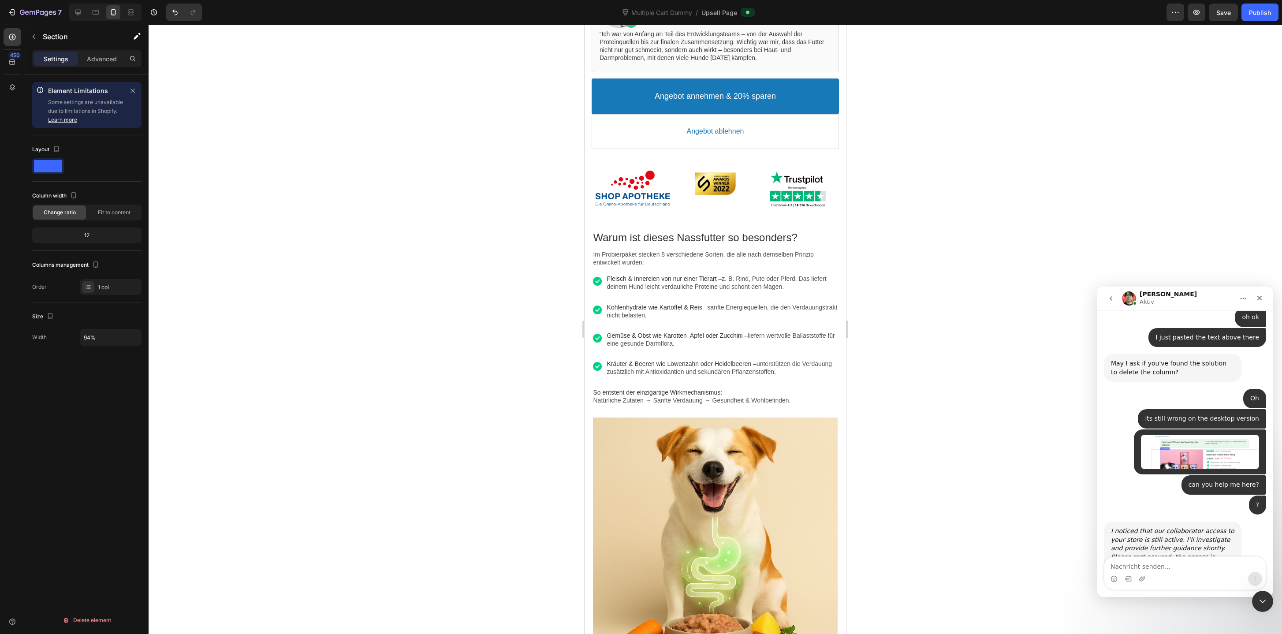
scroll to position [521, 0]
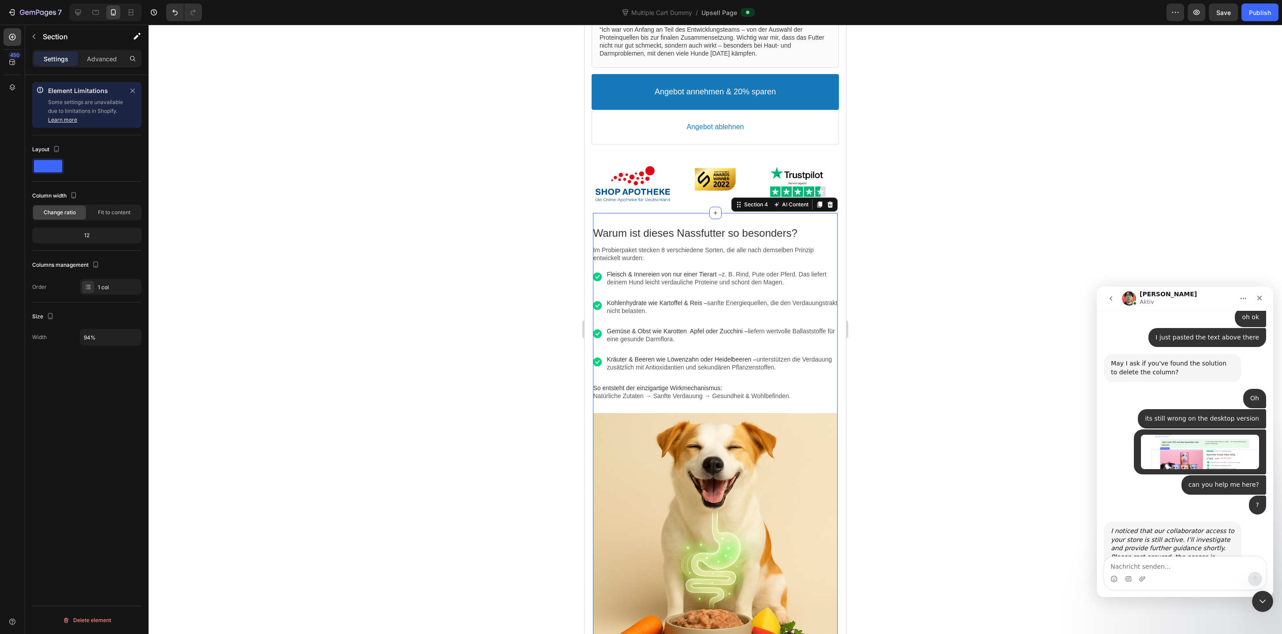
click at [737, 217] on div "Warum ist dieses Nassfutter so besonders? Text block Im Probierpaket stecken 8 …" at bounding box center [715, 440] width 244 height 454
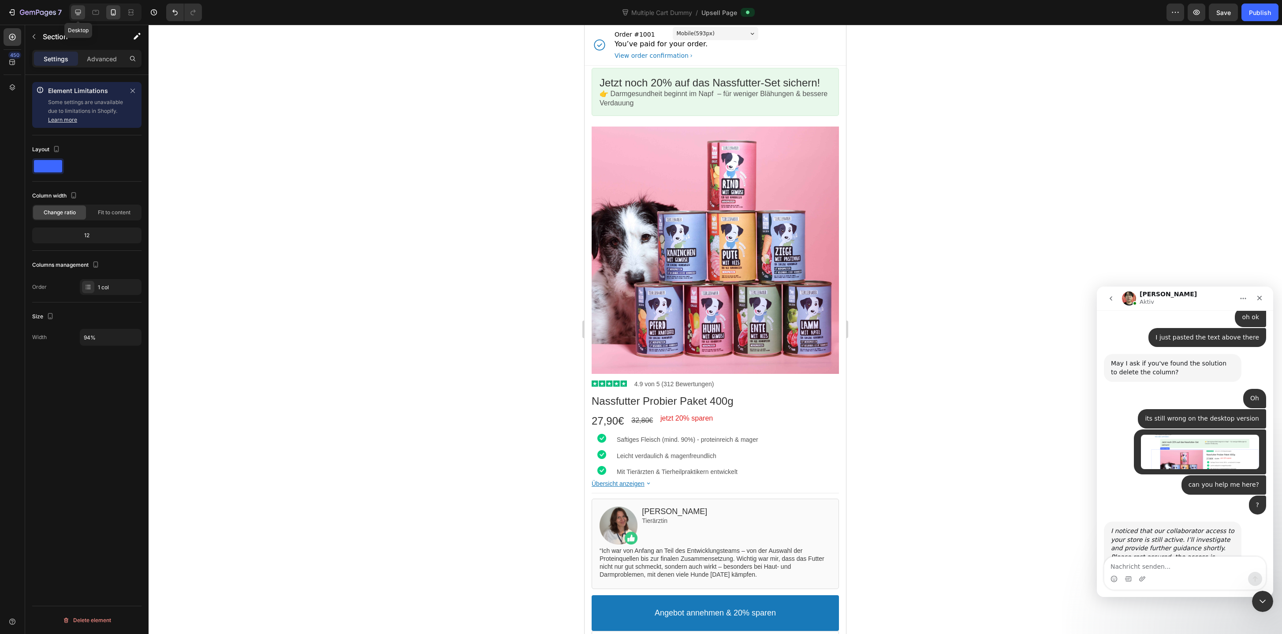
click at [74, 13] on icon at bounding box center [78, 12] width 9 height 9
type input "1000"
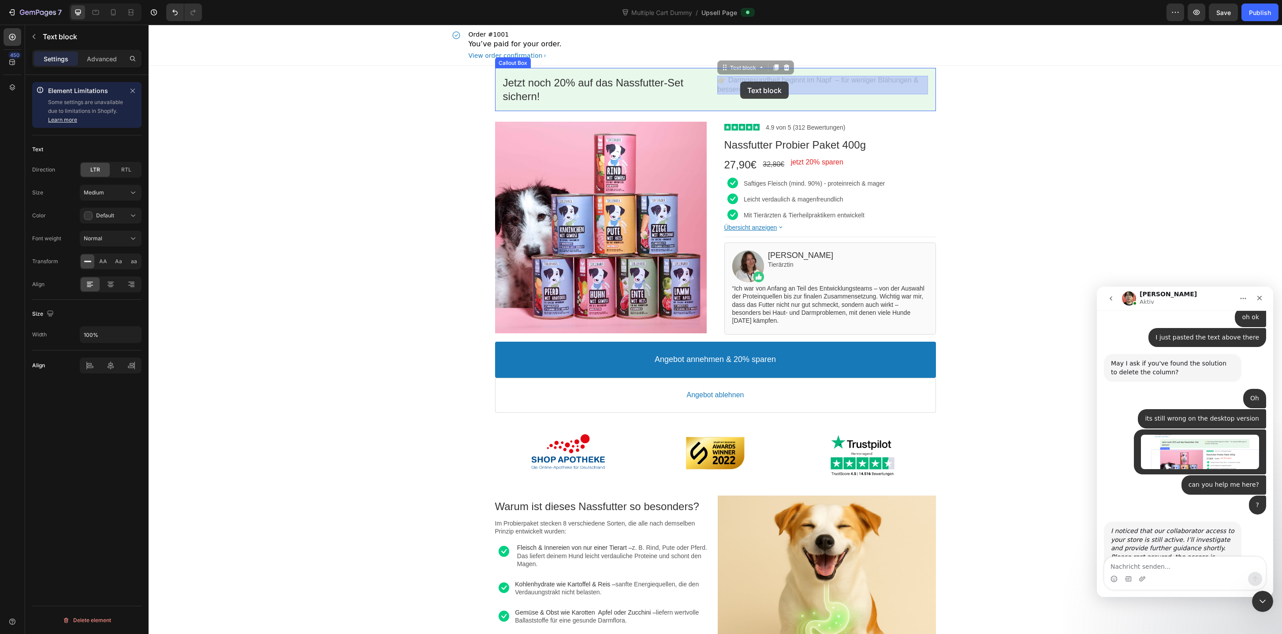
drag, startPoint x: 755, startPoint y: 79, endPoint x: 740, endPoint y: 82, distance: 15.6
click at [655, 108] on div "Jetzt noch 20% auf das Nassfutter-Set sichern! Callout Text 👉 Darmgesundheit be…" at bounding box center [715, 89] width 441 height 43
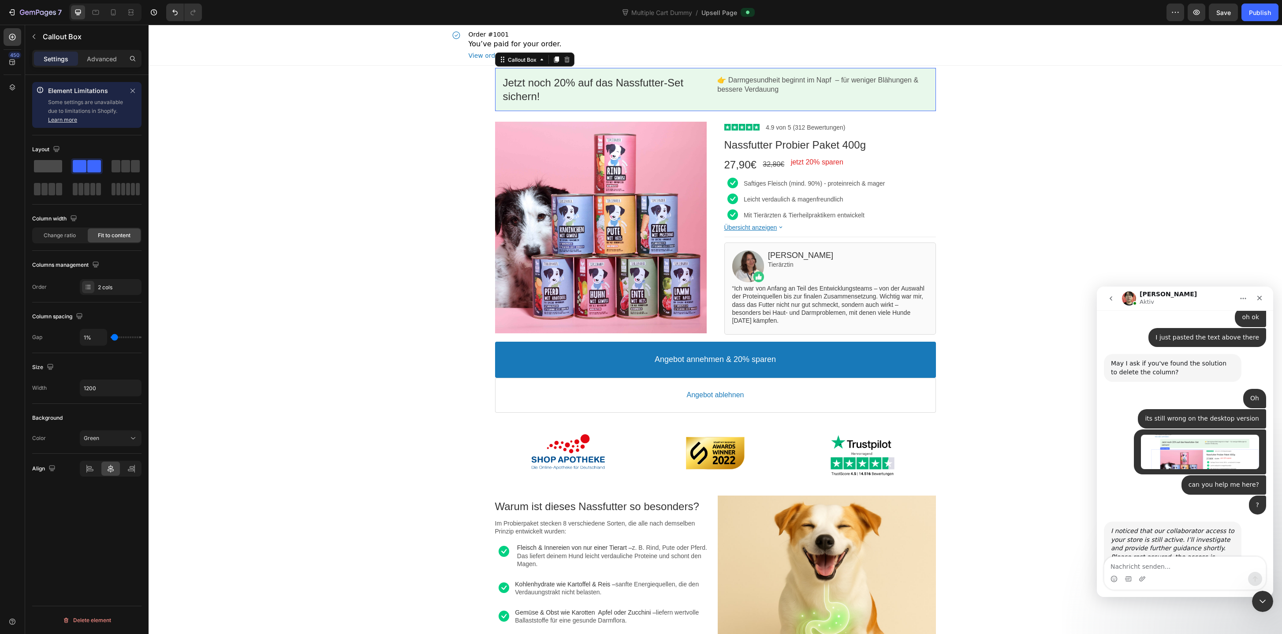
click at [48, 166] on span at bounding box center [48, 166] width 28 height 12
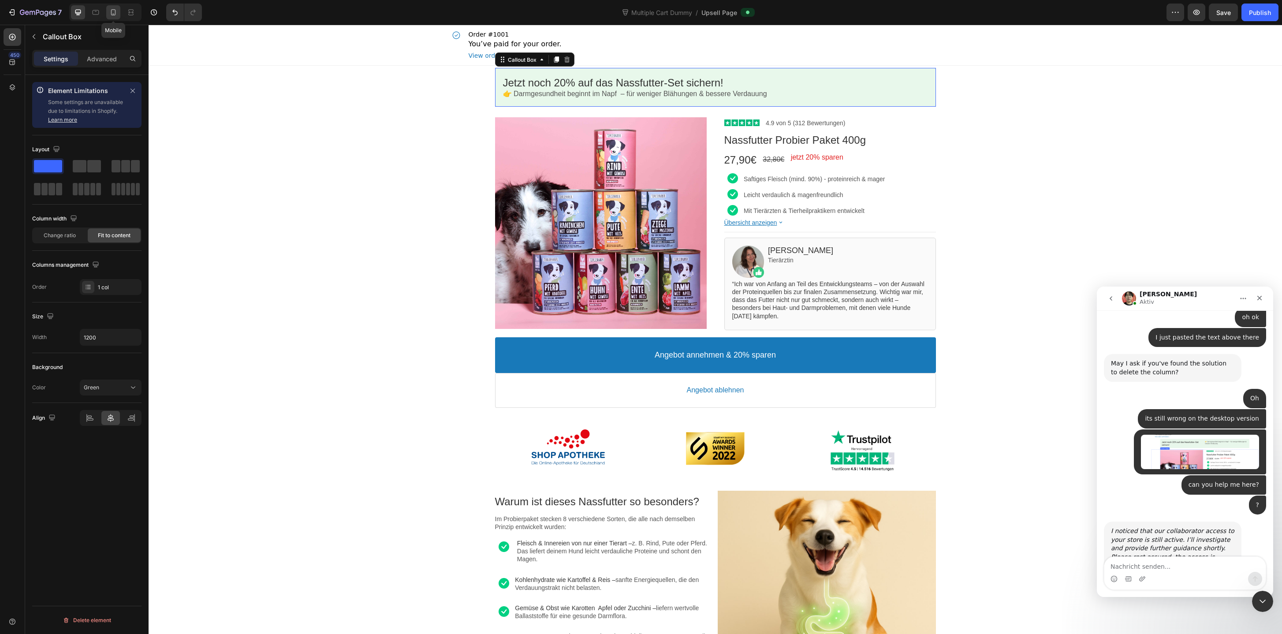
click at [111, 8] on icon at bounding box center [113, 12] width 9 height 9
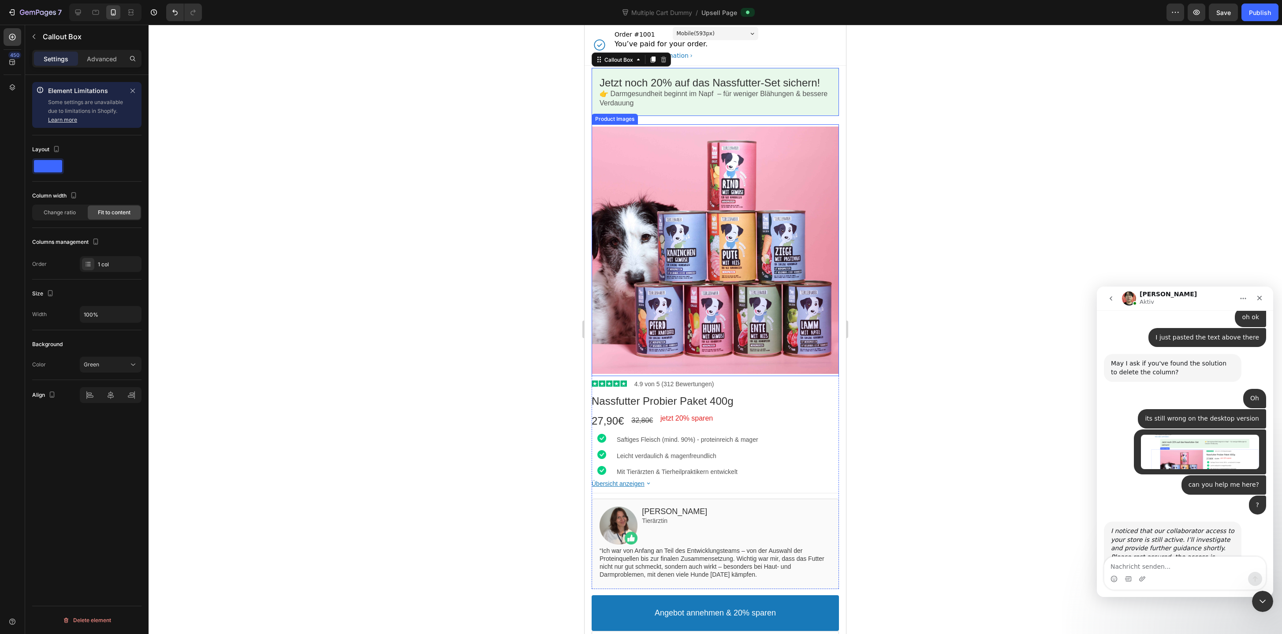
scroll to position [12, 0]
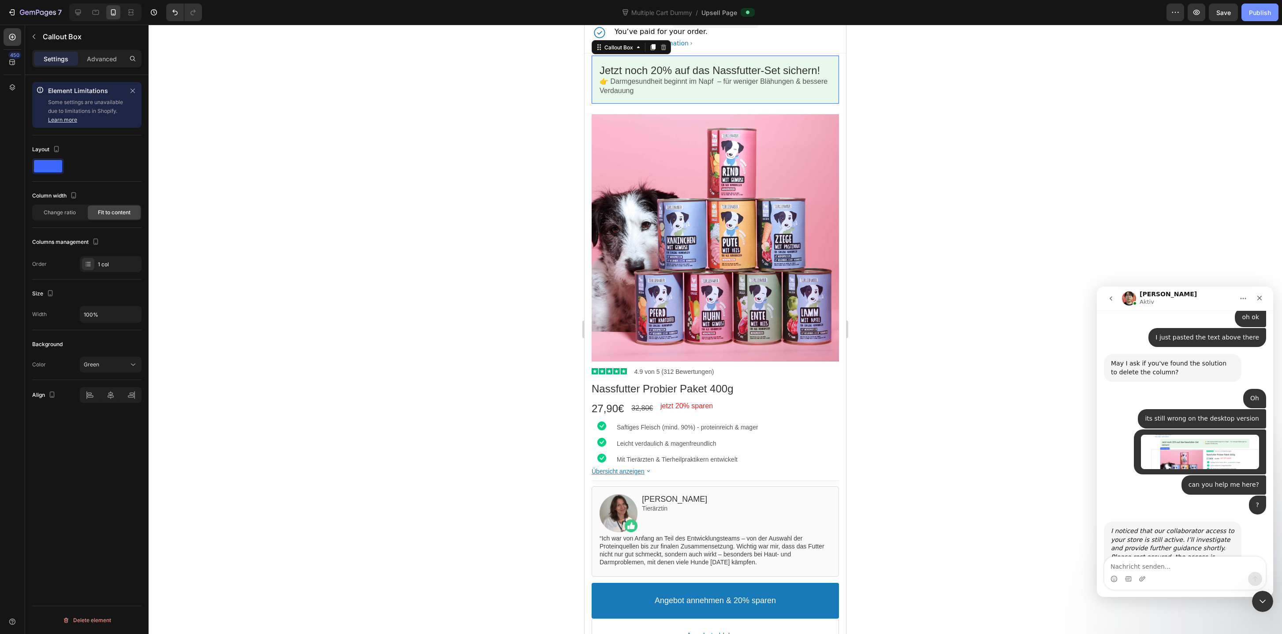
click at [1258, 16] on div "Publish" at bounding box center [1260, 12] width 22 height 9
click at [78, 12] on icon at bounding box center [78, 12] width 9 height 9
type input "1200"
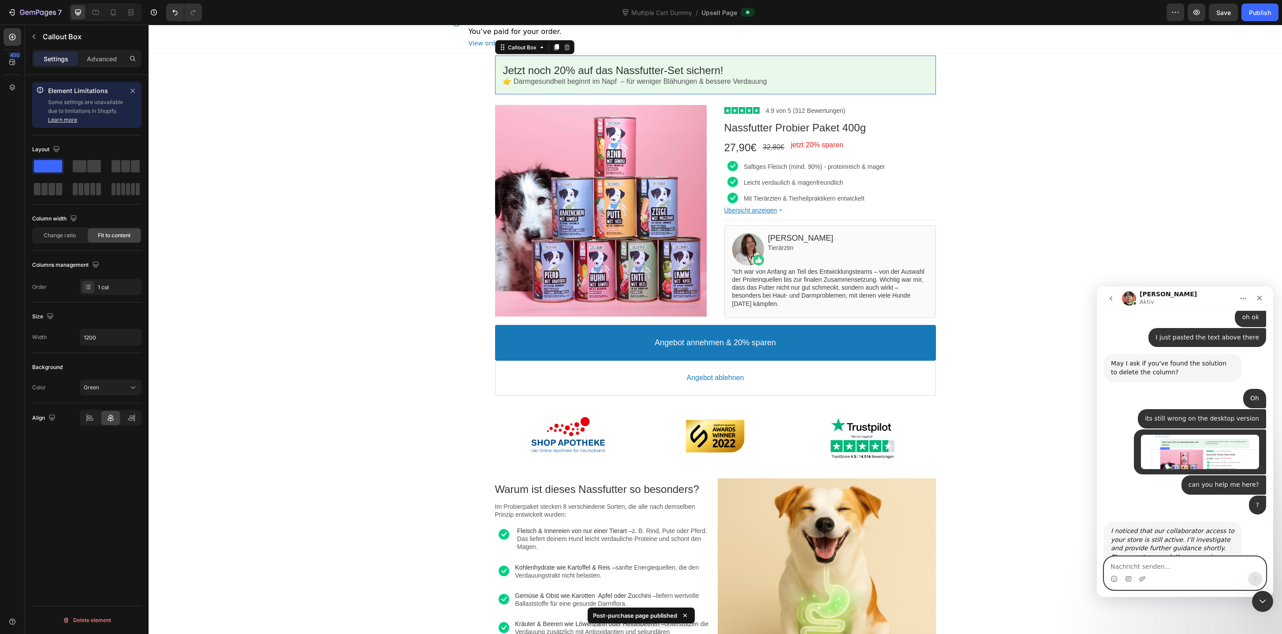
click at [1190, 564] on textarea "Nachricht senden..." at bounding box center [1184, 564] width 161 height 15
type textarea "fixed it thanks"
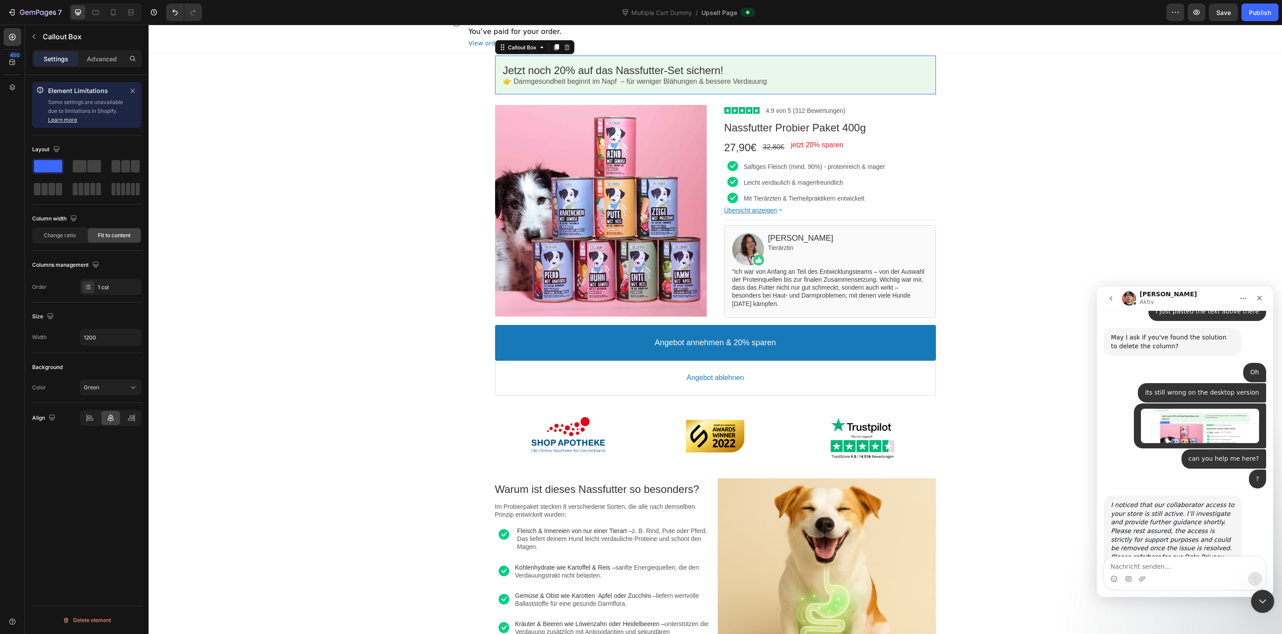
click at [1263, 599] on icon "Intercom-Nachrichtendienst schließen" at bounding box center [1261, 600] width 6 height 4
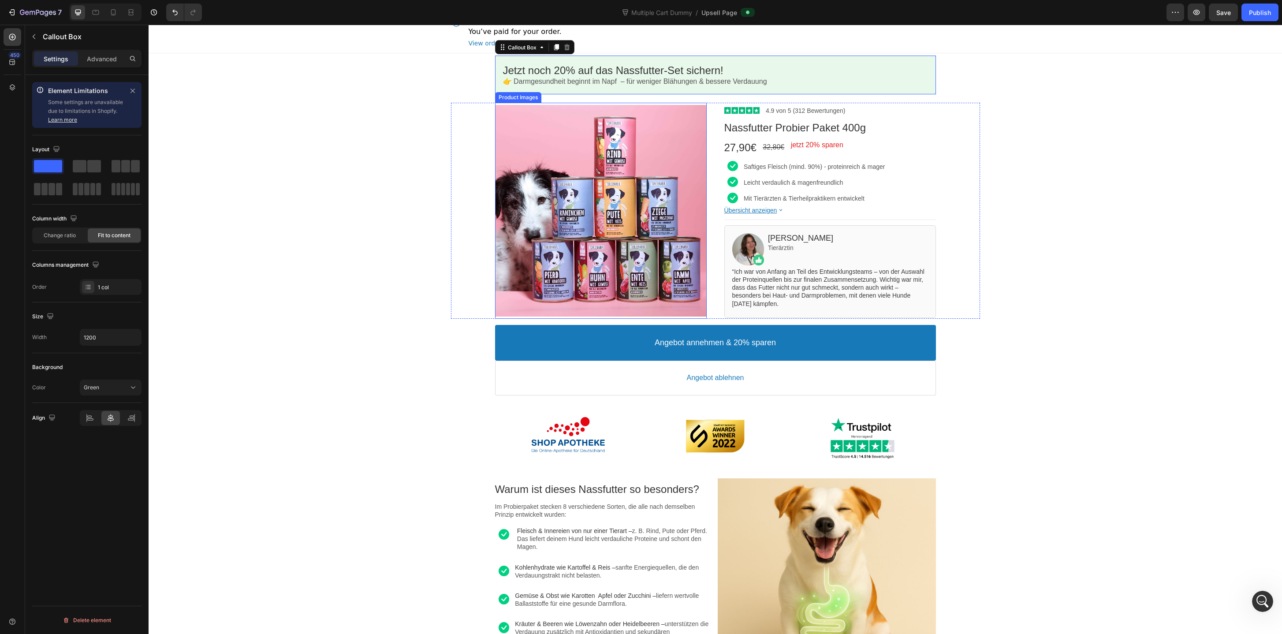
scroll to position [0, 0]
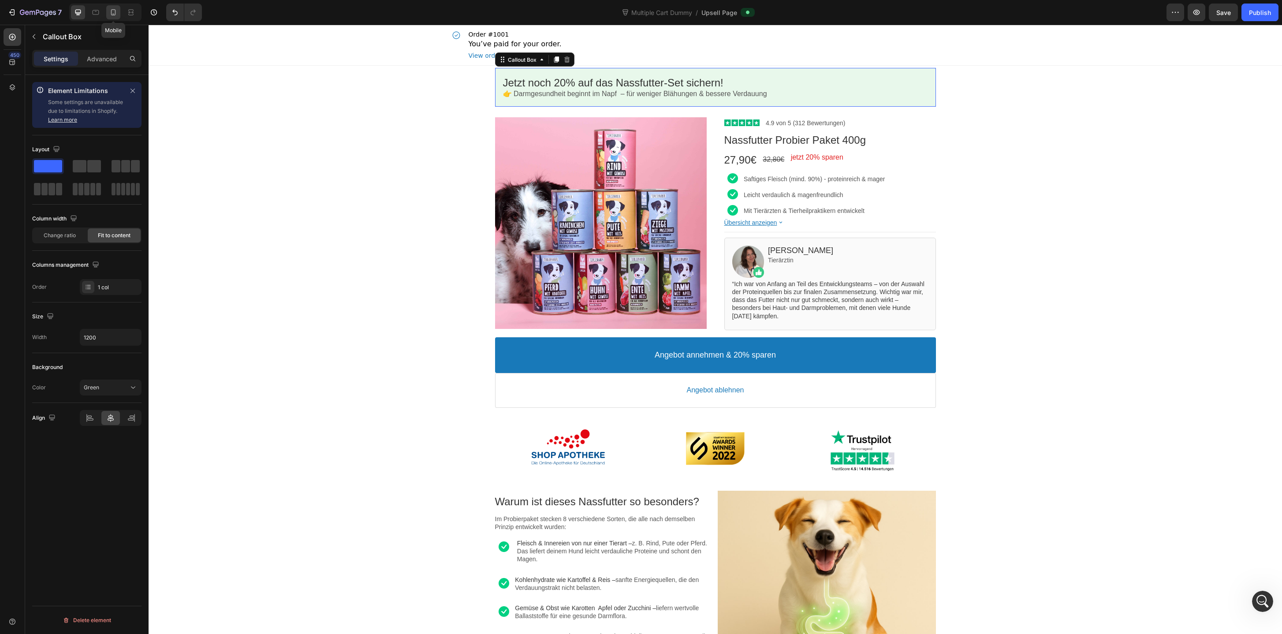
click at [116, 13] on icon at bounding box center [113, 12] width 9 height 9
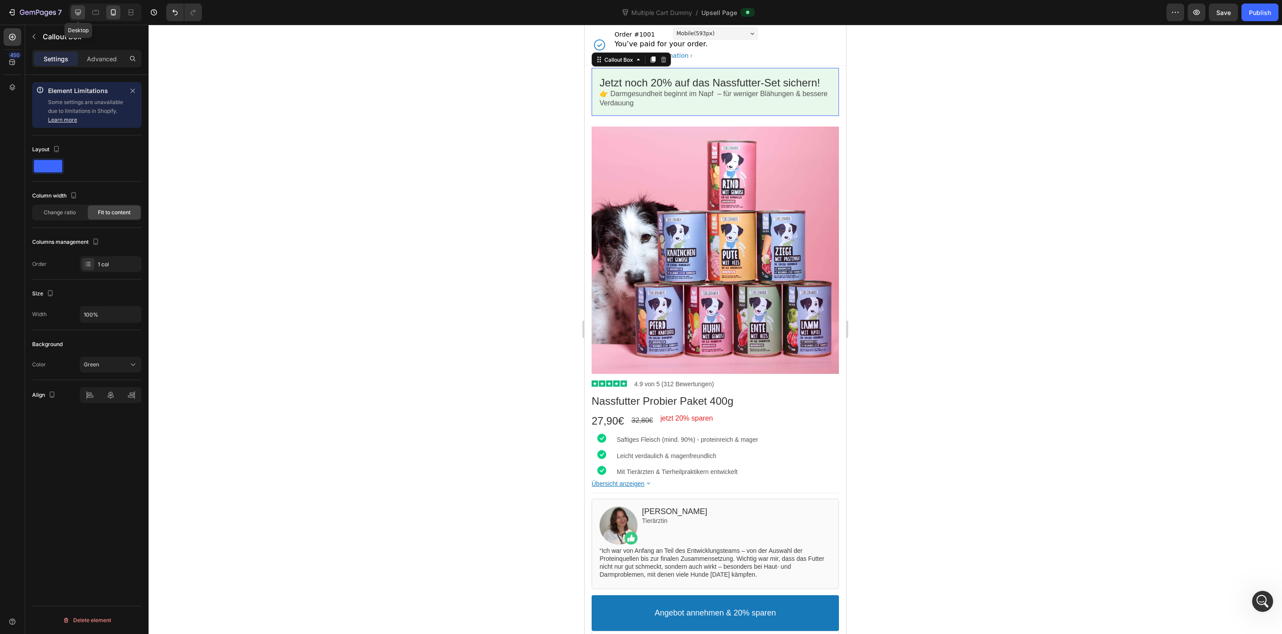
click at [79, 9] on icon at bounding box center [78, 12] width 9 height 9
type input "1200"
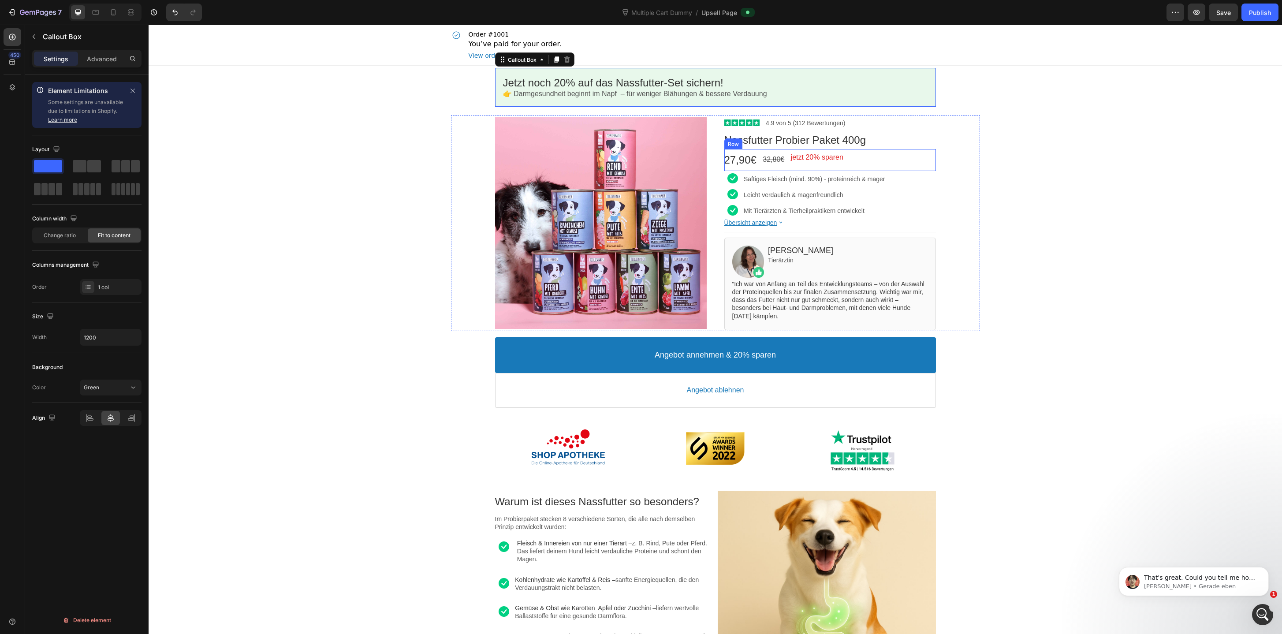
scroll to position [2661, 0]
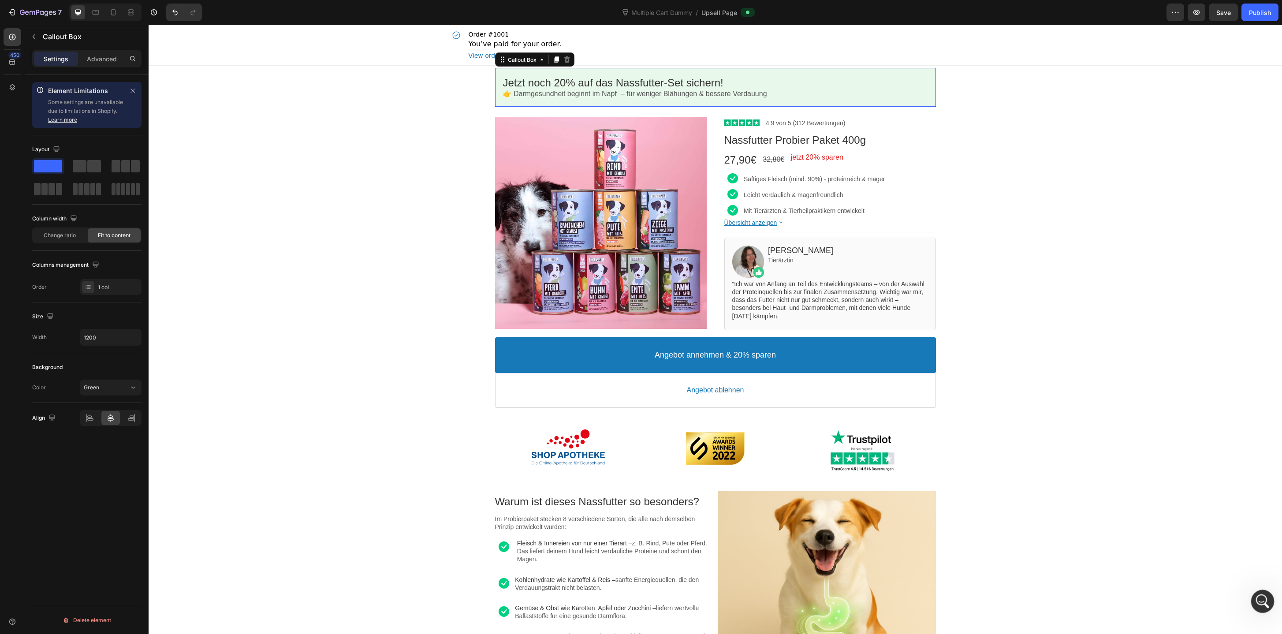
click at [1258, 598] on icon "Intercom-Nachrichtendienst öffnen" at bounding box center [1261, 600] width 15 height 15
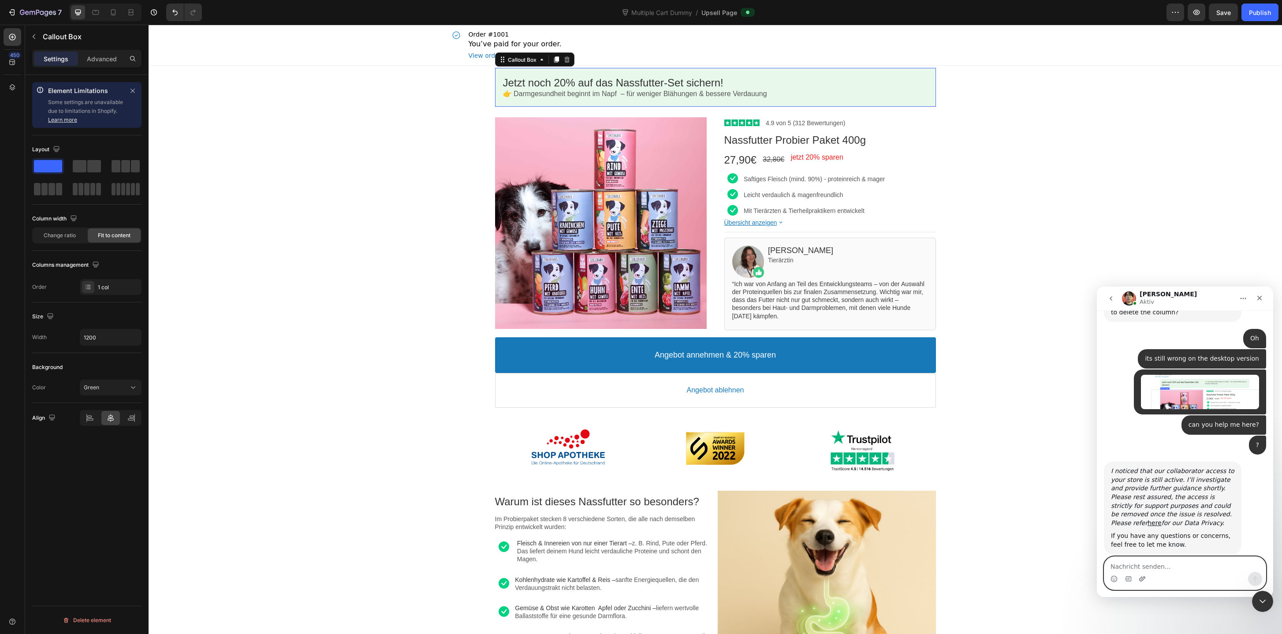
click at [1142, 579] on icon "Anhang hochladen" at bounding box center [1141, 578] width 7 height 7
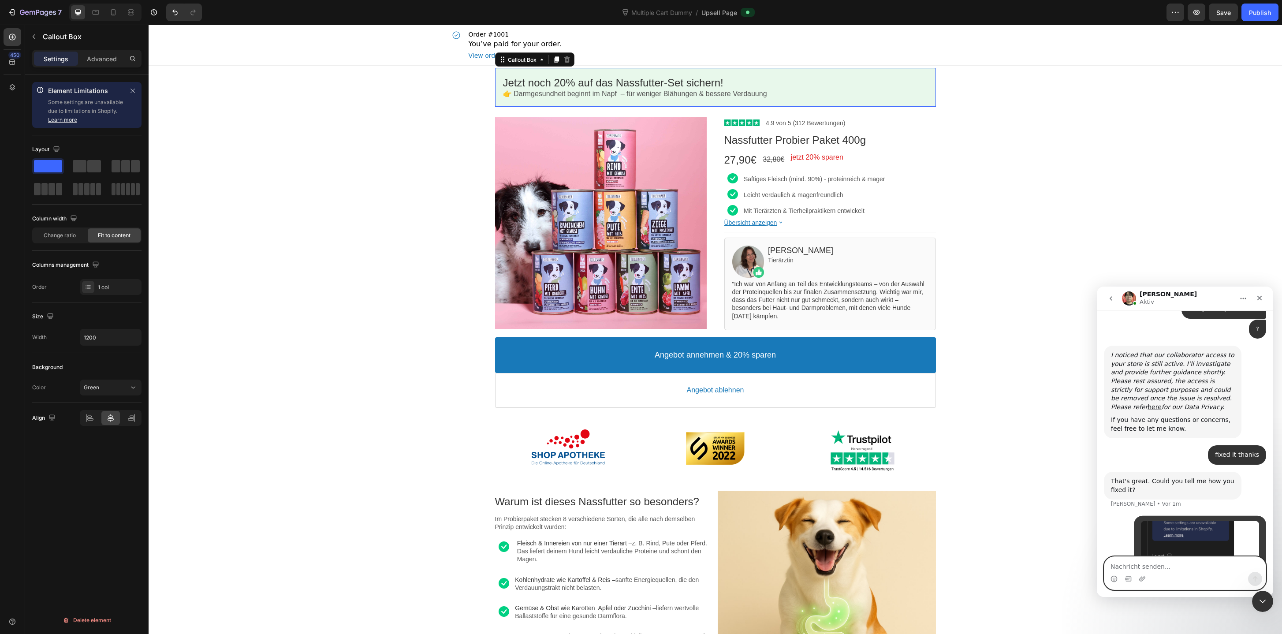
scroll to position [2778, 0]
type textarea "changed the layout on desktop"
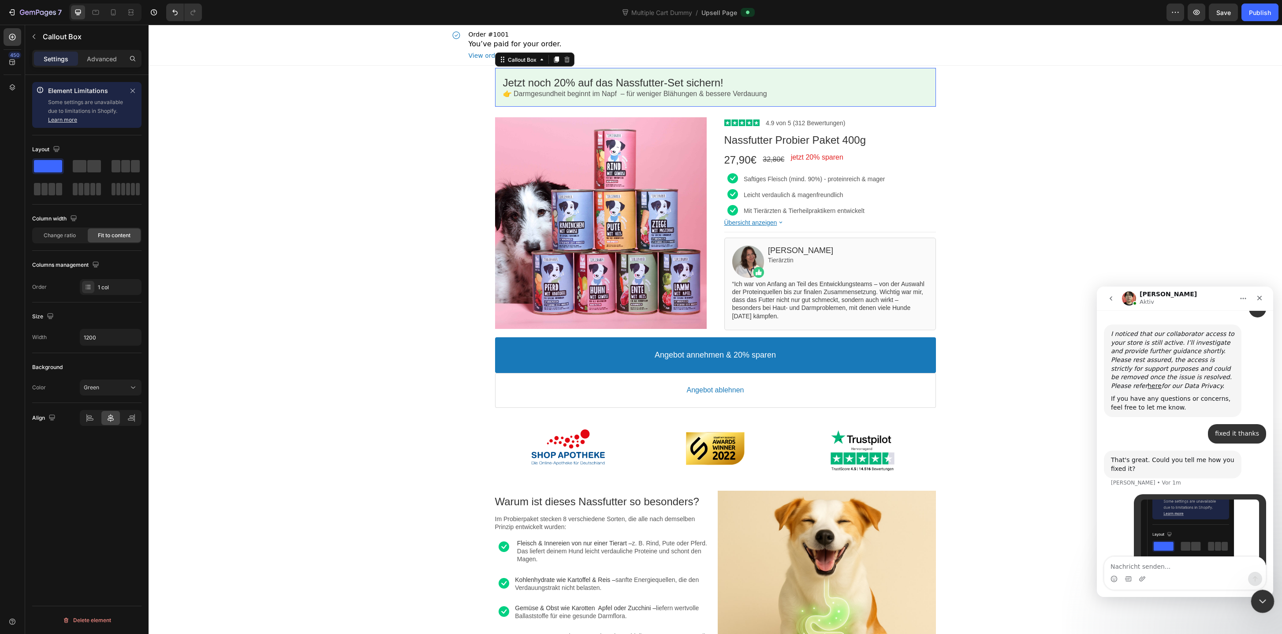
click at [1256, 596] on icon "Intercom-Nachrichtendienst schließen" at bounding box center [1261, 600] width 11 height 11
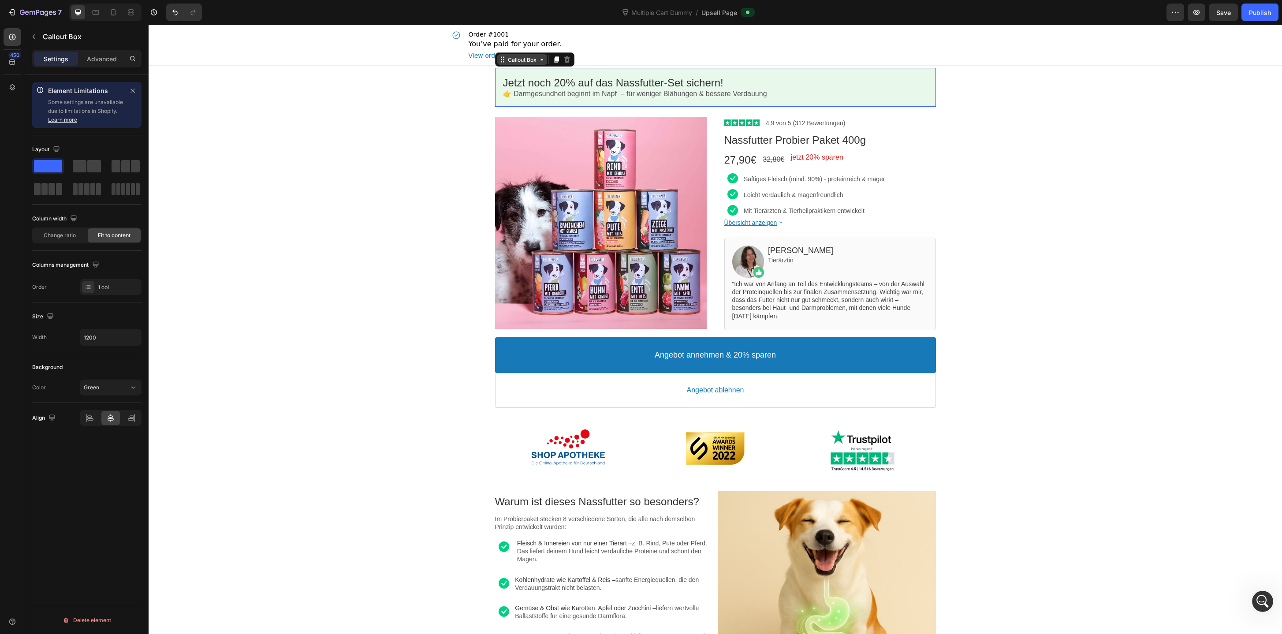
click at [524, 57] on div "Callout Box" at bounding box center [522, 59] width 32 height 7
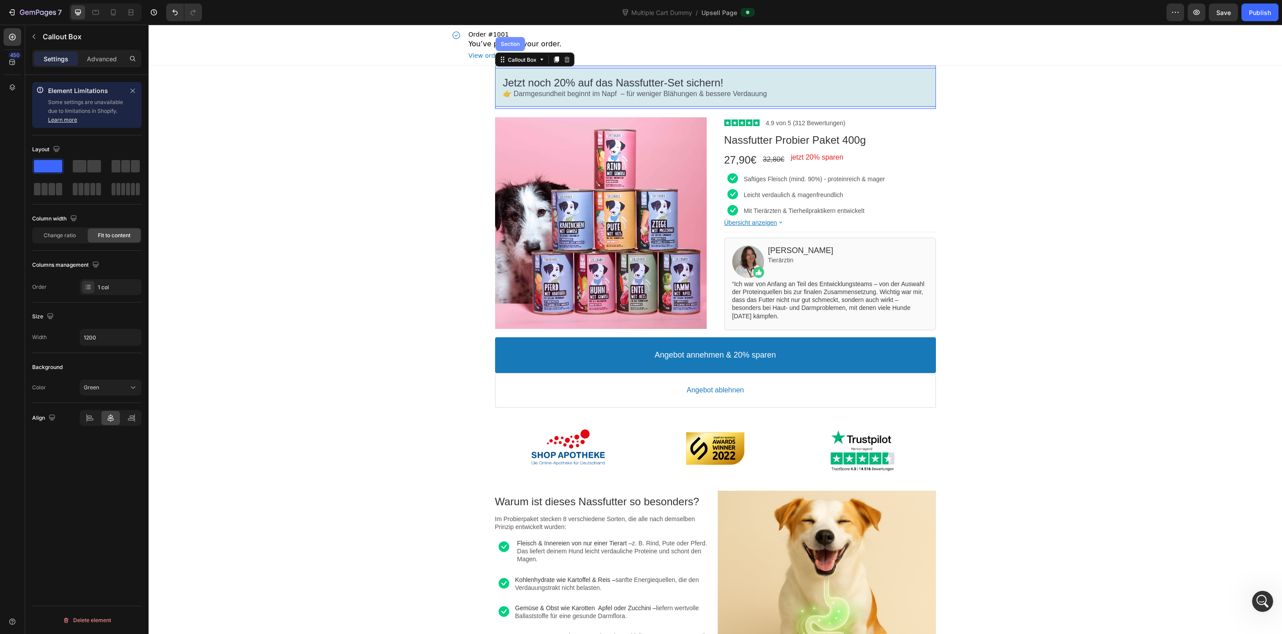
click at [517, 48] on div "Section" at bounding box center [510, 44] width 30 height 14
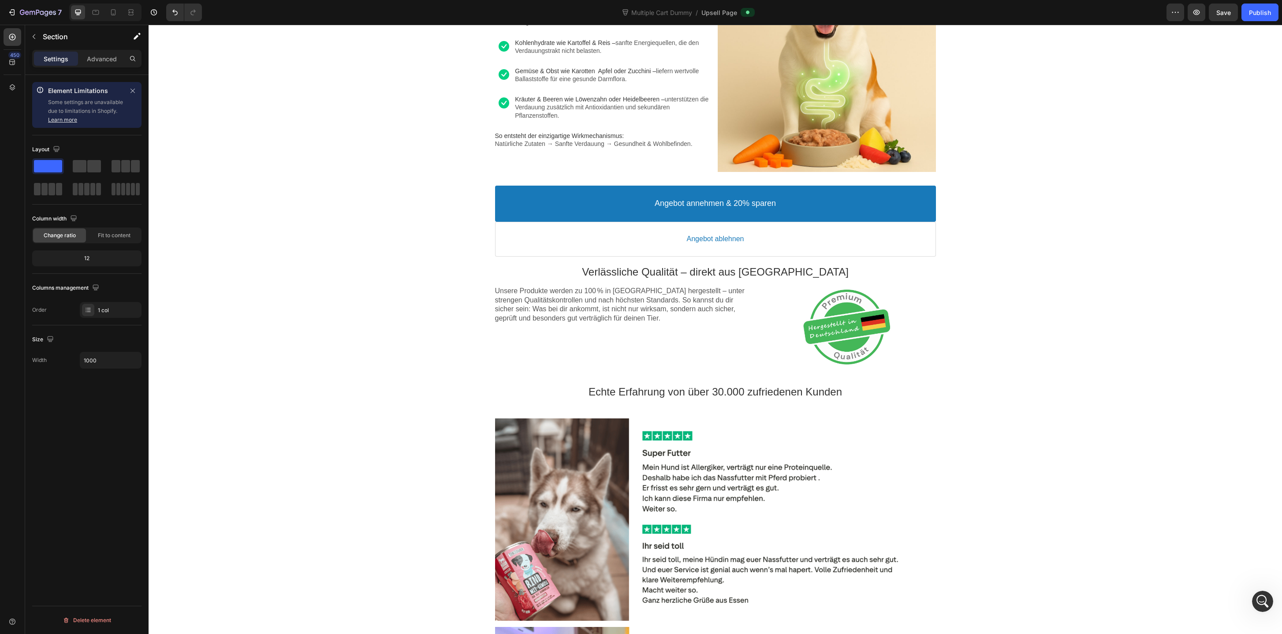
scroll to position [541, 0]
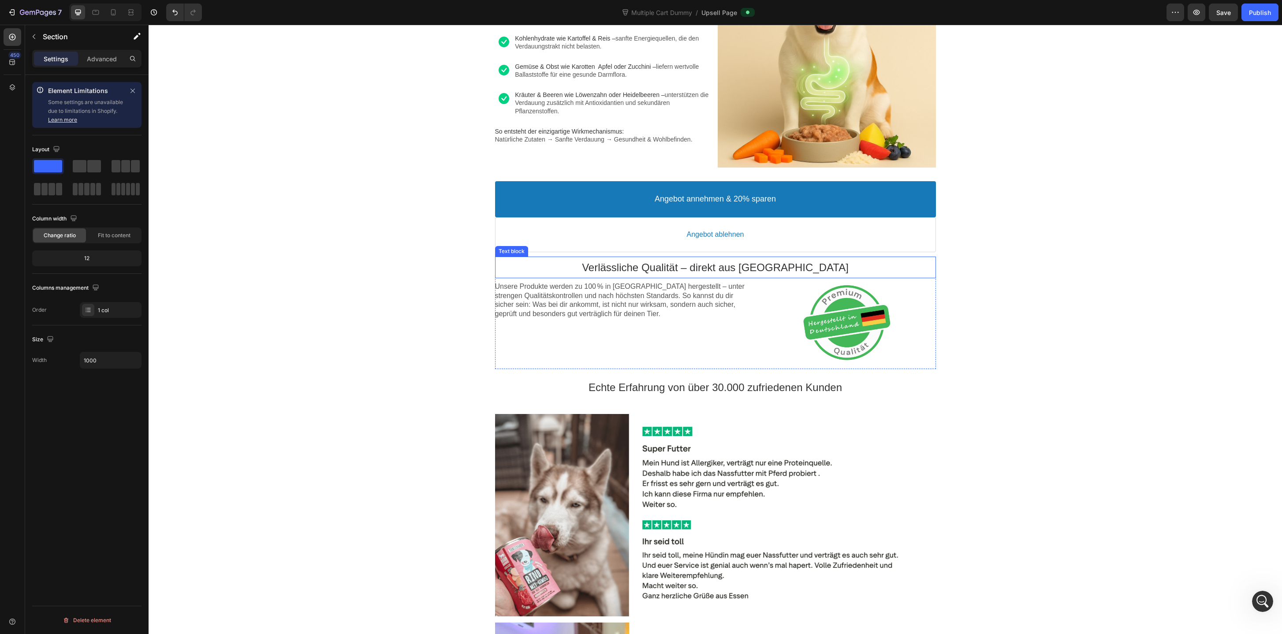
click at [869, 258] on div "Verlässliche Qualität – direkt aus Deutschland Text block" at bounding box center [715, 268] width 441 height 22
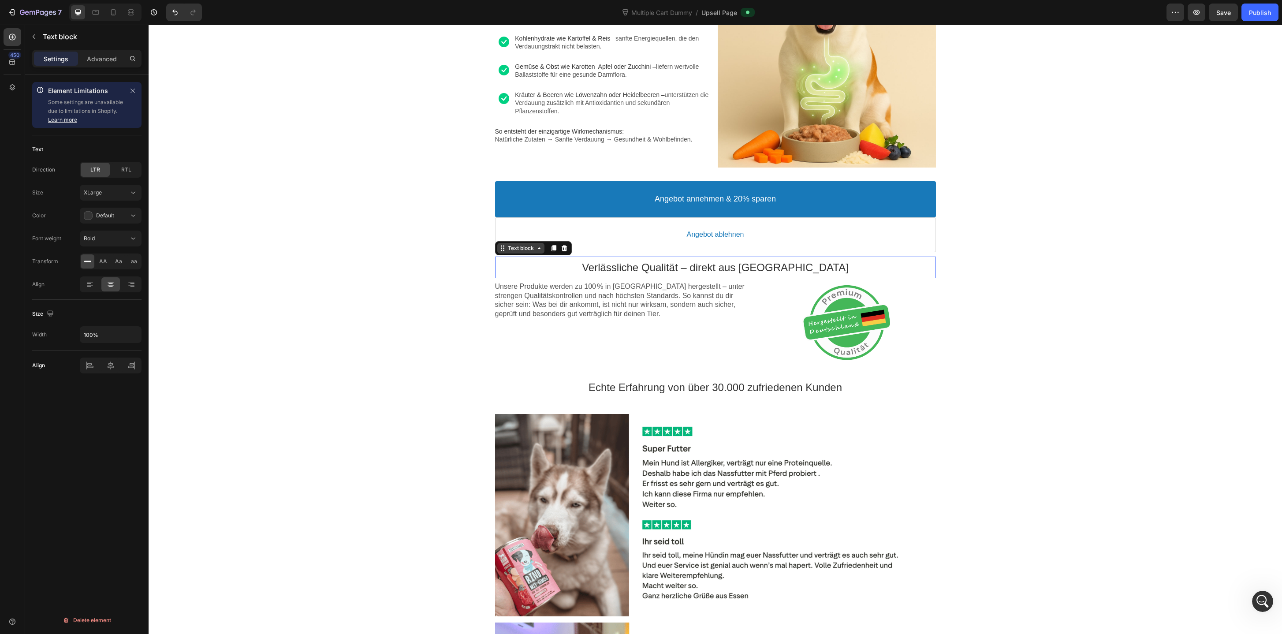
click at [528, 246] on div "Text block" at bounding box center [521, 248] width 30 height 7
click at [516, 237] on div "Section" at bounding box center [510, 233] width 30 height 14
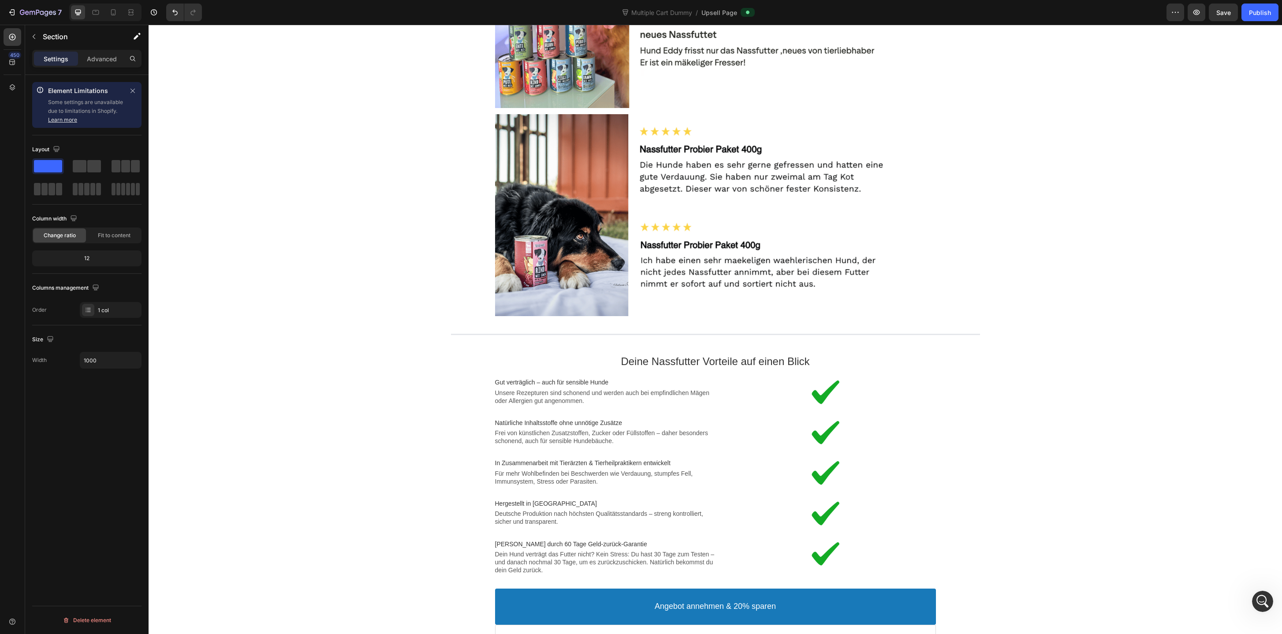
scroll to position [1398, 0]
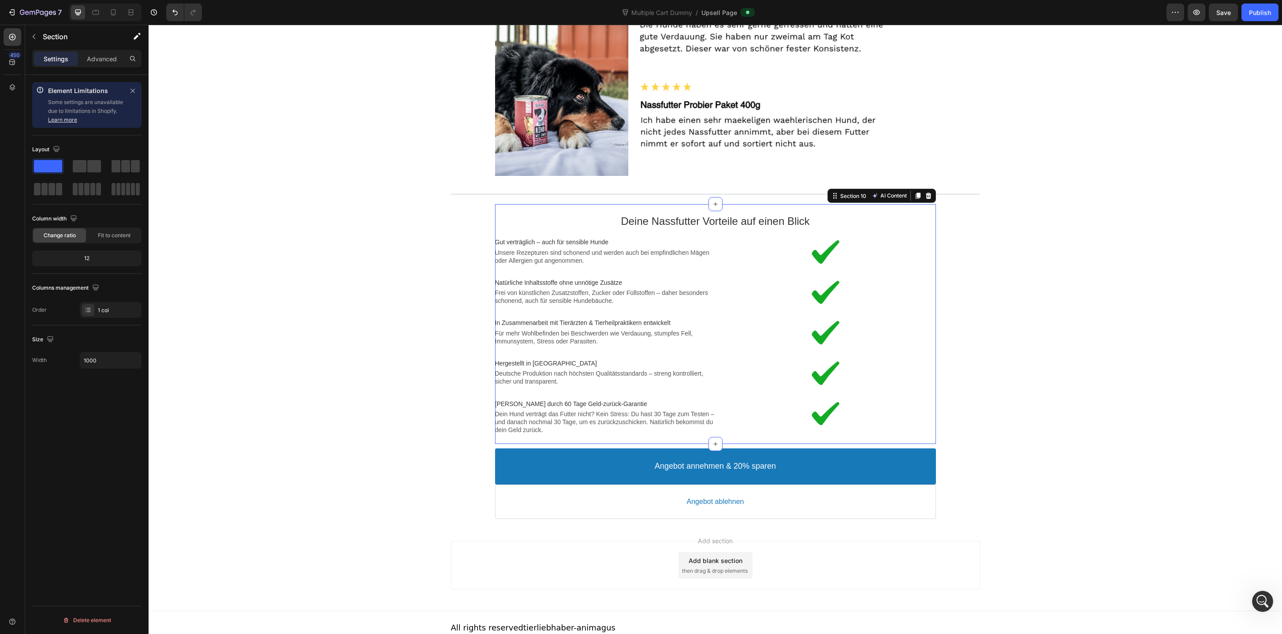
click at [884, 204] on div "Deine Nassfutter Vorteile auf einen Blick Text block Image Gut verträglich – au…" at bounding box center [715, 324] width 441 height 240
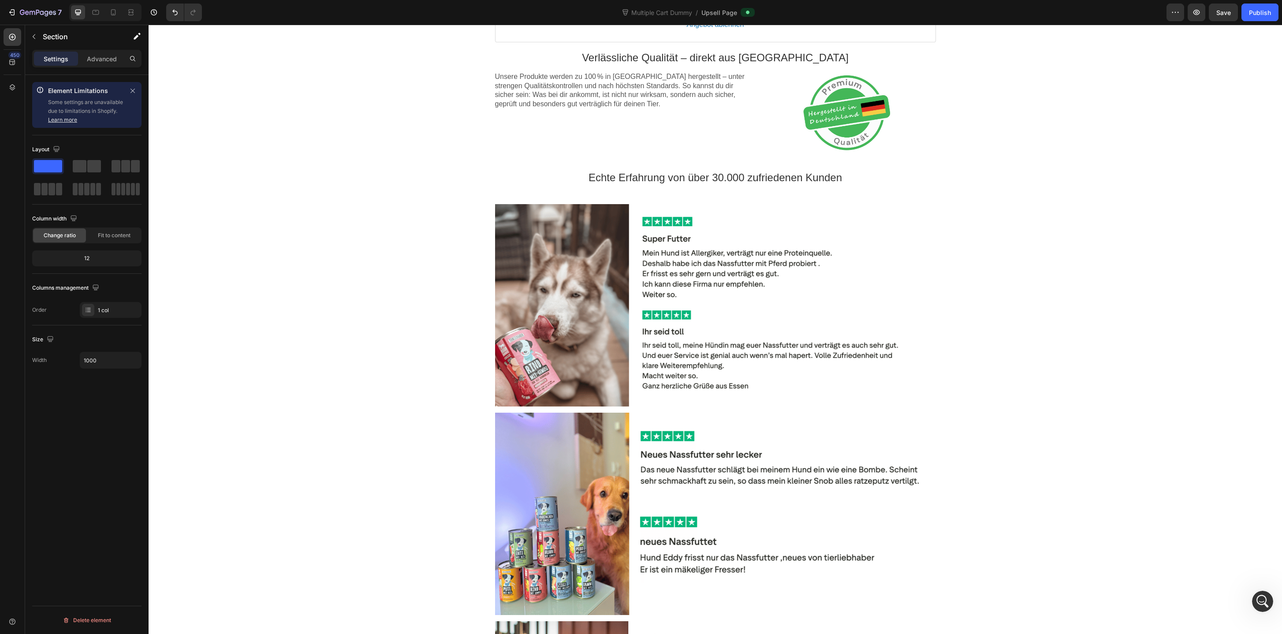
scroll to position [0, 0]
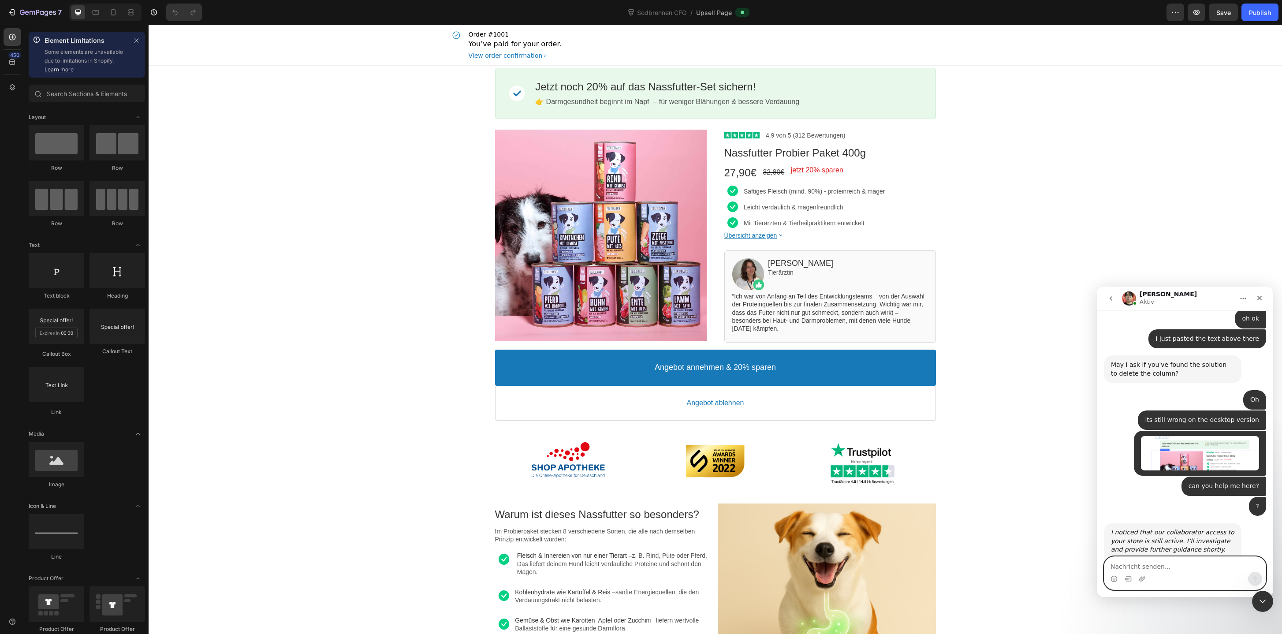
scroll to position [2661, 0]
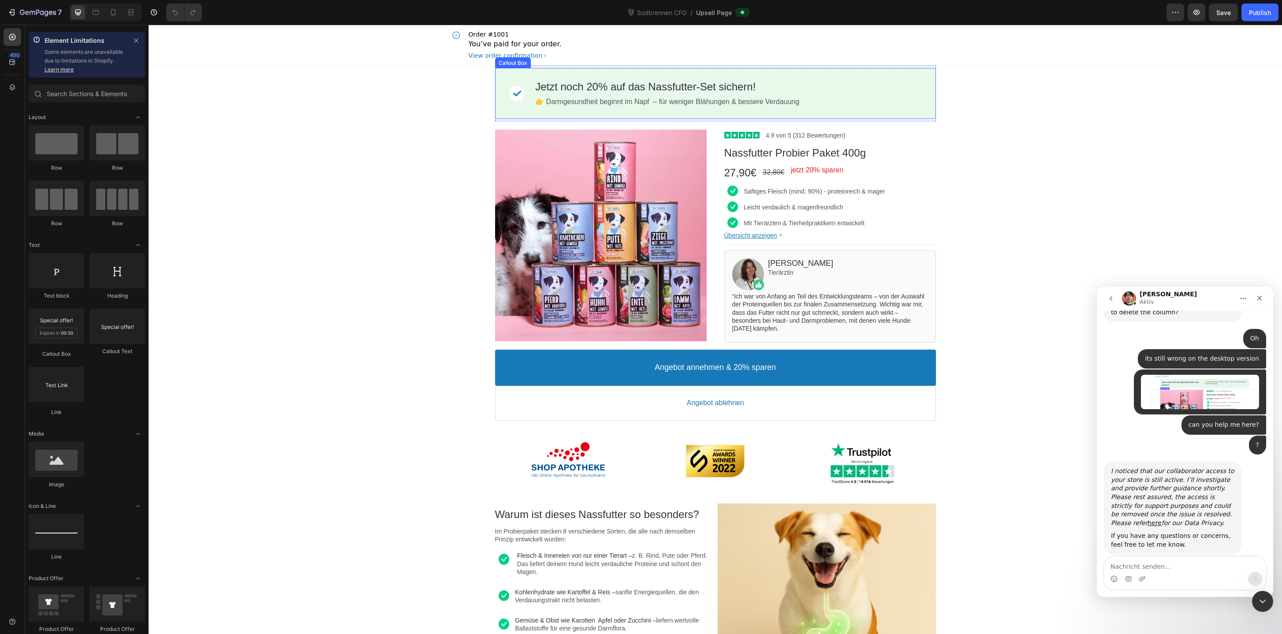
click at [517, 111] on div "Image Jetzt noch 20% auf das Nassfutter-Set sichern! Callout Text 👉 Darmgesundh…" at bounding box center [715, 93] width 441 height 51
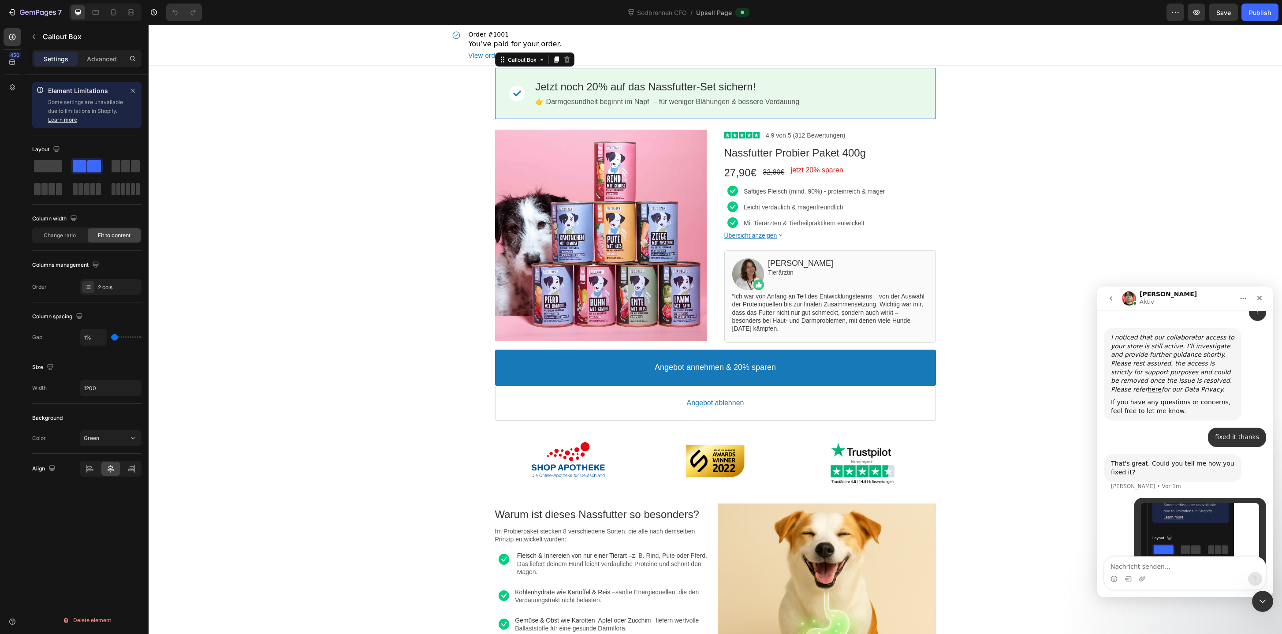
scroll to position [2798, 0]
click at [521, 57] on div "Callout Box" at bounding box center [522, 59] width 32 height 7
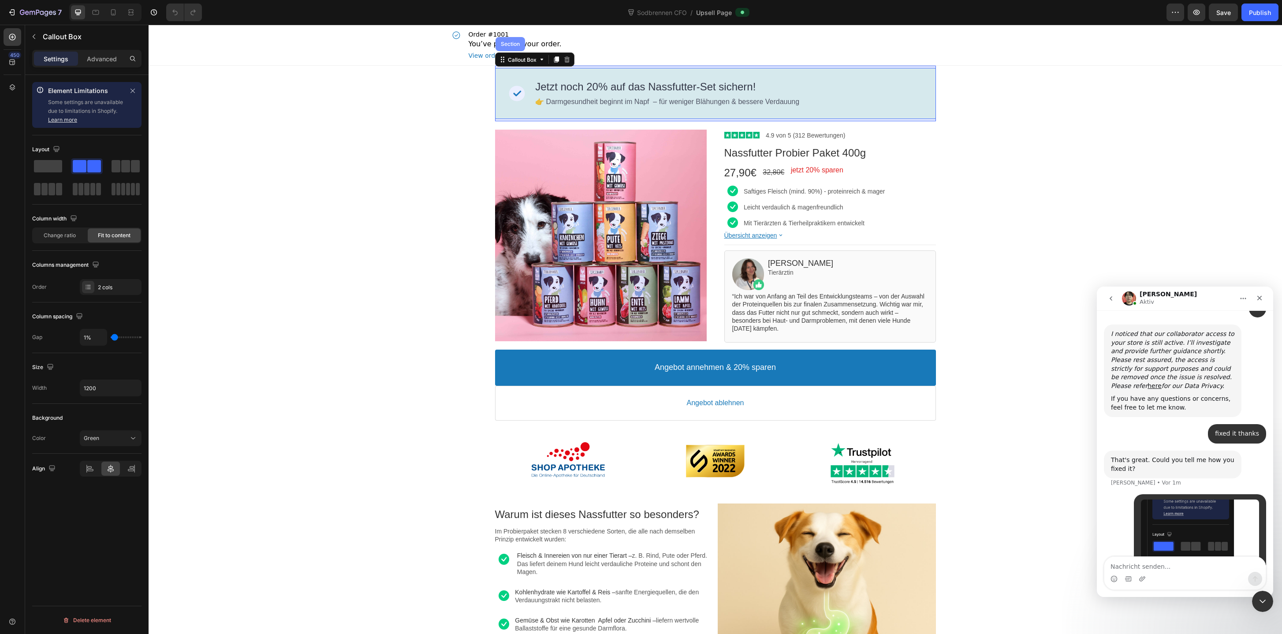
click at [515, 46] on div "Section" at bounding box center [510, 43] width 22 height 5
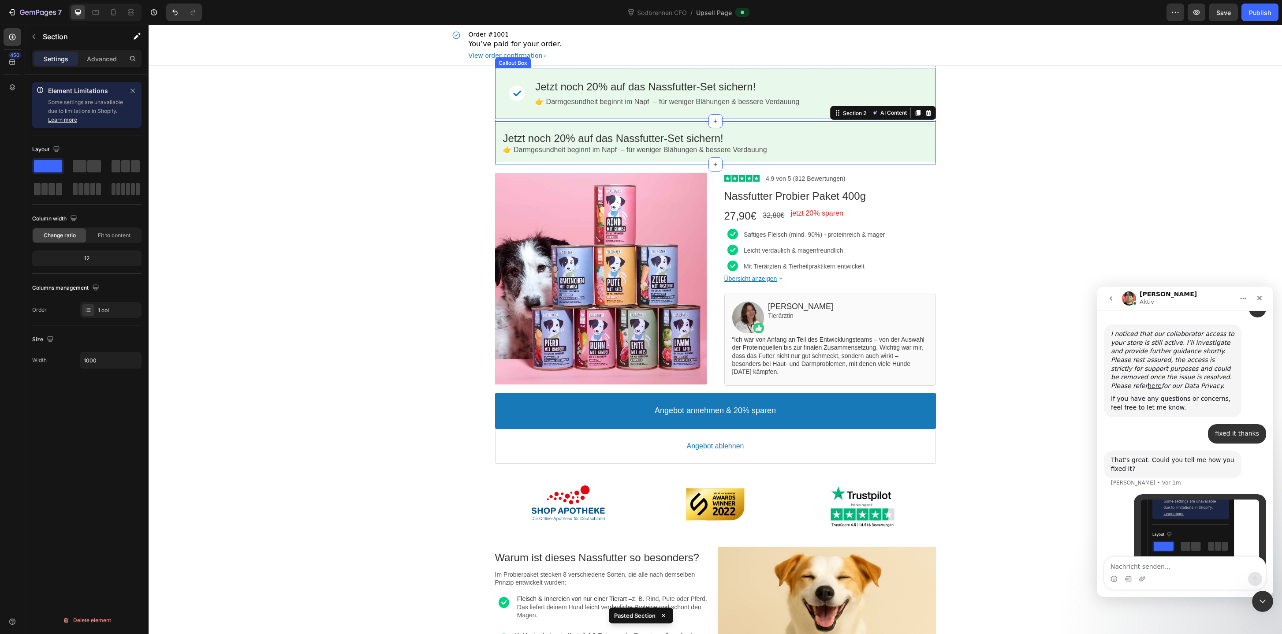
click at [819, 76] on div "Image Jetzt noch 20% auf das Nassfutter-Set sichern! Callout Text 👉 Darmgesundh…" at bounding box center [715, 93] width 425 height 35
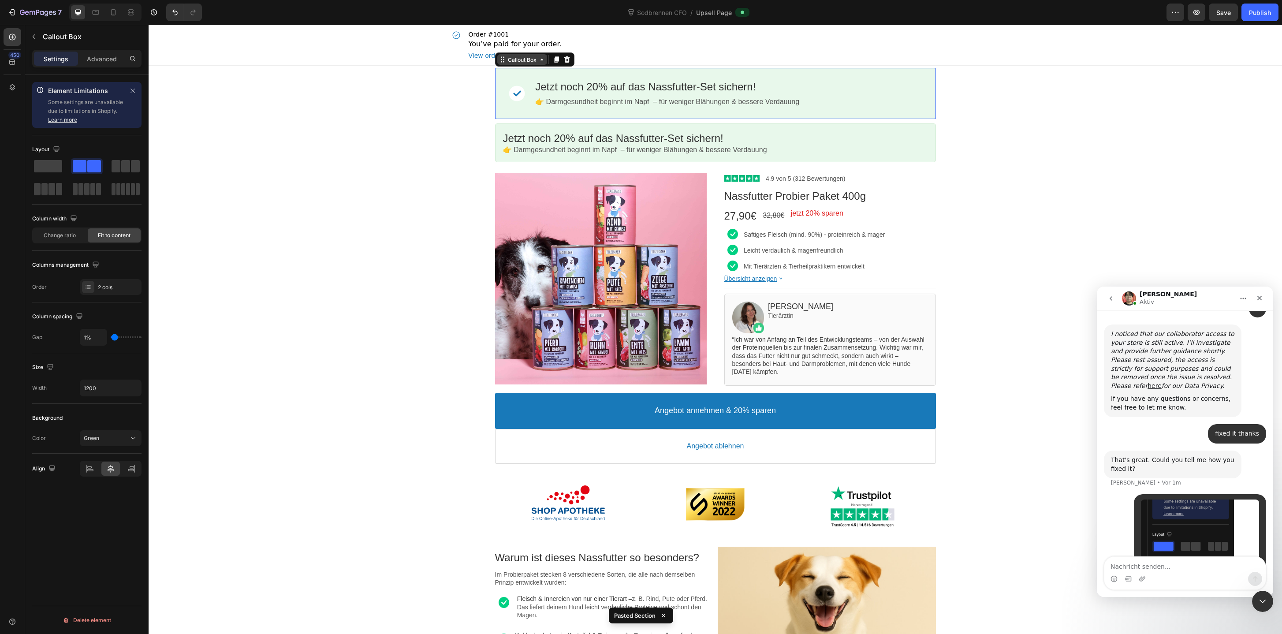
click at [530, 57] on div "Callout Box" at bounding box center [522, 59] width 32 height 7
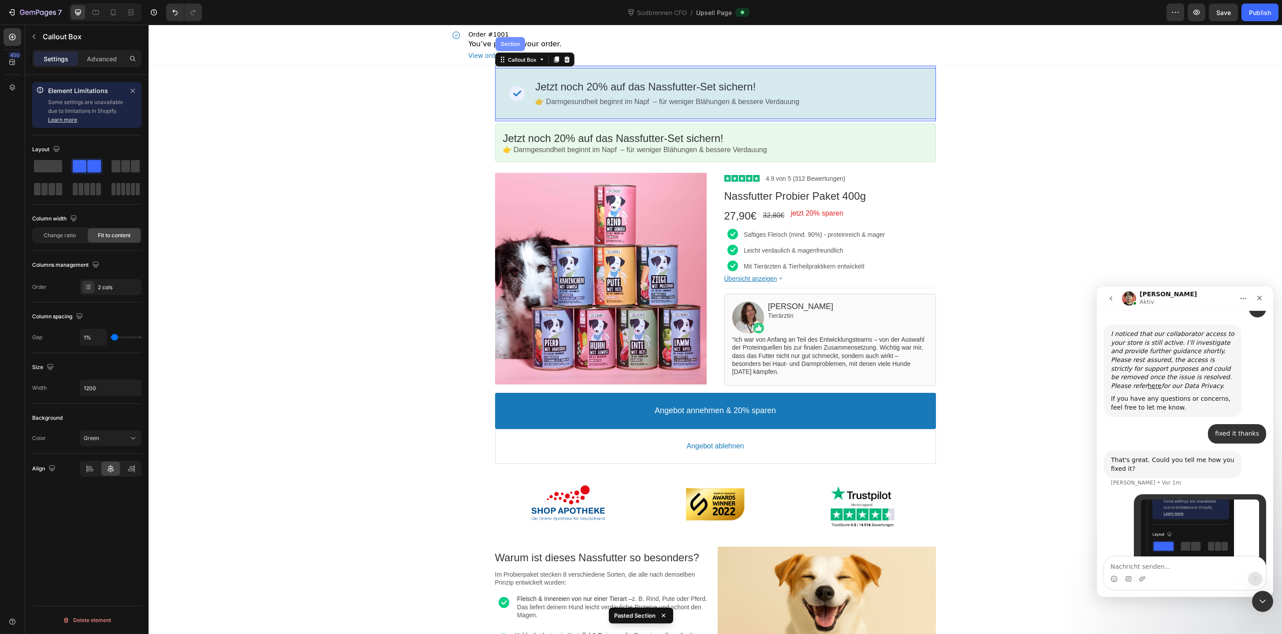
click at [516, 45] on div "Section" at bounding box center [510, 43] width 22 height 5
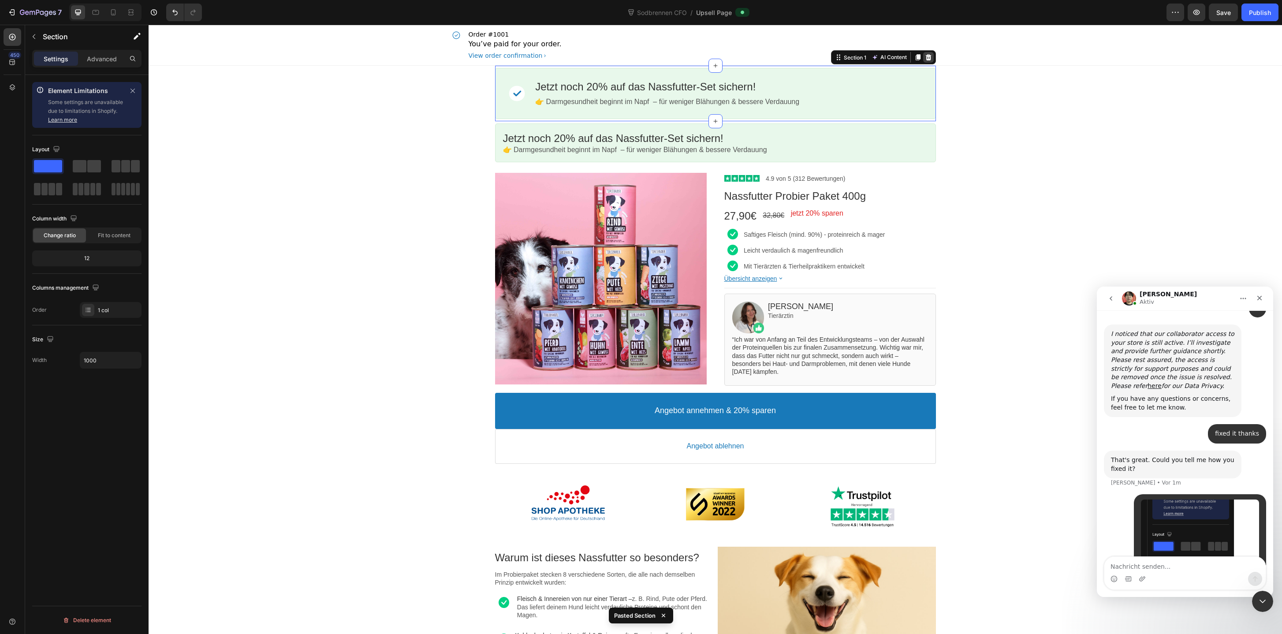
click at [927, 56] on icon at bounding box center [928, 57] width 6 height 6
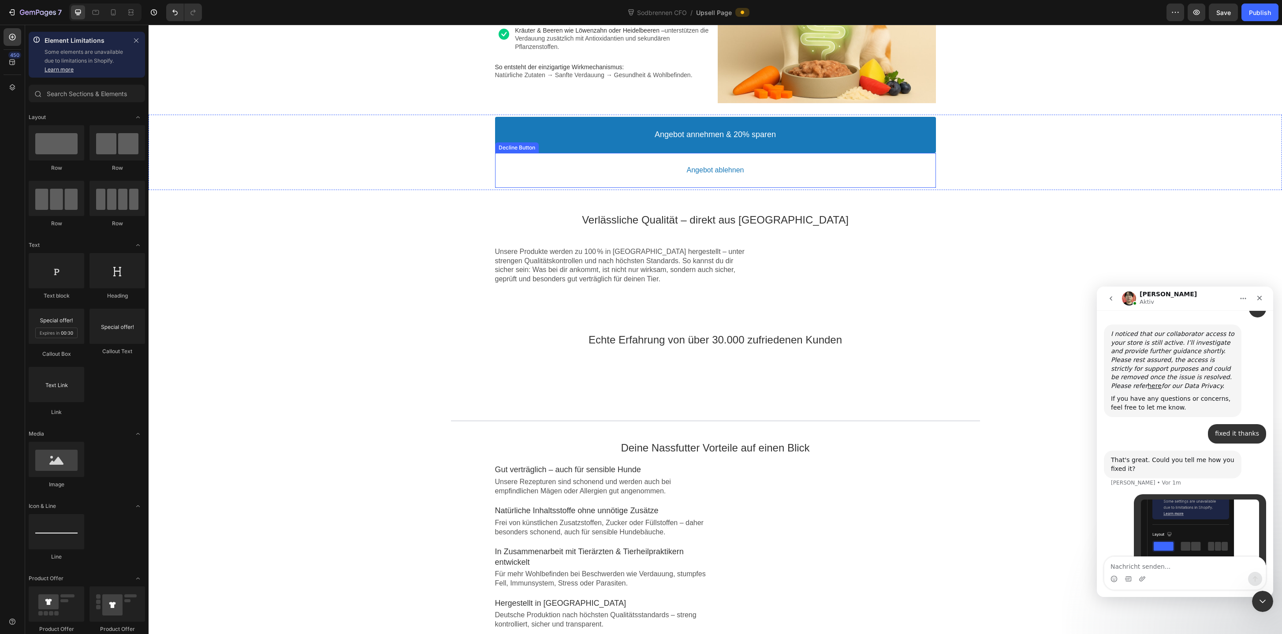
scroll to position [608, 0]
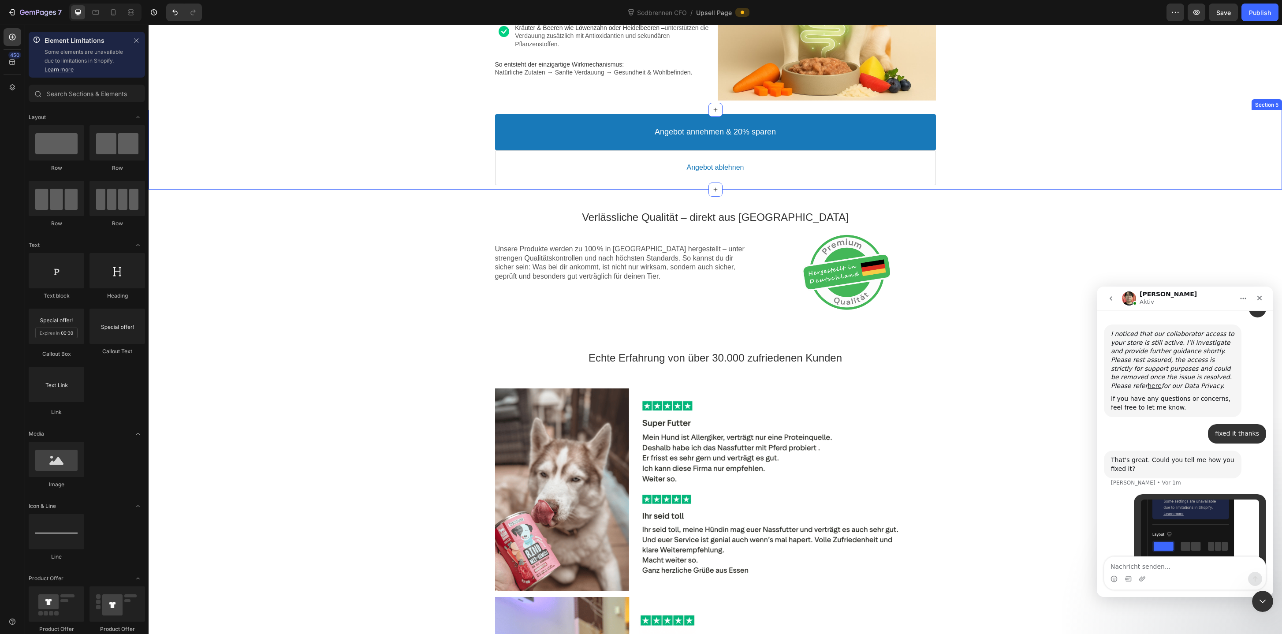
click at [754, 188] on div "Angebot annehmen & 20% sparen Accept Button Angebot ablehnen Decline Button Pro…" at bounding box center [715, 149] width 1133 height 79
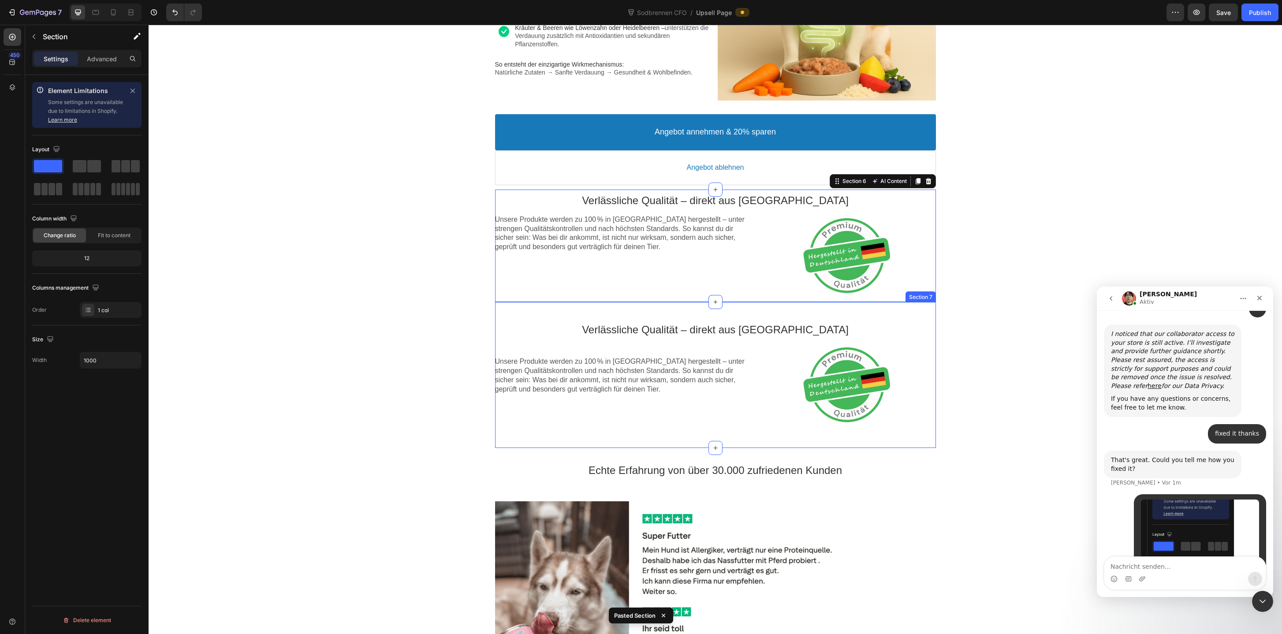
click at [781, 309] on div "Verlässliche Qualität – direkt aus Deutschland Text block Unsere Produkte werde…" at bounding box center [715, 375] width 441 height 146
click at [927, 292] on icon at bounding box center [928, 293] width 6 height 6
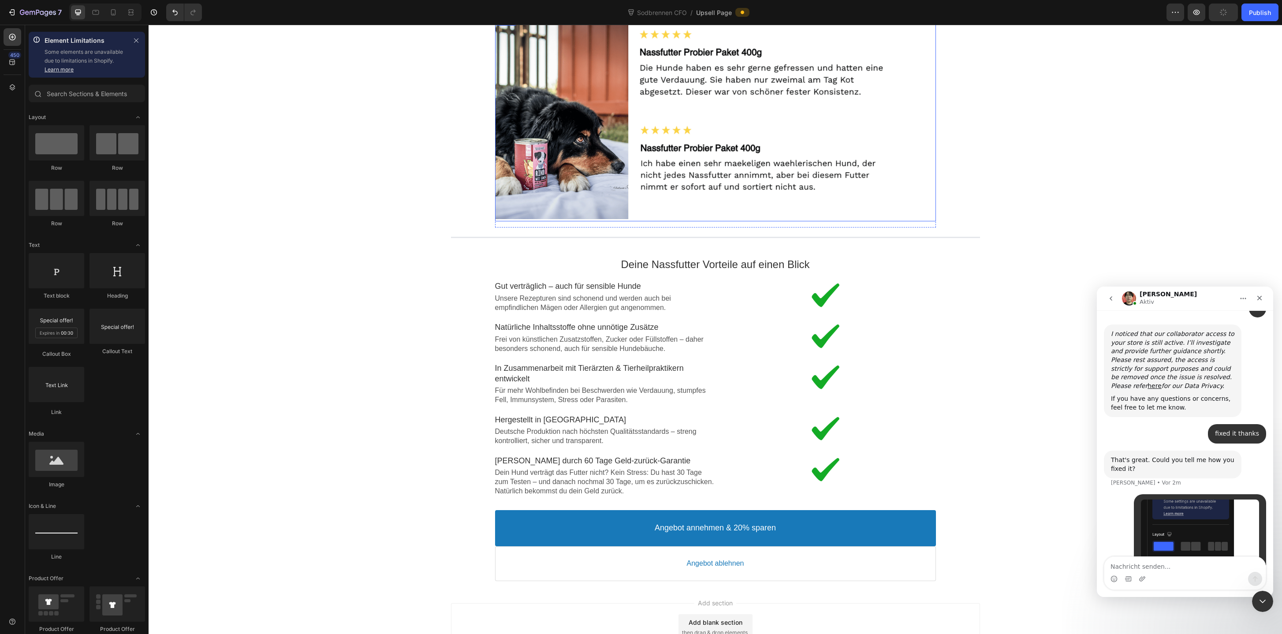
scroll to position [1436, 0]
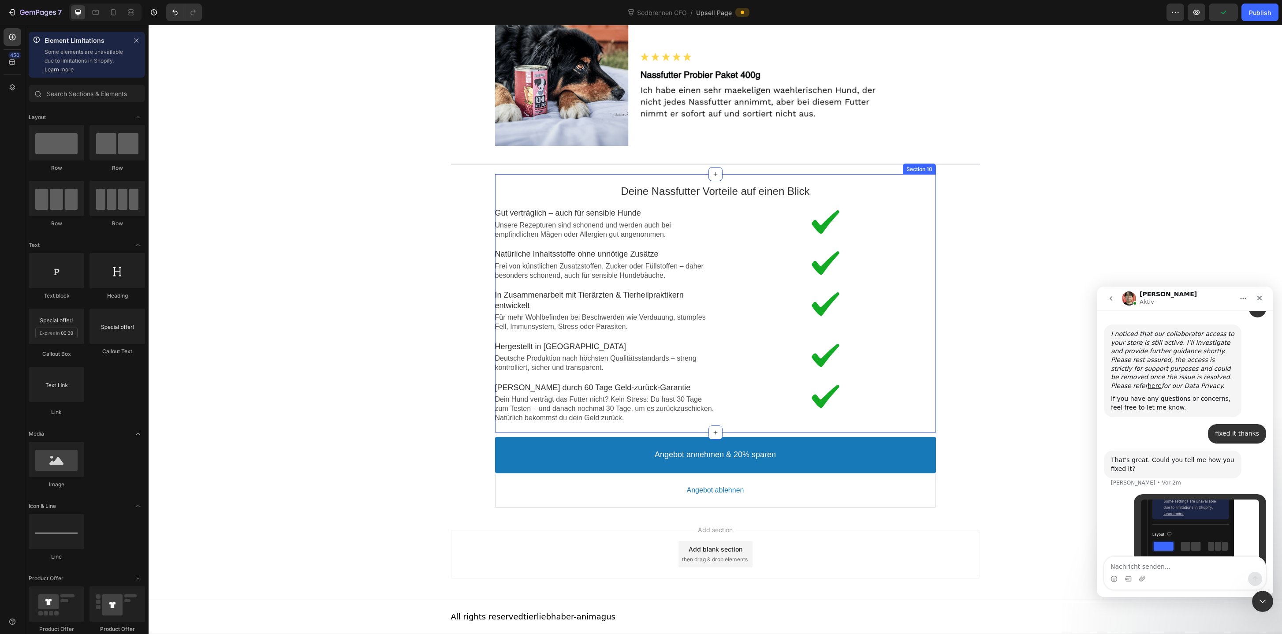
click at [890, 175] on div "Deine Nassfutter Vorteile auf einen Blick Text block Image Gut verträglich – au…" at bounding box center [715, 303] width 441 height 258
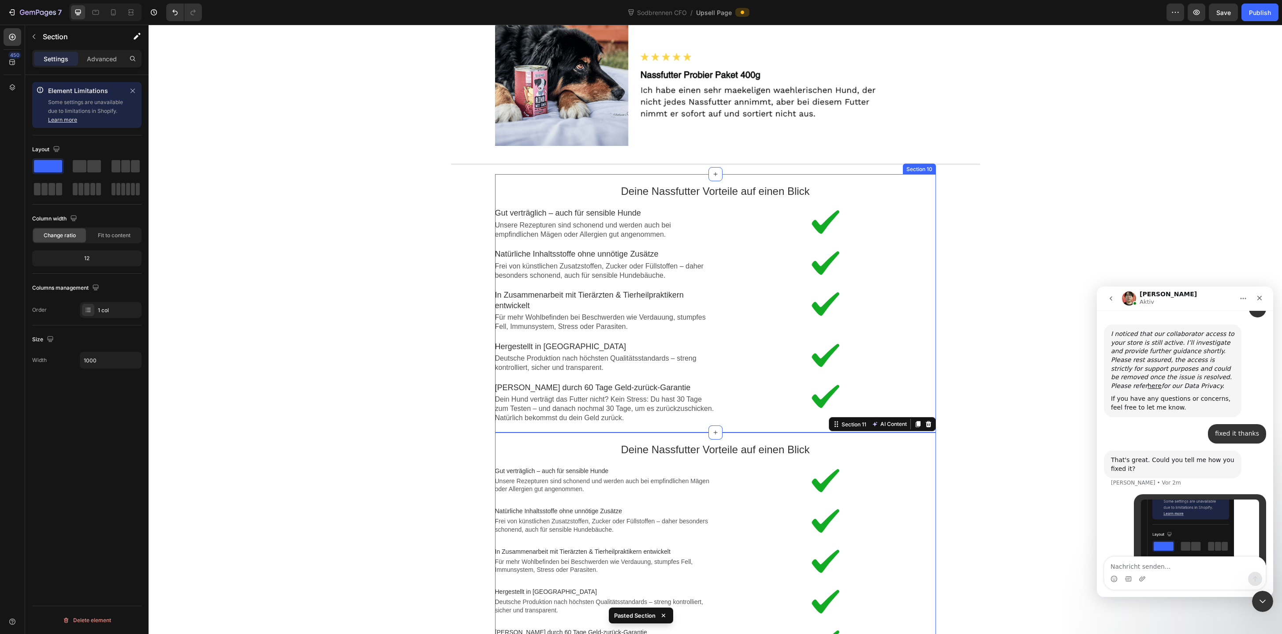
click at [890, 177] on div "Deine Nassfutter Vorteile auf einen Blick Text block Image Gut verträglich – au…" at bounding box center [715, 303] width 441 height 258
click at [930, 165] on icon at bounding box center [928, 165] width 7 height 7
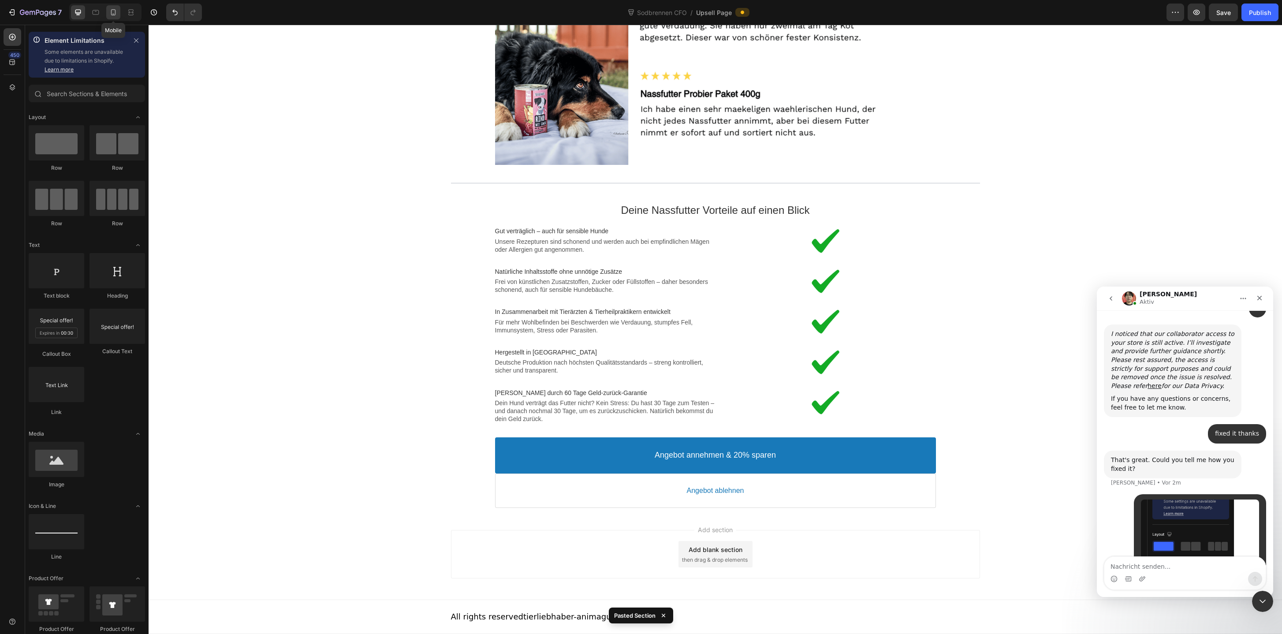
click at [115, 11] on icon at bounding box center [113, 12] width 5 height 6
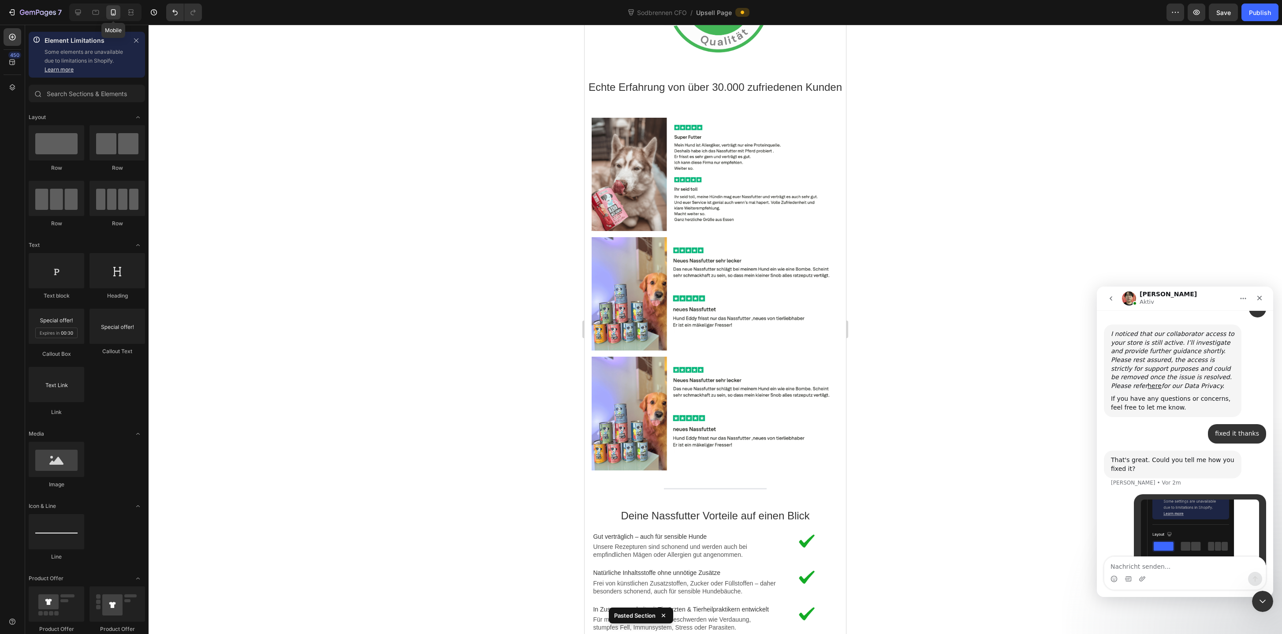
scroll to position [1701, 0]
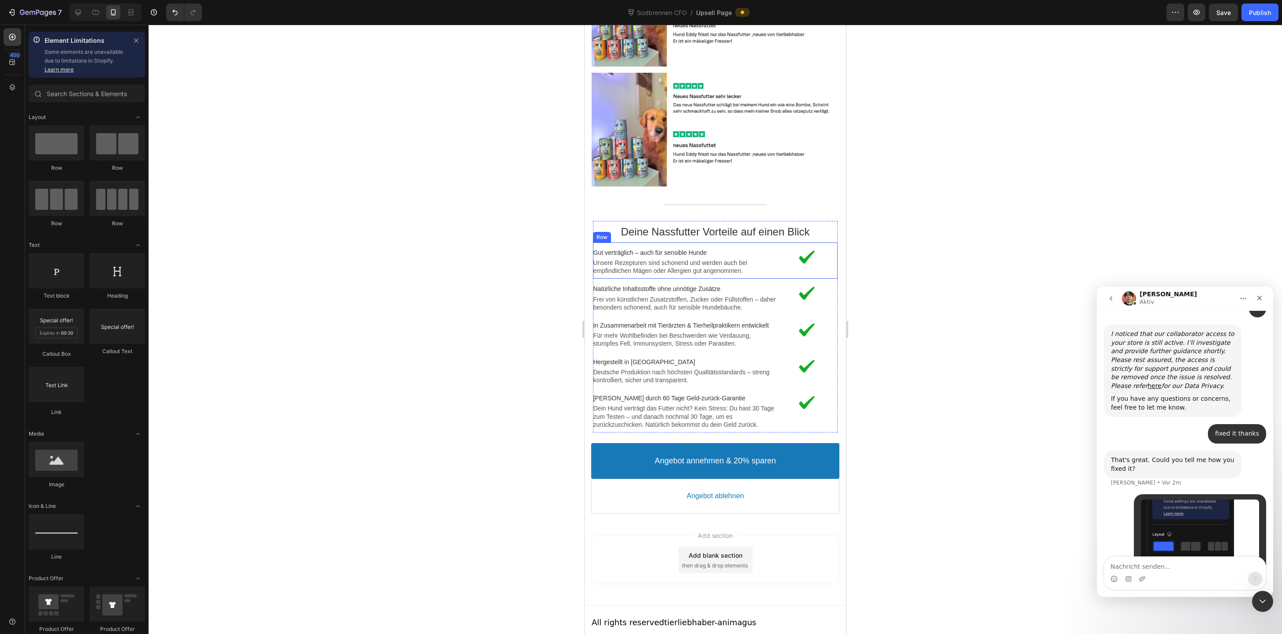
click at [763, 263] on div "Image Gut verträglich – auch für sensible Hunde Text block Unsere Rezepturen si…" at bounding box center [715, 260] width 244 height 37
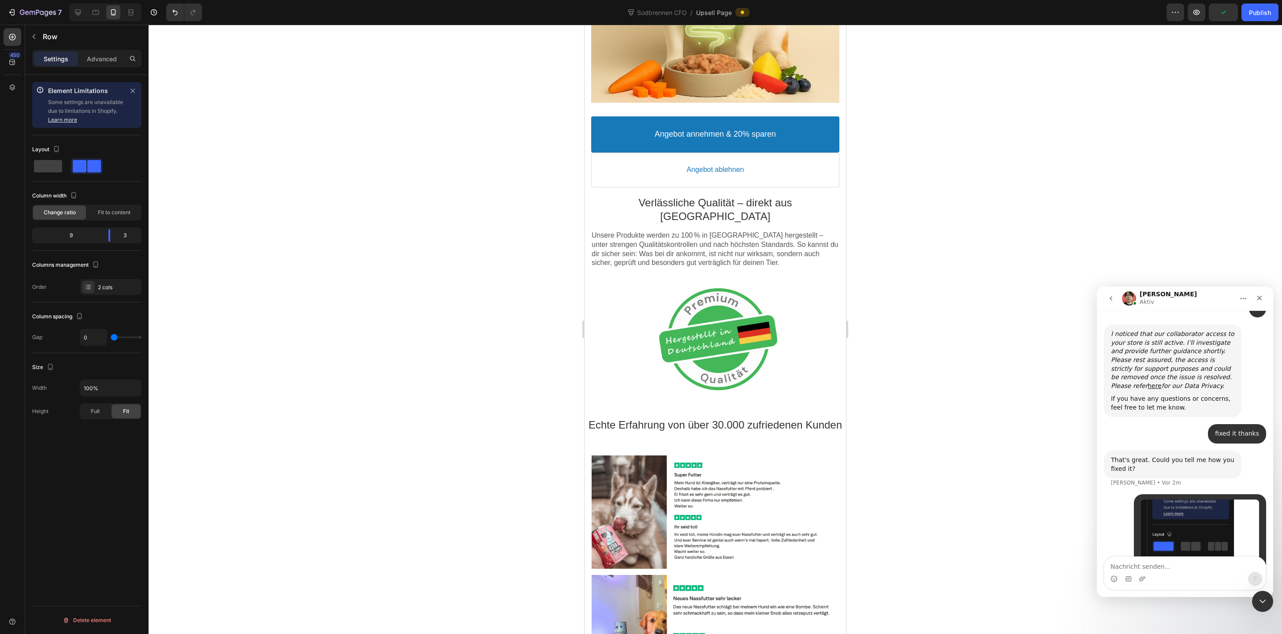
scroll to position [1073, 0]
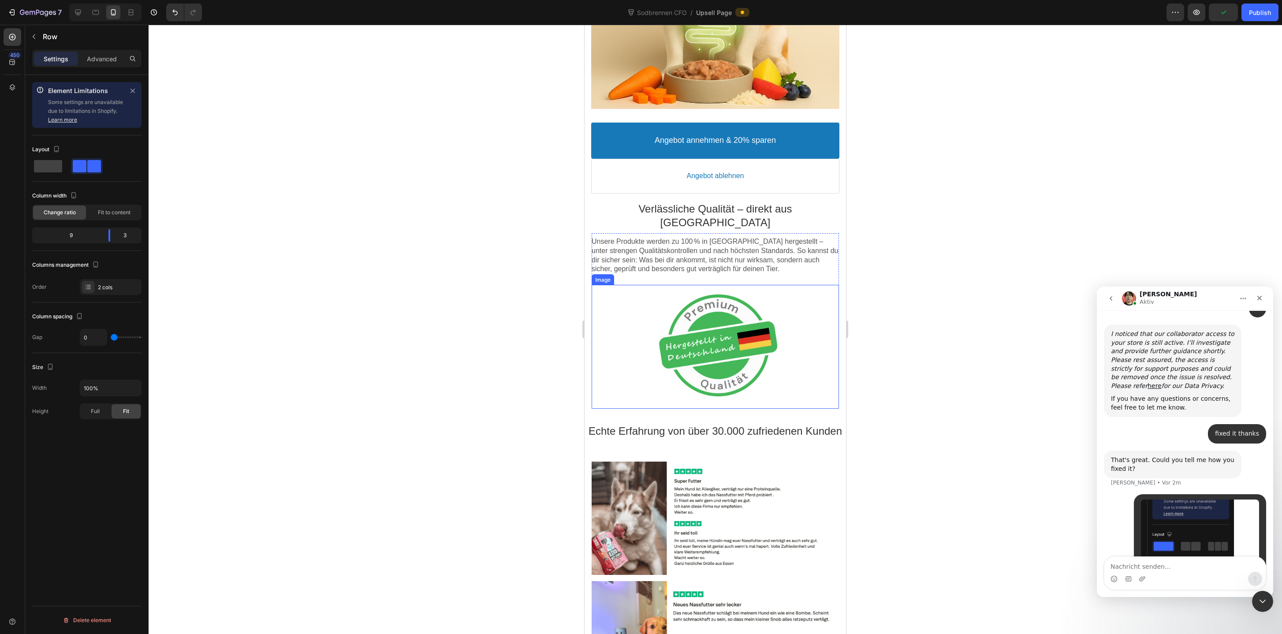
click at [742, 310] on div at bounding box center [714, 347] width 247 height 124
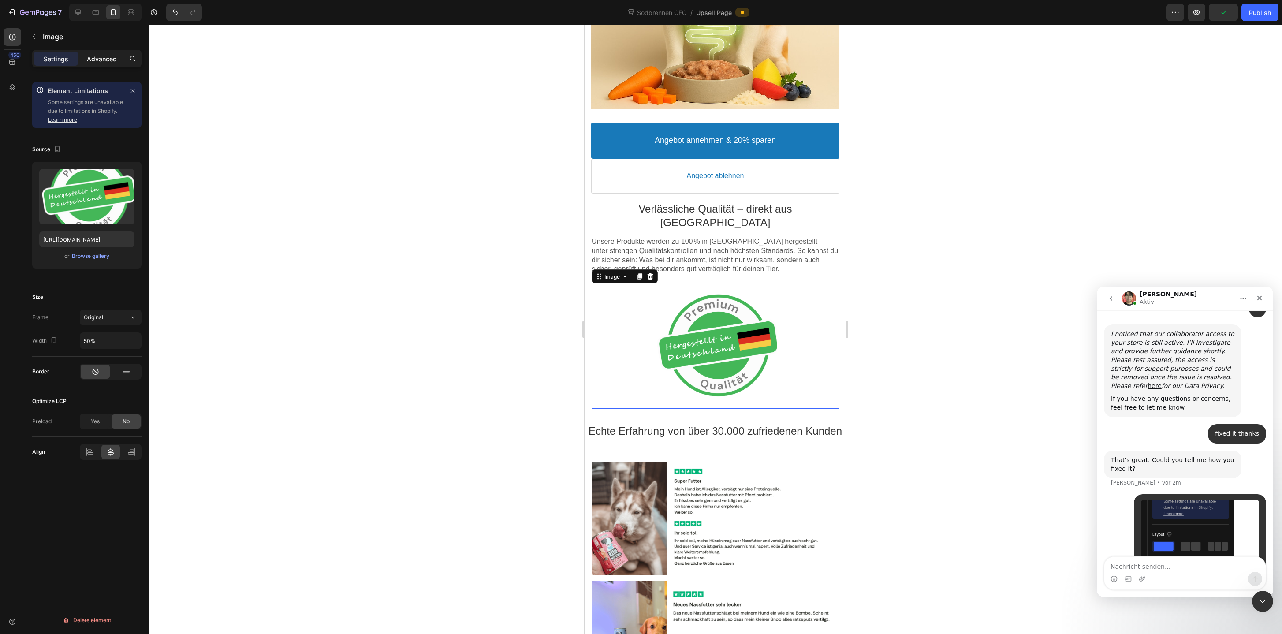
click at [103, 58] on p "Advanced" at bounding box center [102, 58] width 30 height 9
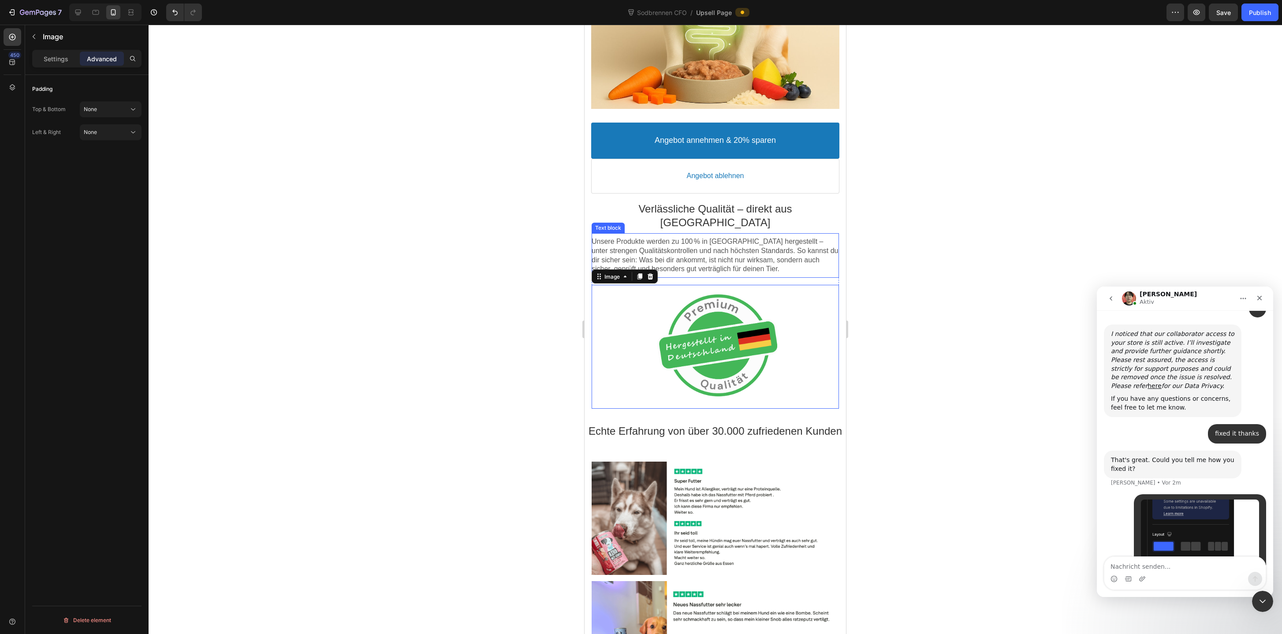
click at [702, 237] on p "Unsere Produkte werden zu 100 % in [GEOGRAPHIC_DATA] hergestellt – unter streng…" at bounding box center [714, 255] width 247 height 37
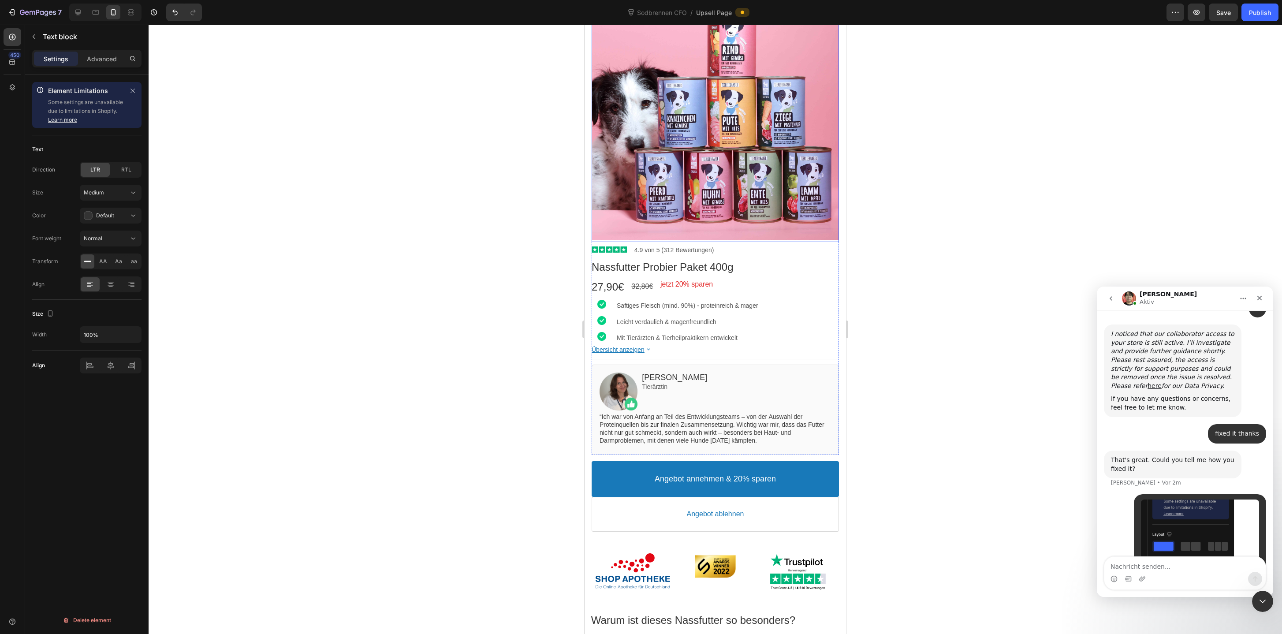
scroll to position [349, 0]
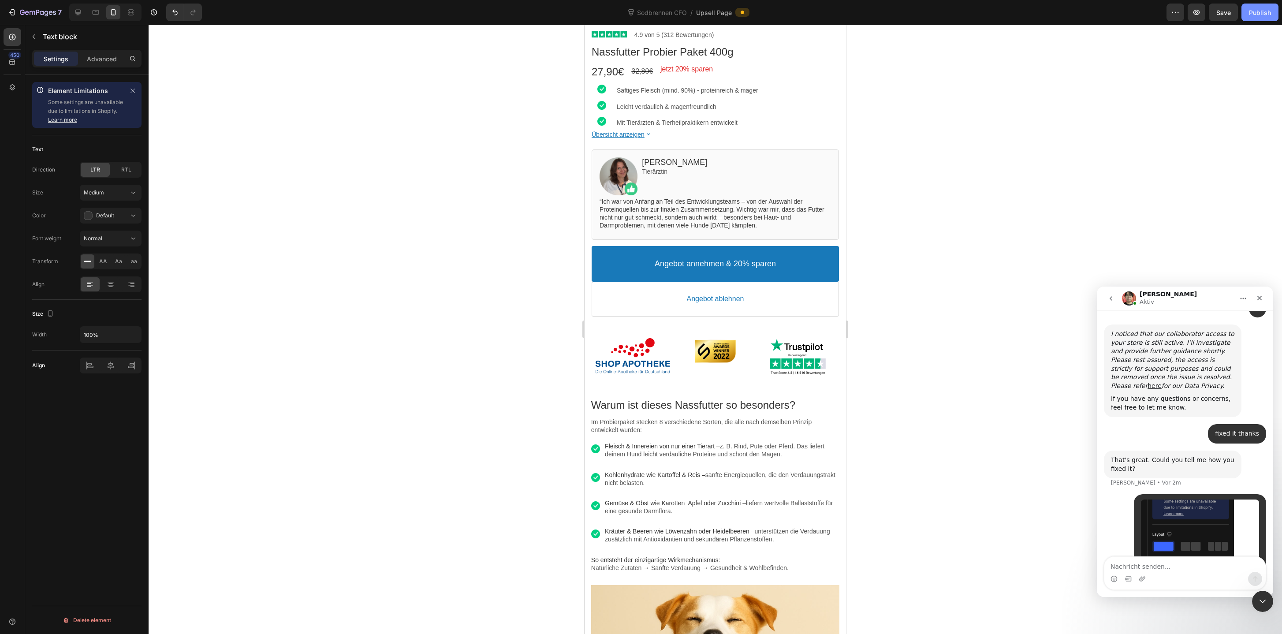
click at [1257, 13] on div "Publish" at bounding box center [1260, 12] width 22 height 9
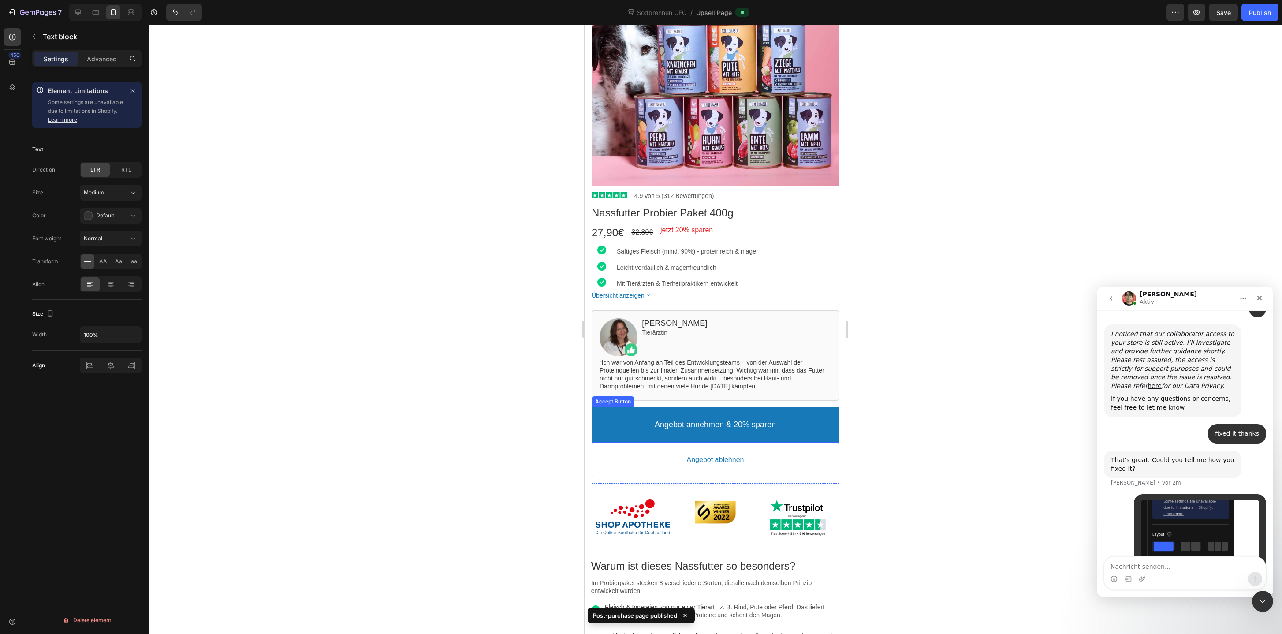
scroll to position [0, 0]
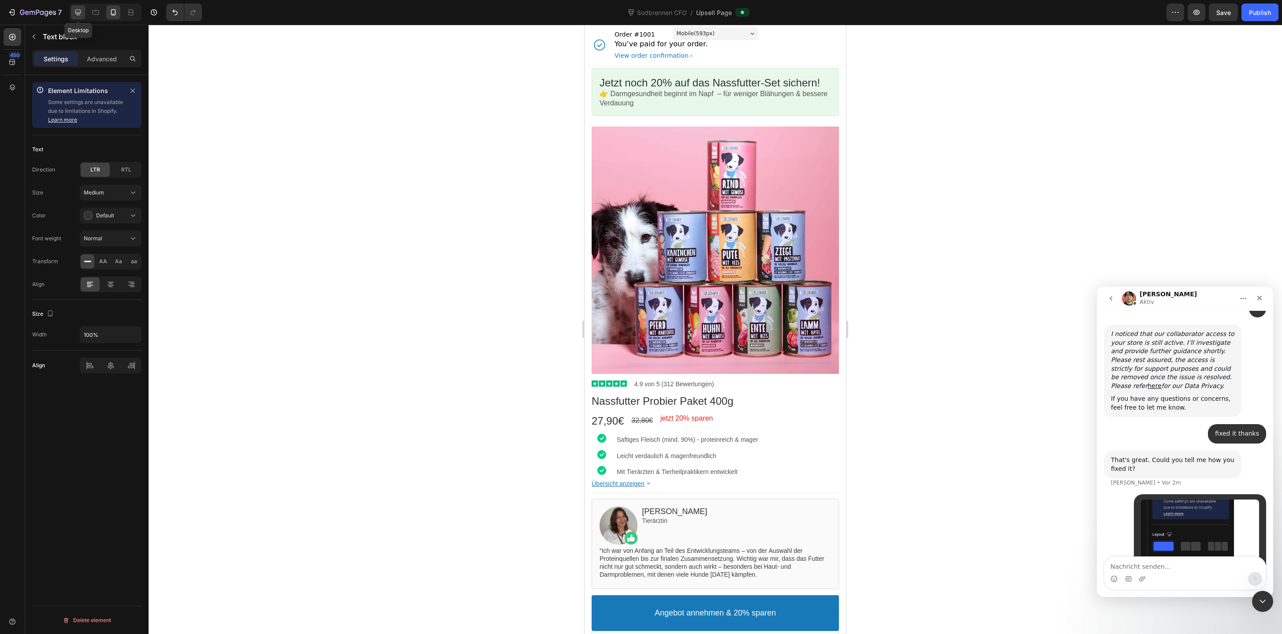
click at [80, 17] on div at bounding box center [78, 12] width 14 height 14
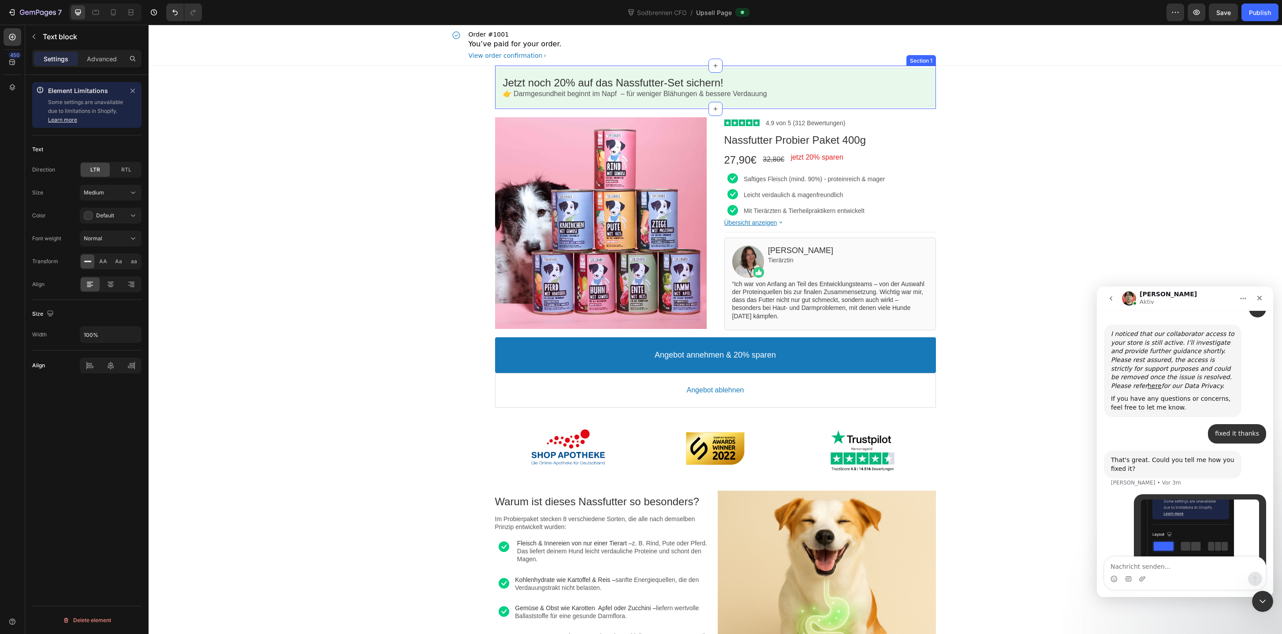
click at [896, 66] on div "Jetzt noch 20% auf das Nassfutter-Set sichern! Callout Text 👉 Darmgesundheit be…" at bounding box center [715, 87] width 441 height 43
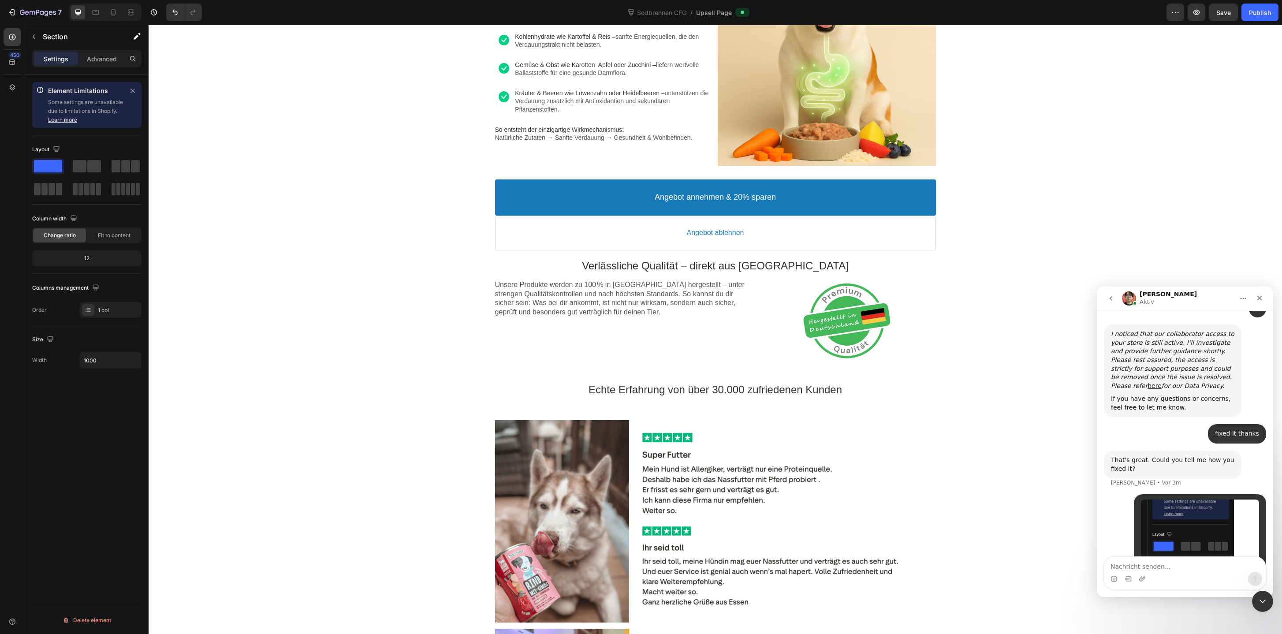
scroll to position [586, 0]
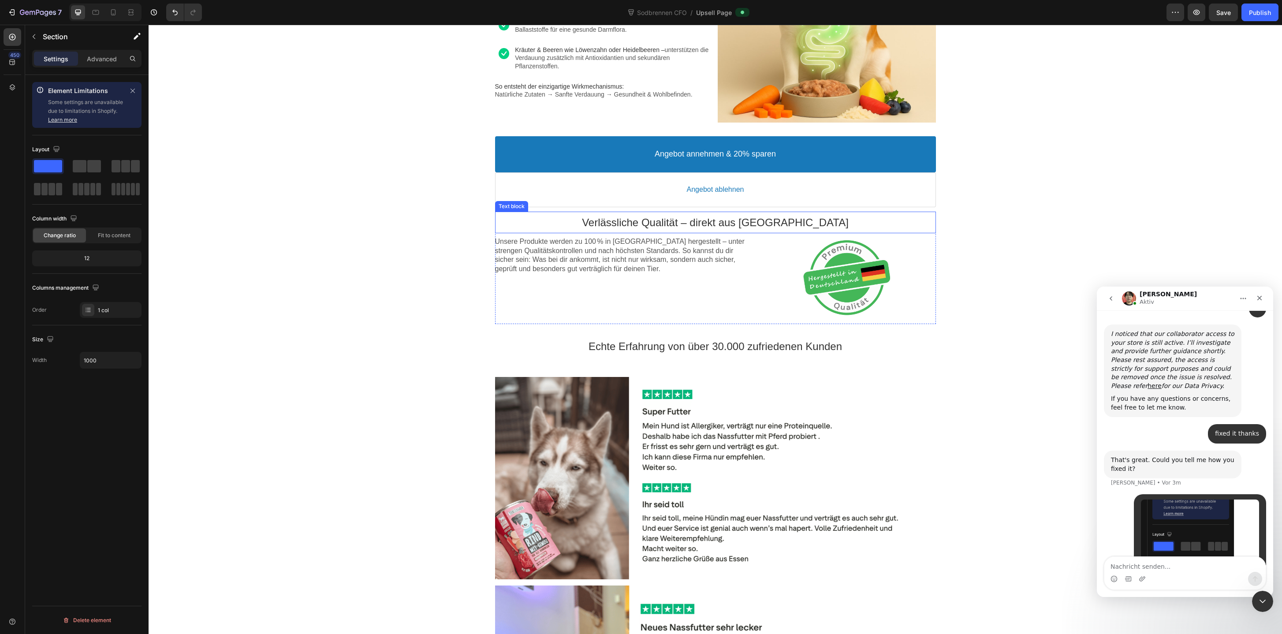
click at [503, 219] on p "Verlässliche Qualität – direkt aus [GEOGRAPHIC_DATA]" at bounding box center [715, 223] width 441 height 14
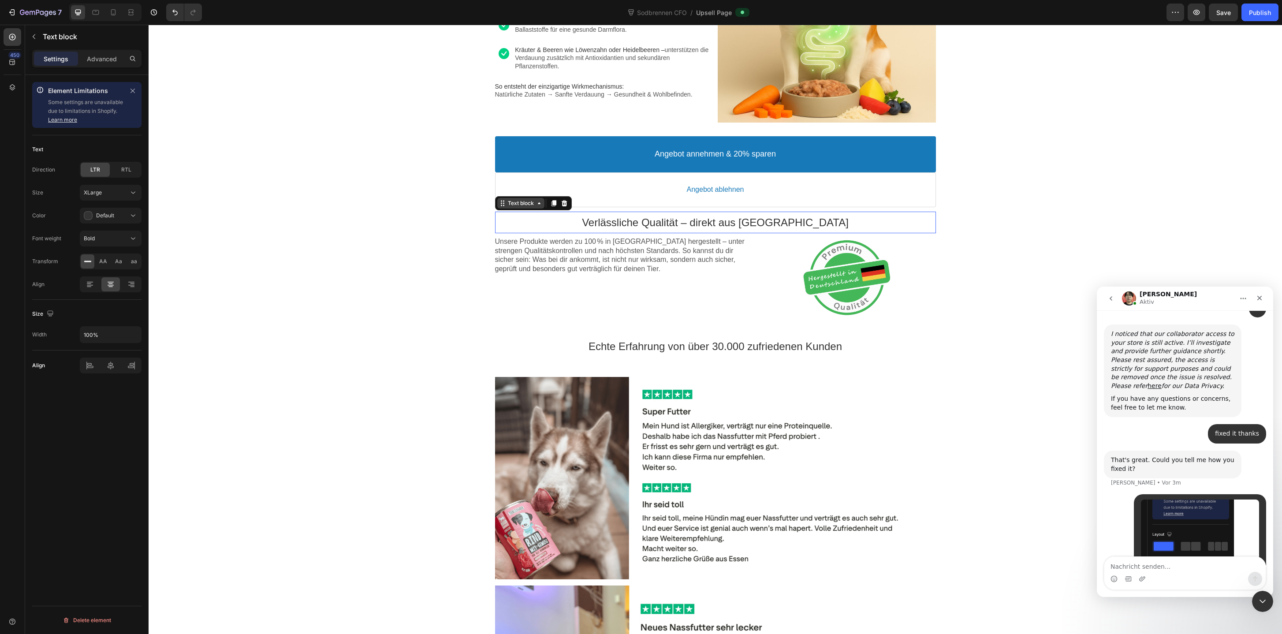
click at [513, 205] on div "Text block" at bounding box center [521, 203] width 30 height 7
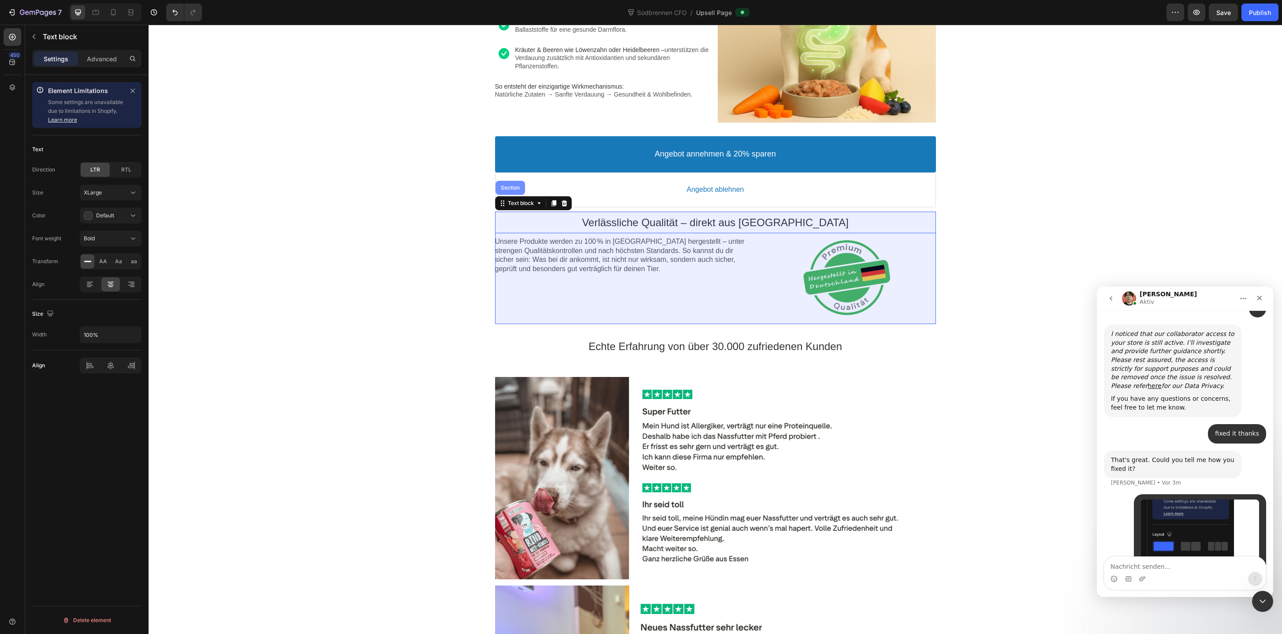
click at [513, 192] on div "Section" at bounding box center [510, 188] width 30 height 14
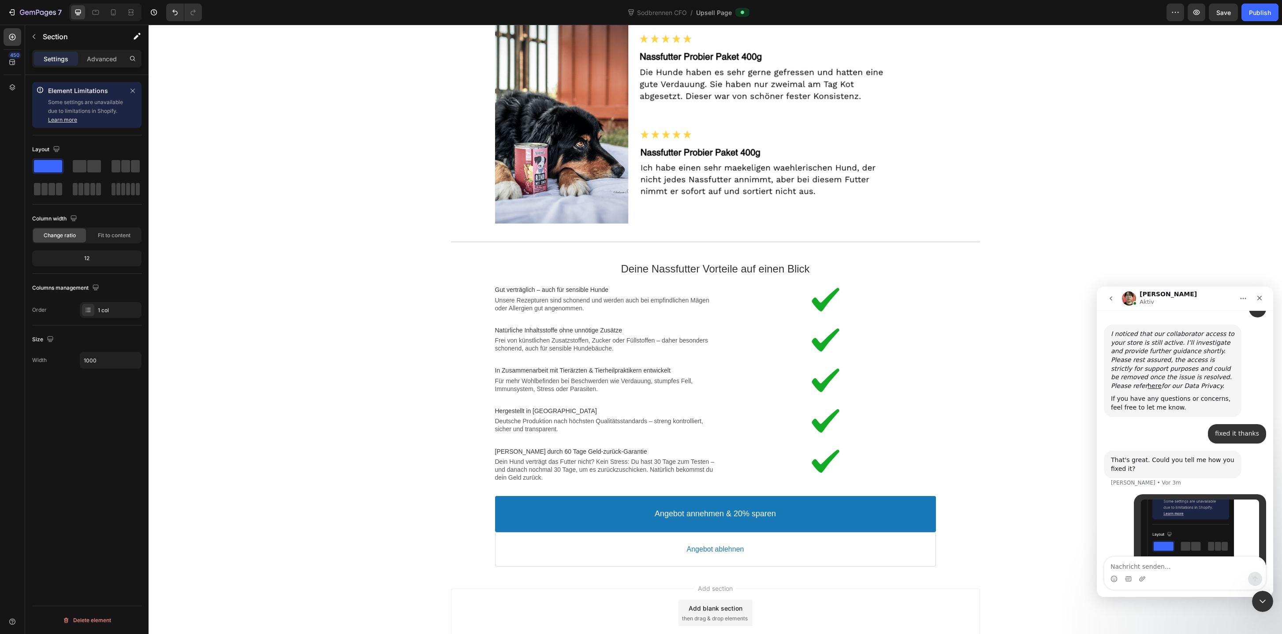
scroll to position [1417, 0]
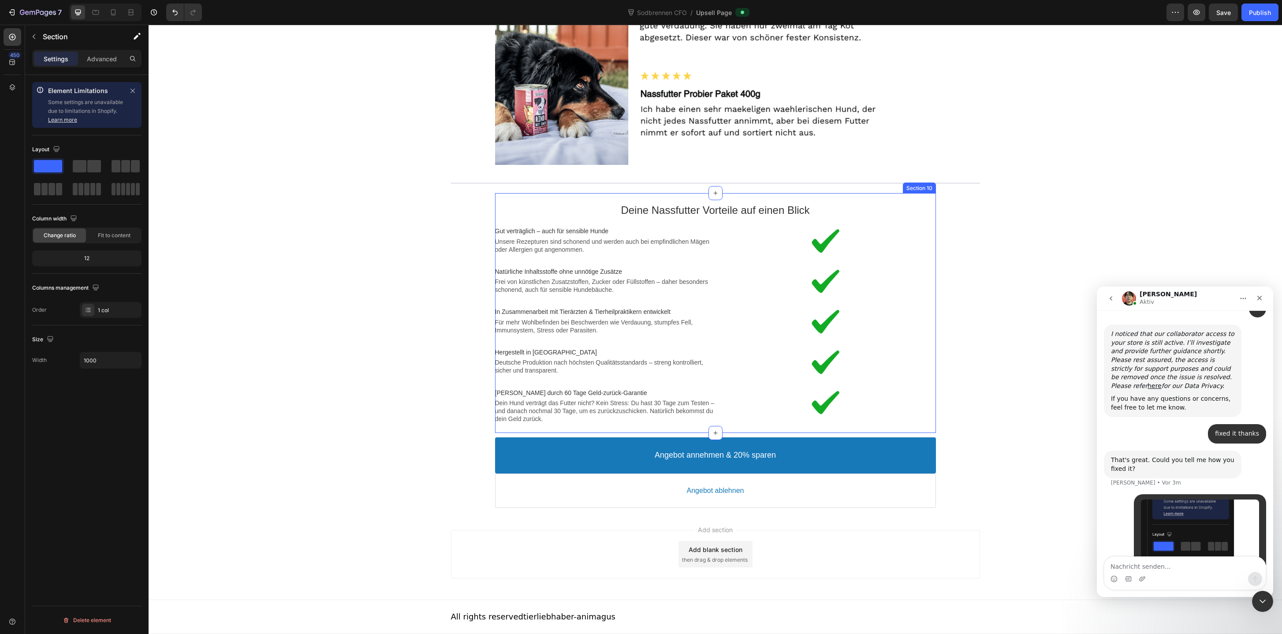
click at [793, 194] on div "Deine Nassfutter Vorteile auf einen Blick Text block Image Gut verträglich – au…" at bounding box center [715, 313] width 441 height 240
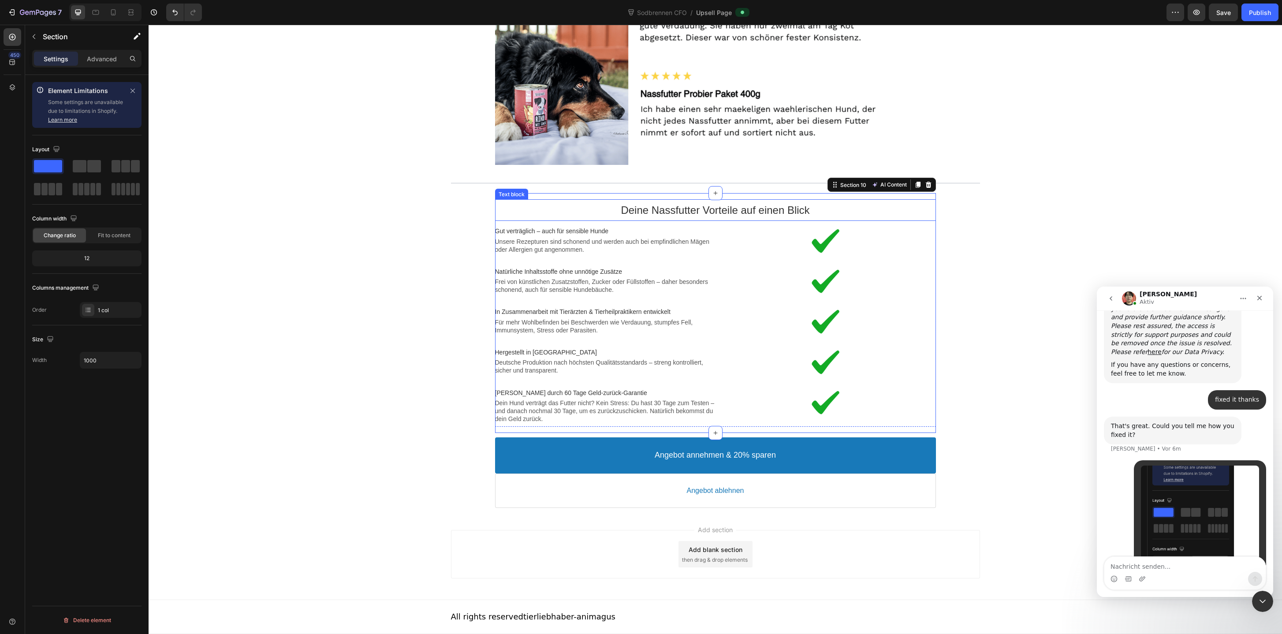
scroll to position [1140, 0]
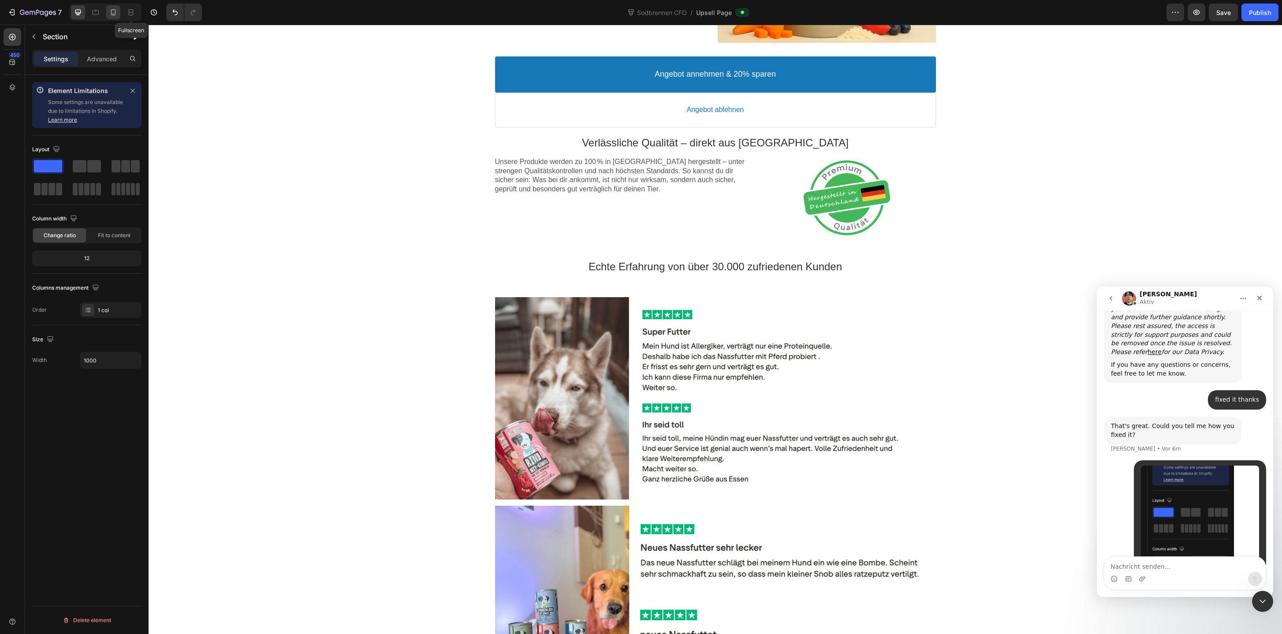
click at [113, 14] on icon at bounding box center [113, 12] width 5 height 6
type input "94%"
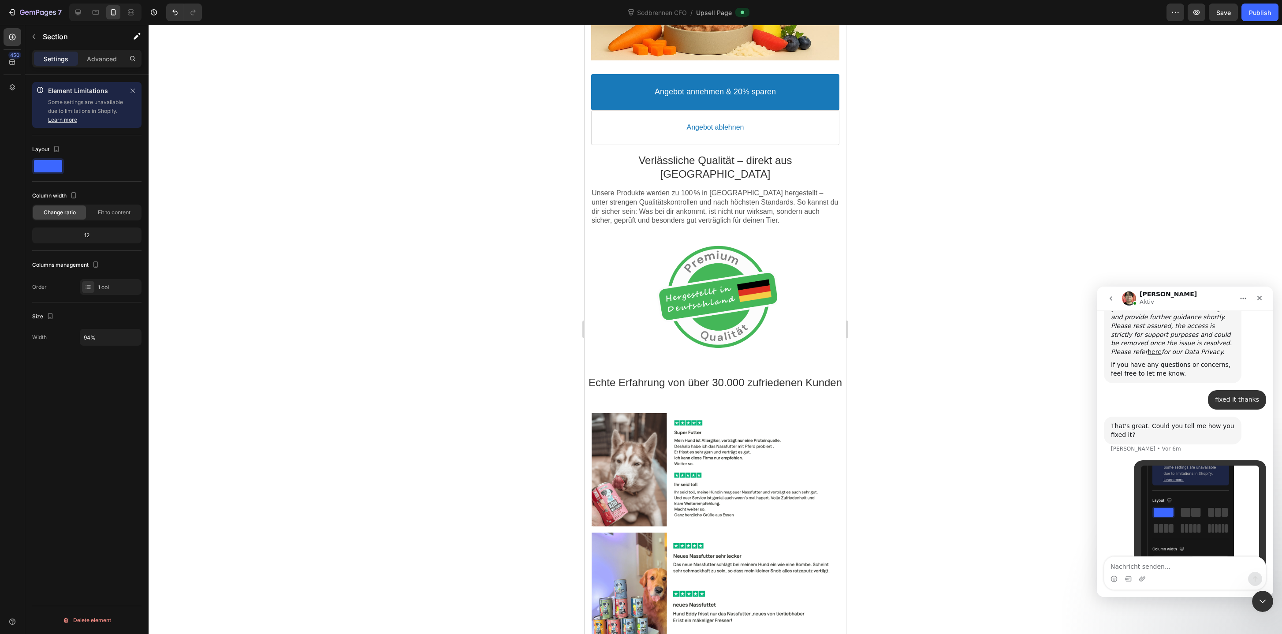
scroll to position [615, 0]
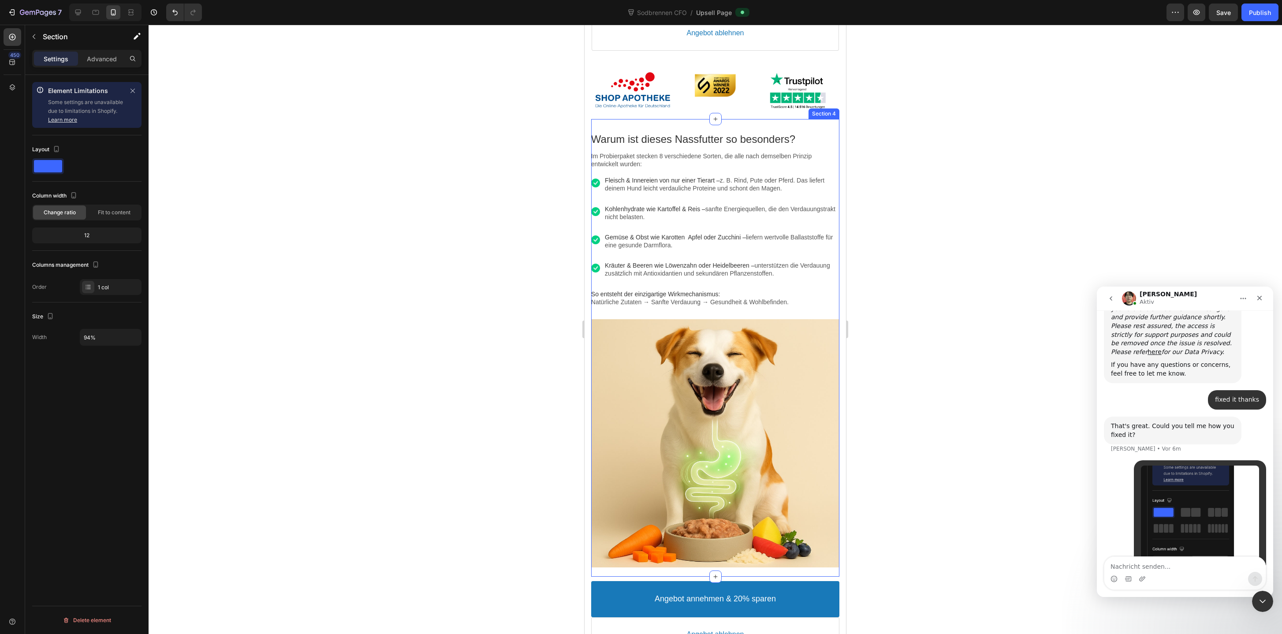
click at [599, 126] on div "Warum ist dieses Nassfutter so besonders? Text block Im Probierpaket stecken 8 …" at bounding box center [715, 348] width 248 height 458
click at [88, 336] on input "95%" at bounding box center [110, 337] width 61 height 16
click at [89, 336] on input "95%" at bounding box center [110, 337] width 61 height 16
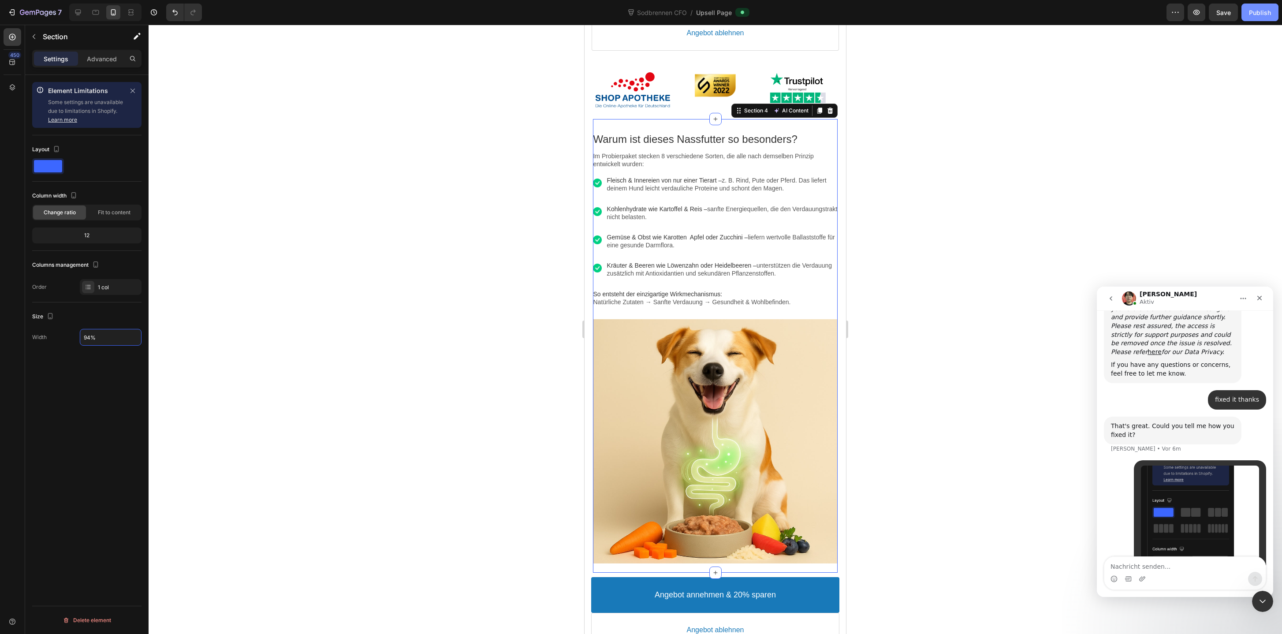
type input "94%"
click at [1261, 13] on div "Publish" at bounding box center [1260, 12] width 22 height 9
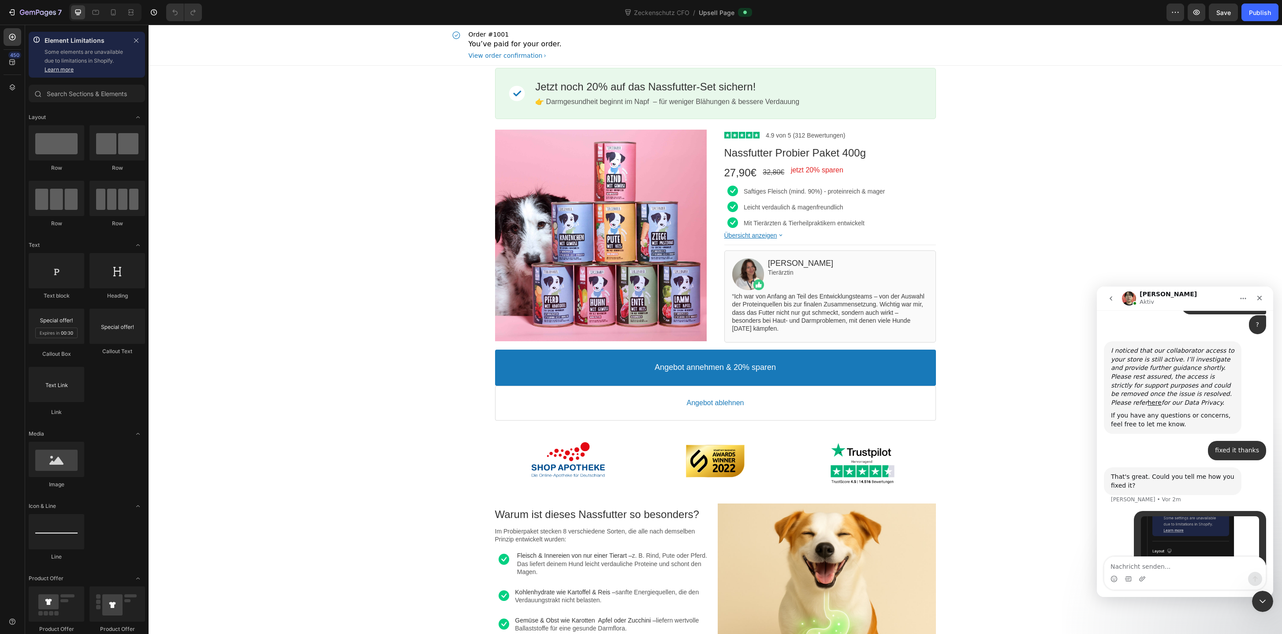
scroll to position [2798, 0]
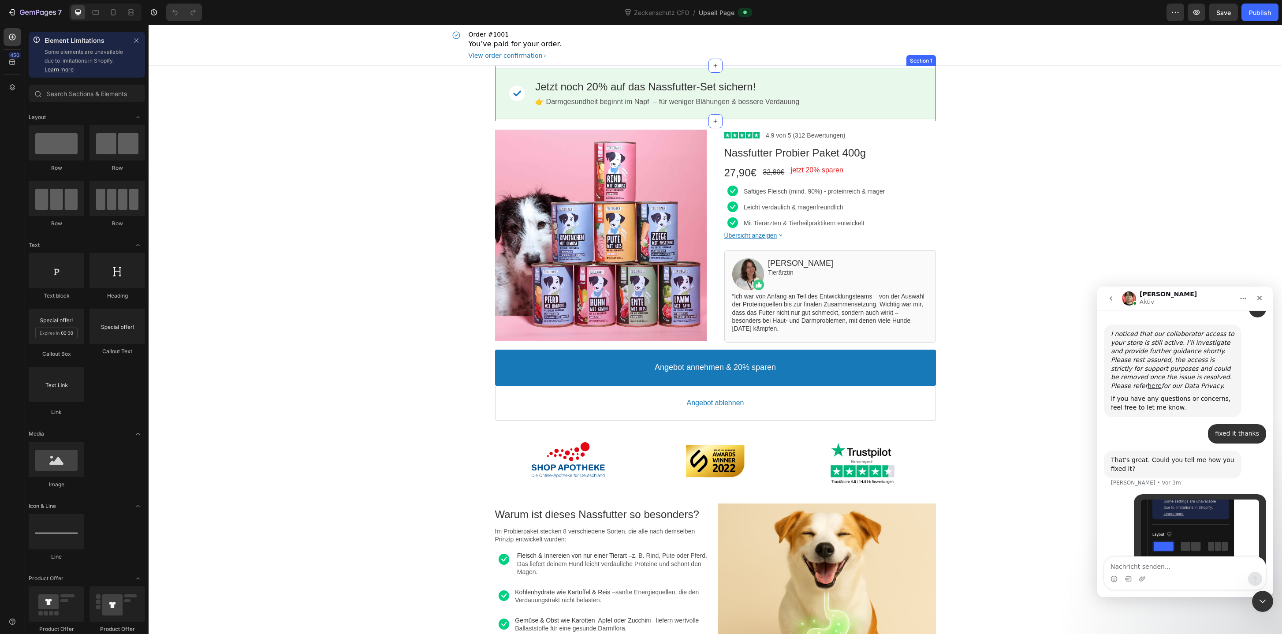
click at [893, 66] on div "Image Jetzt noch 20% auf das Nassfutter-Set sichern! Callout Text 👉 Darmgesundh…" at bounding box center [715, 94] width 441 height 56
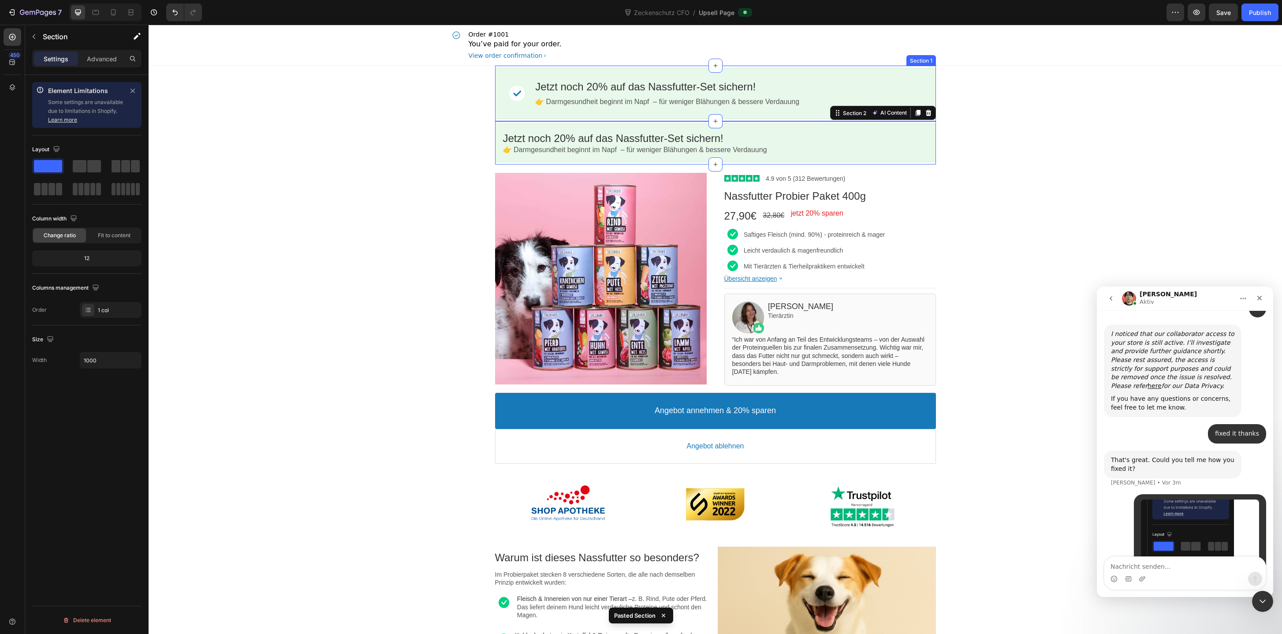
click at [894, 66] on div "Image Jetzt noch 20% auf das Nassfutter-Set sichern! Callout Text 👉 Darmgesundh…" at bounding box center [715, 94] width 441 height 56
click at [928, 56] on icon at bounding box center [928, 57] width 6 height 6
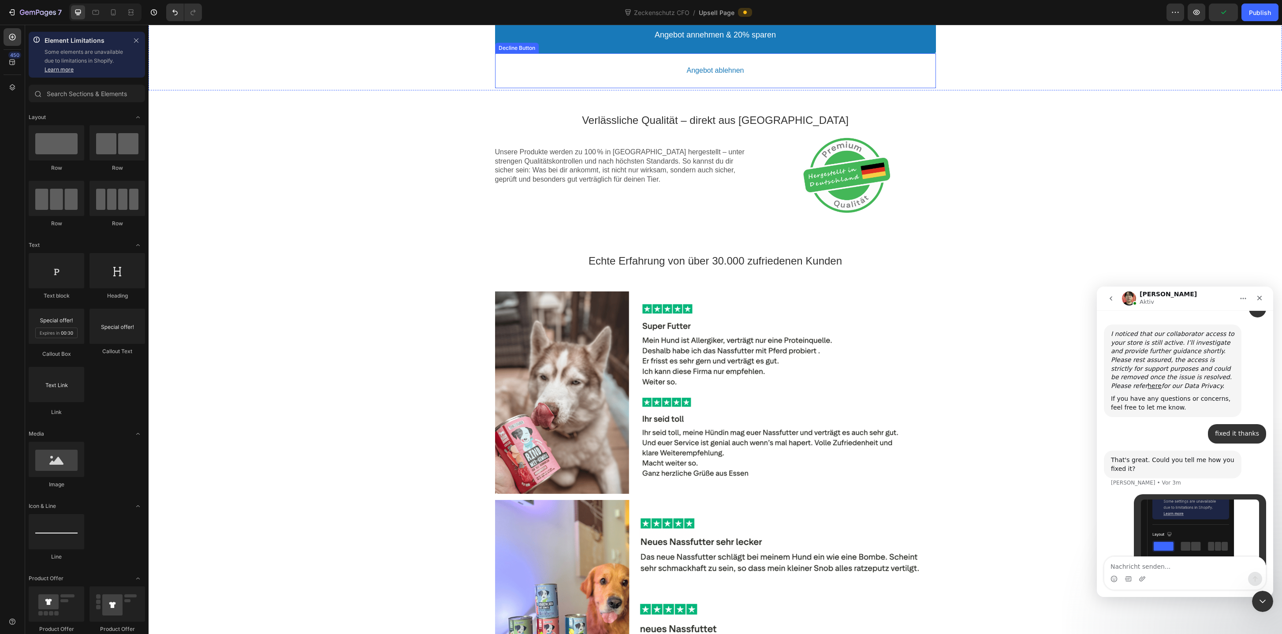
scroll to position [717, 0]
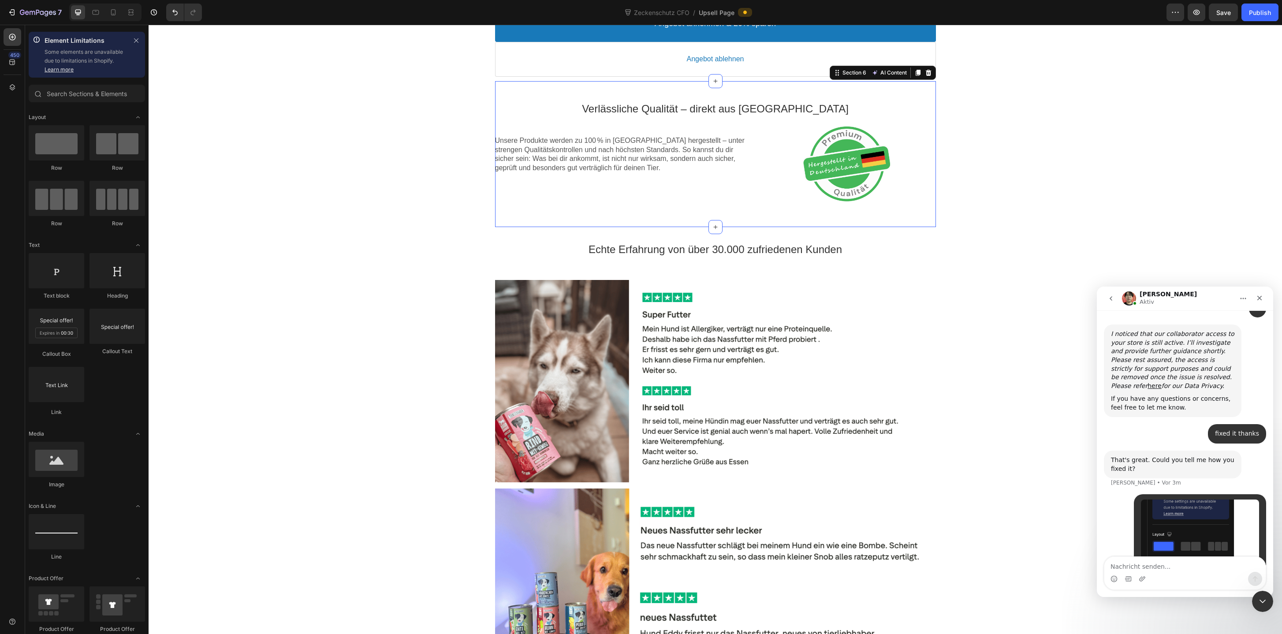
click at [645, 88] on div "Verlässliche Qualität – direkt aus [GEOGRAPHIC_DATA] Text block Unsere Produkte…" at bounding box center [715, 154] width 441 height 146
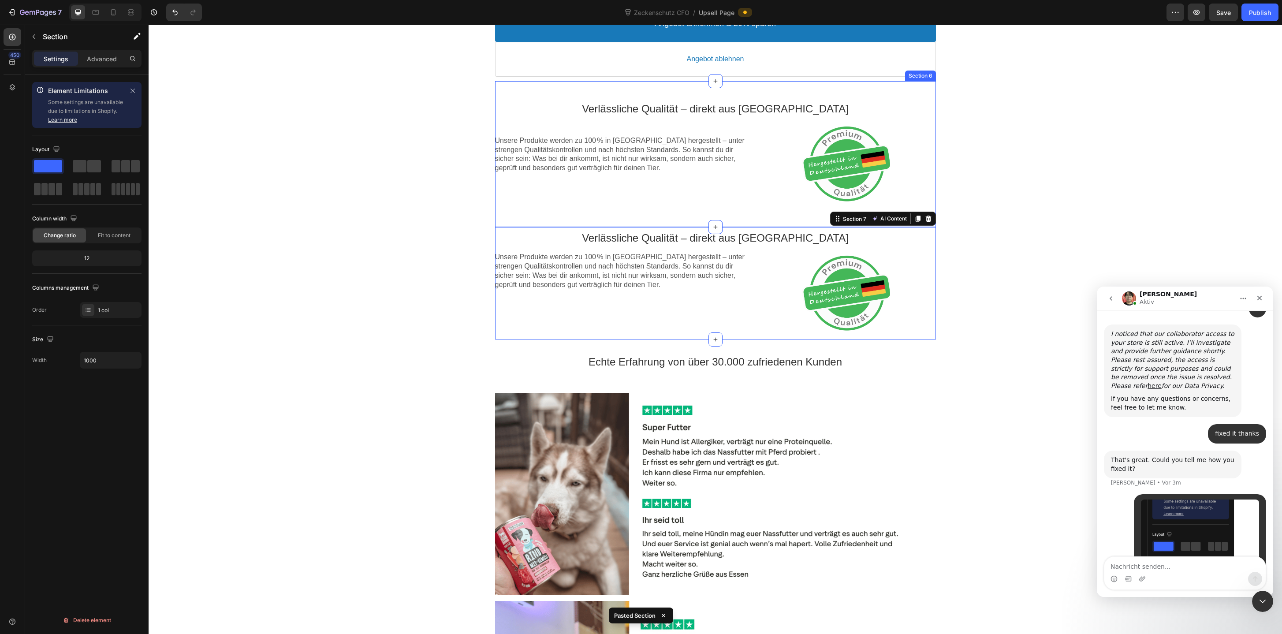
click at [646, 86] on div "Verlässliche Qualität – direkt aus [GEOGRAPHIC_DATA] Text block Unsere Produkte…" at bounding box center [715, 154] width 441 height 146
click at [930, 74] on icon at bounding box center [928, 72] width 6 height 6
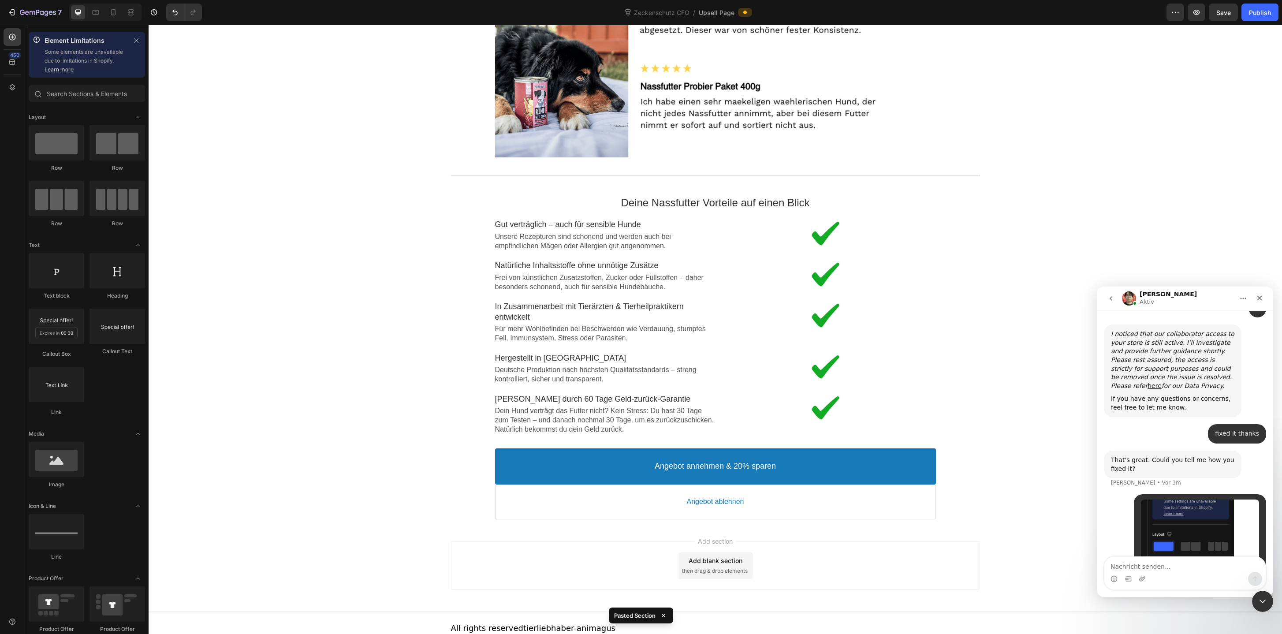
scroll to position [1436, 0]
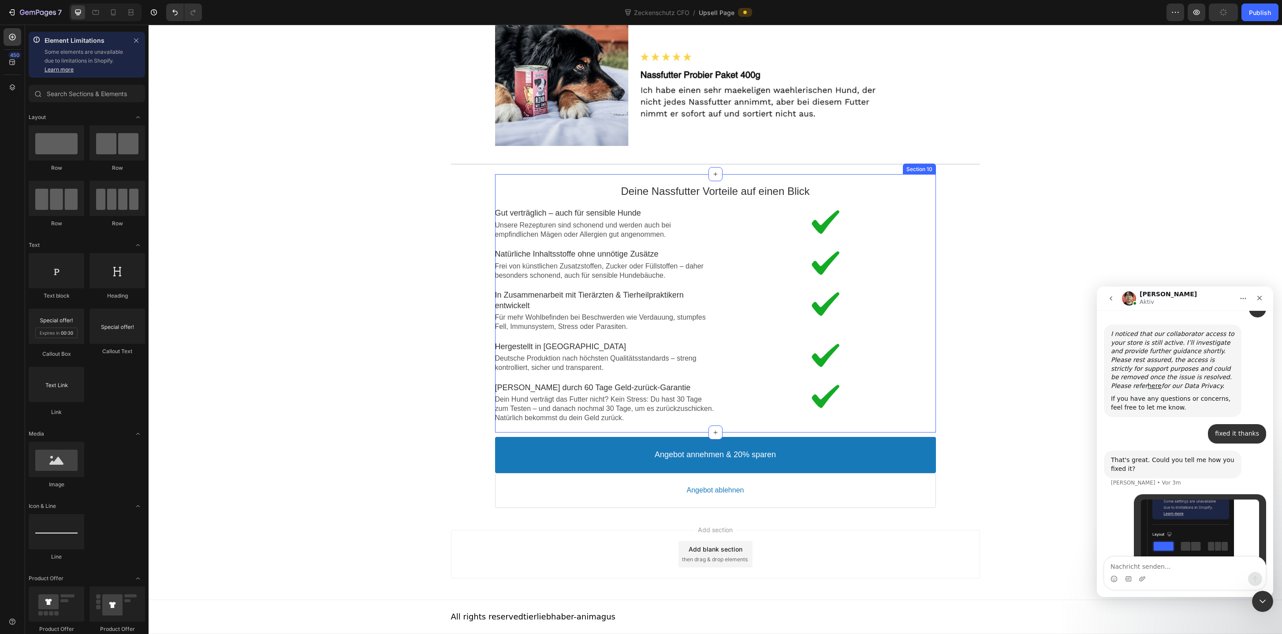
click at [787, 179] on div "Deine Nassfutter Vorteile auf einen Blick Text block Image Gut verträglich – au…" at bounding box center [715, 303] width 441 height 258
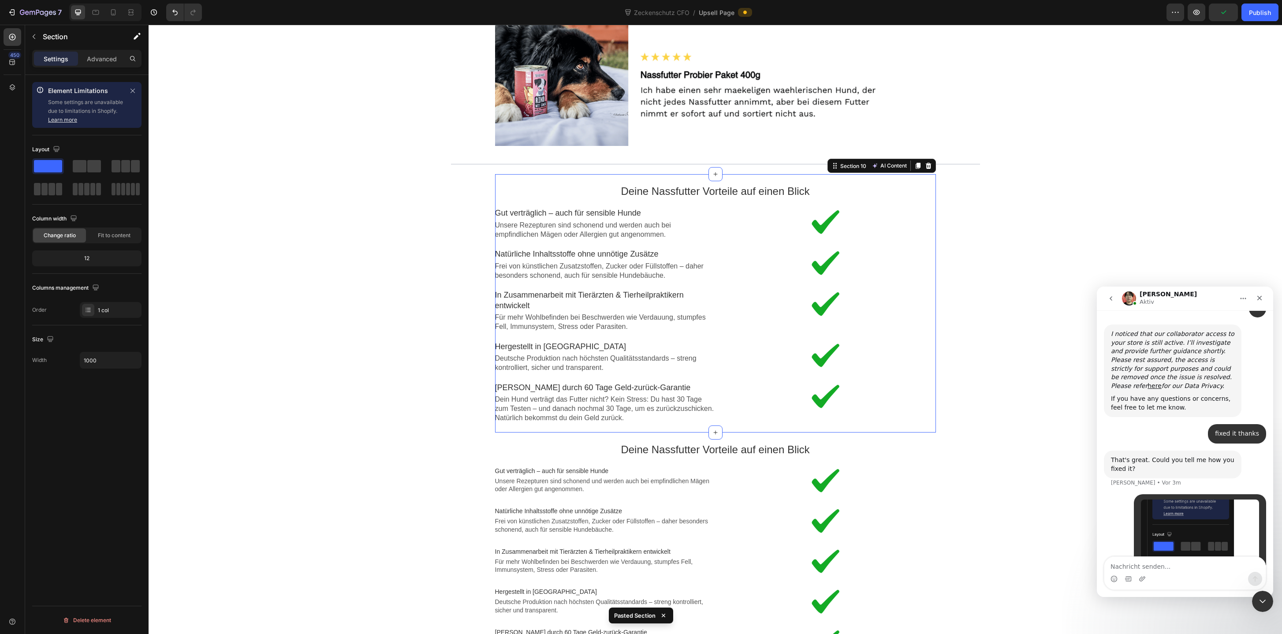
click at [911, 174] on div "Deine Nassfutter Vorteile auf einen Blick Text block Image Gut verträglich – au…" at bounding box center [715, 303] width 441 height 258
click at [929, 167] on icon at bounding box center [928, 166] width 6 height 6
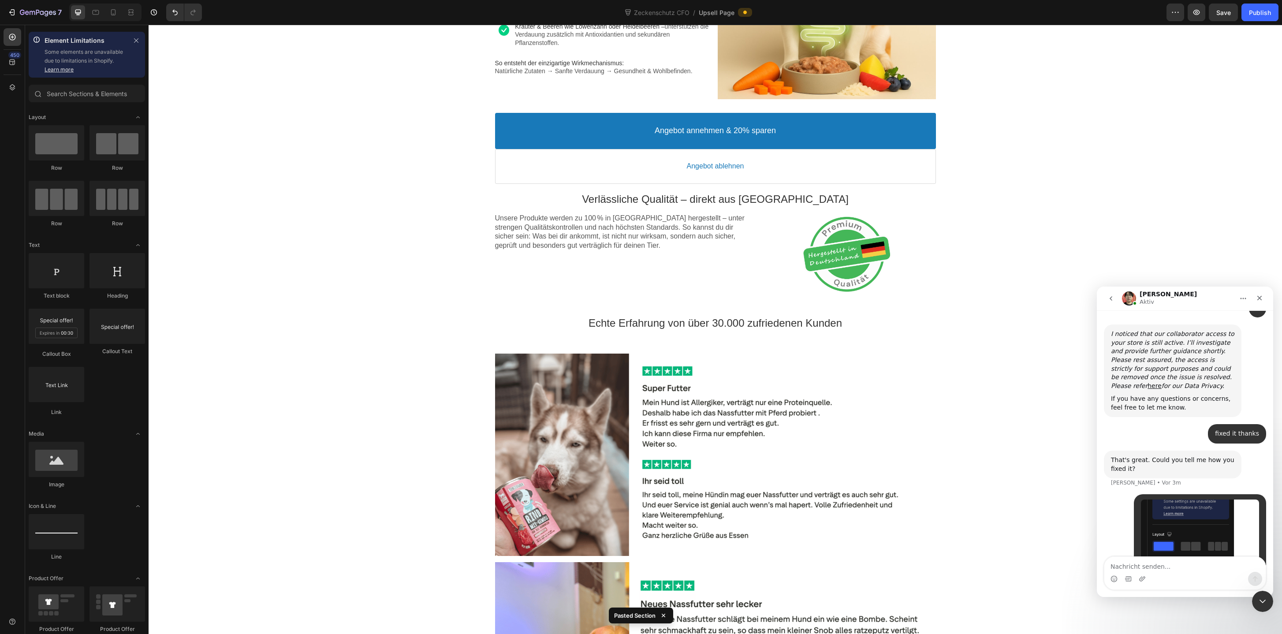
scroll to position [0, 0]
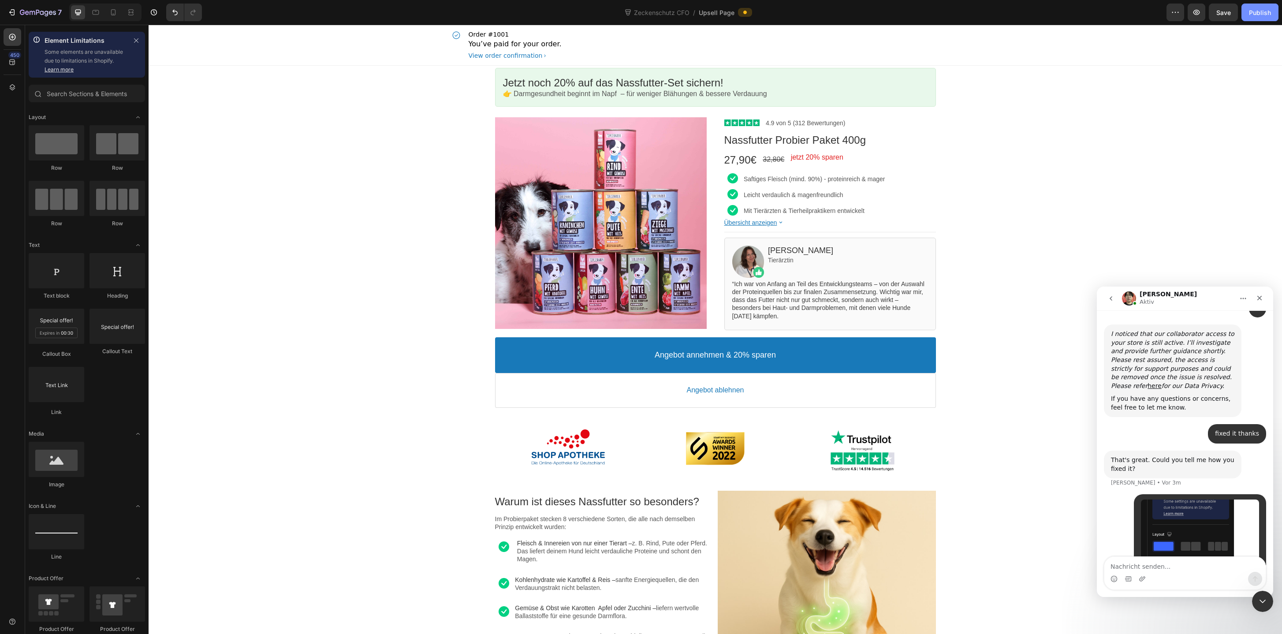
click at [1262, 8] on div "Publish" at bounding box center [1260, 12] width 22 height 9
click at [867, 67] on div "Jetzt noch 20% auf das Nassfutter-Set sichern! Callout Text 👉 Darmgesundheit be…" at bounding box center [715, 87] width 441 height 43
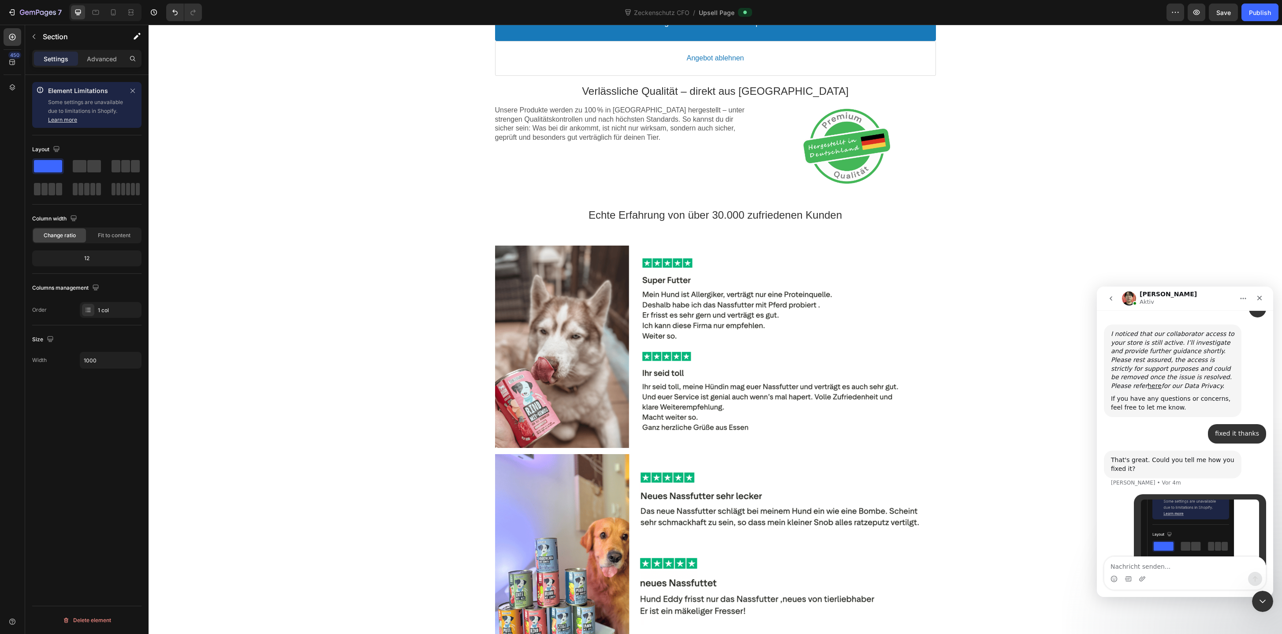
scroll to position [702, 0]
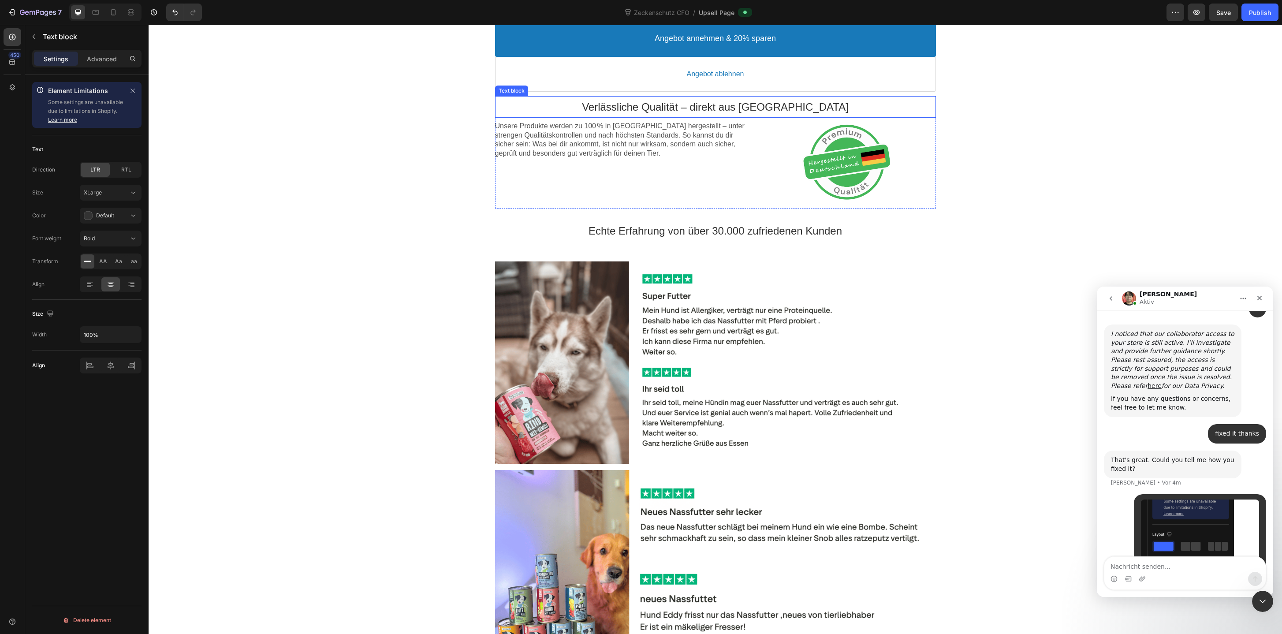
click at [772, 102] on p "Verlässliche Qualität – direkt aus [GEOGRAPHIC_DATA]" at bounding box center [715, 107] width 441 height 14
click at [515, 87] on div "Text block" at bounding box center [521, 87] width 30 height 7
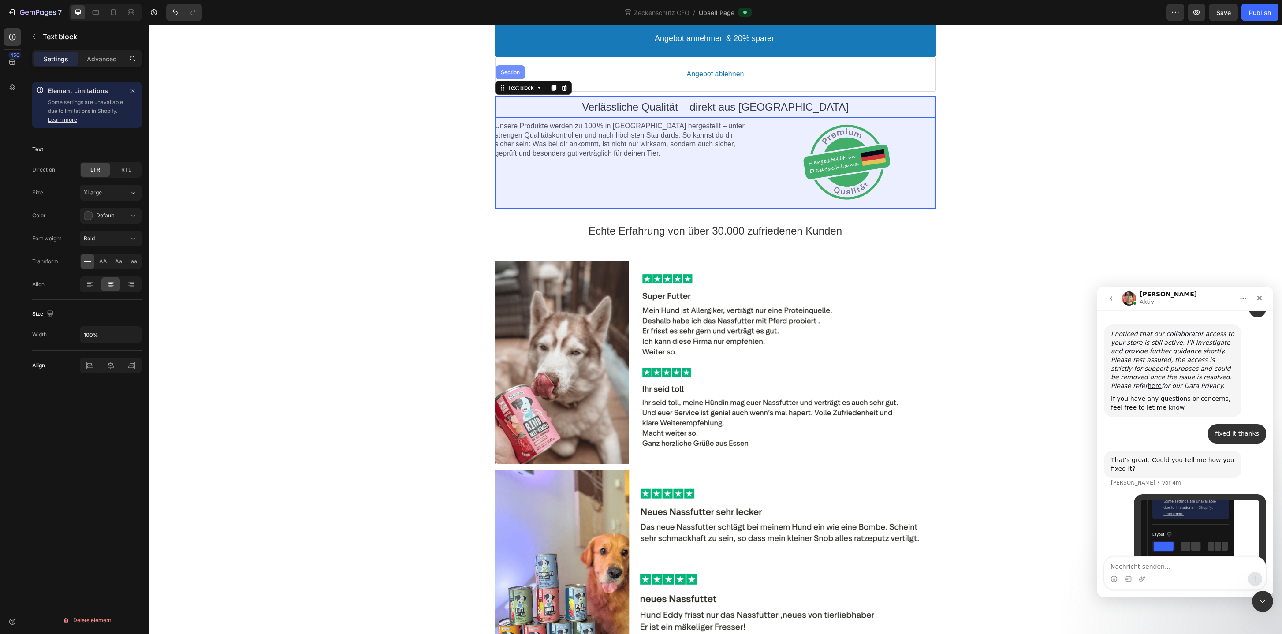
click at [515, 77] on div "Section" at bounding box center [510, 72] width 30 height 14
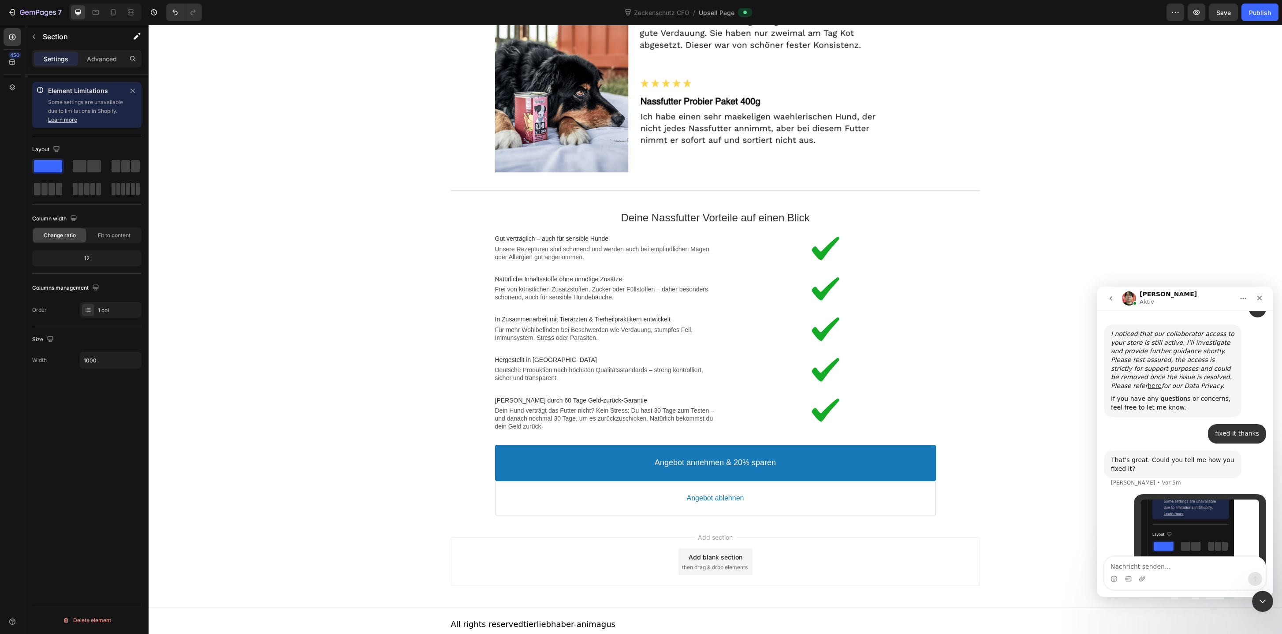
scroll to position [1417, 0]
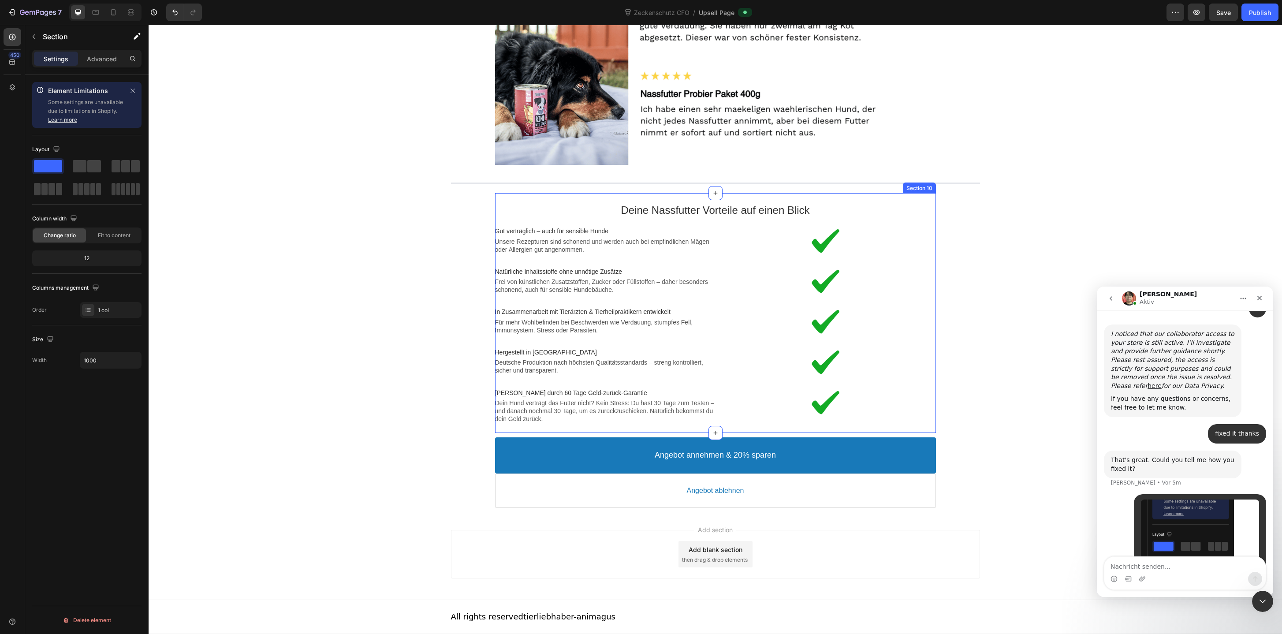
click at [729, 193] on div "Deine Nassfutter Vorteile auf einen Blick Text block Image Gut verträglich – au…" at bounding box center [715, 313] width 441 height 240
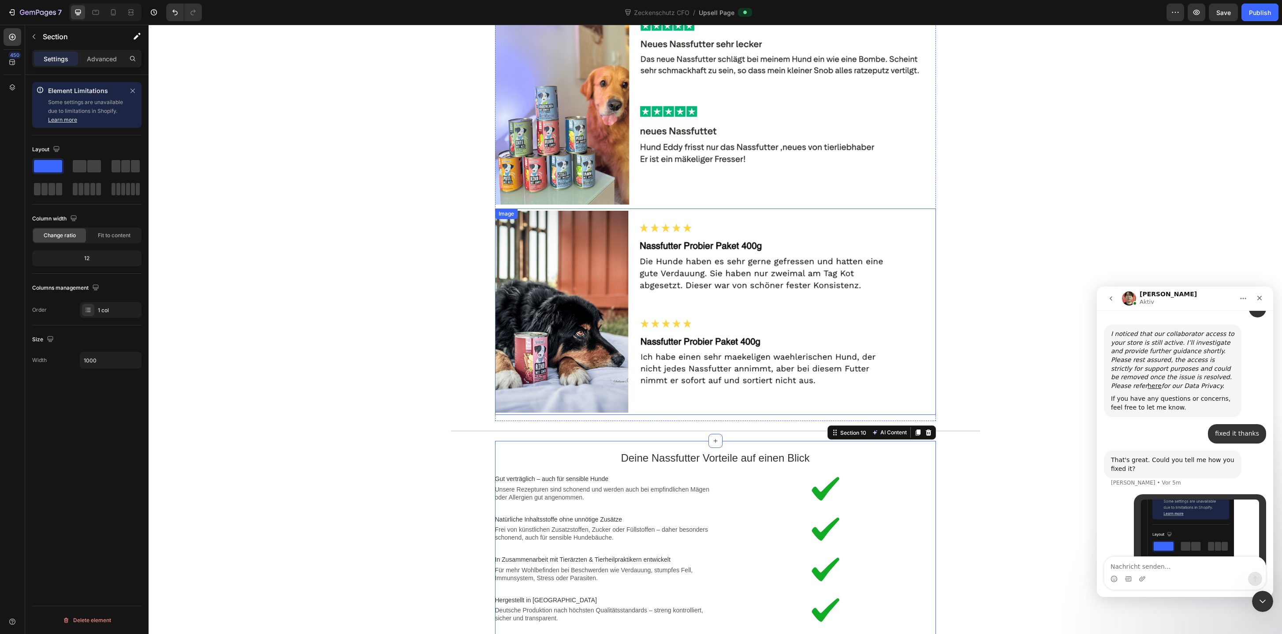
scroll to position [996, 0]
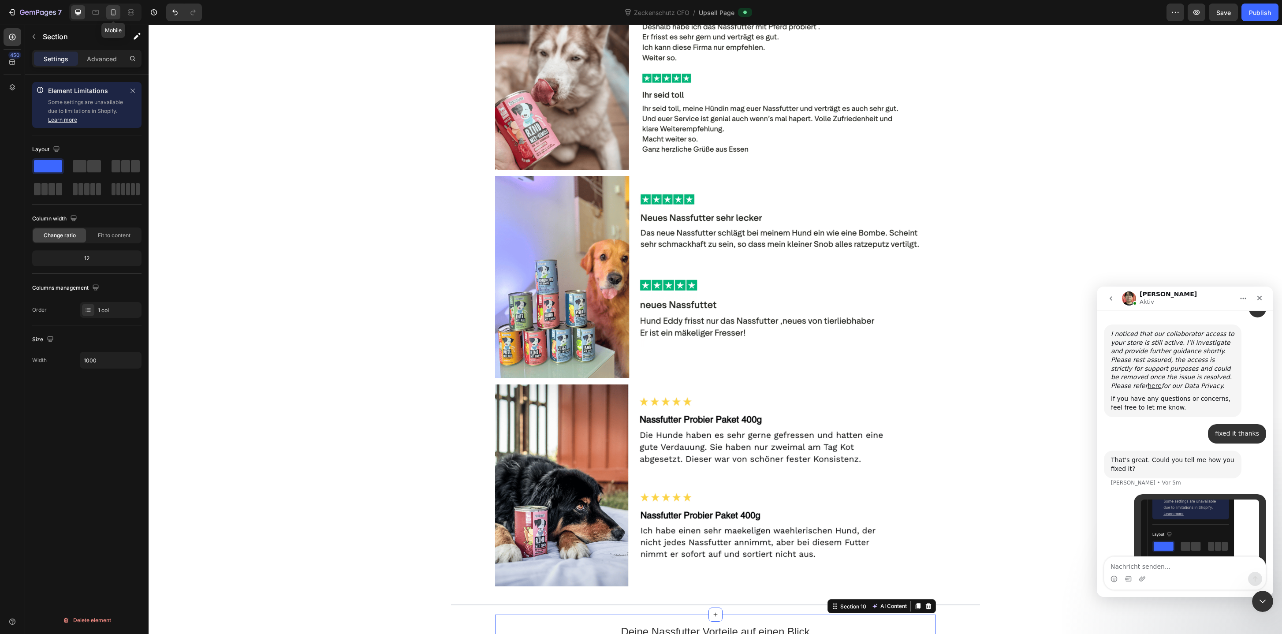
click at [115, 11] on icon at bounding box center [113, 12] width 5 height 6
type input "94%"
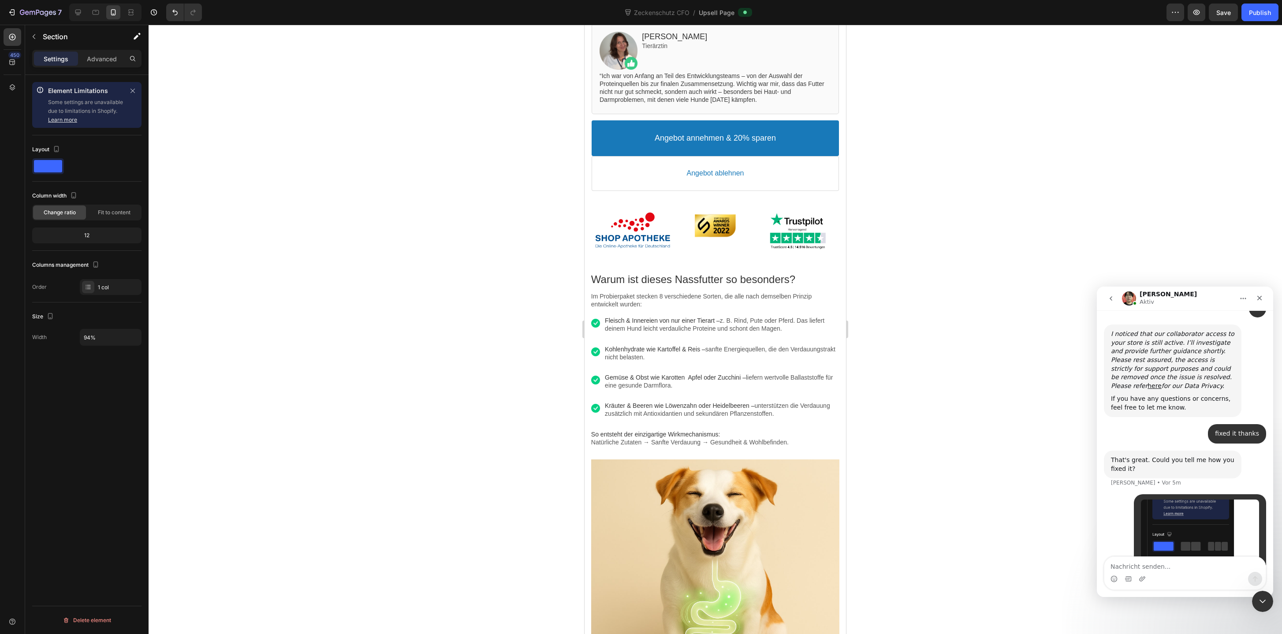
scroll to position [530, 0]
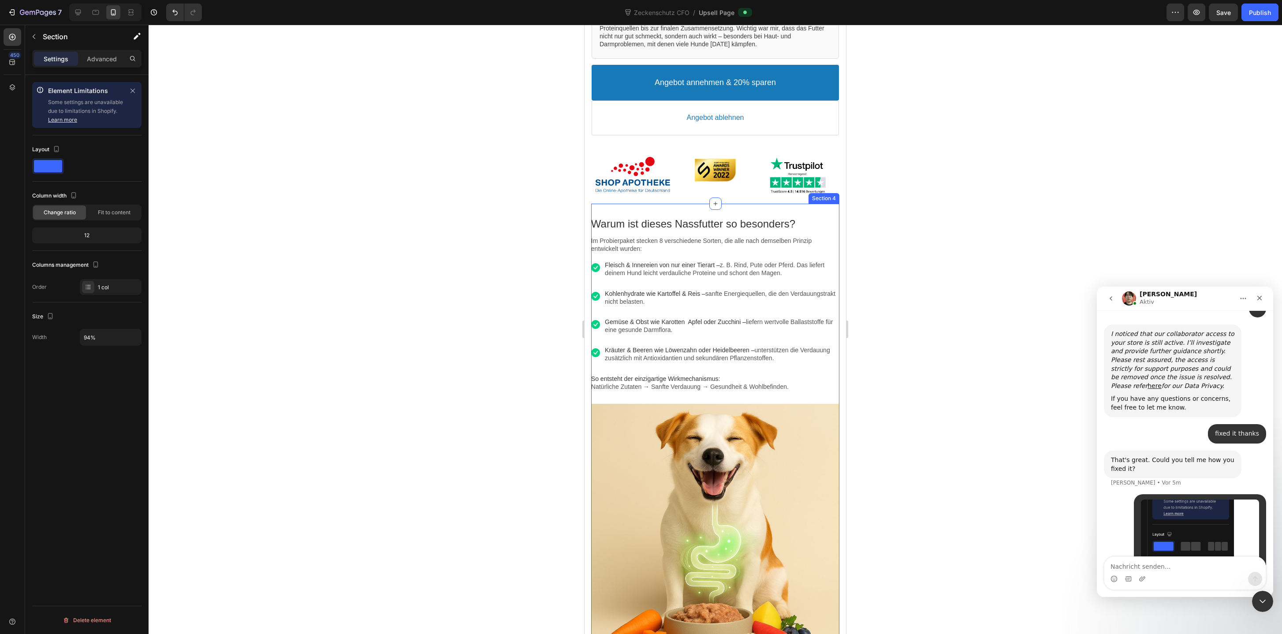
click at [619, 210] on div "Warum ist dieses Nassfutter so besonders? Text block Im Probierpaket stecken 8 …" at bounding box center [715, 433] width 248 height 458
click at [90, 336] on input "95%" at bounding box center [110, 337] width 61 height 16
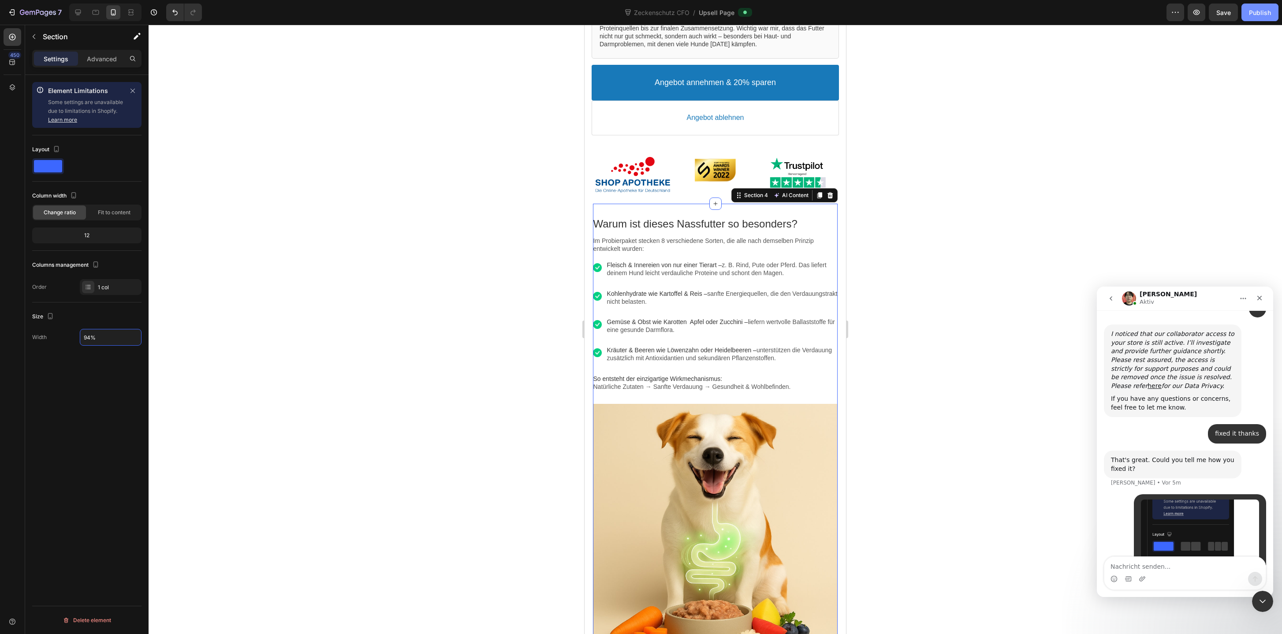
type input "94%"
click at [1265, 9] on div "Publish" at bounding box center [1260, 12] width 22 height 9
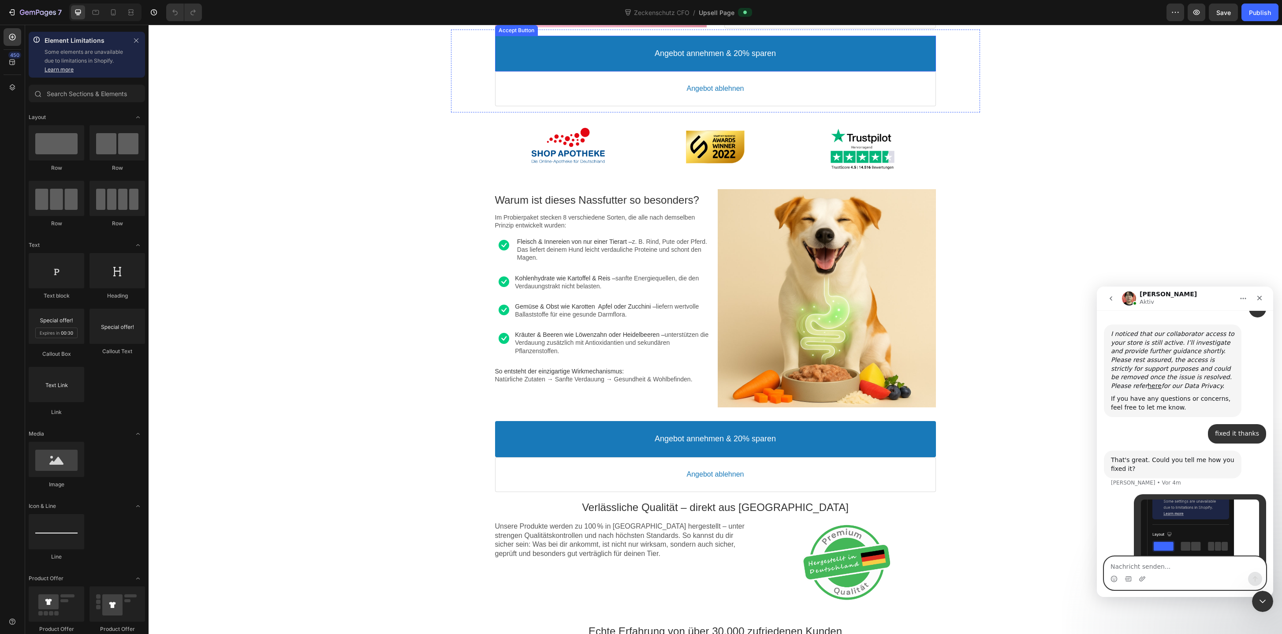
scroll to position [1417, 0]
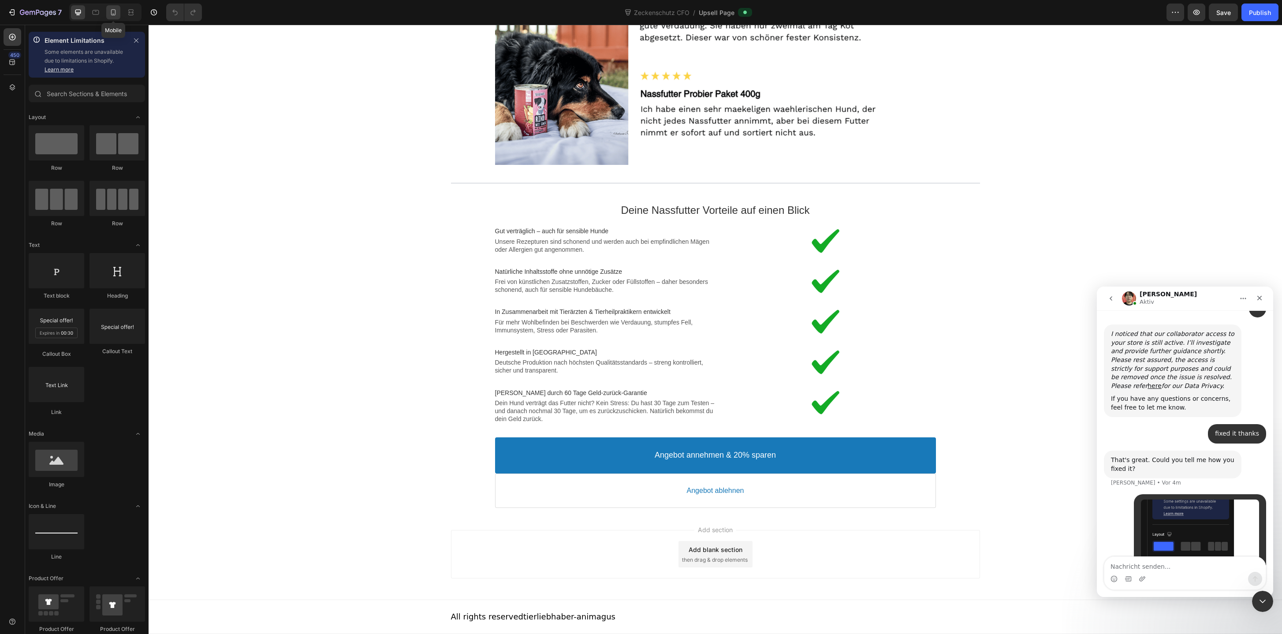
click at [112, 16] on icon at bounding box center [113, 12] width 9 height 9
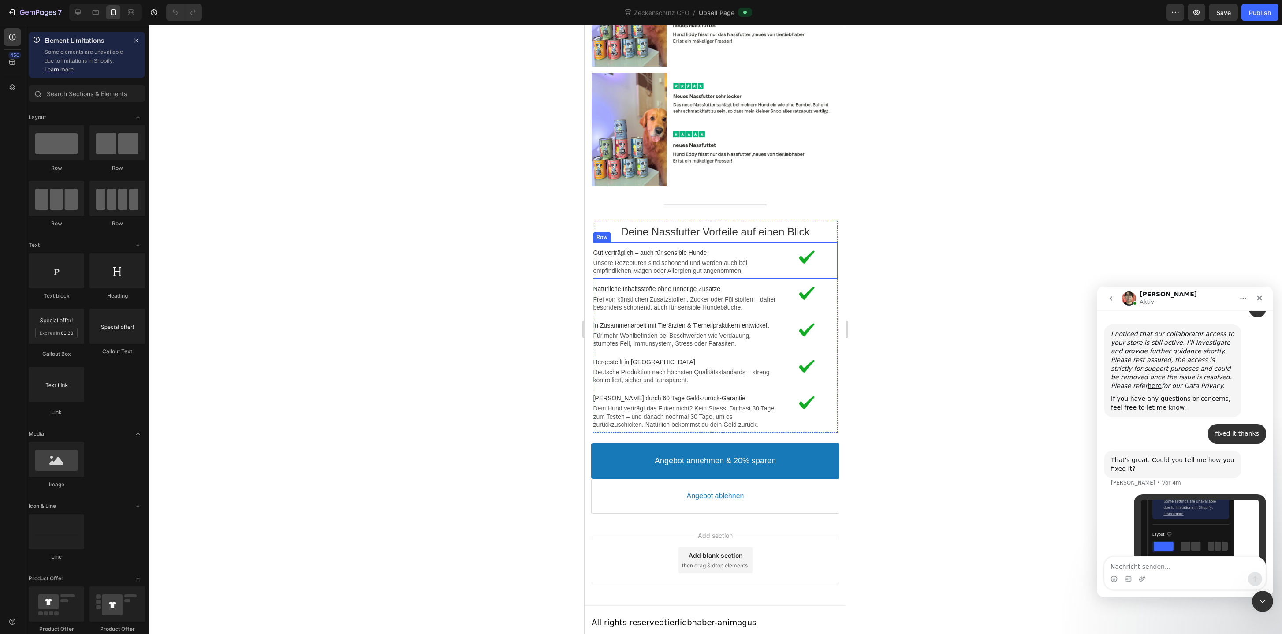
click at [770, 264] on div "Image Gut verträglich – auch für sensible Hunde Text block Unsere Rezepturen si…" at bounding box center [715, 260] width 244 height 37
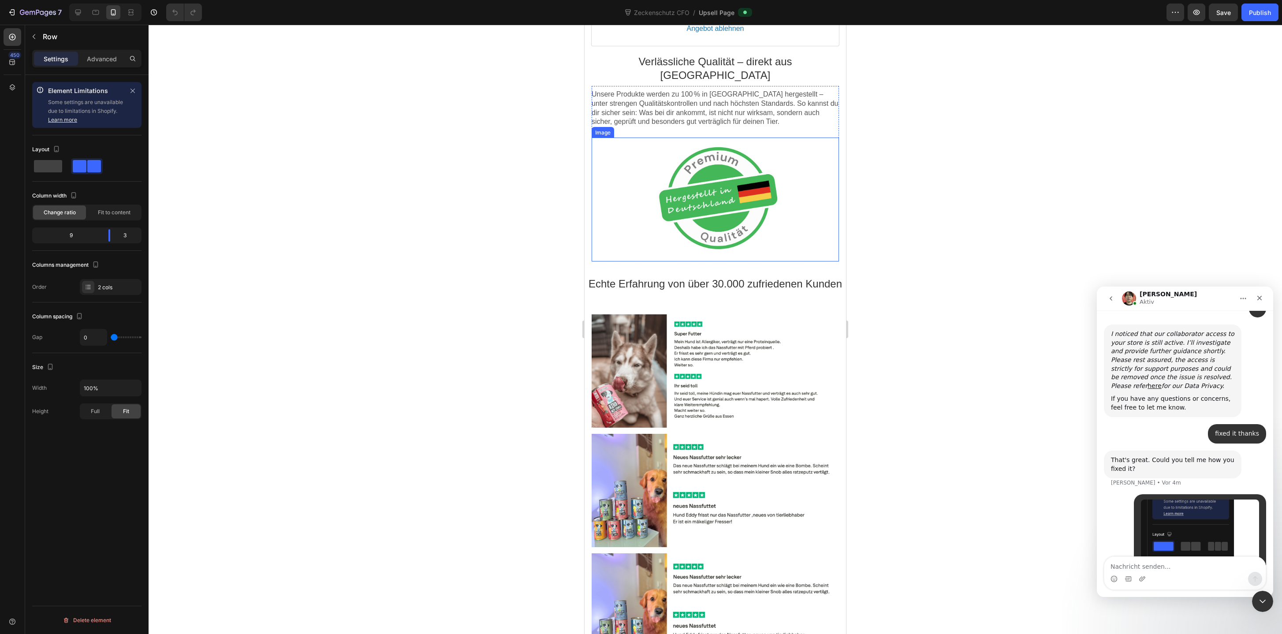
scroll to position [1169, 0]
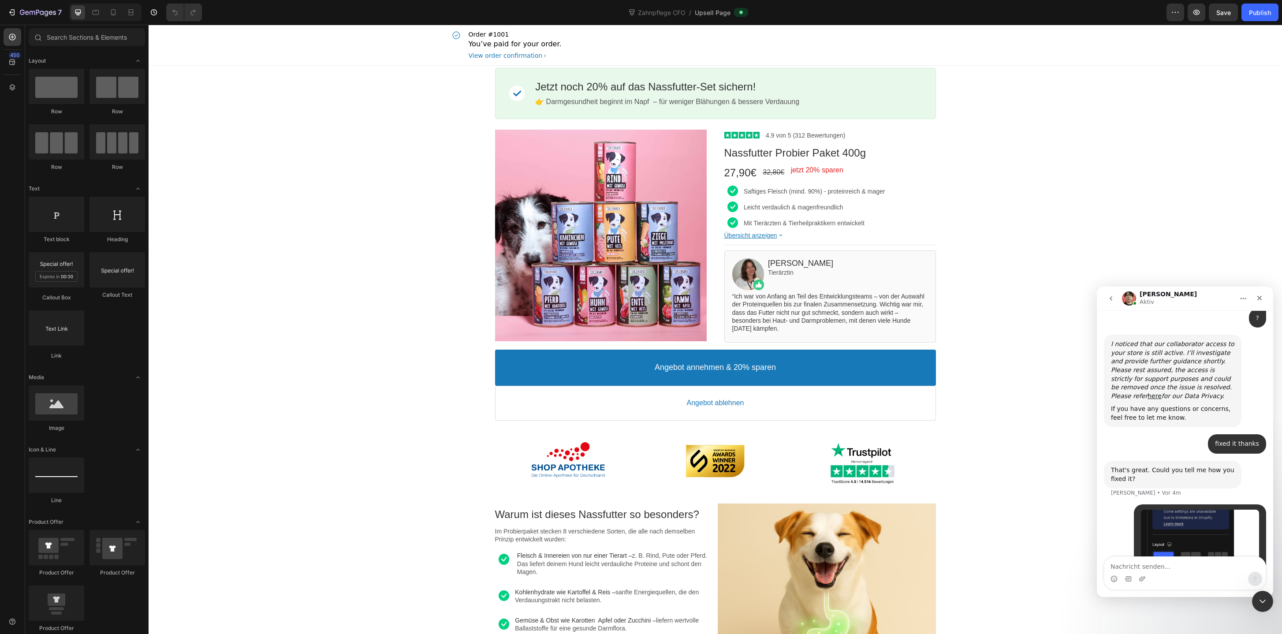
scroll to position [2798, 0]
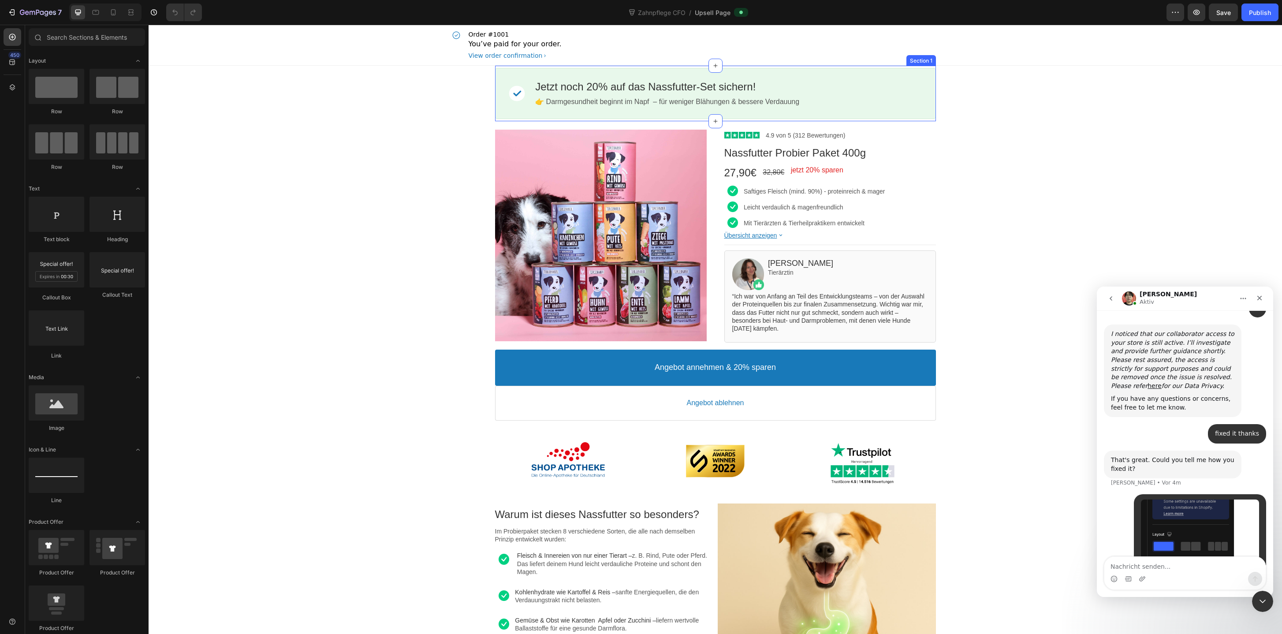
click at [671, 66] on div "Image Jetzt noch 20% auf das Nassfutter-Set sichern! Callout Text 👉 Darmgesundh…" at bounding box center [715, 94] width 441 height 56
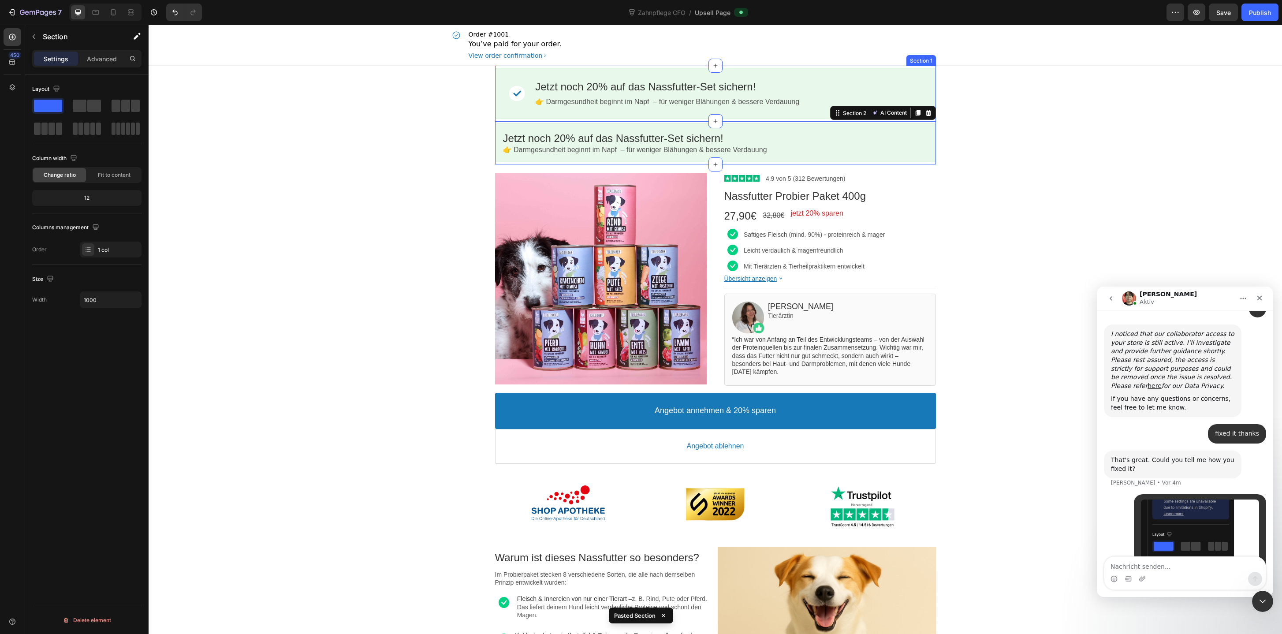
click at [673, 66] on div "Image Jetzt noch 20% auf das Nassfutter-Set sichern! Callout Text 👉 Darmgesundh…" at bounding box center [715, 94] width 441 height 56
click at [929, 59] on icon at bounding box center [928, 57] width 6 height 6
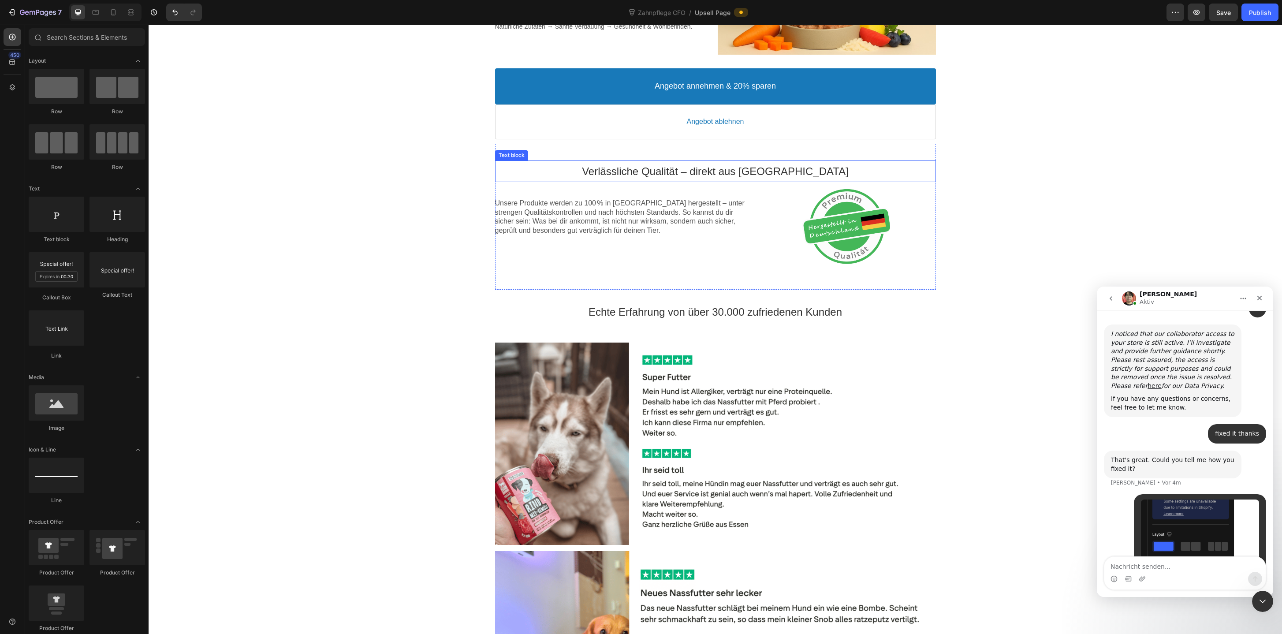
scroll to position [655, 0]
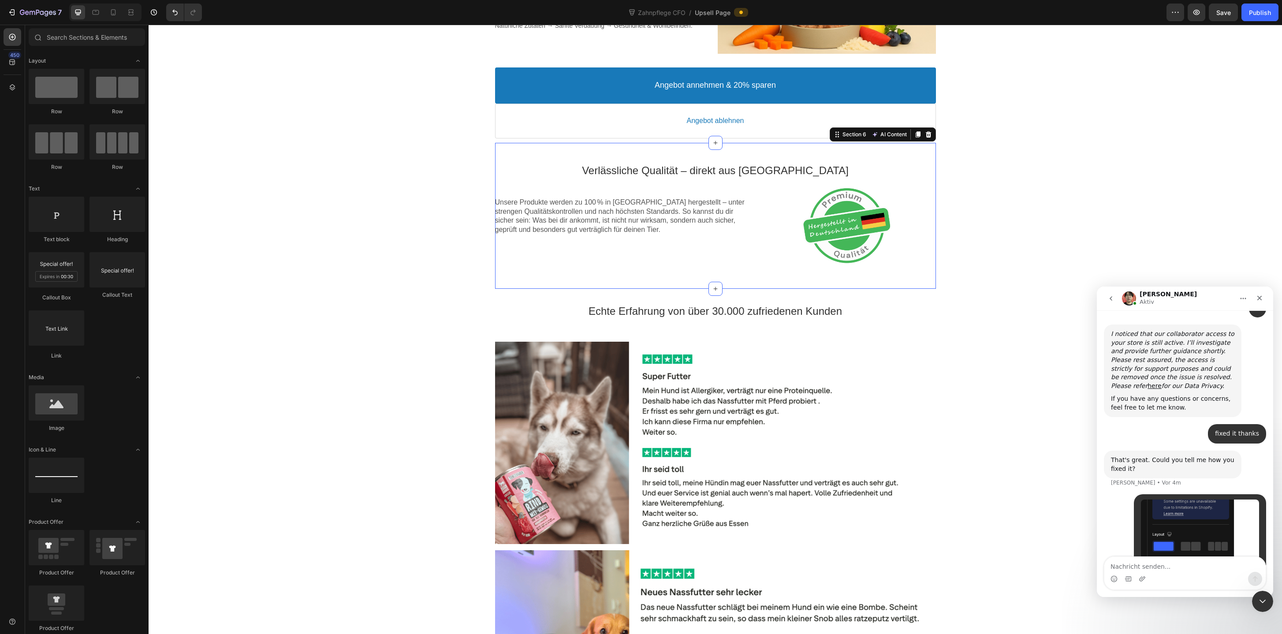
click at [738, 156] on div "Verlässliche Qualität – direkt aus Deutschland Text block Unsere Produkte werde…" at bounding box center [715, 216] width 441 height 146
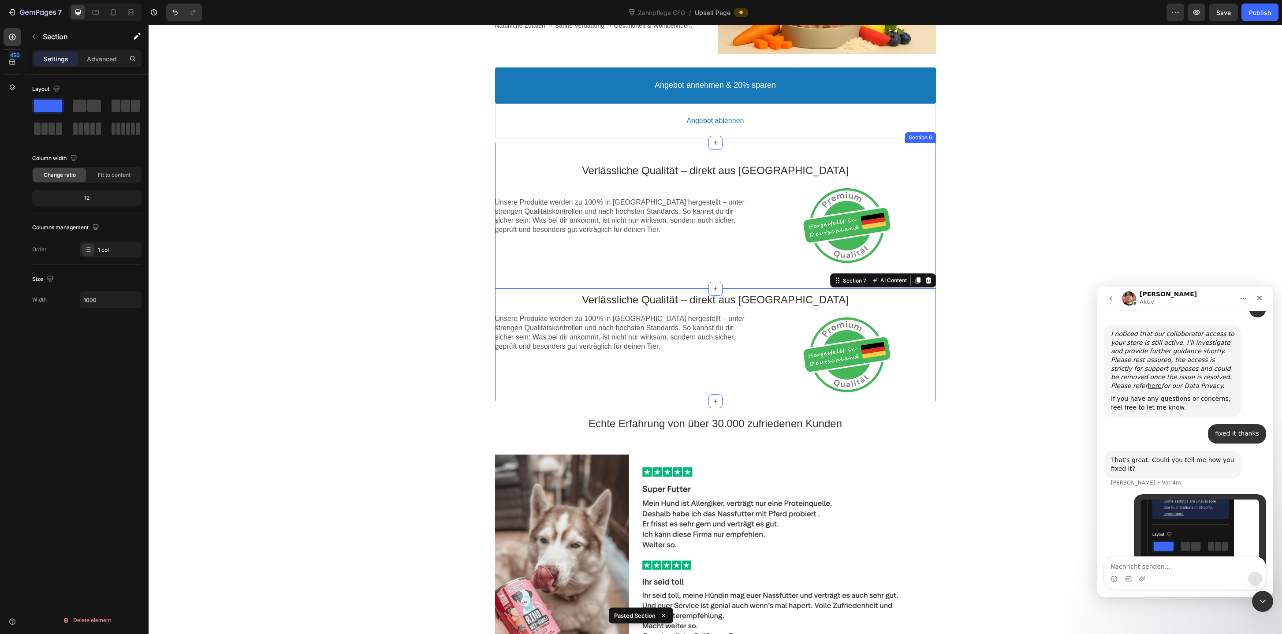
click at [739, 153] on div "Verlässliche Qualität – direkt aus Deutschland Text block Unsere Produkte werde…" at bounding box center [715, 216] width 441 height 146
click at [929, 134] on icon at bounding box center [928, 134] width 7 height 7
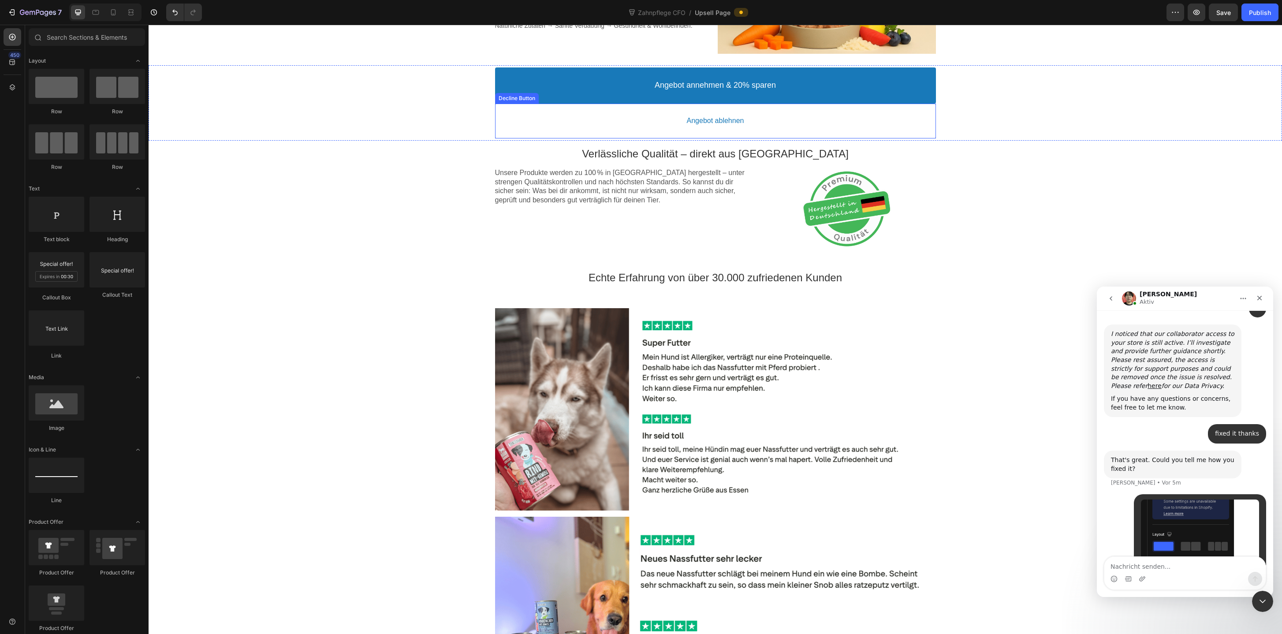
scroll to position [1436, 0]
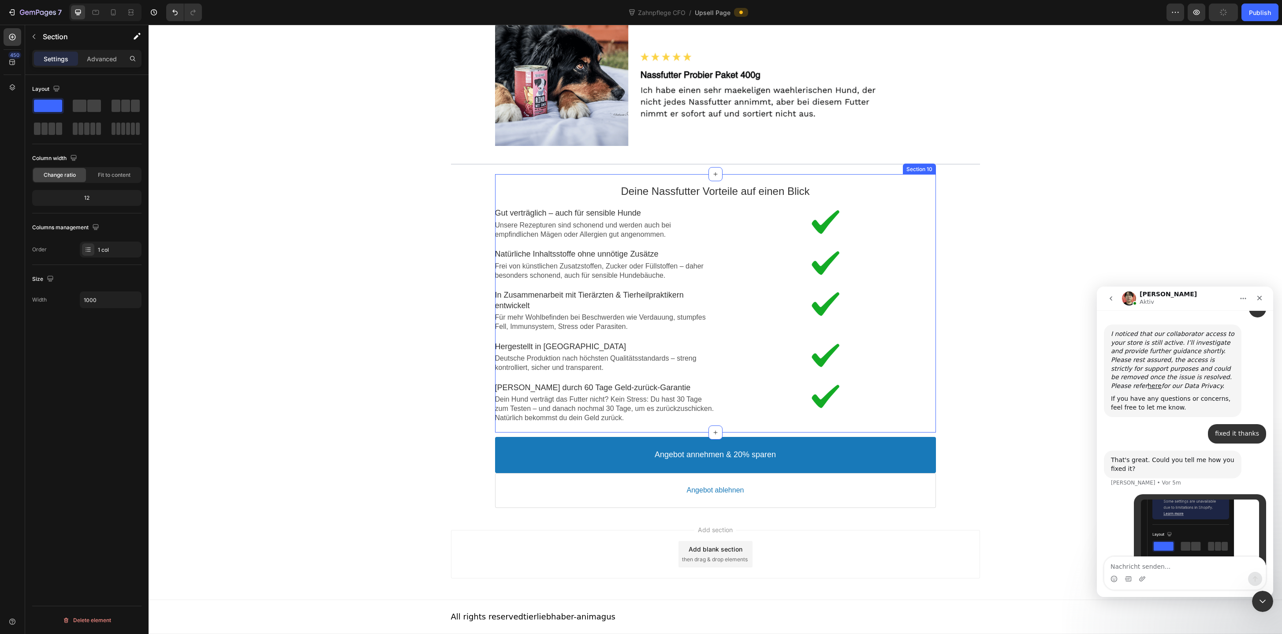
click at [821, 179] on div "Deine Nassfutter Vorteile auf einen Blick Text block Image Gut verträglich – au…" at bounding box center [715, 303] width 441 height 258
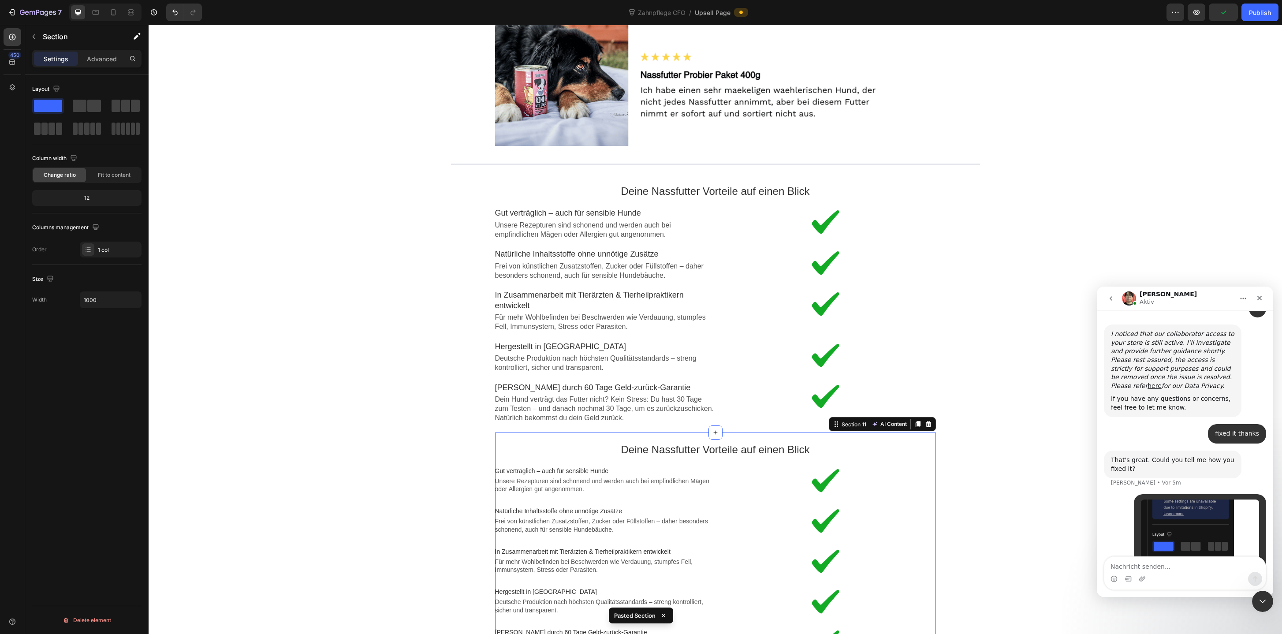
click at [821, 179] on div "Deine Nassfutter Vorteile auf einen Blick Text block Image Gut verträglich – au…" at bounding box center [715, 303] width 441 height 258
click at [931, 167] on icon at bounding box center [928, 165] width 7 height 7
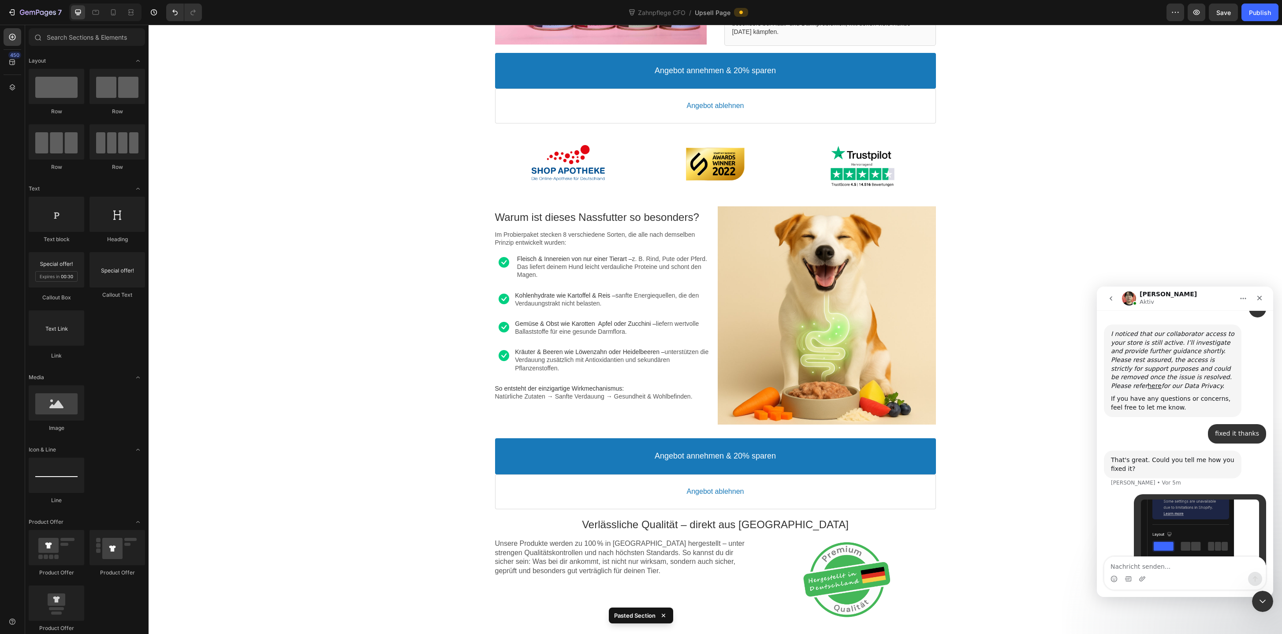
scroll to position [0, 0]
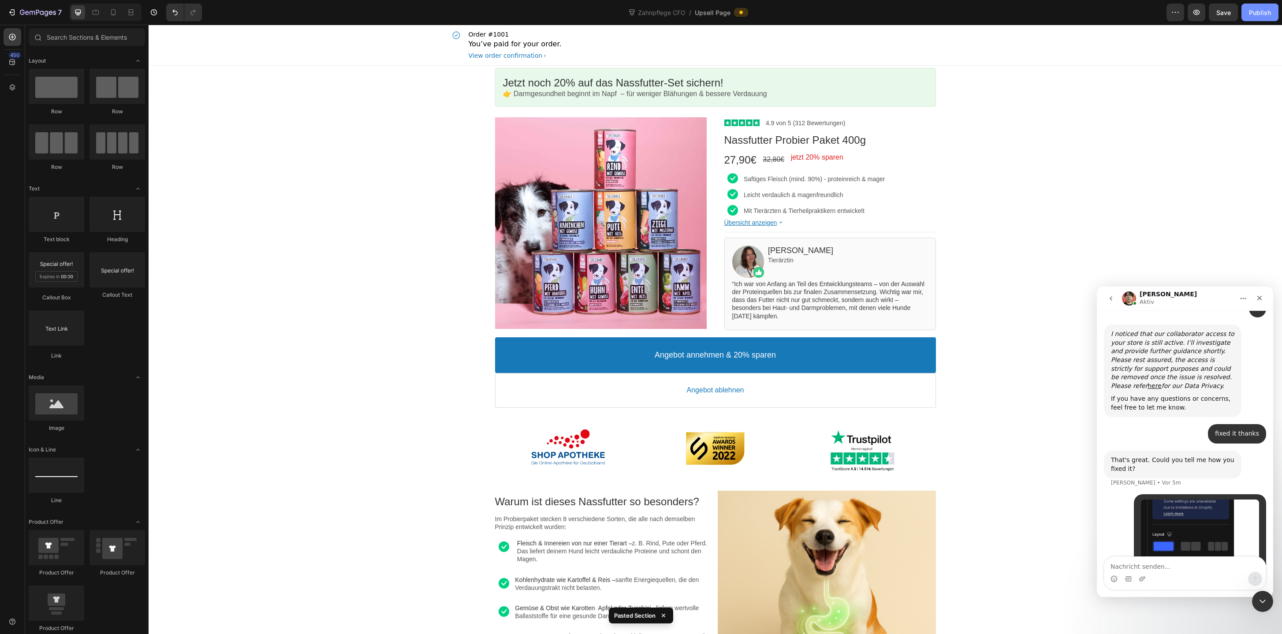
click at [1266, 11] on div "Publish" at bounding box center [1260, 12] width 22 height 9
click at [111, 12] on icon at bounding box center [113, 12] width 5 height 6
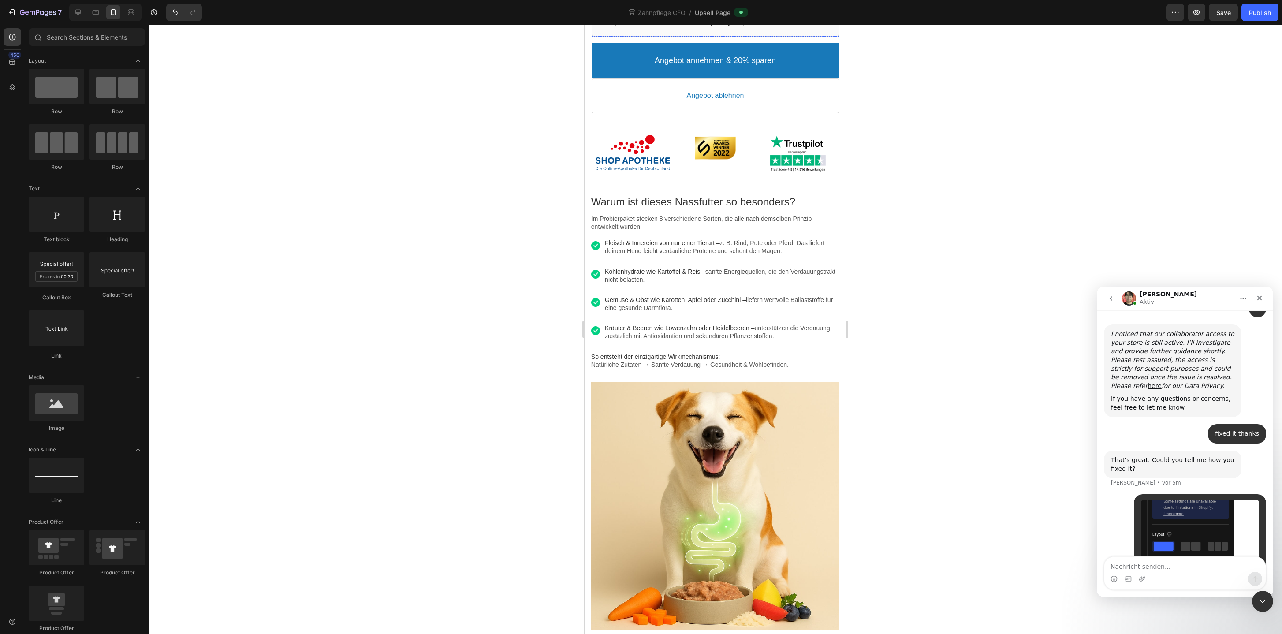
scroll to position [532, 0]
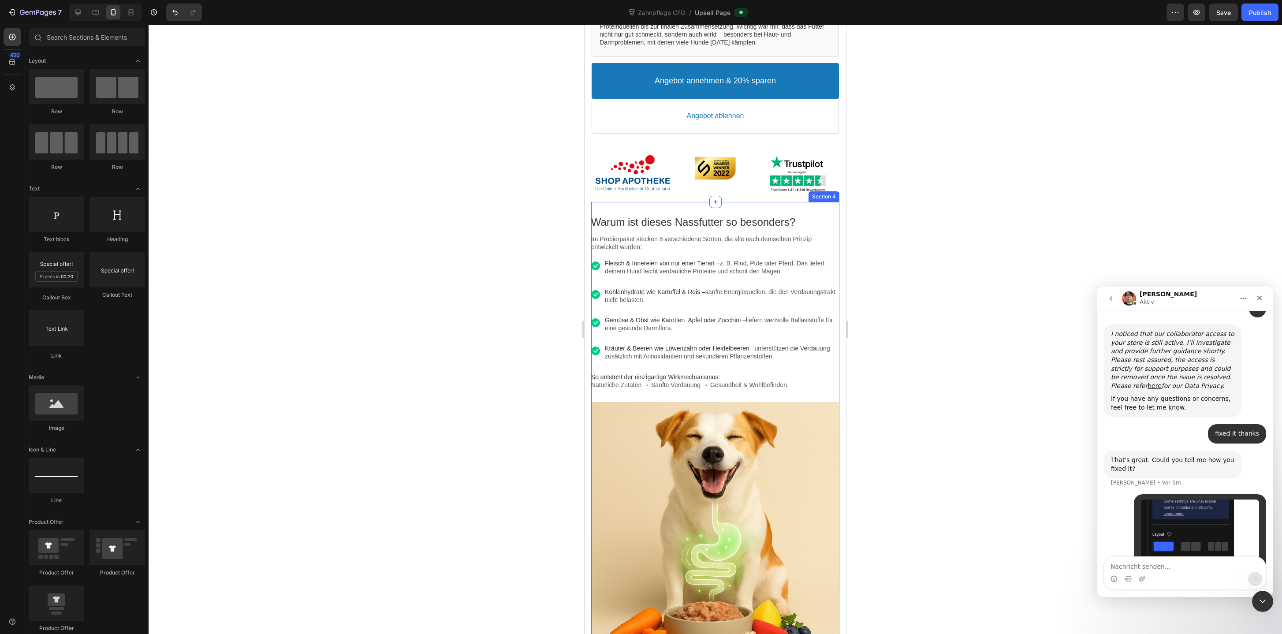
click at [670, 208] on div "Warum ist dieses Nassfutter so besonders? Text block Im Probierpaket stecken 8 …" at bounding box center [715, 431] width 248 height 458
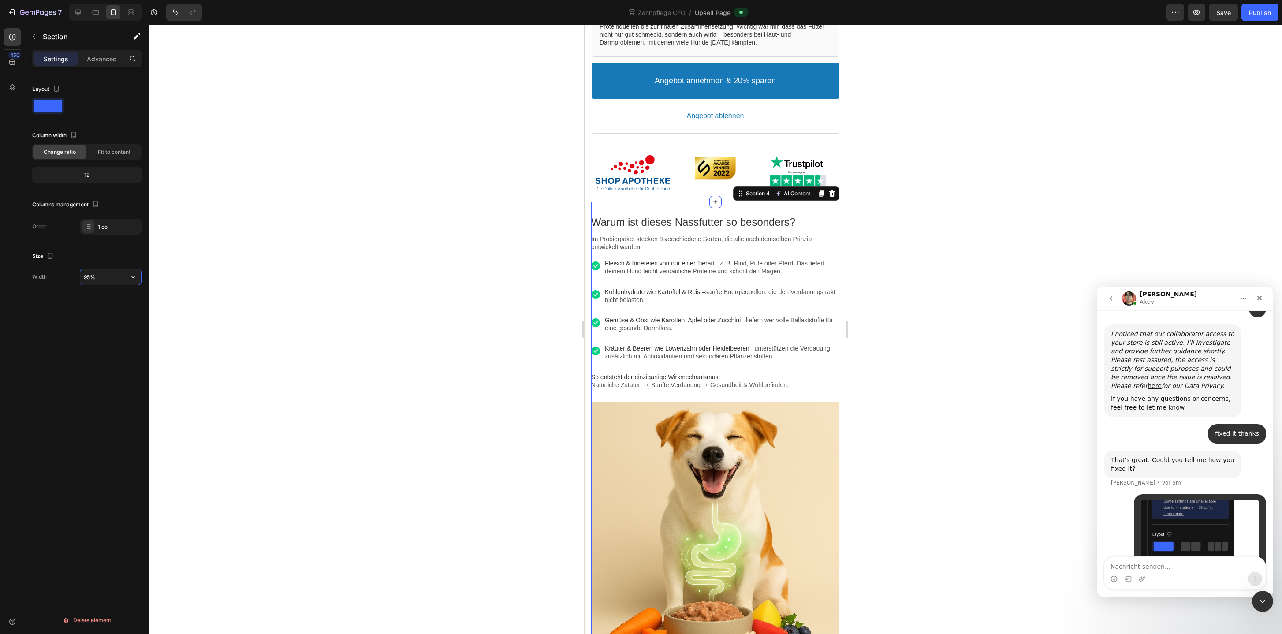
click at [90, 275] on input "95%" at bounding box center [110, 277] width 61 height 16
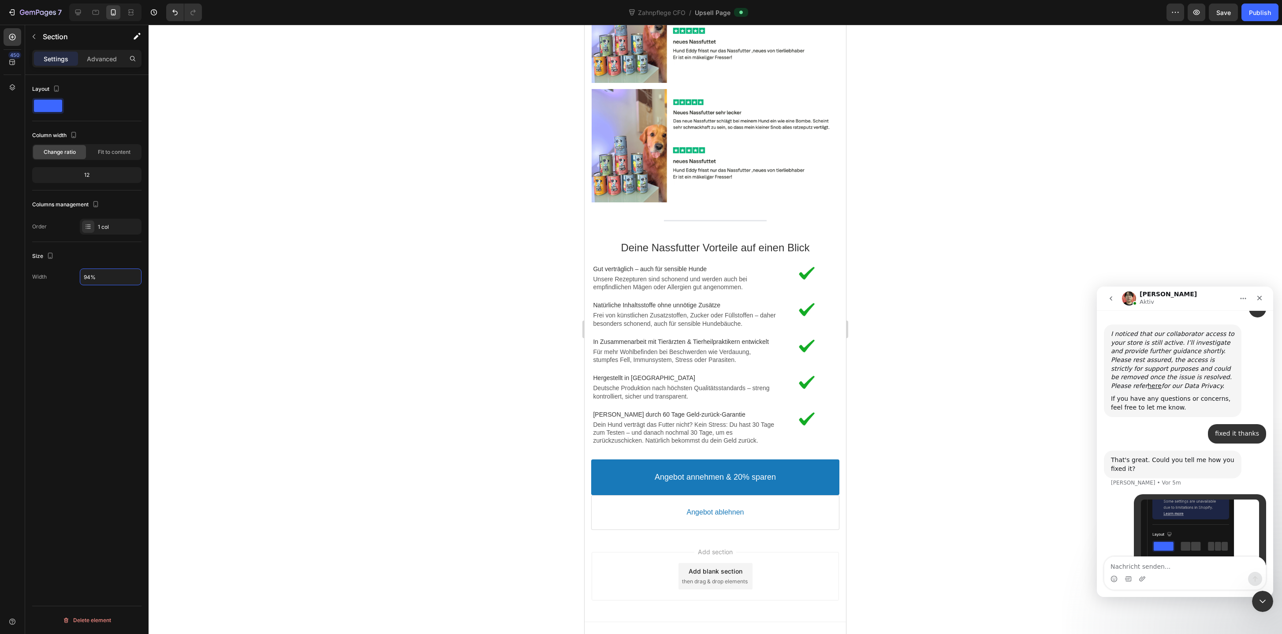
scroll to position [1697, 0]
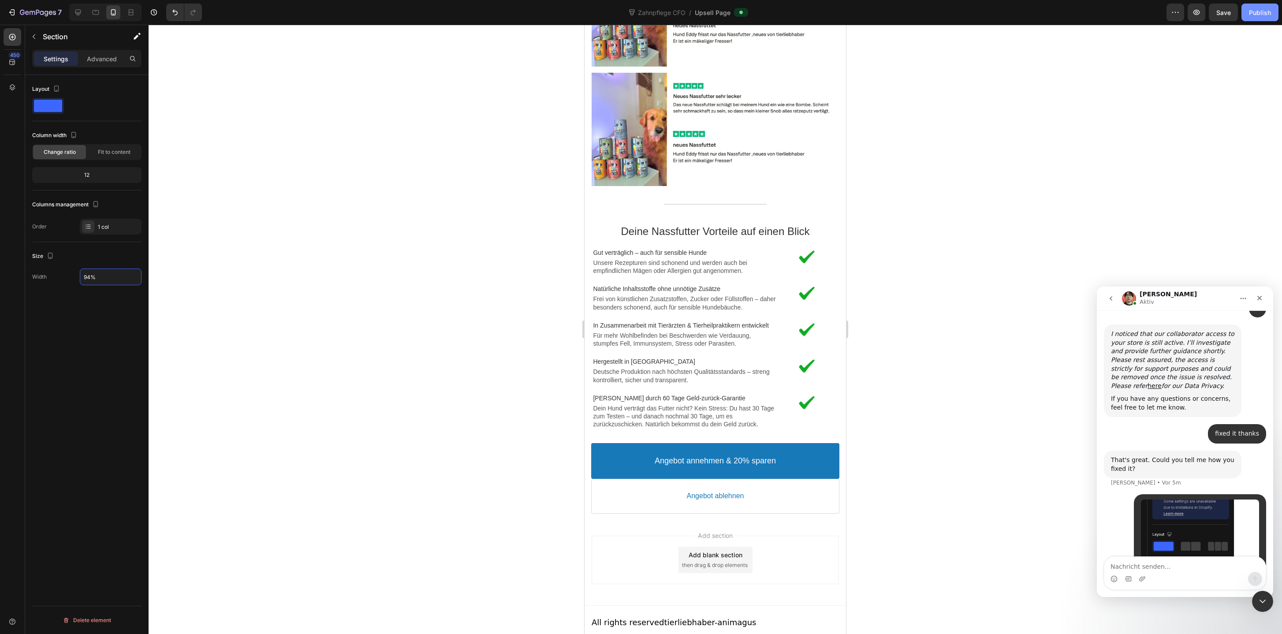
type input "94%"
click at [1258, 14] on div "Publish" at bounding box center [1260, 12] width 22 height 9
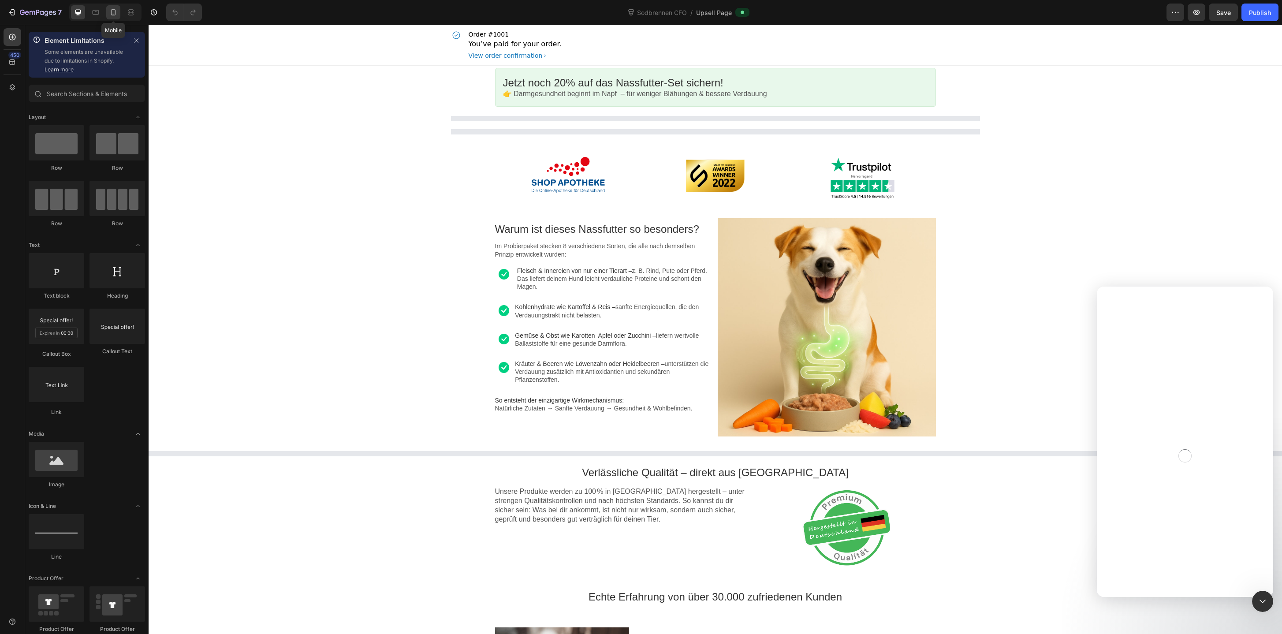
click at [113, 17] on div at bounding box center [113, 12] width 14 height 14
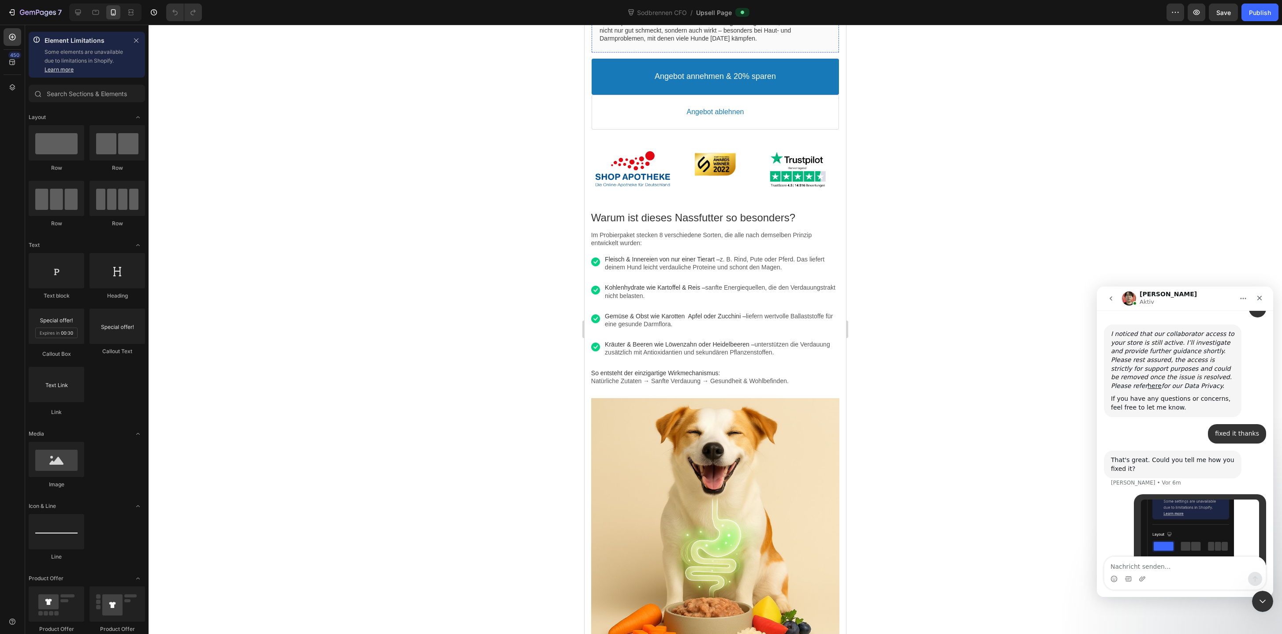
scroll to position [495, 0]
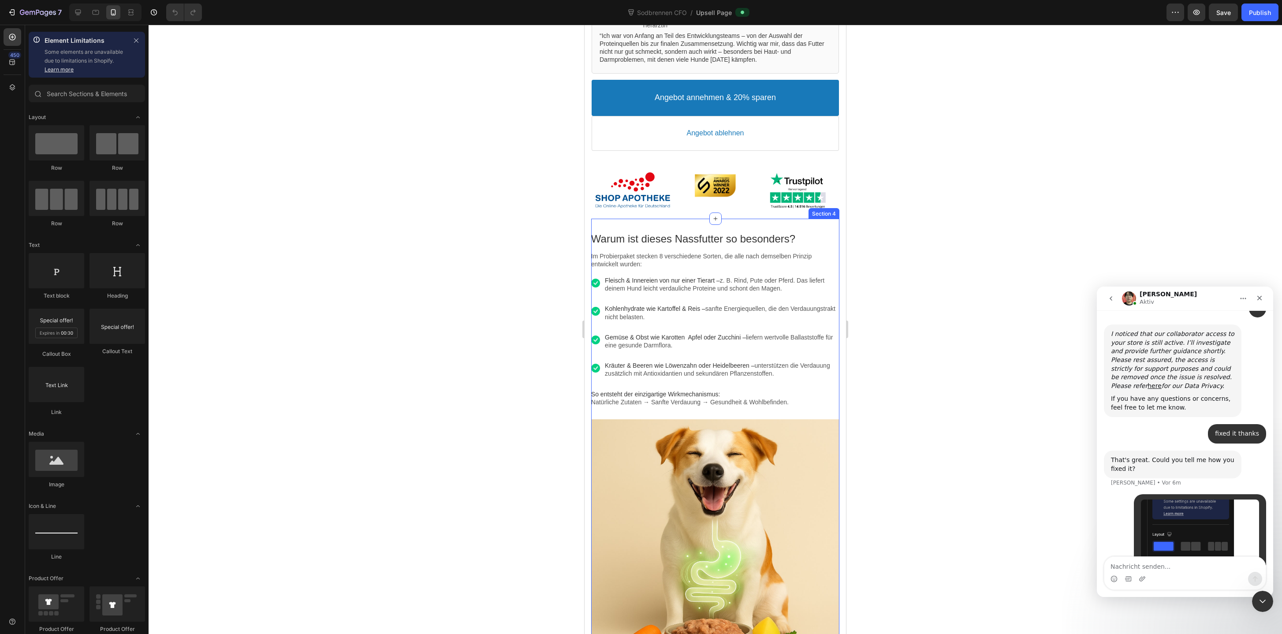
click at [688, 241] on div "Warum ist dieses Nassfutter so besonders? Text block Im Probierpaket stecken 8 …" at bounding box center [715, 448] width 248 height 458
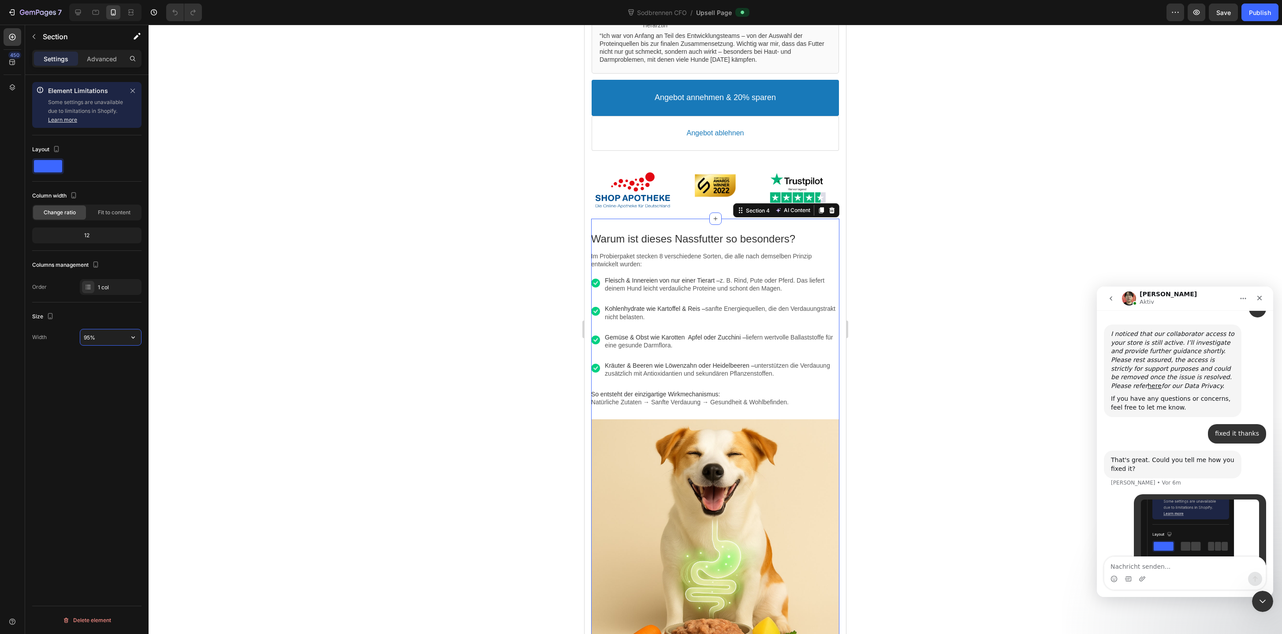
click at [88, 340] on input "95%" at bounding box center [110, 337] width 61 height 16
click at [90, 339] on input "95%" at bounding box center [110, 337] width 61 height 16
type input "94%"
click at [1259, 15] on div "Publish" at bounding box center [1260, 12] width 22 height 9
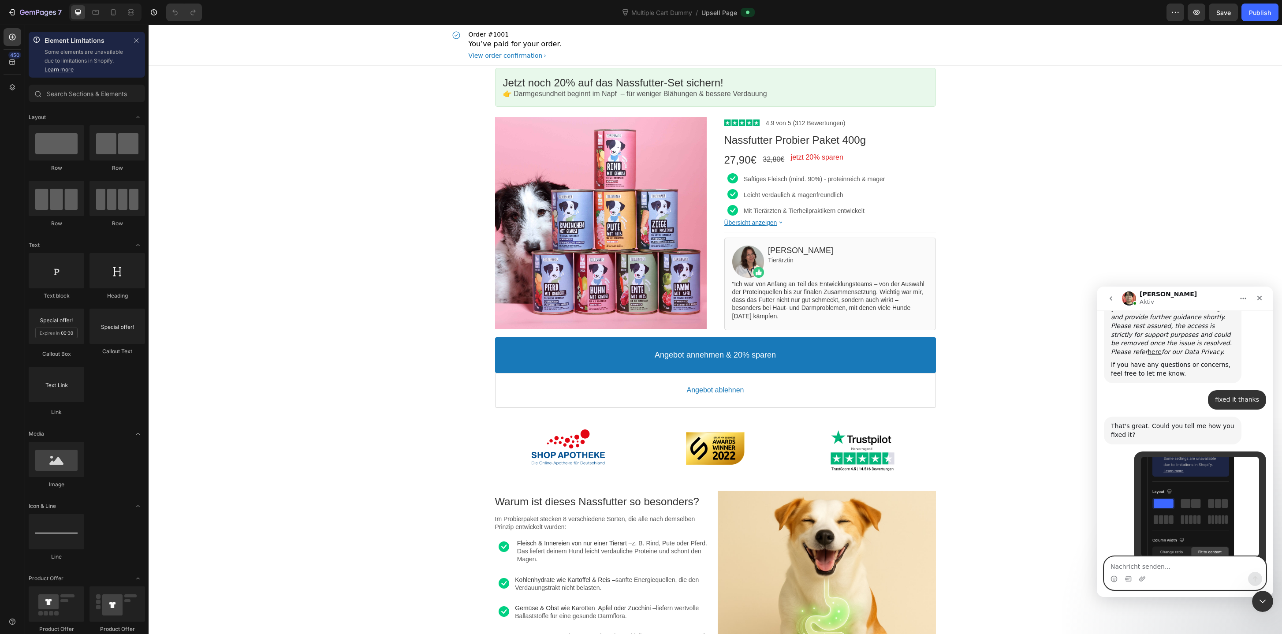
scroll to position [2856, 0]
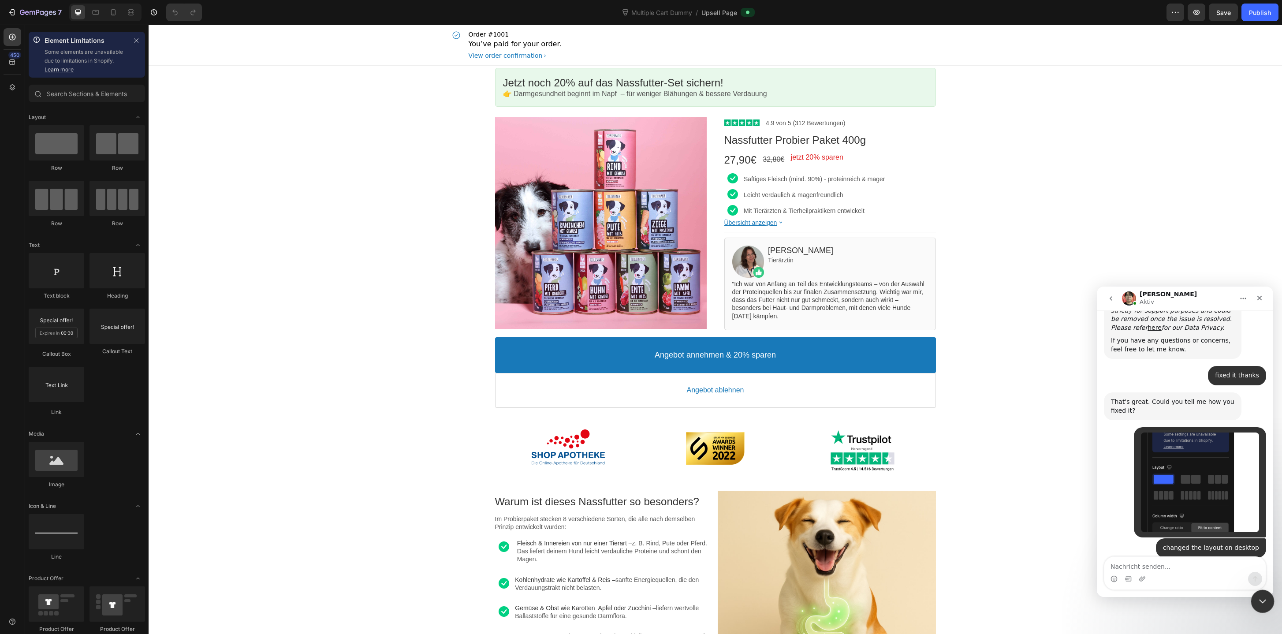
click at [1260, 599] on icon "Intercom-Nachrichtendienst schließen" at bounding box center [1261, 600] width 11 height 11
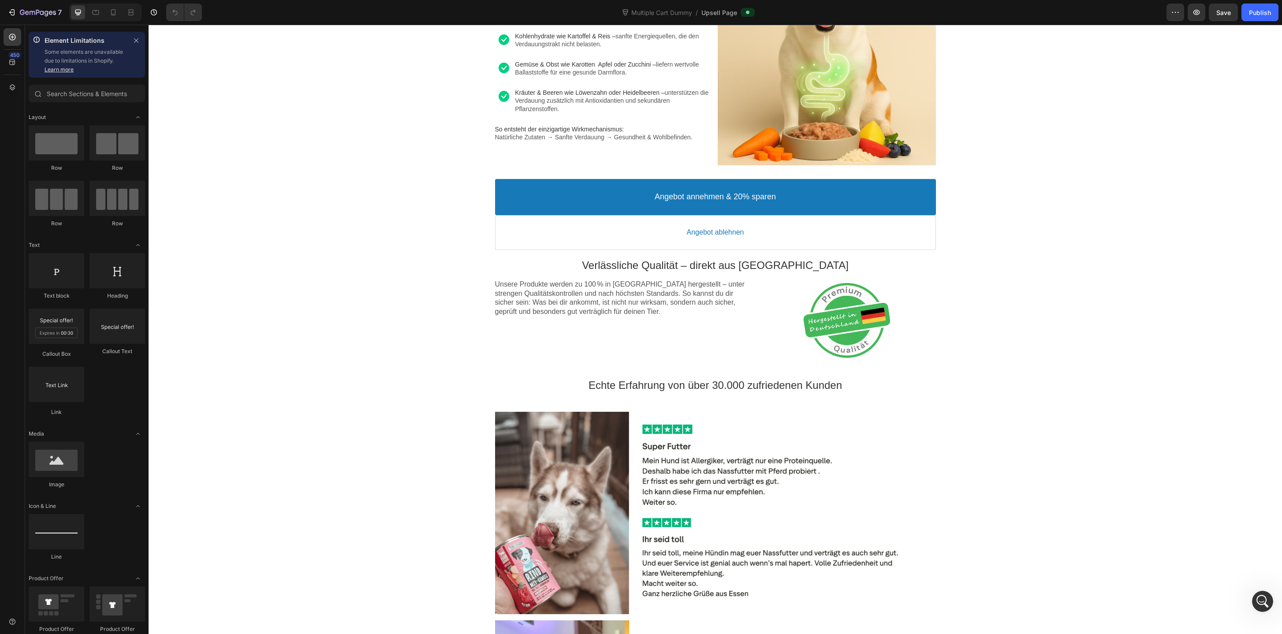
scroll to position [0, 0]
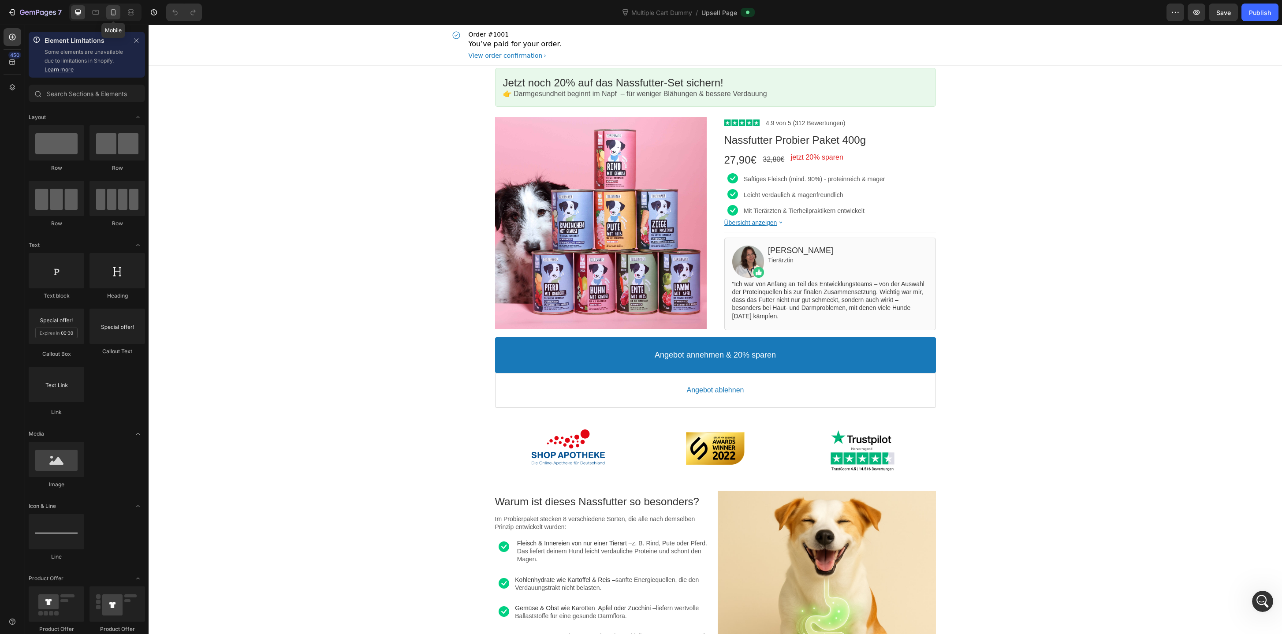
click at [111, 9] on icon at bounding box center [113, 12] width 9 height 9
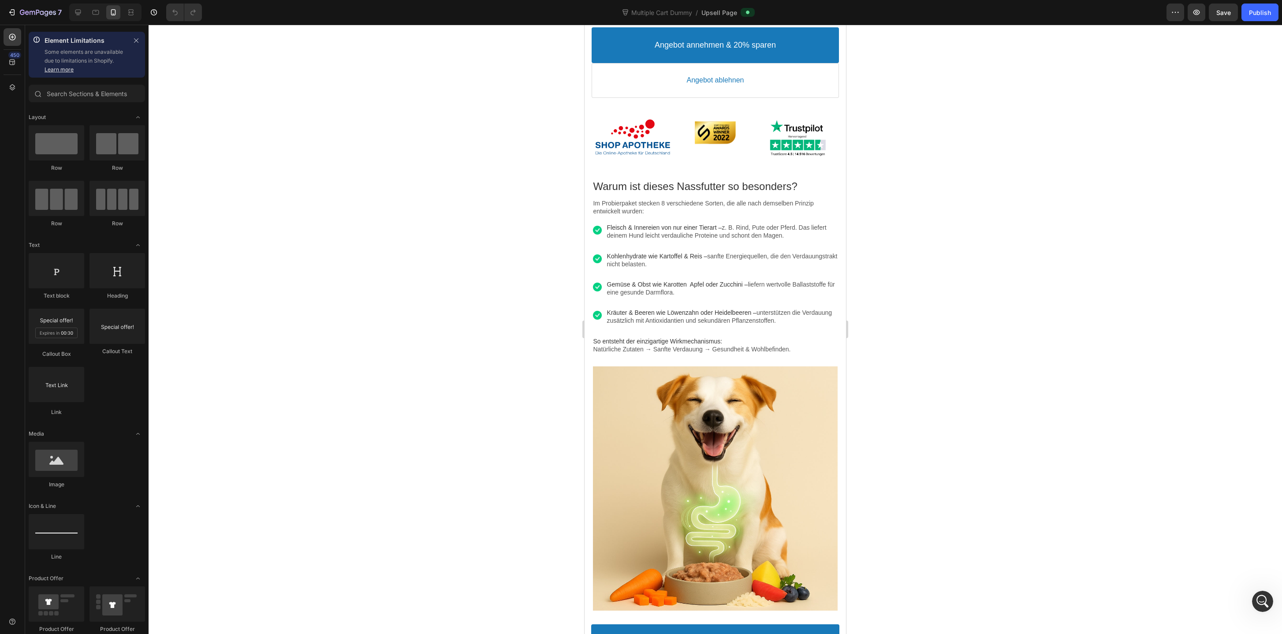
scroll to position [599, 0]
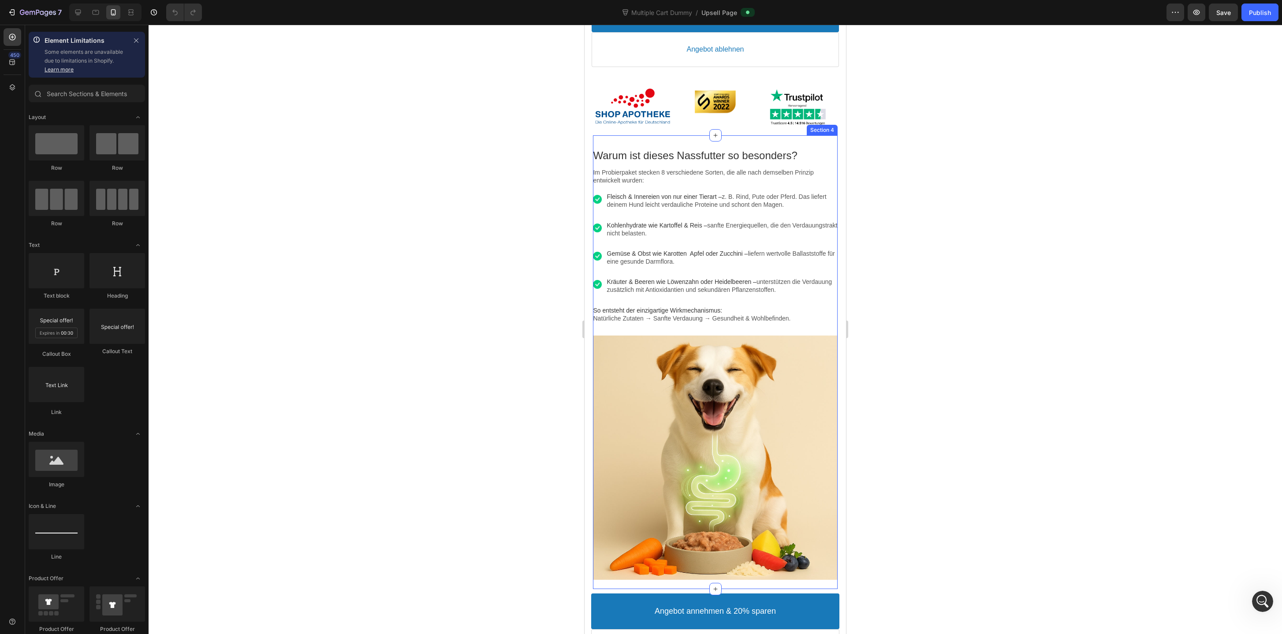
click at [610, 141] on div "Warum ist dieses Nassfutter so besonders? Text block Im Probierpaket stecken 8 …" at bounding box center [715, 362] width 244 height 454
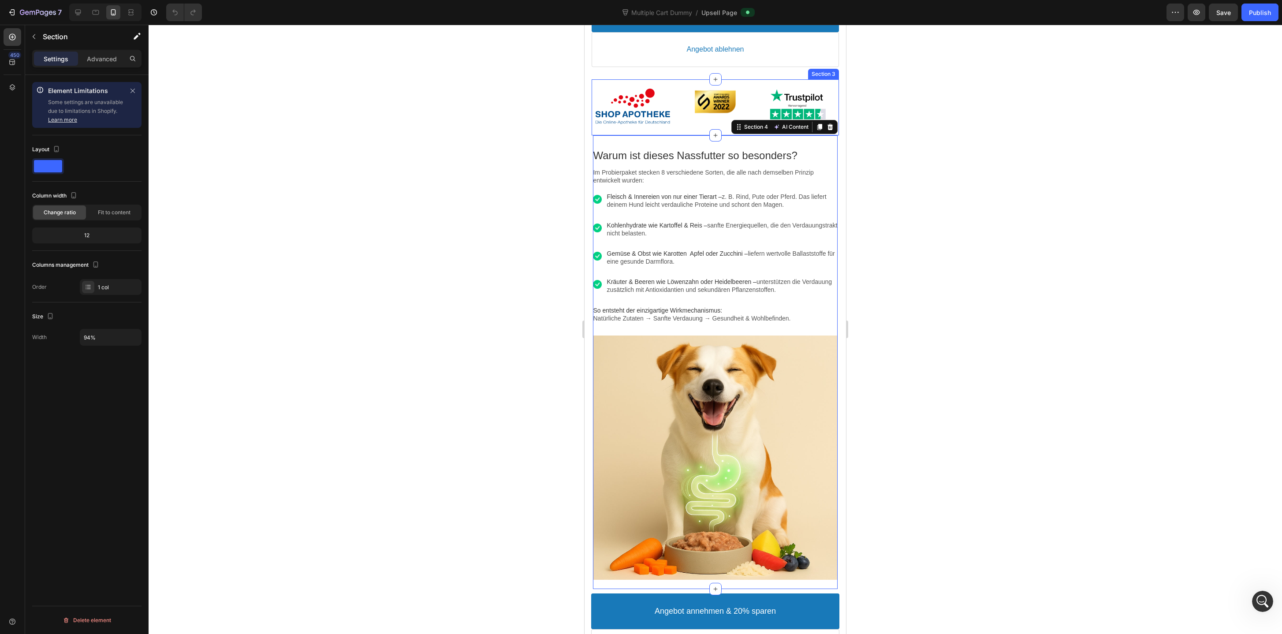
scroll to position [0, 0]
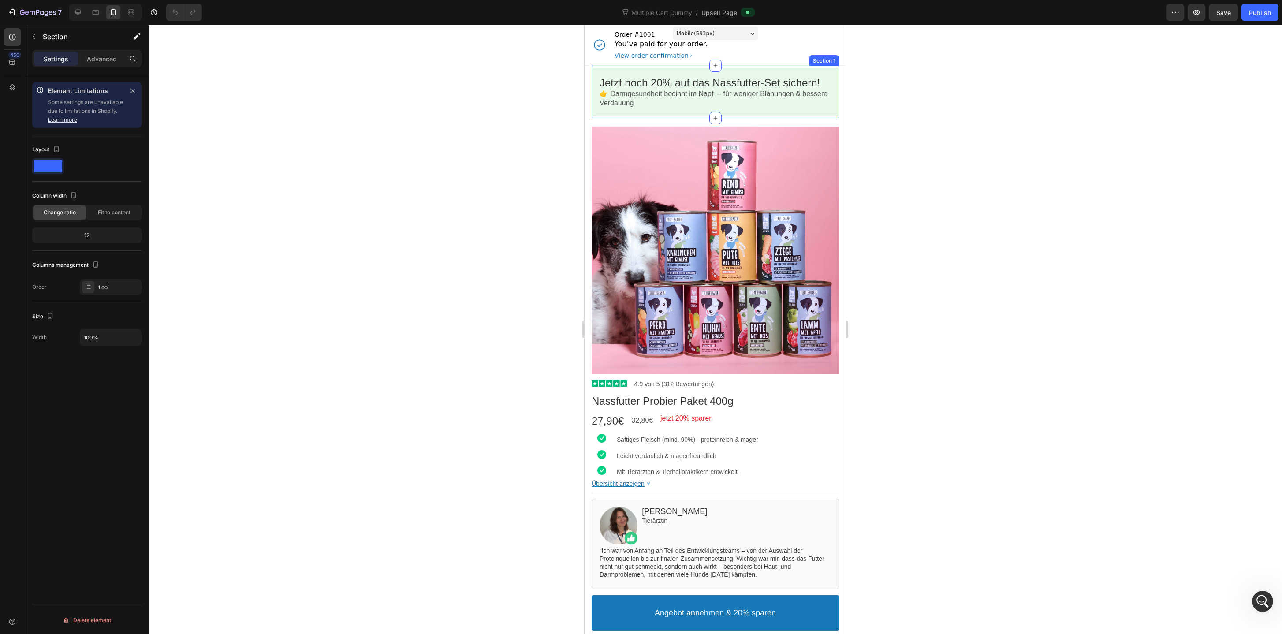
click at [701, 66] on div "Jetzt noch 20% auf das Nassfutter-Set sichern! Callout Text 👉 Darmgesundheit be…" at bounding box center [714, 92] width 247 height 52
click at [80, 13] on icon at bounding box center [78, 13] width 6 height 6
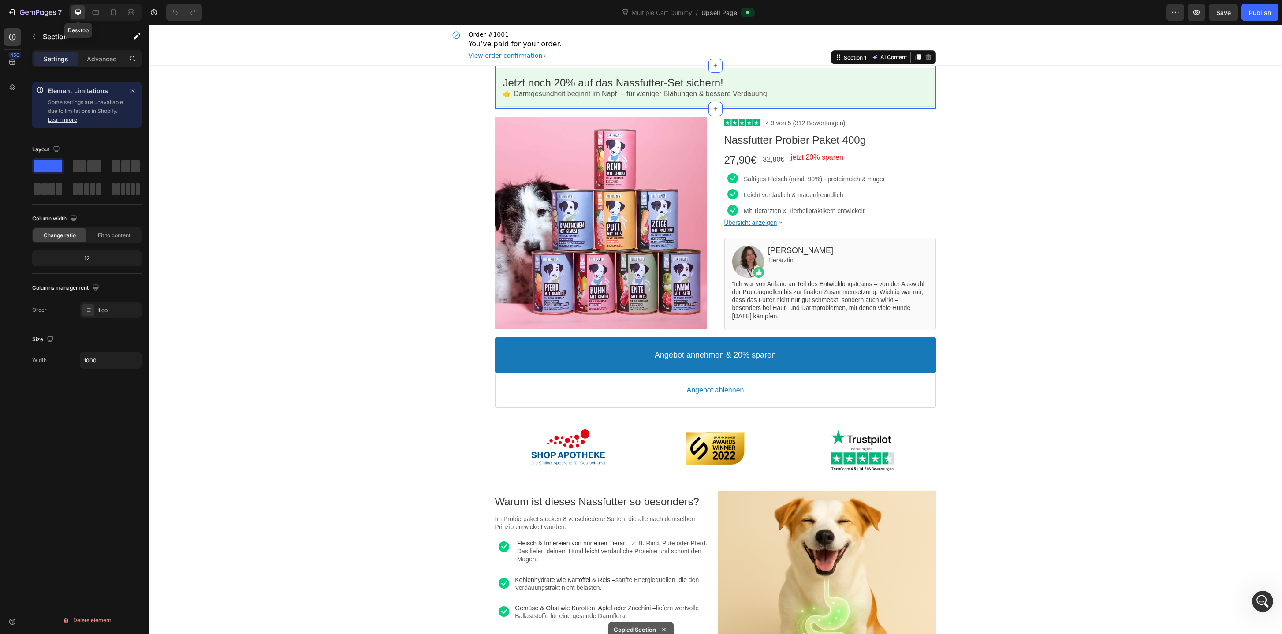
scroll to position [10, 0]
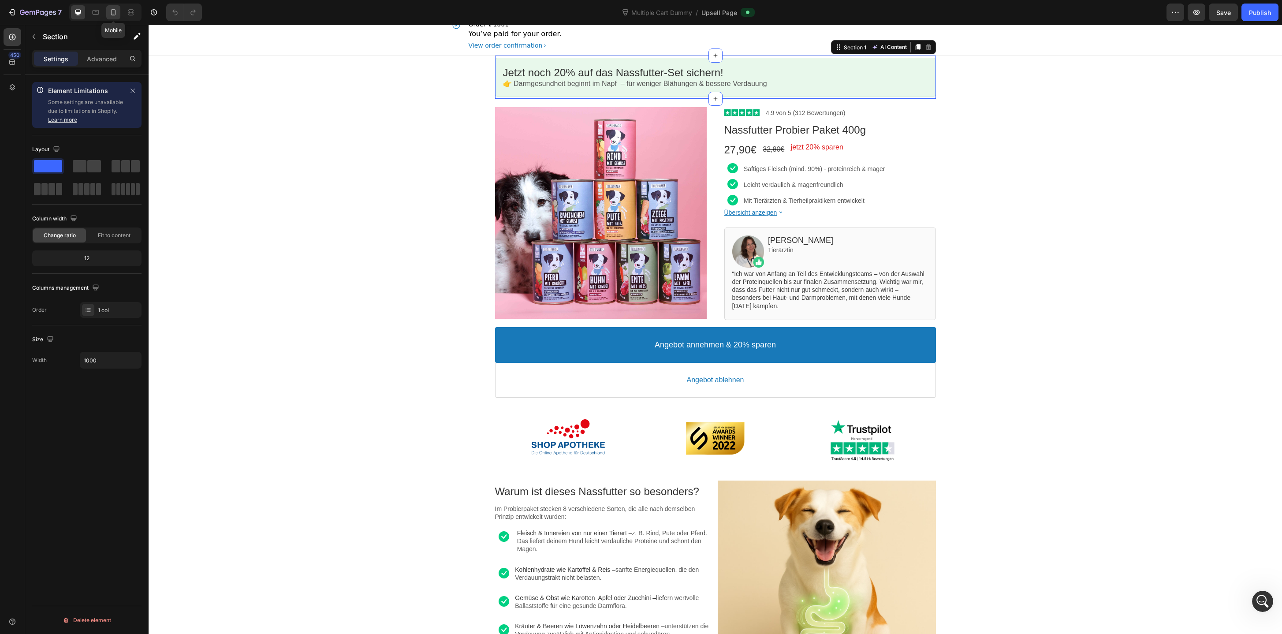
click at [112, 14] on icon at bounding box center [113, 12] width 9 height 9
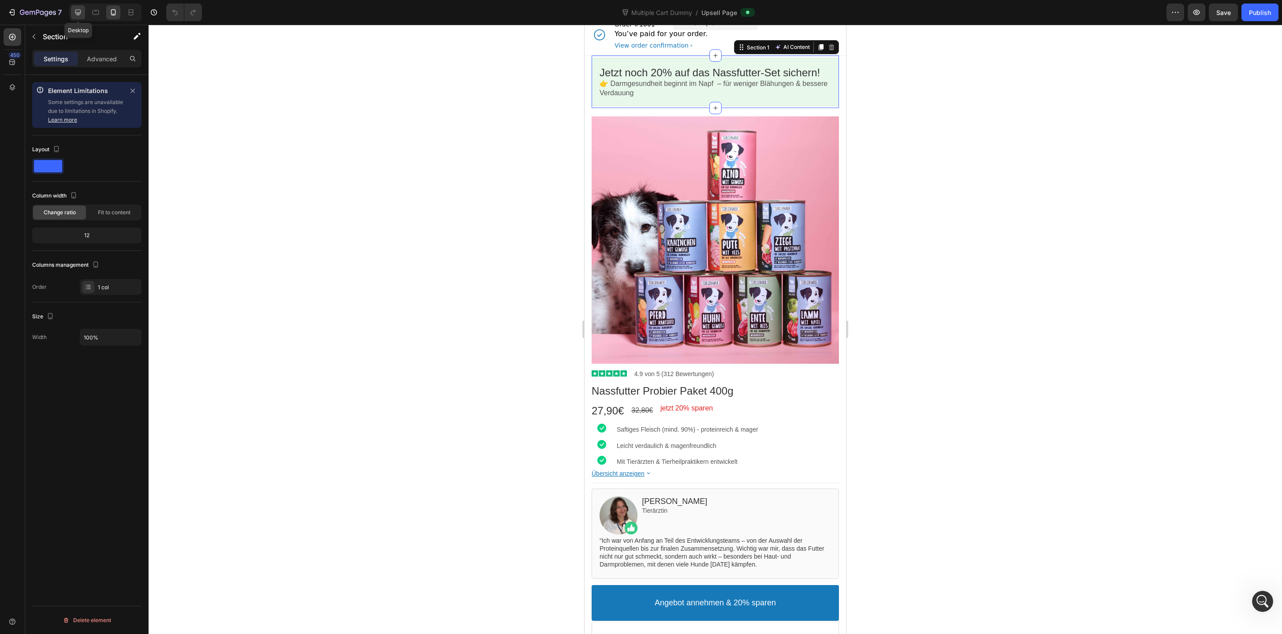
click at [80, 14] on icon at bounding box center [78, 13] width 6 height 6
type input "1000"
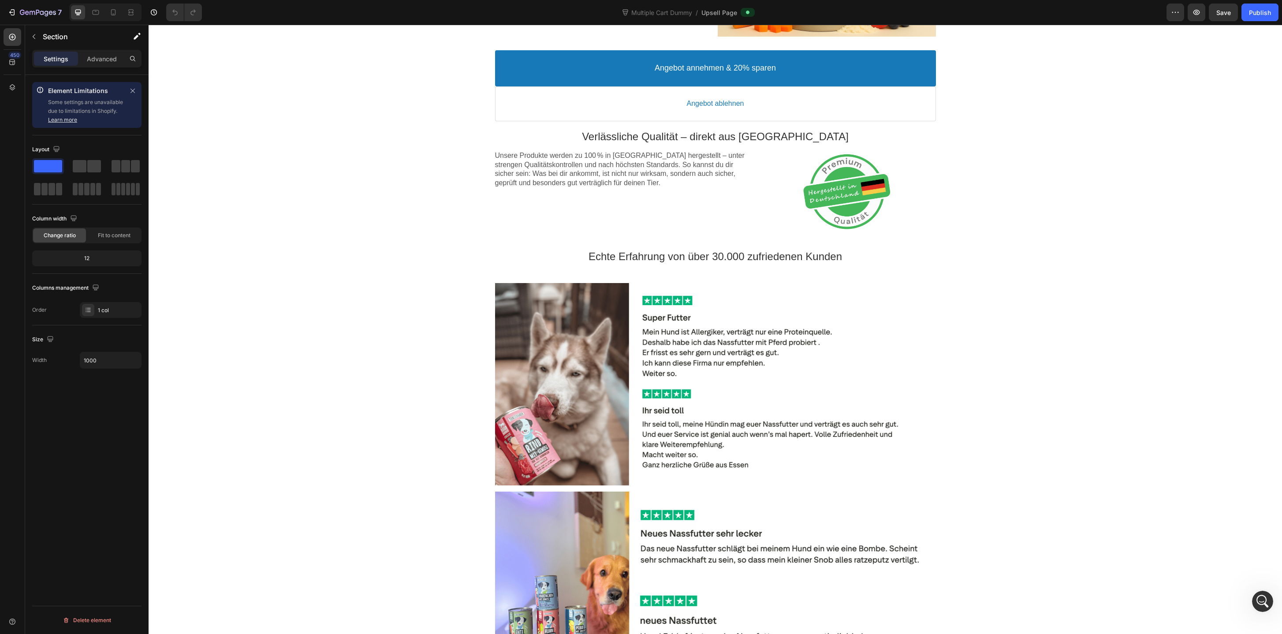
scroll to position [674, 0]
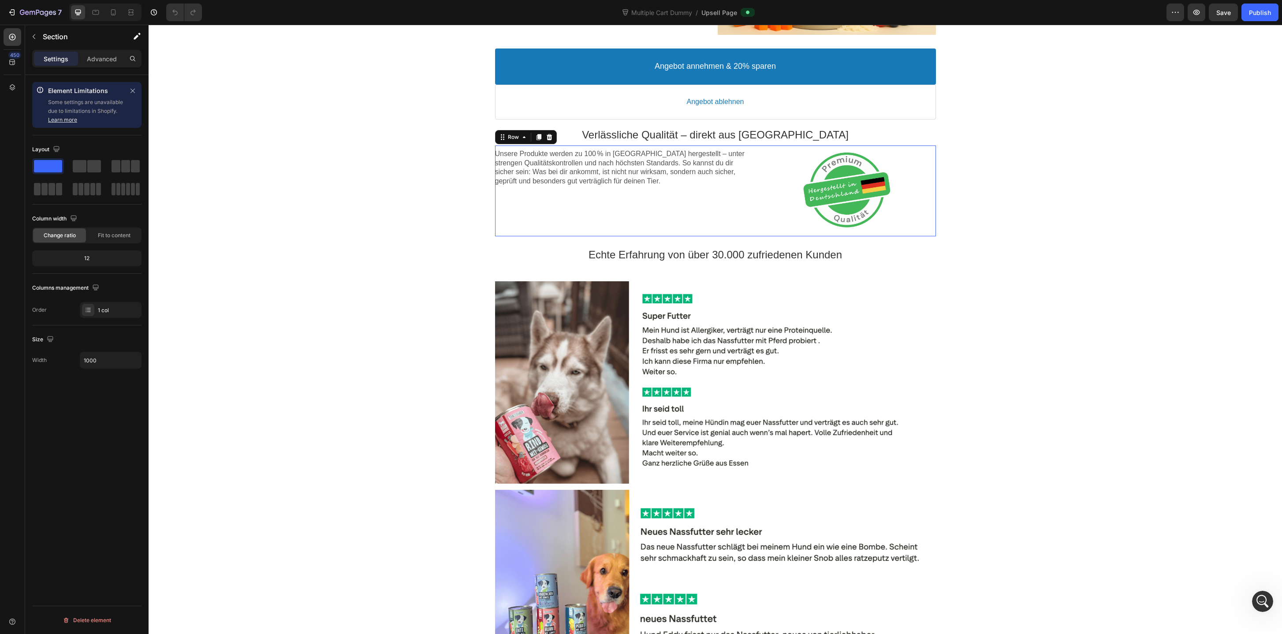
click at [547, 222] on div "Unsere Produkte werden zu 100 % in Deutschland hergestellt – unter strengen Qua…" at bounding box center [622, 190] width 255 height 91
click at [514, 134] on div "Row" at bounding box center [513, 137] width 15 height 7
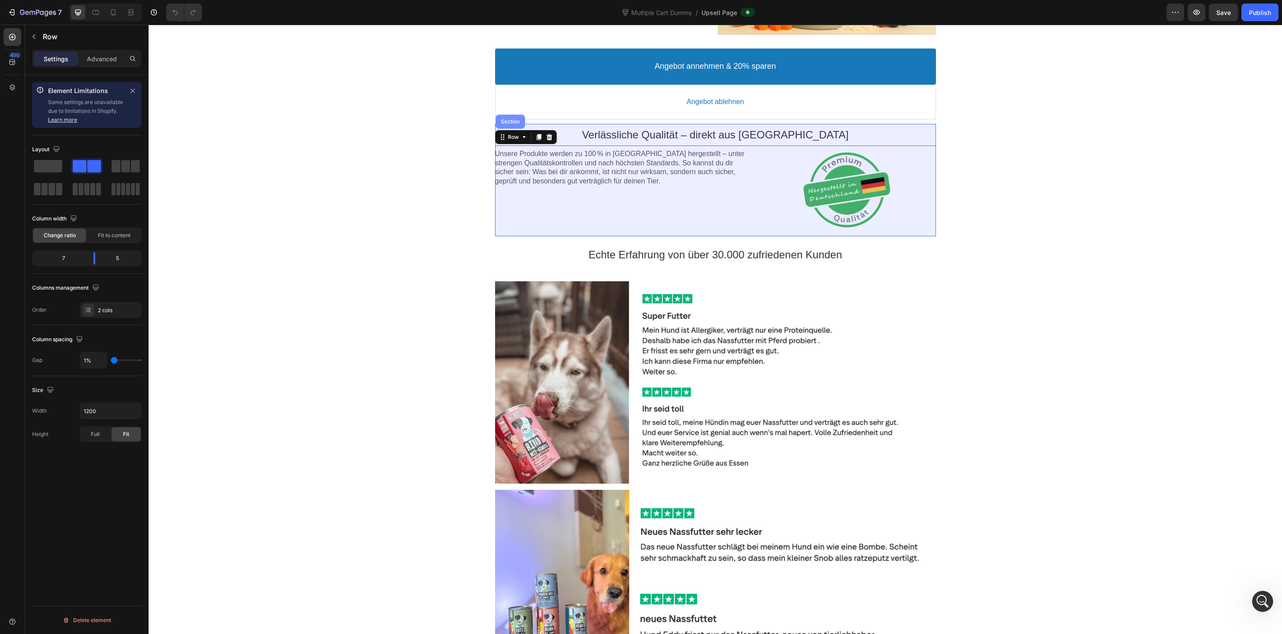
click at [514, 125] on div "Section" at bounding box center [510, 122] width 30 height 14
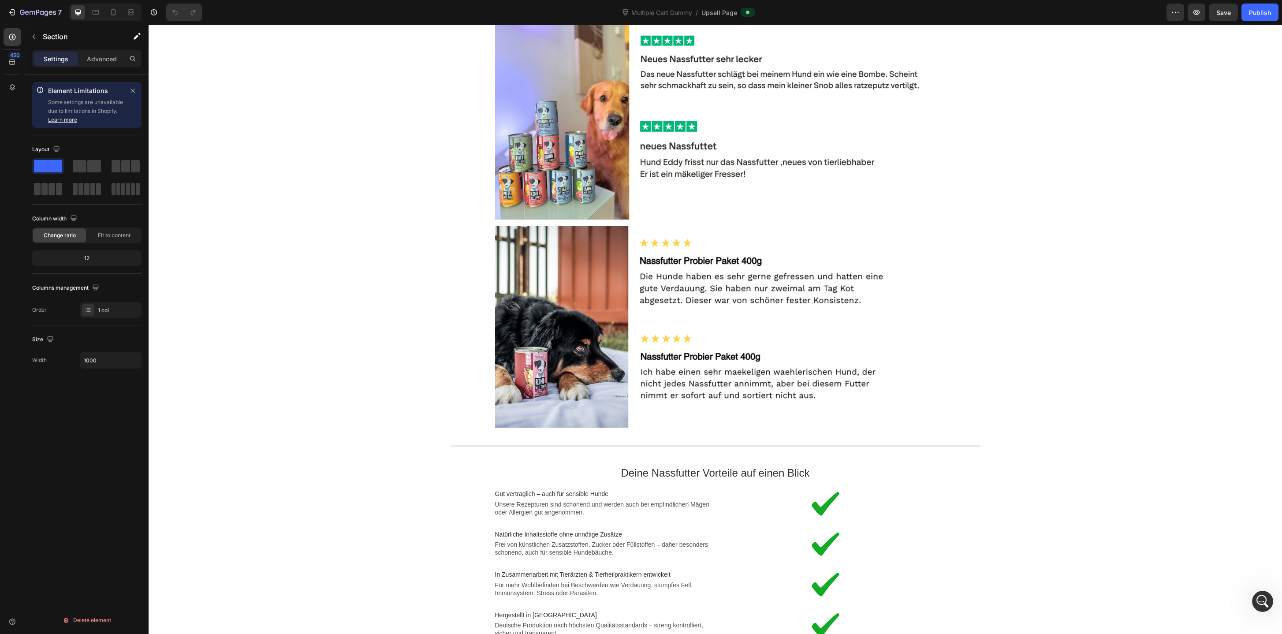
scroll to position [1409, 0]
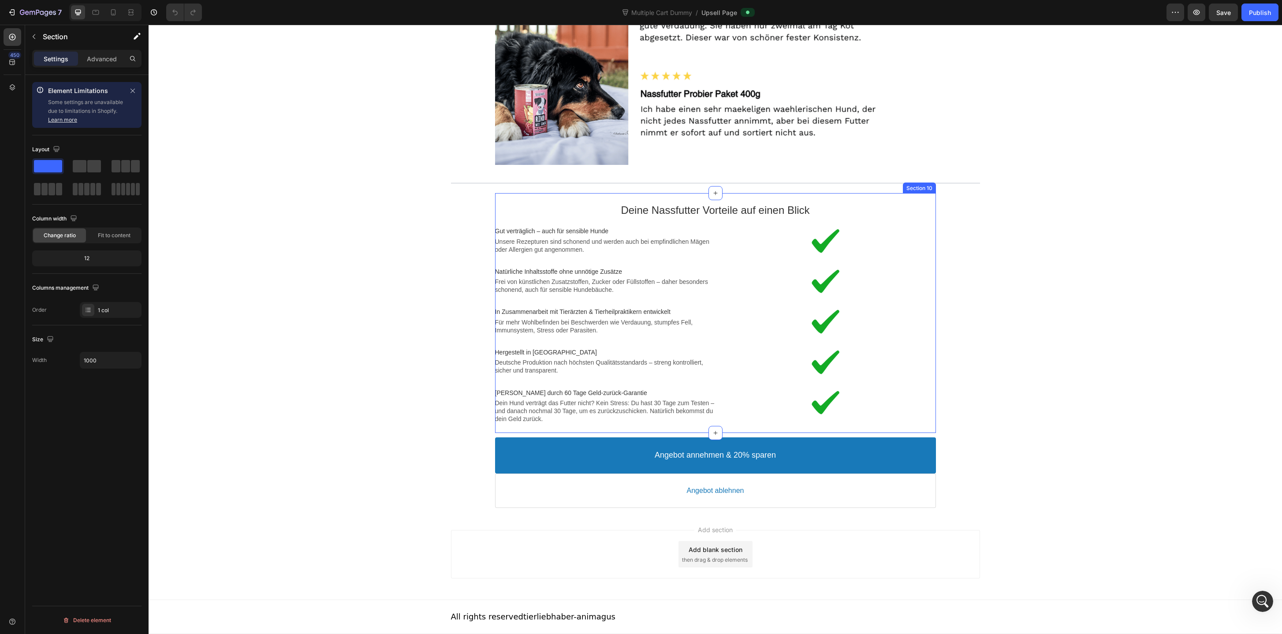
click at [759, 194] on div "Deine Nassfutter Vorteile auf einen Blick Text block Image Gut verträglich – au…" at bounding box center [715, 313] width 441 height 240
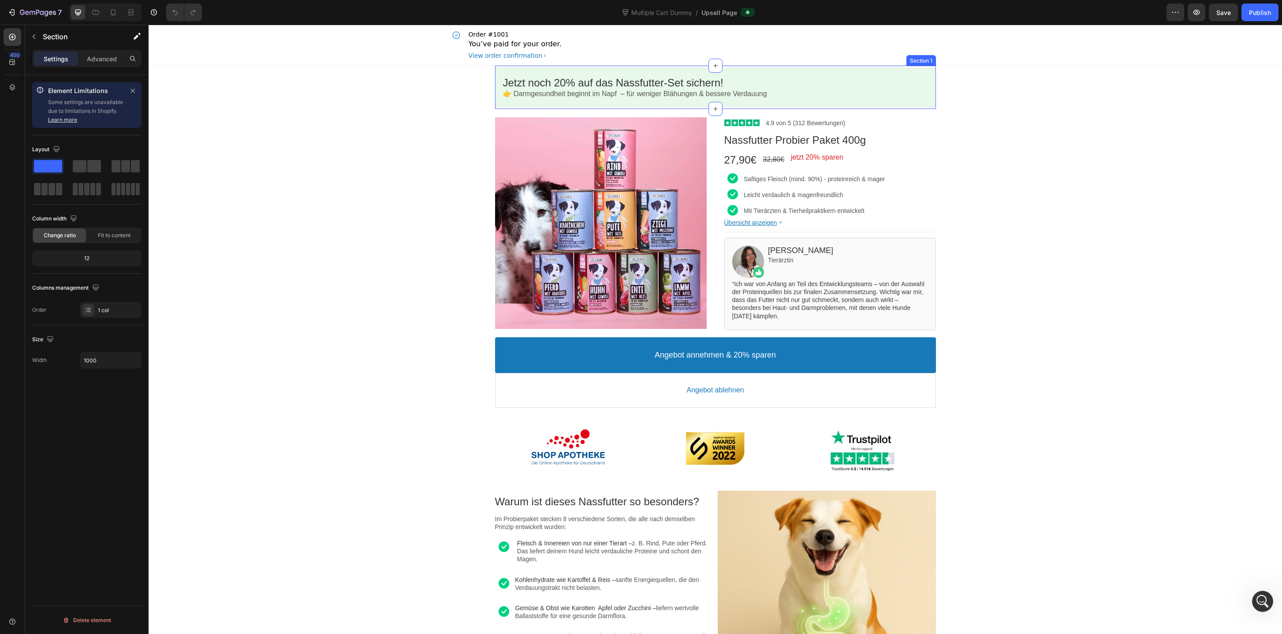
click at [909, 66] on div "Jetzt noch 20% auf das Nassfutter-Set sichern! Callout Text 👉 Darmgesundheit be…" at bounding box center [715, 87] width 441 height 43
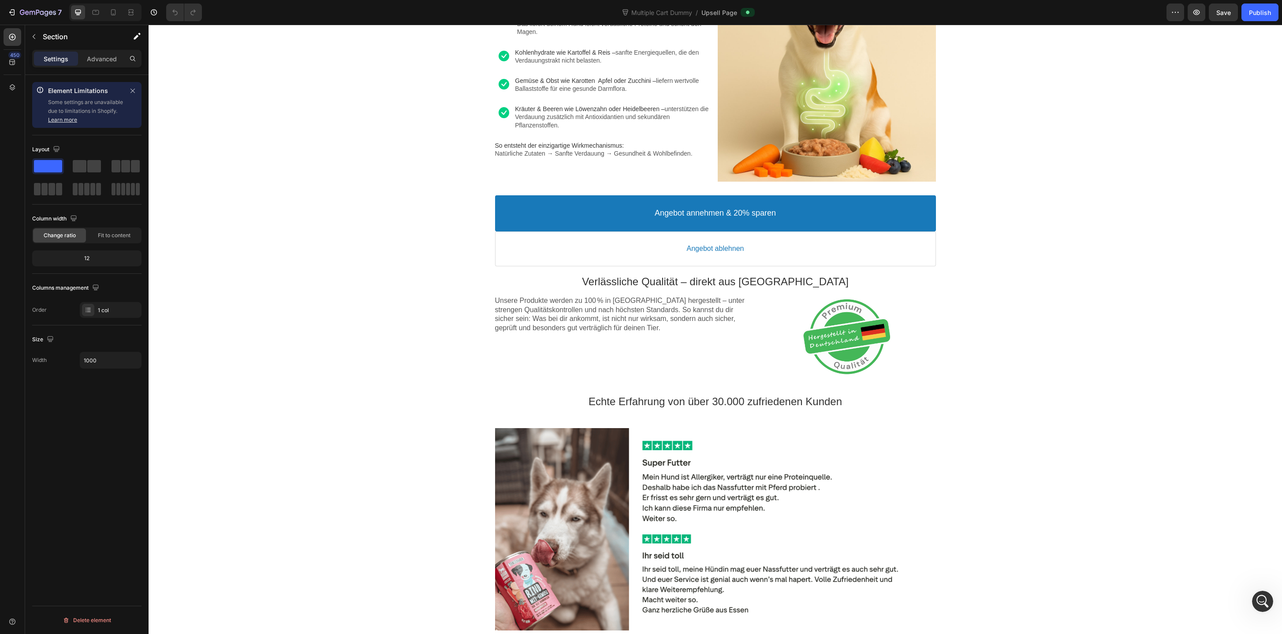
scroll to position [554, 0]
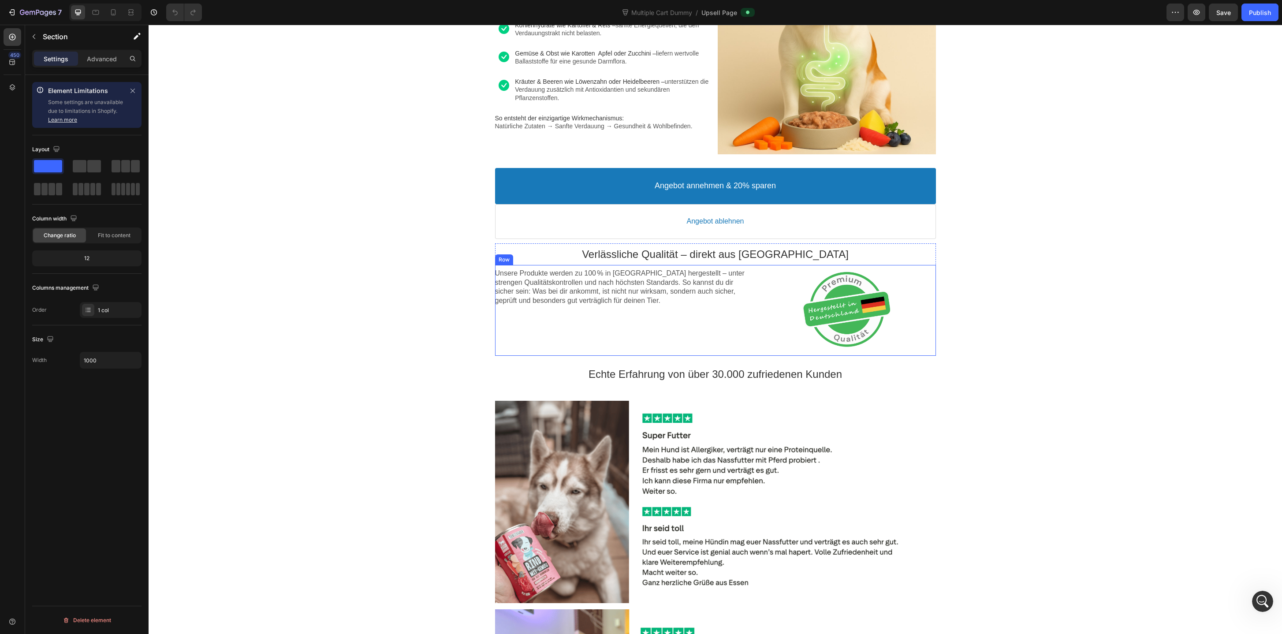
click at [712, 349] on div "Unsere Produkte werden zu 100 % in Deutschland hergestellt – unter strengen Qua…" at bounding box center [622, 310] width 255 height 91
click at [512, 257] on div "Row" at bounding box center [513, 256] width 15 height 7
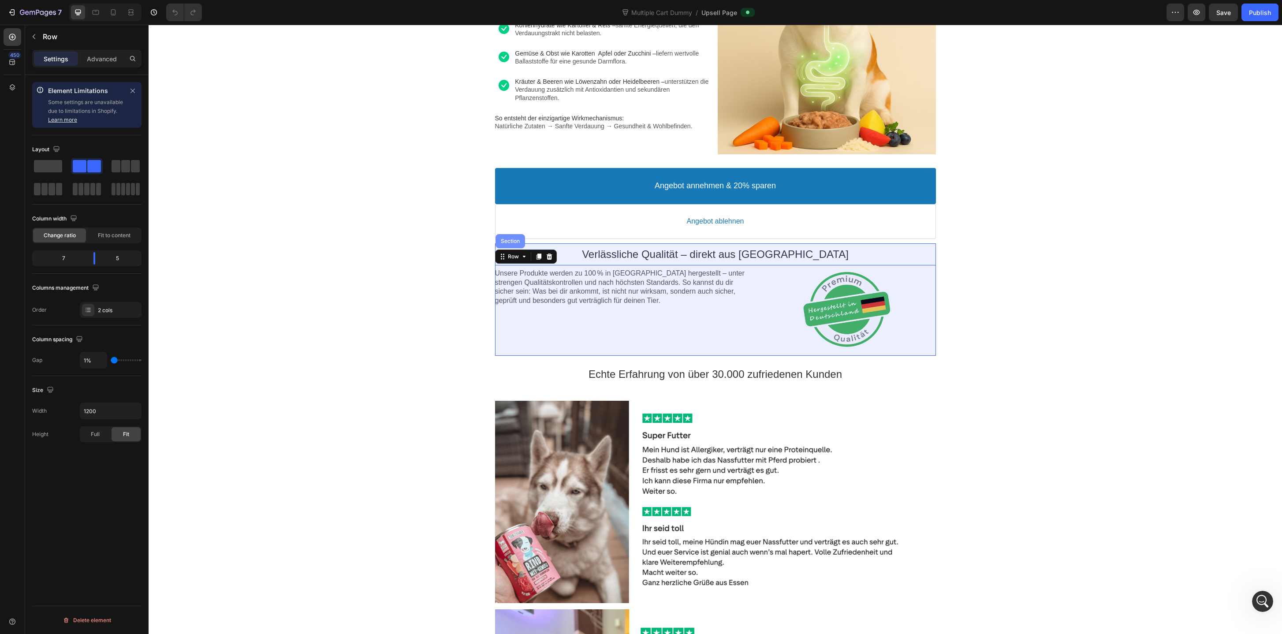
click at [506, 241] on div "Section" at bounding box center [510, 240] width 22 height 5
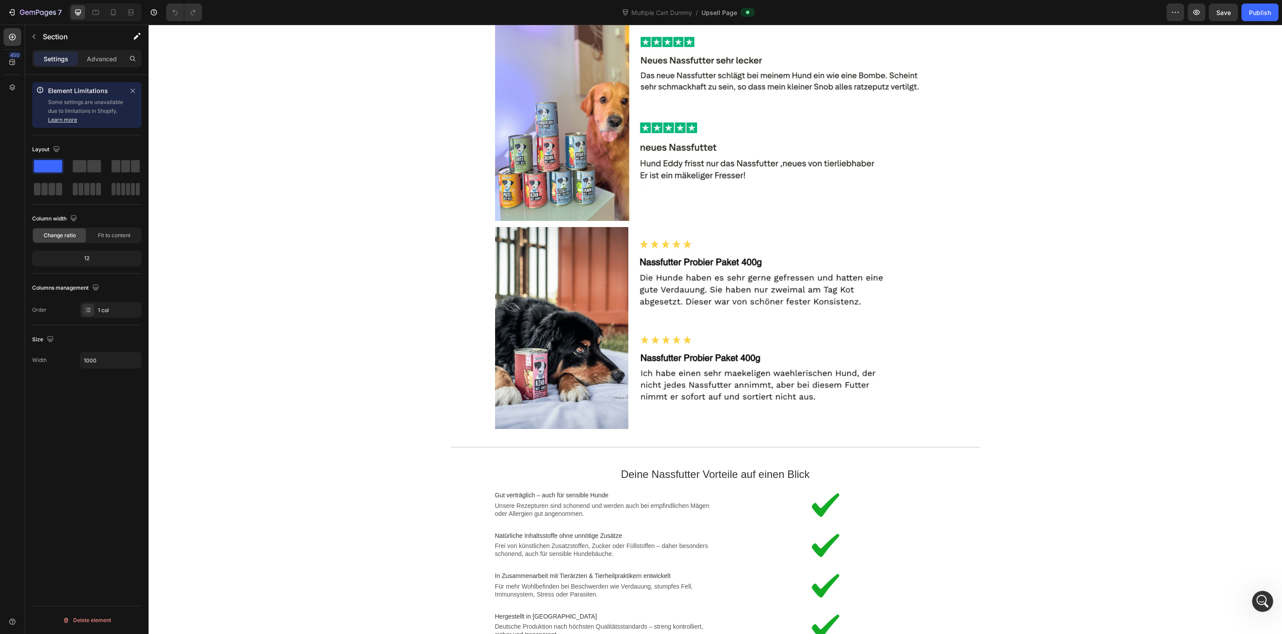
scroll to position [1409, 0]
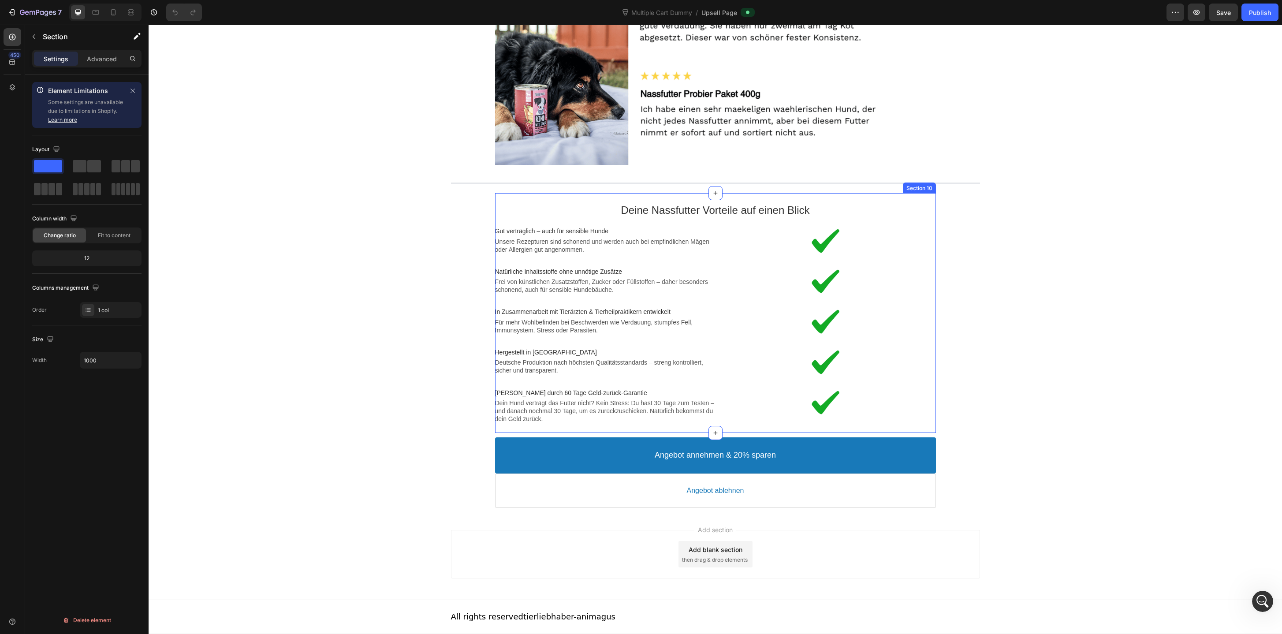
click at [900, 197] on div "Deine Nassfutter Vorteile auf einen Blick Text block Image Gut verträglich – au…" at bounding box center [715, 313] width 441 height 240
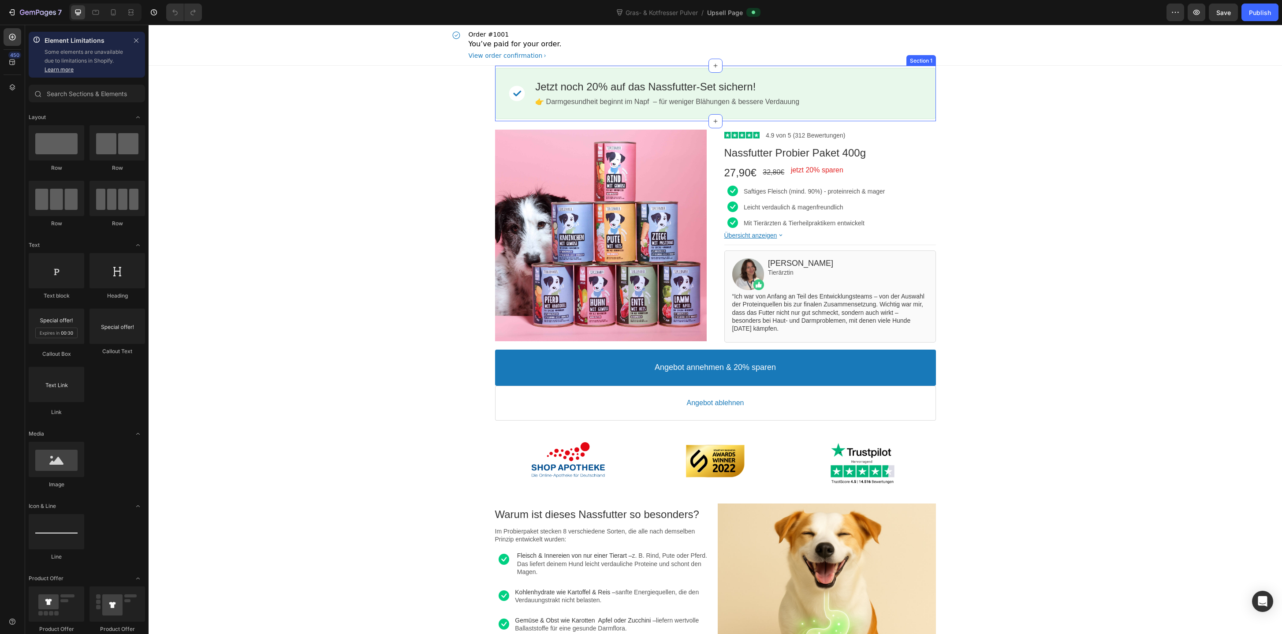
click at [607, 66] on div "Image Jetzt noch 20% auf das Nassfutter-Set sichern! Callout Text 👉 Darmgesundh…" at bounding box center [715, 94] width 441 height 56
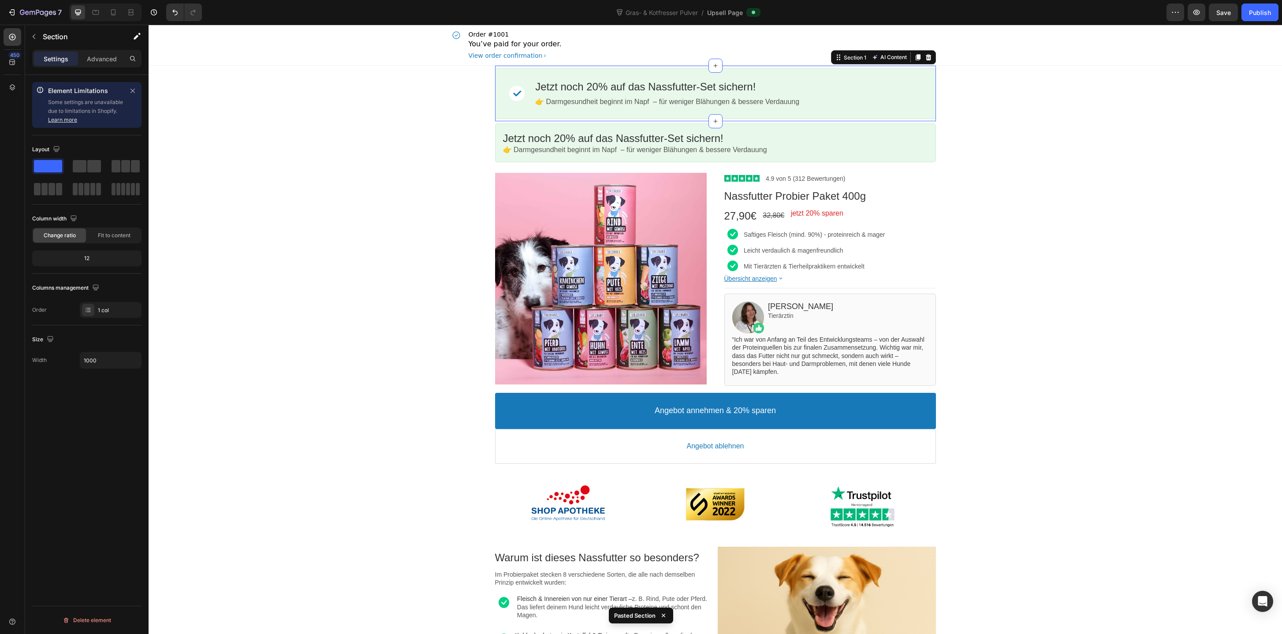
click at [607, 66] on div "Image Jetzt noch 20% auf das Nassfutter-Set sichern! Callout Text 👉 Darmgesundh…" at bounding box center [715, 94] width 441 height 56
click at [928, 58] on icon at bounding box center [928, 57] width 6 height 6
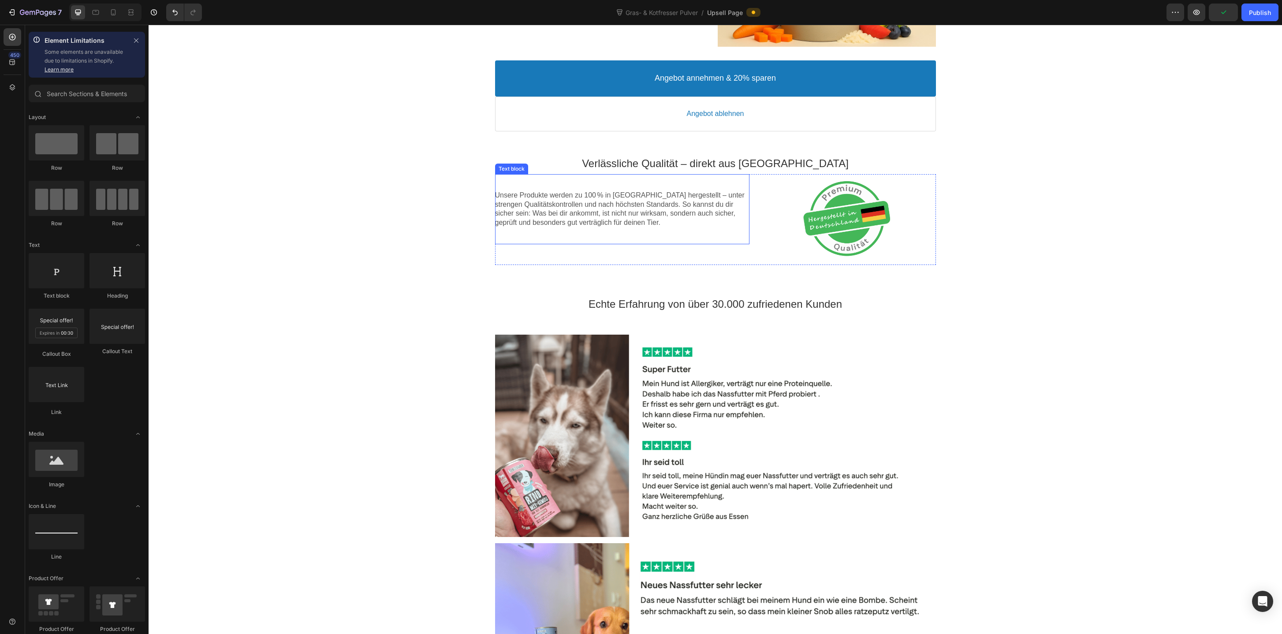
scroll to position [663, 0]
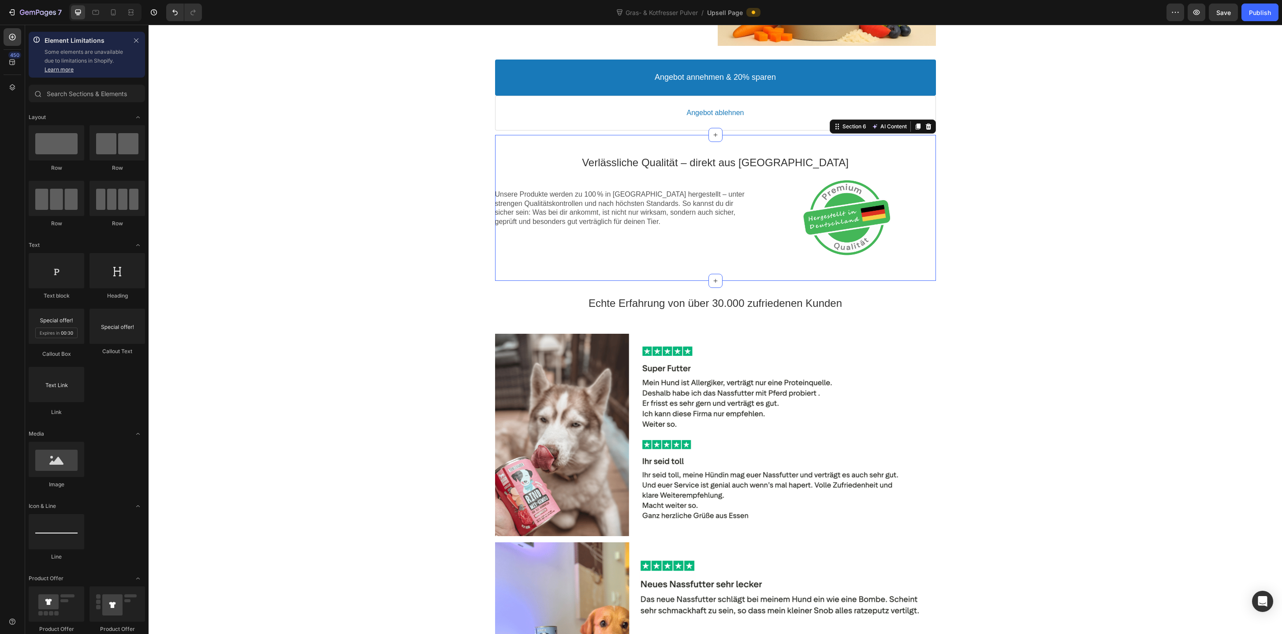
click at [626, 269] on div "Verlässliche Qualität – direkt aus [GEOGRAPHIC_DATA] Text block Unsere Produkte…" at bounding box center [715, 208] width 441 height 146
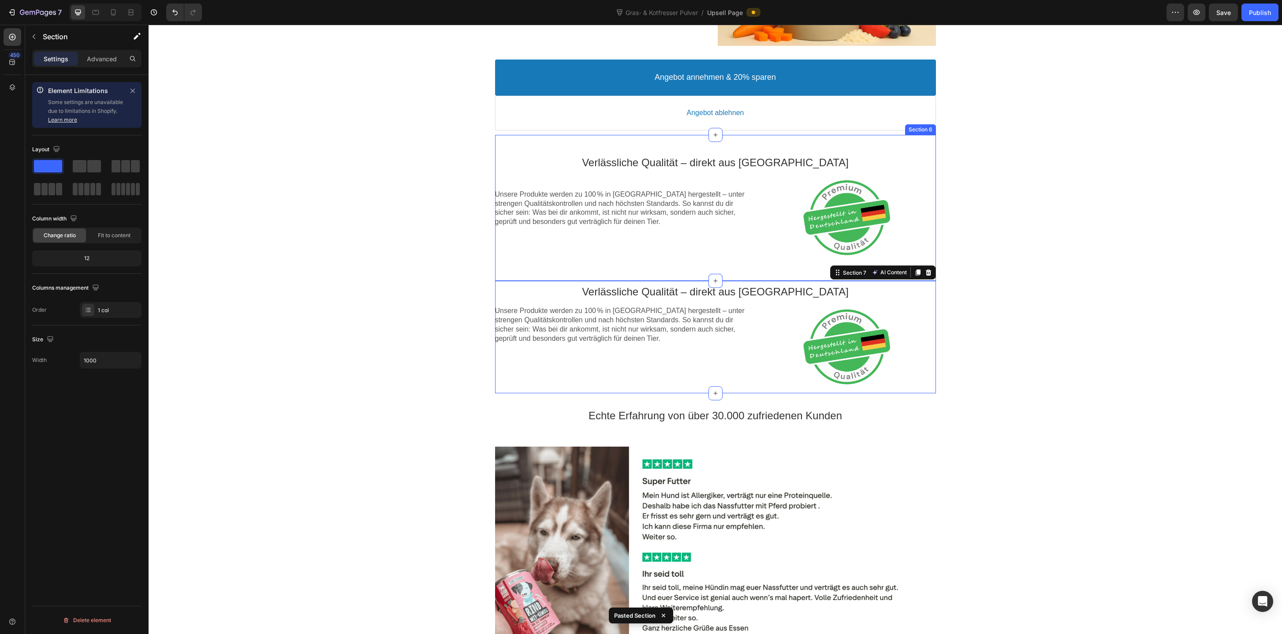
click at [721, 264] on div "Verlässliche Qualität – direkt aus [GEOGRAPHIC_DATA] Text block Unsere Produkte…" at bounding box center [715, 208] width 441 height 146
click at [926, 124] on icon at bounding box center [928, 126] width 6 height 6
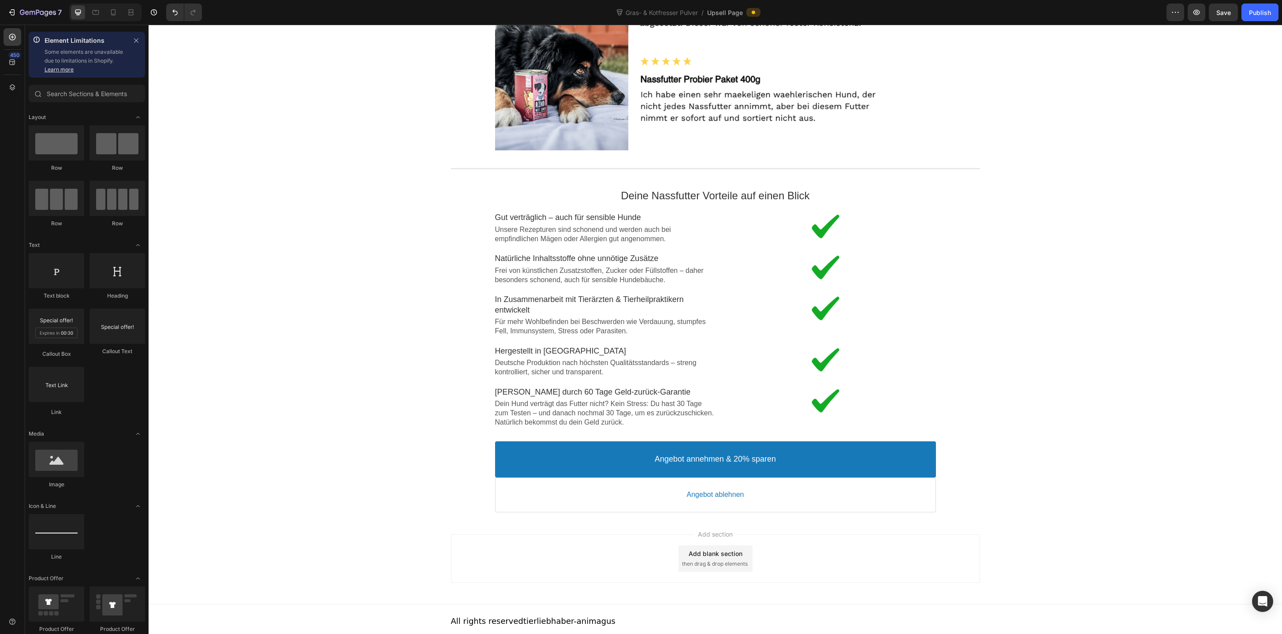
scroll to position [1436, 0]
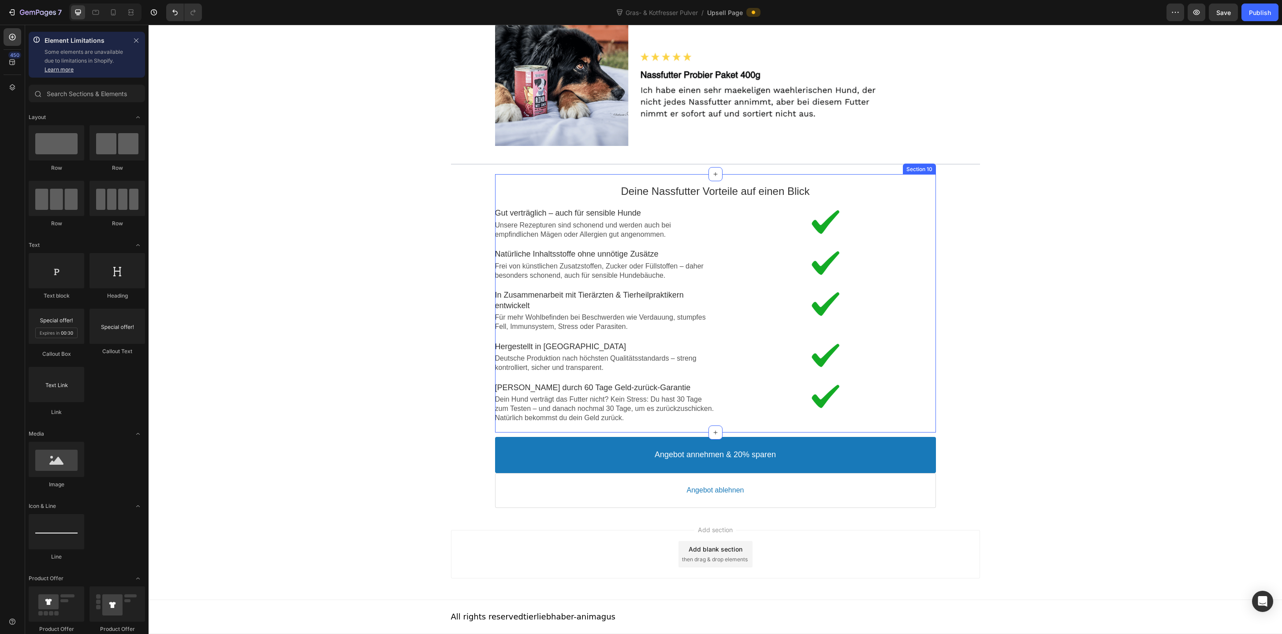
click at [737, 177] on div "Deine Nassfutter Vorteile auf einen Blick Text block Image Gut verträglich – au…" at bounding box center [715, 303] width 441 height 258
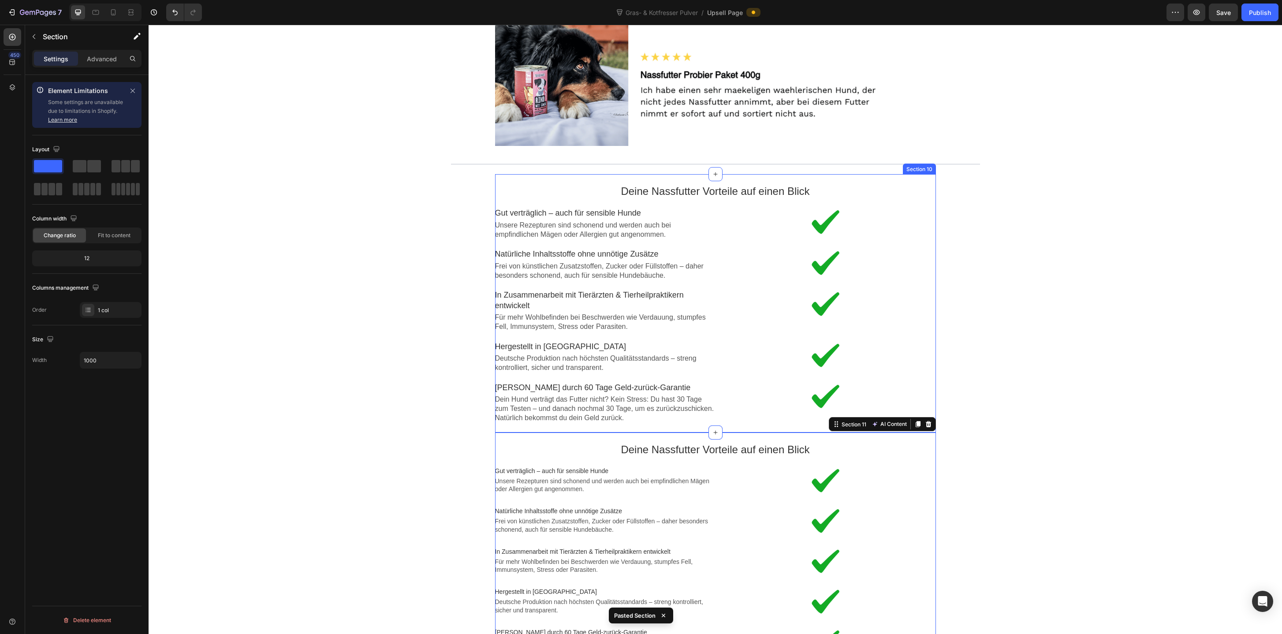
click at [795, 178] on div "Deine Nassfutter Vorteile auf einen Blick Text block Image Gut verträglich – au…" at bounding box center [715, 303] width 441 height 258
click at [930, 166] on icon at bounding box center [928, 165] width 7 height 7
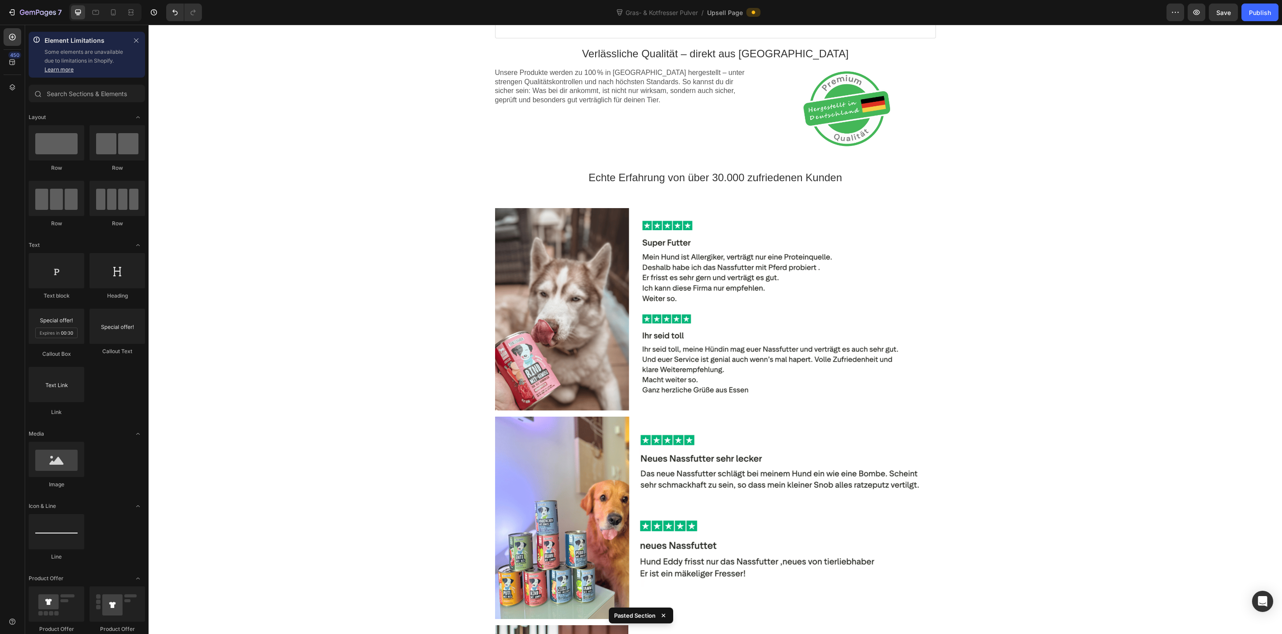
scroll to position [742, 0]
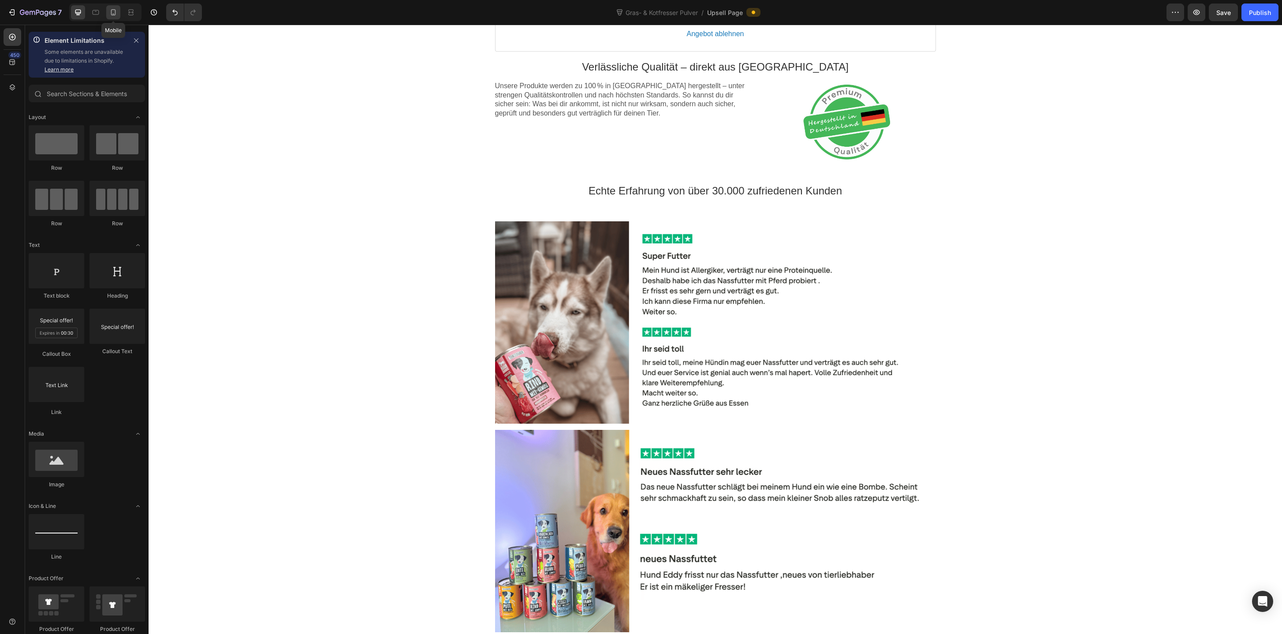
click at [115, 17] on div at bounding box center [113, 12] width 14 height 14
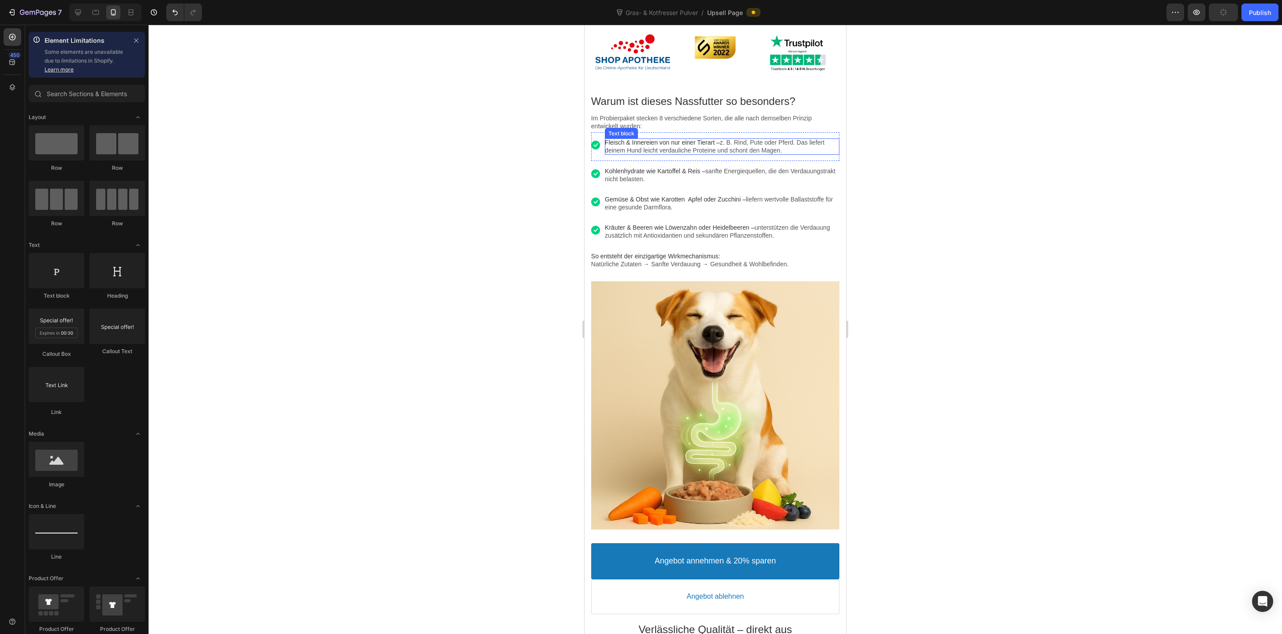
scroll to position [649, 0]
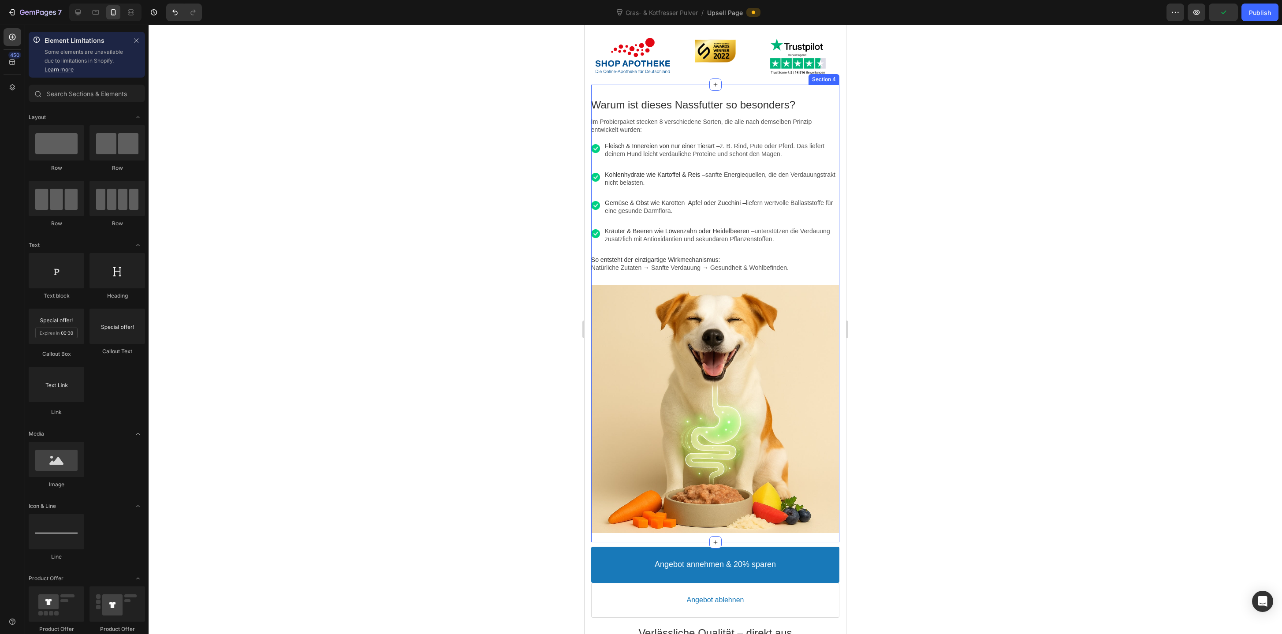
click at [657, 90] on div "Warum ist dieses Nassfutter so besonders? Text block Im Probierpaket stecken 8 …" at bounding box center [715, 314] width 248 height 458
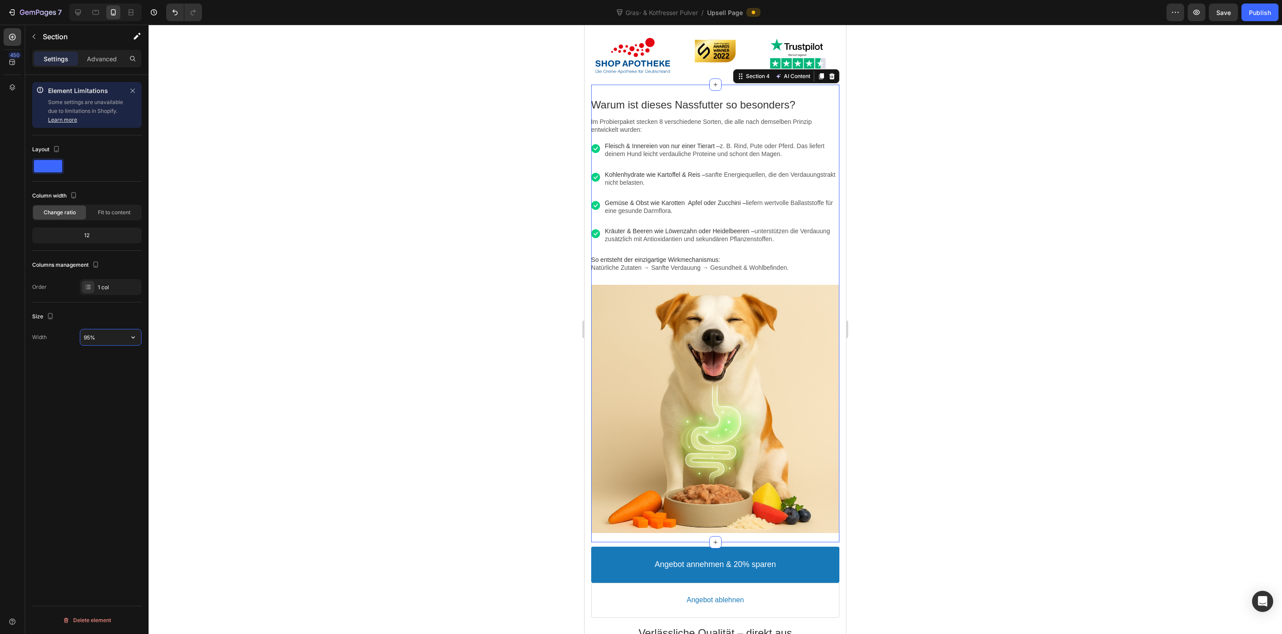
click at [90, 340] on input "95%" at bounding box center [110, 337] width 61 height 16
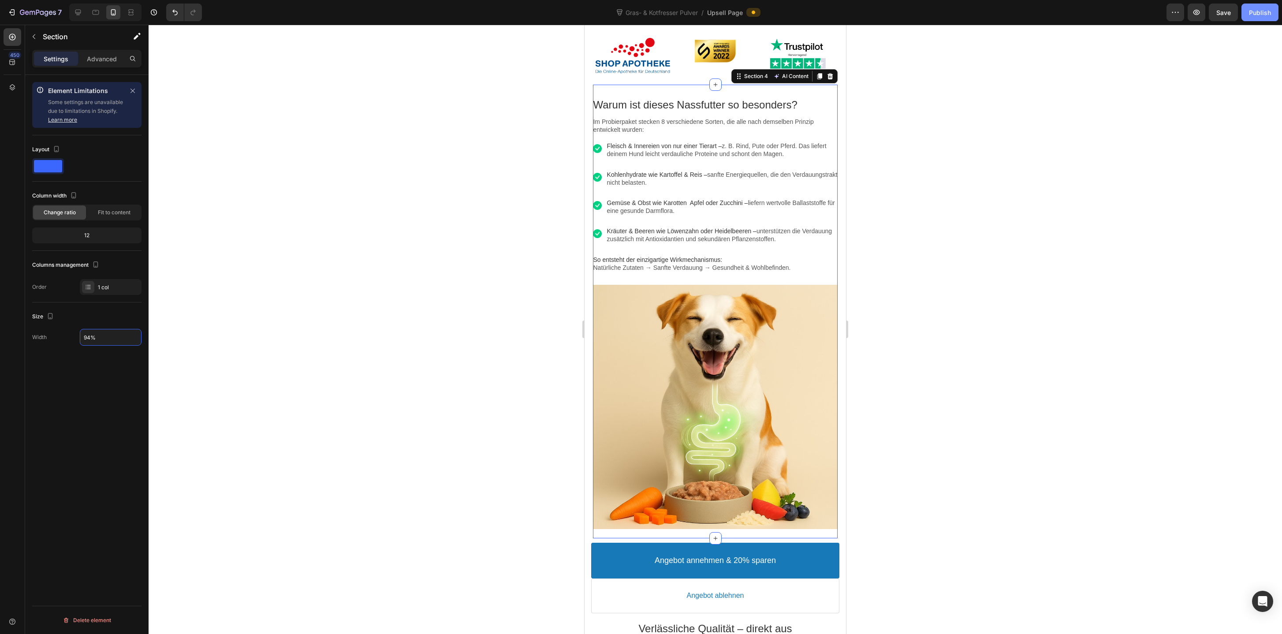
type input "94%"
click at [1271, 10] on button "Publish" at bounding box center [1259, 13] width 37 height 18
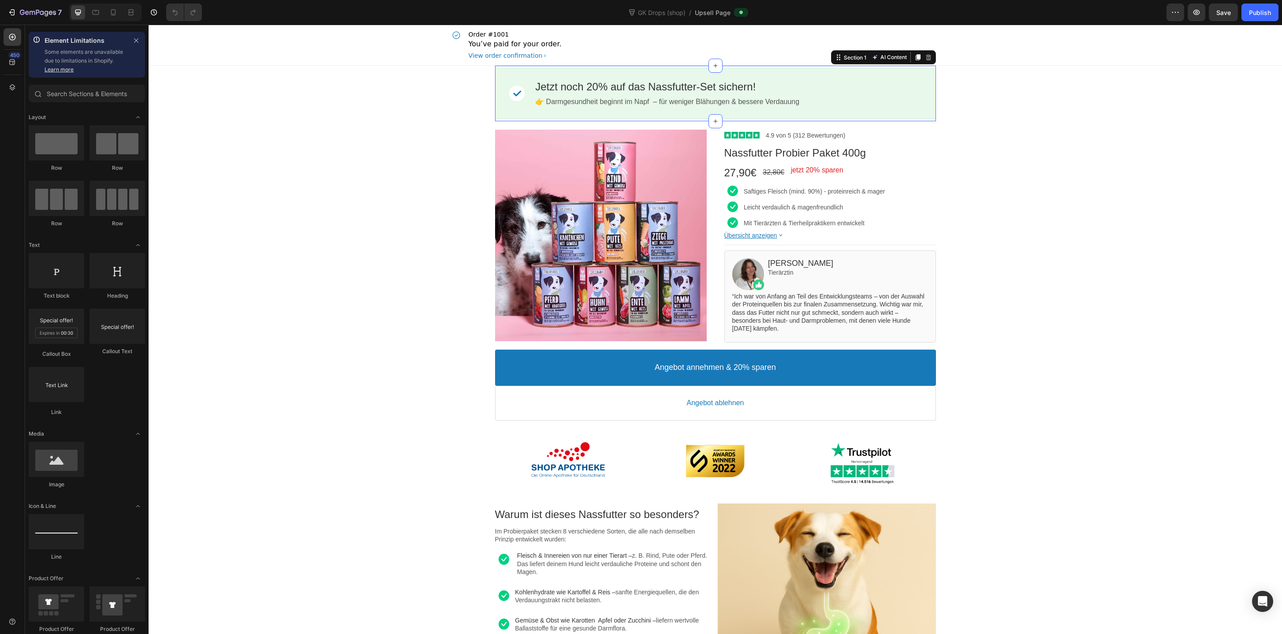
click at [837, 66] on div "Image Jetzt noch 20% auf das Nassfutter-Set sichern! Callout Text 👉 Darmgesundh…" at bounding box center [715, 94] width 441 height 56
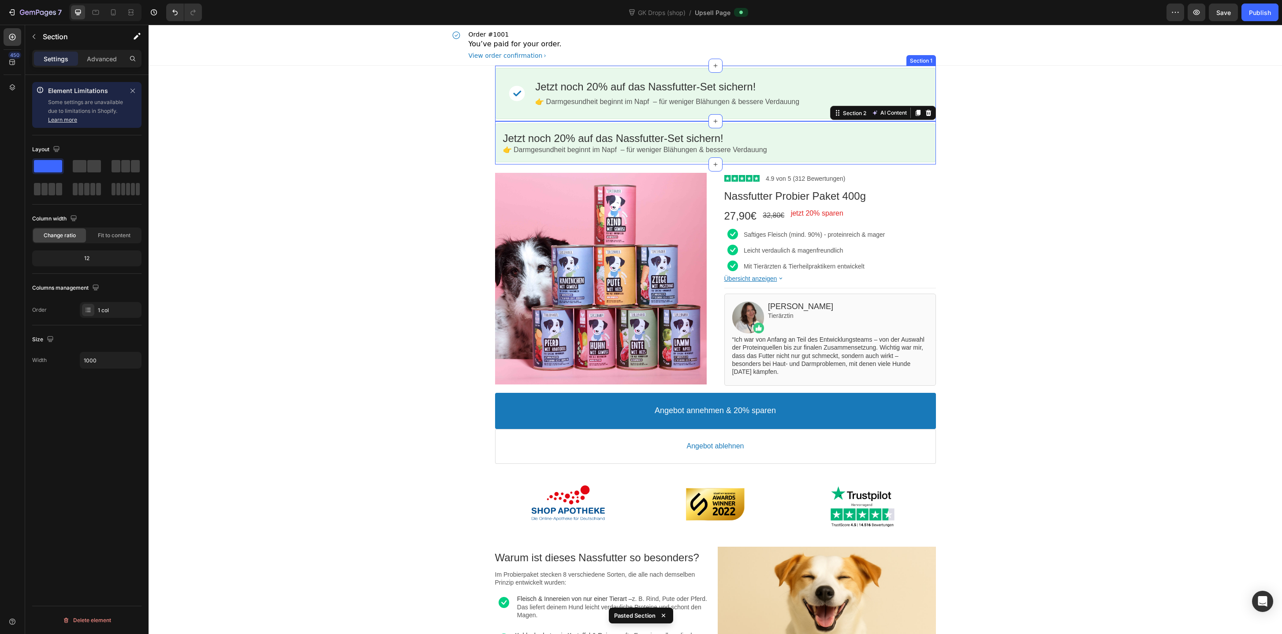
click at [837, 66] on div "Image Jetzt noch 20% auf das Nassfutter-Set sichern! Callout Text 👉 Darmgesundh…" at bounding box center [715, 94] width 441 height 56
click at [933, 55] on div at bounding box center [928, 57] width 11 height 11
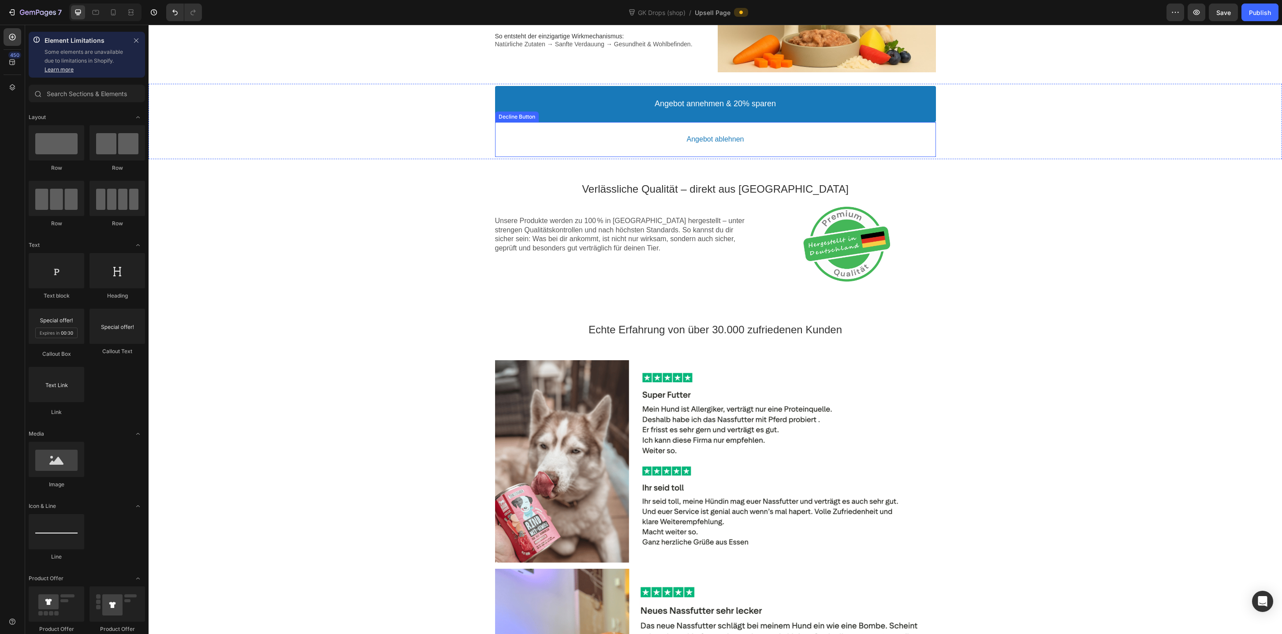
scroll to position [651, 0]
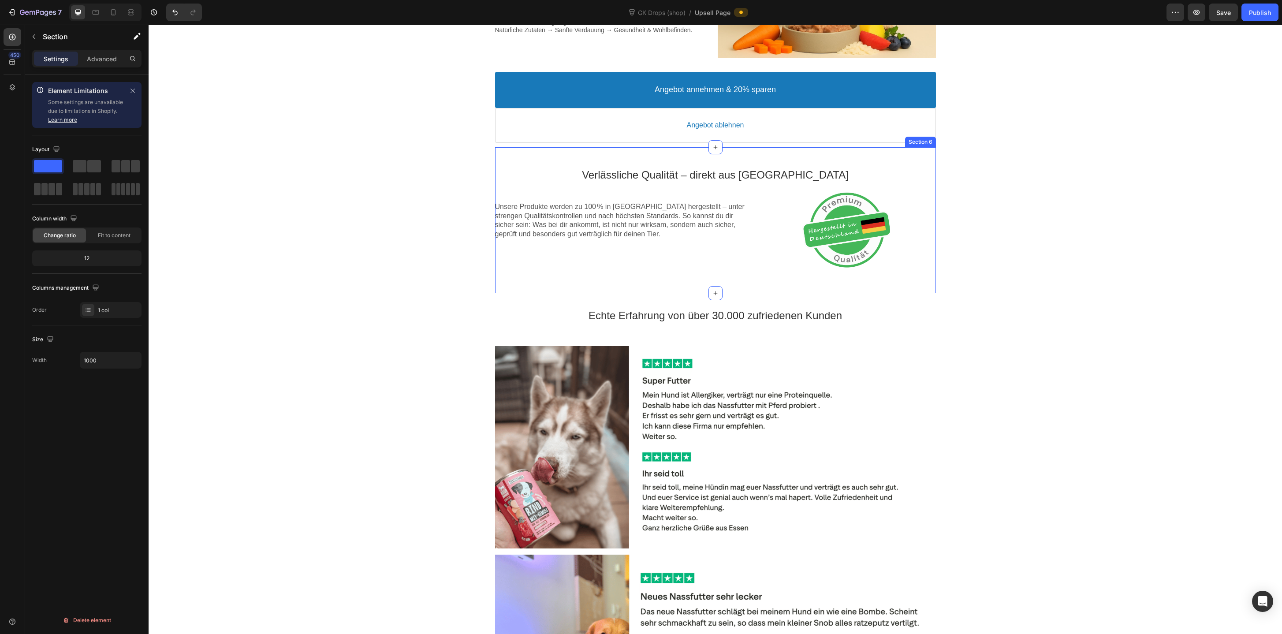
click at [741, 160] on div "Verlässliche Qualität – direkt aus [GEOGRAPHIC_DATA] Text block Unsere Produkte…" at bounding box center [715, 220] width 441 height 146
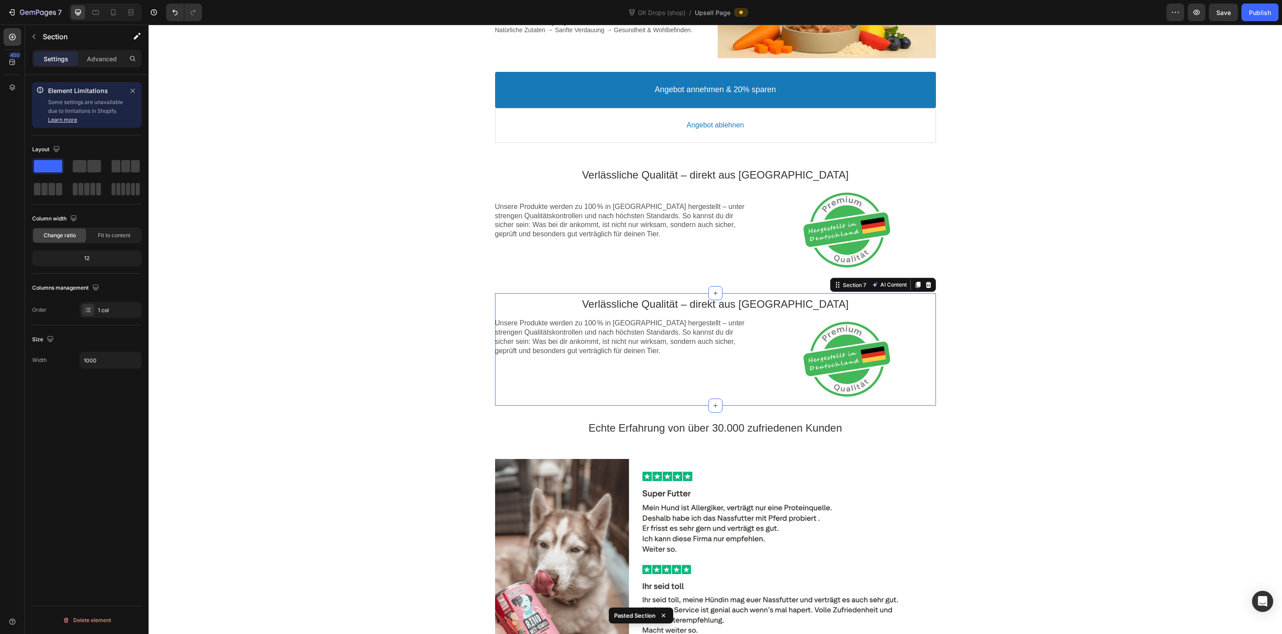
click at [741, 160] on div "Verlässliche Qualität – direkt aus [GEOGRAPHIC_DATA] Text block Unsere Produkte…" at bounding box center [715, 220] width 441 height 146
click at [929, 140] on icon at bounding box center [928, 138] width 6 height 6
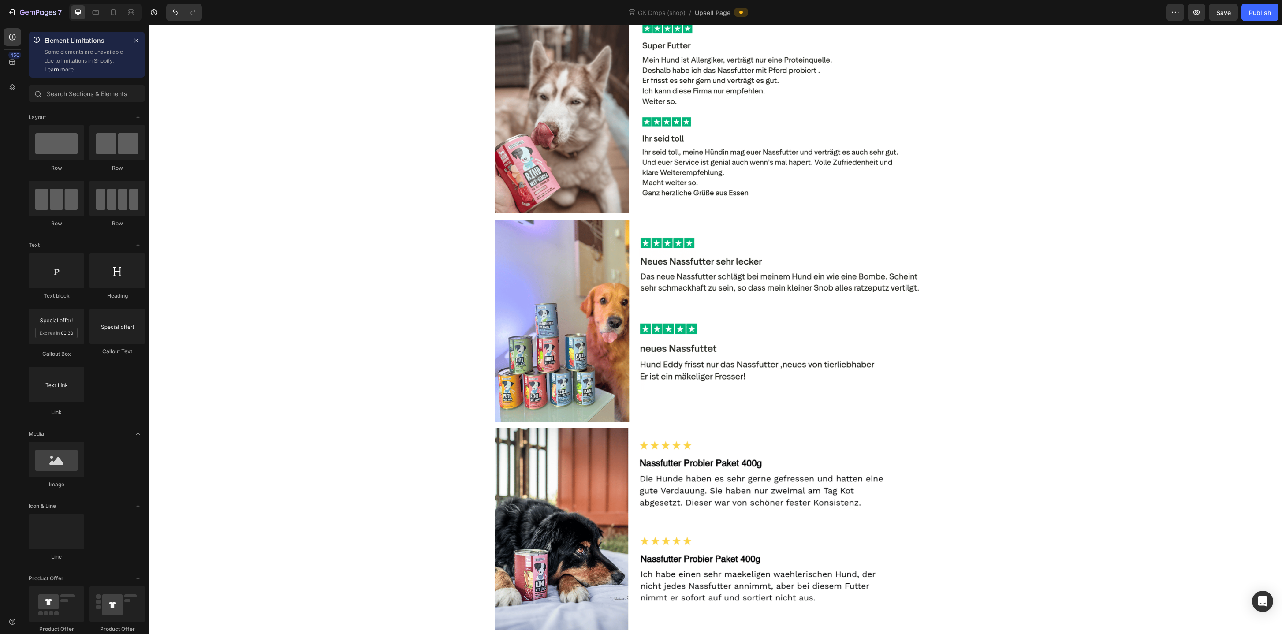
scroll to position [1436, 0]
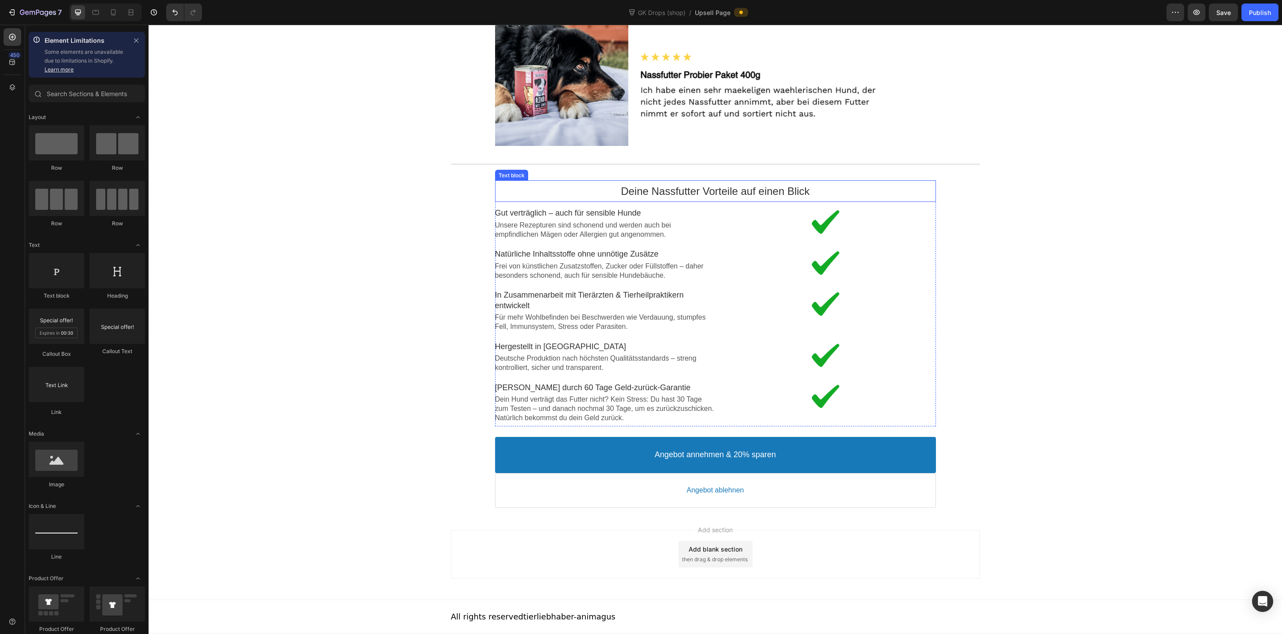
click at [896, 186] on p "Deine Nassfutter Vorteile auf einen Blick" at bounding box center [715, 191] width 441 height 14
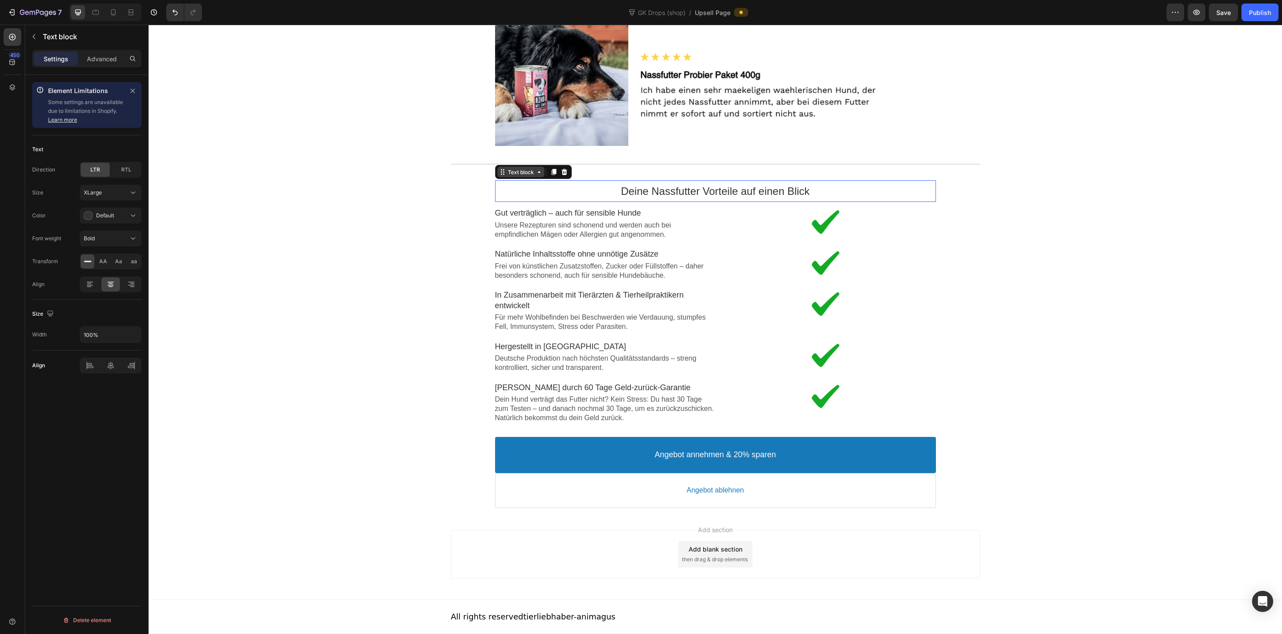
click at [501, 170] on icon at bounding box center [501, 169] width 1 height 1
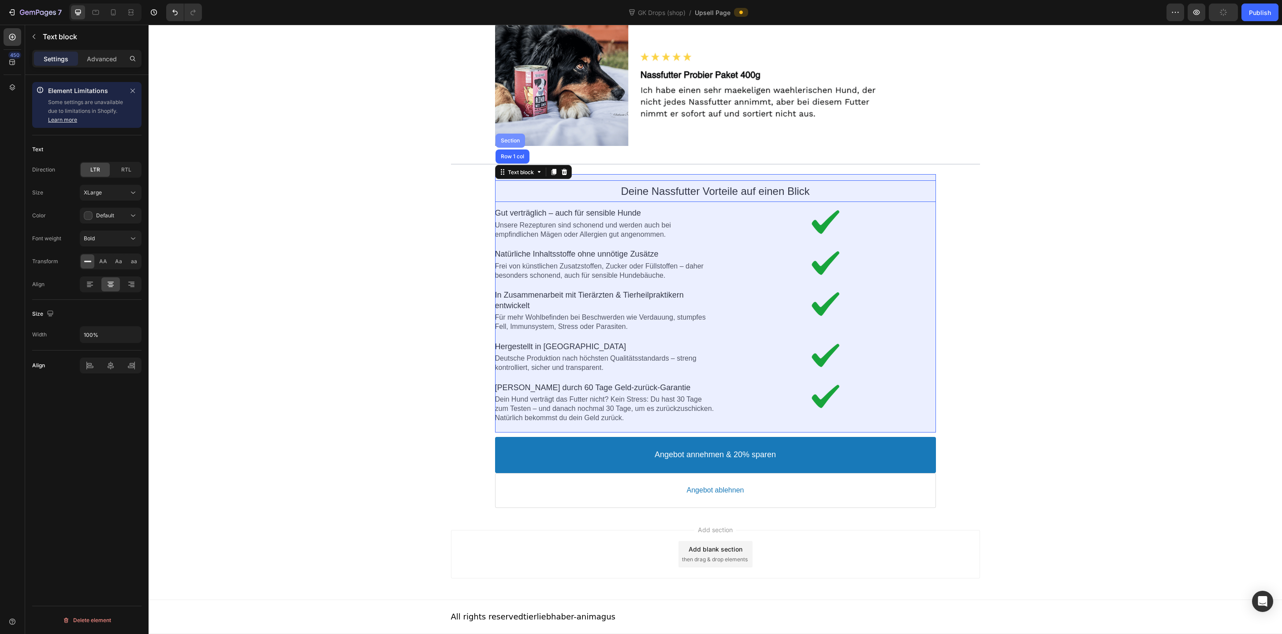
click at [517, 138] on div "Section" at bounding box center [510, 140] width 22 height 5
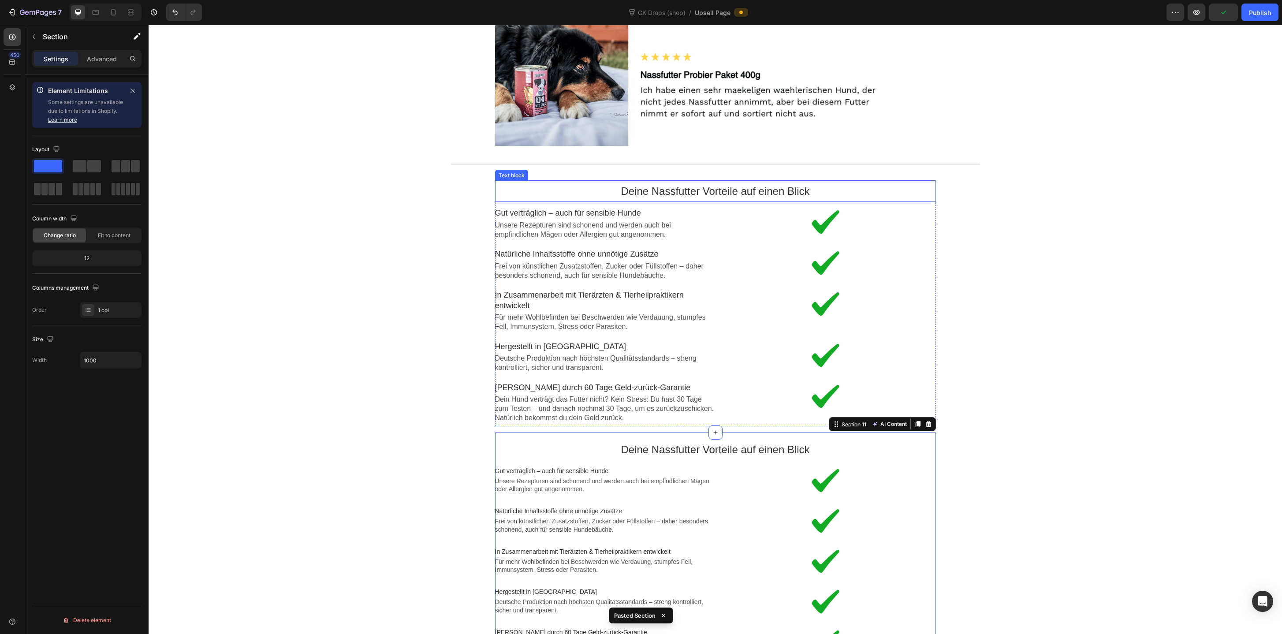
click at [560, 193] on p "Deine Nassfutter Vorteile auf einen Blick" at bounding box center [715, 191] width 441 height 14
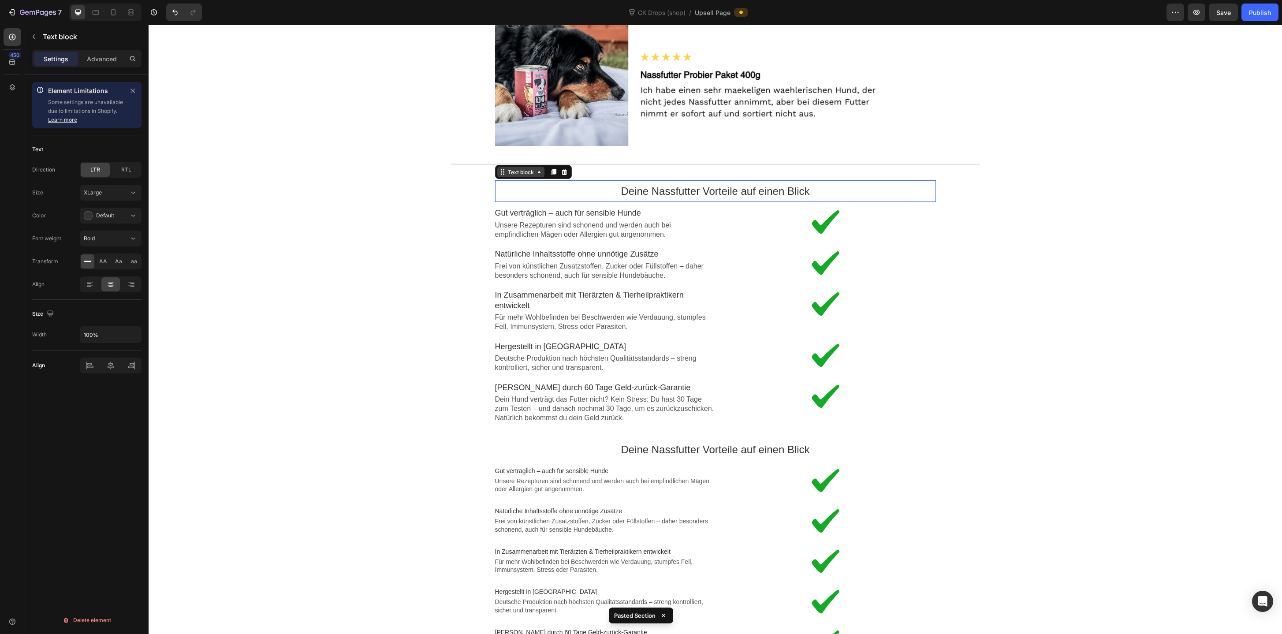
click at [518, 171] on div "Text block" at bounding box center [521, 172] width 30 height 7
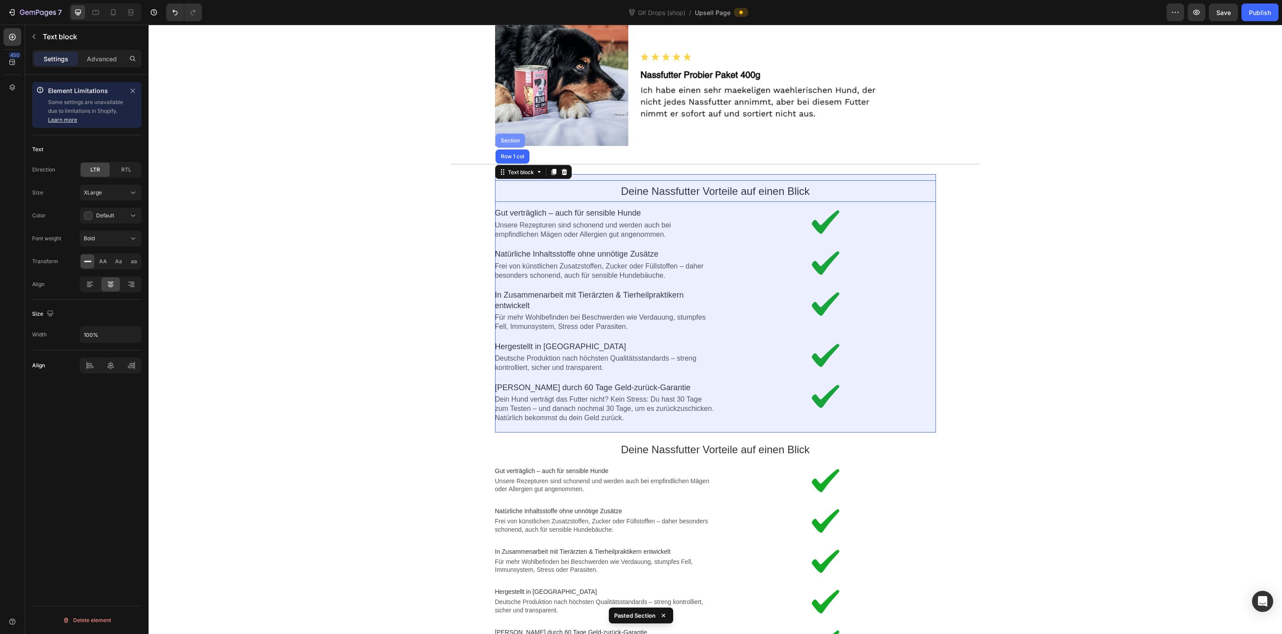
click at [513, 139] on div "Section" at bounding box center [510, 140] width 22 height 5
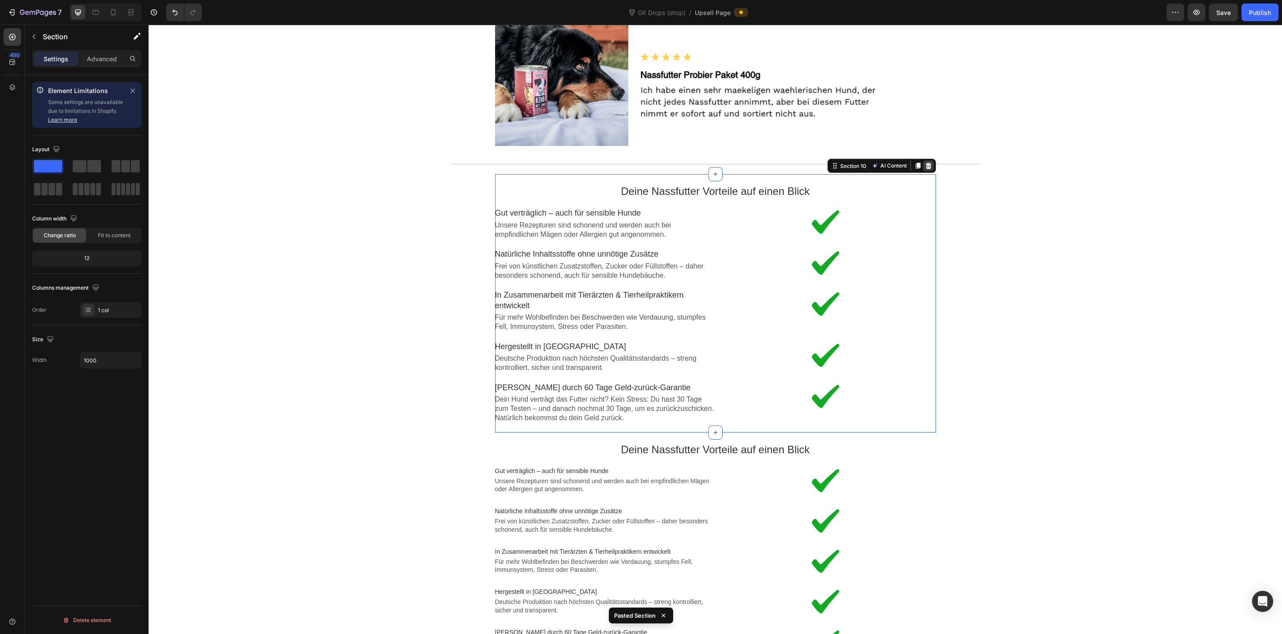
click at [928, 161] on div at bounding box center [928, 165] width 11 height 11
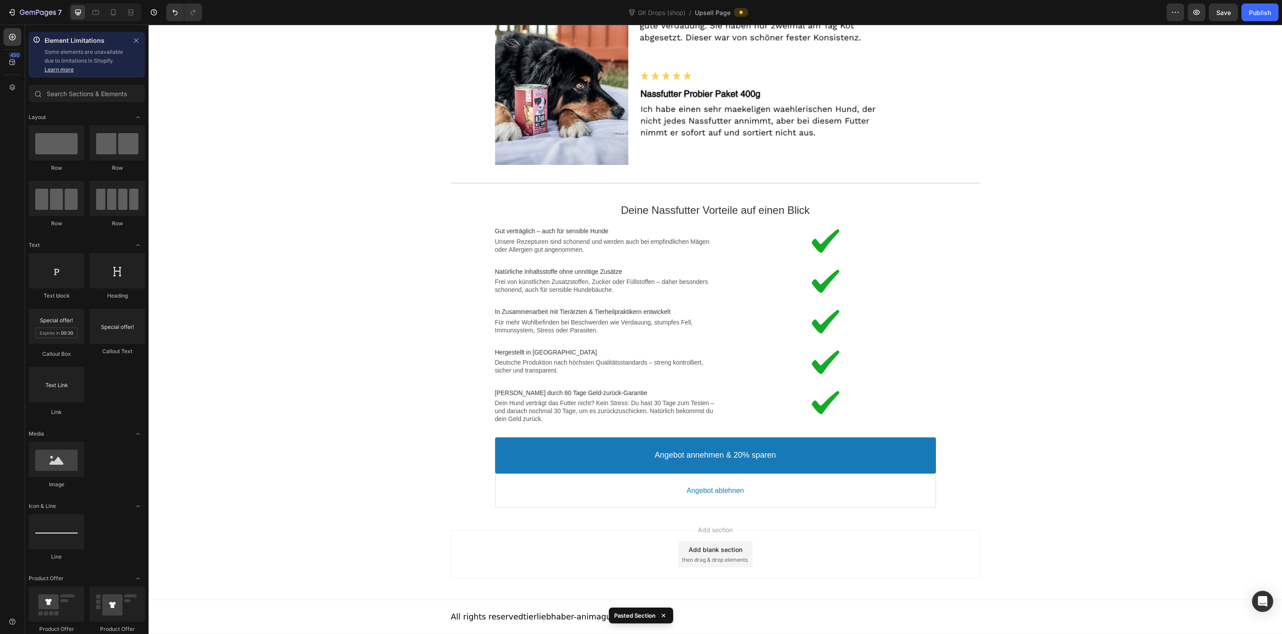
scroll to position [1417, 0]
click at [115, 12] on icon at bounding box center [113, 12] width 9 height 9
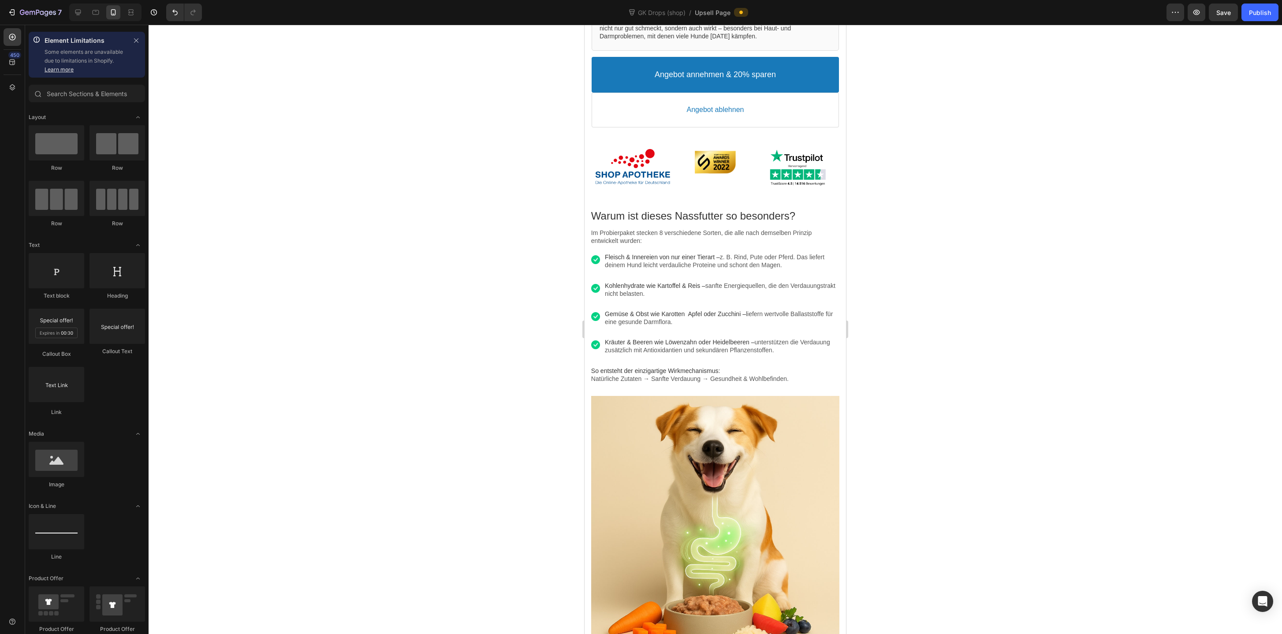
scroll to position [424, 0]
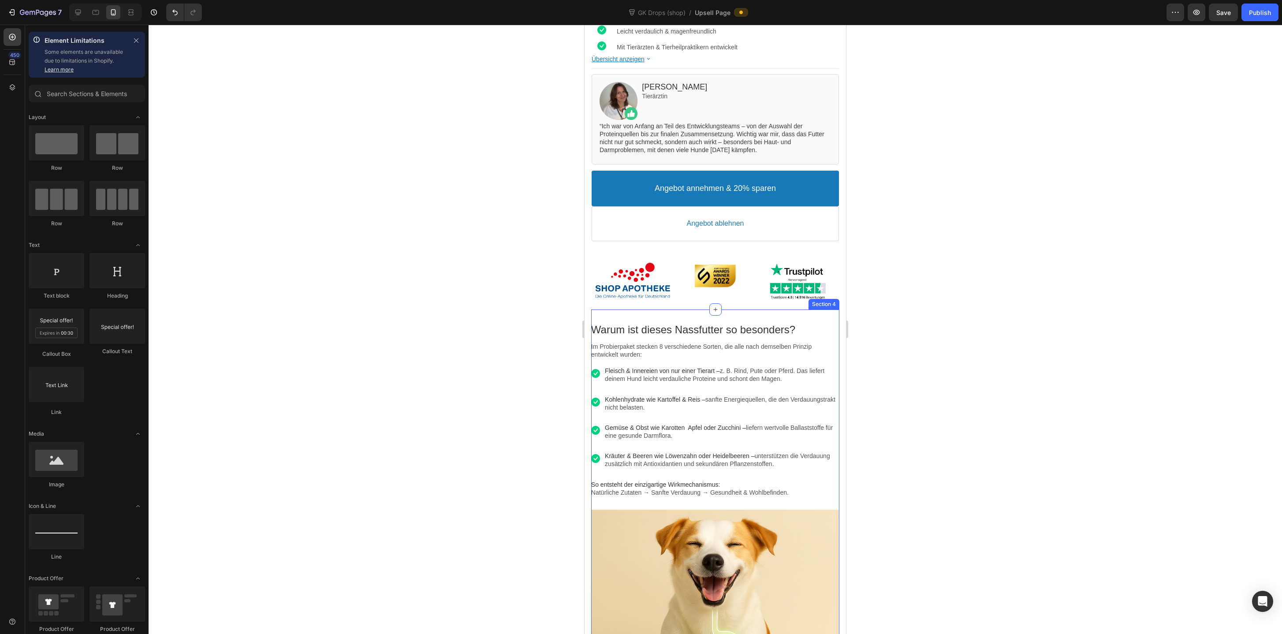
click at [666, 313] on div "Warum ist dieses Nassfutter so besonders? Text block Im Probierpaket stecken 8 …" at bounding box center [715, 538] width 248 height 458
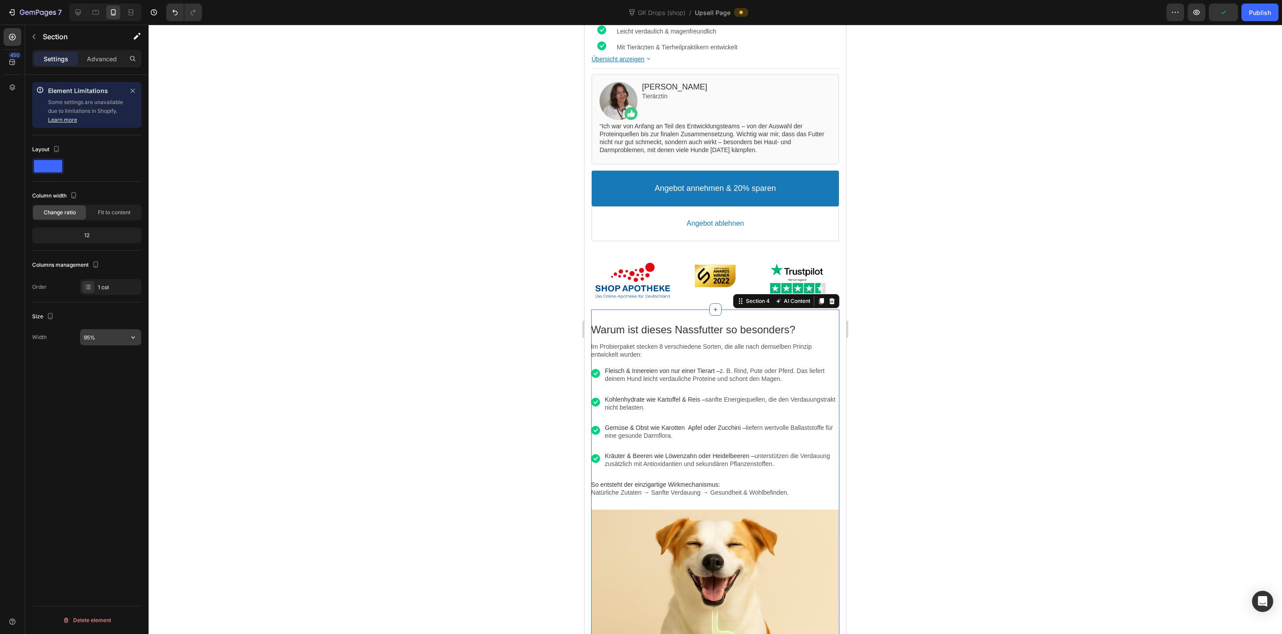
click at [83, 338] on input "95%" at bounding box center [110, 337] width 61 height 16
type input "94%"
click at [1256, 17] on button "Publish" at bounding box center [1259, 13] width 37 height 18
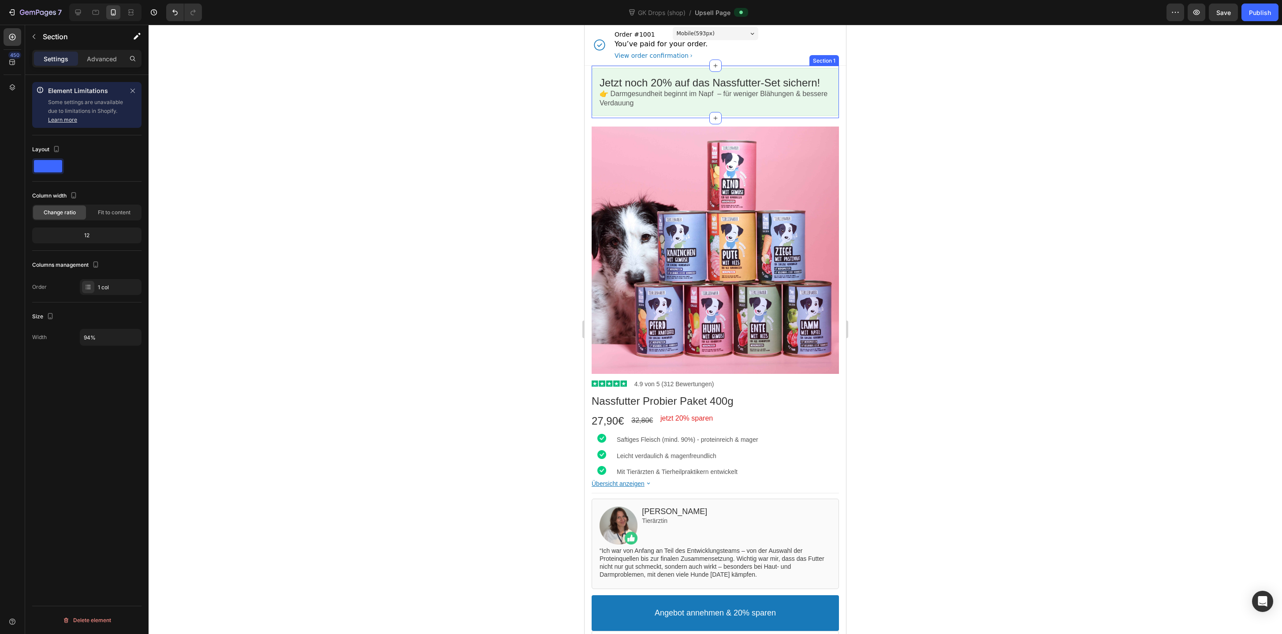
click at [815, 67] on div "Jetzt noch 20% auf das Nassfutter-Set sichern! Callout Text 👉 Darmgesundheit be…" at bounding box center [714, 92] width 247 height 52
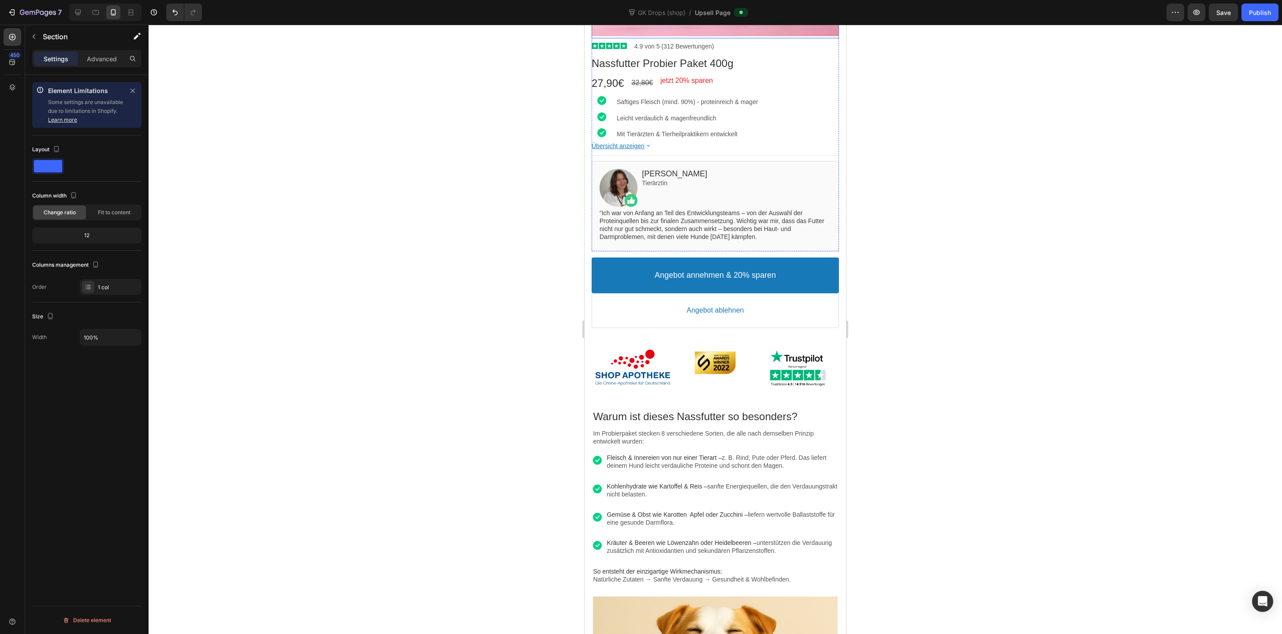
scroll to position [489, 0]
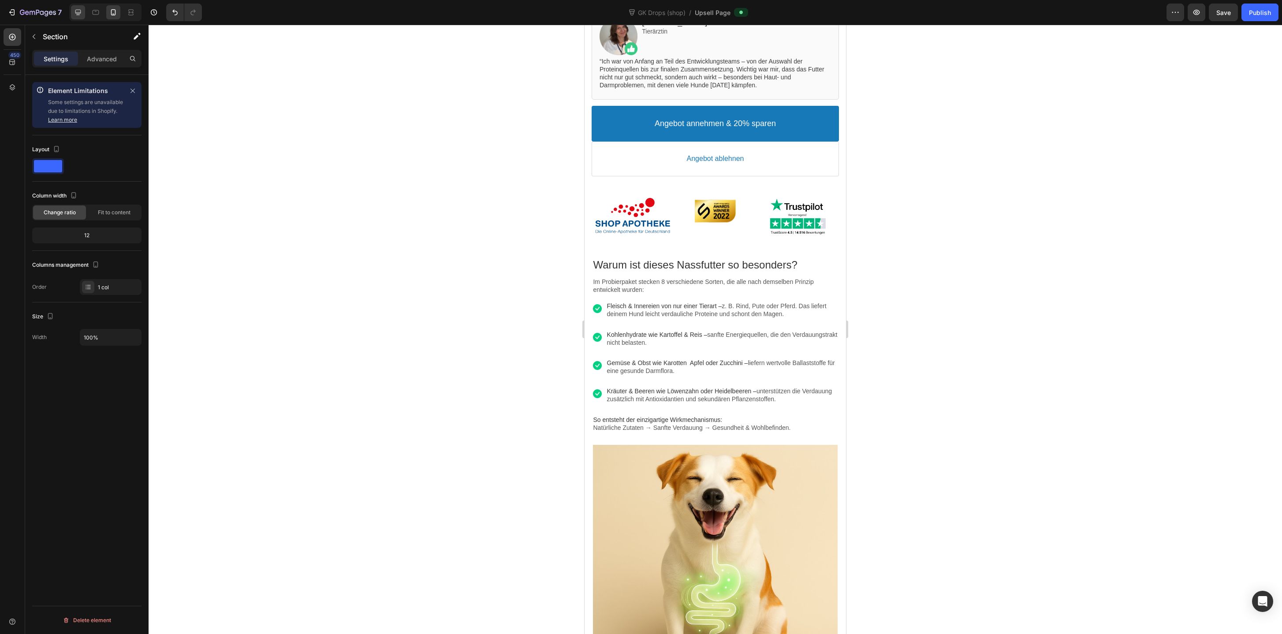
click at [75, 12] on icon at bounding box center [78, 13] width 6 height 6
type input "1000"
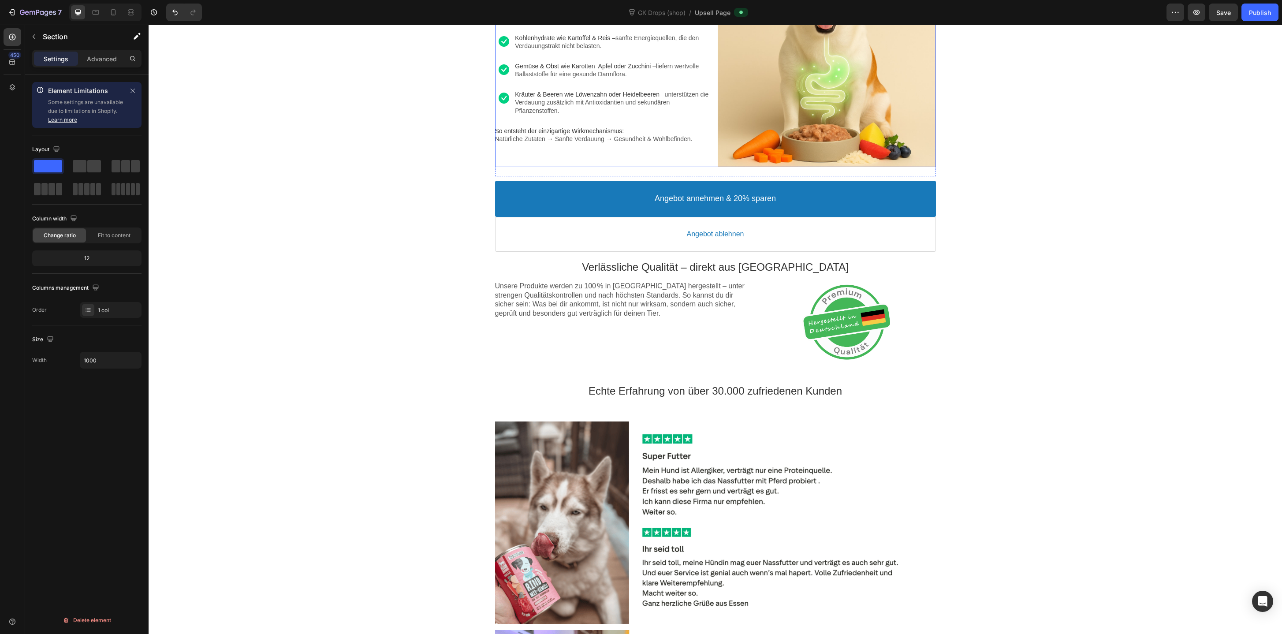
scroll to position [554, 0]
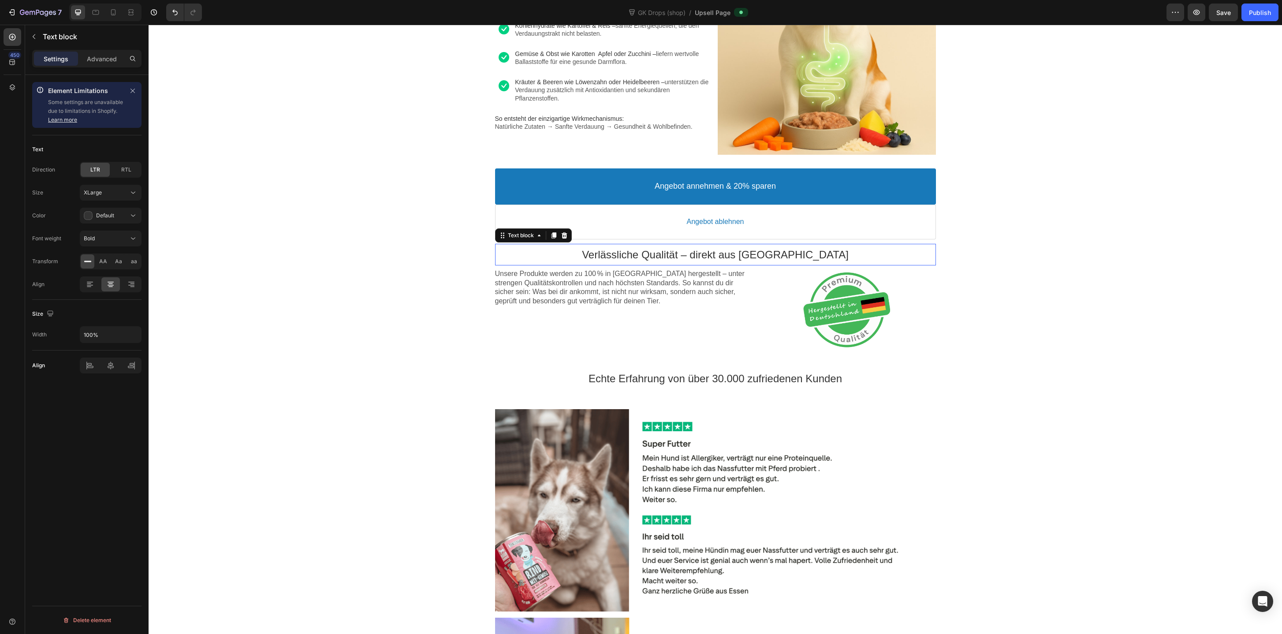
click at [921, 244] on div "Verlässliche Qualität – direkt aus Deutschland Text block" at bounding box center [715, 255] width 441 height 22
click at [519, 240] on div "Text block" at bounding box center [533, 235] width 77 height 14
click at [519, 230] on div "Text block" at bounding box center [520, 235] width 47 height 11
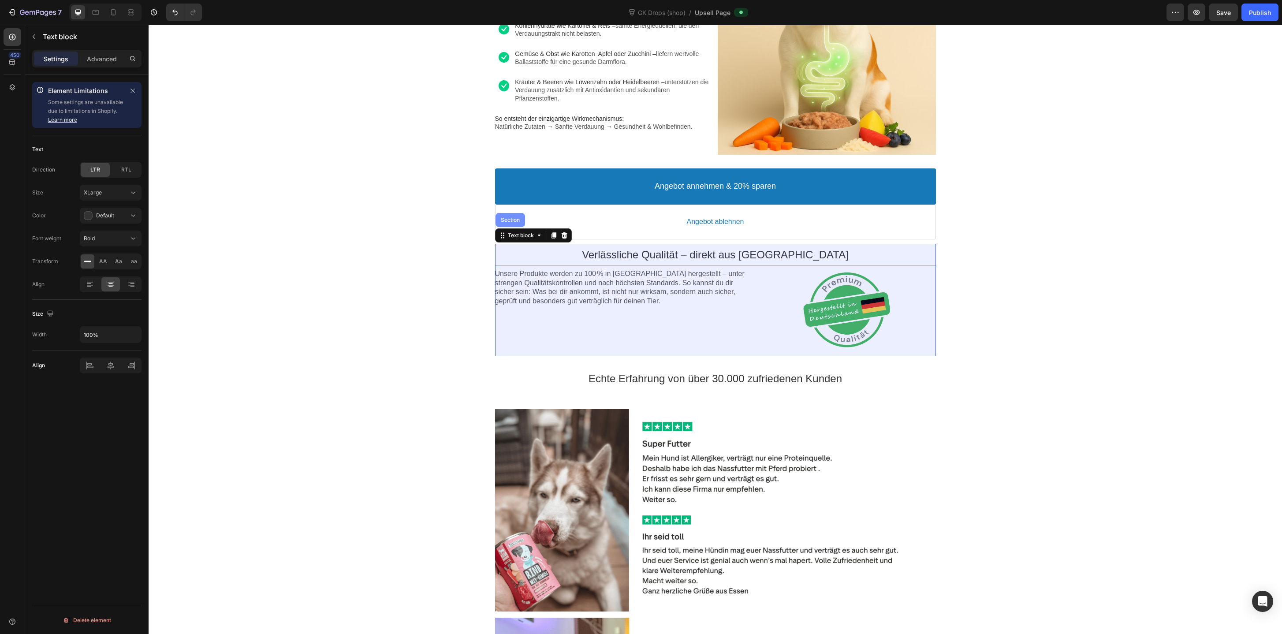
click at [513, 220] on div "Section" at bounding box center [510, 219] width 22 height 5
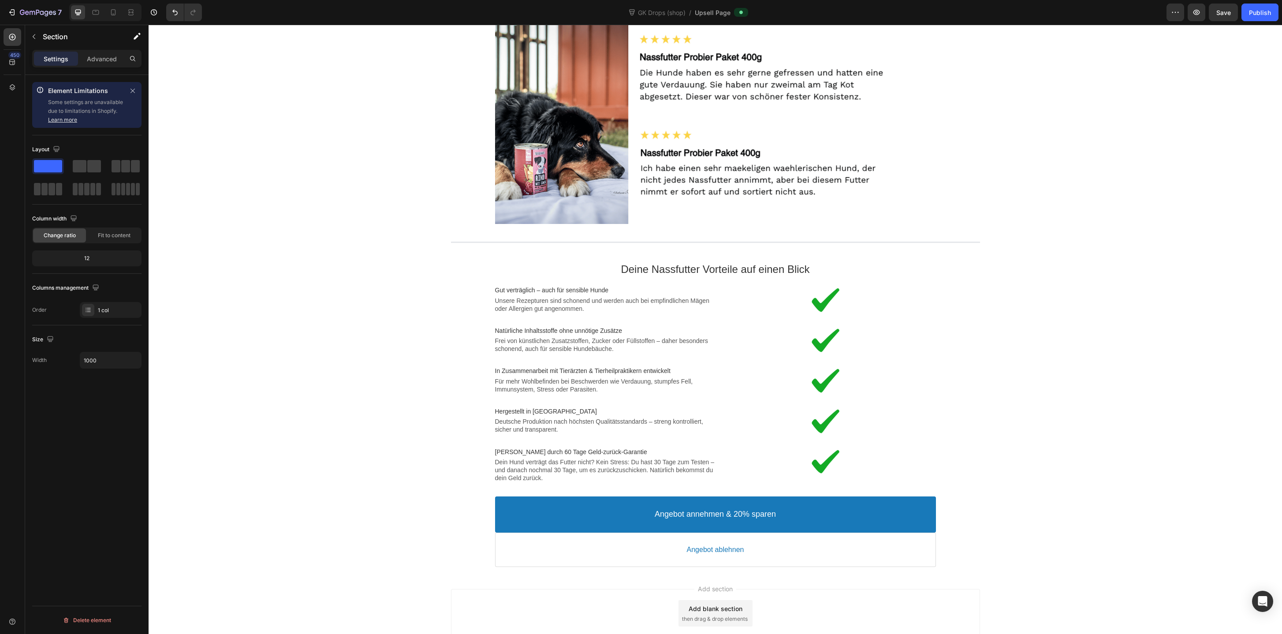
scroll to position [1417, 0]
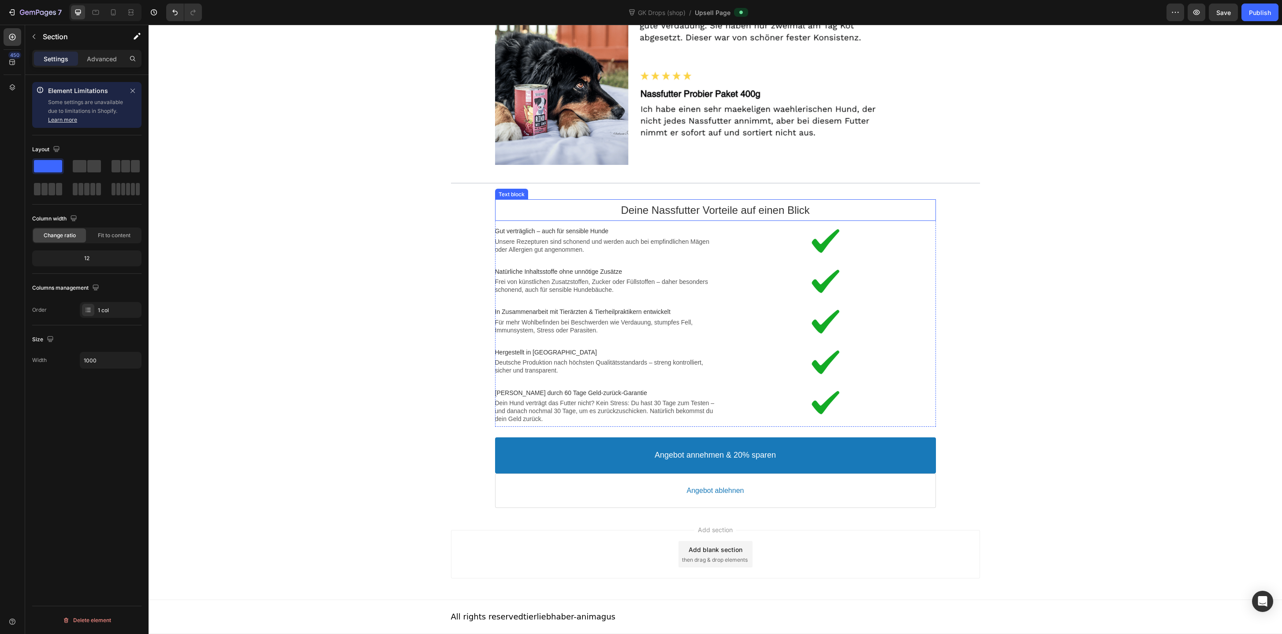
click at [833, 205] on p "Deine Nassfutter Vorteile auf einen Blick" at bounding box center [715, 210] width 441 height 14
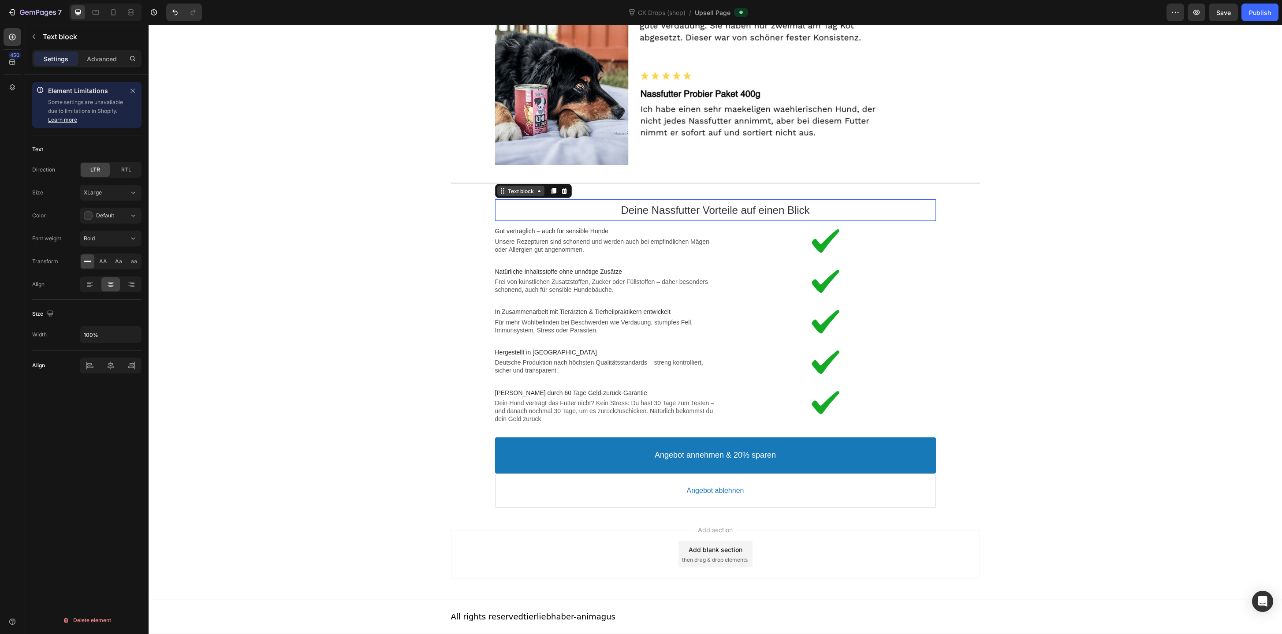
click at [511, 192] on div "Text block" at bounding box center [521, 191] width 30 height 7
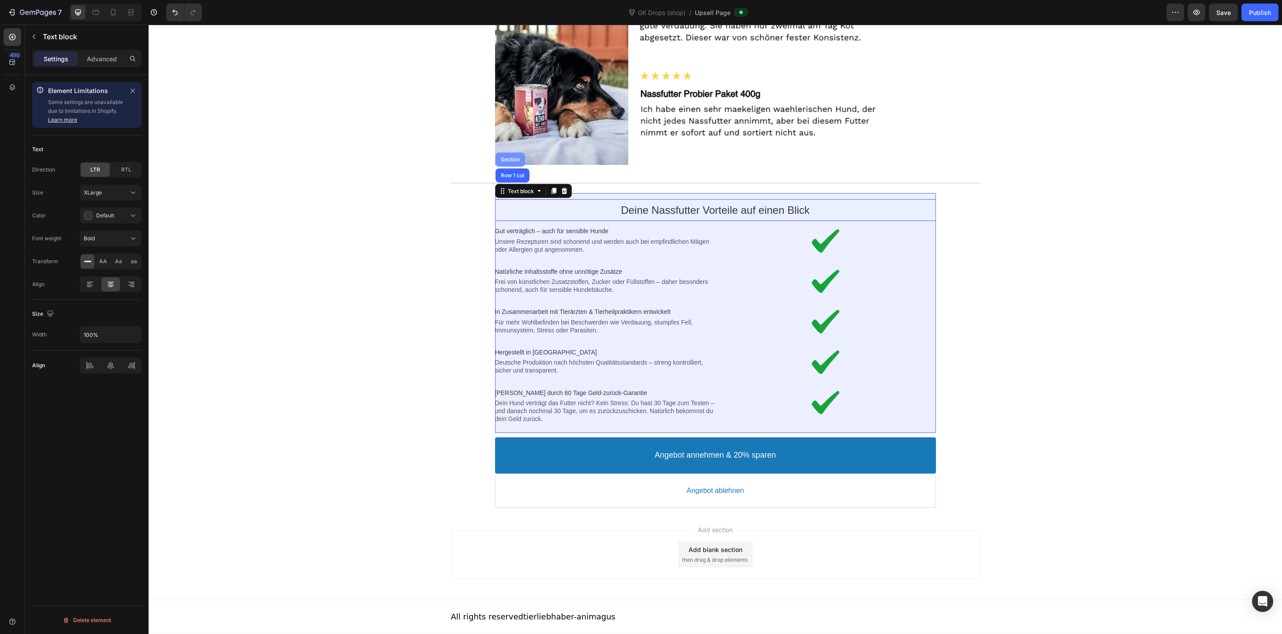
click at [512, 154] on div "Section" at bounding box center [510, 160] width 30 height 14
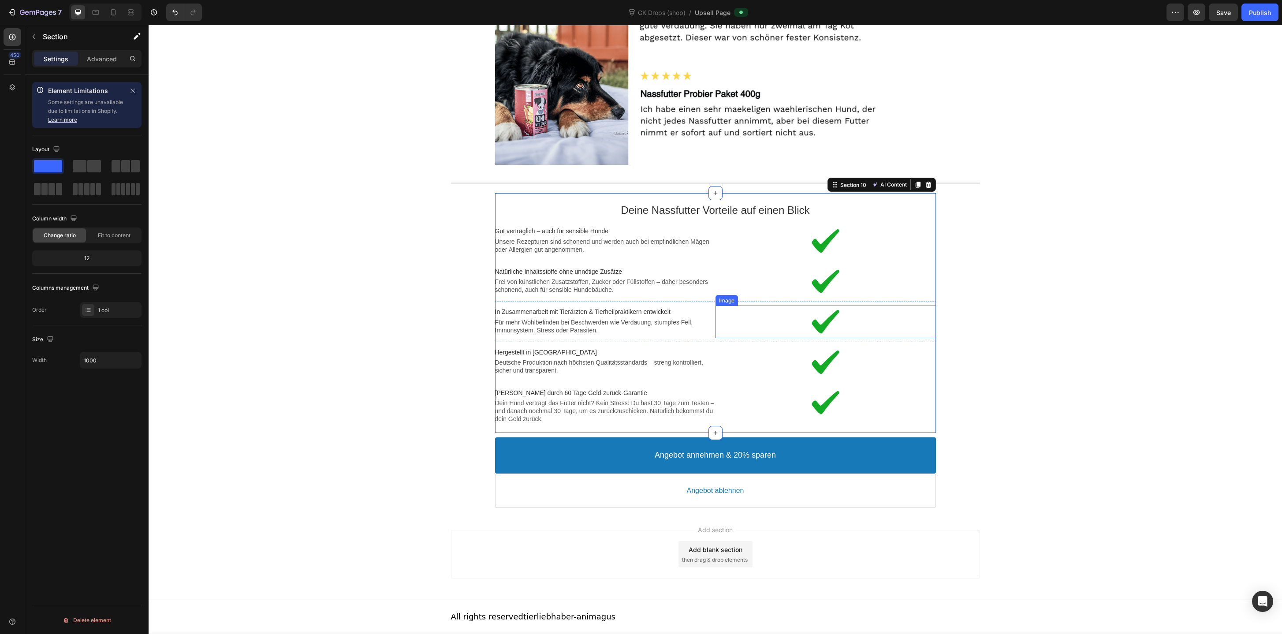
scroll to position [0, 0]
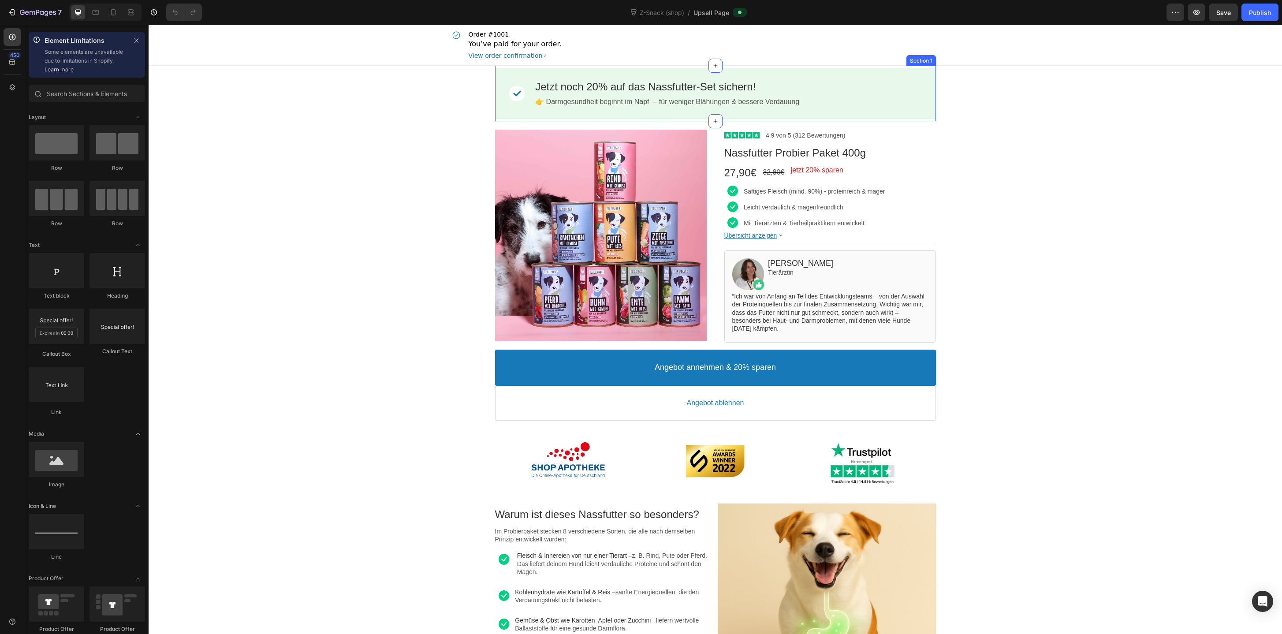
click at [760, 67] on div "Image Jetzt noch 20% auf das Nassfutter-Set sichern! Callout Text 👉 Darmgesundh…" at bounding box center [715, 94] width 441 height 56
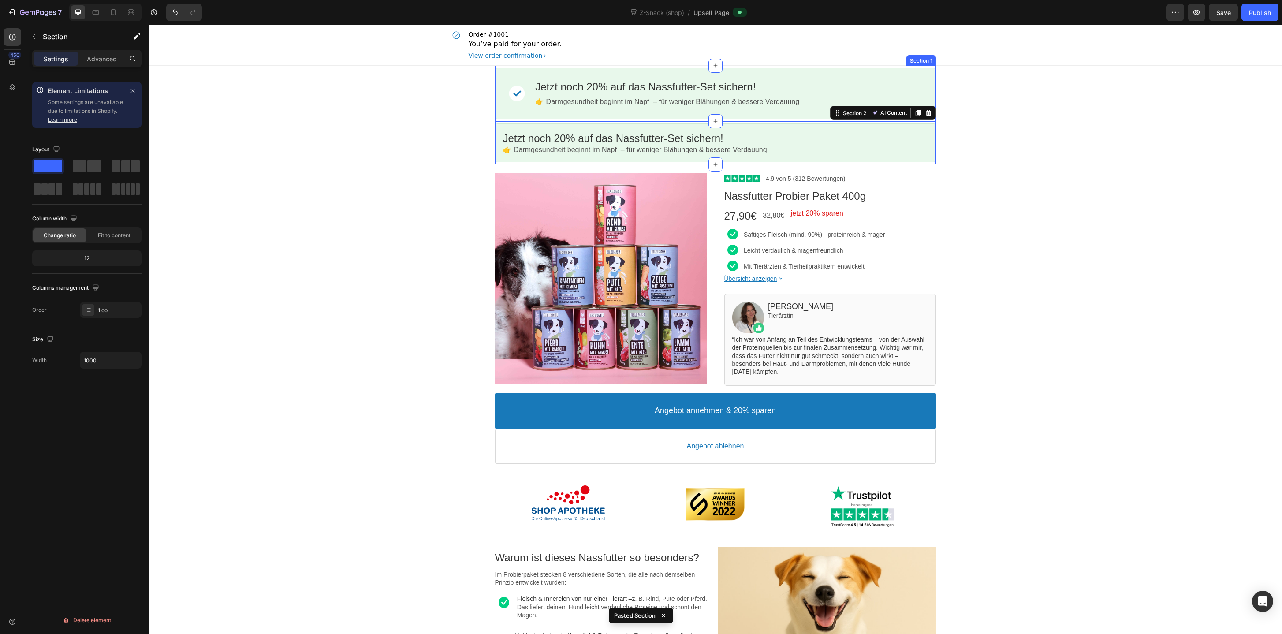
click at [891, 66] on div "Image Jetzt noch 20% auf das Nassfutter-Set sichern! Callout Text 👉 Darmgesundh…" at bounding box center [715, 94] width 441 height 56
click at [929, 58] on icon at bounding box center [928, 57] width 6 height 6
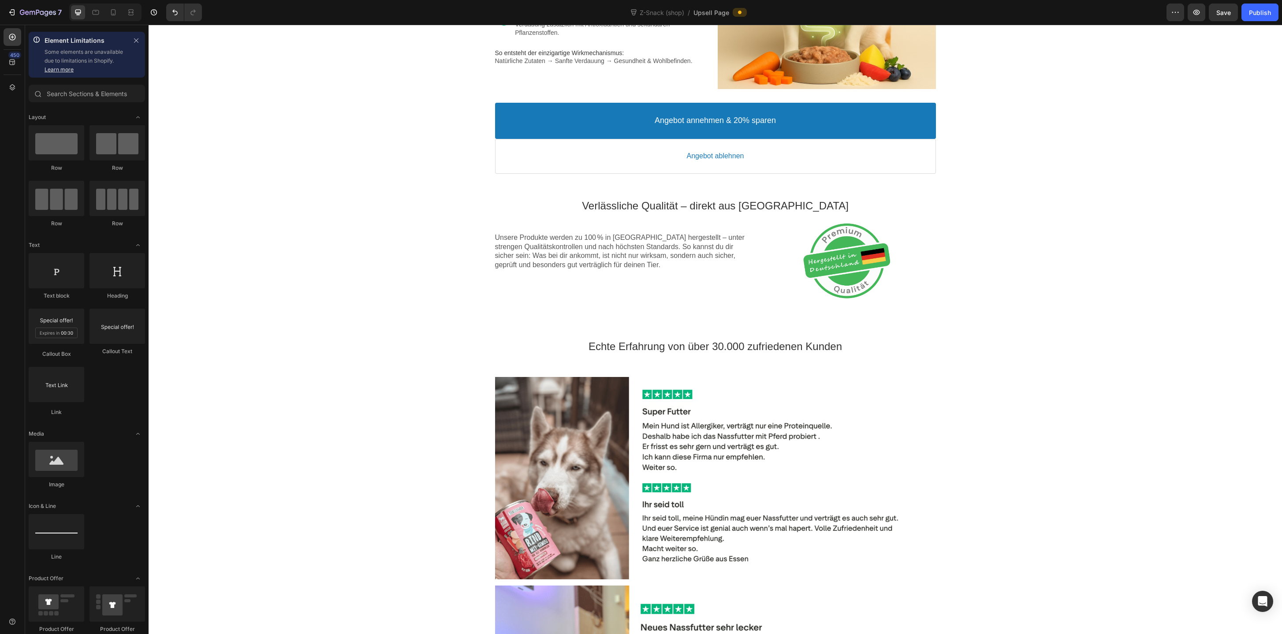
scroll to position [654, 0]
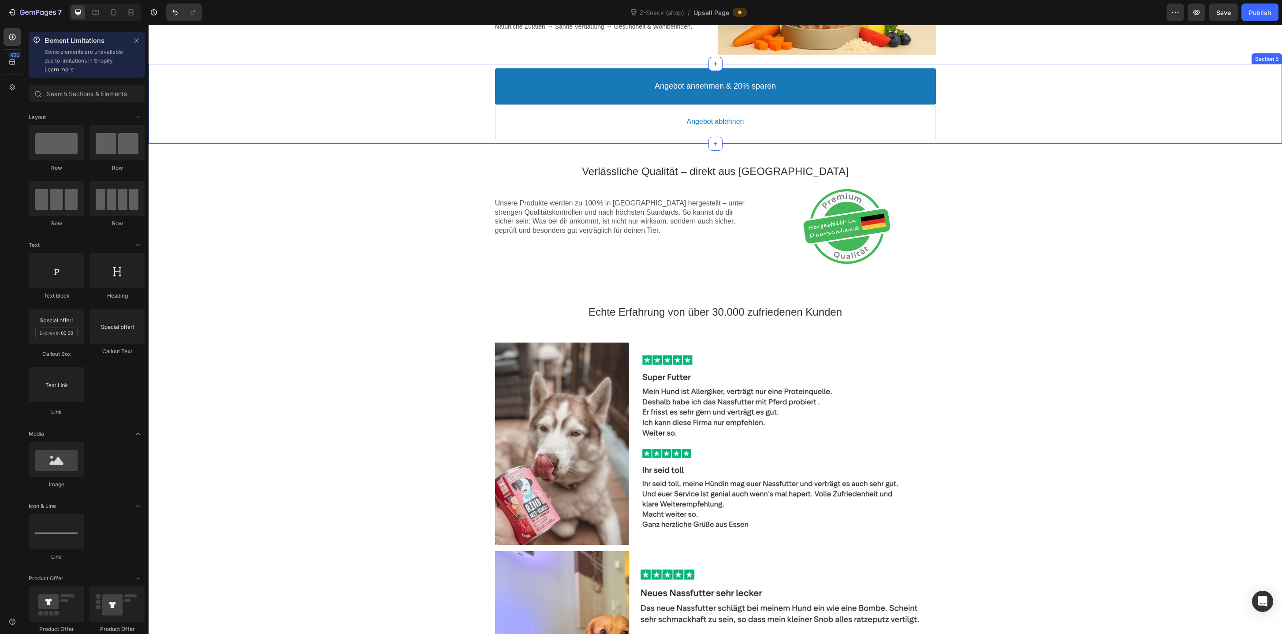
click at [905, 141] on div "Angebot annehmen & 20% sparen Accept Button Angebot ablehnen Decline Button Pro…" at bounding box center [715, 103] width 1133 height 79
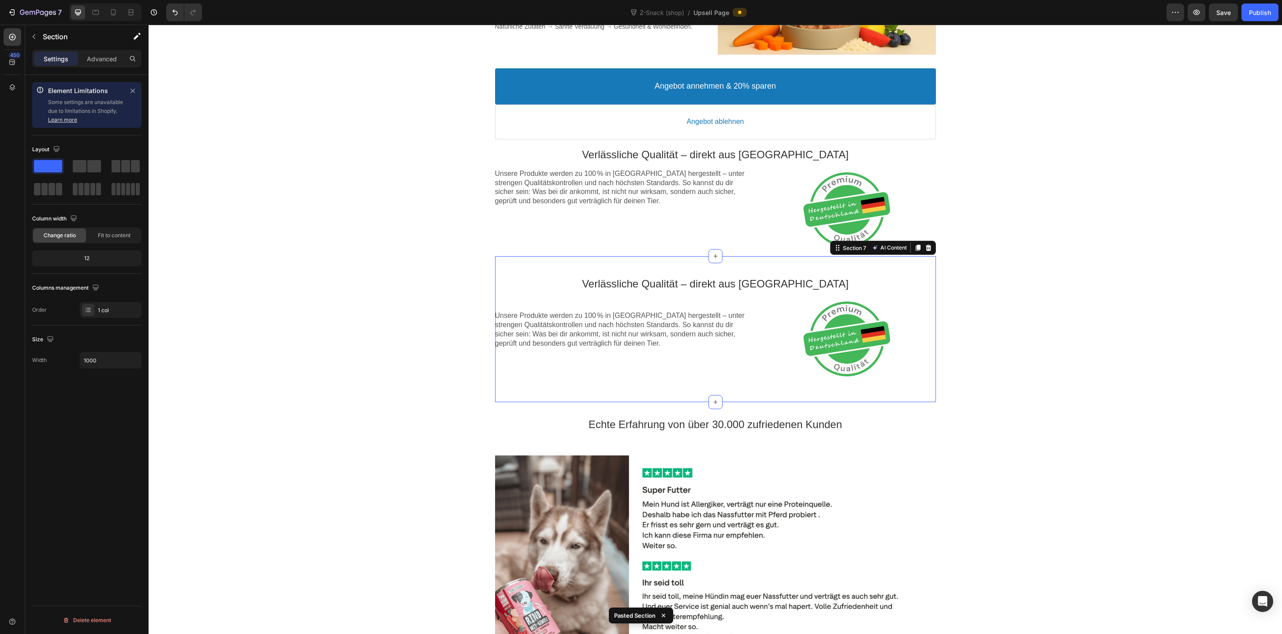
click at [920, 265] on div "Verlässliche Qualität – direkt aus Deutschland Text block Unsere Produkte werde…" at bounding box center [715, 329] width 441 height 146
click at [930, 246] on icon at bounding box center [928, 248] width 6 height 6
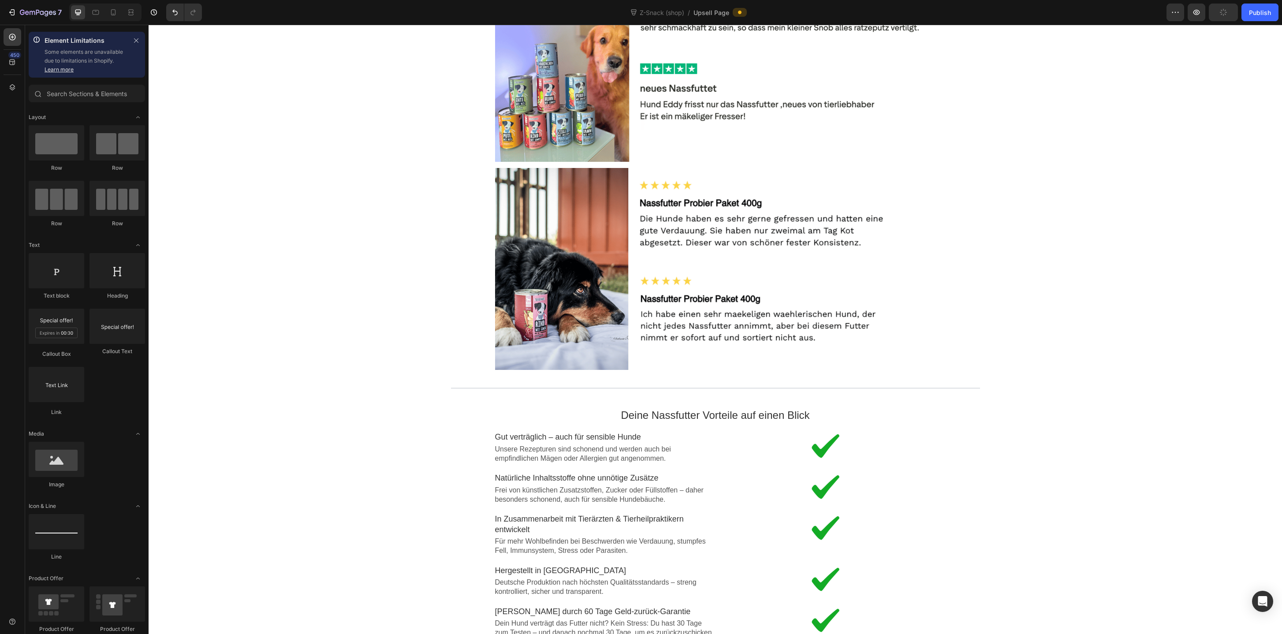
scroll to position [1436, 0]
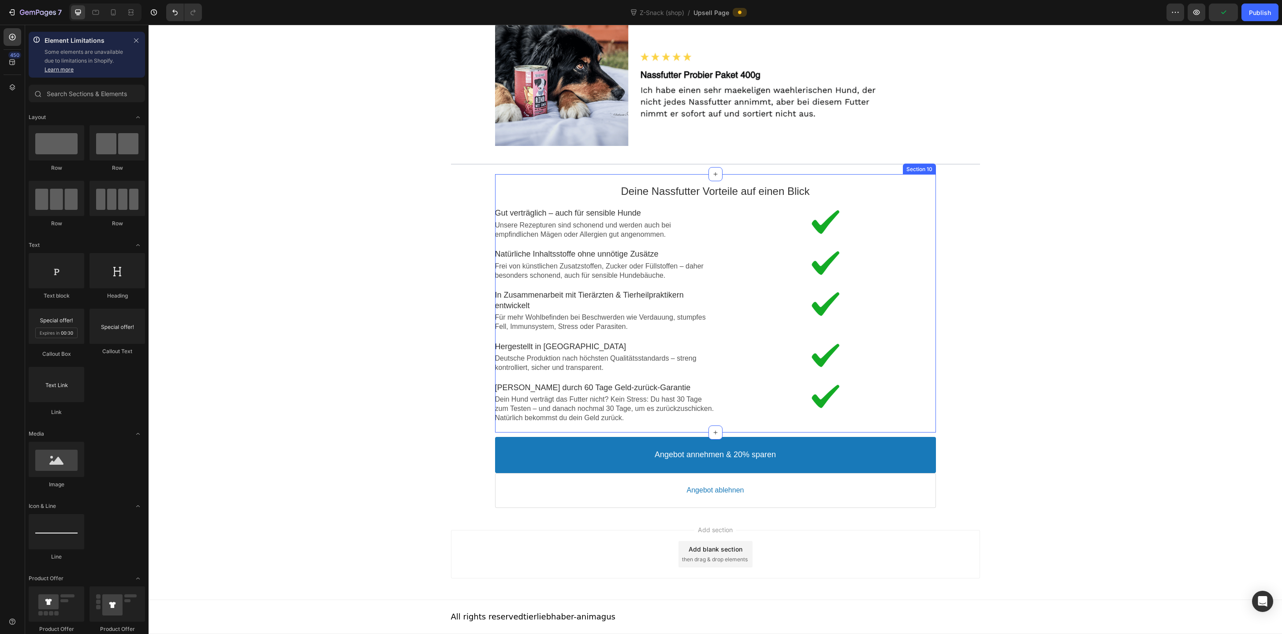
click at [653, 175] on div "Deine Nassfutter Vorteile auf einen Blick Text block Image Gut verträglich – au…" at bounding box center [715, 303] width 441 height 258
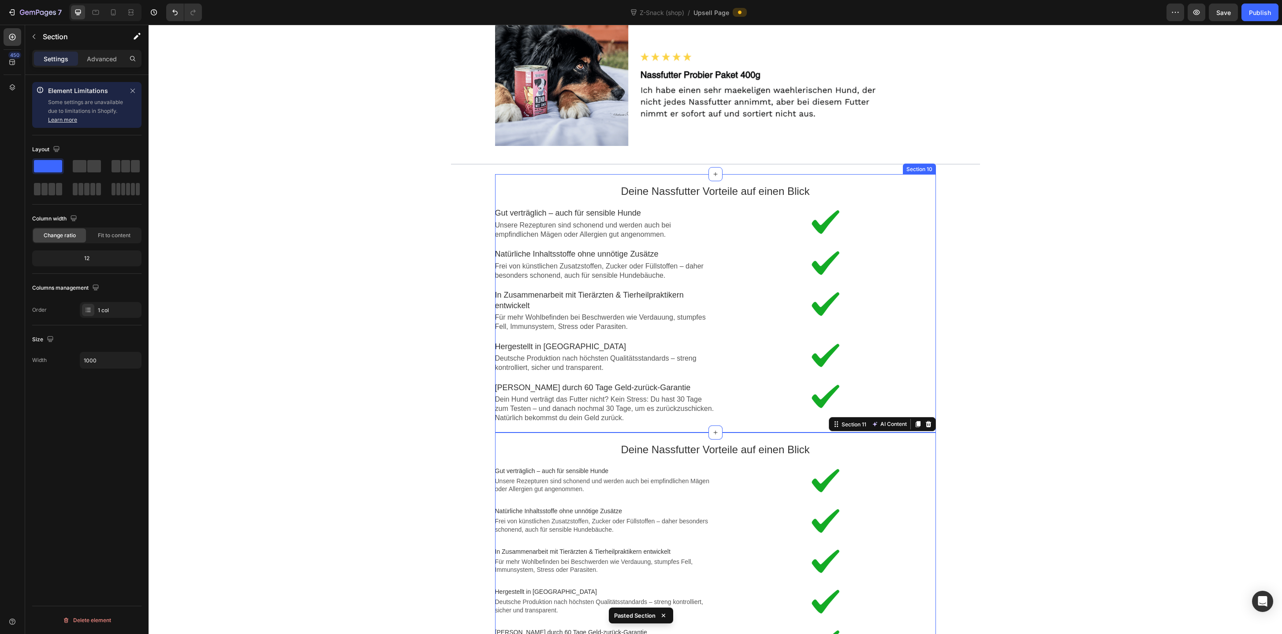
click at [653, 176] on div "Deine Nassfutter Vorteile auf einen Blick Text block Image Gut verträglich – au…" at bounding box center [715, 303] width 441 height 258
click at [930, 166] on icon at bounding box center [928, 166] width 6 height 6
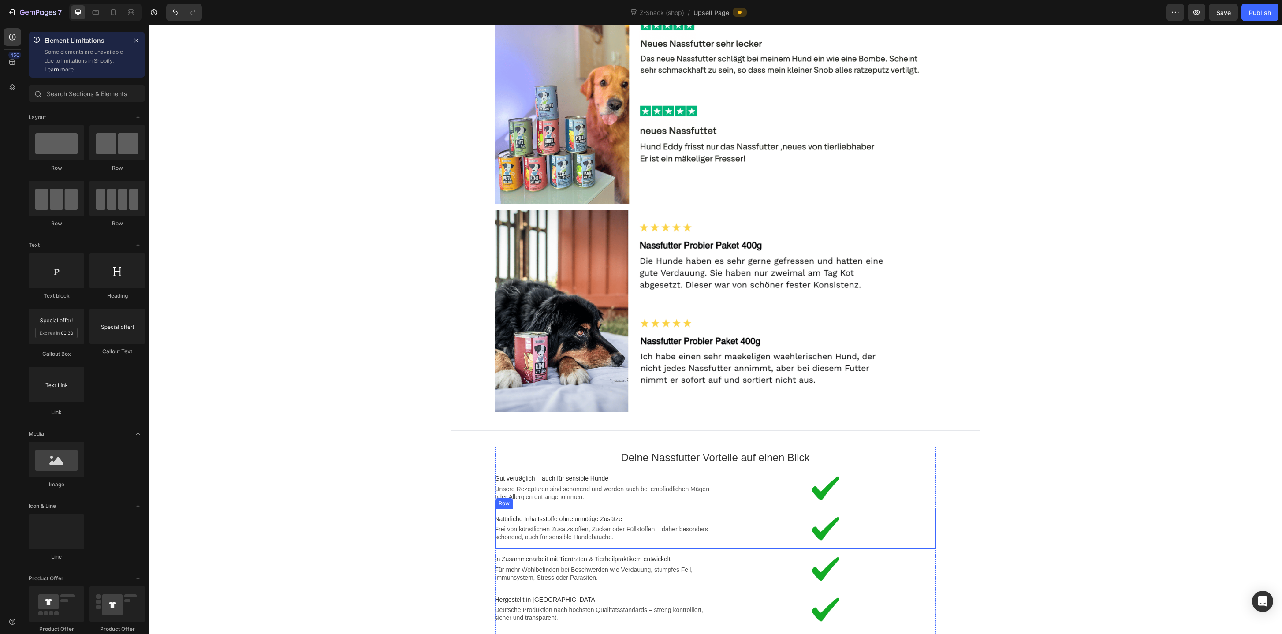
scroll to position [1417, 0]
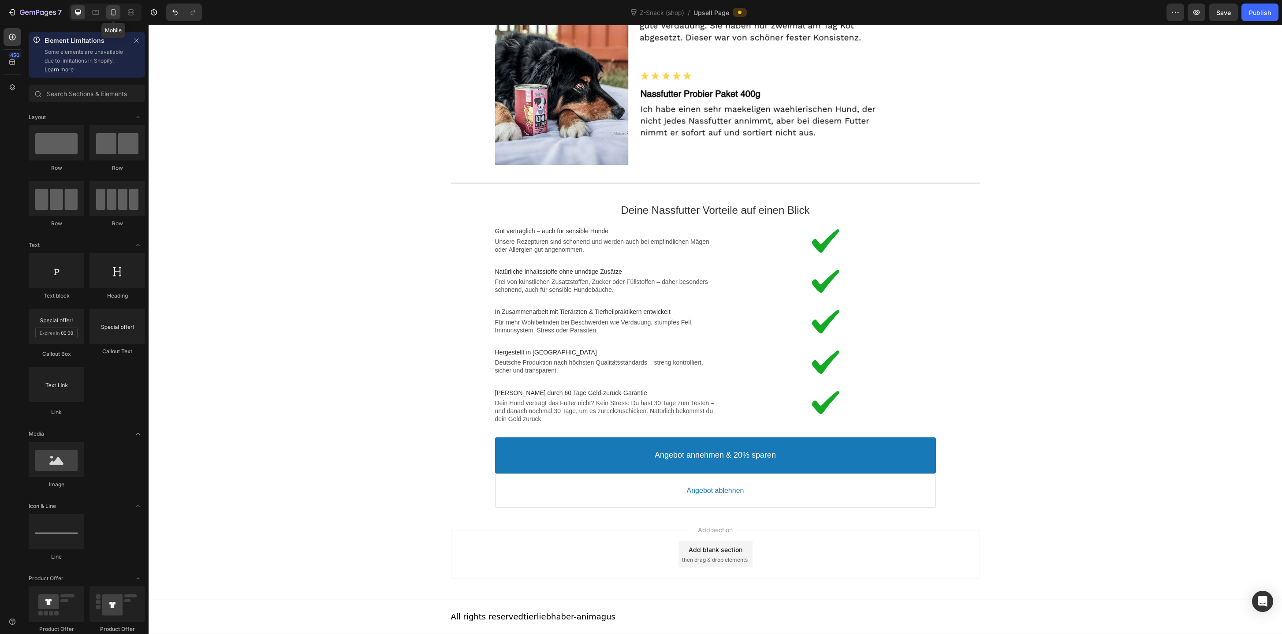
click at [114, 13] on icon at bounding box center [113, 12] width 9 height 9
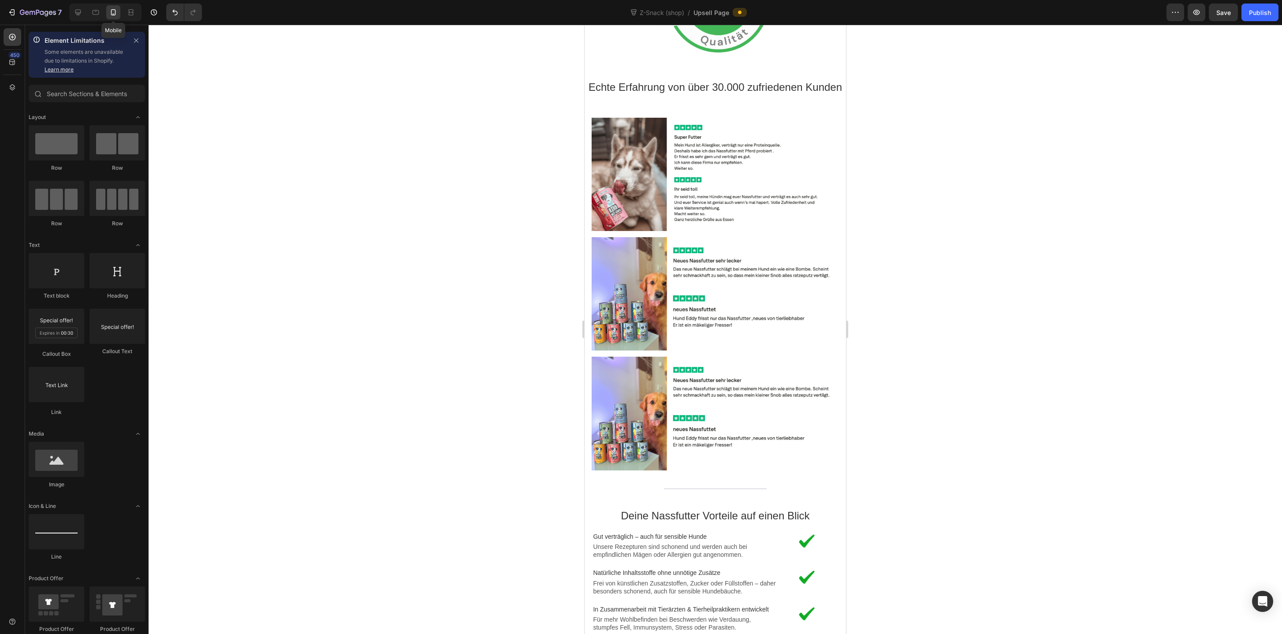
scroll to position [1701, 0]
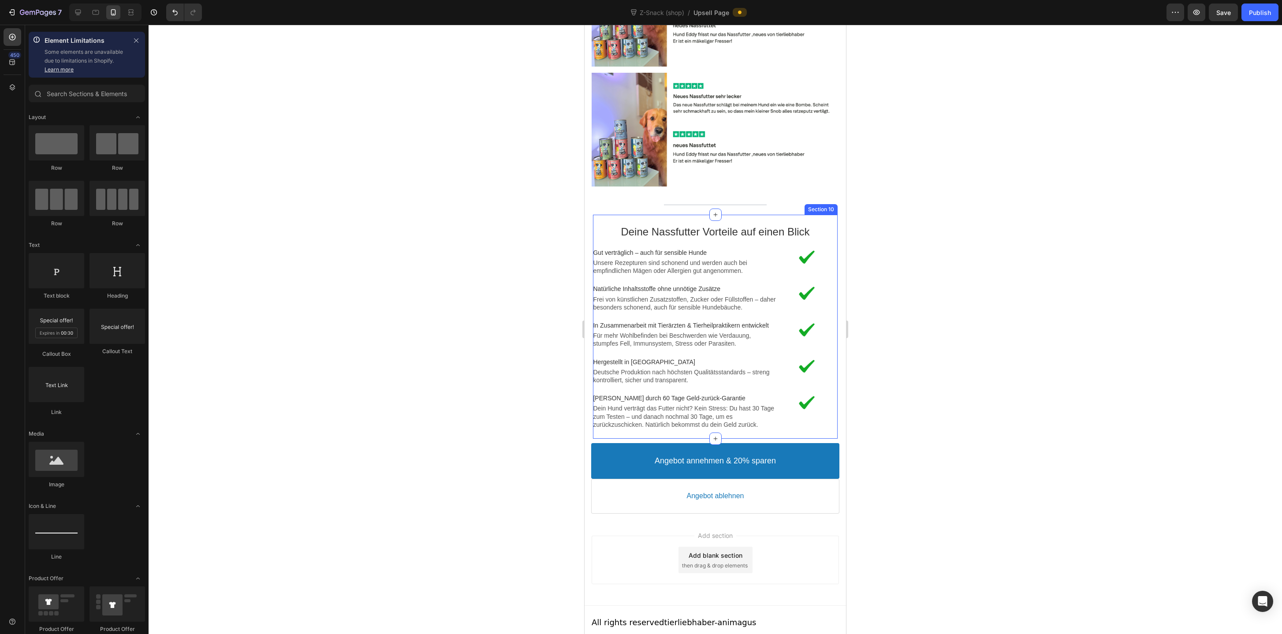
click at [828, 215] on div "Deine Nassfutter Vorteile auf einen Blick Text block Image Gut verträglich – au…" at bounding box center [715, 327] width 244 height 224
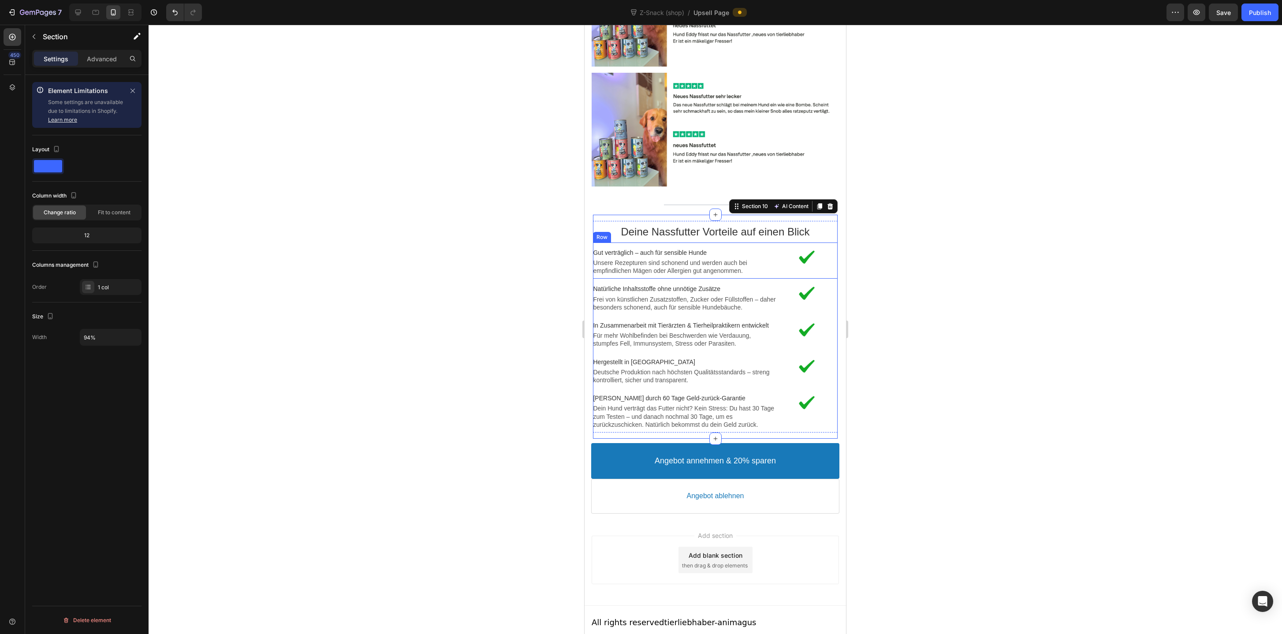
click at [758, 264] on div "Image Gut verträglich – auch für sensible Hunde Text block Unsere Rezepturen si…" at bounding box center [715, 260] width 244 height 37
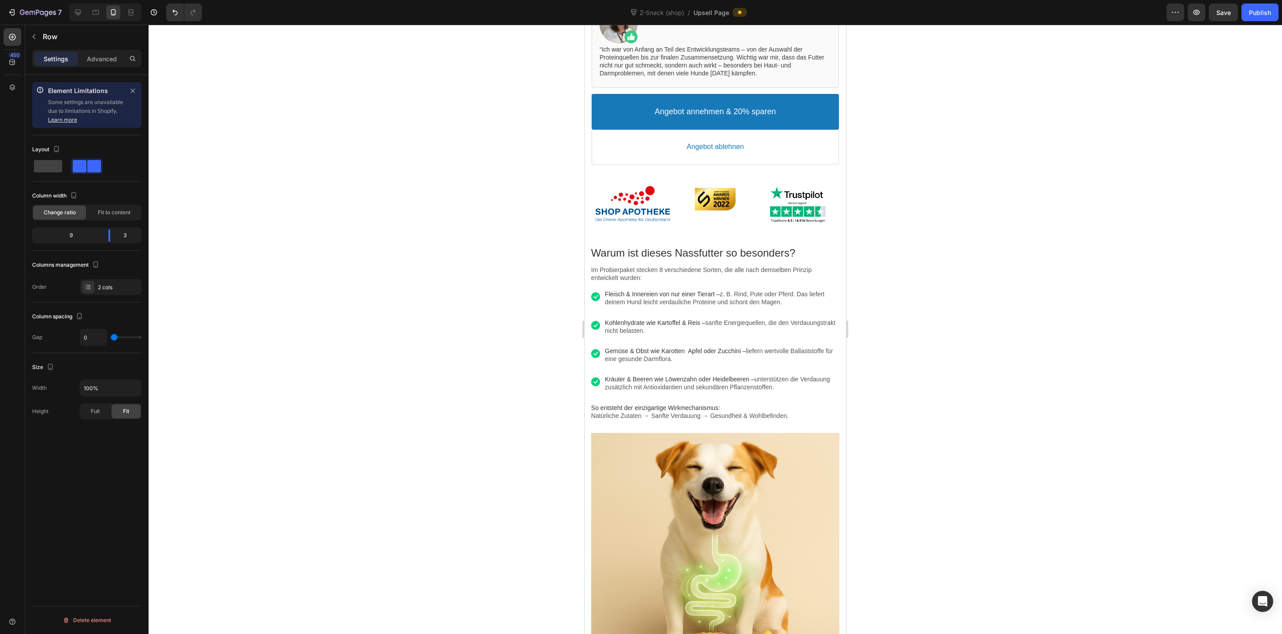
scroll to position [472, 0]
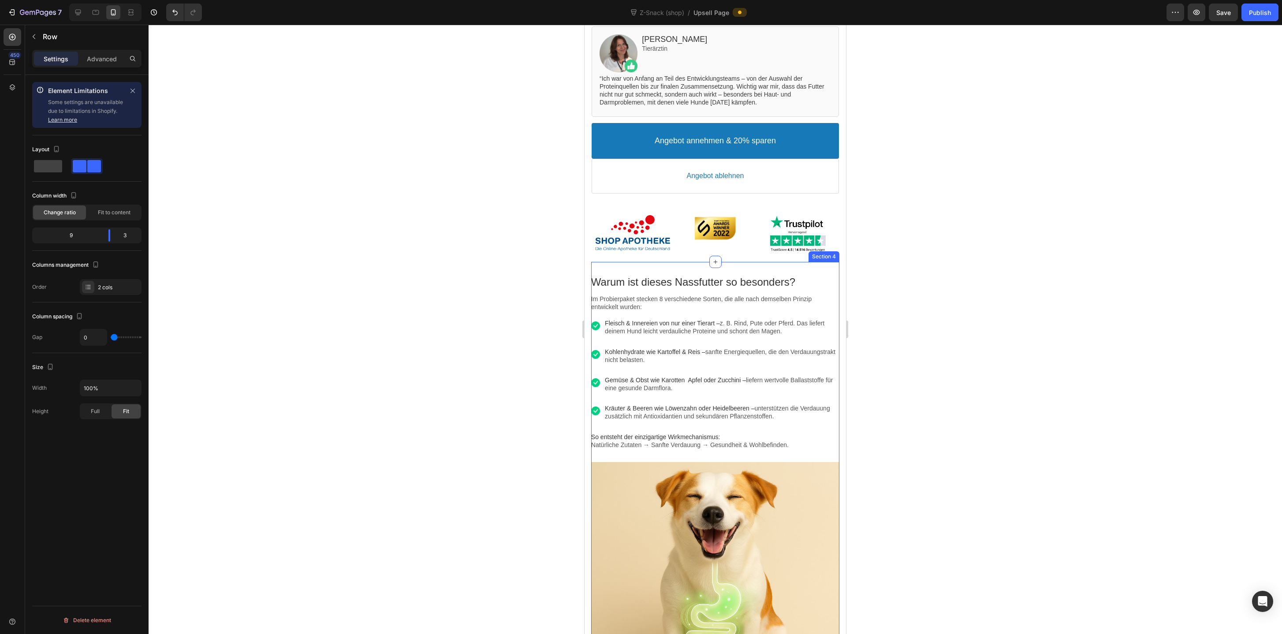
click at [622, 265] on div "Warum ist dieses Nassfutter so besonders? Text block Im Probierpaket stecken 8 …" at bounding box center [715, 491] width 248 height 458
click at [84, 337] on input "95%" at bounding box center [110, 337] width 61 height 16
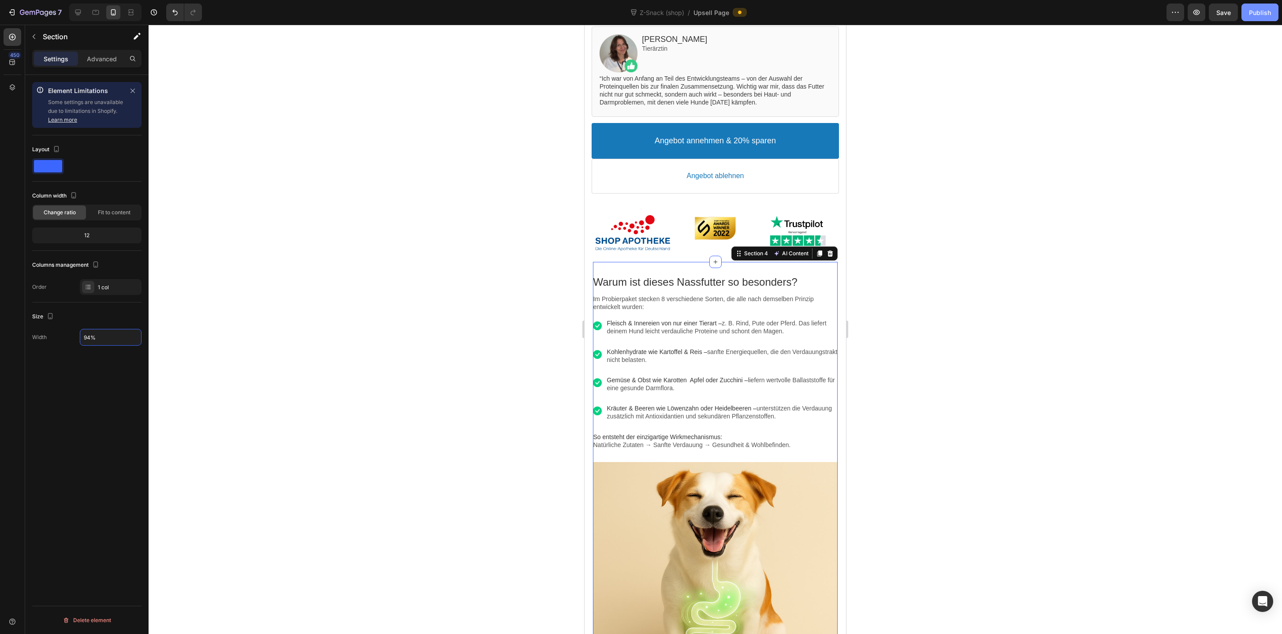
type input "94%"
click at [1269, 10] on div "Publish" at bounding box center [1260, 12] width 22 height 9
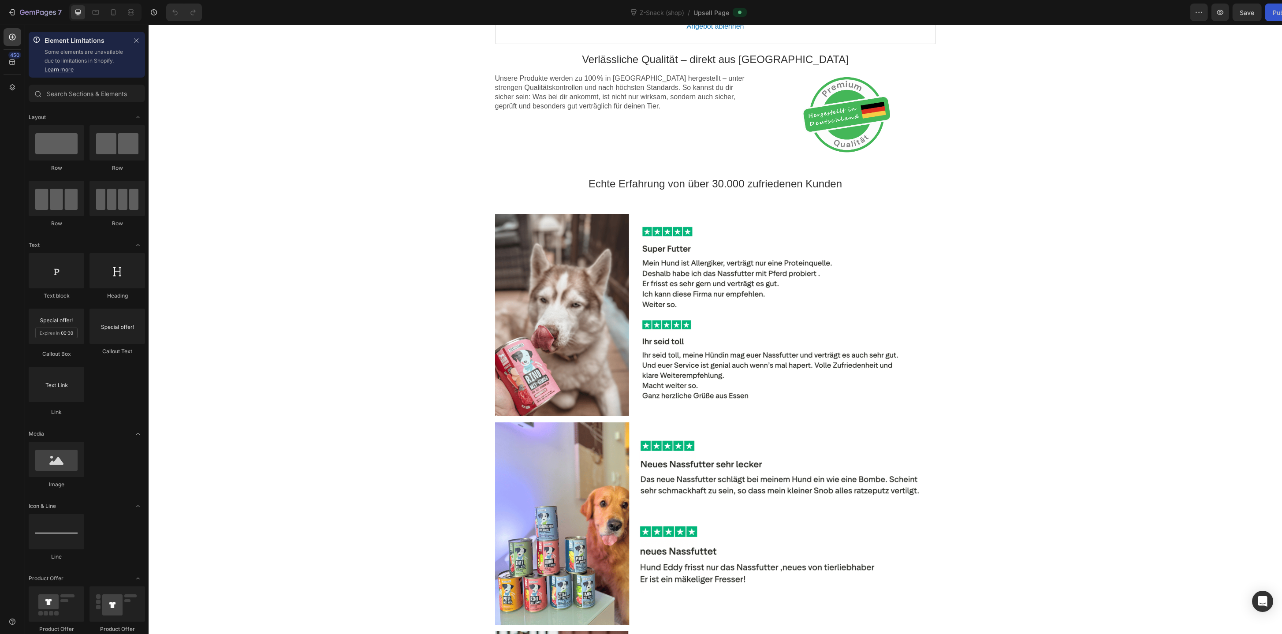
scroll to position [558, 0]
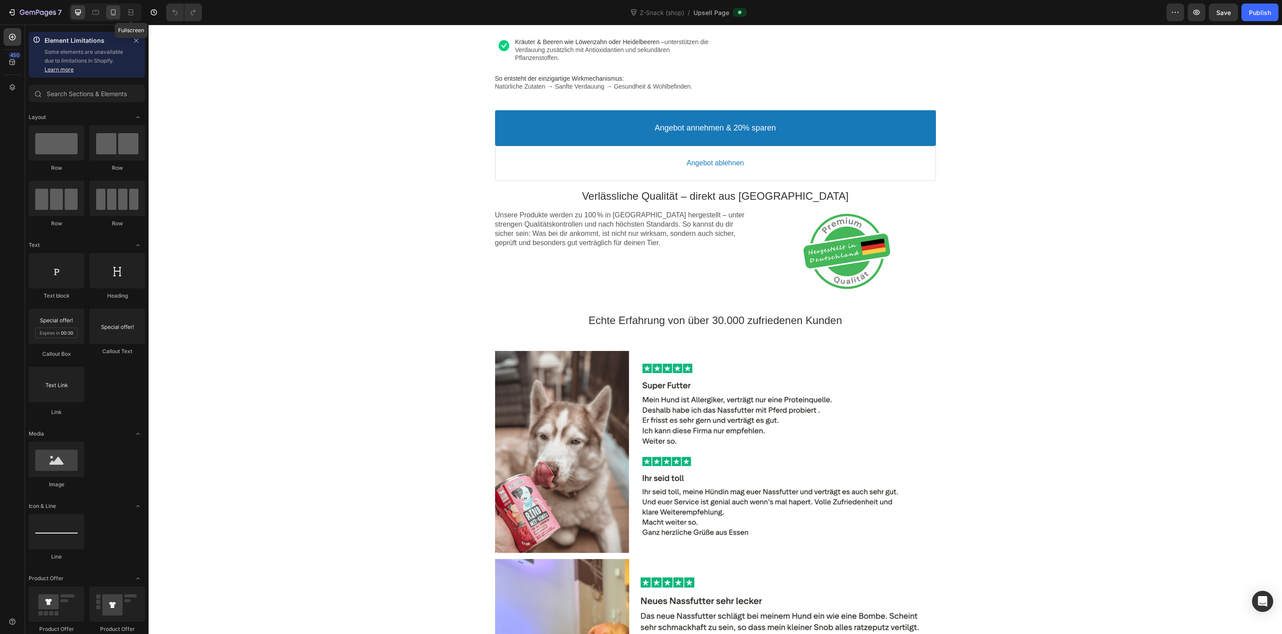
click at [117, 16] on icon at bounding box center [113, 12] width 9 height 9
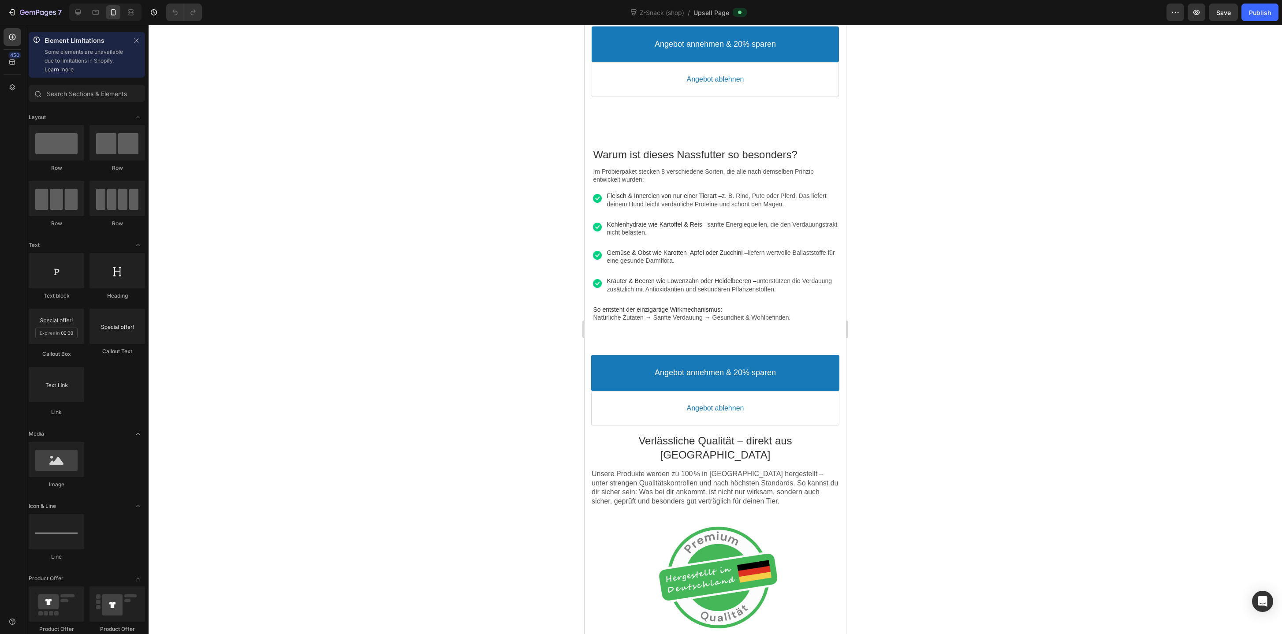
scroll to position [513, 0]
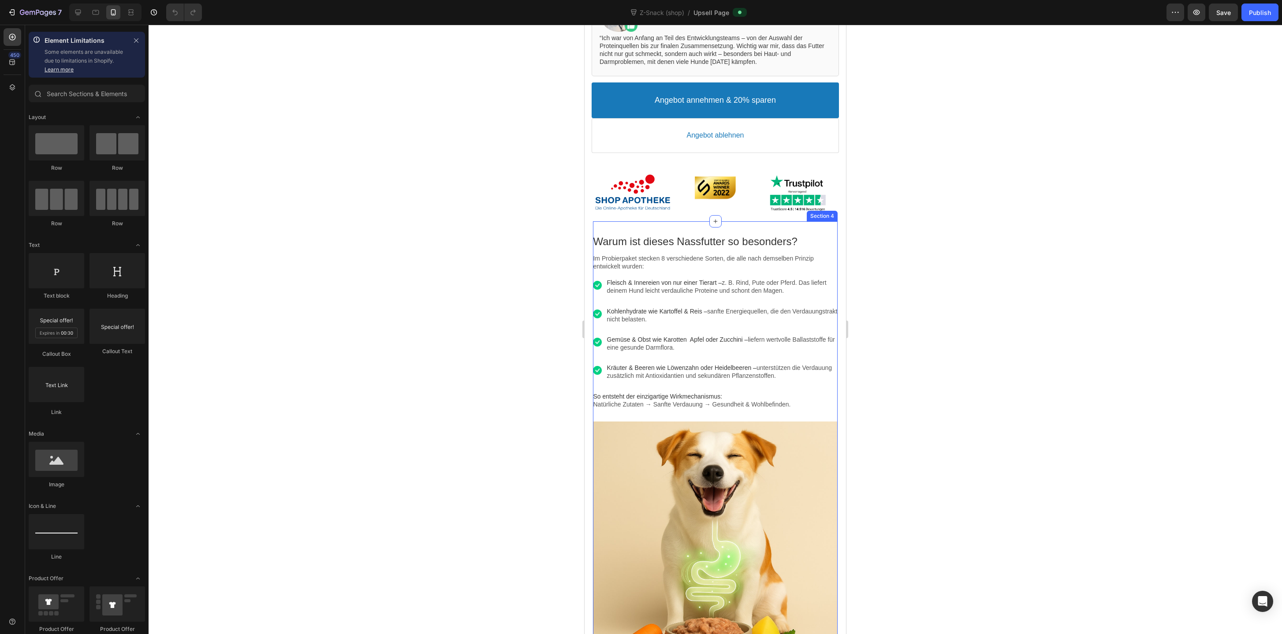
click at [694, 228] on div "Warum ist dieses Nassfutter so besonders? Text block Im Probierpaket stecken 8 …" at bounding box center [715, 448] width 244 height 454
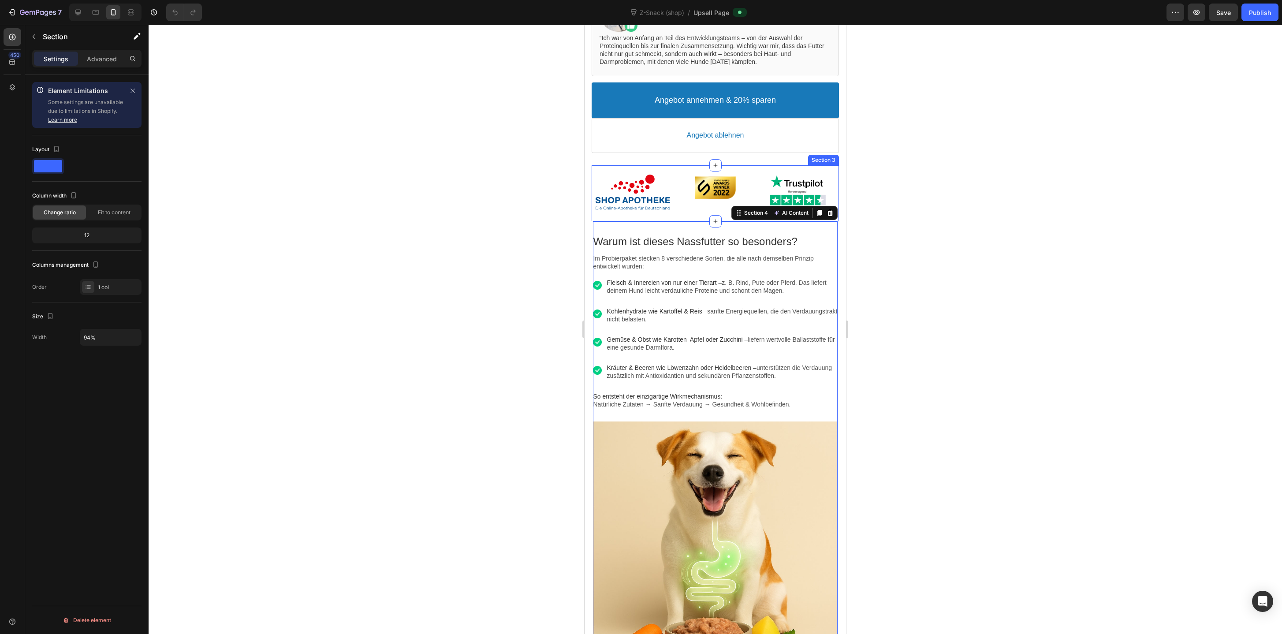
scroll to position [0, 0]
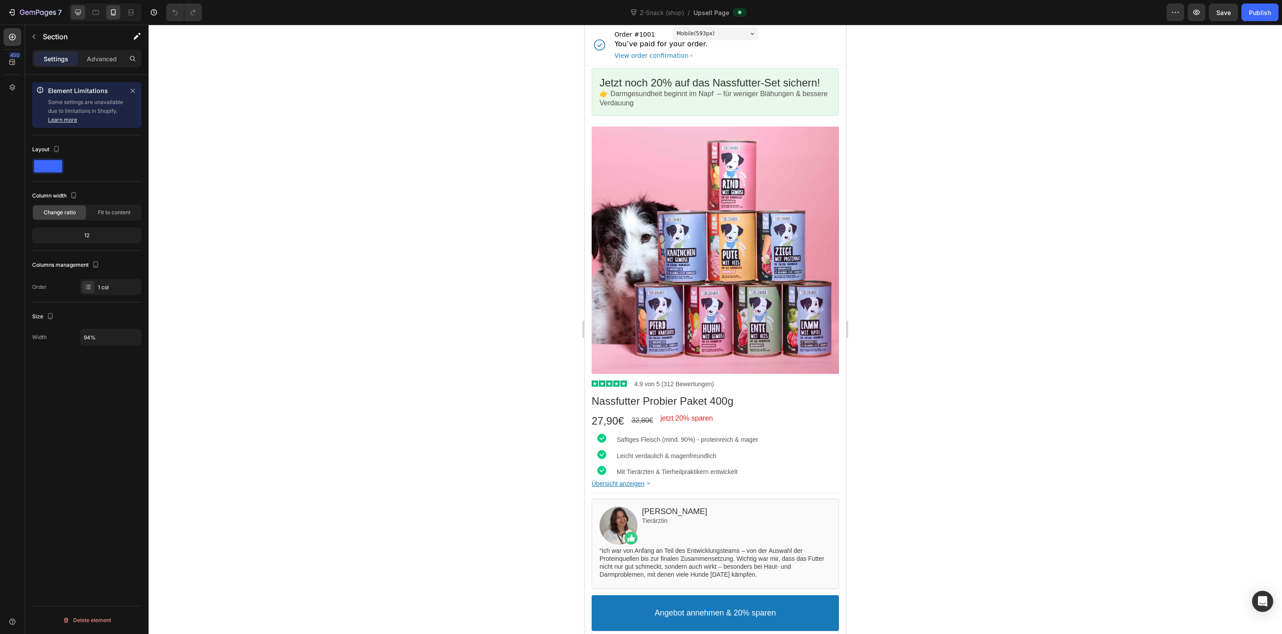
click at [81, 12] on icon at bounding box center [78, 12] width 9 height 9
type input "1000"
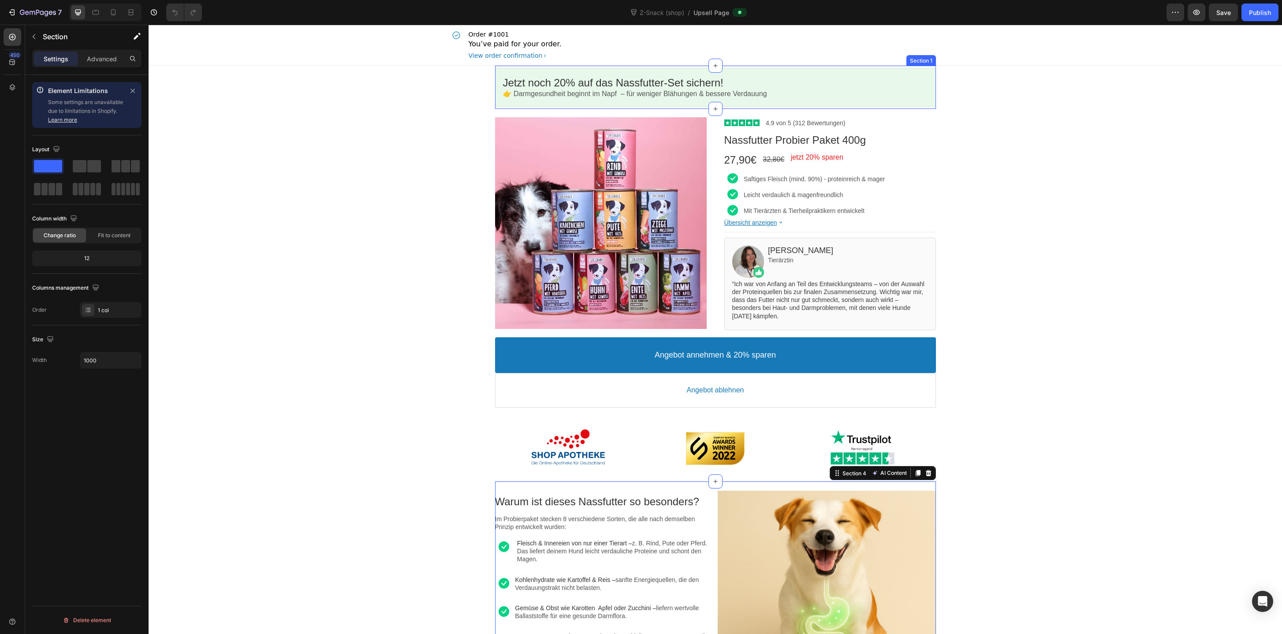
click at [853, 66] on div "Jetzt noch 20% auf das Nassfutter-Set sichern! Callout Text 👉 Darmgesundheit be…" at bounding box center [715, 87] width 441 height 43
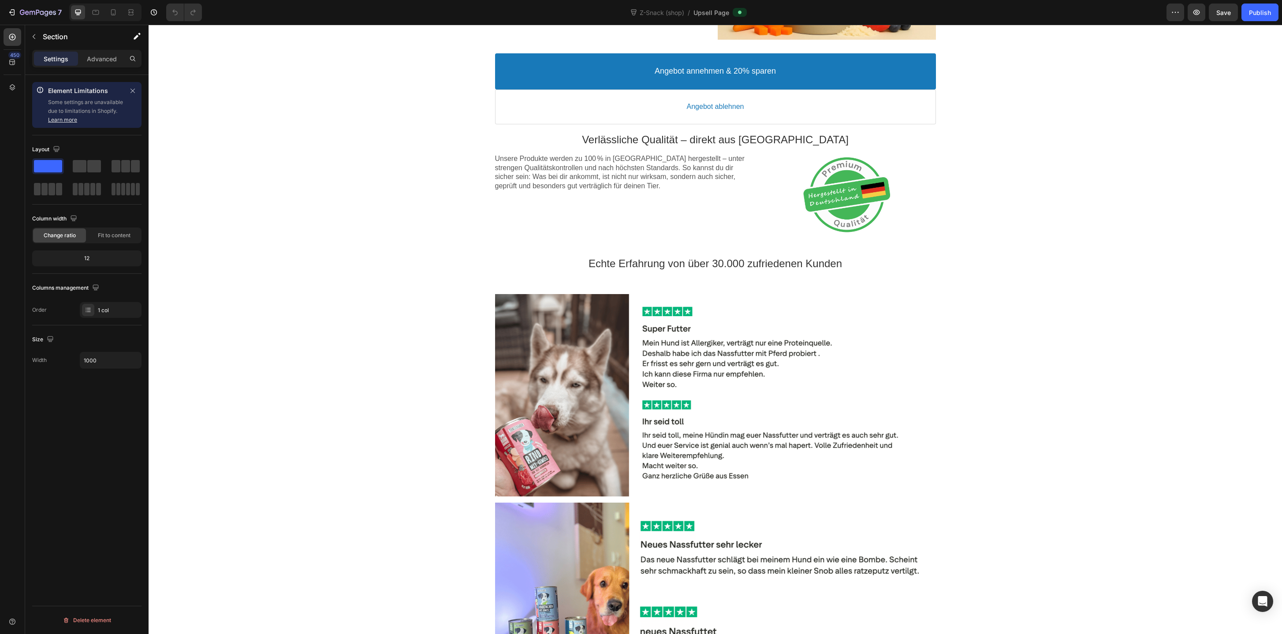
scroll to position [670, 0]
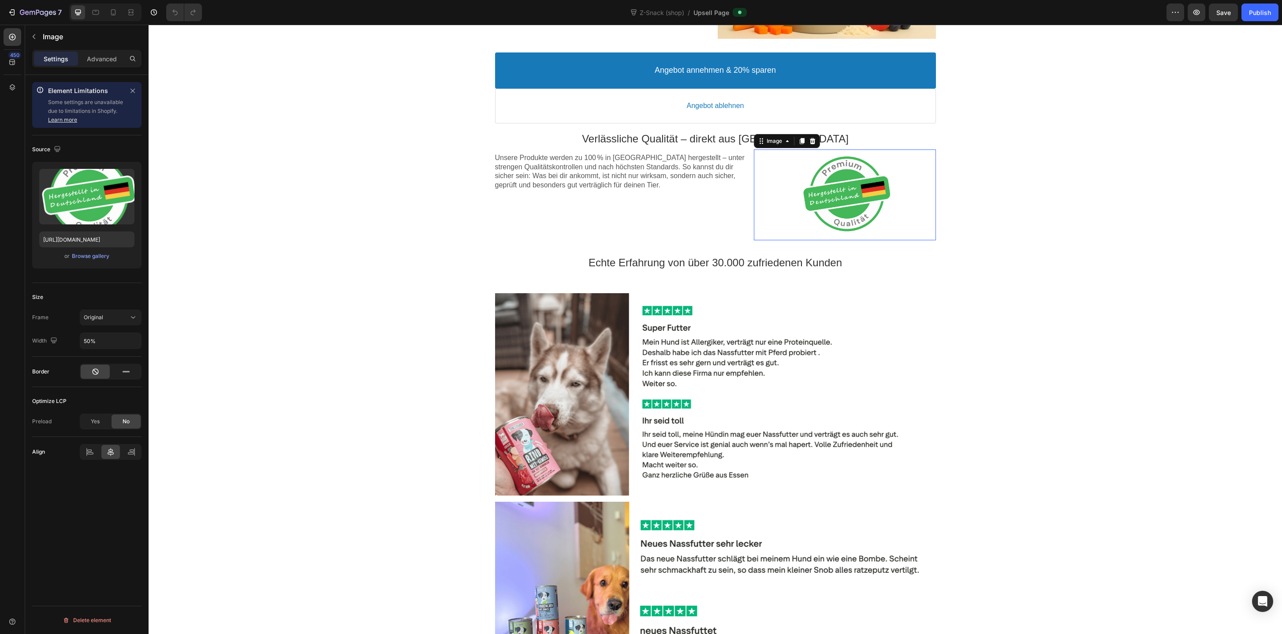
click at [762, 217] on div at bounding box center [845, 194] width 182 height 91
click at [710, 221] on div "Unsere Produkte werden zu 100 % in [GEOGRAPHIC_DATA] hergestellt – unter streng…" at bounding box center [622, 194] width 255 height 91
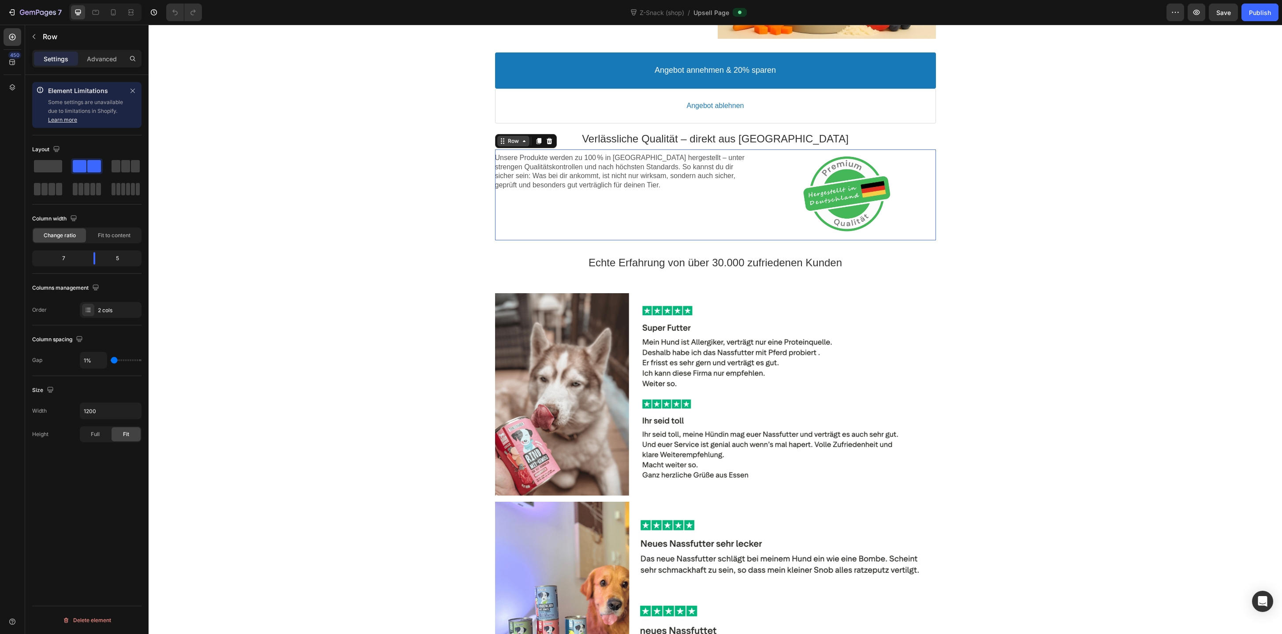
click at [515, 143] on div "Row" at bounding box center [513, 141] width 15 height 7
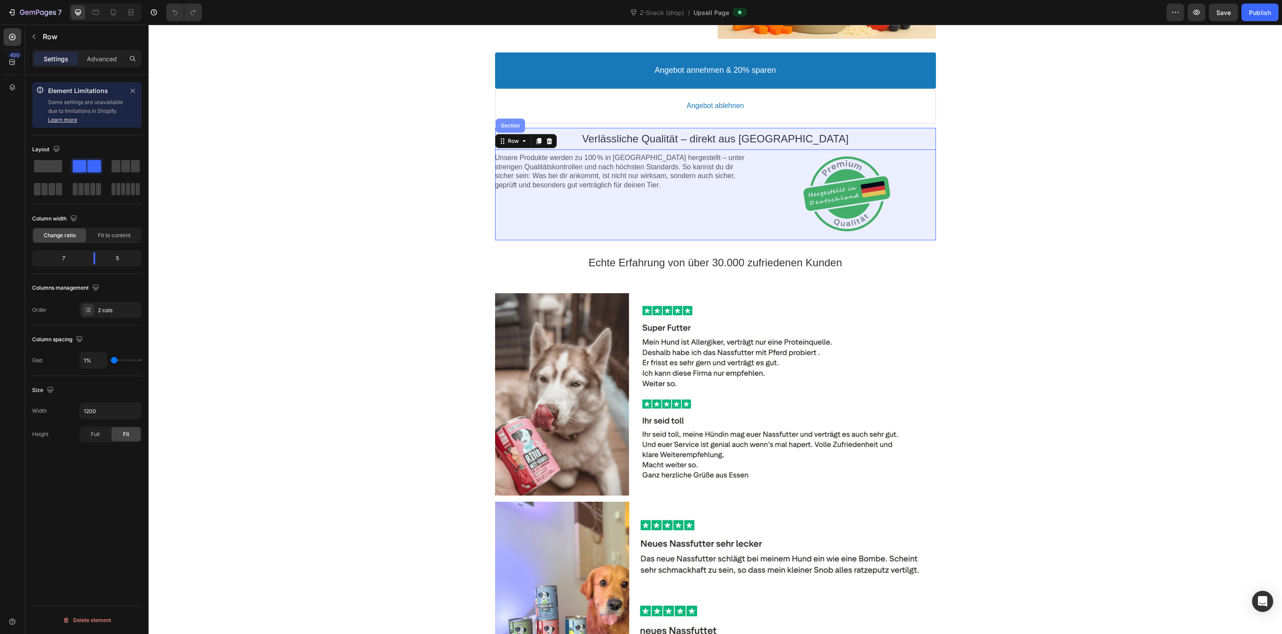
click at [511, 126] on div "Section" at bounding box center [510, 125] width 22 height 5
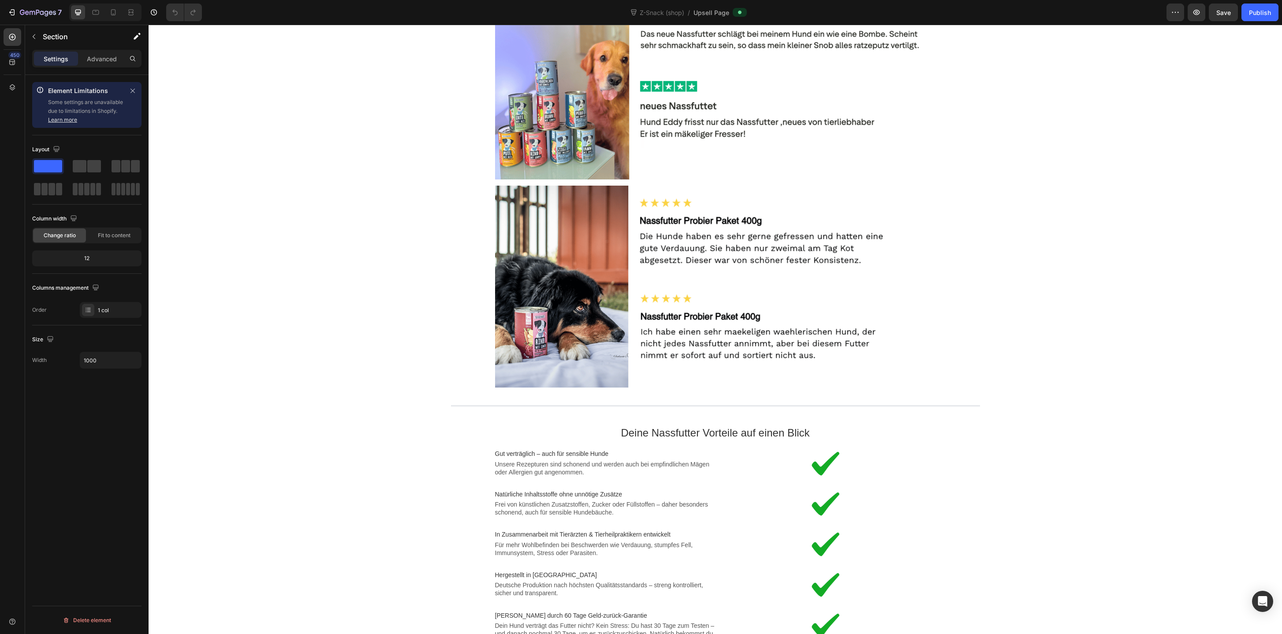
scroll to position [1417, 0]
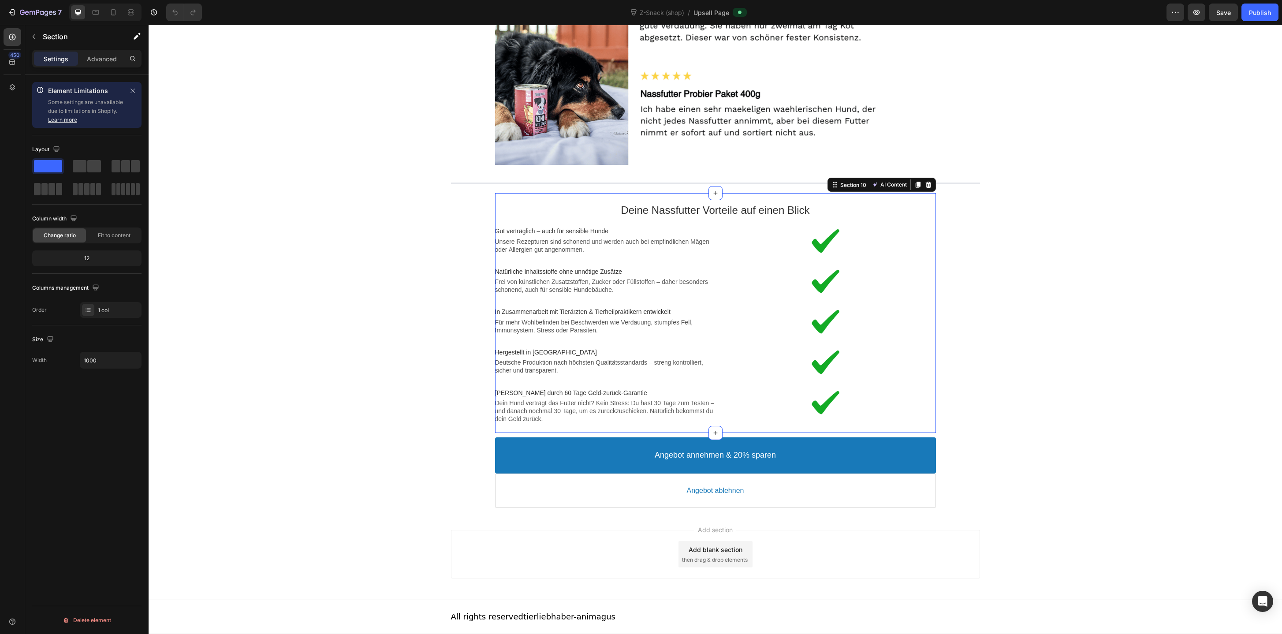
click at [781, 193] on div "Deine Nassfutter Vorteile auf einen Blick Text block Image Gut verträglich – au…" at bounding box center [715, 313] width 441 height 240
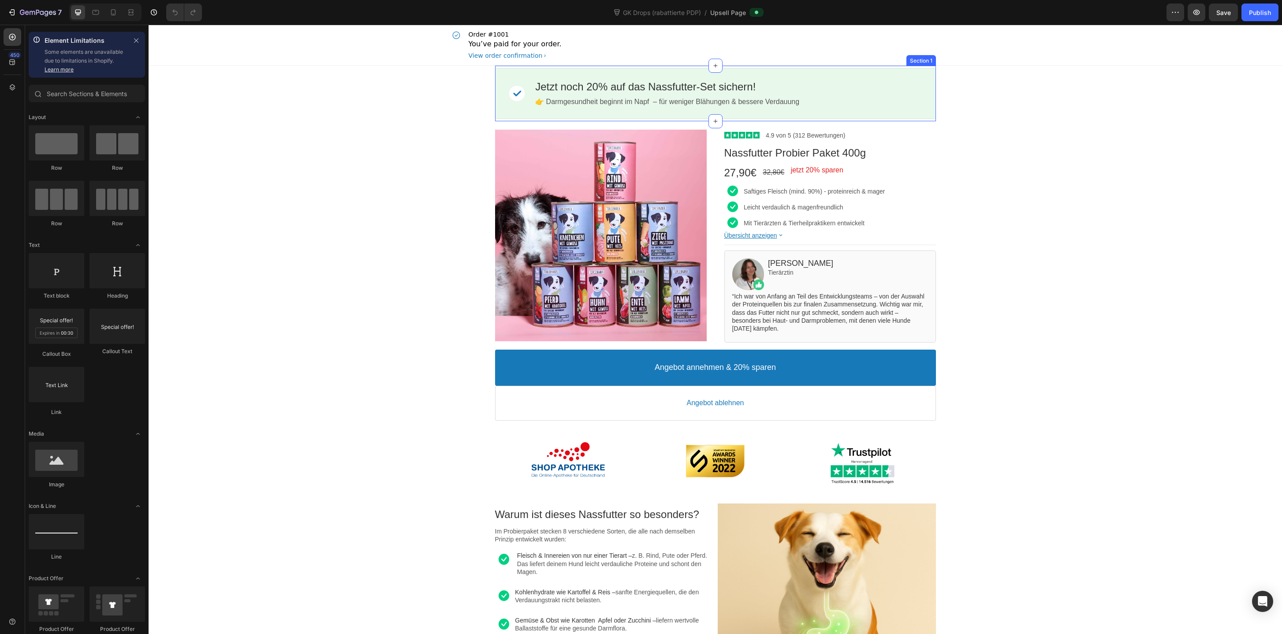
click at [830, 66] on div "Image Jetzt noch 20% auf das Nassfutter-Set sichern! Callout Text 👉 Darmgesundh…" at bounding box center [715, 94] width 441 height 56
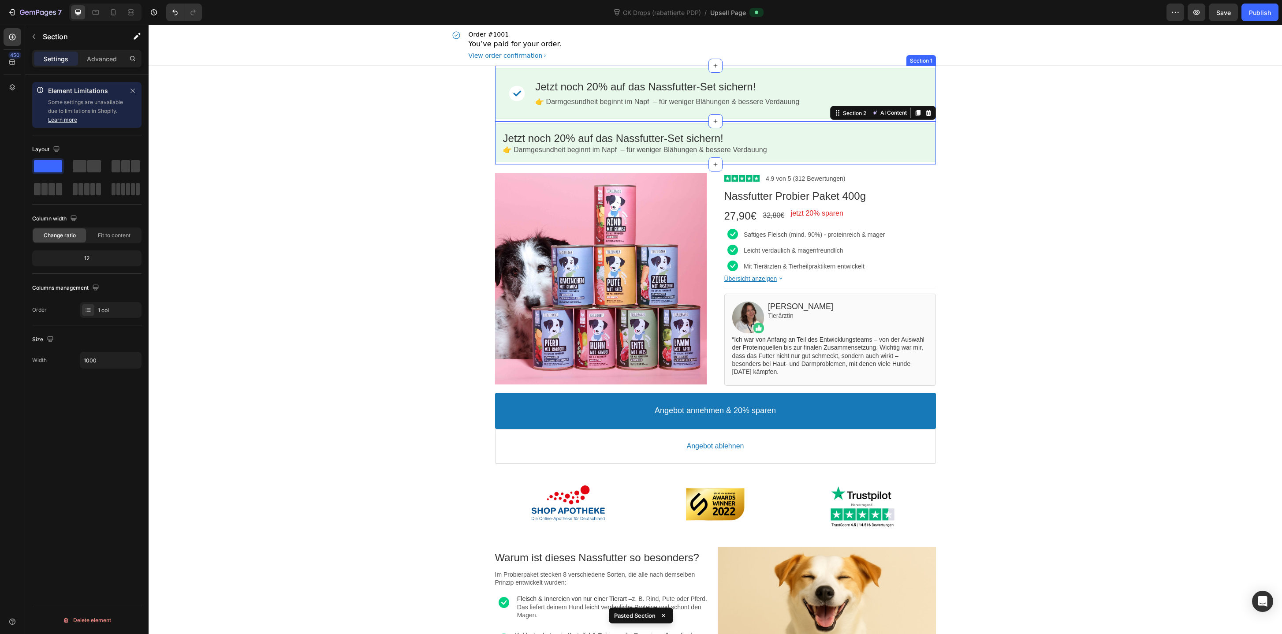
click at [830, 66] on div "Image Jetzt noch 20% auf das Nassfutter-Set sichern! Callout Text 👉 Darmgesundh…" at bounding box center [715, 94] width 441 height 56
click at [928, 57] on icon at bounding box center [928, 57] width 6 height 6
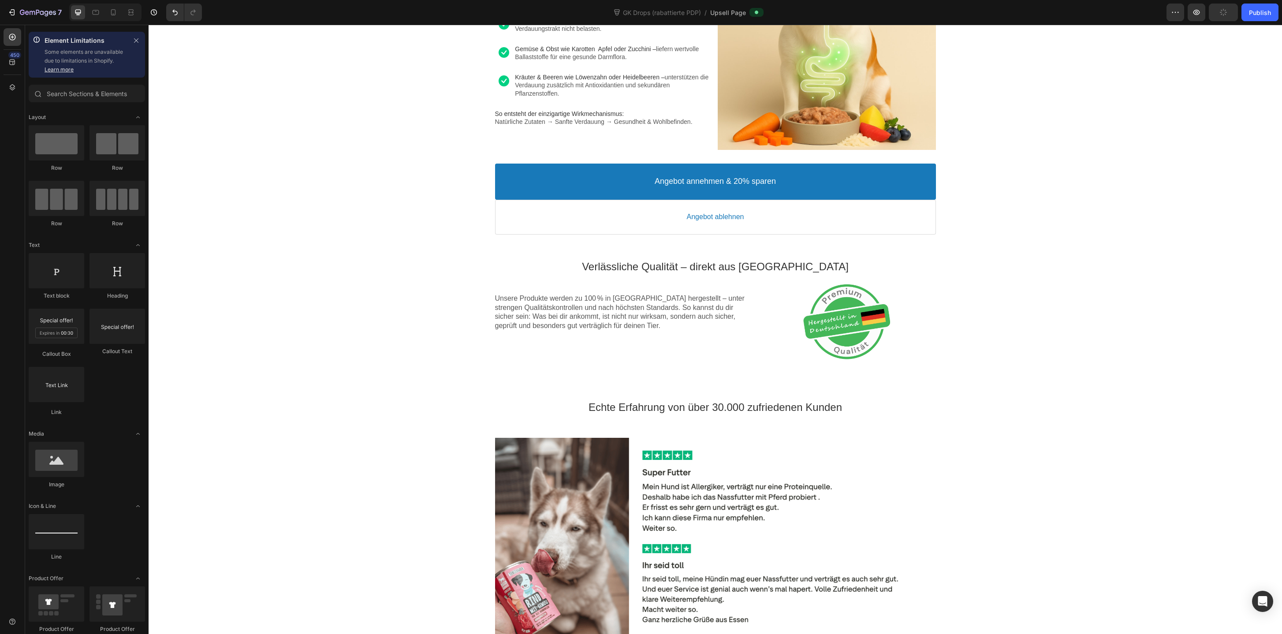
scroll to position [580, 0]
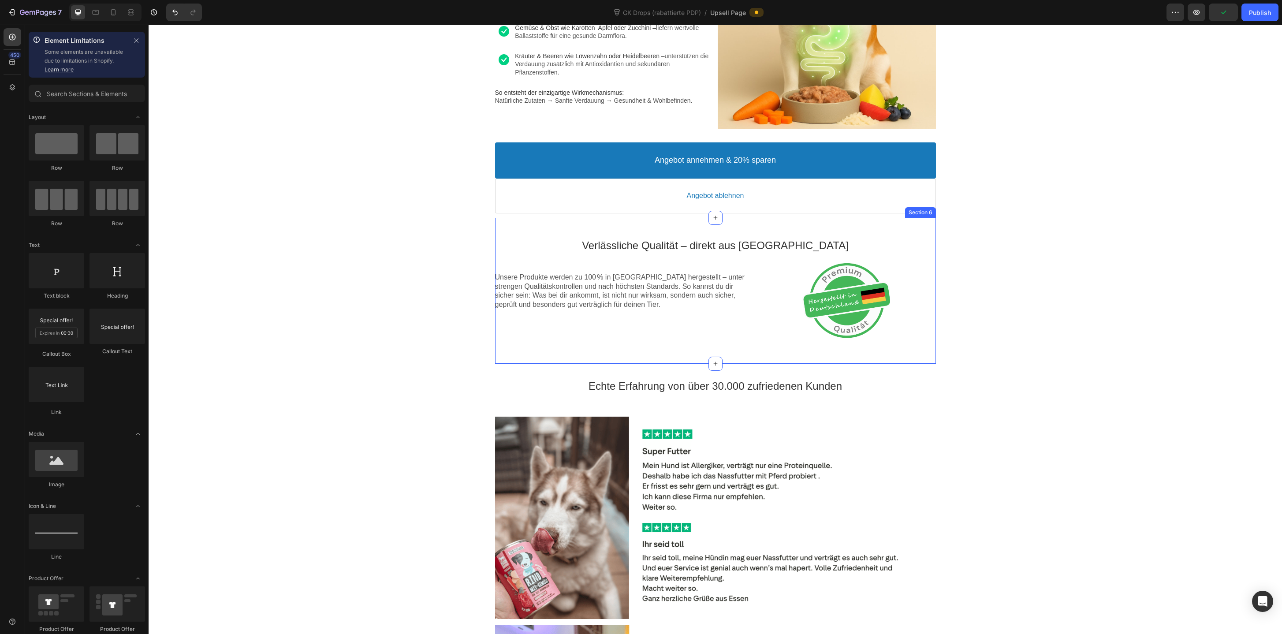
click at [596, 224] on div "Verlässliche Qualität – direkt aus [GEOGRAPHIC_DATA] Text block Unsere Produkte…" at bounding box center [715, 291] width 441 height 146
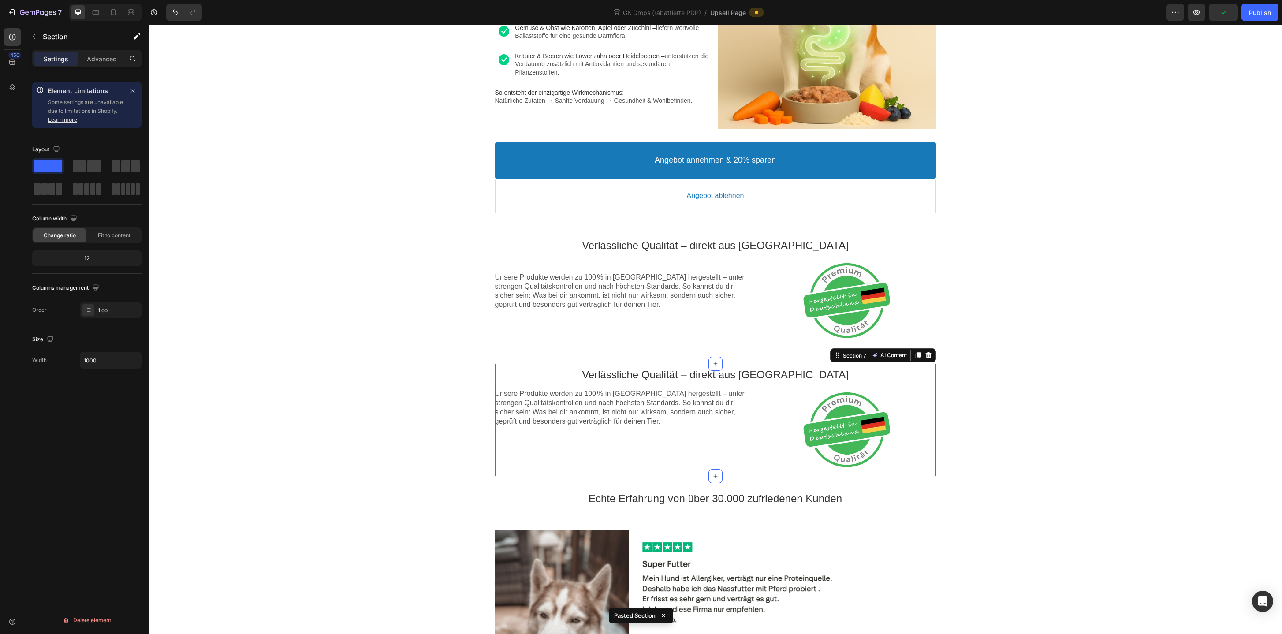
click at [596, 224] on div "Verlässliche Qualität – direkt aus Deutschland Text block Unsere Produkte werde…" at bounding box center [715, 291] width 441 height 146
click at [596, 224] on div "Verlässliche Qualität – direkt aus [GEOGRAPHIC_DATA] Text block Unsere Produkte…" at bounding box center [715, 291] width 441 height 146
click at [929, 204] on div at bounding box center [928, 209] width 11 height 11
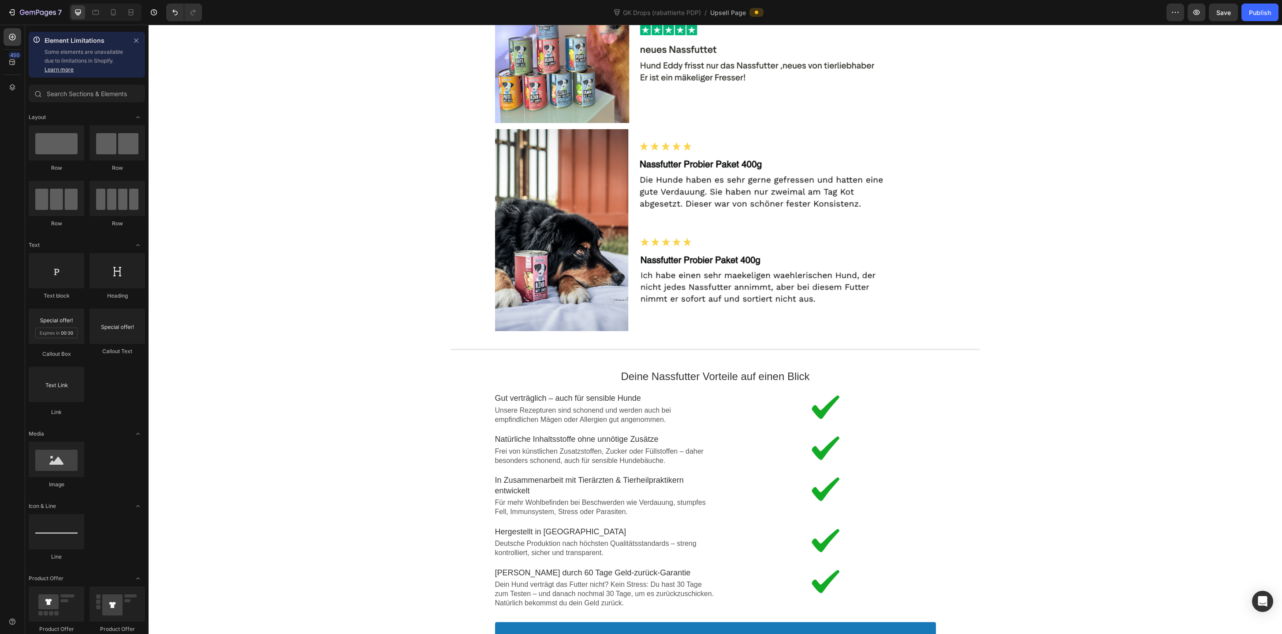
scroll to position [1436, 0]
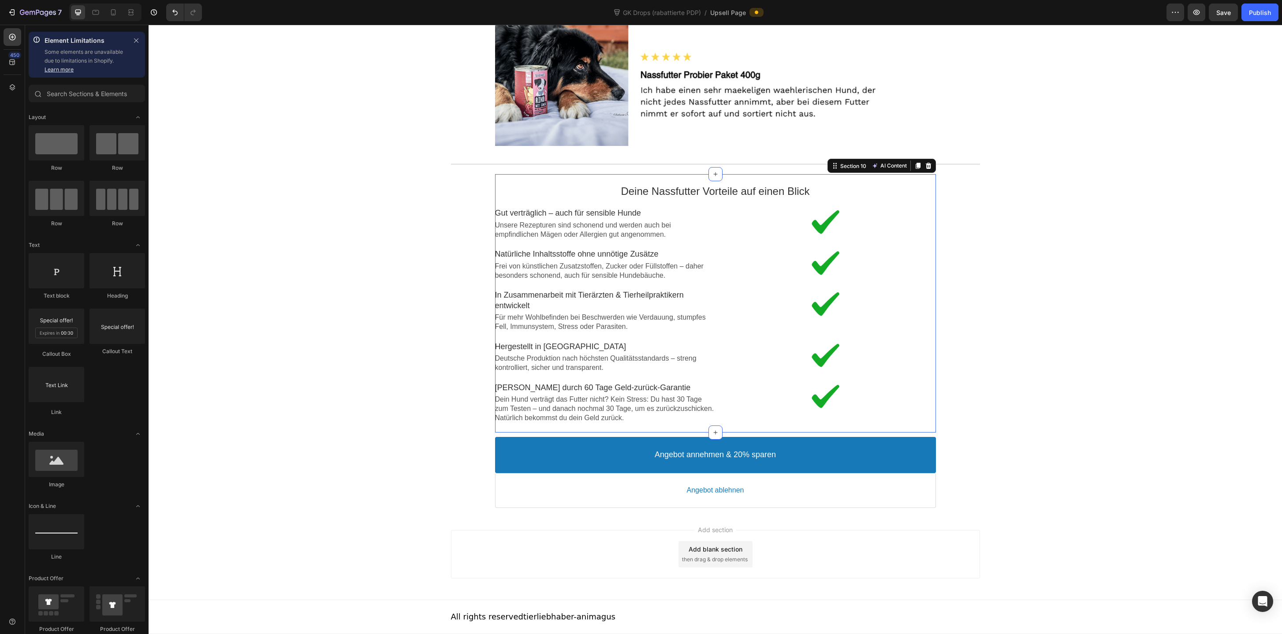
click at [780, 175] on div "Deine Nassfutter Vorteile auf einen Blick Text block Image Gut verträglich – au…" at bounding box center [715, 303] width 441 height 258
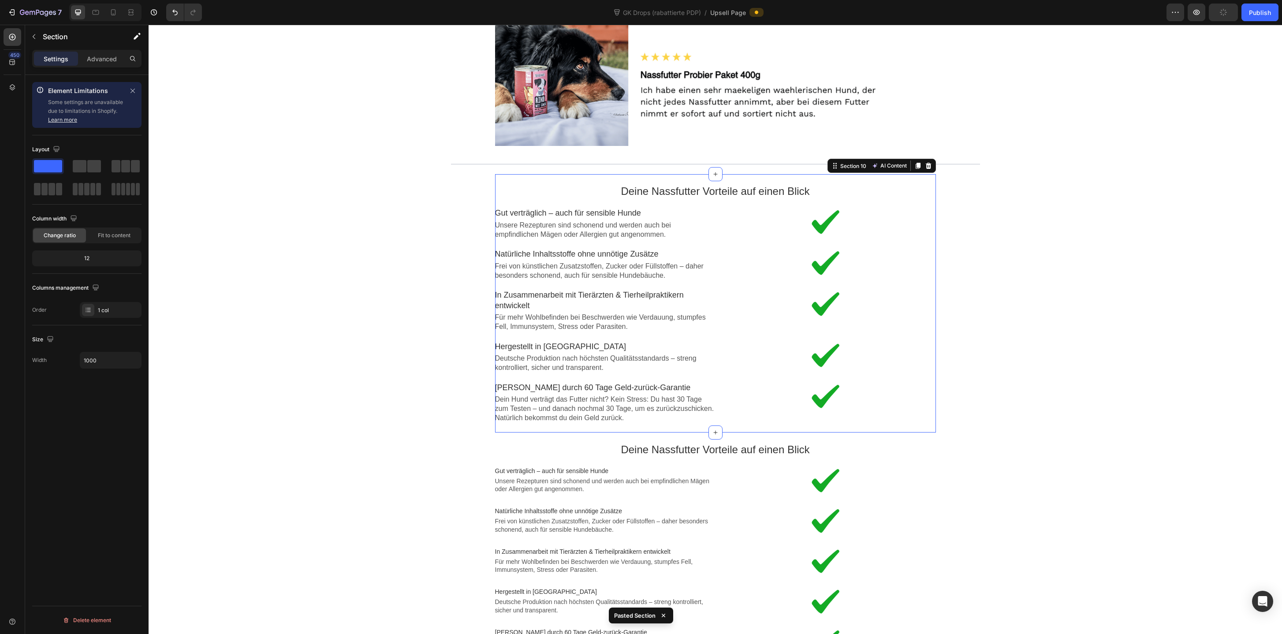
click at [780, 175] on div "Deine Nassfutter Vorteile auf einen Blick Text block Image Gut verträglich – au…" at bounding box center [715, 303] width 441 height 258
click at [934, 167] on div "Section 10 AI Content Write with GemAI You've reached / rewrites of your AI gen…" at bounding box center [881, 166] width 108 height 14
click at [929, 164] on icon at bounding box center [928, 166] width 6 height 6
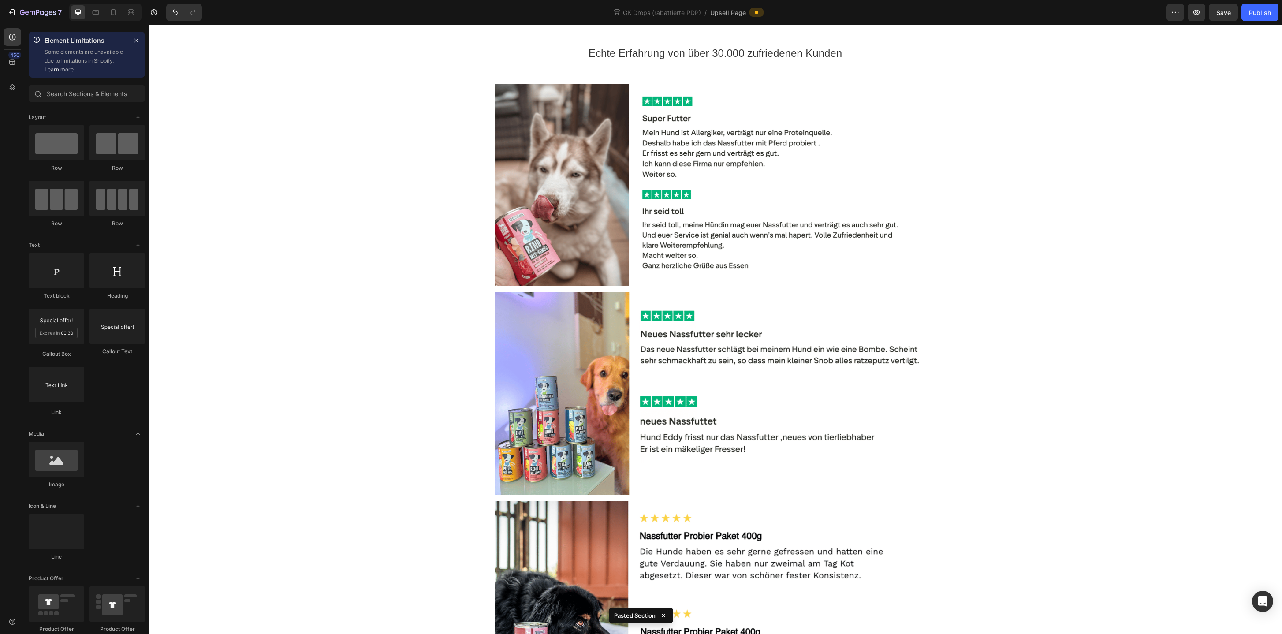
scroll to position [0, 0]
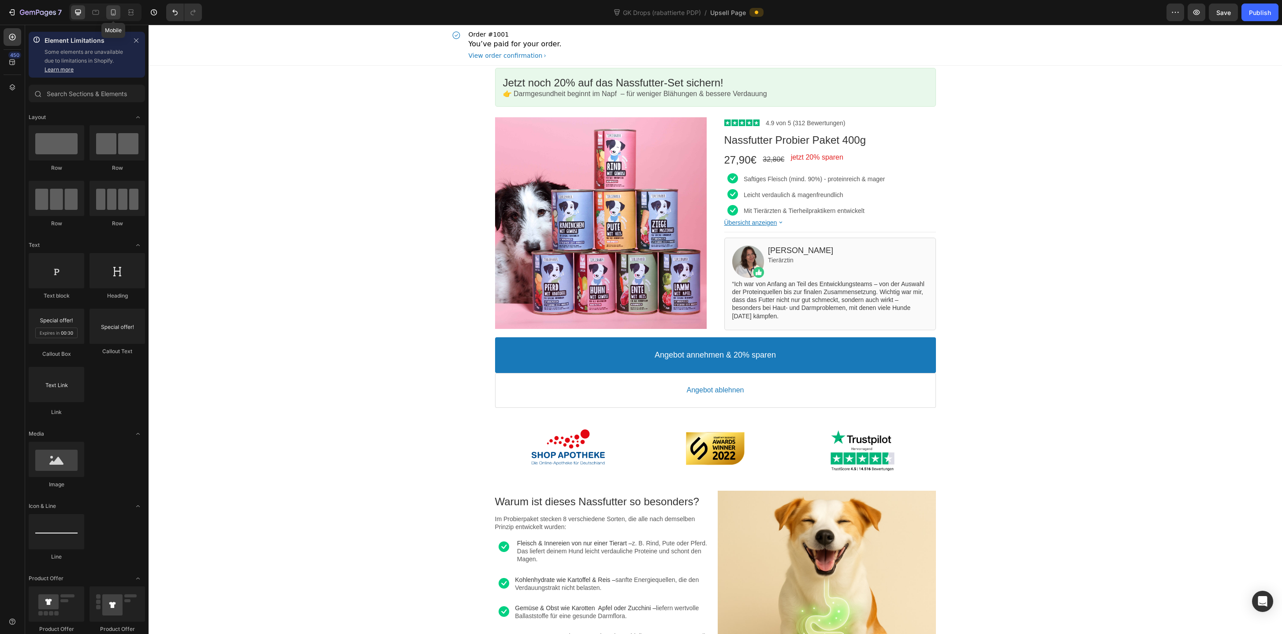
click at [118, 18] on div at bounding box center [113, 12] width 14 height 14
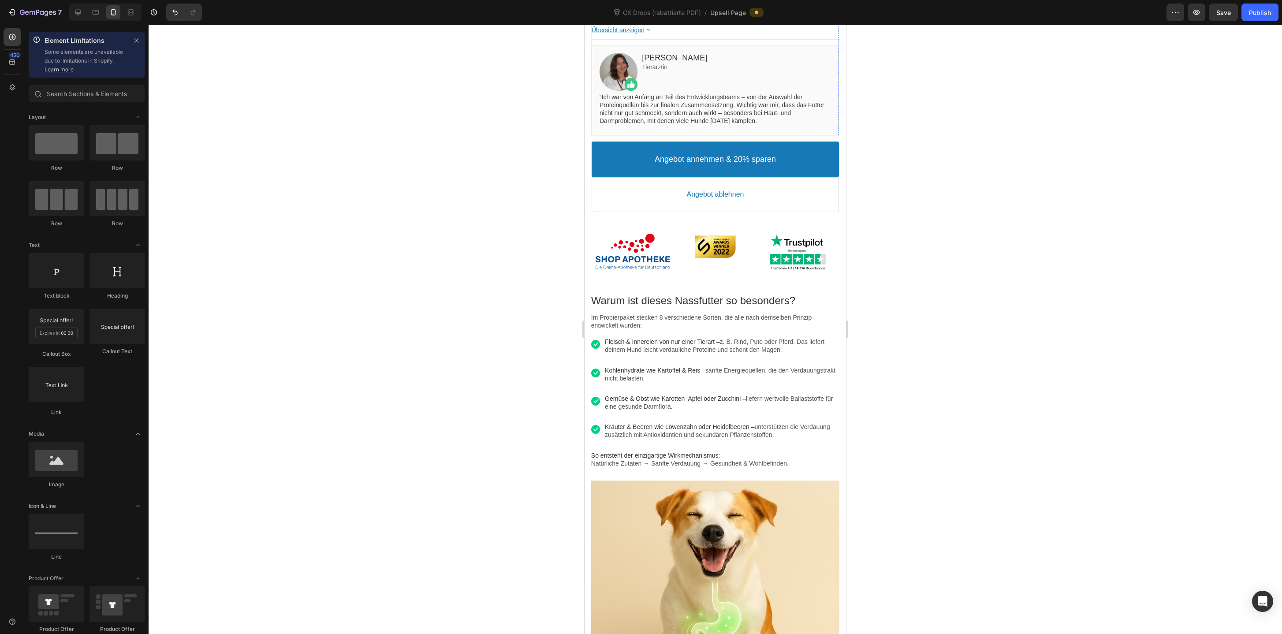
scroll to position [456, 0]
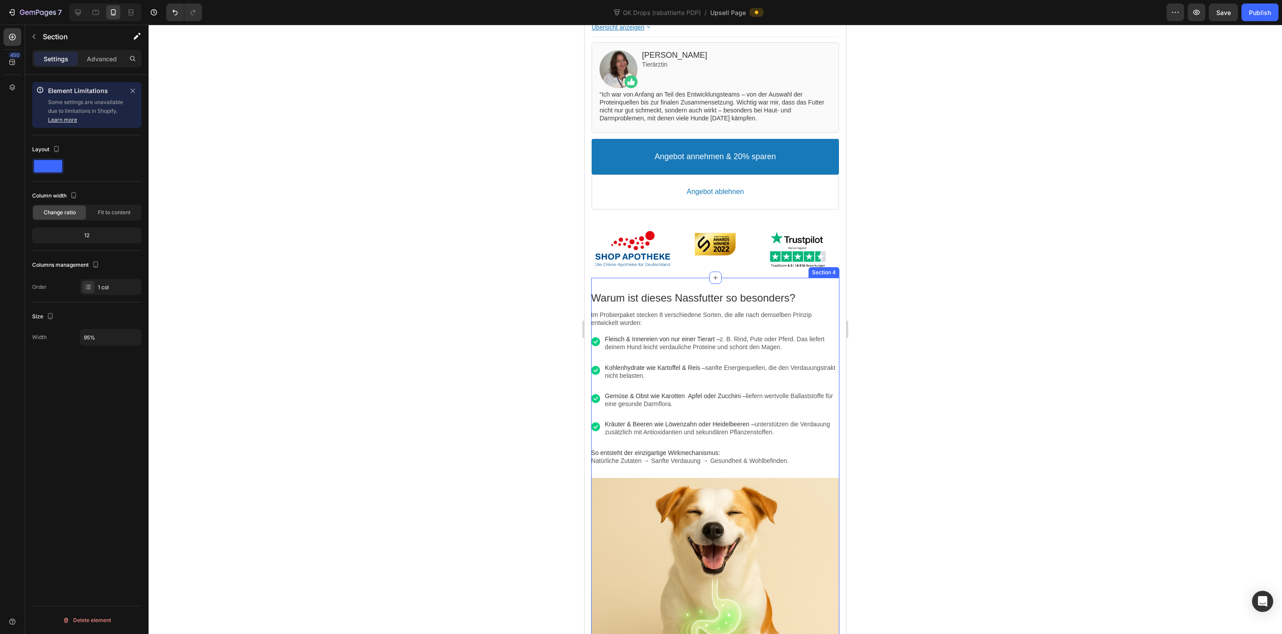
click at [639, 286] on div "Warum ist dieses Nassfutter so besonders? Text block Im Probierpaket stecken 8 …" at bounding box center [715, 507] width 248 height 458
click at [91, 335] on input "95%" at bounding box center [110, 337] width 61 height 16
click at [1262, 13] on div "Publish" at bounding box center [1260, 12] width 22 height 9
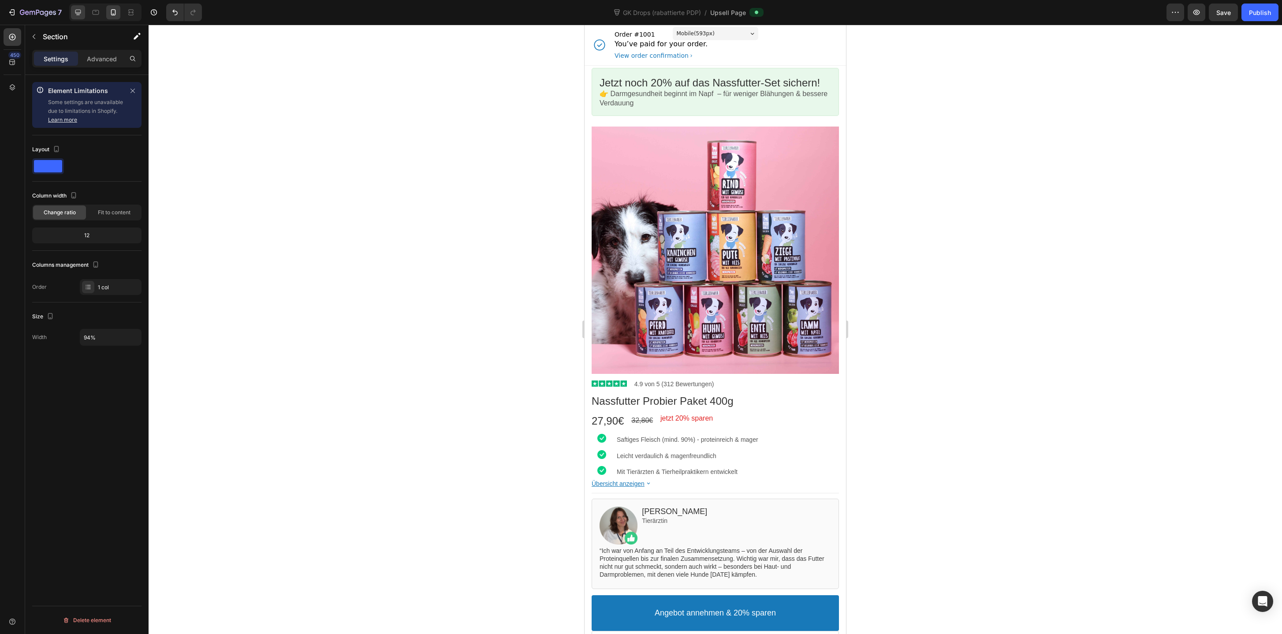
click at [82, 13] on icon at bounding box center [78, 12] width 9 height 9
type input "1000"
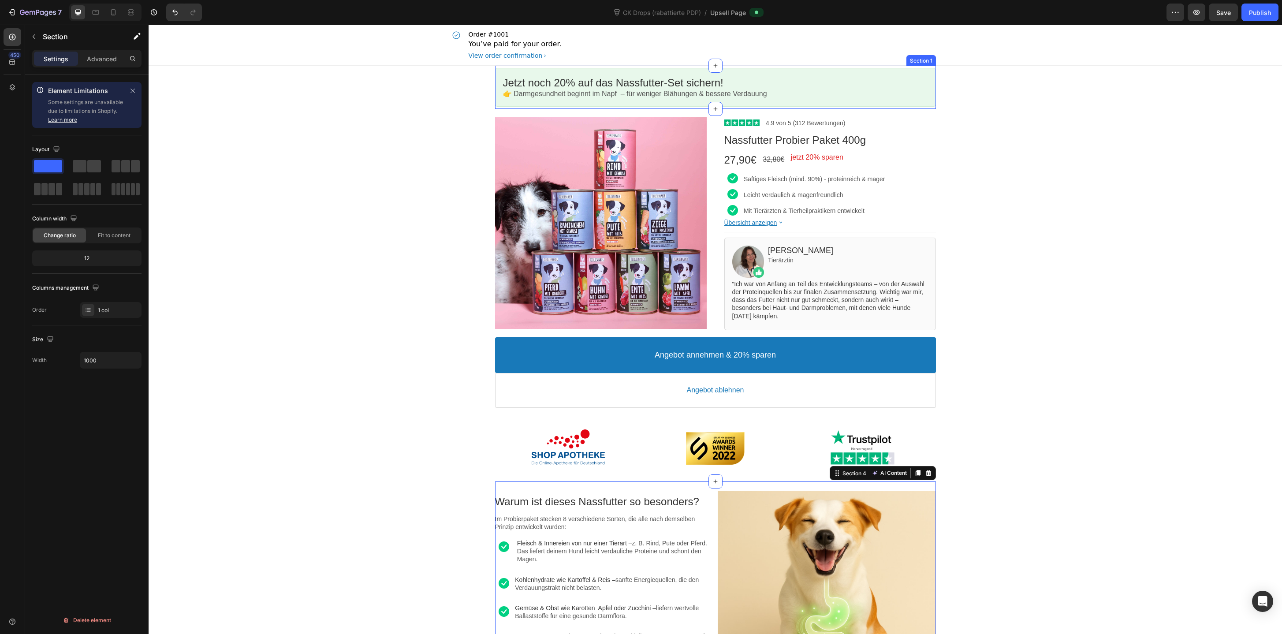
click at [870, 66] on div "Jetzt noch 20% auf das Nassfutter-Set sichern! Callout Text 👉 Darmgesundheit be…" at bounding box center [715, 87] width 441 height 43
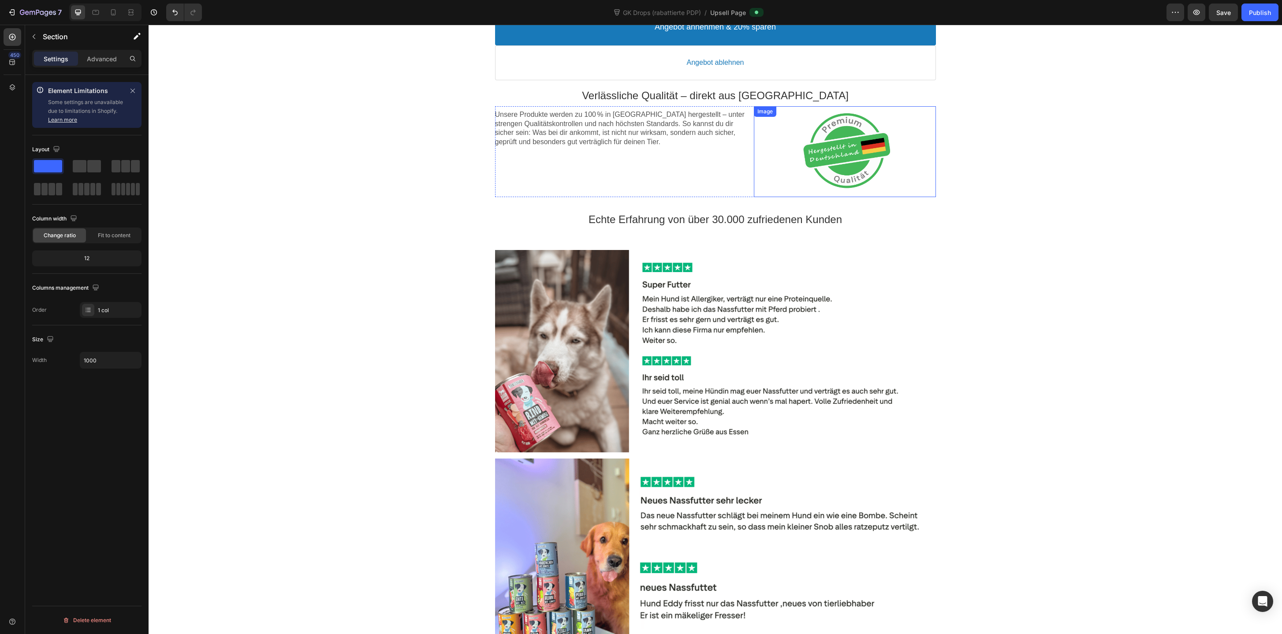
scroll to position [705, 0]
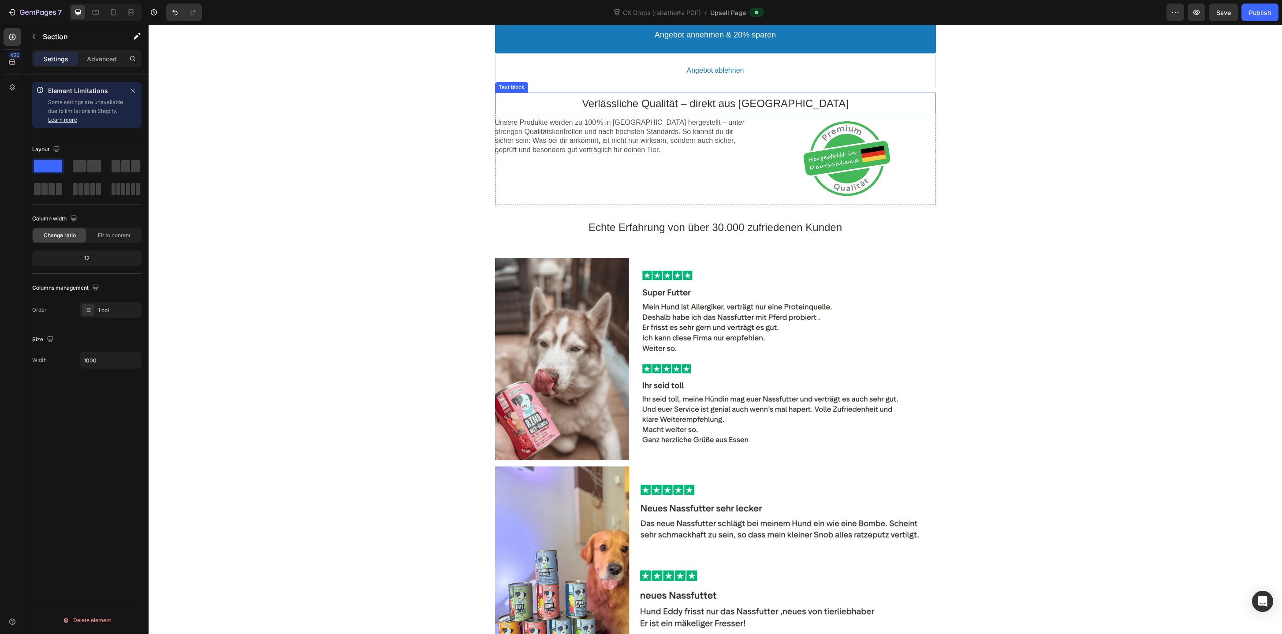
click at [870, 94] on div "Verlässliche Qualität – direkt aus Deutschland Text block" at bounding box center [715, 104] width 441 height 22
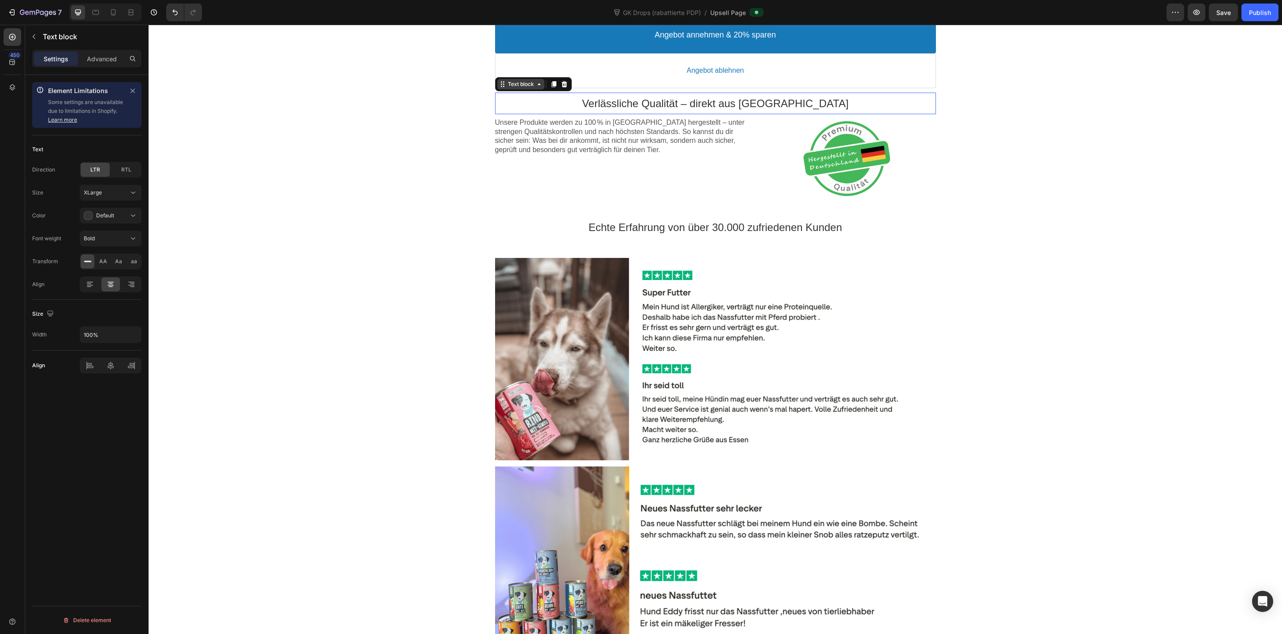
click at [522, 82] on div "Text block" at bounding box center [521, 84] width 30 height 7
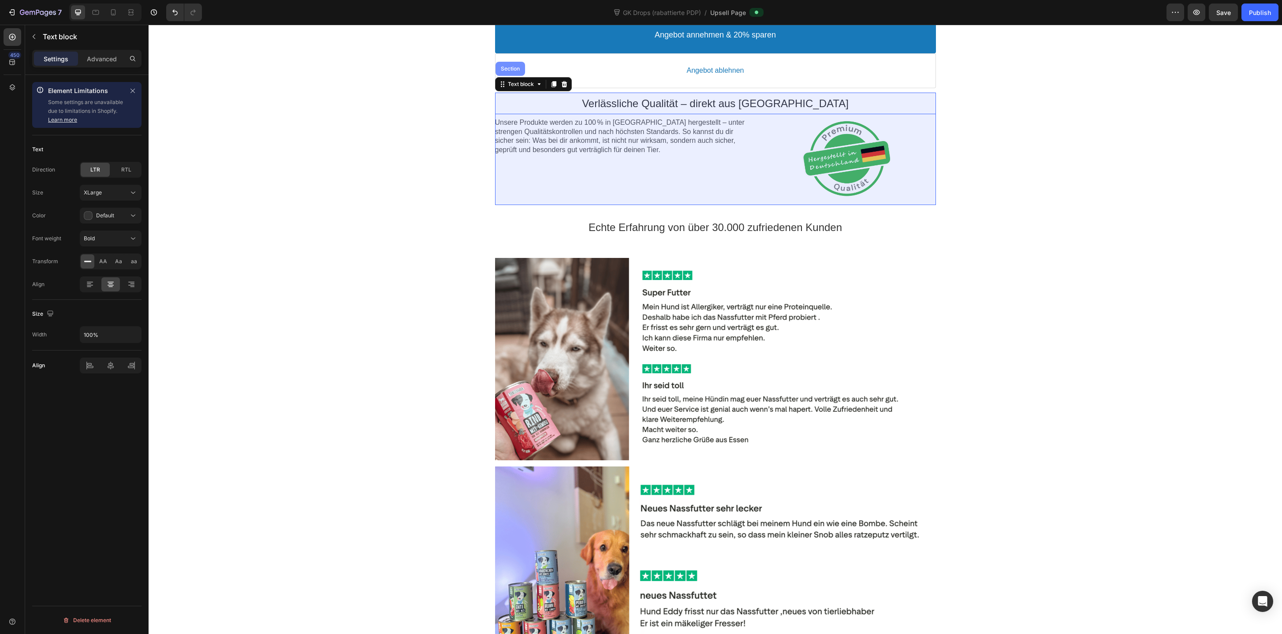
click at [516, 72] on div "Section" at bounding box center [510, 69] width 30 height 14
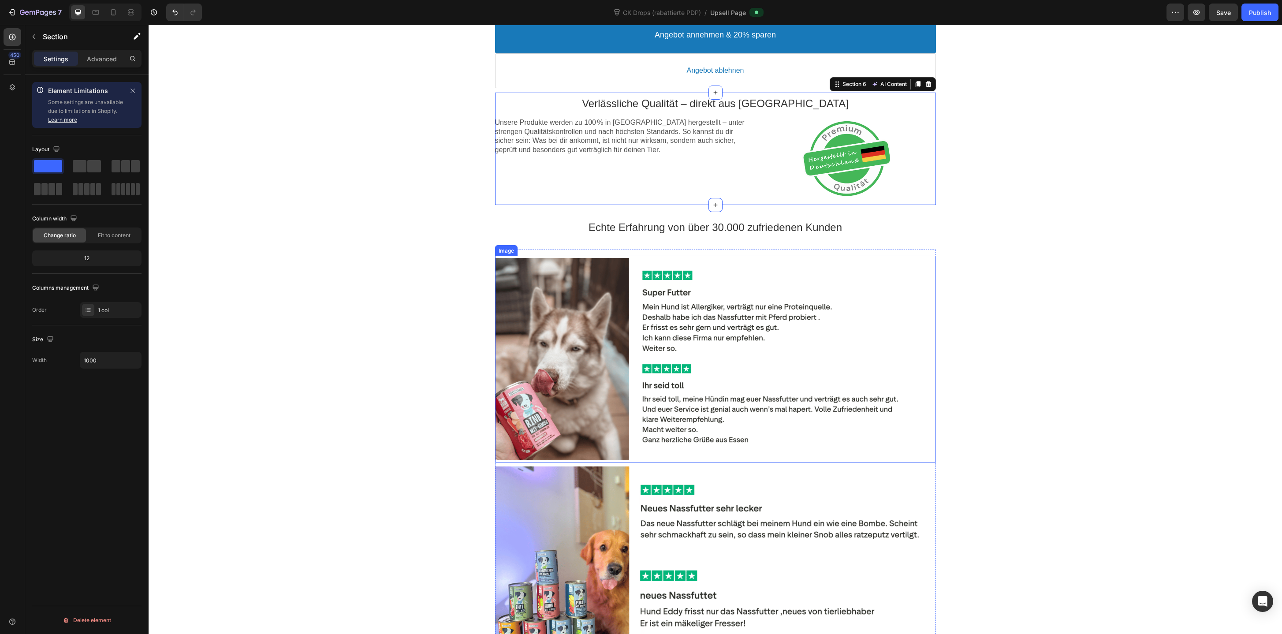
scroll to position [1417, 0]
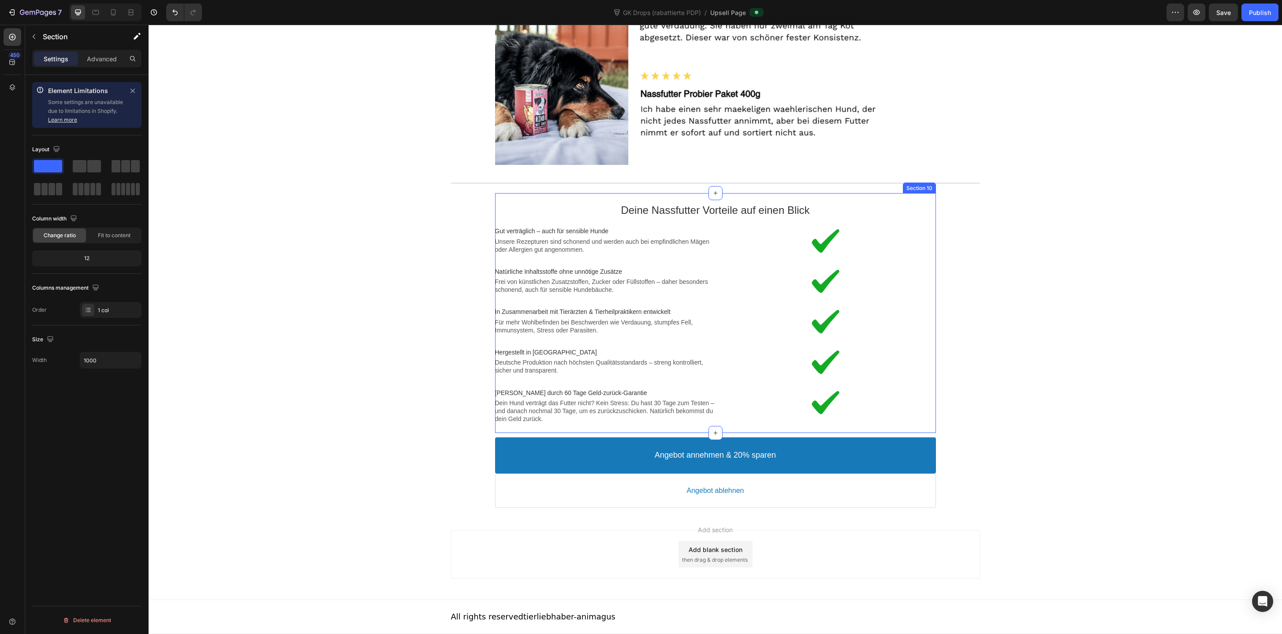
click at [796, 195] on div "Deine Nassfutter Vorteile auf einen Blick Text block Image Gut verträglich – au…" at bounding box center [715, 313] width 441 height 240
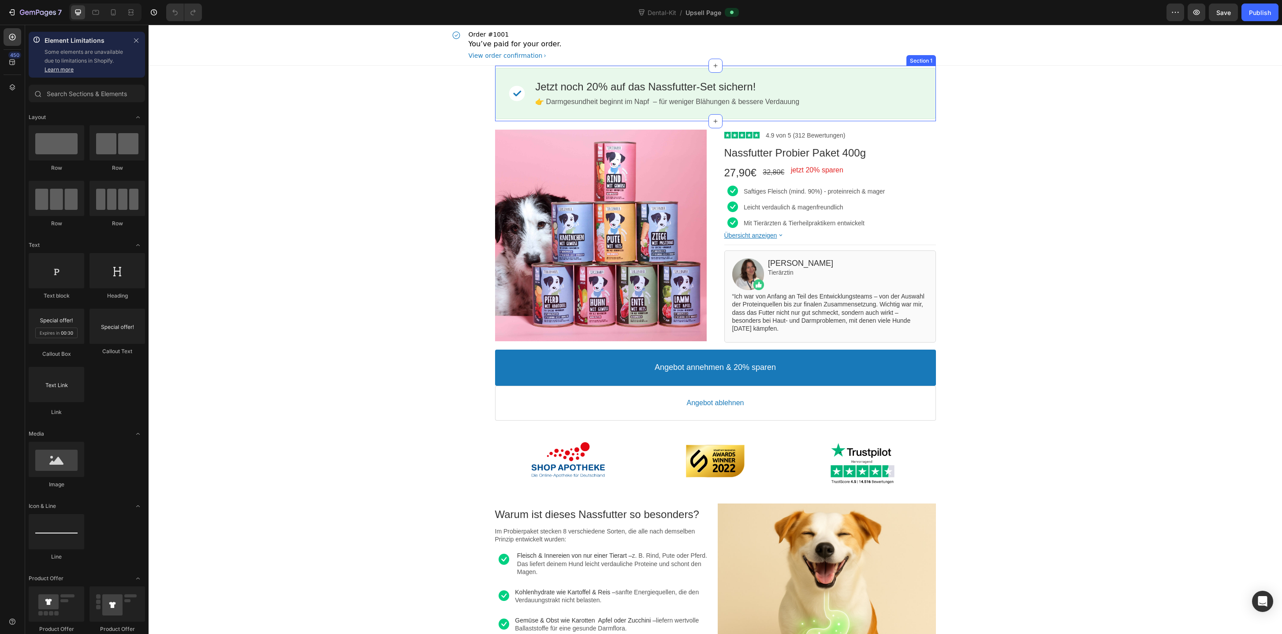
click at [816, 66] on div "Image Jetzt noch 20% auf das Nassfutter-Set sichern! Callout Text 👉 Darmgesundh…" at bounding box center [715, 94] width 441 height 56
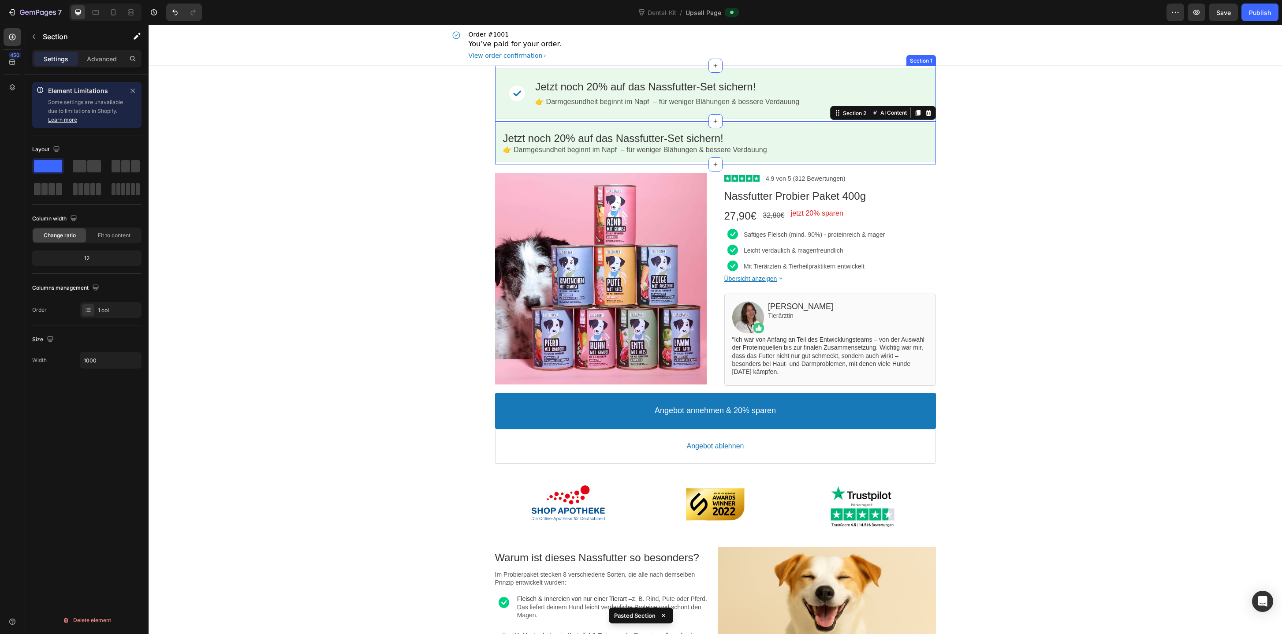
click at [816, 66] on div "Image Jetzt noch 20% auf das Nassfutter-Set sichern! Callout Text 👉 Darmgesundh…" at bounding box center [715, 94] width 441 height 56
click at [926, 54] on icon at bounding box center [928, 57] width 7 height 7
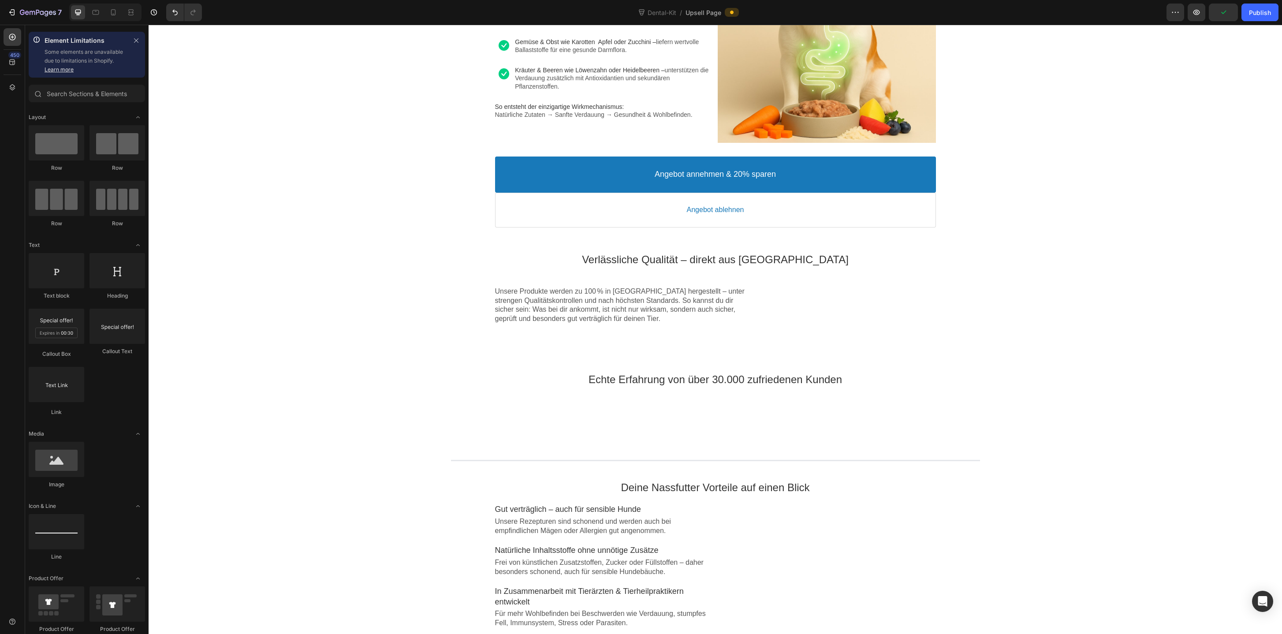
scroll to position [615, 0]
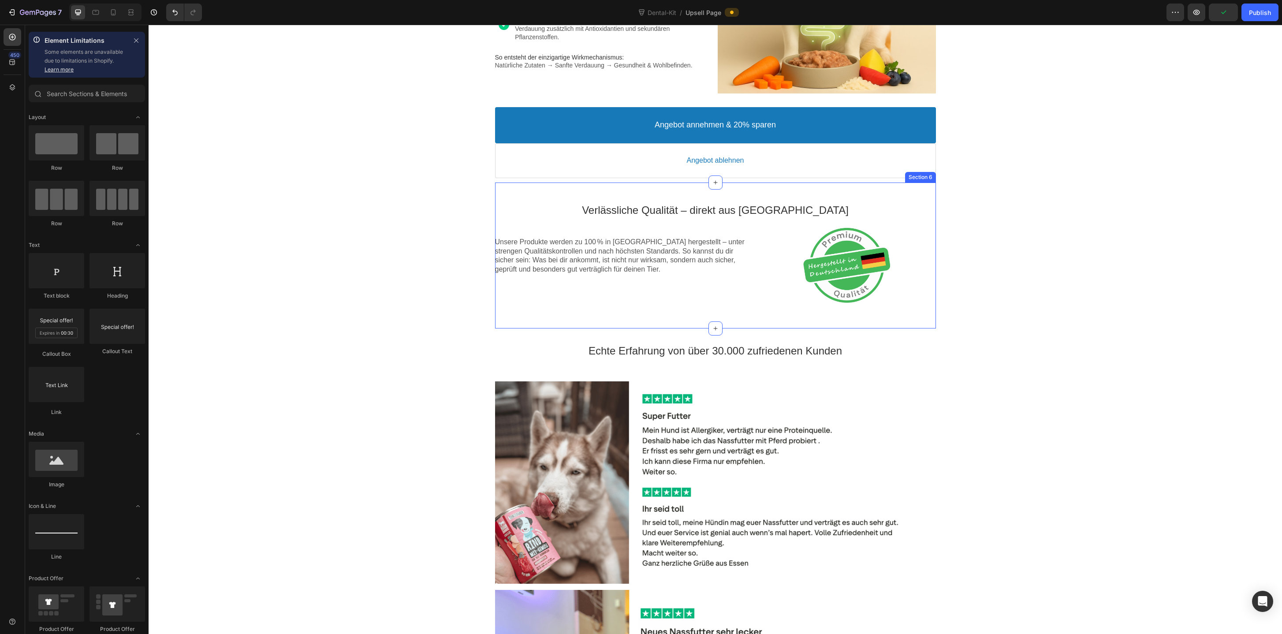
click at [836, 188] on div "Verlässliche Qualität – direkt aus [GEOGRAPHIC_DATA] Text block Unsere Produkte…" at bounding box center [715, 255] width 441 height 146
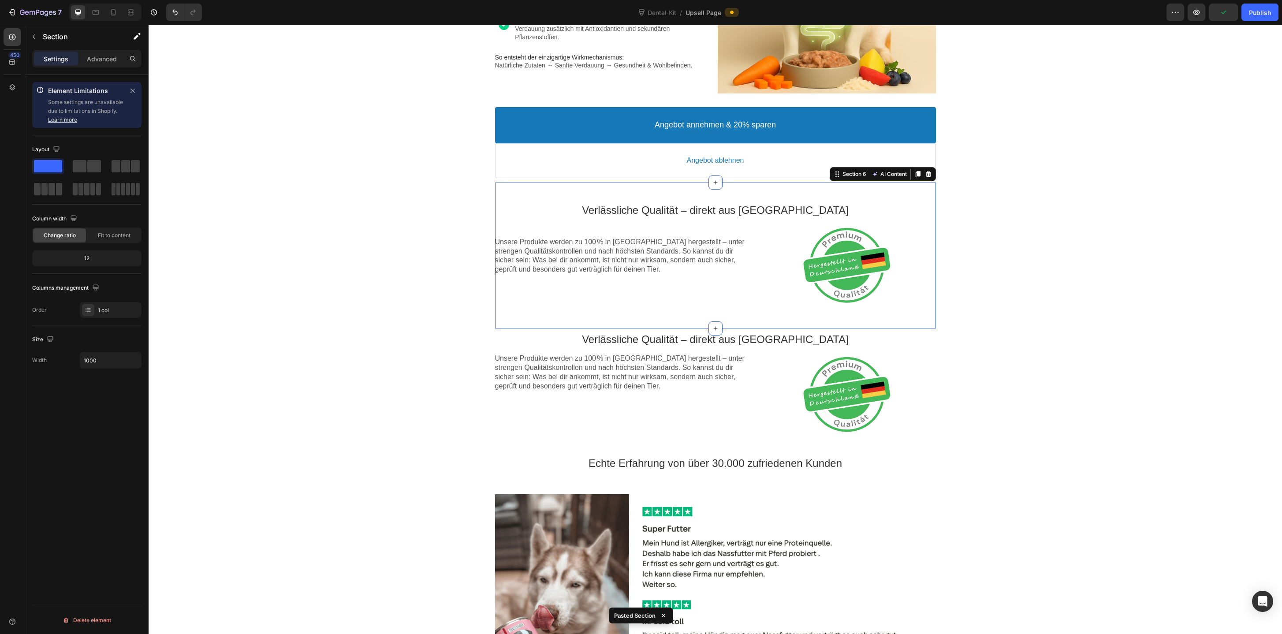
click at [836, 188] on div "Verlässliche Qualität – direkt aus [GEOGRAPHIC_DATA] Text block Unsere Produkte…" at bounding box center [715, 255] width 441 height 146
click at [927, 175] on icon at bounding box center [928, 174] width 6 height 6
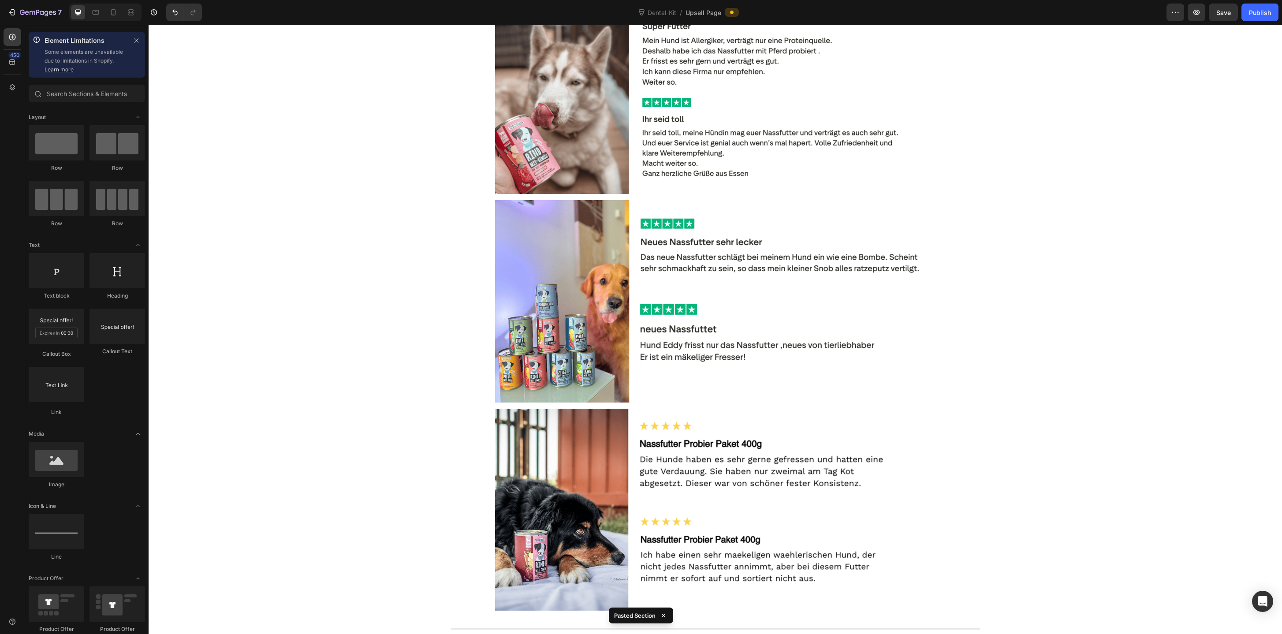
scroll to position [1436, 0]
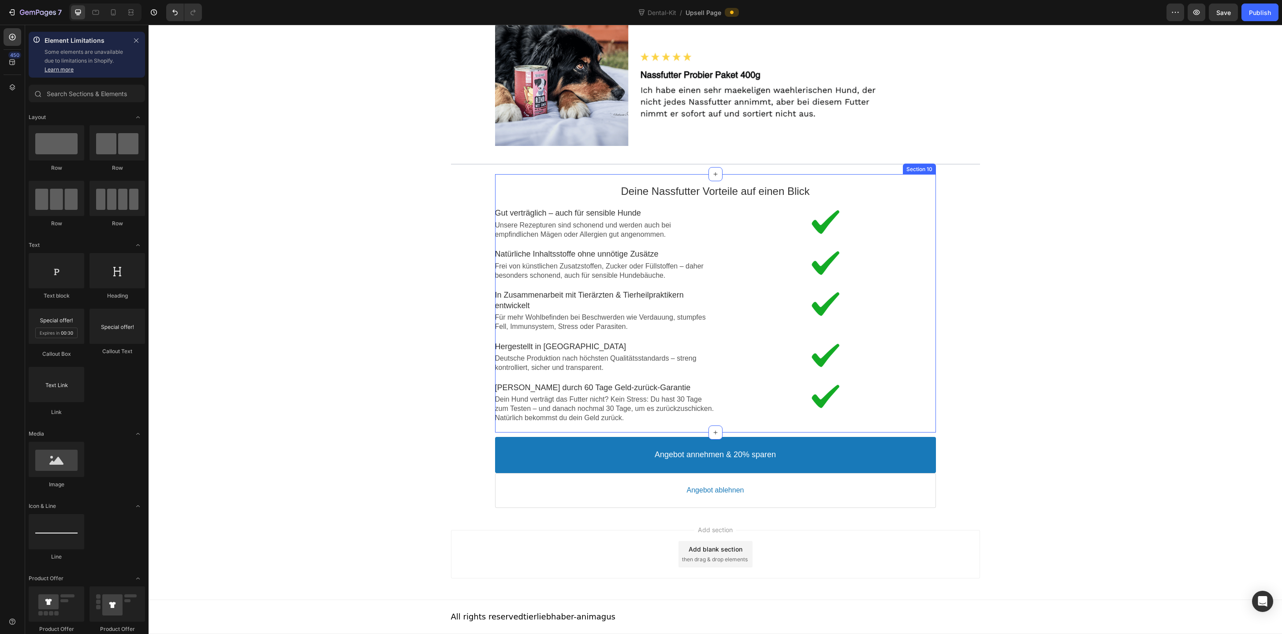
click at [831, 178] on div "Deine Nassfutter Vorteile auf einen Blick Text block Image Gut verträglich – au…" at bounding box center [715, 303] width 441 height 258
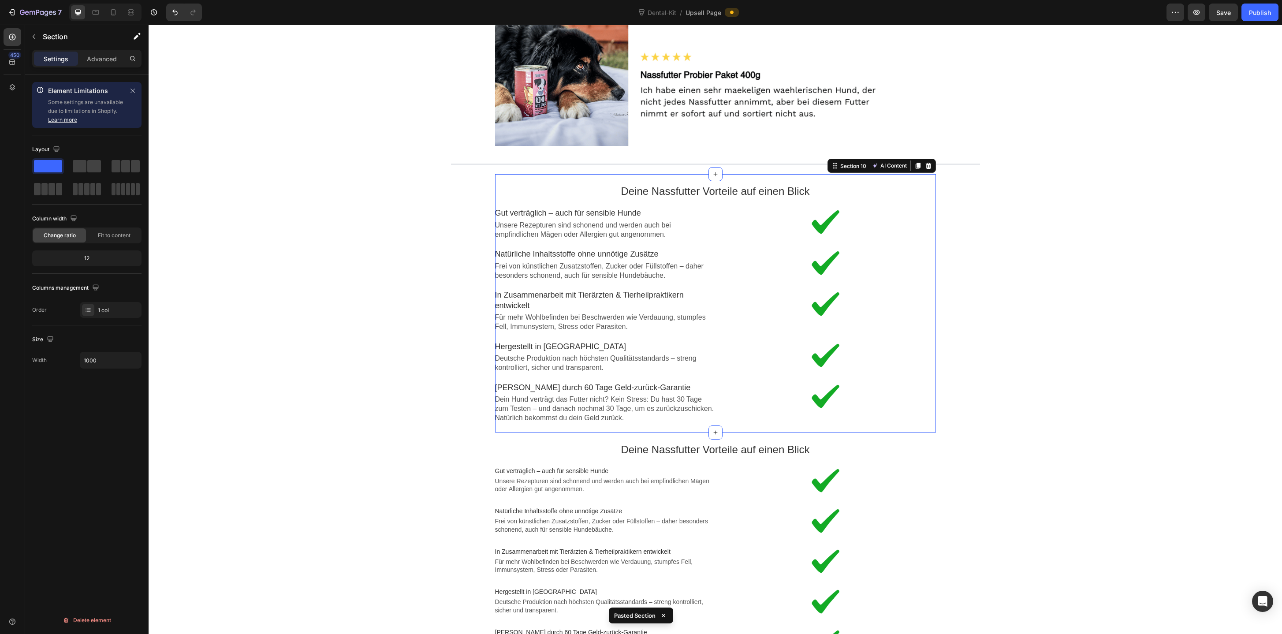
click at [832, 177] on div "Deine Nassfutter Vorteile auf einen Blick Text block Image Gut verträglich – au…" at bounding box center [715, 303] width 441 height 258
click at [929, 167] on icon at bounding box center [928, 166] width 6 height 6
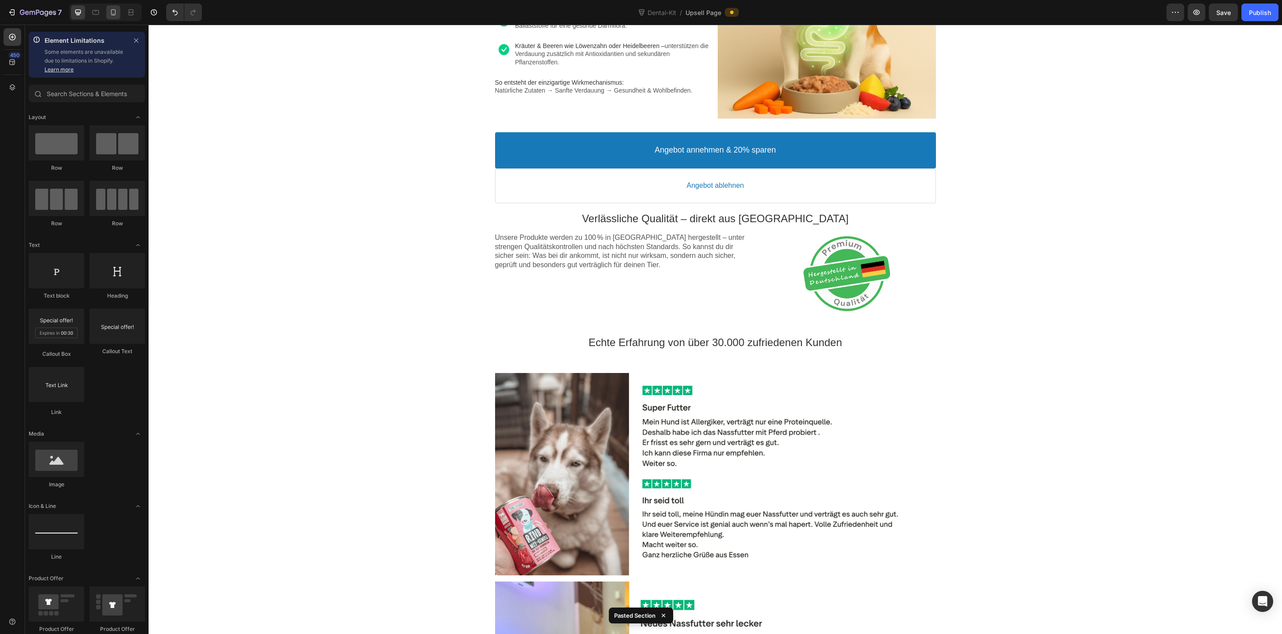
click at [112, 18] on div at bounding box center [113, 12] width 14 height 14
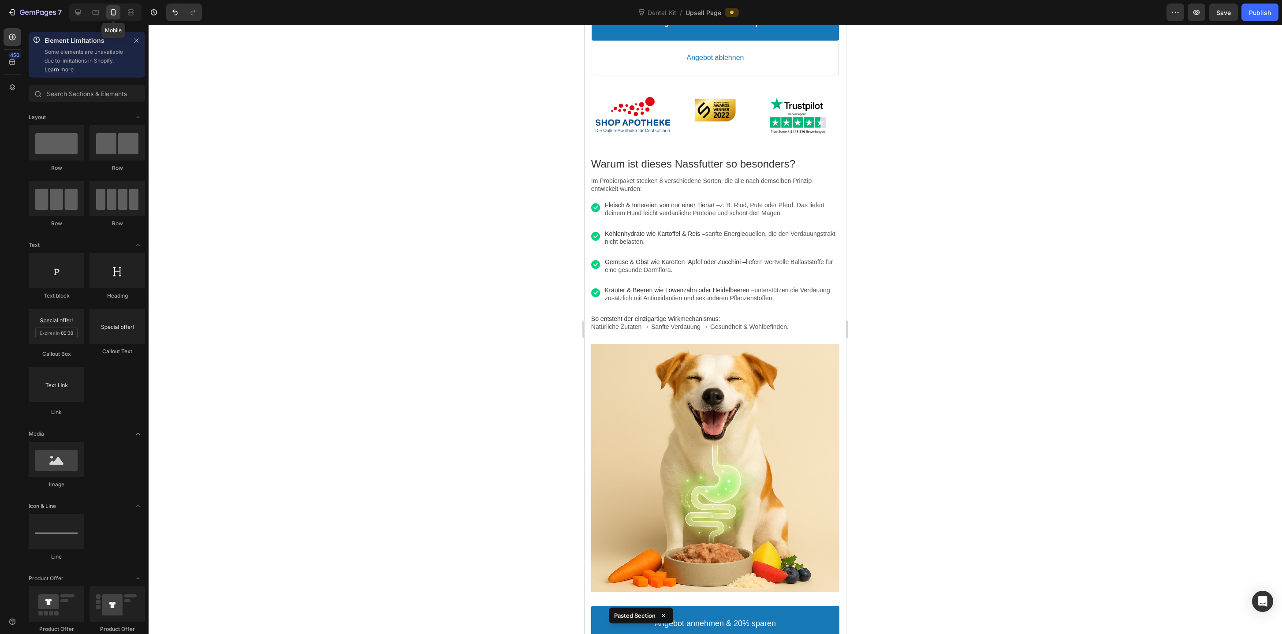
scroll to position [535, 0]
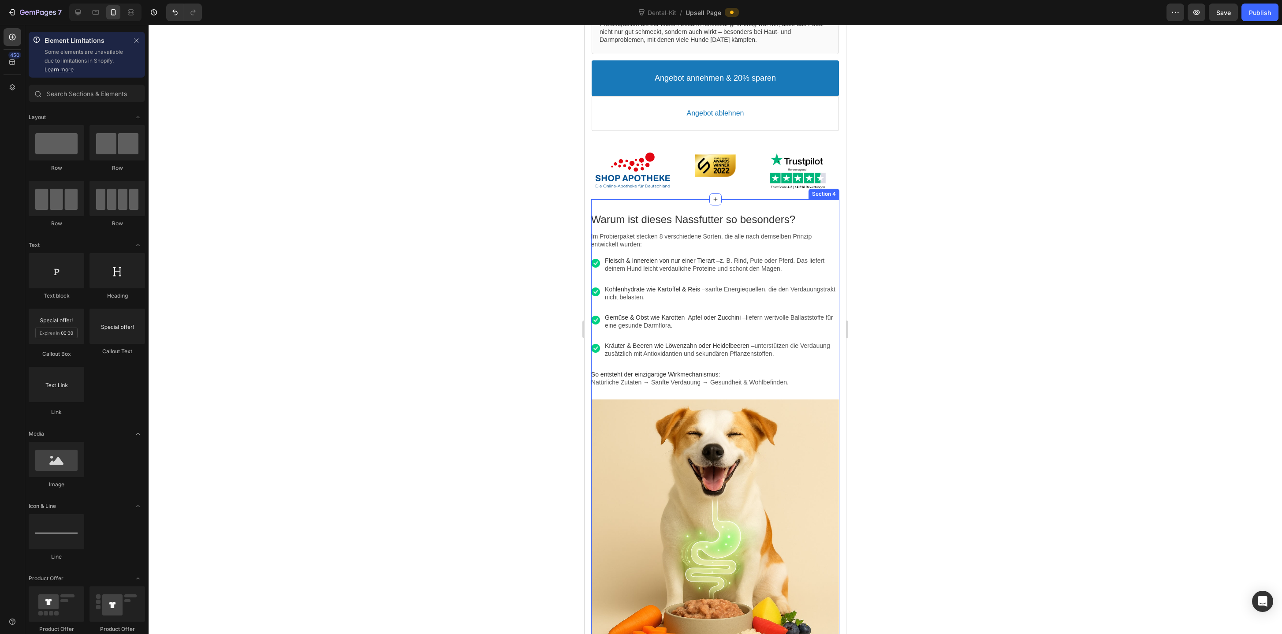
click at [732, 208] on div "Warum ist dieses Nassfutter so besonders? Text block" at bounding box center [715, 219] width 248 height 22
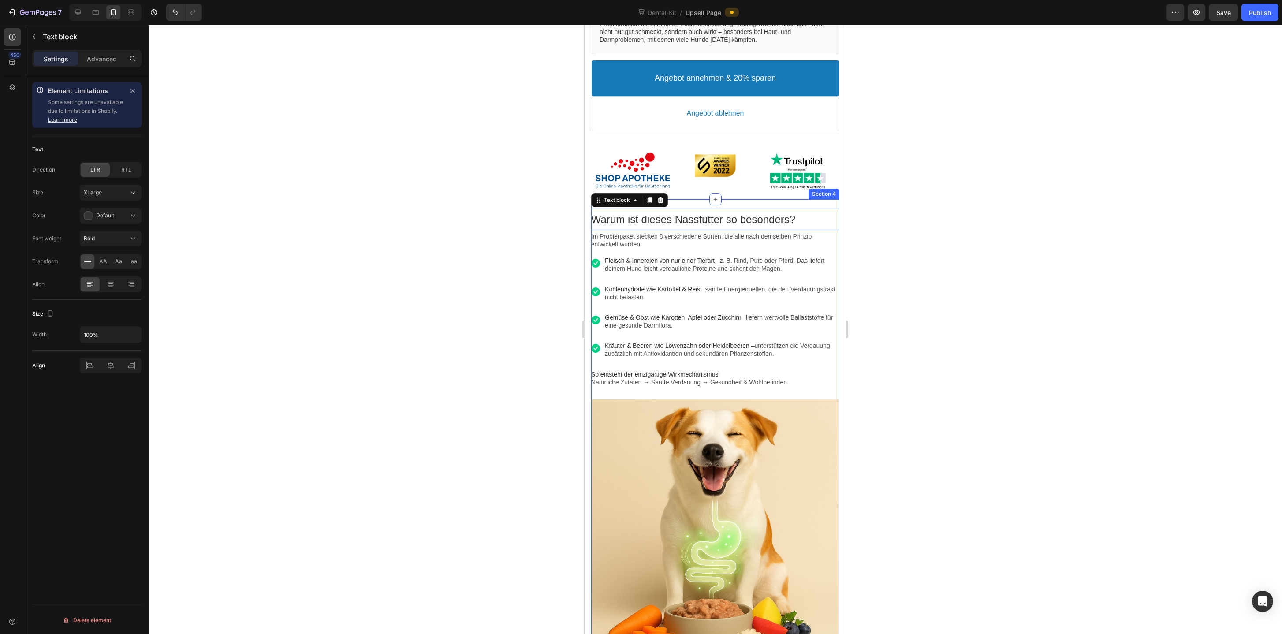
click at [756, 203] on div "Warum ist dieses Nassfutter so besonders? Text block Im Probierpaket stecken 8 …" at bounding box center [715, 428] width 248 height 458
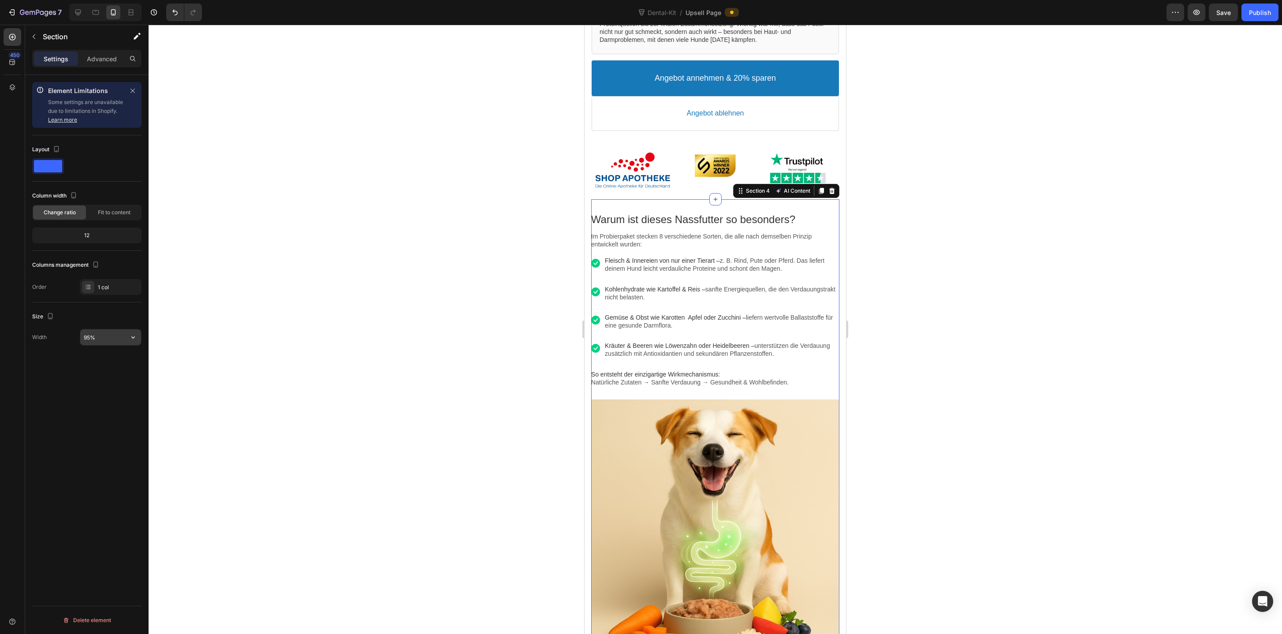
click at [88, 339] on input "95%" at bounding box center [110, 337] width 61 height 16
click at [89, 338] on input "95%" at bounding box center [110, 337] width 61 height 16
type input "94%"
click at [1014, 246] on div at bounding box center [715, 329] width 1133 height 609
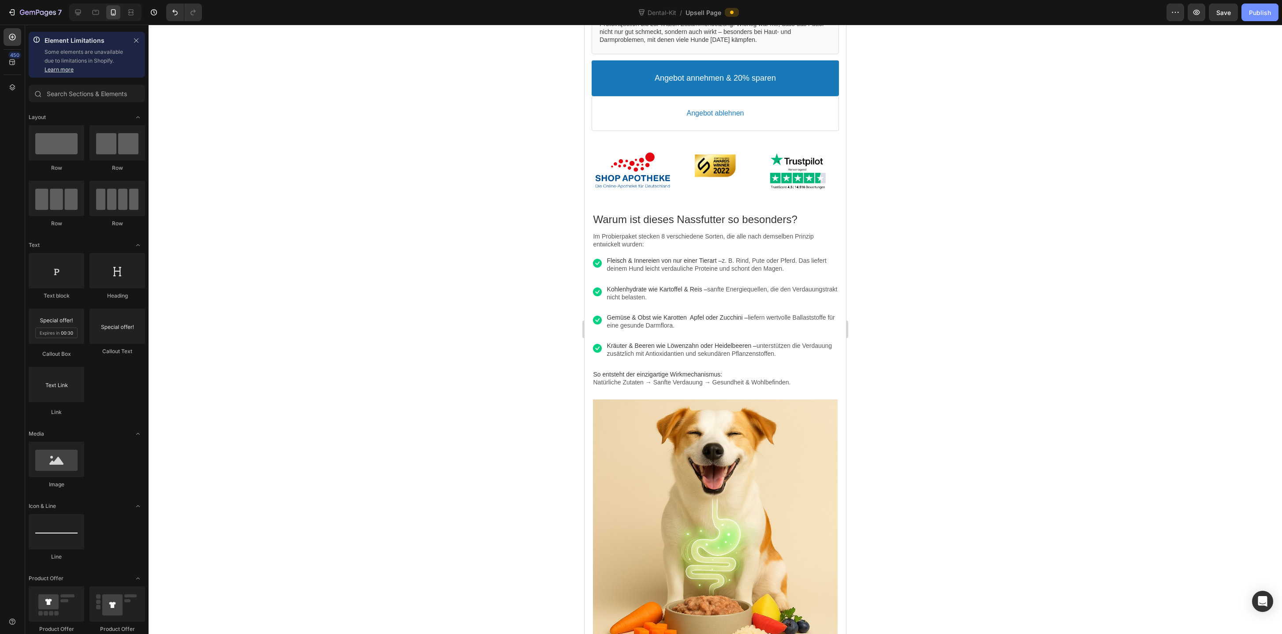
click at [1272, 6] on button "Publish" at bounding box center [1259, 13] width 37 height 18
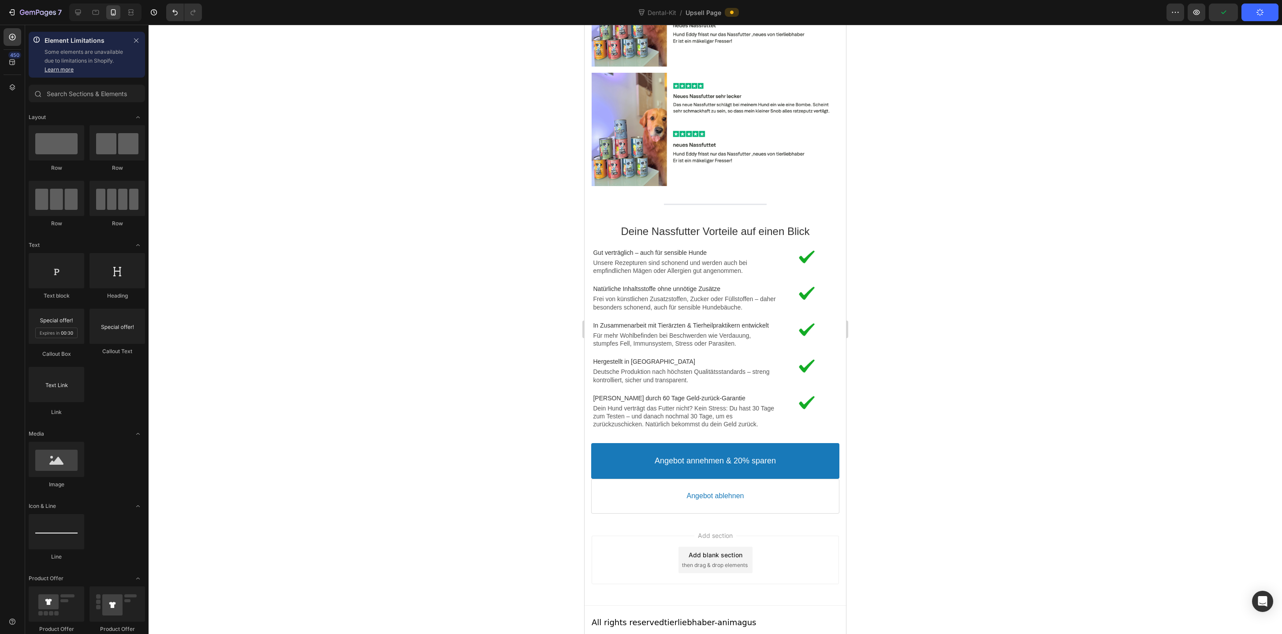
scroll to position [0, 0]
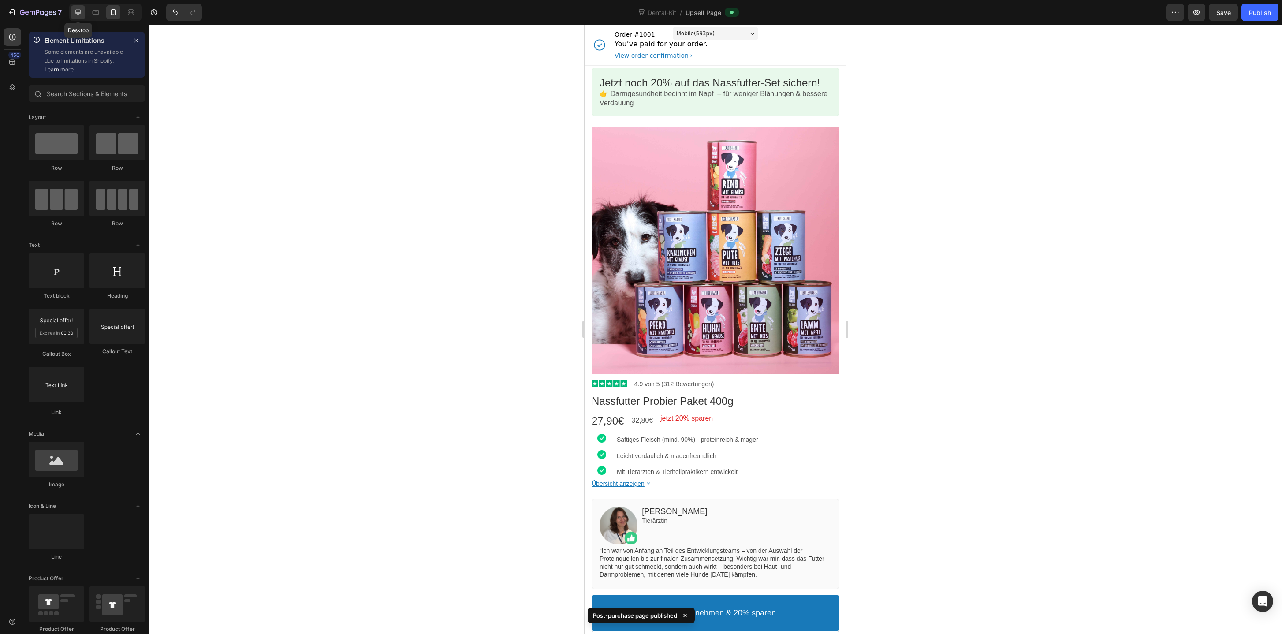
click at [79, 14] on icon at bounding box center [78, 12] width 9 height 9
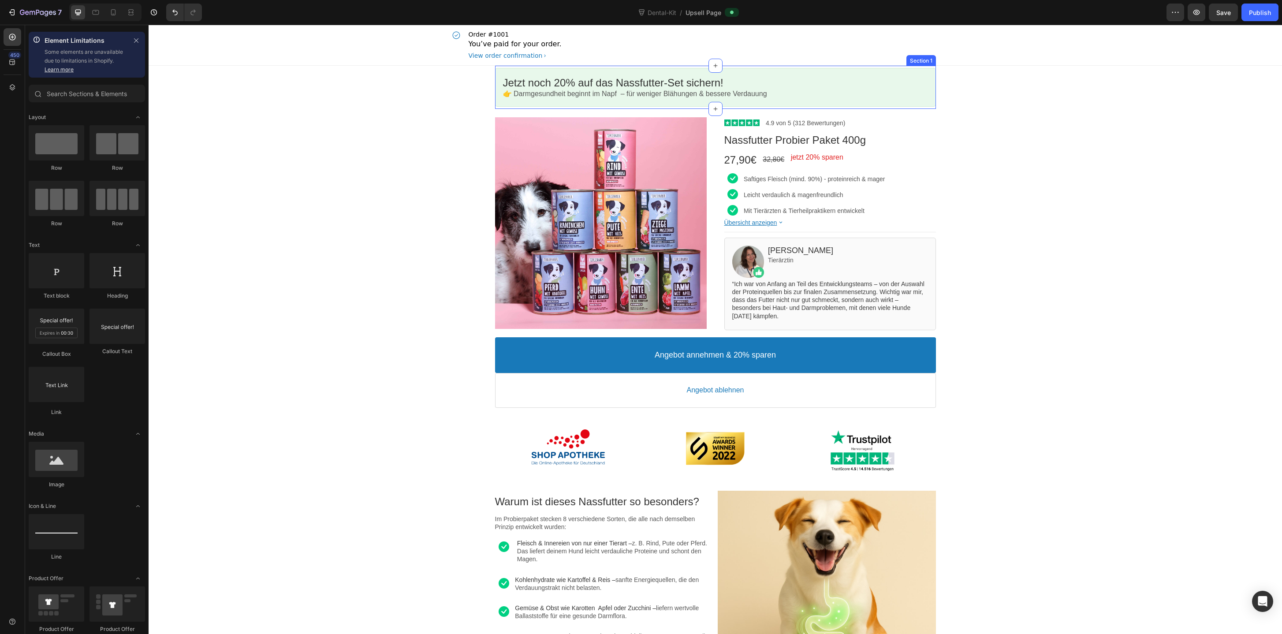
click at [732, 66] on div "Jetzt noch 20% auf das Nassfutter-Set sichern! Callout Text 👉 Darmgesundheit be…" at bounding box center [715, 87] width 441 height 43
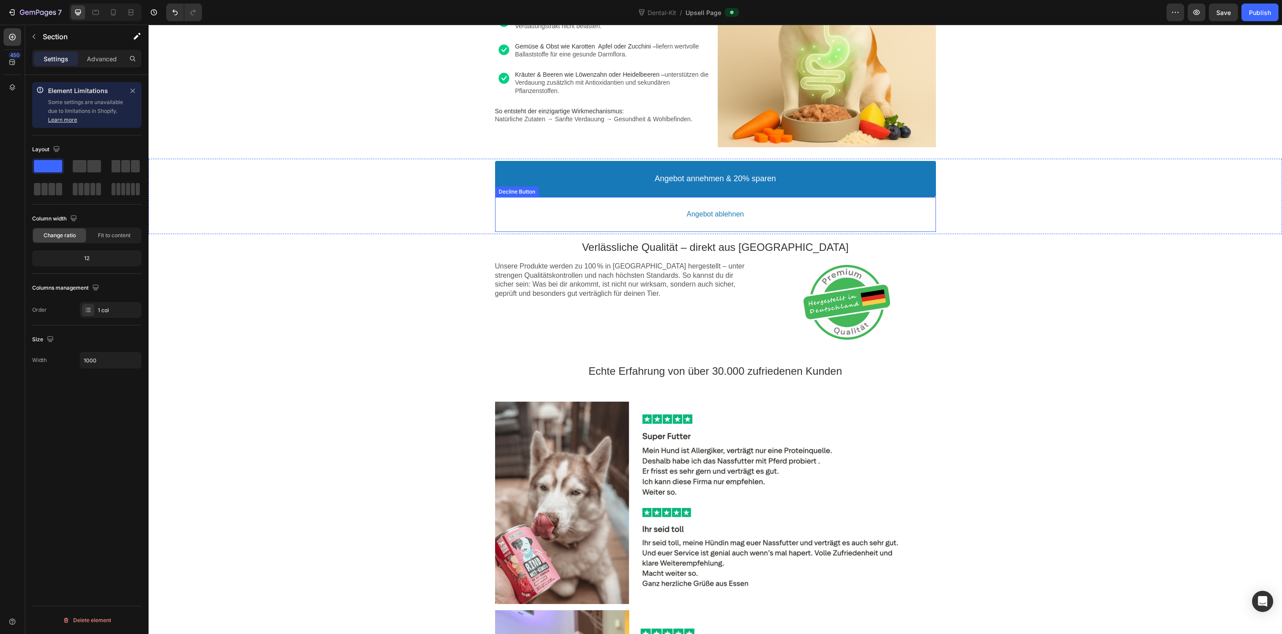
scroll to position [562, 0]
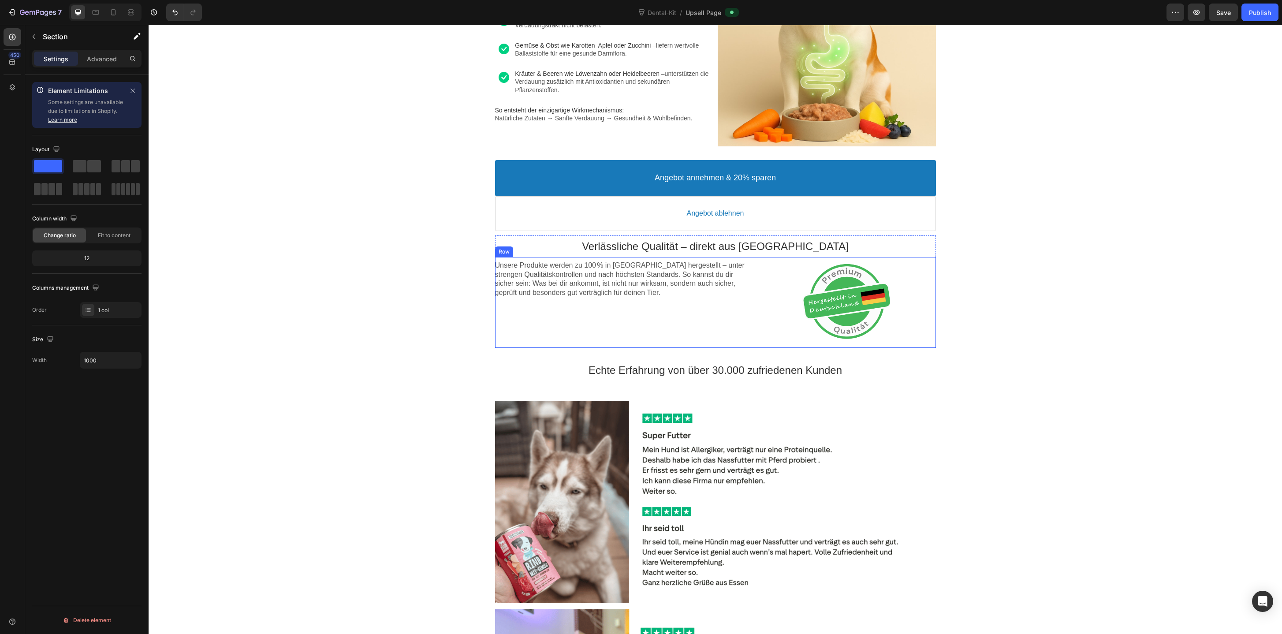
click at [730, 340] on div "Unsere Produkte werden zu 100 % in Deutschland hergestellt – unter strengen Qua…" at bounding box center [622, 302] width 255 height 91
click at [517, 246] on div "Row" at bounding box center [513, 248] width 15 height 7
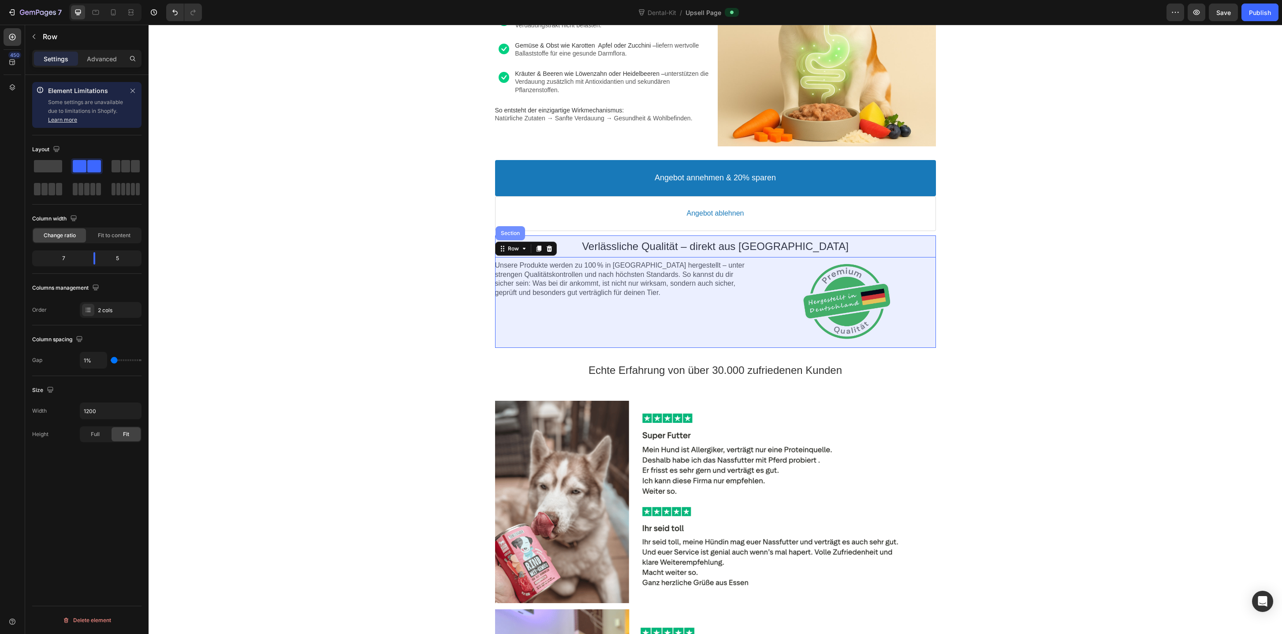
click at [513, 233] on div "Section" at bounding box center [510, 233] width 22 height 5
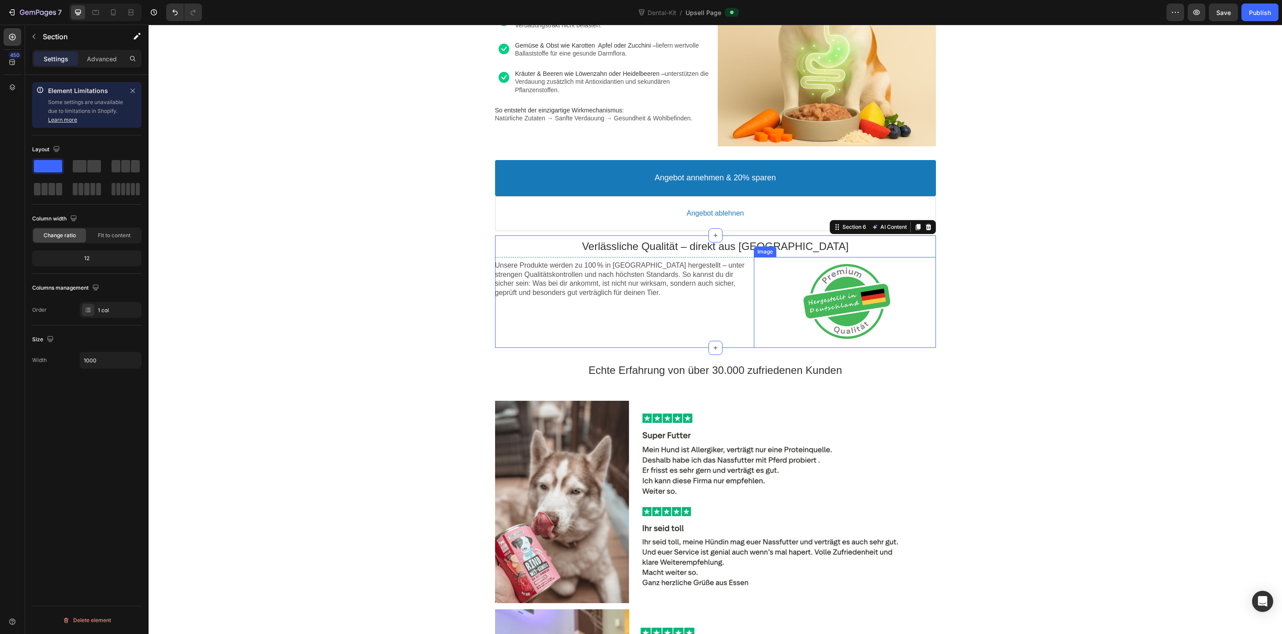
scroll to position [1417, 0]
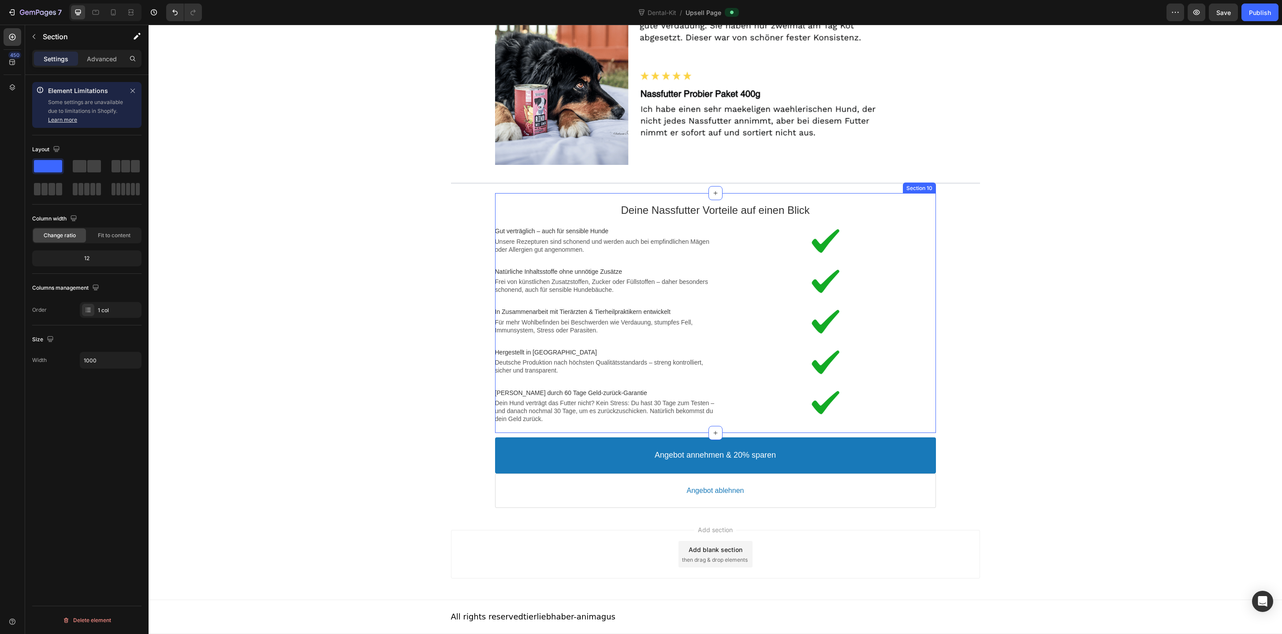
click at [908, 197] on div "Deine Nassfutter Vorteile auf einen Blick Text block Image Gut verträglich – au…" at bounding box center [715, 313] width 441 height 240
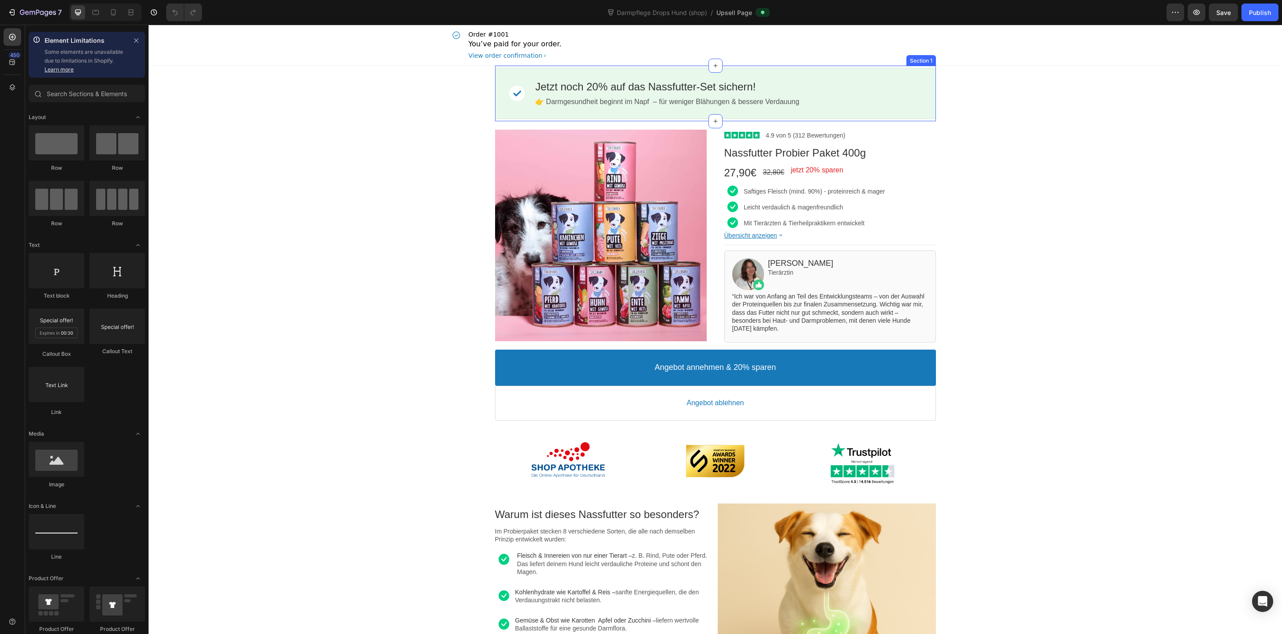
click at [900, 66] on div "Image Jetzt noch 20% auf das Nassfutter-Set sichern! Callout Text 👉 Darmgesundh…" at bounding box center [715, 94] width 441 height 56
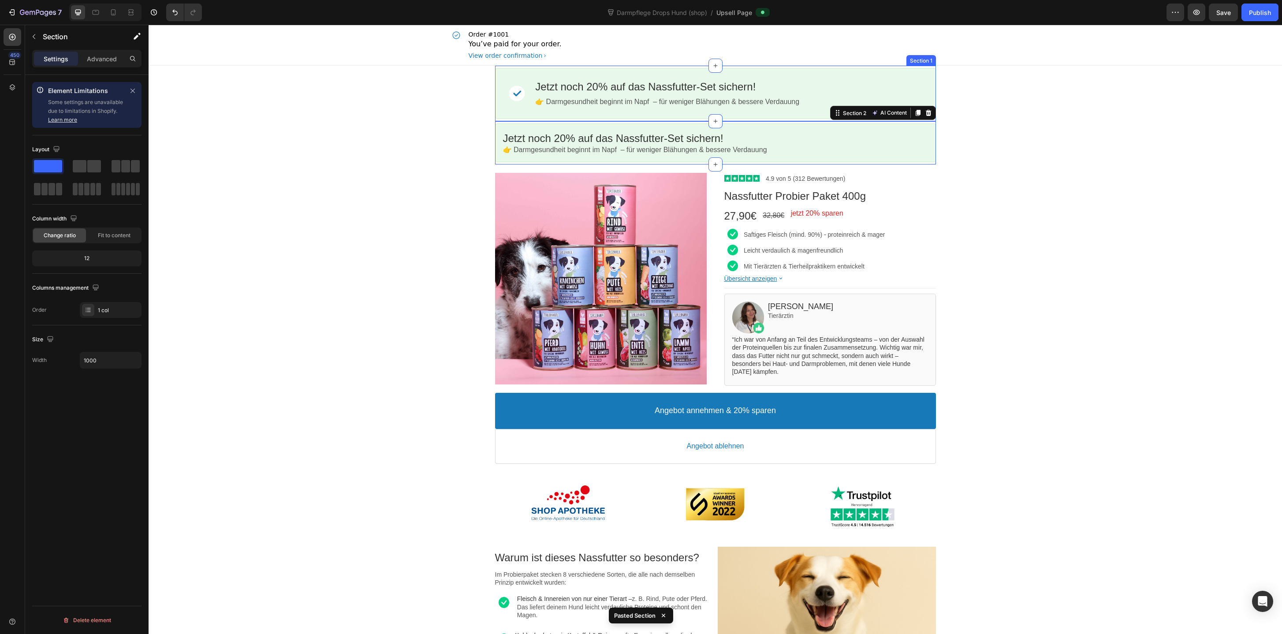
click at [901, 66] on div "Image Jetzt noch 20% auf das Nassfutter-Set sichern! Callout Text 👉 Darmgesundh…" at bounding box center [715, 94] width 441 height 56
click at [929, 59] on icon at bounding box center [928, 57] width 7 height 7
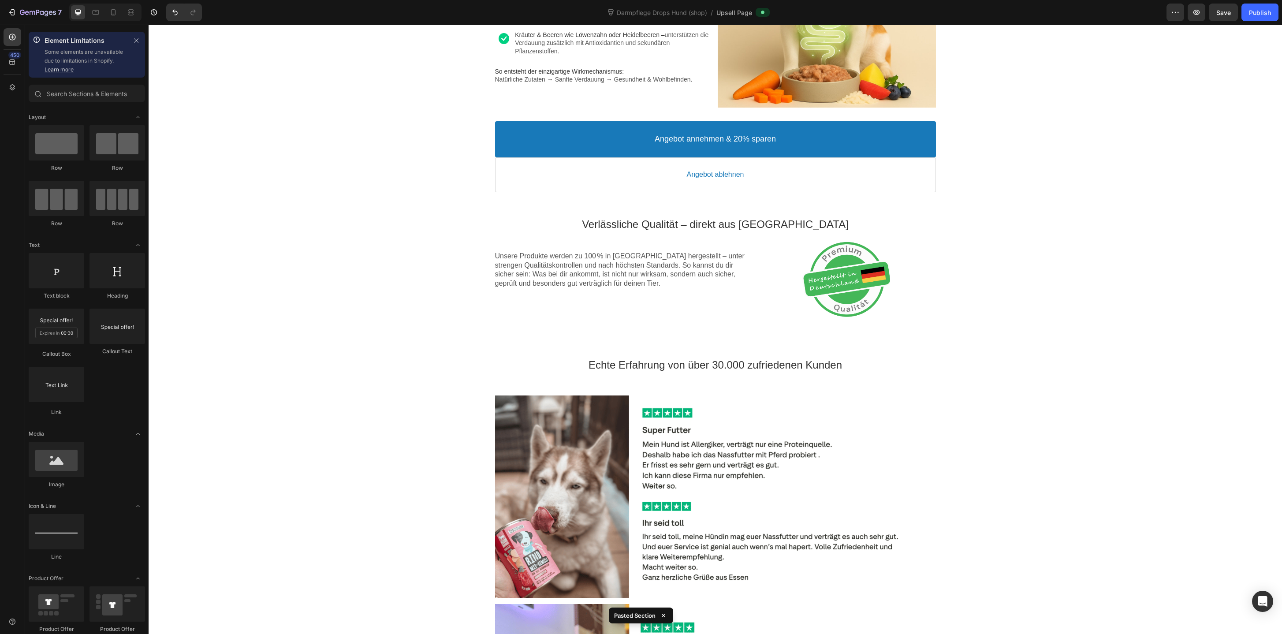
scroll to position [603, 0]
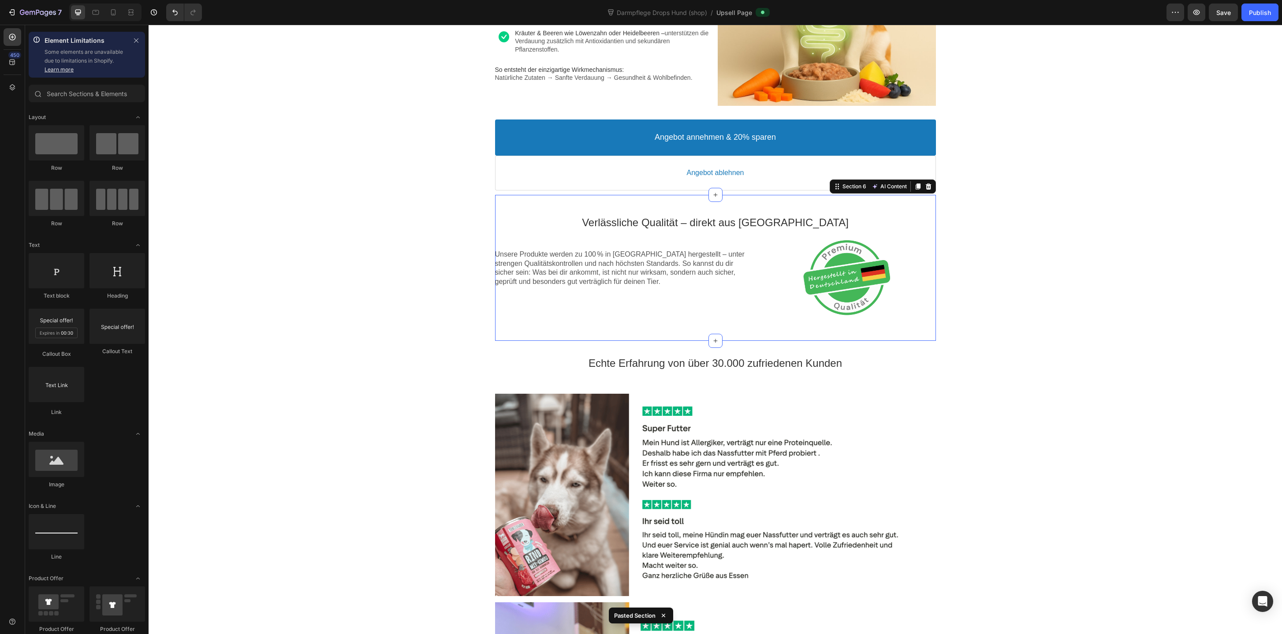
click at [886, 202] on div "Verlässliche Qualität – direkt aus [GEOGRAPHIC_DATA] Text block Unsere Produkte…" at bounding box center [715, 268] width 441 height 146
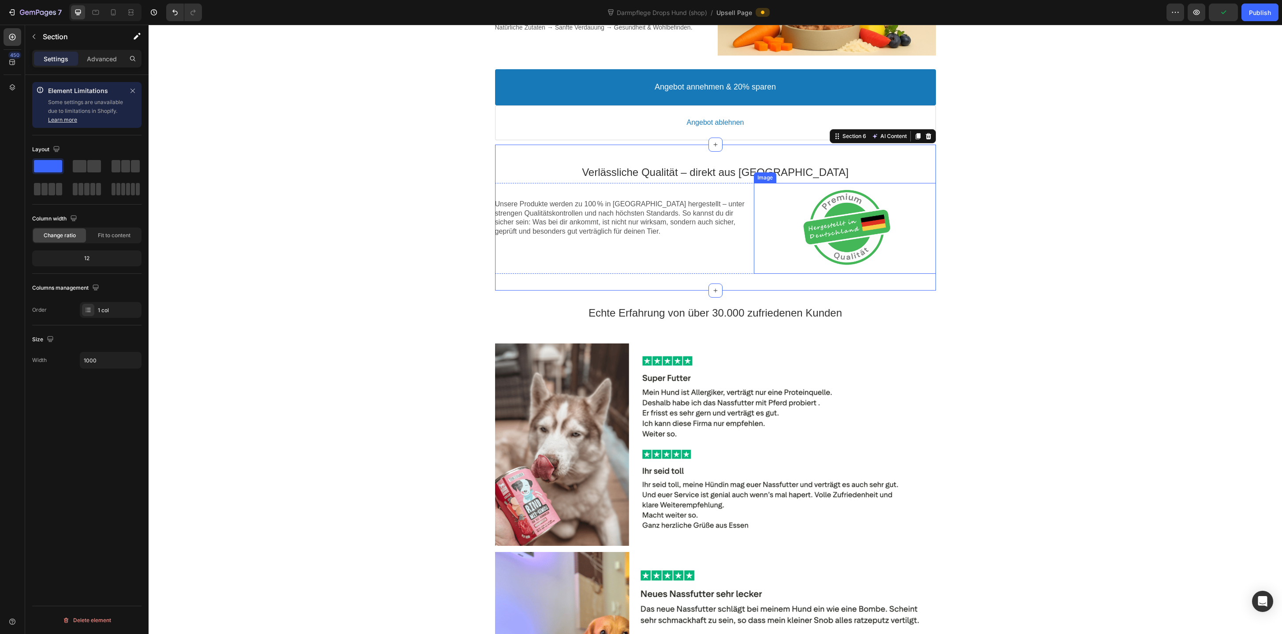
scroll to position [658, 0]
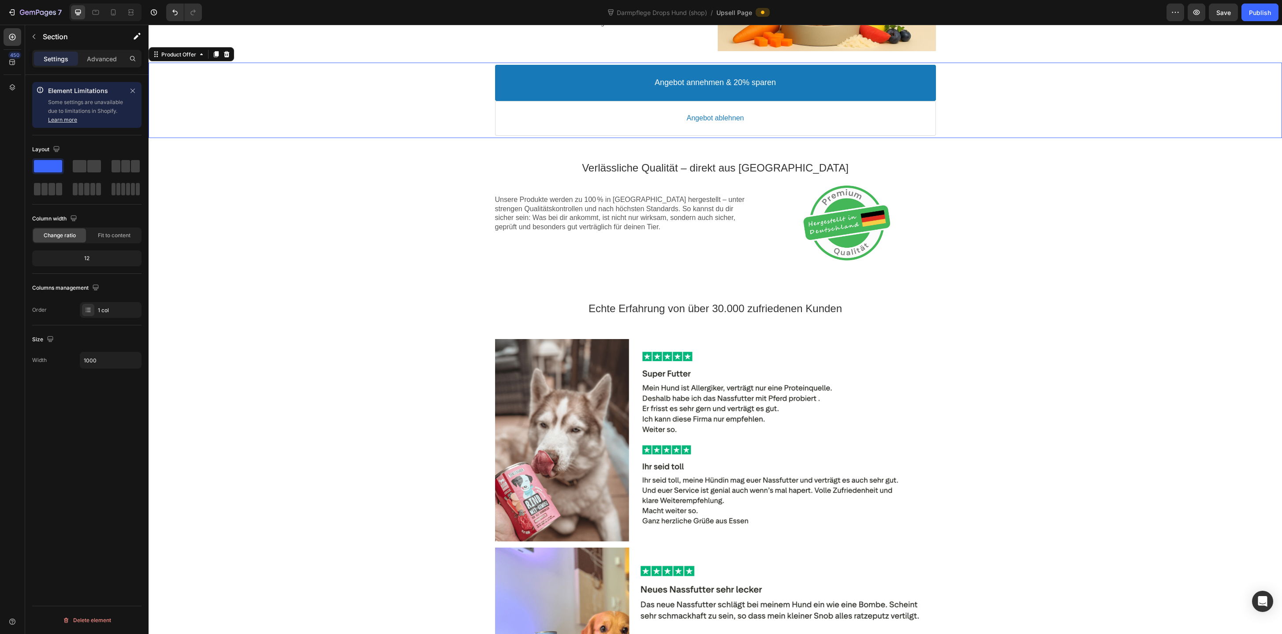
click at [1050, 130] on div "Angebot annehmen & 20% sparen Accept Button Angebot ablehnen Decline Button" at bounding box center [715, 100] width 1133 height 71
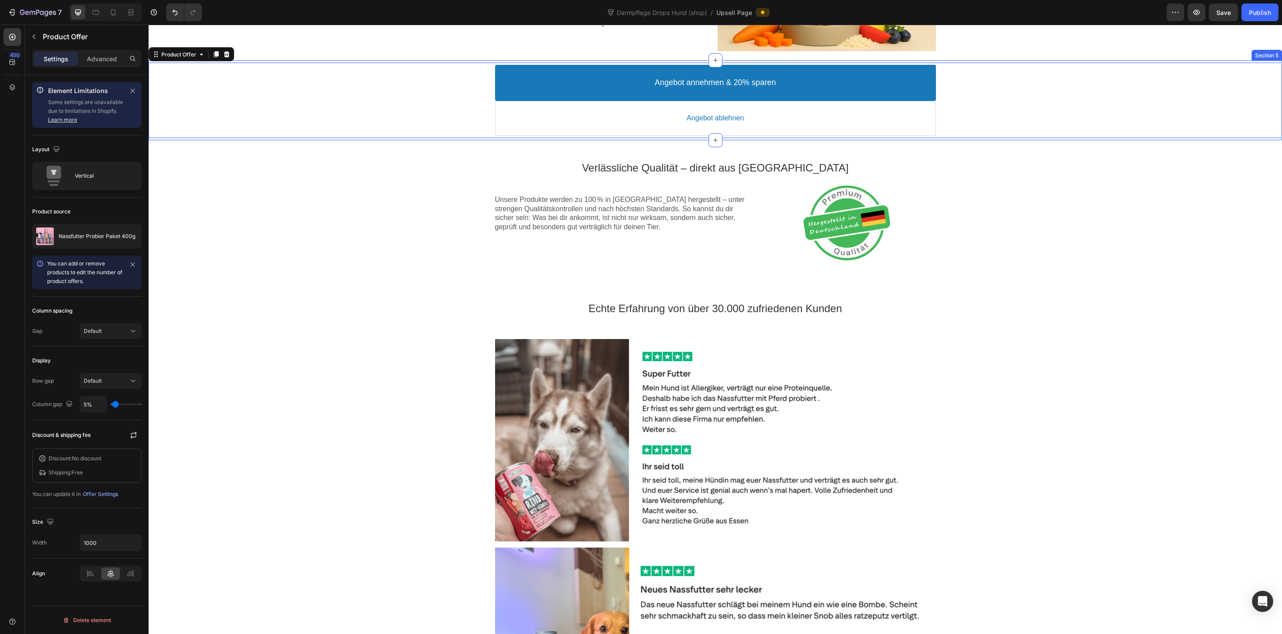
click at [1050, 139] on div "Angebot annehmen & 20% sparen Accept Button Angebot ablehnen Decline Button Pro…" at bounding box center [715, 99] width 1133 height 79
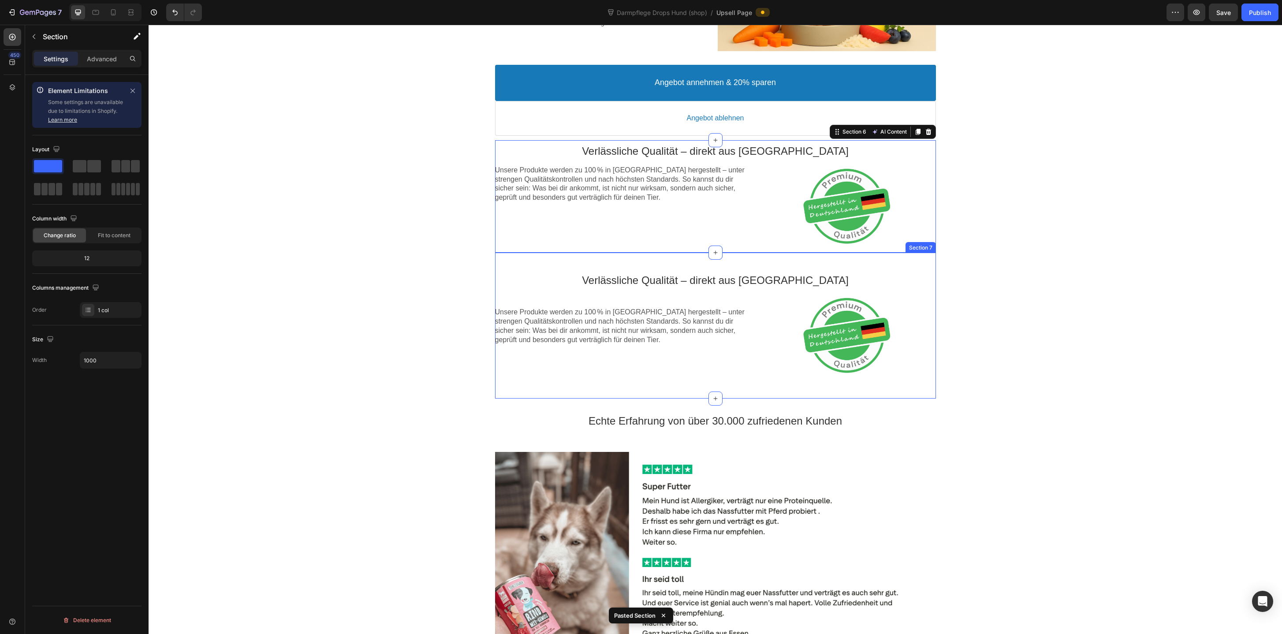
click at [753, 384] on div "Verlässliche Qualität – direkt aus [GEOGRAPHIC_DATA] Text block Unsere Produkte…" at bounding box center [715, 326] width 441 height 146
click at [926, 247] on icon at bounding box center [928, 244] width 6 height 6
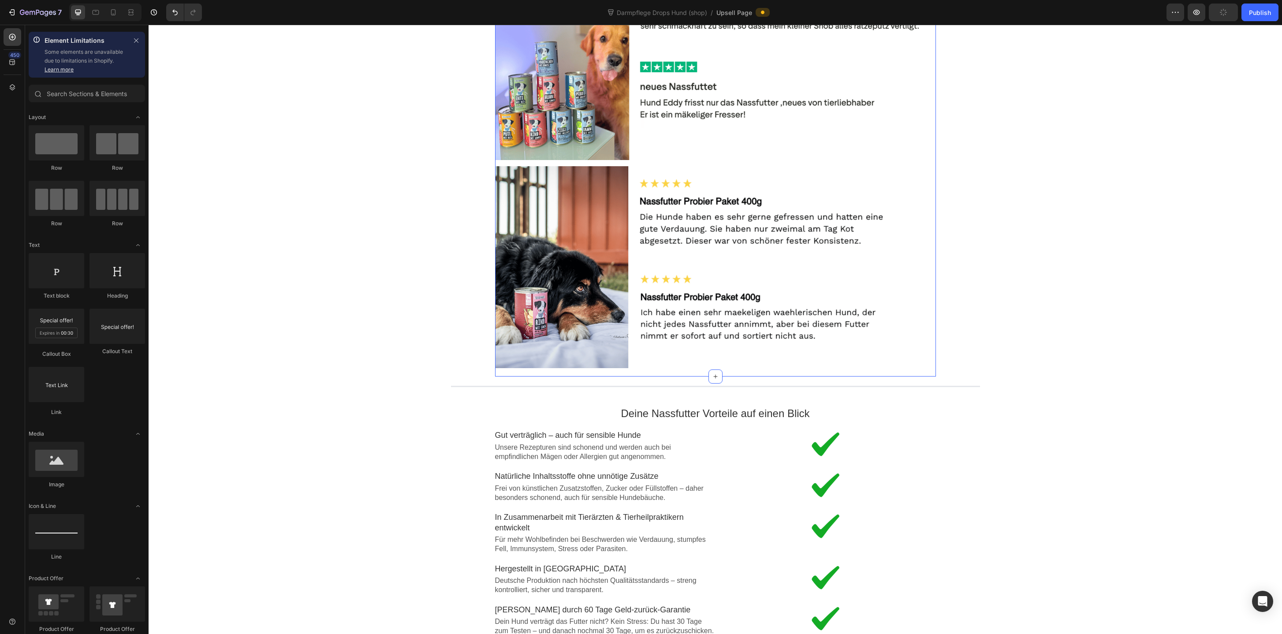
scroll to position [1436, 0]
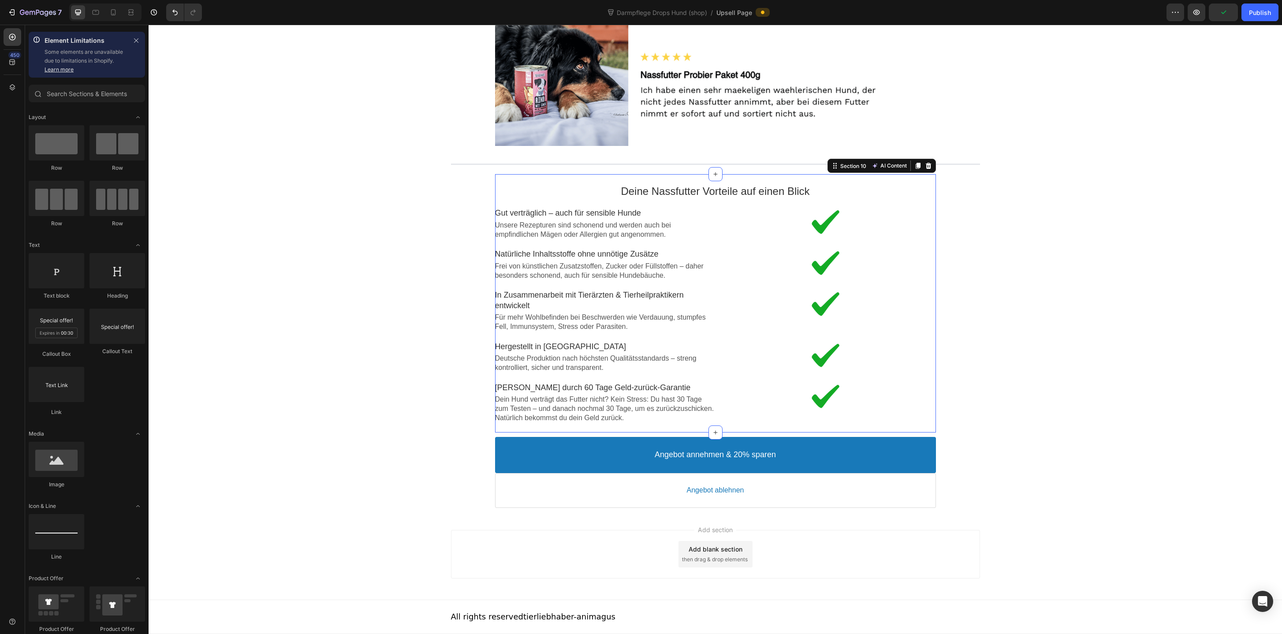
click at [915, 179] on div "Deine Nassfutter Vorteile auf einen Blick Text block Image Gut verträglich – au…" at bounding box center [715, 303] width 441 height 258
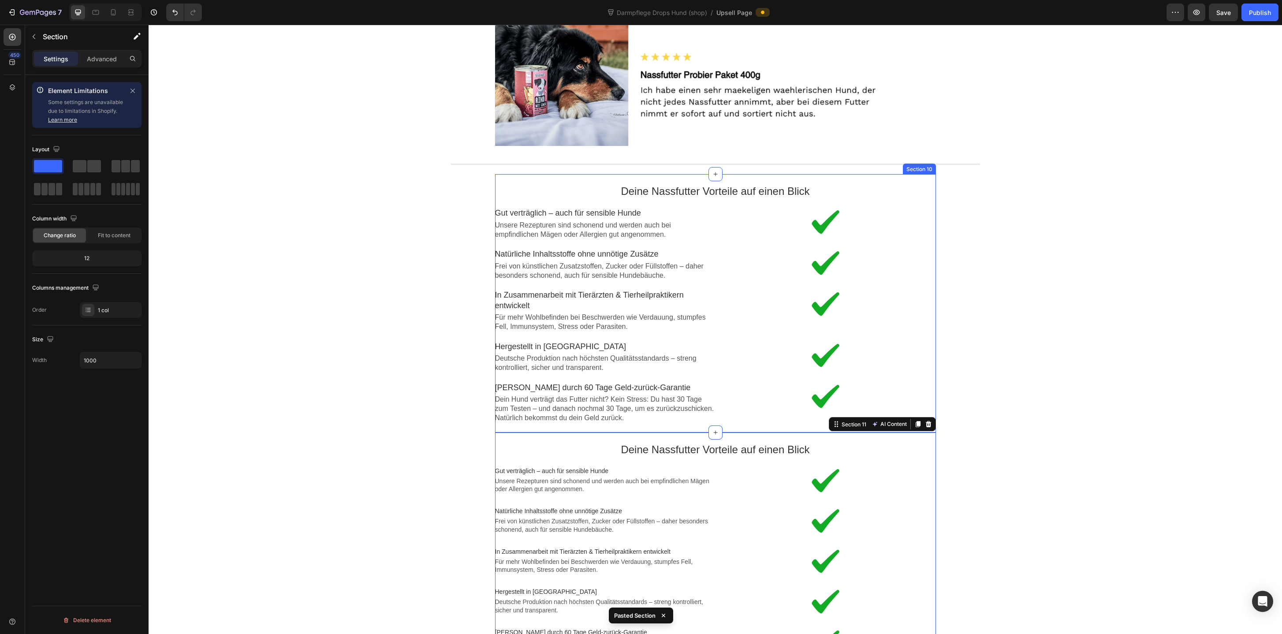
click at [915, 177] on div "Deine Nassfutter Vorteile auf einen Blick Text block Image Gut verträglich – au…" at bounding box center [715, 303] width 441 height 258
click at [930, 162] on icon at bounding box center [928, 165] width 7 height 7
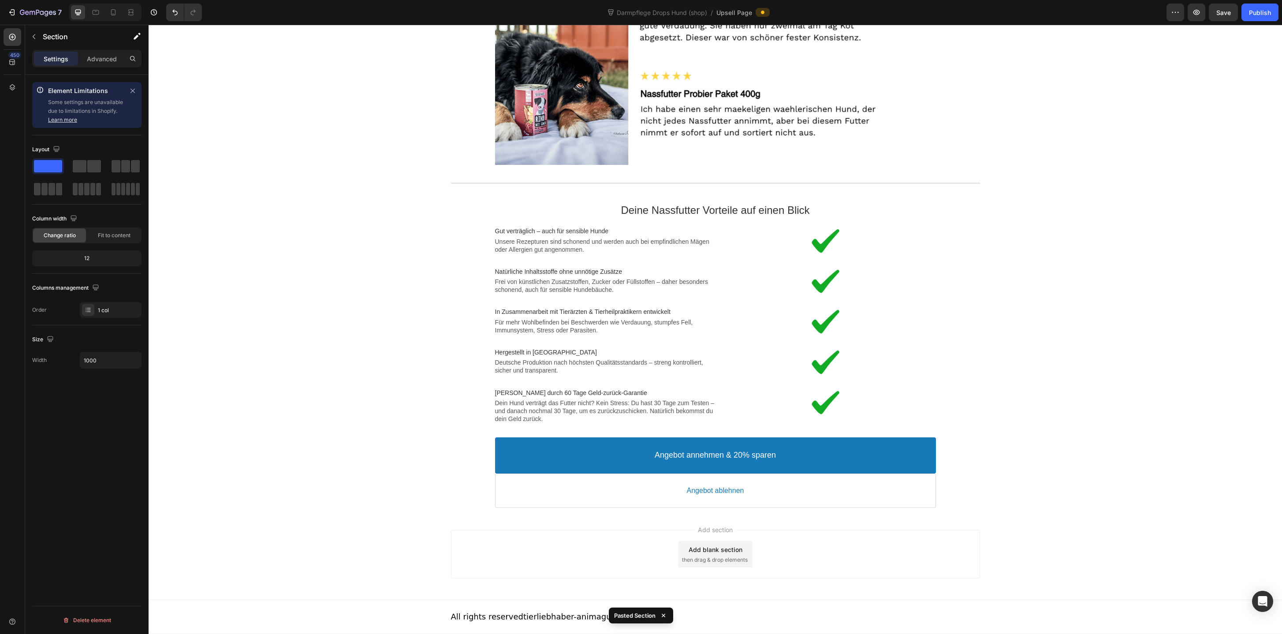
scroll to position [1417, 0]
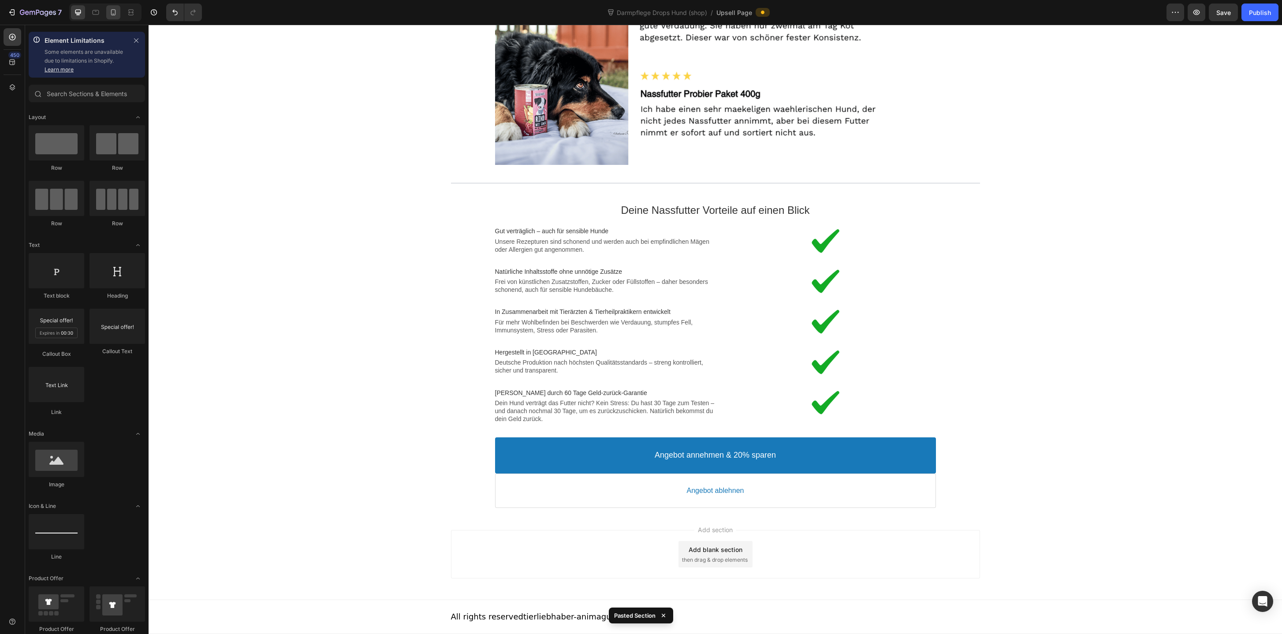
click at [113, 17] on div at bounding box center [113, 12] width 14 height 14
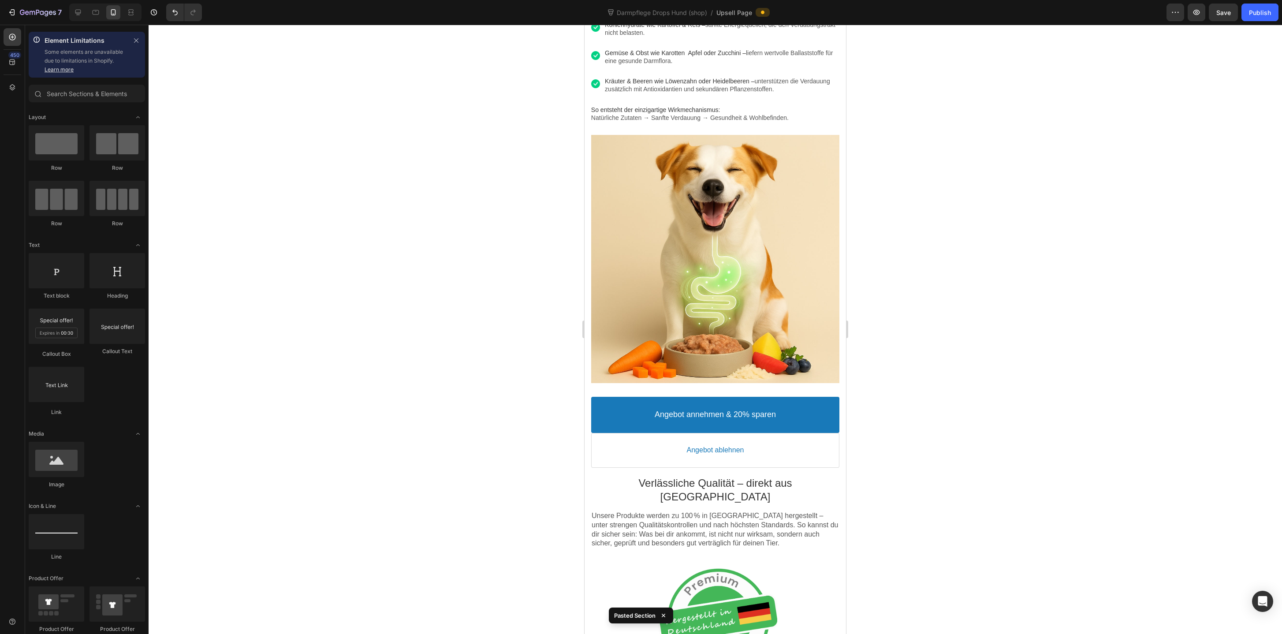
scroll to position [446, 0]
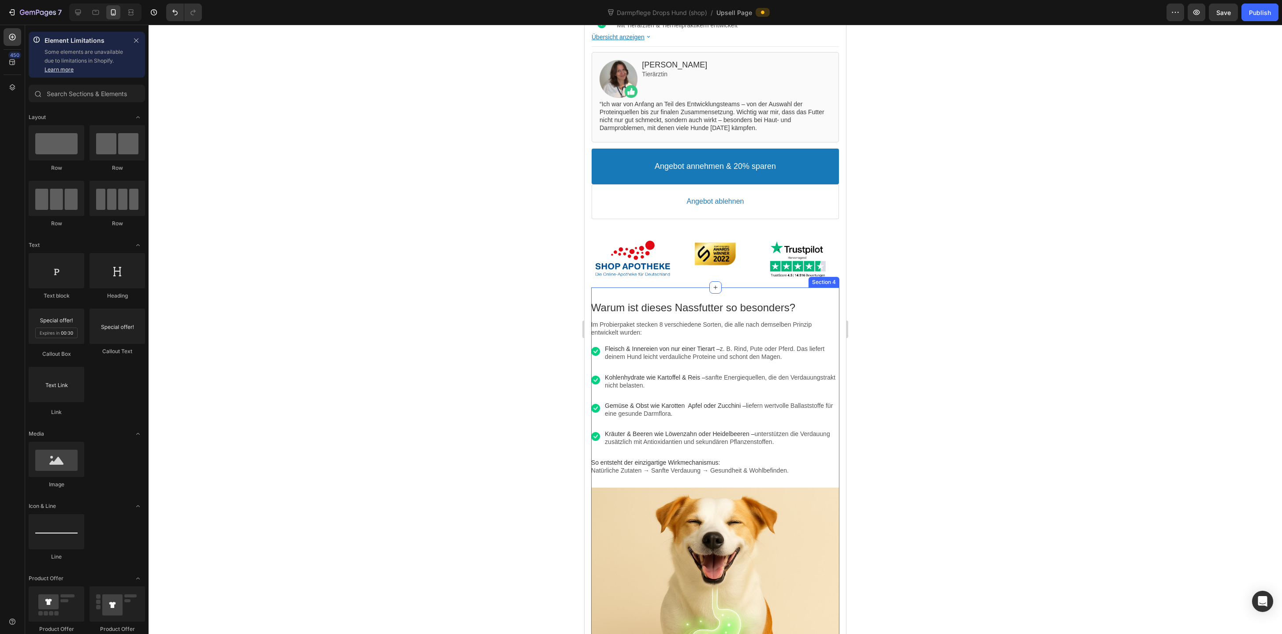
click at [669, 291] on div "Warum ist dieses Nassfutter so besonders? Text block Im Probierpaket stecken 8 …" at bounding box center [715, 516] width 248 height 458
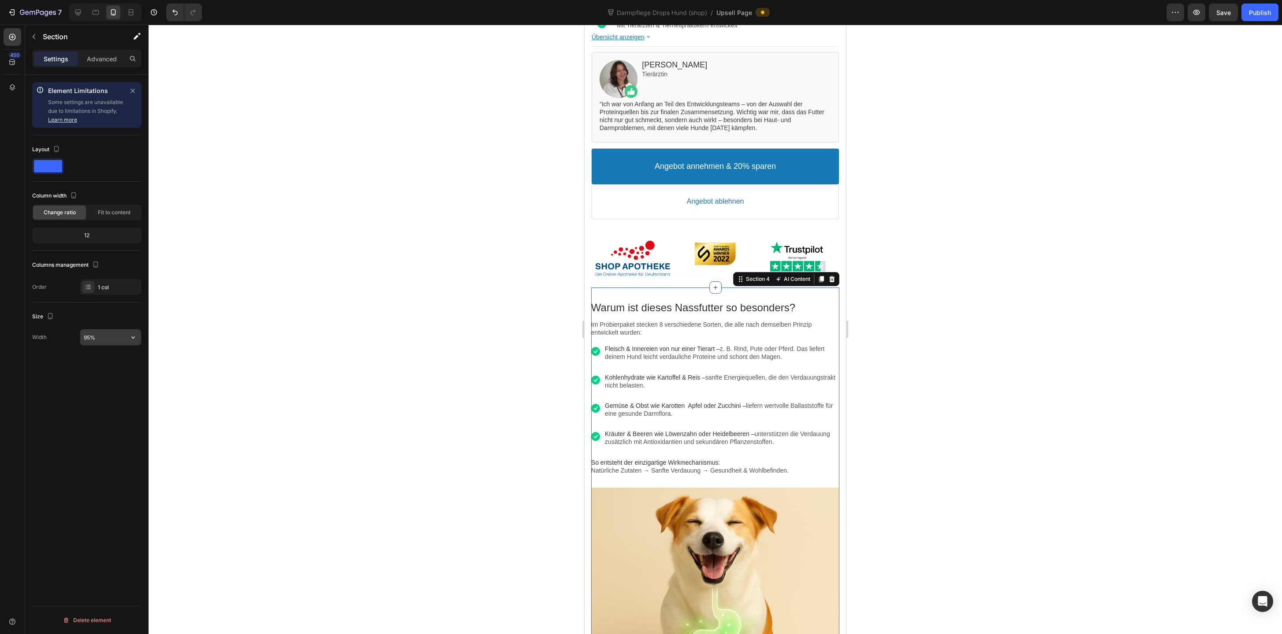
click at [86, 341] on input "95%" at bounding box center [110, 337] width 61 height 16
click at [1262, 9] on div "Publish" at bounding box center [1260, 12] width 22 height 9
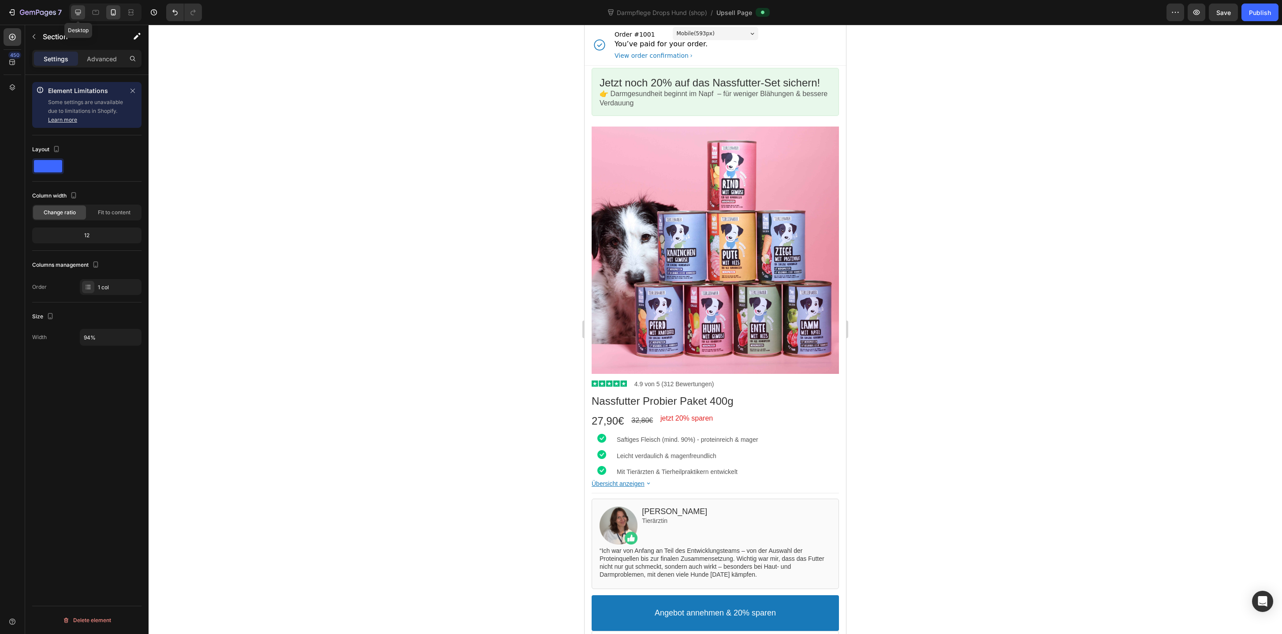
click at [78, 15] on icon at bounding box center [78, 12] width 9 height 9
type input "1000"
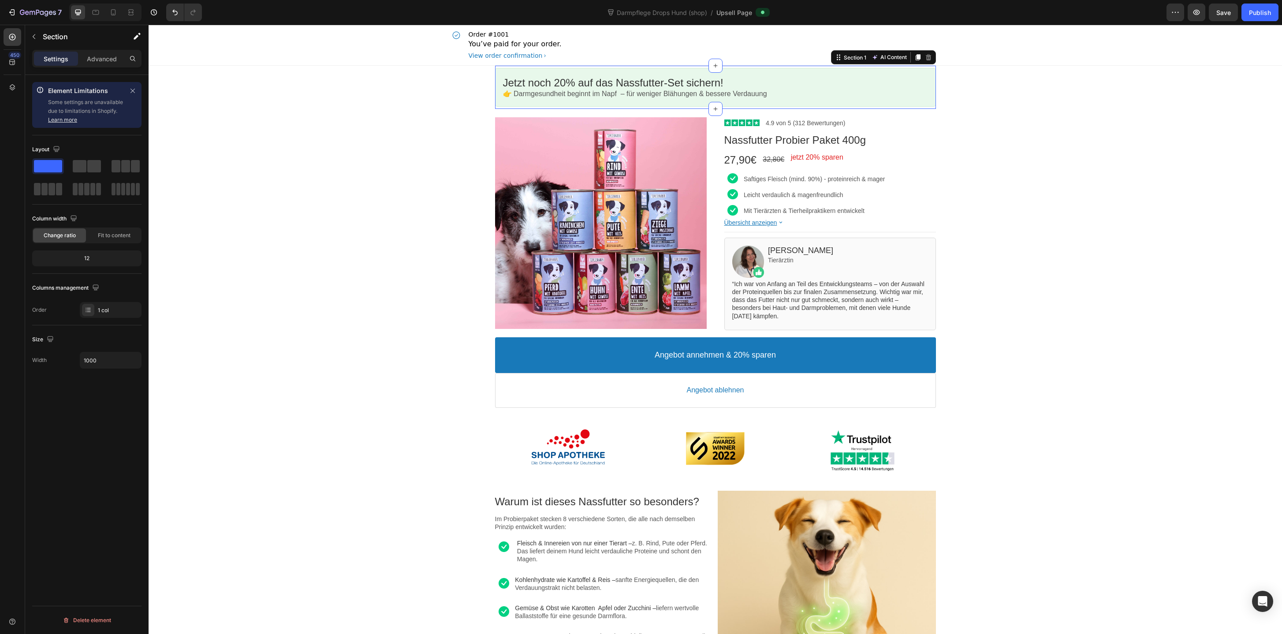
click at [915, 67] on div "Jetzt noch 20% auf das Nassfutter-Set sichern! Callout Text 👉 Darmgesundheit be…" at bounding box center [715, 87] width 441 height 43
click at [924, 113] on div "Product Images Image 4.9 von 5 (312 Bewertungen) Text block Row Nassfutter Prob…" at bounding box center [715, 264] width 529 height 311
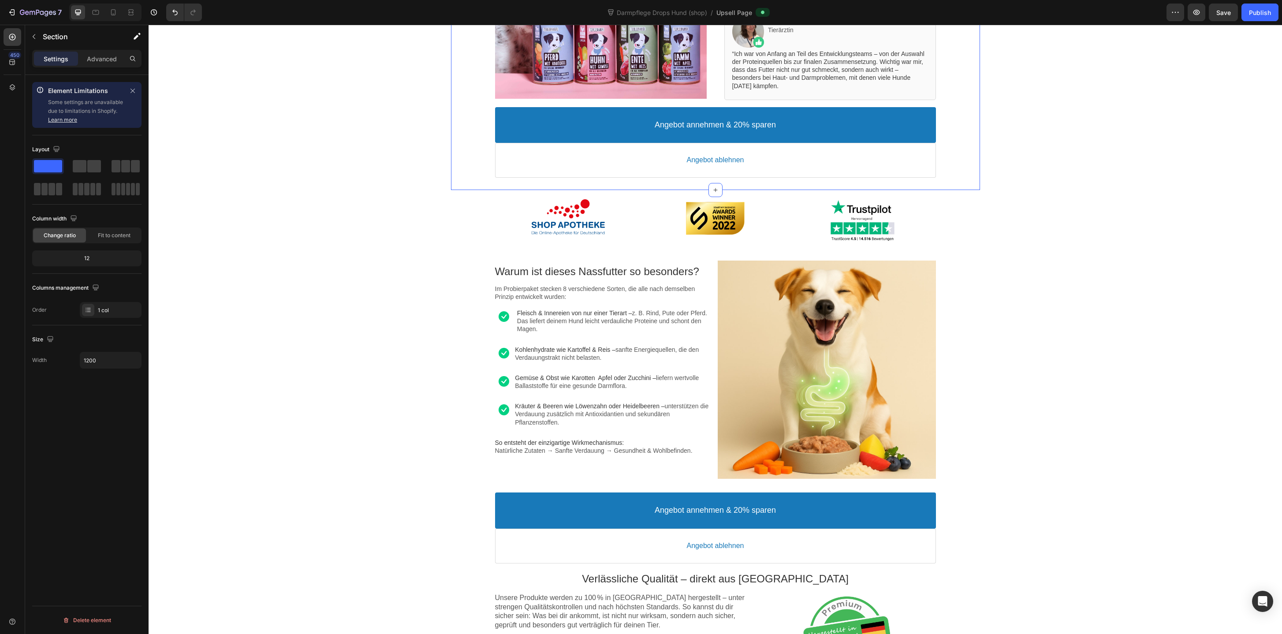
scroll to position [235, 0]
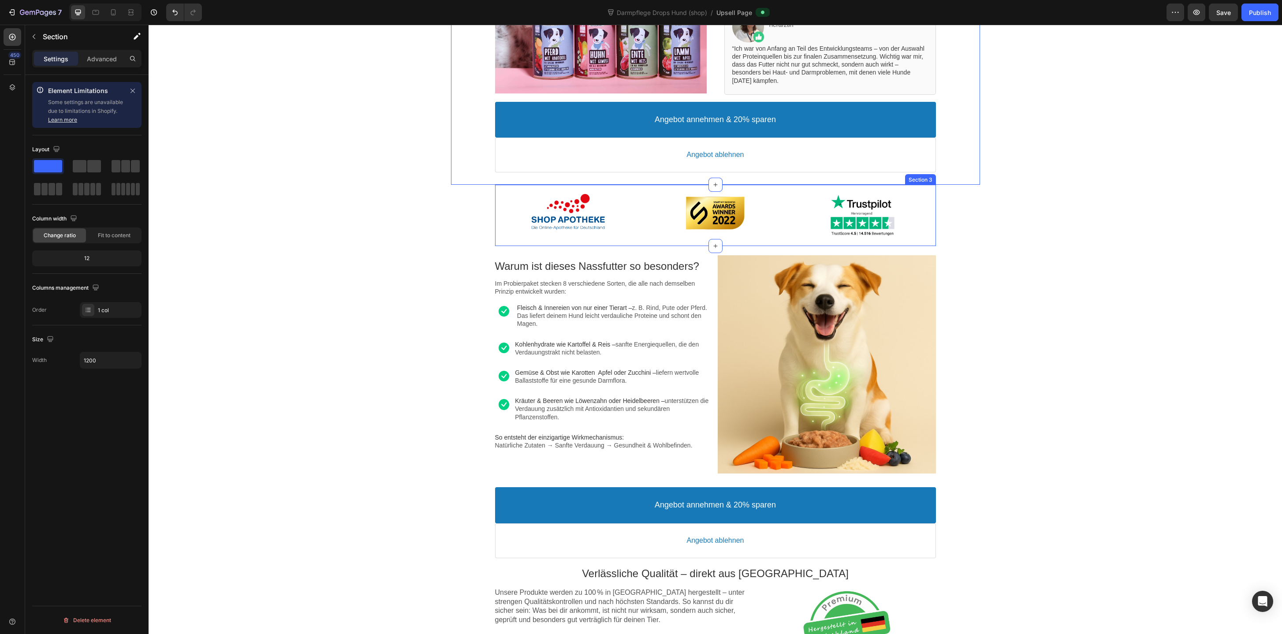
click at [923, 193] on div "Image Image Image Section 3" at bounding box center [715, 215] width 441 height 61
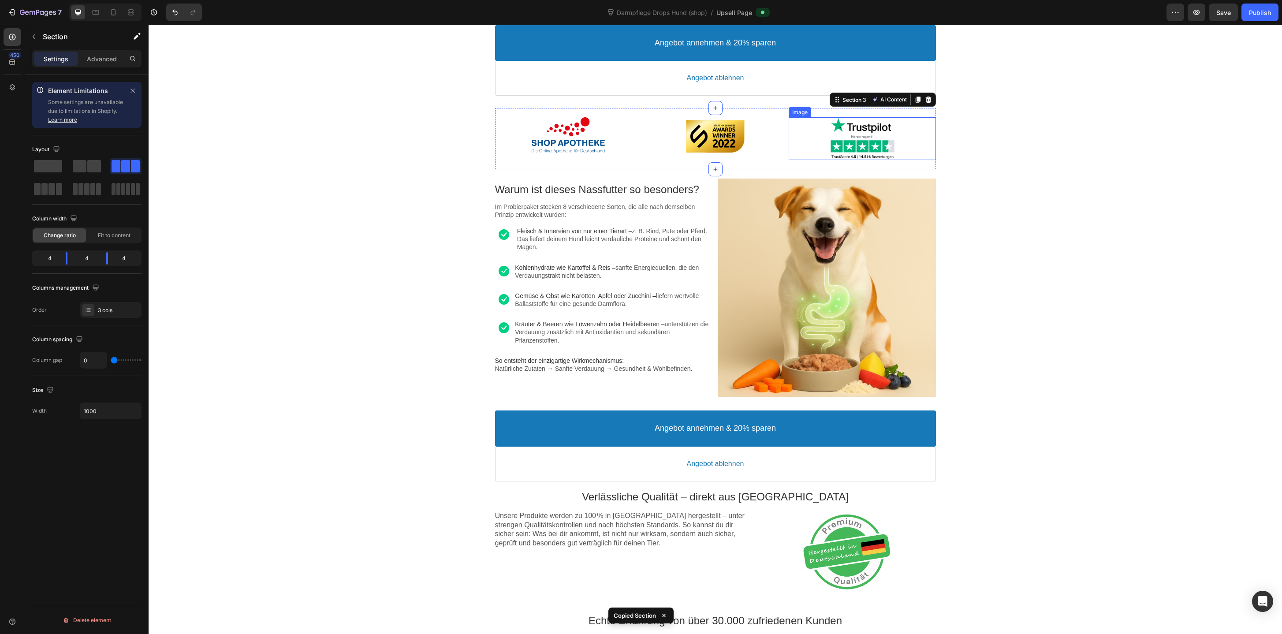
scroll to position [339, 0]
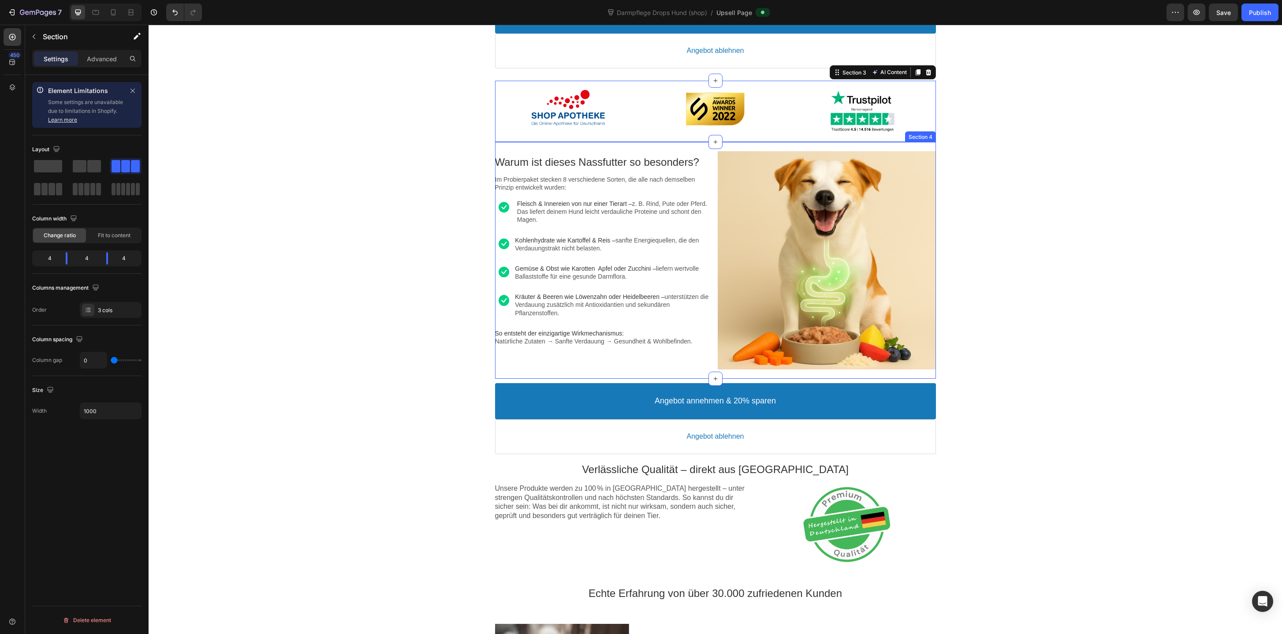
click at [648, 149] on div "Warum ist dieses Nassfutter so besonders? Text block Im Probierpaket stecken 8 …" at bounding box center [715, 260] width 441 height 237
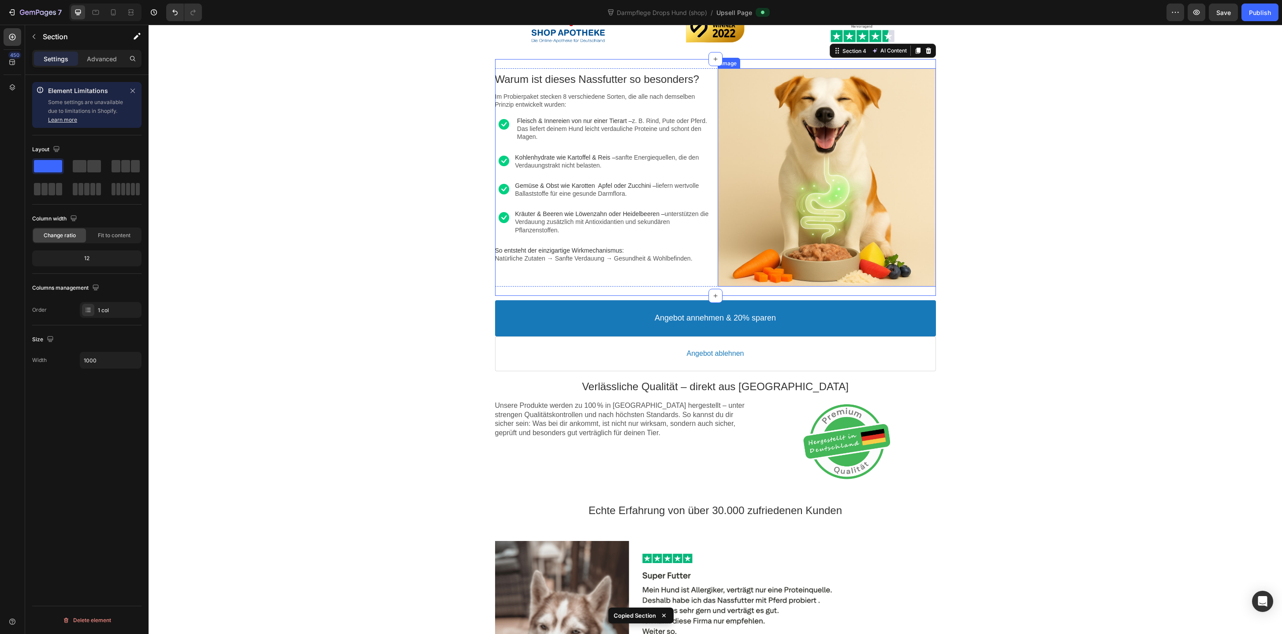
scroll to position [441, 0]
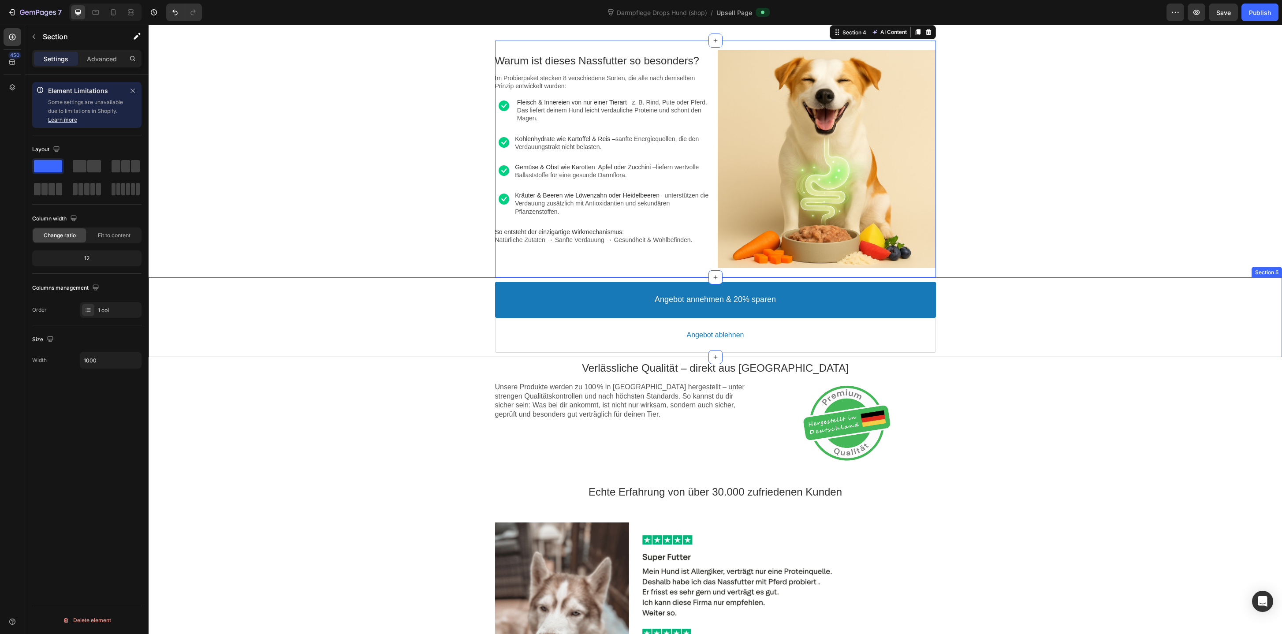
click at [480, 356] on div "Angebot annehmen & 20% sparen Accept Button Angebot ablehnen Decline Button Pro…" at bounding box center [715, 316] width 1133 height 79
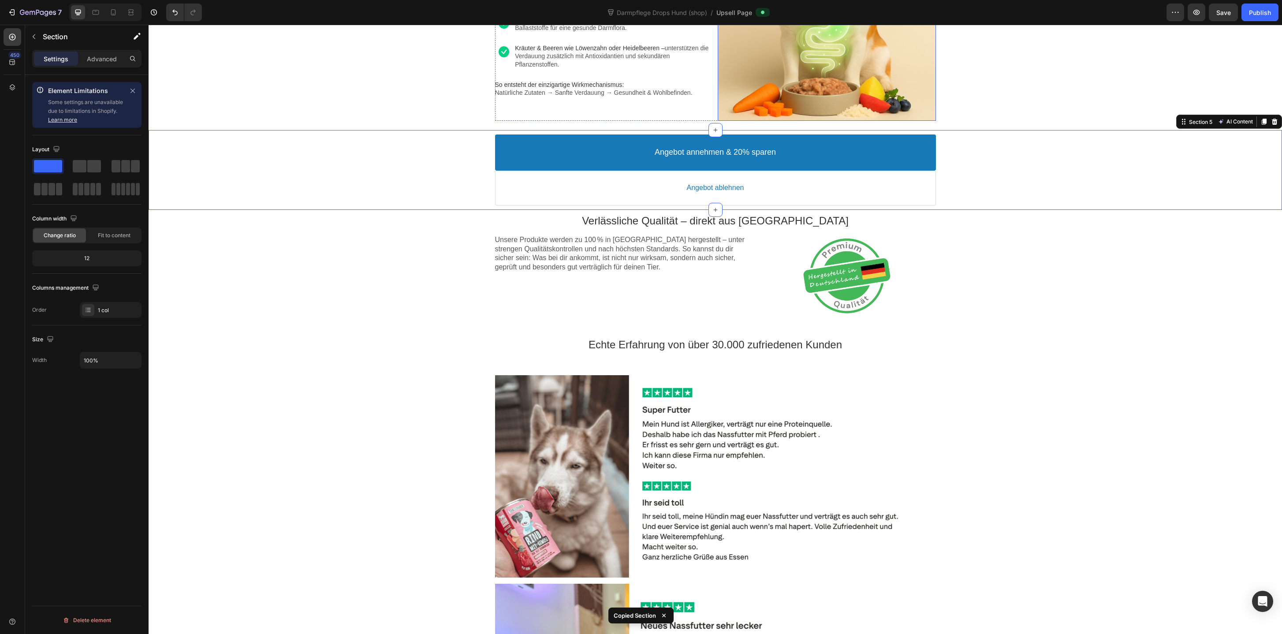
scroll to position [661, 0]
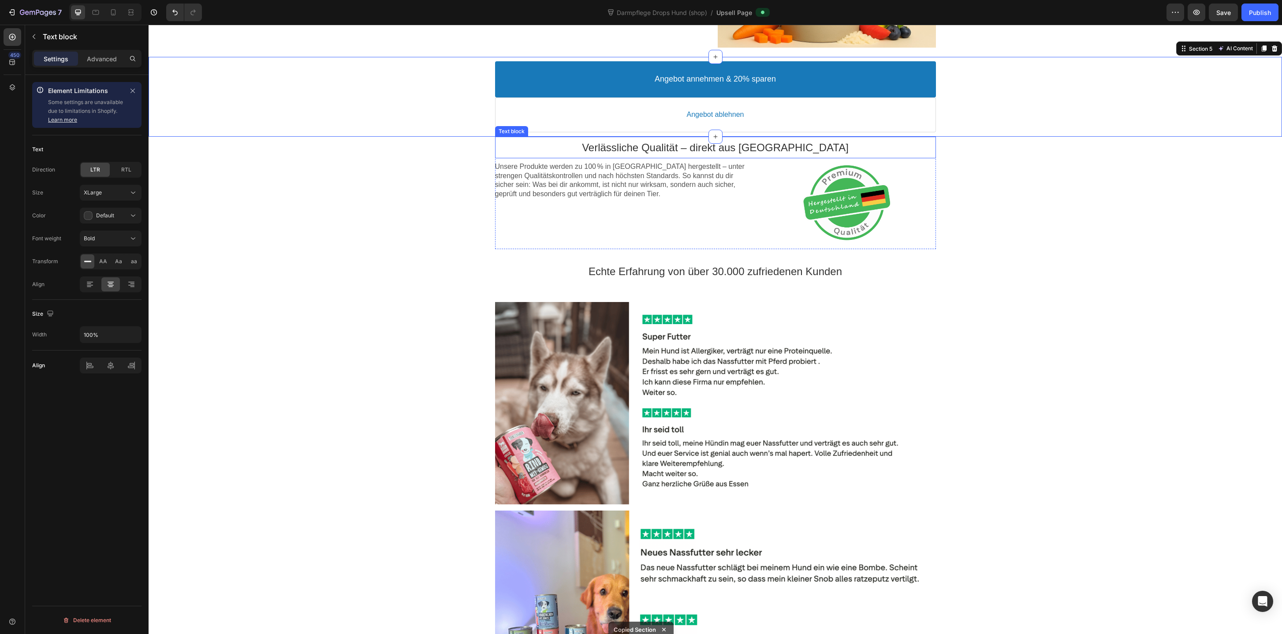
click at [570, 141] on p "Verlässliche Qualität – direkt aus [GEOGRAPHIC_DATA]" at bounding box center [715, 148] width 441 height 14
click at [524, 130] on div "Text block" at bounding box center [521, 128] width 30 height 7
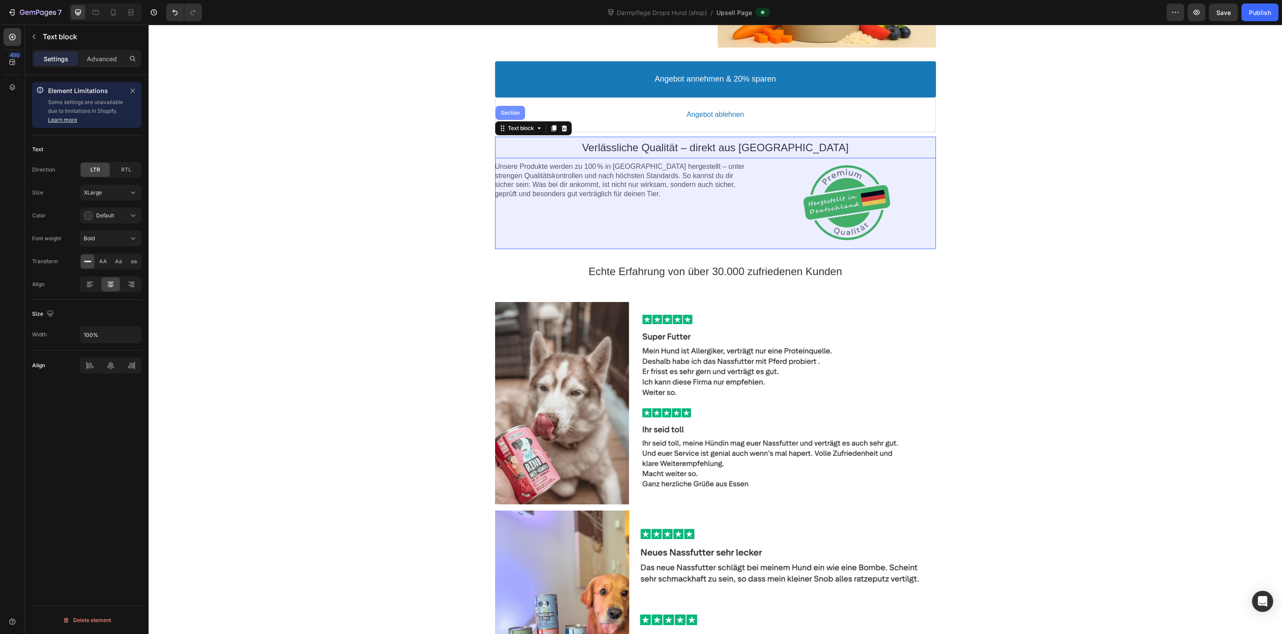
click at [515, 116] on div "Section" at bounding box center [510, 113] width 30 height 14
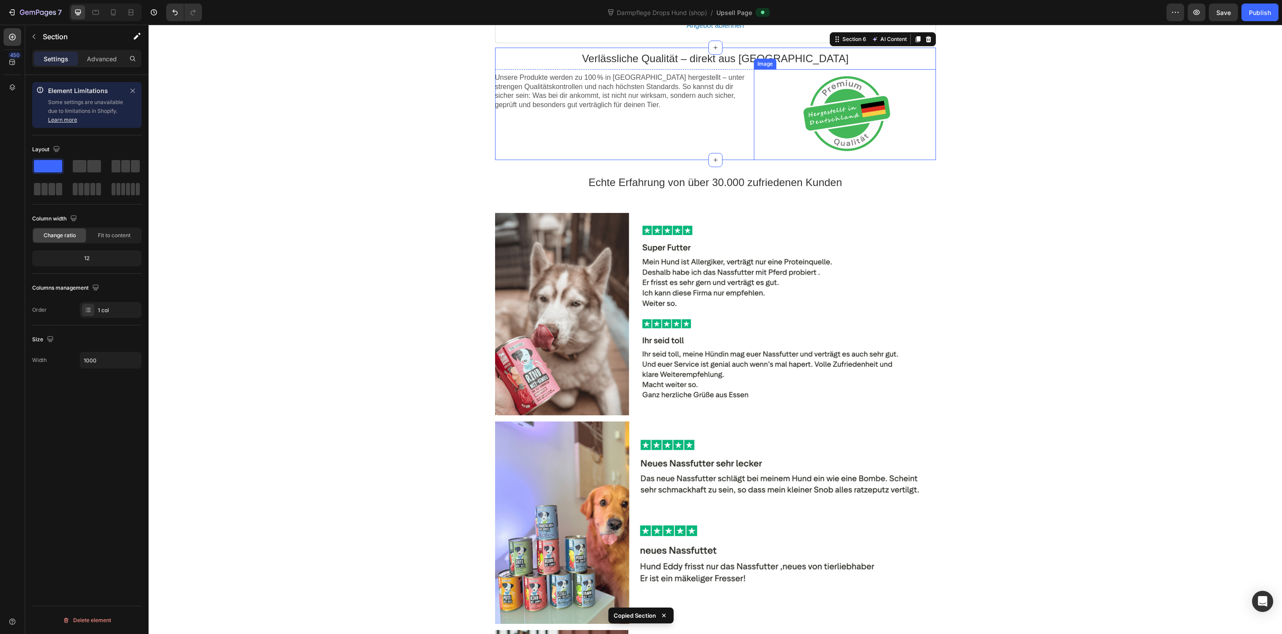
scroll to position [766, 0]
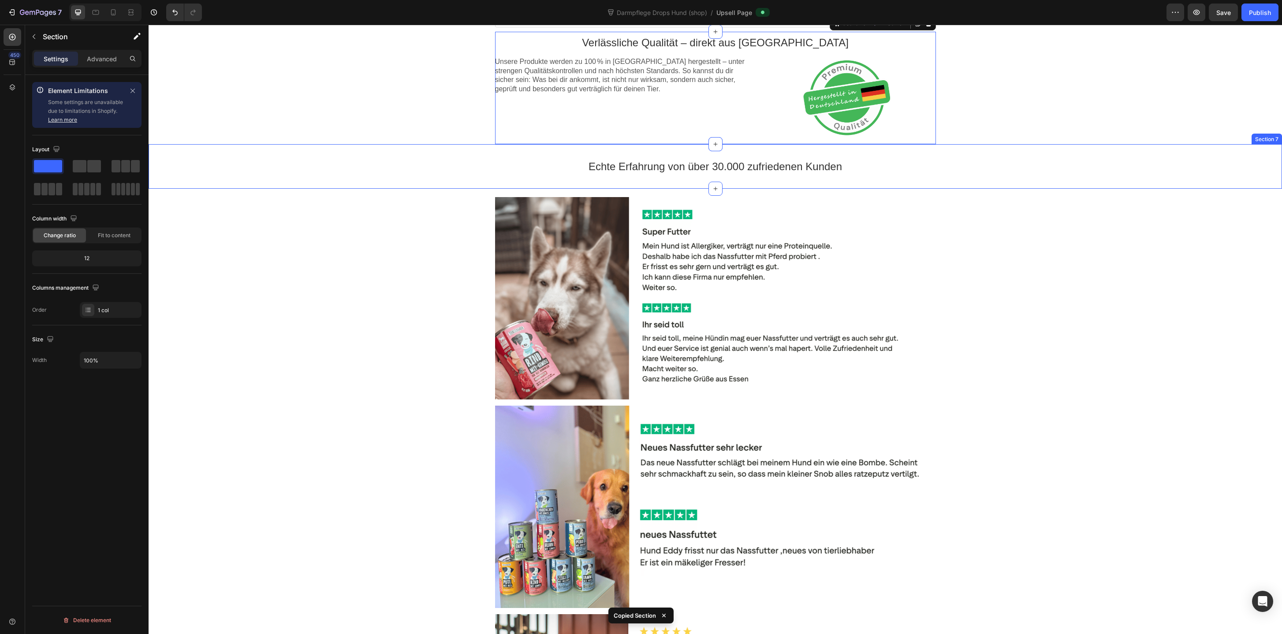
click at [547, 147] on div "Echte Erfahrung von über 30.000 zufriedenen Kunden Text block Section 7" at bounding box center [715, 166] width 1133 height 45
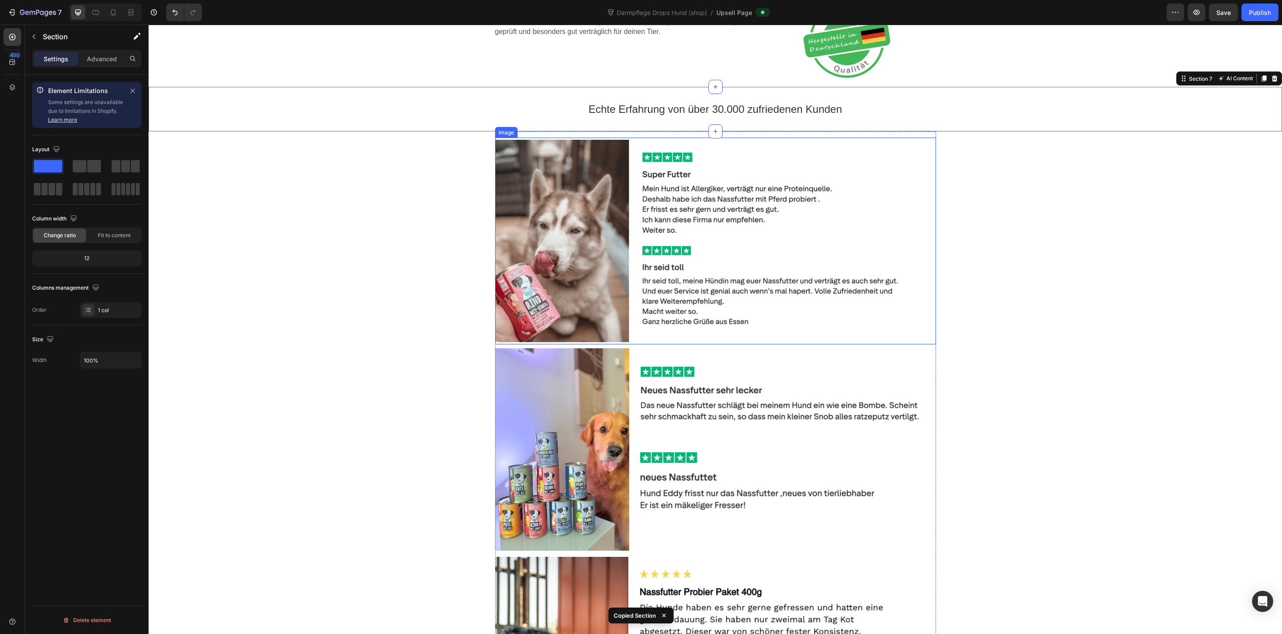
scroll to position [867, 0]
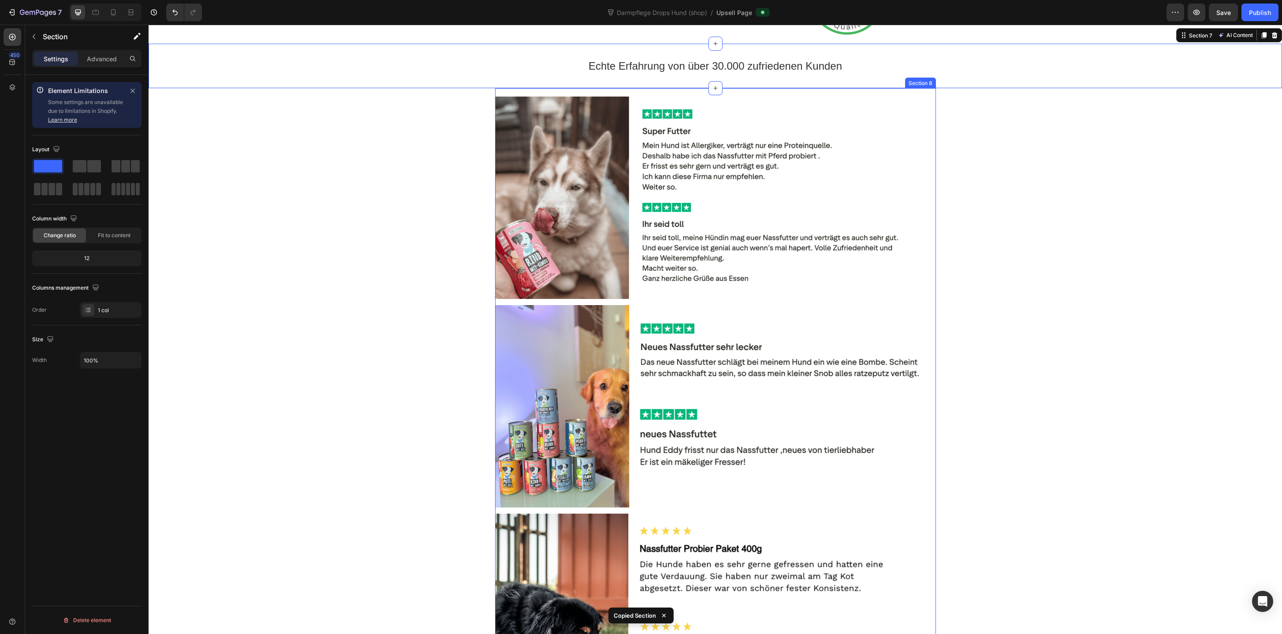
click at [548, 89] on div "Image Image Image Section 8" at bounding box center [715, 406] width 441 height 636
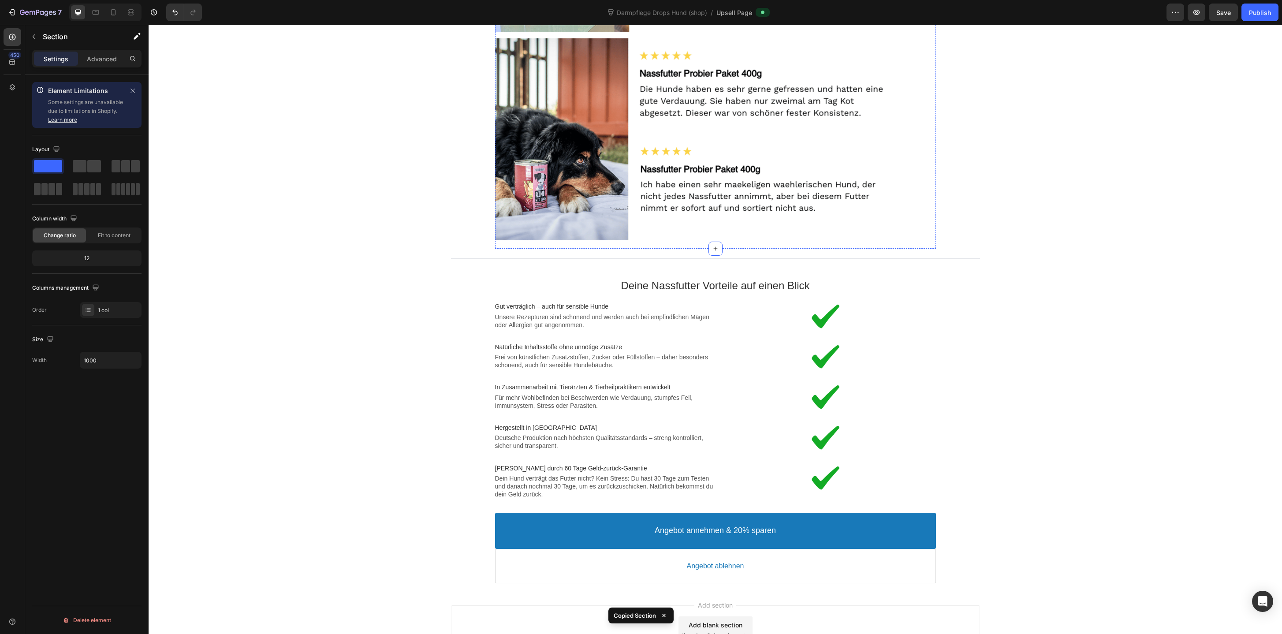
scroll to position [1417, 0]
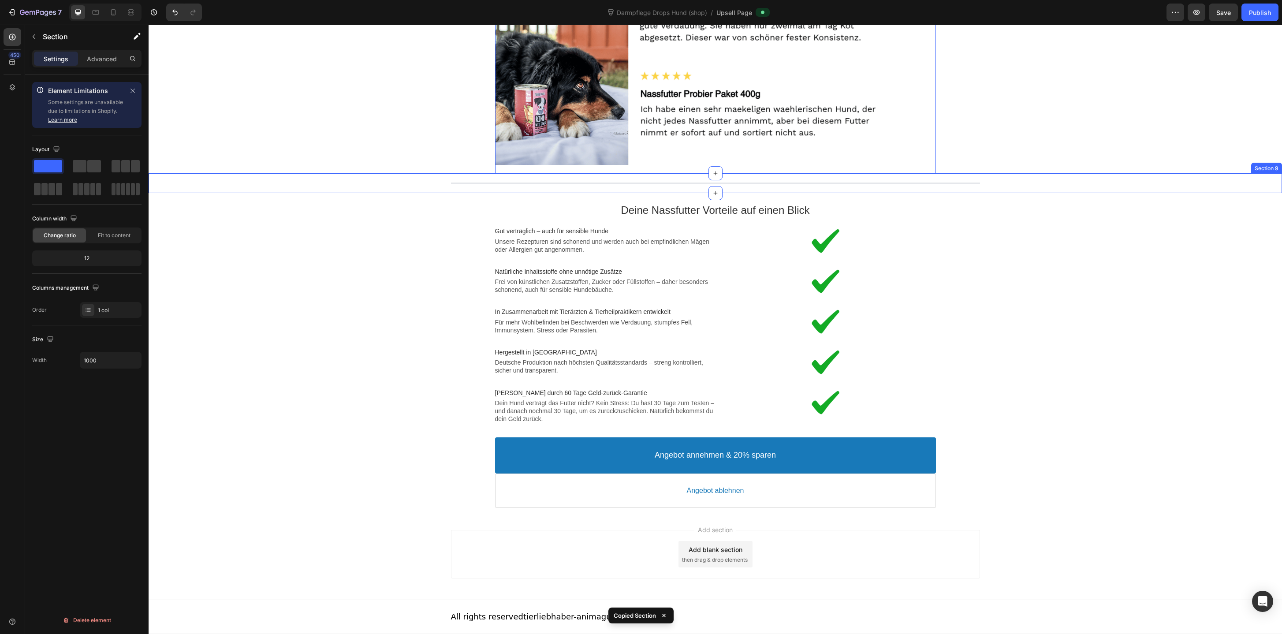
click at [621, 190] on div "Line Section 9" at bounding box center [715, 183] width 1133 height 20
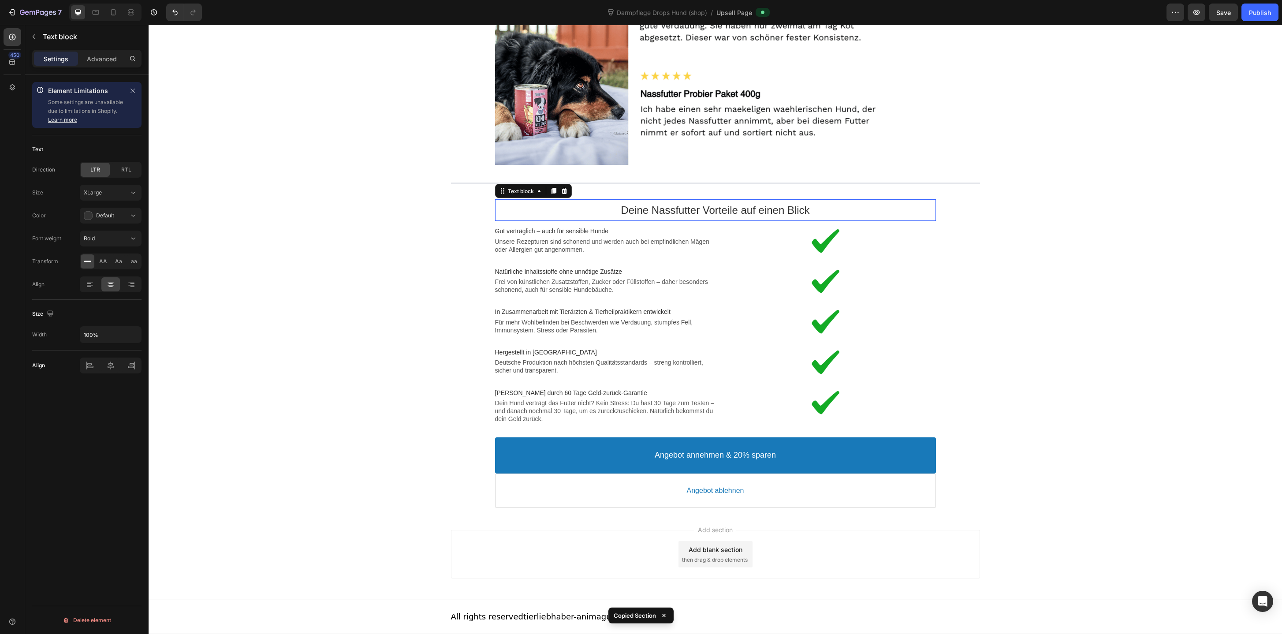
click at [509, 203] on p "Deine Nassfutter Vorteile auf einen Blick" at bounding box center [715, 210] width 441 height 14
click at [513, 190] on div "Text block" at bounding box center [521, 191] width 30 height 7
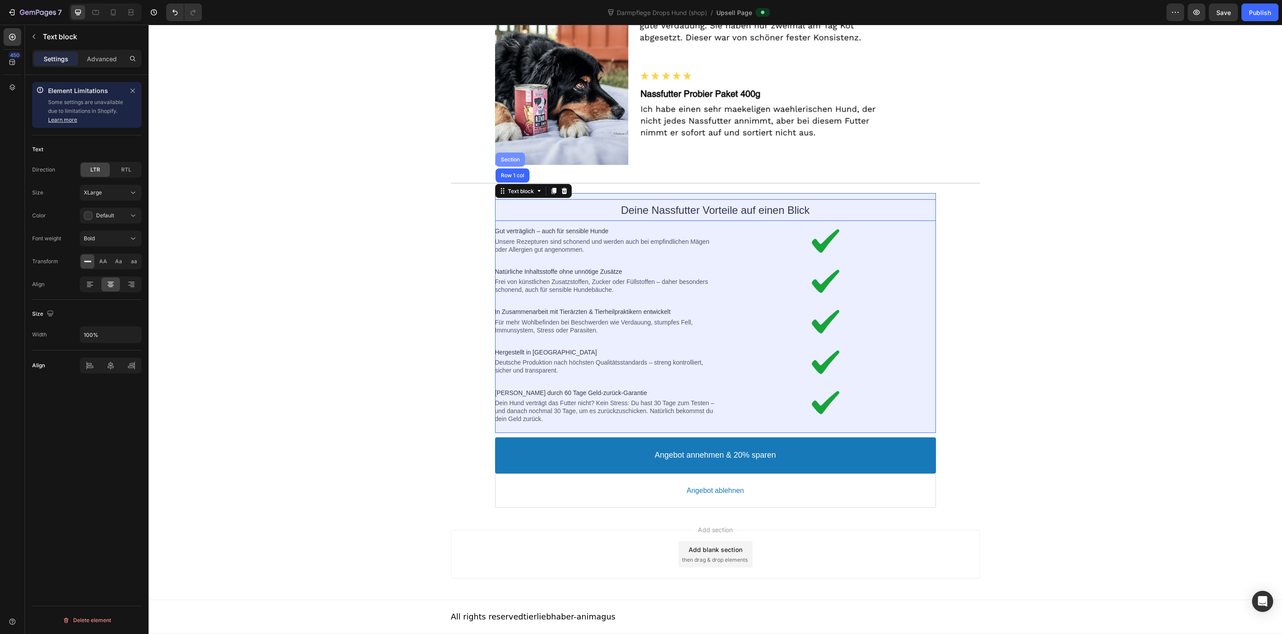
click at [513, 157] on div "Section" at bounding box center [510, 159] width 22 height 5
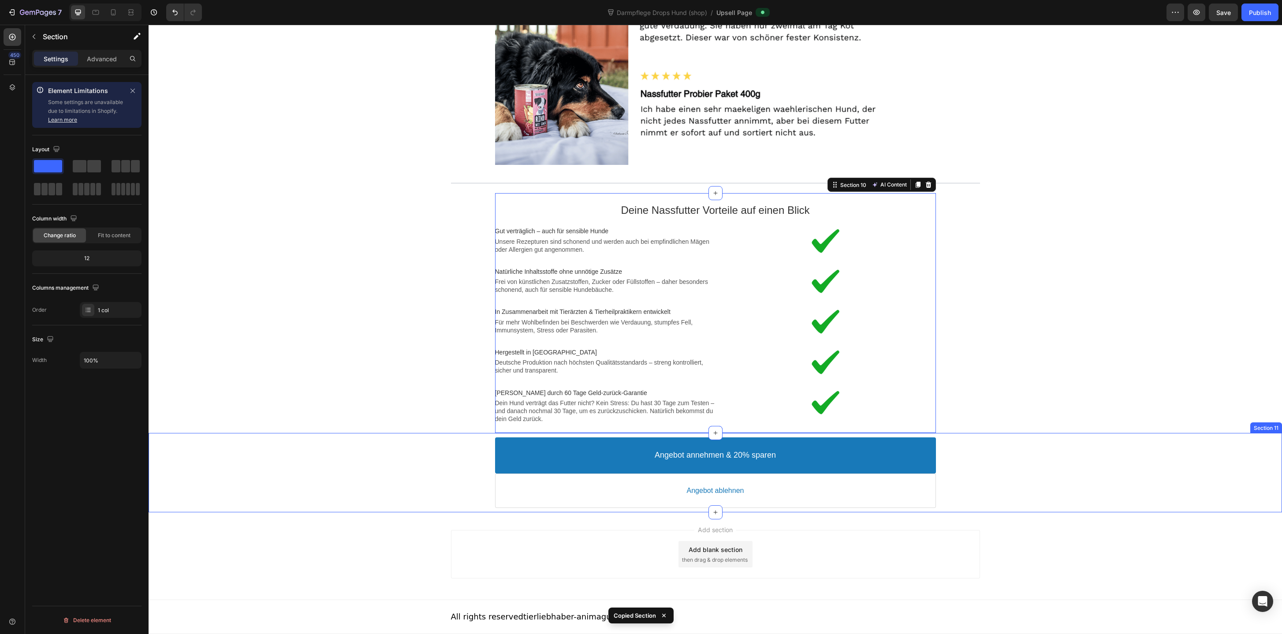
click at [481, 510] on div "Angebot annehmen & 20% sparen Accept Button Angebot ablehnen Decline Button Pro…" at bounding box center [715, 472] width 1133 height 79
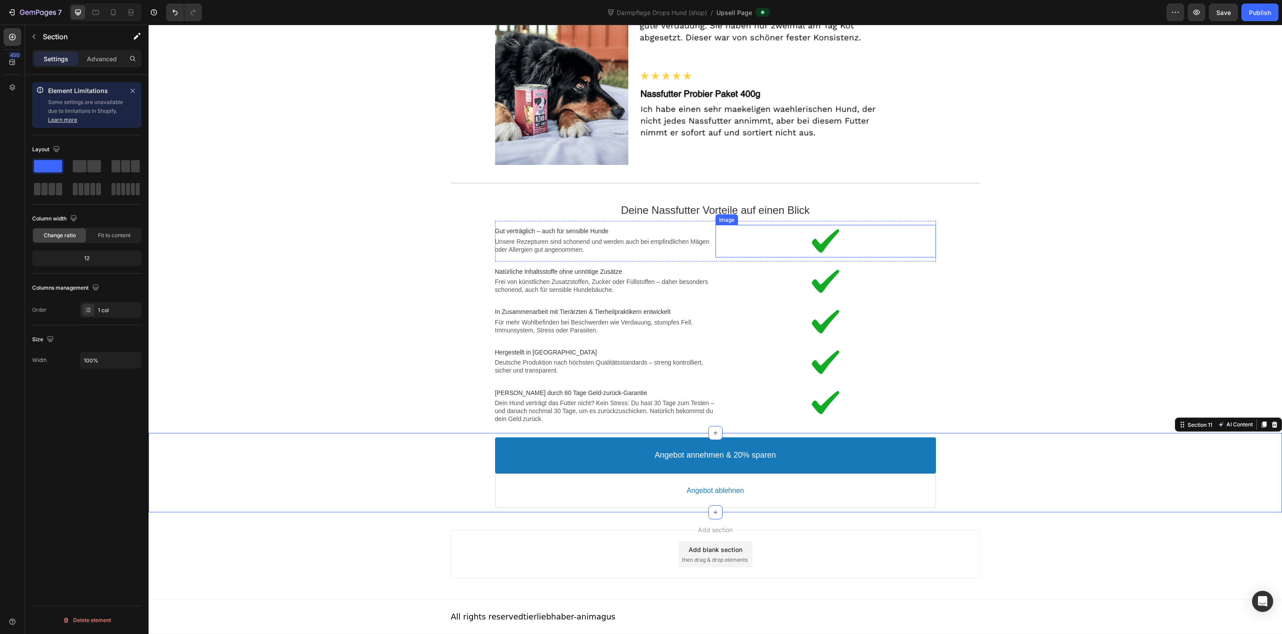
scroll to position [0, 0]
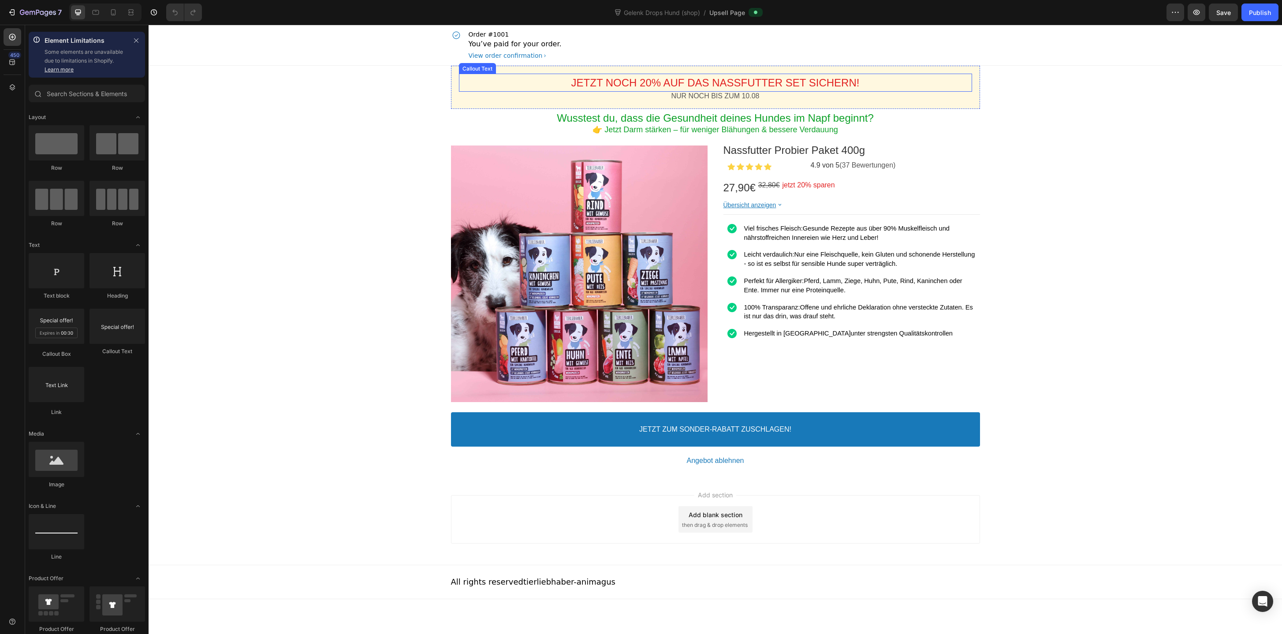
click at [891, 82] on div "JETZT NOCH 20% AUF DAS NASSFUTTER SET SICHERN!" at bounding box center [715, 83] width 513 height 14
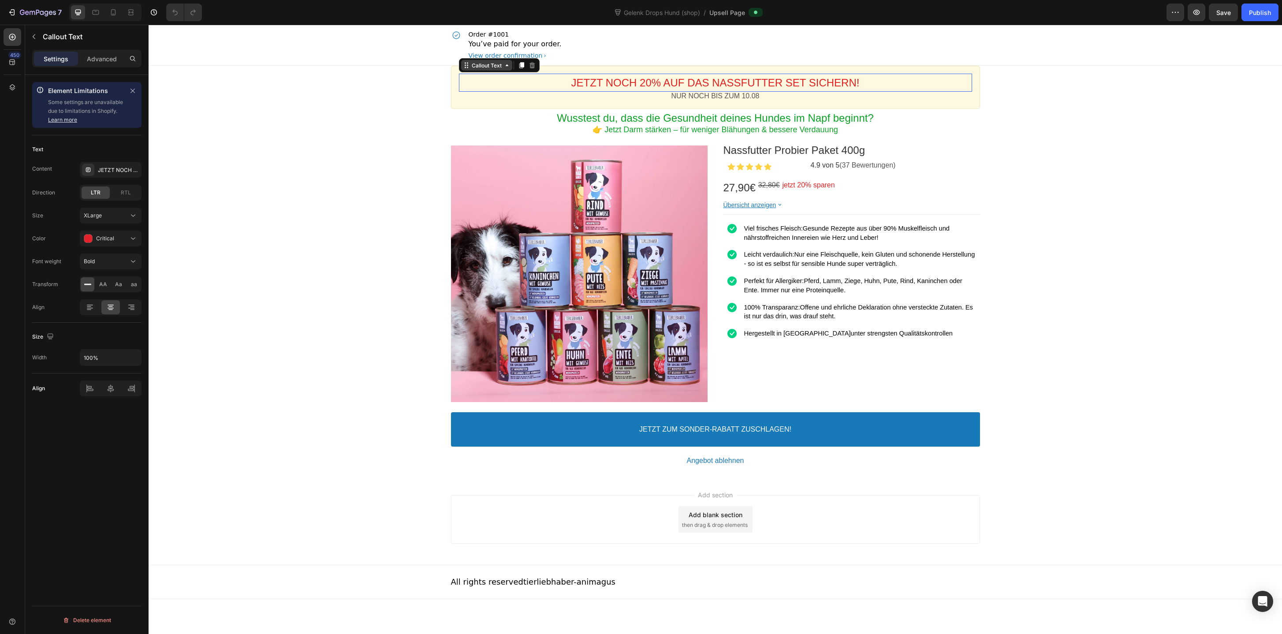
click at [500, 65] on div "Callout Text" at bounding box center [486, 65] width 33 height 7
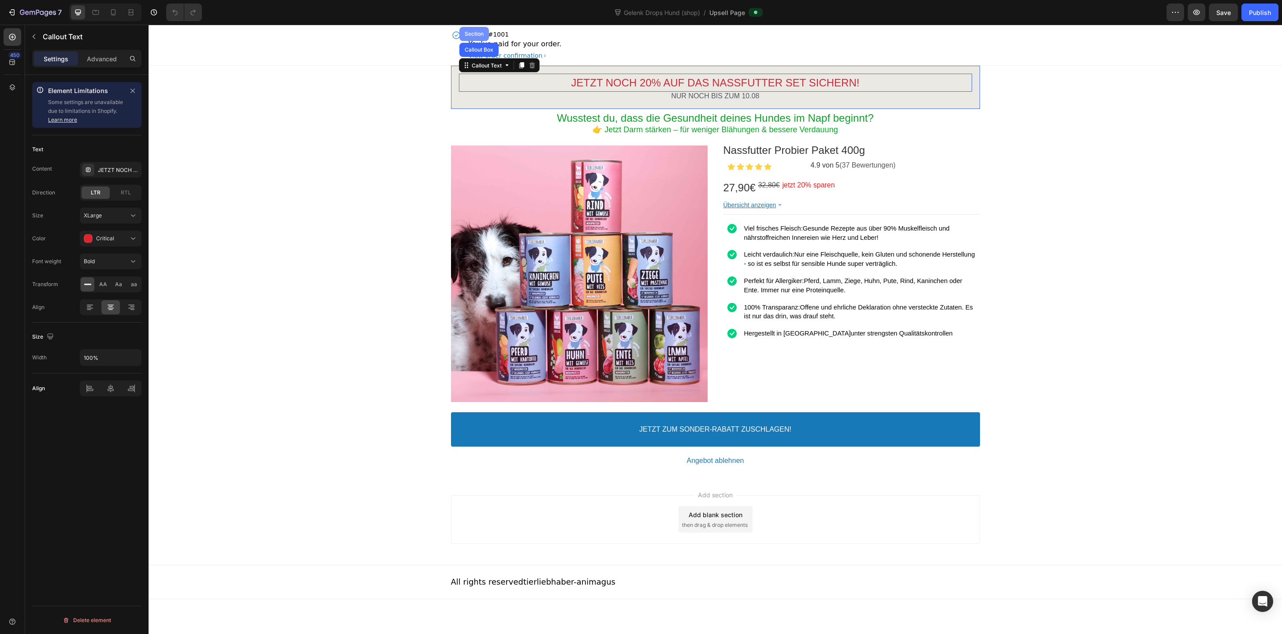
click at [476, 31] on div "Section" at bounding box center [474, 33] width 22 height 5
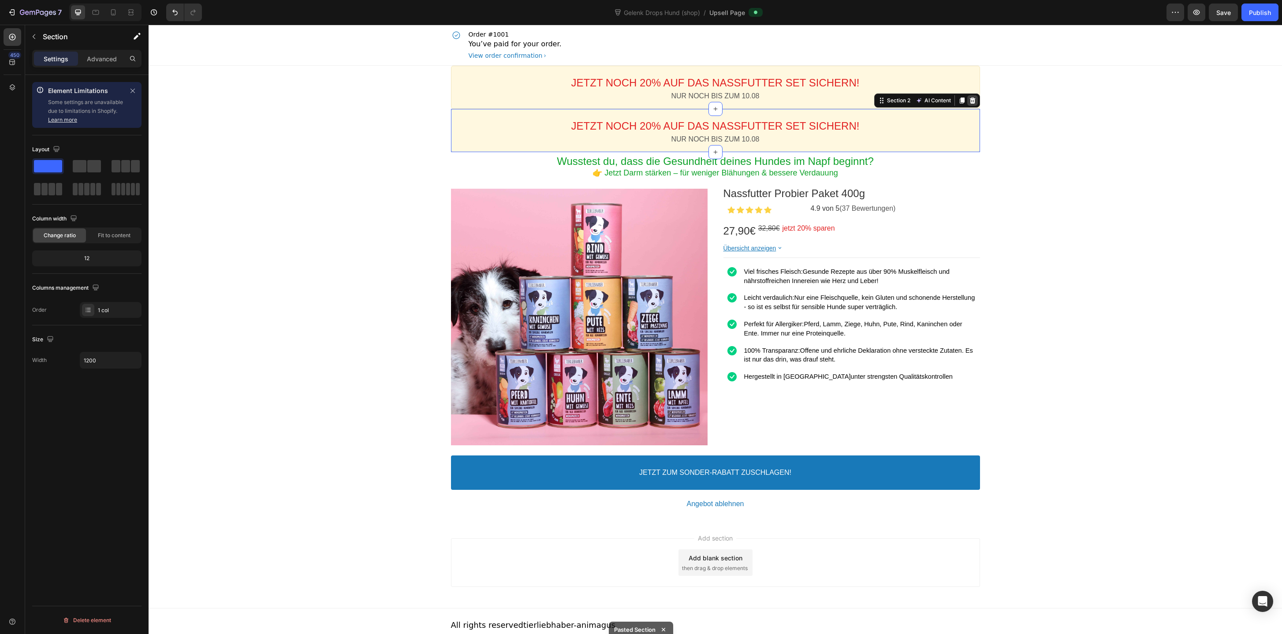
click at [976, 97] on div at bounding box center [972, 100] width 11 height 11
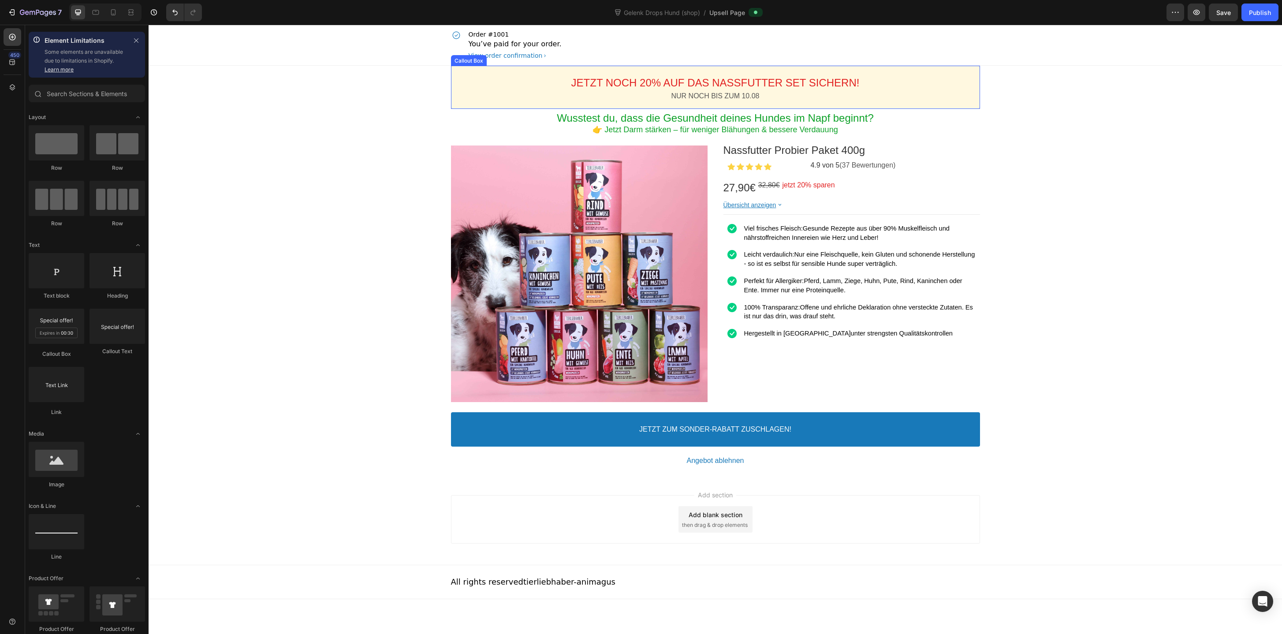
click at [974, 63] on div "Order #1001 You’ve paid for your order. View order confirmation" at bounding box center [715, 45] width 529 height 41
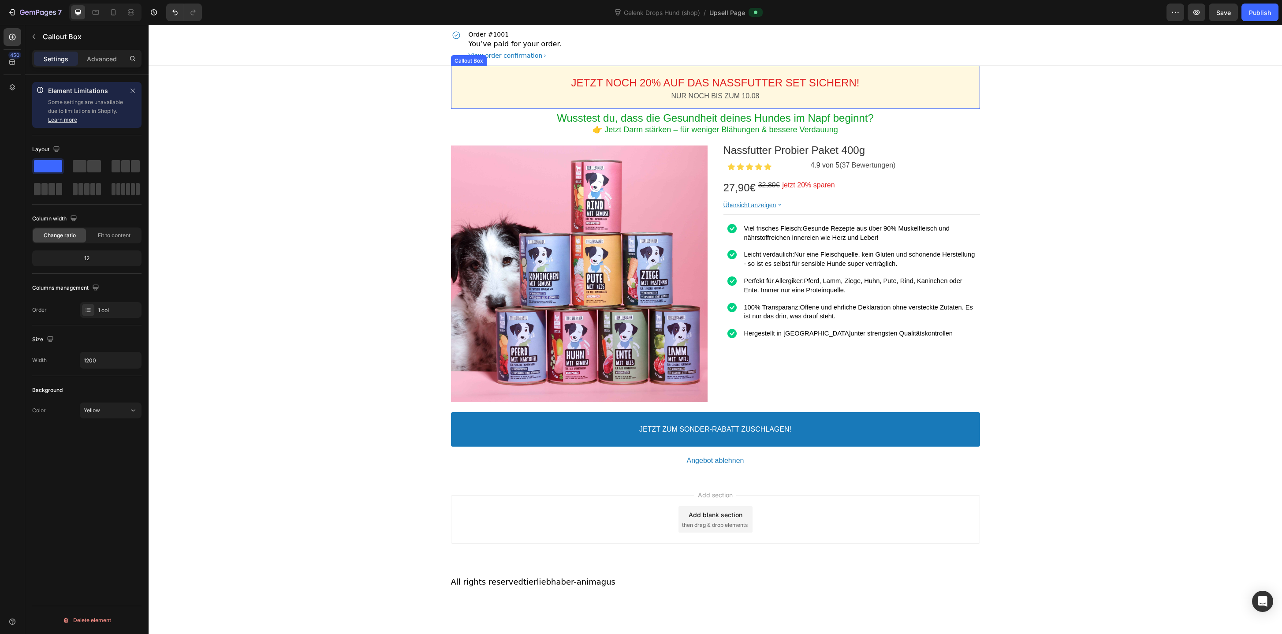
click at [974, 67] on div "JETZT NOCH 20% AUF DAS NASSFUTTER SET SICHERN! Callout Text NUR NOCH BIS ZUM 10…" at bounding box center [715, 87] width 529 height 43
click at [470, 58] on div "Callout Box" at bounding box center [478, 57] width 32 height 7
click at [468, 46] on div "Section" at bounding box center [466, 42] width 30 height 14
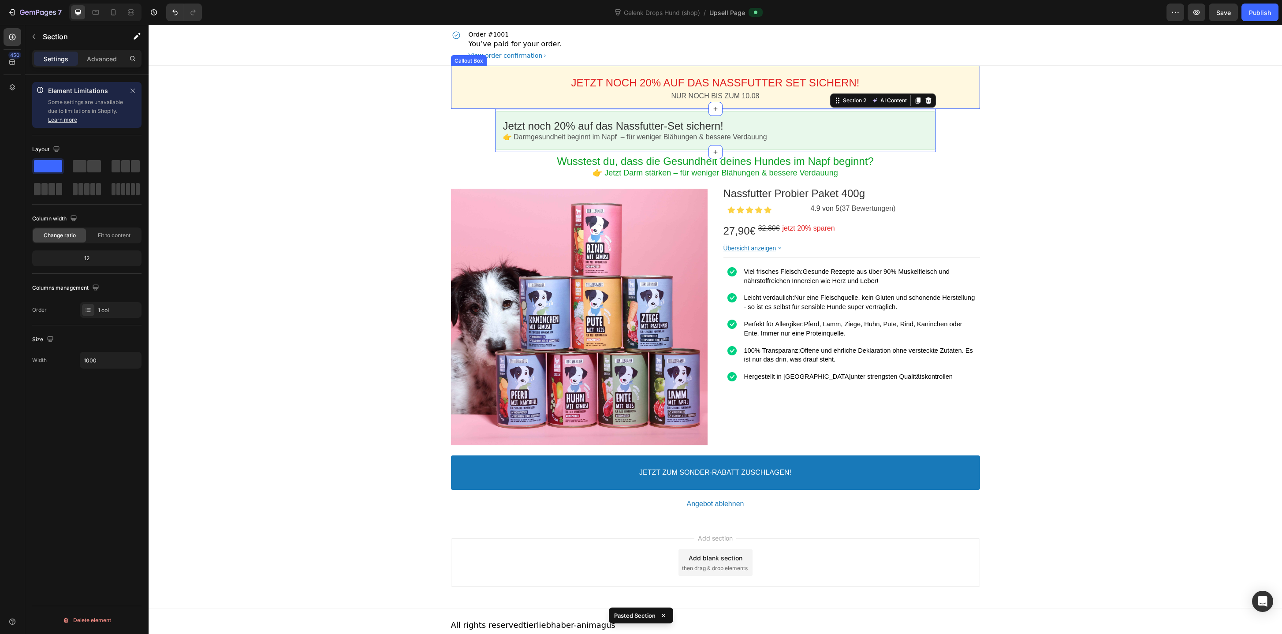
click at [498, 69] on div "JETZT NOCH 20% AUF DAS NASSFUTTER SET SICHERN! Callout Text NUR NOCH BIS ZUM 10…" at bounding box center [715, 87] width 529 height 43
click at [491, 57] on div "Callout Box" at bounding box center [478, 57] width 32 height 7
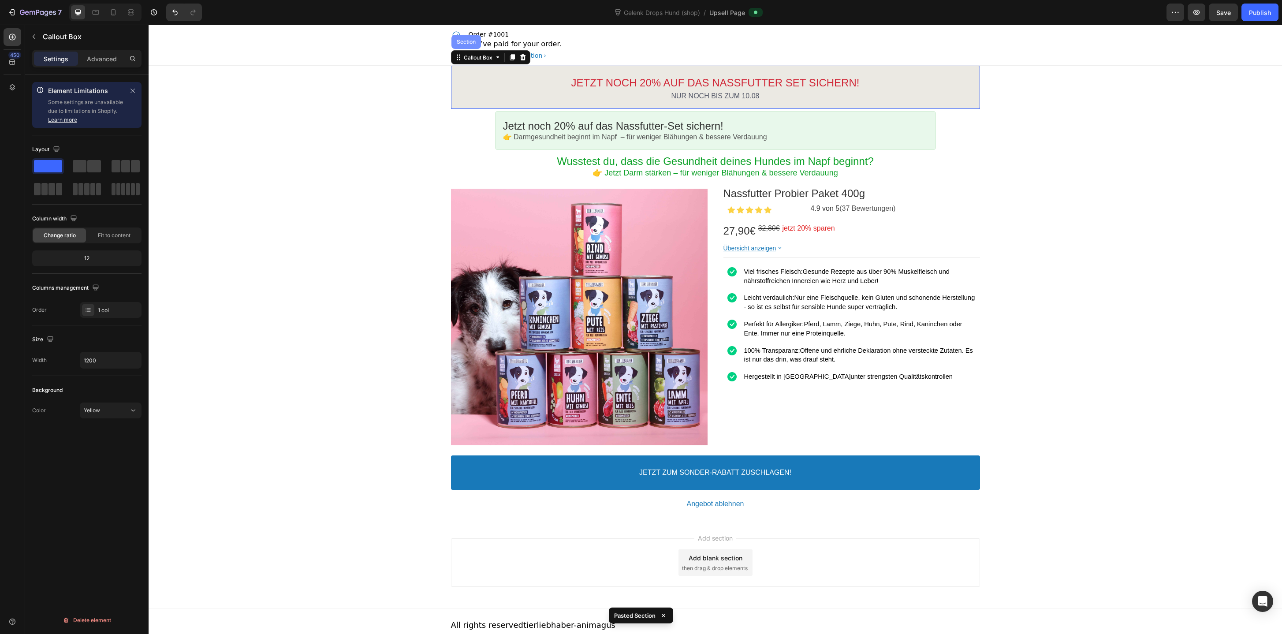
click at [470, 45] on div "Section" at bounding box center [466, 42] width 30 height 14
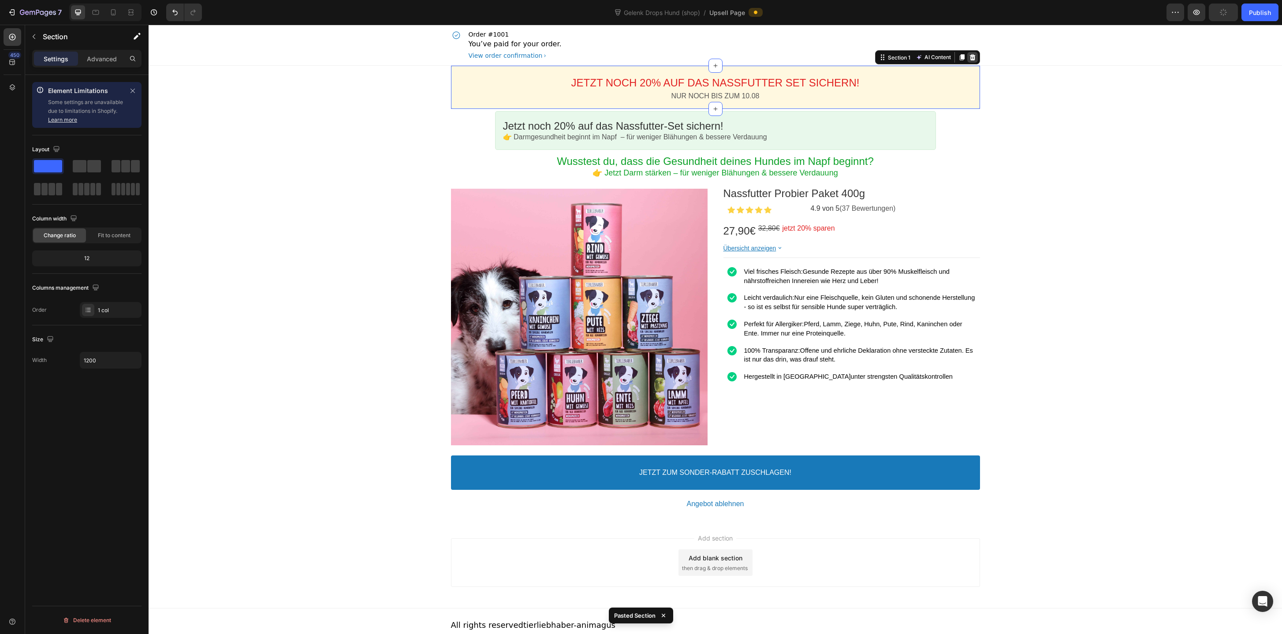
click at [976, 61] on div at bounding box center [972, 57] width 11 height 11
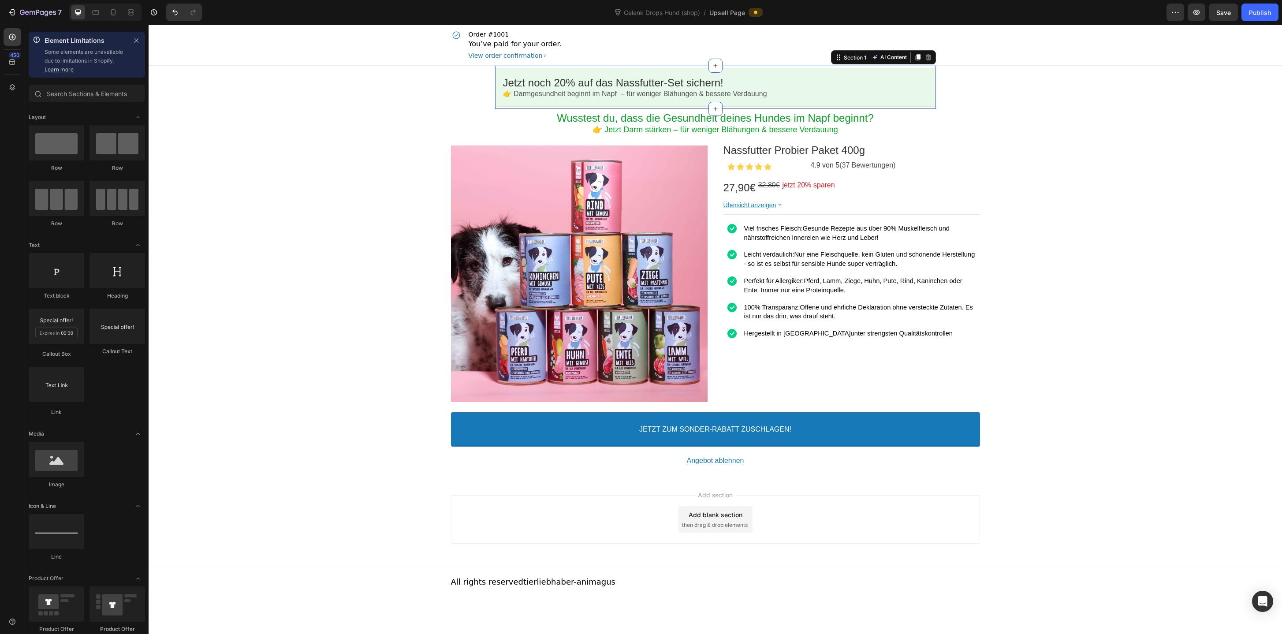
click at [928, 107] on div "Jetzt noch 20% auf das Nassfutter-Set sichern! Callout Text 👉 Darmgesundheit be…" at bounding box center [715, 87] width 441 height 43
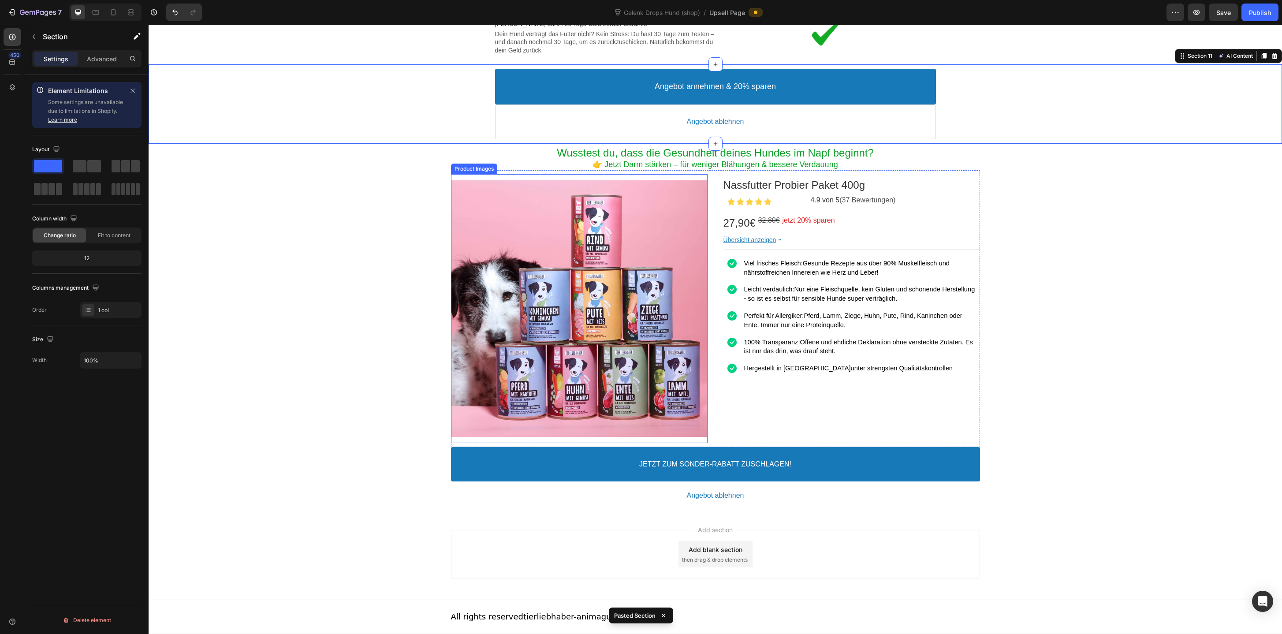
scroll to position [1550, 0]
click at [497, 407] on div "Product Images Nassfutter Probier Paket 400g Product Title Image 4.9 von 5 (37 …" at bounding box center [715, 308] width 529 height 277
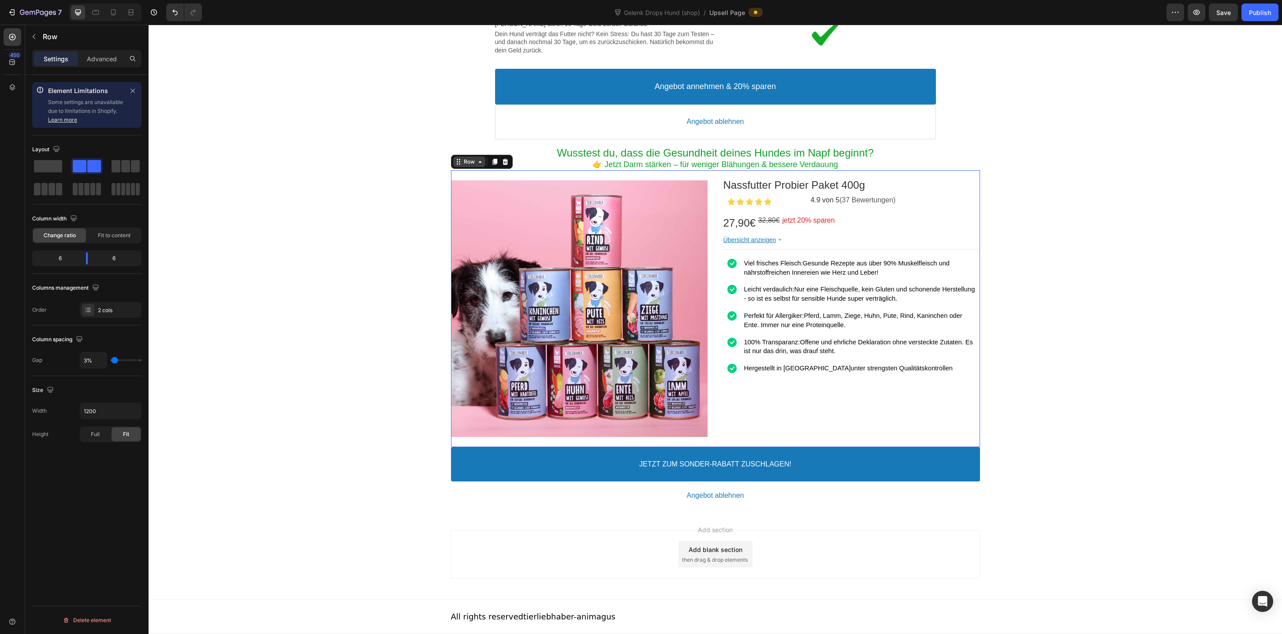
click at [477, 165] on icon at bounding box center [479, 161] width 7 height 7
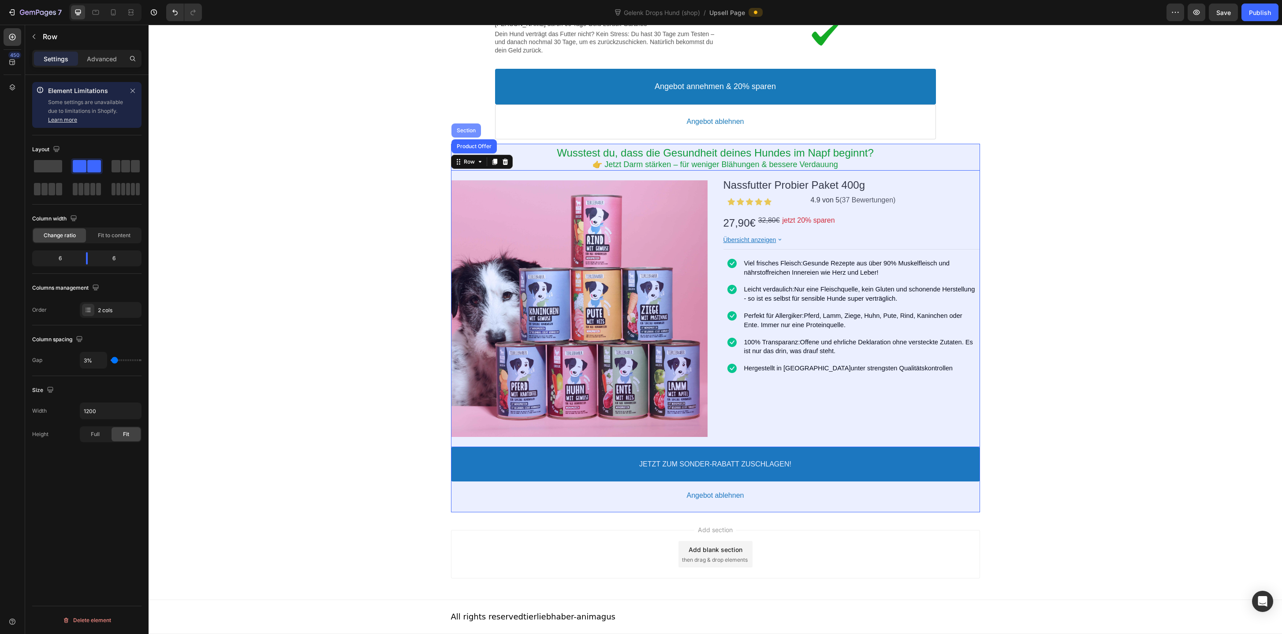
click at [467, 133] on div "Section" at bounding box center [466, 130] width 22 height 5
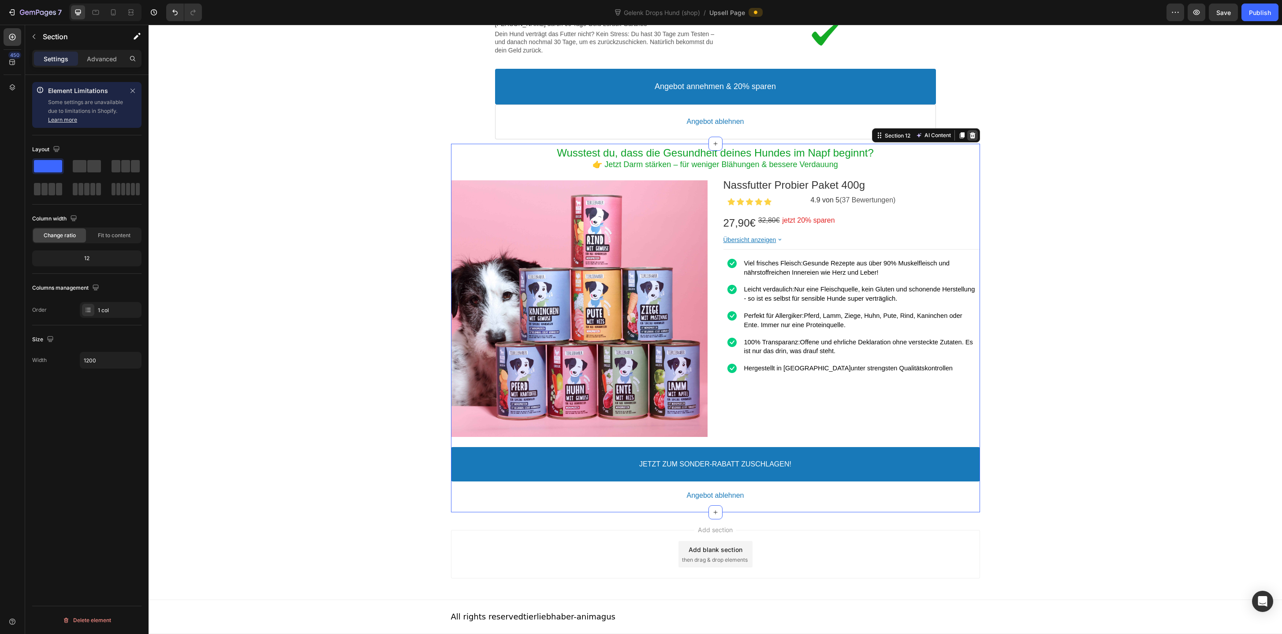
click at [975, 139] on icon at bounding box center [972, 135] width 7 height 7
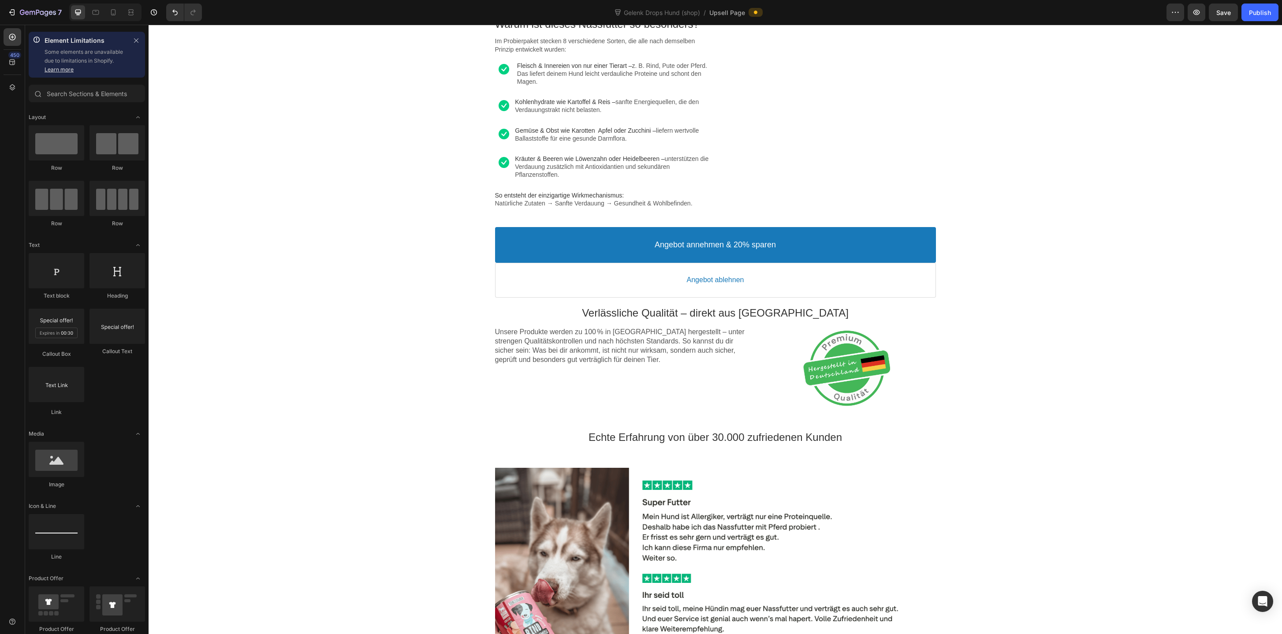
scroll to position [0, 0]
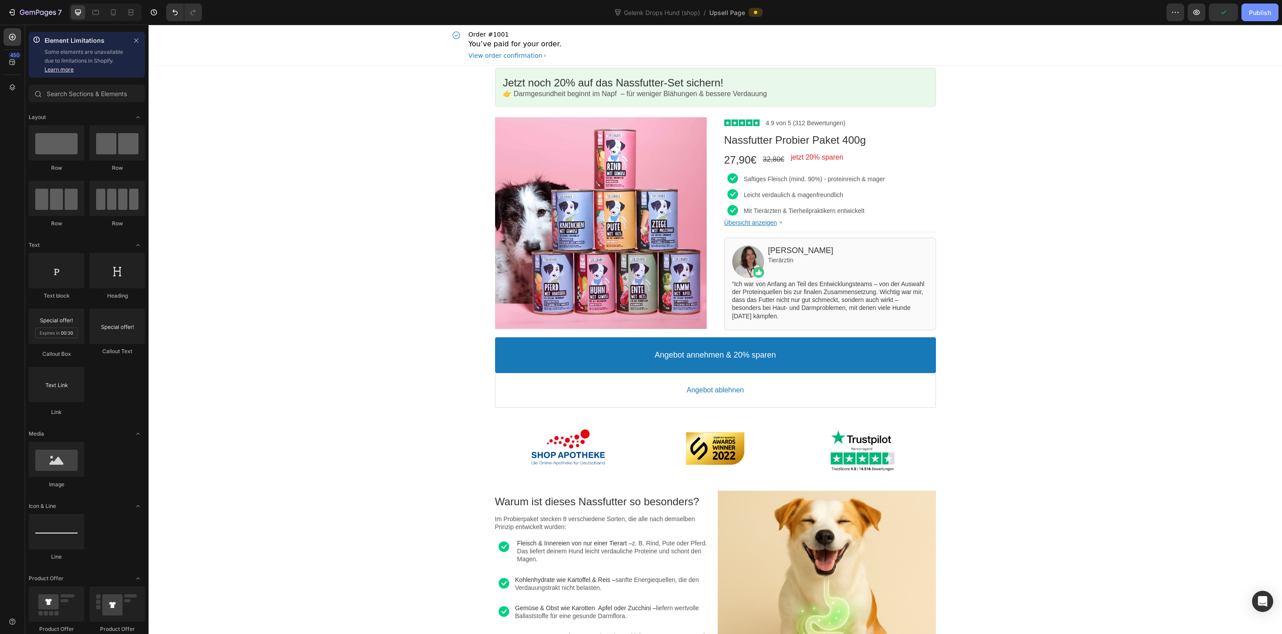
click at [1252, 16] on div "Publish" at bounding box center [1260, 12] width 22 height 9
click at [699, 67] on div "Jetzt noch 20% auf das Nassfutter-Set sichern! Callout Text 👉 Darmgesundheit be…" at bounding box center [715, 87] width 441 height 43
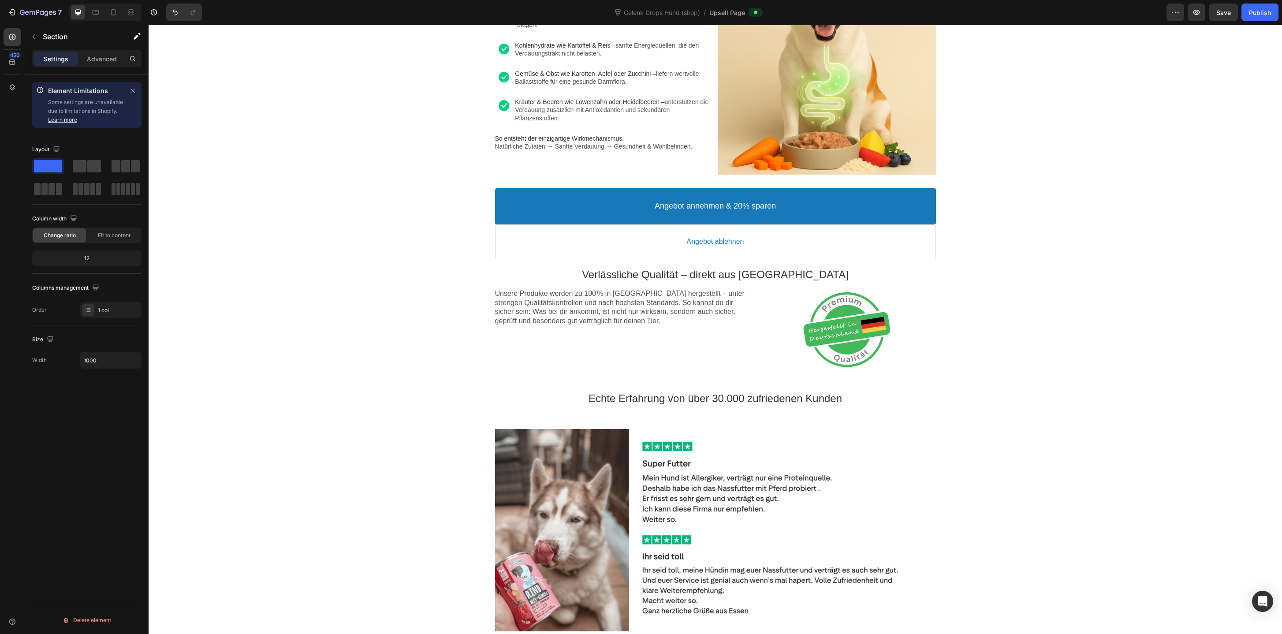
scroll to position [541, 0]
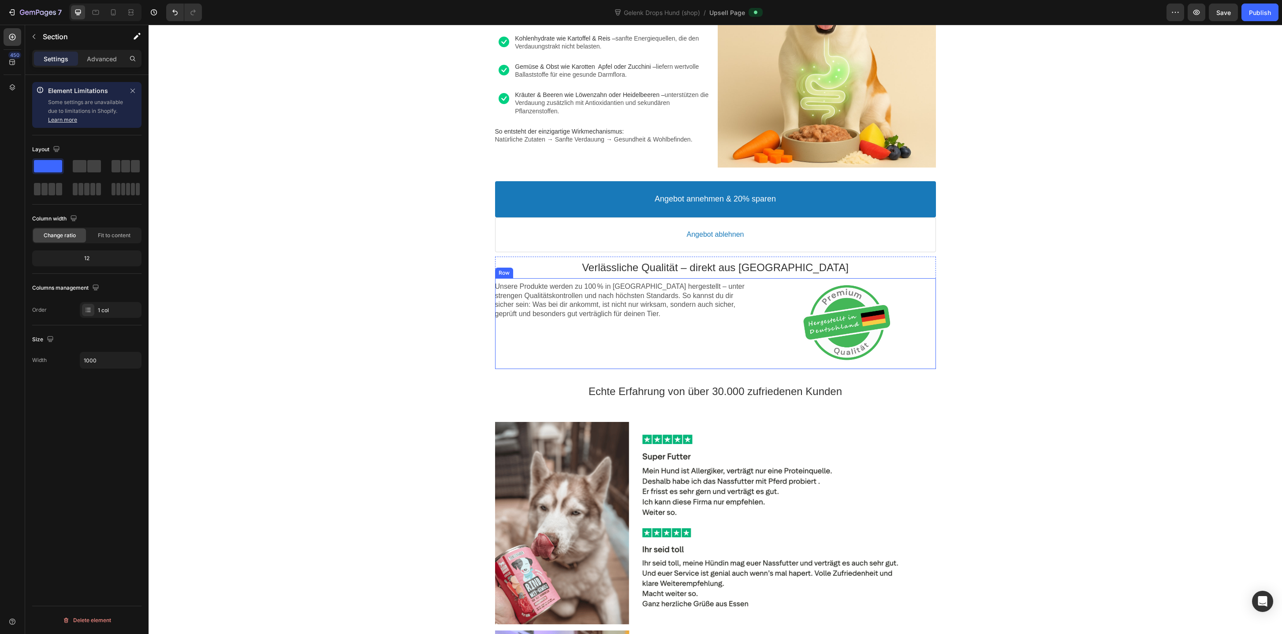
click at [726, 355] on div "Unsere Produkte werden zu 100 % in [GEOGRAPHIC_DATA] hergestellt – unter streng…" at bounding box center [622, 323] width 255 height 91
click at [513, 272] on div "Row" at bounding box center [513, 269] width 15 height 7
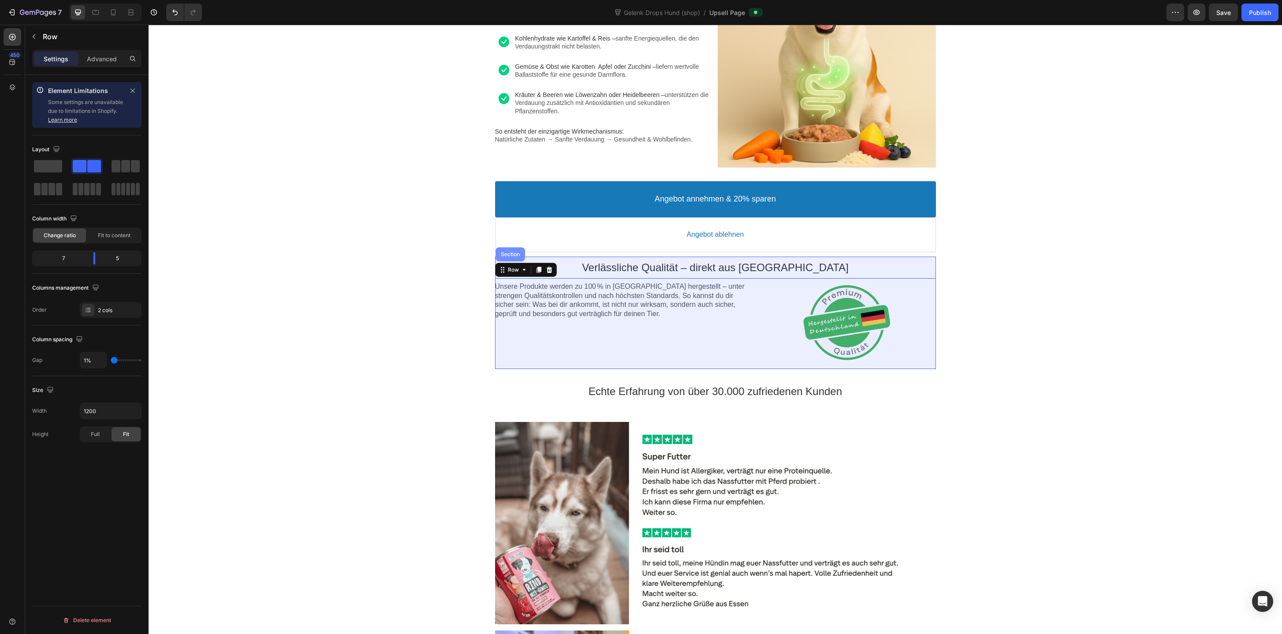
click at [509, 253] on div "Section" at bounding box center [510, 254] width 22 height 5
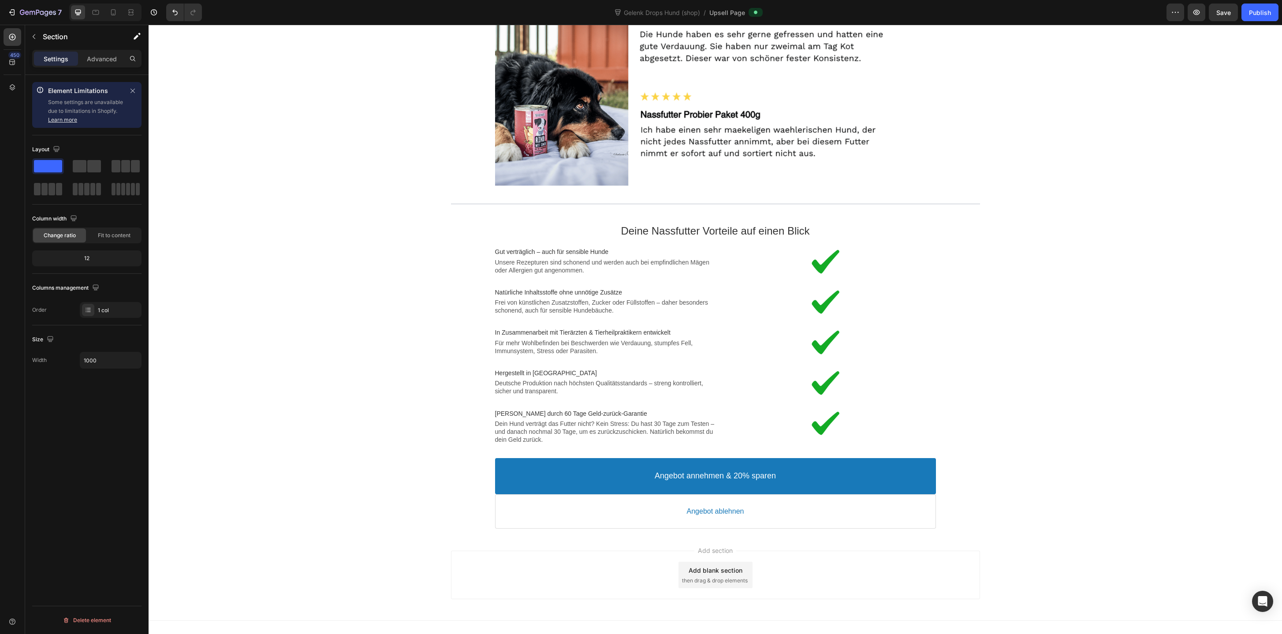
scroll to position [1397, 0]
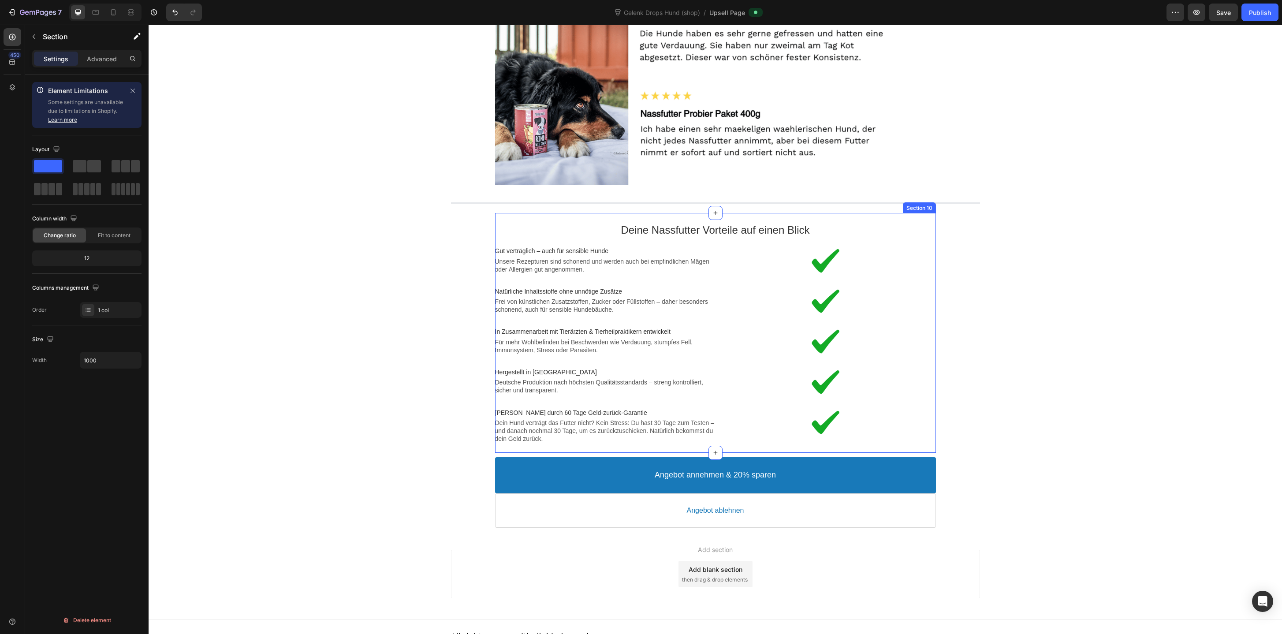
click at [863, 213] on div "Deine Nassfutter Vorteile auf einen Blick Text block Image Gut verträglich – au…" at bounding box center [715, 333] width 441 height 240
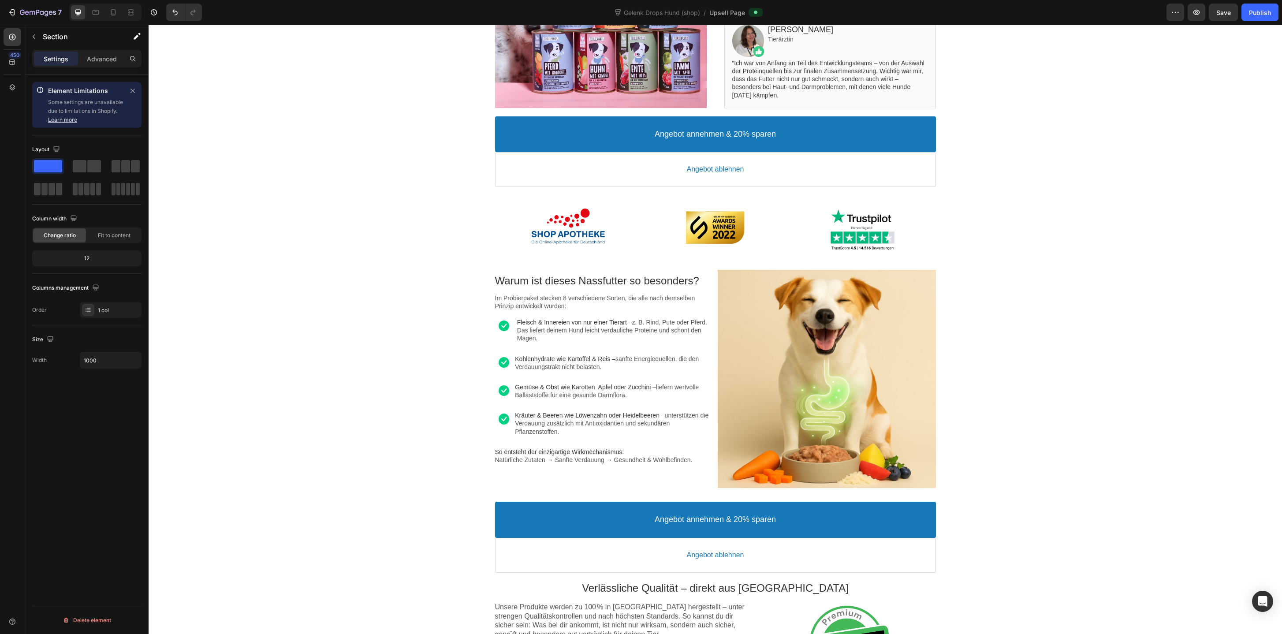
scroll to position [0, 0]
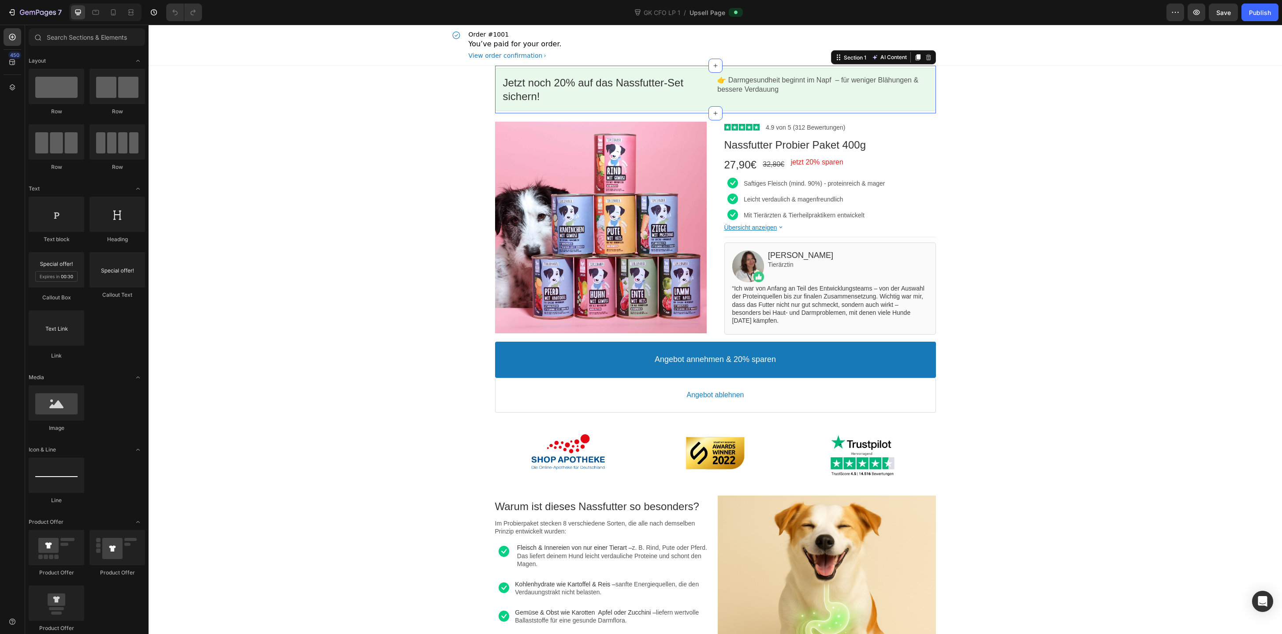
click at [639, 66] on div "Jetzt noch 20% auf das Nassfutter-Set sichern! Callout Text 👉 Darmgesundheit be…" at bounding box center [715, 90] width 441 height 48
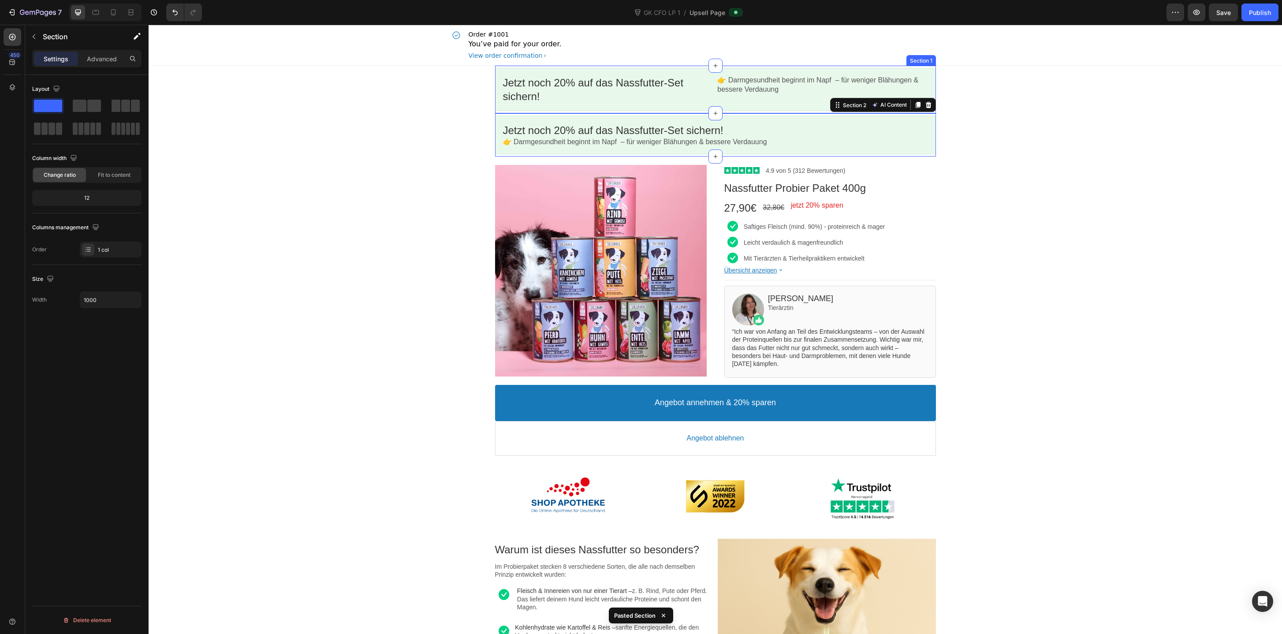
click at [639, 66] on div "Jetzt noch 20% auf das Nassfutter-Set sichern! Callout Text 👉 Darmgesundheit be…" at bounding box center [715, 90] width 441 height 48
click at [930, 54] on icon at bounding box center [928, 57] width 7 height 7
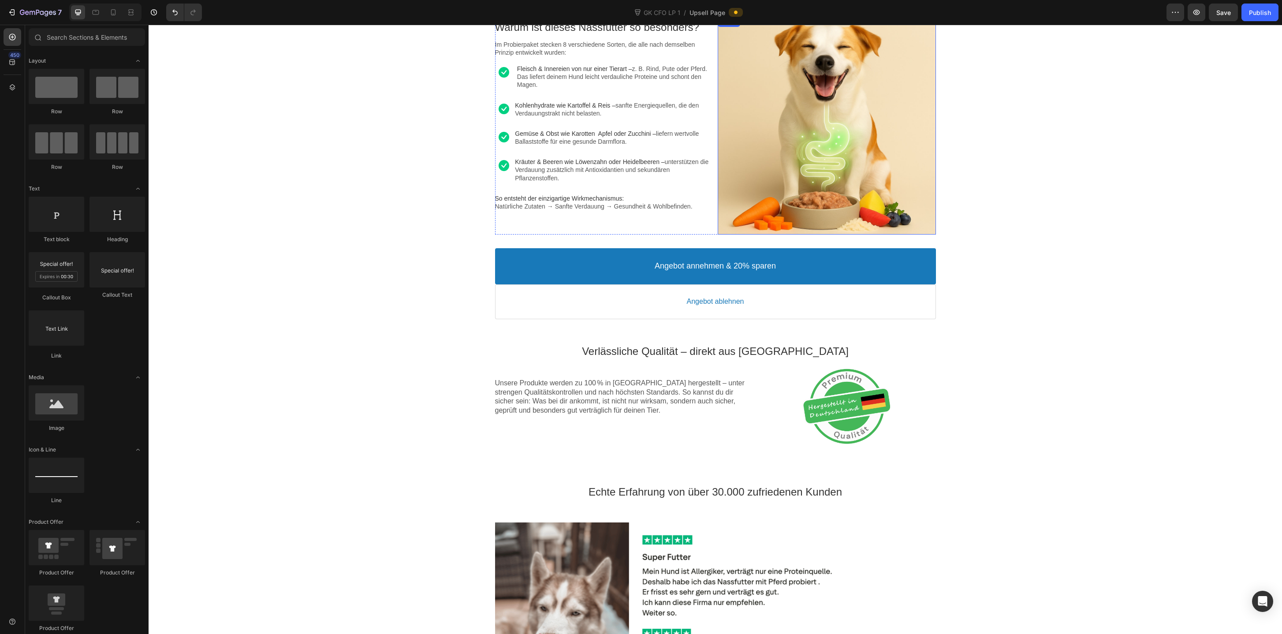
scroll to position [569, 0]
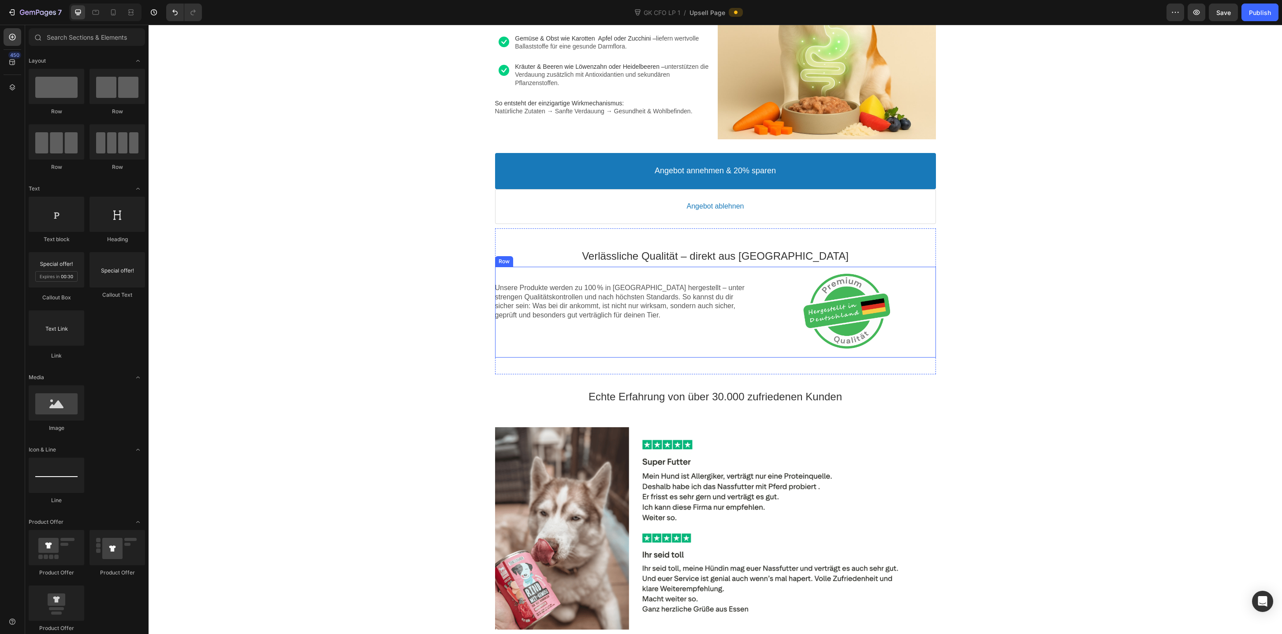
click at [748, 341] on div "Unsere Produkte werden zu 100 % in [GEOGRAPHIC_DATA] hergestellt – unter streng…" at bounding box center [622, 312] width 255 height 91
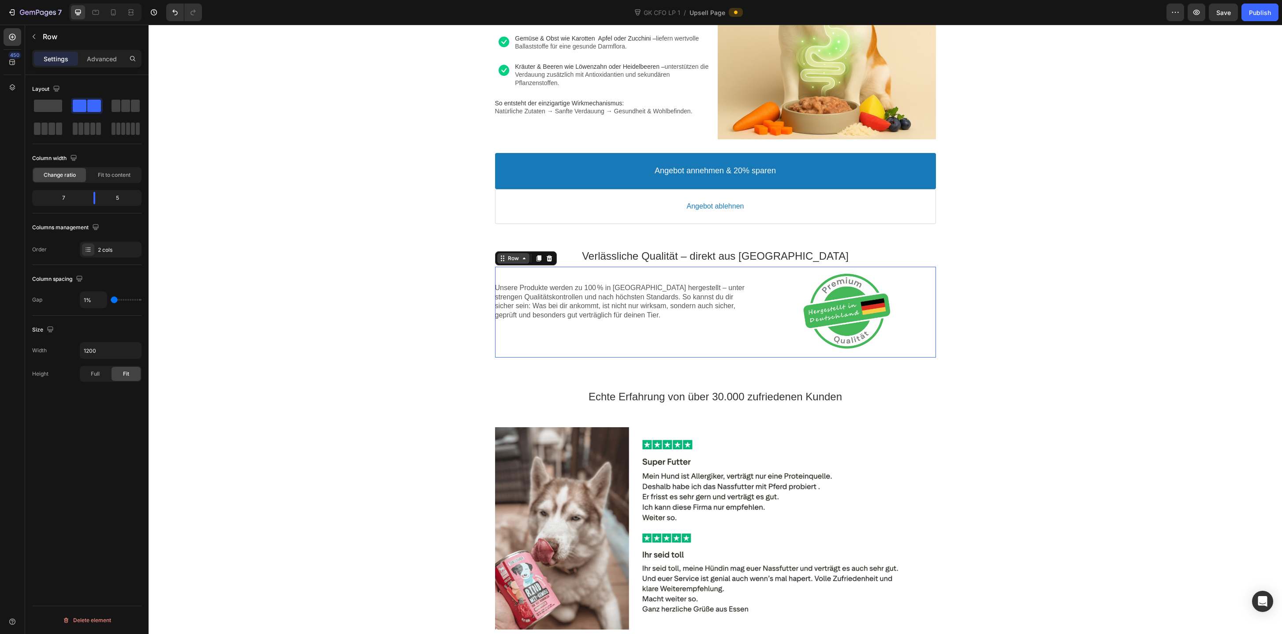
click at [499, 259] on icon at bounding box center [502, 258] width 7 height 7
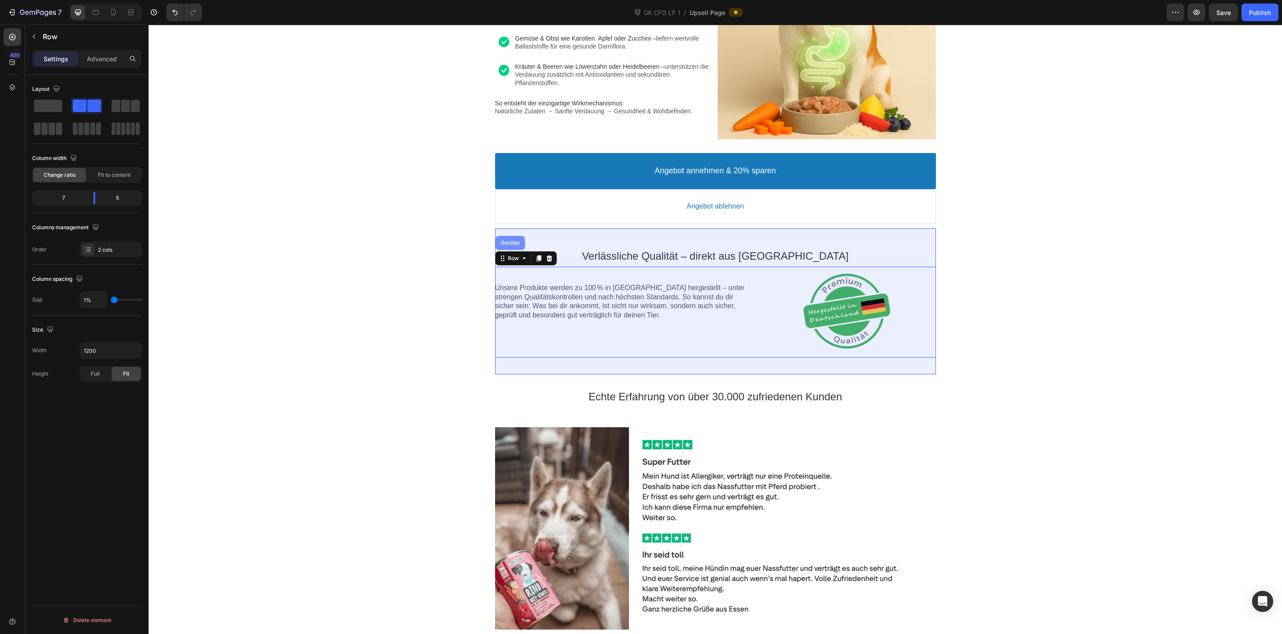
click at [506, 239] on div "Section" at bounding box center [510, 243] width 30 height 14
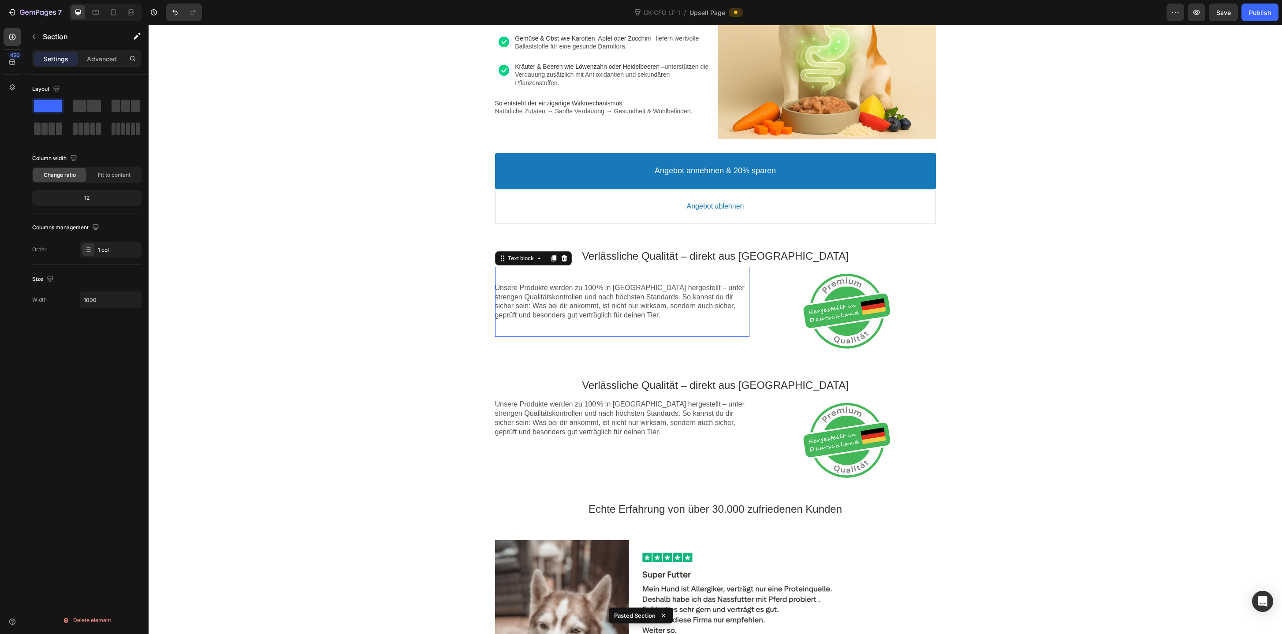
click at [529, 269] on div "Unsere Produkte werden zu 100 % in [GEOGRAPHIC_DATA] hergestellt – unter streng…" at bounding box center [622, 302] width 255 height 70
click at [526, 261] on div "Text block" at bounding box center [521, 258] width 30 height 7
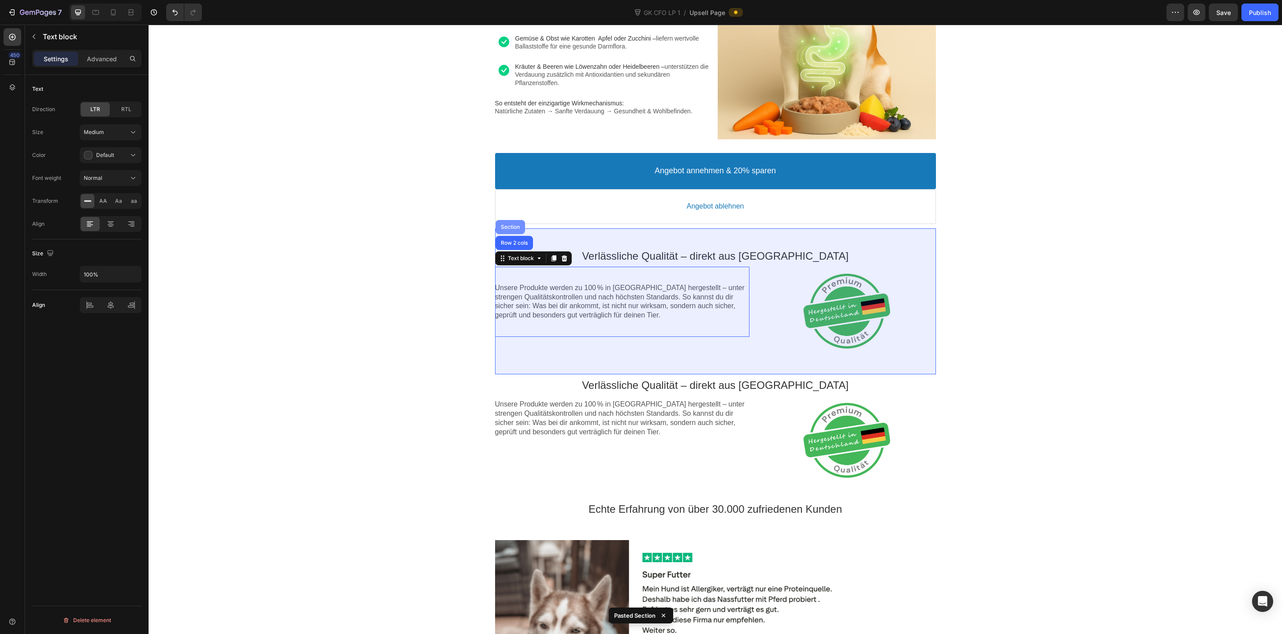
click at [516, 225] on div "Section" at bounding box center [510, 226] width 22 height 5
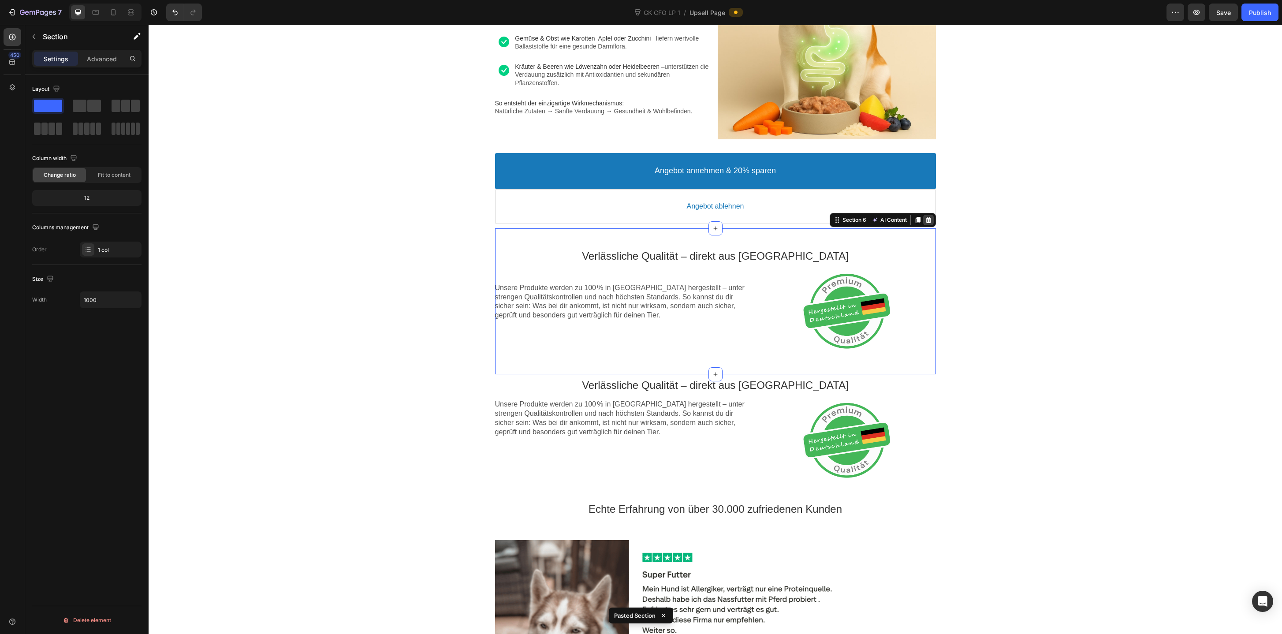
click at [929, 219] on icon at bounding box center [928, 219] width 6 height 6
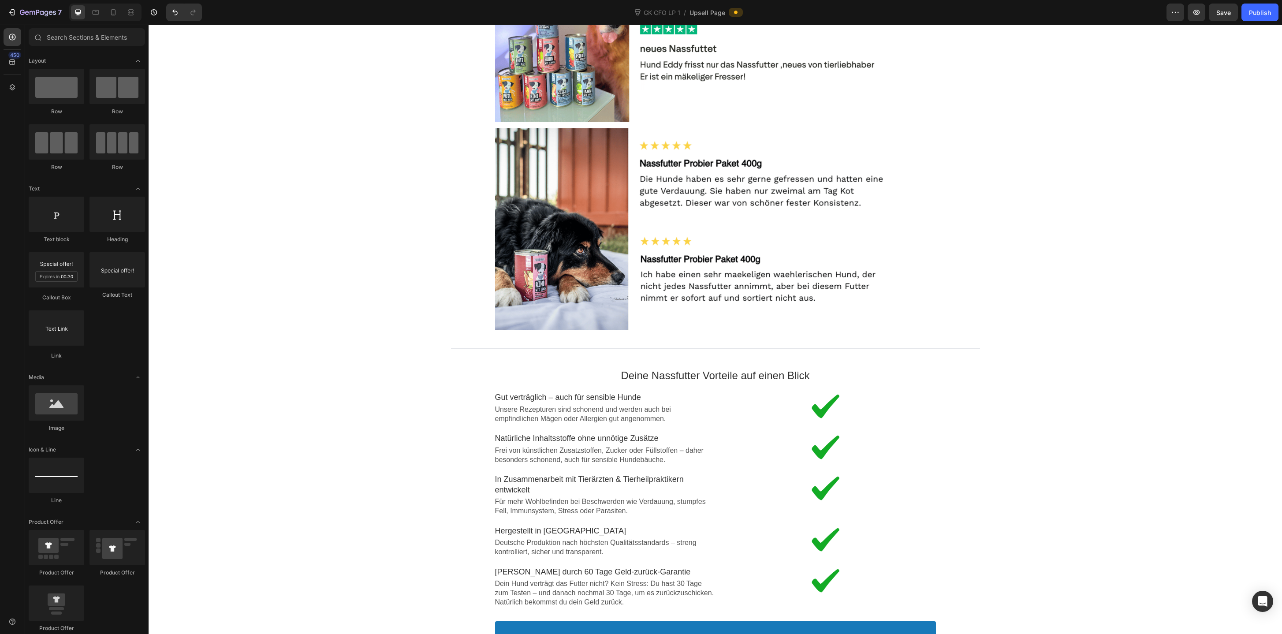
scroll to position [1436, 0]
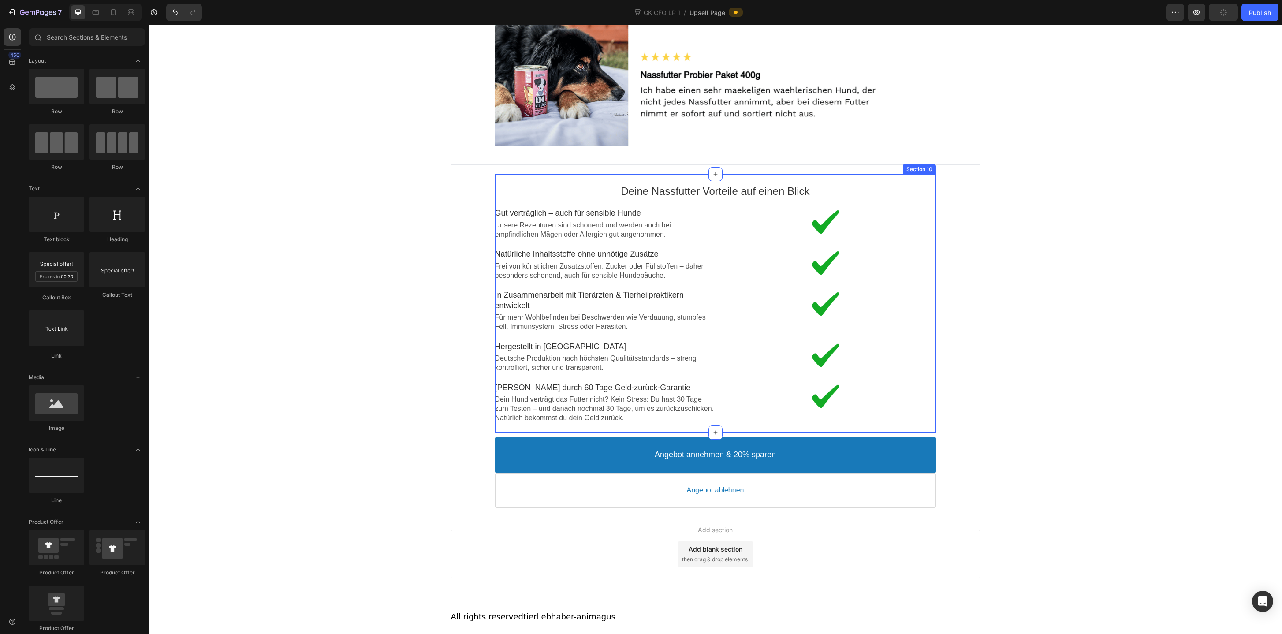
click at [880, 179] on div "Deine Nassfutter Vorteile auf einen Blick Text block Image Gut verträglich – au…" at bounding box center [715, 303] width 441 height 258
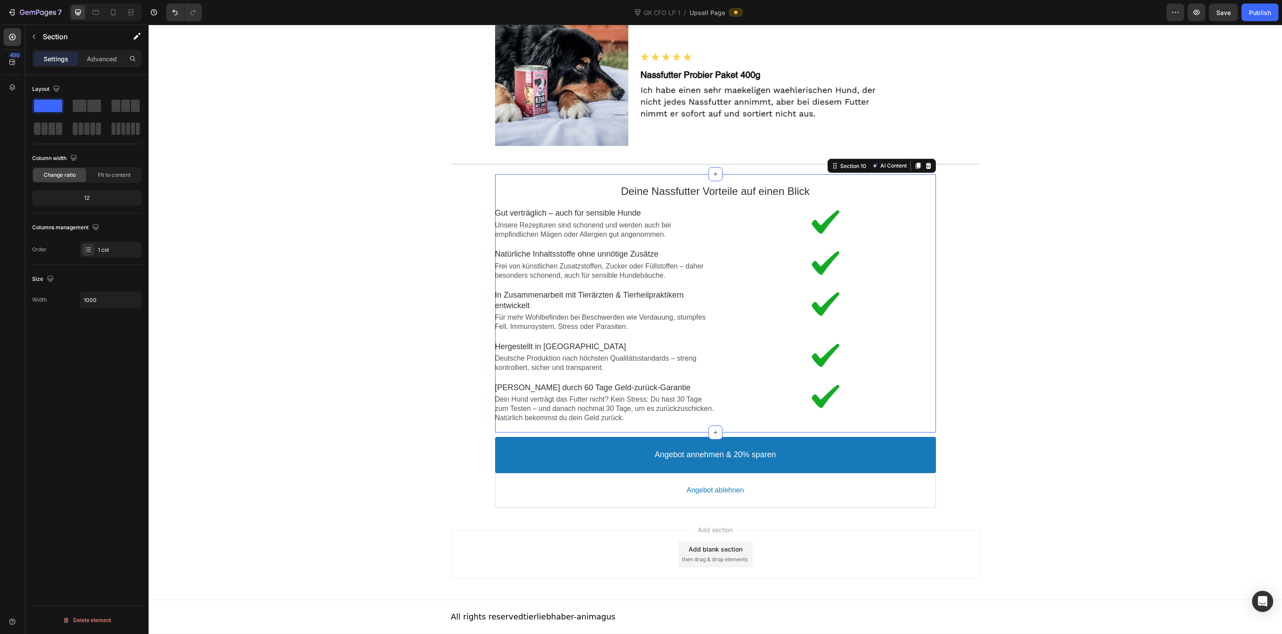
click at [906, 177] on div "Deine Nassfutter Vorteile auf einen Blick Text block Image Gut verträglich – au…" at bounding box center [715, 303] width 441 height 258
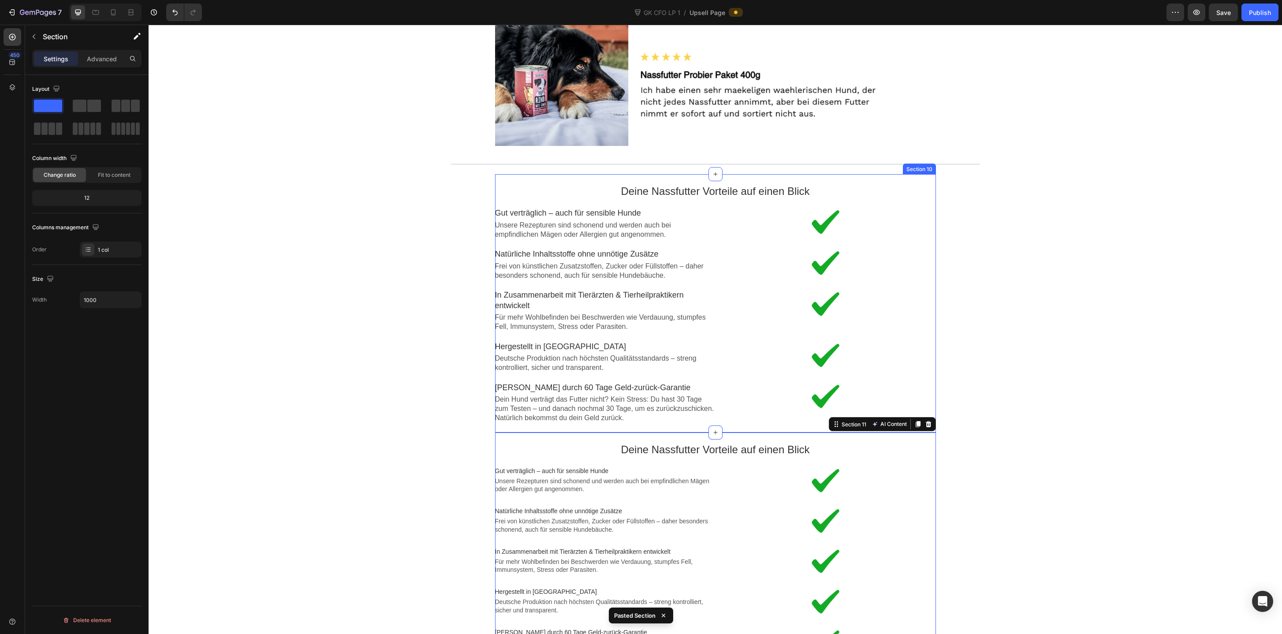
click at [906, 176] on div "Deine Nassfutter Vorteile auf einen Blick Text block Image Gut verträglich – au…" at bounding box center [715, 303] width 441 height 258
click at [930, 165] on icon at bounding box center [928, 165] width 7 height 7
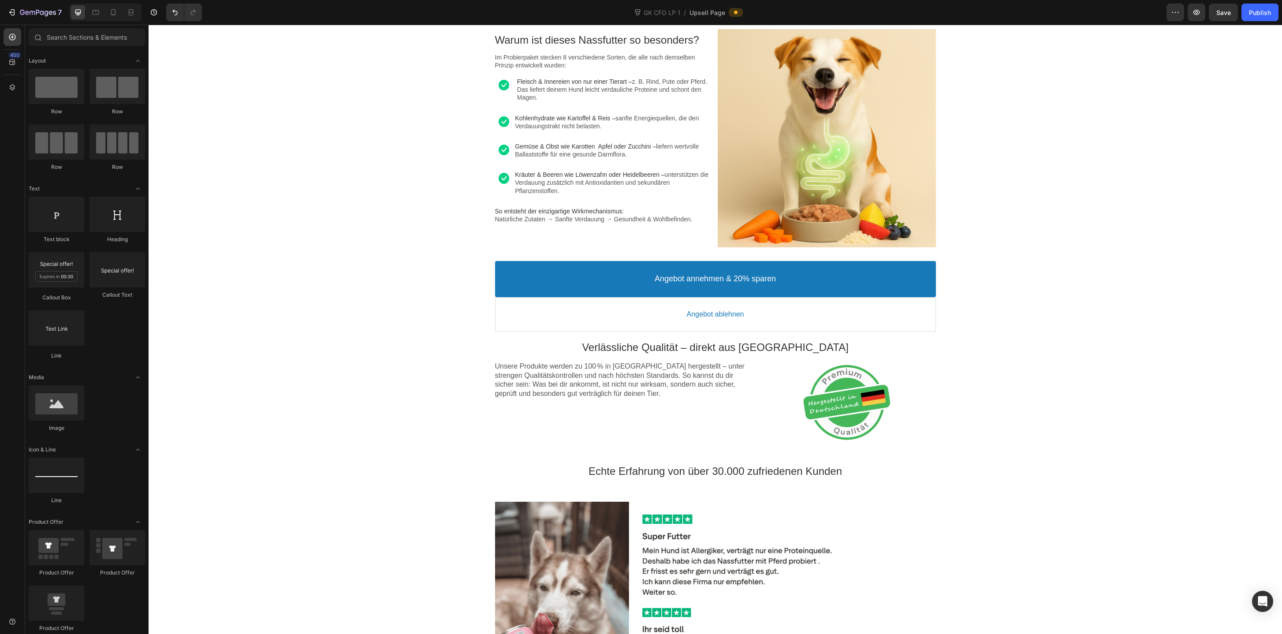
scroll to position [323, 0]
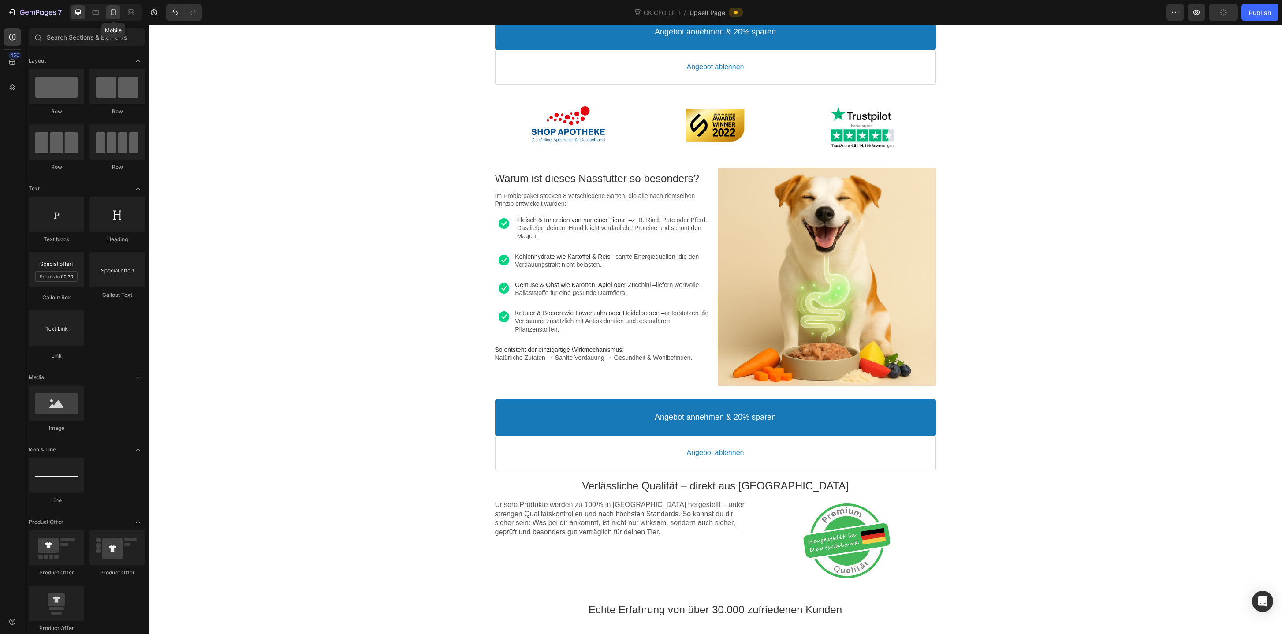
click at [112, 17] on div at bounding box center [113, 12] width 14 height 14
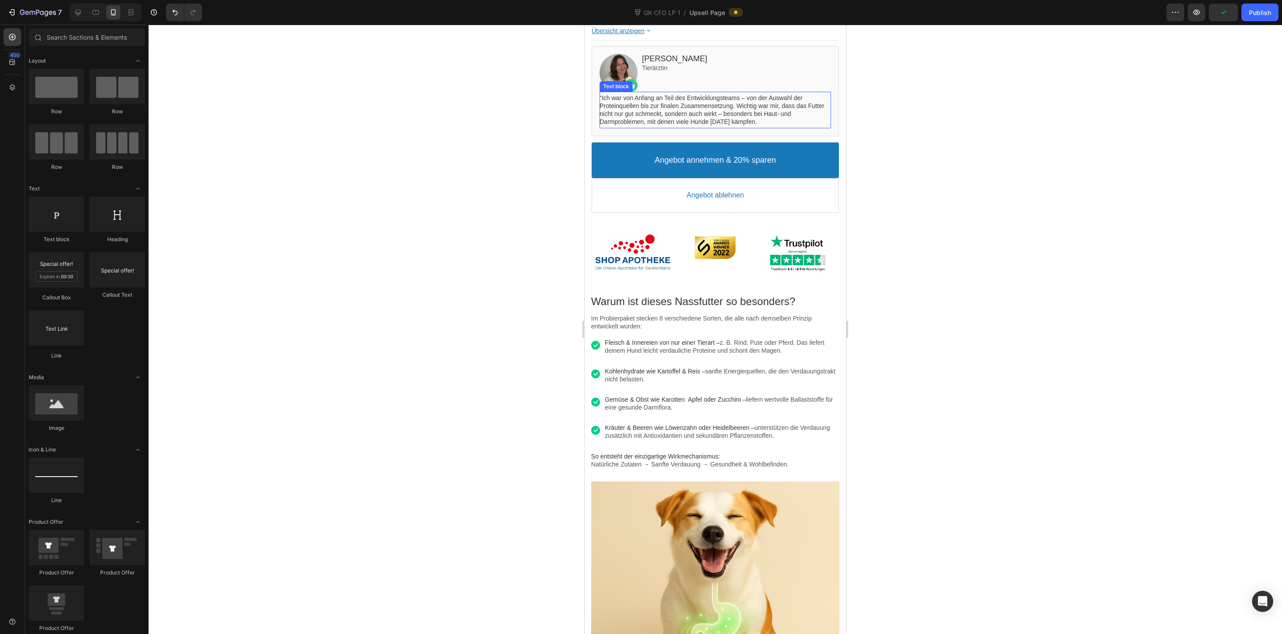
scroll to position [522, 0]
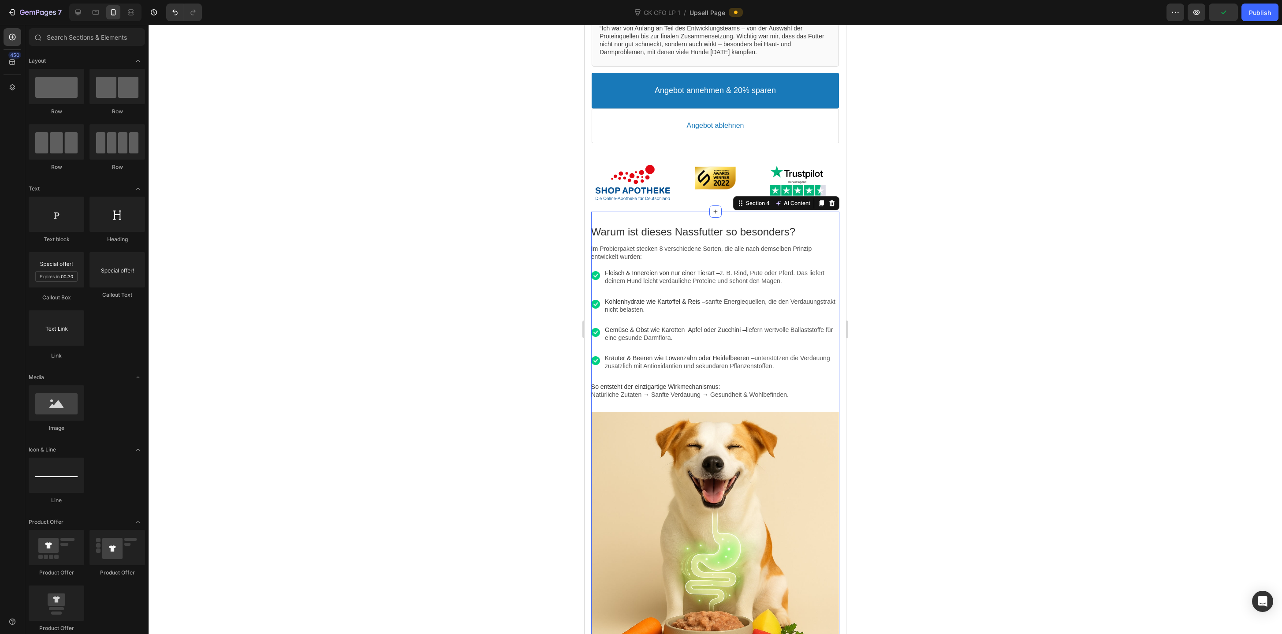
click at [613, 218] on div "Warum ist dieses Nassfutter so besonders? Text block Im Probierpaket stecken 8 …" at bounding box center [715, 441] width 248 height 458
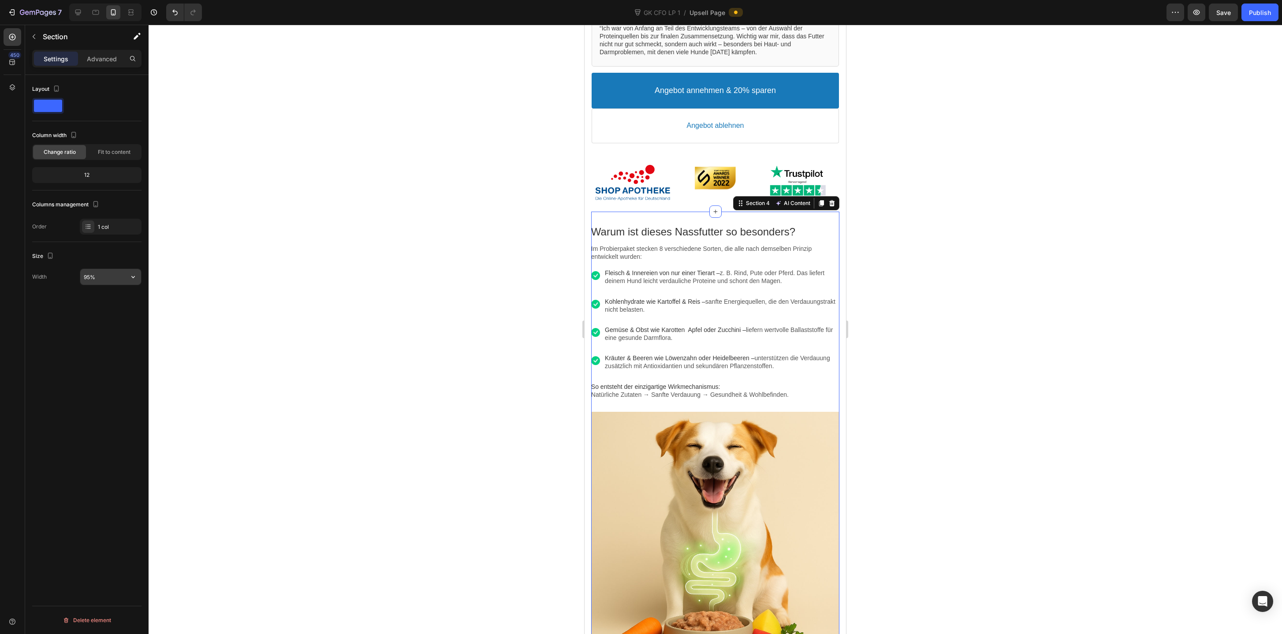
click at [86, 274] on input "95%" at bounding box center [110, 277] width 61 height 16
type input "94%"
click at [1268, 13] on div "Publish" at bounding box center [1260, 12] width 22 height 9
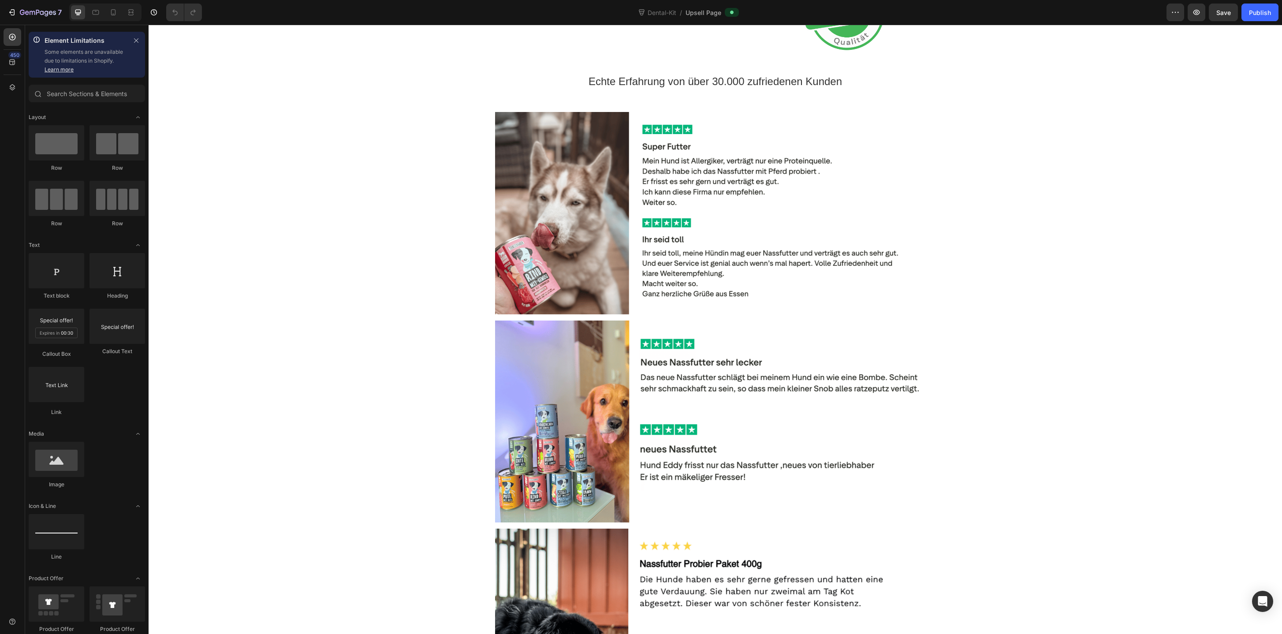
scroll to position [1417, 0]
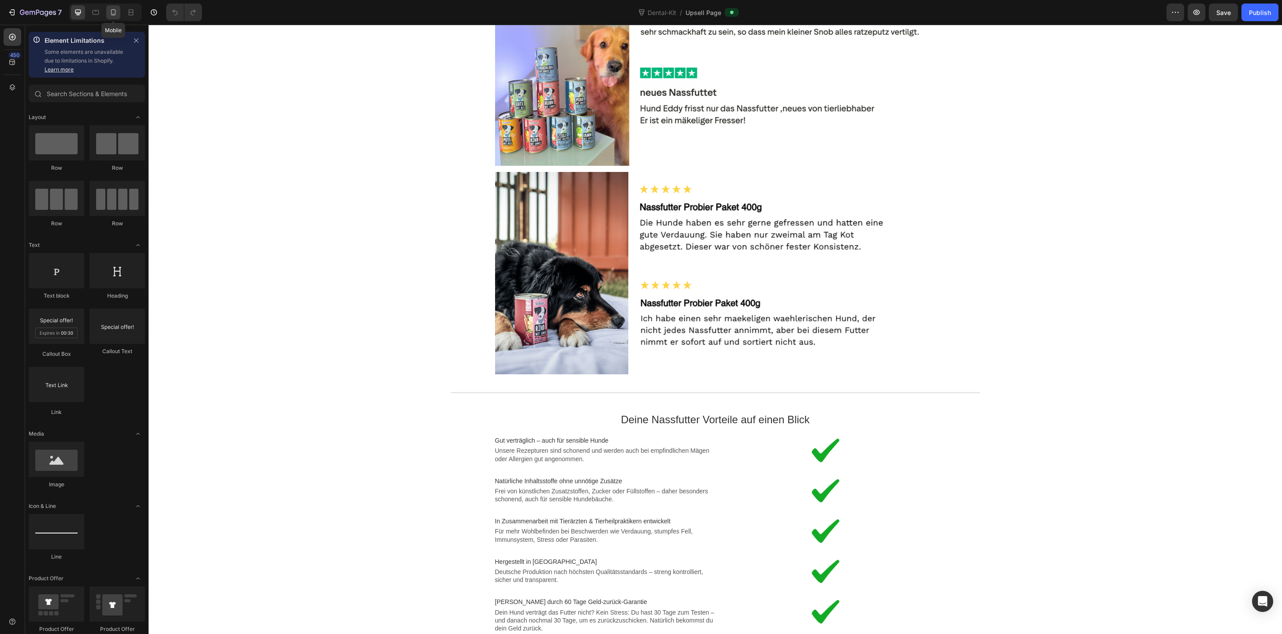
click at [112, 12] on icon at bounding box center [113, 12] width 9 height 9
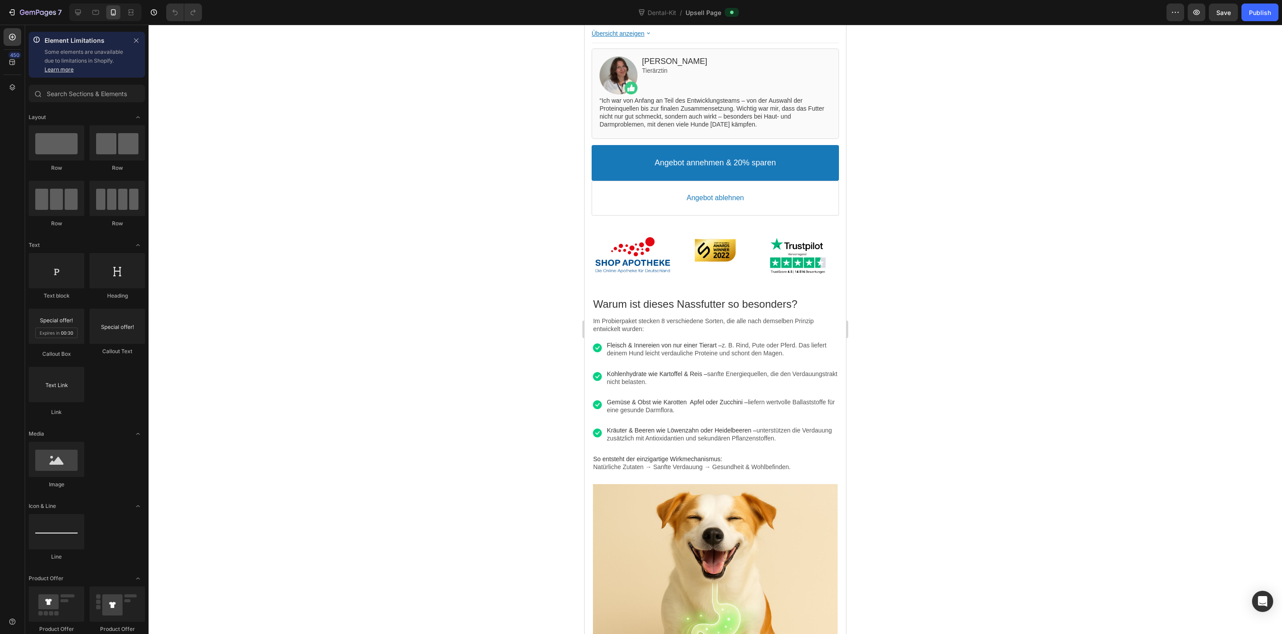
scroll to position [352, 0]
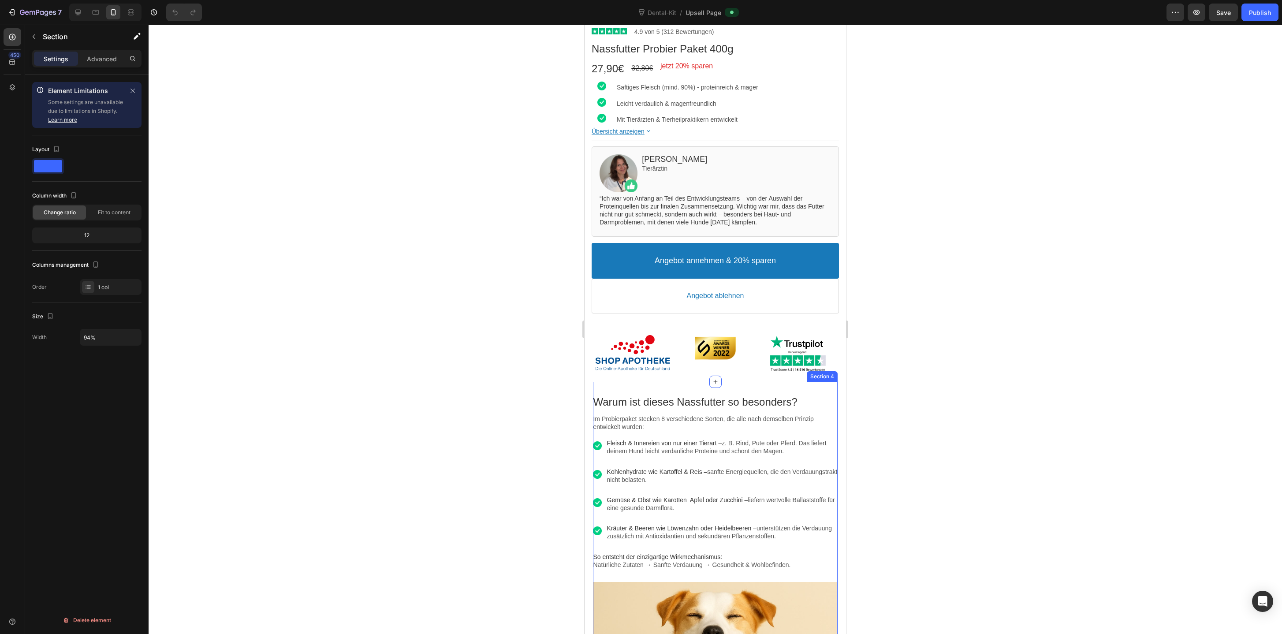
click at [617, 387] on div "Warum ist dieses Nassfutter so besonders? Text block Im Probierpaket stecken 8 …" at bounding box center [715, 609] width 244 height 454
